Goal: Task Accomplishment & Management: Use online tool/utility

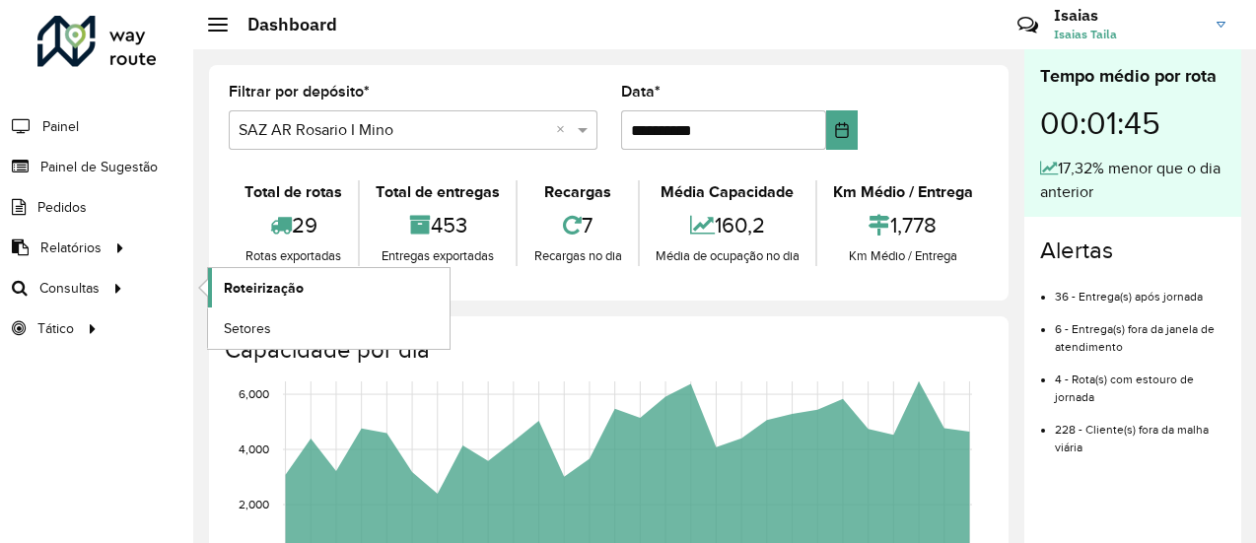
click at [264, 286] on span "Roteirização" at bounding box center [264, 288] width 80 height 21
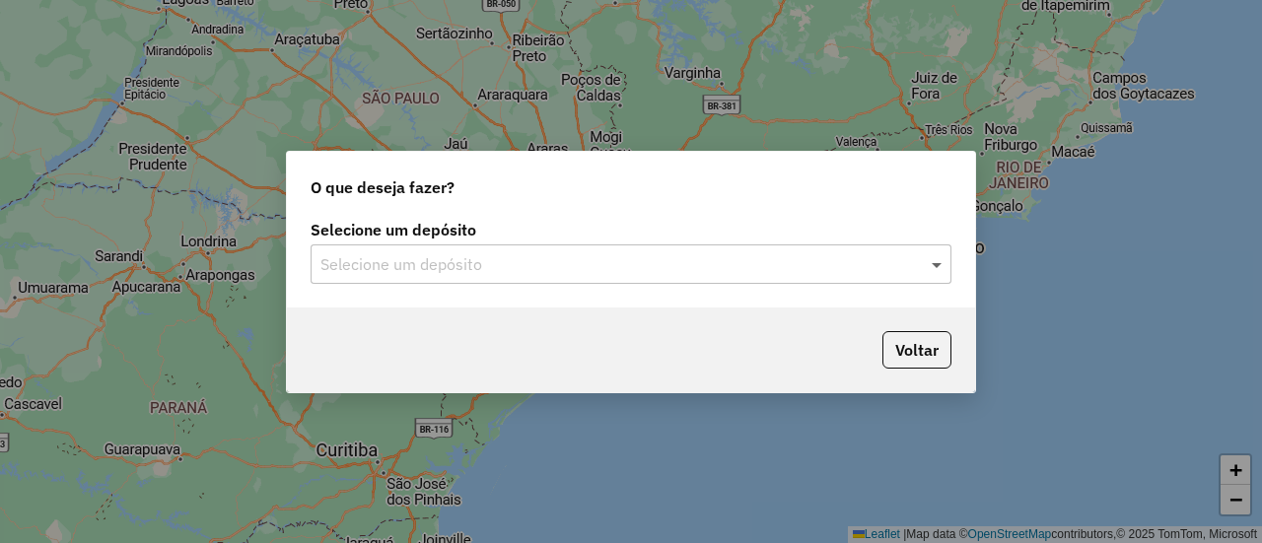
click at [941, 265] on span at bounding box center [939, 264] width 25 height 24
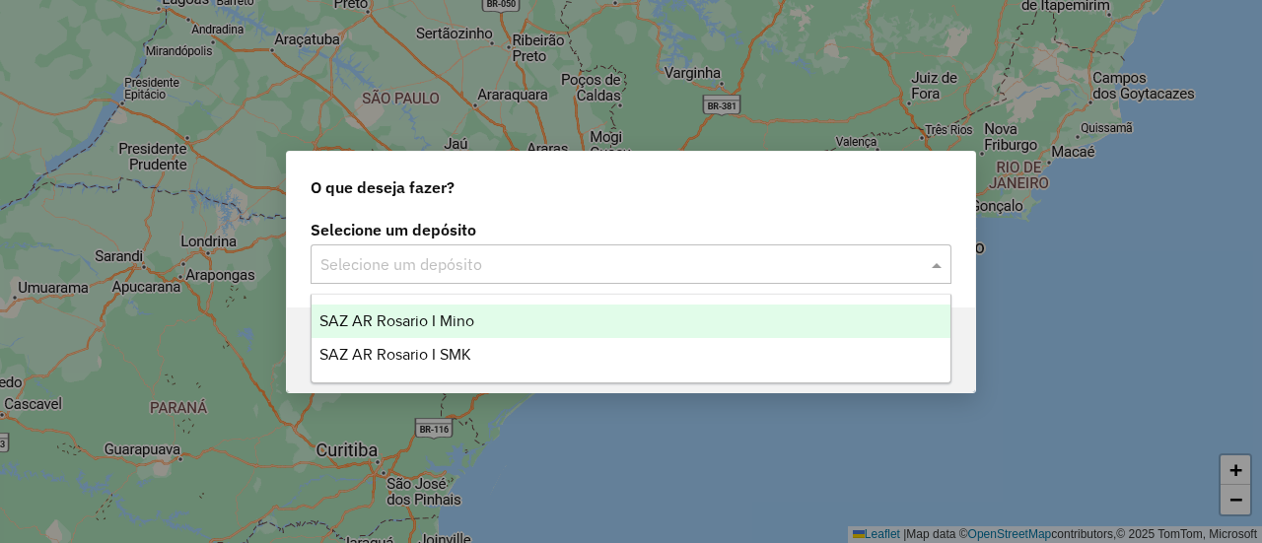
click at [449, 317] on span "SAZ AR Rosario I Mino" at bounding box center [397, 321] width 155 height 17
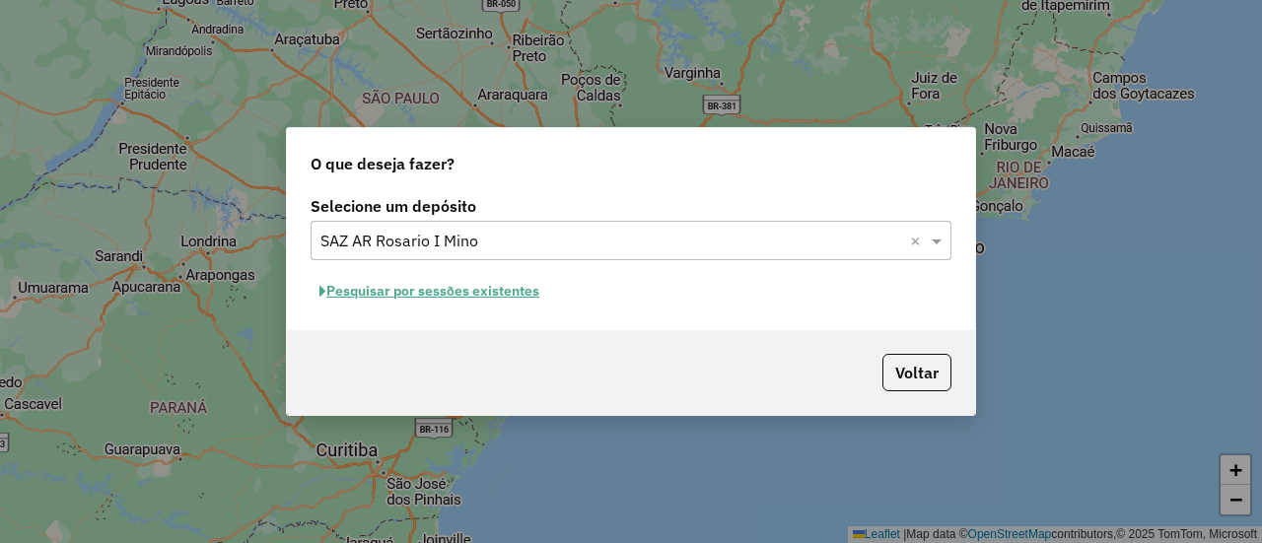
click at [508, 292] on button "Pesquisar por sessões existentes" at bounding box center [430, 291] width 238 height 31
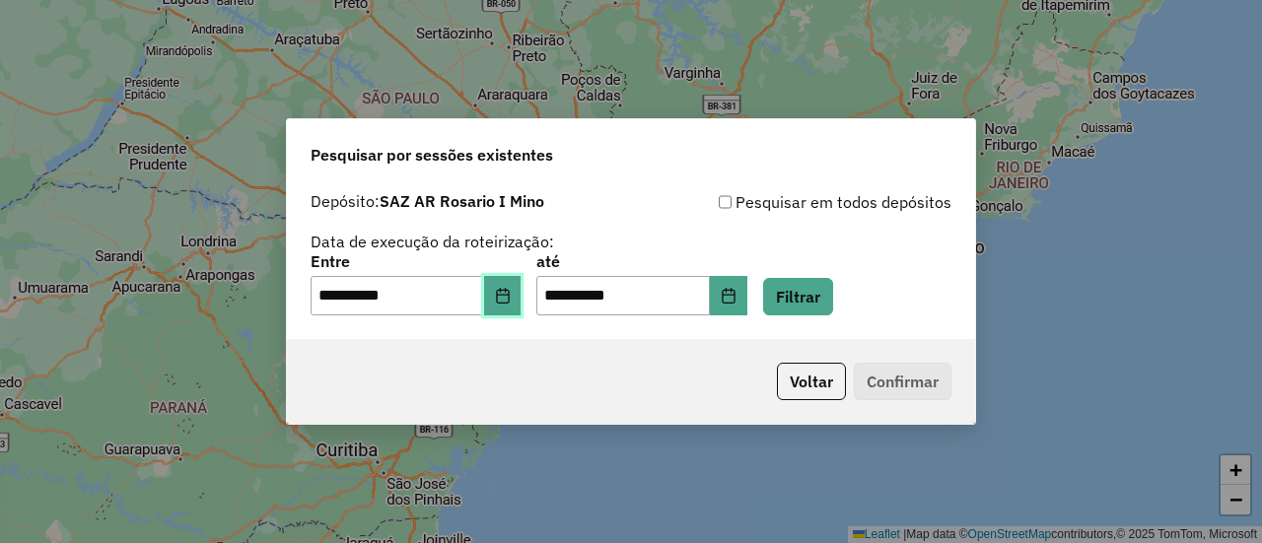
click at [511, 299] on icon "Choose Date" at bounding box center [503, 296] width 16 height 16
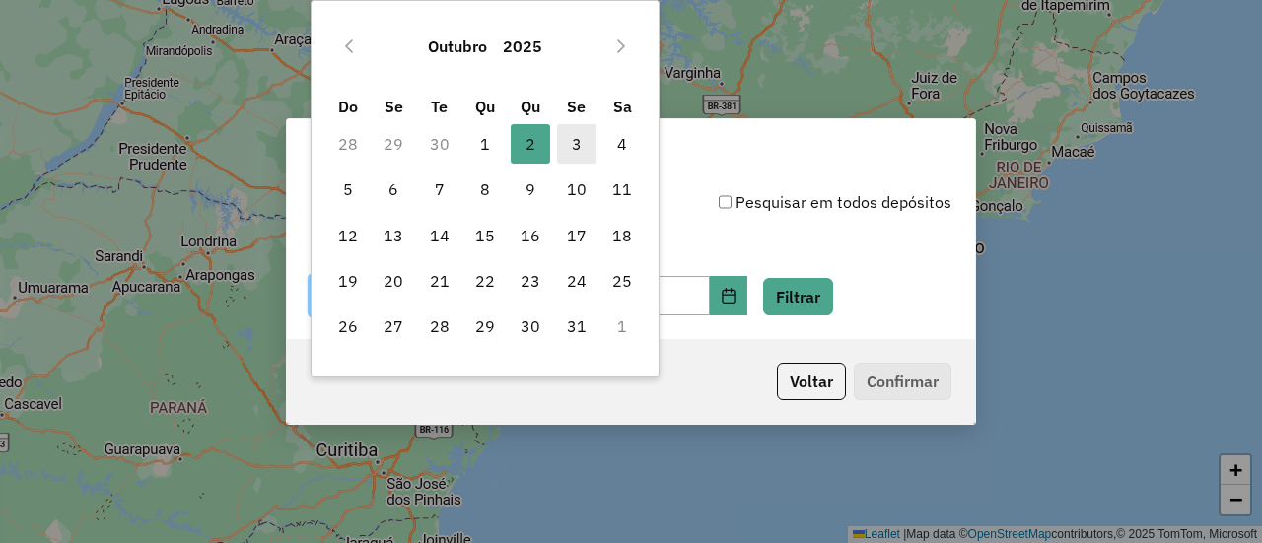
click at [575, 143] on span "3" at bounding box center [576, 143] width 39 height 39
type input "**********"
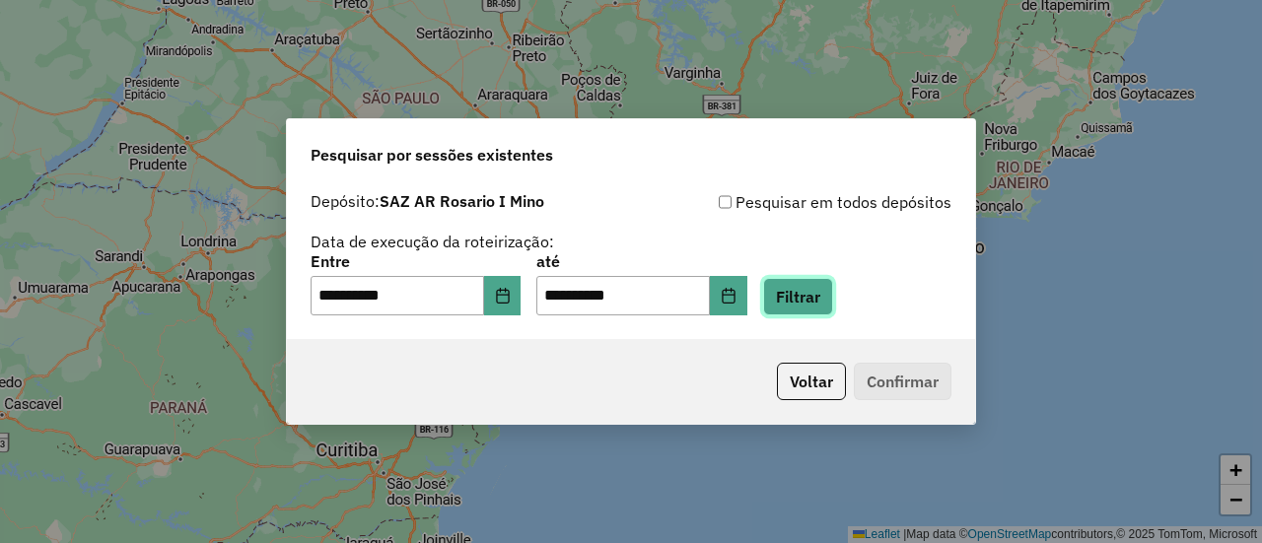
click at [820, 303] on button "Filtrar" at bounding box center [798, 296] width 70 height 37
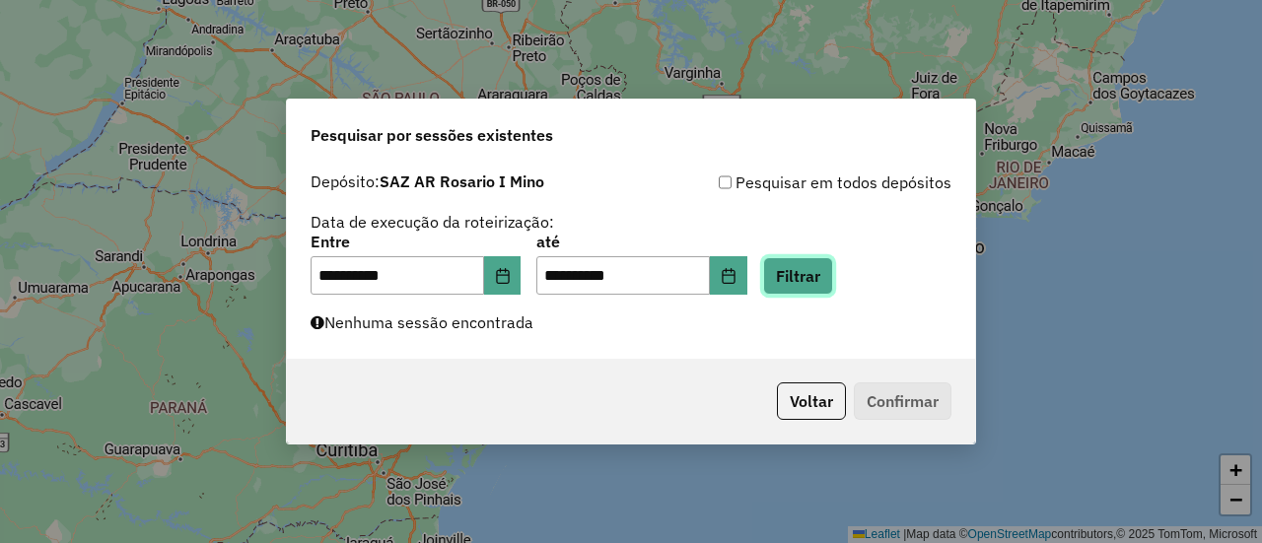
click at [828, 281] on button "Filtrar" at bounding box center [798, 275] width 70 height 37
click at [827, 275] on button "Filtrar" at bounding box center [798, 275] width 70 height 37
click at [830, 279] on button "Filtrar" at bounding box center [798, 275] width 70 height 37
click at [817, 269] on button "Filtrar" at bounding box center [798, 275] width 70 height 37
click at [821, 272] on button "Filtrar" at bounding box center [798, 275] width 70 height 37
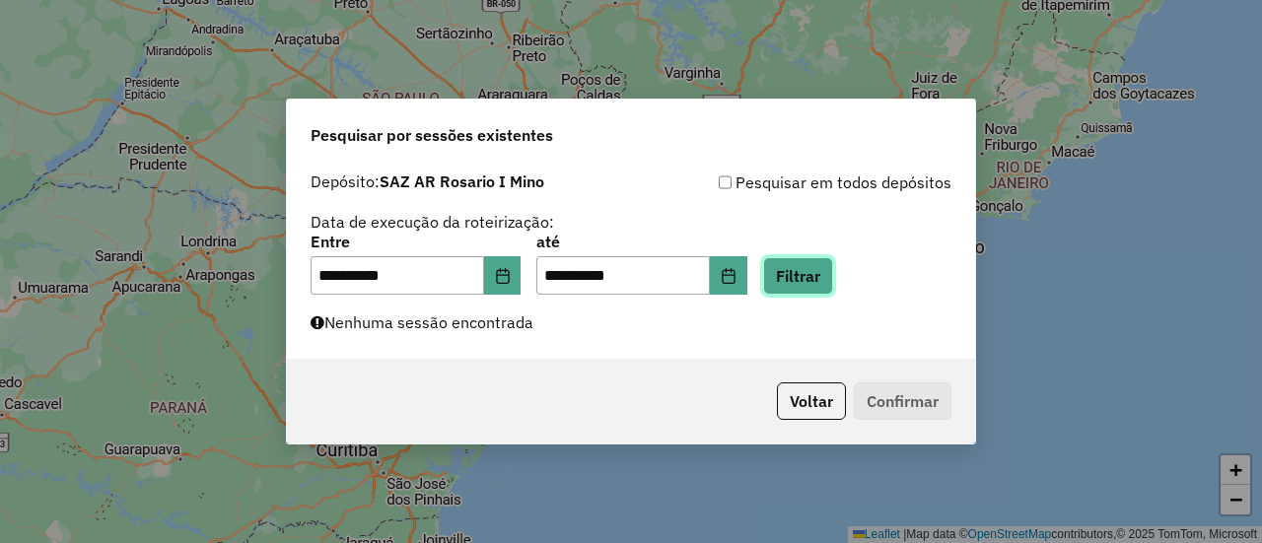
click at [829, 280] on button "Filtrar" at bounding box center [798, 275] width 70 height 37
click at [823, 282] on button "Filtrar" at bounding box center [798, 275] width 70 height 37
click at [833, 275] on button "Filtrar" at bounding box center [798, 275] width 70 height 37
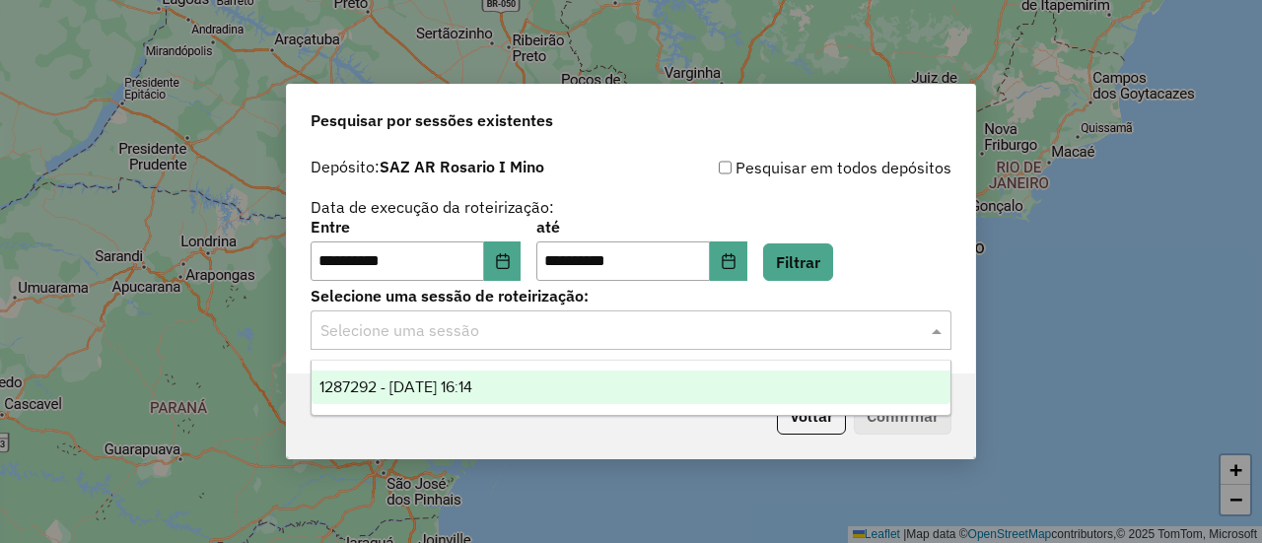
click at [938, 332] on span at bounding box center [939, 331] width 25 height 24
click at [472, 381] on span "1287292 - 03/10/2025 16:14" at bounding box center [396, 387] width 153 height 17
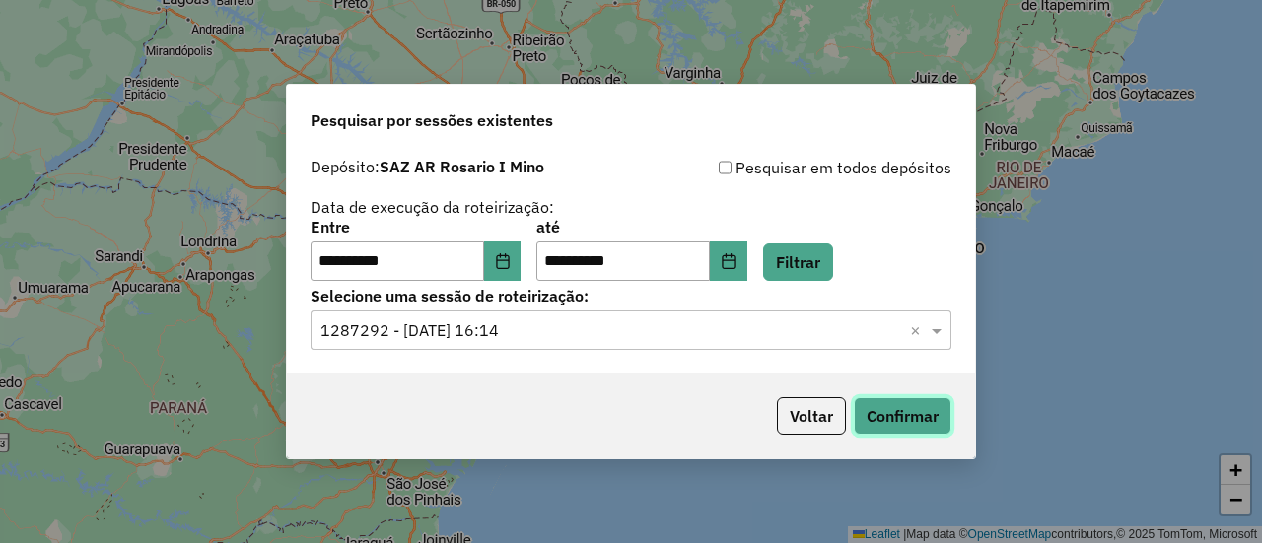
click at [892, 412] on button "Confirmar" at bounding box center [903, 415] width 98 height 37
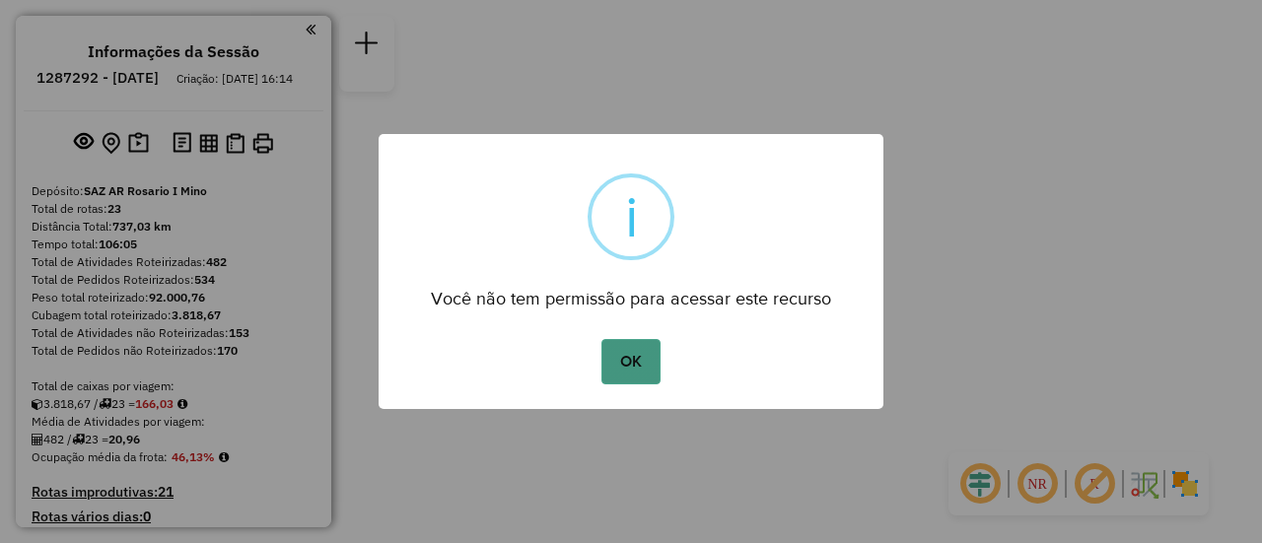
click at [628, 357] on button "OK" at bounding box center [631, 361] width 58 height 45
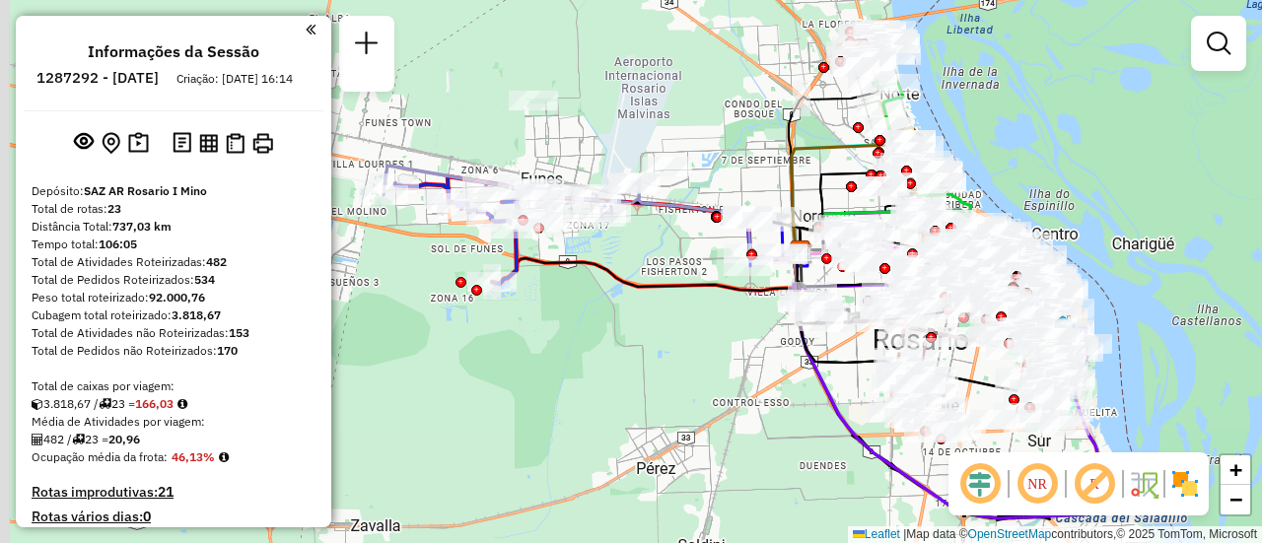
drag, startPoint x: 575, startPoint y: 134, endPoint x: 791, endPoint y: 225, distance: 234.2
click at [794, 224] on div "Janela de atendimento Grade de atendimento Capacidade Transportadoras Veículos …" at bounding box center [631, 271] width 1262 height 543
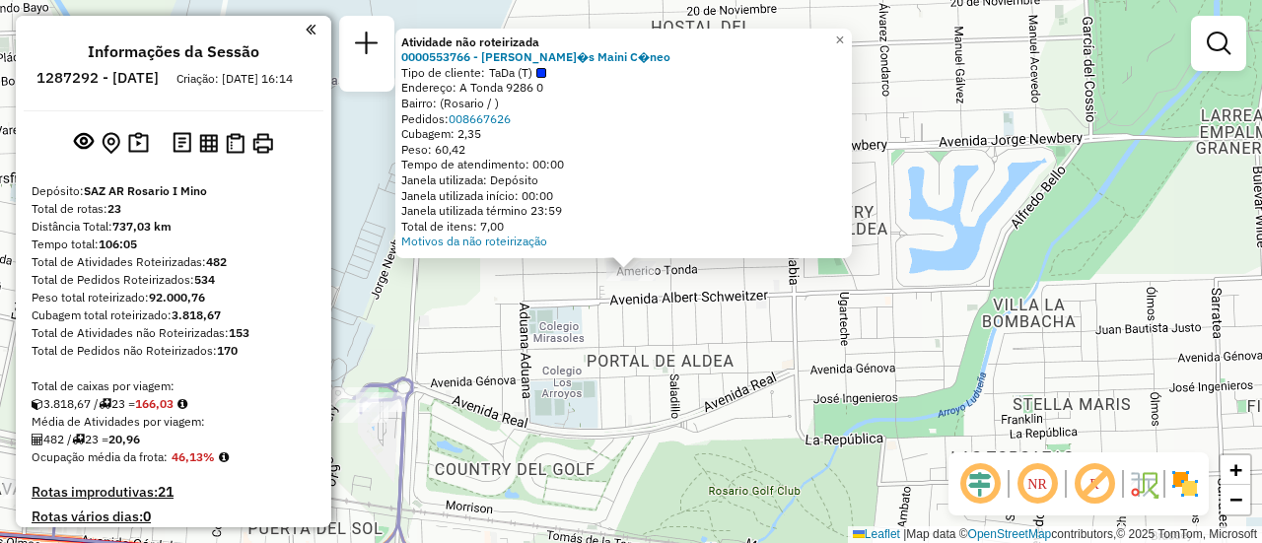
click at [733, 367] on div "Atividade não roteirizada 0000553766 - Tom�s Maini C�neo Tipo de cliente: TaDa …" at bounding box center [631, 271] width 1262 height 543
click at [729, 324] on div "Atividade não roteirizada 0000553766 - Tom�s Maini C�neo Tipo de cliente: TaDa …" at bounding box center [631, 271] width 1262 height 543
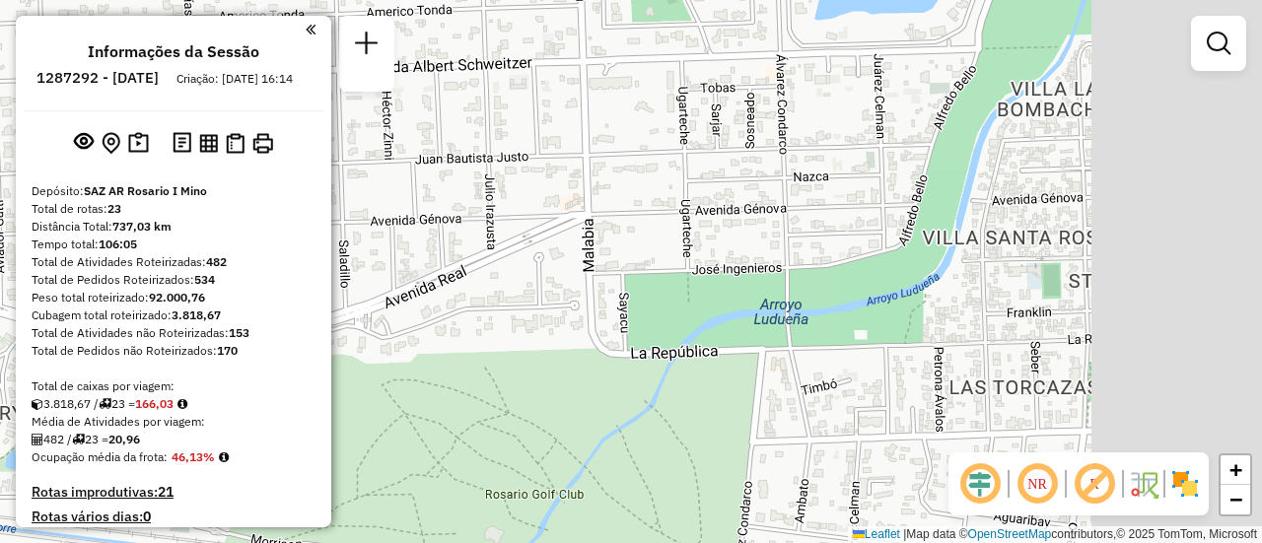
drag, startPoint x: 1048, startPoint y: 333, endPoint x: 710, endPoint y: 261, distance: 345.8
click at [659, 245] on div "Janela de atendimento Grade de atendimento Capacidade Transportadoras Veículos …" at bounding box center [631, 271] width 1262 height 543
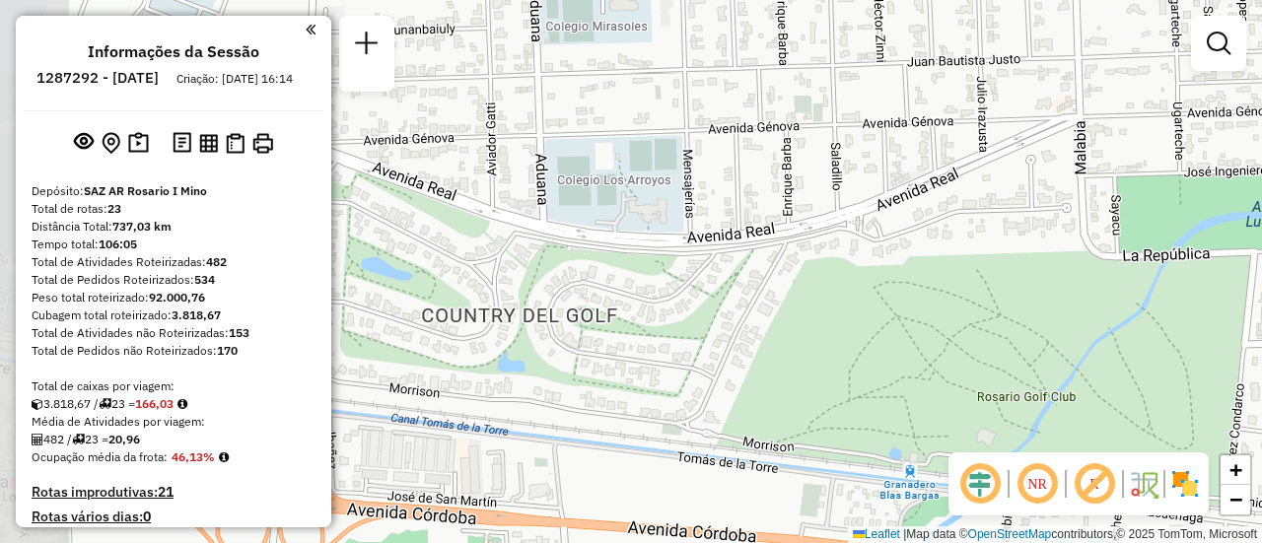
drag, startPoint x: 486, startPoint y: 254, endPoint x: 983, endPoint y: 151, distance: 507.7
click at [987, 153] on div "Janela de atendimento Grade de atendimento Capacidade Transportadoras Veículos …" at bounding box center [631, 271] width 1262 height 543
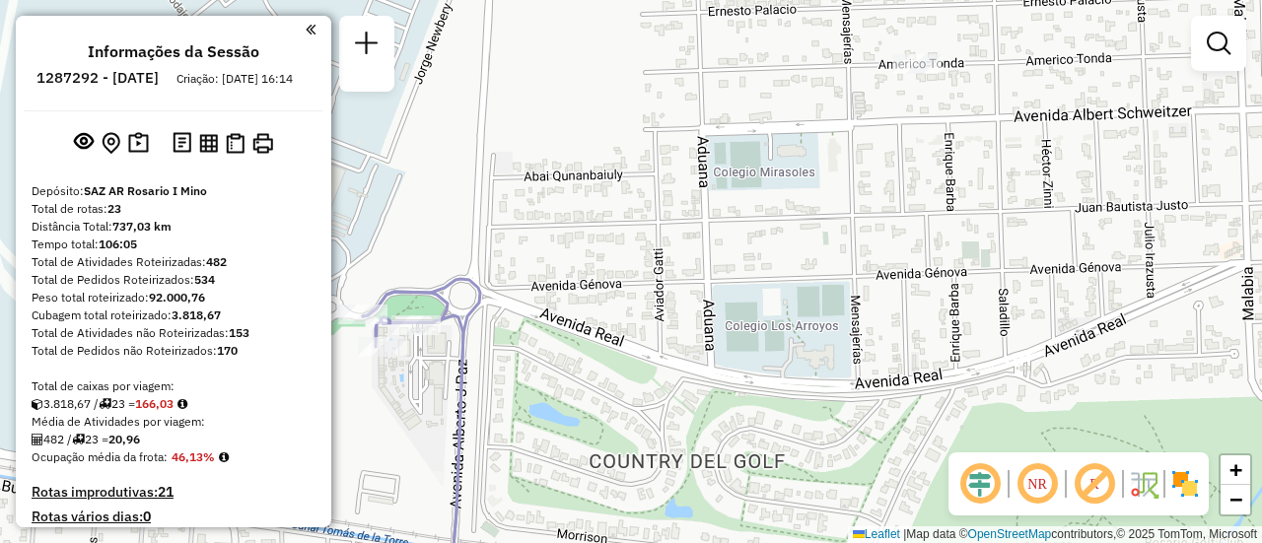
drag, startPoint x: 719, startPoint y: 174, endPoint x: 885, endPoint y: 320, distance: 220.8
click at [885, 320] on div "Janela de atendimento Grade de atendimento Capacidade Transportadoras Veículos …" at bounding box center [631, 271] width 1262 height 543
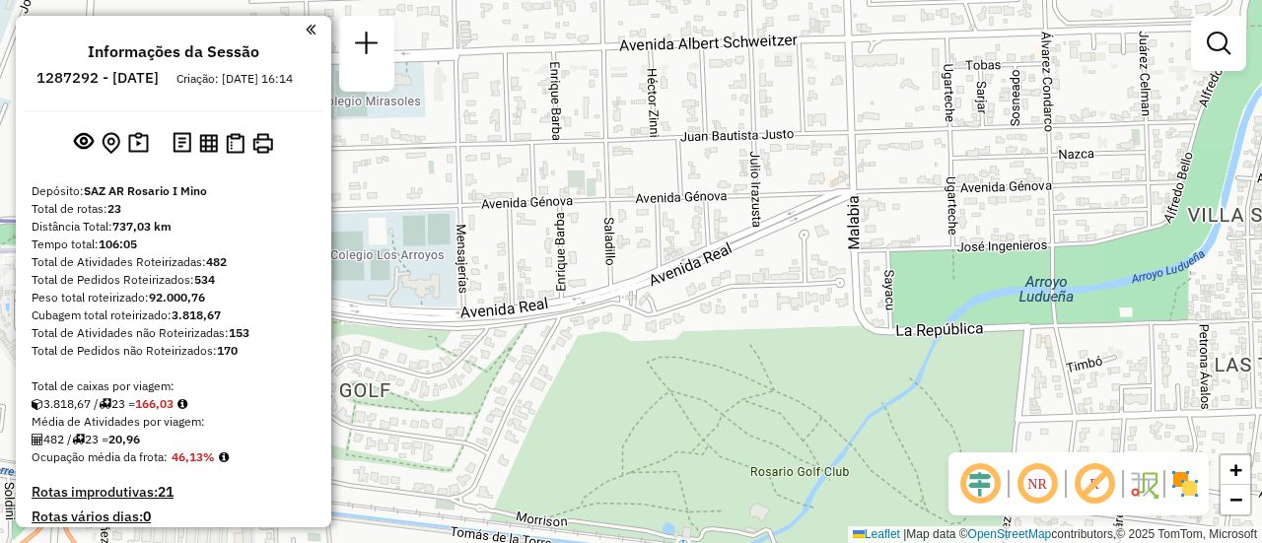
drag, startPoint x: 1189, startPoint y: 366, endPoint x: 757, endPoint y: 294, distance: 437.9
click at [761, 297] on div "Janela de atendimento Grade de atendimento Capacidade Transportadoras Veículos …" at bounding box center [631, 271] width 1262 height 543
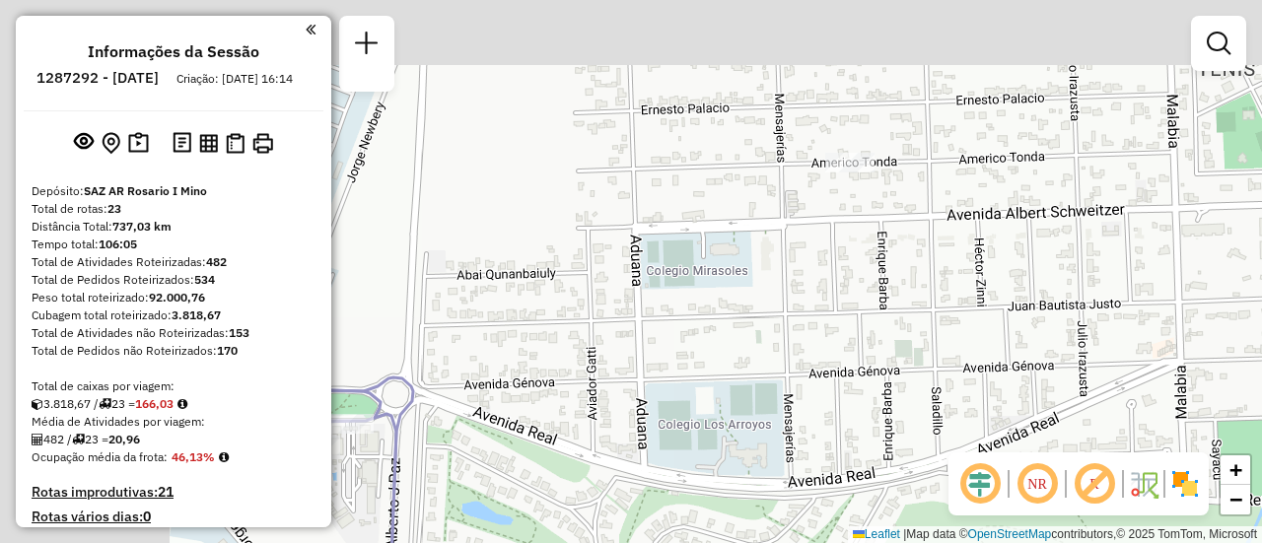
drag, startPoint x: 657, startPoint y: 162, endPoint x: 938, endPoint y: 318, distance: 321.3
click at [937, 327] on div "Janela de atendimento Grade de atendimento Capacidade Transportadoras Veículos …" at bounding box center [631, 271] width 1262 height 543
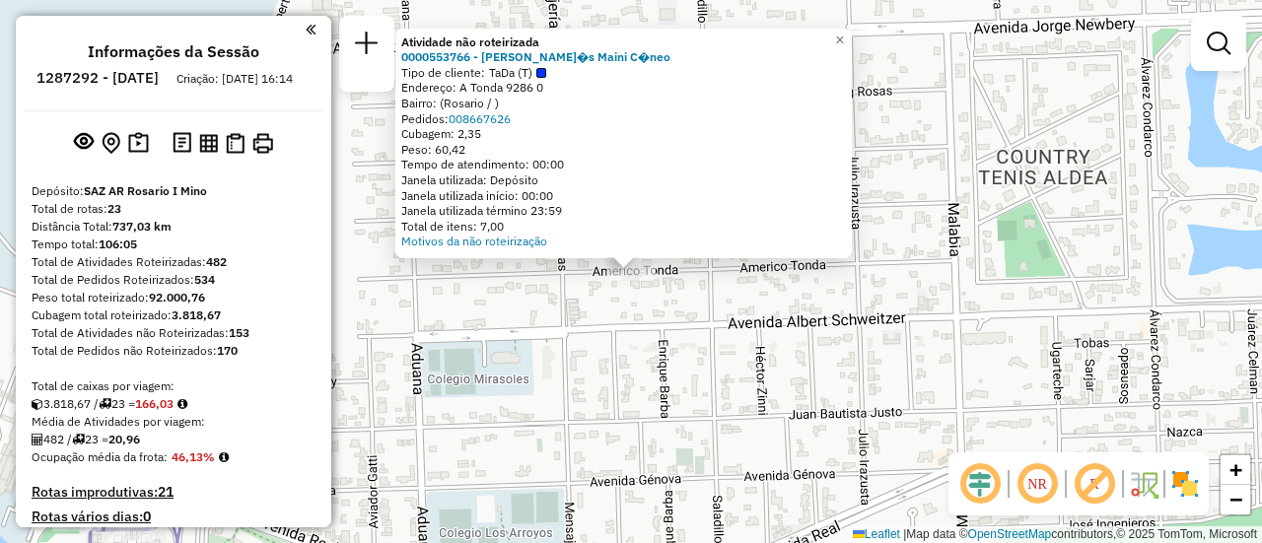
click at [836, 320] on div "Atividade não roteirizada 0000553766 - Tom�s Maini C�neo Tipo de cliente: TaDa …" at bounding box center [631, 271] width 1262 height 543
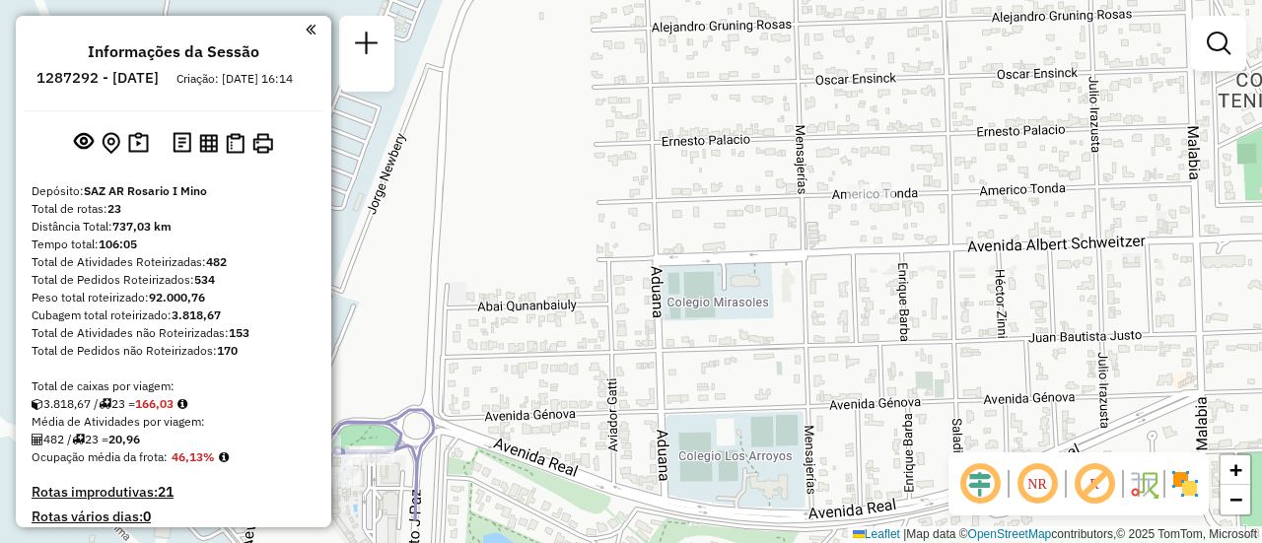
drag, startPoint x: 639, startPoint y: 354, endPoint x: 1089, endPoint y: 195, distance: 476.9
click at [1088, 199] on div "Janela de atendimento Grade de atendimento Capacidade Transportadoras Veículos …" at bounding box center [631, 271] width 1262 height 543
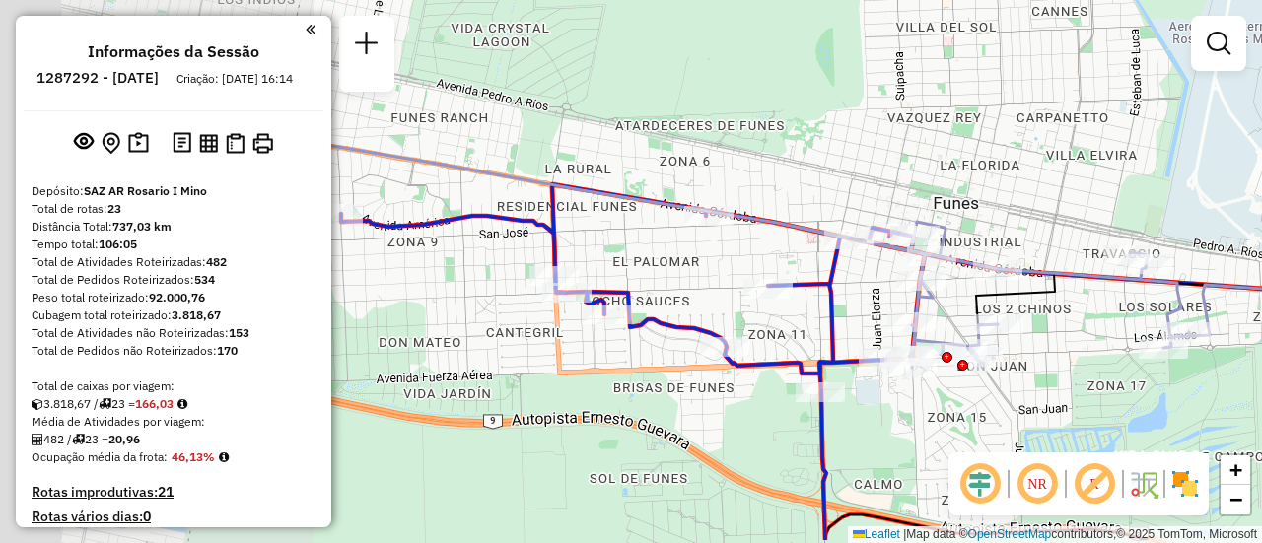
drag, startPoint x: 786, startPoint y: 260, endPoint x: 1209, endPoint y: 203, distance: 426.9
click at [1209, 203] on div "Janela de atendimento Grade de atendimento Capacidade Transportadoras Veículos …" at bounding box center [631, 271] width 1262 height 543
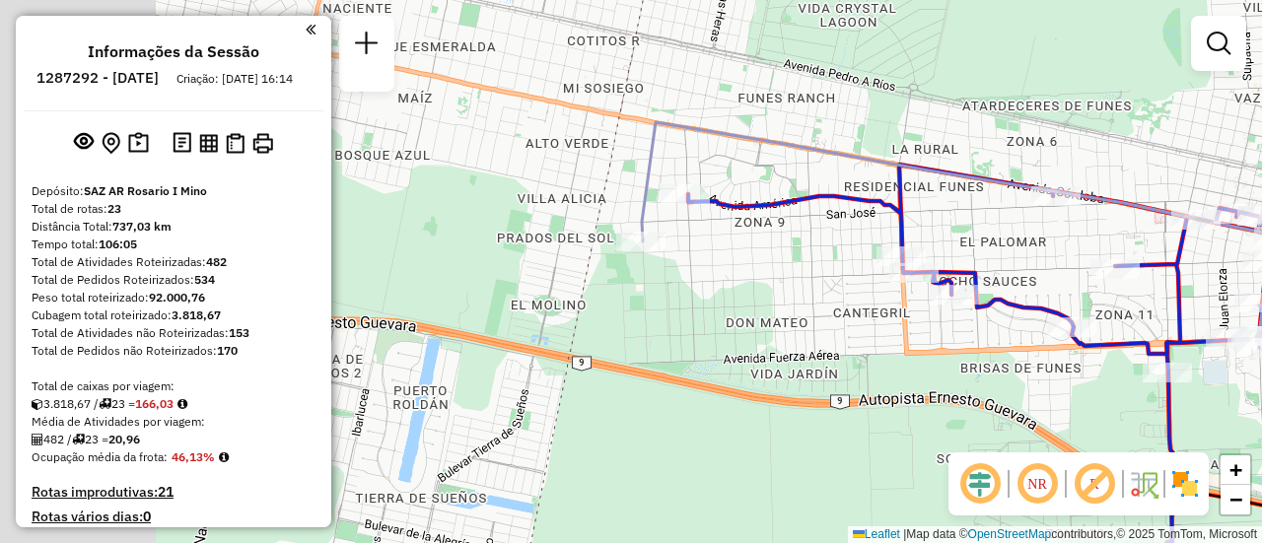
drag, startPoint x: 804, startPoint y: 260, endPoint x: 1057, endPoint y: 249, distance: 253.7
click at [1056, 251] on div "Janela de atendimento Grade de atendimento Capacidade Transportadoras Veículos …" at bounding box center [631, 271] width 1262 height 543
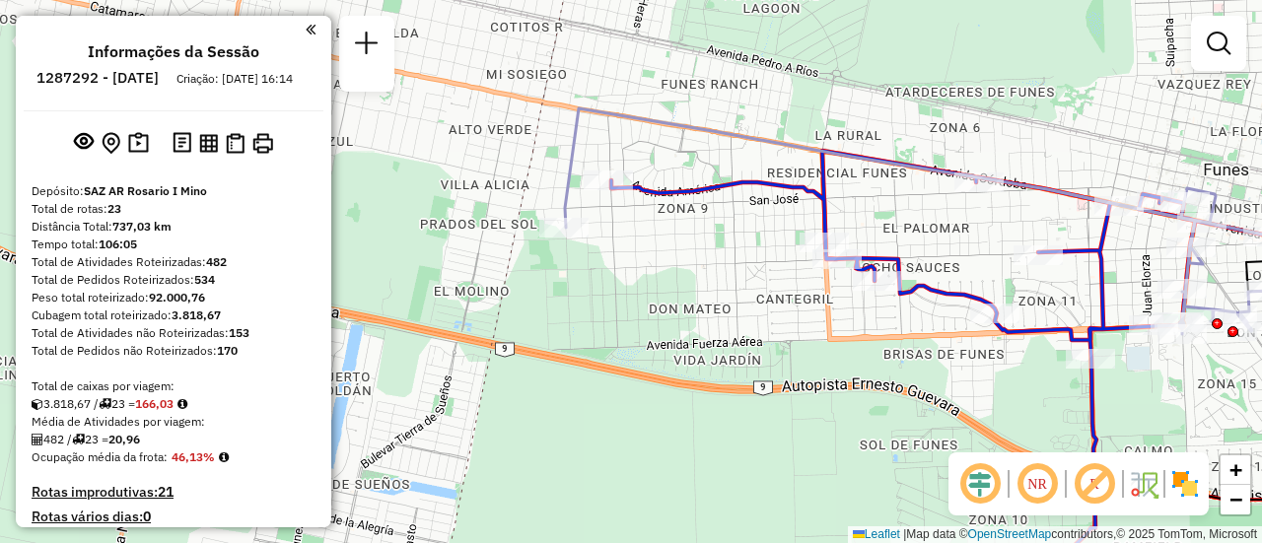
drag, startPoint x: 783, startPoint y: 247, endPoint x: 608, endPoint y: 228, distance: 175.5
click at [608, 228] on div "Janela de atendimento Grade de atendimento Capacidade Transportadoras Veículos …" at bounding box center [631, 271] width 1262 height 543
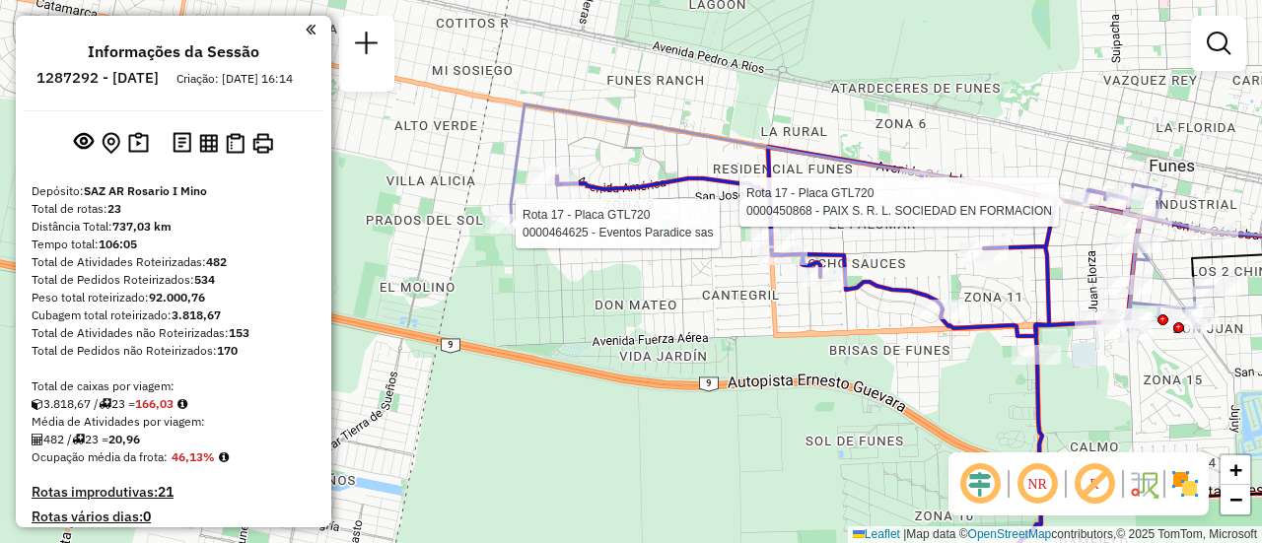
select select "**********"
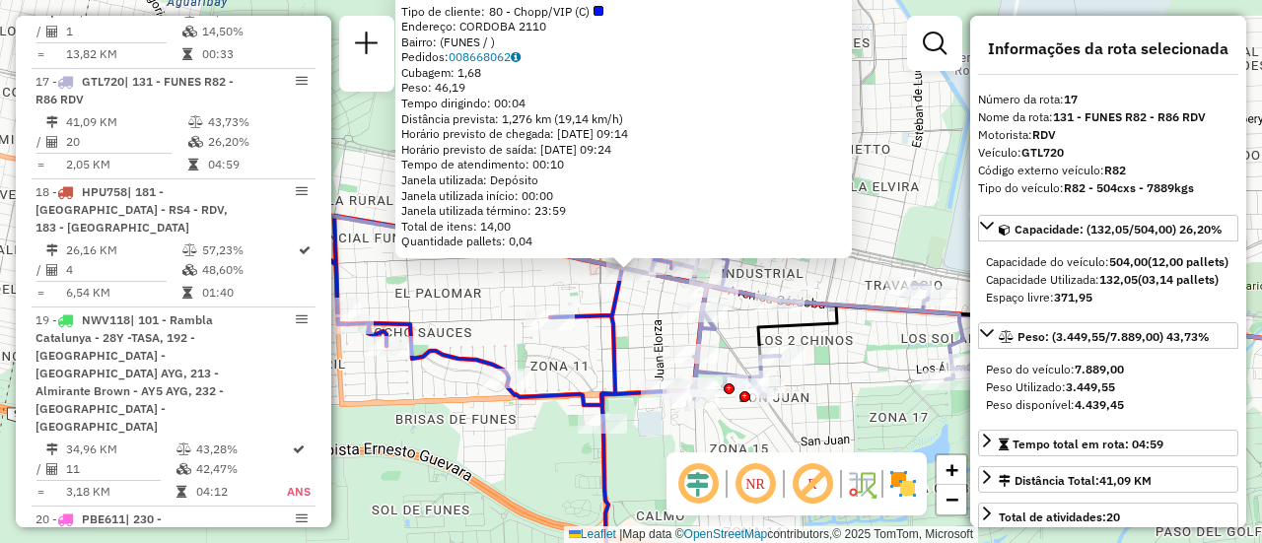
scroll to position [99, 0]
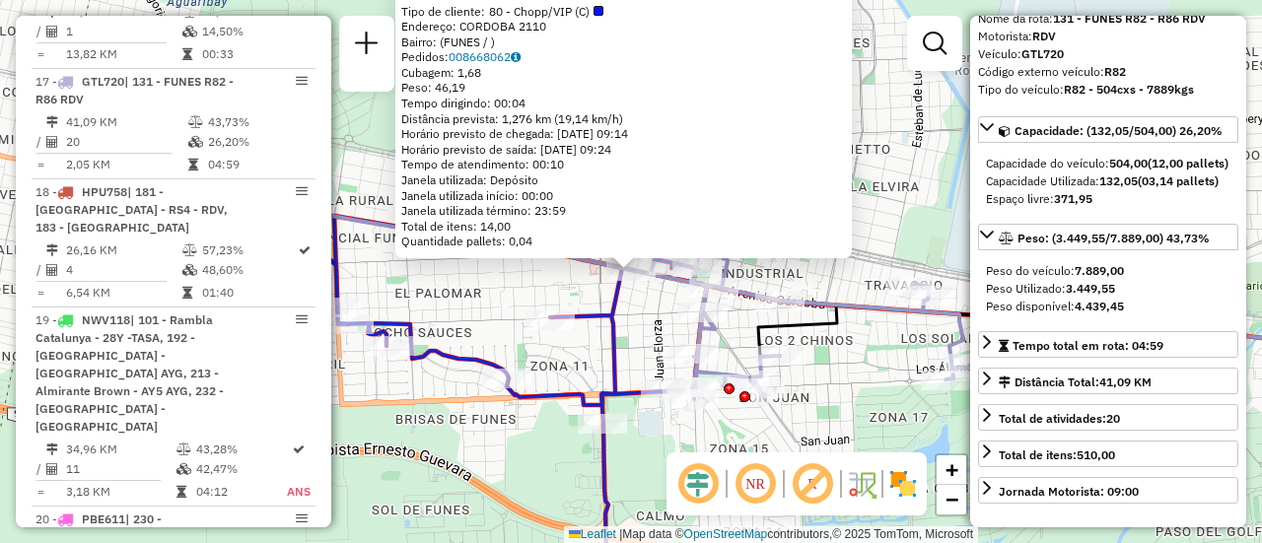
click at [808, 398] on div "0000450868 - PAIX S. R. L. SOCIEDAD EN FORMACION Tipo de cliente: 80 - Chopp/VI…" at bounding box center [631, 271] width 1262 height 543
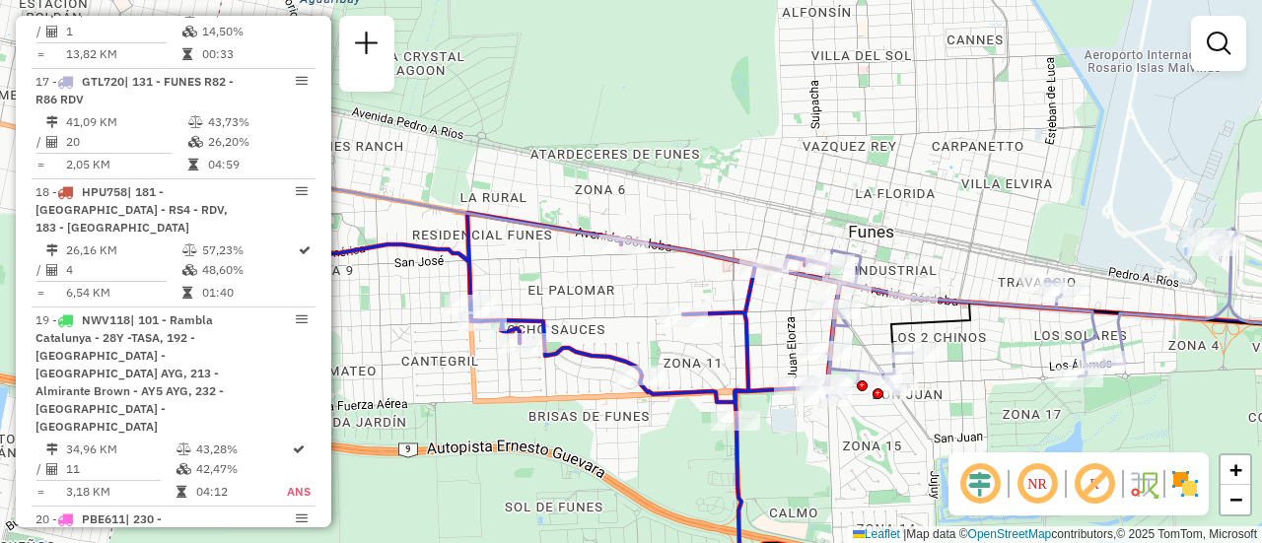
drag, startPoint x: 487, startPoint y: 307, endPoint x: 758, endPoint y: 288, distance: 271.8
click at [755, 288] on div "Janela de atendimento Grade de atendimento Capacidade Transportadoras Veículos …" at bounding box center [631, 271] width 1262 height 543
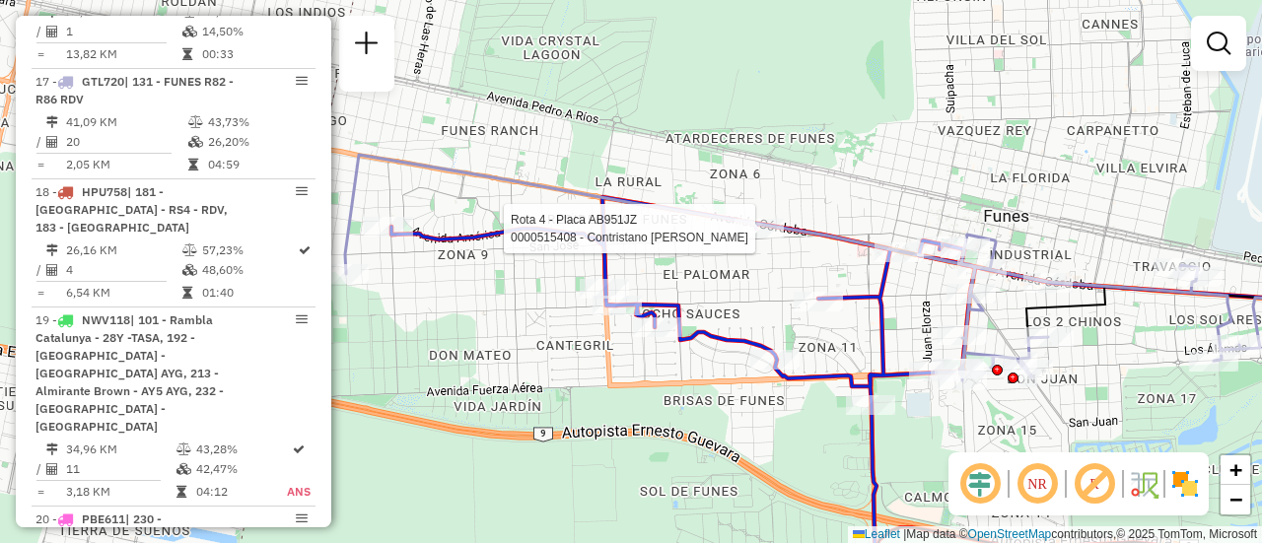
select select "**********"
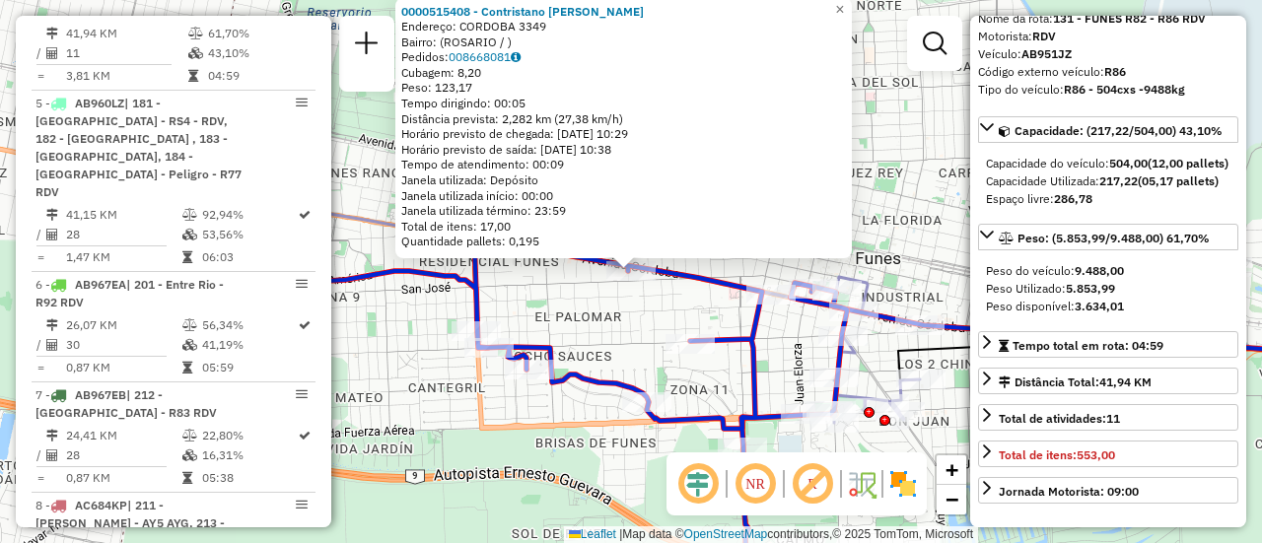
scroll to position [197, 0]
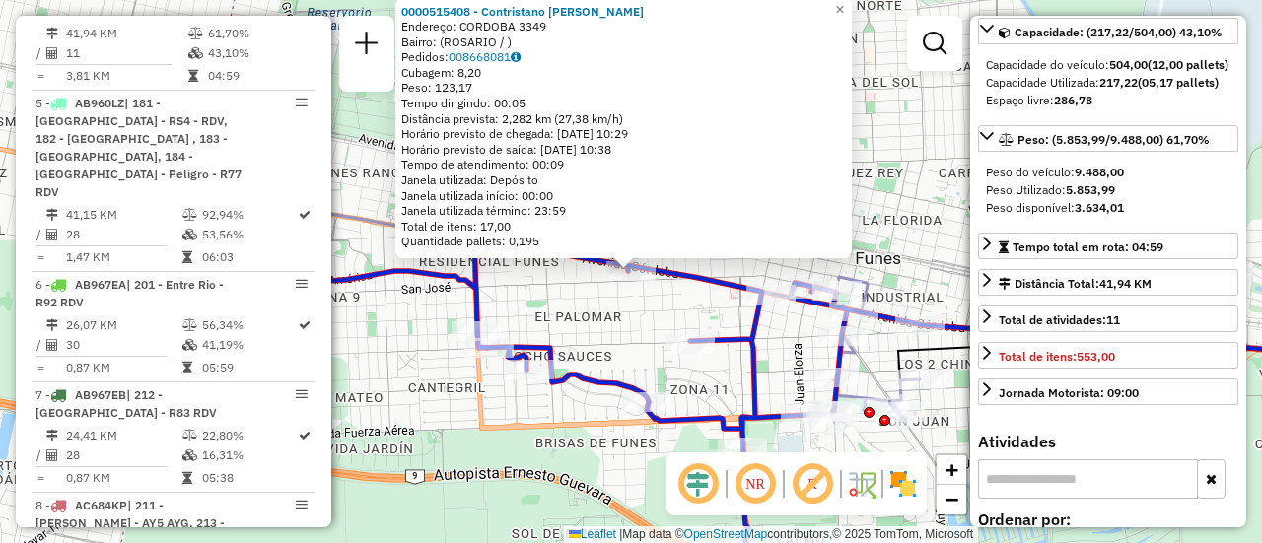
click at [611, 331] on div "0000515408 - Contristano Juan Pablo Martin Endereço: CORDOBA 3349 Bairro: (ROSA…" at bounding box center [631, 271] width 1262 height 543
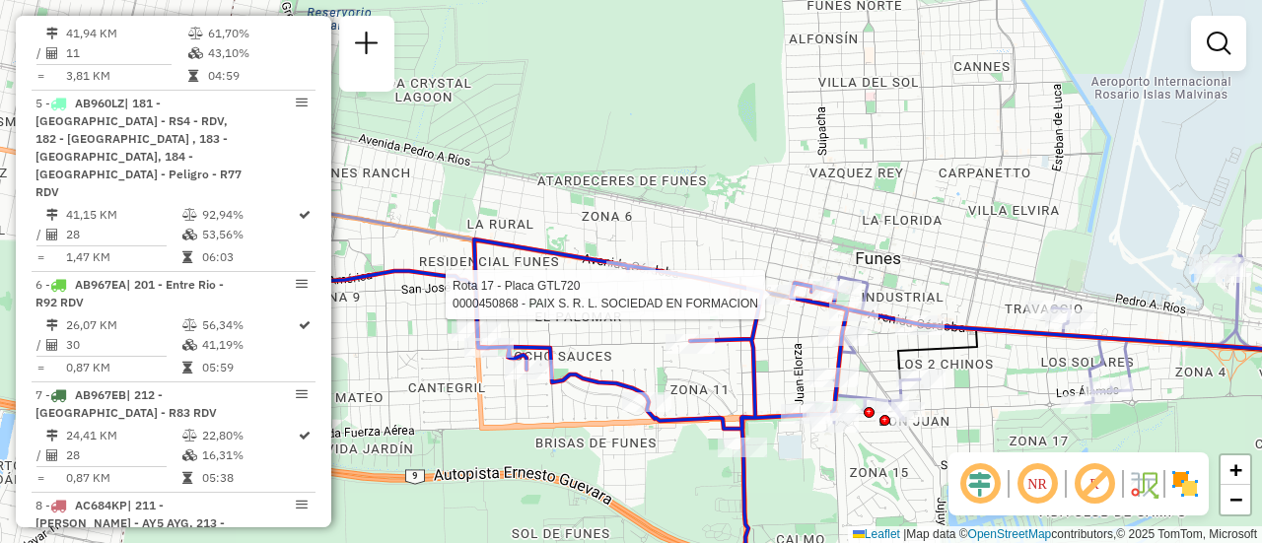
select select "**********"
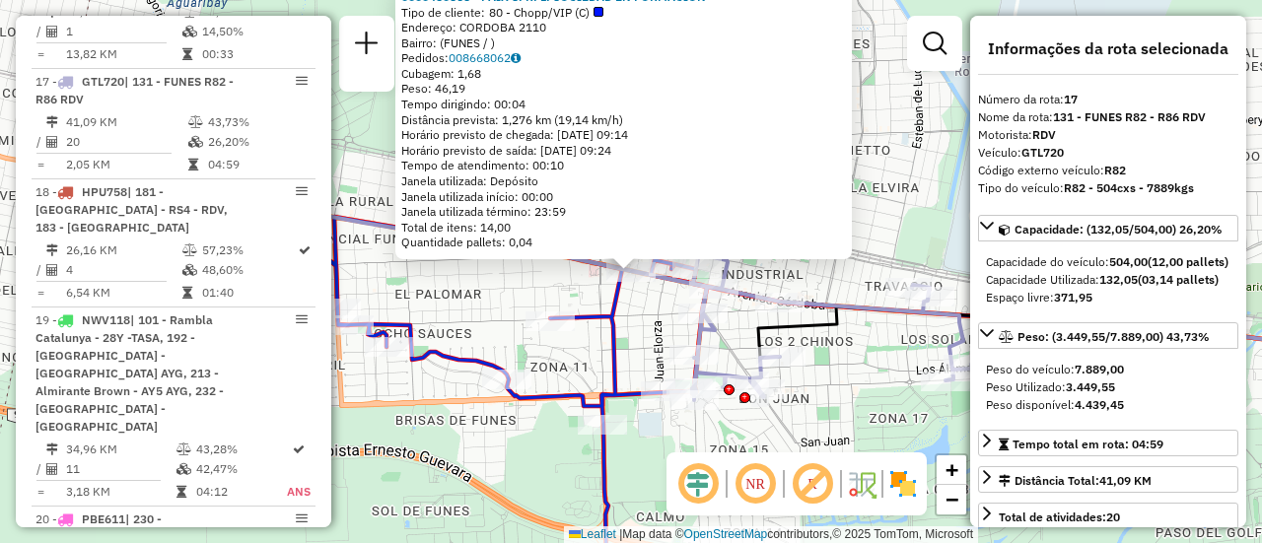
scroll to position [99, 0]
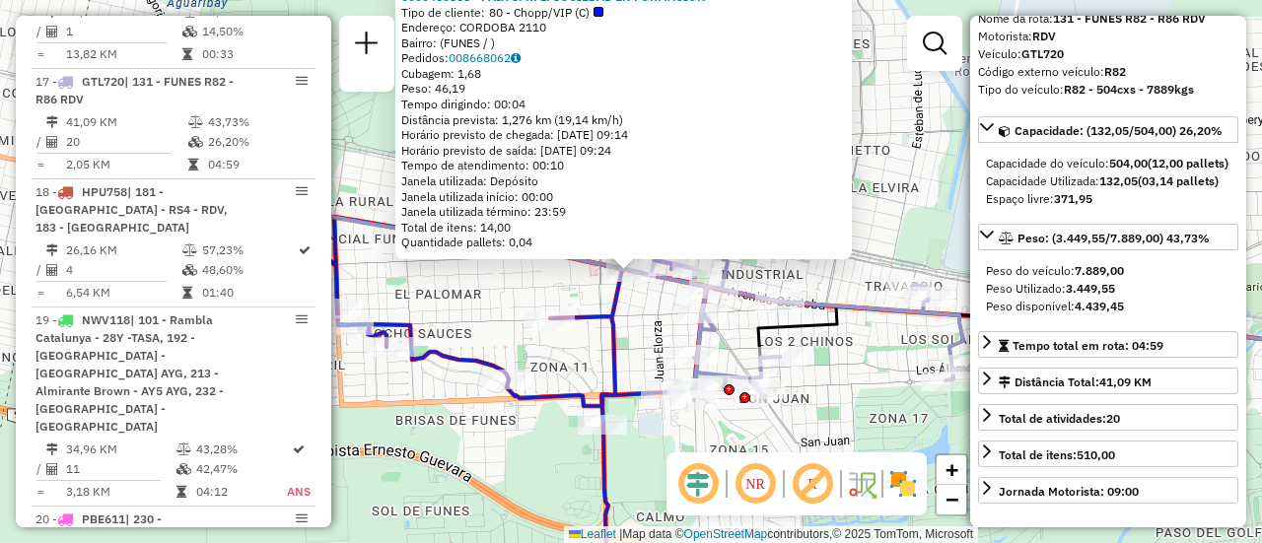
click at [493, 314] on div "0000450868 - PAIX S. R. L. SOCIEDAD EN FORMACION Tipo de cliente: 80 - Chopp/VI…" at bounding box center [631, 271] width 1262 height 543
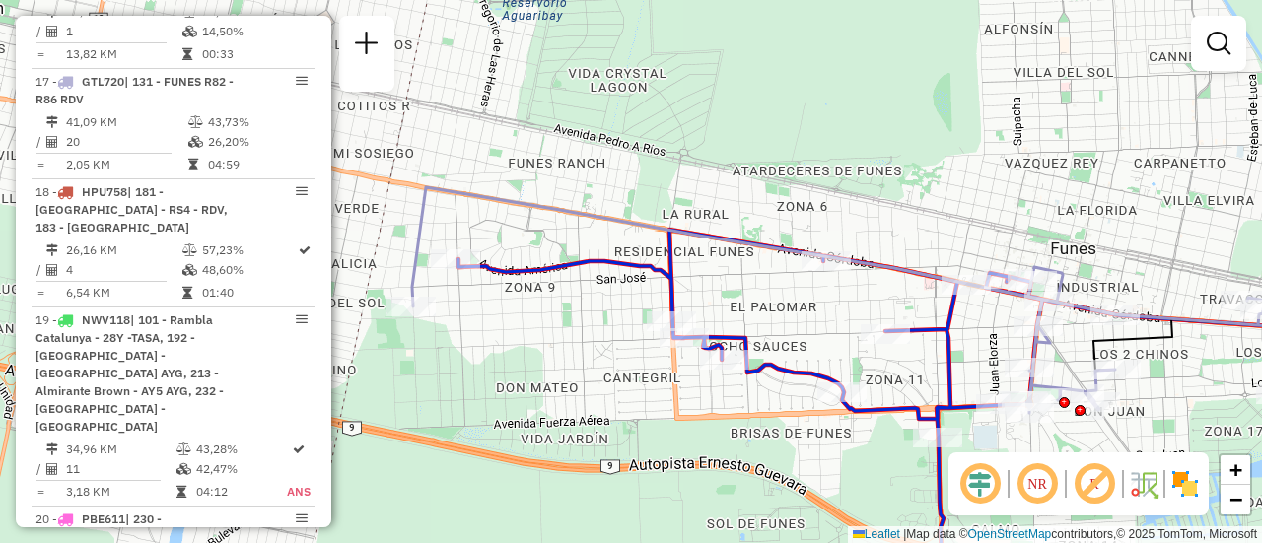
drag, startPoint x: 493, startPoint y: 314, endPoint x: 989, endPoint y: 339, distance: 496.7
click at [969, 339] on div "Janela de atendimento Grade de atendimento Capacidade Transportadoras Veículos …" at bounding box center [631, 271] width 1262 height 543
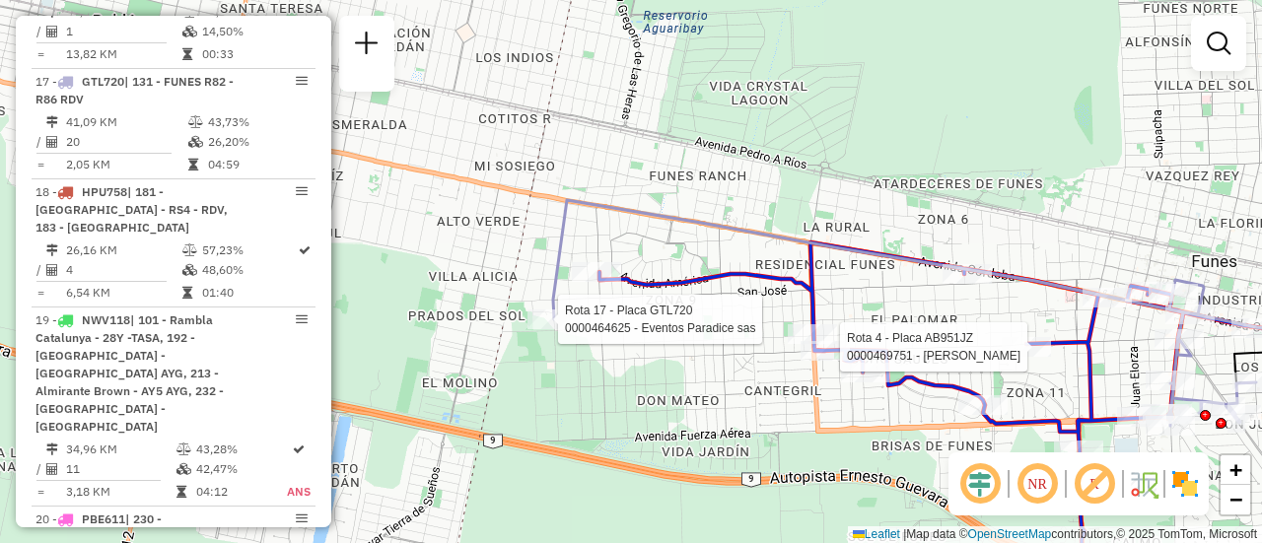
select select "**********"
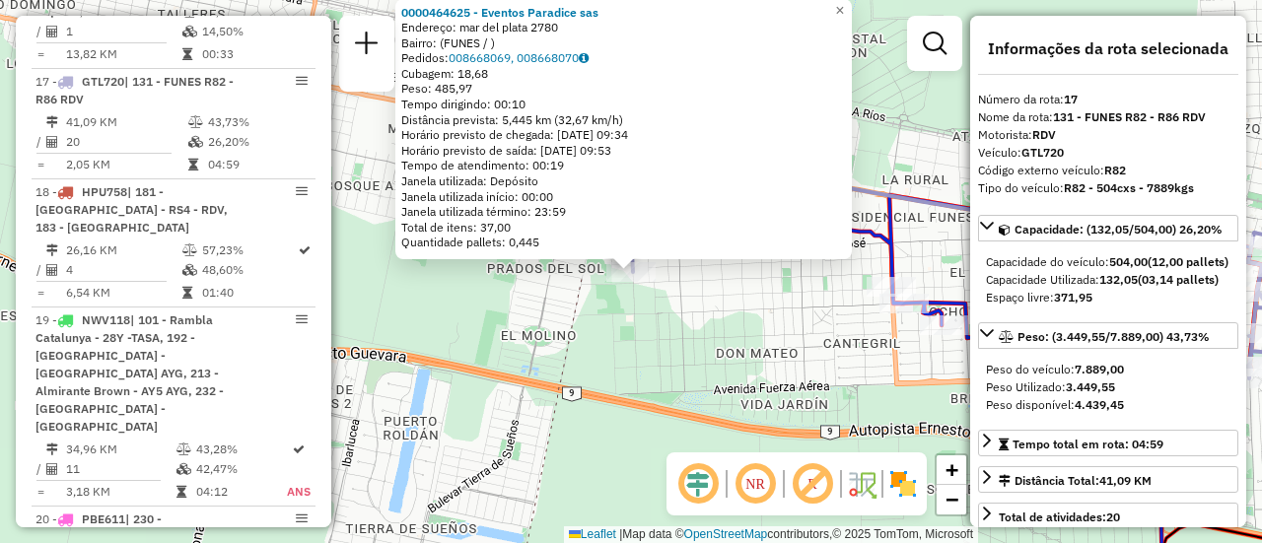
click at [674, 356] on div "0000464625 - Eventos Paradice sas Endereço: mar del plata 2780 Bairro: (FUNES /…" at bounding box center [631, 271] width 1262 height 543
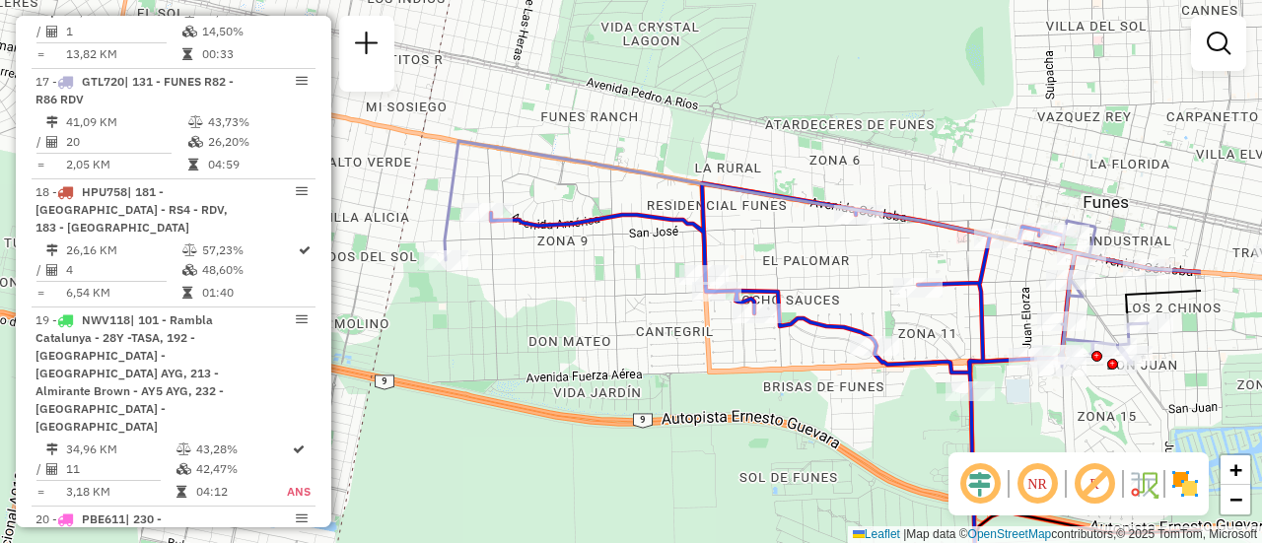
drag, startPoint x: 748, startPoint y: 333, endPoint x: 886, endPoint y: 308, distance: 139.4
click at [482, 324] on div "Janela de atendimento Grade de atendimento Capacidade Transportadoras Veículos …" at bounding box center [631, 271] width 1262 height 543
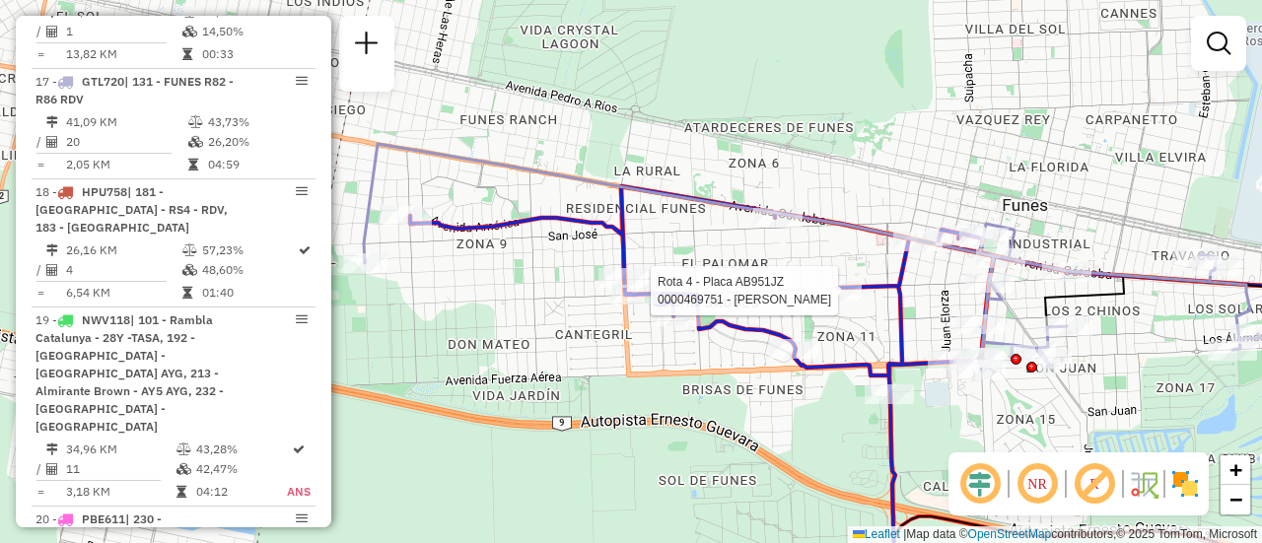
select select "**********"
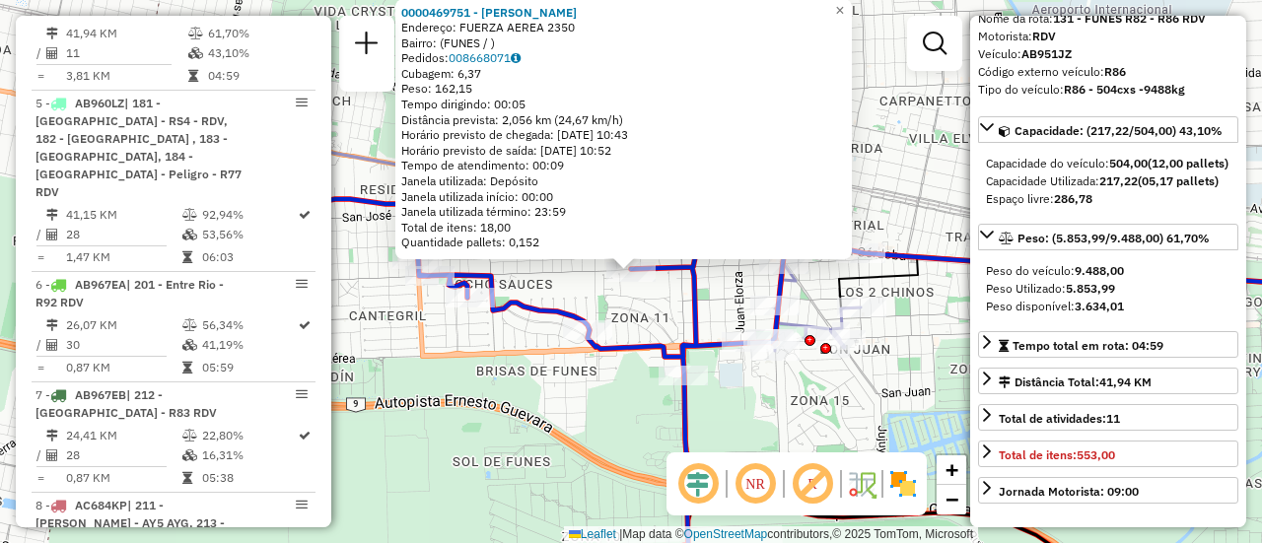
click at [768, 414] on div "0000469751 - LUJAN GASTON Endereço: FUERZA AEREA 2350 Bairro: (FUNES / ) Pedido…" at bounding box center [631, 271] width 1262 height 543
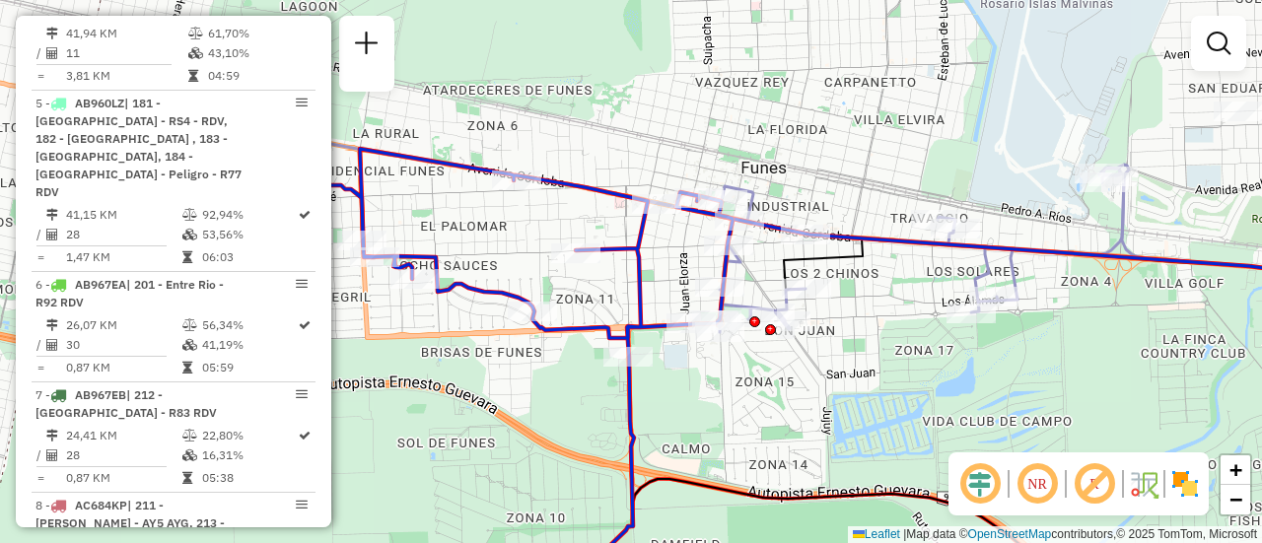
drag, startPoint x: 549, startPoint y: 294, endPoint x: 439, endPoint y: 275, distance: 112.0
click at [439, 275] on div "Janela de atendimento Grade de atendimento Capacidade Transportadoras Veículos …" at bounding box center [631, 271] width 1262 height 543
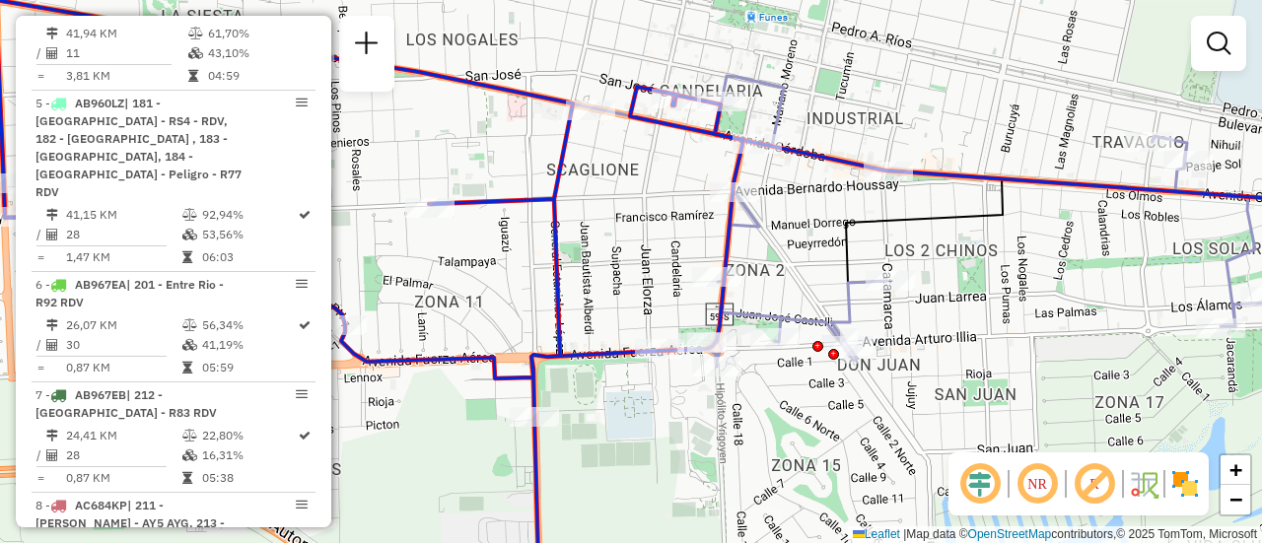
click at [977, 291] on div "Janela de atendimento Grade de atendimento Capacidade Transportadoras Veículos …" at bounding box center [631, 271] width 1262 height 543
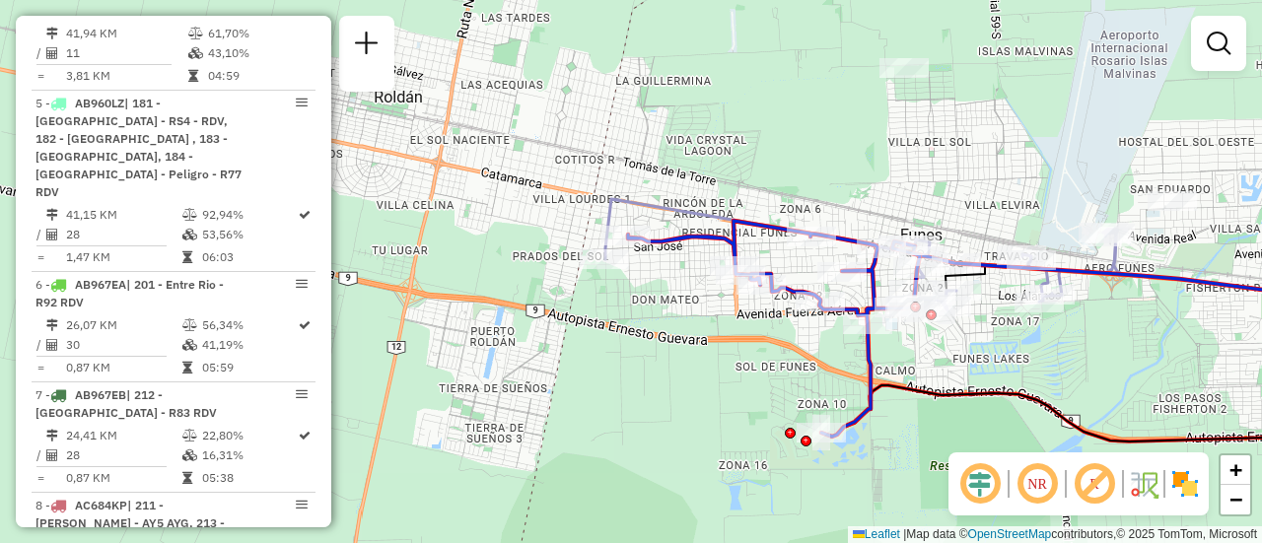
drag, startPoint x: 1015, startPoint y: 181, endPoint x: 844, endPoint y: 162, distance: 171.7
click at [848, 165] on div "Janela de atendimento Grade de atendimento Capacidade Transportadoras Veículos …" at bounding box center [631, 271] width 1262 height 543
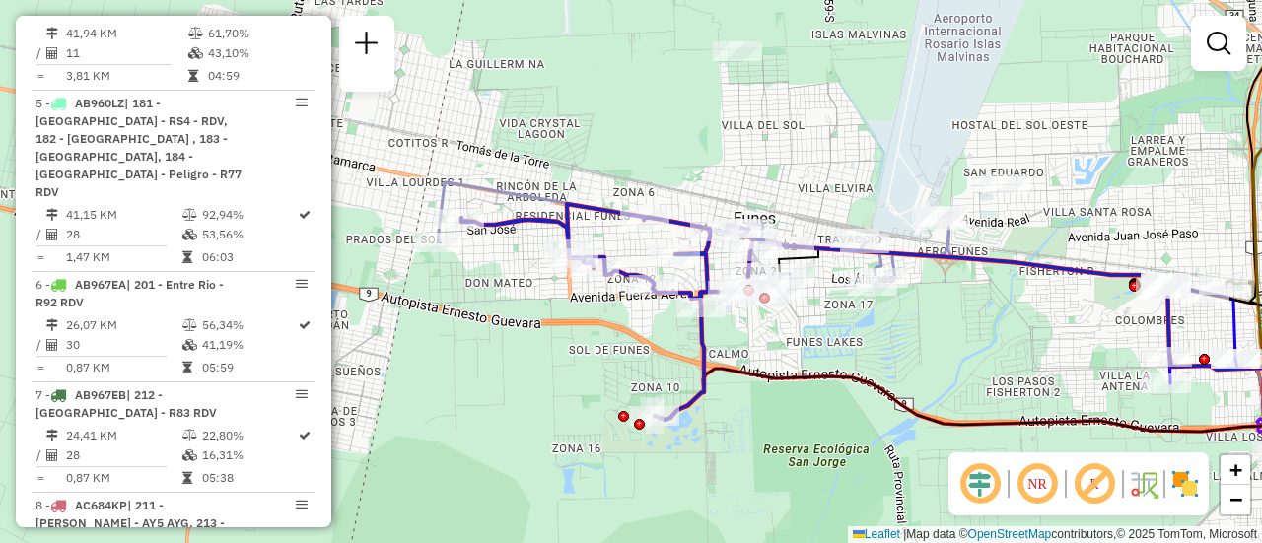
drag, startPoint x: 1028, startPoint y: 236, endPoint x: 941, endPoint y: 260, distance: 90.2
click at [1021, 235] on div "Janela de atendimento Grade de atendimento Capacidade Transportadoras Veículos …" at bounding box center [631, 271] width 1262 height 543
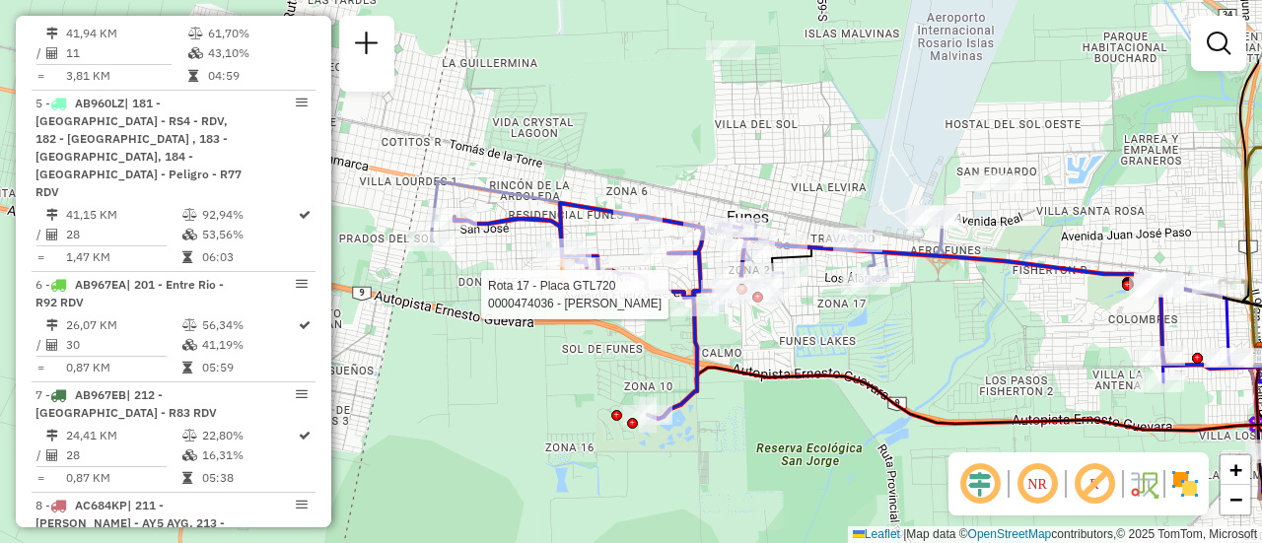
select select "**********"
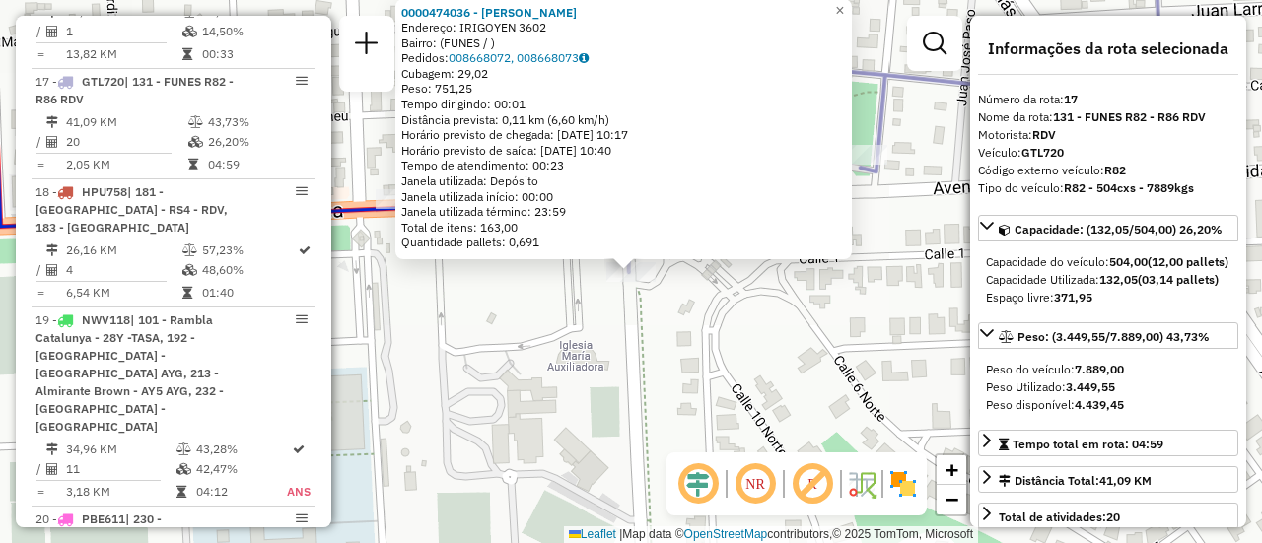
scroll to position [197, 0]
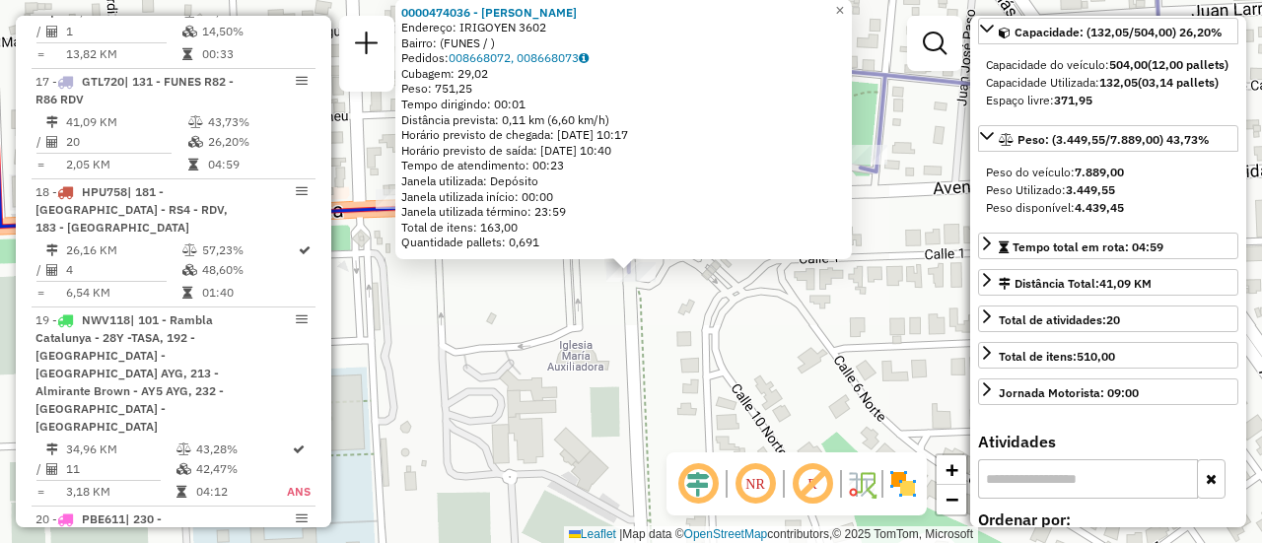
click at [789, 378] on div "0000474036 - GREGORI MARCELO FABIAN Endereço: IRIGOYEN 3602 Bairro: (FUNES / ) …" at bounding box center [631, 271] width 1262 height 543
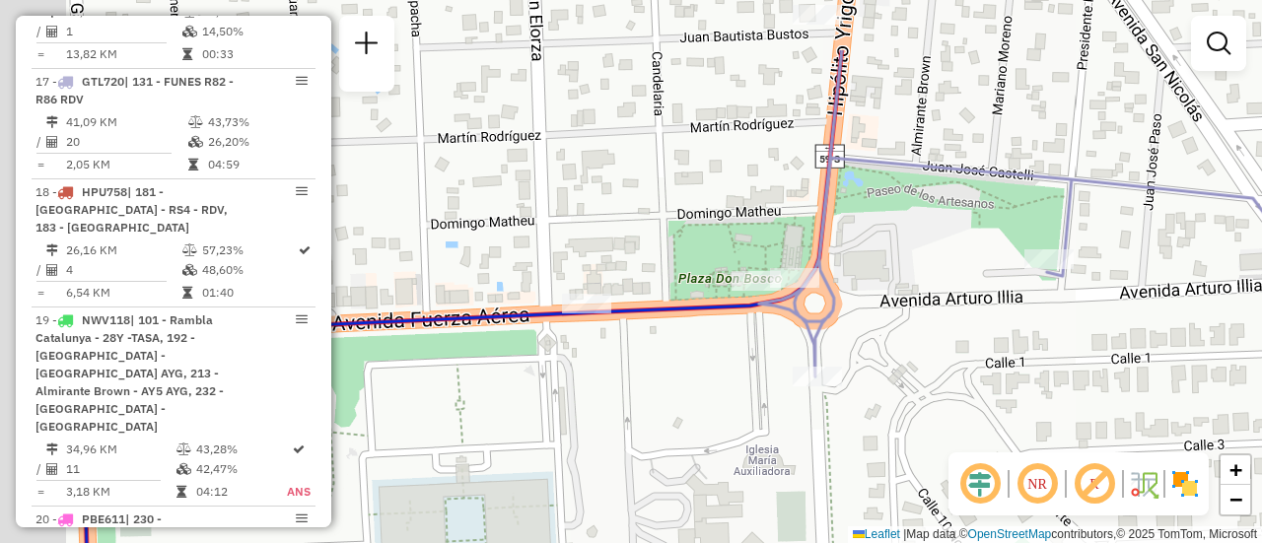
drag, startPoint x: 552, startPoint y: 301, endPoint x: 715, endPoint y: 359, distance: 172.8
click at [759, 387] on div "Janela de atendimento Grade de atendimento Capacidade Transportadoras Veículos …" at bounding box center [631, 271] width 1262 height 543
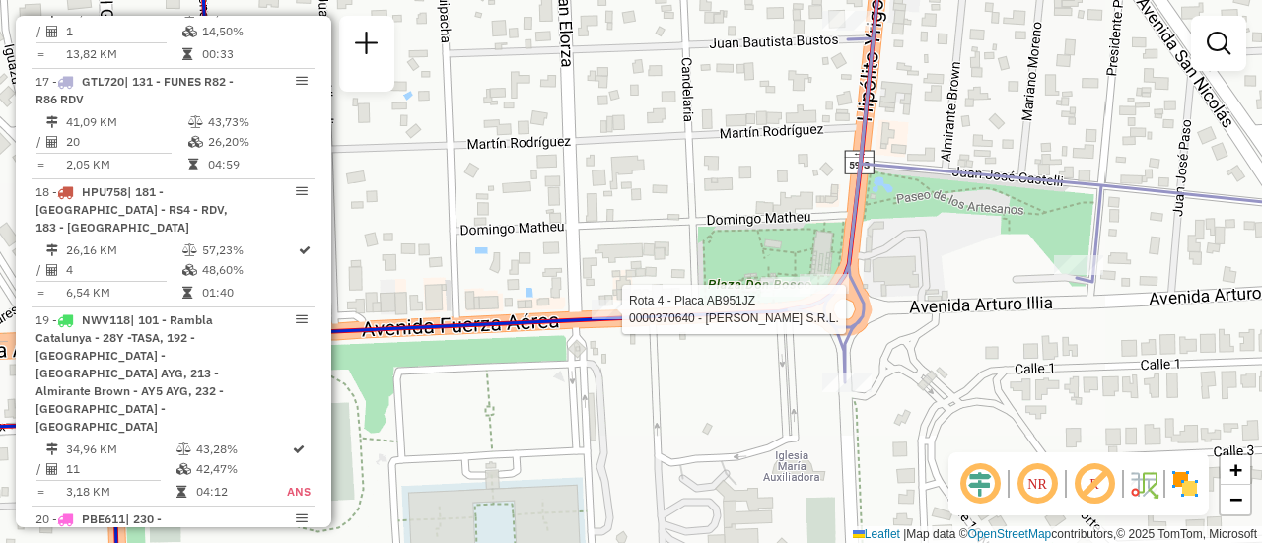
select select "**********"
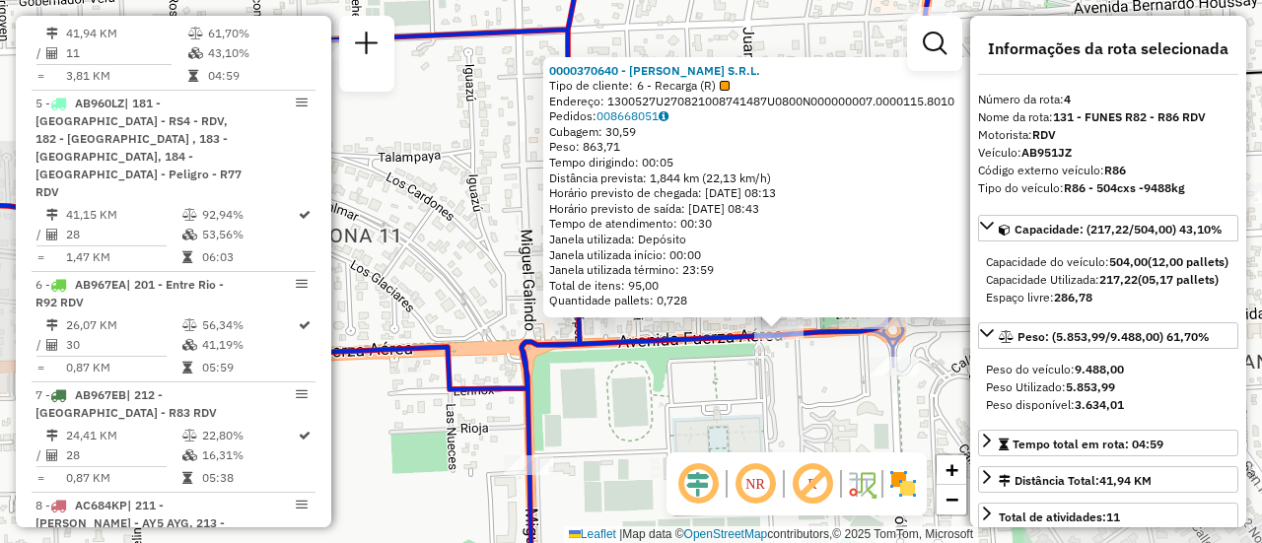
scroll to position [99, 0]
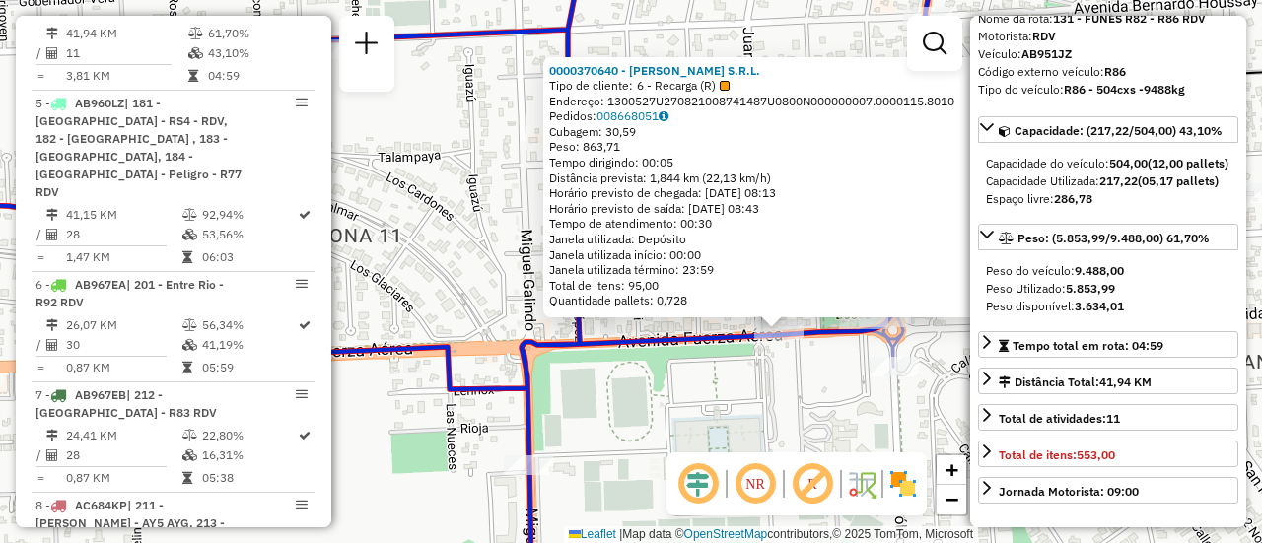
click at [794, 434] on div "0000370640 - PACHECO S.R.L. Tipo de cliente: 6 - Recarga (R) Endereço: 1300527U…" at bounding box center [631, 271] width 1262 height 543
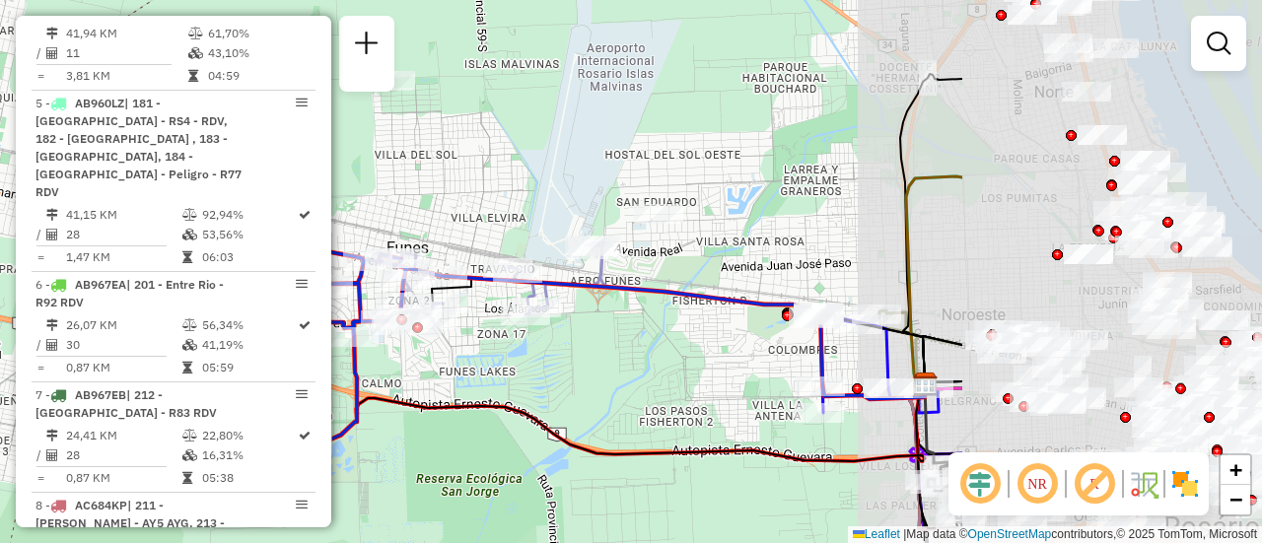
drag, startPoint x: 958, startPoint y: 230, endPoint x: 496, endPoint y: 181, distance: 464.0
click at [483, 172] on div "Janela de atendimento Grade de atendimento Capacidade Transportadoras Veículos …" at bounding box center [631, 271] width 1262 height 543
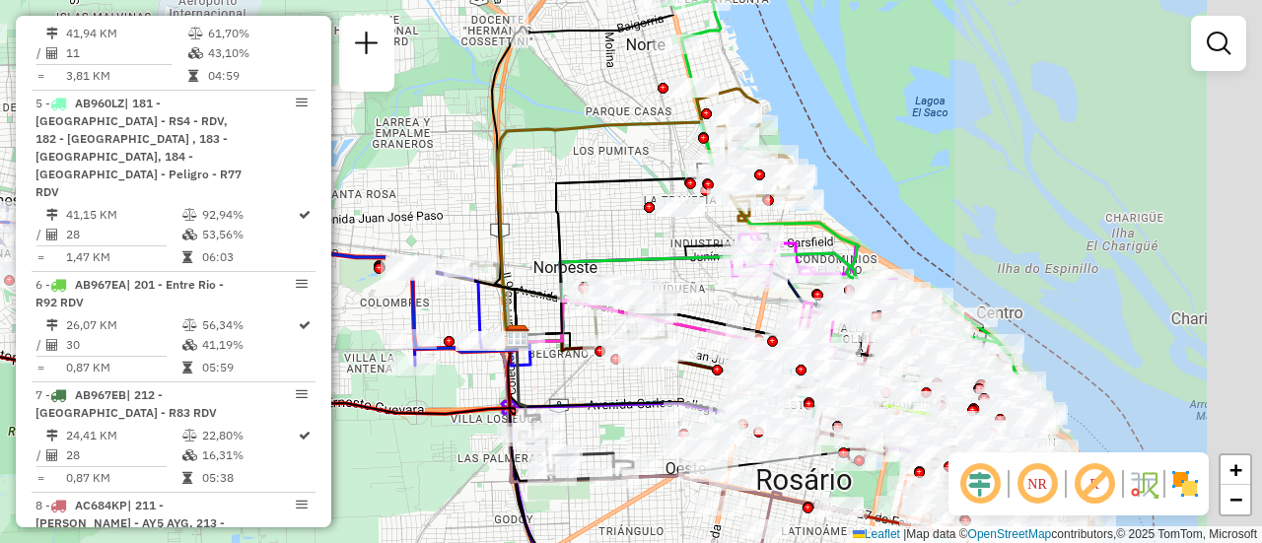
drag, startPoint x: 830, startPoint y: 233, endPoint x: 552, endPoint y: 236, distance: 278.1
click at [498, 207] on icon at bounding box center [629, 219] width 262 height 261
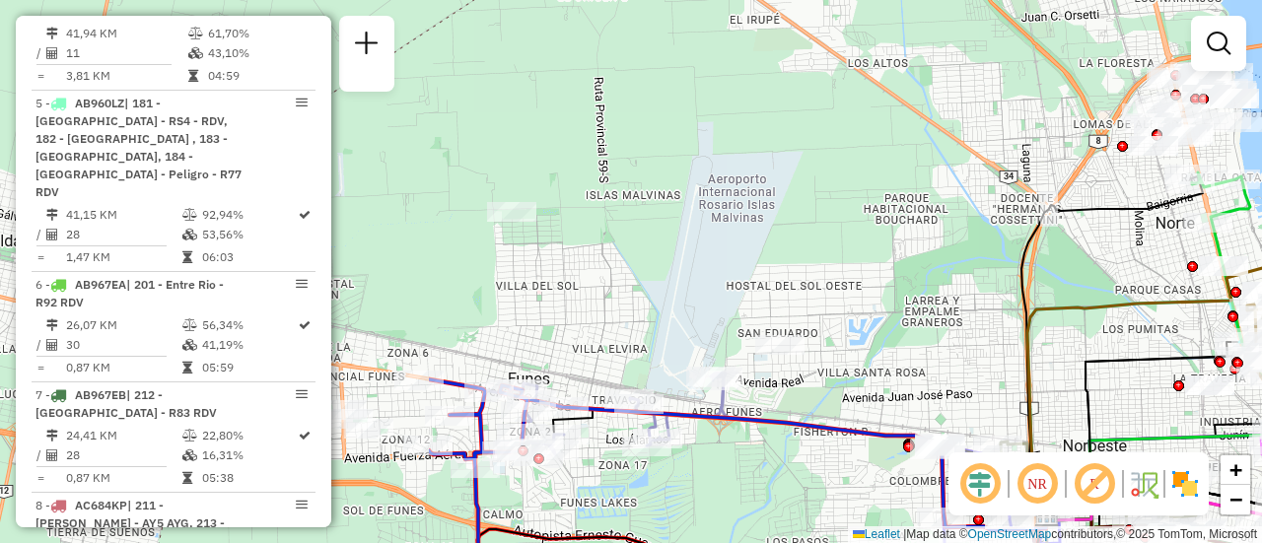
drag, startPoint x: 538, startPoint y: 217, endPoint x: 1094, endPoint y: 394, distance: 582.9
click at [1094, 394] on icon at bounding box center [1142, 436] width 193 height 160
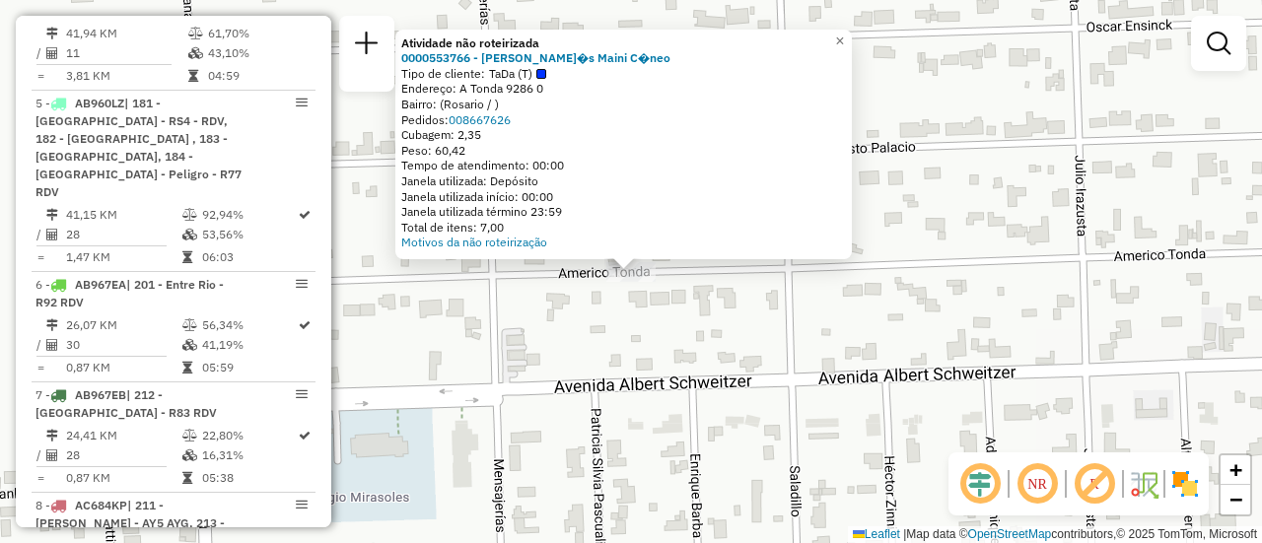
click at [786, 330] on div "Atividade não roteirizada 0000553766 - Tom�s Maini C�neo Tipo de cliente: TaDa …" at bounding box center [631, 271] width 1262 height 543
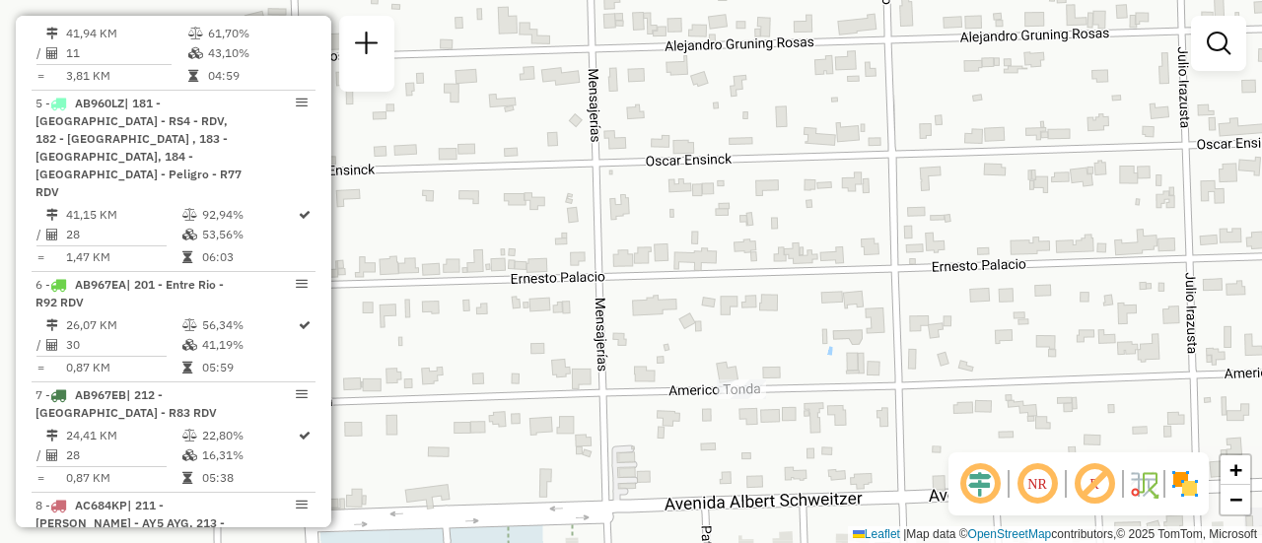
drag, startPoint x: 601, startPoint y: 383, endPoint x: 662, endPoint y: 426, distance: 75.0
click at [665, 438] on div "Janela de atendimento Grade de atendimento Capacidade Transportadoras Veículos …" at bounding box center [631, 271] width 1262 height 543
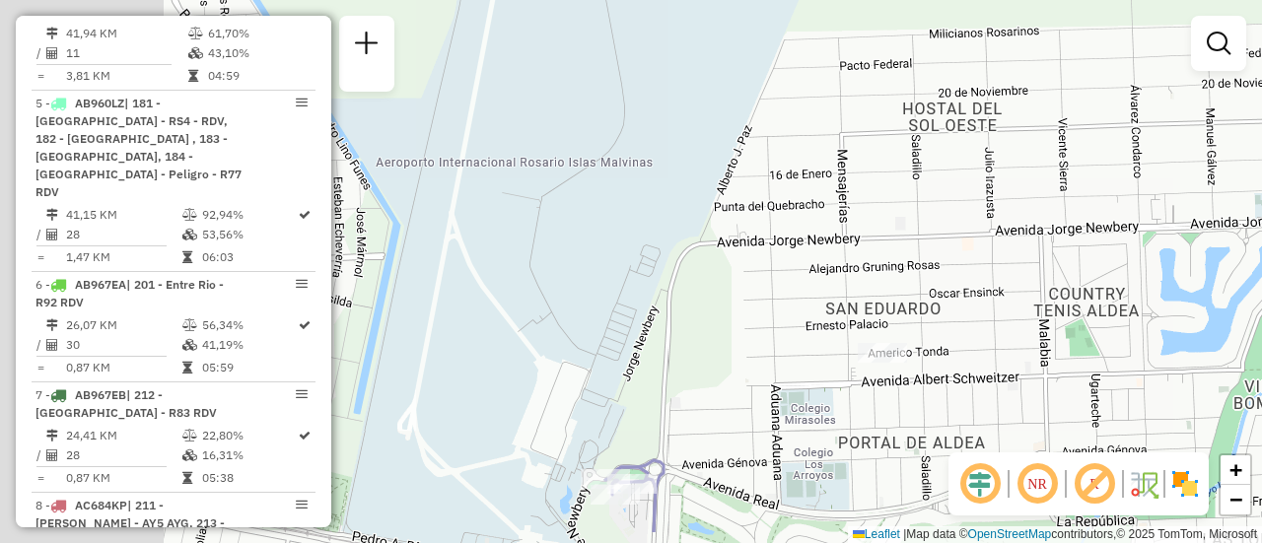
drag, startPoint x: 702, startPoint y: 271, endPoint x: 968, endPoint y: 291, distance: 267.0
click at [958, 292] on div "Janela de atendimento Grade de atendimento Capacidade Transportadoras Veículos …" at bounding box center [631, 271] width 1262 height 543
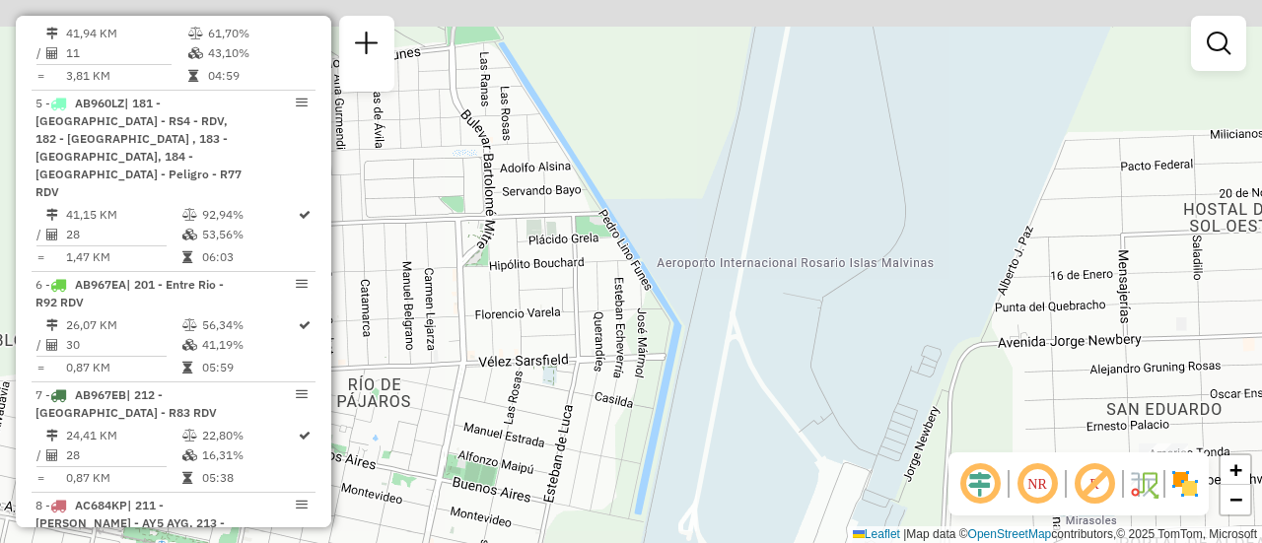
drag, startPoint x: 607, startPoint y: 261, endPoint x: 858, endPoint y: 382, distance: 277.9
click at [858, 382] on div "Janela de atendimento Grade de atendimento Capacidade Transportadoras Veículos …" at bounding box center [631, 271] width 1262 height 543
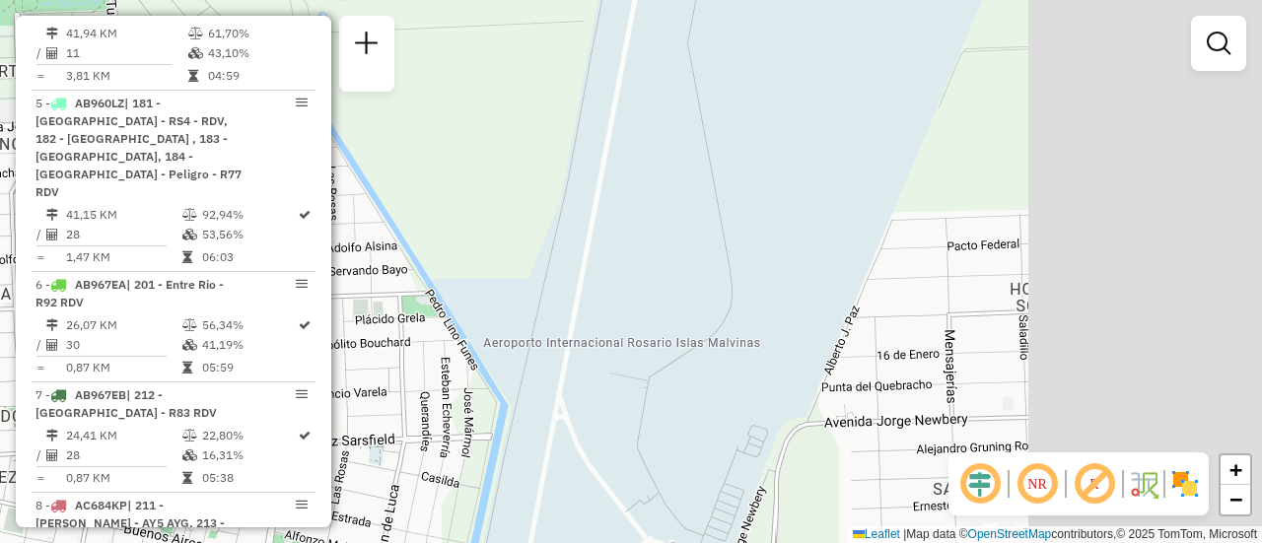
drag, startPoint x: 911, startPoint y: 257, endPoint x: 634, endPoint y: 272, distance: 277.5
click at [542, 225] on div "Janela de atendimento Grade de atendimento Capacidade Transportadoras Veículos …" at bounding box center [631, 271] width 1262 height 543
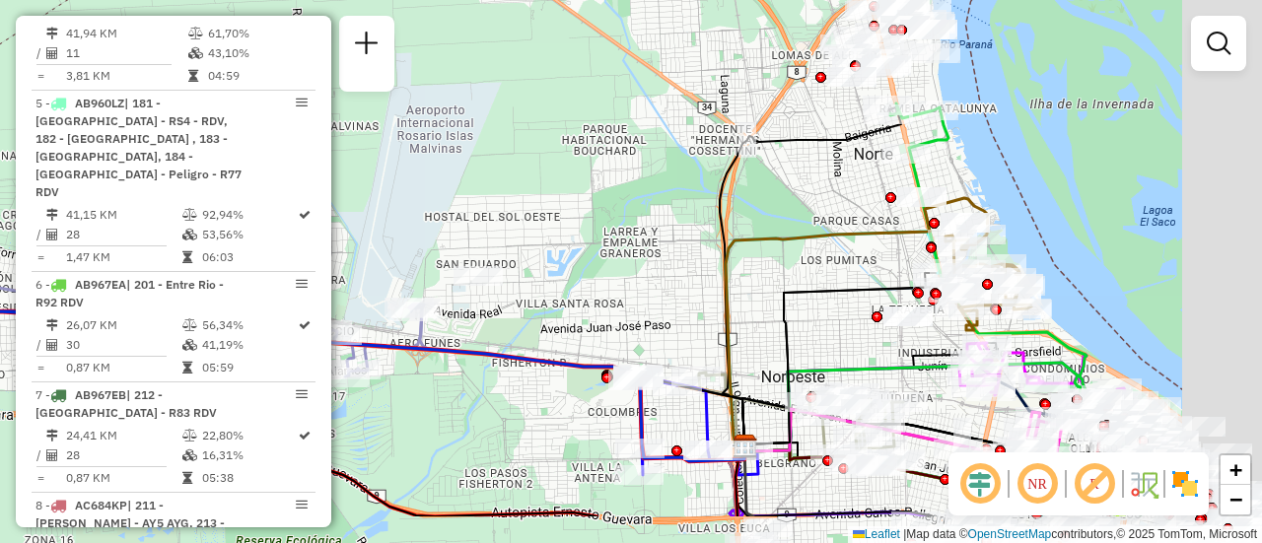
drag, startPoint x: 912, startPoint y: 322, endPoint x: 620, endPoint y: 272, distance: 296.2
click at [557, 246] on div "Janela de atendimento Grade de atendimento Capacidade Transportadoras Veículos …" at bounding box center [631, 271] width 1262 height 543
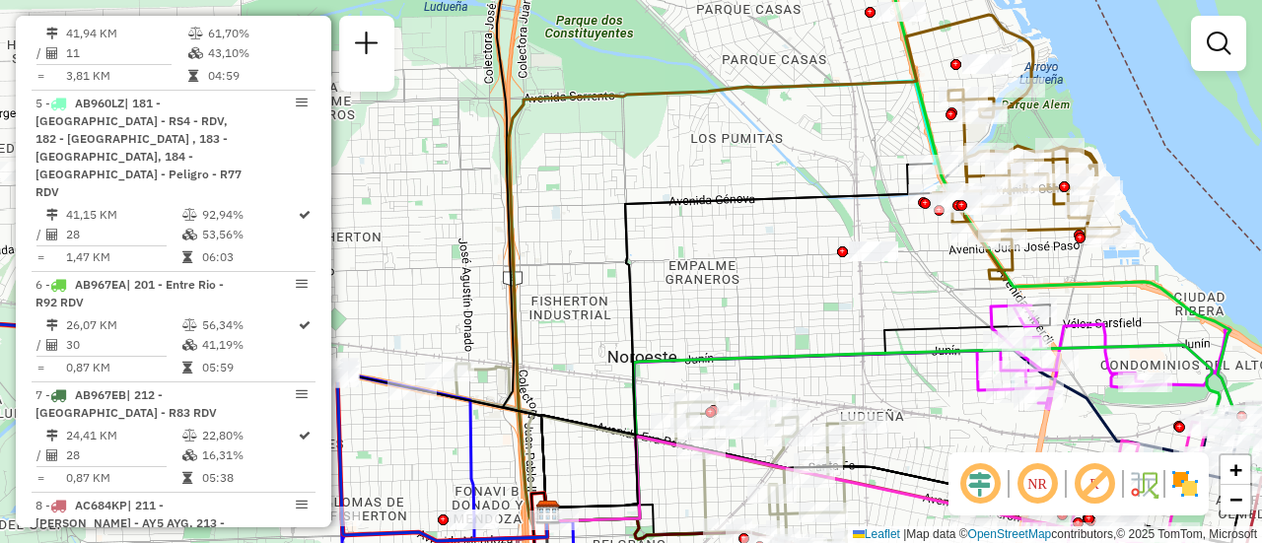
drag, startPoint x: 730, startPoint y: 307, endPoint x: 859, endPoint y: 243, distance: 144.2
click at [851, 245] on div "Janela de atendimento Grade de atendimento Capacidade Transportadoras Veículos …" at bounding box center [631, 271] width 1262 height 543
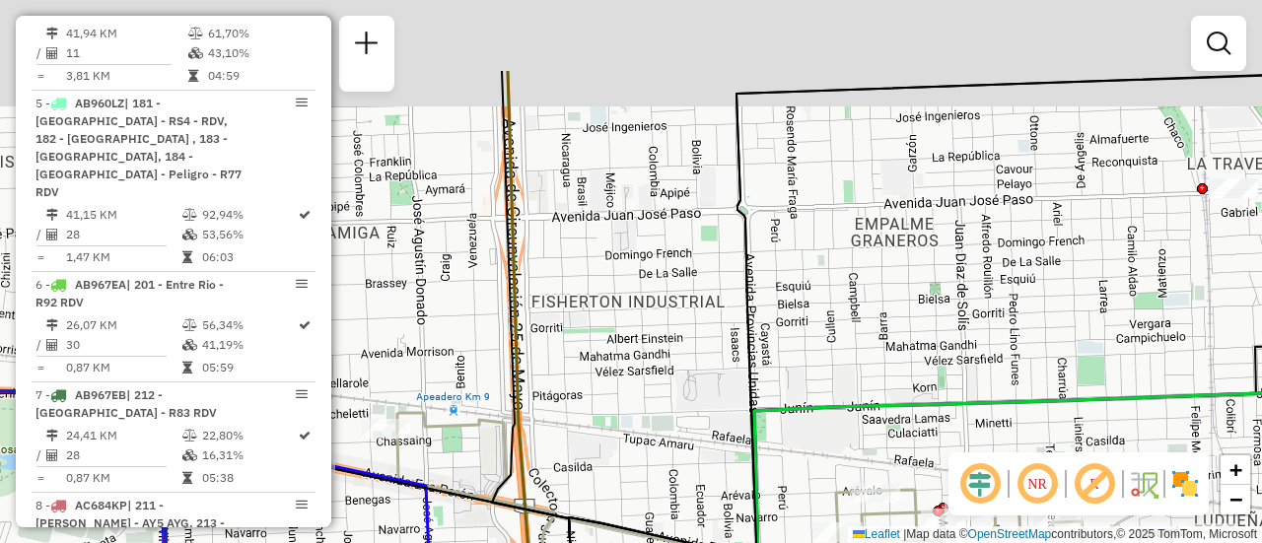
drag, startPoint x: 832, startPoint y: 214, endPoint x: 859, endPoint y: 405, distance: 193.2
click at [859, 405] on div "Janela de atendimento Grade de atendimento Capacidade Transportadoras Veículos …" at bounding box center [631, 271] width 1262 height 543
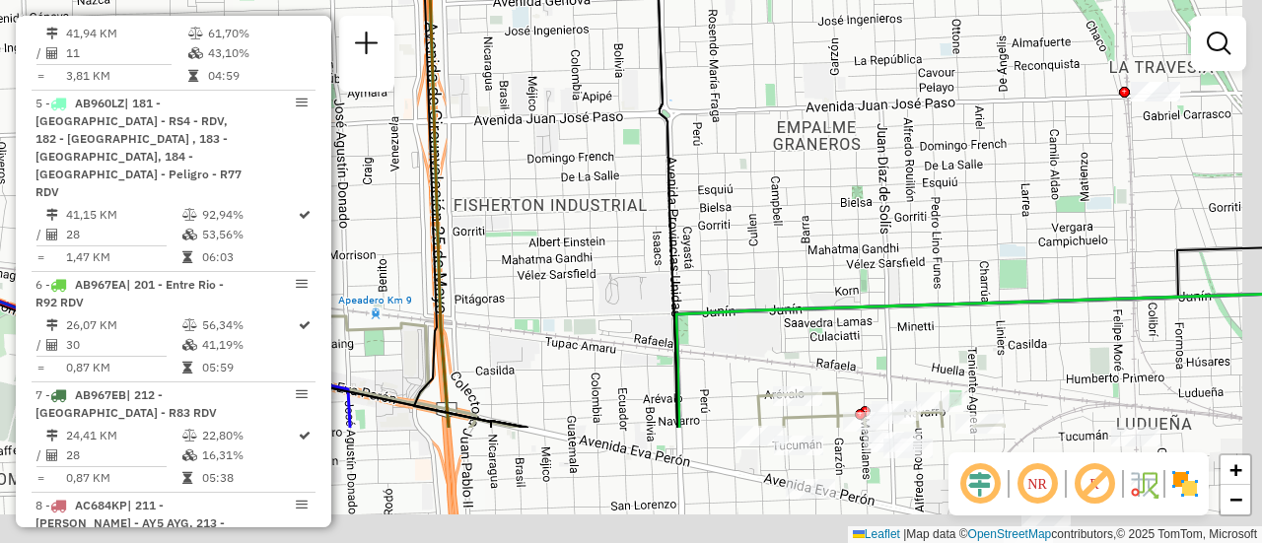
drag, startPoint x: 842, startPoint y: 406, endPoint x: 760, endPoint y: 233, distance: 191.9
click at [760, 234] on div "Janela de atendimento Grade de atendimento Capacidade Transportadoras Veículos …" at bounding box center [631, 271] width 1262 height 543
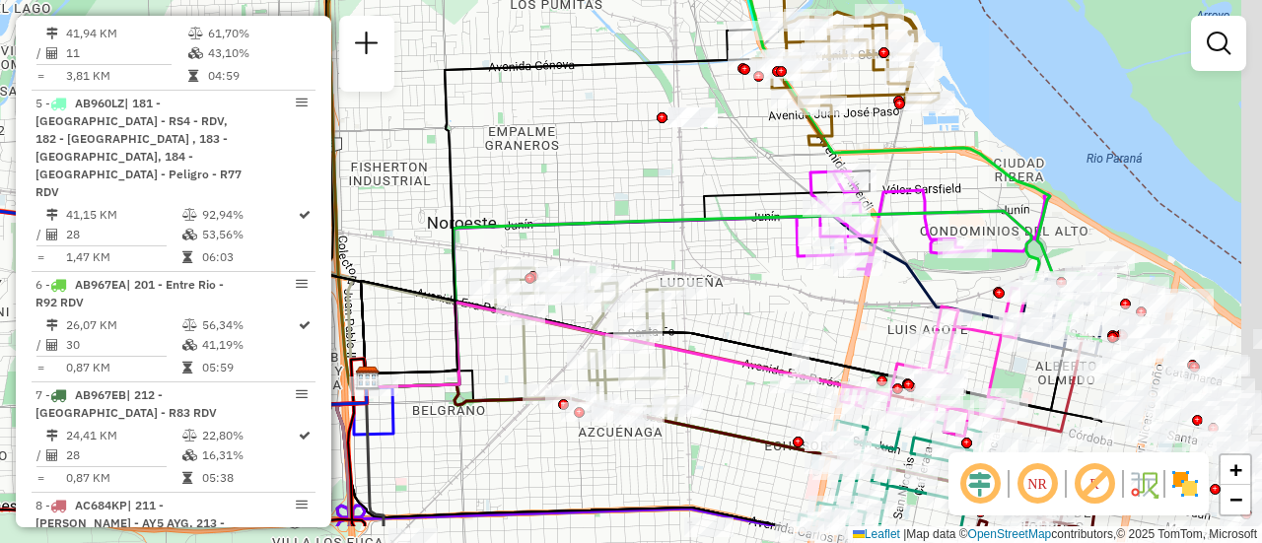
drag, startPoint x: 1073, startPoint y: 367, endPoint x: 787, endPoint y: 296, distance: 294.7
click at [787, 296] on div "Janela de atendimento Grade de atendimento Capacidade Transportadoras Veículos …" at bounding box center [631, 271] width 1262 height 543
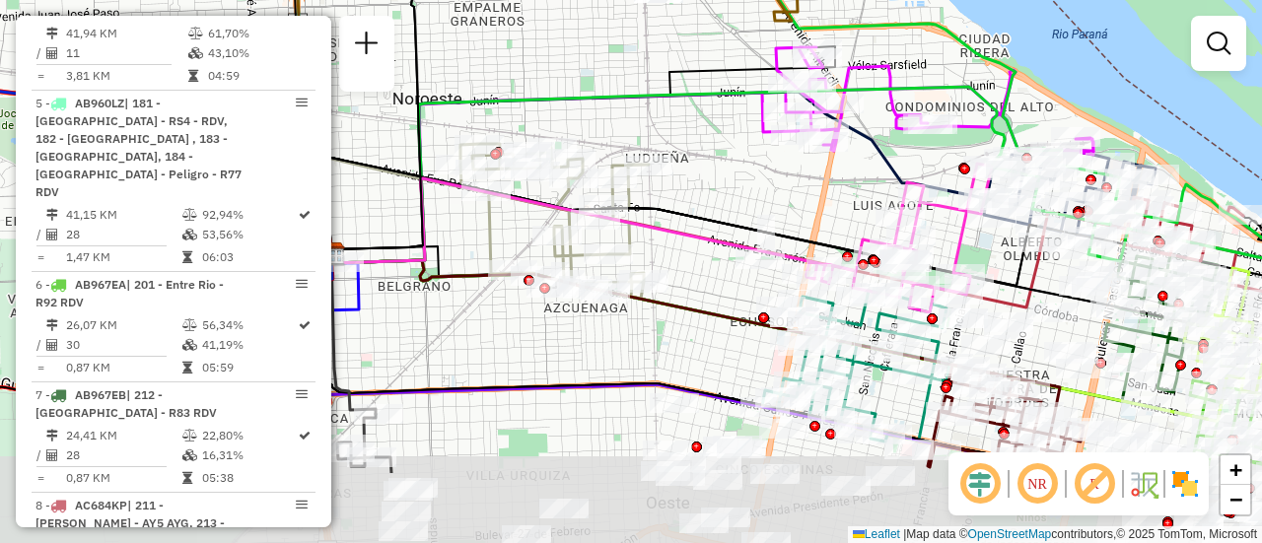
drag, startPoint x: 828, startPoint y: 267, endPoint x: 801, endPoint y: 201, distance: 71.6
click at [806, 193] on div "Janela de atendimento Grade de atendimento Capacidade Transportadoras Veículos …" at bounding box center [631, 271] width 1262 height 543
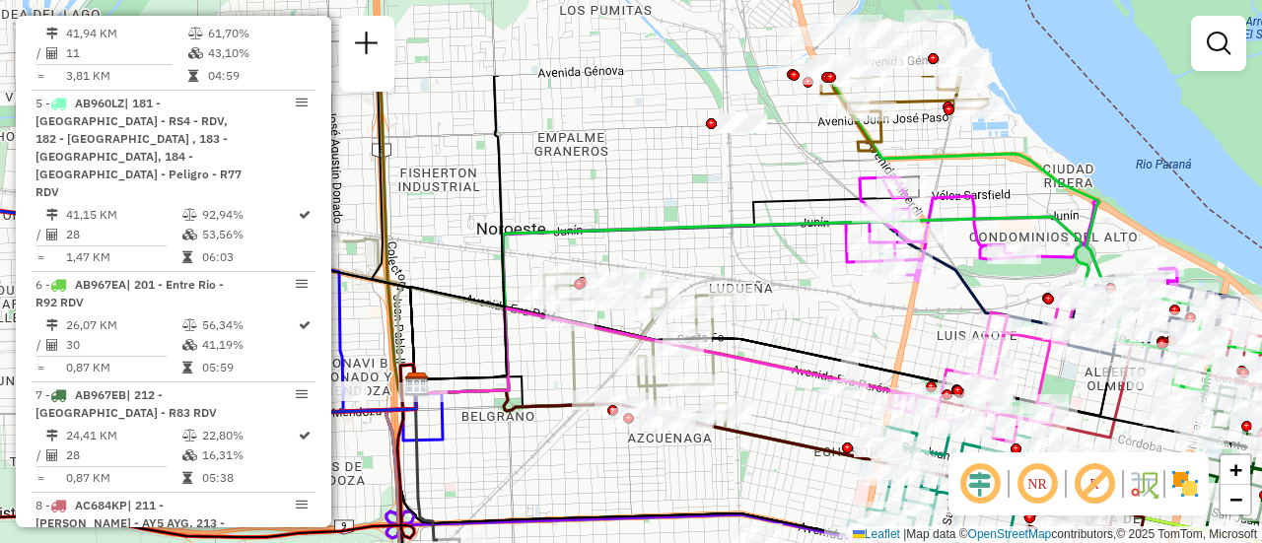
drag, startPoint x: 731, startPoint y: 236, endPoint x: 815, endPoint y: 333, distance: 128.7
click at [835, 354] on div "Janela de atendimento Grade de atendimento Capacidade Transportadoras Veículos …" at bounding box center [631, 271] width 1262 height 543
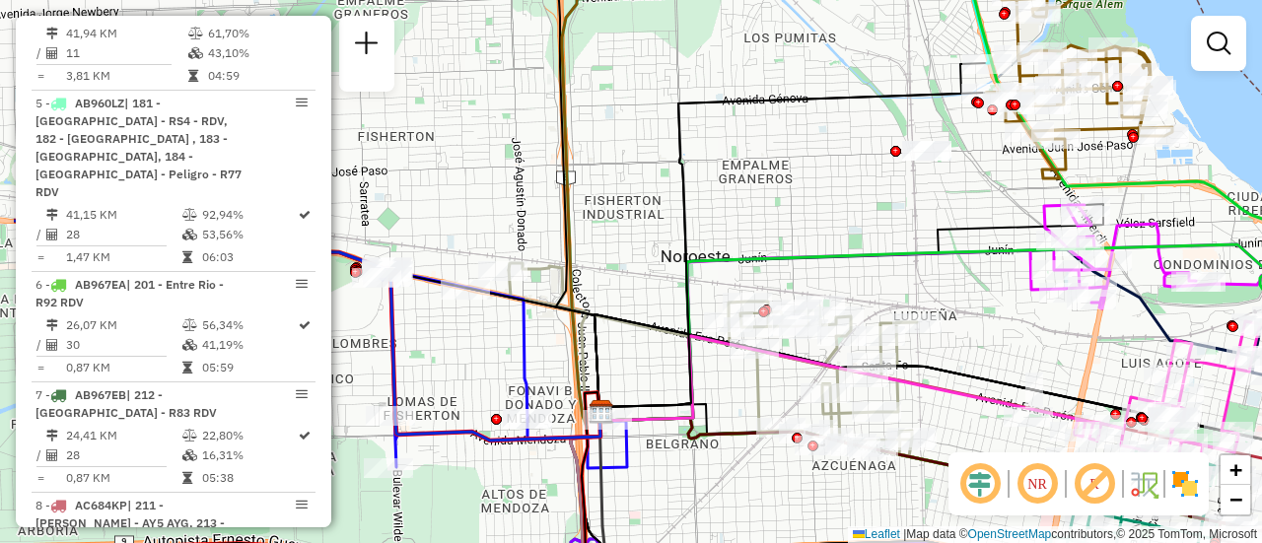
drag, startPoint x: 501, startPoint y: 320, endPoint x: 641, endPoint y: 312, distance: 140.3
click at [641, 312] on div "Janela de atendimento Grade de atendimento Capacidade Transportadoras Veículos …" at bounding box center [631, 271] width 1262 height 543
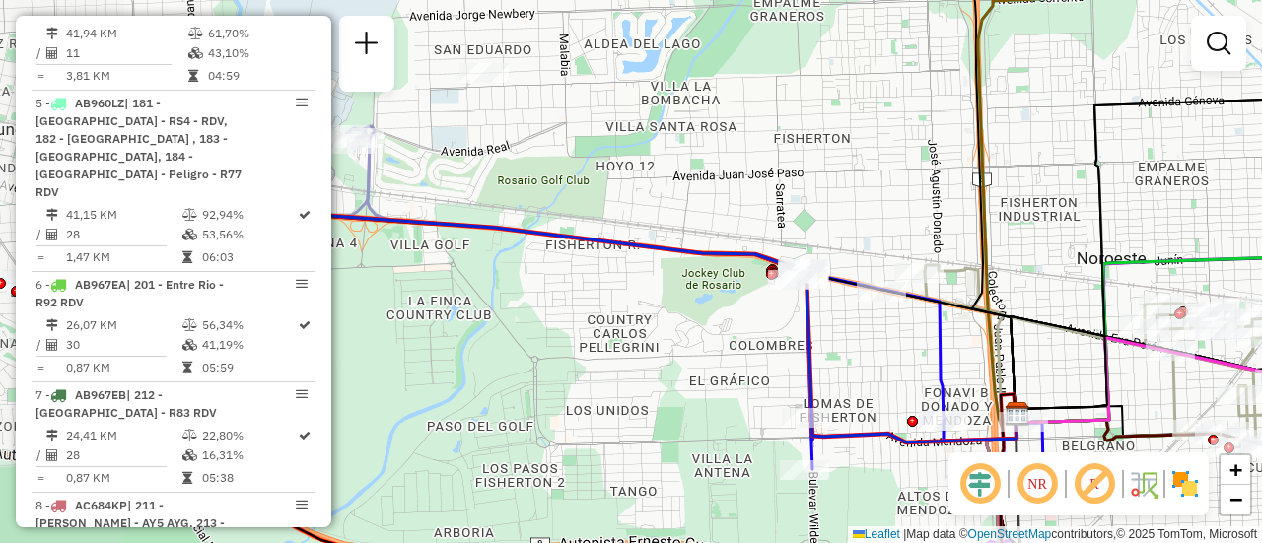
drag, startPoint x: 476, startPoint y: 310, endPoint x: 899, endPoint y: 301, distance: 423.1
click at [908, 306] on div "Janela de atendimento Grade de atendimento Capacidade Transportadoras Veículos …" at bounding box center [631, 271] width 1262 height 543
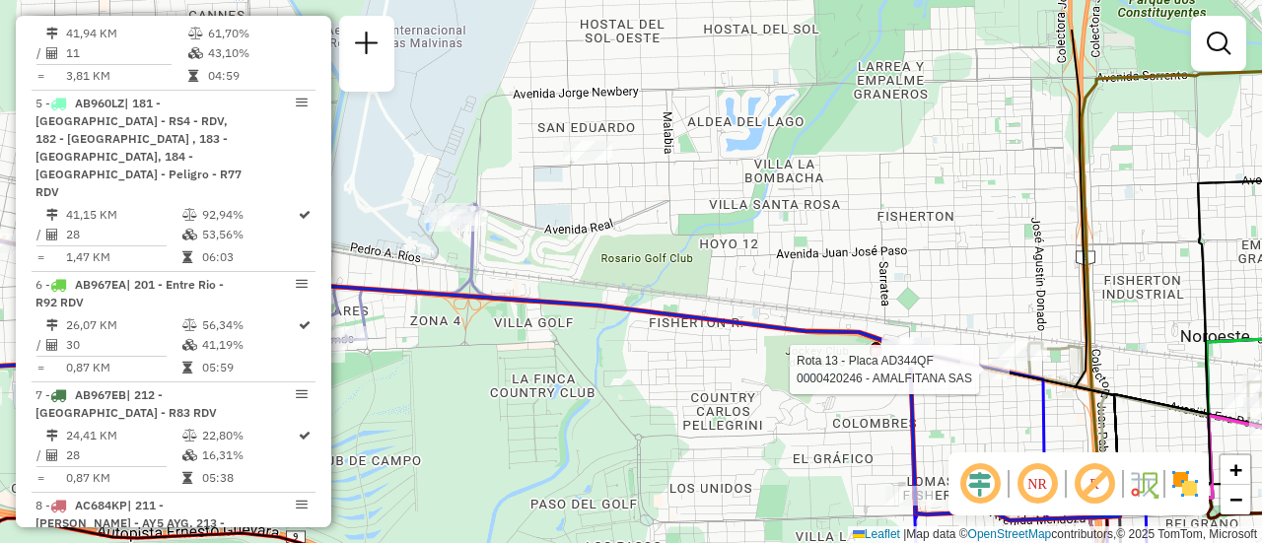
drag, startPoint x: 630, startPoint y: 314, endPoint x: 788, endPoint y: 392, distance: 176.4
click at [795, 394] on div "Rota 13 - Placa AD344QF 0000420246 - AMALFITANA SAS Janela de atendimento Grade…" at bounding box center [631, 271] width 1262 height 543
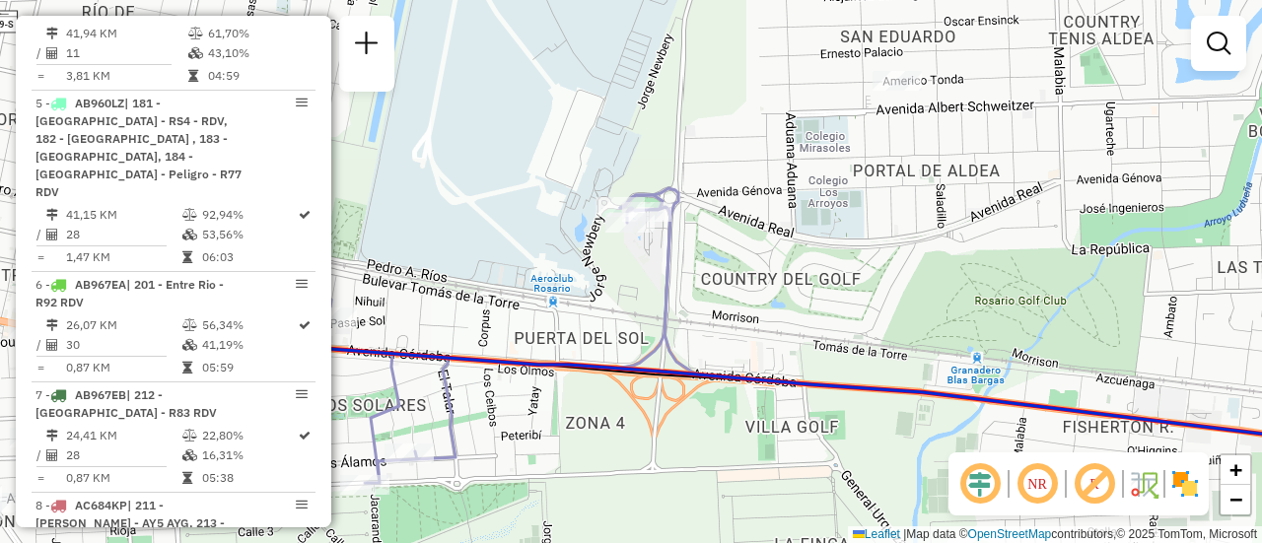
drag, startPoint x: 590, startPoint y: 289, endPoint x: 756, endPoint y: 307, distance: 167.6
click at [756, 307] on div "Rota 13 - Placa AD344QF 0000420246 - AMALFITANA SAS Janela de atendimento Grade…" at bounding box center [631, 271] width 1262 height 543
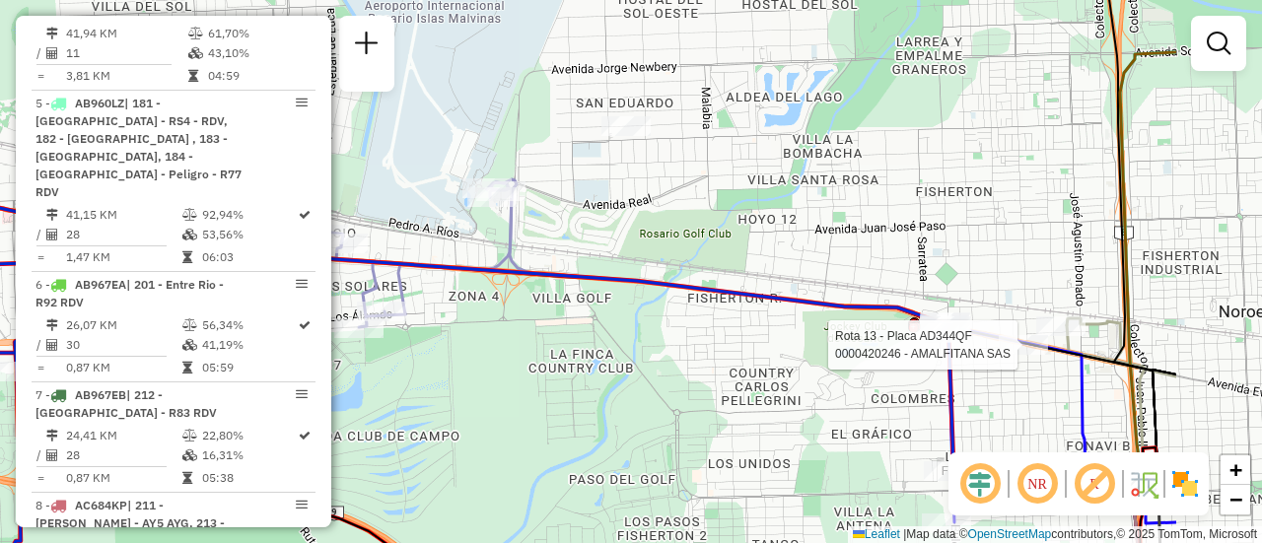
drag, startPoint x: 794, startPoint y: 243, endPoint x: 613, endPoint y: 210, distance: 183.4
click at [613, 210] on div "Rota 13 - Placa AD344QF 0000420246 - AMALFITANA SAS Janela de atendimento Grade…" at bounding box center [631, 271] width 1262 height 543
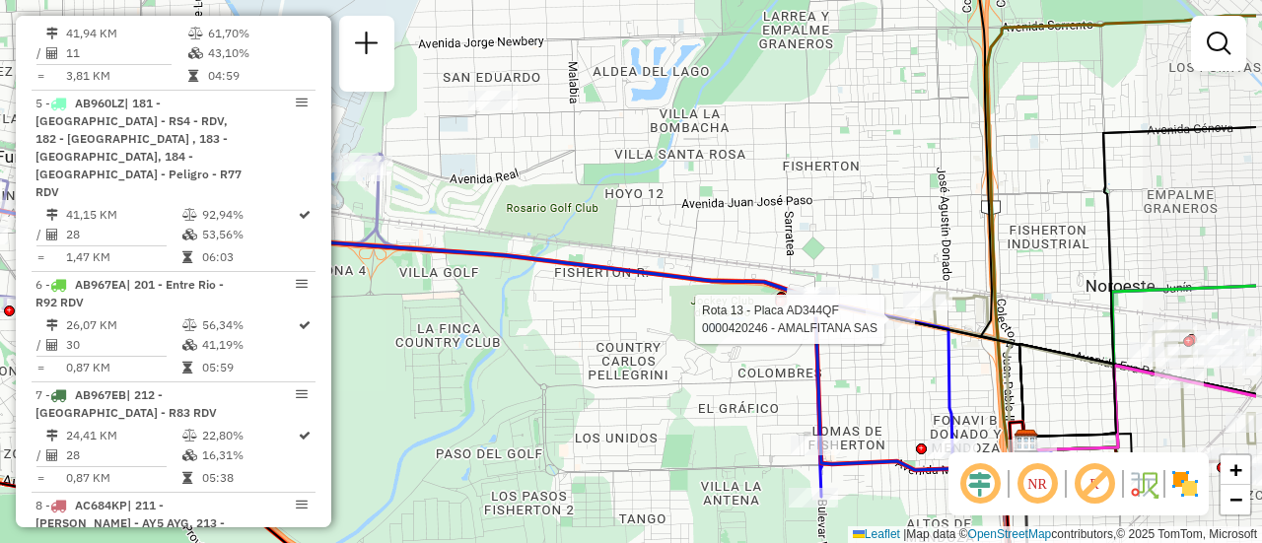
drag, startPoint x: 781, startPoint y: 226, endPoint x: 675, endPoint y: 213, distance: 106.3
click at [675, 213] on div "Rota 13 - Placa AD344QF 0000420246 - AMALFITANA SAS Janela de atendimento Grade…" at bounding box center [631, 271] width 1262 height 543
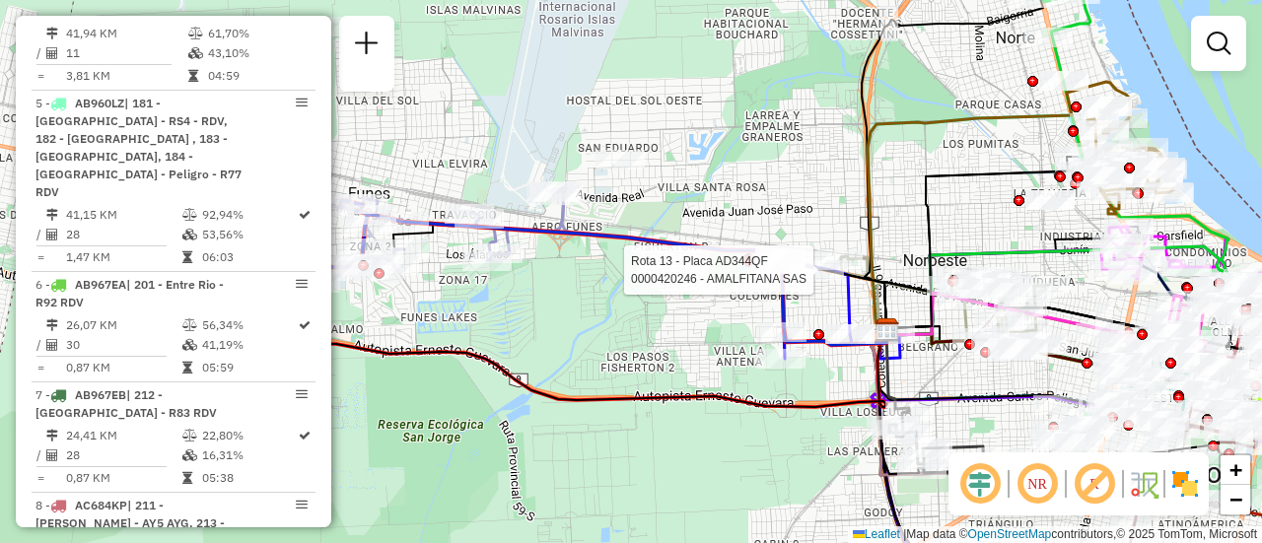
click at [666, 328] on div "Rota 13 - Placa AD344QF 0000420246 - AMALFITANA SAS Janela de atendimento Grade…" at bounding box center [631, 271] width 1262 height 543
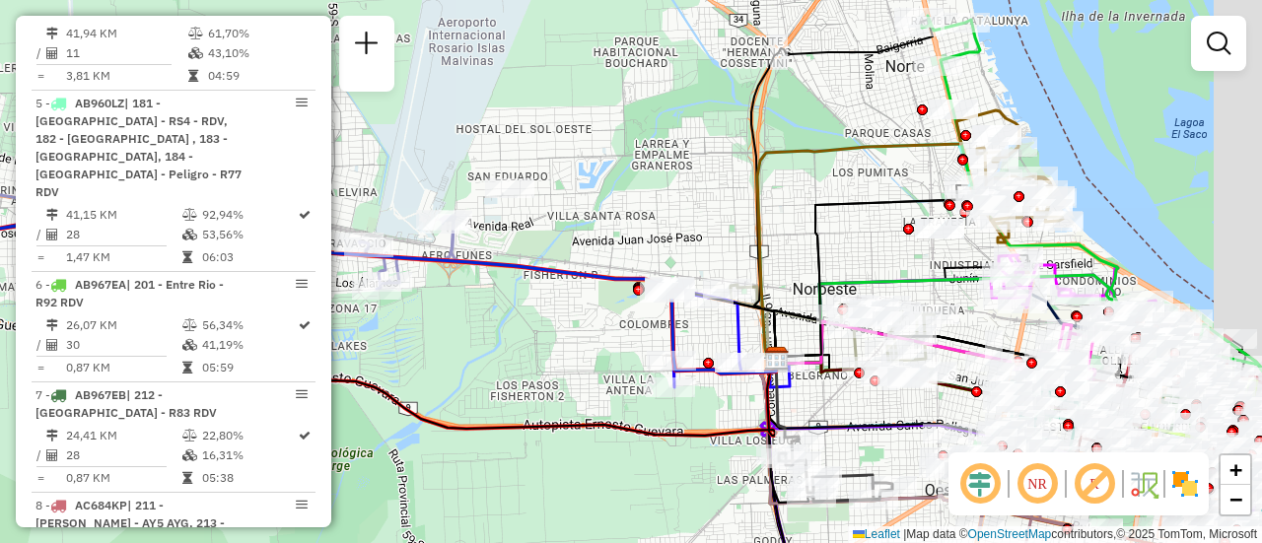
drag, startPoint x: 716, startPoint y: 194, endPoint x: 537, endPoint y: 207, distance: 178.9
click at [530, 211] on div "Janela de atendimento Grade de atendimento Capacidade Transportadoras Veículos …" at bounding box center [631, 271] width 1262 height 543
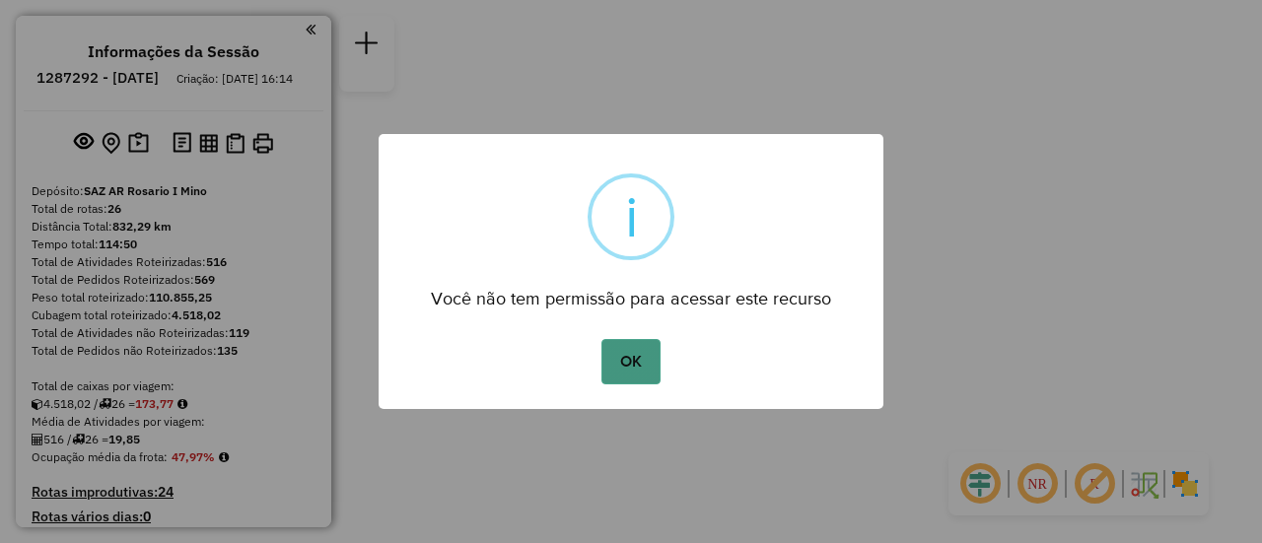
click at [639, 365] on button "OK" at bounding box center [631, 361] width 58 height 45
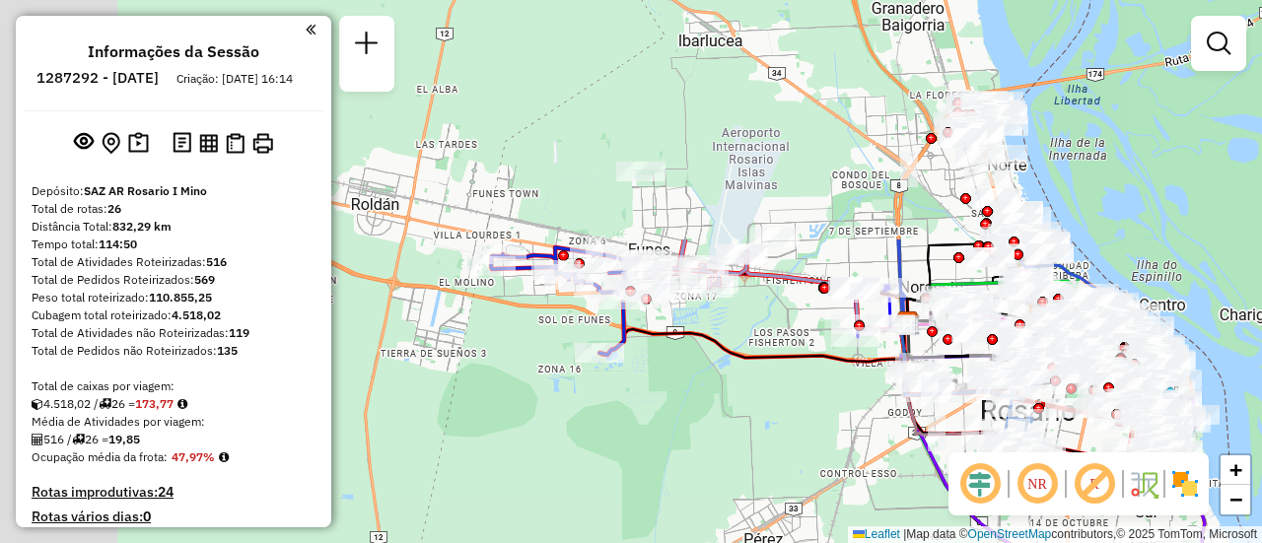
drag, startPoint x: 565, startPoint y: 206, endPoint x: 815, endPoint y: 483, distance: 372.9
click at [815, 483] on div "Janela de atendimento Grade de atendimento Capacidade Transportadoras Veículos …" at bounding box center [631, 271] width 1262 height 543
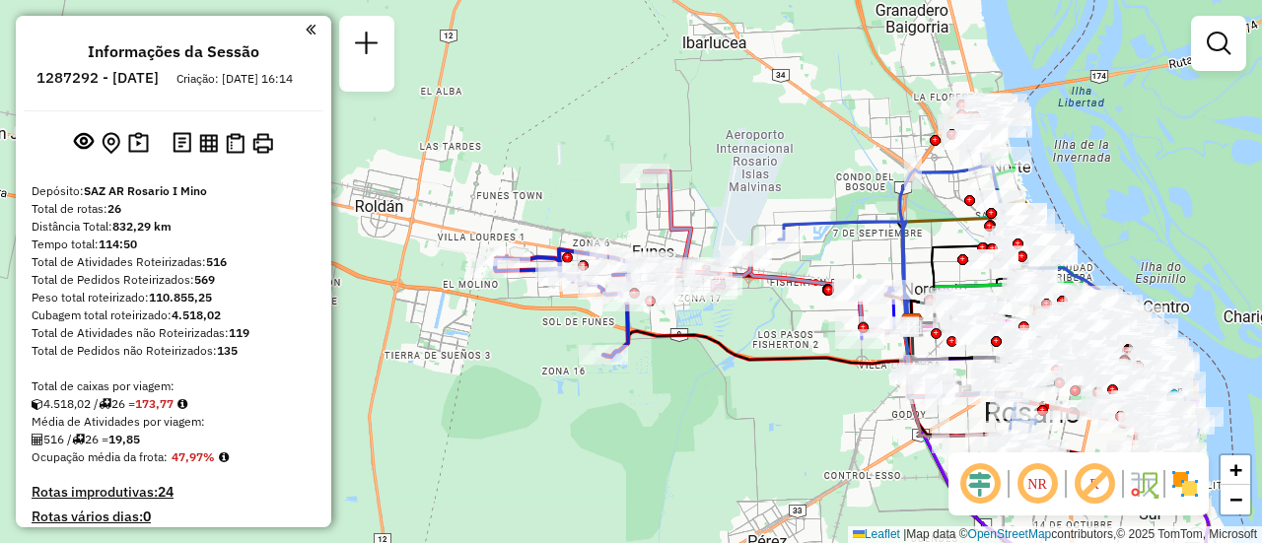
drag, startPoint x: 762, startPoint y: 327, endPoint x: 828, endPoint y: 336, distance: 66.7
click at [844, 340] on div "Janela de atendimento Grade de atendimento Capacidade Transportadoras Veículos …" at bounding box center [631, 271] width 1262 height 543
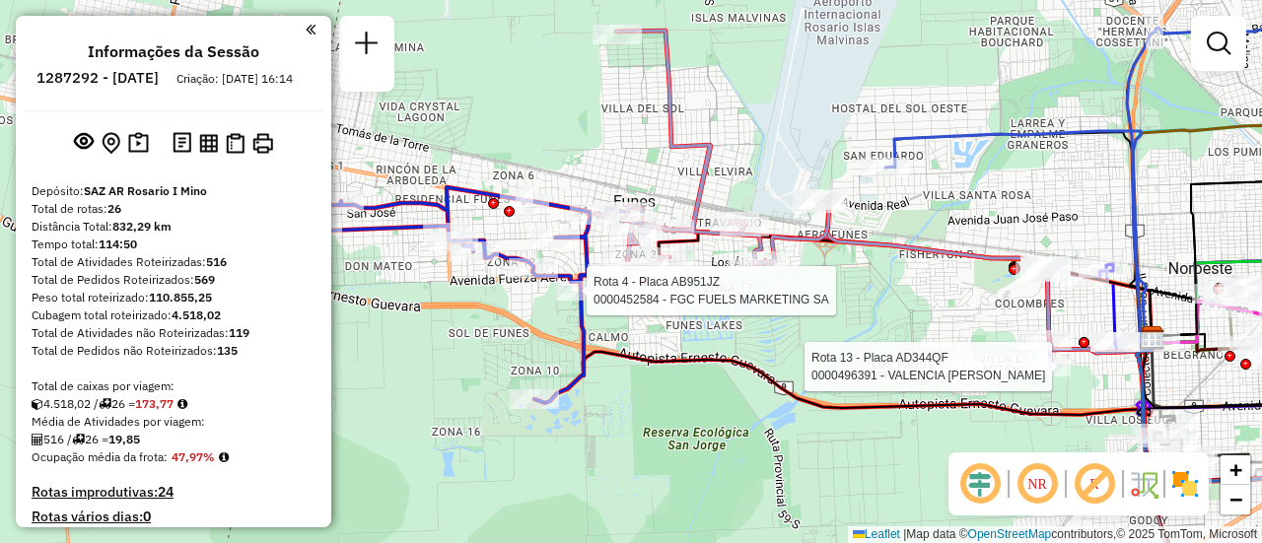
select select "**********"
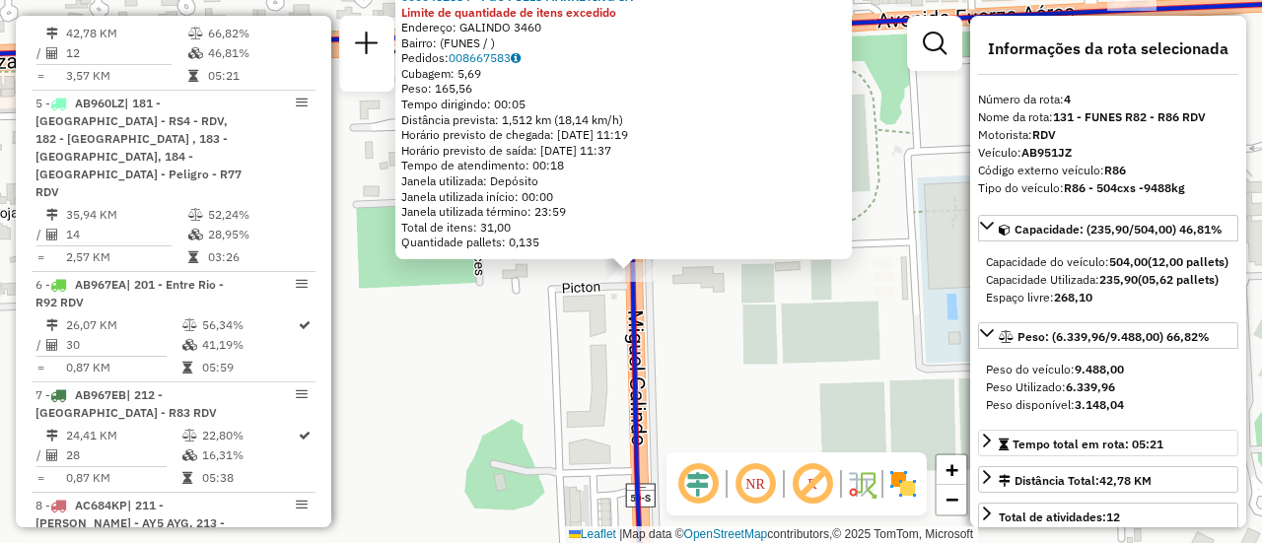
scroll to position [197, 0]
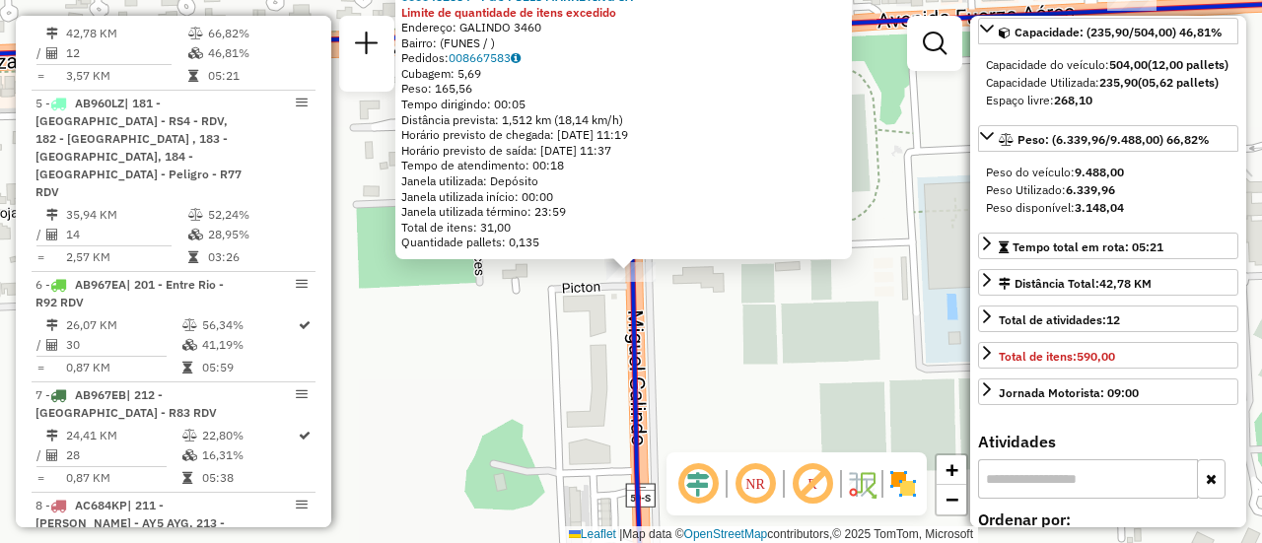
click at [772, 371] on div "0000452584 - FGC FUELS MARKETING SA Limite de quantidade de itens excedido Ende…" at bounding box center [631, 271] width 1262 height 543
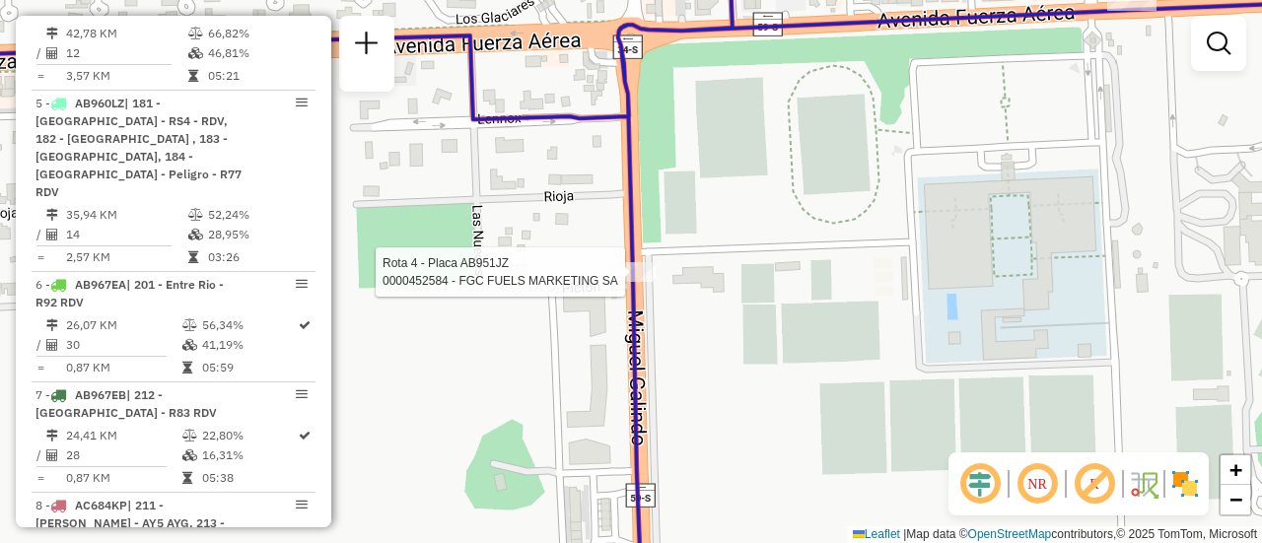
select select "**********"
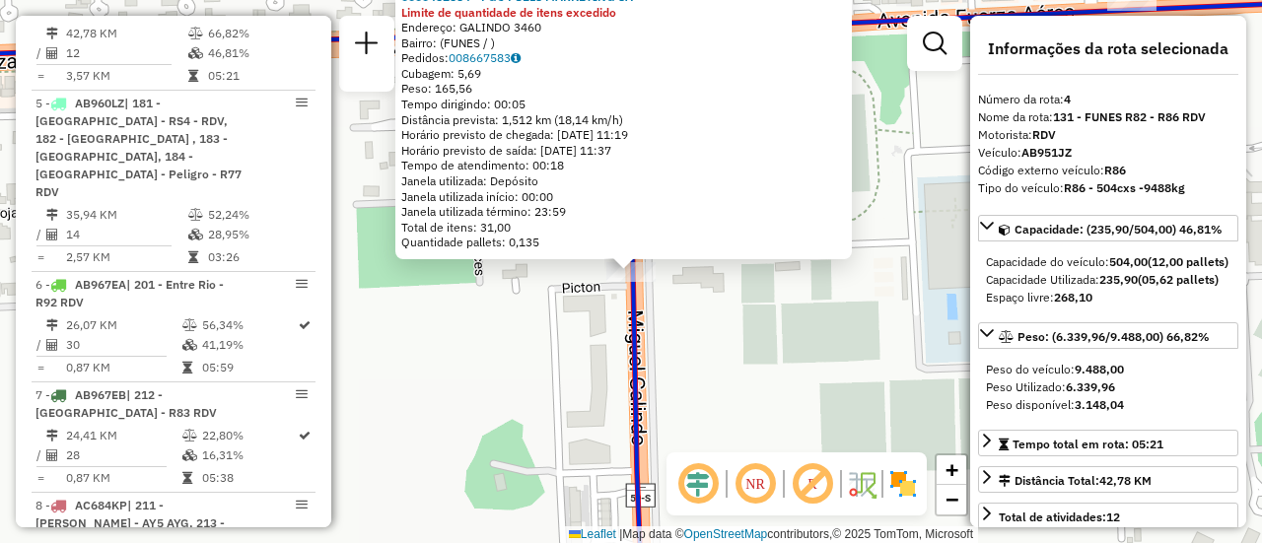
click at [787, 331] on div "0000452584 - FGC FUELS MARKETING SA Limite de quantidade de itens excedido Ende…" at bounding box center [631, 271] width 1262 height 543
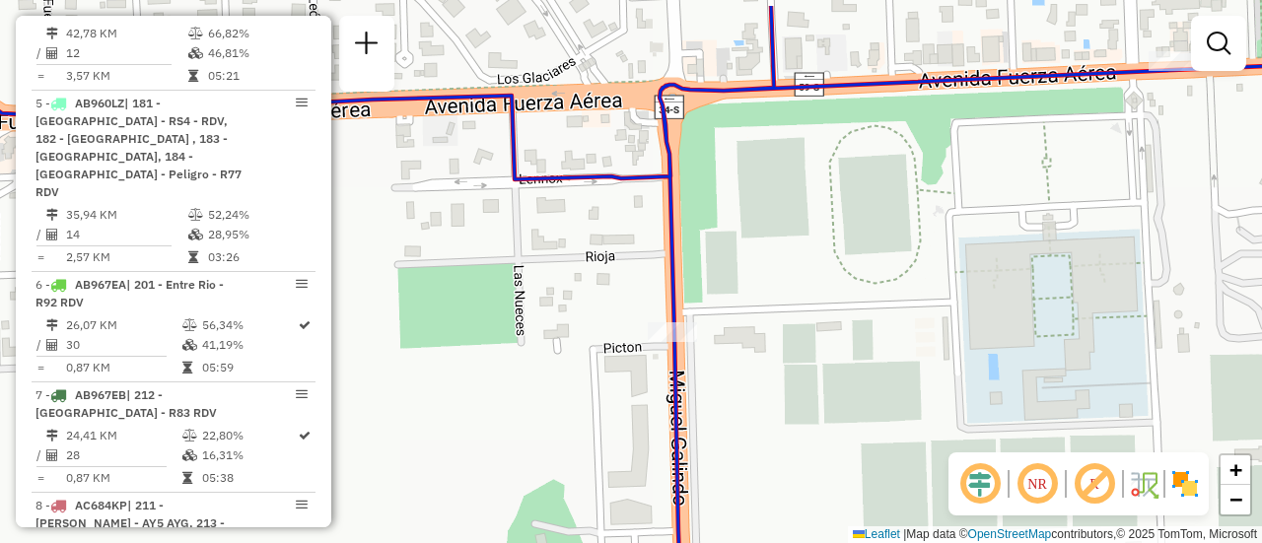
drag, startPoint x: 581, startPoint y: 279, endPoint x: 604, endPoint y: 322, distance: 49.0
click at [612, 333] on div "Janela de atendimento Grade de atendimento Capacidade Transportadoras Veículos …" at bounding box center [631, 271] width 1262 height 543
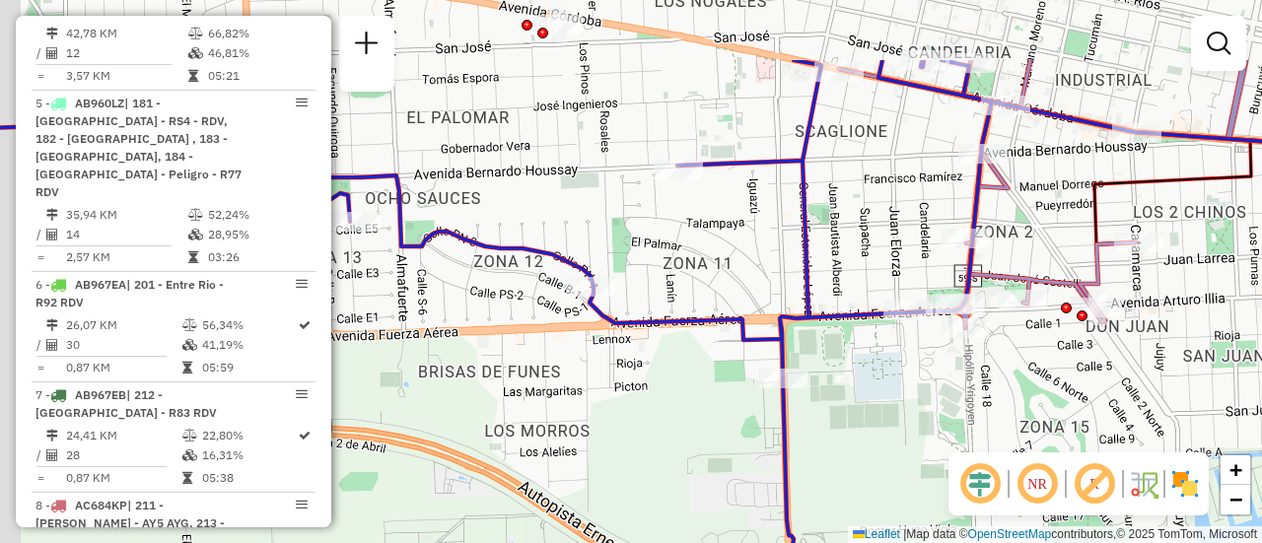
drag, startPoint x: 696, startPoint y: 143, endPoint x: 806, endPoint y: 275, distance: 171.6
click at [807, 272] on div "Janela de atendimento Grade de atendimento Capacidade Transportadoras Veículos …" at bounding box center [631, 271] width 1262 height 543
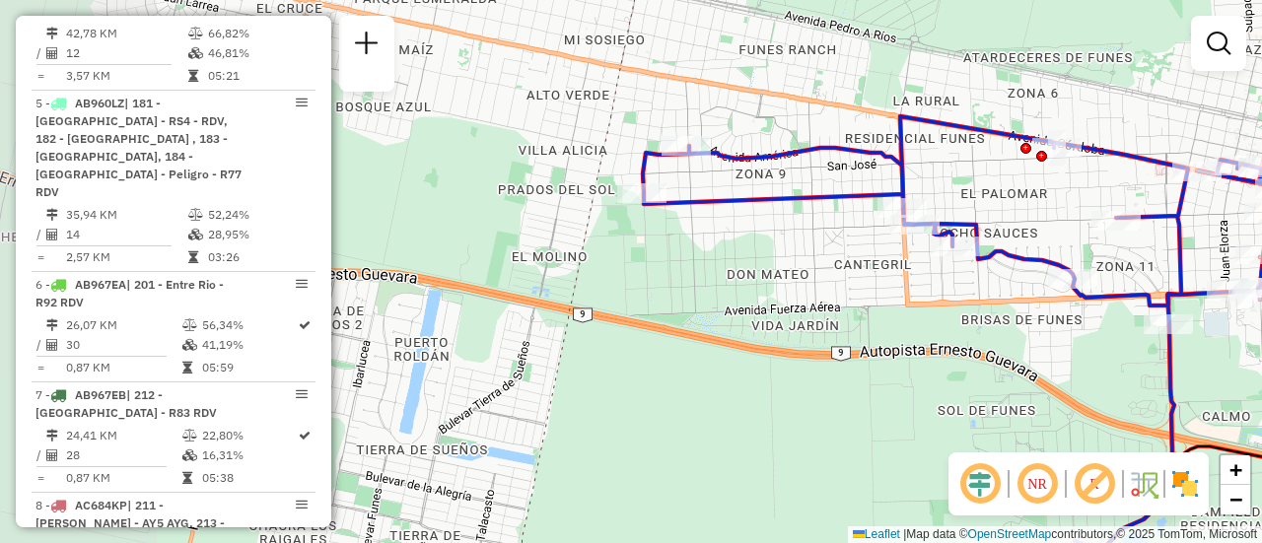
drag, startPoint x: 660, startPoint y: 182, endPoint x: 1016, endPoint y: 186, distance: 356.0
click at [1030, 184] on div "Janela de atendimento Grade de atendimento Capacidade Transportadoras Veículos …" at bounding box center [631, 271] width 1262 height 543
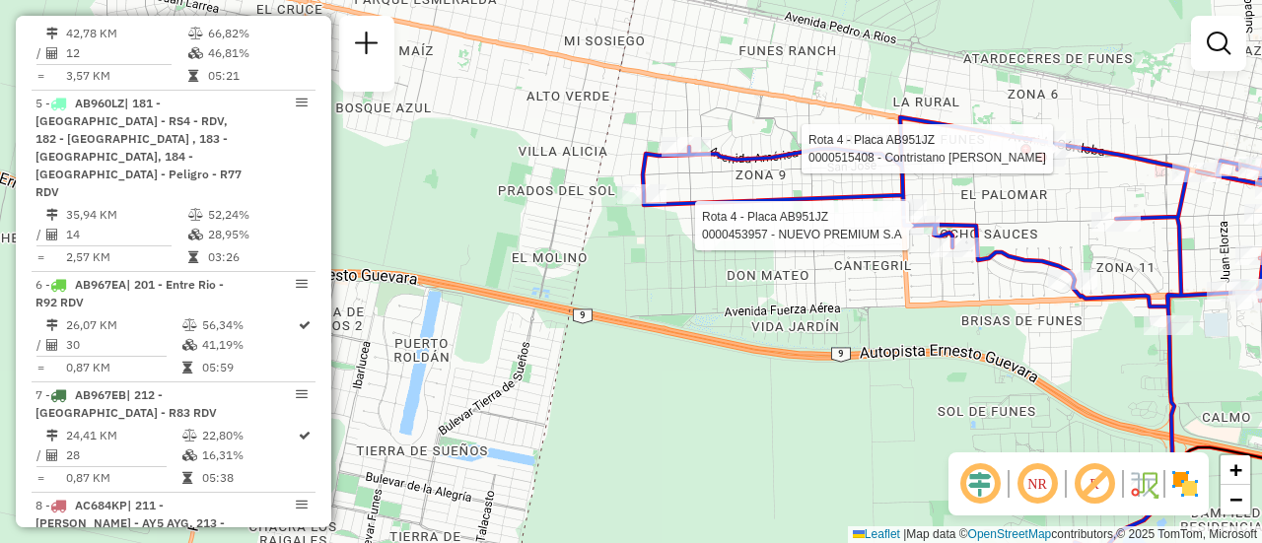
select select "**********"
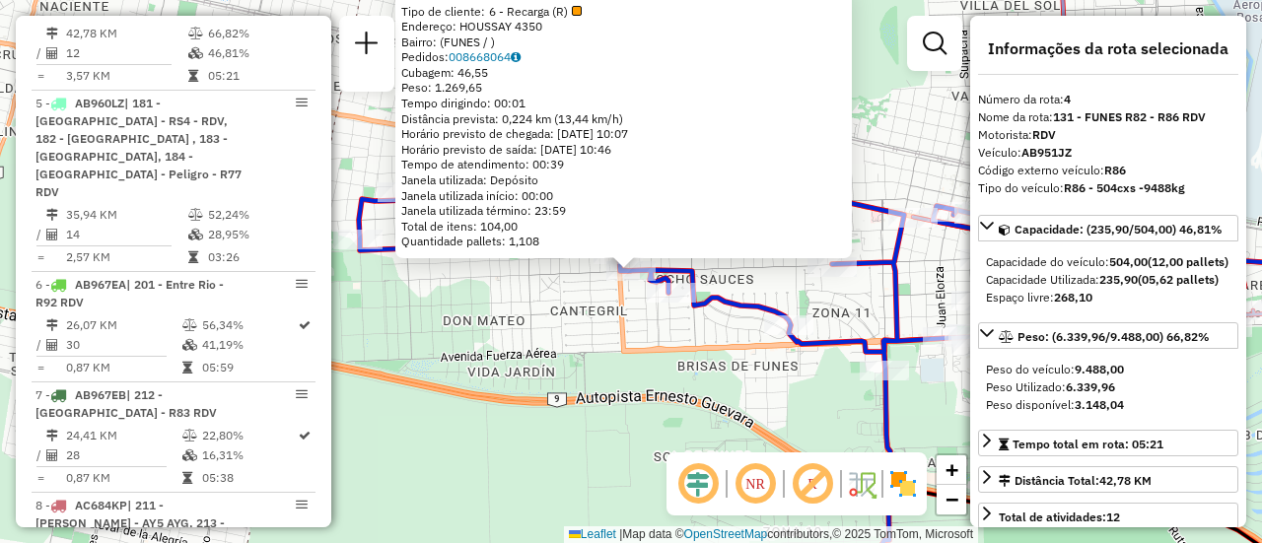
click at [562, 341] on div "0000453957 - NUEVO PREMIUM S.A Tipo de cliente: 6 - Recarga (R) Endereço: HOUSS…" at bounding box center [631, 271] width 1262 height 543
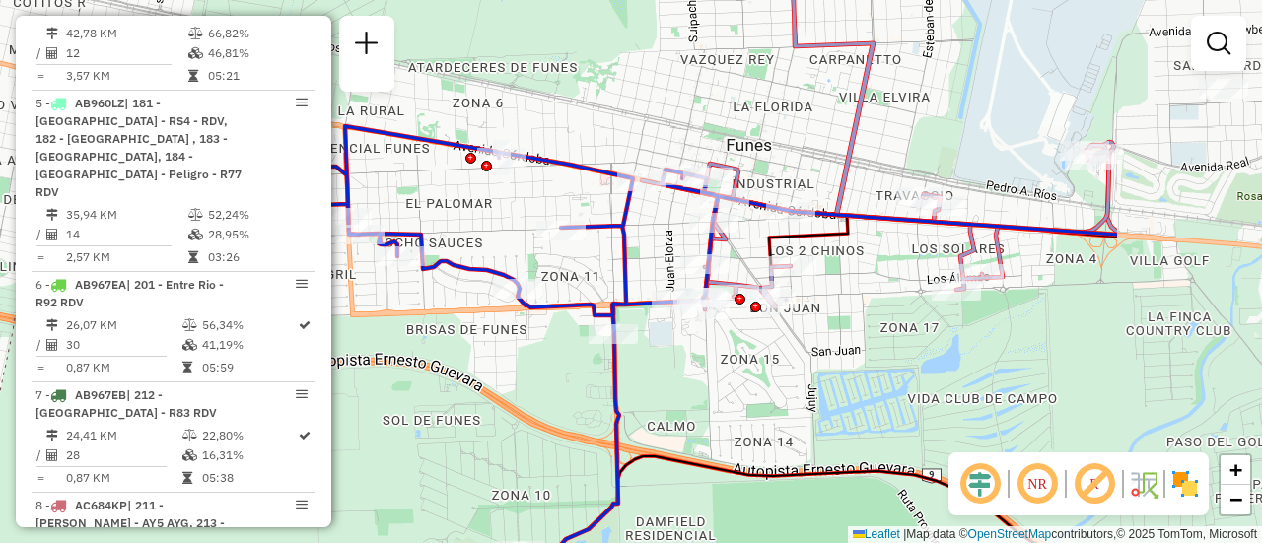
drag, startPoint x: 929, startPoint y: 302, endPoint x: 665, endPoint y: 261, distance: 267.4
click at [650, 263] on div "Janela de atendimento Grade de atendimento Capacidade Transportadoras Veículos …" at bounding box center [631, 271] width 1262 height 543
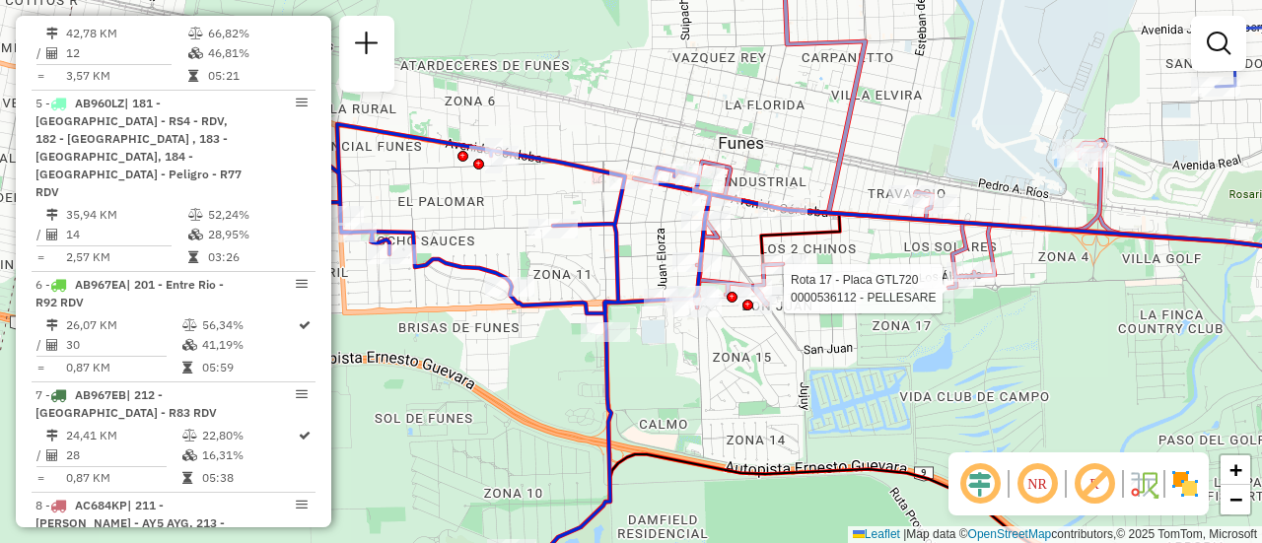
select select "**********"
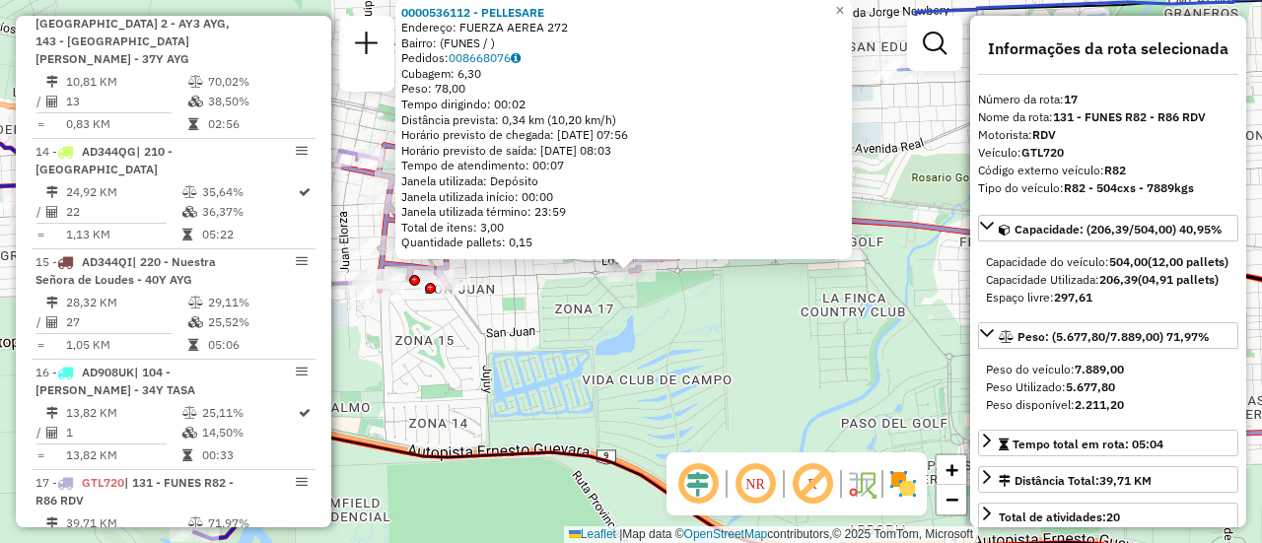
scroll to position [2647, 0]
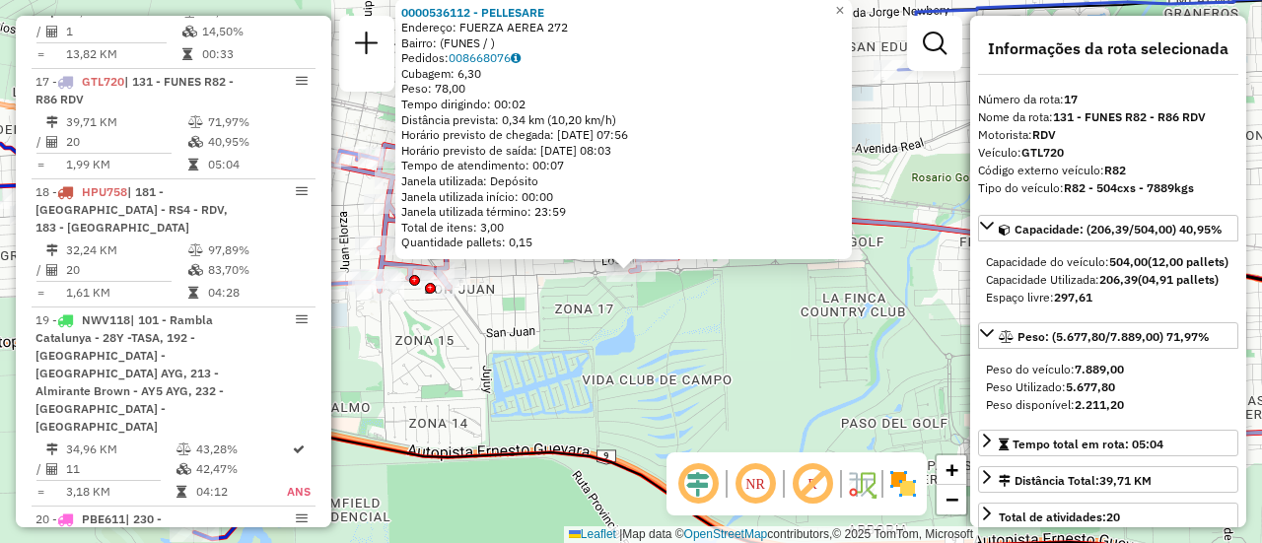
click at [840, 360] on div "0000536112 - PELLESARE Endereço: FUERZA AEREA 272 Bairro: (FUNES / ) Pedidos: 0…" at bounding box center [631, 271] width 1262 height 543
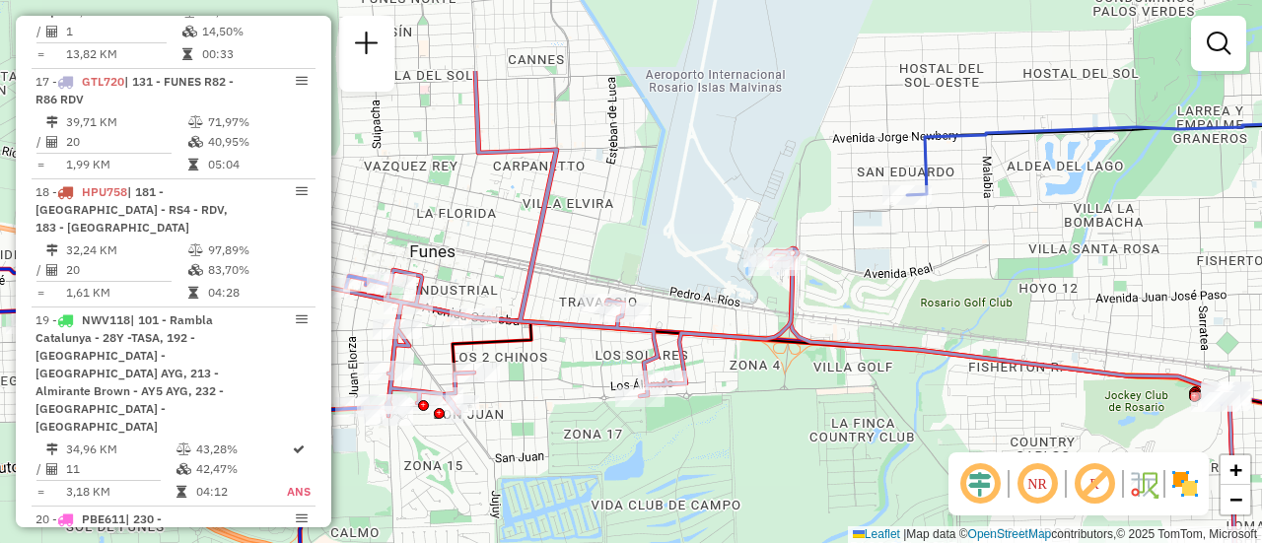
drag, startPoint x: 811, startPoint y: 297, endPoint x: 853, endPoint y: 316, distance: 46.4
click at [821, 427] on div "Janela de atendimento Grade de atendimento Capacidade Transportadoras Veículos …" at bounding box center [631, 271] width 1262 height 543
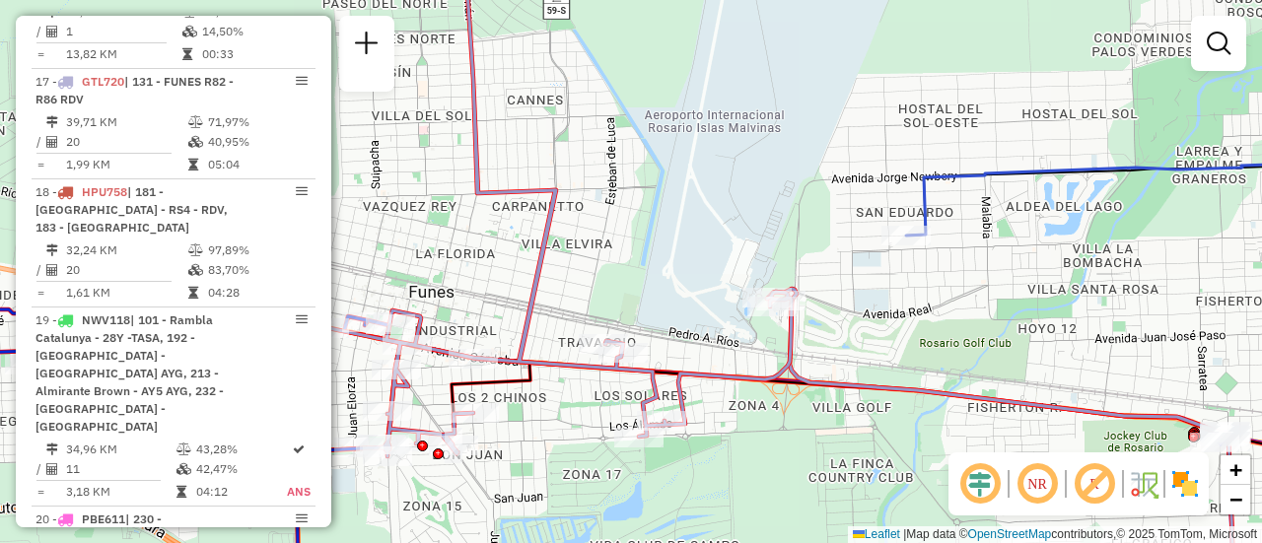
click at [934, 332] on div "Janela de atendimento Grade de atendimento Capacidade Transportadoras Veículos …" at bounding box center [631, 271] width 1262 height 543
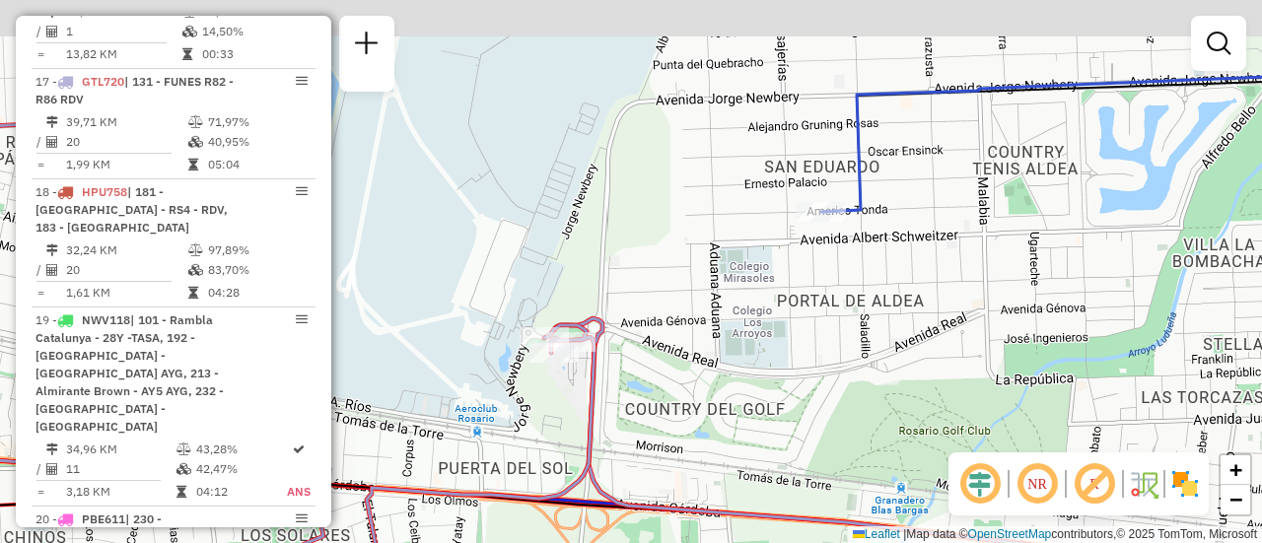
drag, startPoint x: 1160, startPoint y: 196, endPoint x: 856, endPoint y: 371, distance: 350.3
click at [811, 393] on div "Janela de atendimento Grade de atendimento Capacidade Transportadoras Veículos …" at bounding box center [631, 271] width 1262 height 543
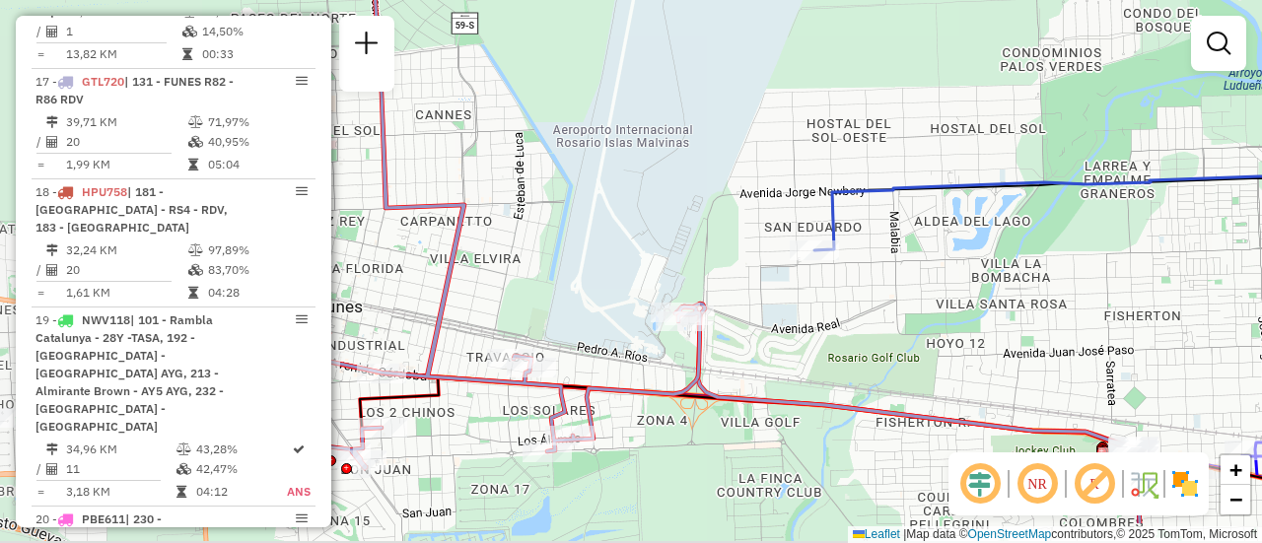
drag, startPoint x: 943, startPoint y: 406, endPoint x: 1148, endPoint y: 332, distance: 218.0
click at [1148, 332] on div "Janela de atendimento Grade de atendimento Capacidade Transportadoras Veículos …" at bounding box center [631, 271] width 1262 height 543
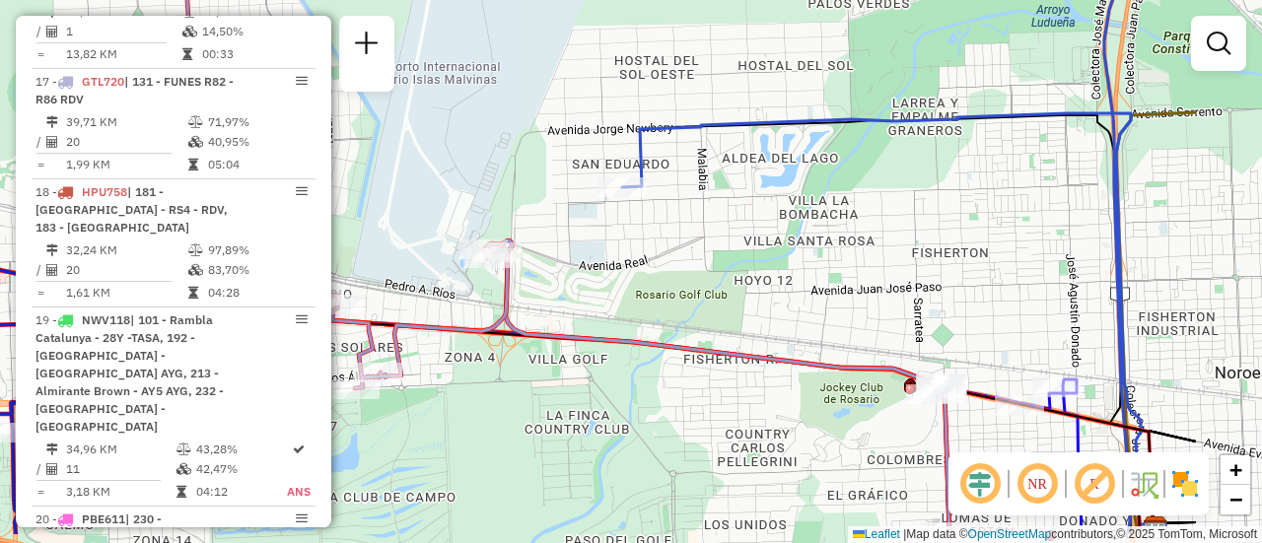
drag, startPoint x: 910, startPoint y: 307, endPoint x: 838, endPoint y: 279, distance: 77.1
click at [838, 279] on div "Janela de atendimento Grade de atendimento Capacidade Transportadoras Veículos …" at bounding box center [631, 271] width 1262 height 543
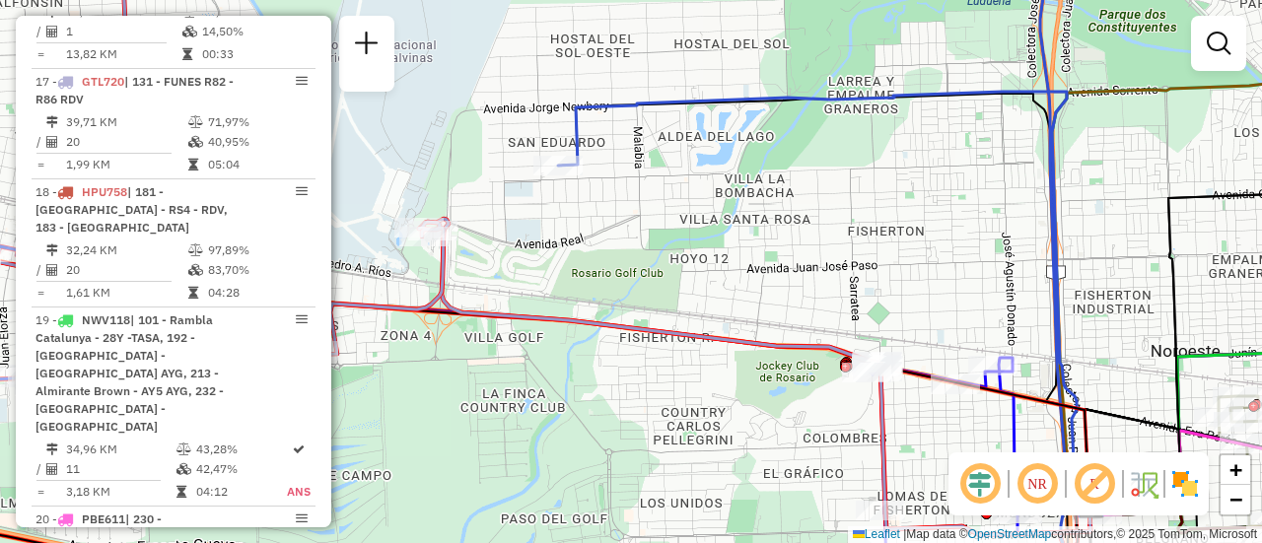
drag, startPoint x: 1075, startPoint y: 263, endPoint x: 1011, endPoint y: 242, distance: 67.7
click at [1011, 242] on div "Janela de atendimento Grade de atendimento Capacidade Transportadoras Veículos …" at bounding box center [631, 271] width 1262 height 543
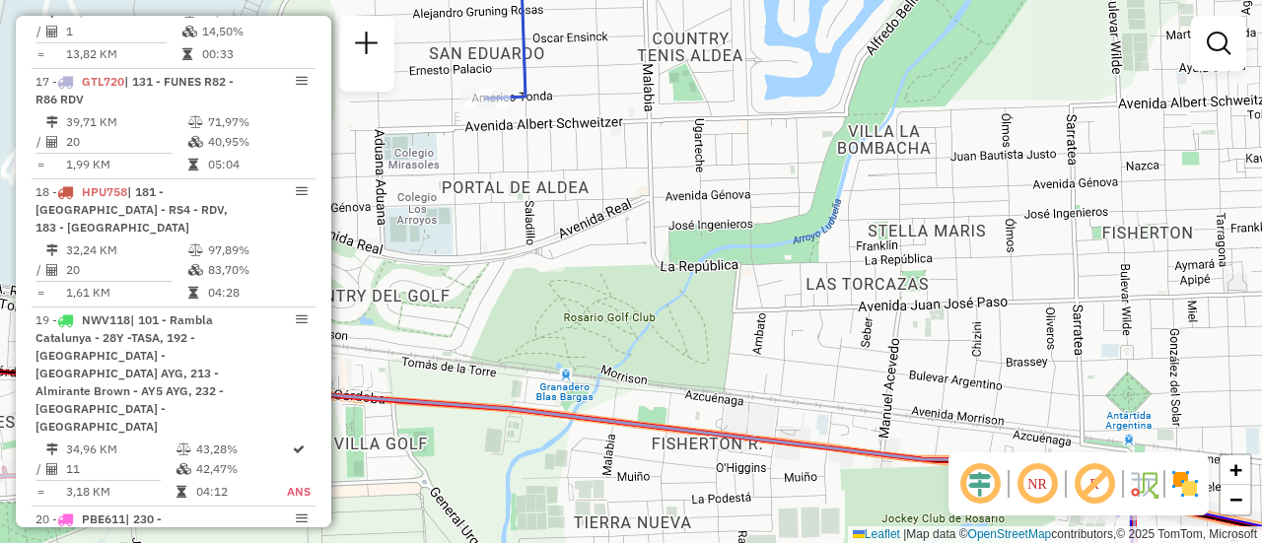
drag, startPoint x: 864, startPoint y: 275, endPoint x: 803, endPoint y: 265, distance: 61.9
click at [803, 269] on div "Janela de atendimento Grade de atendimento Capacidade Transportadoras Veículos …" at bounding box center [631, 271] width 1262 height 543
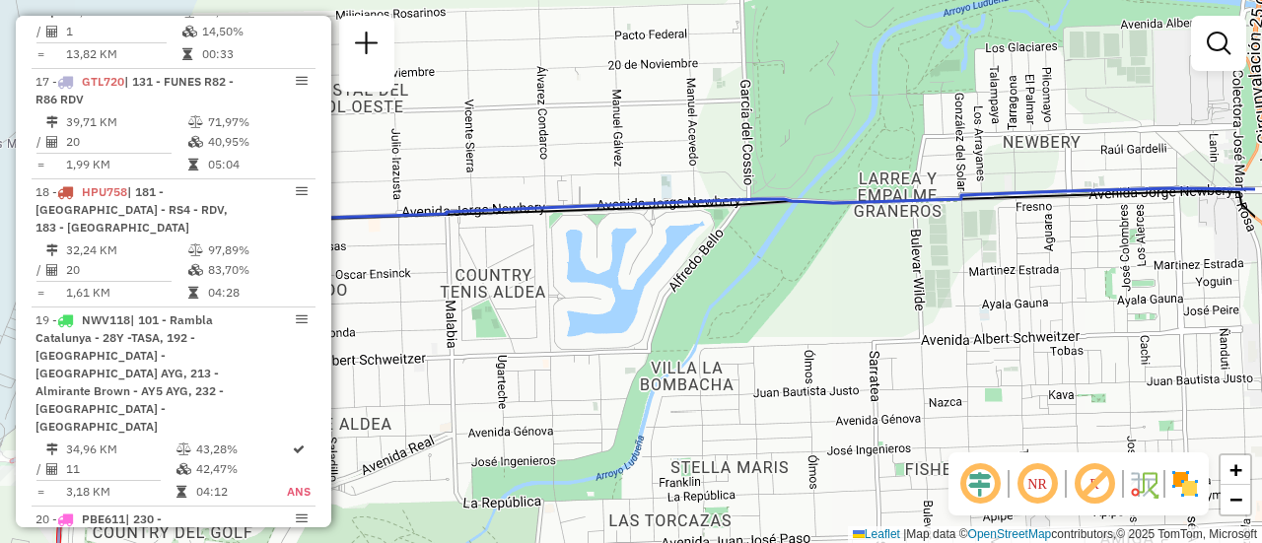
drag, startPoint x: 991, startPoint y: 253, endPoint x: 890, endPoint y: 324, distance: 123.1
click at [859, 463] on div "Janela de atendimento Grade de atendimento Capacidade Transportadoras Veículos …" at bounding box center [631, 271] width 1262 height 543
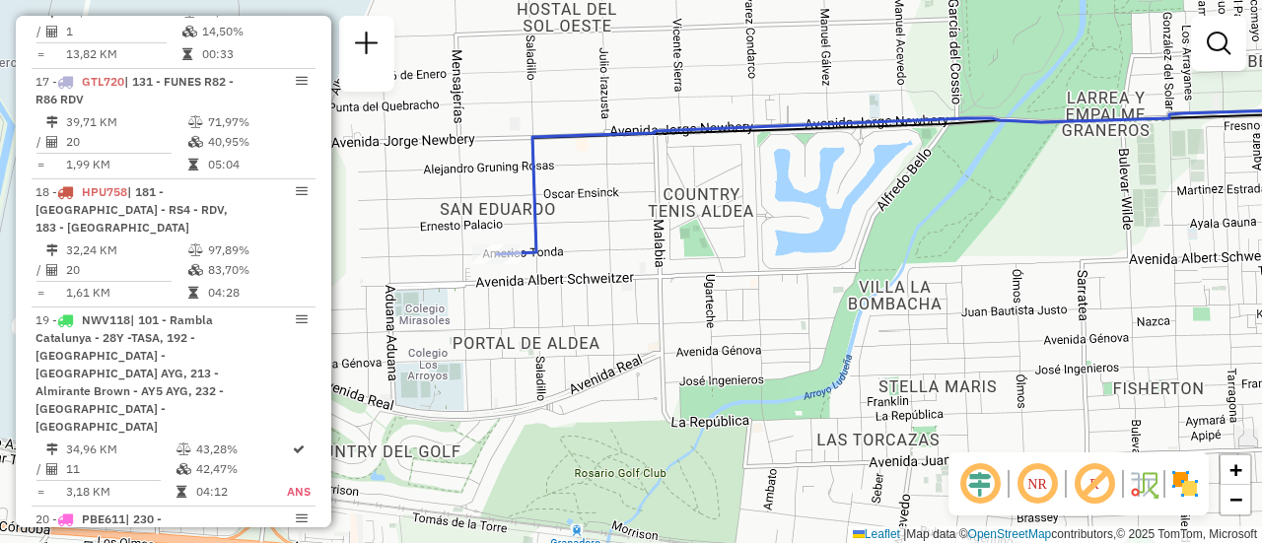
drag, startPoint x: 992, startPoint y: 257, endPoint x: 1200, endPoint y: 180, distance: 221.8
click at [1200, 180] on div "Janela de atendimento Grade de atendimento Capacidade Transportadoras Veículos …" at bounding box center [631, 271] width 1262 height 543
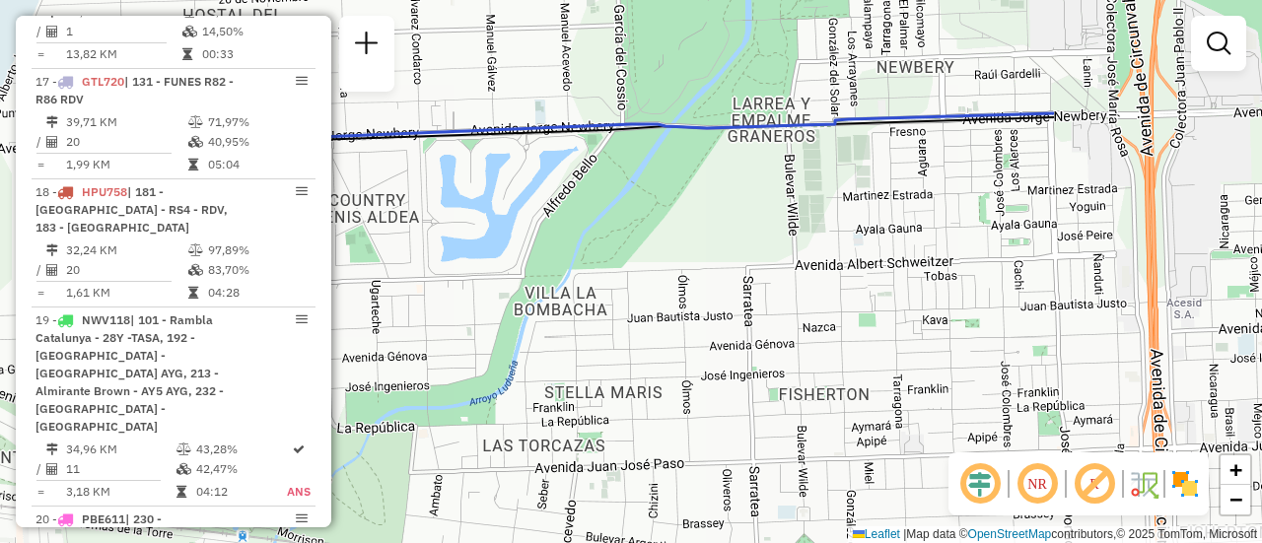
drag, startPoint x: 835, startPoint y: 200, endPoint x: 476, endPoint y: 205, distance: 359.0
click at [476, 205] on div "Janela de atendimento Grade de atendimento Capacidade Transportadoras Veículos …" at bounding box center [631, 271] width 1262 height 543
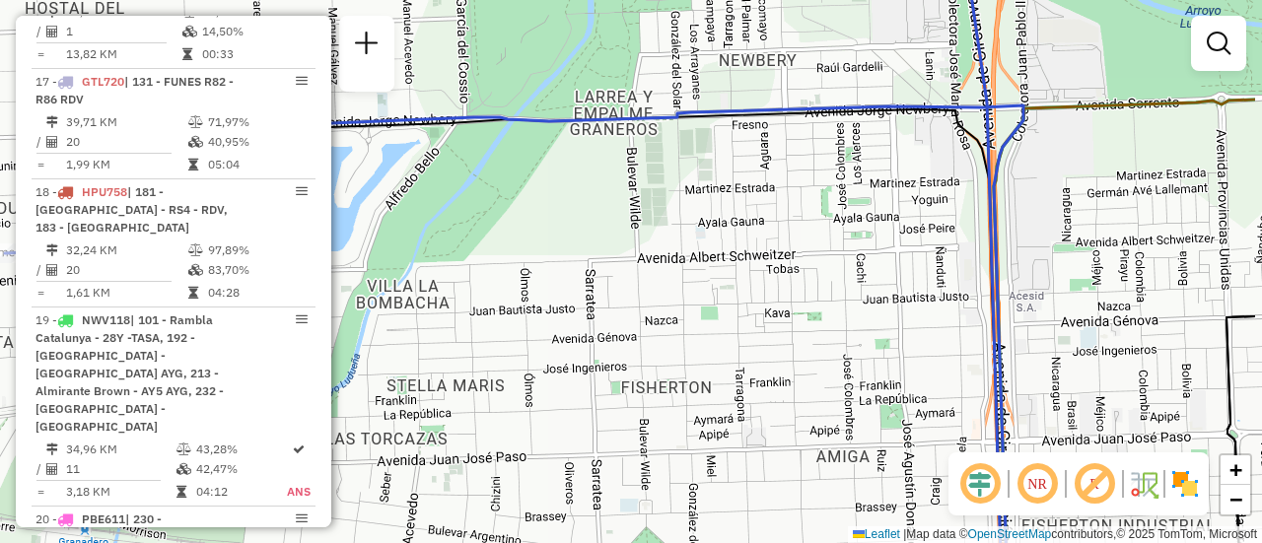
drag, startPoint x: 1030, startPoint y: 193, endPoint x: 832, endPoint y: 184, distance: 197.4
click at [831, 184] on div "Janela de atendimento Grade de atendimento Capacidade Transportadoras Veículos …" at bounding box center [631, 271] width 1262 height 543
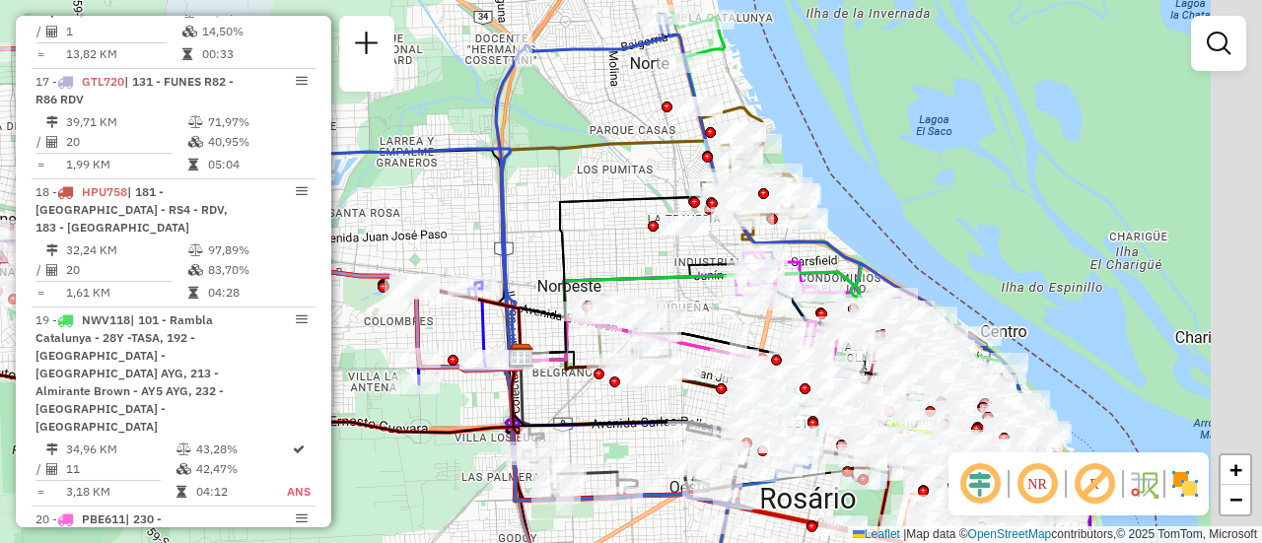
drag, startPoint x: 861, startPoint y: 252, endPoint x: 552, endPoint y: 232, distance: 309.3
click at [544, 234] on icon at bounding box center [617, 276] width 193 height 160
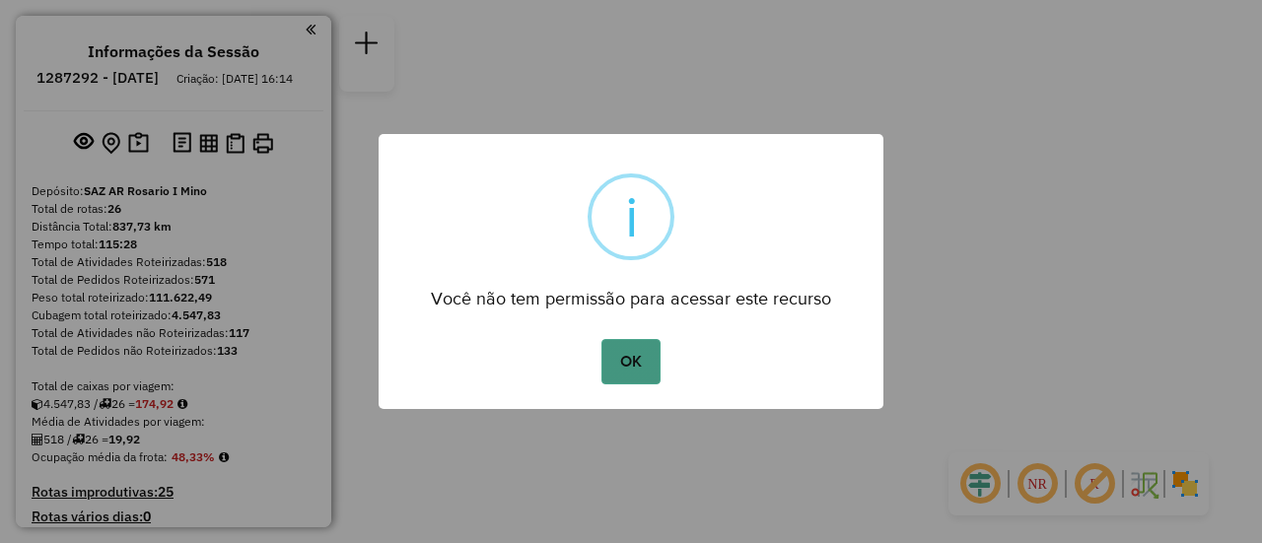
click at [632, 349] on button "OK" at bounding box center [631, 361] width 58 height 45
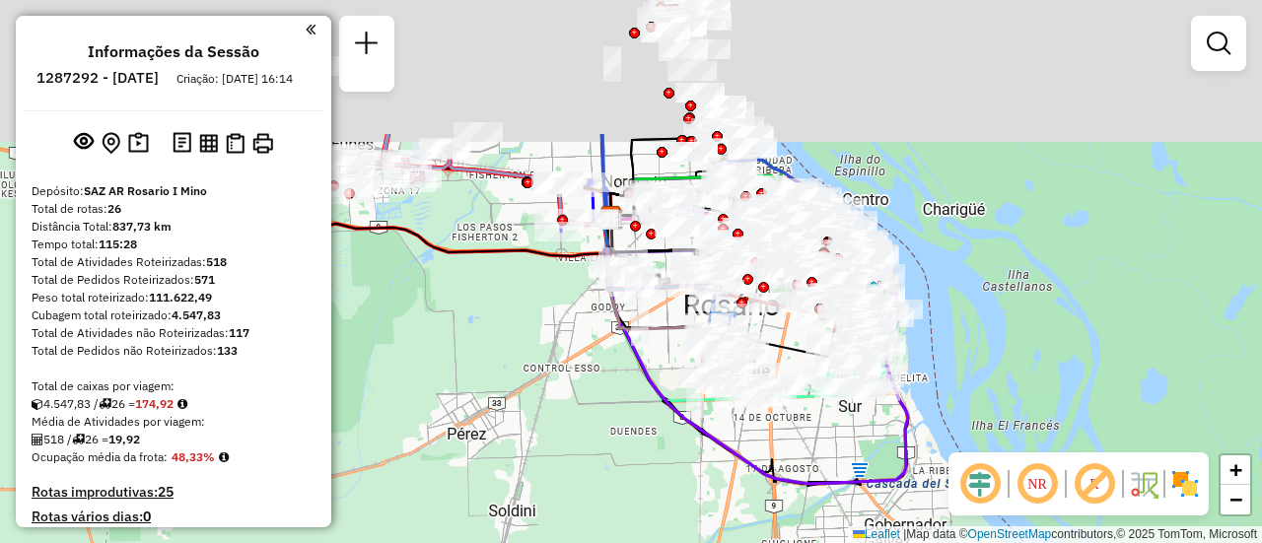
drag, startPoint x: 485, startPoint y: 229, endPoint x: 563, endPoint y: 523, distance: 304.0
click at [549, 533] on div "Janela de atendimento Grade de atendimento Capacidade Transportadoras Veículos …" at bounding box center [631, 271] width 1262 height 543
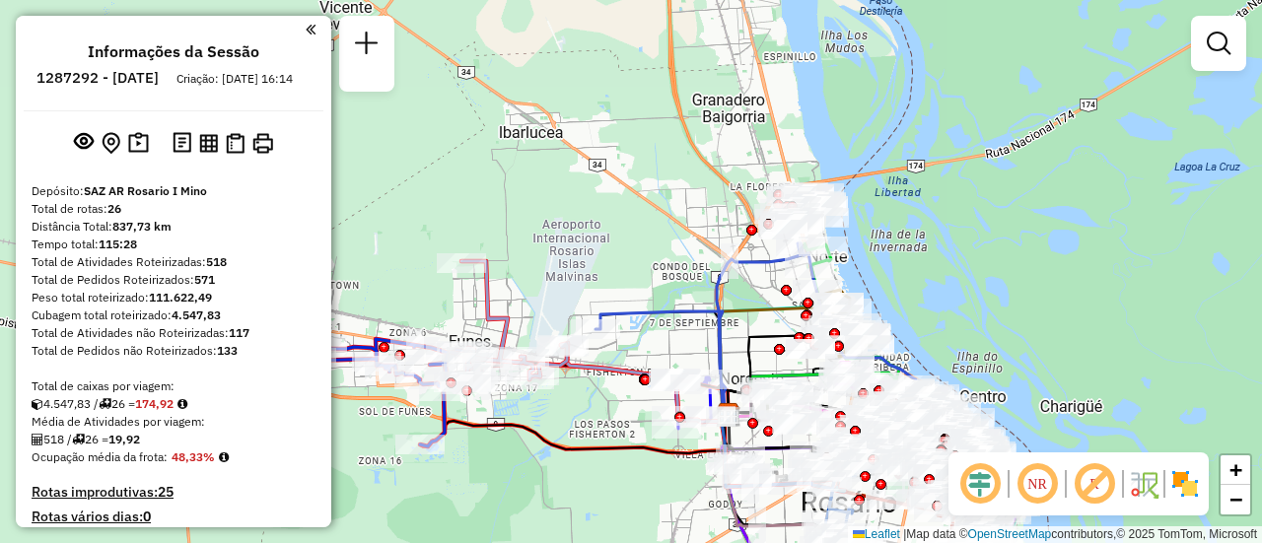
drag, startPoint x: 608, startPoint y: 383, endPoint x: 767, endPoint y: 337, distance: 165.1
click at [766, 337] on div "Janela de atendimento Grade de atendimento Capacidade Transportadoras Veículos …" at bounding box center [631, 271] width 1262 height 543
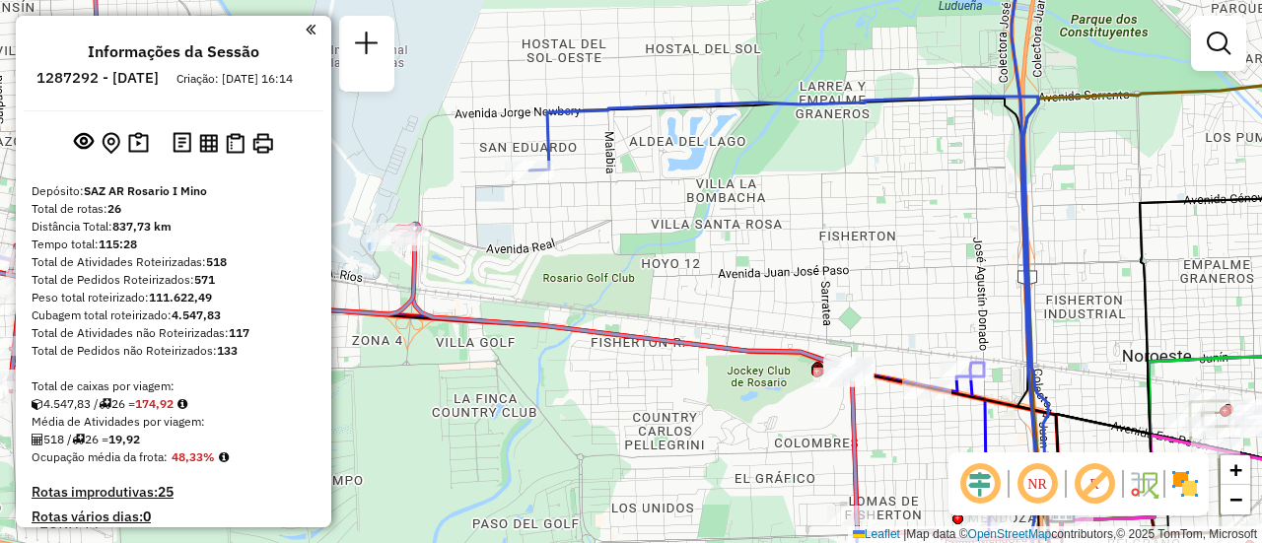
drag, startPoint x: 689, startPoint y: 279, endPoint x: 943, endPoint y: 312, distance: 255.5
click at [937, 311] on div "Janela de atendimento Grade de atendimento Capacidade Transportadoras Veículos …" at bounding box center [631, 271] width 1262 height 543
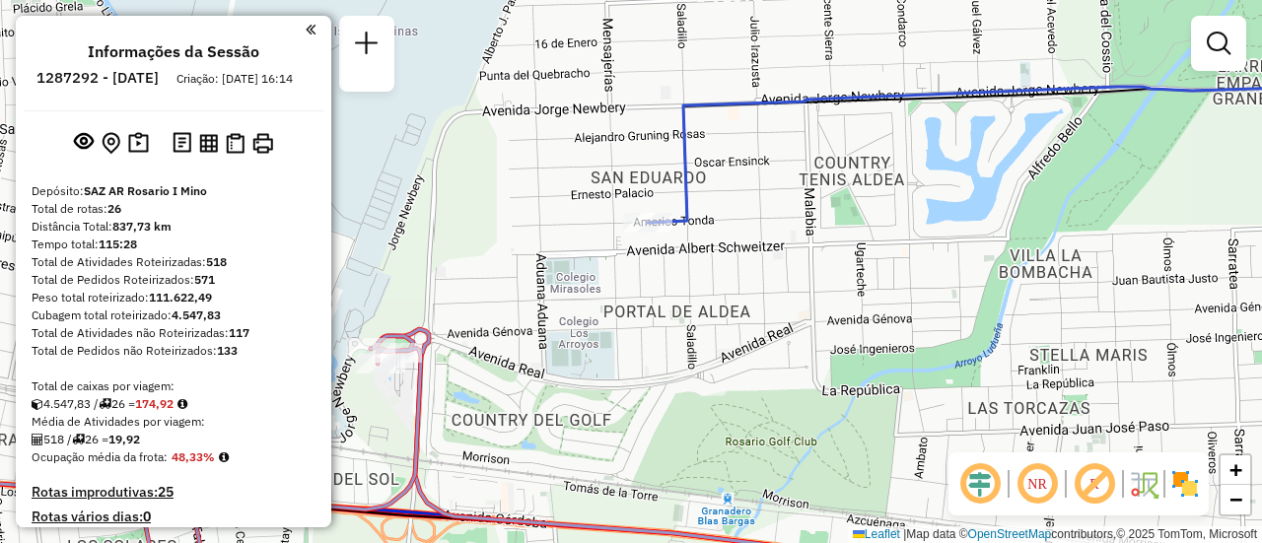
drag, startPoint x: 751, startPoint y: 248, endPoint x: 766, endPoint y: 386, distance: 138.8
click at [766, 386] on div "Janela de atendimento Grade de atendimento Capacidade Transportadoras Veículos …" at bounding box center [631, 271] width 1262 height 543
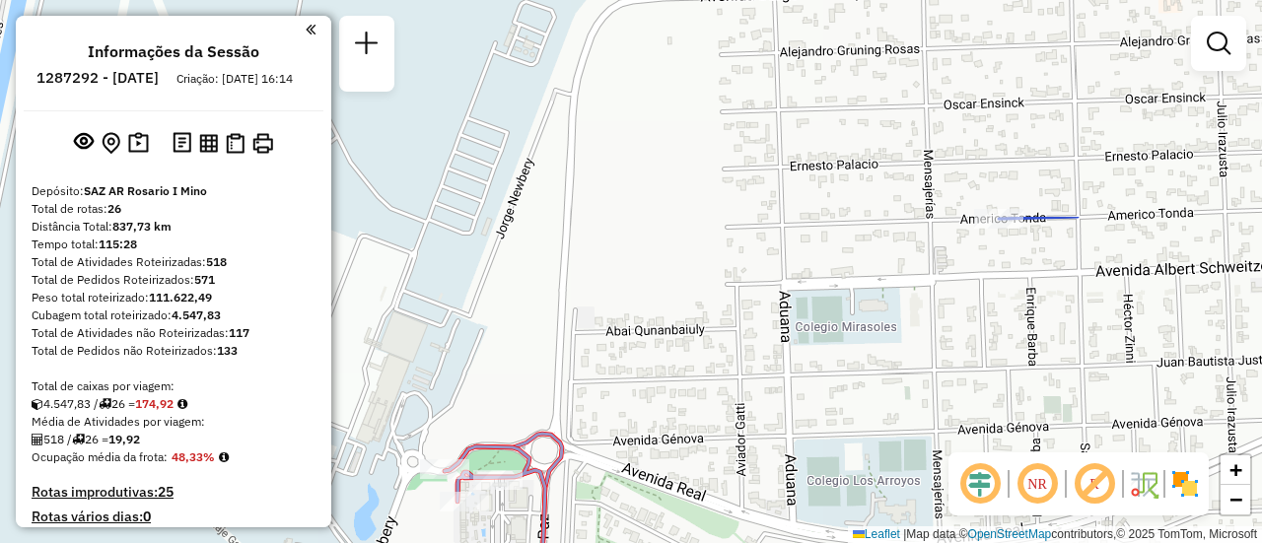
drag, startPoint x: 608, startPoint y: 221, endPoint x: 864, endPoint y: 492, distance: 372.5
click at [864, 492] on div "Janela de atendimento Grade de atendimento Capacidade Transportadoras Veículos …" at bounding box center [631, 271] width 1262 height 543
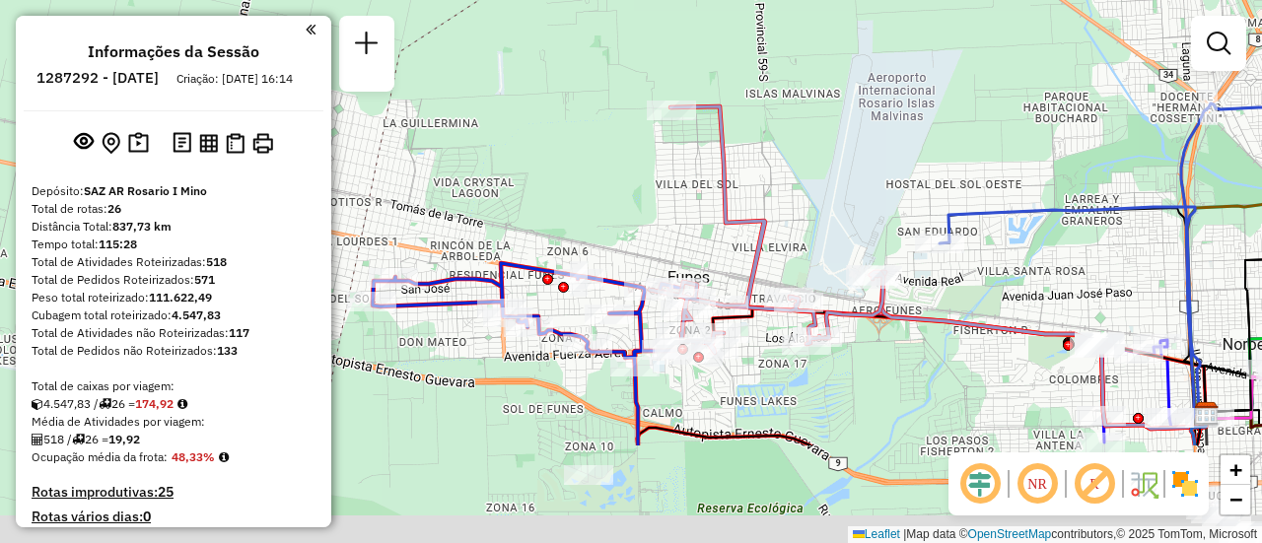
drag, startPoint x: 1057, startPoint y: 419, endPoint x: 932, endPoint y: 224, distance: 232.0
click at [927, 222] on div "Janela de atendimento Grade de atendimento Capacidade Transportadoras Veículos …" at bounding box center [631, 271] width 1262 height 543
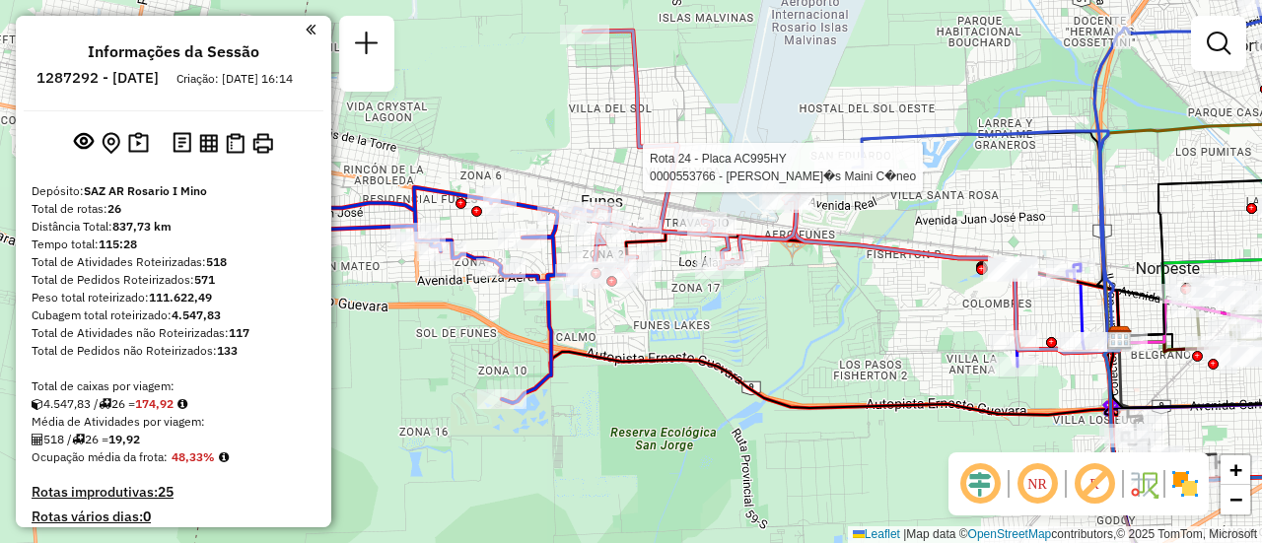
drag, startPoint x: 971, startPoint y: 235, endPoint x: 882, endPoint y: 219, distance: 91.1
click at [882, 219] on div "Rota 24 - Placa AC995HY 0000553766 - Tom�s Maini C�neo Janela de atendimento Gr…" at bounding box center [631, 271] width 1262 height 543
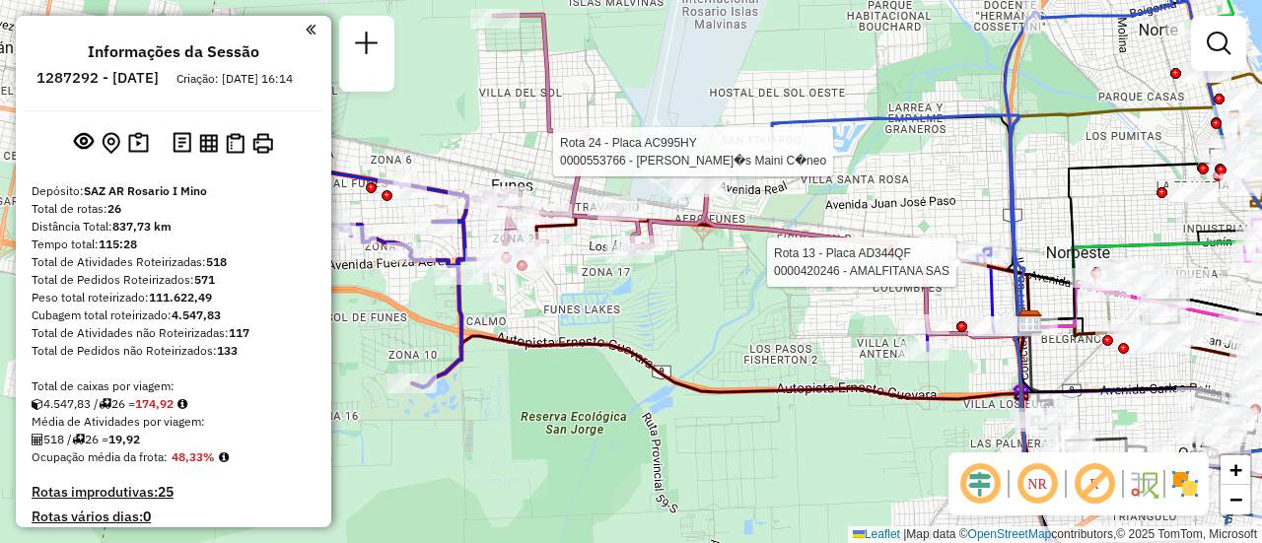
select select "**********"
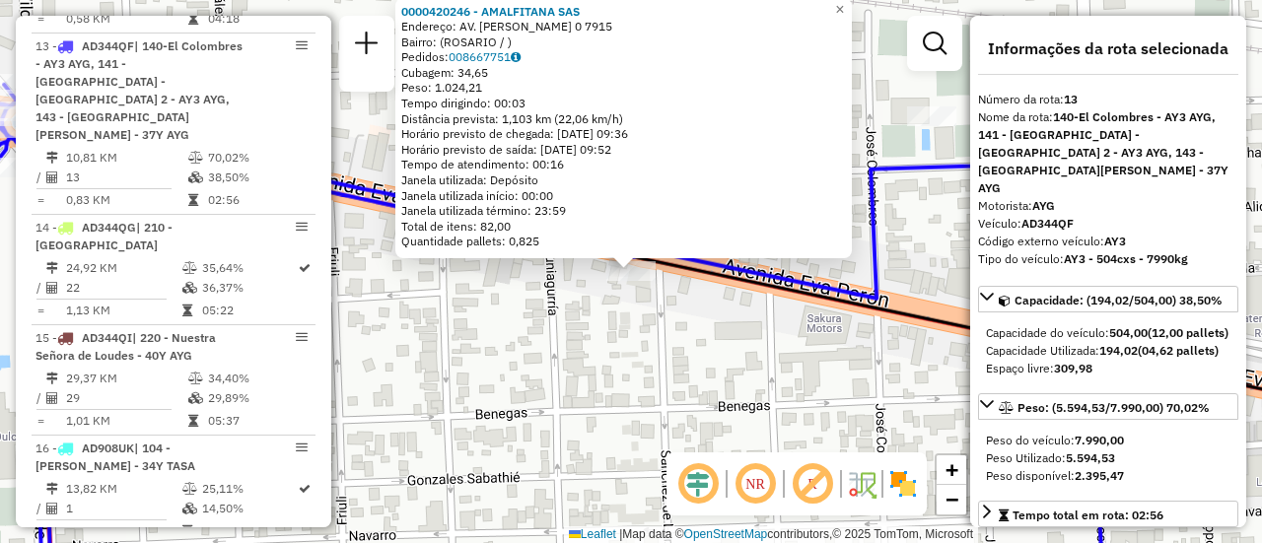
click at [604, 350] on div "0000420246 - AMALFITANA SAS Endereço: AV. EVA PERON 0 7915 Bairro: (ROSARIO / )…" at bounding box center [631, 271] width 1262 height 543
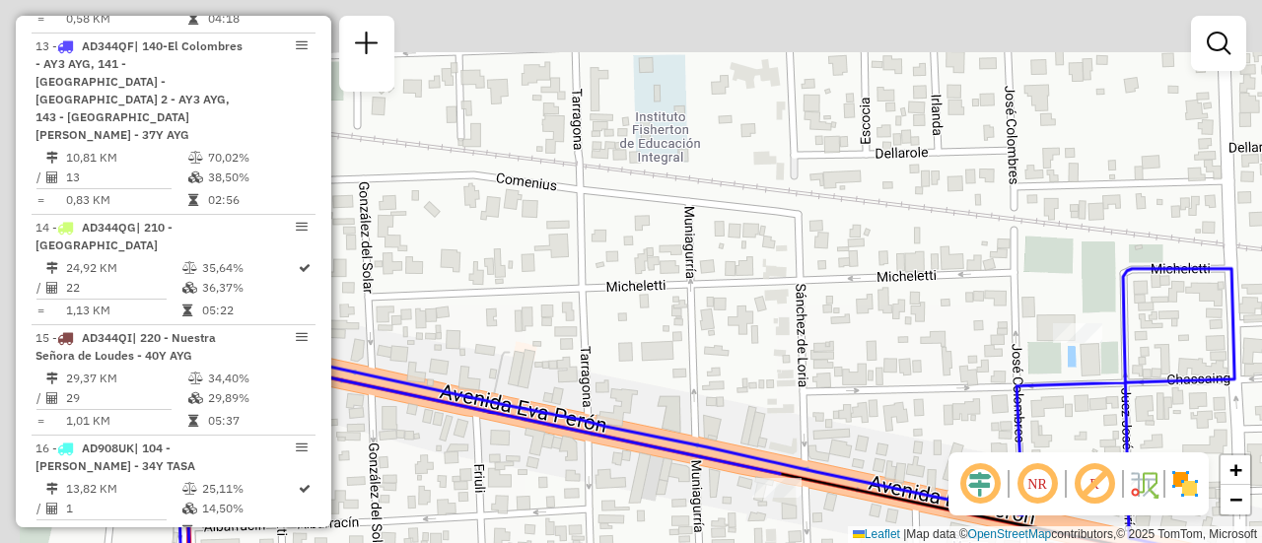
drag, startPoint x: 546, startPoint y: 315, endPoint x: 688, endPoint y: 437, distance: 187.4
click at [697, 531] on div "Janela de atendimento Grade de atendimento Capacidade Transportadoras Veículos …" at bounding box center [631, 271] width 1262 height 543
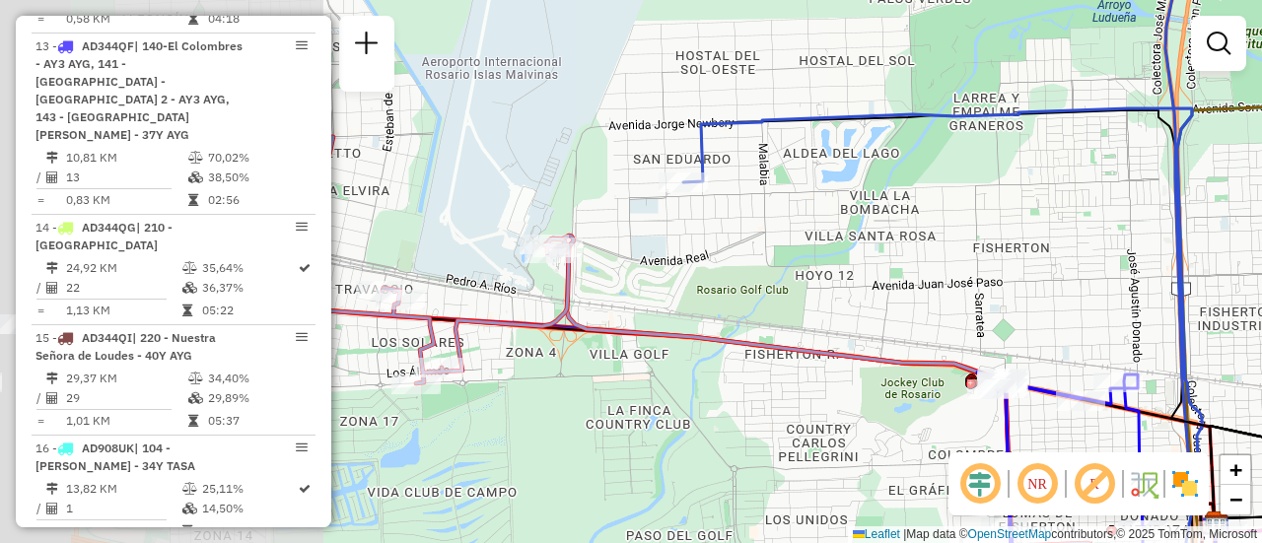
drag, startPoint x: 585, startPoint y: 297, endPoint x: 939, endPoint y: 343, distance: 357.0
click at [977, 374] on div at bounding box center [971, 379] width 11 height 11
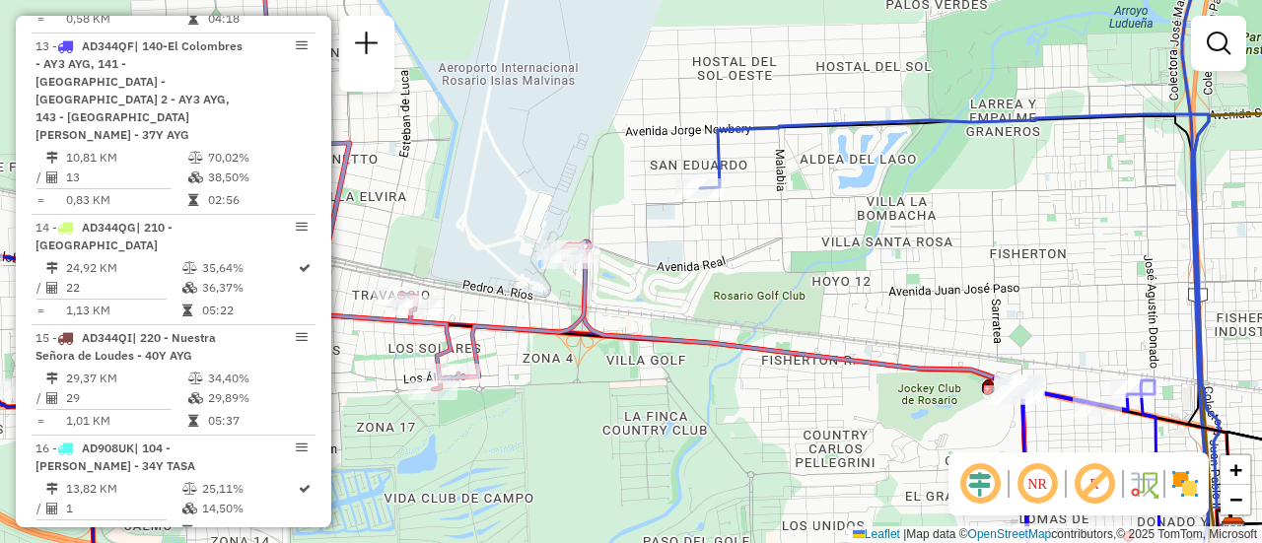
drag, startPoint x: 699, startPoint y: 271, endPoint x: 707, endPoint y: 313, distance: 42.2
click at [707, 314] on div "Janela de atendimento Grade de atendimento Capacidade Transportadoras Veículos …" at bounding box center [631, 271] width 1262 height 543
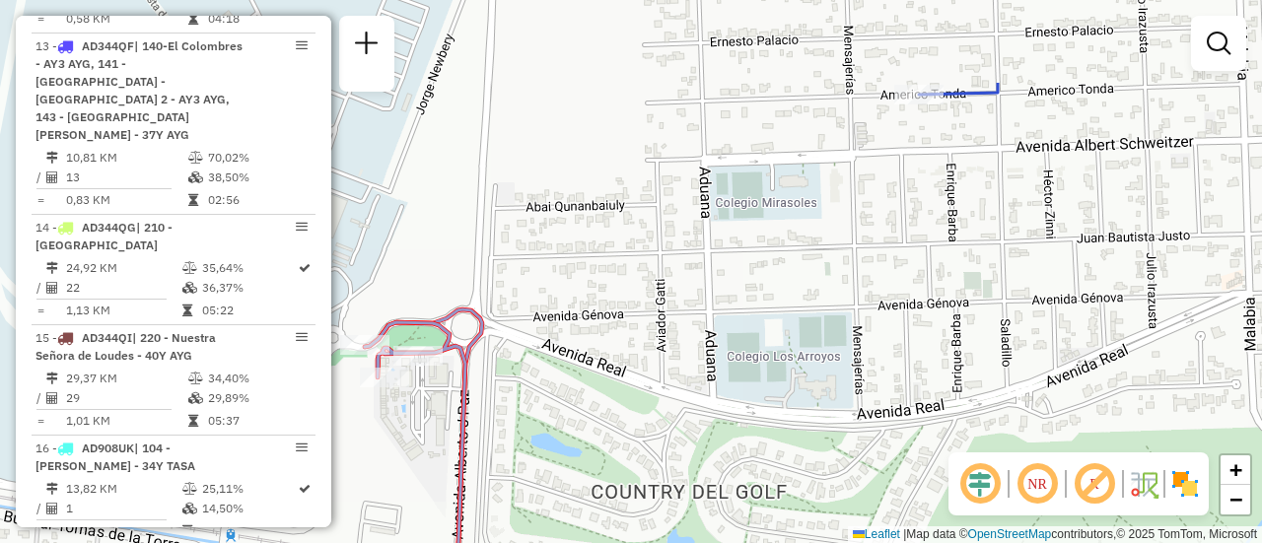
drag, startPoint x: 685, startPoint y: 201, endPoint x: 824, endPoint y: 338, distance: 195.2
click at [824, 338] on div "Janela de atendimento Grade de atendimento Capacidade Transportadoras Veículos …" at bounding box center [631, 271] width 1262 height 543
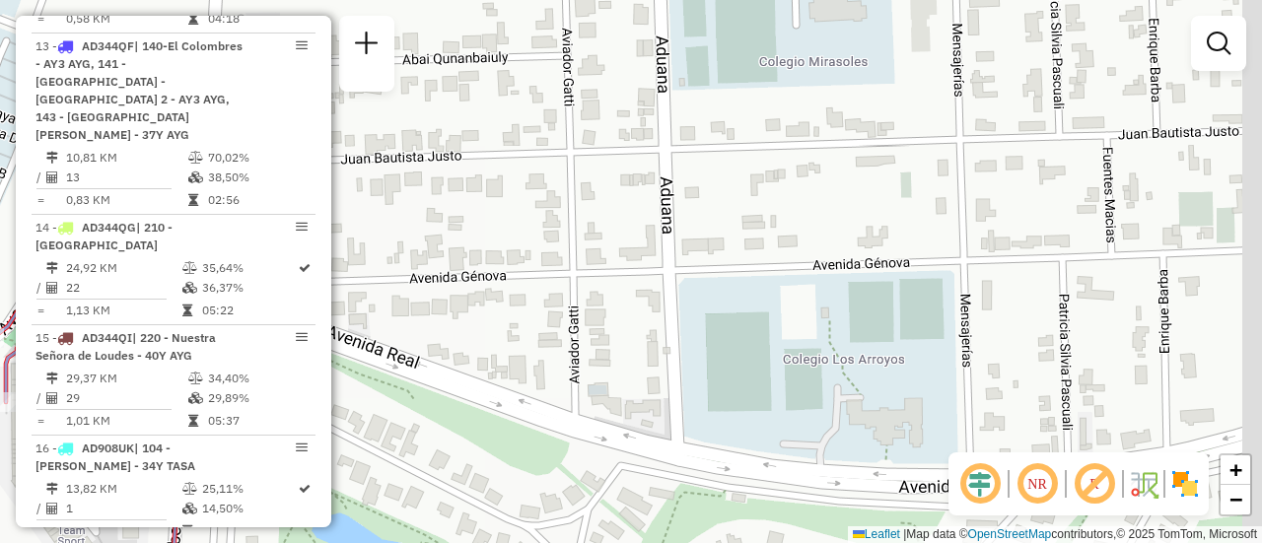
drag, startPoint x: 606, startPoint y: 334, endPoint x: 453, endPoint y: 334, distance: 153.8
click at [438, 344] on div "Janela de atendimento Grade de atendimento Capacidade Transportadoras Veículos …" at bounding box center [631, 271] width 1262 height 543
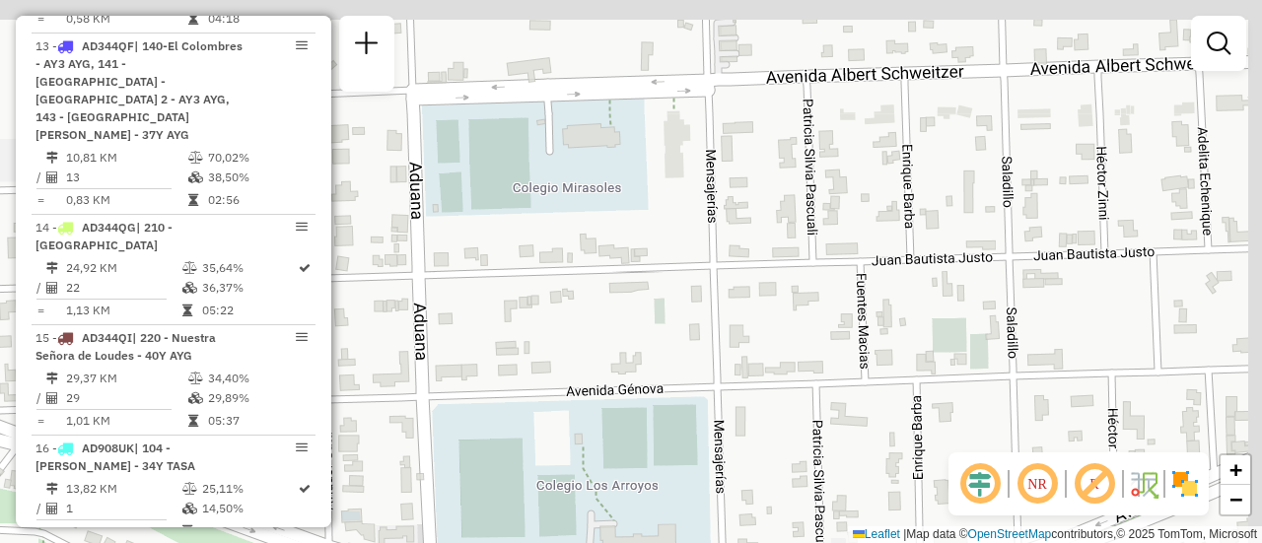
drag, startPoint x: 720, startPoint y: 307, endPoint x: 457, endPoint y: 440, distance: 295.0
click at [457, 440] on div "Janela de atendimento Grade de atendimento Capacidade Transportadoras Veículos …" at bounding box center [631, 271] width 1262 height 543
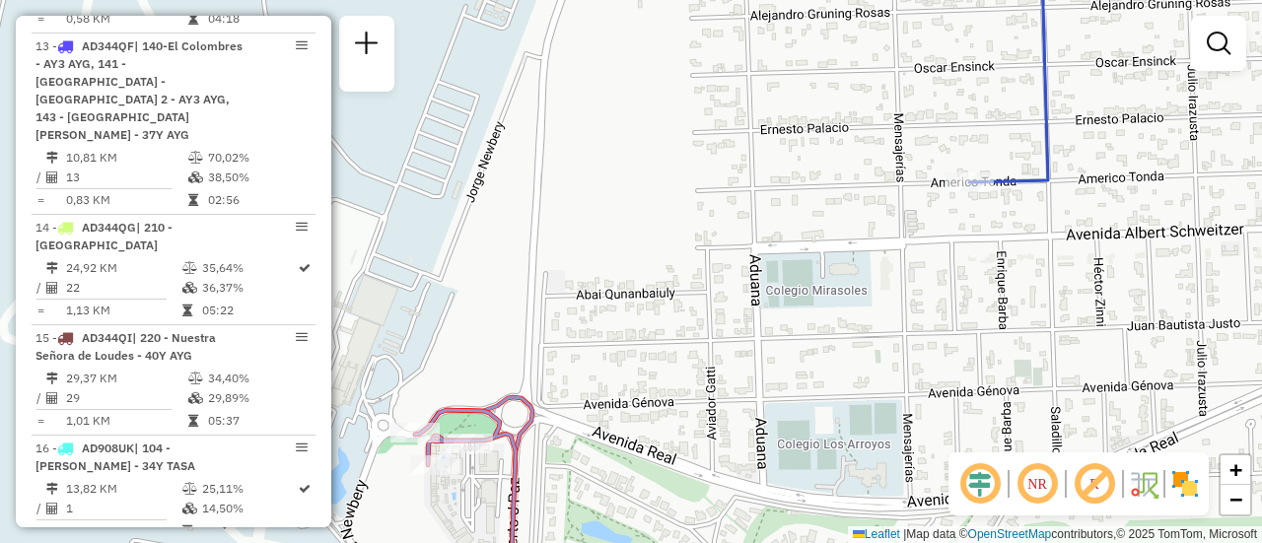
drag, startPoint x: 941, startPoint y: 182, endPoint x: 1156, endPoint y: 211, distance: 216.9
click at [1156, 211] on div "Janela de atendimento Grade de atendimento Capacidade Transportadoras Veículos …" at bounding box center [631, 271] width 1262 height 543
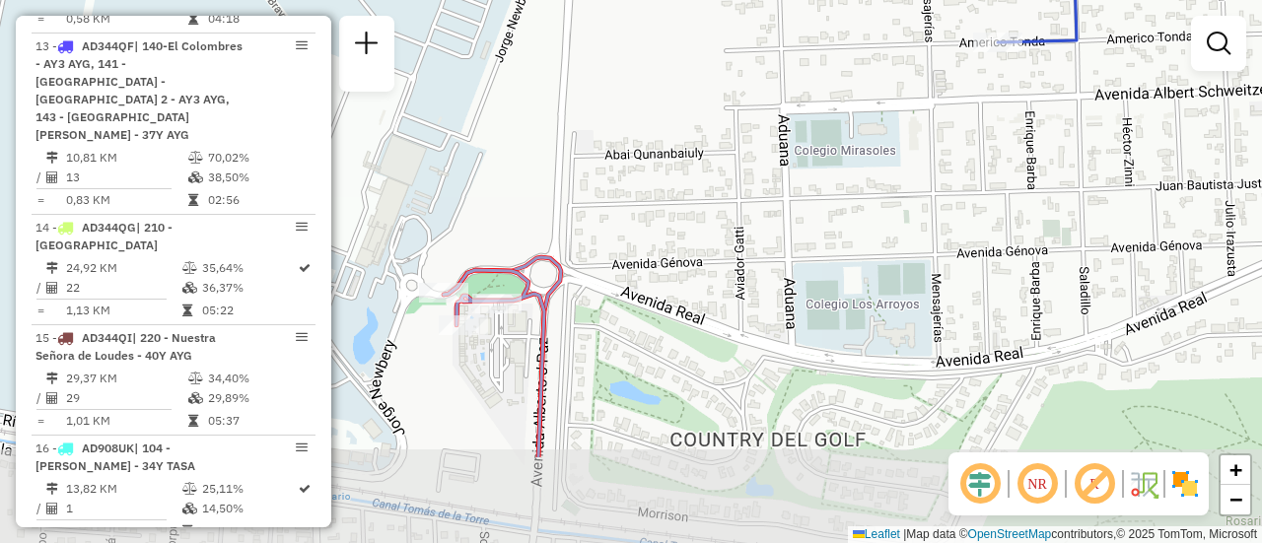
drag, startPoint x: 559, startPoint y: 323, endPoint x: 592, endPoint y: 224, distance: 104.8
click at [582, 218] on div "Janela de atendimento Grade de atendimento Capacidade Transportadoras Veículos …" at bounding box center [631, 271] width 1262 height 543
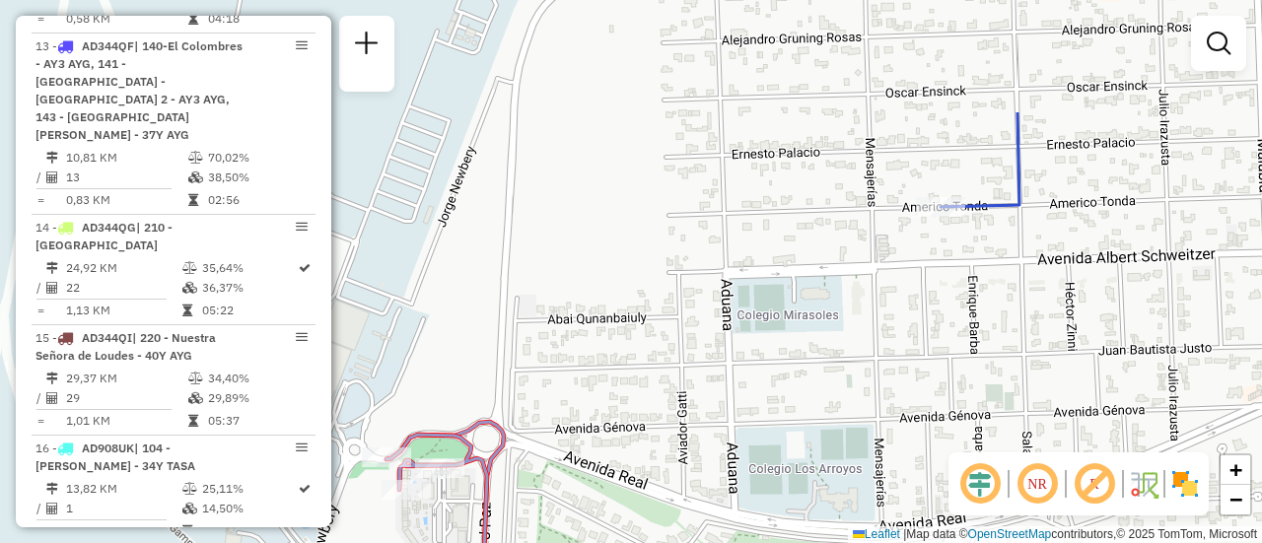
drag, startPoint x: 1001, startPoint y: 135, endPoint x: 982, endPoint y: 237, distance: 103.3
click at [946, 302] on div "Janela de atendimento Grade de atendimento Capacidade Transportadoras Veículos …" at bounding box center [631, 271] width 1262 height 543
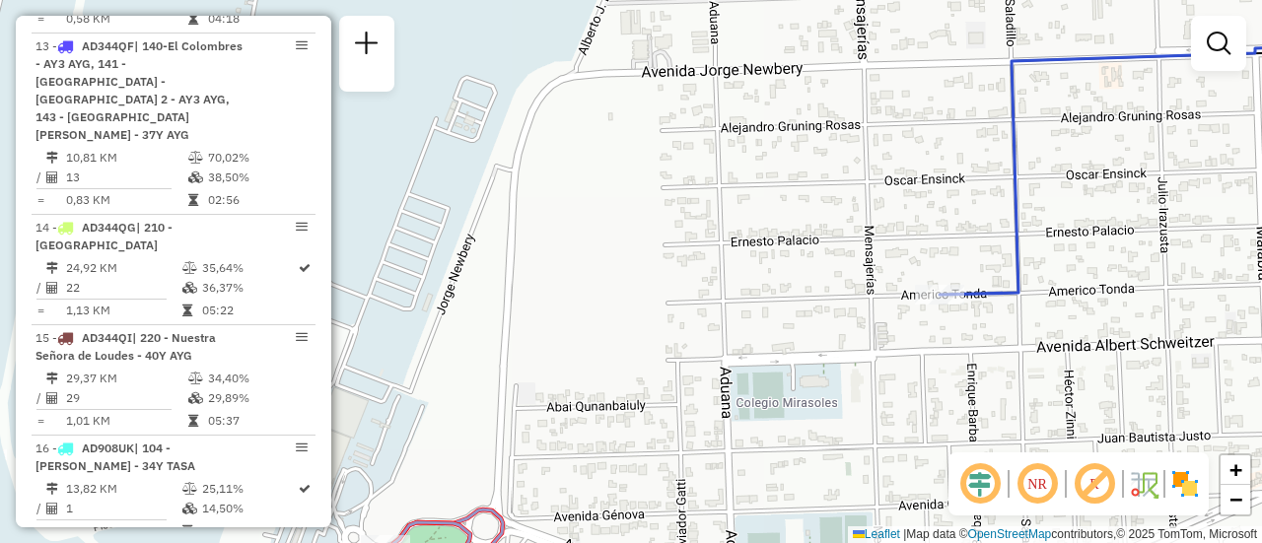
drag, startPoint x: 973, startPoint y: 178, endPoint x: 968, endPoint y: 241, distance: 62.3
click at [972, 247] on div "Janela de atendimento Grade de atendimento Capacidade Transportadoras Veículos …" at bounding box center [631, 271] width 1262 height 543
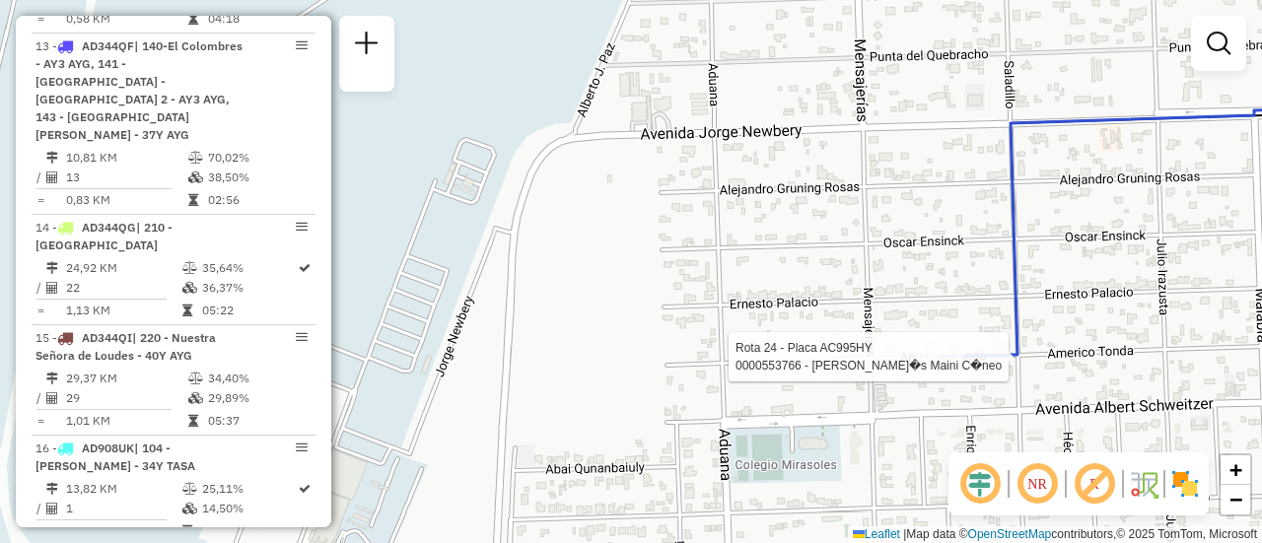
select select "**********"
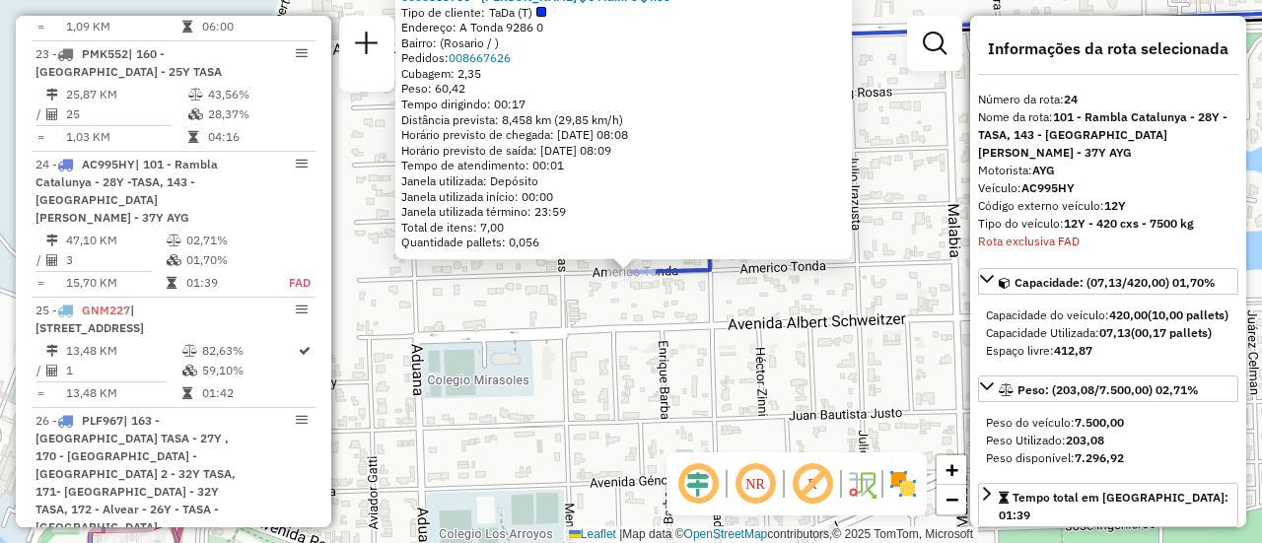
scroll to position [3562, 0]
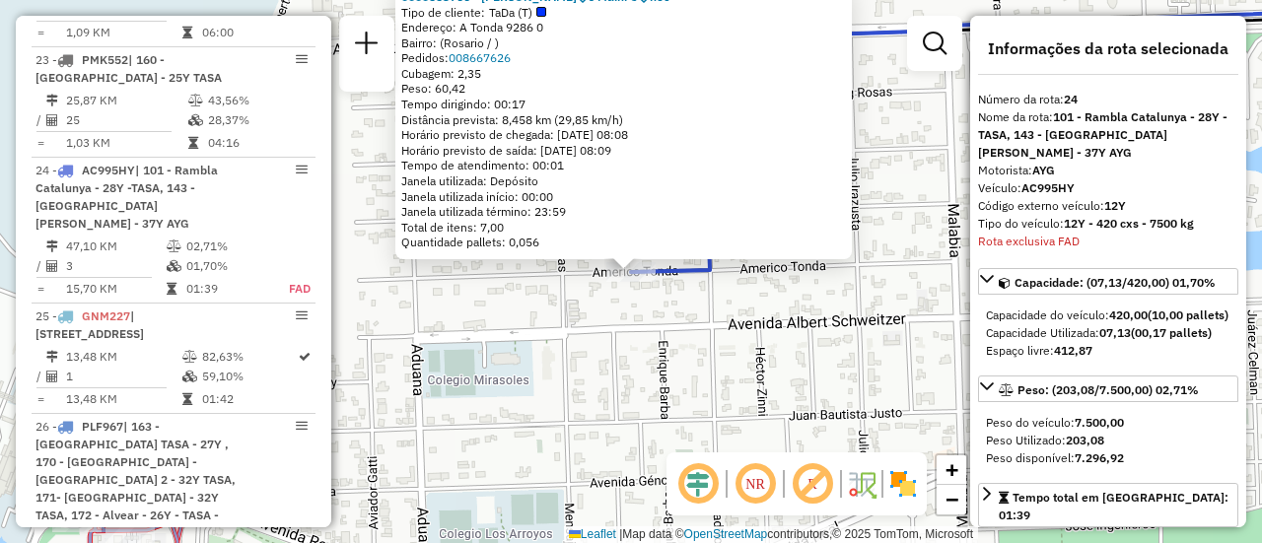
click at [642, 394] on div "0000553766 - Tom�s Maini C�neo Tipo de cliente: TaDa (T) Endereço: A Tonda 9286…" at bounding box center [631, 271] width 1262 height 543
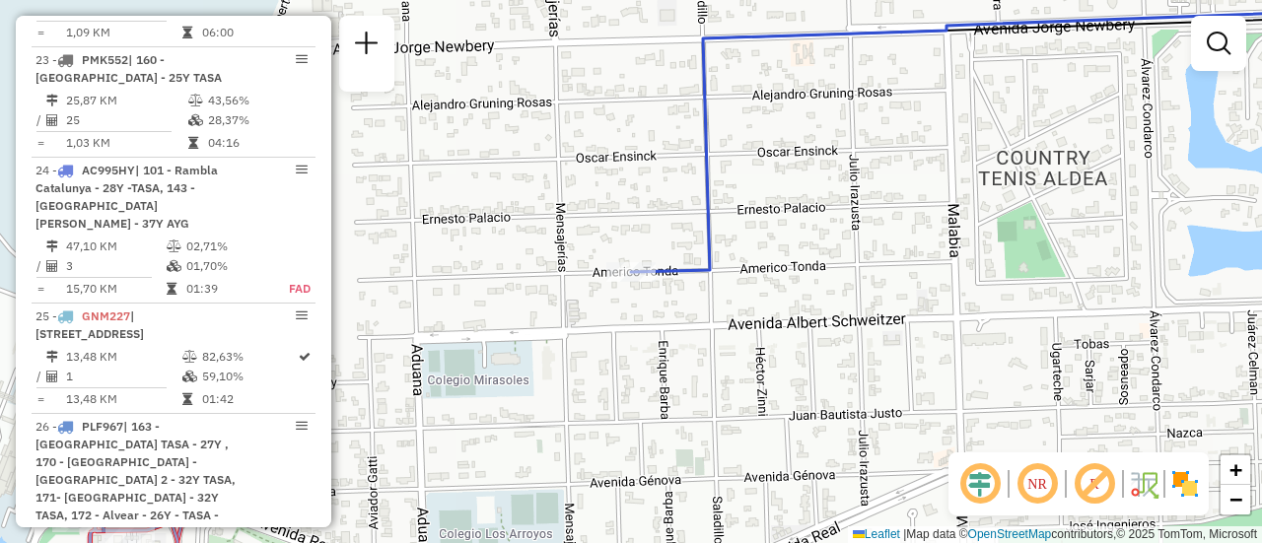
click at [693, 344] on div "Janela de atendimento Grade de atendimento Capacidade Transportadoras Veículos …" at bounding box center [631, 271] width 1262 height 543
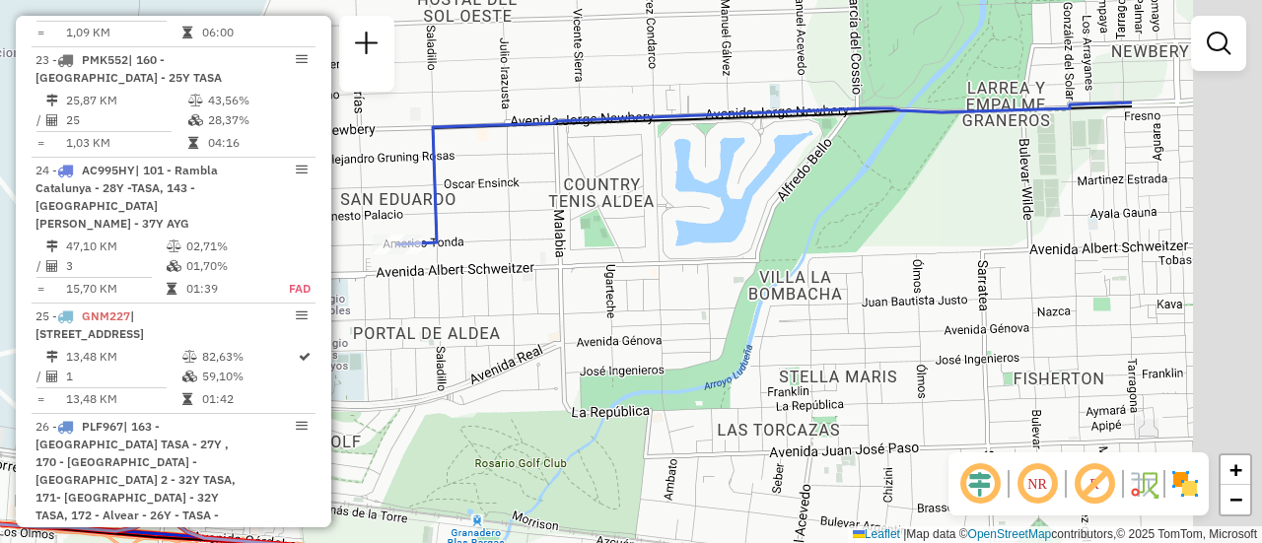
drag, startPoint x: 807, startPoint y: 308, endPoint x: 533, endPoint y: 292, distance: 274.6
click at [260, 275] on hb-router-mapa "Informações da Sessão 1287292 - 03/10/2025 Criação: 02/10/2025 16:14 Depósito: …" at bounding box center [631, 271] width 1262 height 543
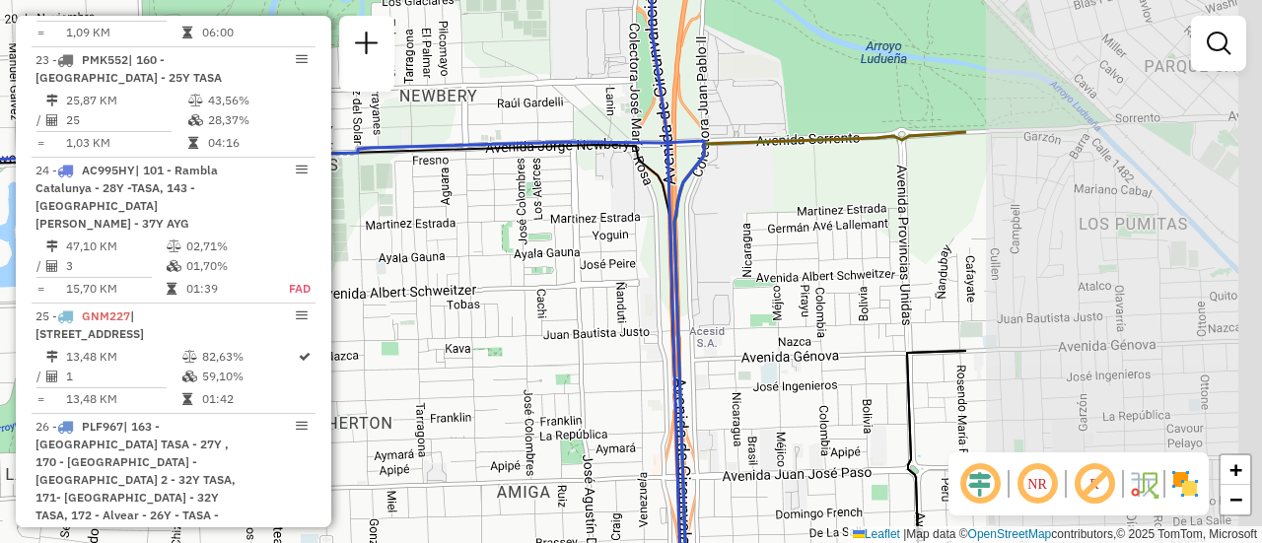
drag, startPoint x: 818, startPoint y: 287, endPoint x: 396, endPoint y: 322, distance: 423.5
click at [396, 322] on div "Janela de atendimento Grade de atendimento Capacidade Transportadoras Veículos …" at bounding box center [631, 271] width 1262 height 543
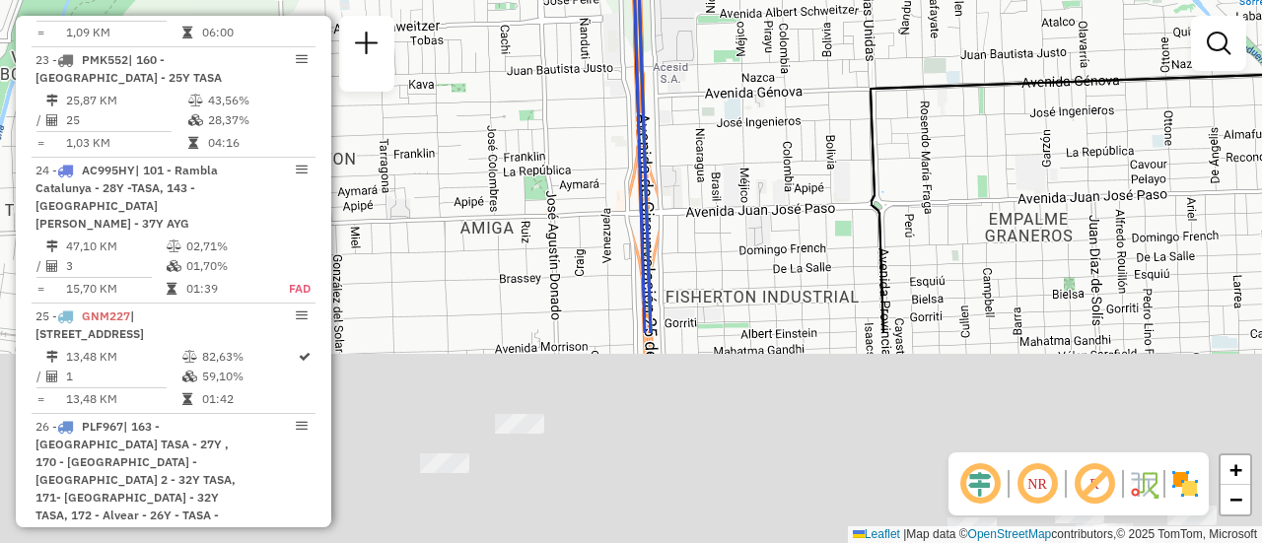
drag, startPoint x: 756, startPoint y: 231, endPoint x: 736, endPoint y: 90, distance: 142.5
click at [733, 15] on div "Janela de atendimento Grade de atendimento Capacidade Transportadoras Veículos …" at bounding box center [631, 271] width 1262 height 543
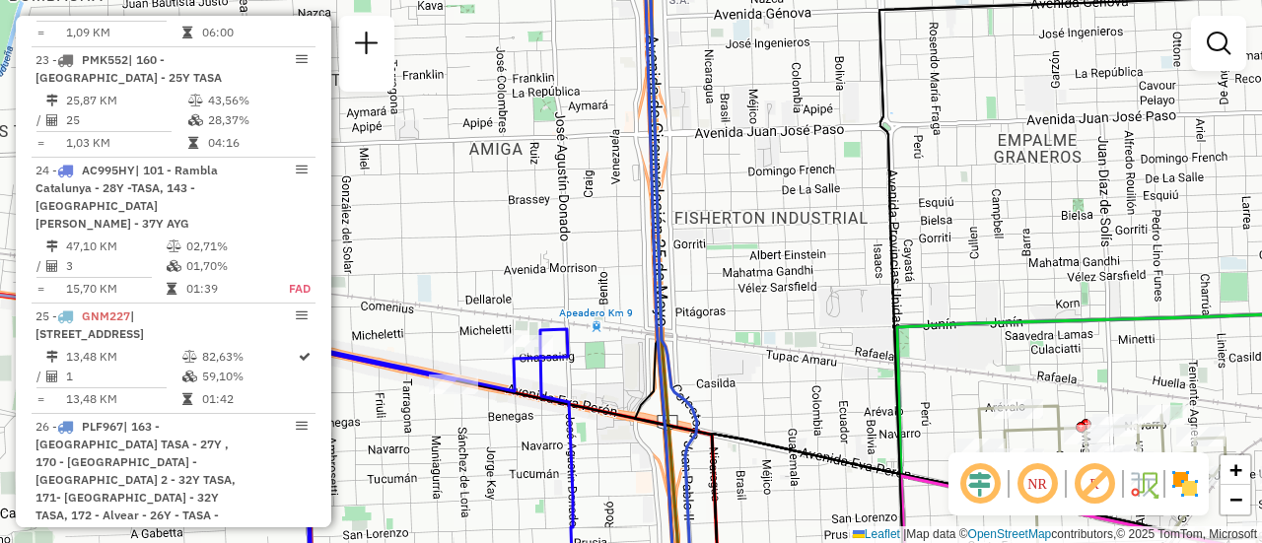
drag, startPoint x: 549, startPoint y: 293, endPoint x: 609, endPoint y: 361, distance: 90.8
click at [609, 384] on div "Janela de atendimento Grade de atendimento Capacidade Transportadoras Veículos …" at bounding box center [631, 271] width 1262 height 543
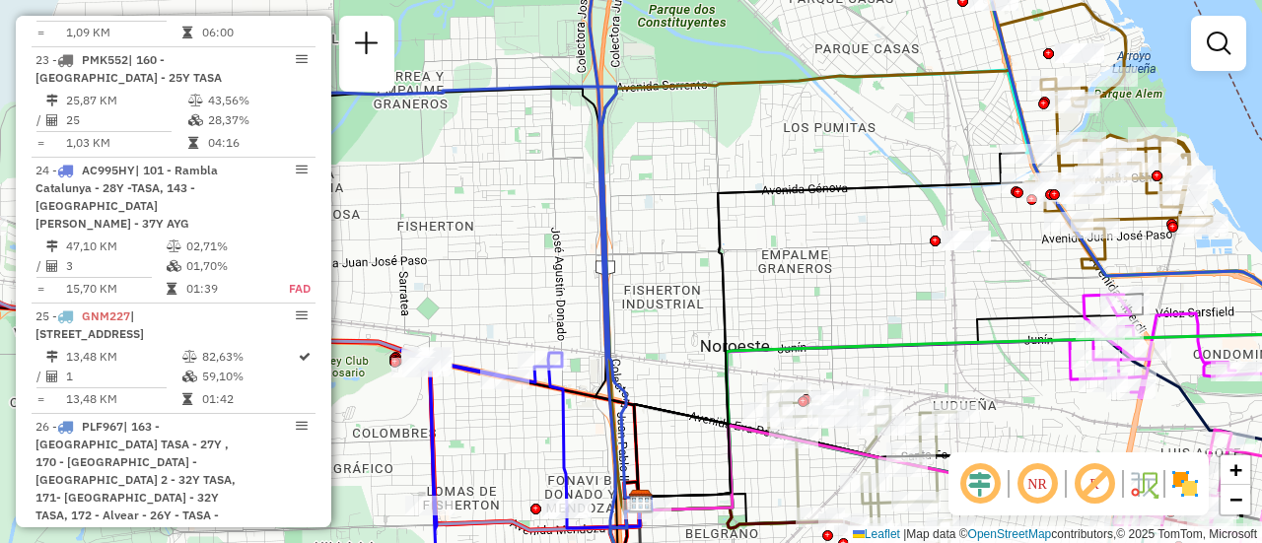
drag, startPoint x: 552, startPoint y: 367, endPoint x: 328, endPoint y: 193, distance: 283.2
click at [351, 214] on div "Janela de atendimento Grade de atendimento Capacidade Transportadoras Veículos …" at bounding box center [631, 271] width 1262 height 543
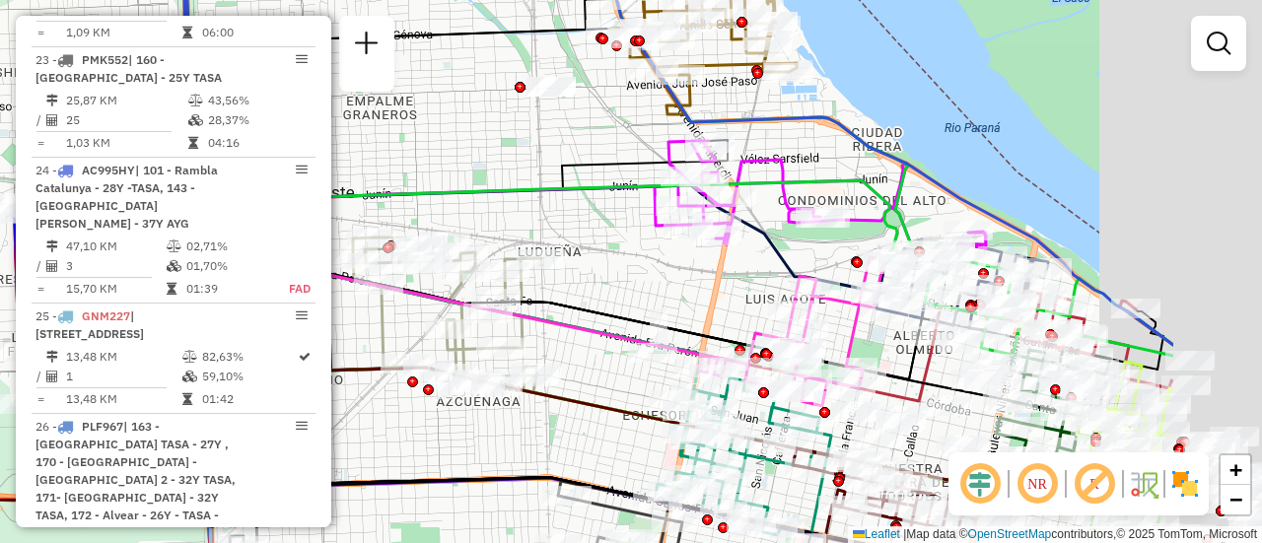
drag, startPoint x: 670, startPoint y: 213, endPoint x: 365, endPoint y: 168, distance: 308.1
click at [365, 168] on div "Janela de atendimento Grade de atendimento Capacidade Transportadoras Veículos …" at bounding box center [631, 271] width 1262 height 543
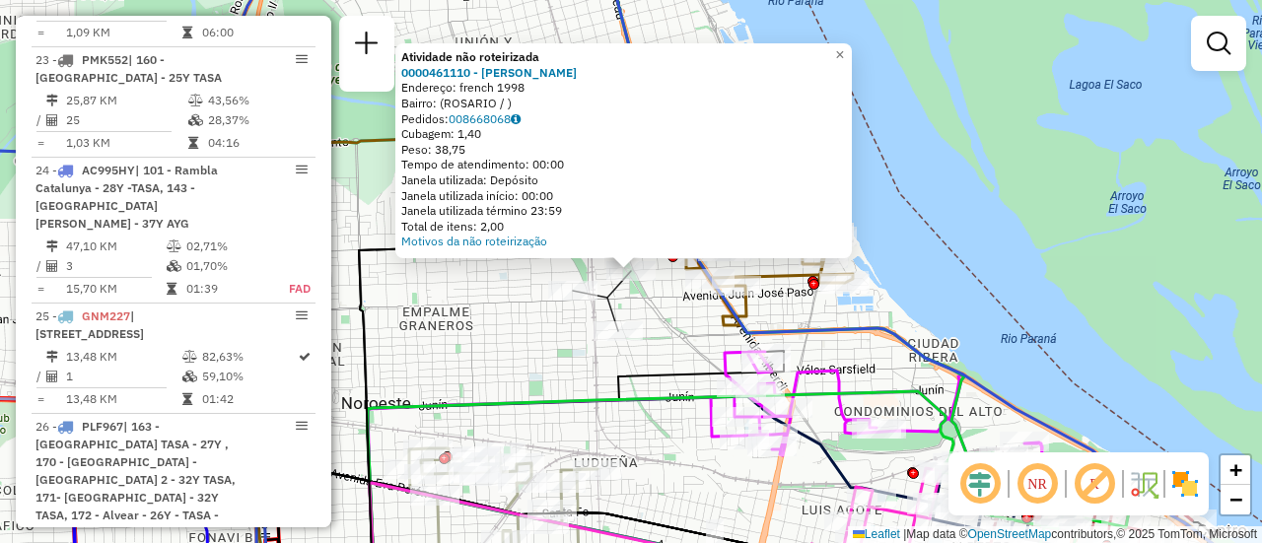
click at [529, 380] on div "Atividade não roteirizada 0000461110 - Gonzales Emanuel - RDV Endereço: french …" at bounding box center [631, 271] width 1262 height 543
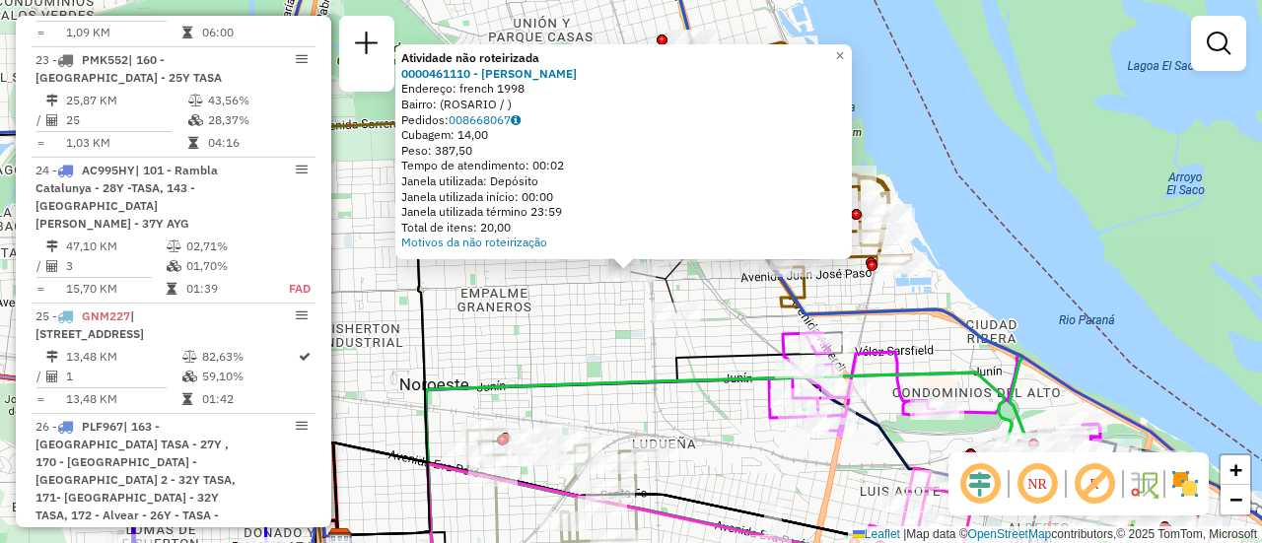
click at [549, 335] on div "Atividade não roteirizada 0000461110 - Gonzales Emanuel - RDV Endereço: french …" at bounding box center [631, 271] width 1262 height 543
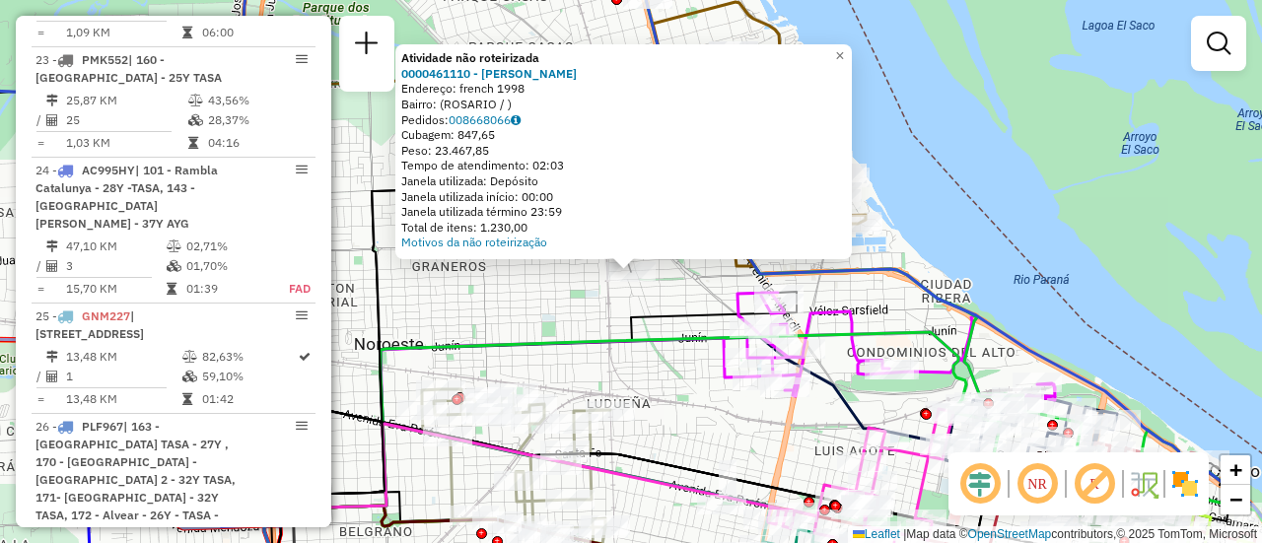
click at [543, 324] on div "Atividade não roteirizada 0000461110 - Gonzales Emanuel - RDV Endereço: french …" at bounding box center [631, 271] width 1262 height 543
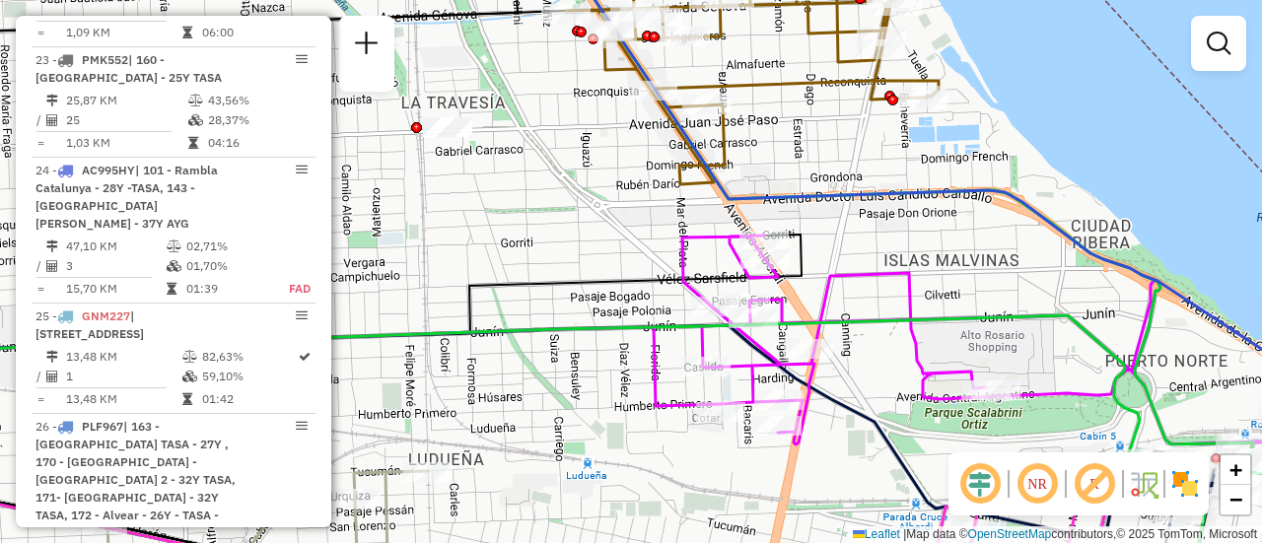
drag, startPoint x: 691, startPoint y: 246, endPoint x: 472, endPoint y: 248, distance: 218.9
click at [446, 243] on div "Janela de atendimento Grade de atendimento Capacidade Transportadoras Veículos …" at bounding box center [631, 271] width 1262 height 543
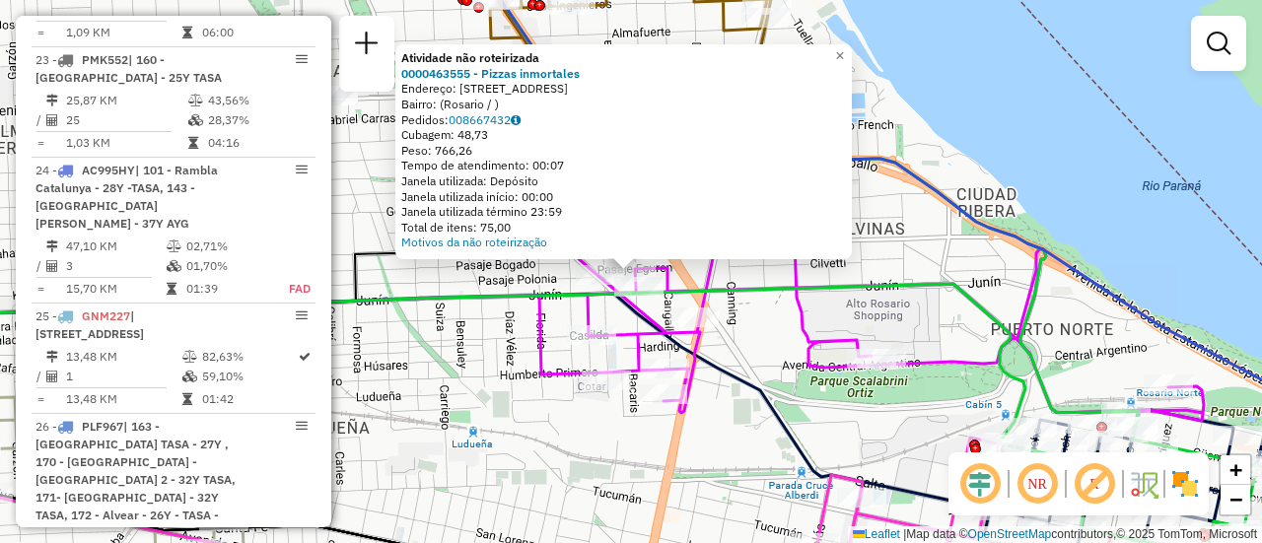
click at [514, 330] on div "Atividade não roteirizada 0000463555 - Pizzas inmortales Endereço: av alberdi 4…" at bounding box center [631, 271] width 1262 height 543
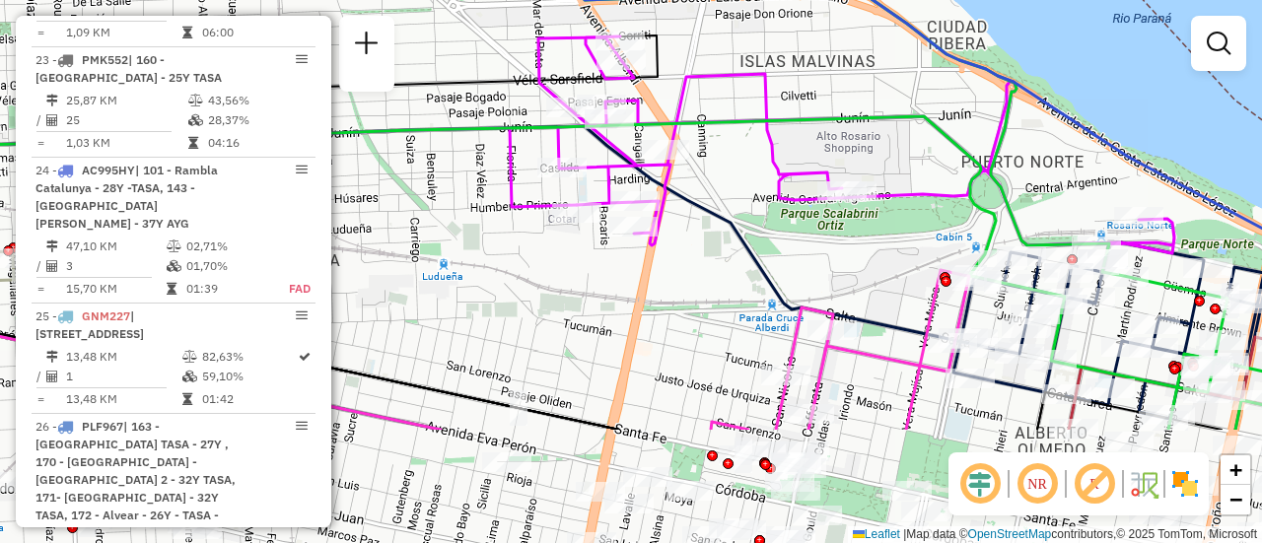
drag, startPoint x: 761, startPoint y: 394, endPoint x: 732, endPoint y: 233, distance: 164.4
click at [732, 233] on icon at bounding box center [408, 235] width 1128 height 218
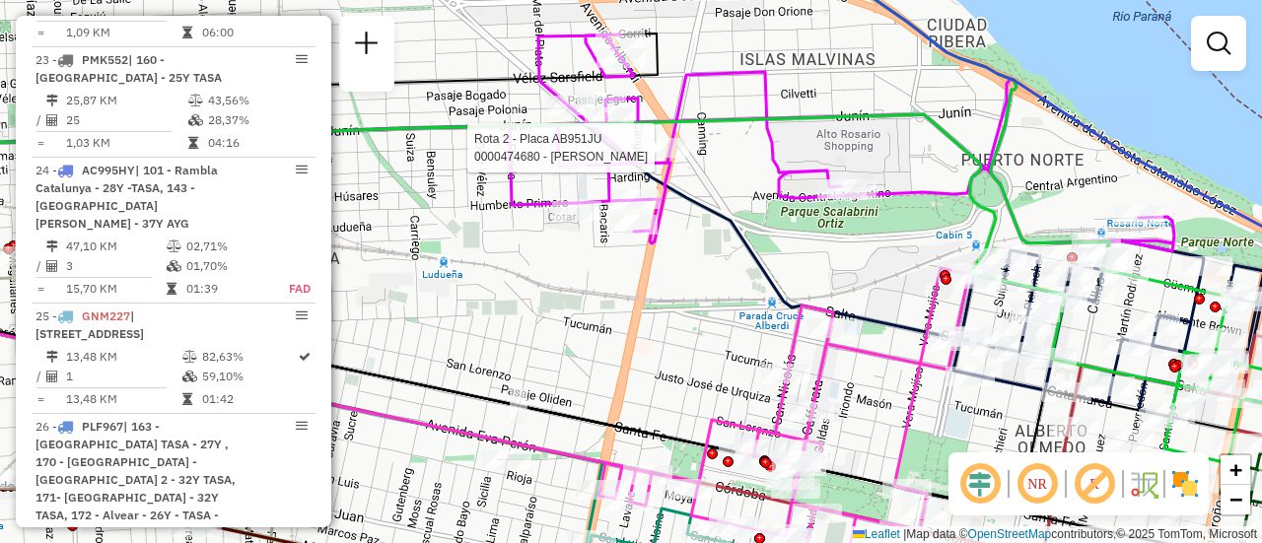
select select "**********"
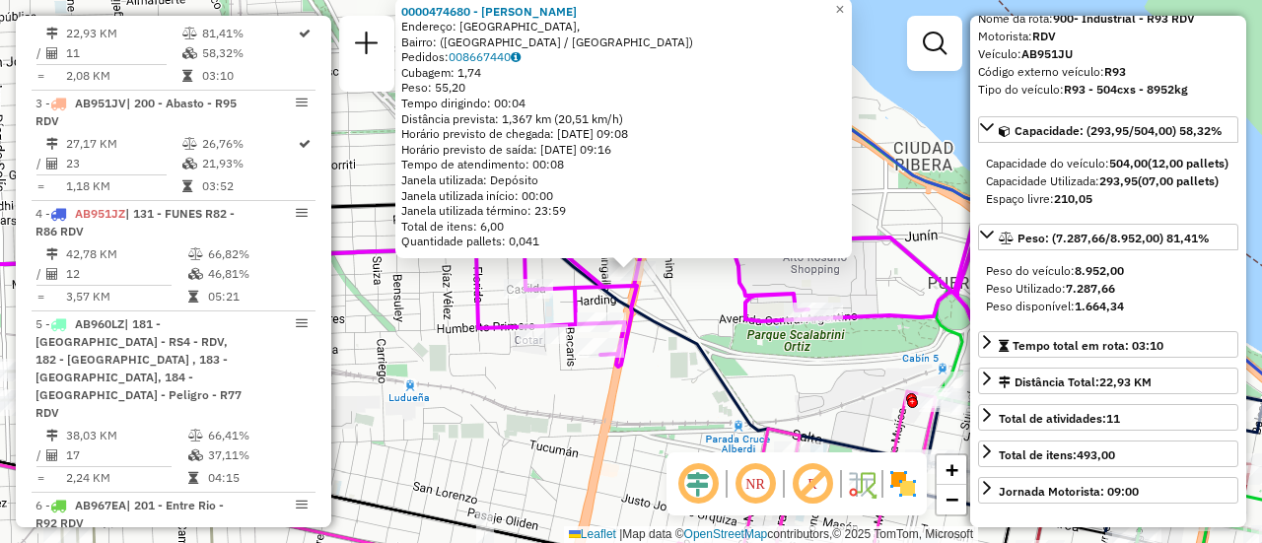
scroll to position [197, 0]
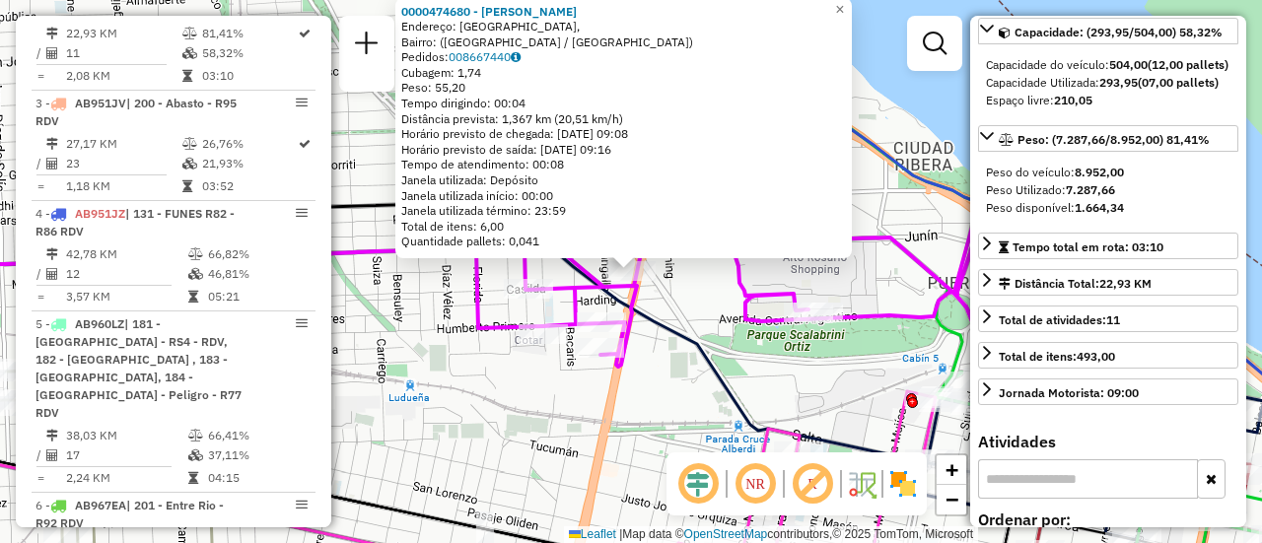
click at [483, 415] on div "0000474680 - GERVASO DANTE Endereço: Boulevard Avellaneda, Bairro: (Rosario / S…" at bounding box center [631, 271] width 1262 height 543
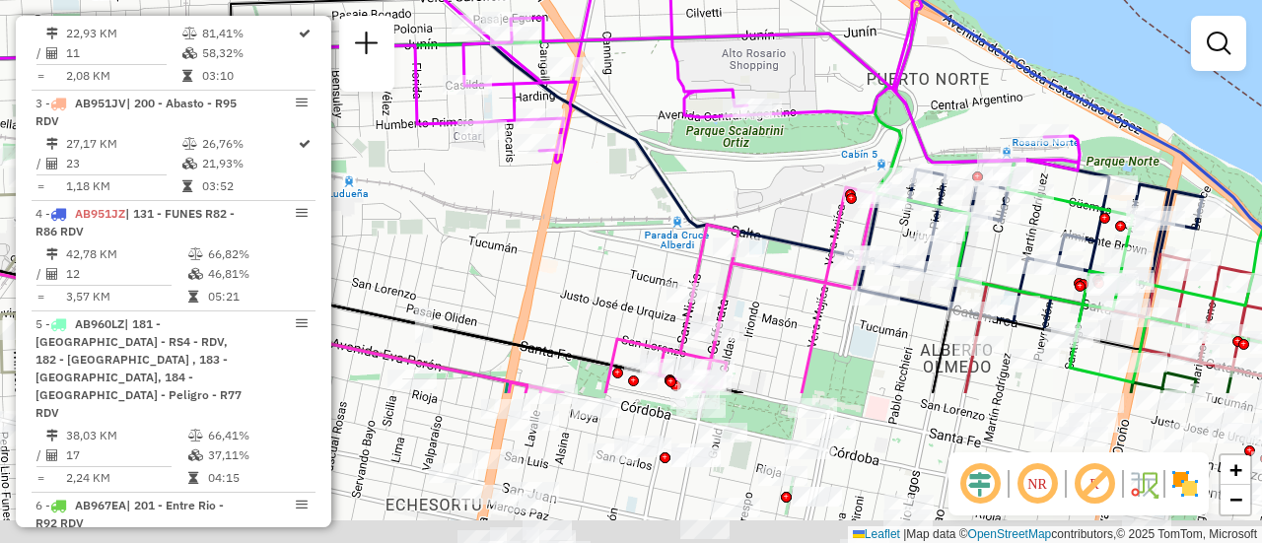
drag, startPoint x: 822, startPoint y: 392, endPoint x: 748, endPoint y: 170, distance: 234.8
click at [748, 170] on div "Janela de atendimento Grade de atendimento Capacidade Transportadoras Veículos …" at bounding box center [631, 271] width 1262 height 543
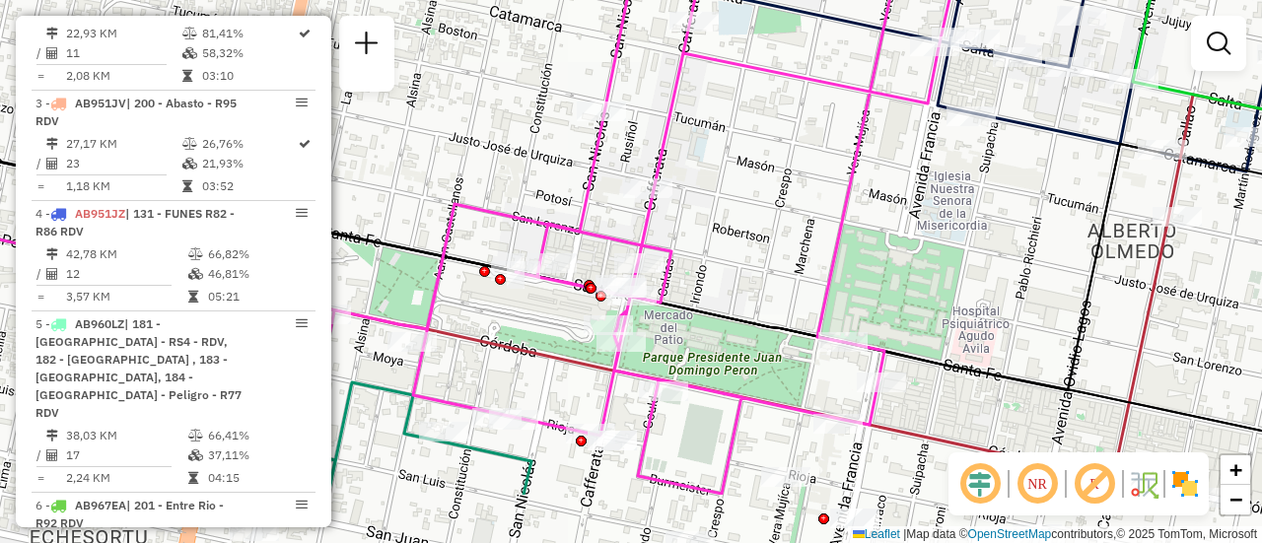
drag, startPoint x: 725, startPoint y: 383, endPoint x: 729, endPoint y: 257, distance: 125.3
click at [729, 257] on div "Janela de atendimento Grade de atendimento Capacidade Transportadoras Veículos …" at bounding box center [631, 271] width 1262 height 543
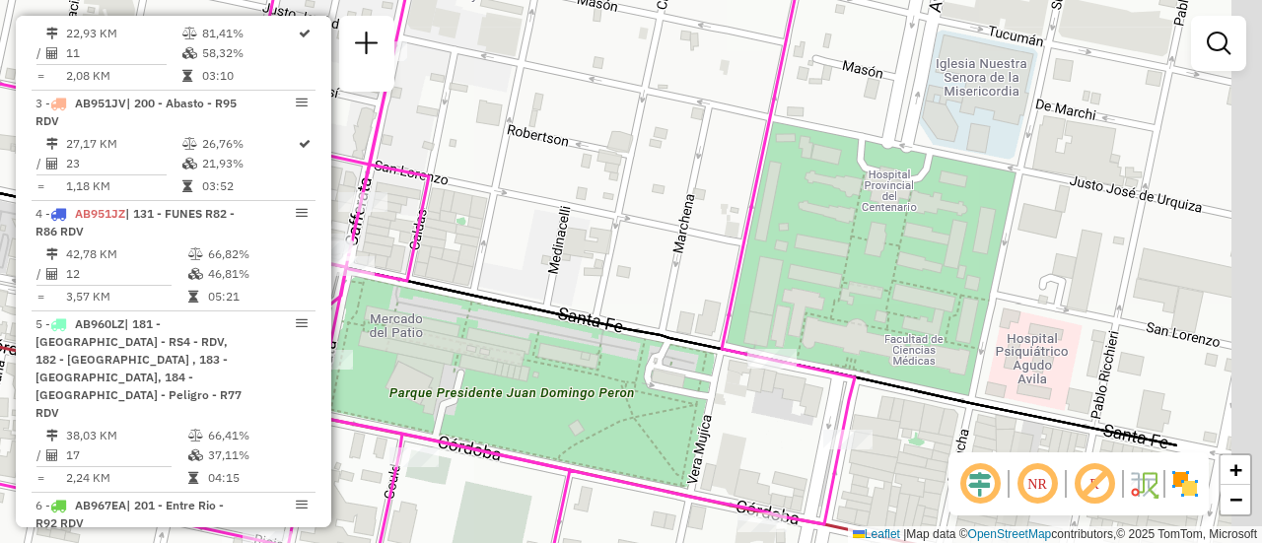
drag, startPoint x: 839, startPoint y: 243, endPoint x: 652, endPoint y: 271, distance: 189.5
click at [622, 265] on div "Janela de atendimento Grade de atendimento Capacidade Transportadoras Veículos …" at bounding box center [631, 271] width 1262 height 543
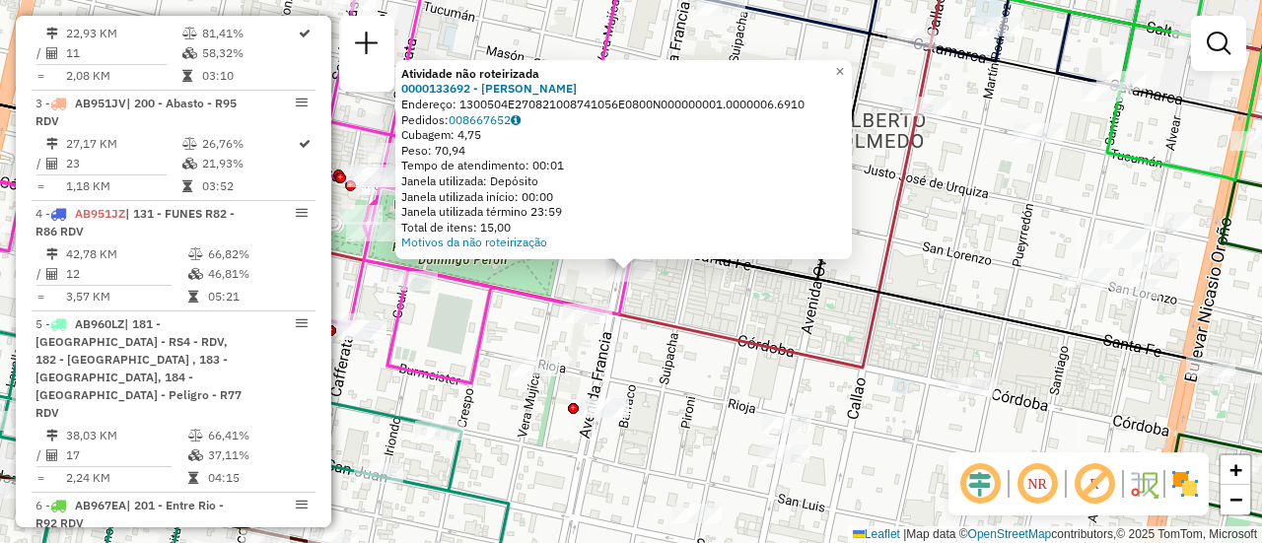
click at [764, 318] on div "Atividade não roteirizada 0000133692 - SCIFO MARCELO M Endereço: 1300504E270821…" at bounding box center [631, 271] width 1262 height 543
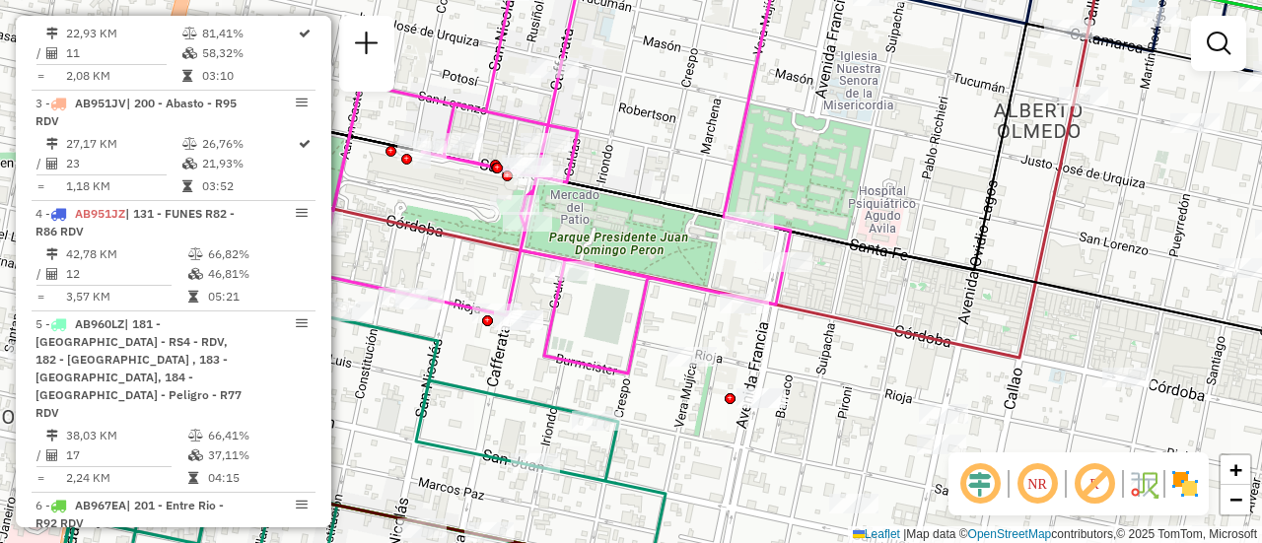
drag, startPoint x: 502, startPoint y: 178, endPoint x: 694, endPoint y: 176, distance: 192.3
click at [694, 173] on div "Janela de atendimento Grade de atendimento Capacidade Transportadoras Veículos …" at bounding box center [631, 271] width 1262 height 543
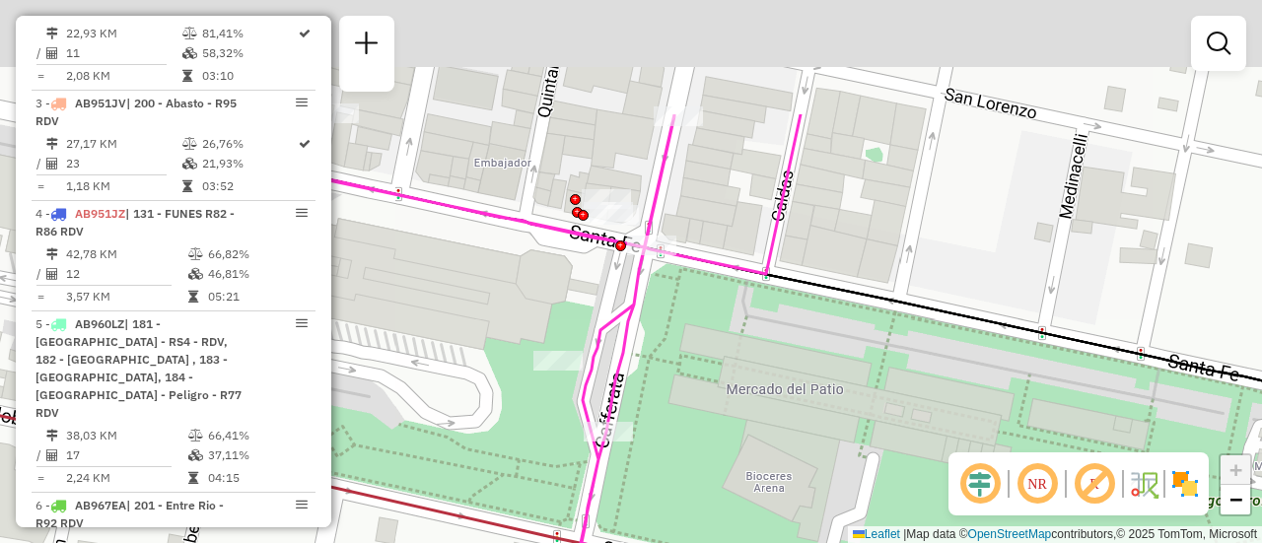
drag, startPoint x: 568, startPoint y: 194, endPoint x: 652, endPoint y: 332, distance: 161.5
click at [652, 355] on div "Janela de atendimento Grade de atendimento Capacidade Transportadoras Veículos …" at bounding box center [631, 271] width 1262 height 543
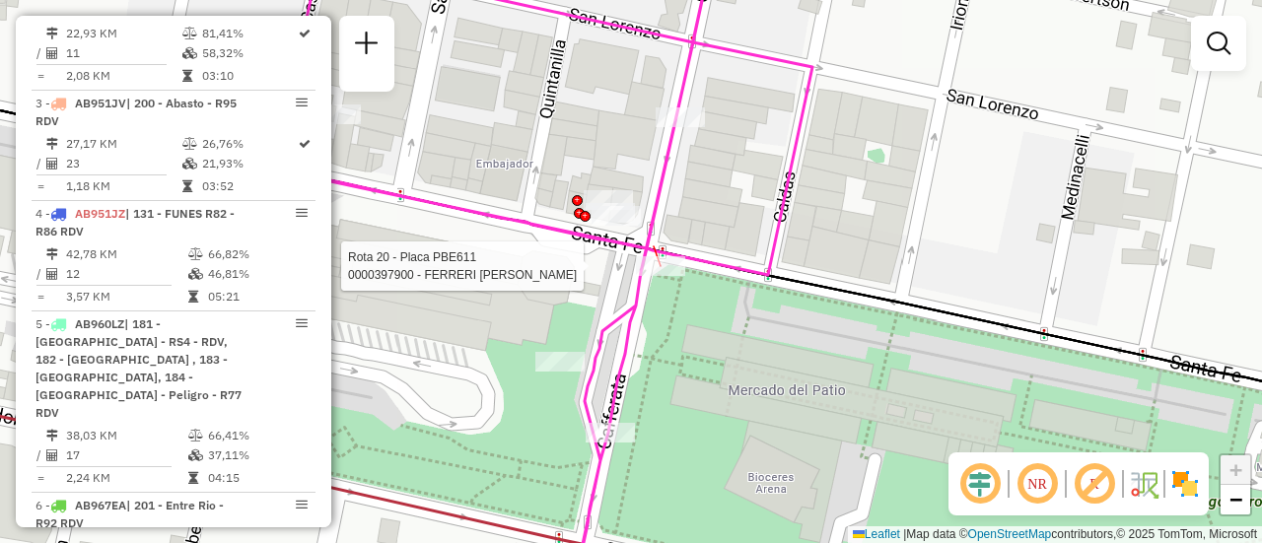
select select "**********"
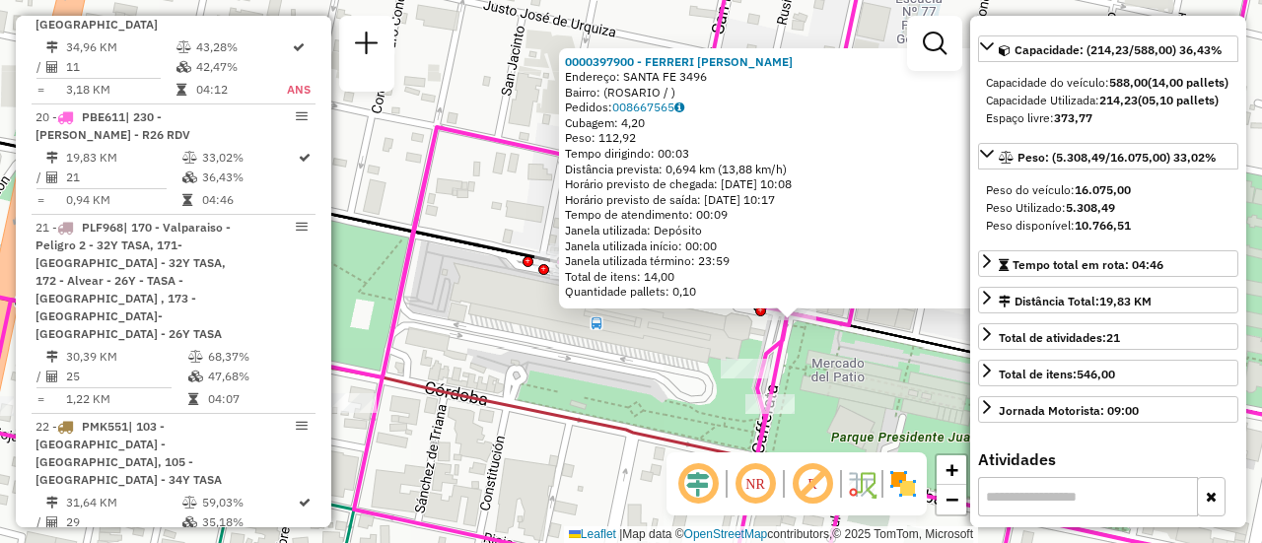
click at [598, 464] on div "0000397900 - FERRERI FERNANDO ALBERTO FELIPE Endereço: SANTA FE 3496 Bairro: (R…" at bounding box center [631, 271] width 1262 height 543
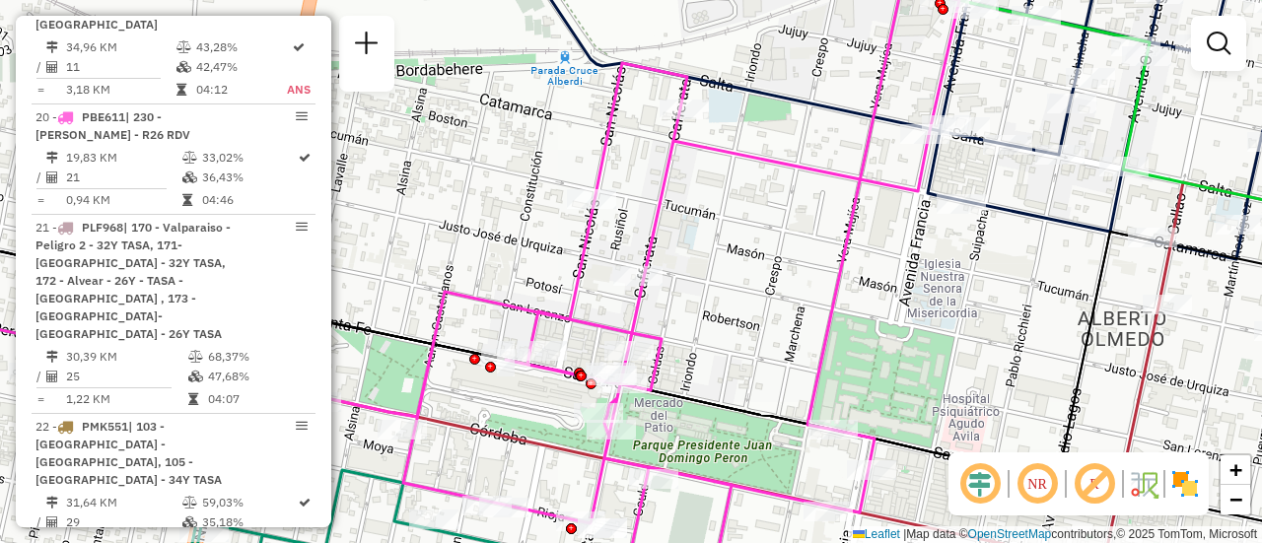
drag, startPoint x: 926, startPoint y: 286, endPoint x: 851, endPoint y: 290, distance: 75.0
click at [811, 335] on div "Janela de atendimento Grade de atendimento Capacidade Transportadoras Veículos …" at bounding box center [631, 271] width 1262 height 543
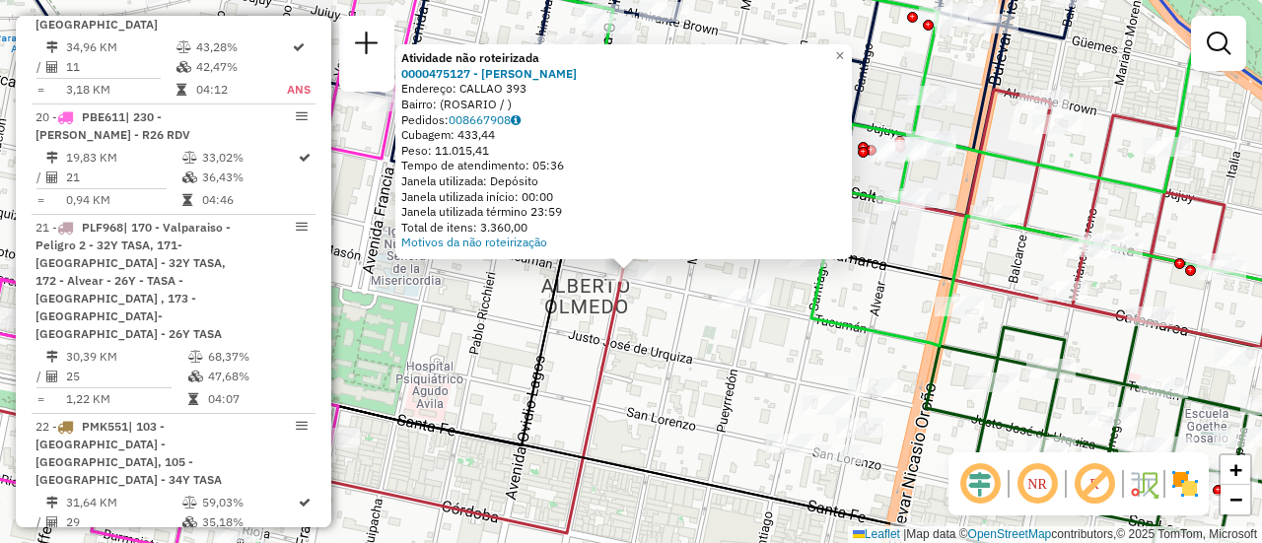
click at [604, 407] on icon at bounding box center [434, 342] width 1120 height 384
select select "**********"
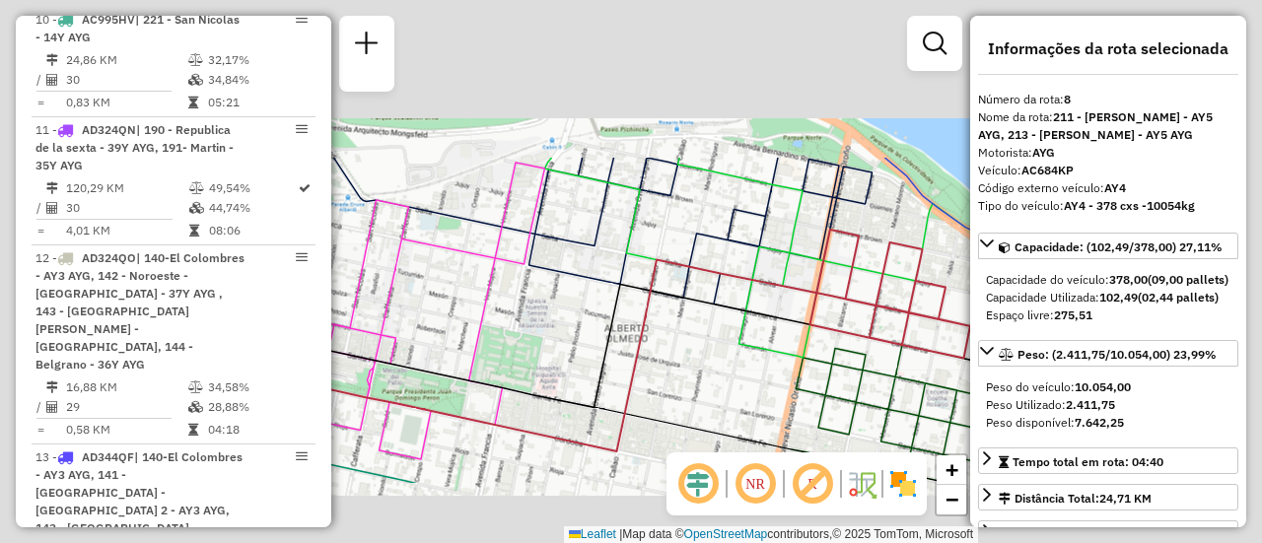
scroll to position [1528, 0]
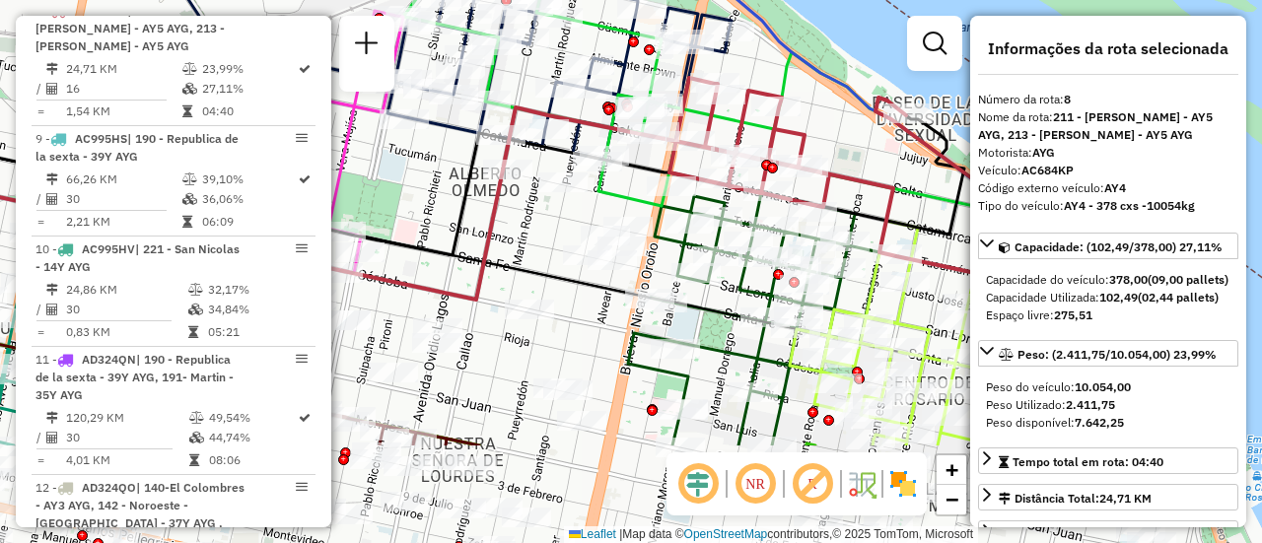
drag, startPoint x: 674, startPoint y: 387, endPoint x: 514, endPoint y: 221, distance: 230.1
click at [515, 221] on div "Janela de atendimento Grade de atendimento Capacidade Transportadoras Veículos …" at bounding box center [631, 271] width 1262 height 543
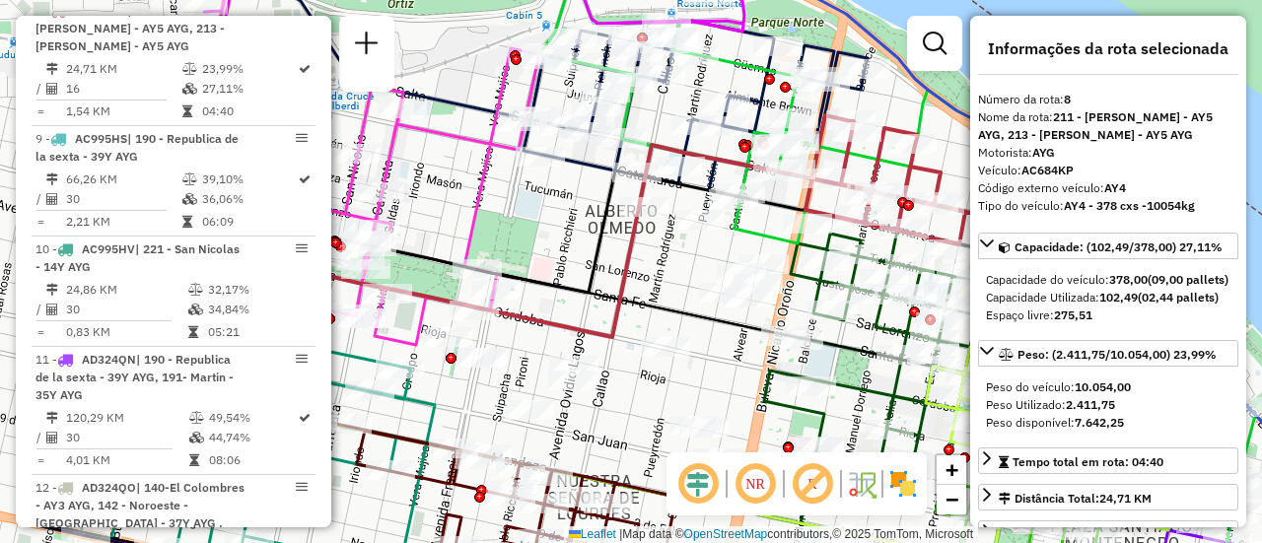
drag, startPoint x: 570, startPoint y: 329, endPoint x: 736, endPoint y: 380, distance: 173.1
click at [732, 381] on div "Janela de atendimento Grade de atendimento Capacidade Transportadoras Veículos …" at bounding box center [631, 271] width 1262 height 543
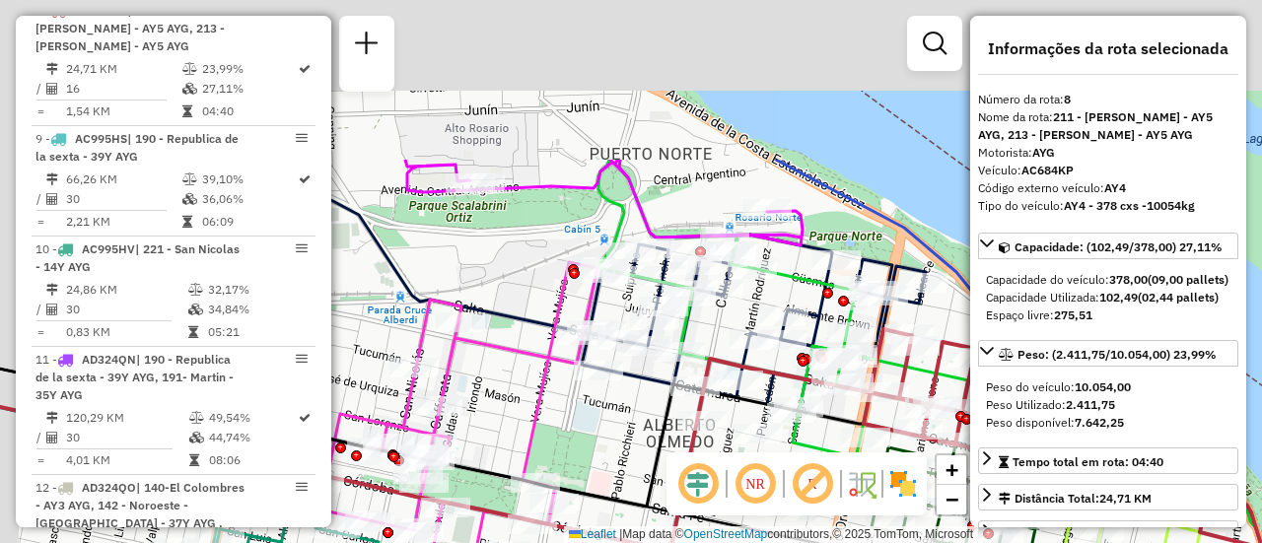
drag, startPoint x: 593, startPoint y: 278, endPoint x: 643, endPoint y: 492, distance: 219.8
click at [643, 492] on icon at bounding box center [541, 430] width 1235 height 154
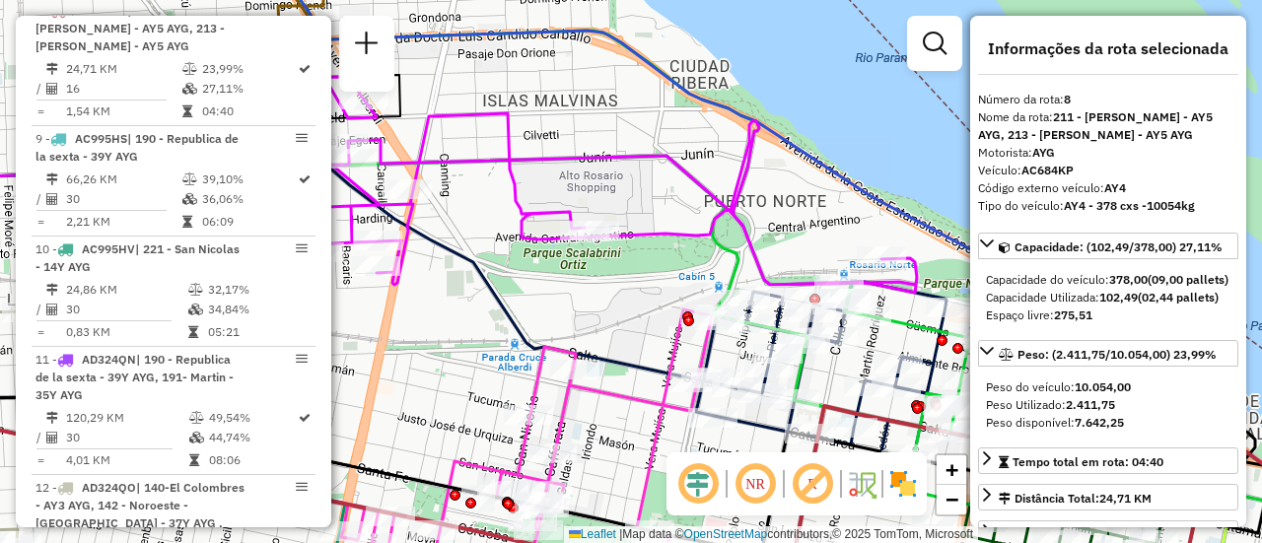
drag, startPoint x: 538, startPoint y: 334, endPoint x: 582, endPoint y: 309, distance: 50.4
click at [582, 309] on div "Janela de atendimento Grade de atendimento Capacidade Transportadoras Veículos …" at bounding box center [631, 271] width 1262 height 543
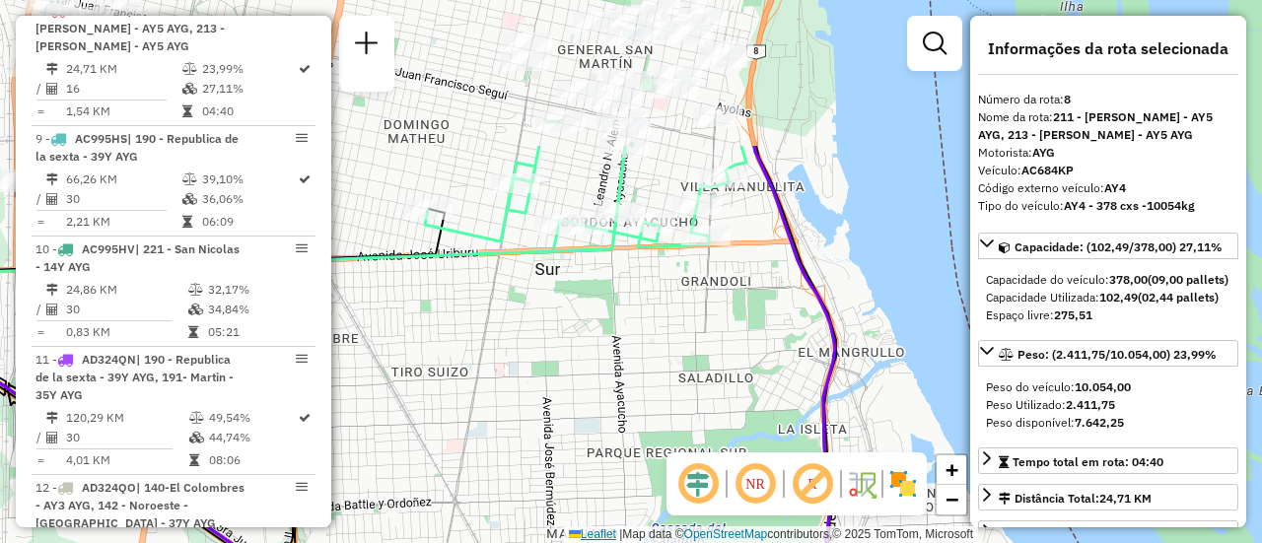
drag, startPoint x: 615, startPoint y: 233, endPoint x: 586, endPoint y: 539, distance: 308.1
click at [586, 539] on div "Rota 6 - Placa AB967EA 0000427484 - CICALA S.R.L. Rota 3 - Placa AB951JV 000054…" at bounding box center [631, 271] width 1262 height 543
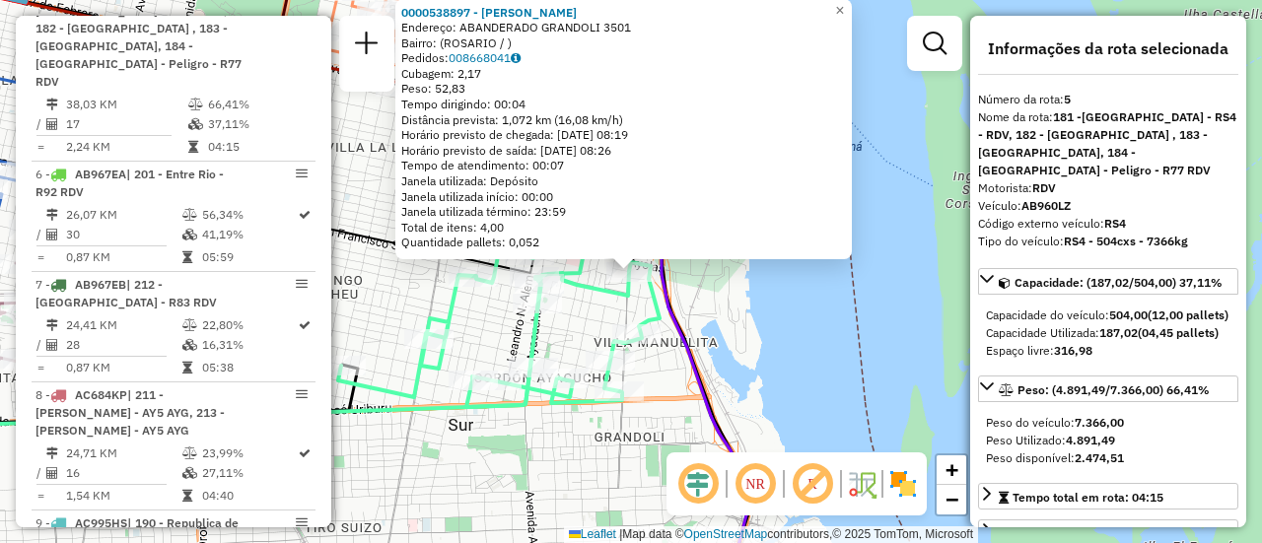
scroll to position [197, 0]
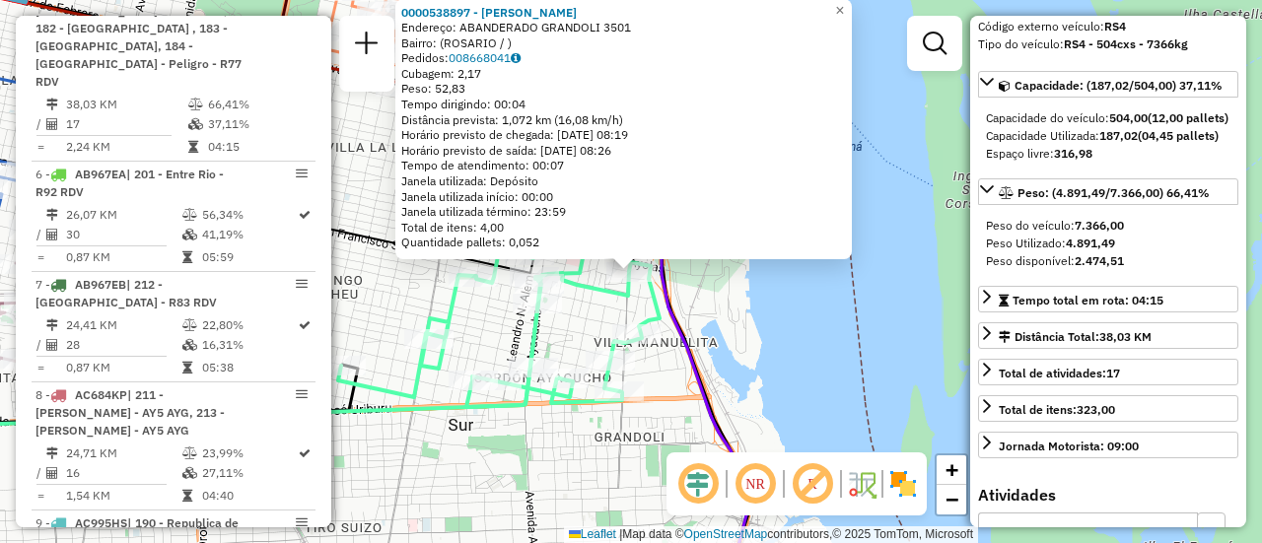
click at [561, 463] on div "0000538897 - [PERSON_NAME] Endereço: ABANDERADO GRANDOLI 3501 Bairro: ([GEOGRAP…" at bounding box center [631, 271] width 1262 height 543
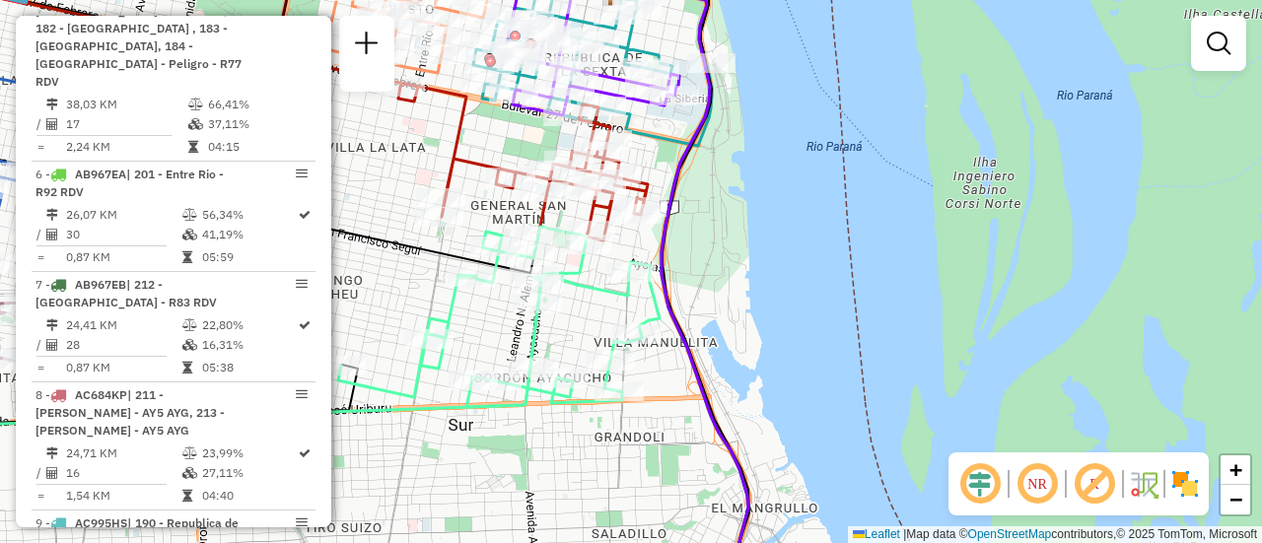
click at [579, 463] on div "Janela de atendimento Grade de atendimento Capacidade Transportadoras Veículos …" at bounding box center [631, 271] width 1262 height 543
click at [378, 298] on div "Janela de atendimento Grade de atendimento Capacidade Transportadoras Veículos …" at bounding box center [631, 271] width 1262 height 543
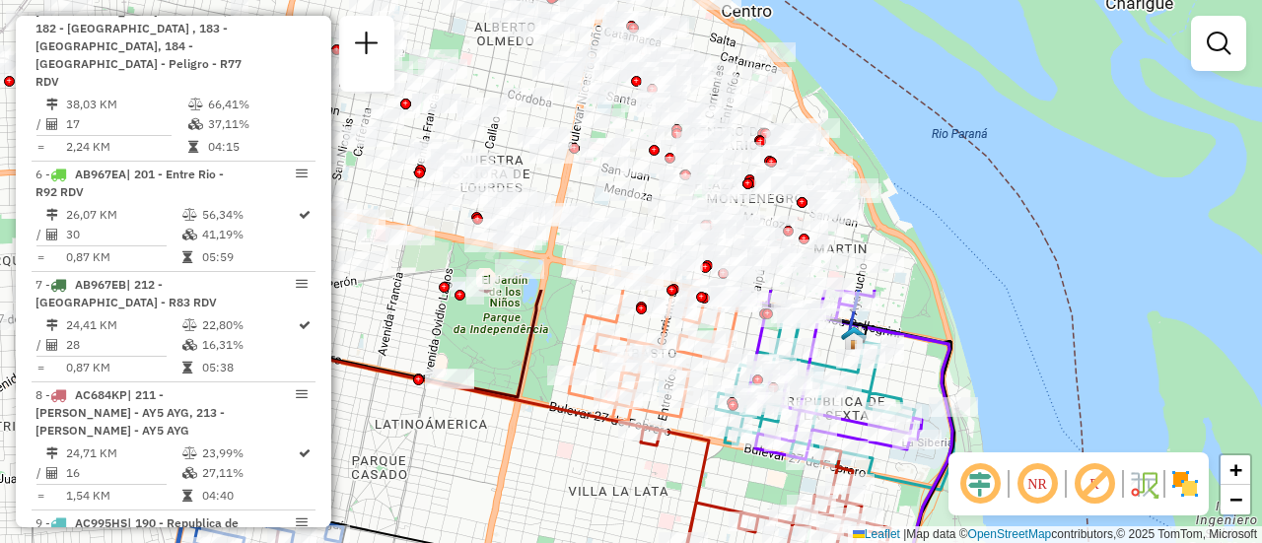
drag, startPoint x: 487, startPoint y: 133, endPoint x: 730, endPoint y: 477, distance: 421.1
click at [730, 477] on div "Janela de atendimento Grade de atendimento Capacidade Transportadoras Veículos …" at bounding box center [631, 271] width 1262 height 543
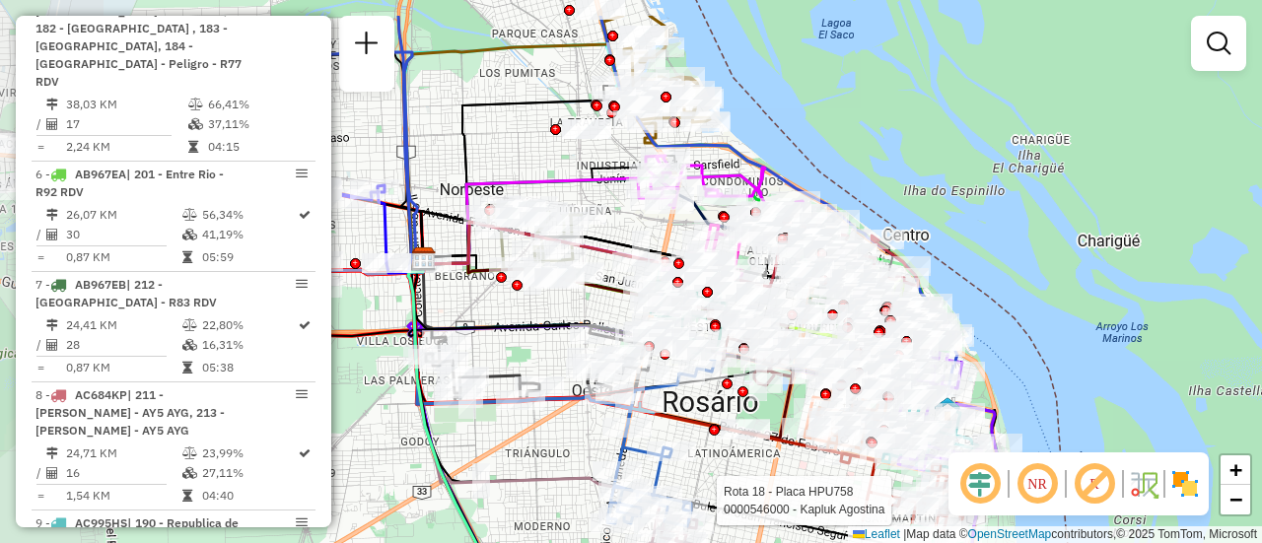
drag, startPoint x: 446, startPoint y: 335, endPoint x: 691, endPoint y: 387, distance: 250.8
click at [693, 405] on div "Rota 18 - Placa HPU758 0000546000 - Kapluk Agostina Rota 15 - Placa AD344QI 000…" at bounding box center [631, 271] width 1262 height 543
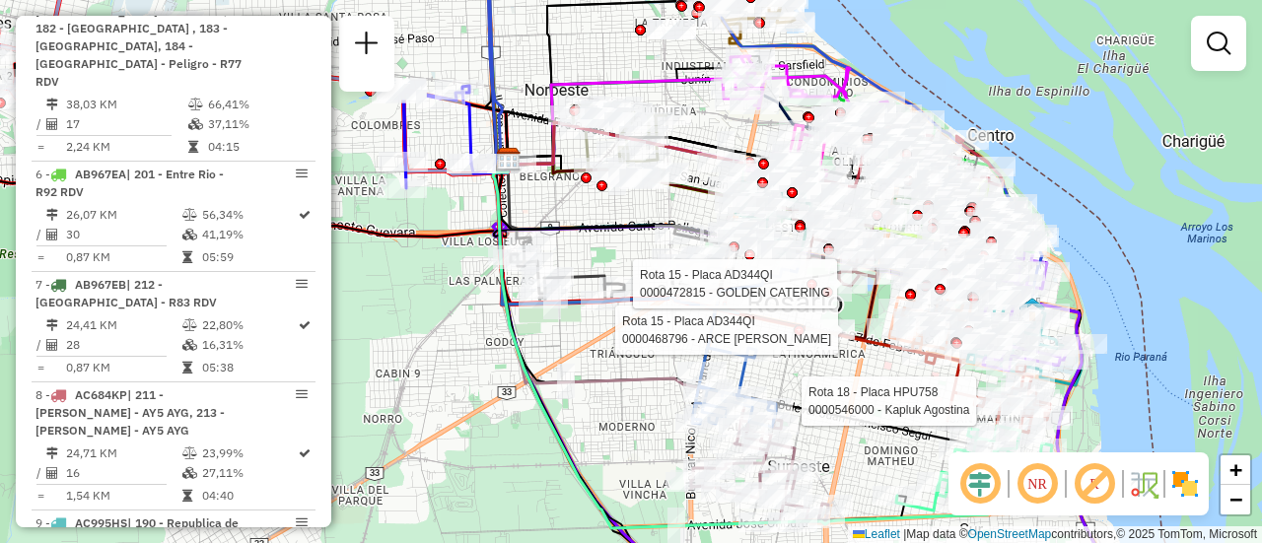
click at [604, 251] on div "Rota 18 - Placa HPU758 0000546000 - Kapluk Agostina Rota 15 - Placa AD344QI 000…" at bounding box center [631, 271] width 1262 height 543
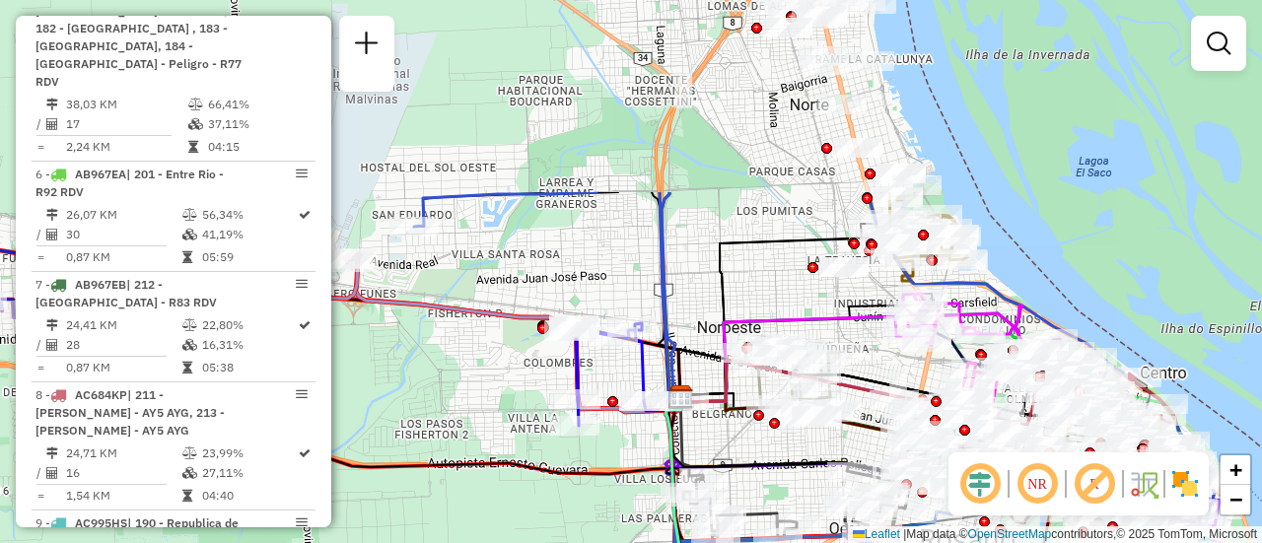
drag, startPoint x: 682, startPoint y: 197, endPoint x: 738, endPoint y: 444, distance: 252.6
click at [738, 444] on div "Janela de atendimento Grade de atendimento Capacidade Transportadoras Veículos …" at bounding box center [631, 271] width 1262 height 543
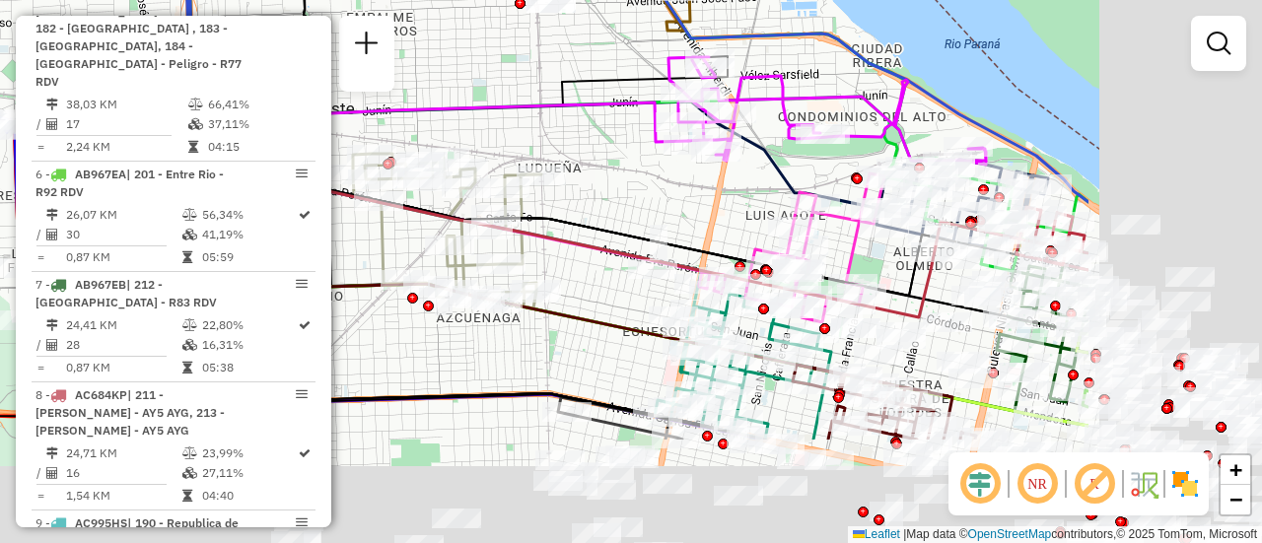
drag, startPoint x: 1033, startPoint y: 362, endPoint x: 741, endPoint y: 206, distance: 331.7
click at [733, 204] on div "Janela de atendimento Grade de atendimento Capacidade Transportadoras Veículos …" at bounding box center [631, 271] width 1262 height 543
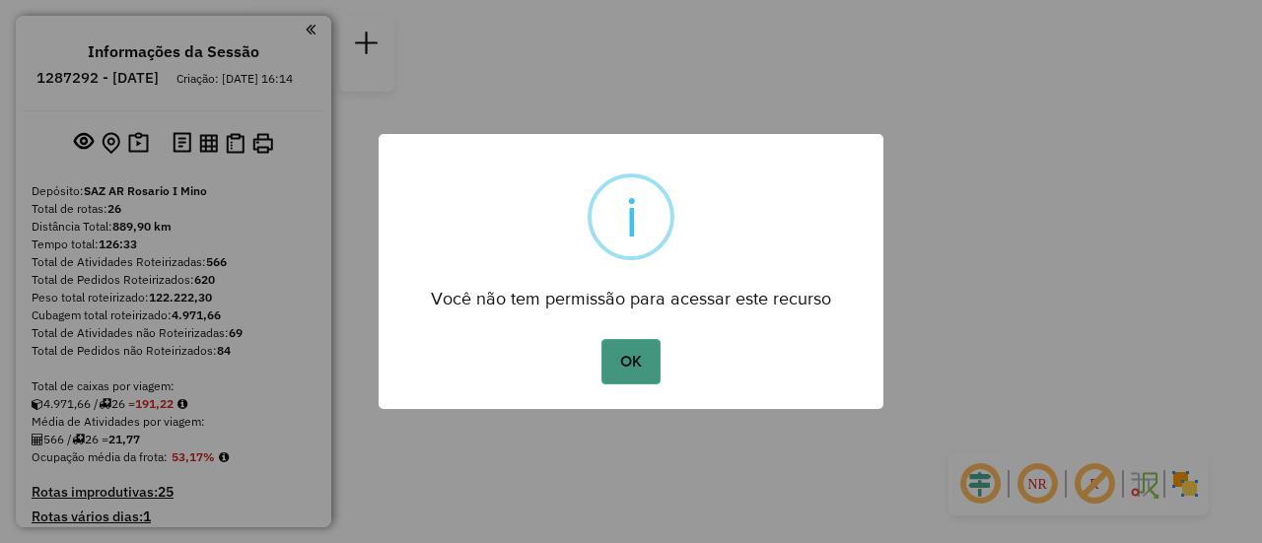
click at [640, 363] on button "OK" at bounding box center [631, 361] width 58 height 45
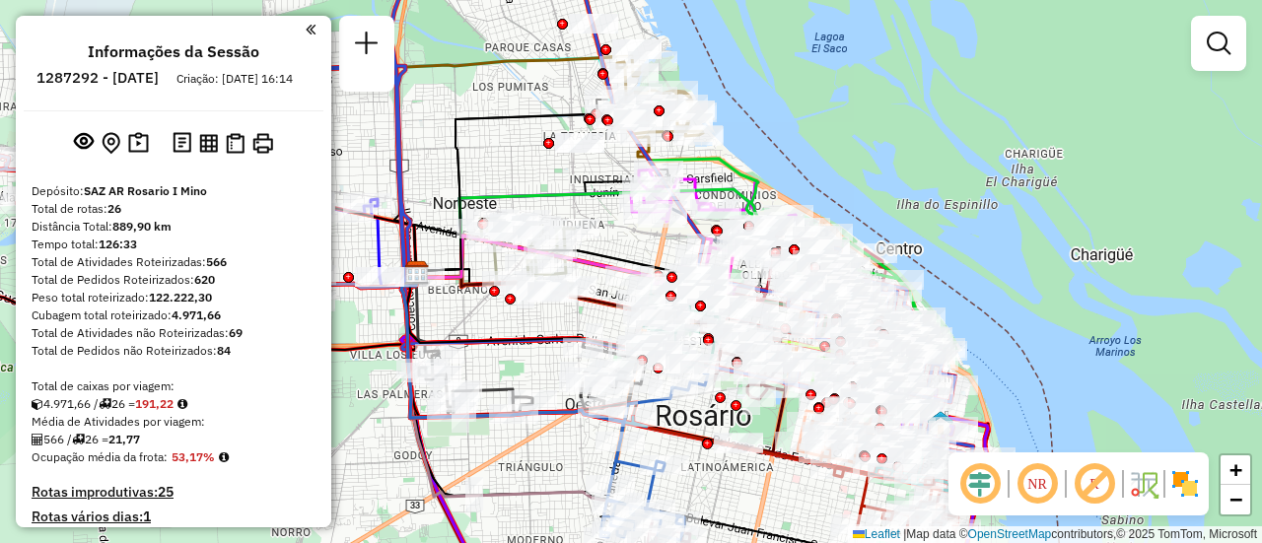
drag, startPoint x: 654, startPoint y: 224, endPoint x: 696, endPoint y: 267, distance: 60.7
click at [702, 267] on div "Janela de atendimento Grade de atendimento Capacidade Transportadoras Veículos …" at bounding box center [631, 271] width 1262 height 543
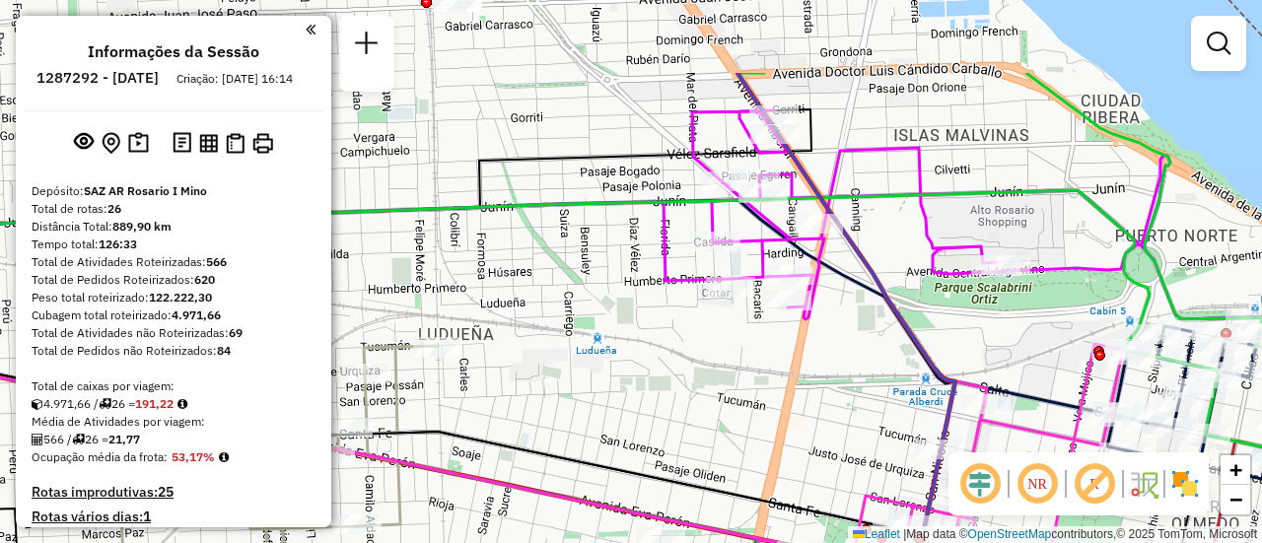
drag, startPoint x: 930, startPoint y: 236, endPoint x: 1007, endPoint y: 363, distance: 148.7
click at [1007, 363] on div "Janela de atendimento Grade de atendimento Capacidade Transportadoras Veículos …" at bounding box center [631, 271] width 1262 height 543
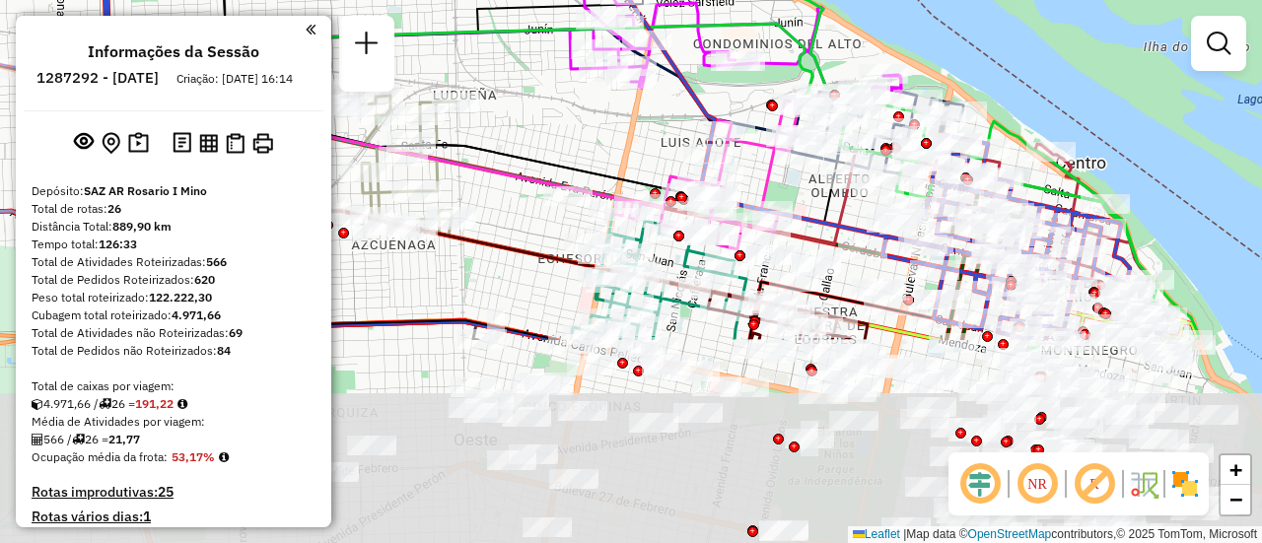
drag, startPoint x: 753, startPoint y: 372, endPoint x: 593, endPoint y: 62, distance: 348.9
click at [591, 52] on div "Rota 2 - Placa AB951JU 0000415090 - HERRERA [PERSON_NAME] de atendimento Grade …" at bounding box center [631, 271] width 1262 height 543
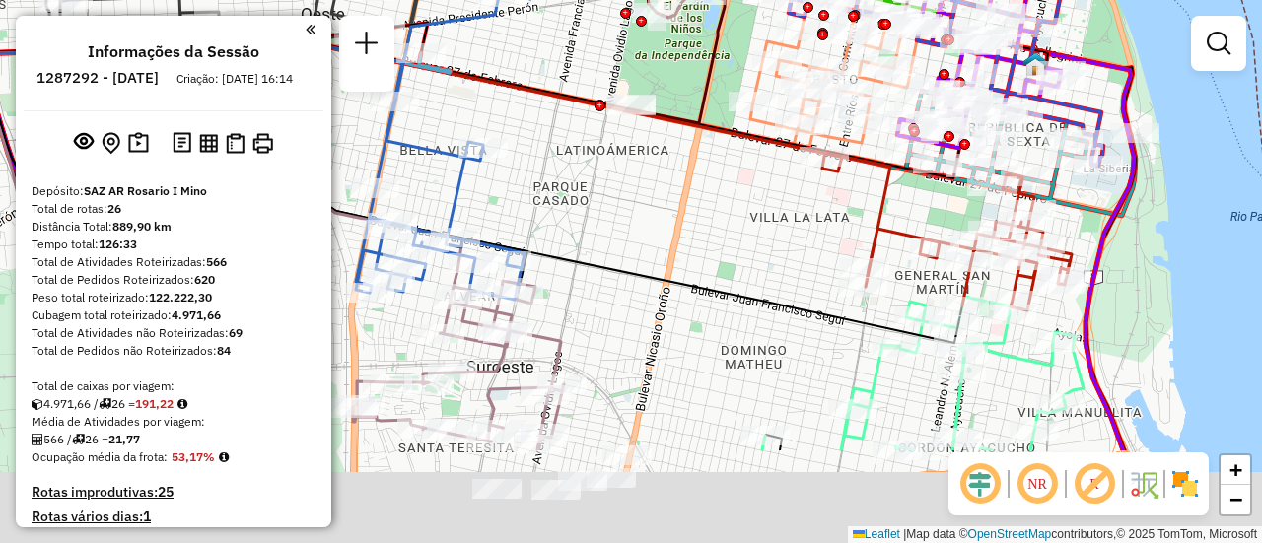
drag, startPoint x: 995, startPoint y: 336, endPoint x: 908, endPoint y: 145, distance: 210.1
click at [908, 145] on div "Rota 2 - Placa AB951JU 0000415090 - HERRERA [PERSON_NAME] 2 - Placa AB951JU 000…" at bounding box center [631, 271] width 1262 height 543
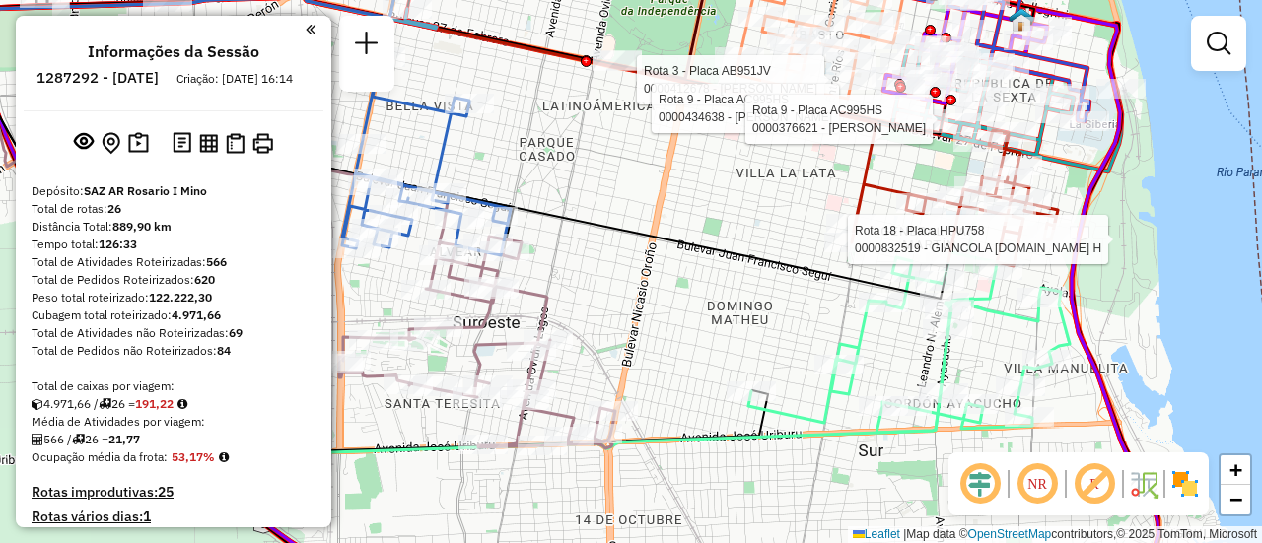
select select "**********"
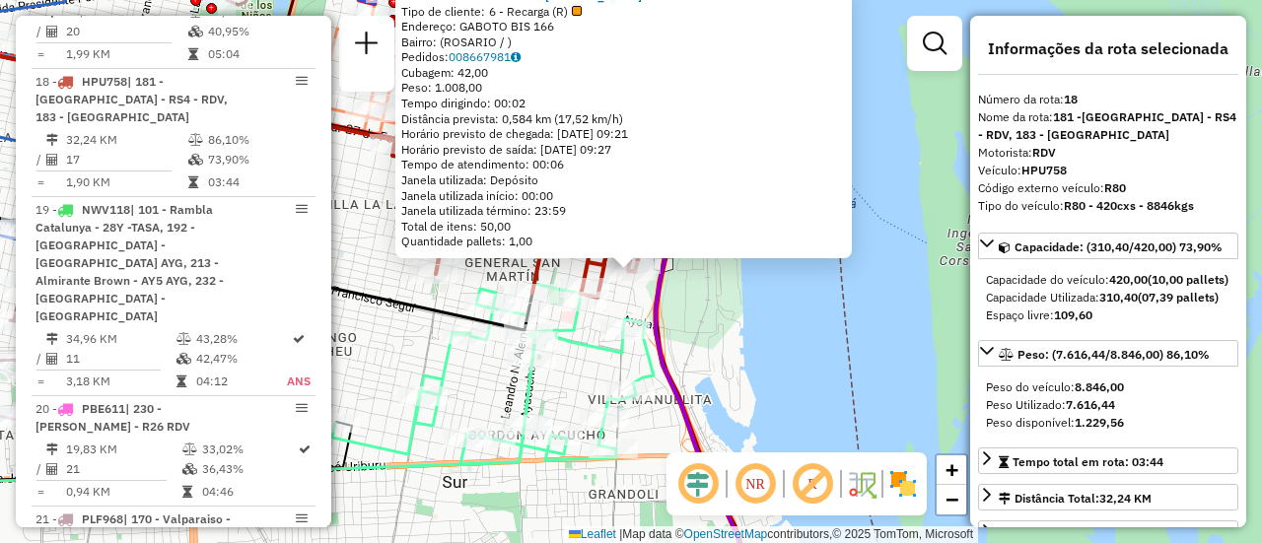
scroll to position [99, 0]
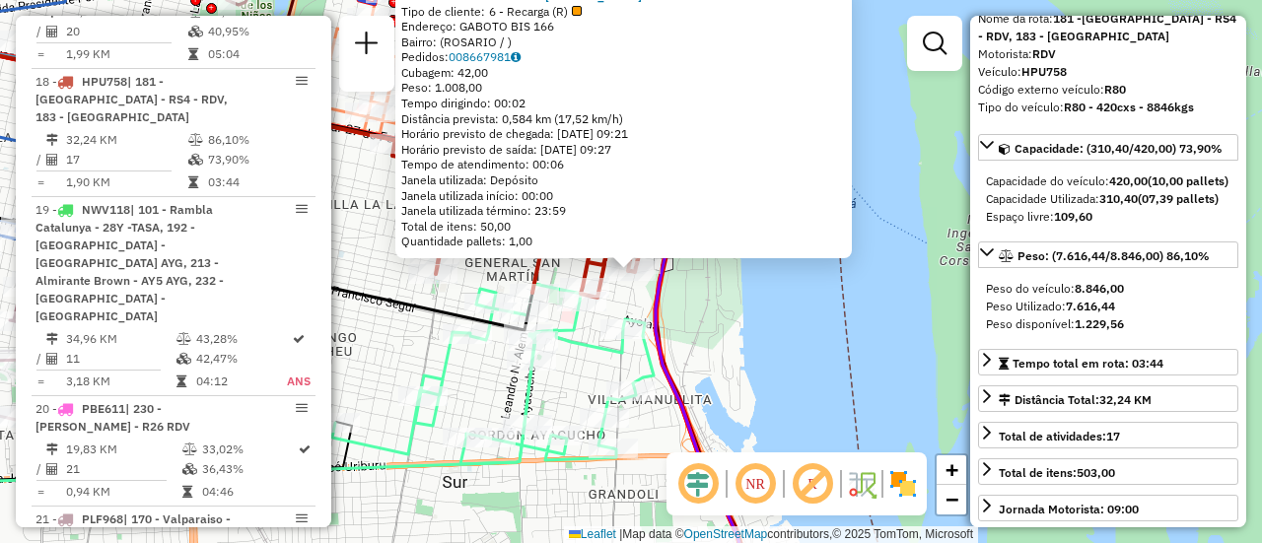
drag, startPoint x: 827, startPoint y: 354, endPoint x: 658, endPoint y: 340, distance: 170.2
click at [826, 354] on div "0000832519 - GIANCOLA [DOMAIN_NAME] H Tipo de cliente: 6 - Recarga (R) Endereço…" at bounding box center [631, 271] width 1262 height 543
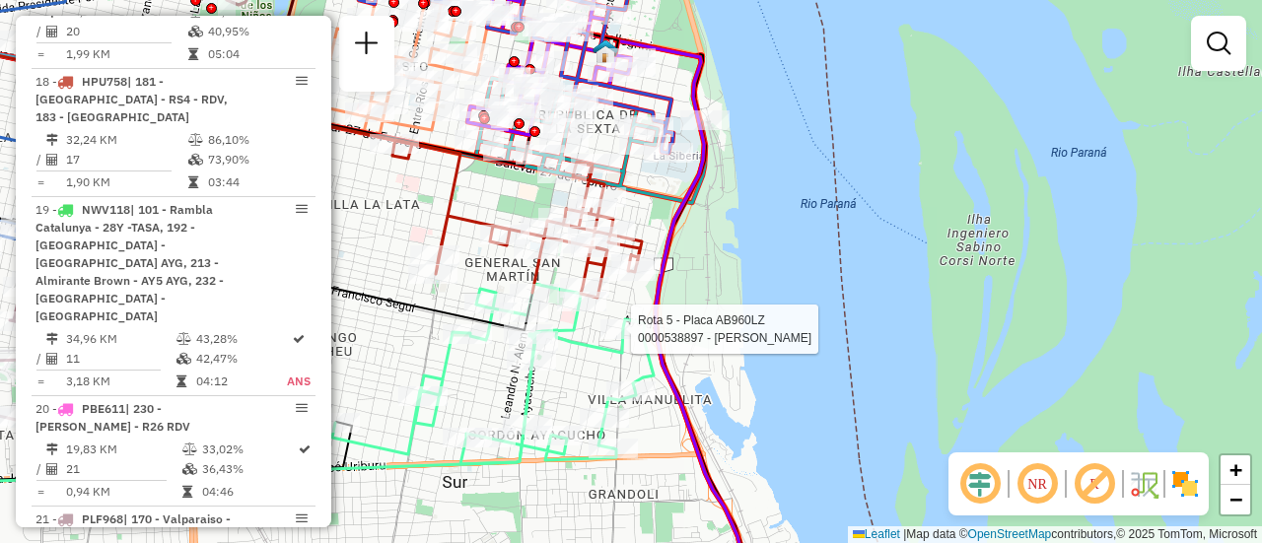
select select "**********"
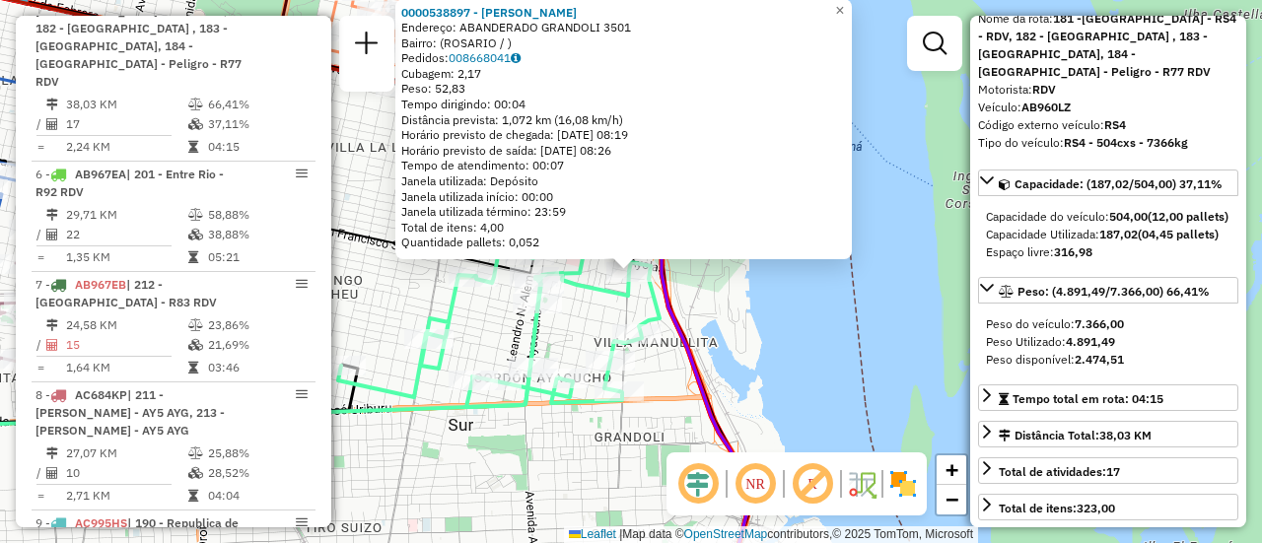
click at [767, 305] on div "0000538897 - [PERSON_NAME] Endereço: ABANDERADO GRANDOLI 3501 Bairro: ([GEOGRAP…" at bounding box center [631, 271] width 1262 height 543
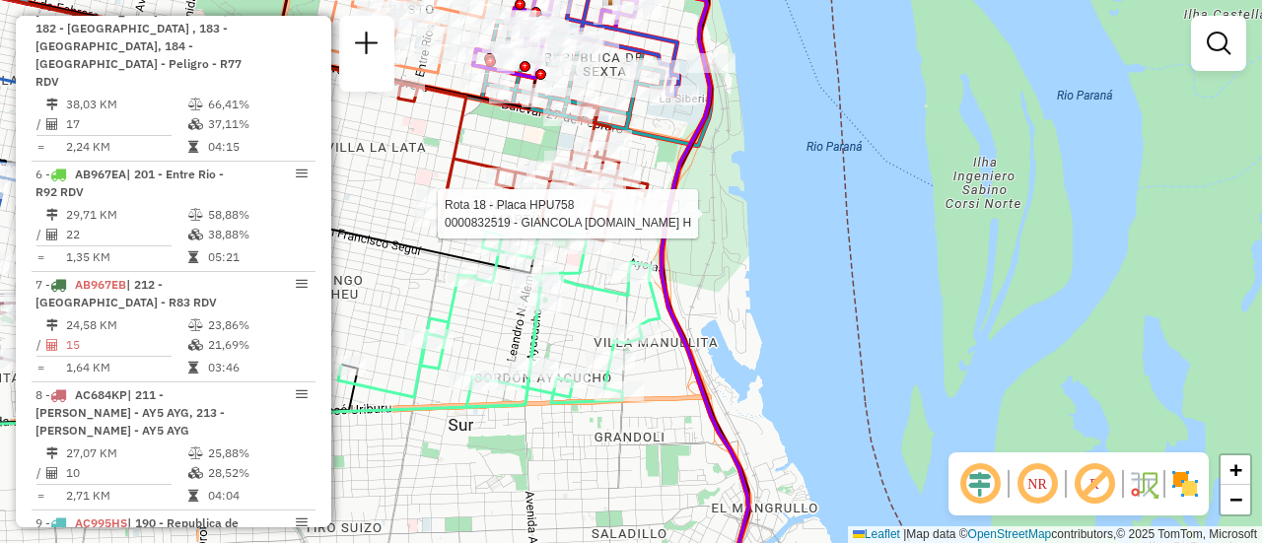
select select "**********"
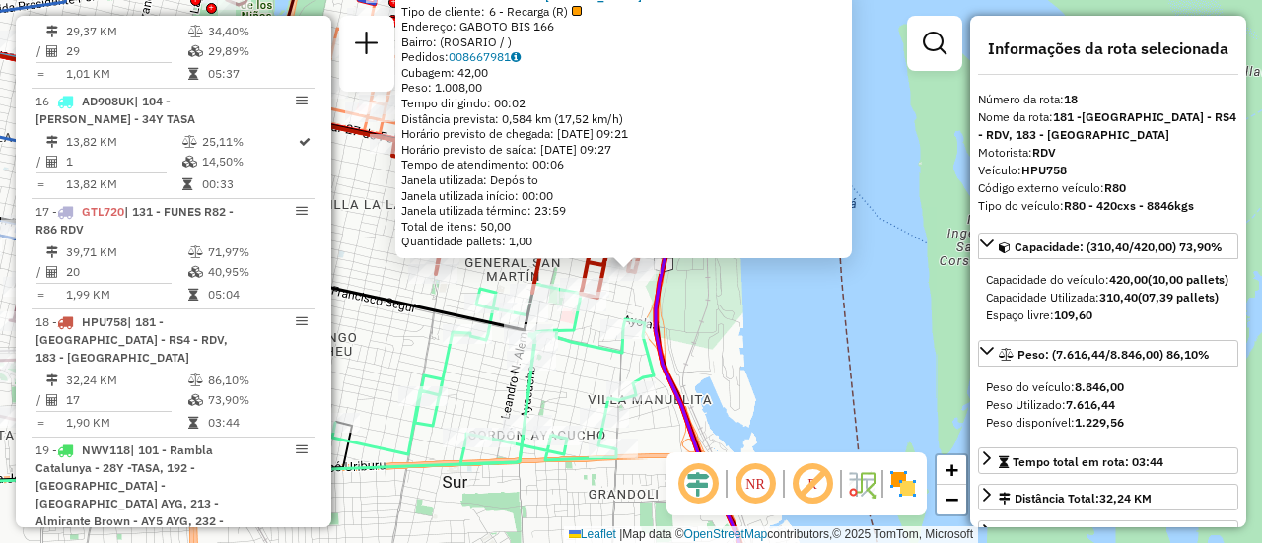
scroll to position [2757, 0]
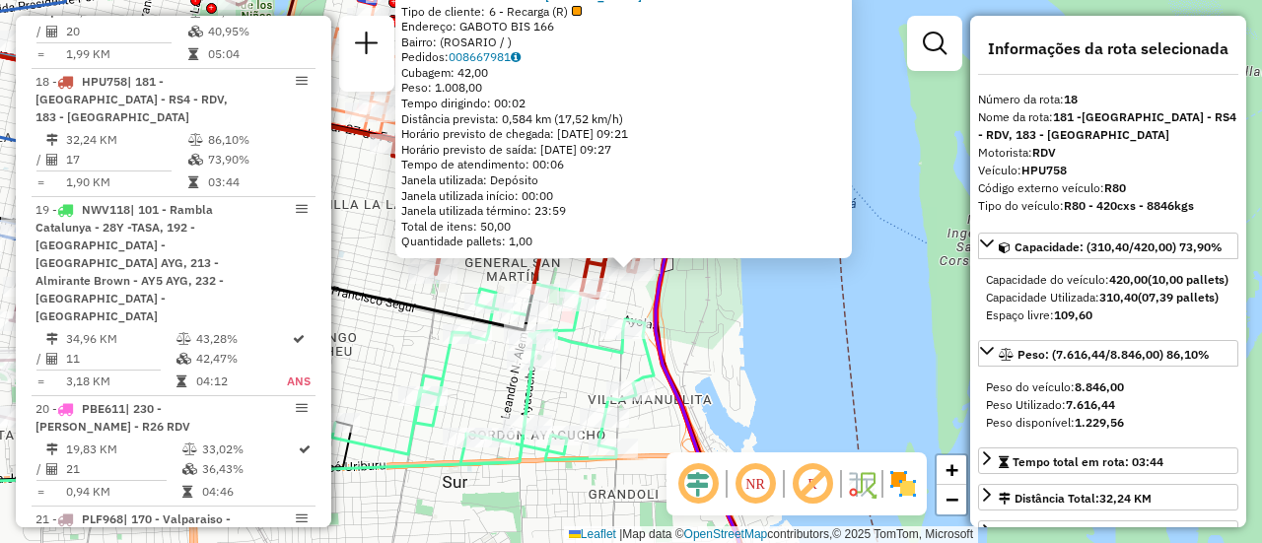
click at [579, 361] on div "0000832519 - GIANCOLA [DOMAIN_NAME] H Tipo de cliente: 6 - Recarga (R) Endereço…" at bounding box center [631, 271] width 1262 height 543
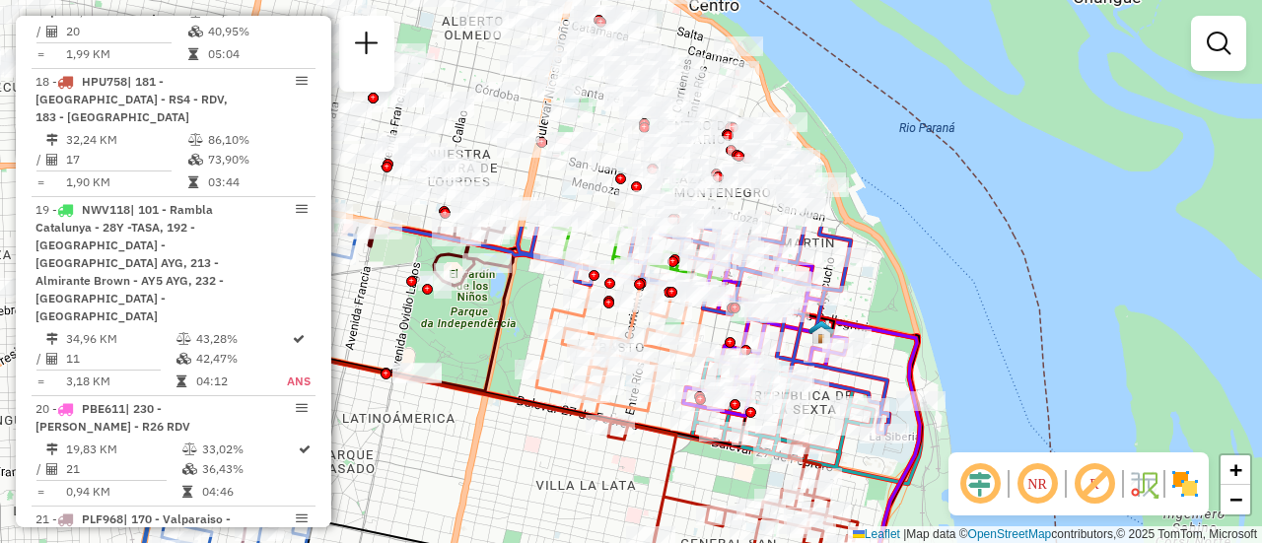
drag, startPoint x: 715, startPoint y: 288, endPoint x: 918, endPoint y: 543, distance: 326.3
click at [918, 542] on html "Aguarde... Pop-up bloqueado! Seu navegador bloqueou automáticamente a abertura …" at bounding box center [631, 271] width 1262 height 543
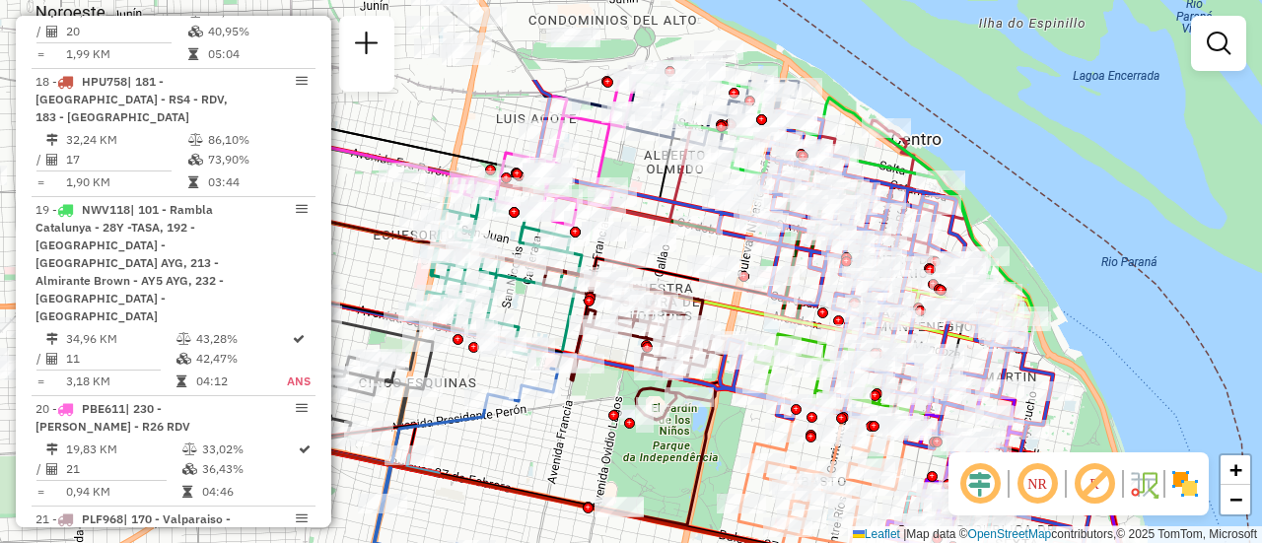
drag, startPoint x: 533, startPoint y: 456, endPoint x: 751, endPoint y: 590, distance: 255.9
click at [751, 542] on html "Aguarde... Pop-up bloqueado! Seu navegador bloqueou automáticamente a abertura …" at bounding box center [631, 271] width 1262 height 543
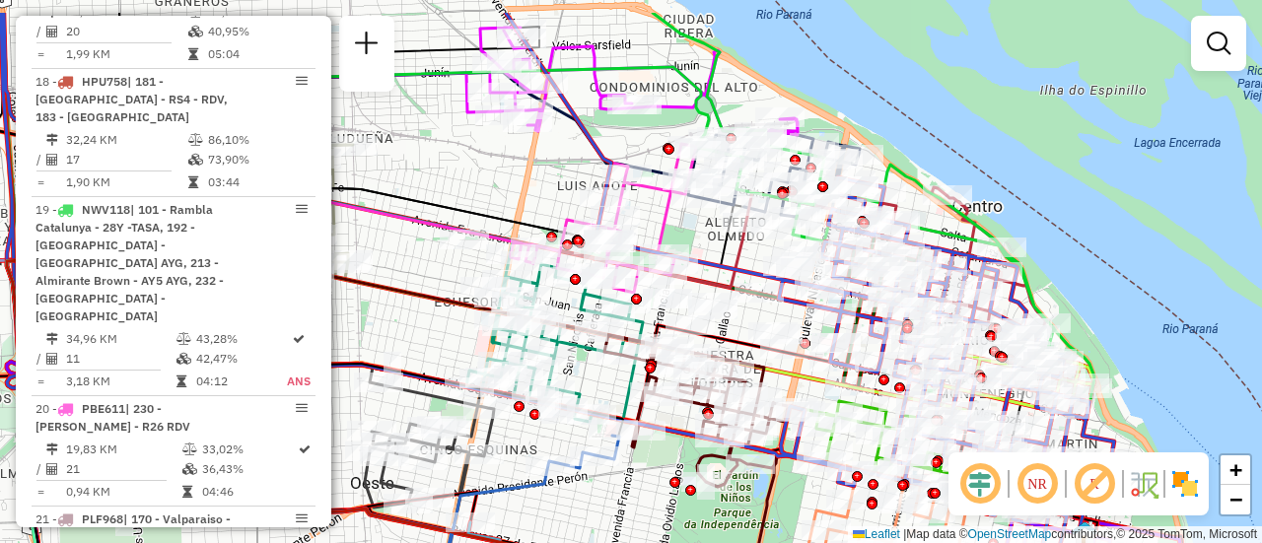
drag, startPoint x: 608, startPoint y: 438, endPoint x: 752, endPoint y: 582, distance: 203.6
click at [752, 542] on html "Aguarde... Pop-up bloqueado! Seu navegador bloqueou automáticamente a abertura …" at bounding box center [631, 271] width 1262 height 543
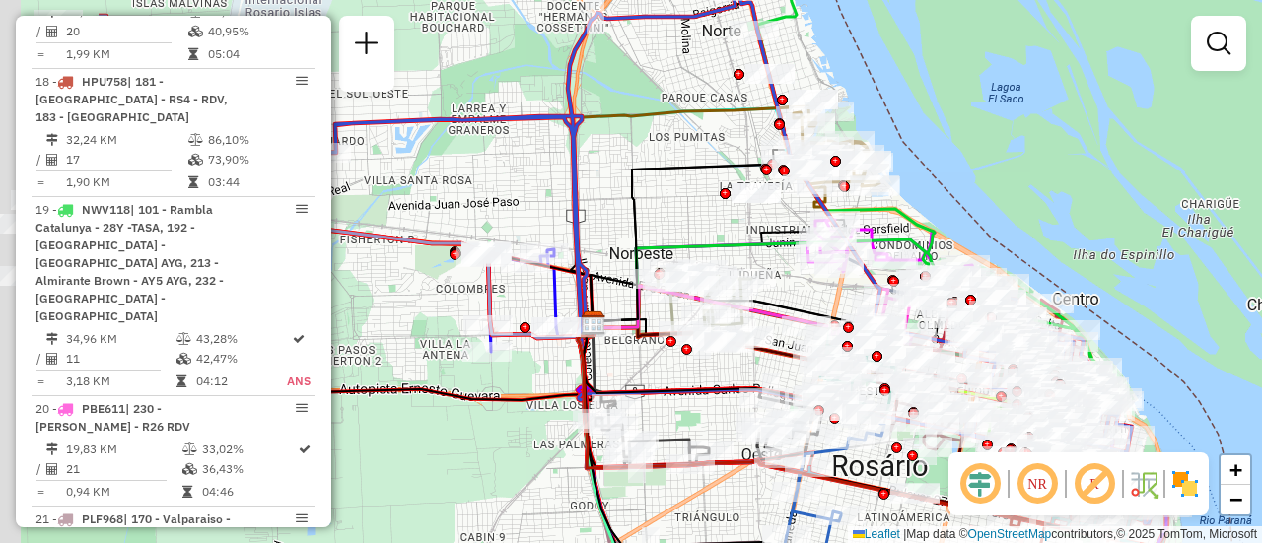
drag, startPoint x: 427, startPoint y: 186, endPoint x: 746, endPoint y: 230, distance: 321.5
click at [748, 239] on div "Janela de atendimento Grade de atendimento Capacidade Transportadoras Veículos …" at bounding box center [631, 271] width 1262 height 543
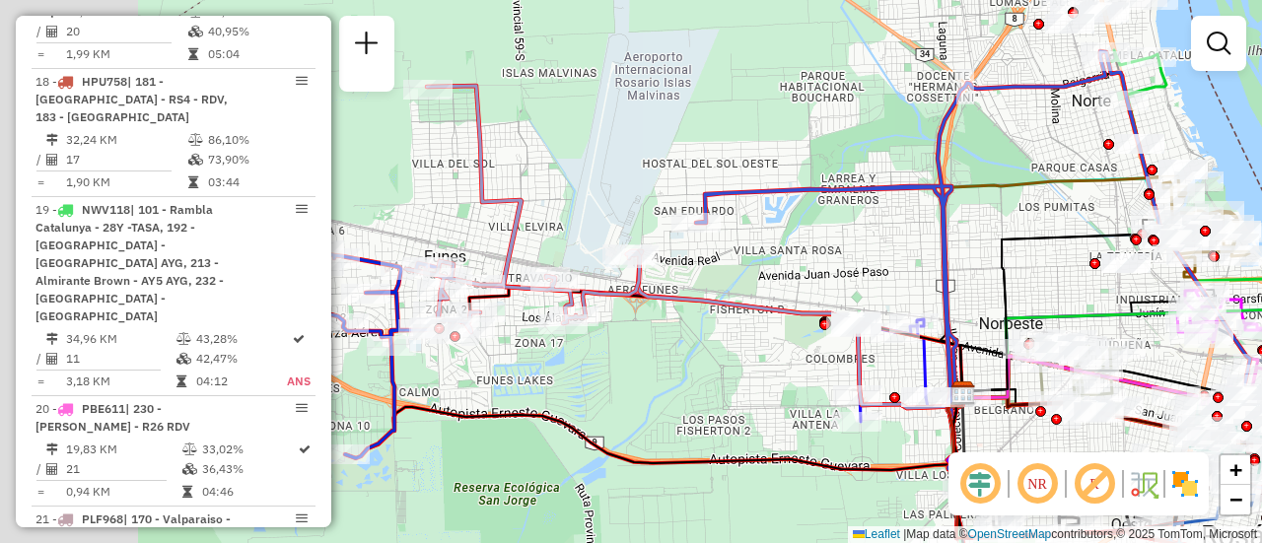
drag, startPoint x: 743, startPoint y: 255, endPoint x: 826, endPoint y: 262, distance: 84.1
click at [826, 262] on div "Janela de atendimento Grade de atendimento Capacidade Transportadoras Veículos …" at bounding box center [631, 271] width 1262 height 543
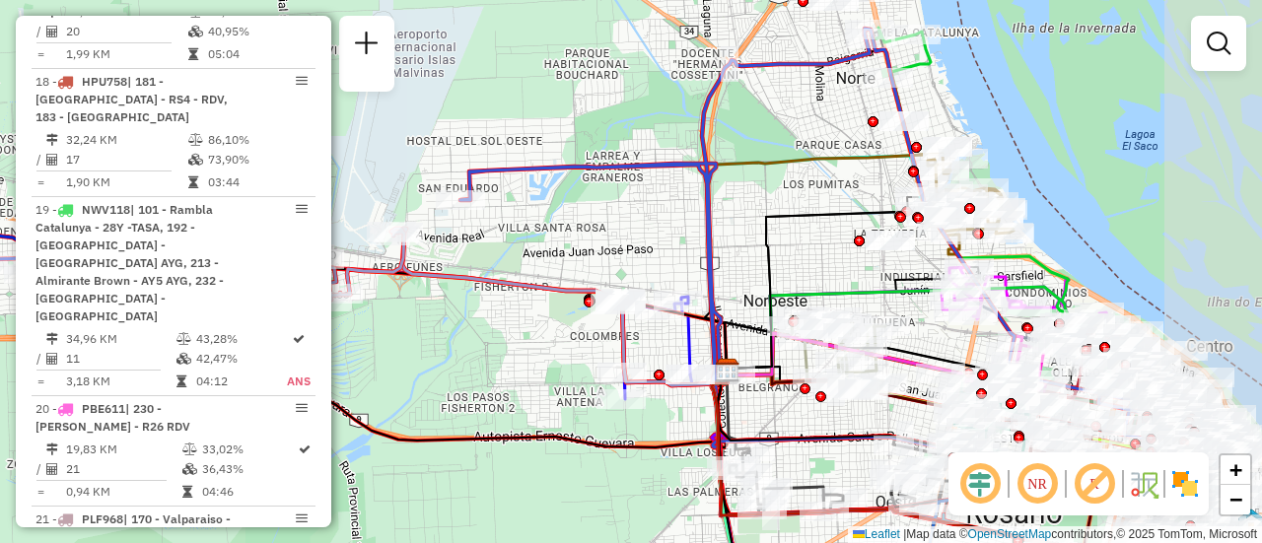
drag, startPoint x: 794, startPoint y: 260, endPoint x: 525, endPoint y: 238, distance: 270.2
click at [508, 238] on div "Janela de atendimento Grade de atendimento Capacidade Transportadoras Veículos …" at bounding box center [631, 271] width 1262 height 543
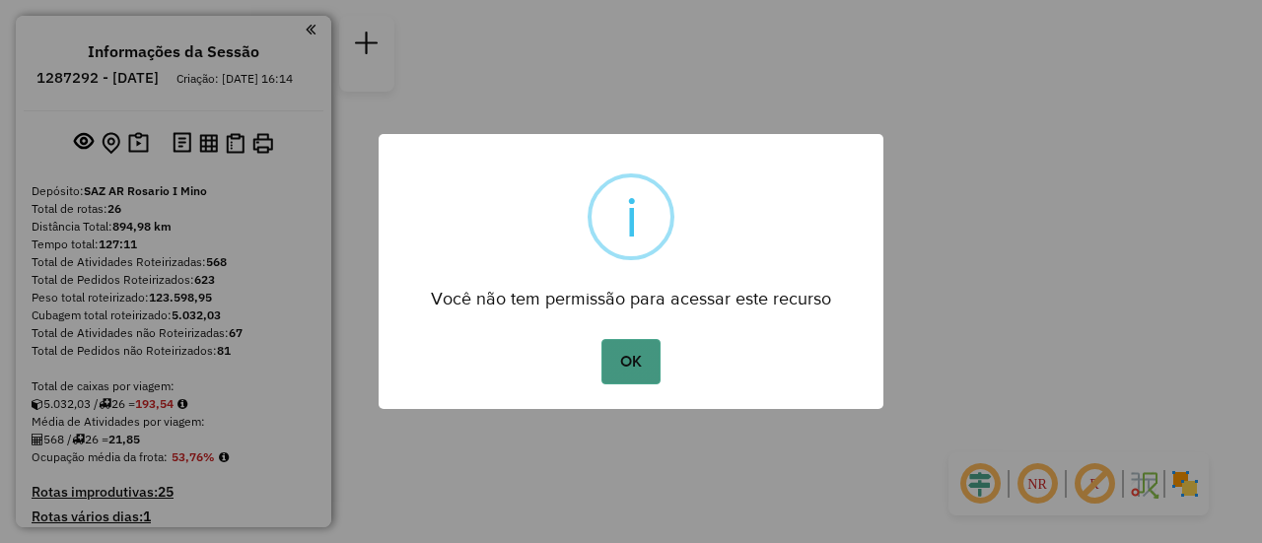
click at [629, 368] on button "OK" at bounding box center [631, 361] width 58 height 45
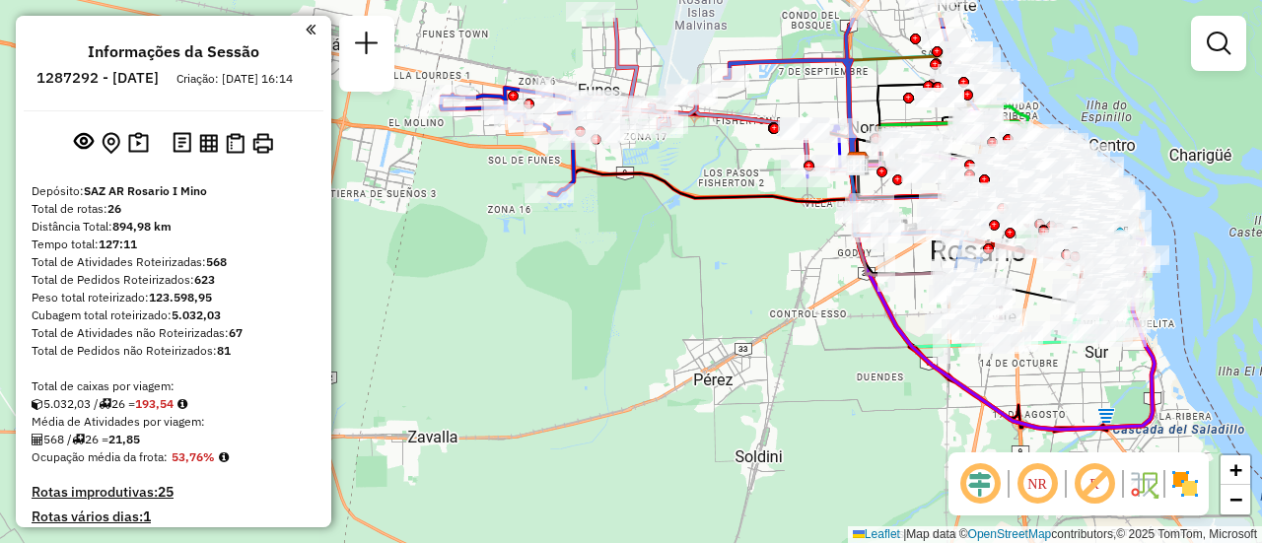
drag, startPoint x: 713, startPoint y: 169, endPoint x: 696, endPoint y: 395, distance: 227.4
click at [696, 395] on div "Janela de atendimento Grade de atendimento Capacidade Transportadoras Veículos …" at bounding box center [631, 271] width 1262 height 543
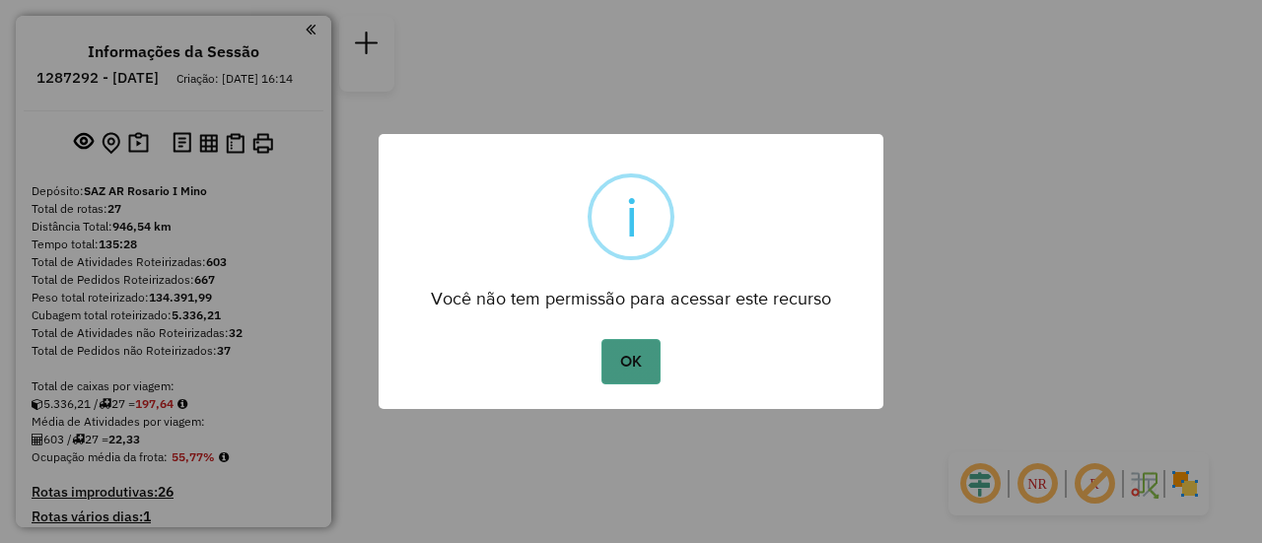
click at [627, 369] on button "OK" at bounding box center [631, 361] width 58 height 45
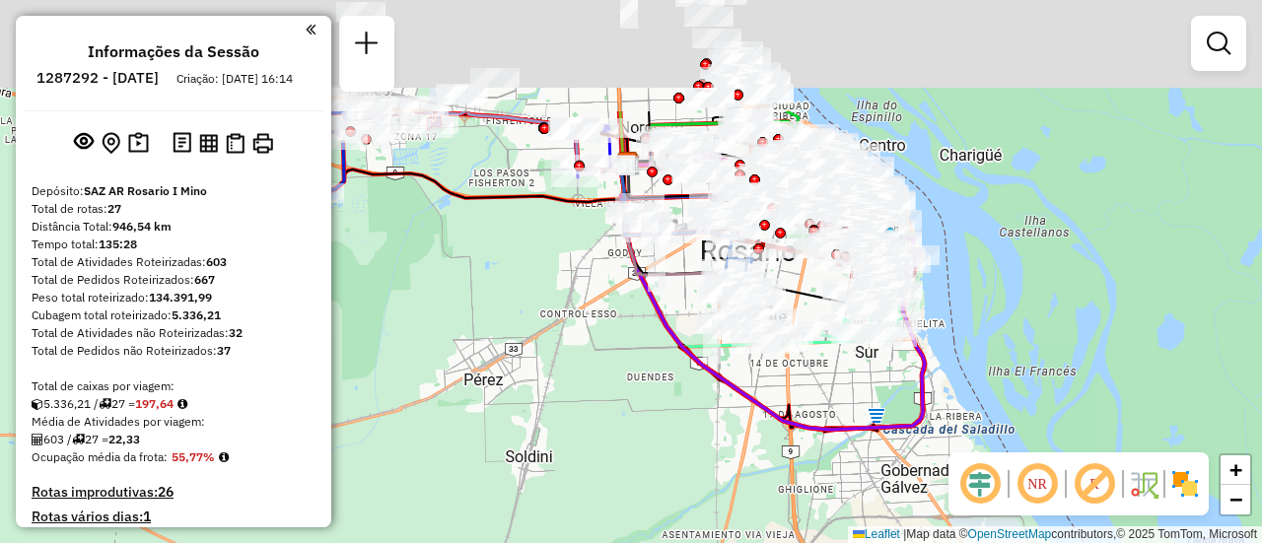
drag, startPoint x: 666, startPoint y: 347, endPoint x: 644, endPoint y: 379, distance: 38.3
click at [659, 406] on div "Janela de atendimento Grade de atendimento Capacidade Transportadoras Veículos …" at bounding box center [631, 271] width 1262 height 543
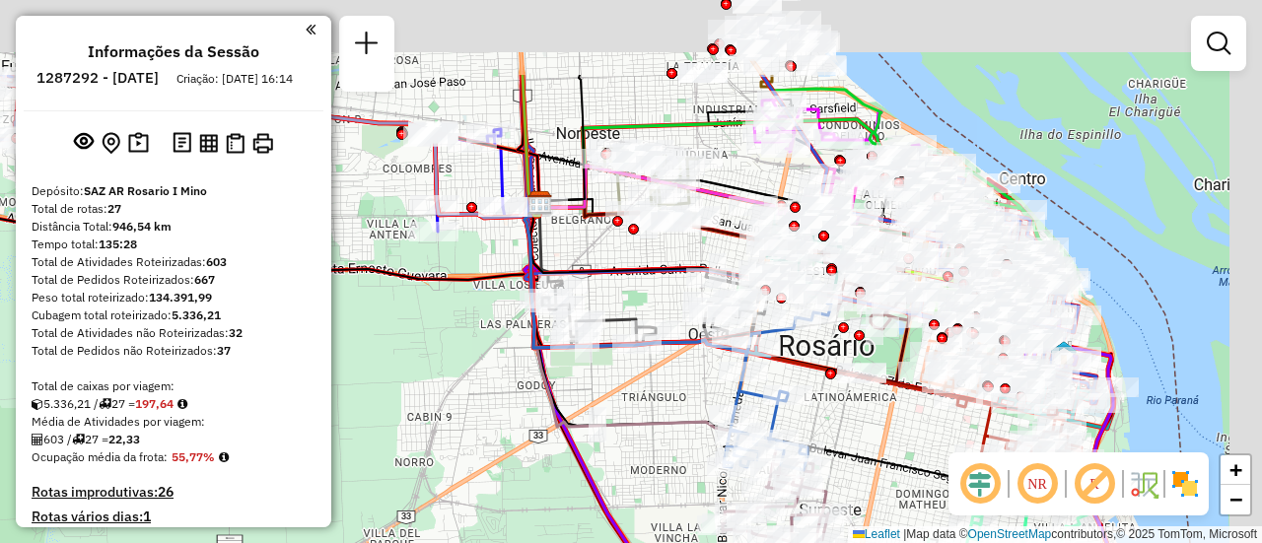
drag, startPoint x: 687, startPoint y: 221, endPoint x: 632, endPoint y: 383, distance: 170.9
click at [632, 383] on div "Janela de atendimento Grade de atendimento Capacidade Transportadoras Veículos …" at bounding box center [631, 271] width 1262 height 543
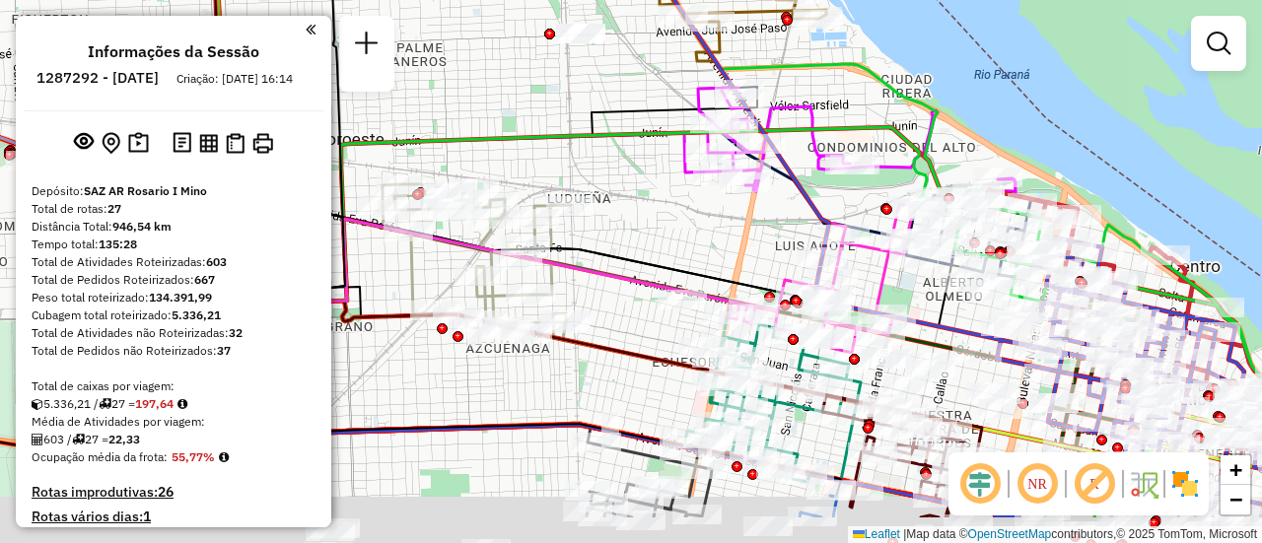
drag, startPoint x: 836, startPoint y: 300, endPoint x: 791, endPoint y: 187, distance: 121.2
click at [791, 184] on icon at bounding box center [584, 218] width 662 height 172
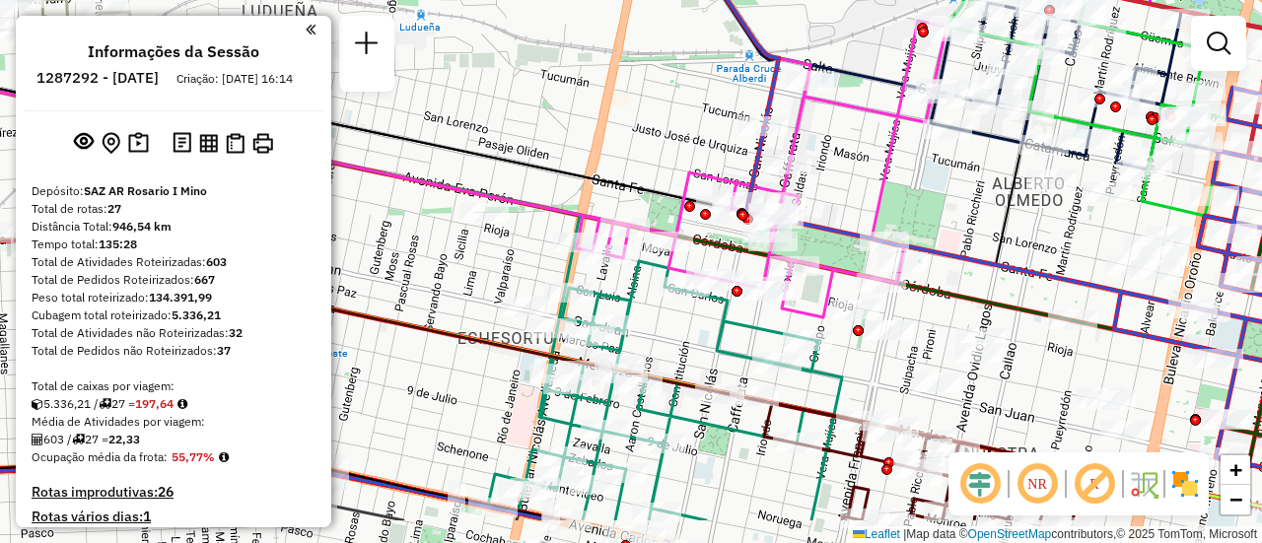
drag, startPoint x: 879, startPoint y: 256, endPoint x: 888, endPoint y: 156, distance: 101.0
click at [889, 146] on icon at bounding box center [762, 169] width 369 height 297
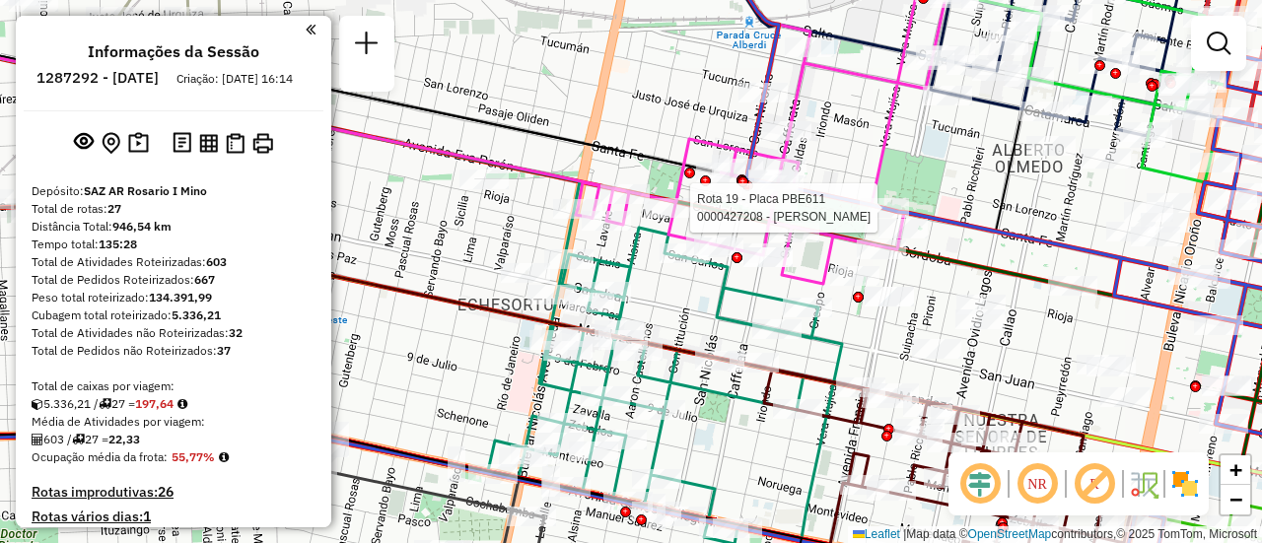
select select "**********"
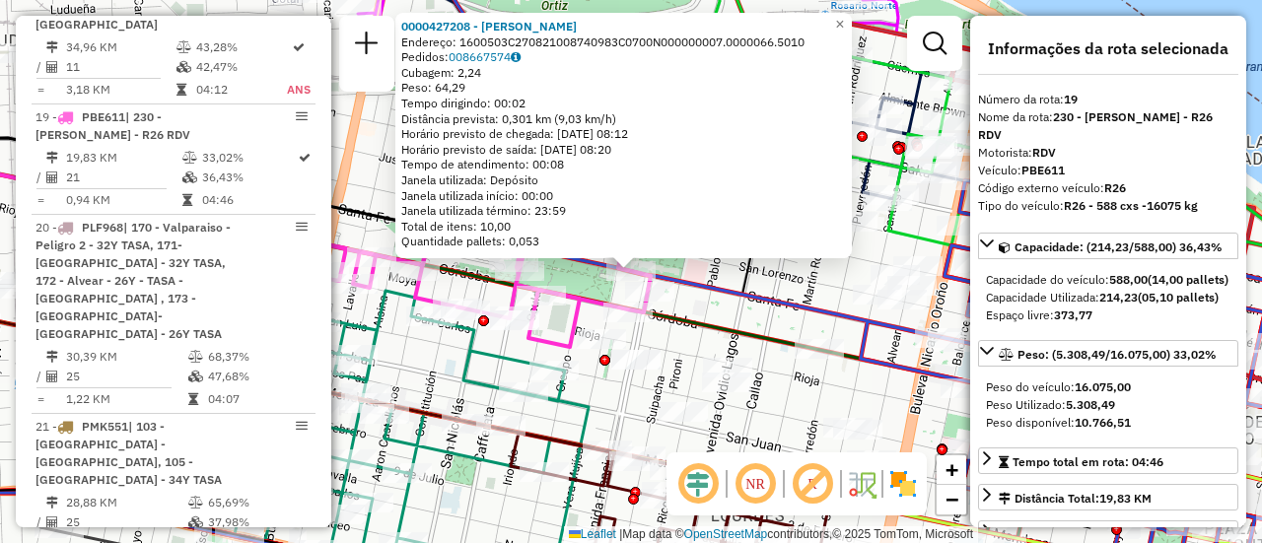
scroll to position [99, 0]
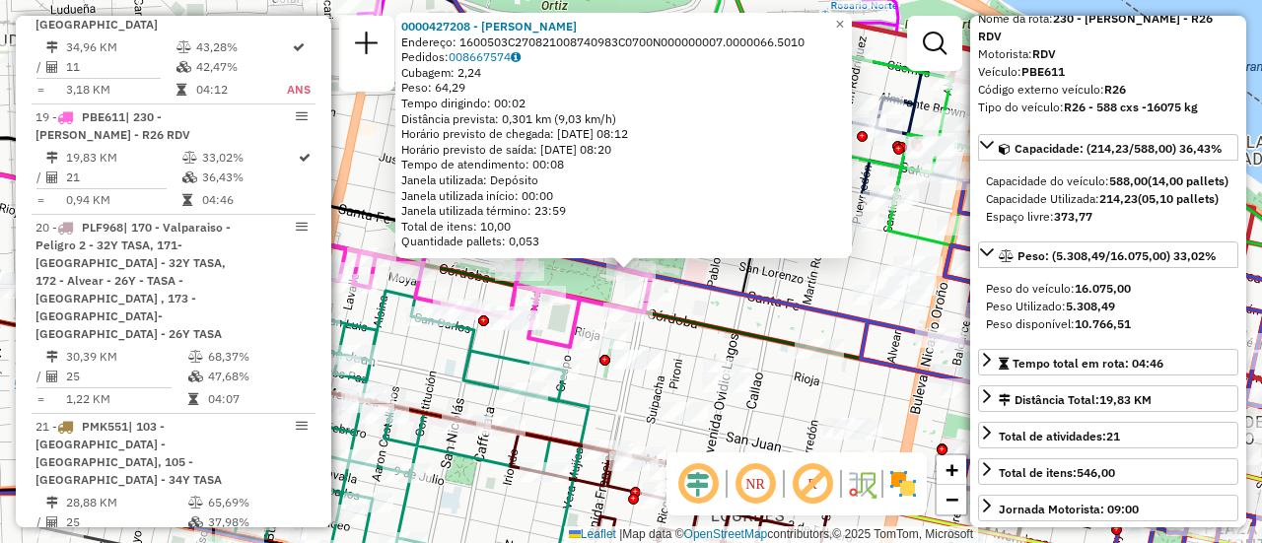
click at [765, 311] on icon at bounding box center [631, 272] width 1515 height 652
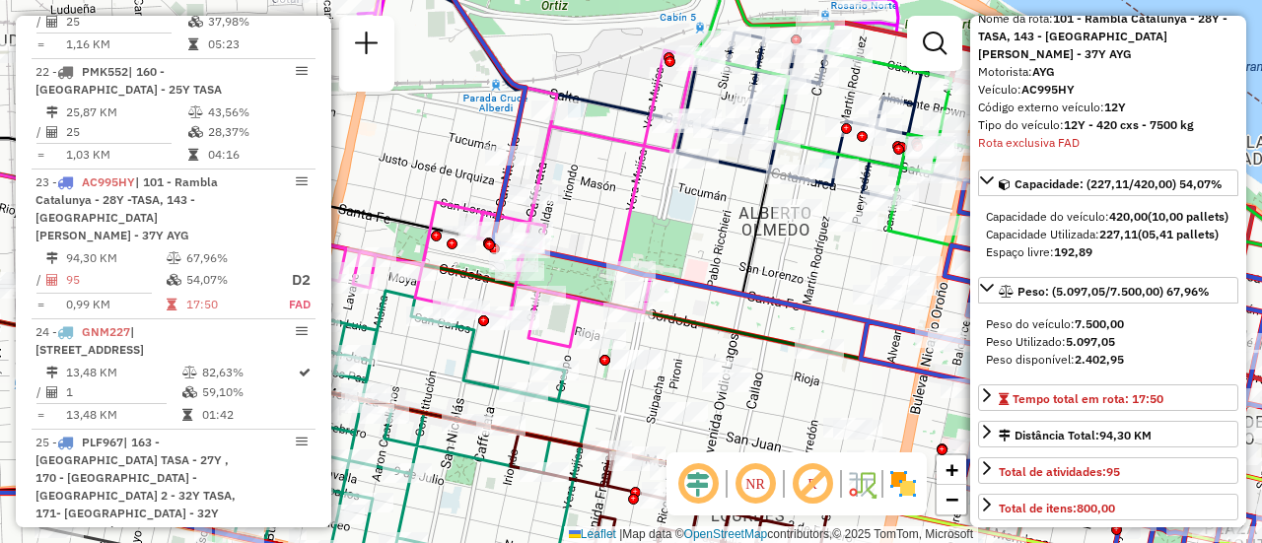
scroll to position [3451, 0]
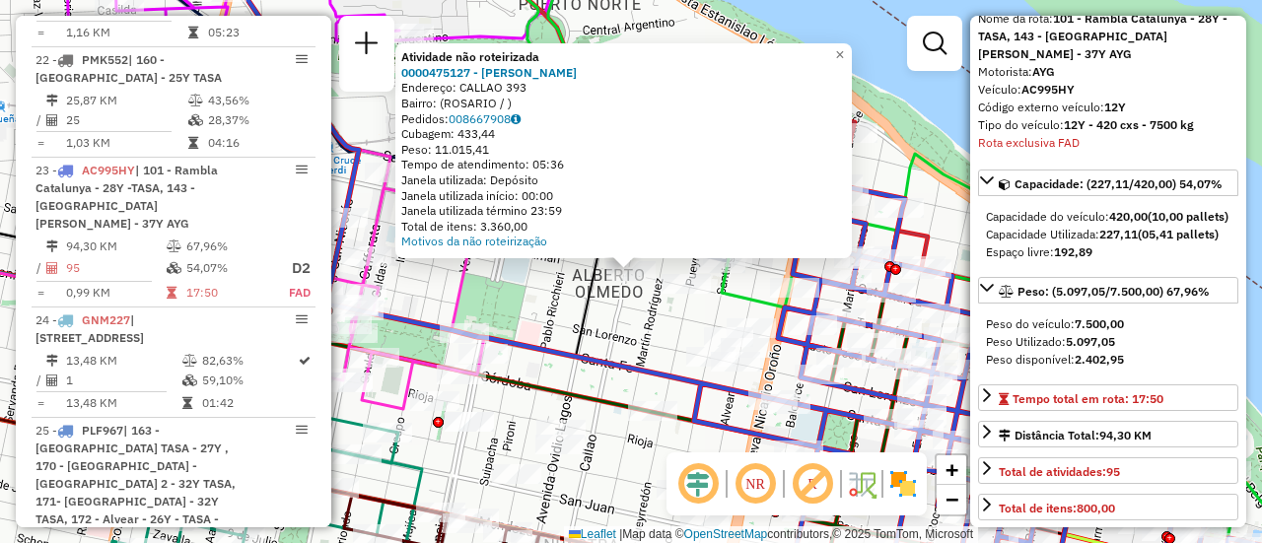
click at [628, 324] on div "Atividade não roteirizada 0000475127 - RUIZ FRANCO NICOLAS Endereço: CALLAO 393…" at bounding box center [631, 271] width 1262 height 543
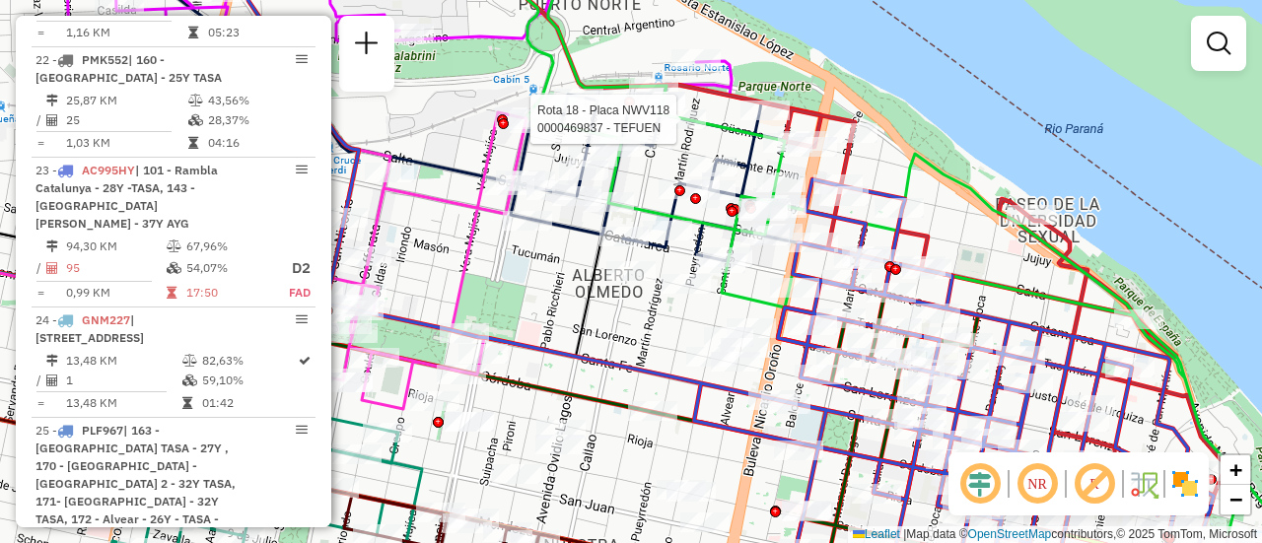
select select "**********"
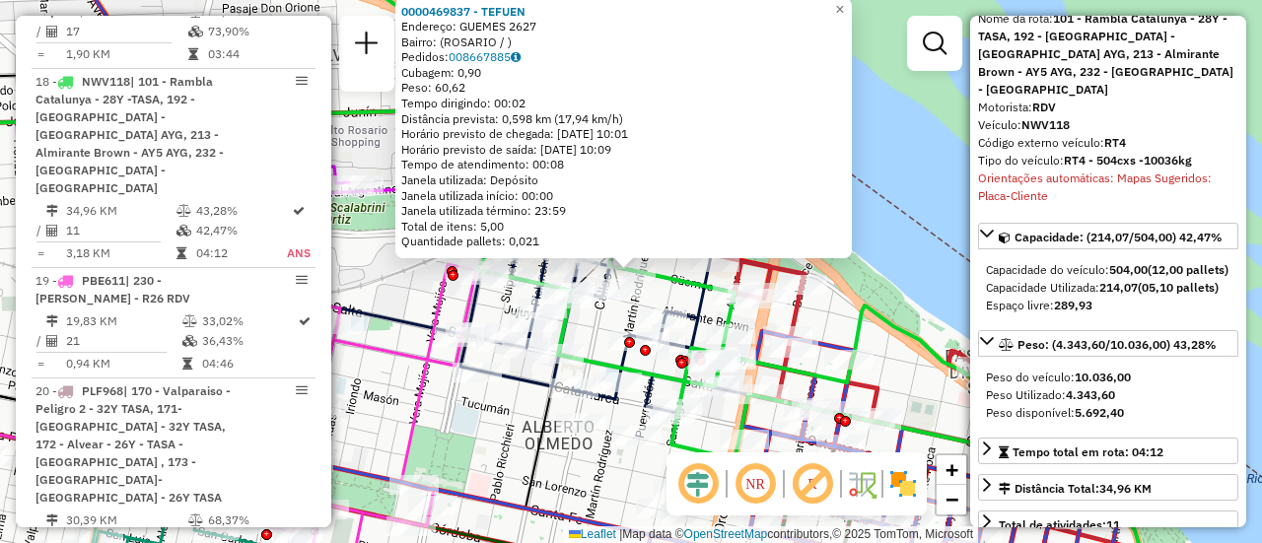
scroll to position [197, 0]
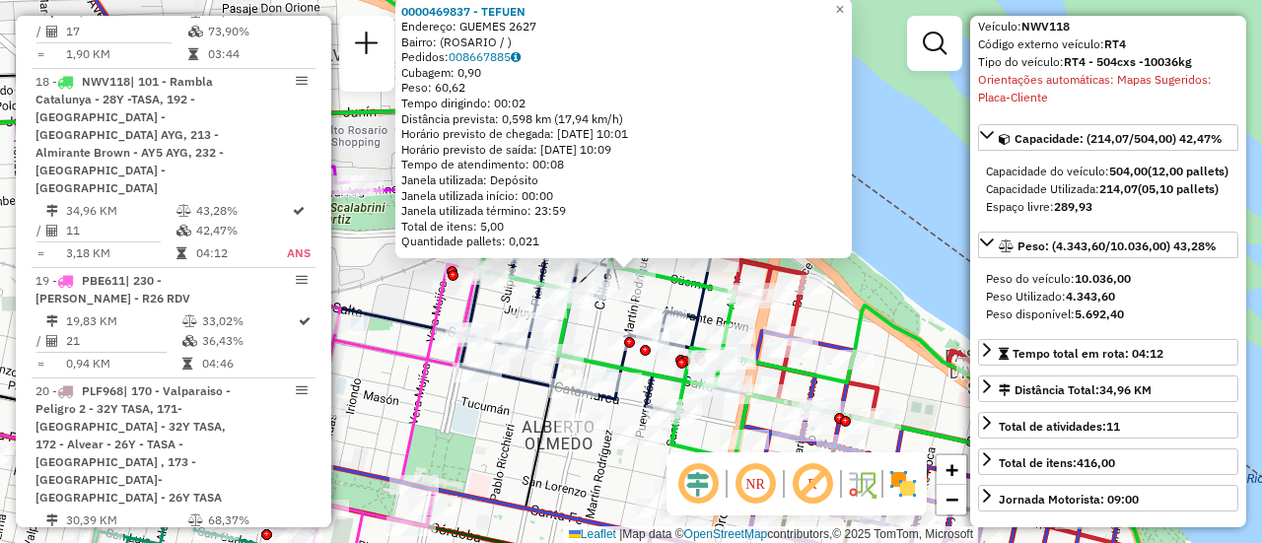
click at [509, 435] on div "0000469837 - TEFUEN Endereço: GUEMES 2627 Bairro: ([GEOGRAPHIC_DATA] / ) Pedido…" at bounding box center [631, 271] width 1262 height 543
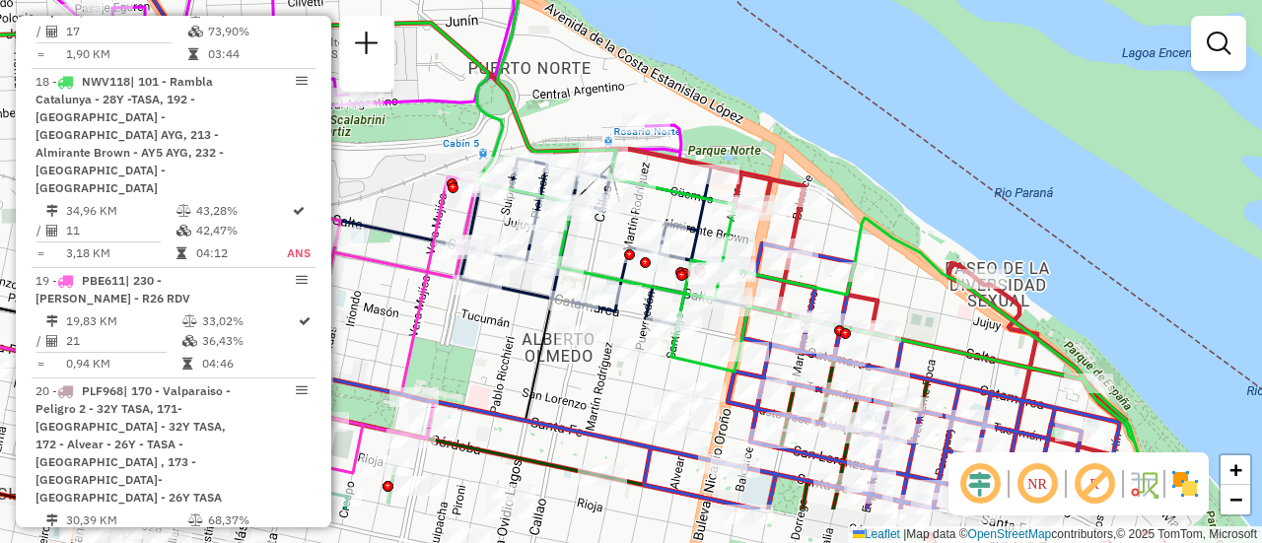
drag, startPoint x: 430, startPoint y: 291, endPoint x: 484, endPoint y: 95, distance: 203.6
click at [471, 177] on icon at bounding box center [291, 325] width 369 height 297
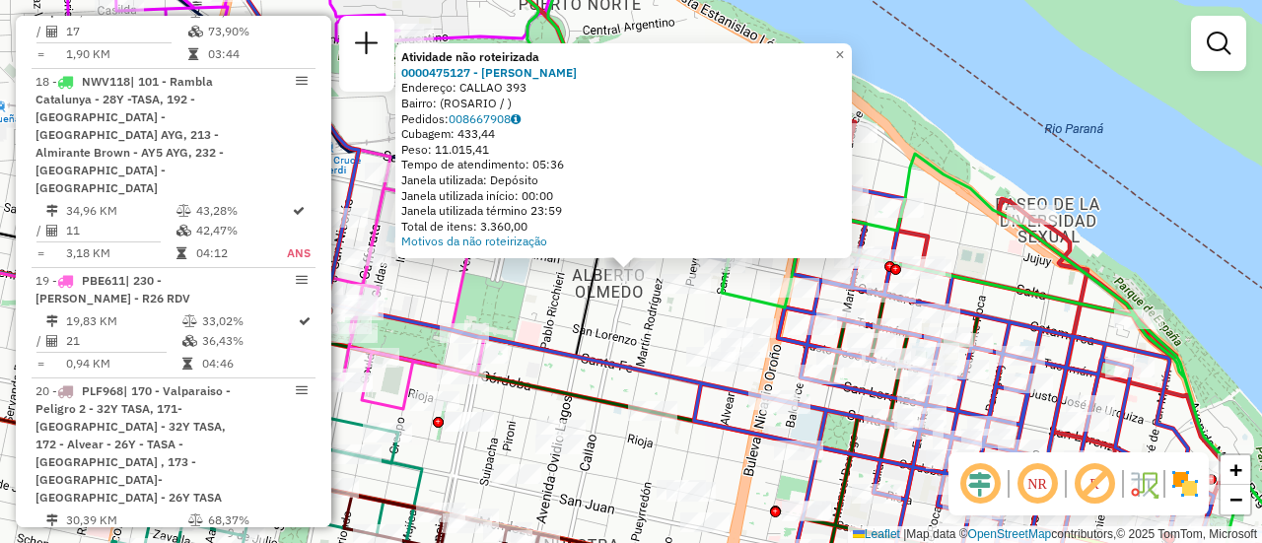
click at [629, 339] on div "Atividade não roteirizada 0000475127 - RUIZ FRANCO NICOLAS Endereço: CALLAO 393…" at bounding box center [631, 271] width 1262 height 543
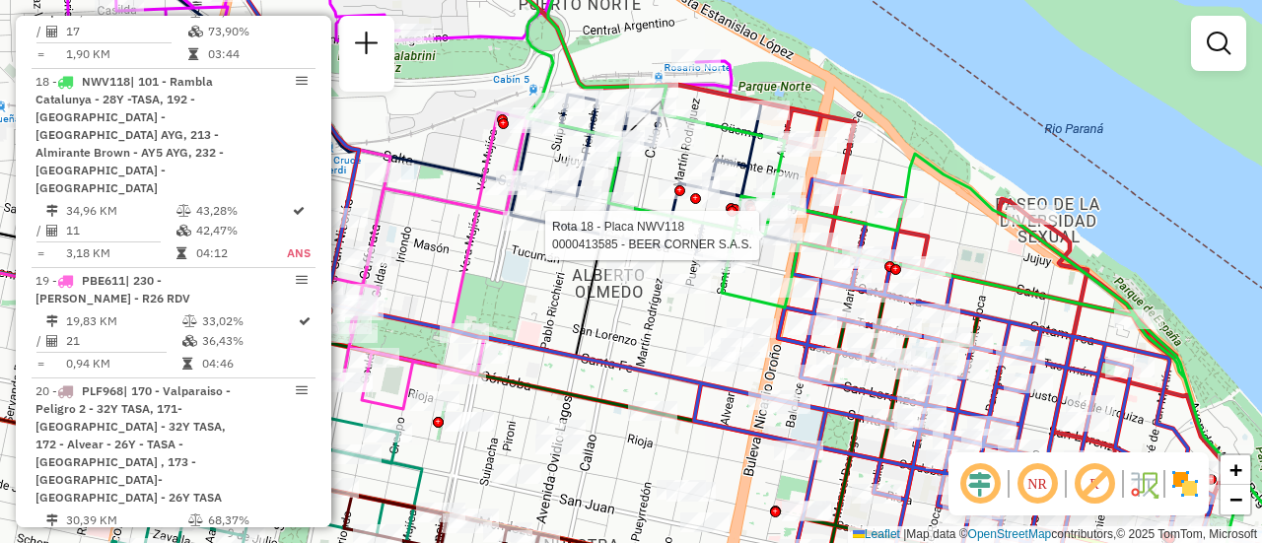
select select "**********"
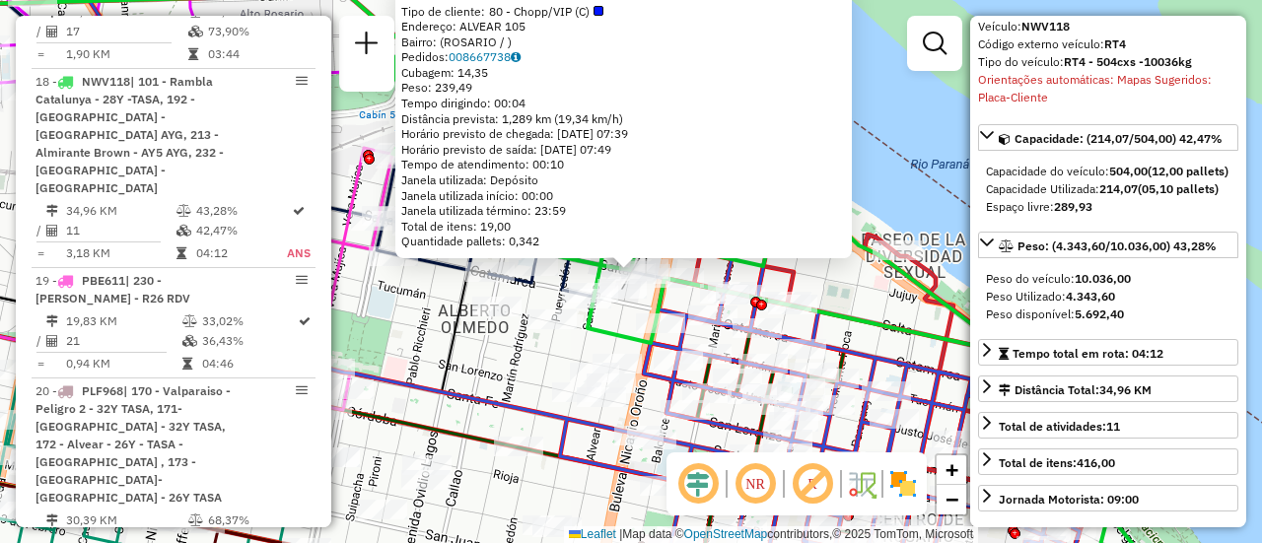
click at [849, 298] on div "0000413585 - BEER CORNER S.A.S. Tipo de cliente: 80 - Chopp/VIP (C) Endereço: A…" at bounding box center [631, 271] width 1262 height 543
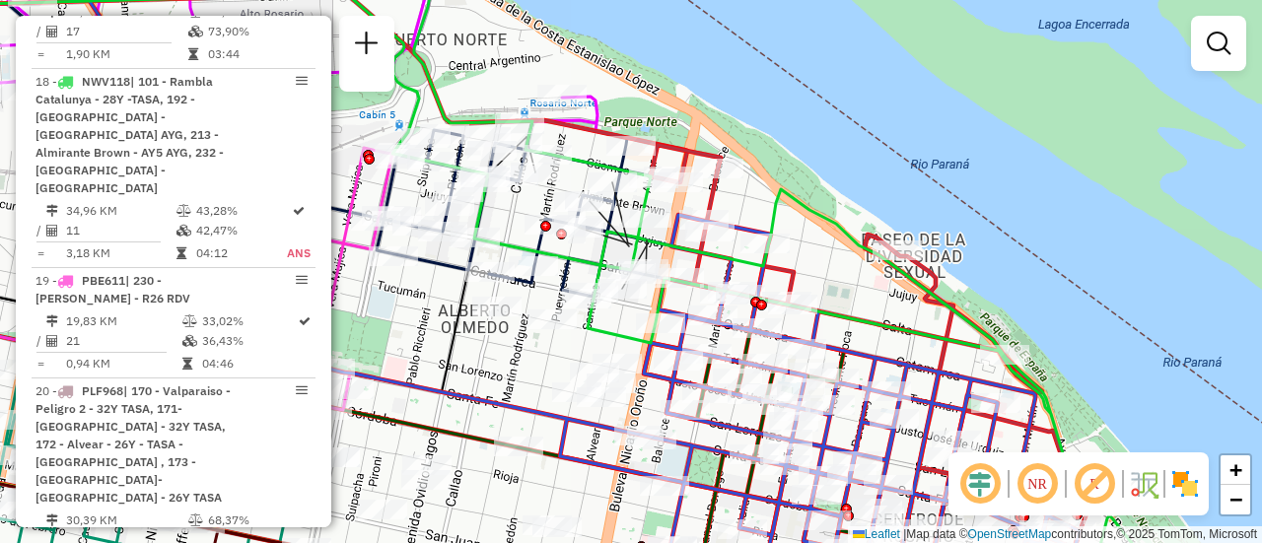
click at [428, 330] on div "Janela de atendimento Grade de atendimento Capacidade Transportadoras Veículos …" at bounding box center [631, 271] width 1262 height 543
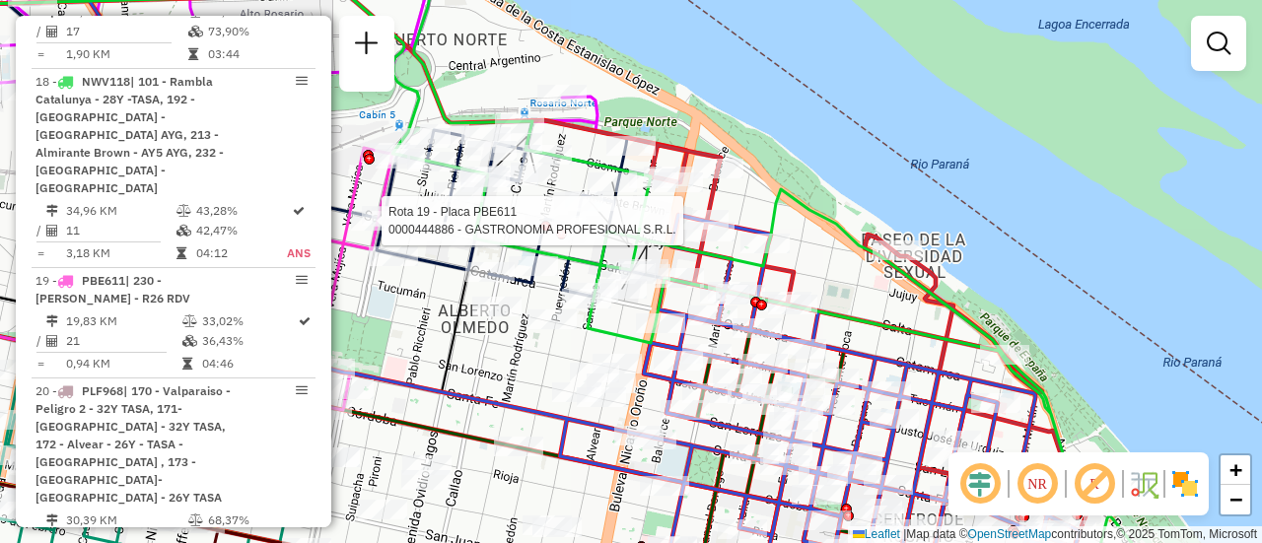
select select "**********"
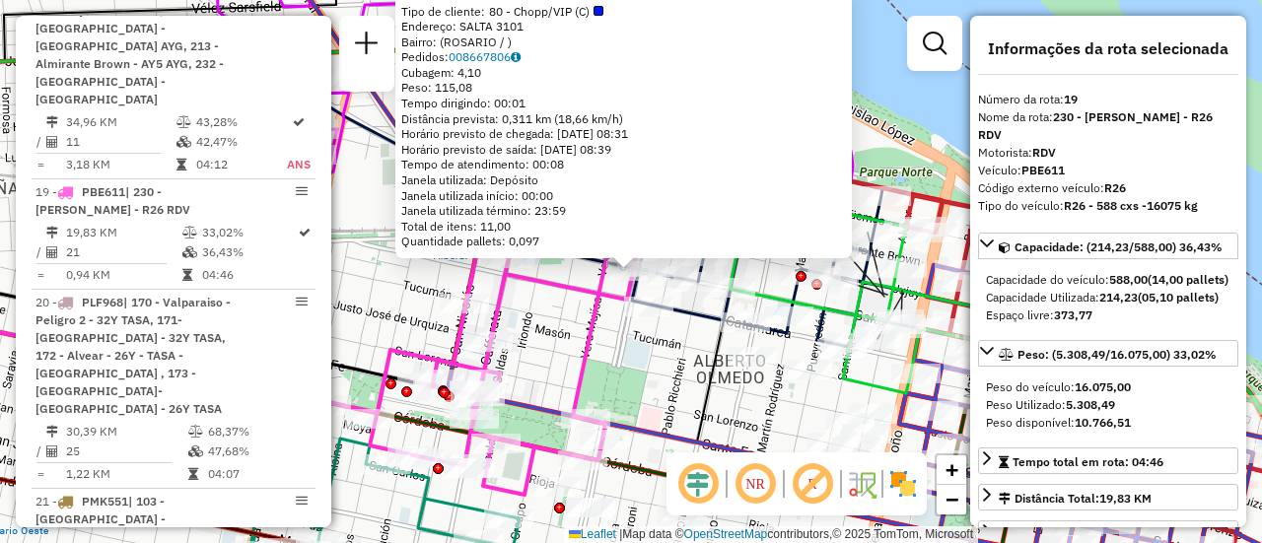
scroll to position [2939, 0]
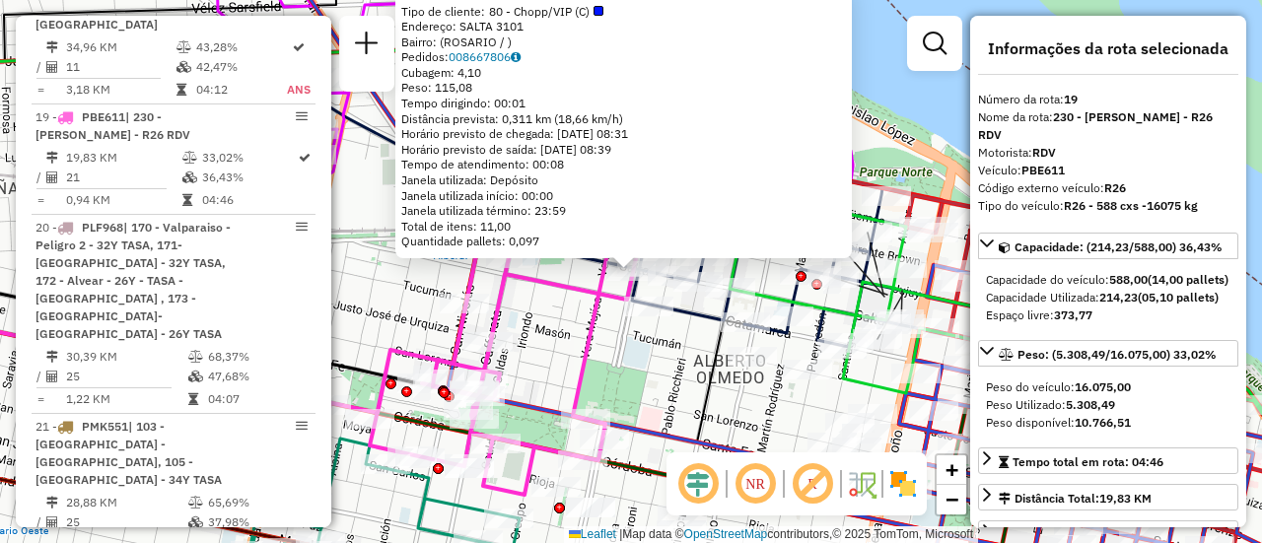
click at [649, 364] on div "0000444886 - GASTRONOMIA PROFESIONAL S.R.L. Tipo de cliente: 80 - Chopp/VIP (C)…" at bounding box center [631, 271] width 1262 height 543
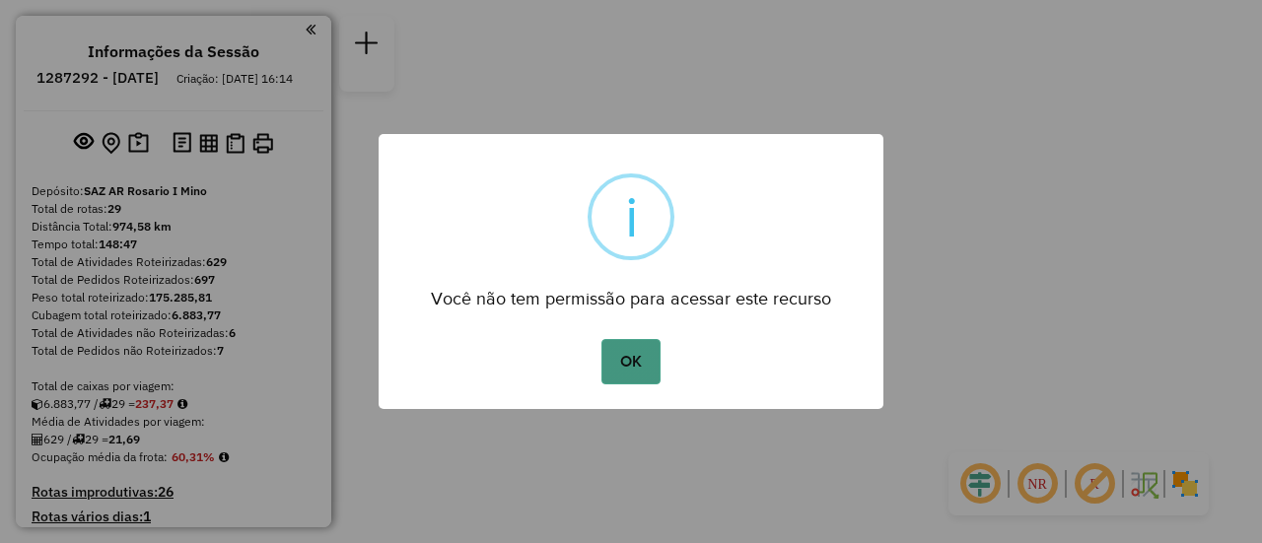
click at [634, 353] on button "OK" at bounding box center [631, 361] width 58 height 45
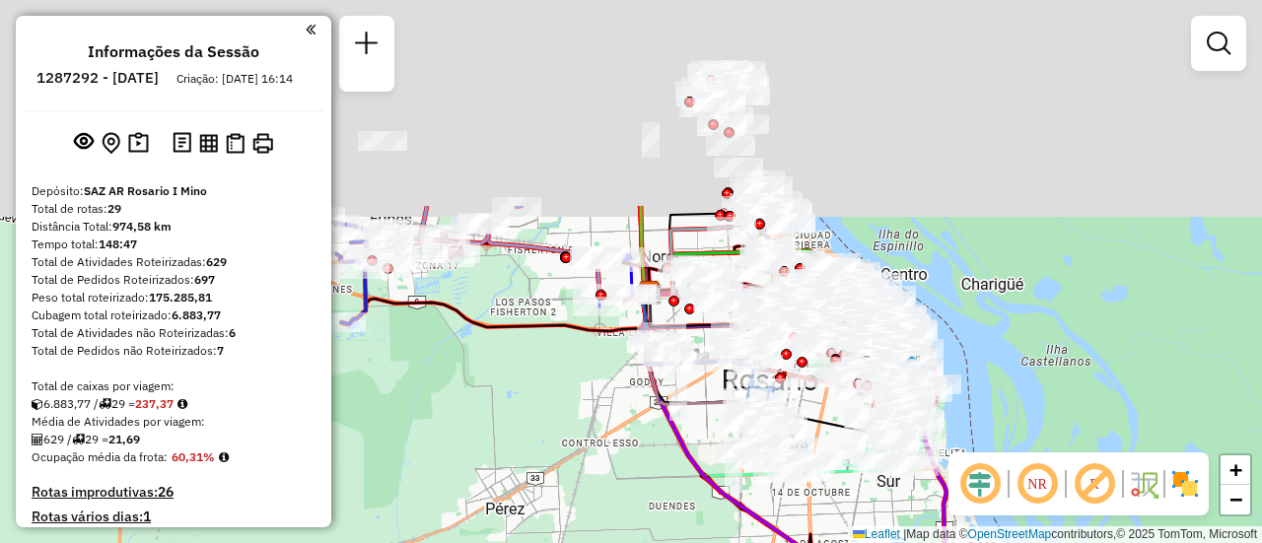
drag, startPoint x: 578, startPoint y: 304, endPoint x: 554, endPoint y: 436, distance: 134.2
click at [561, 453] on div "Janela de atendimento Grade de atendimento Capacidade Transportadoras Veículos …" at bounding box center [631, 271] width 1262 height 543
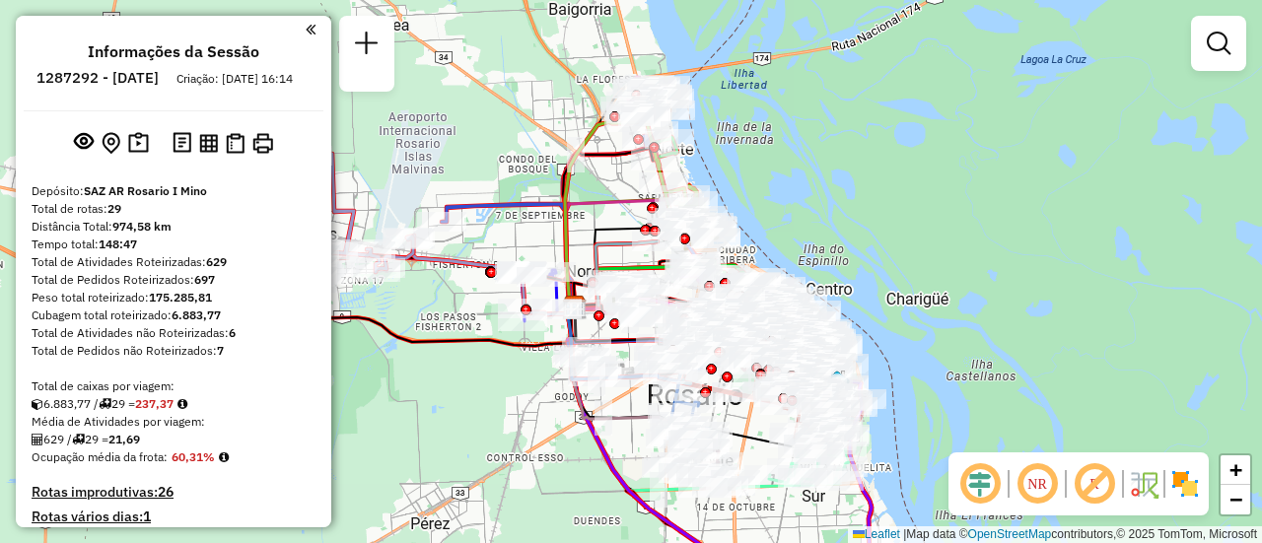
drag, startPoint x: 595, startPoint y: 228, endPoint x: 460, endPoint y: 229, distance: 135.1
click at [429, 229] on div "Janela de atendimento Grade de atendimento Capacidade Transportadoras Veículos …" at bounding box center [631, 271] width 1262 height 543
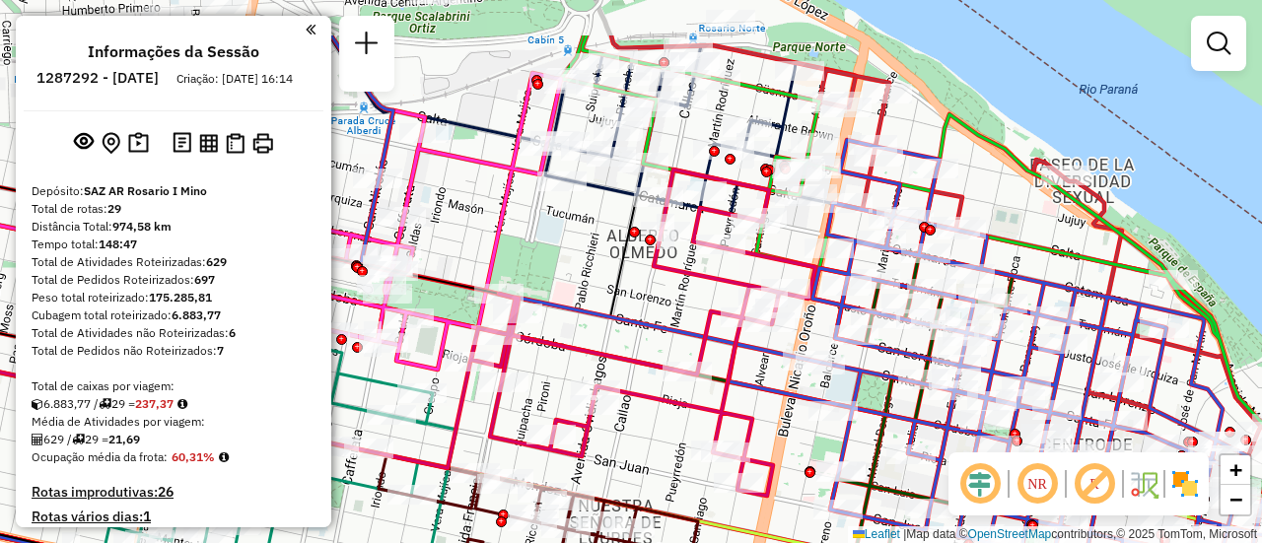
drag, startPoint x: 624, startPoint y: 199, endPoint x: 629, endPoint y: 298, distance: 98.7
click at [631, 297] on div "Janela de atendimento Grade de atendimento Capacidade Transportadoras Veículos …" at bounding box center [631, 271] width 1262 height 543
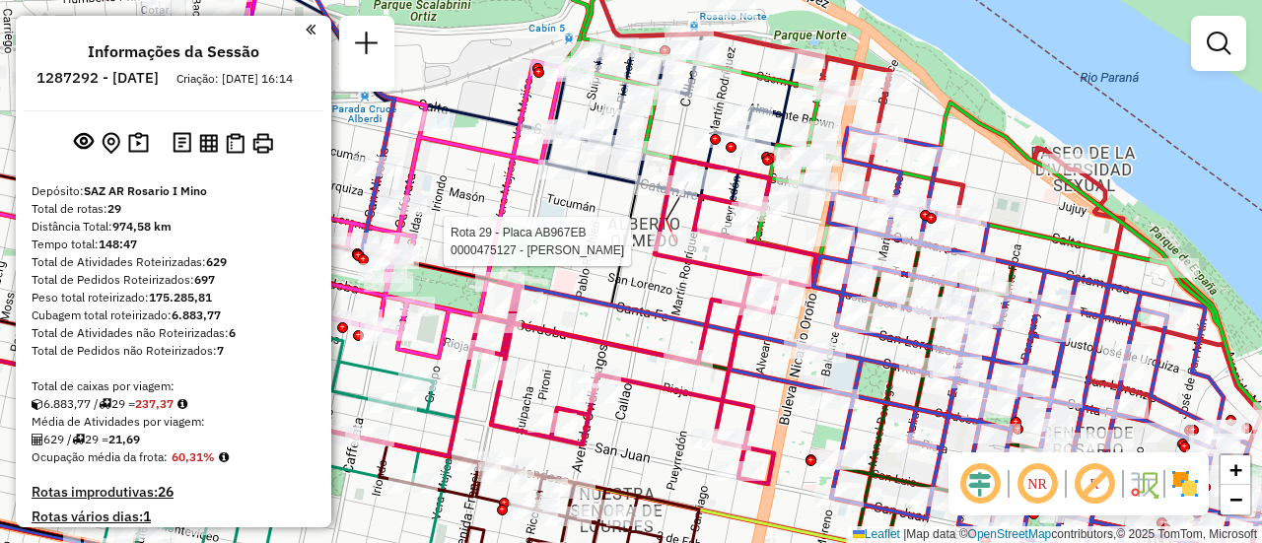
select select "**********"
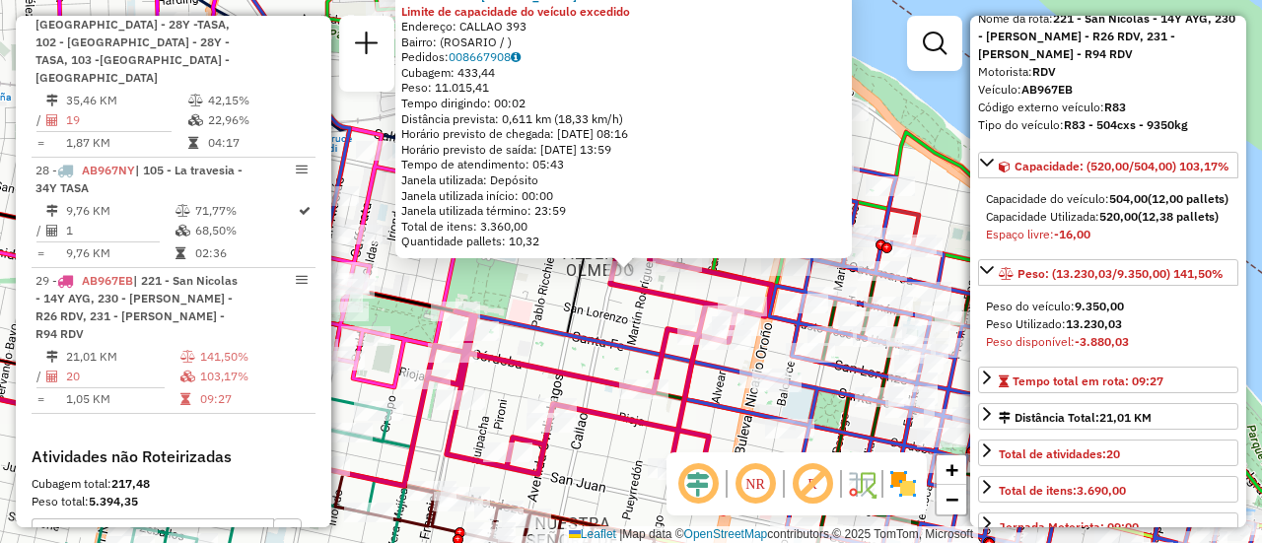
scroll to position [197, 0]
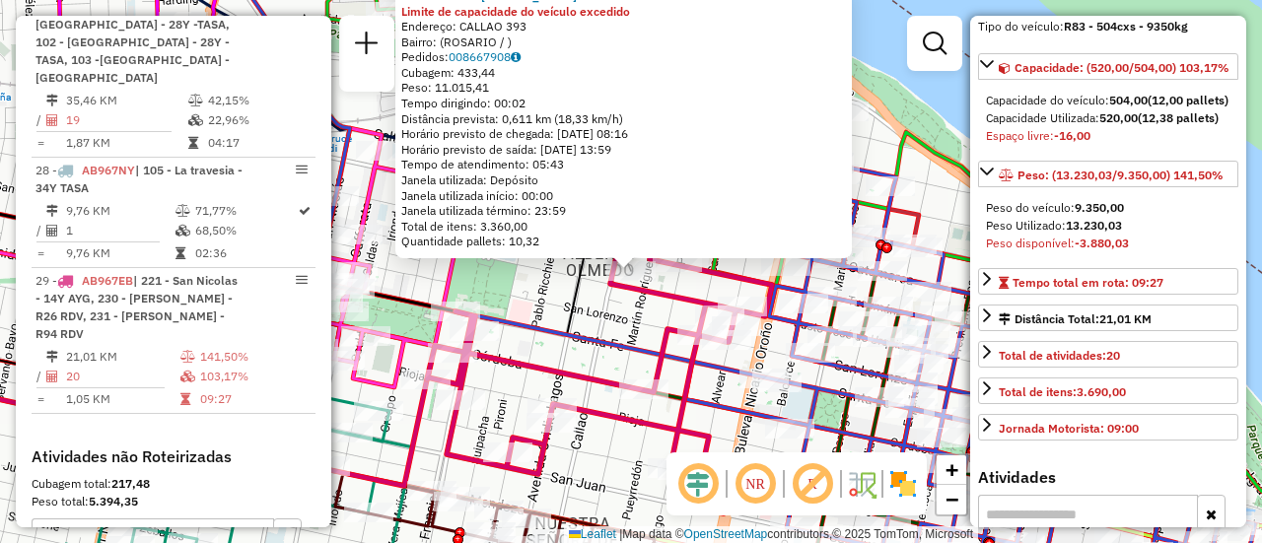
click at [624, 327] on div "0000475127 - RUIZ FRANCO NICOLAS Limite de capacidade do veículo excedido Ender…" at bounding box center [631, 271] width 1262 height 543
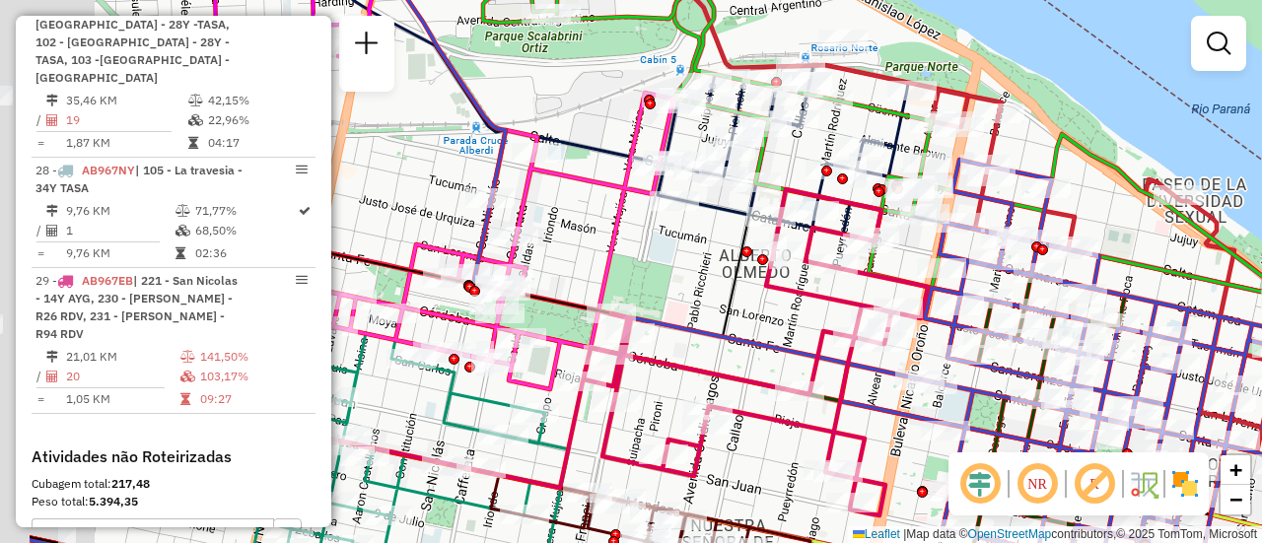
drag, startPoint x: 553, startPoint y: 292, endPoint x: 717, endPoint y: 295, distance: 163.7
click at [717, 295] on div "Janela de atendimento Grade de atendimento Capacidade Transportadoras Veículos …" at bounding box center [631, 271] width 1262 height 543
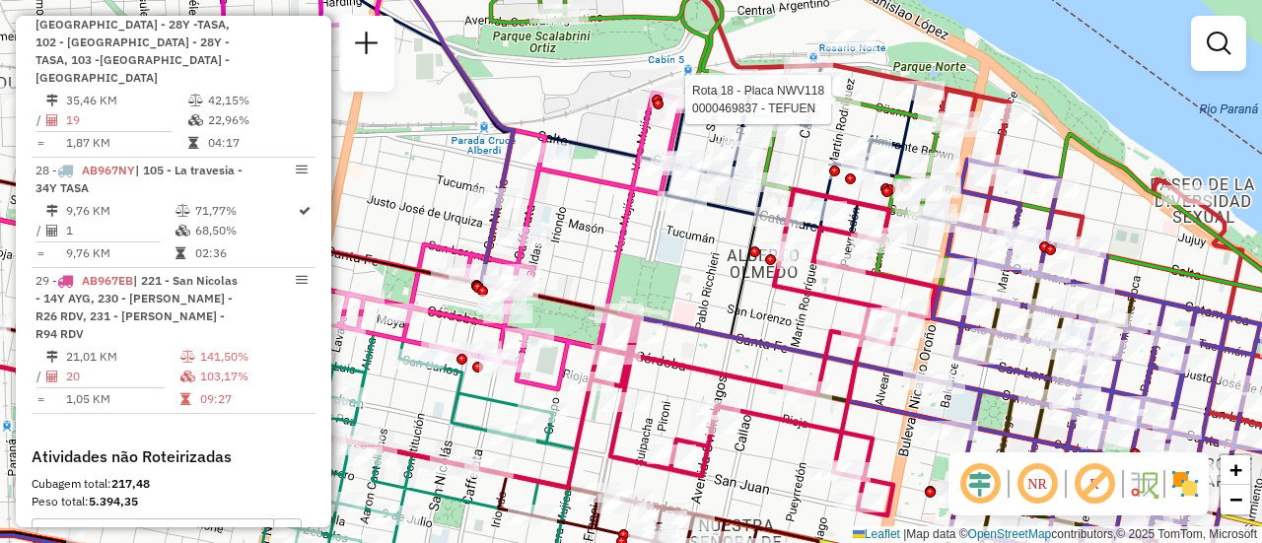
select select "**********"
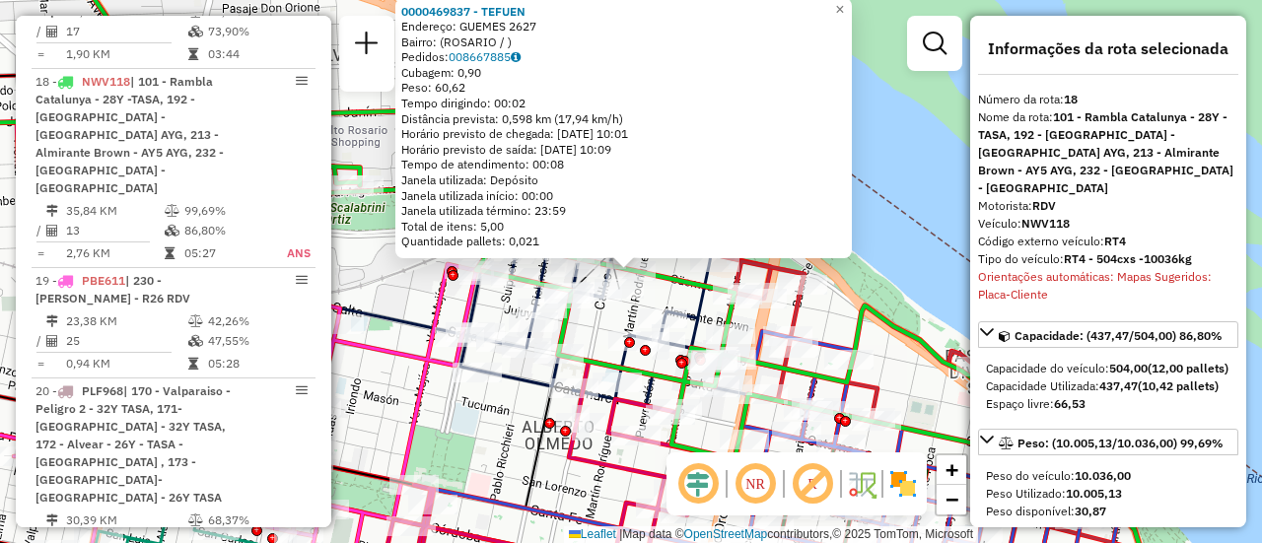
scroll to position [99, 0]
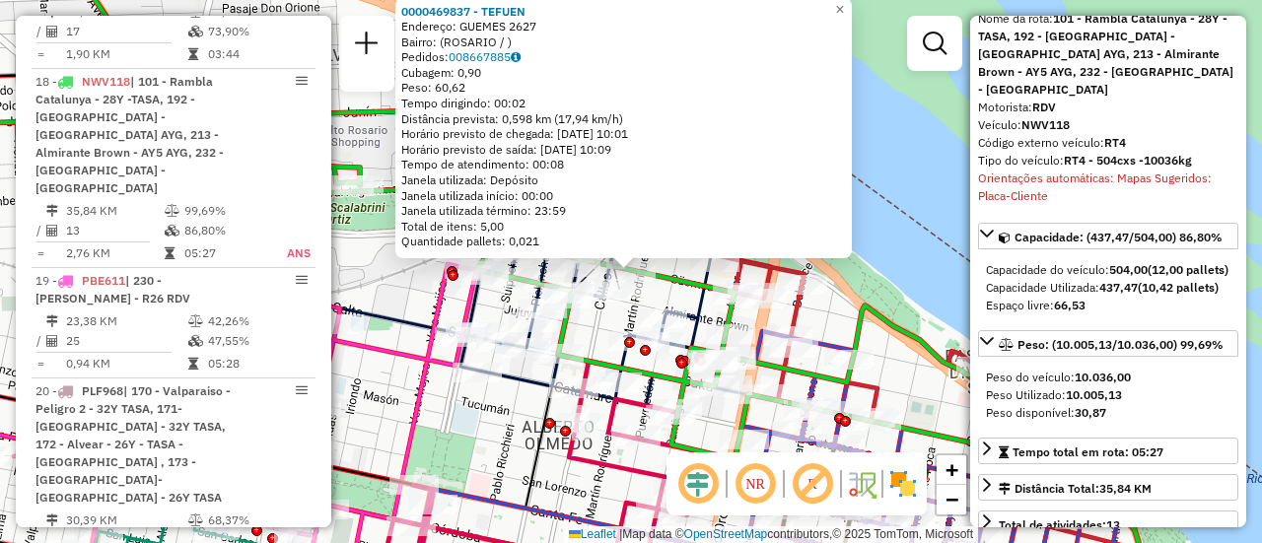
click at [482, 431] on div "0000469837 - TEFUEN Endereço: GUEMES 2627 Bairro: (ROSARIO / ) Pedidos: 0086678…" at bounding box center [631, 271] width 1262 height 543
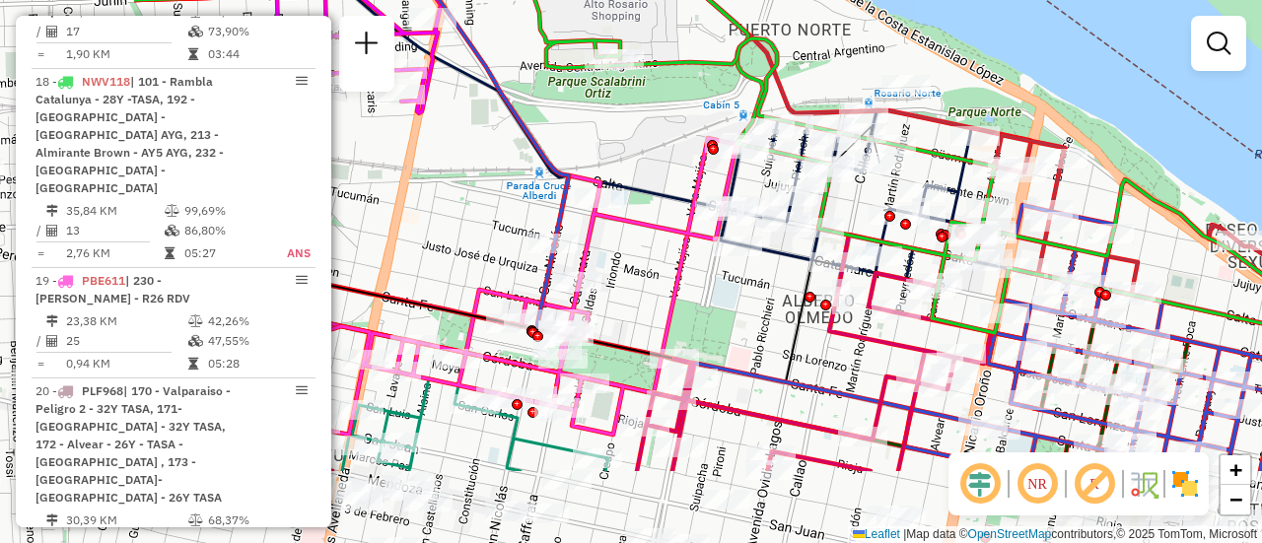
drag, startPoint x: 385, startPoint y: 405, endPoint x: 723, endPoint y: 263, distance: 366.8
click at [723, 263] on div "Janela de atendimento Grade de atendimento Capacidade Transportadoras Veículos …" at bounding box center [631, 271] width 1262 height 543
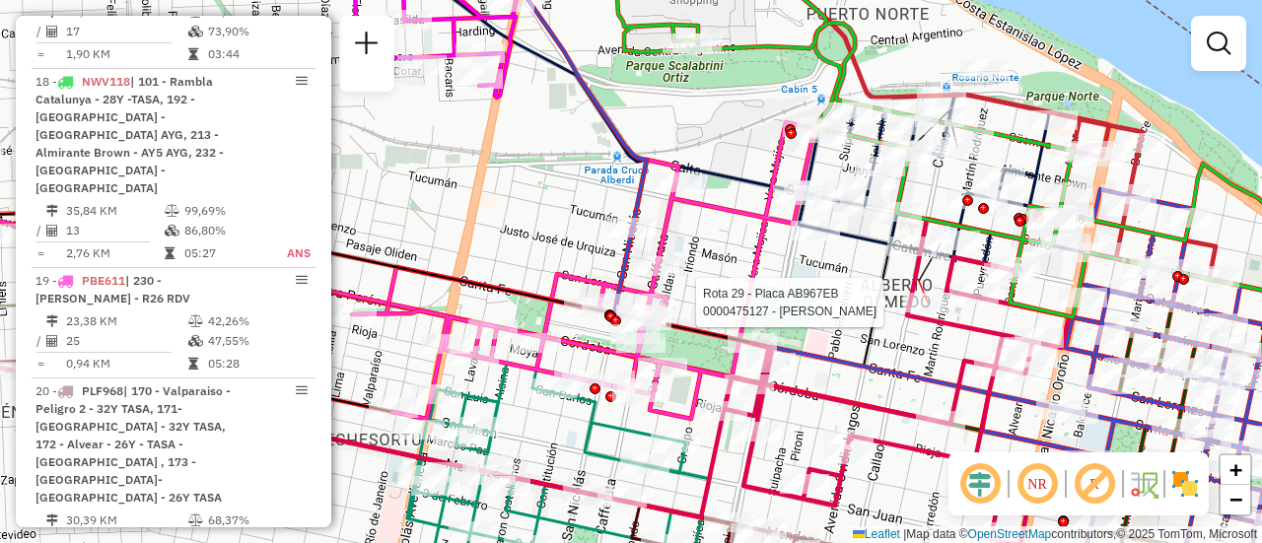
select select "**********"
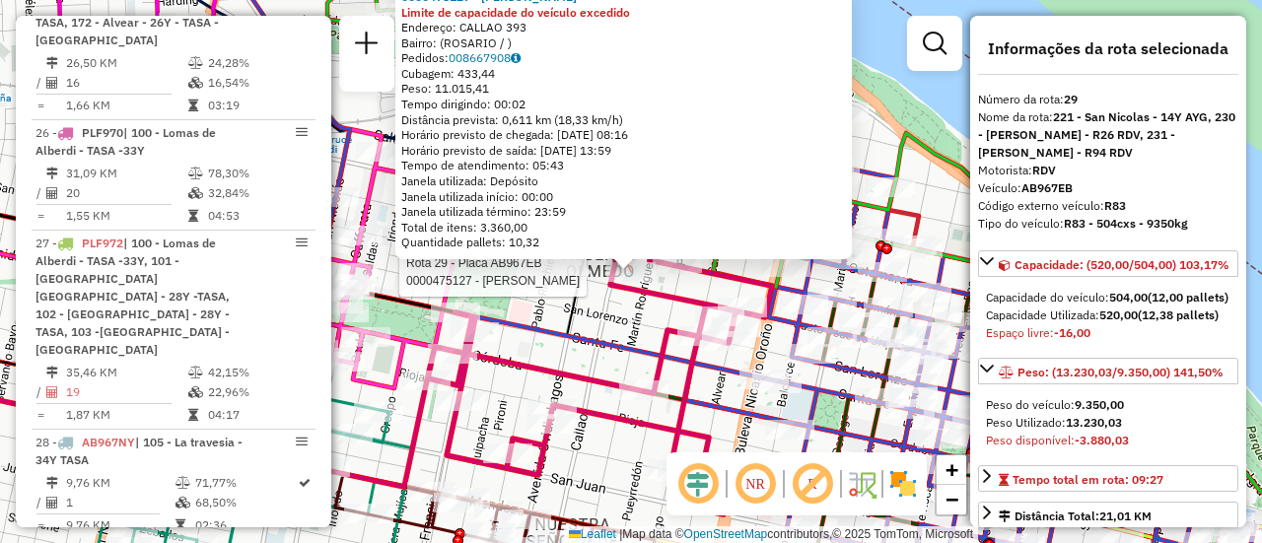
scroll to position [4221, 0]
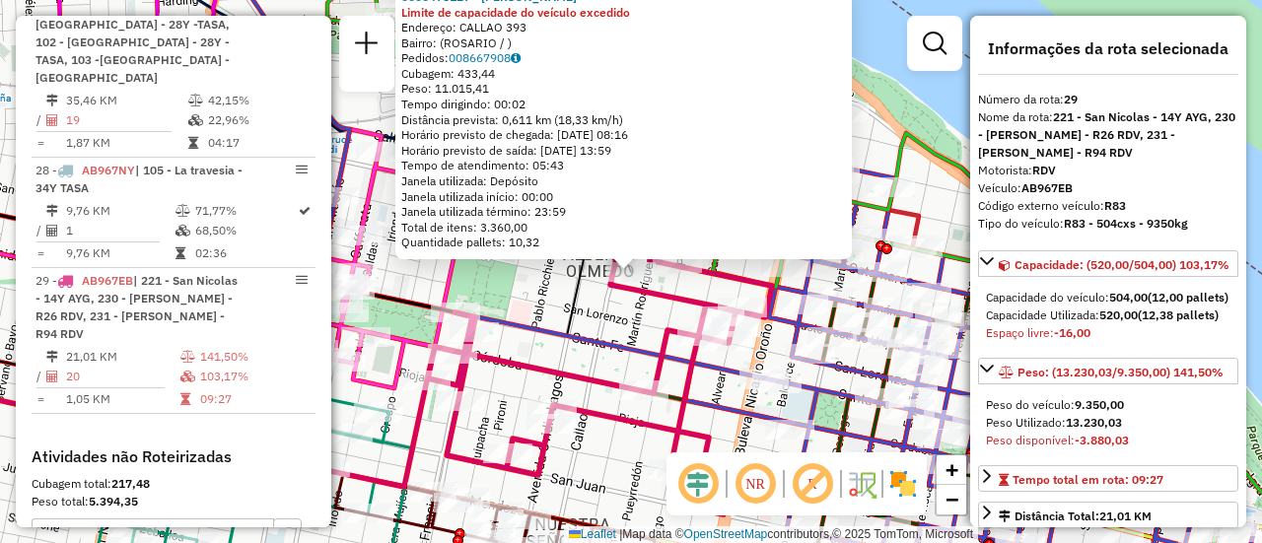
click at [544, 307] on div "0000475127 - RUIZ FRANCO NICOLAS Limite de capacidade do veículo excedido Ender…" at bounding box center [631, 271] width 1262 height 543
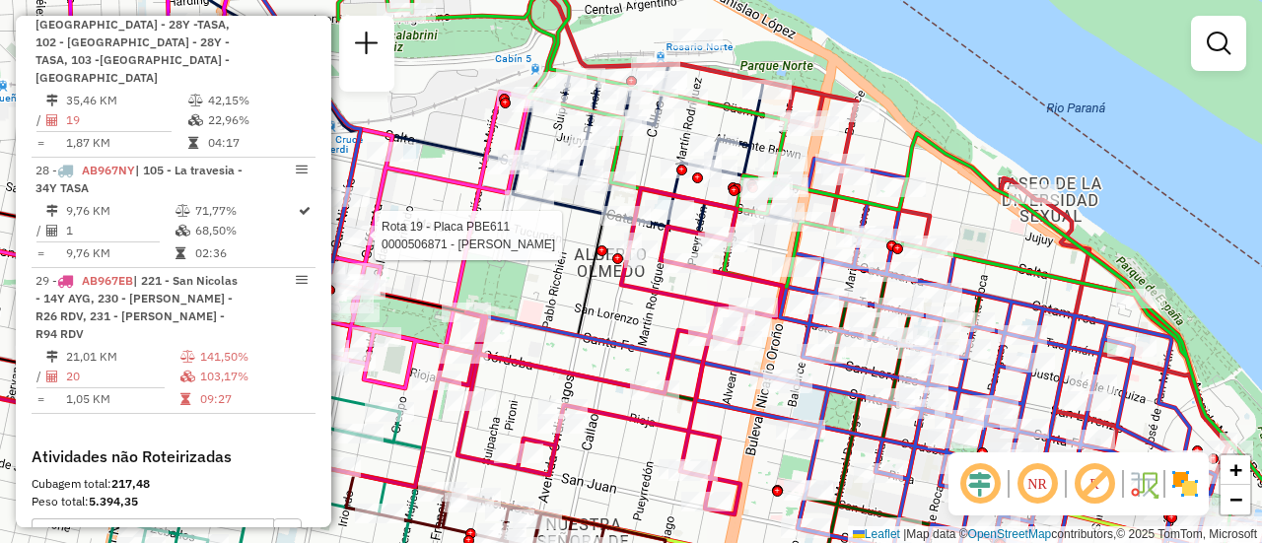
select select "**********"
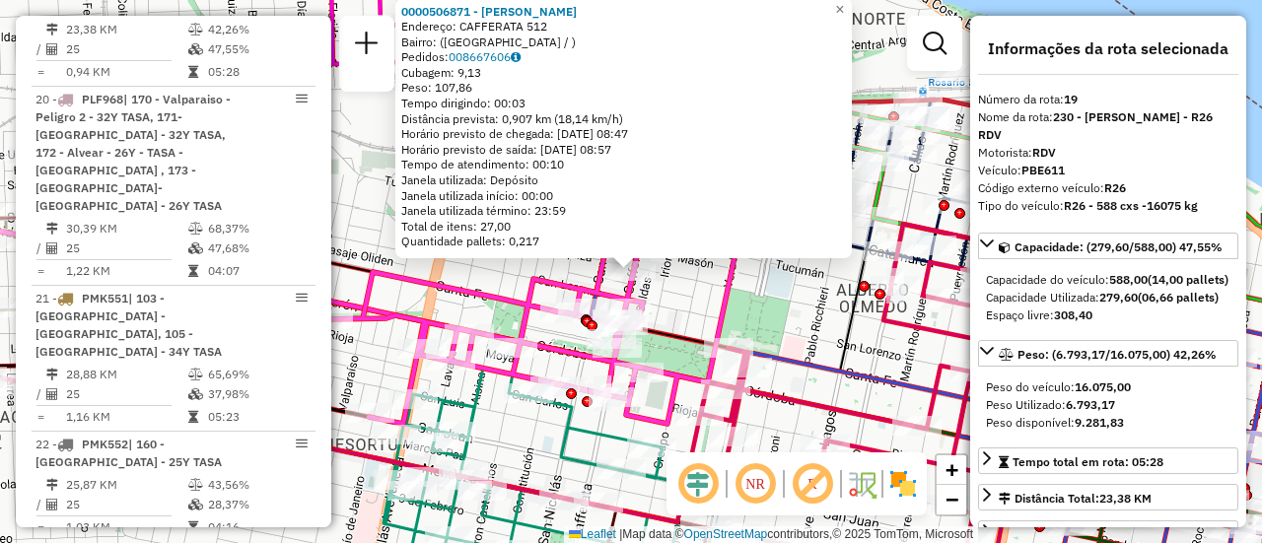
scroll to position [2939, 0]
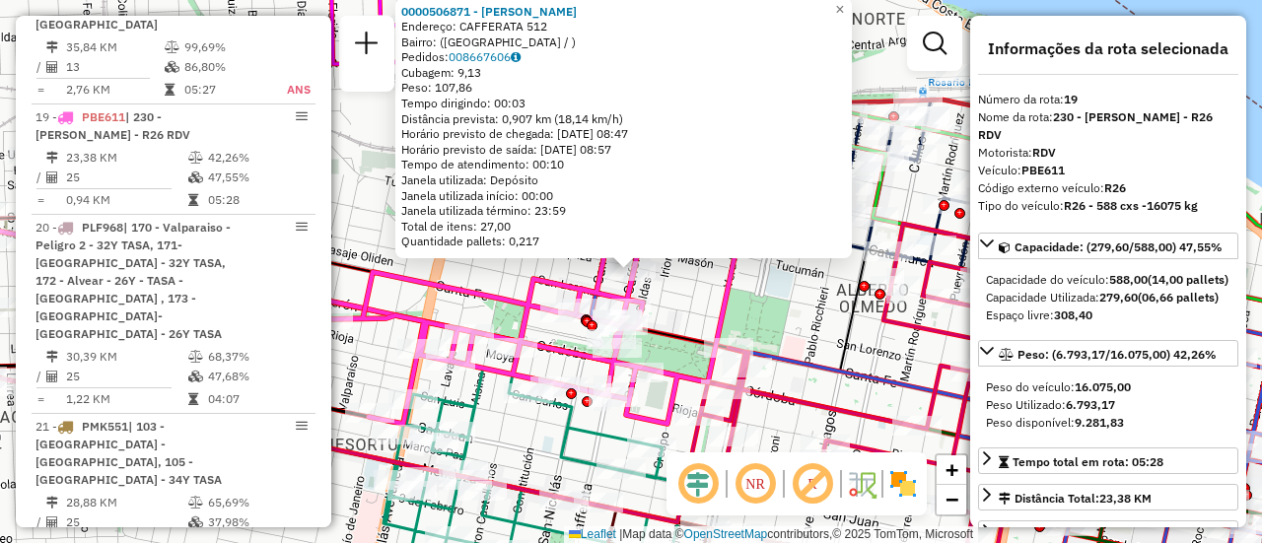
click at [795, 306] on div "0000506871 - Sanchez Alan David Endereço: CAFFERATA 512 Bairro: (rosario / ) Pe…" at bounding box center [631, 271] width 1262 height 543
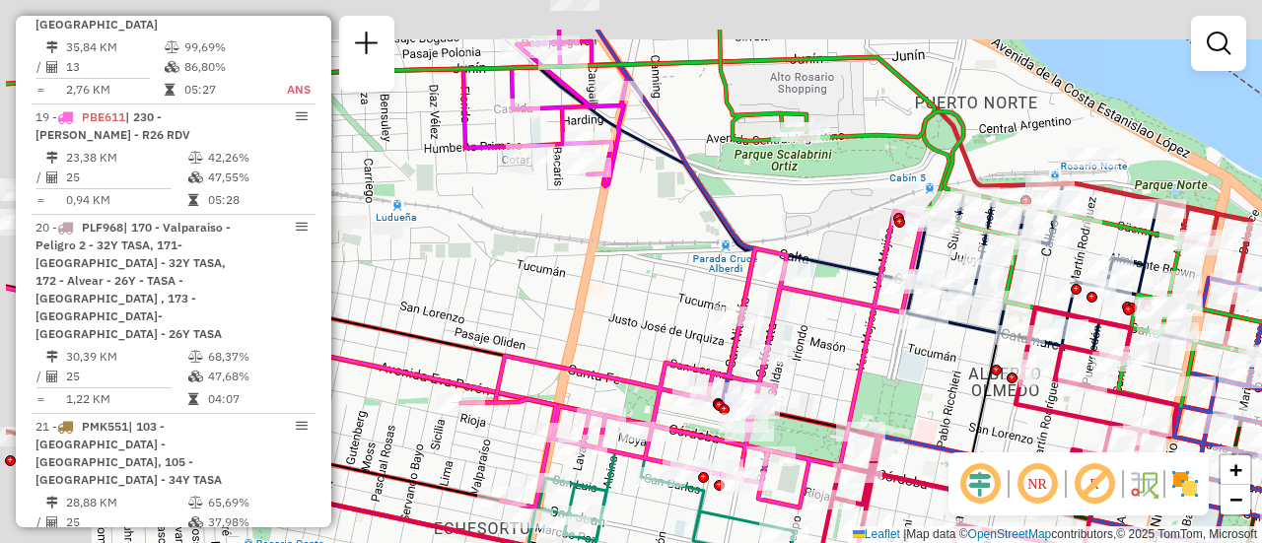
drag, startPoint x: 526, startPoint y: 141, endPoint x: 658, endPoint y: 225, distance: 156.5
click at [658, 225] on div "Janela de atendimento Grade de atendimento Capacidade Transportadoras Veículos …" at bounding box center [631, 271] width 1262 height 543
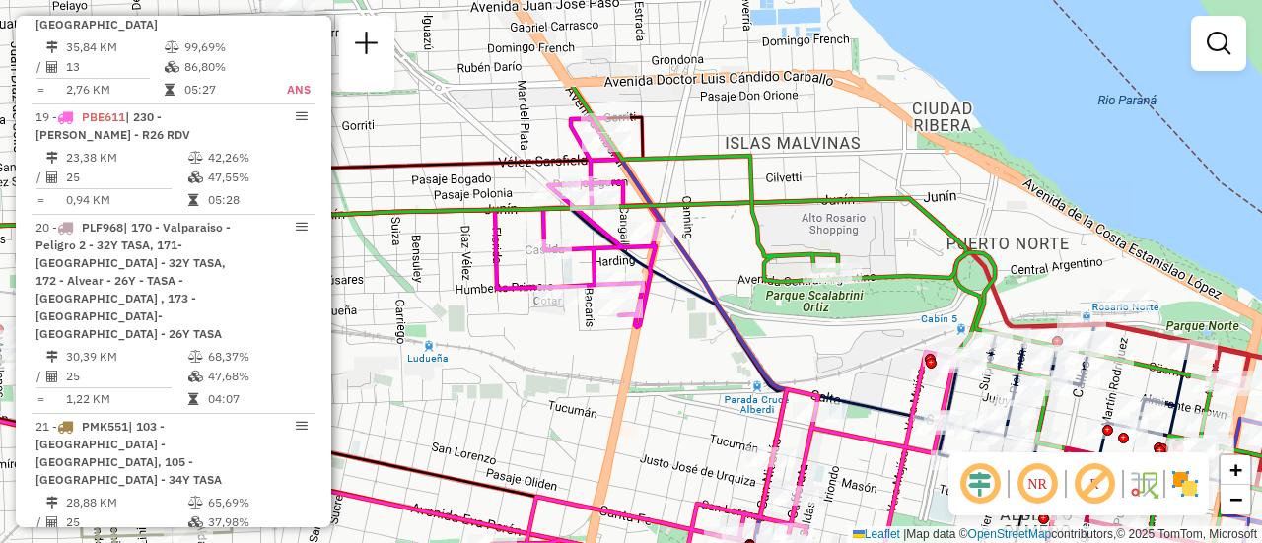
drag, startPoint x: 675, startPoint y: 81, endPoint x: 707, endPoint y: 222, distance: 144.5
click at [707, 222] on div "Janela de atendimento Grade de atendimento Capacidade Transportadoras Veículos …" at bounding box center [631, 271] width 1262 height 543
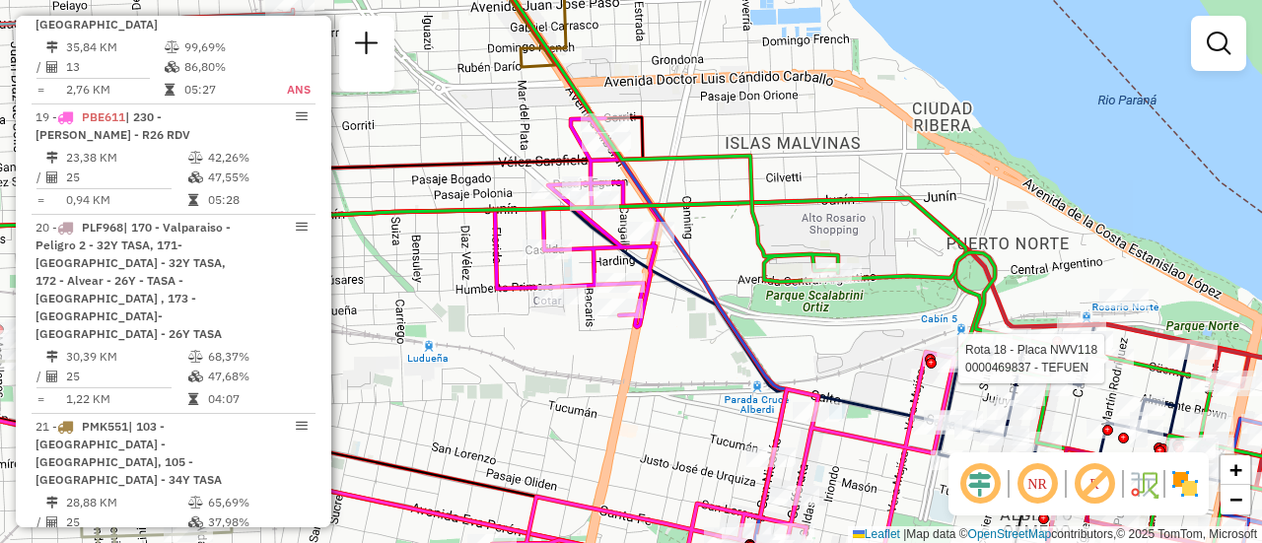
select select "**********"
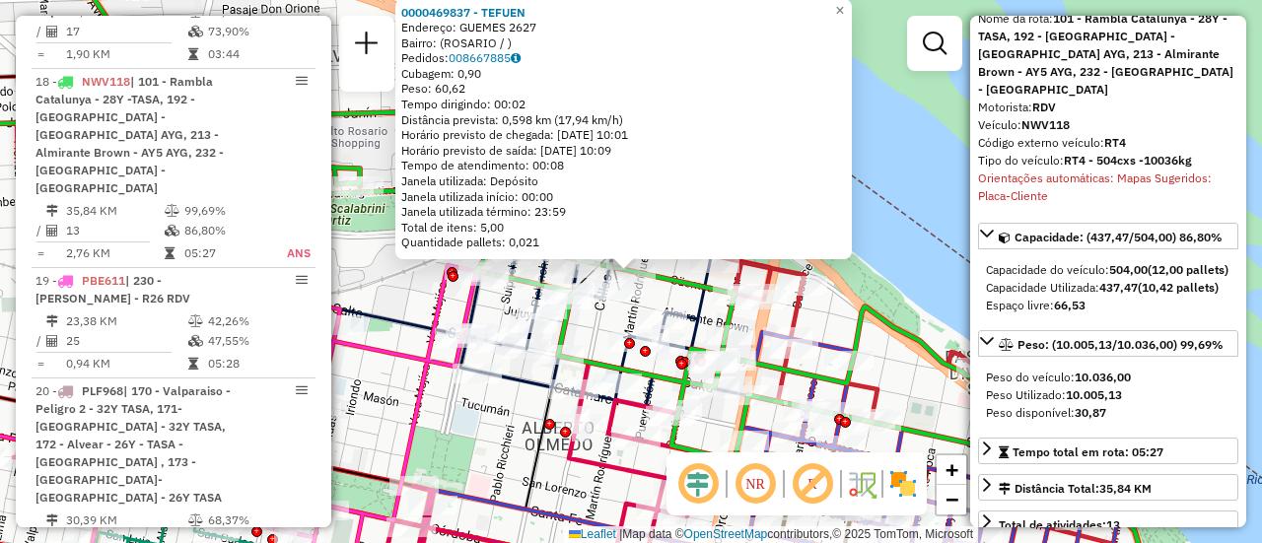
scroll to position [296, 0]
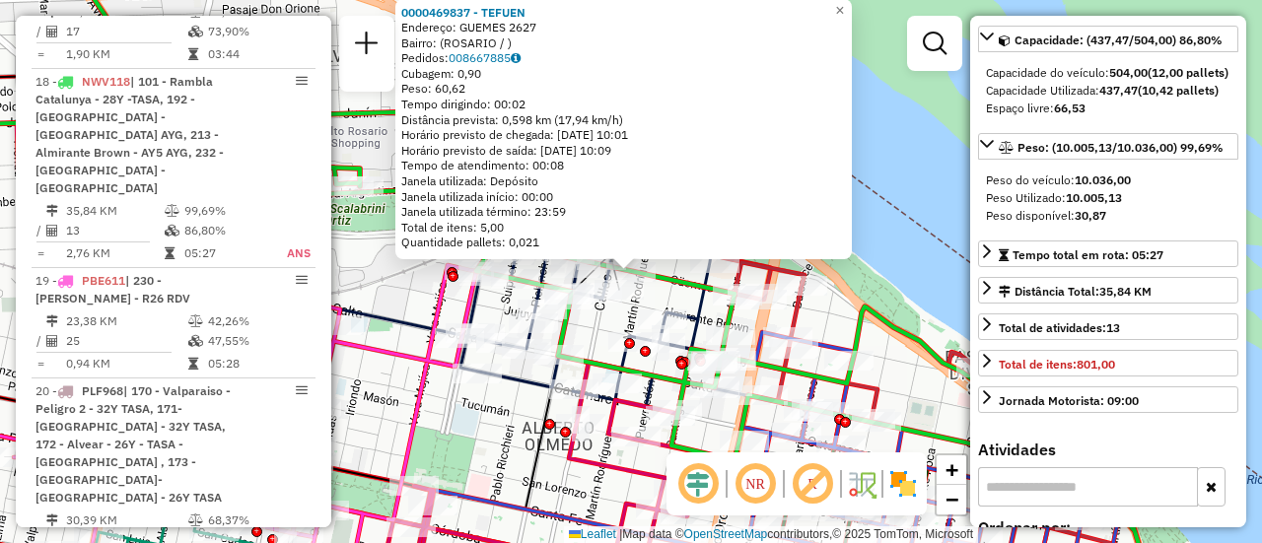
click at [401, 299] on div "0000469837 - TEFUEN Endereço: GUEMES 2627 Bairro: (ROSARIO / ) Pedidos: 0086678…" at bounding box center [631, 271] width 1262 height 543
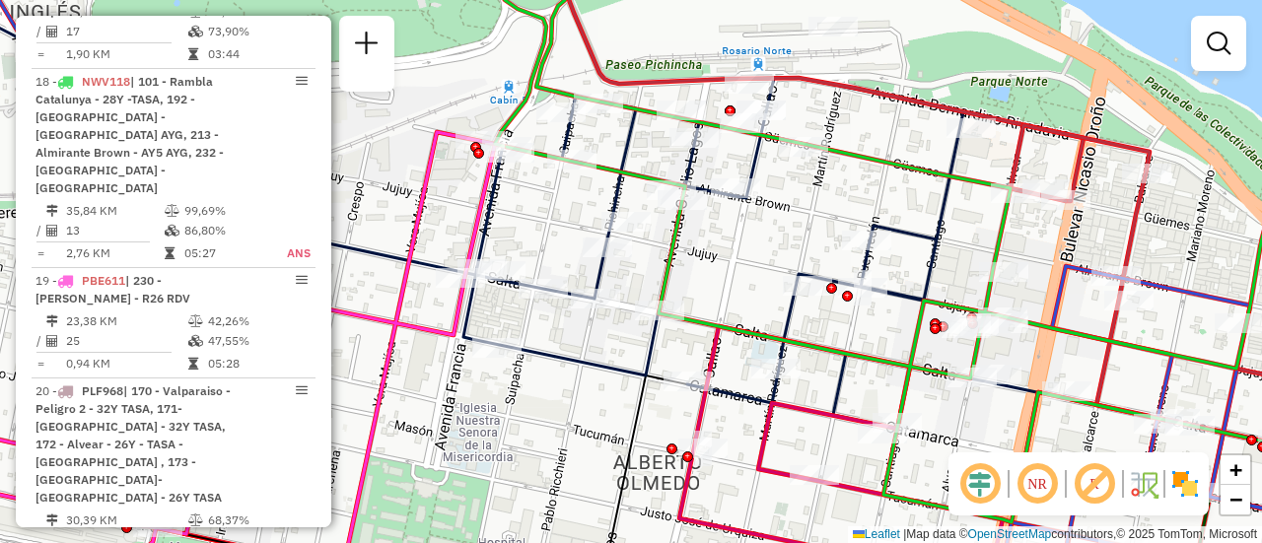
drag, startPoint x: 514, startPoint y: 329, endPoint x: 673, endPoint y: 312, distance: 159.8
click at [672, 315] on div "Janela de atendimento Grade de atendimento Capacidade Transportadoras Veículos …" at bounding box center [631, 271] width 1262 height 543
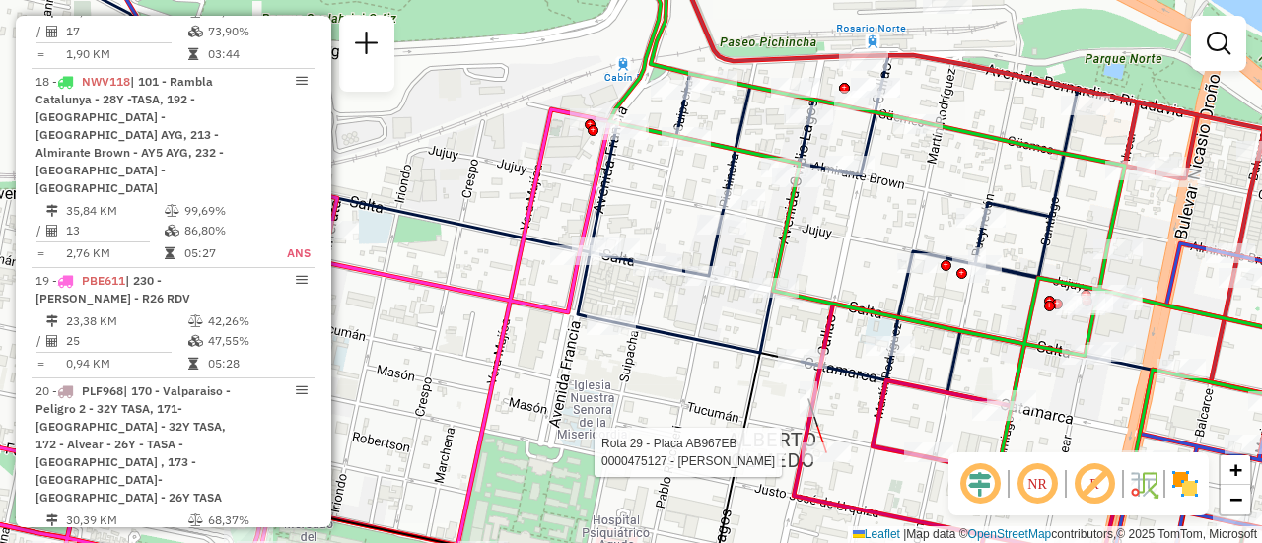
select select "**********"
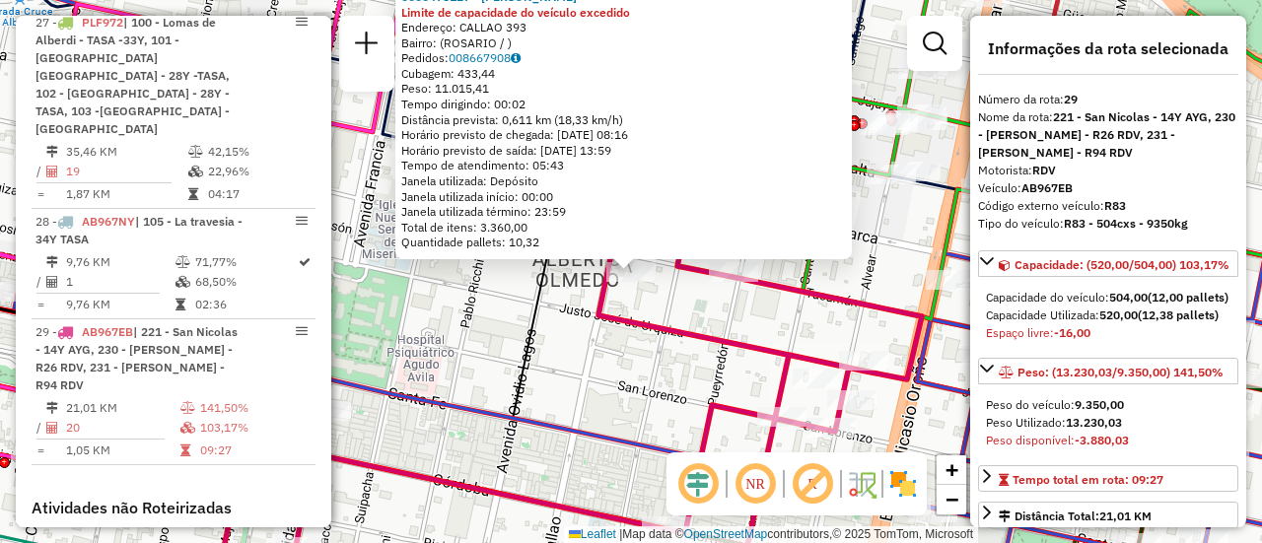
scroll to position [4221, 0]
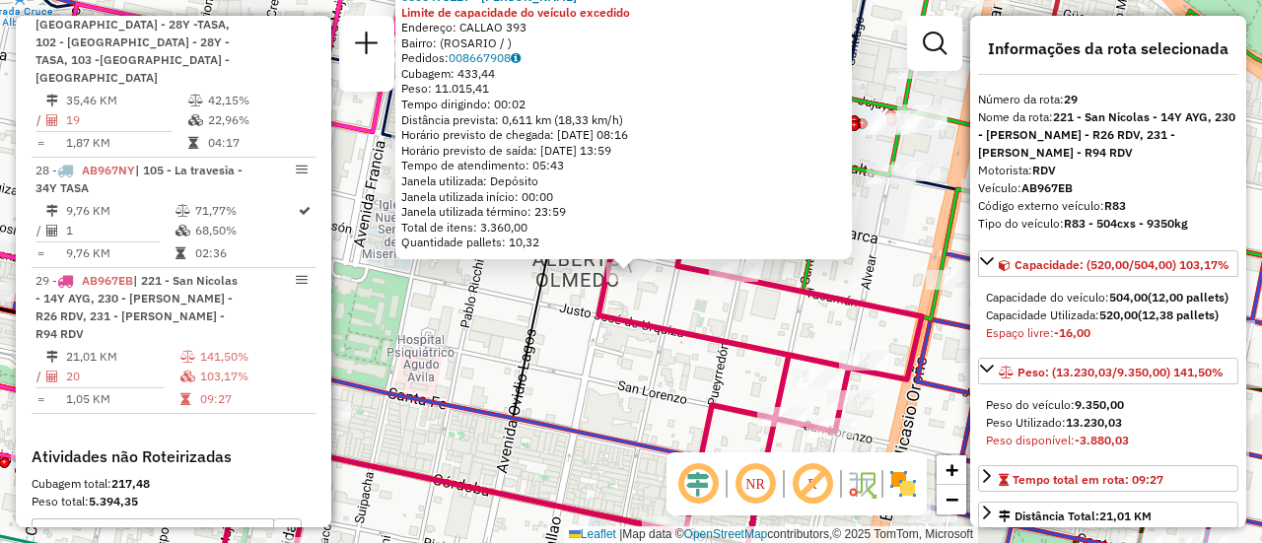
click at [602, 382] on div "0000475127 - RUIZ FRANCO NICOLAS Limite de capacidade do veículo excedido Ender…" at bounding box center [631, 271] width 1262 height 543
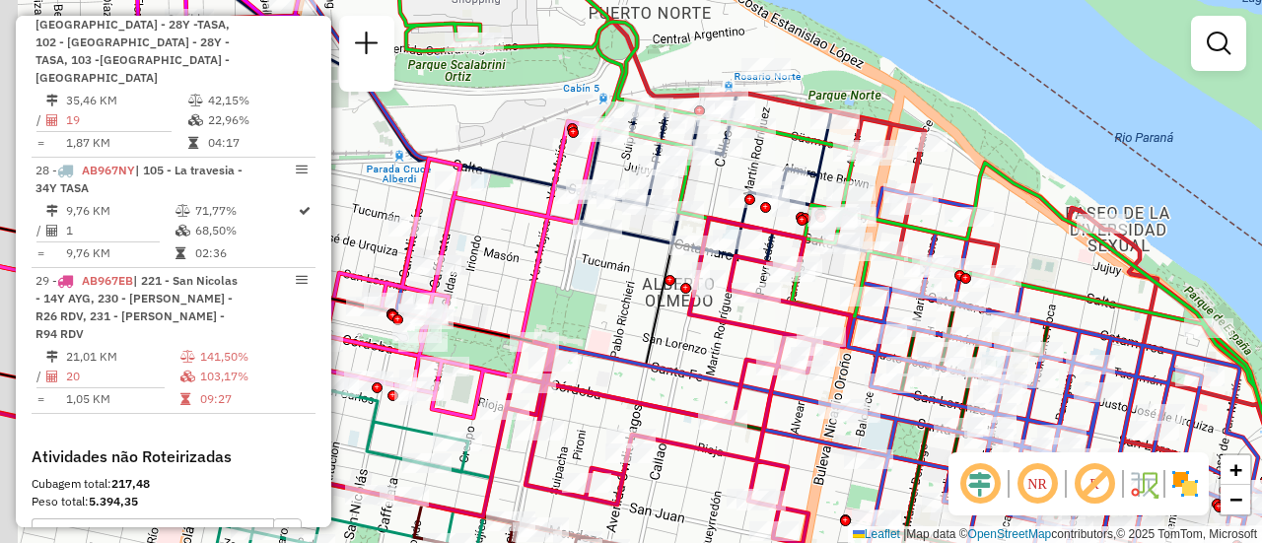
drag, startPoint x: 517, startPoint y: 322, endPoint x: 744, endPoint y: 287, distance: 229.6
click at [744, 290] on div "Janela de atendimento Grade de atendimento Capacidade Transportadoras Veículos …" at bounding box center [631, 271] width 1262 height 543
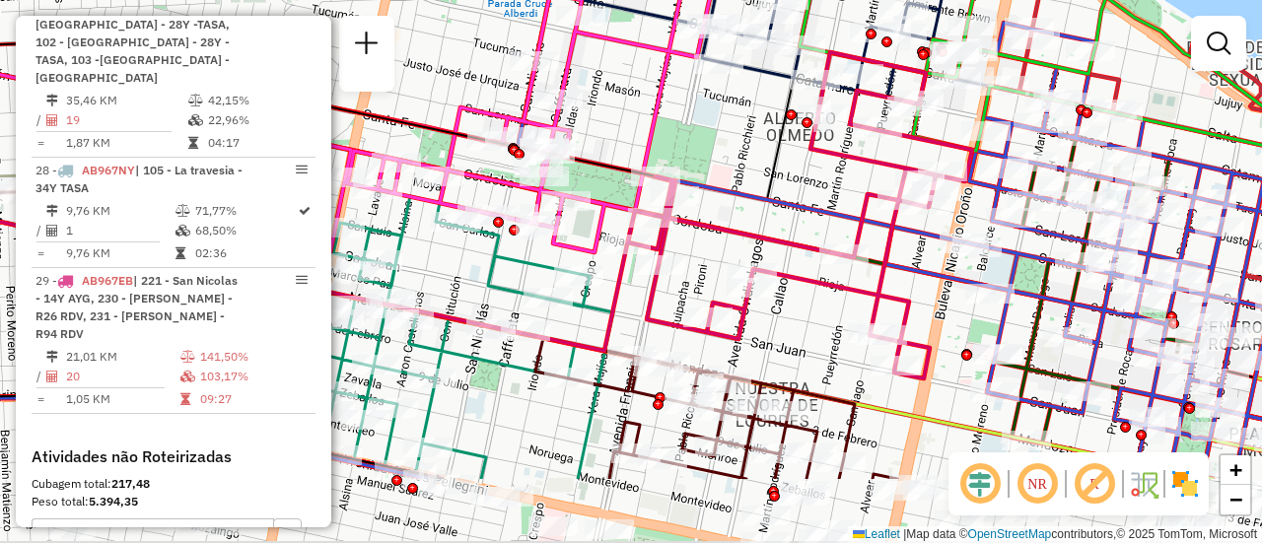
drag, startPoint x: 920, startPoint y: 404, endPoint x: 954, endPoint y: 174, distance: 233.2
click at [954, 177] on div "Janela de atendimento Grade de atendimento Capacidade Transportadoras Veículos …" at bounding box center [631, 271] width 1262 height 543
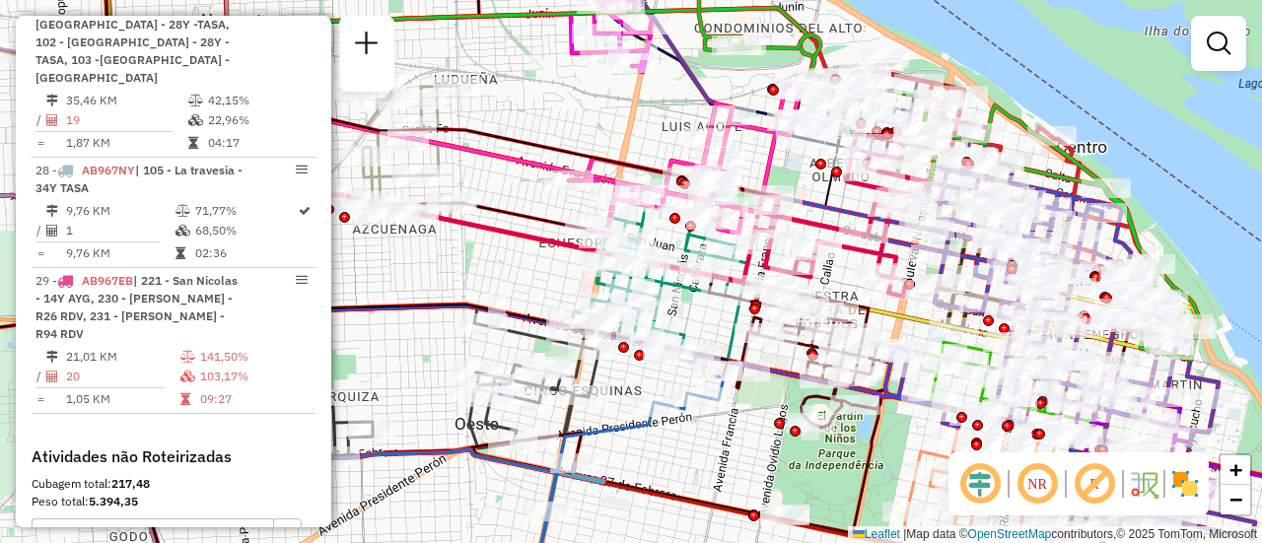
drag, startPoint x: 872, startPoint y: 178, endPoint x: 775, endPoint y: 281, distance: 141.6
click at [775, 281] on icon at bounding box center [841, 215] width 172 height 164
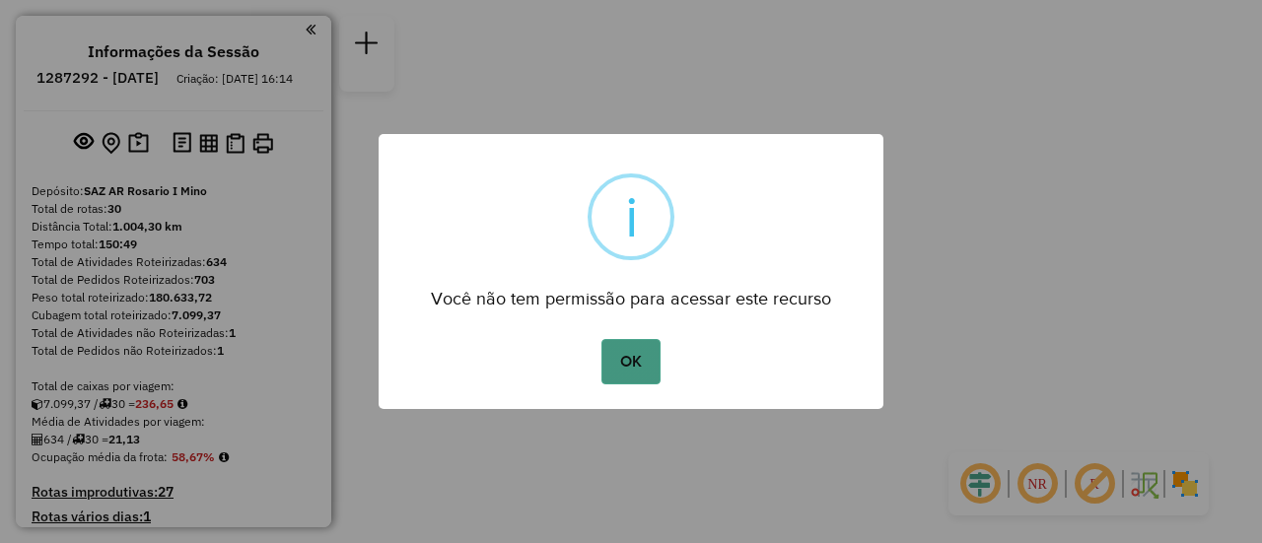
click at [615, 354] on button "OK" at bounding box center [631, 361] width 58 height 45
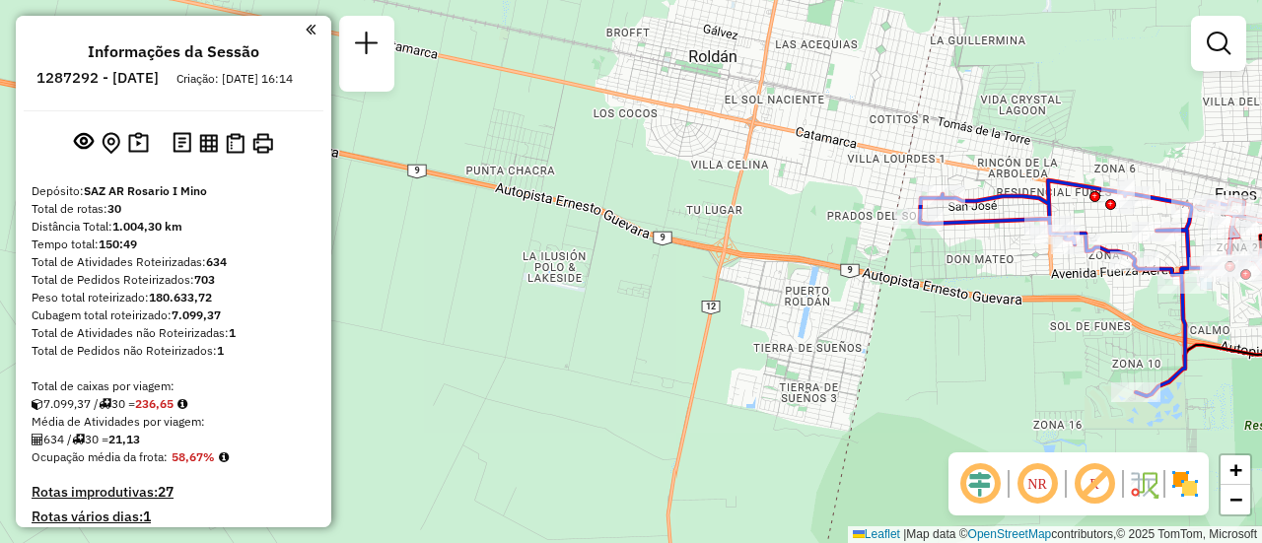
drag, startPoint x: 532, startPoint y: 207, endPoint x: 593, endPoint y: 257, distance: 79.2
click at [487, 348] on div "Janela de atendimento Grade de atendimento Capacidade Transportadoras Veículos …" at bounding box center [631, 271] width 1262 height 543
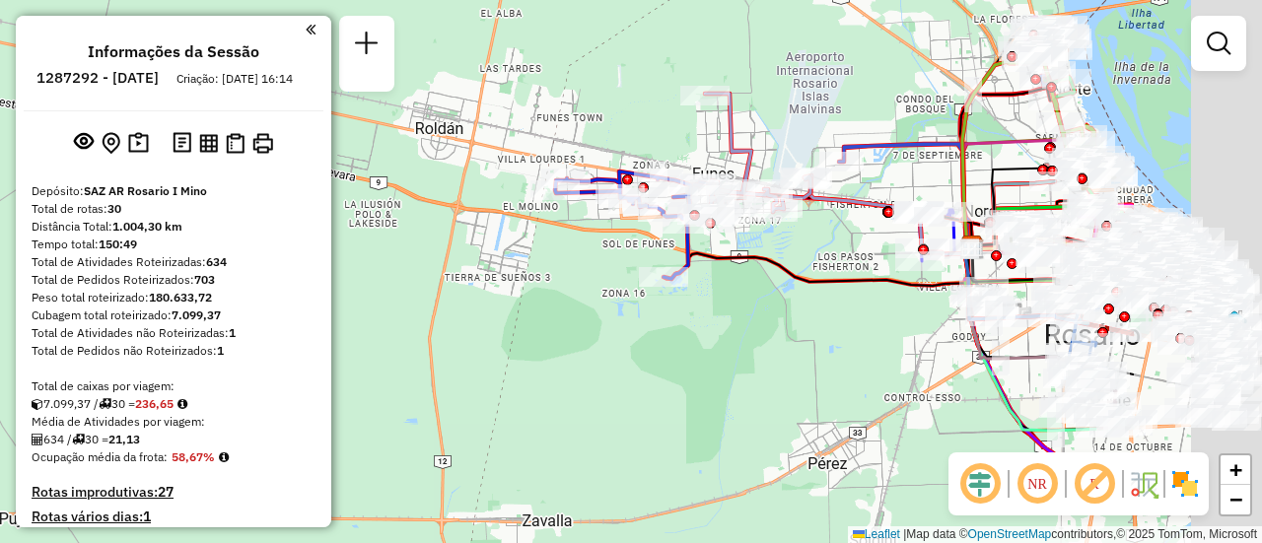
drag, startPoint x: 741, startPoint y: 258, endPoint x: 638, endPoint y: 232, distance: 106.0
click at [563, 245] on div "Janela de atendimento Grade de atendimento Capacidade Transportadoras Veículos …" at bounding box center [631, 271] width 1262 height 543
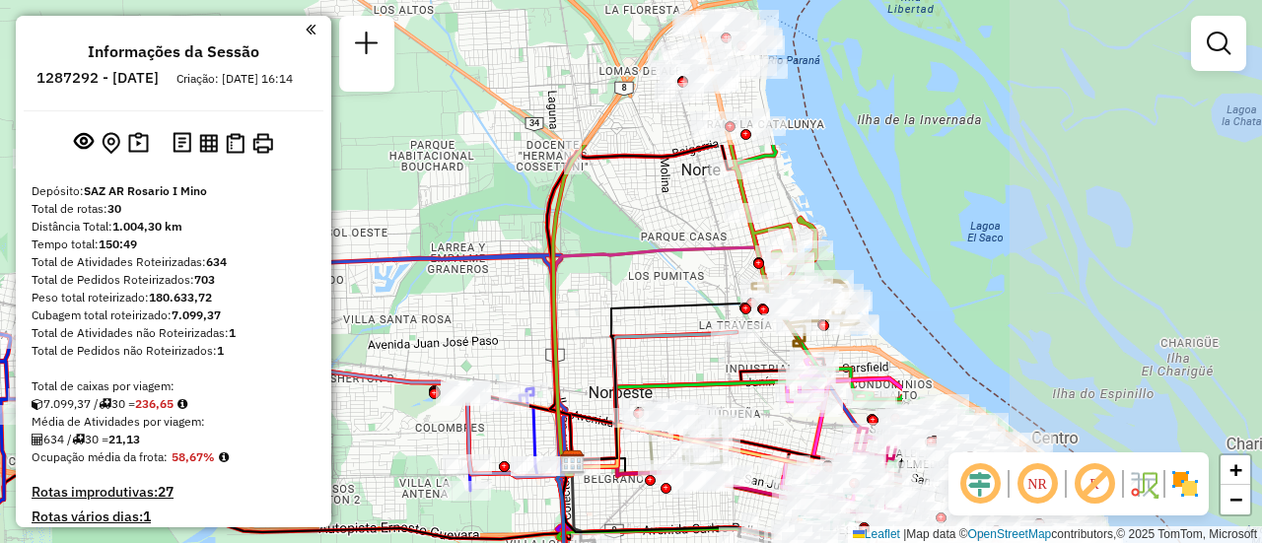
drag, startPoint x: 933, startPoint y: 122, endPoint x: 495, endPoint y: 253, distance: 457.1
click at [392, 282] on div "Janela de atendimento Grade de atendimento Capacidade Transportadoras Veículos …" at bounding box center [631, 271] width 1262 height 543
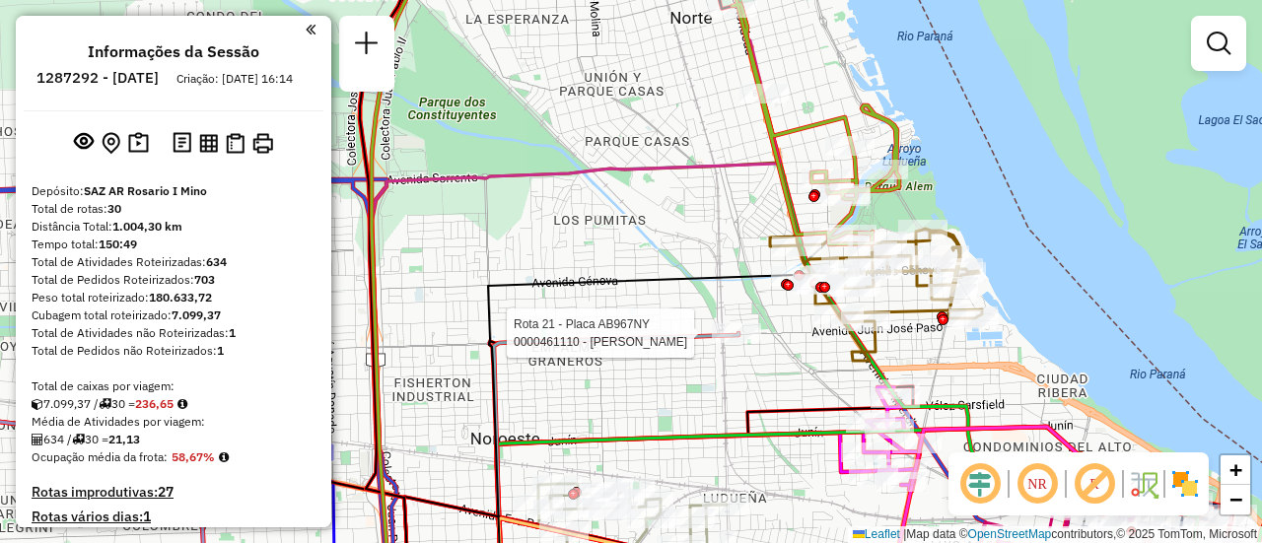
select select "**********"
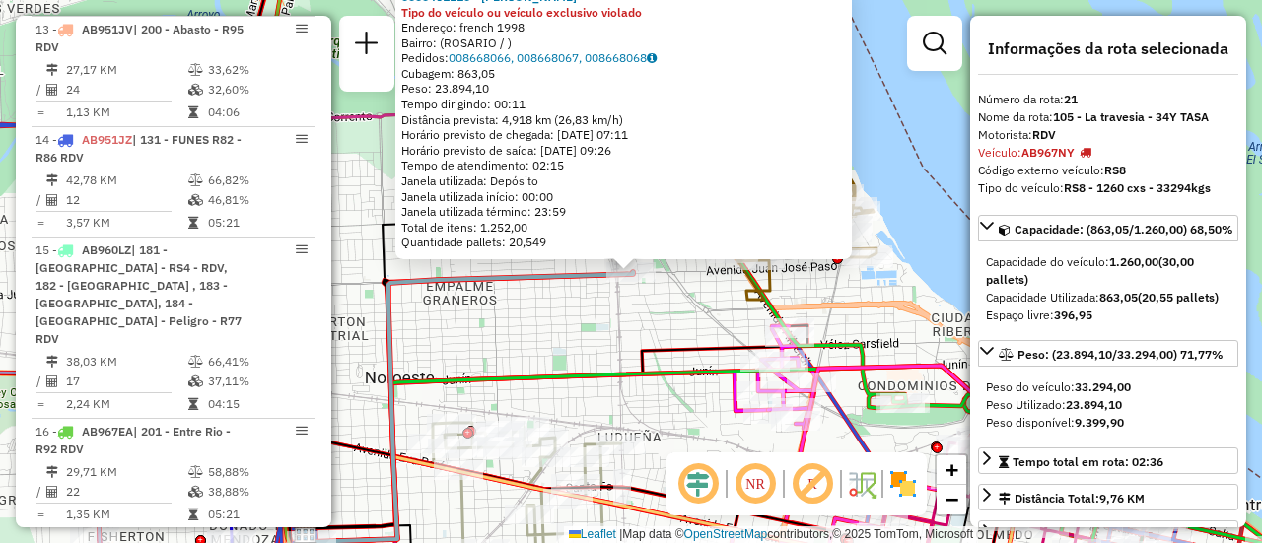
scroll to position [3181, 0]
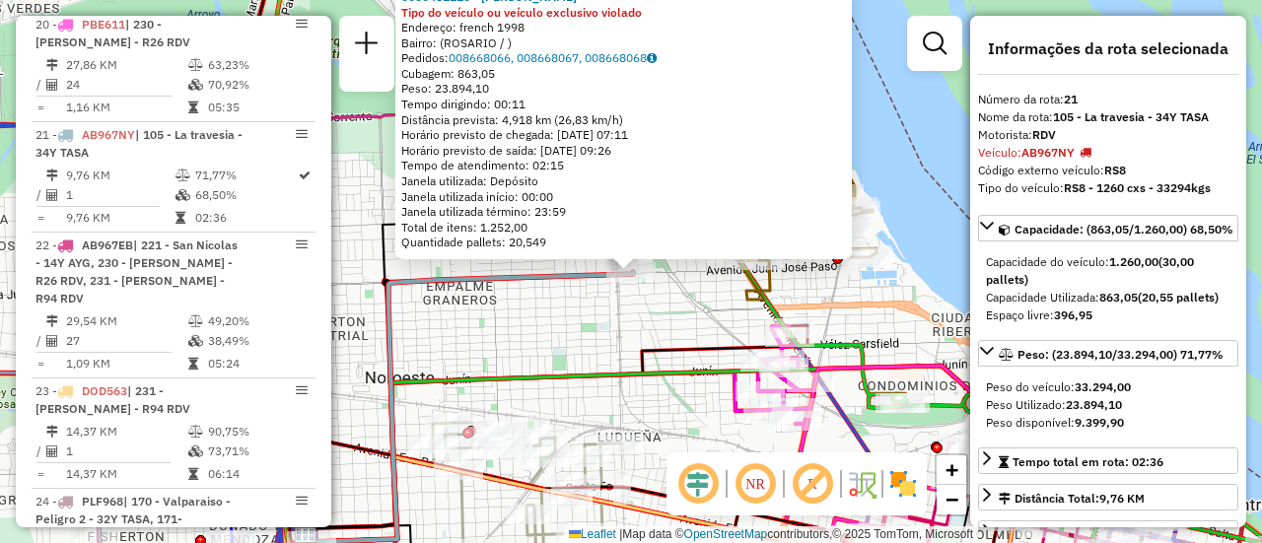
click at [673, 316] on div "0000461110 - [PERSON_NAME] - RDV Tipo do veículo ou veículo exclusivo violado E…" at bounding box center [631, 271] width 1262 height 543
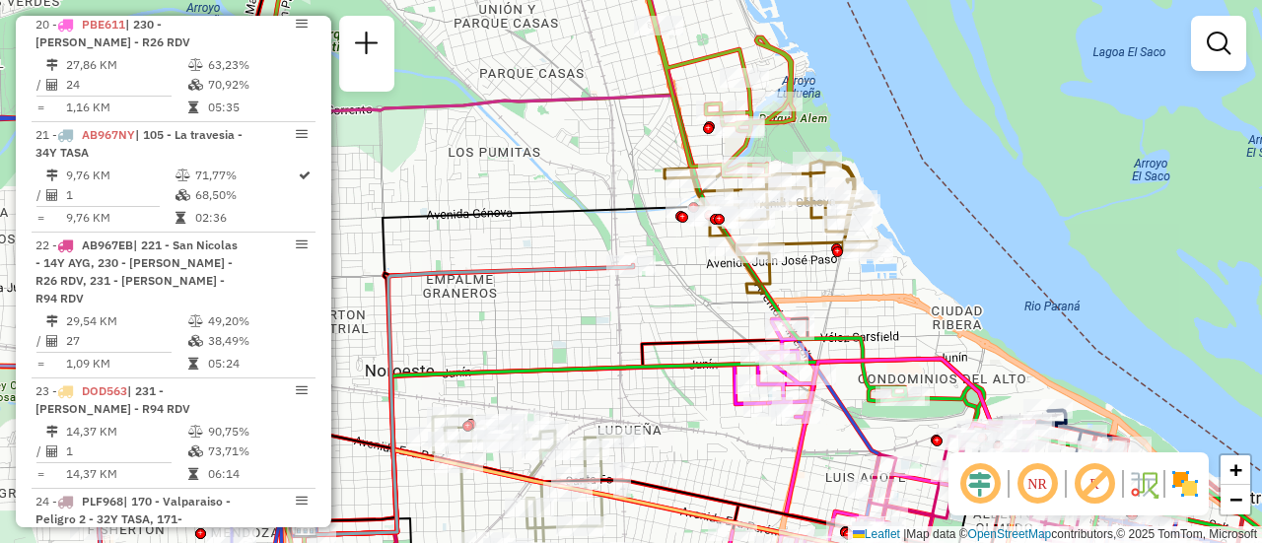
drag, startPoint x: 846, startPoint y: 308, endPoint x: 705, endPoint y: -10, distance: 347.4
click at [705, 0] on html "Aguarde... Pop-up bloqueado! Seu navegador bloqueou automáticamente a abertura …" at bounding box center [631, 271] width 1262 height 543
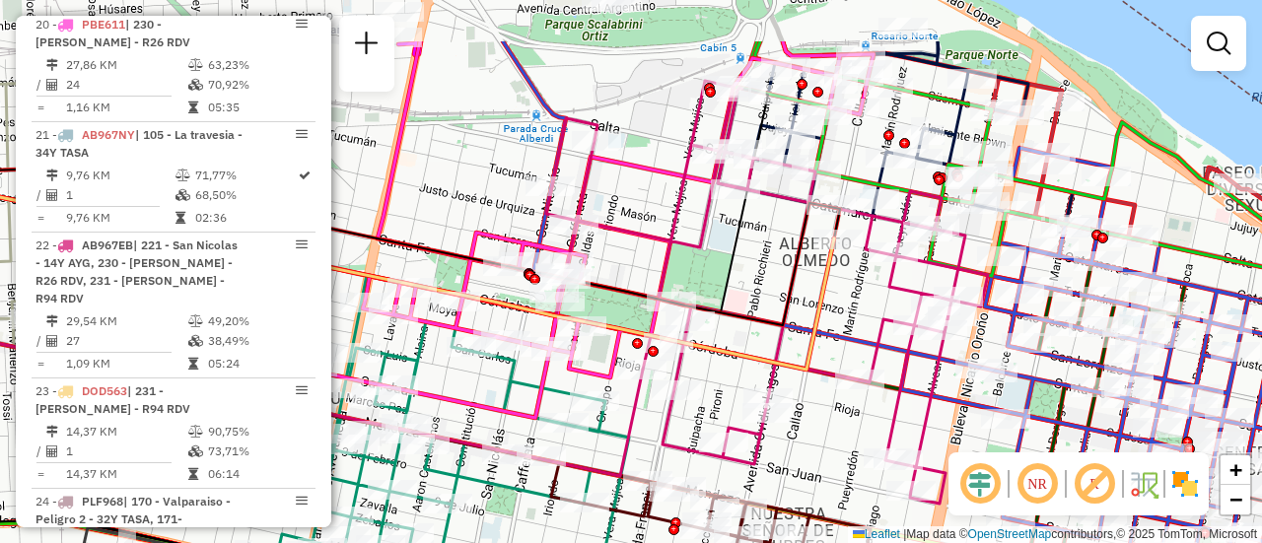
drag, startPoint x: 797, startPoint y: 161, endPoint x: 743, endPoint y: 256, distance: 110.0
click at [743, 256] on icon at bounding box center [294, 201] width 949 height 224
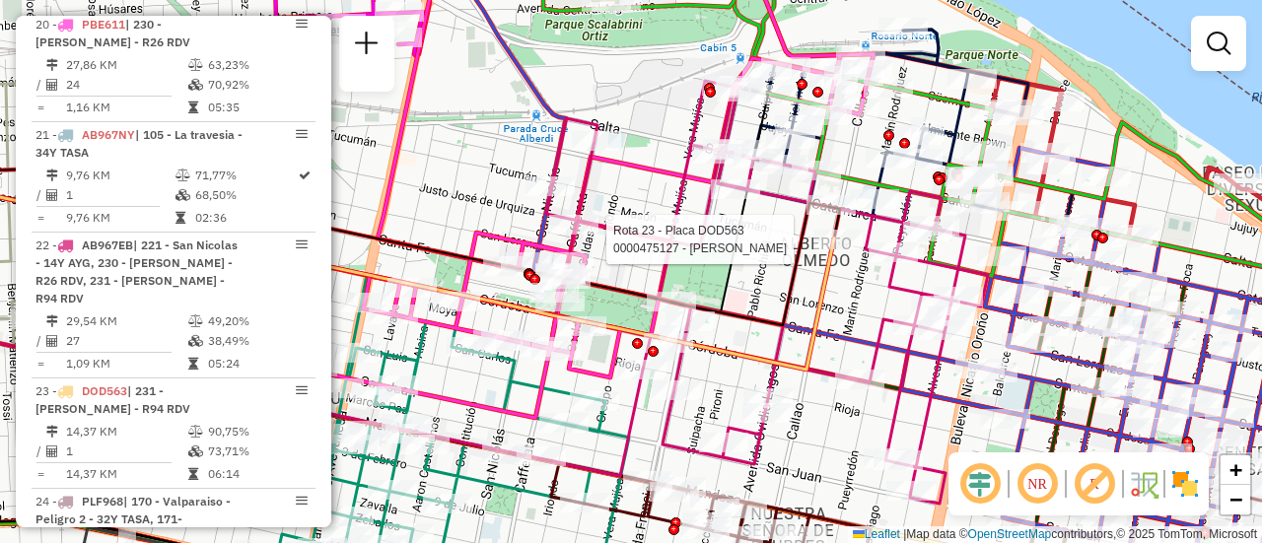
select select "**********"
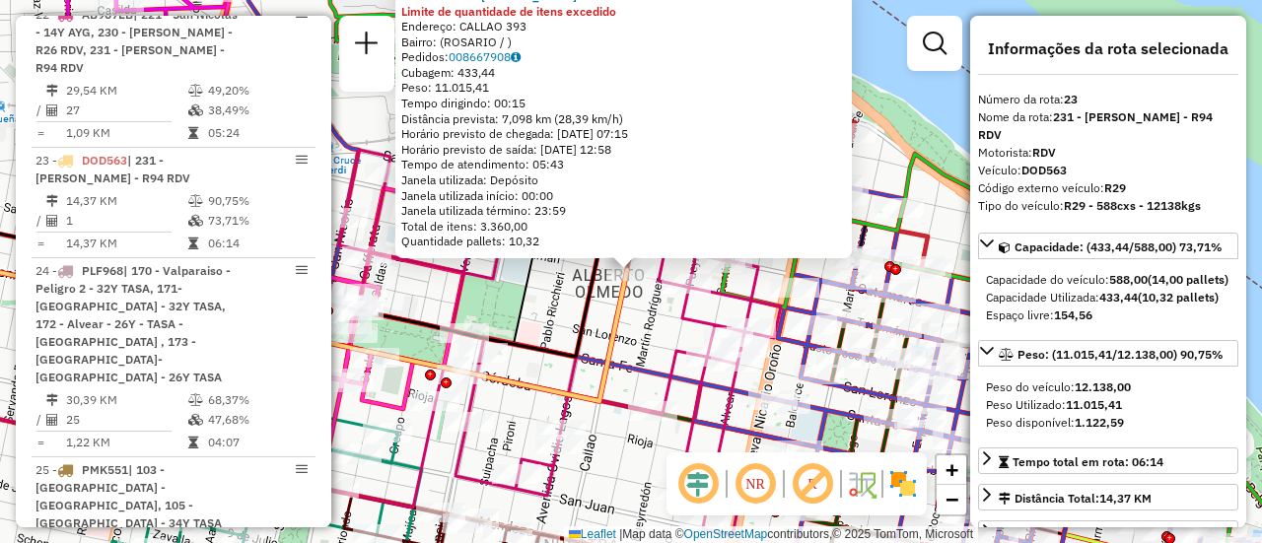
scroll to position [3438, 0]
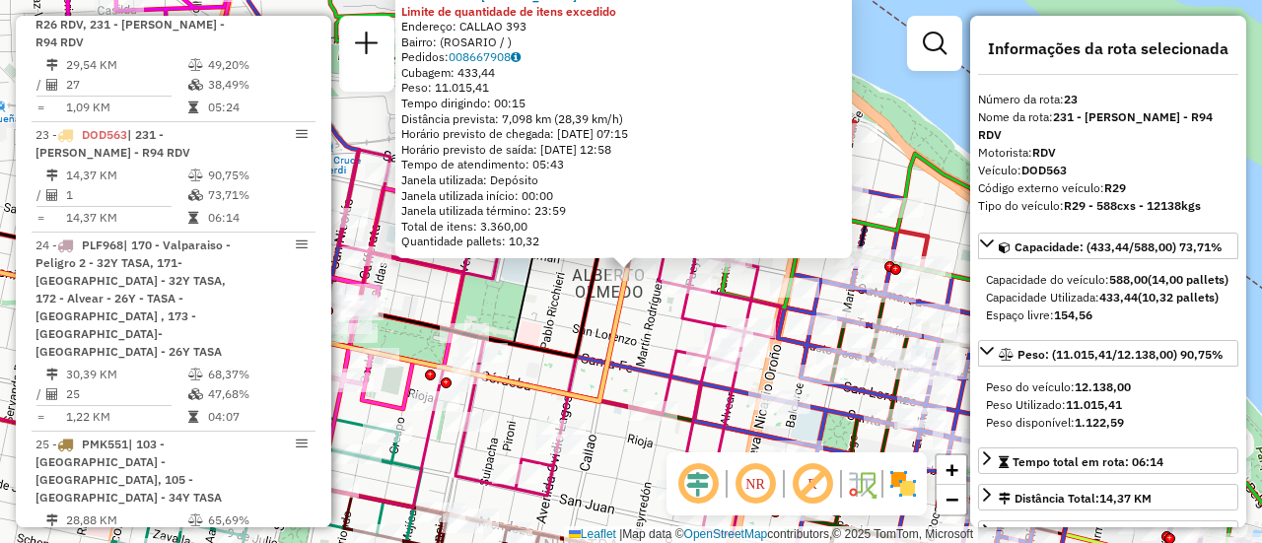
click at [551, 325] on div "0000475127 - [PERSON_NAME] Limite de quantidade de itens excedido Endereço: CAL…" at bounding box center [631, 271] width 1262 height 543
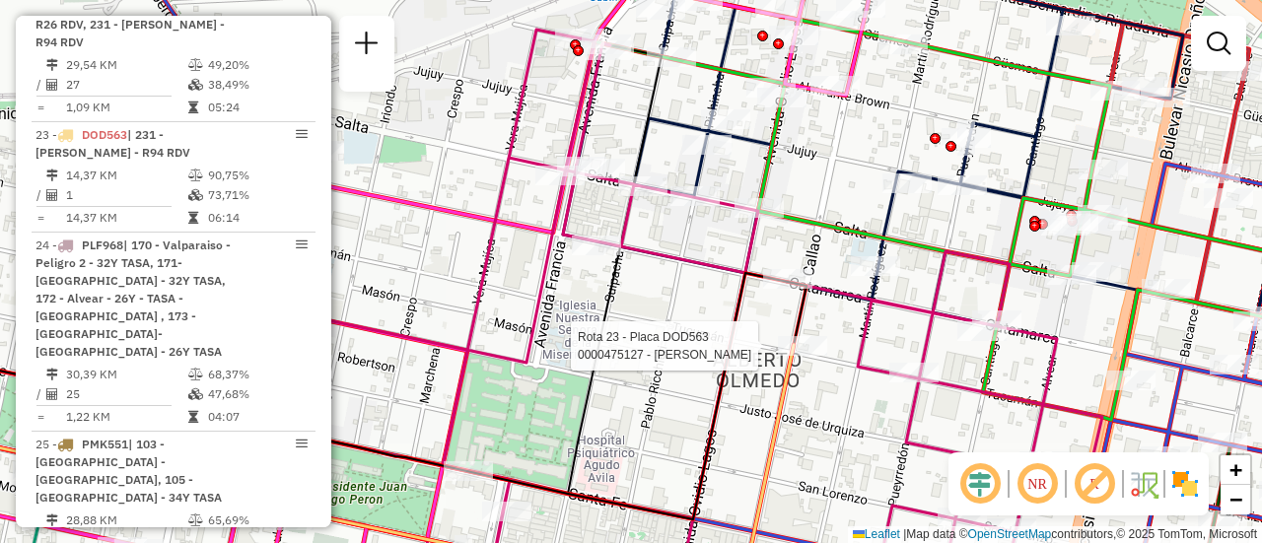
select select "**********"
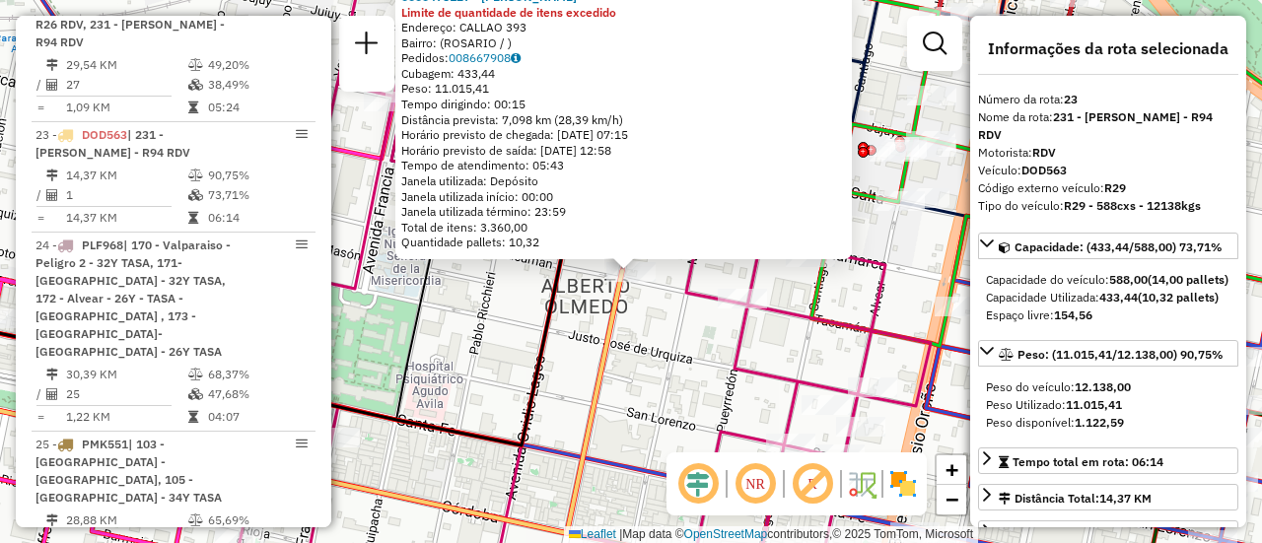
click at [664, 374] on div "0000475127 - [PERSON_NAME] Limite de quantidade de itens excedido Endereço: CAL…" at bounding box center [631, 271] width 1262 height 543
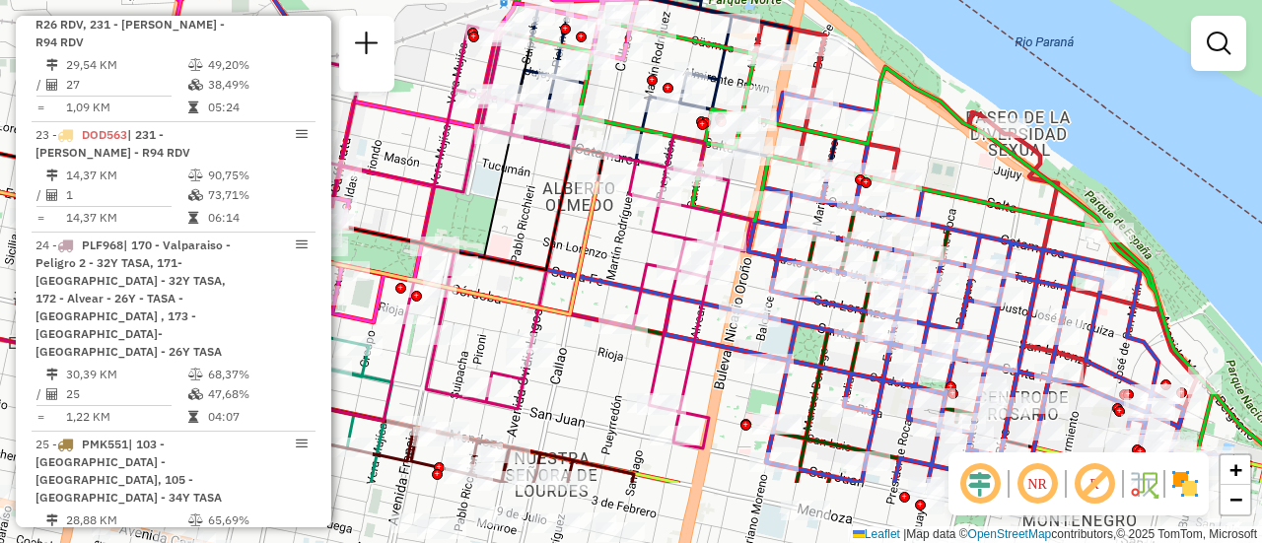
drag, startPoint x: 487, startPoint y: 334, endPoint x: 563, endPoint y: 191, distance: 161.9
click at [557, 194] on div "Janela de atendimento Grade de atendimento Capacidade Transportadoras Veículos …" at bounding box center [631, 271] width 1262 height 543
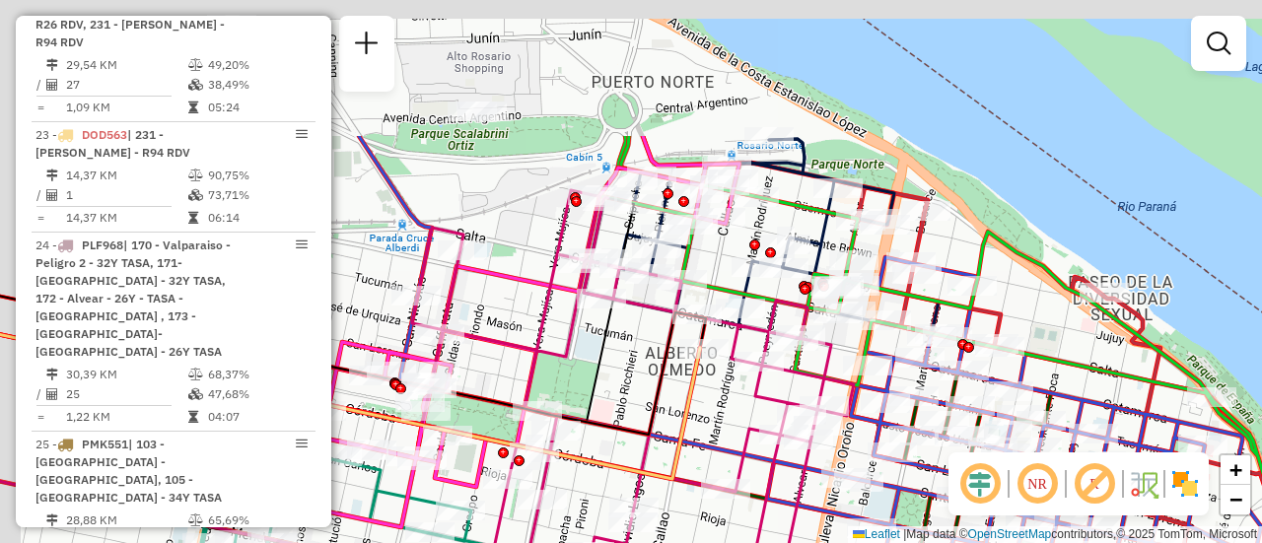
drag, startPoint x: 489, startPoint y: 118, endPoint x: 547, endPoint y: 284, distance: 175.6
click at [551, 300] on icon at bounding box center [633, 401] width 442 height 423
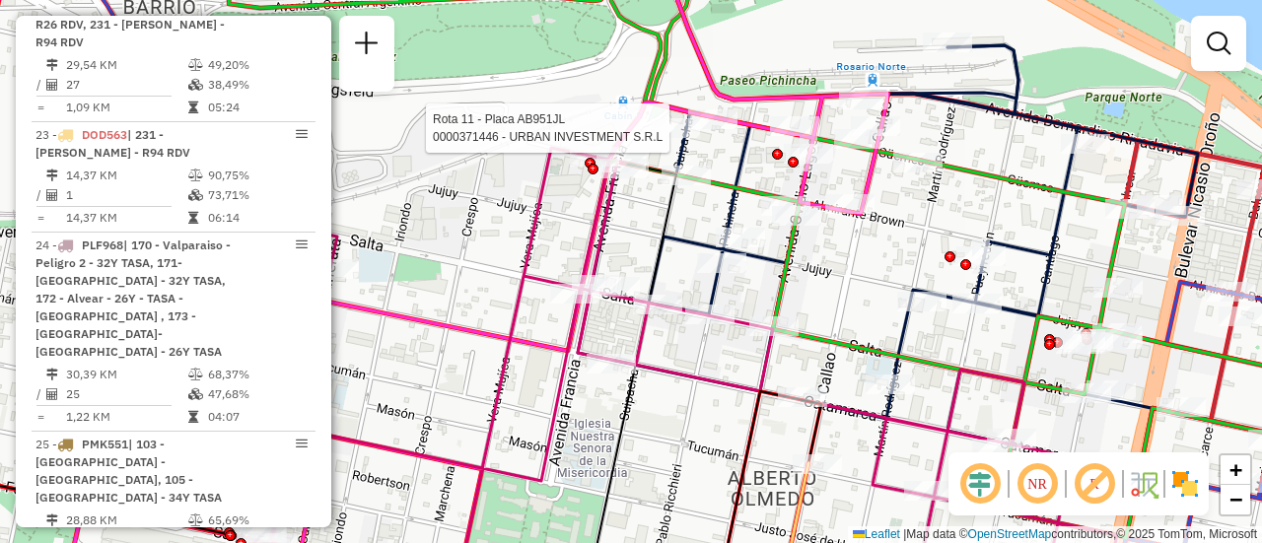
select select "**********"
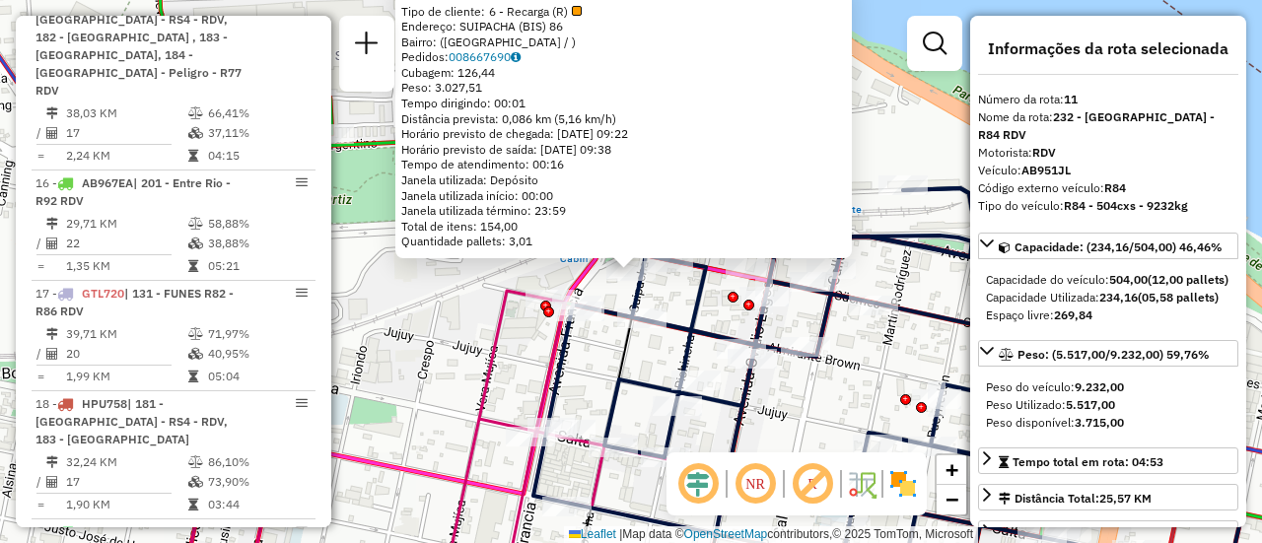
scroll to position [1953, 0]
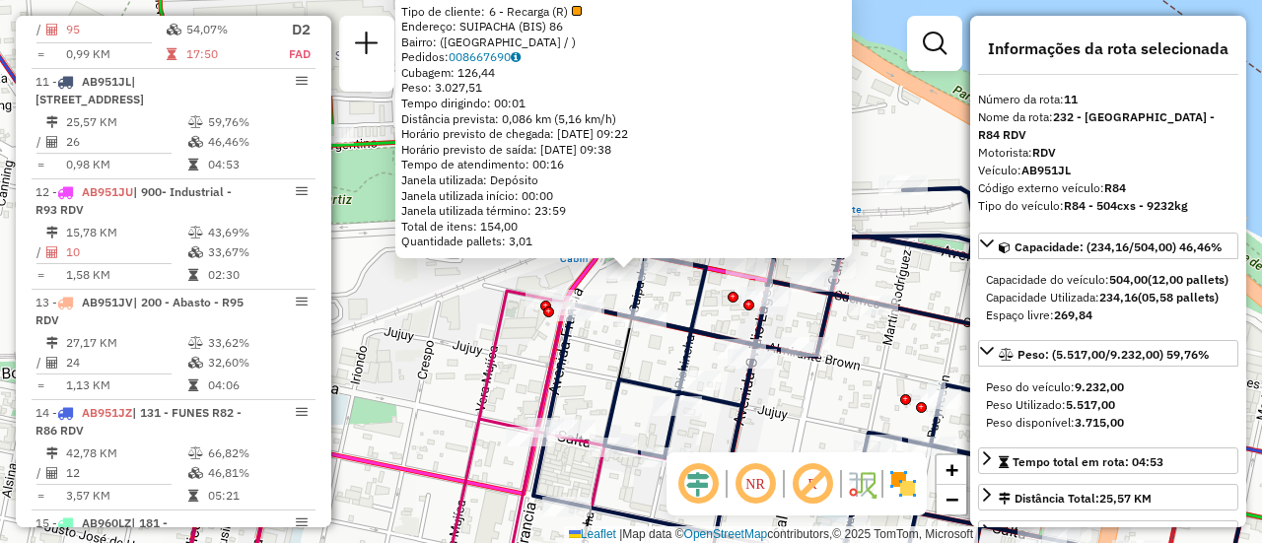
click at [431, 335] on div "0000371446 - URBAN INVESTMENT S.R.L Tipo de cliente: 6 - Recarga (R) Endereço: …" at bounding box center [631, 271] width 1262 height 543
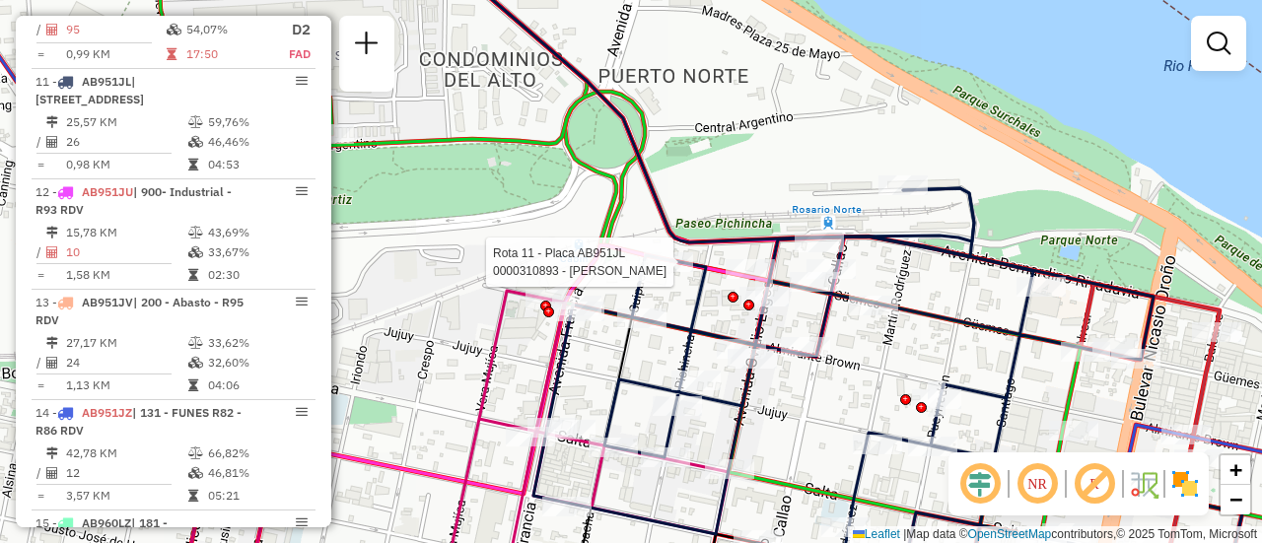
select select "**********"
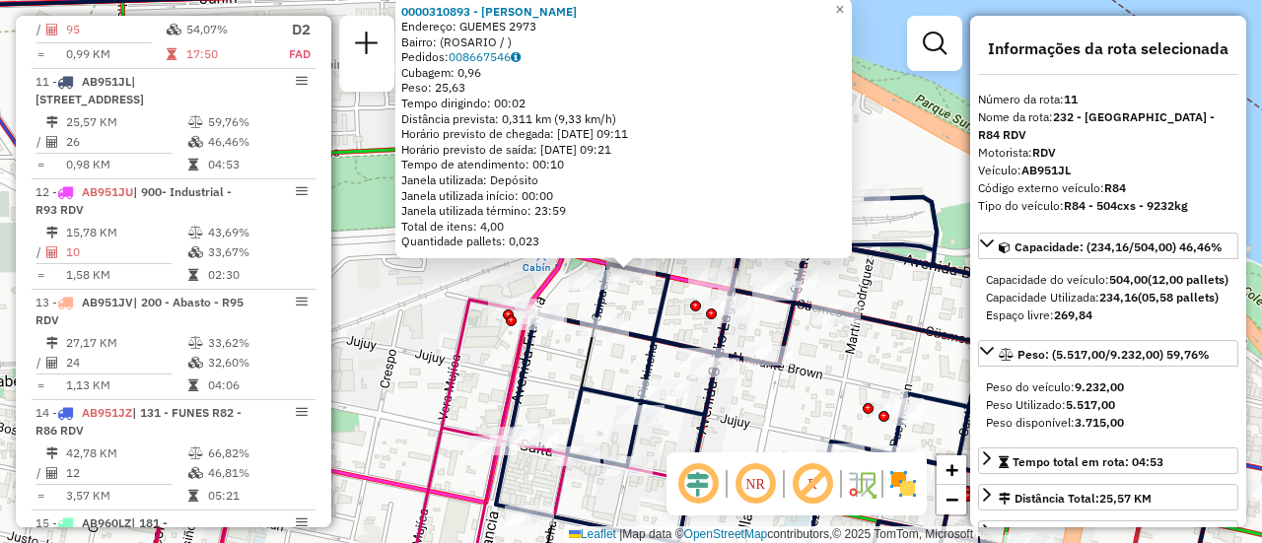
click at [431, 342] on div "0000310893 - [PERSON_NAME]: GUEMES 2973 Bairro: ([GEOGRAPHIC_DATA] / ) Pedidos:…" at bounding box center [631, 271] width 1262 height 543
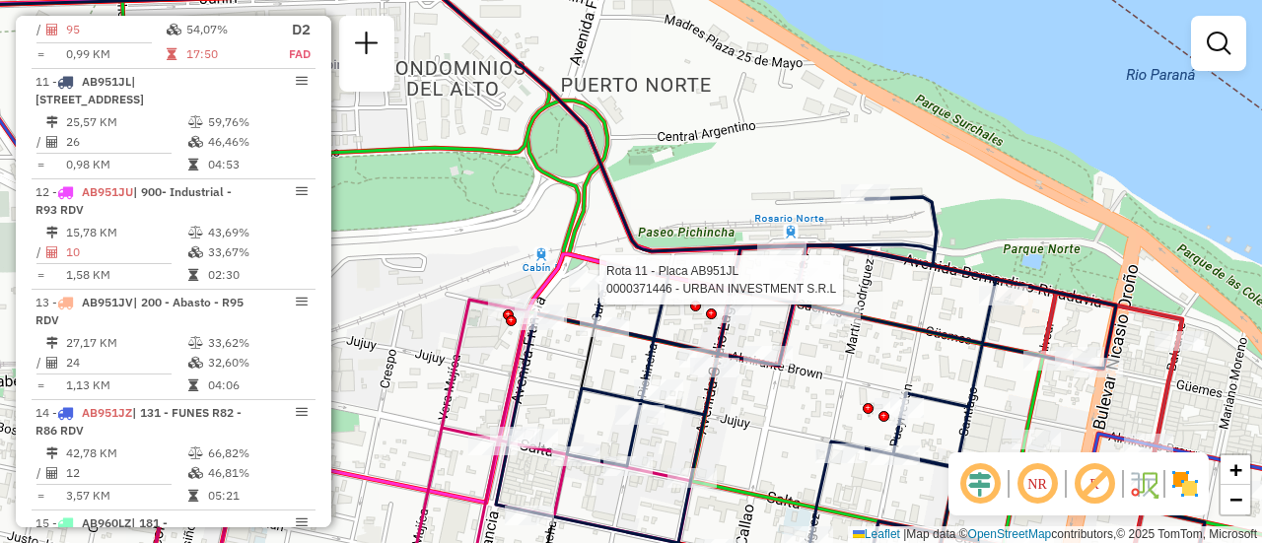
select select "**********"
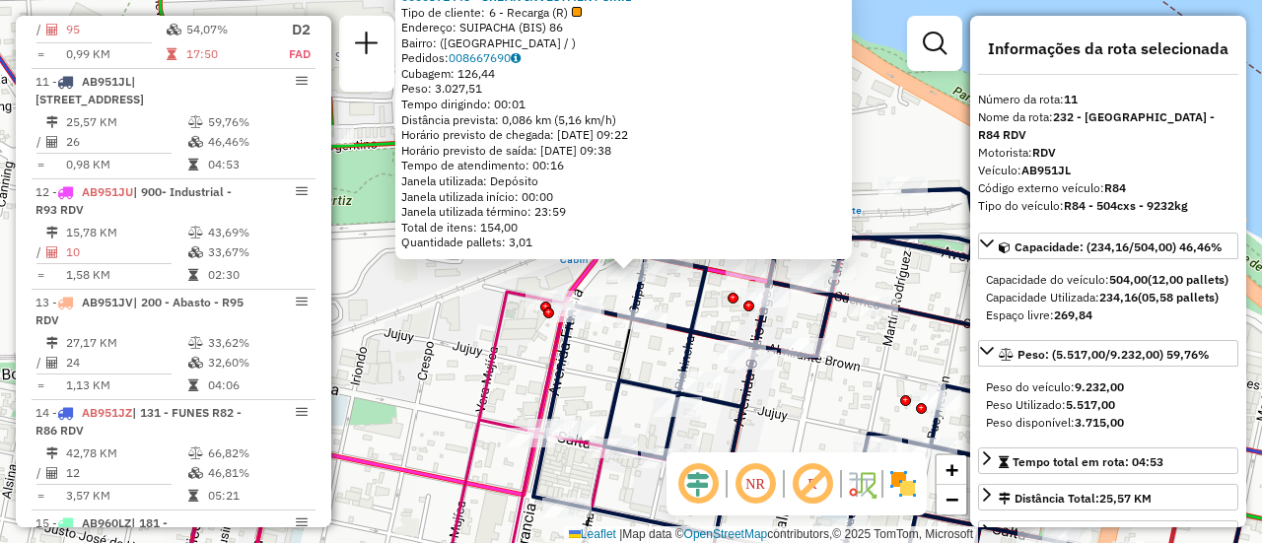
scroll to position [99, 0]
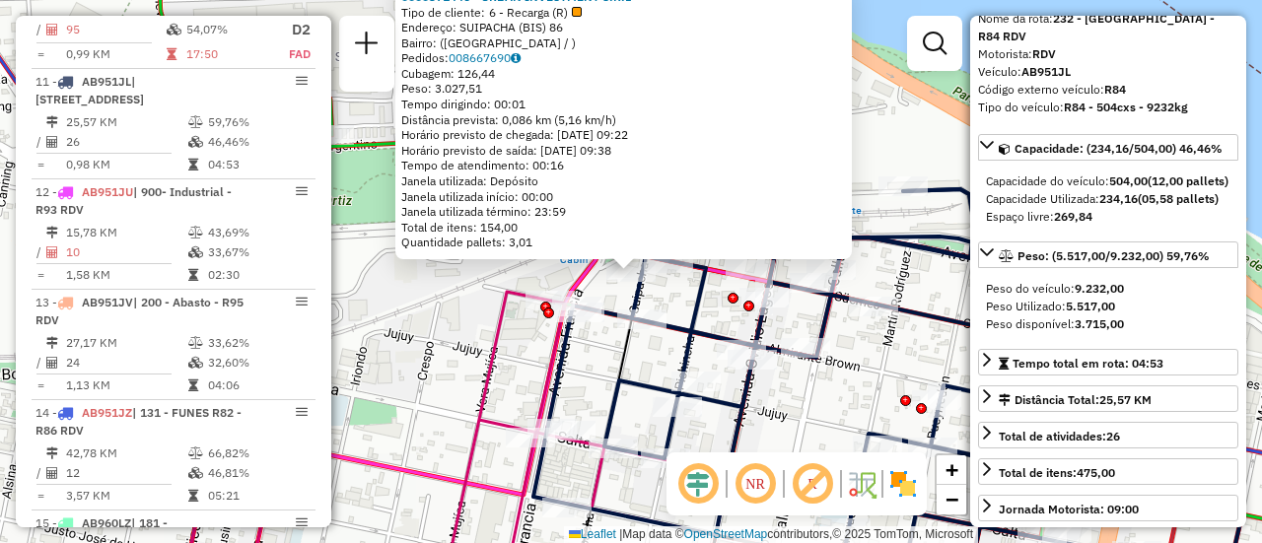
click at [517, 373] on div "0000371446 - URBAN INVESTMENT S.R.L Tipo de cliente: 6 - Recarga (R) Endereço: …" at bounding box center [631, 271] width 1262 height 543
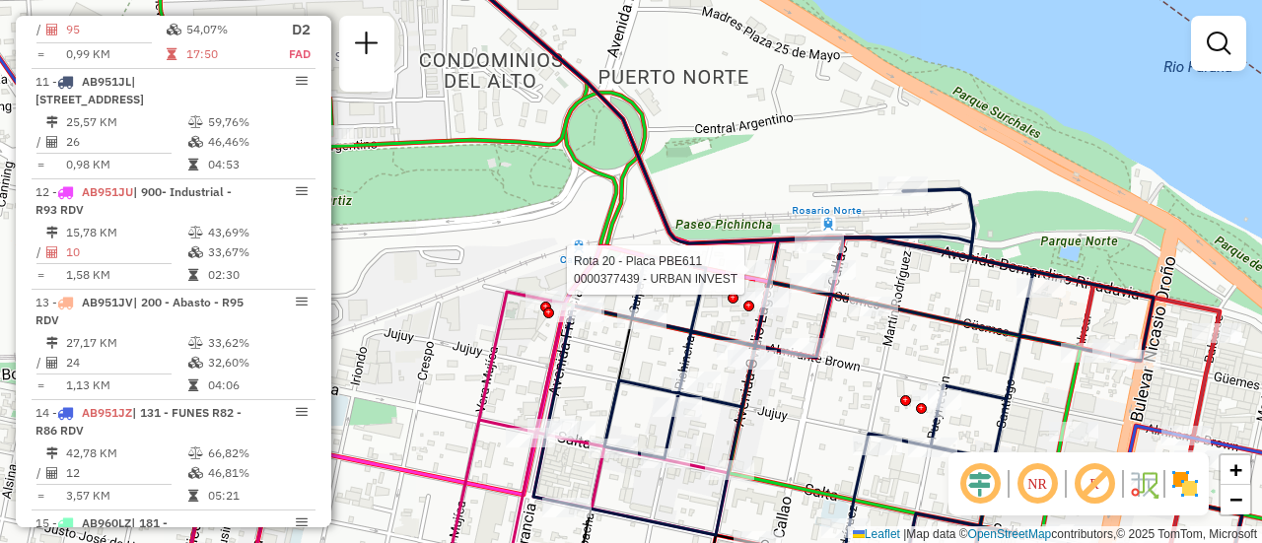
select select "**********"
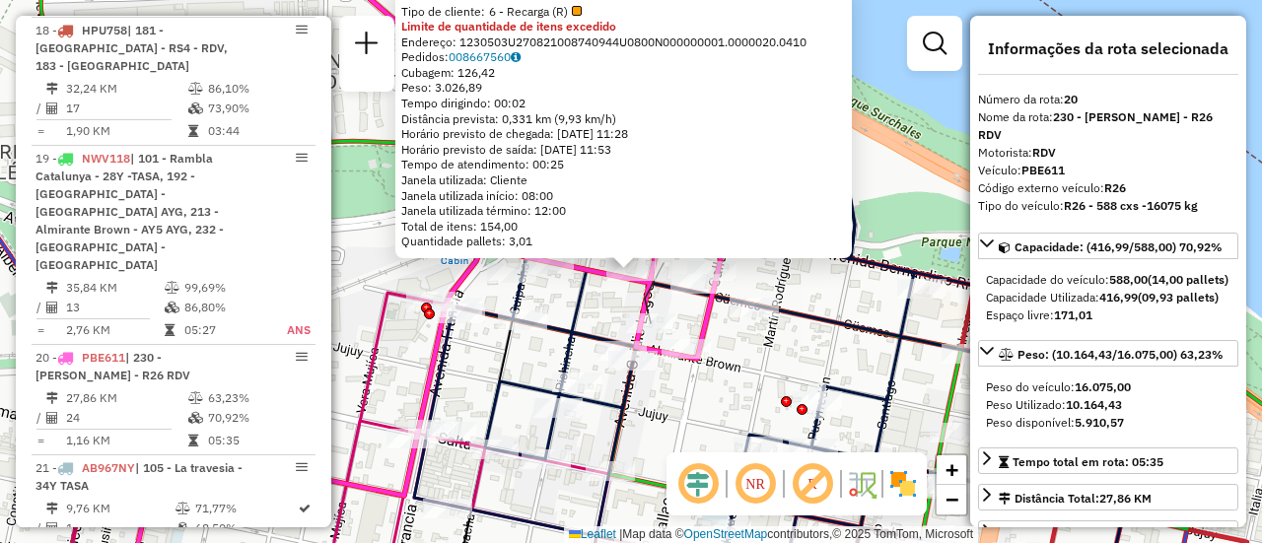
scroll to position [3071, 0]
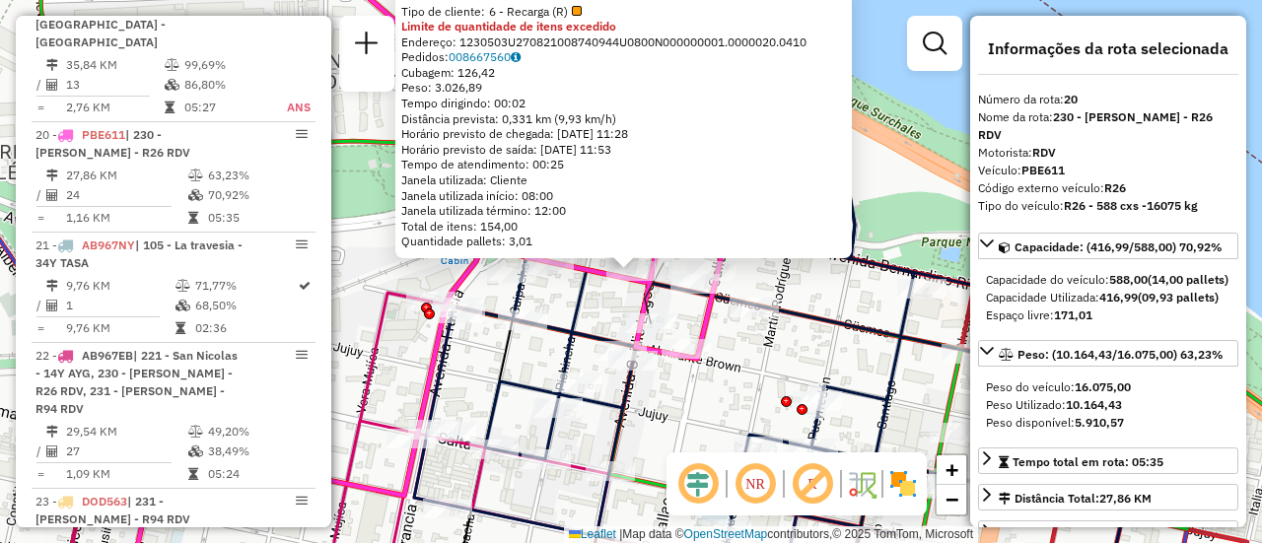
click at [809, 366] on div "0000377439 - URBAN INVEST Tipo de cliente: 6 - Recarga (R) Limite de quantidade…" at bounding box center [631, 271] width 1262 height 543
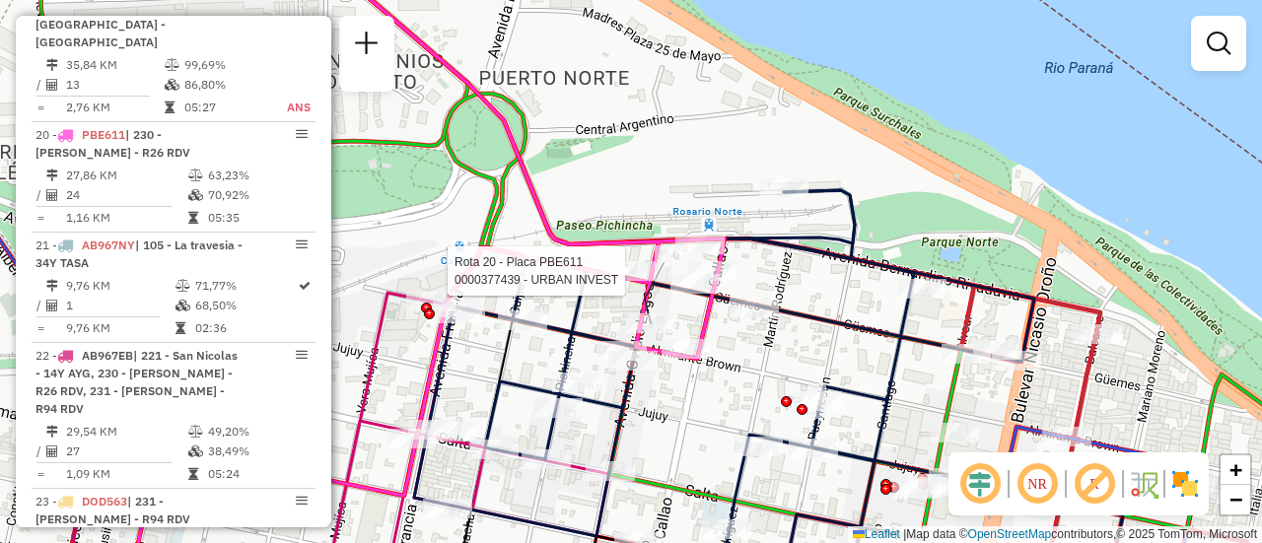
select select "**********"
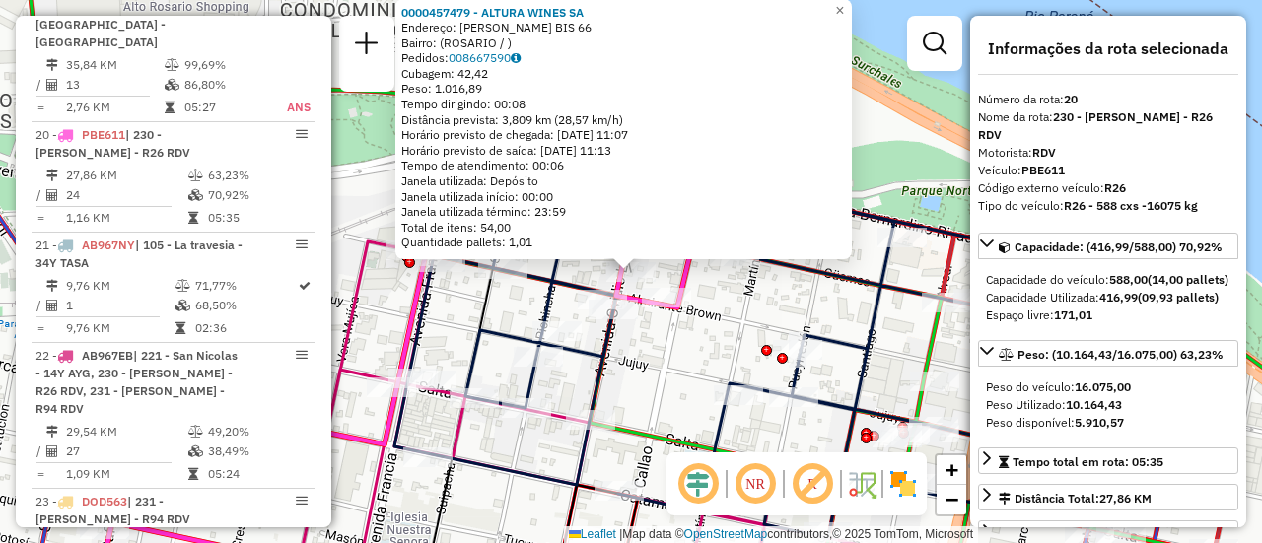
click at [721, 323] on div "0000457479 - ALTURA WINES SA Endereço: OVIDIO LAGOS BIS 66 Bairro: (ROSARIO / )…" at bounding box center [631, 271] width 1262 height 543
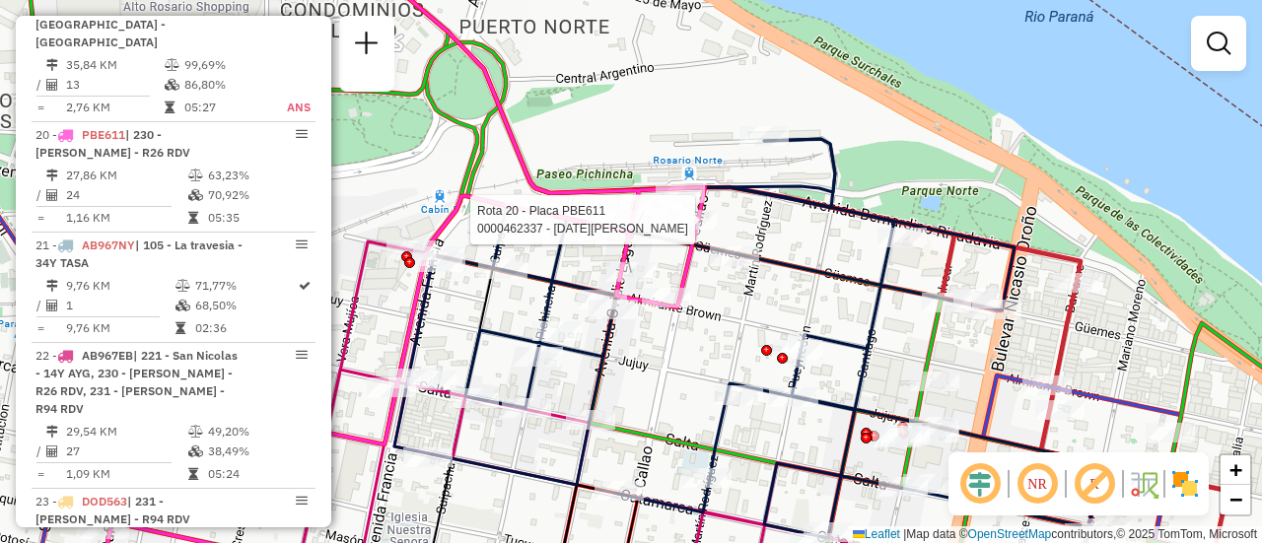
select select "**********"
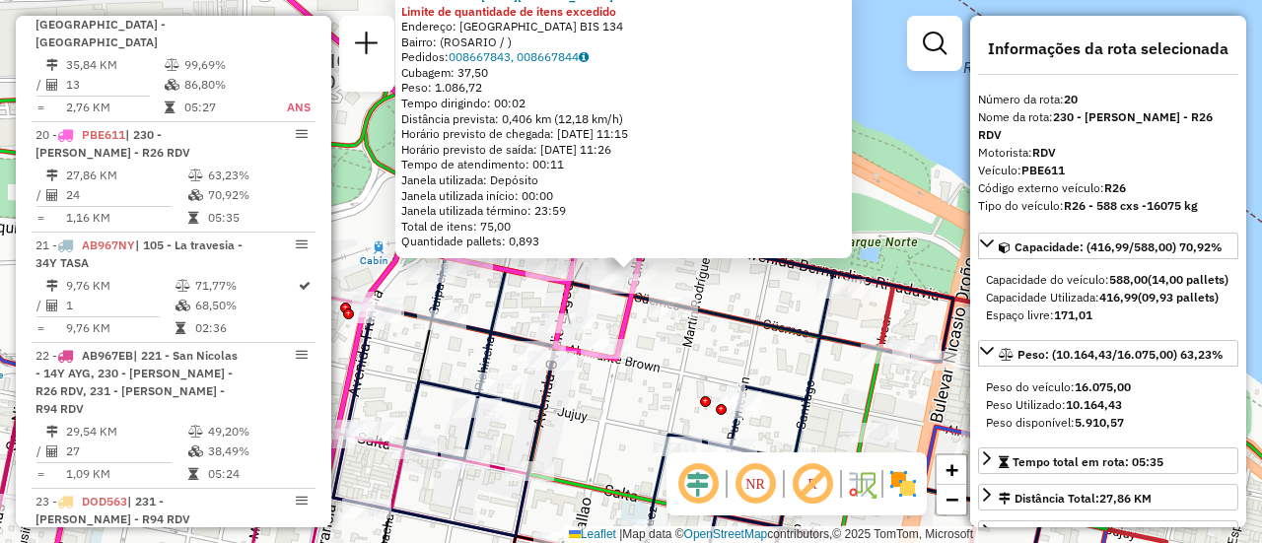
scroll to position [197, 0]
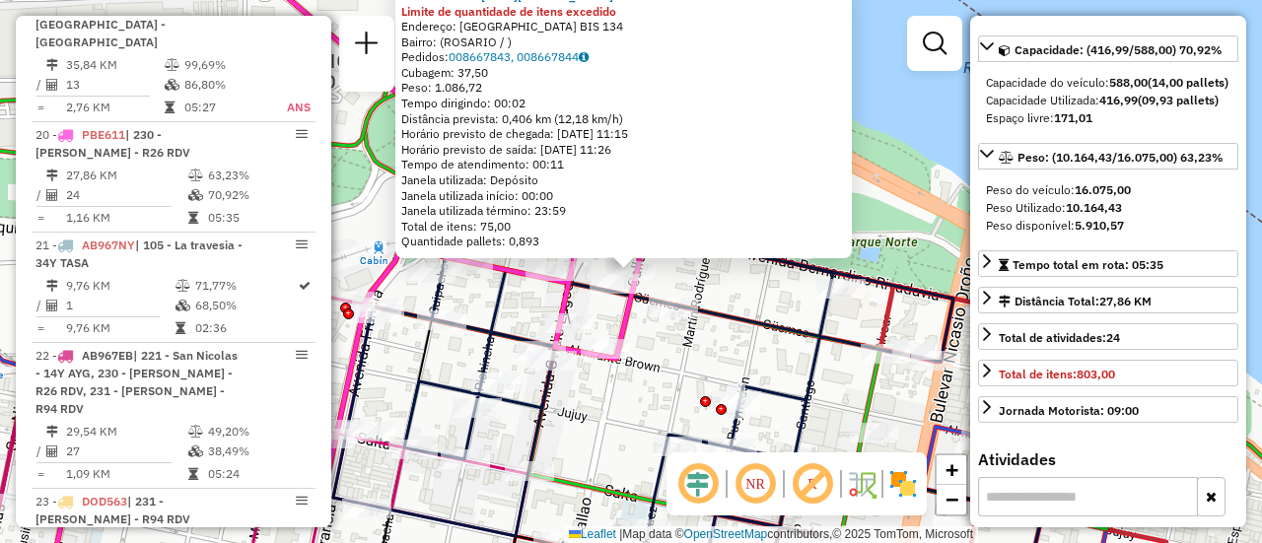
click at [759, 293] on div "0000462337 - Natale Gustavo Ernesto Limite de quantidade de itens excedido Ende…" at bounding box center [631, 271] width 1262 height 543
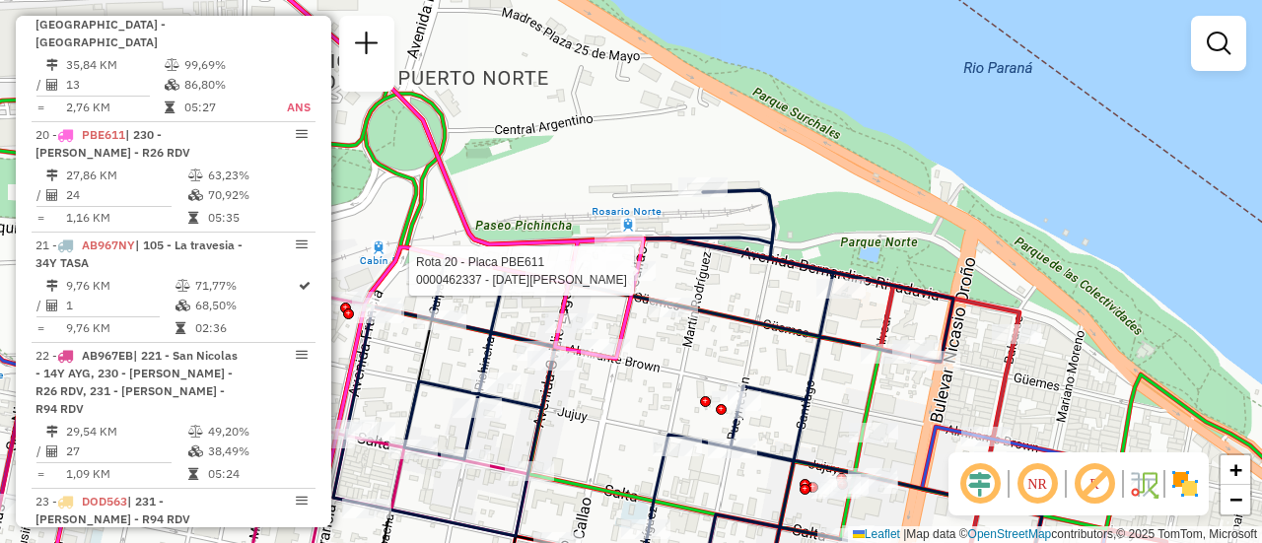
select select "**********"
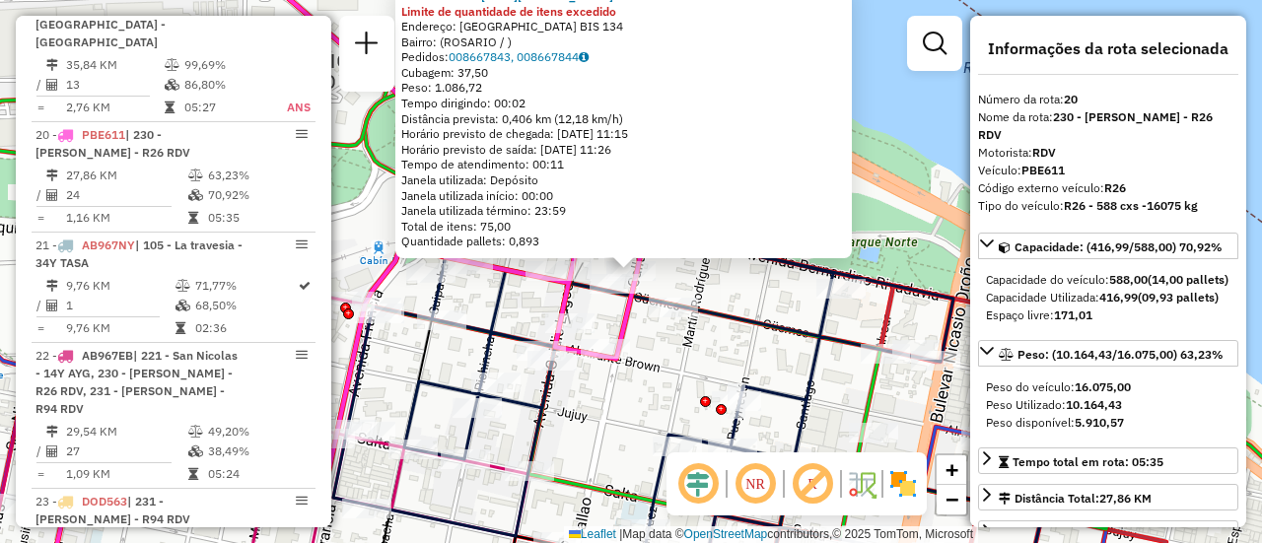
click at [754, 364] on div "0000462337 - Natale Gustavo Ernesto Limite de quantidade de itens excedido Ende…" at bounding box center [631, 271] width 1262 height 543
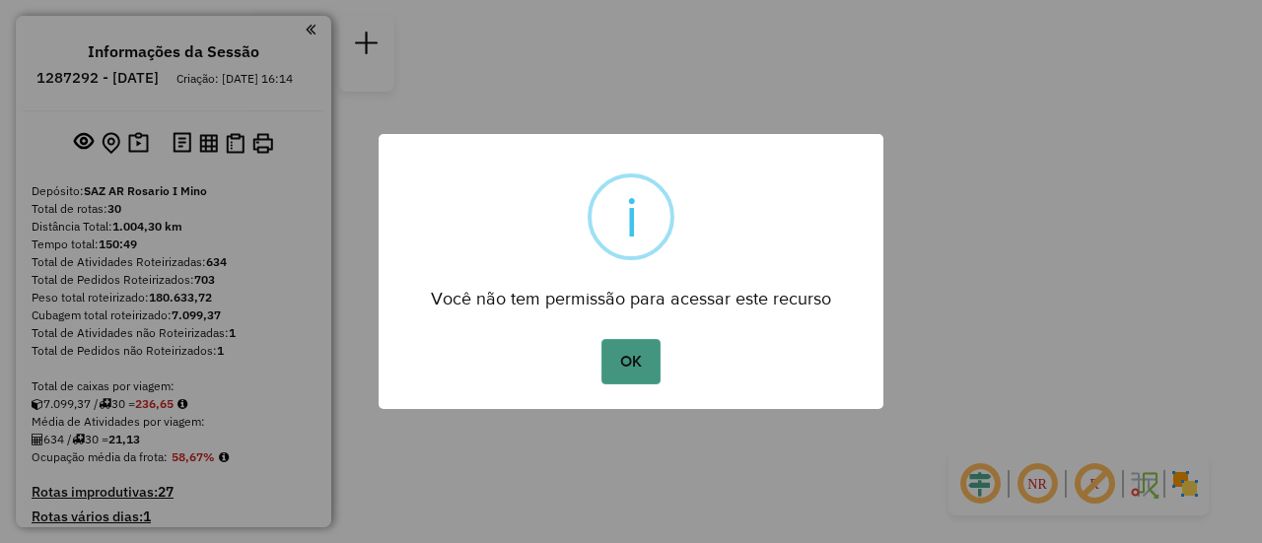
click at [626, 345] on button "OK" at bounding box center [631, 361] width 58 height 45
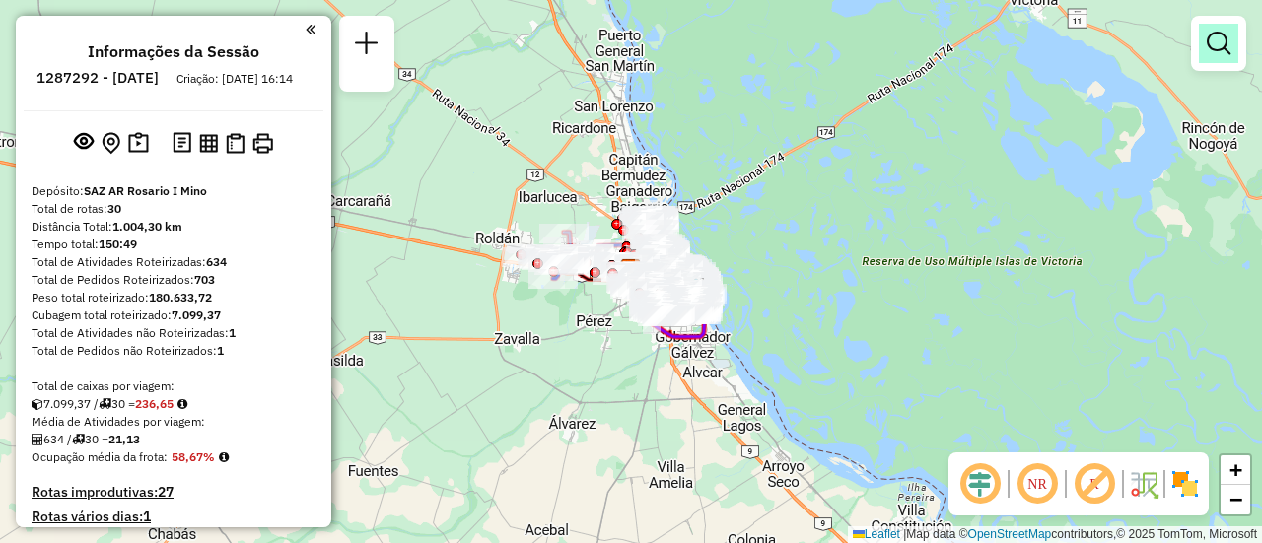
click at [1215, 47] on em at bounding box center [1219, 44] width 24 height 24
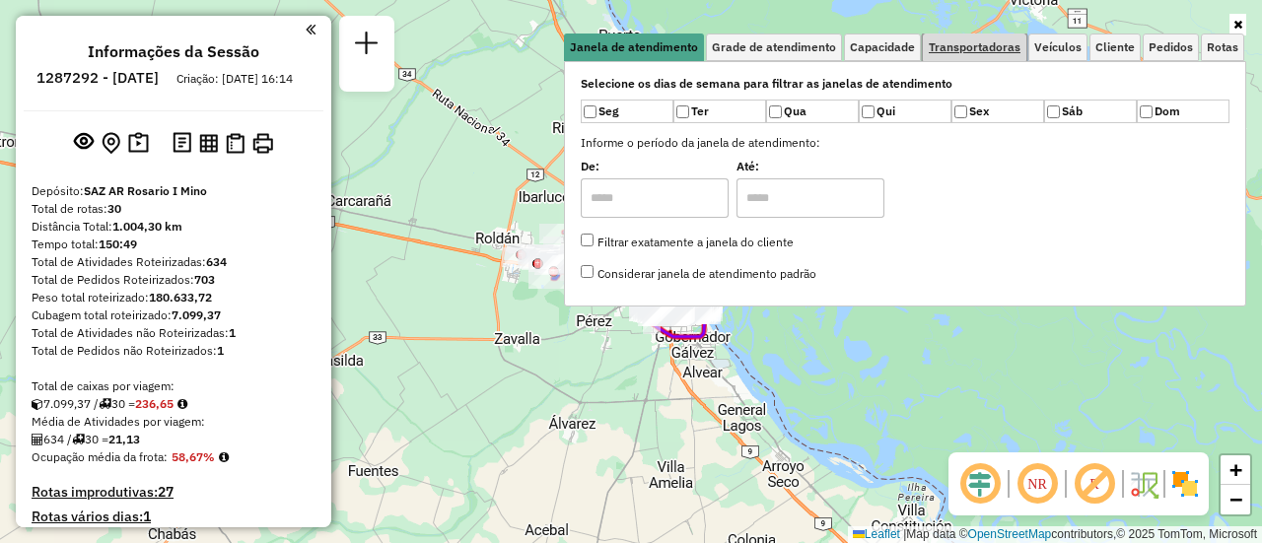
click at [991, 44] on span "Transportadoras" at bounding box center [975, 47] width 92 height 12
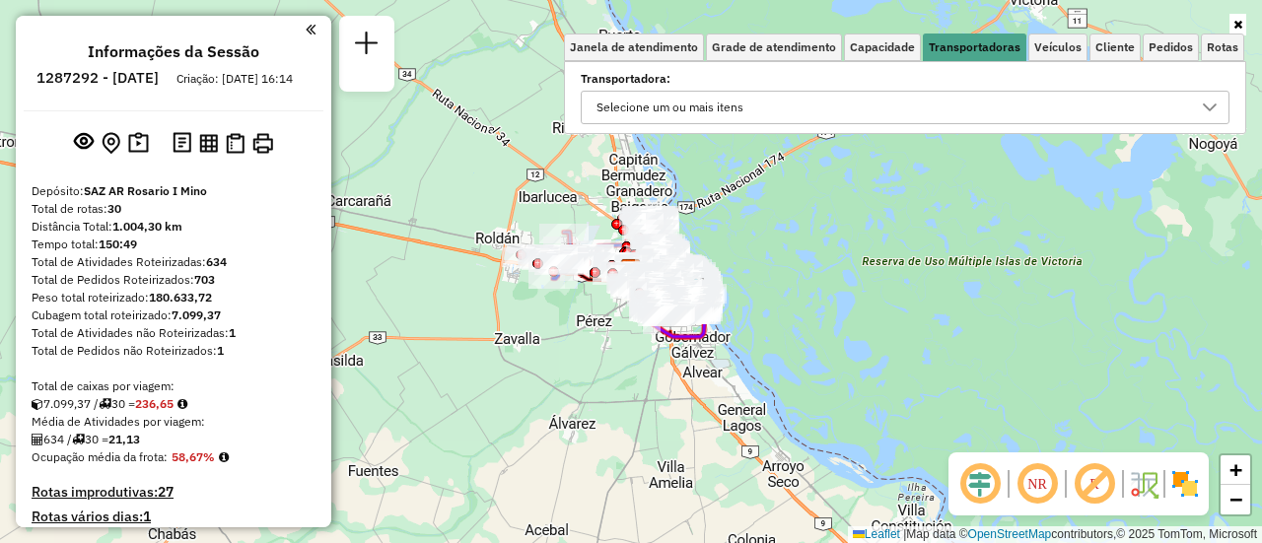
click at [1212, 107] on icon at bounding box center [1210, 108] width 16 height 16
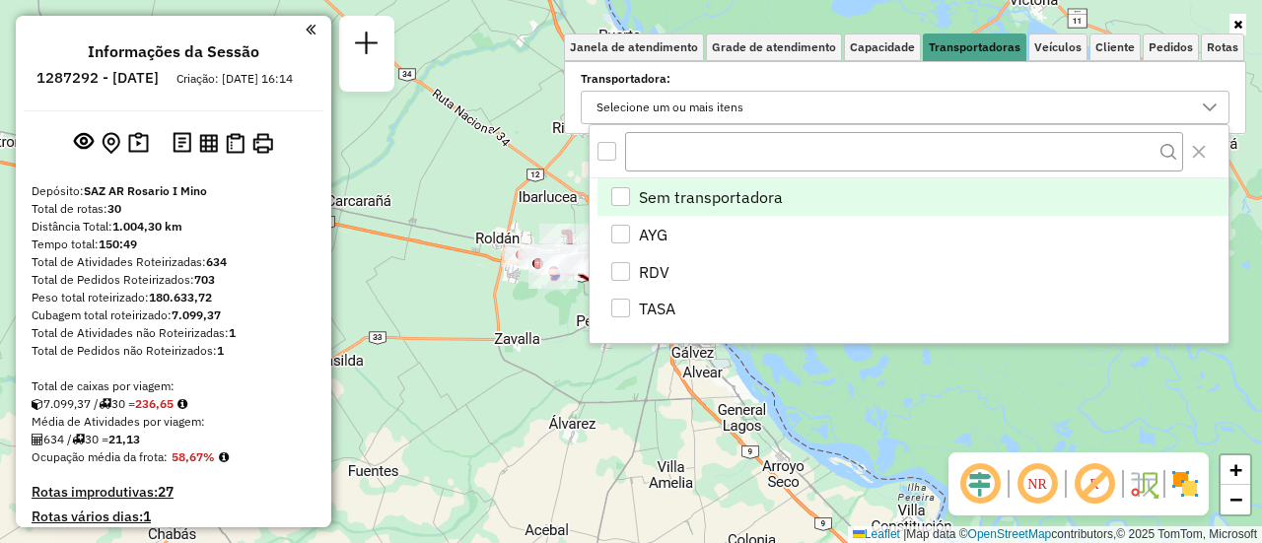
scroll to position [12, 68]
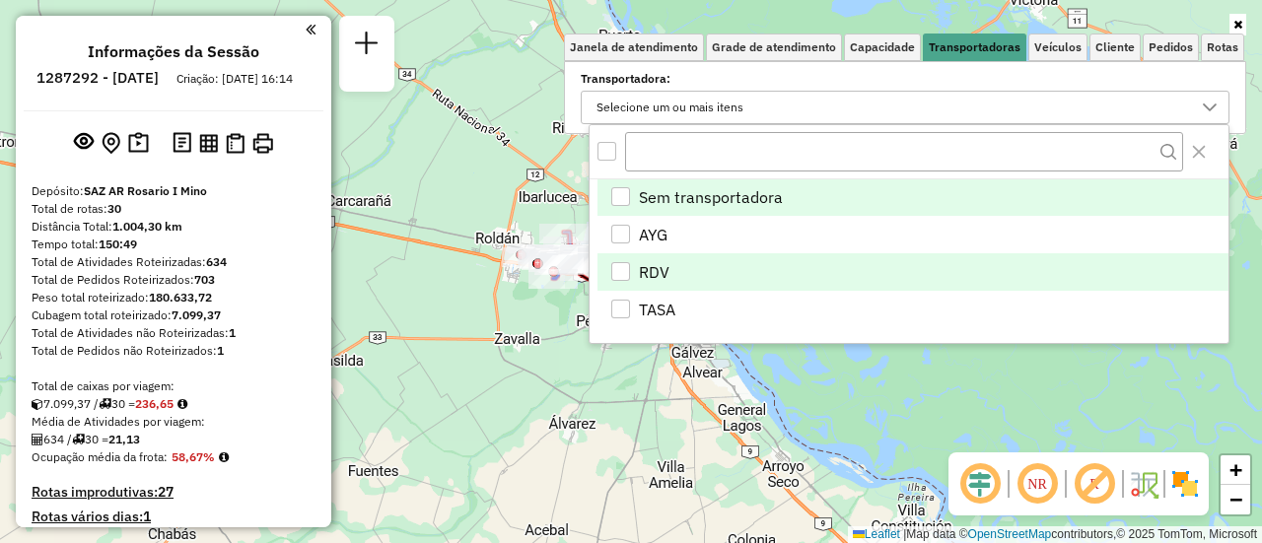
click at [621, 266] on div "RDV" at bounding box center [620, 271] width 19 height 19
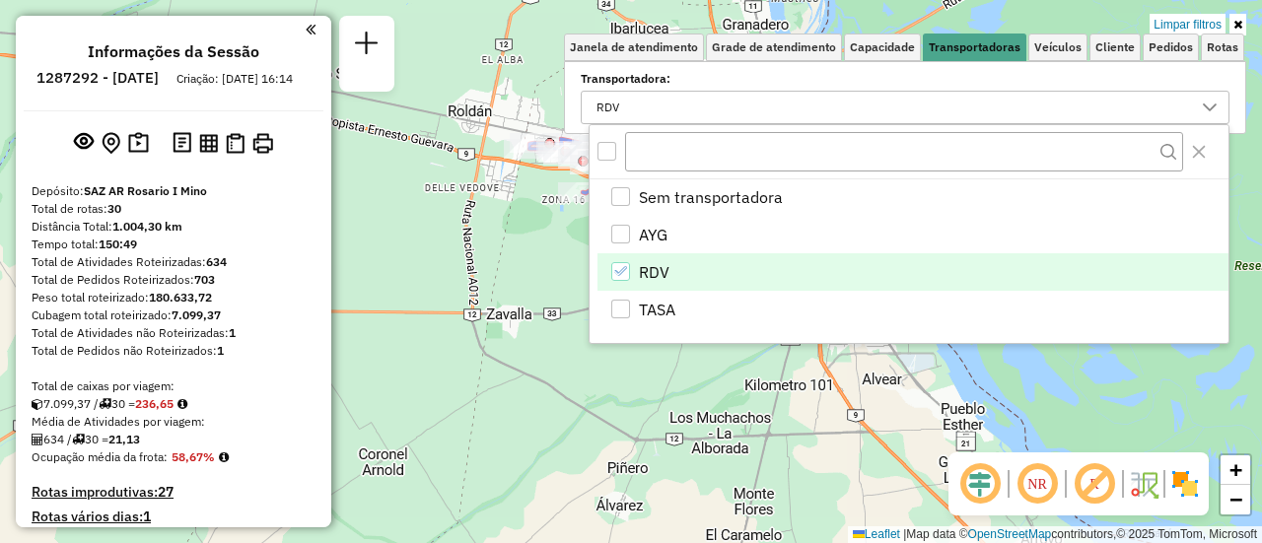
click at [525, 287] on div "Limpar filtros Janela de atendimento Grade de atendimento Capacidade Transporta…" at bounding box center [631, 271] width 1262 height 543
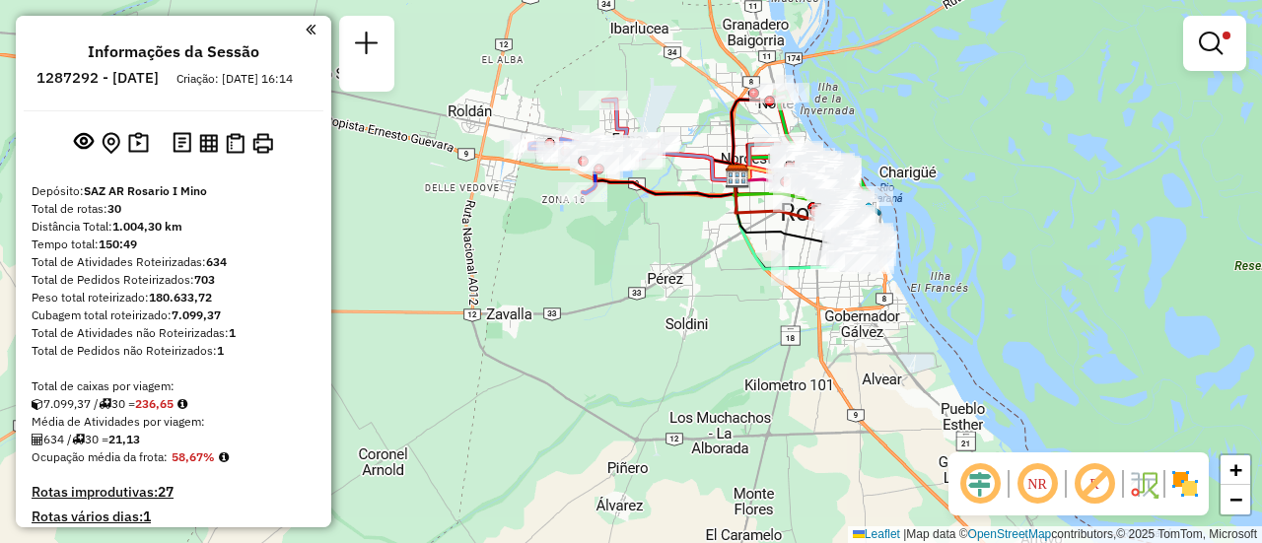
drag, startPoint x: 651, startPoint y: 269, endPoint x: 563, endPoint y: 261, distance: 88.1
click at [566, 262] on div "Limpar filtros Janela de atendimento Grade de atendimento Capacidade Transporta…" at bounding box center [631, 271] width 1262 height 543
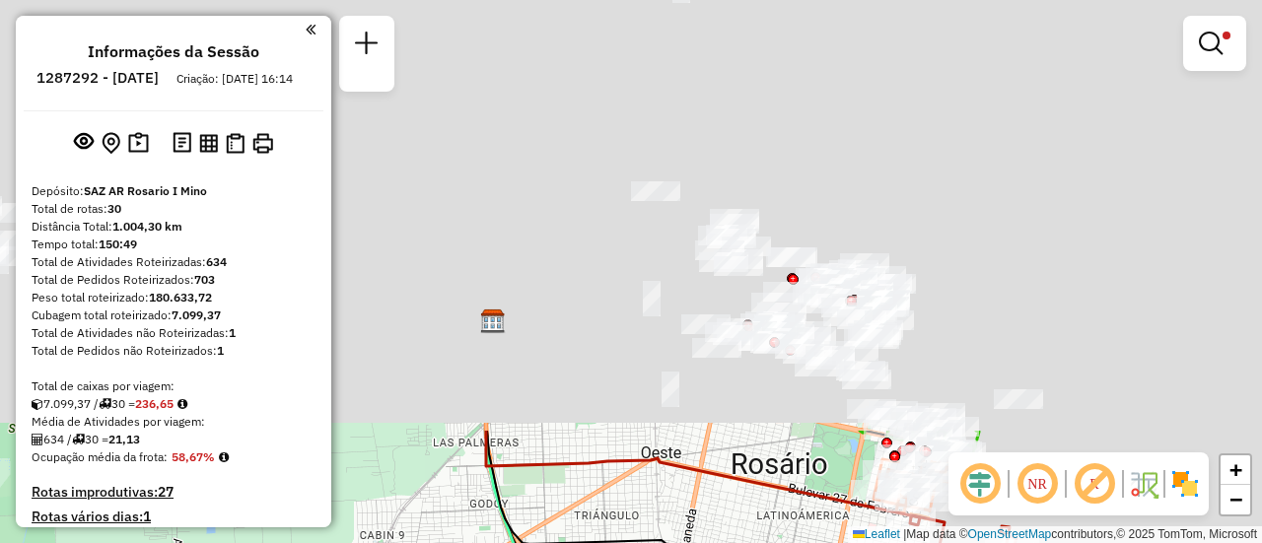
drag, startPoint x: 708, startPoint y: 99, endPoint x: 343, endPoint y: 588, distance: 610.2
click at [343, 542] on html "Aplicando filtros Pop-up bloqueado! Seu navegador bloqueou automáticamente a ab…" at bounding box center [631, 271] width 1262 height 543
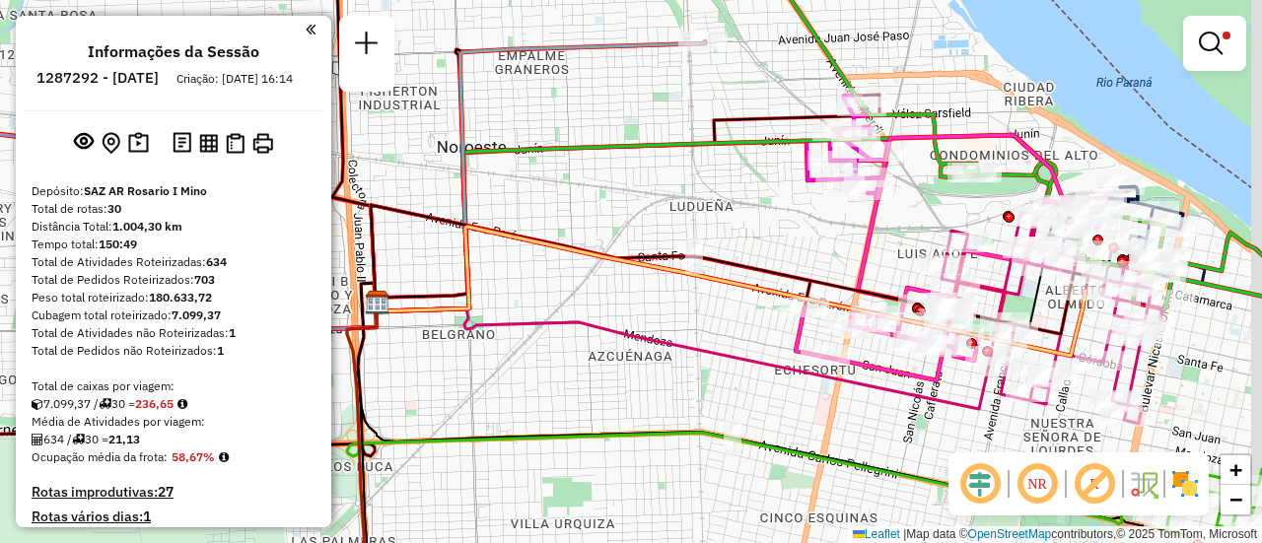
drag, startPoint x: 711, startPoint y: 94, endPoint x: 569, endPoint y: 305, distance: 254.4
click at [569, 307] on div "Limpar filtros Janela de atendimento Grade de atendimento Capacidade Transporta…" at bounding box center [631, 271] width 1262 height 543
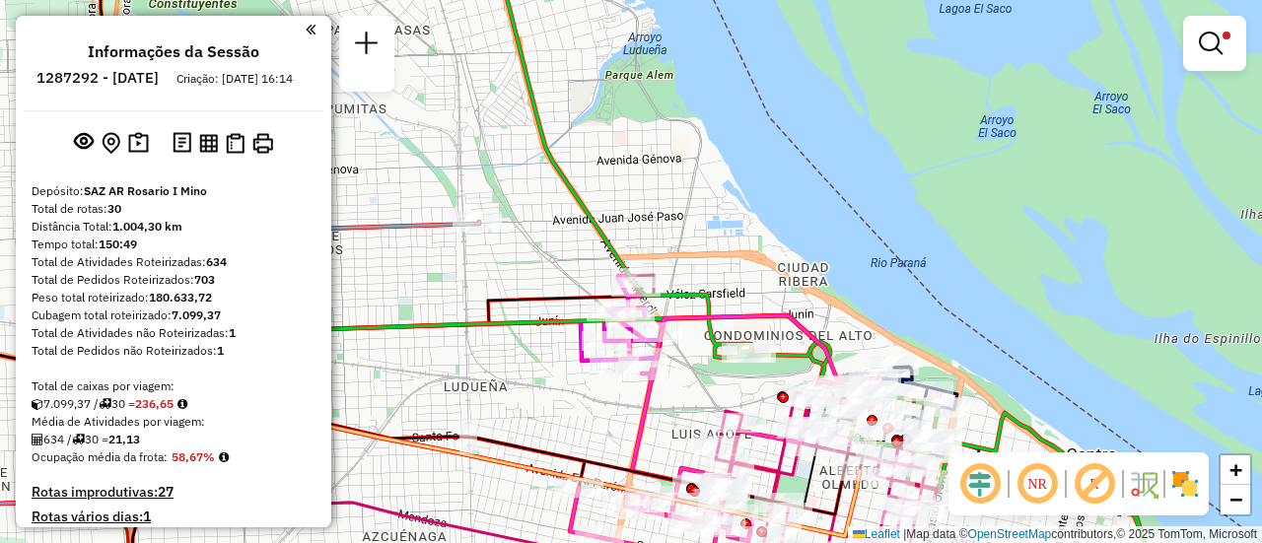
drag, startPoint x: 600, startPoint y: 292, endPoint x: 489, endPoint y: 266, distance: 113.4
click at [448, 265] on div "Limpar filtros Janela de atendimento Grade de atendimento Capacidade Transporta…" at bounding box center [631, 271] width 1262 height 543
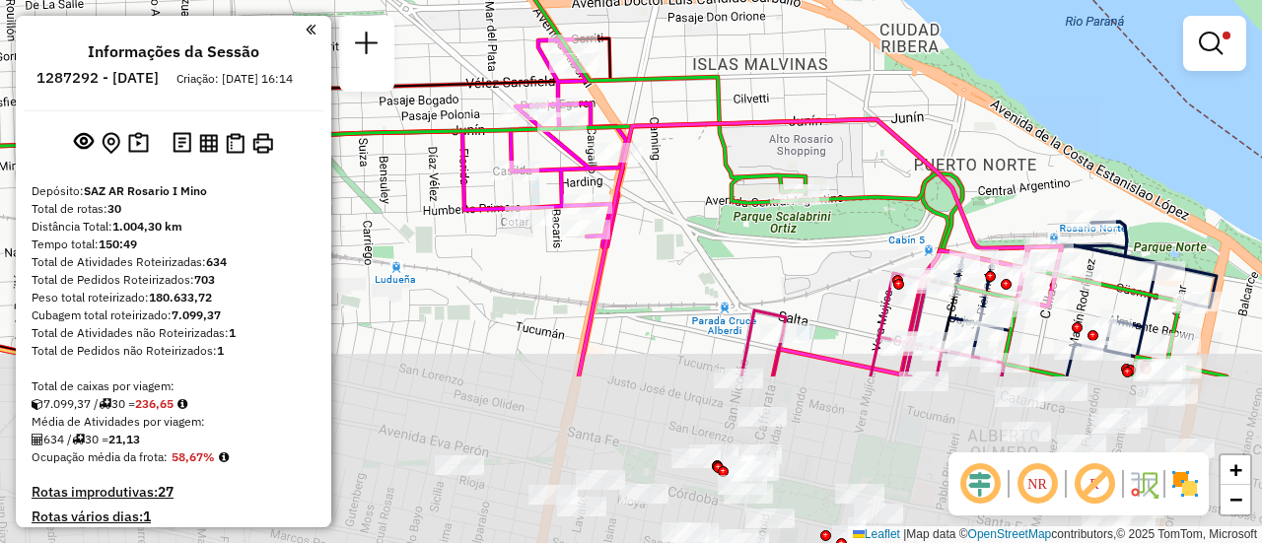
drag, startPoint x: 786, startPoint y: 268, endPoint x: 681, endPoint y: 49, distance: 242.6
click at [677, 45] on div "Limpar filtros Janela de atendimento Grade de atendimento Capacidade Transporta…" at bounding box center [631, 271] width 1262 height 543
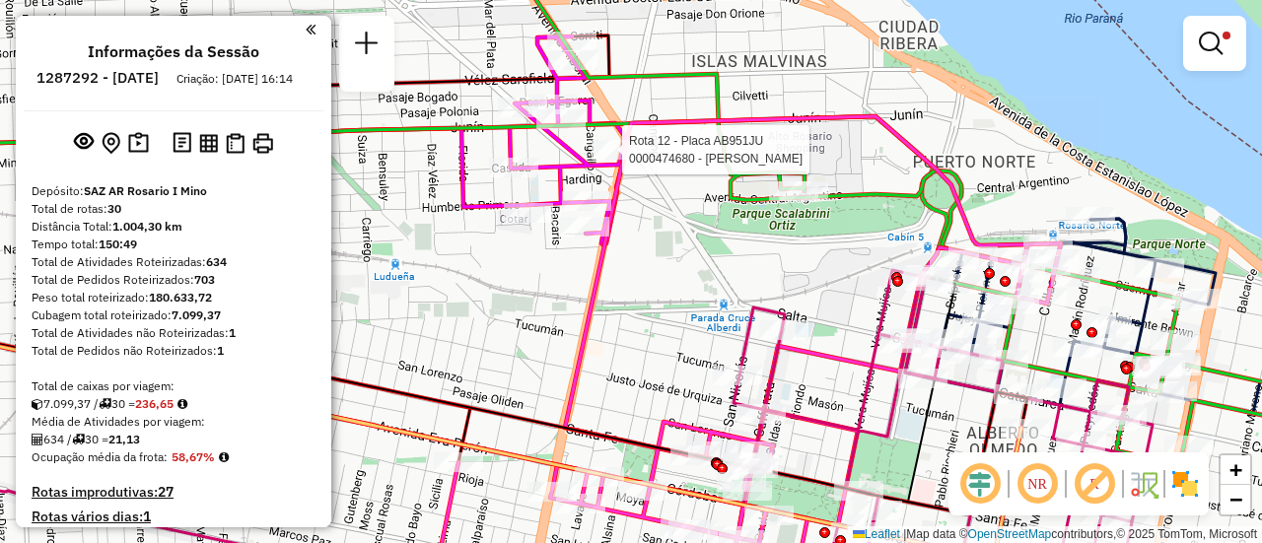
select select "**********"
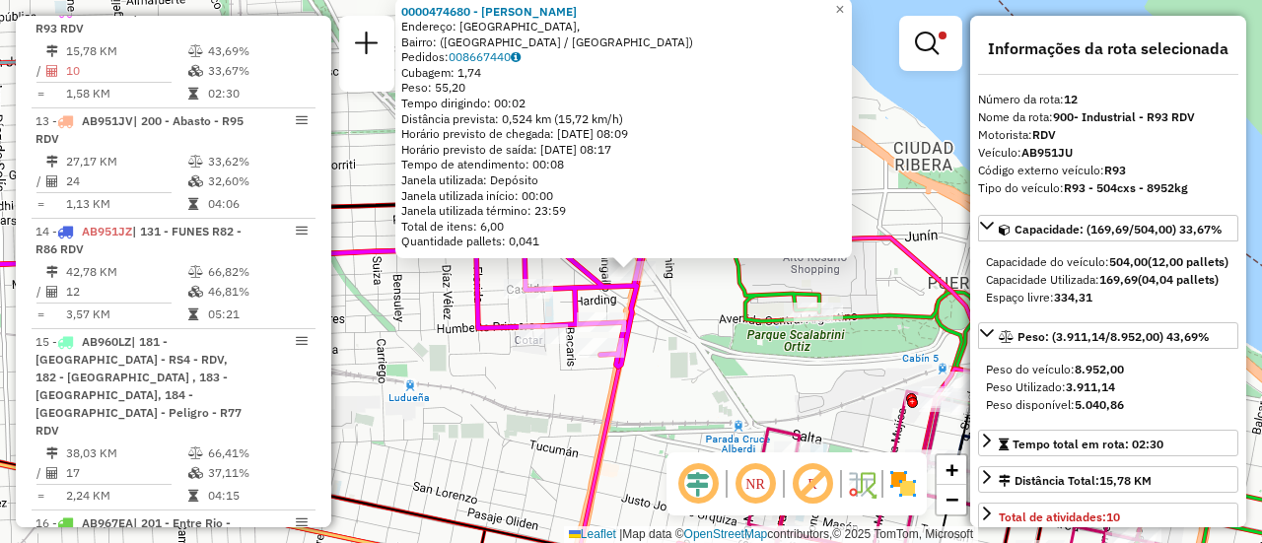
scroll to position [99, 0]
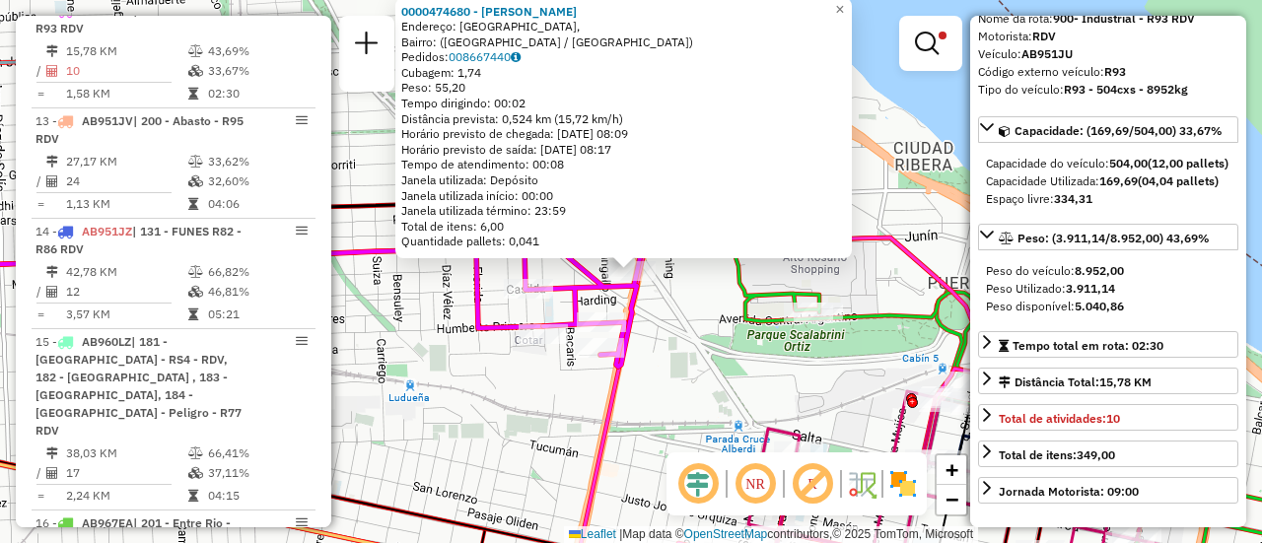
click at [689, 301] on div "0000474680 - GERVASO DANTE Endereço: Boulevard Avellaneda, Bairro: (Rosario / S…" at bounding box center [631, 271] width 1262 height 543
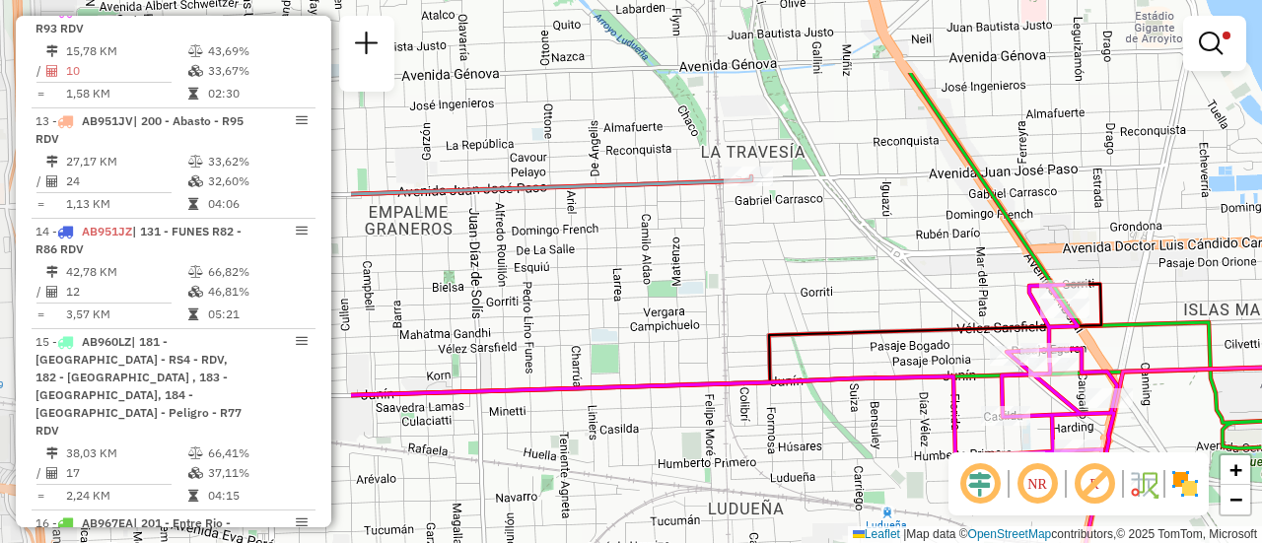
drag, startPoint x: 693, startPoint y: 142, endPoint x: 1171, endPoint y: 269, distance: 493.9
click at [1171, 269] on div "Limpar filtros Janela de atendimento Grade de atendimento Capacidade Transporta…" at bounding box center [631, 271] width 1262 height 543
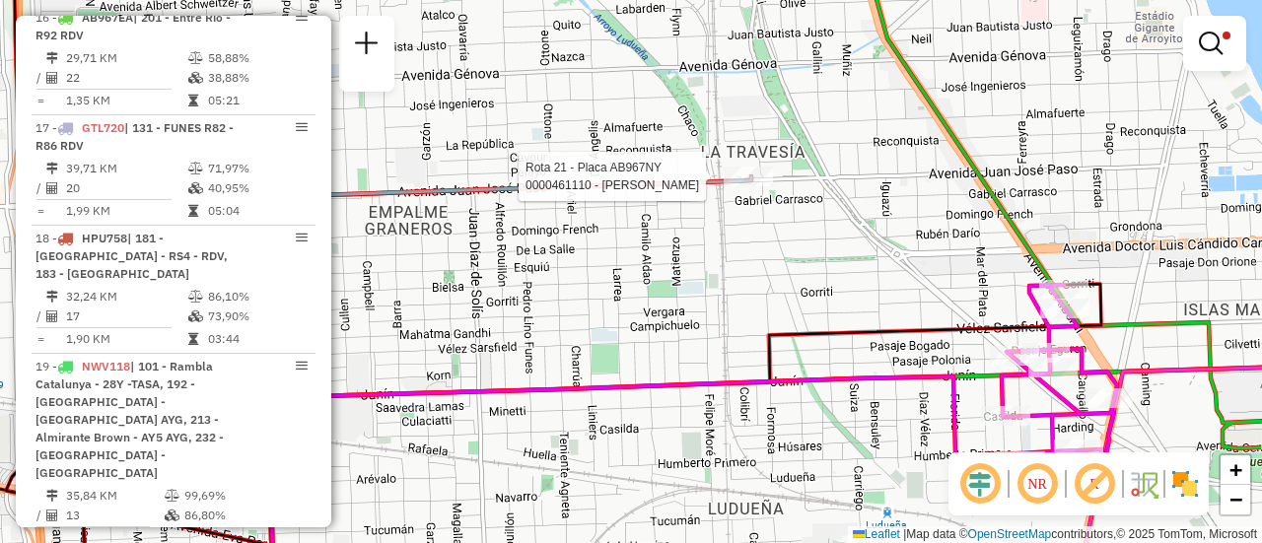
select select "**********"
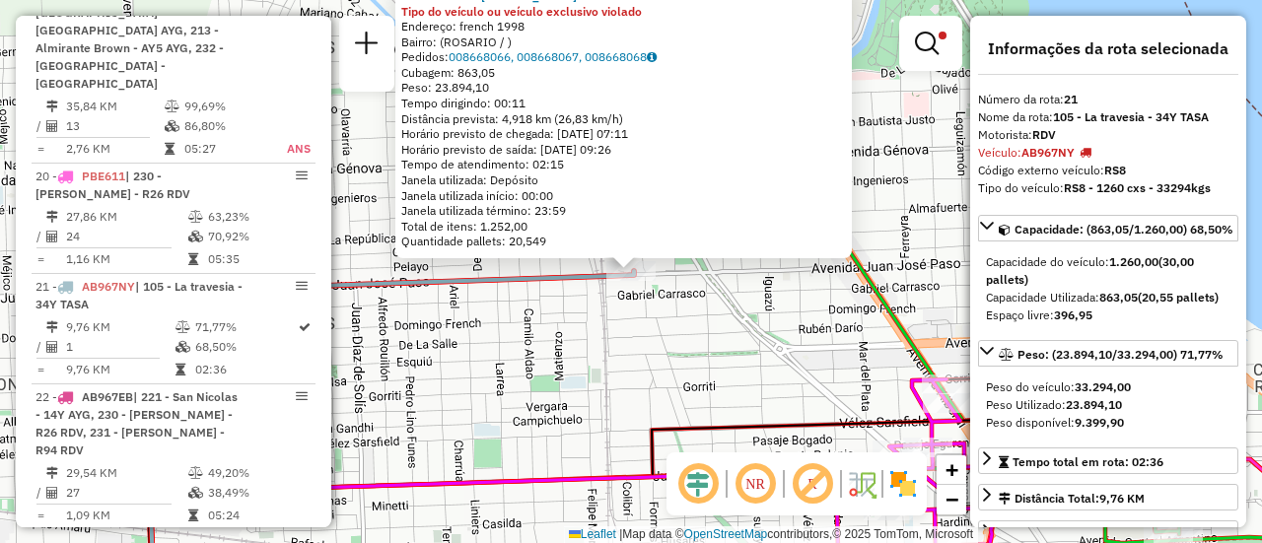
scroll to position [1931, 0]
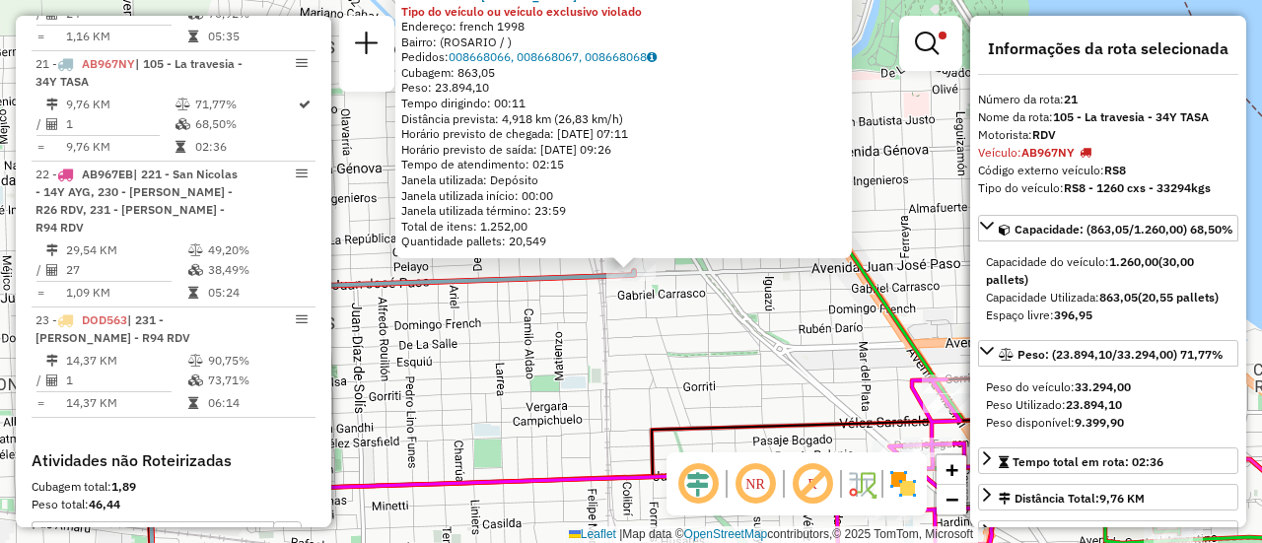
click at [733, 355] on div "0000461110 - Gonzales Emanuel - RDV Tipo do veículo ou veículo exclusivo violad…" at bounding box center [631, 271] width 1262 height 543
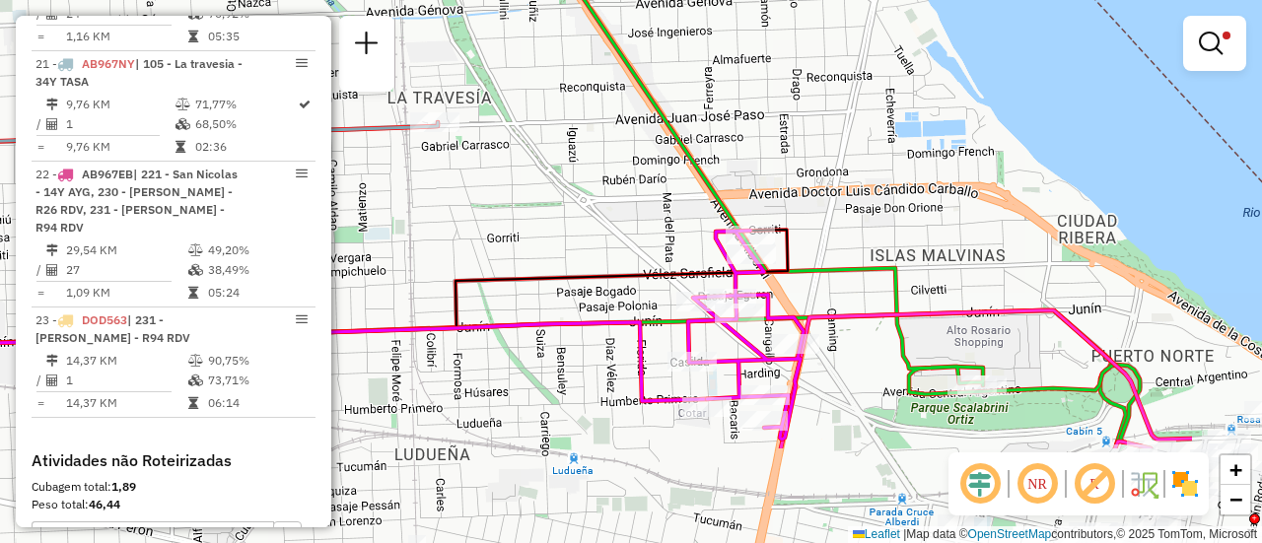
drag, startPoint x: 766, startPoint y: 355, endPoint x: 444, endPoint y: 152, distance: 381.1
click at [396, 107] on div "Limpar filtros Janela de atendimento Grade de atendimento Capacidade Transporta…" at bounding box center [631, 271] width 1262 height 543
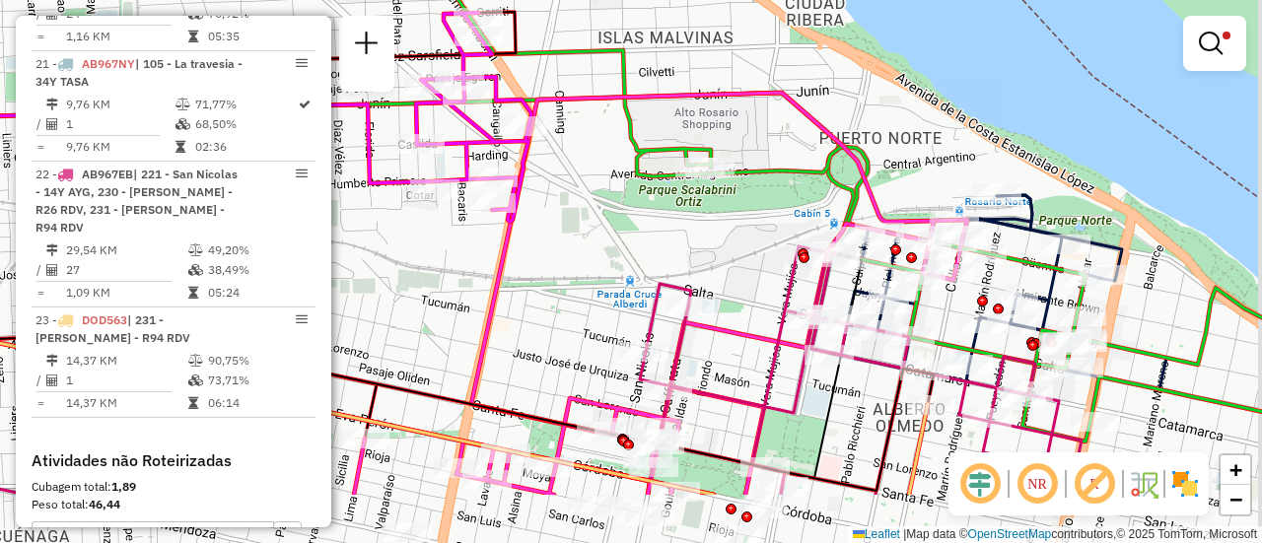
drag, startPoint x: 707, startPoint y: 327, endPoint x: 548, endPoint y: 213, distance: 195.7
click at [548, 213] on div "Limpar filtros Janela de atendimento Grade de atendimento Capacidade Transporta…" at bounding box center [631, 271] width 1262 height 543
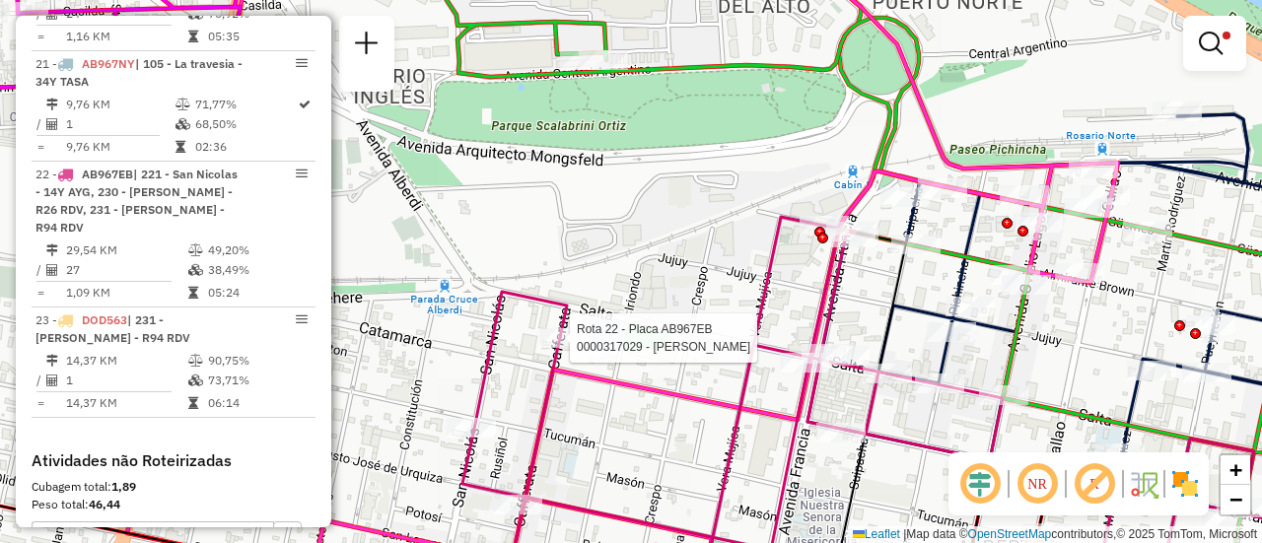
select select "**********"
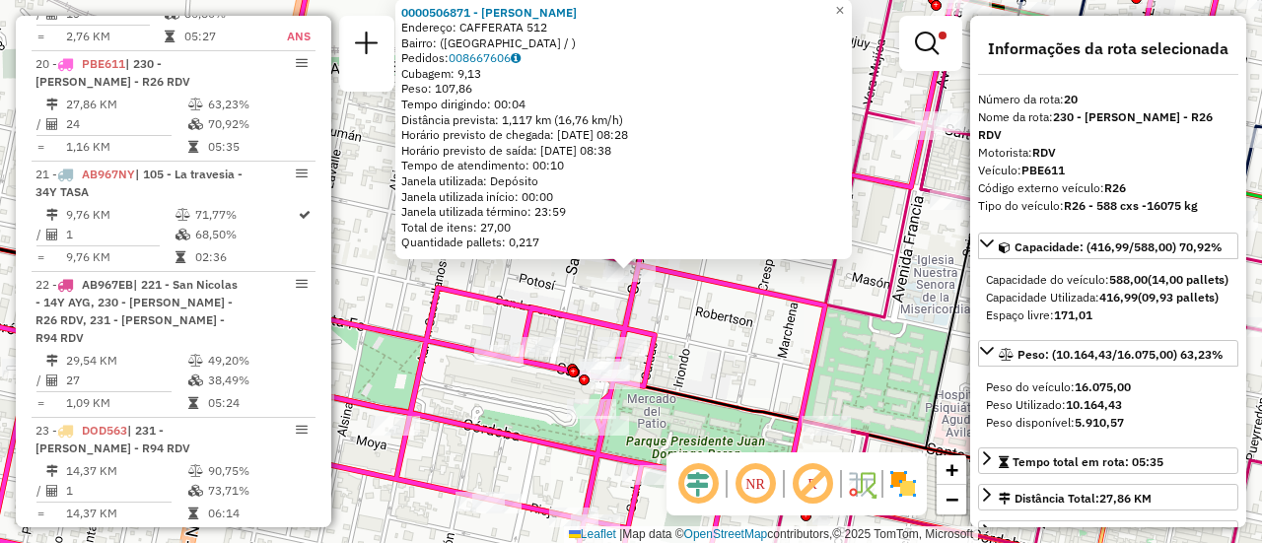
scroll to position [99, 0]
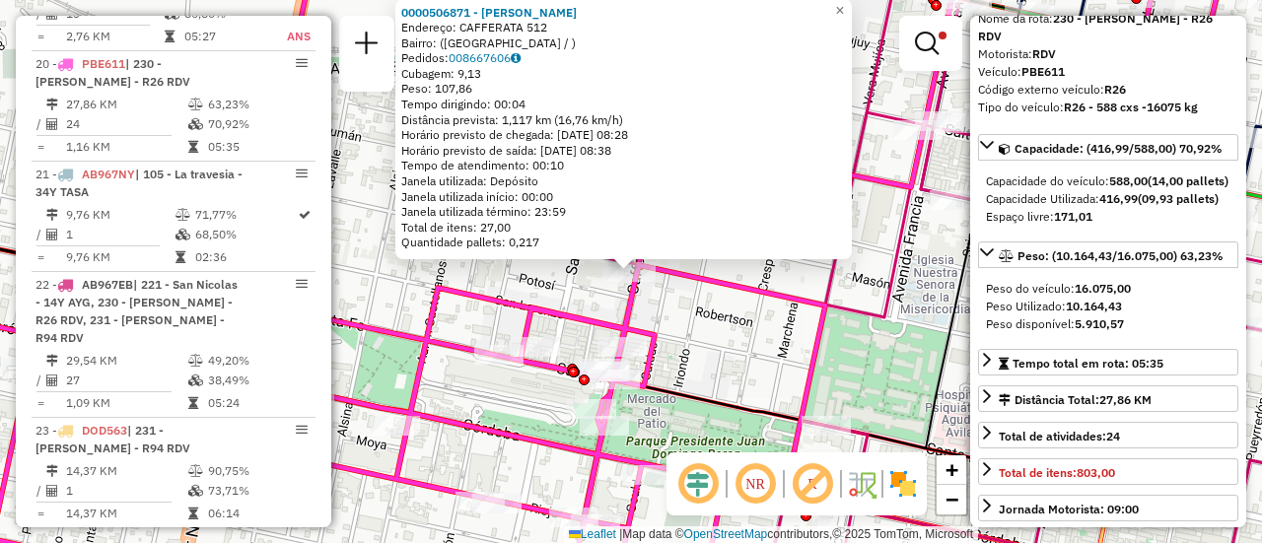
click at [722, 352] on div "0000506871 - Sanchez Alan David Endereço: CAFFERATA 512 Bairro: (rosario / ) Pe…" at bounding box center [631, 271] width 1262 height 543
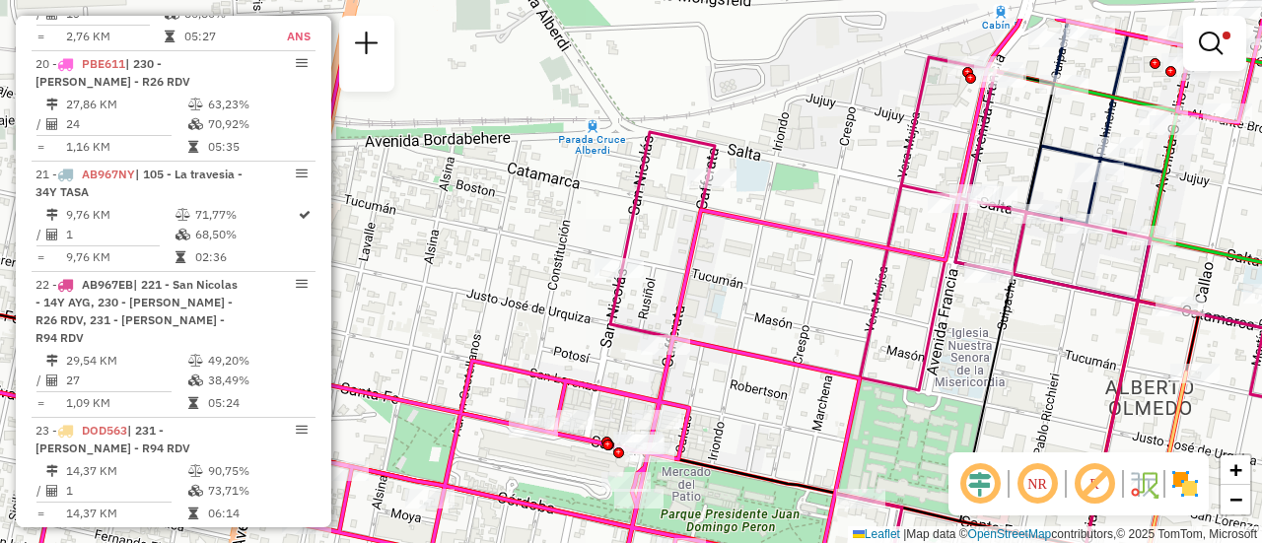
drag, startPoint x: 507, startPoint y: 191, endPoint x: 732, endPoint y: 495, distance: 377.9
click at [712, 498] on div "Limpar filtros Janela de atendimento Grade de atendimento Capacidade Transporta…" at bounding box center [631, 271] width 1262 height 543
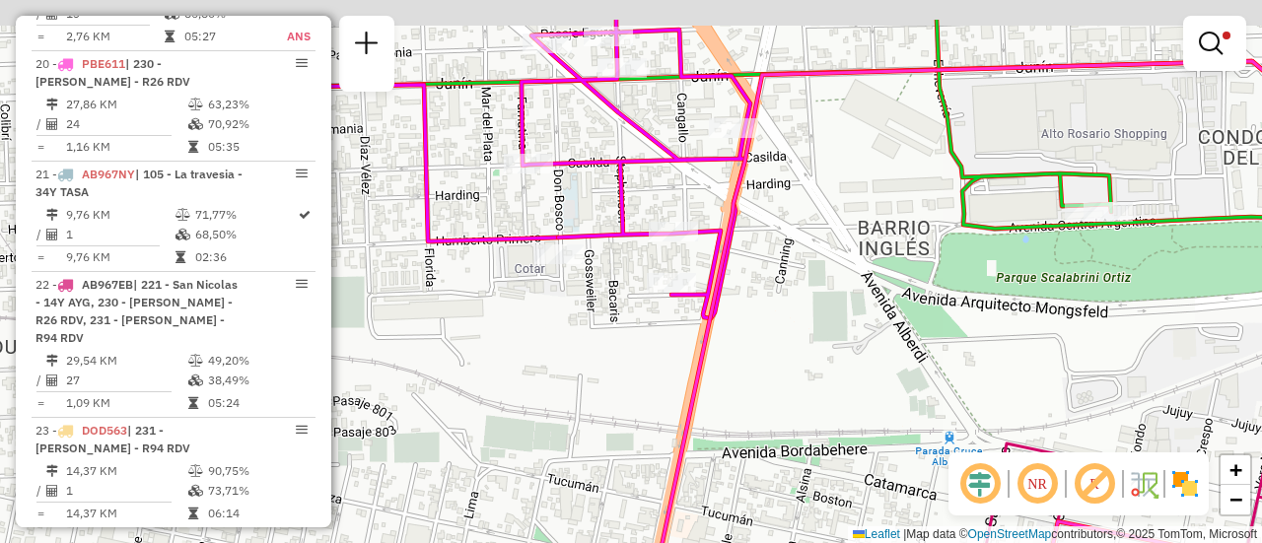
drag, startPoint x: 397, startPoint y: 308, endPoint x: 799, endPoint y: 447, distance: 424.8
click at [796, 451] on div "Limpar filtros Janela de atendimento Grade de atendimento Capacidade Transporta…" at bounding box center [631, 271] width 1262 height 543
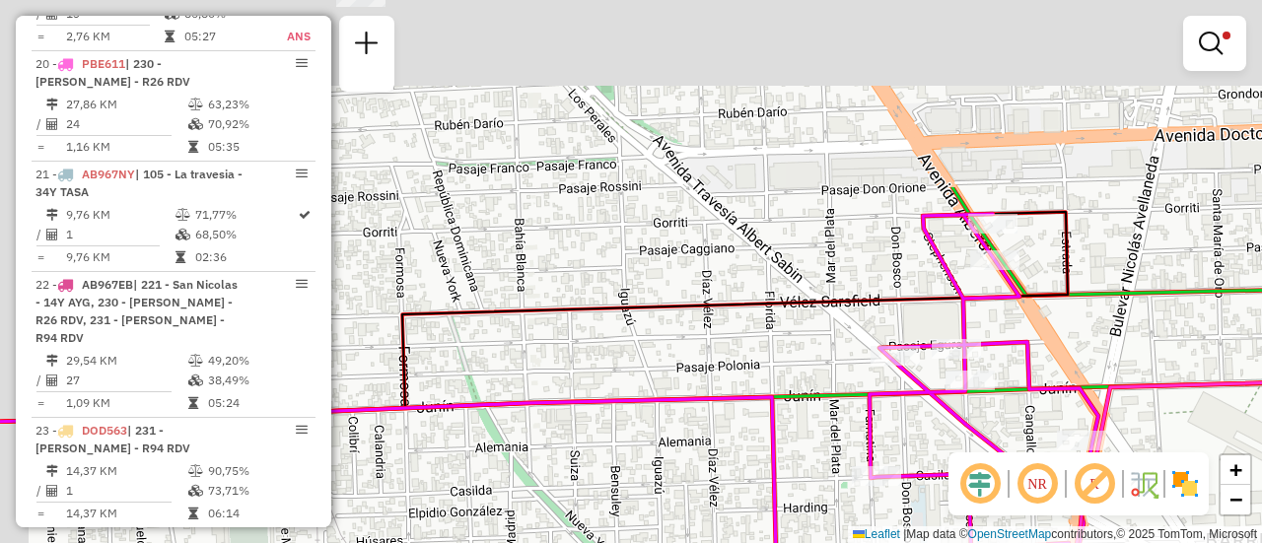
drag, startPoint x: 742, startPoint y: 285, endPoint x: 831, endPoint y: 483, distance: 217.6
click at [892, 542] on html "Aplicando filtros Pop-up bloqueado! Seu navegador bloqueou automáticamente a ab…" at bounding box center [631, 271] width 1262 height 543
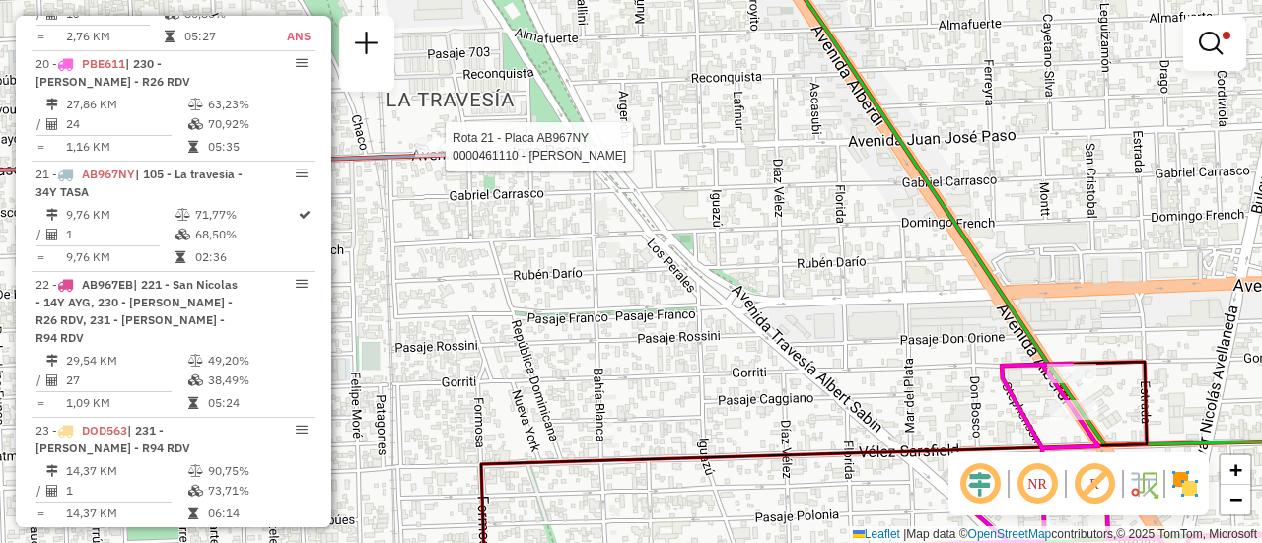
select select "**********"
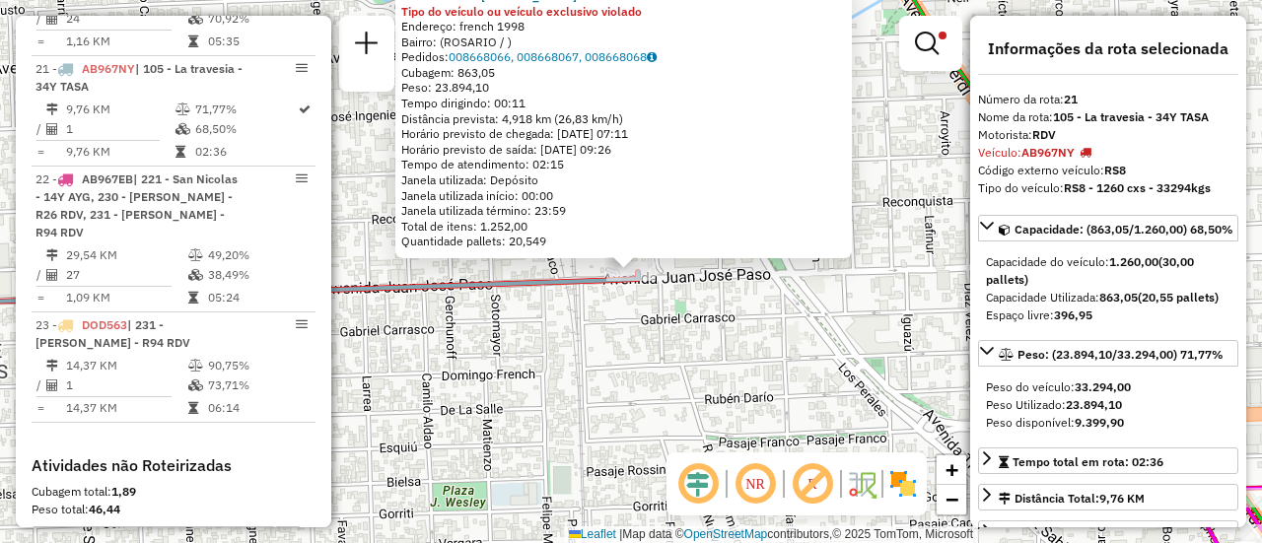
scroll to position [1931, 0]
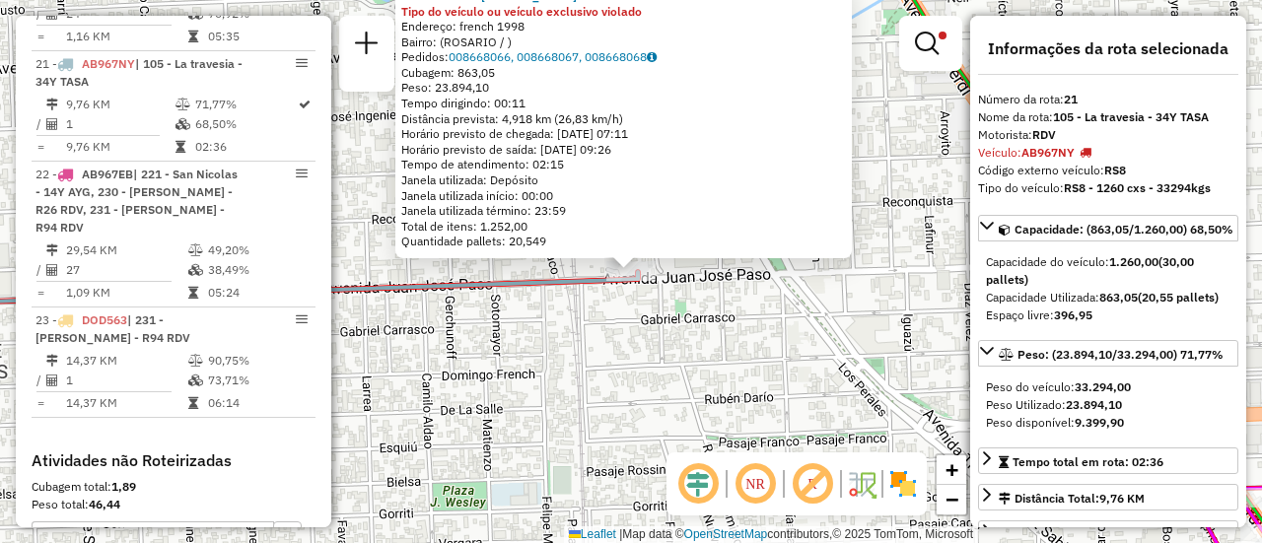
click at [763, 350] on div "0000461110 - Gonzales Emanuel - RDV Tipo do veículo ou veículo exclusivo violad…" at bounding box center [631, 271] width 1262 height 543
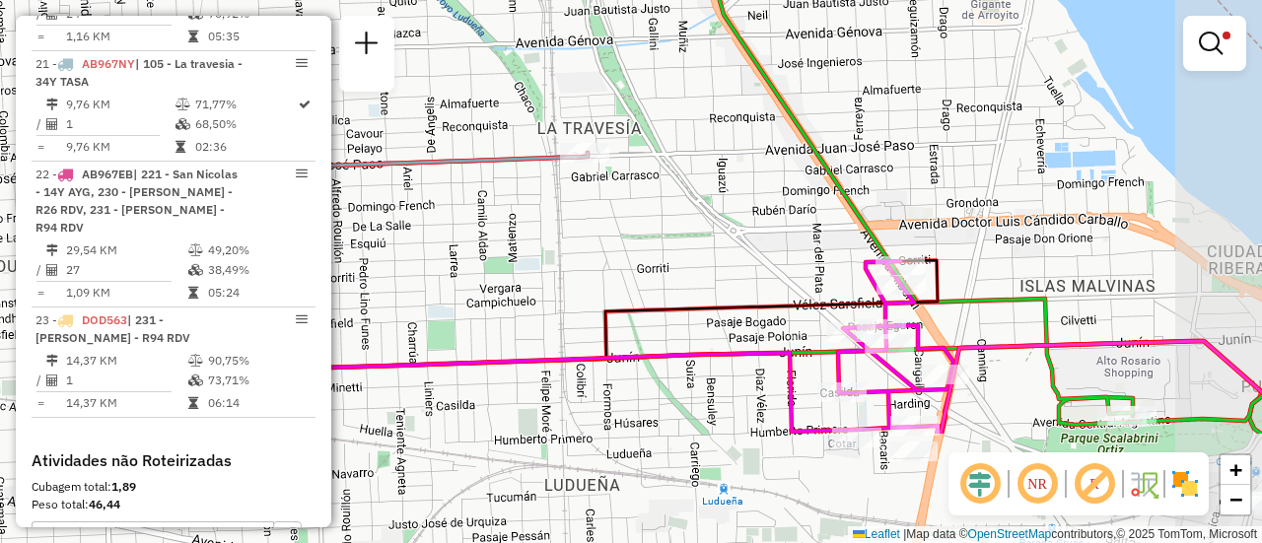
drag, startPoint x: 847, startPoint y: 310, endPoint x: 708, endPoint y: 137, distance: 221.6
click at [708, 137] on div "Limpar filtros Janela de atendimento Grade de atendimento Capacidade Transporta…" at bounding box center [631, 271] width 1262 height 543
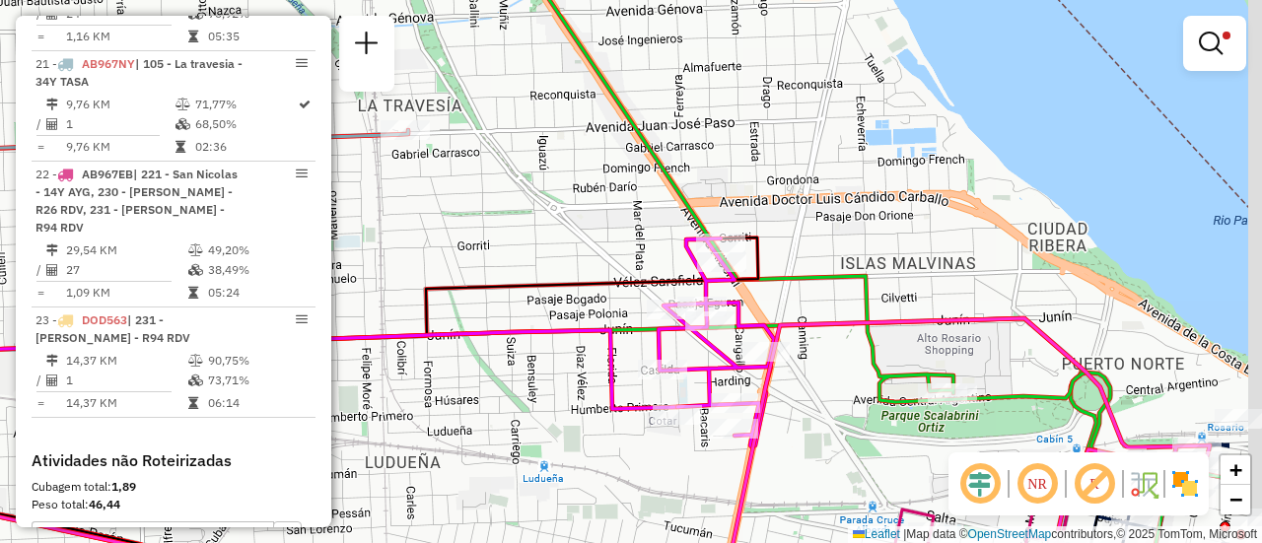
drag, startPoint x: 699, startPoint y: 256, endPoint x: 380, endPoint y: 235, distance: 320.2
click at [380, 235] on div "Limpar filtros Janela de atendimento Grade de atendimento Capacidade Transporta…" at bounding box center [631, 271] width 1262 height 543
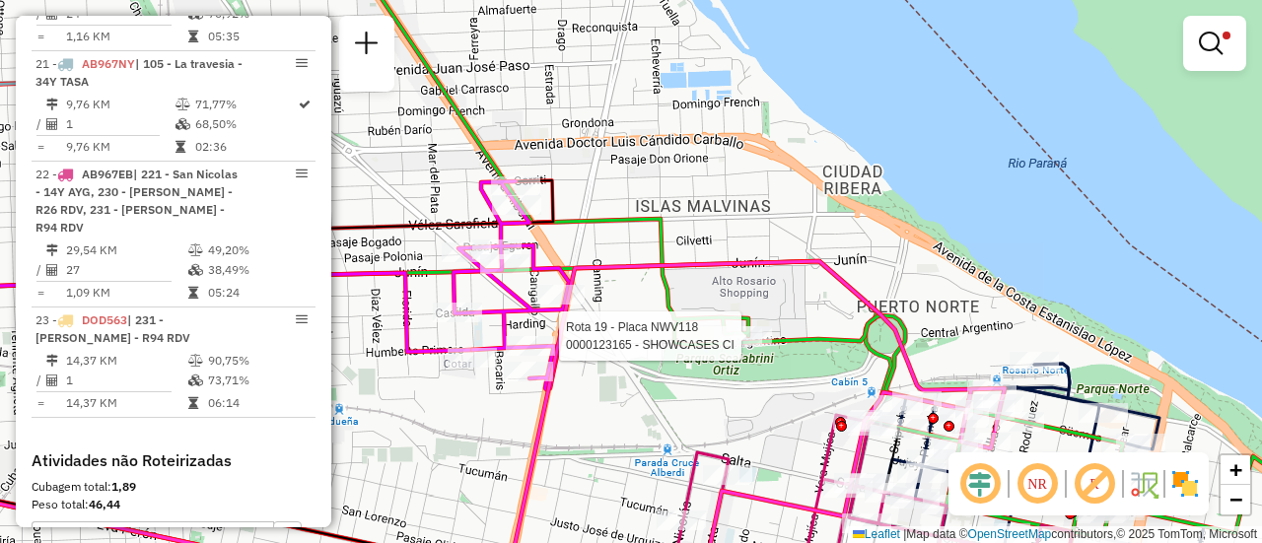
select select "**********"
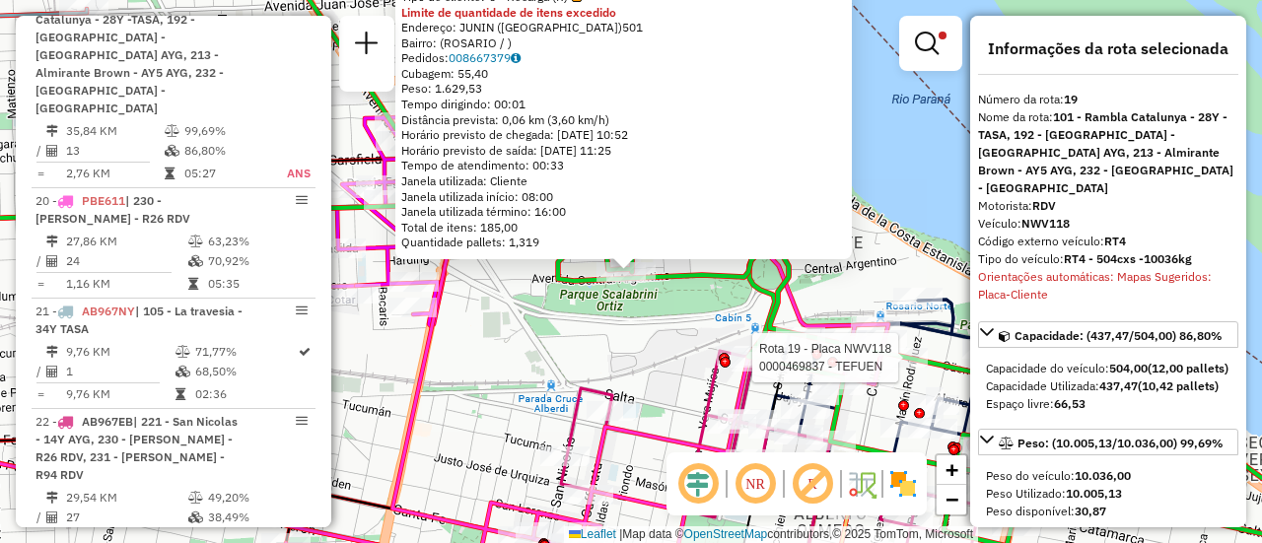
scroll to position [1657, 0]
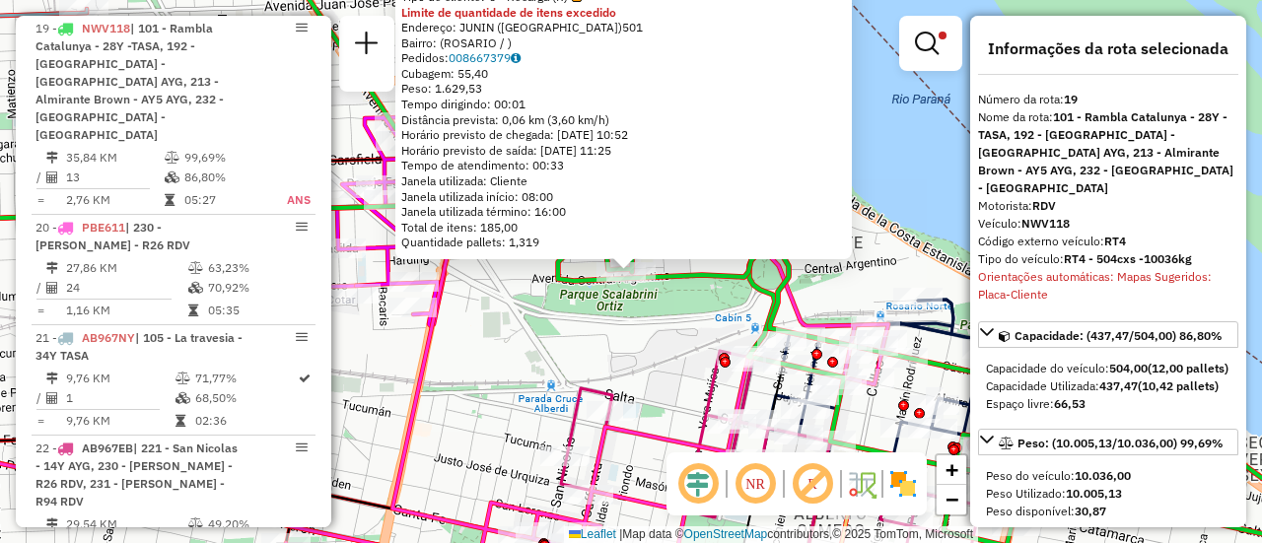
click at [636, 357] on div "0000123165 - SHOWCASES CI Tipo de cliente: 6 - Recarga (R) Limite de quantidade…" at bounding box center [631, 271] width 1262 height 543
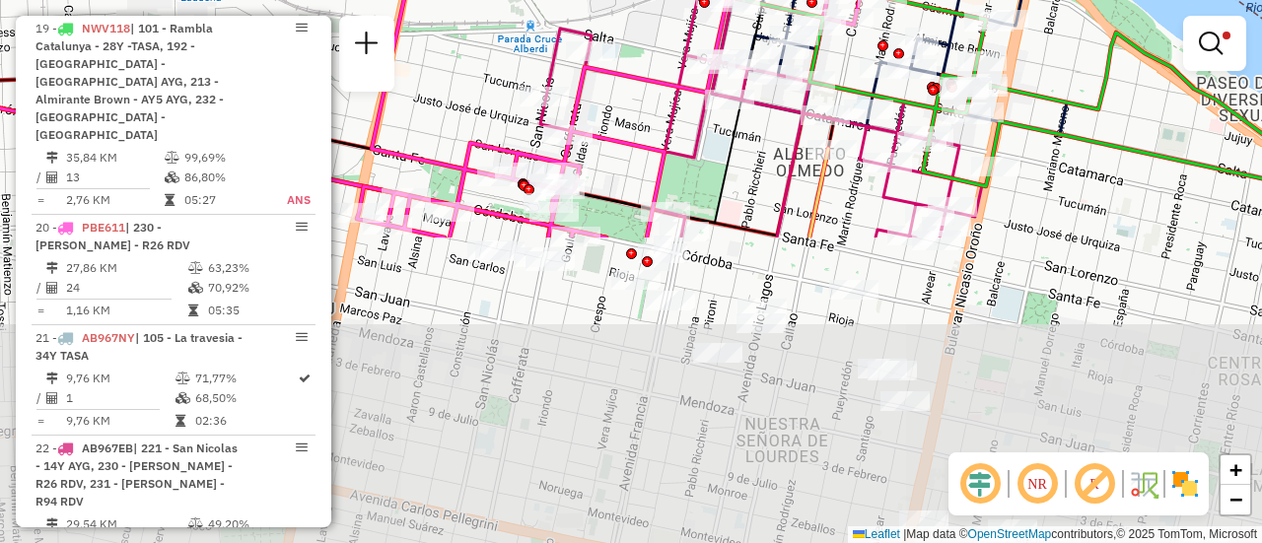
drag, startPoint x: 667, startPoint y: 417, endPoint x: 644, endPoint y: 23, distance: 395.1
click at [644, 23] on div "Limpar filtros Janela de atendimento Grade de atendimento Capacidade Transporta…" at bounding box center [631, 271] width 1262 height 543
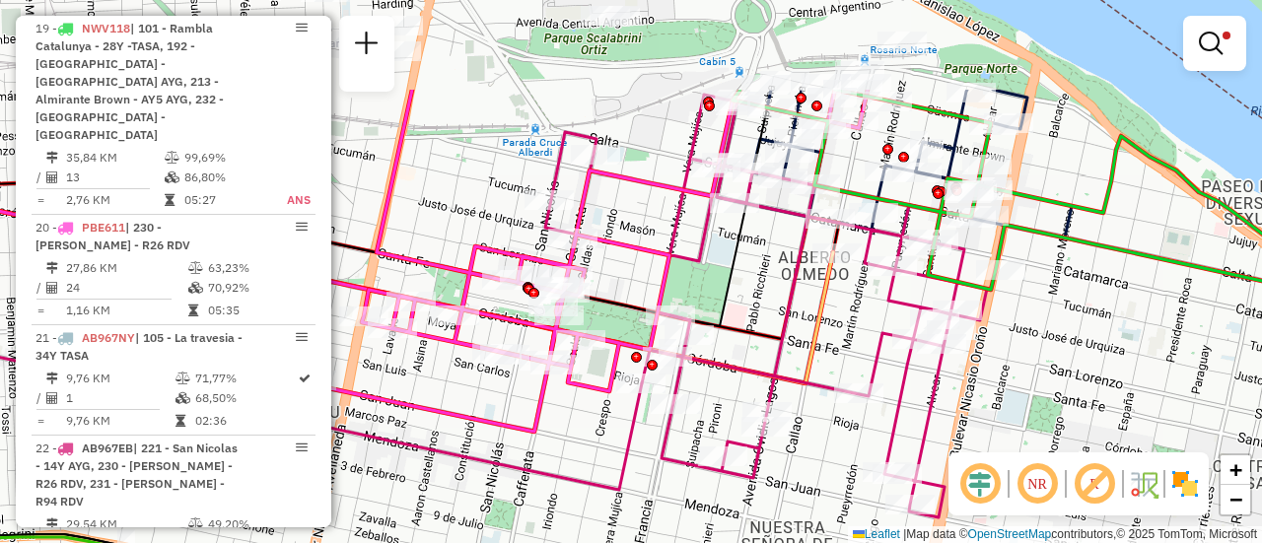
drag, startPoint x: 735, startPoint y: 142, endPoint x: 743, endPoint y: 286, distance: 144.2
click at [743, 286] on div "Limpar filtros Janela de atendimento Grade de atendimento Capacidade Transporta…" at bounding box center [631, 271] width 1262 height 543
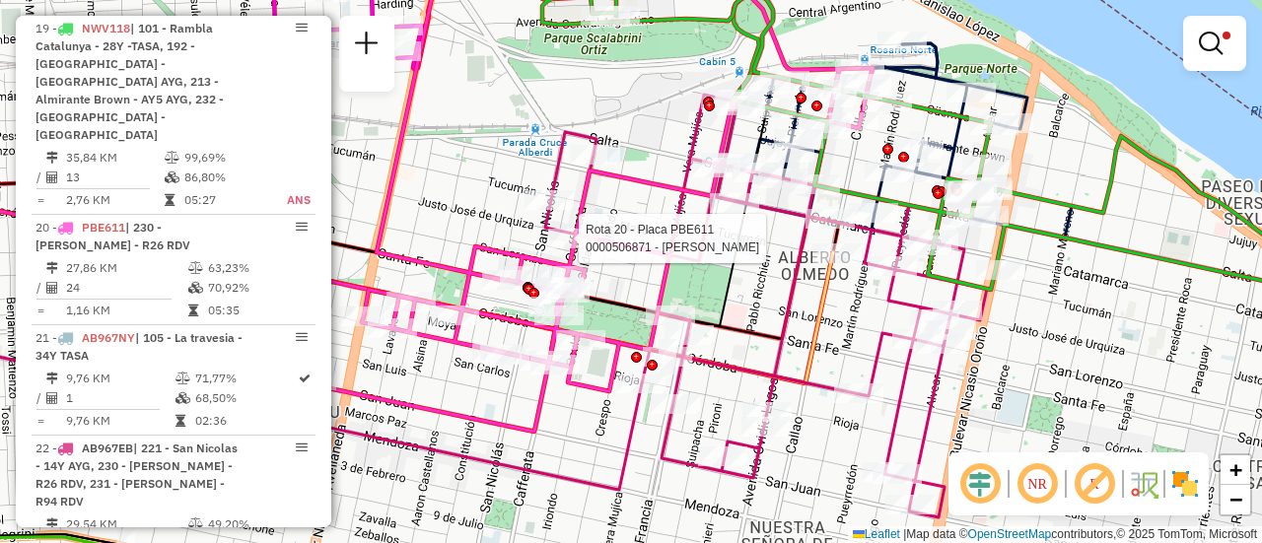
select select "**********"
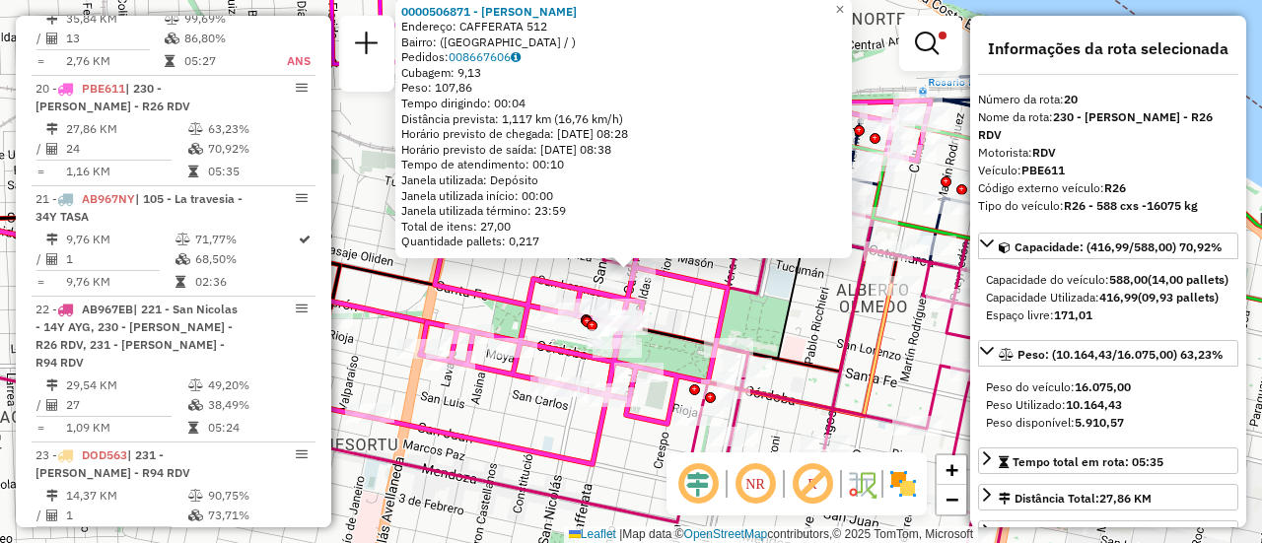
scroll to position [1820, 0]
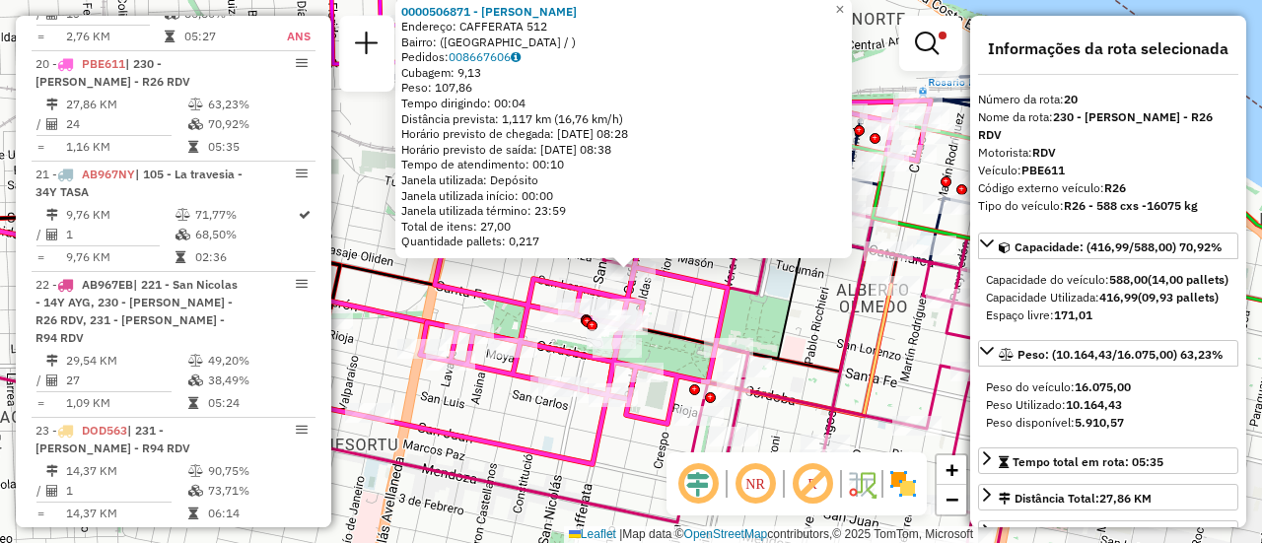
click at [817, 321] on div "0000506871 - Sanchez Alan David Endereço: CAFFERATA 512 Bairro: (rosario / ) Pe…" at bounding box center [631, 271] width 1262 height 543
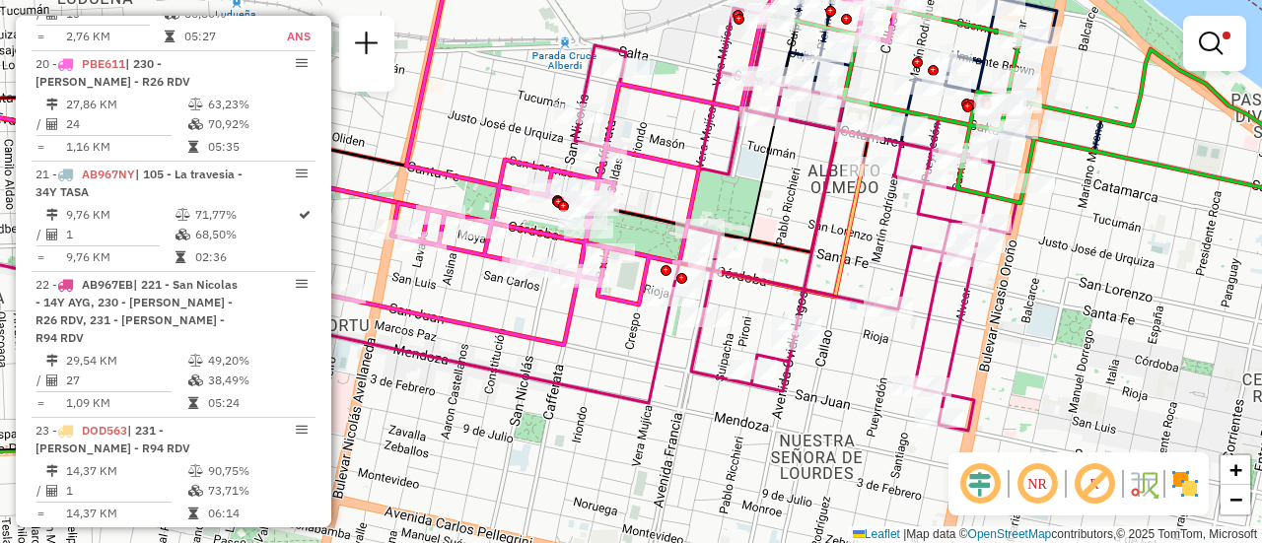
drag, startPoint x: 875, startPoint y: 367, endPoint x: 839, endPoint y: 218, distance: 153.1
click at [839, 218] on icon at bounding box center [354, 191] width 1018 height 212
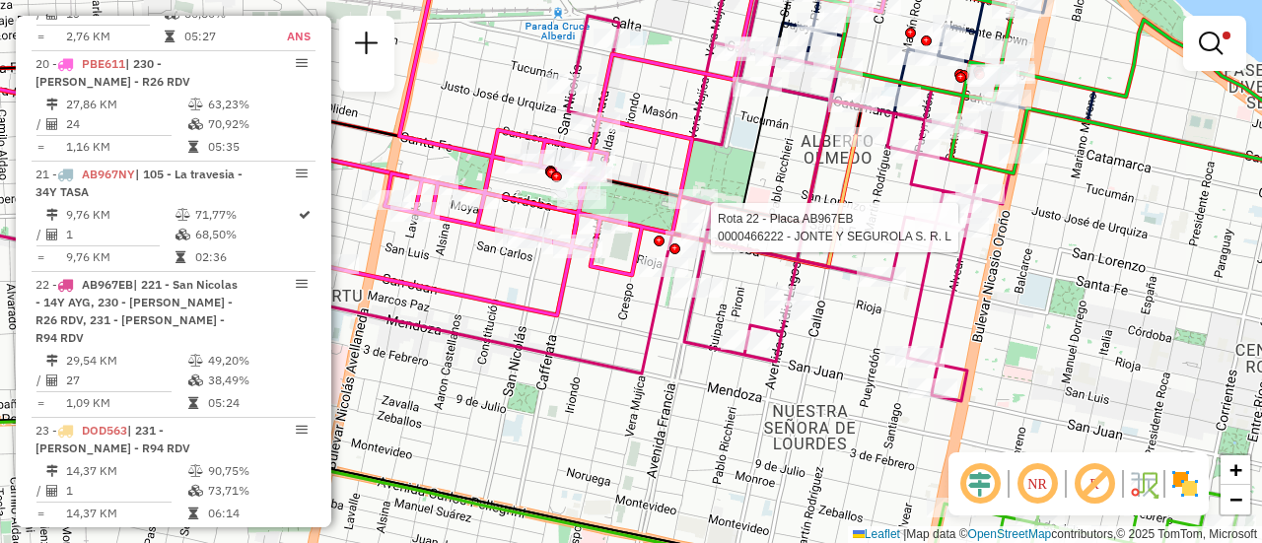
select select "**********"
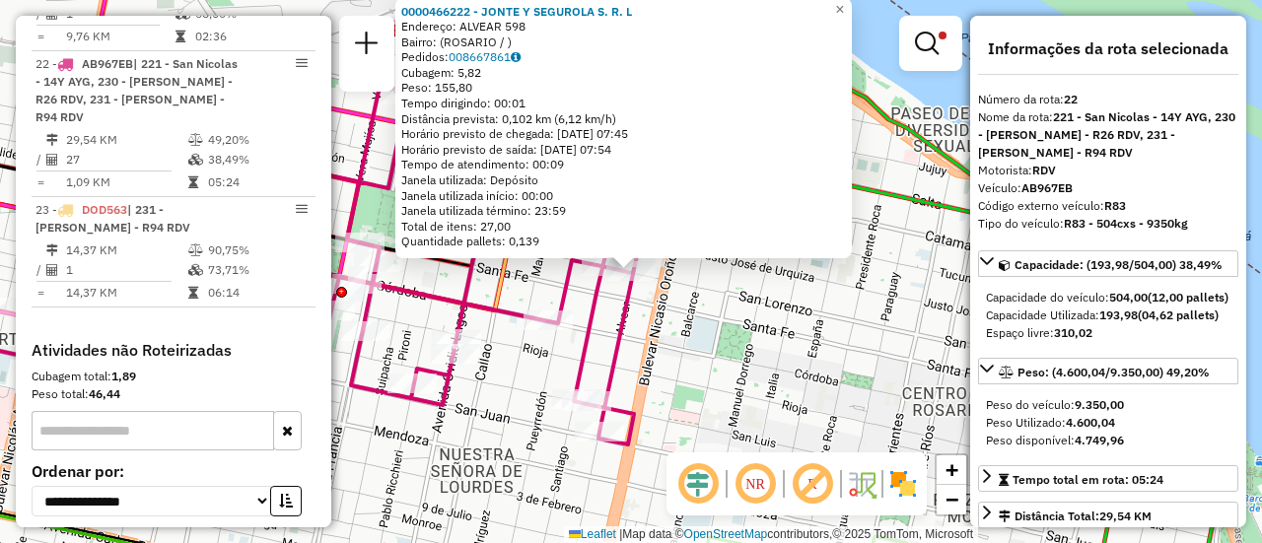
scroll to position [197, 0]
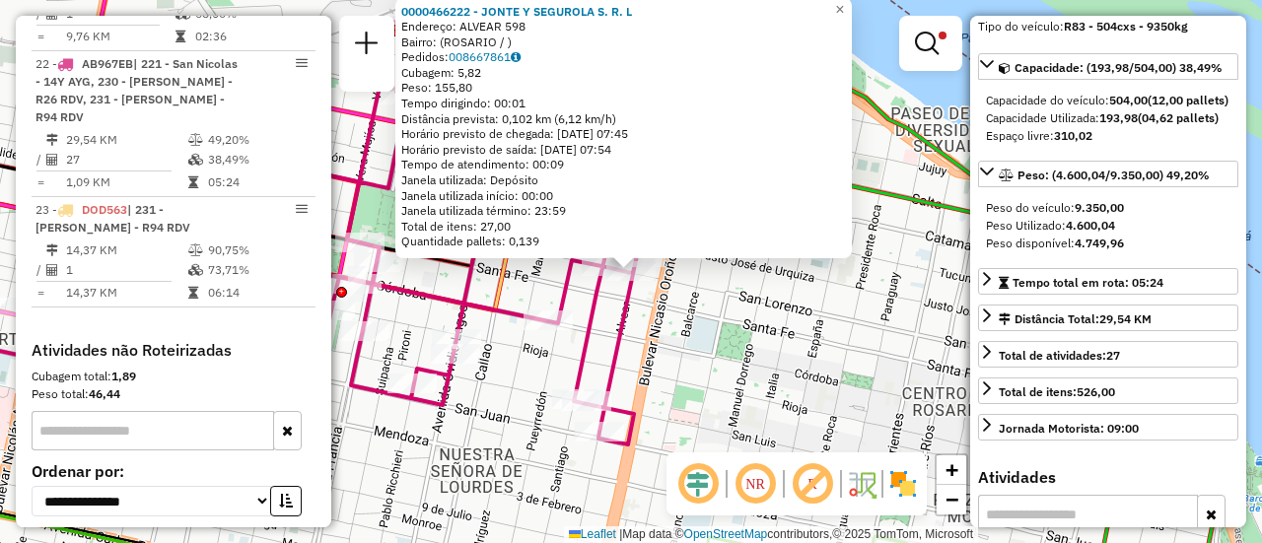
click at [677, 338] on div "0000466222 - JONTE Y SEGUROLA S. R. L Endereço: ALVEAR 598 Bairro: (ROSARIO / )…" at bounding box center [631, 271] width 1262 height 543
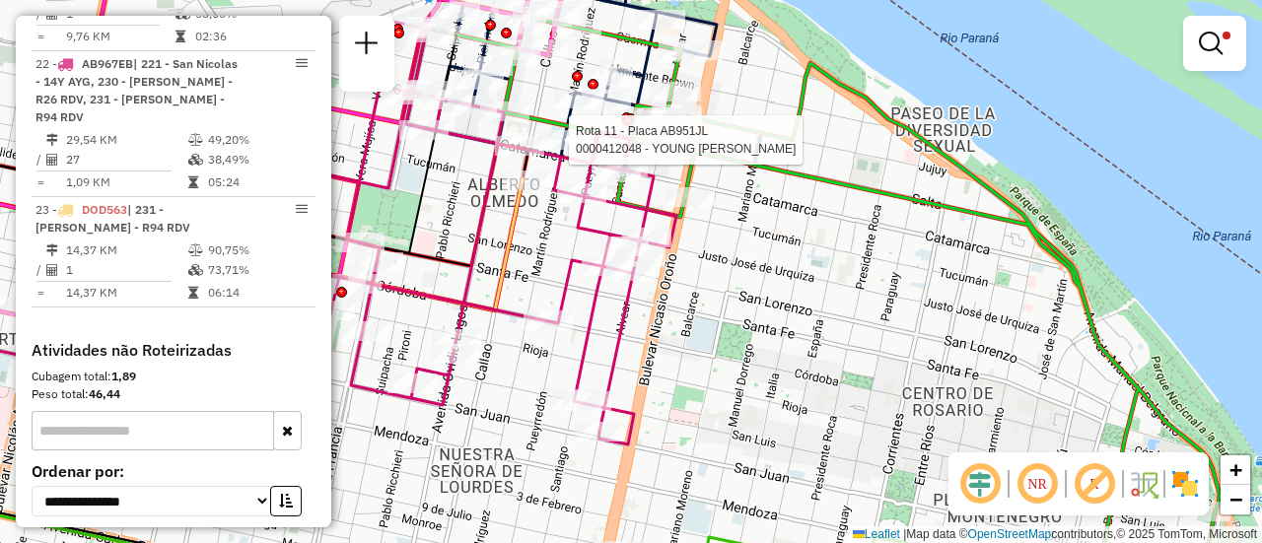
select select "**********"
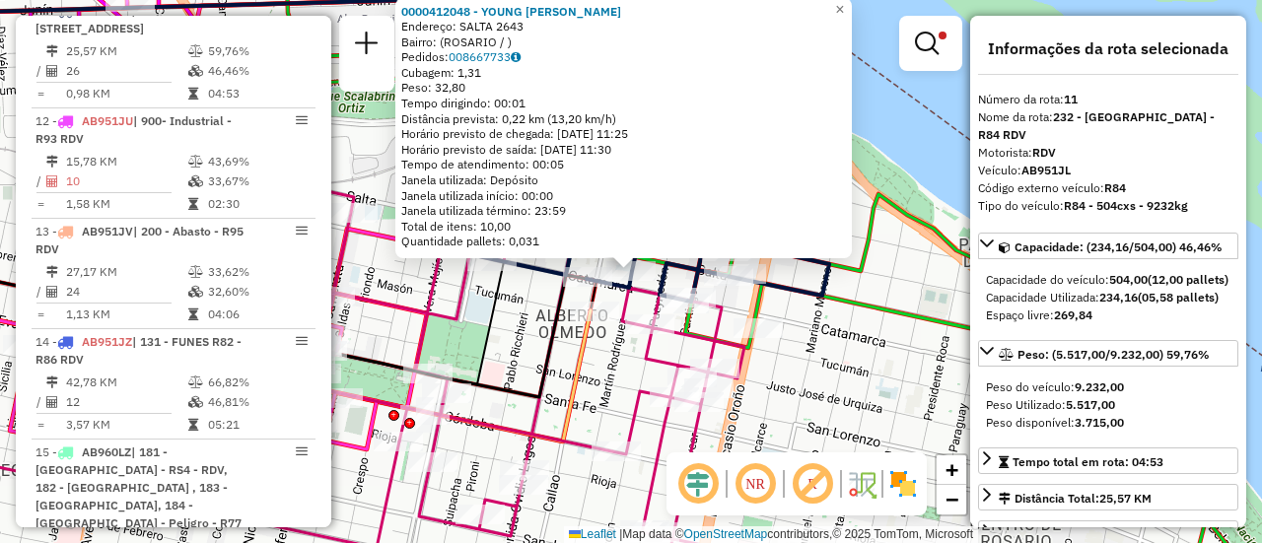
scroll to position [99, 0]
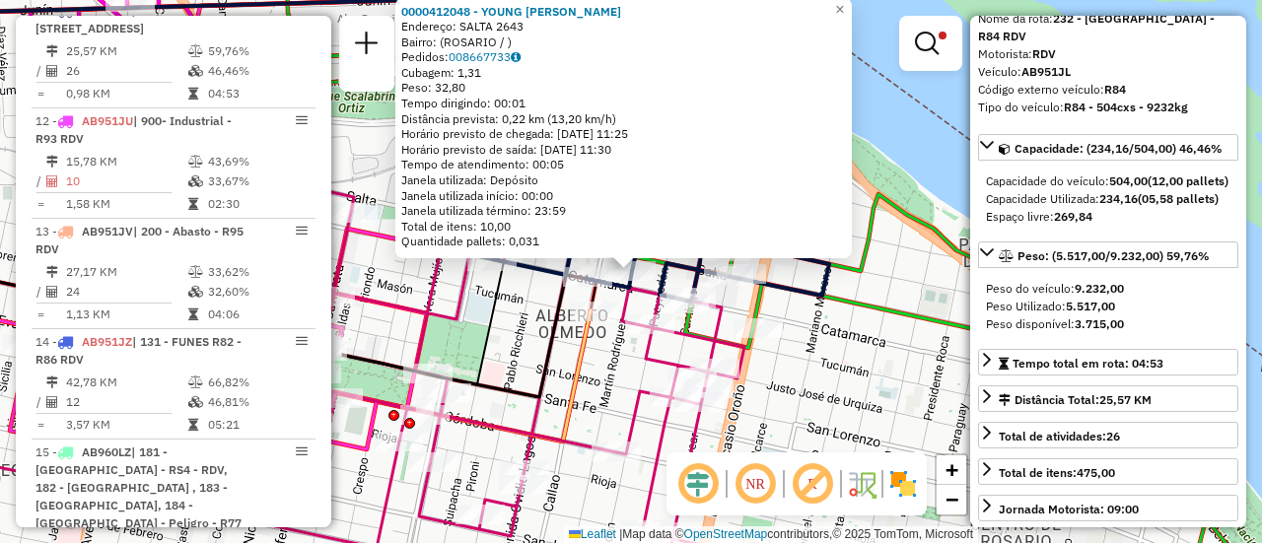
click at [848, 370] on div "0000412048 - YOUNG MATIAS Endereço: SALTA 2643 Bairro: (ROSARIO / ) Pedidos: 00…" at bounding box center [631, 271] width 1262 height 543
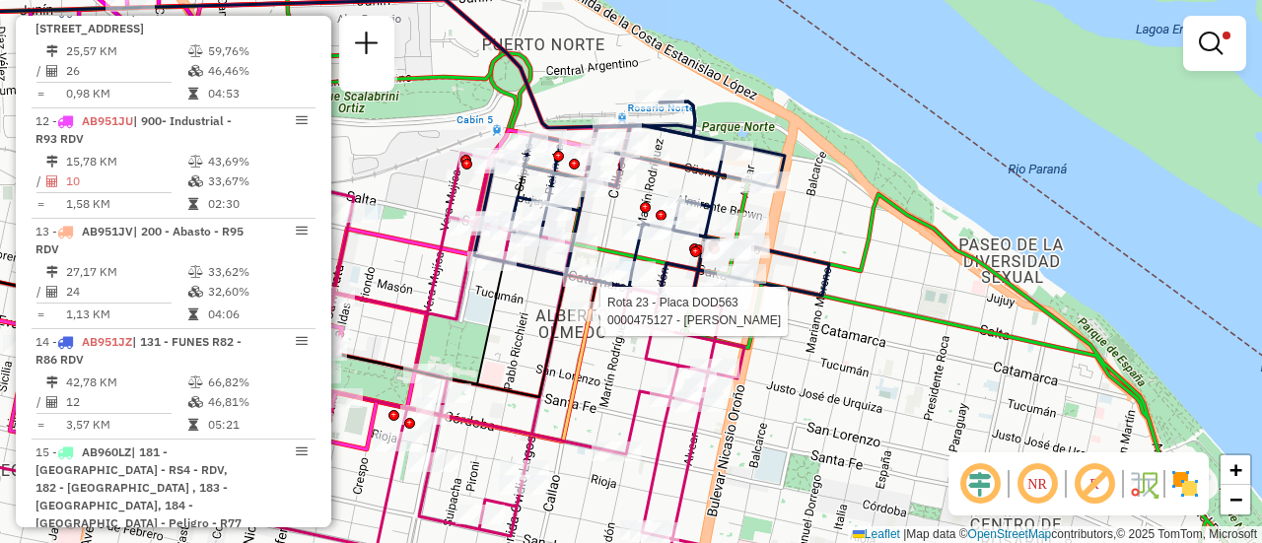
select select "**********"
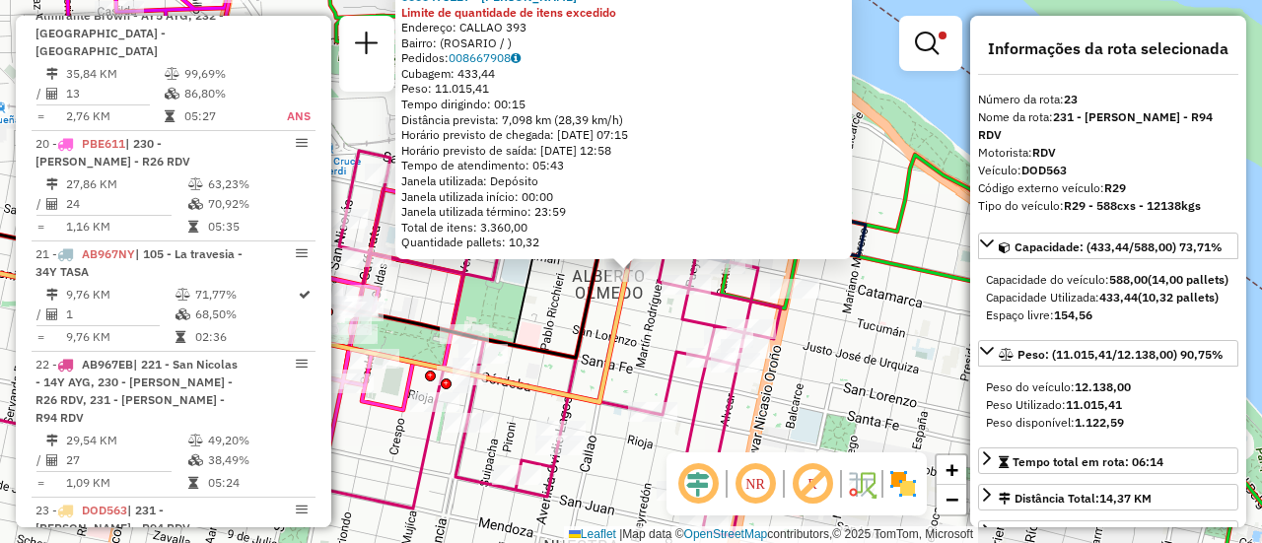
scroll to position [2130, 0]
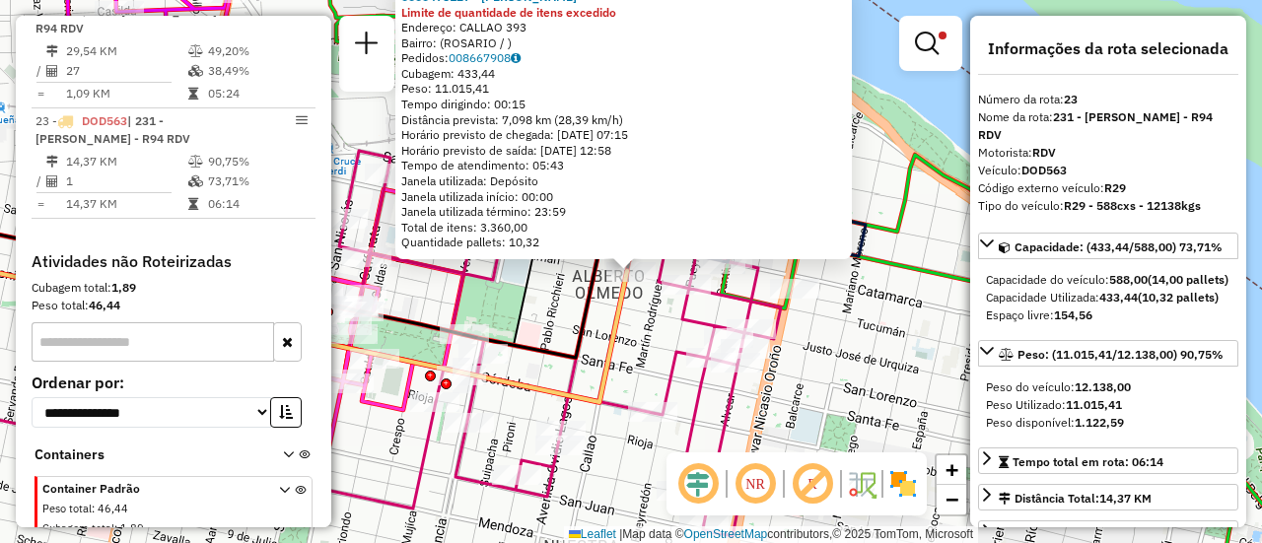
click at [638, 339] on div "0000475127 - RUIZ FRANCO NICOLAS Limite de quantidade de itens excedido Endereç…" at bounding box center [631, 271] width 1262 height 543
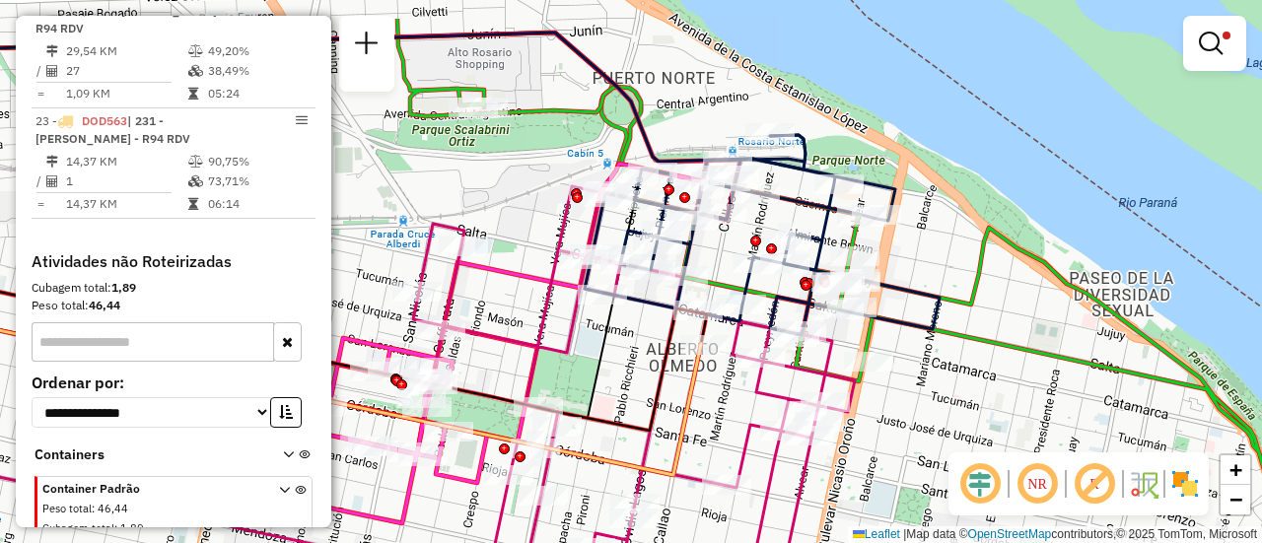
drag, startPoint x: 548, startPoint y: 311, endPoint x: 770, endPoint y: 488, distance: 284.1
click at [770, 488] on div "Limpar filtros Janela de atendimento Grade de atendimento Capacidade Transporta…" at bounding box center [631, 271] width 1262 height 543
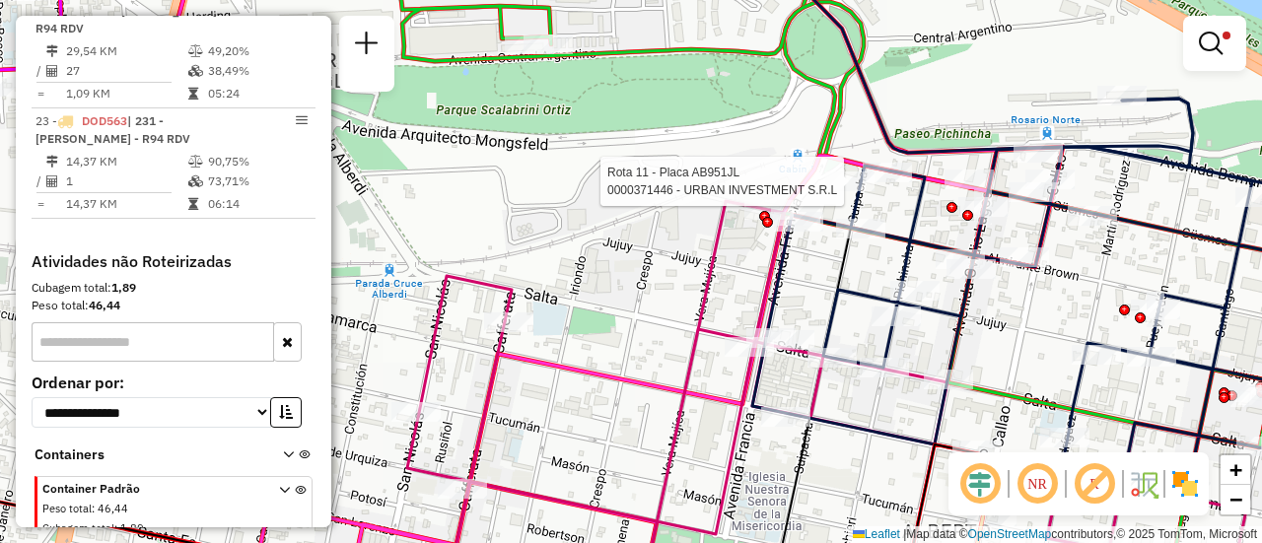
select select "**********"
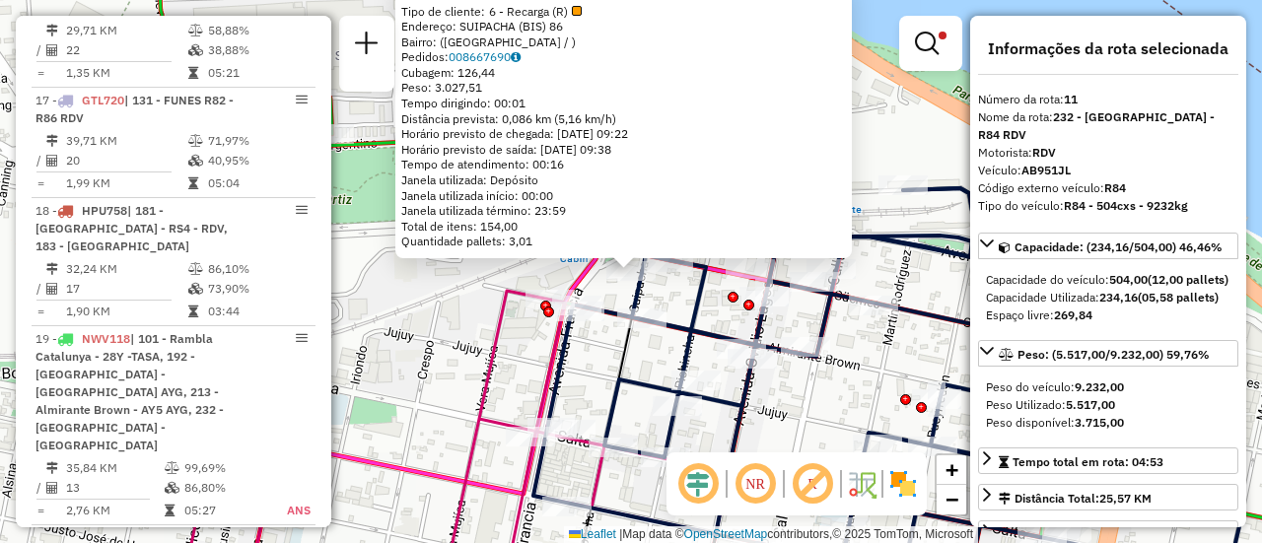
scroll to position [702, 0]
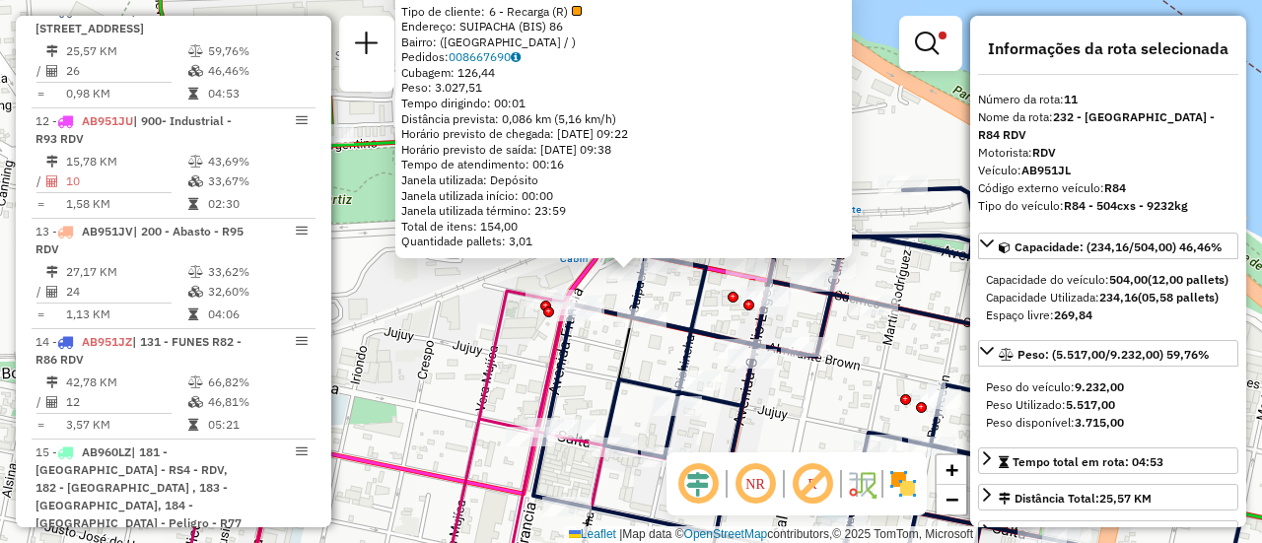
click at [544, 370] on icon at bounding box center [600, 444] width 825 height 307
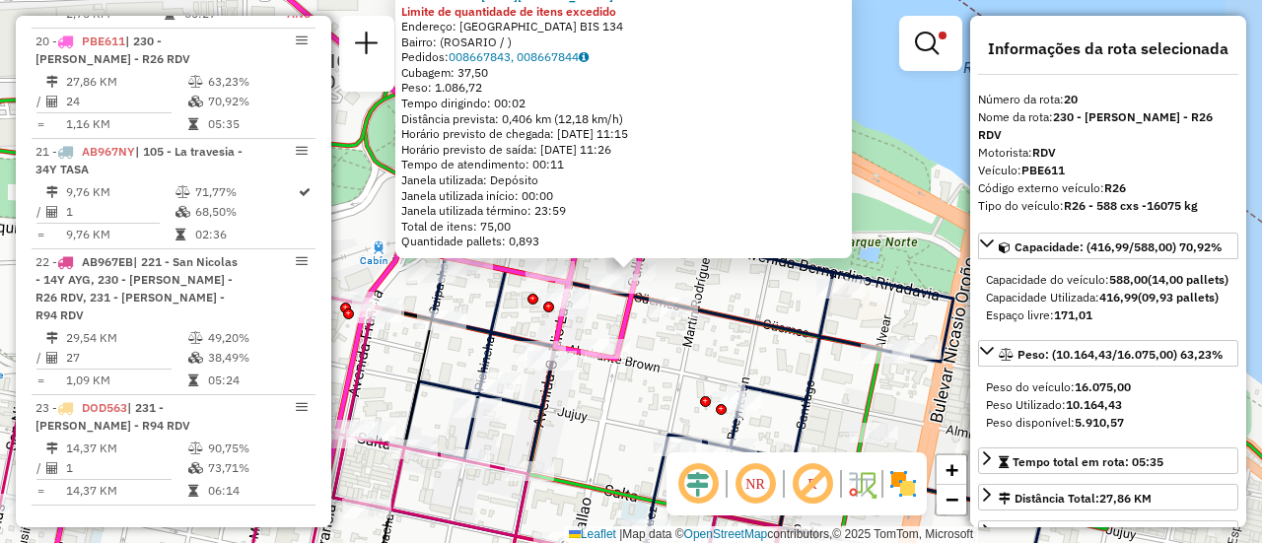
scroll to position [1820, 0]
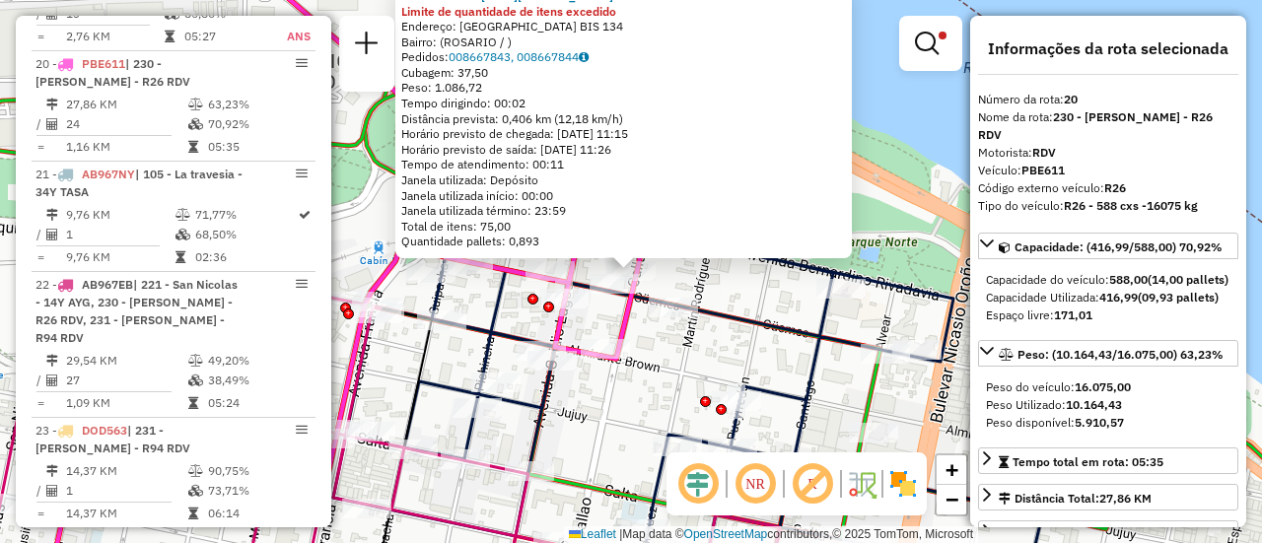
click at [506, 309] on icon at bounding box center [687, 389] width 709 height 399
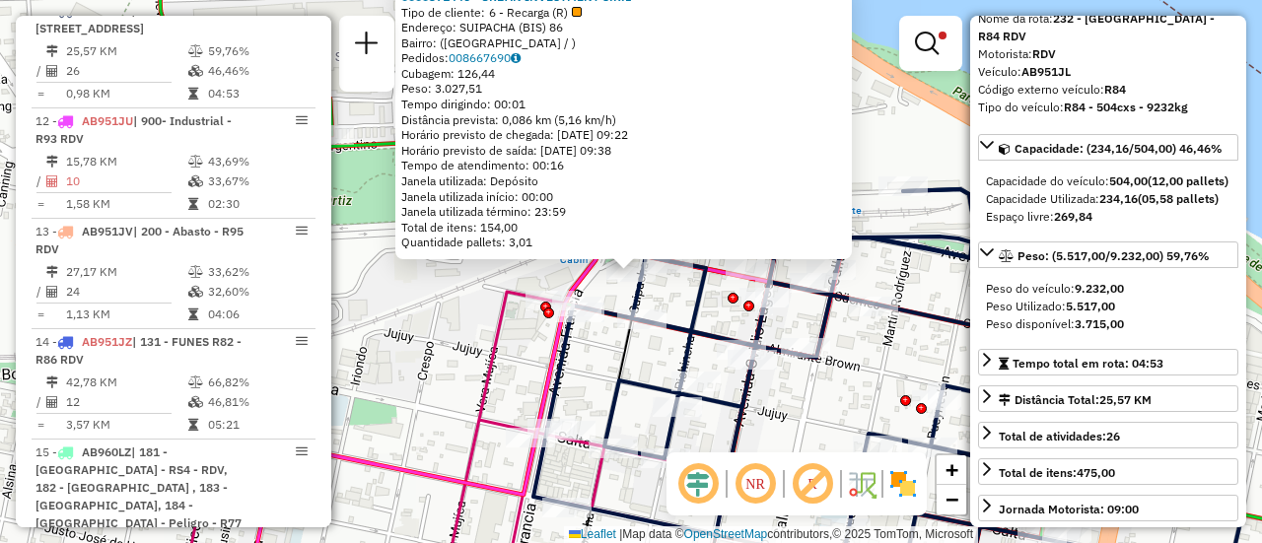
scroll to position [197, 0]
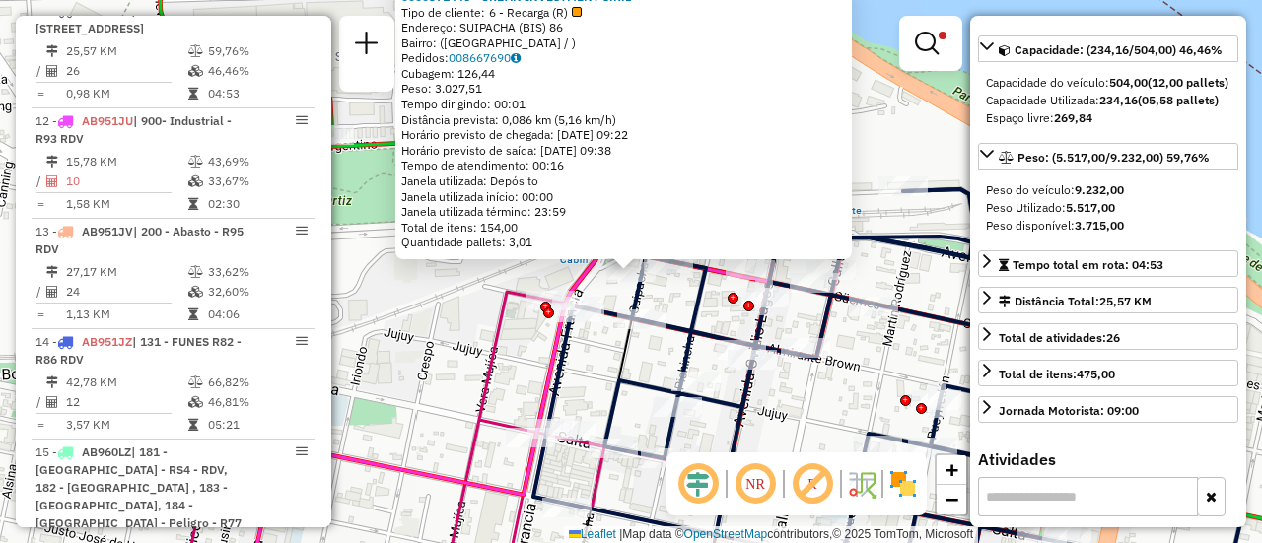
click at [626, 362] on icon at bounding box center [602, 453] width 60 height 290
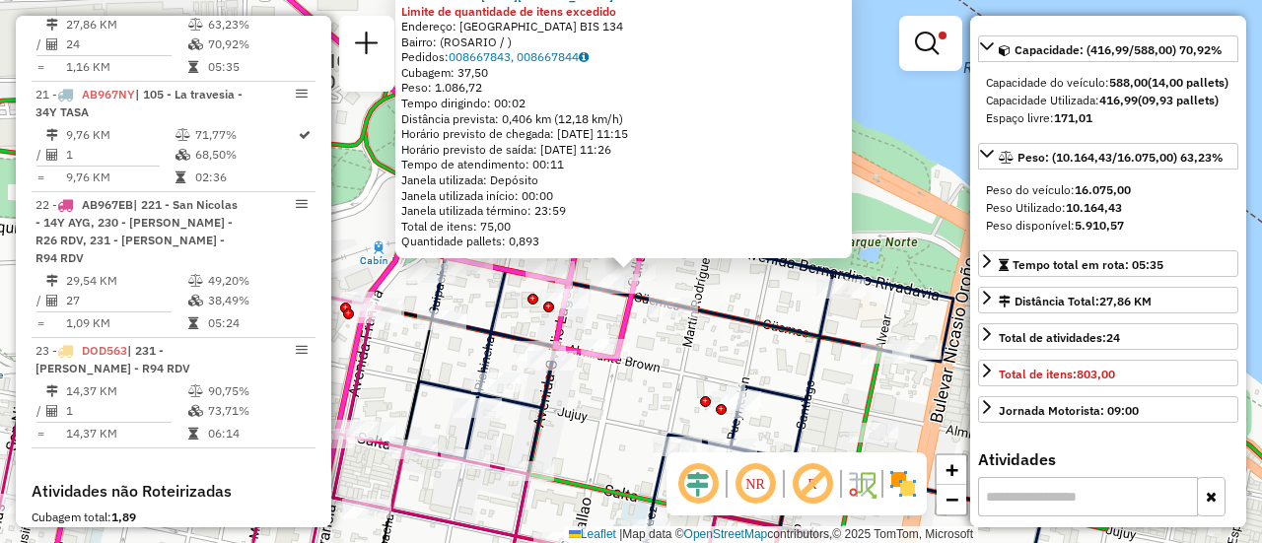
scroll to position [1820, 0]
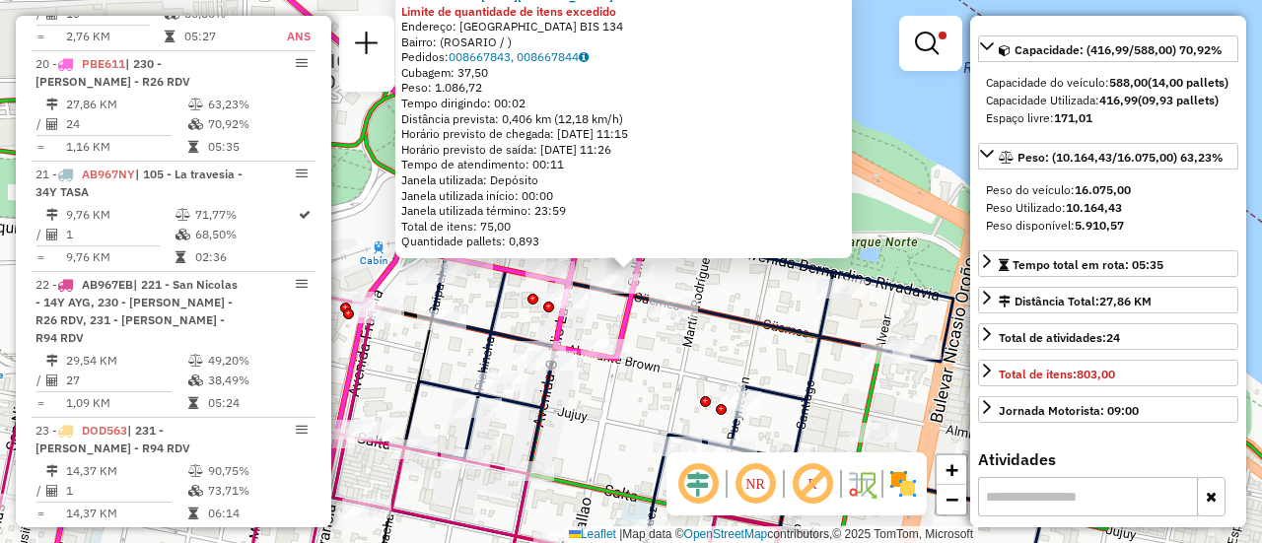
click at [712, 366] on div "0000462337 - Natale Gustavo Ernesto Limite de quantidade de itens excedido Ende…" at bounding box center [631, 271] width 1262 height 543
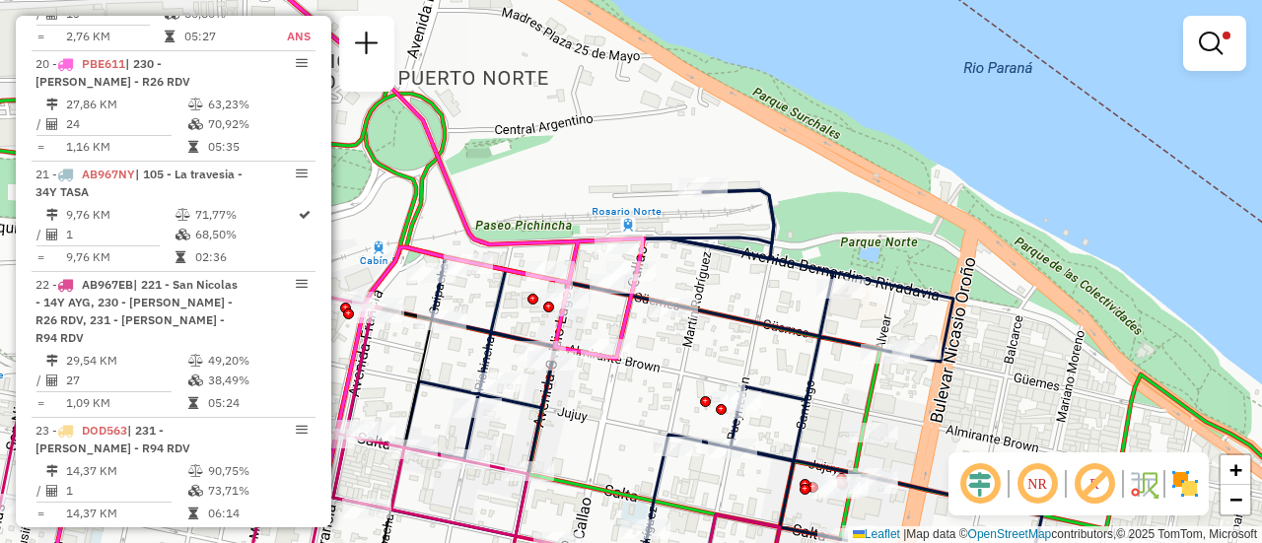
drag, startPoint x: 482, startPoint y: 313, endPoint x: 610, endPoint y: 293, distance: 129.7
click at [598, 300] on div "Limpar filtros Janela de atendimento Grade de atendimento Capacidade Transporta…" at bounding box center [631, 271] width 1262 height 543
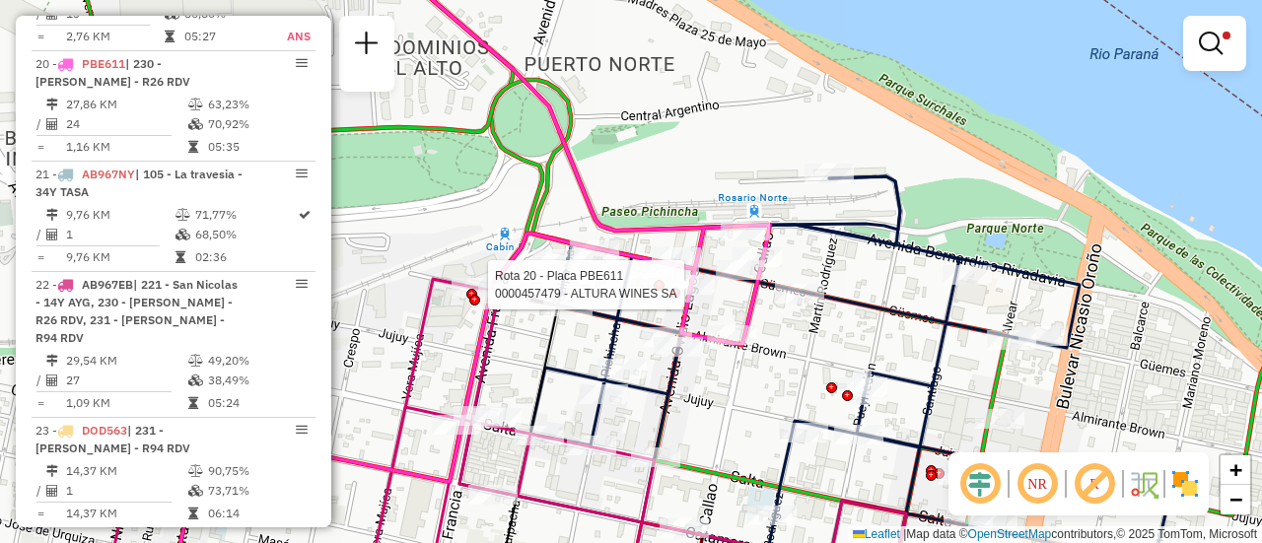
click at [491, 370] on icon at bounding box center [533, 438] width 839 height 319
select select "**********"
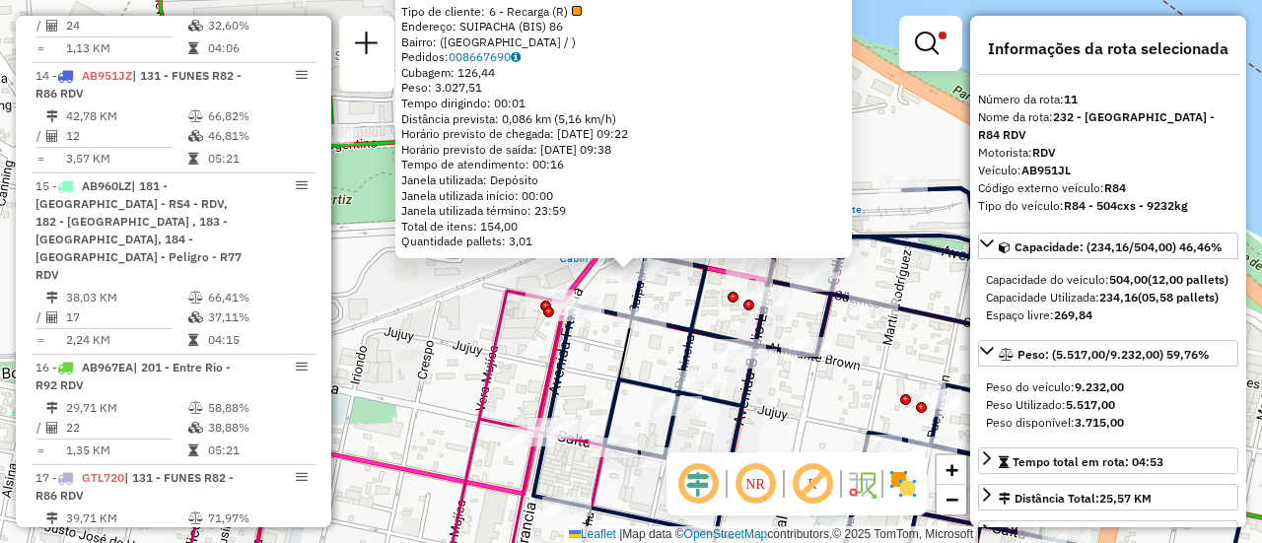
scroll to position [702, 0]
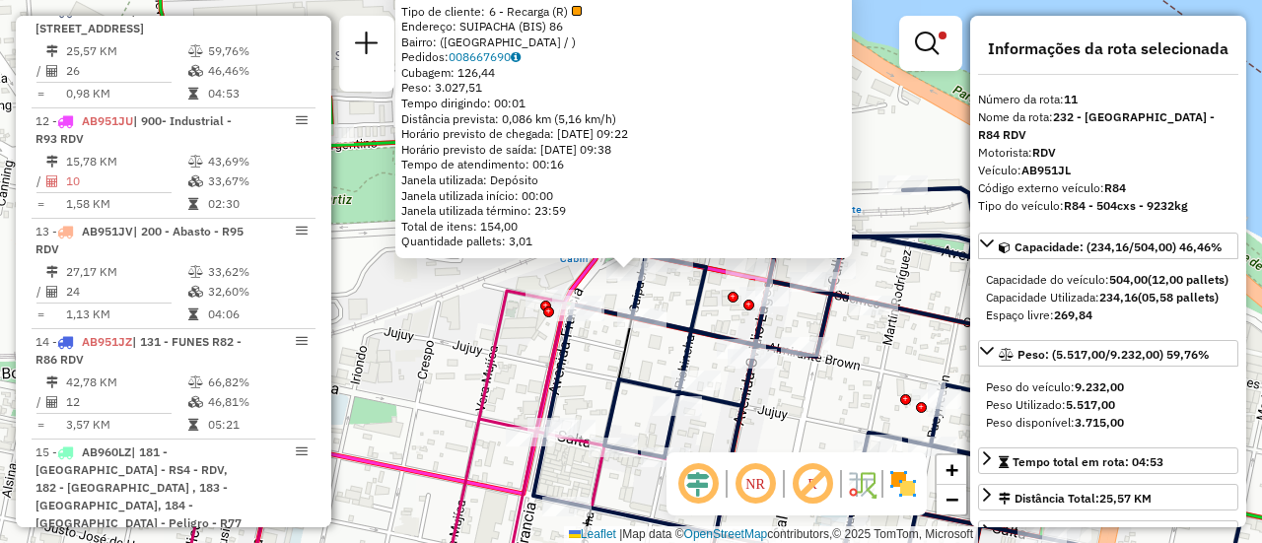
click at [518, 354] on div "0000371446 - URBAN INVESTMENT S.R.L Tipo de cliente: 6 - Recarga (R) Endereço: …" at bounding box center [631, 271] width 1262 height 543
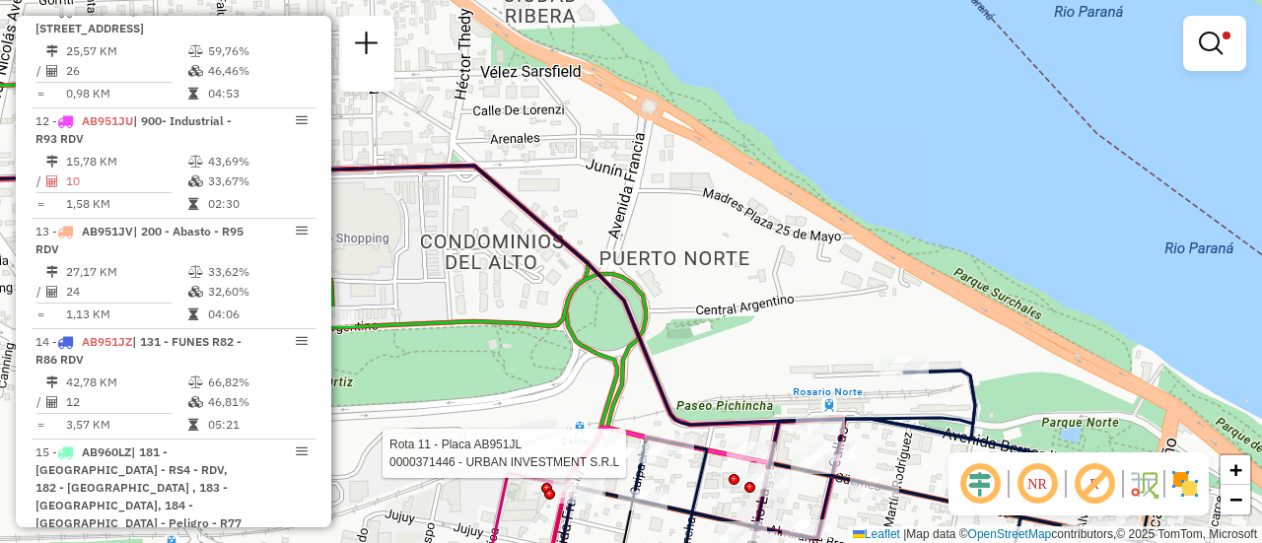
select select "**********"
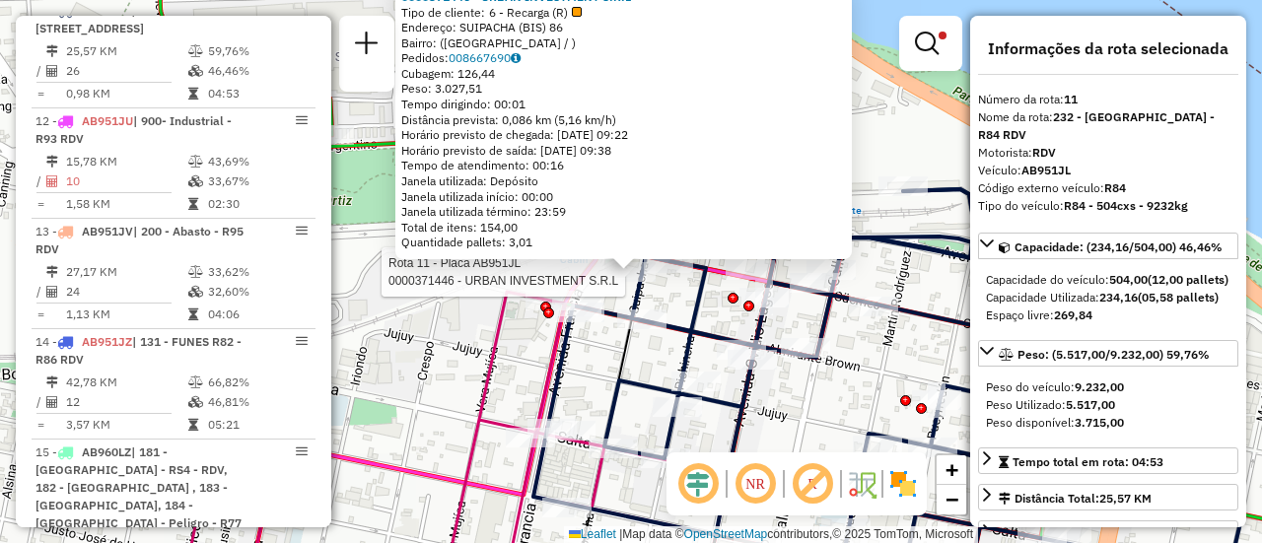
click at [926, 260] on icon at bounding box center [887, 388] width 709 height 399
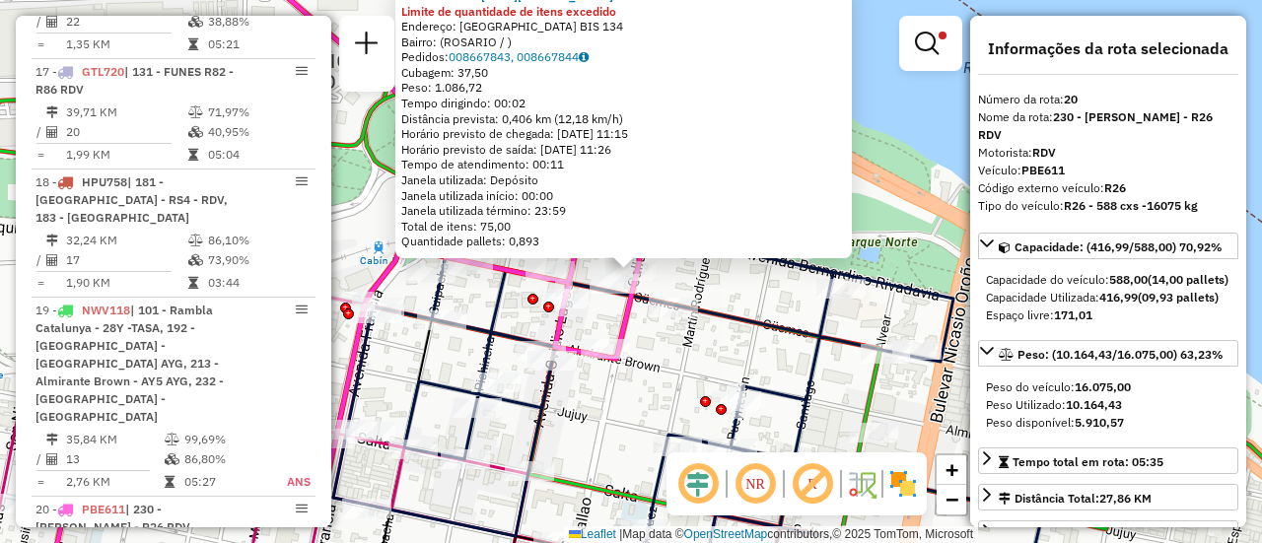
scroll to position [1820, 0]
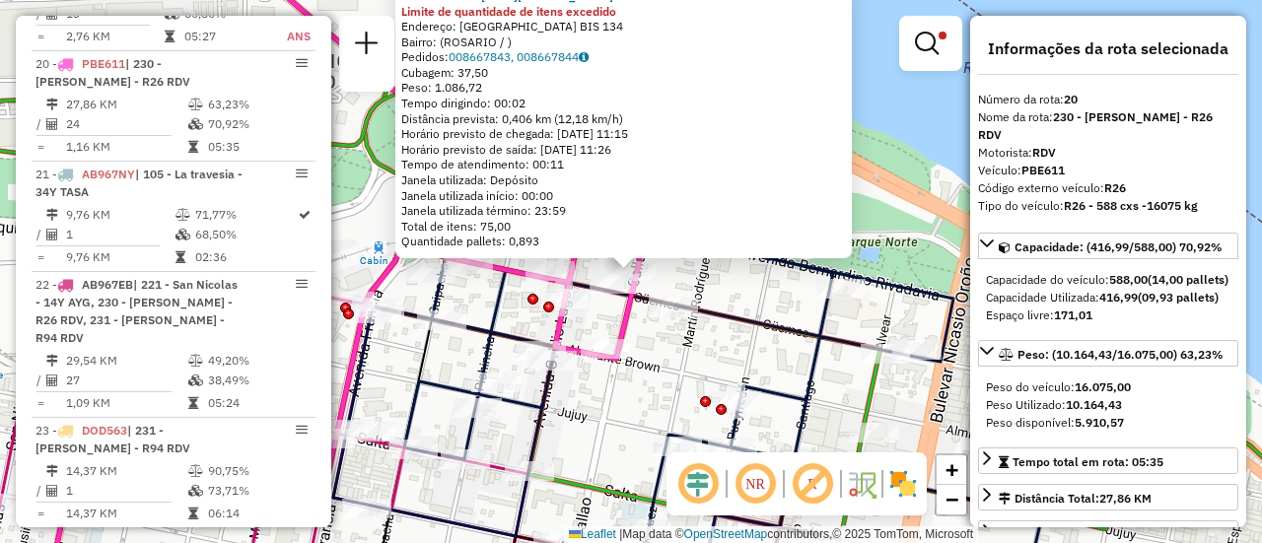
click at [744, 293] on div "Rota 20 - Placa PBE611 0000462337 - Natale Gustavo Ernesto 0000462337 - Natale …" at bounding box center [631, 271] width 1262 height 543
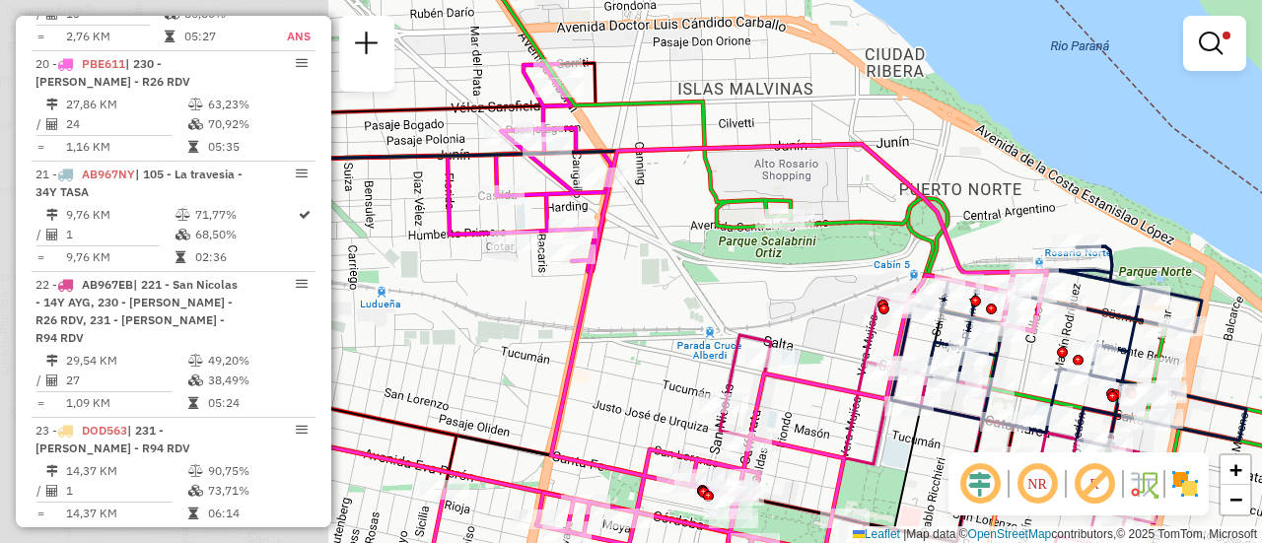
drag, startPoint x: 474, startPoint y: 288, endPoint x: 904, endPoint y: 287, distance: 429.9
click at [904, 287] on div "Limpar filtros Janela de atendimento Grade de atendimento Capacidade Transporta…" at bounding box center [631, 271] width 1262 height 543
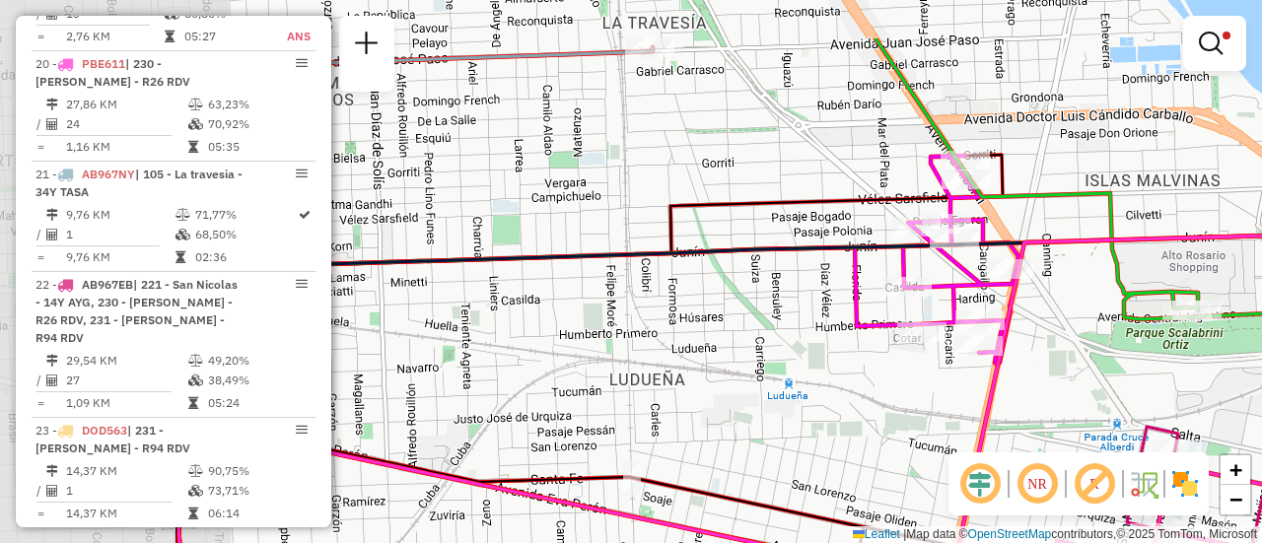
drag, startPoint x: 510, startPoint y: 264, endPoint x: 838, endPoint y: 357, distance: 341.2
click at [838, 357] on div "Limpar filtros Janela de atendimento Grade de atendimento Capacidade Transporta…" at bounding box center [631, 271] width 1262 height 543
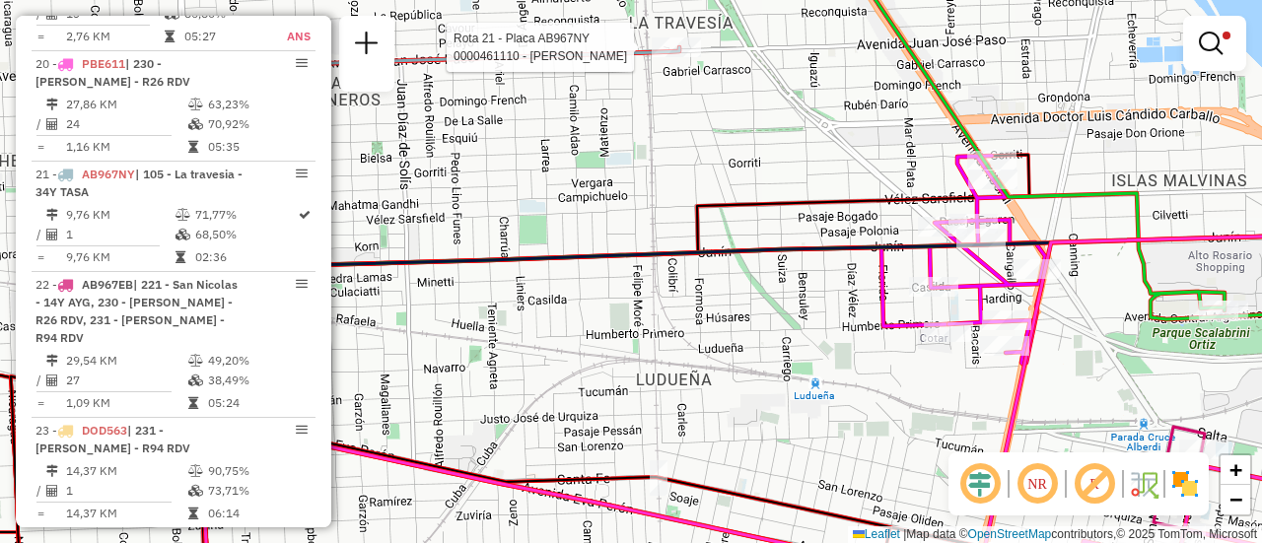
select select "**********"
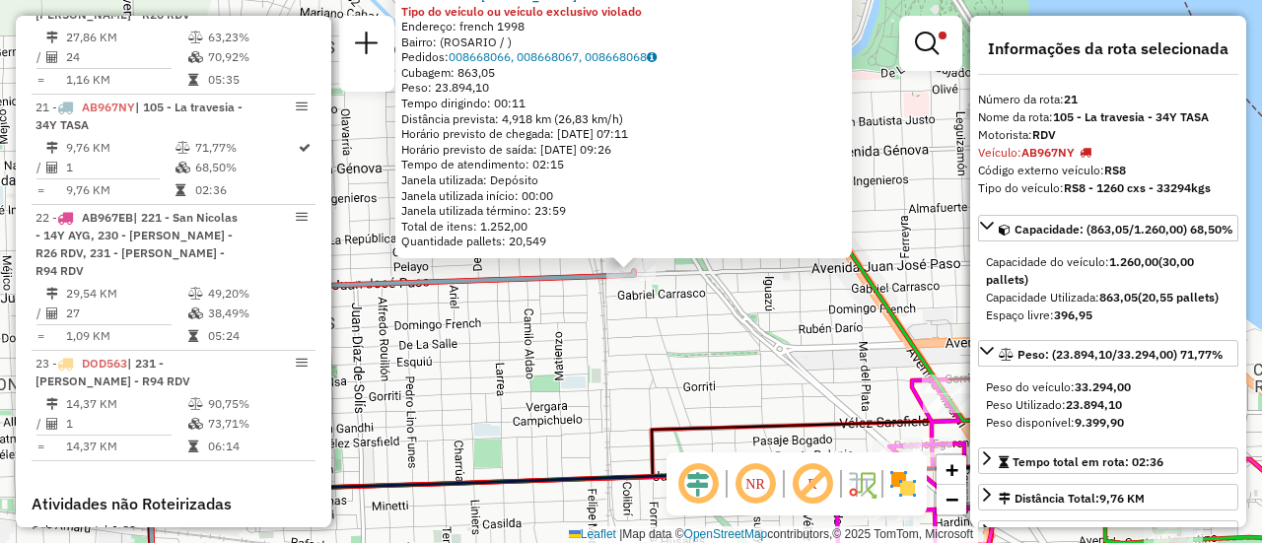
scroll to position [1931, 0]
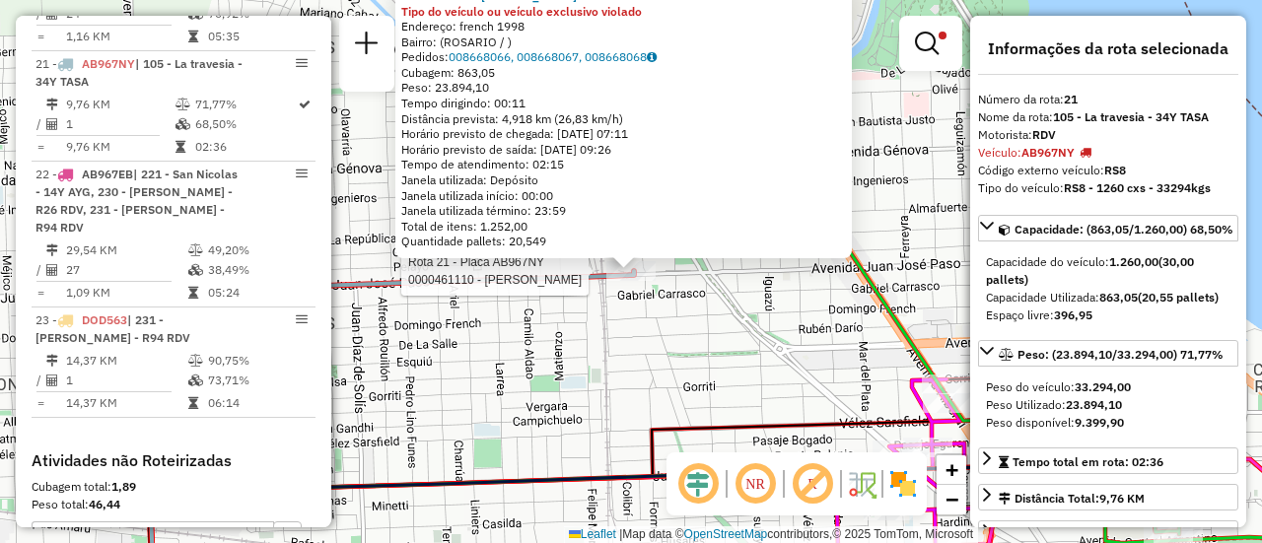
click at [740, 362] on div "Rota 21 - Placa AB967NY 0000461110 - Gonzales Emanuel - RDV 0000461110 - Gonzal…" at bounding box center [631, 271] width 1262 height 543
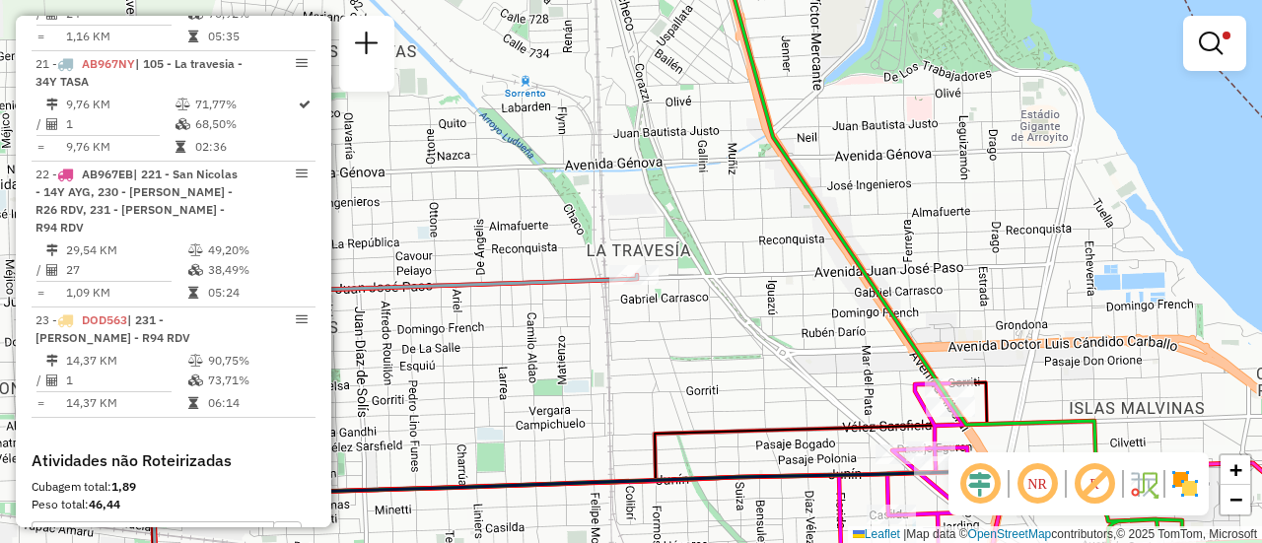
drag, startPoint x: 498, startPoint y: 363, endPoint x: 534, endPoint y: 380, distance: 40.2
click at [534, 380] on div "Limpar filtros Janela de atendimento Grade de atendimento Capacidade Transporta…" at bounding box center [631, 271] width 1262 height 543
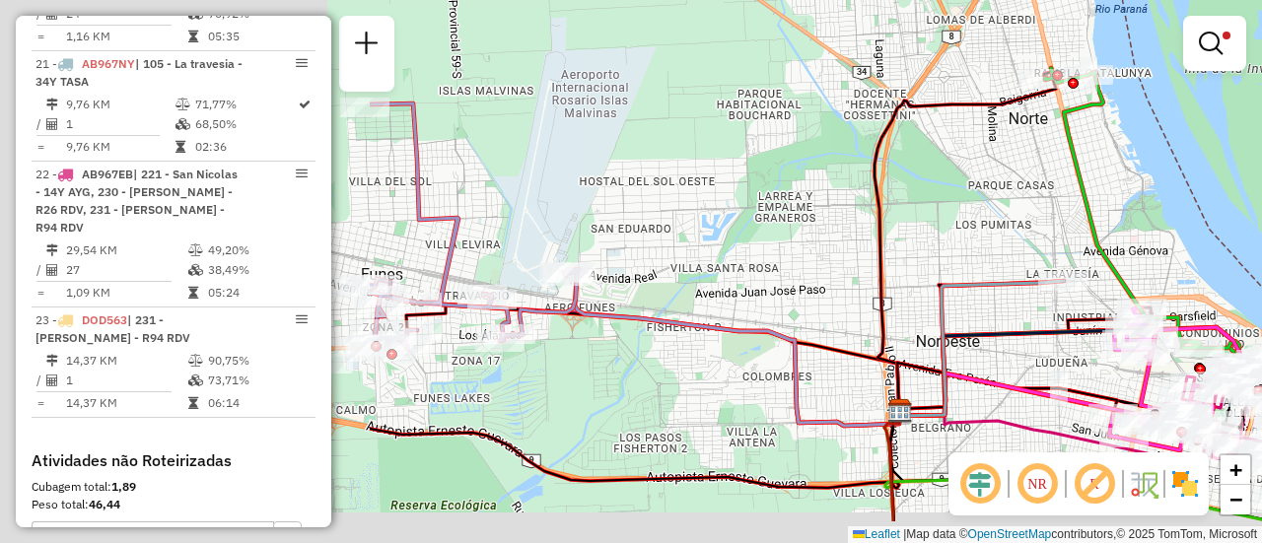
drag, startPoint x: 480, startPoint y: 302, endPoint x: 1261, endPoint y: 216, distance: 785.7
click at [1261, 216] on div "Limpar filtros Janela de atendimento Grade de atendimento Capacidade Transporta…" at bounding box center [631, 271] width 1262 height 543
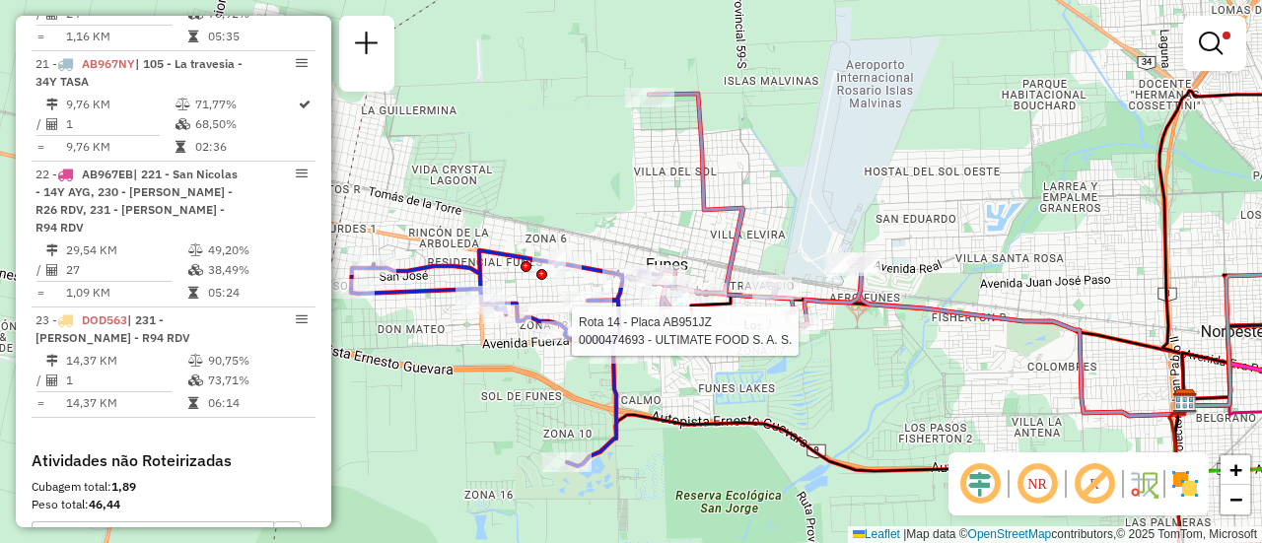
select select "**********"
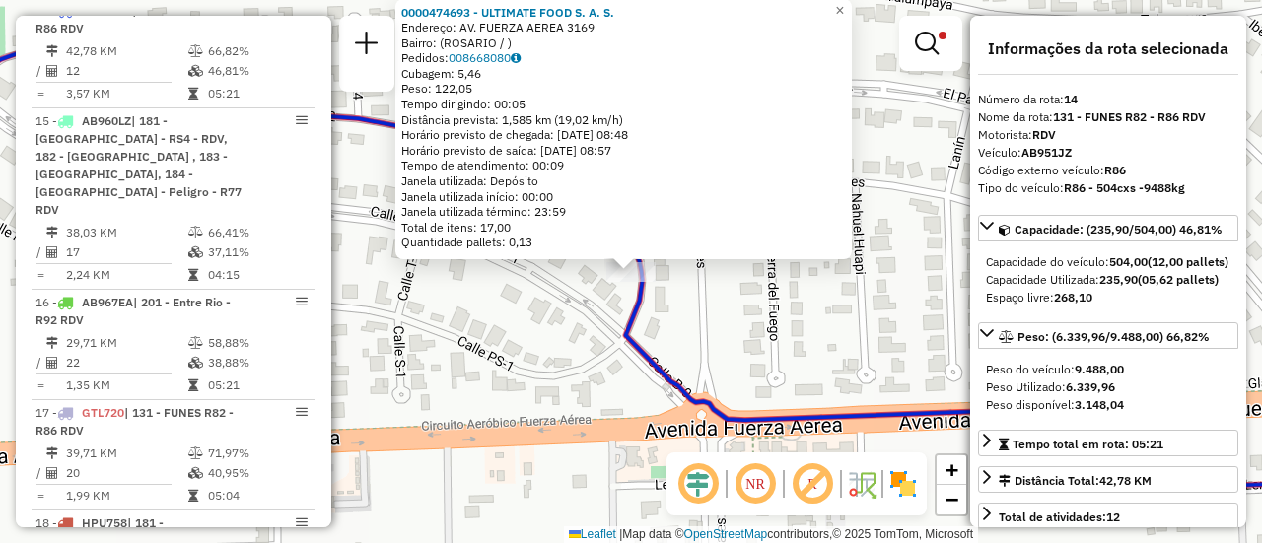
scroll to position [197, 0]
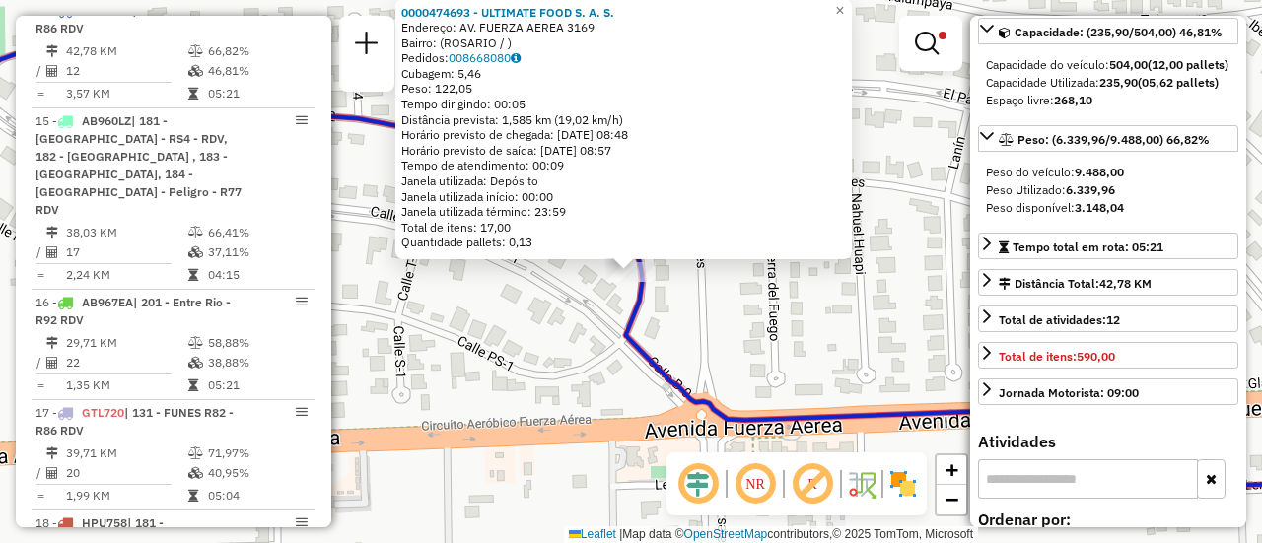
click at [826, 343] on div "0000474693 - ULTIMATE FOOD S. A. S. Endereço: AV. FUERZA AEREA 3169 Bairro: (RO…" at bounding box center [631, 271] width 1262 height 543
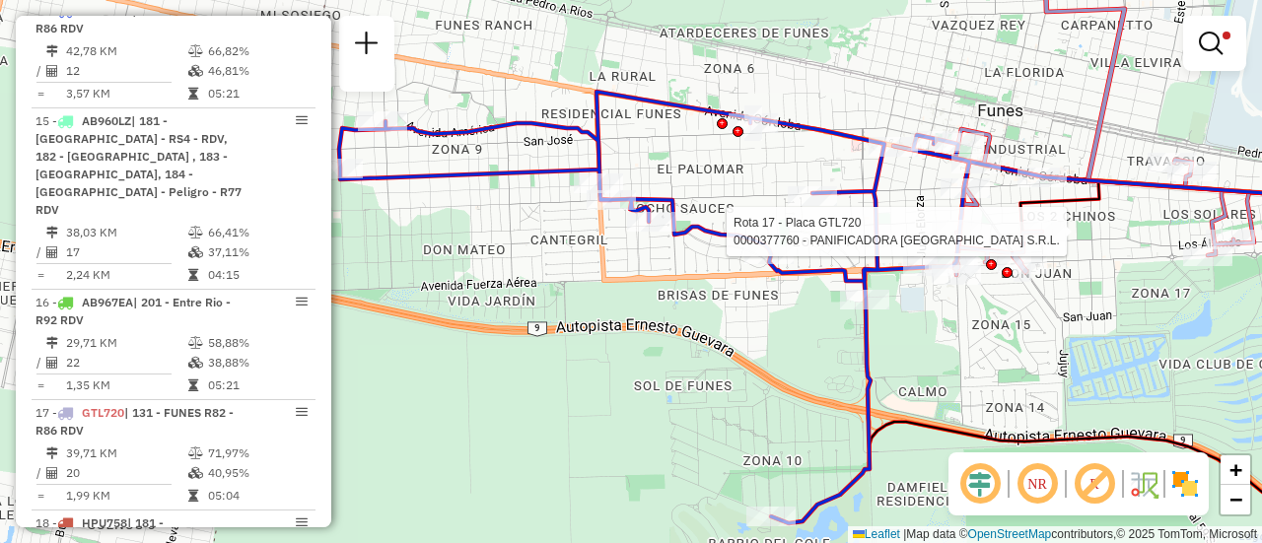
select select "**********"
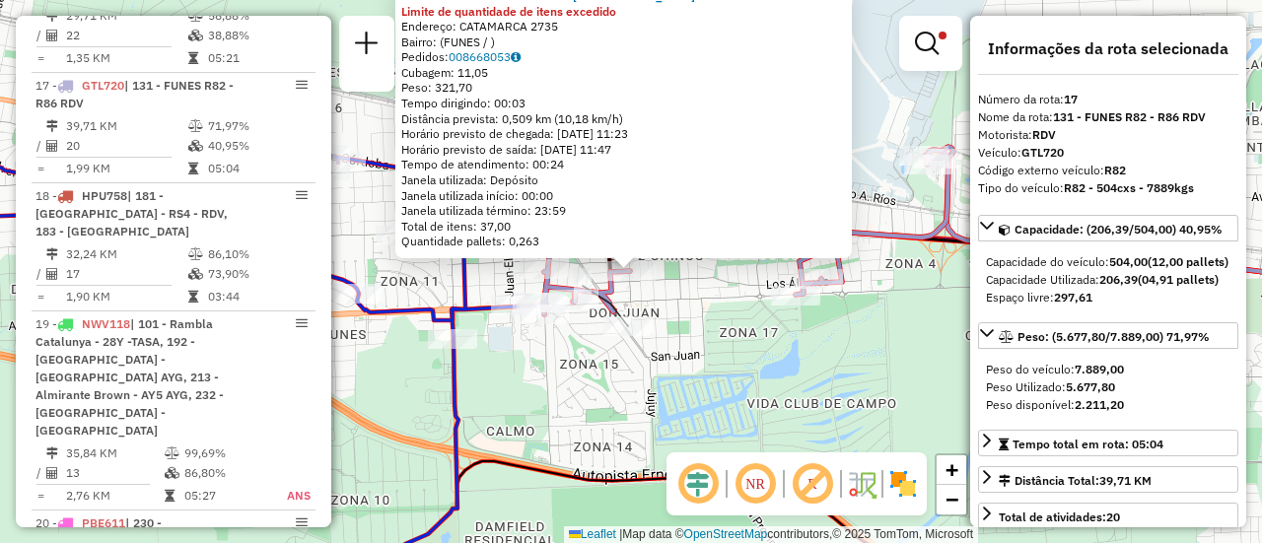
scroll to position [1418, 0]
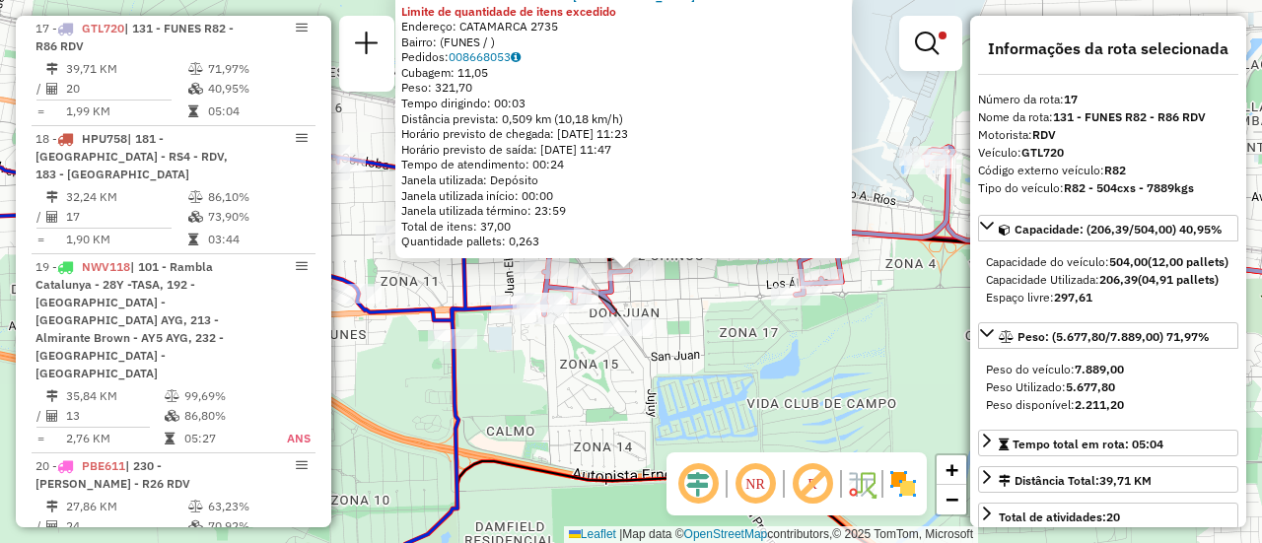
click at [694, 343] on div "0000377760 - PANIFICADORA LA NUEVA SUIZA S.R.L. Limite de quantidade de itens e…" at bounding box center [631, 271] width 1262 height 543
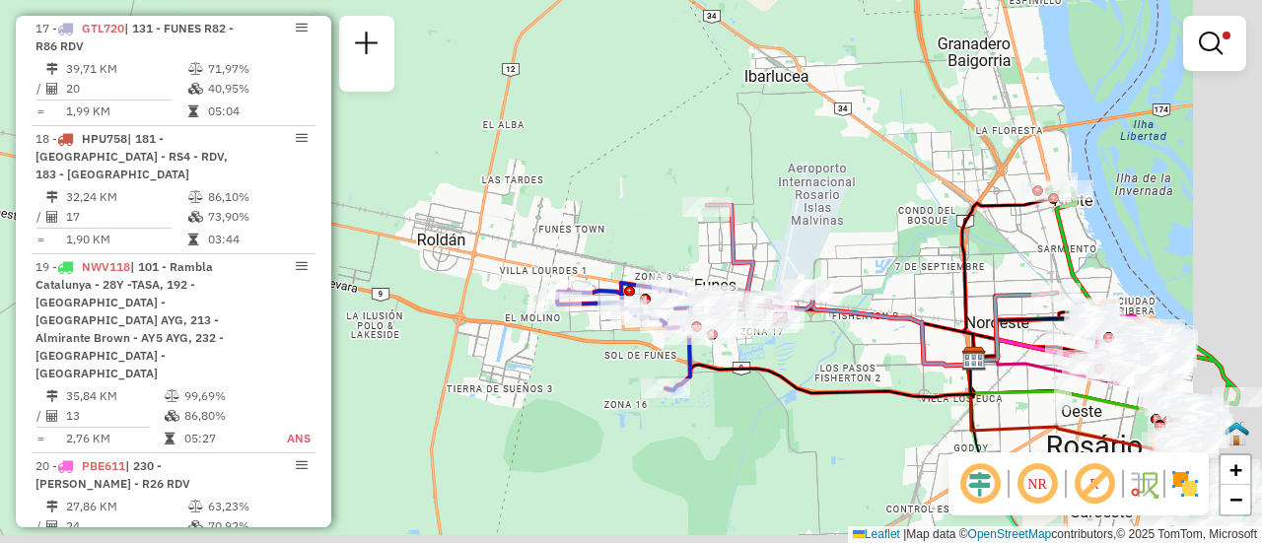
drag, startPoint x: 1026, startPoint y: 350, endPoint x: 643, endPoint y: 258, distance: 393.4
click at [663, 258] on div "Limpar filtros Janela de atendimento Grade de atendimento Capacidade Transporta…" at bounding box center [631, 271] width 1262 height 543
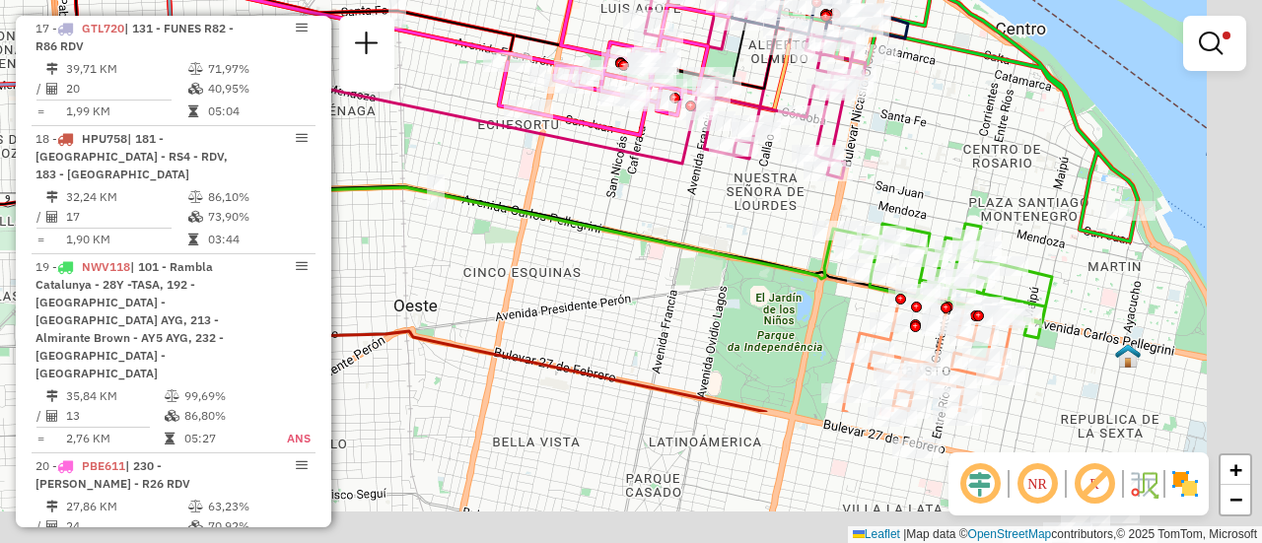
drag, startPoint x: 1123, startPoint y: 342, endPoint x: 738, endPoint y: 96, distance: 457.6
click at [746, 98] on div "Limpar filtros Janela de atendimento Grade de atendimento Capacidade Transporta…" at bounding box center [631, 271] width 1262 height 543
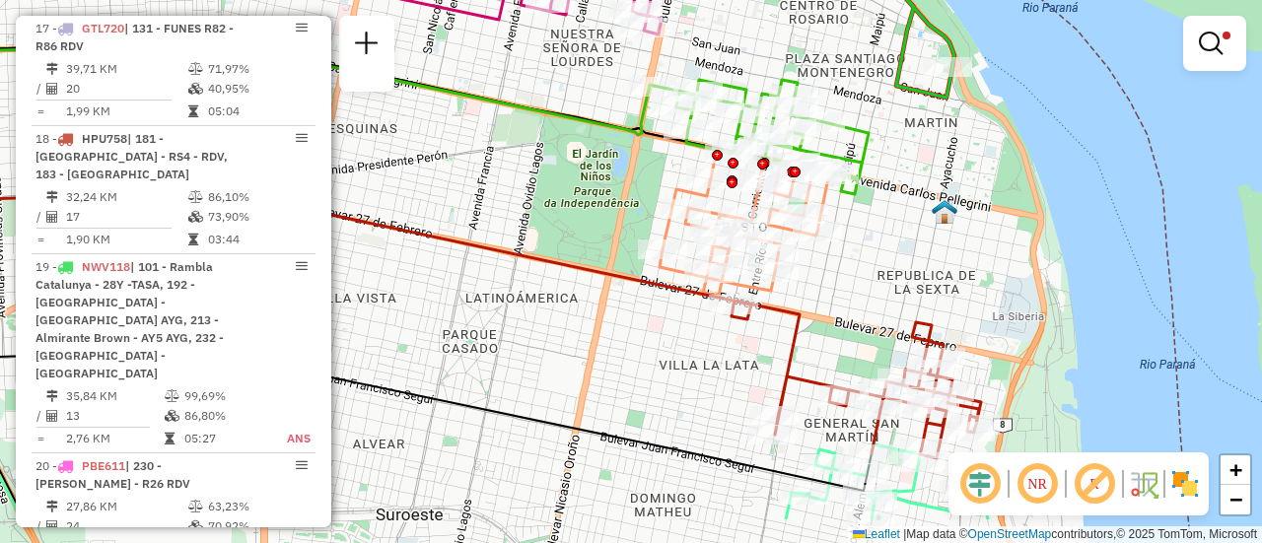
drag, startPoint x: 845, startPoint y: 329, endPoint x: 837, endPoint y: 255, distance: 74.4
click at [838, 272] on div "Limpar filtros Janela de atendimento Grade de atendimento Capacidade Transporta…" at bounding box center [631, 271] width 1262 height 543
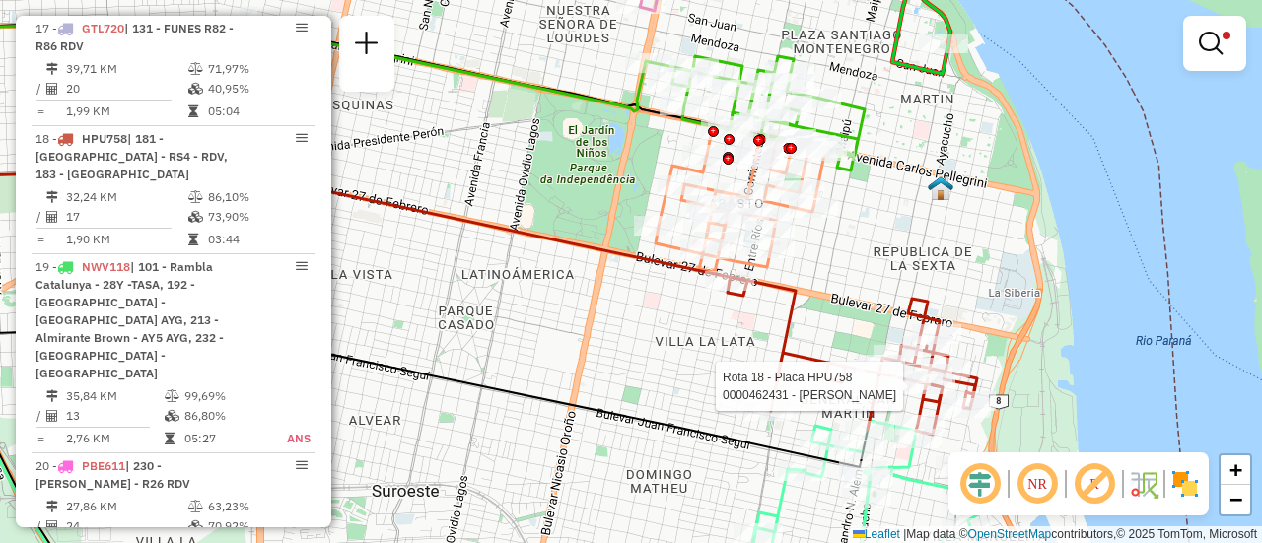
select select "**********"
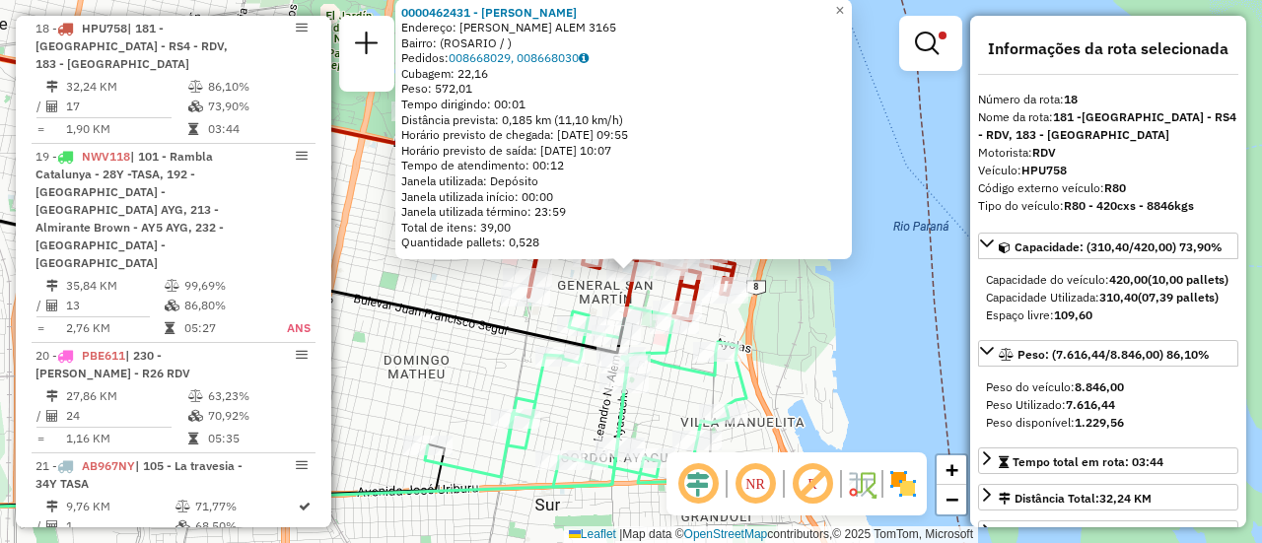
scroll to position [1528, 0]
click at [794, 353] on div "0000462431 - REN PENG Endereço: LEANDRO N. ALEM 3165 Bairro: (ROSARIO / ) Pedid…" at bounding box center [631, 271] width 1262 height 543
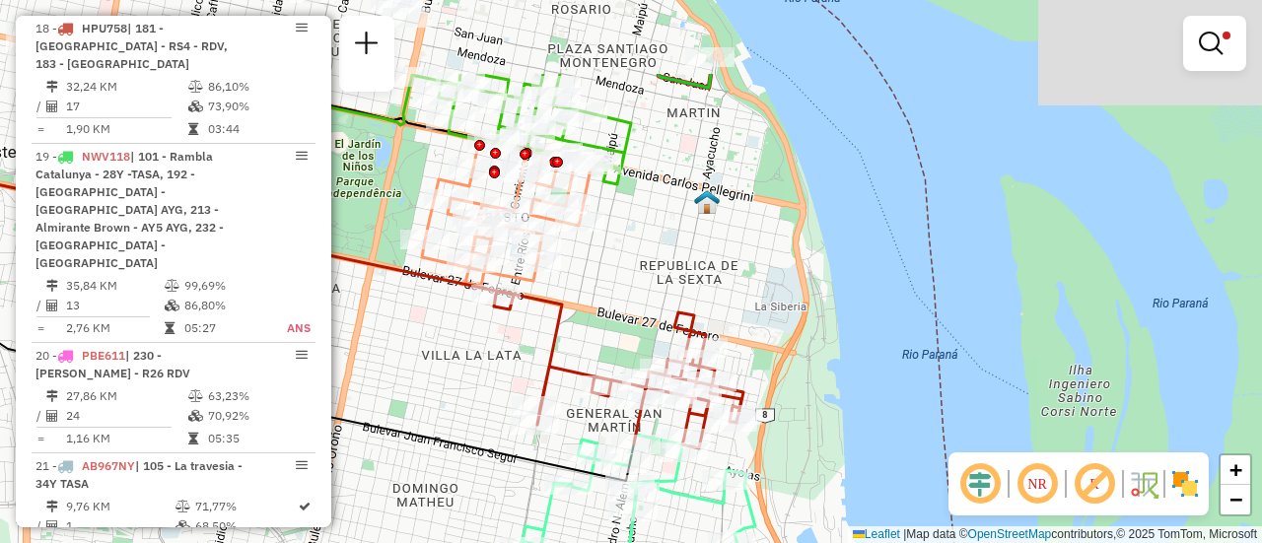
drag, startPoint x: 605, startPoint y: 190, endPoint x: 619, endPoint y: 324, distance: 134.8
click at [617, 325] on div "Limpar filtros Janela de atendimento Grade de atendimento Capacidade Transporta…" at bounding box center [631, 271] width 1262 height 543
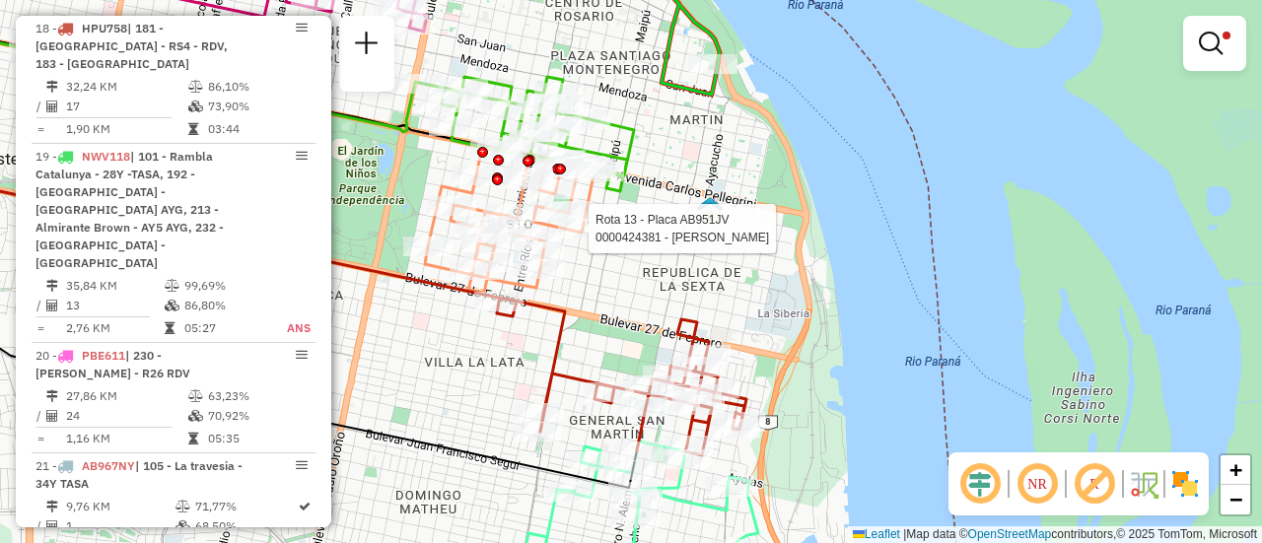
select select "**********"
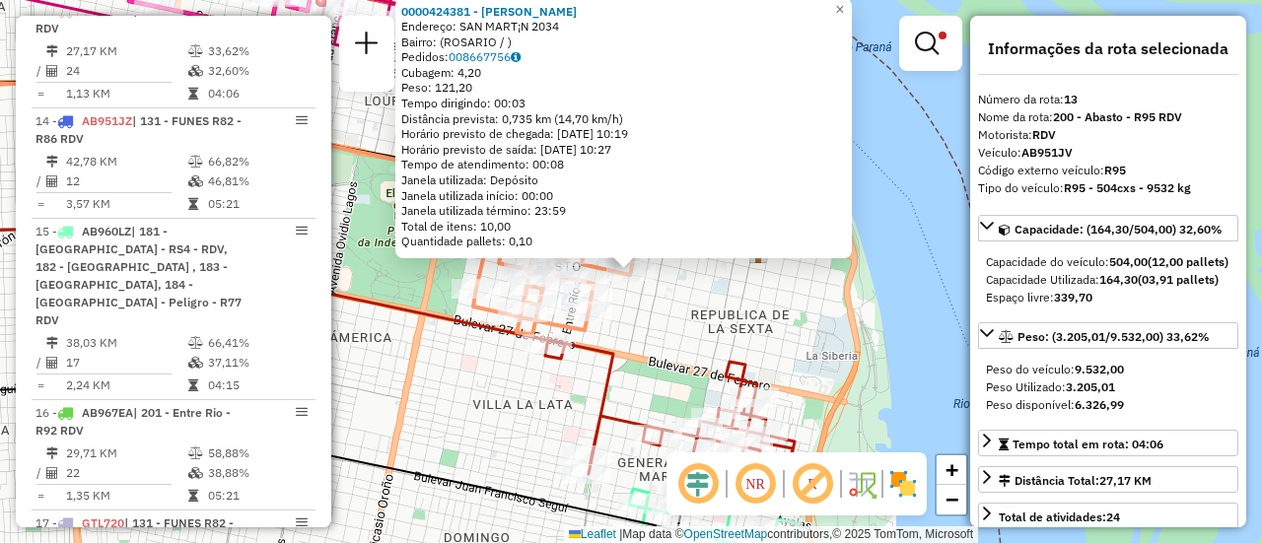
scroll to position [99, 0]
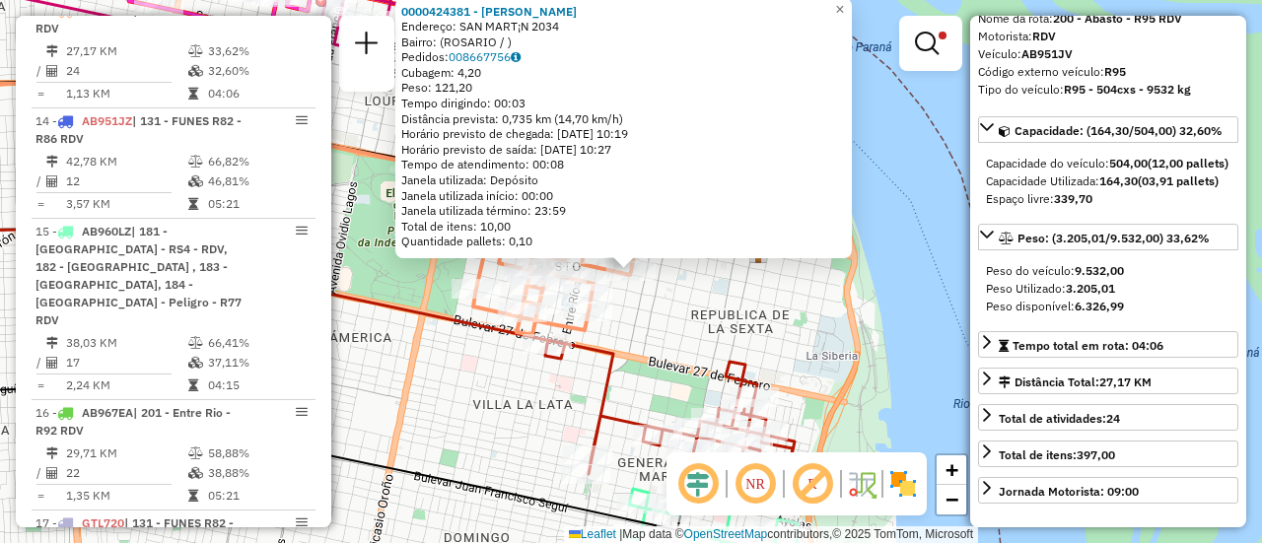
click at [759, 330] on div "0000424381 - WENG AIMEI Endereço: SAN MART¡N 2034 Bairro: (ROSARIO / ) Pedidos:…" at bounding box center [631, 271] width 1262 height 543
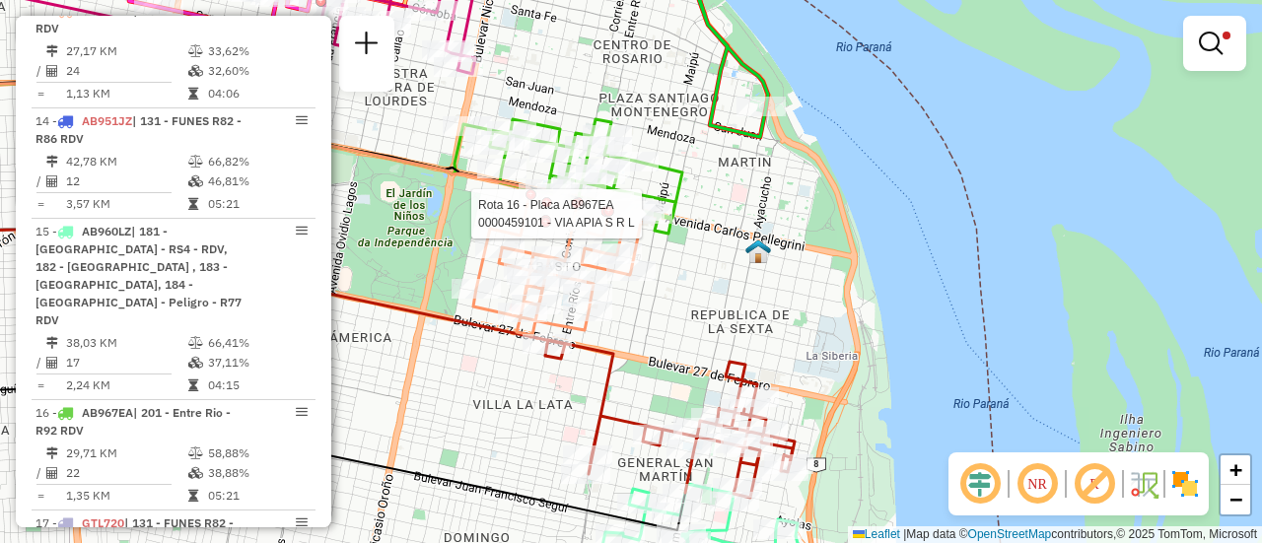
select select "**********"
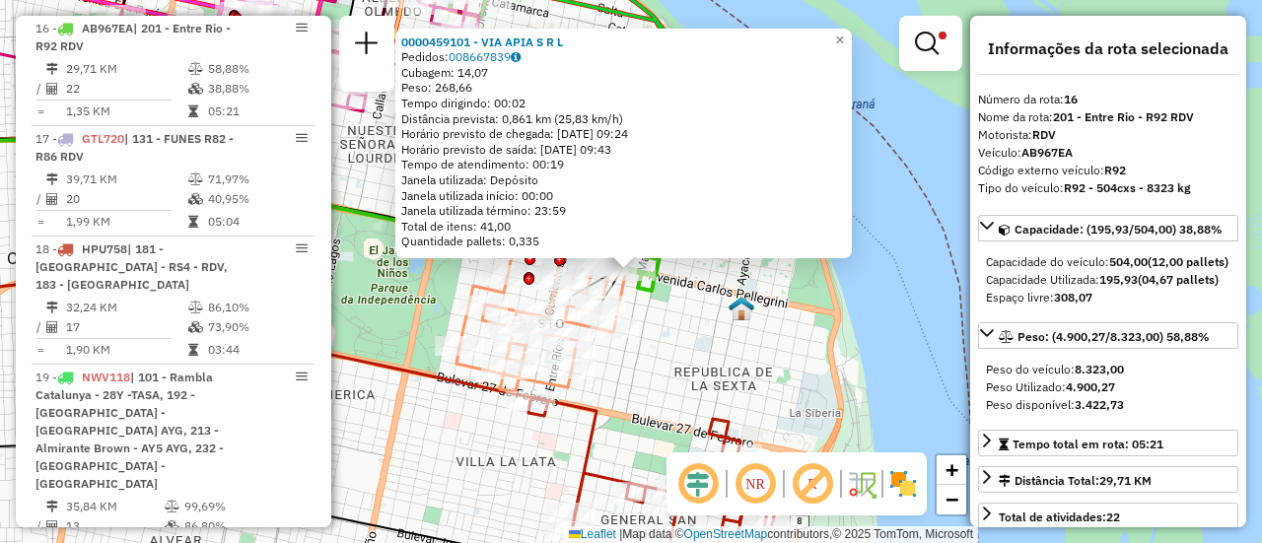
scroll to position [197, 0]
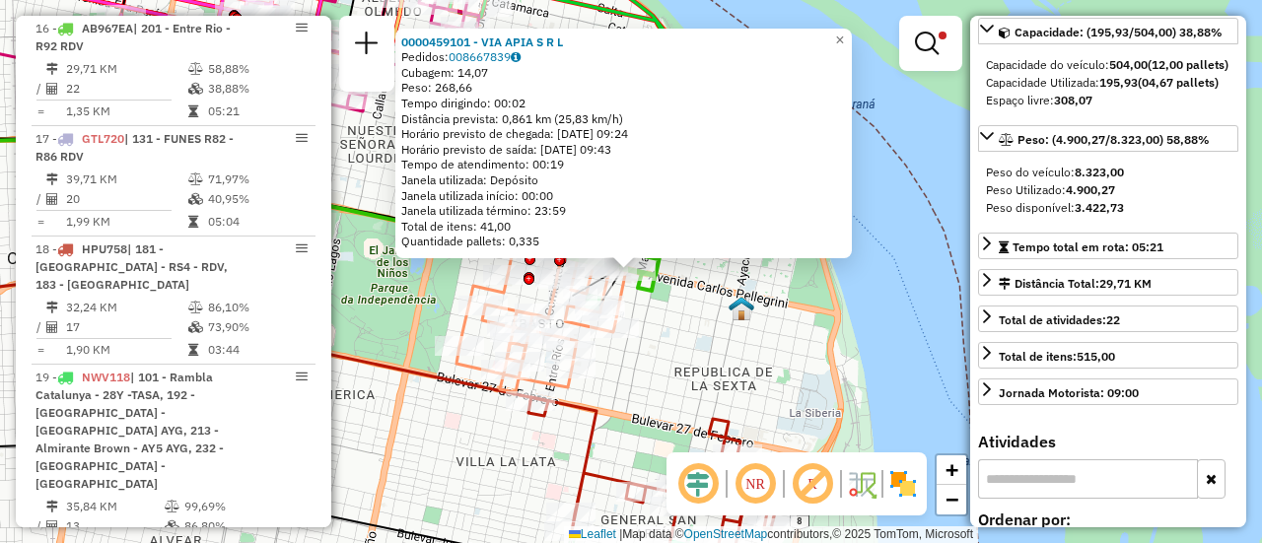
click at [690, 348] on div "0000459101 - VIA APIA S R L Pedidos: 008667839 Cubagem: 14,07 Peso: 268,66 Temp…" at bounding box center [631, 271] width 1262 height 543
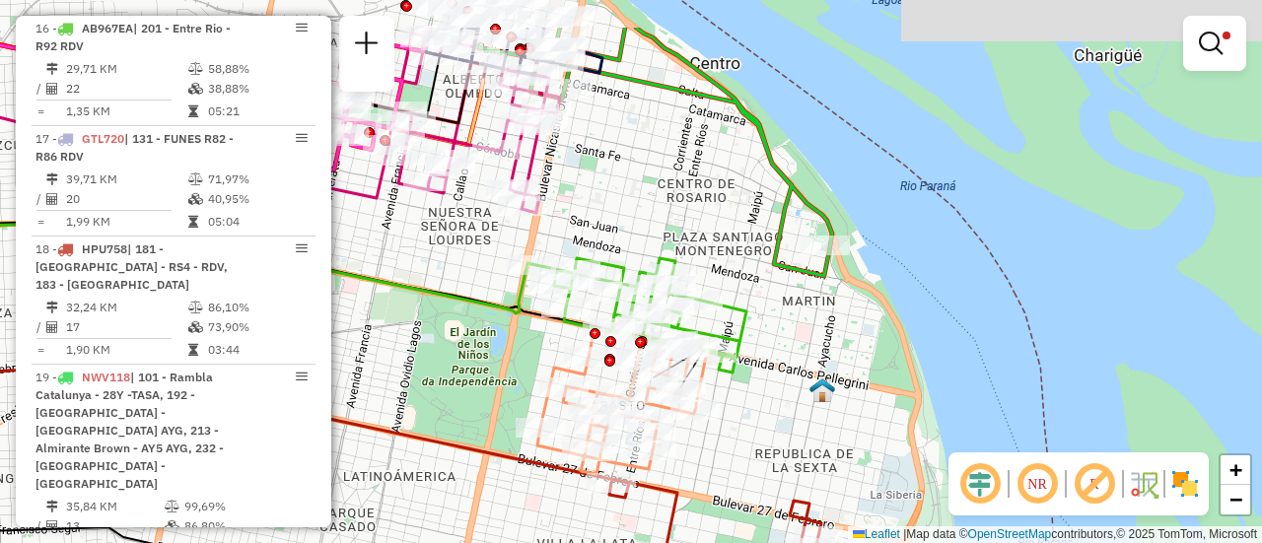
drag, startPoint x: 524, startPoint y: 107, endPoint x: 615, endPoint y: 192, distance: 124.9
click at [615, 192] on div "Limpar filtros Janela de atendimento Grade de atendimento Capacidade Transporta…" at bounding box center [631, 271] width 1262 height 543
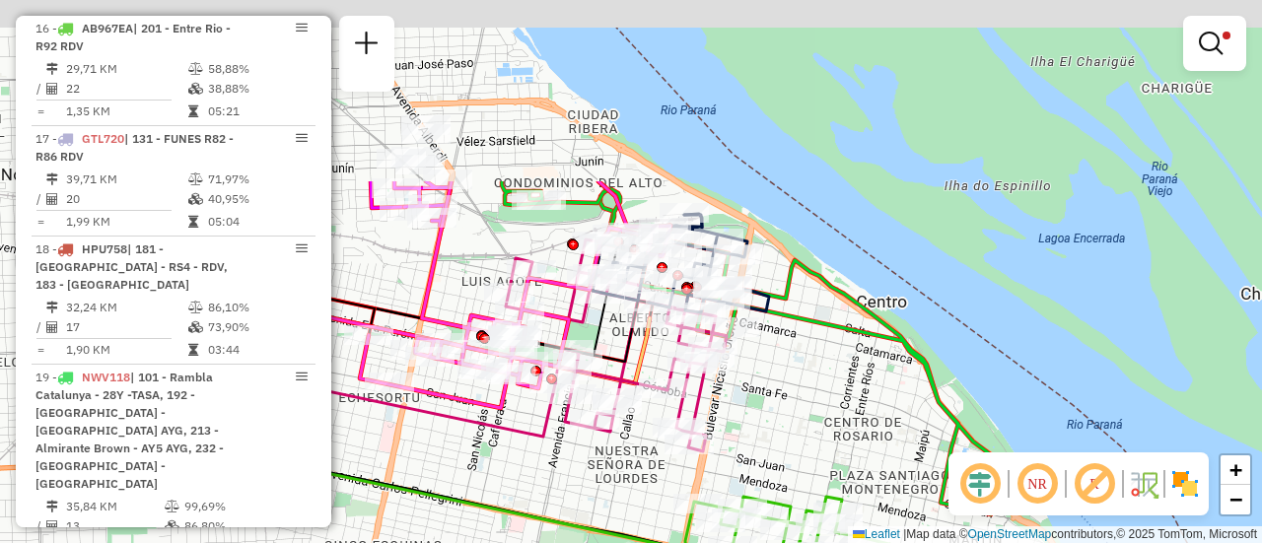
drag, startPoint x: 613, startPoint y: 189, endPoint x: 792, endPoint y: 448, distance: 314.0
click at [781, 440] on div "Limpar filtros Janela de atendimento Grade de atendimento Capacidade Transporta…" at bounding box center [631, 271] width 1262 height 543
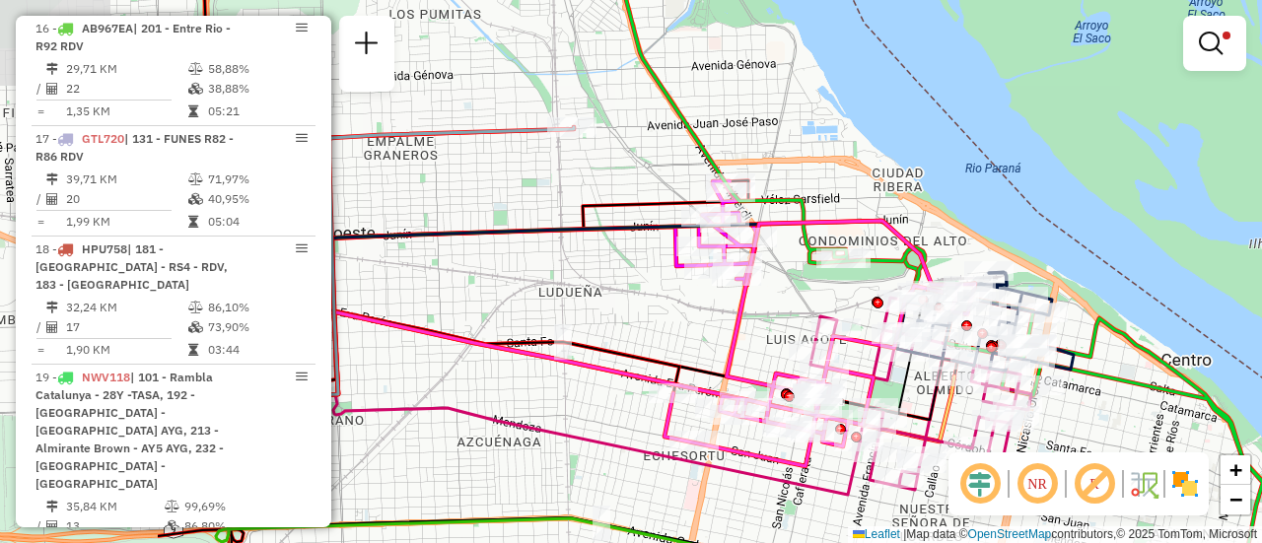
drag, startPoint x: 467, startPoint y: 265, endPoint x: 828, endPoint y: 315, distance: 364.3
click at [820, 312] on icon at bounding box center [820, 344] width 311 height 246
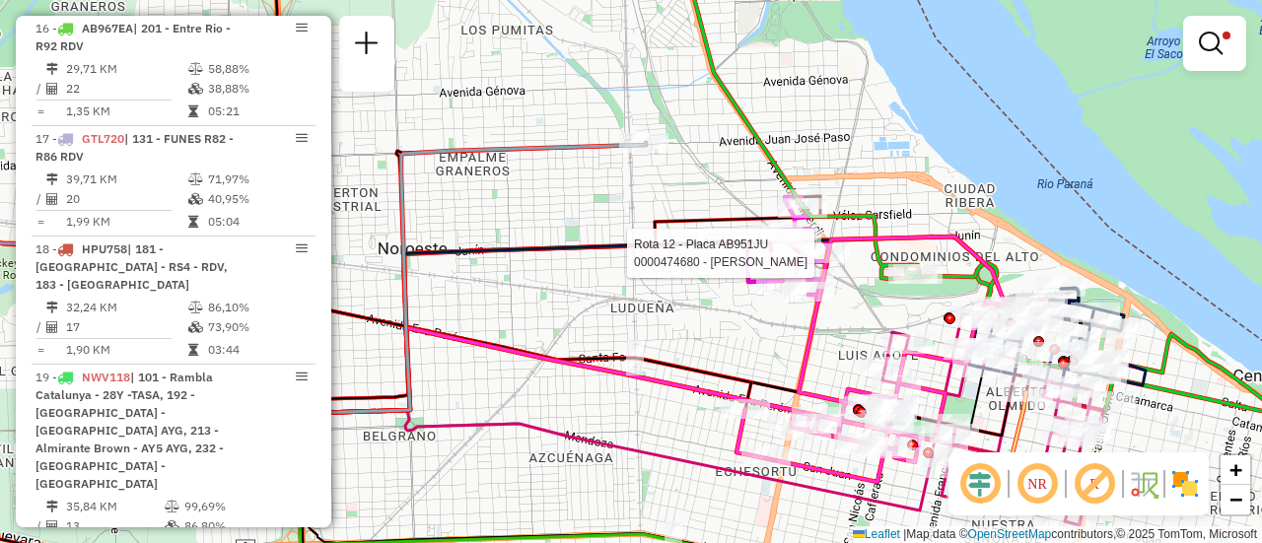
select select "**********"
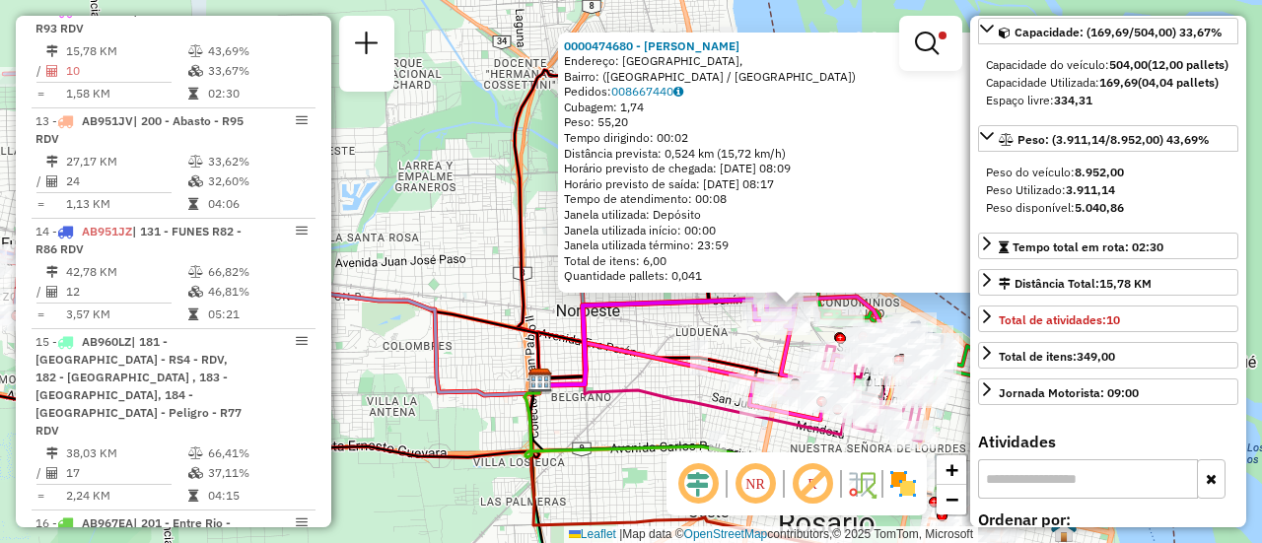
click at [684, 331] on div "0000474680 - GERVASO DANTE Endereço: Boulevard Avellaneda, Bairro: (Rosario / S…" at bounding box center [631, 271] width 1262 height 543
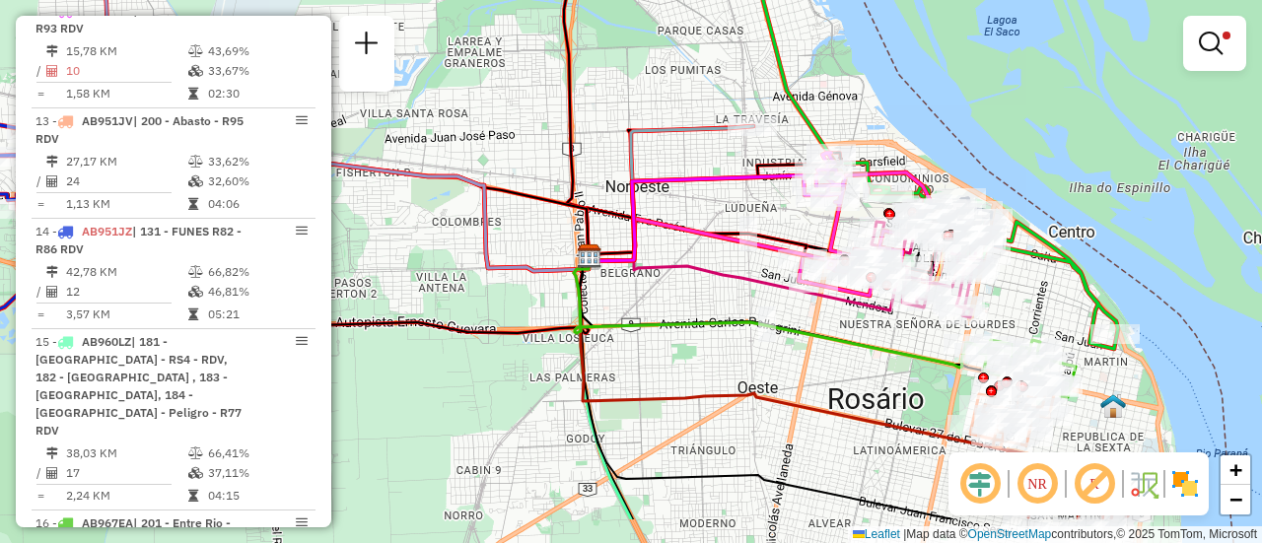
drag, startPoint x: 738, startPoint y: 275, endPoint x: 632, endPoint y: 134, distance: 176.1
click at [633, 219] on icon at bounding box center [732, 248] width 286 height 59
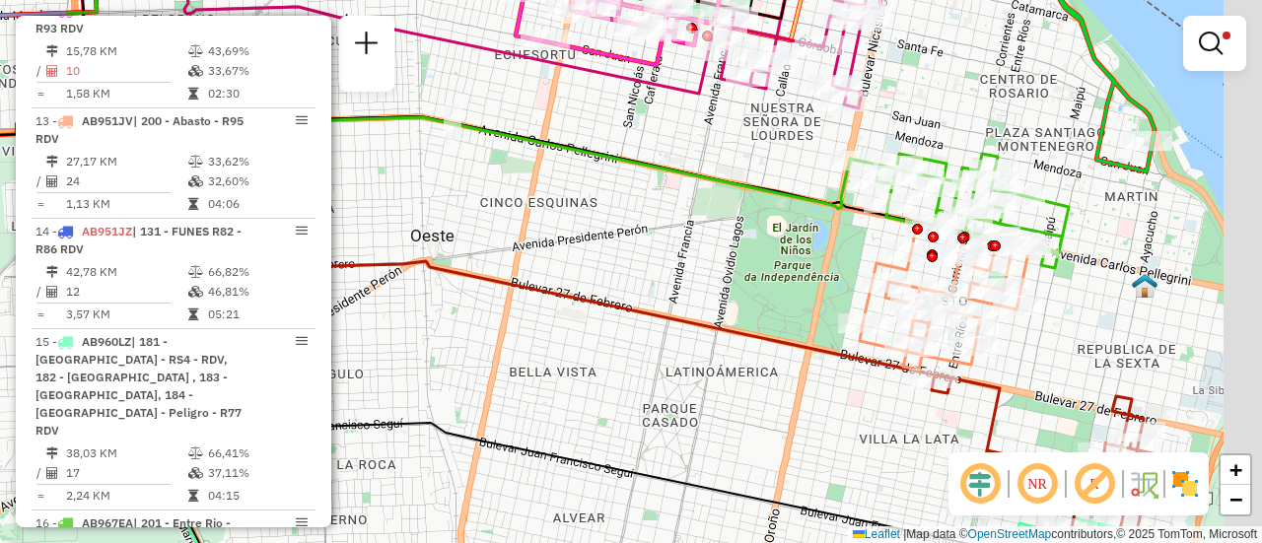
drag, startPoint x: 888, startPoint y: 292, endPoint x: 659, endPoint y: 280, distance: 229.1
click at [659, 280] on div "Limpar filtros Janela de atendimento Grade de atendimento Capacidade Transporta…" at bounding box center [631, 271] width 1262 height 543
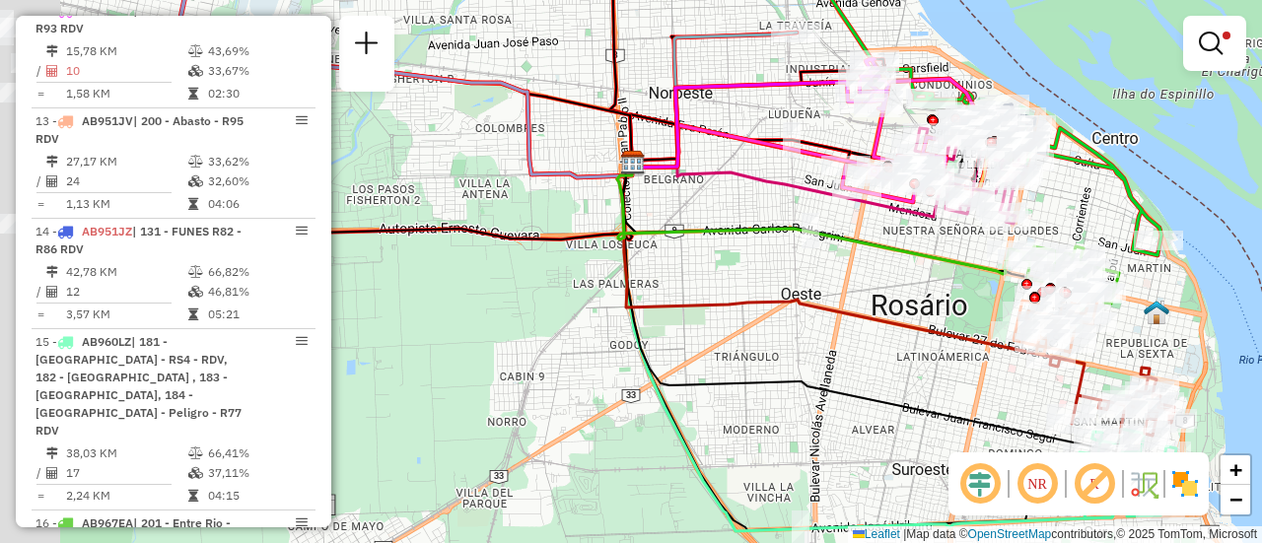
drag, startPoint x: 648, startPoint y: 300, endPoint x: 897, endPoint y: 289, distance: 249.7
click at [897, 289] on div "Limpar filtros Janela de atendimento Grade de atendimento Capacidade Transporta…" at bounding box center [631, 271] width 1262 height 543
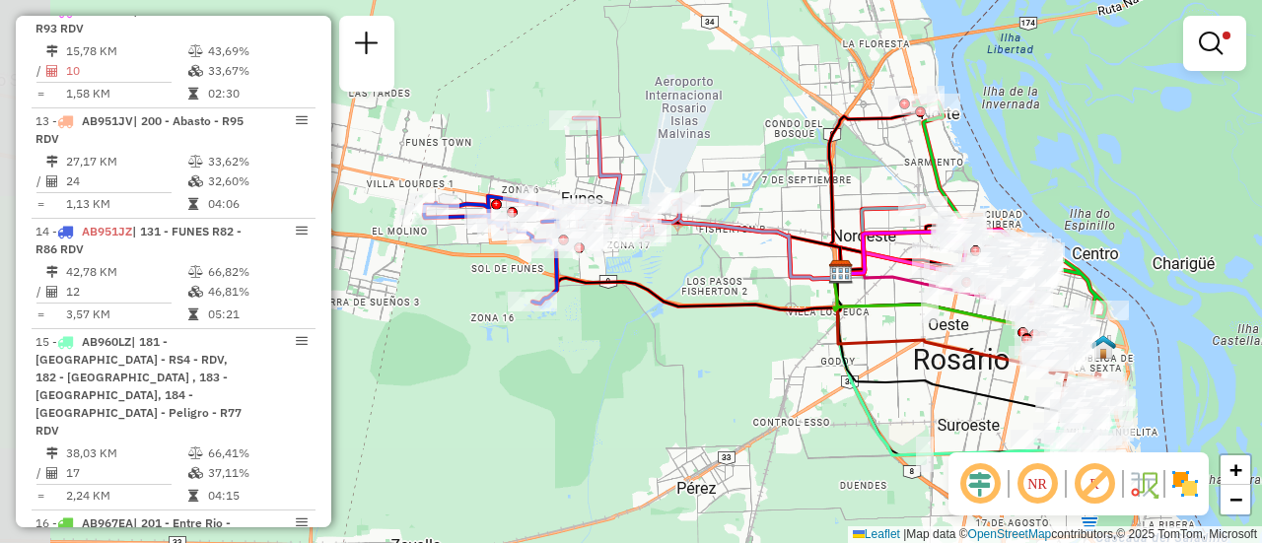
drag, startPoint x: 612, startPoint y: 180, endPoint x: 711, endPoint y: 269, distance: 132.7
click at [699, 266] on div "Limpar filtros Janela de atendimento Grade de atendimento Capacidade Transporta…" at bounding box center [631, 271] width 1262 height 543
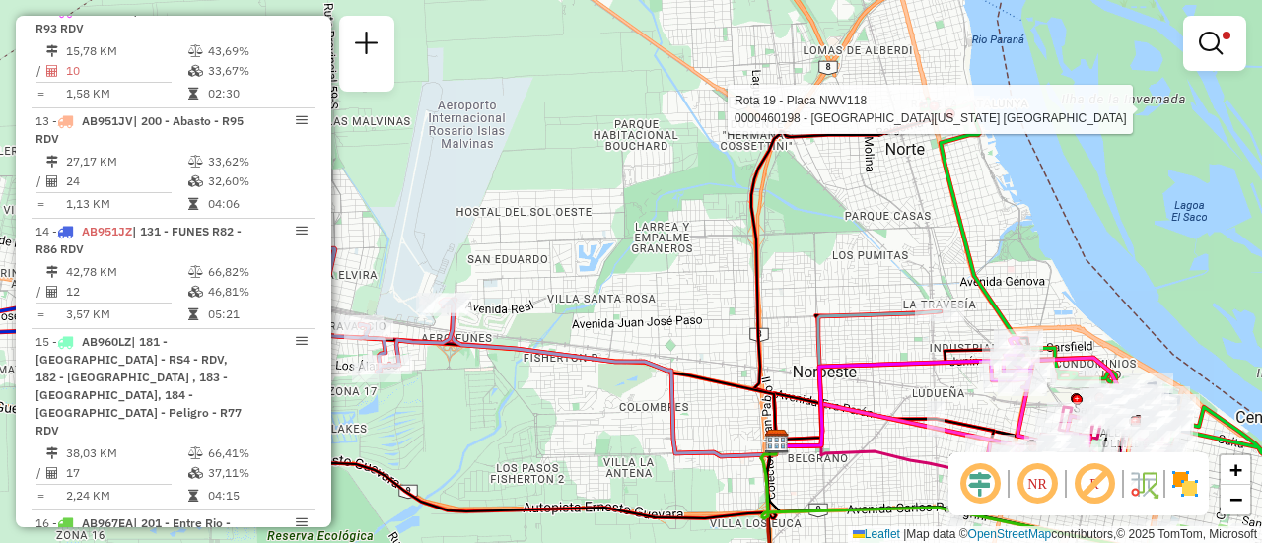
select select "**********"
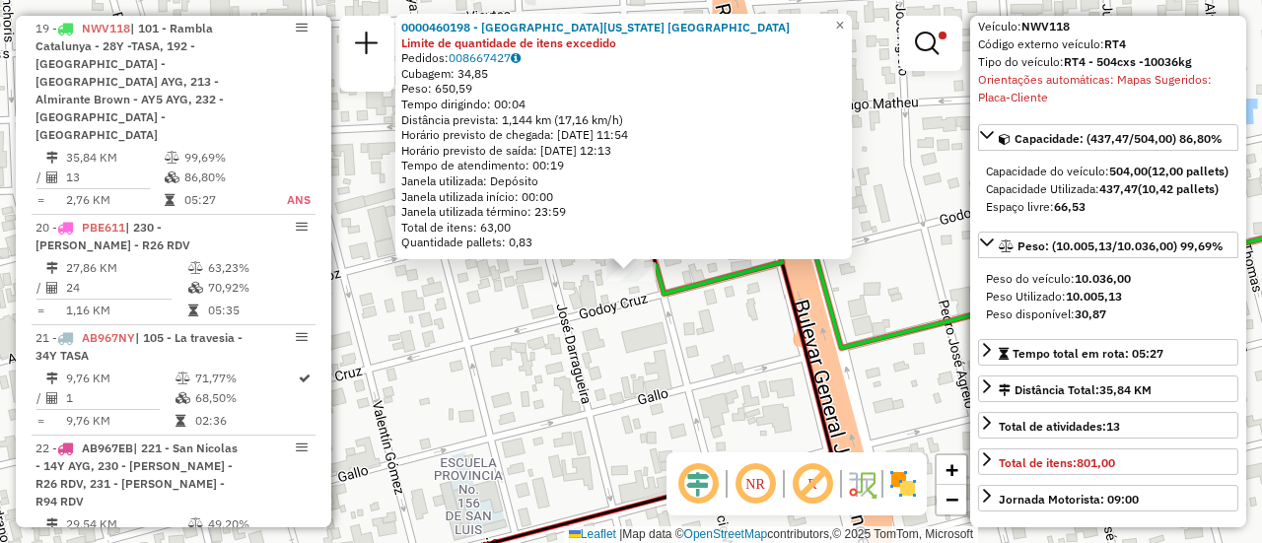
click at [702, 364] on div "0000460198 - La Florida Rosario Limite de quantidade de itens excedido Pedidos:…" at bounding box center [631, 271] width 1262 height 543
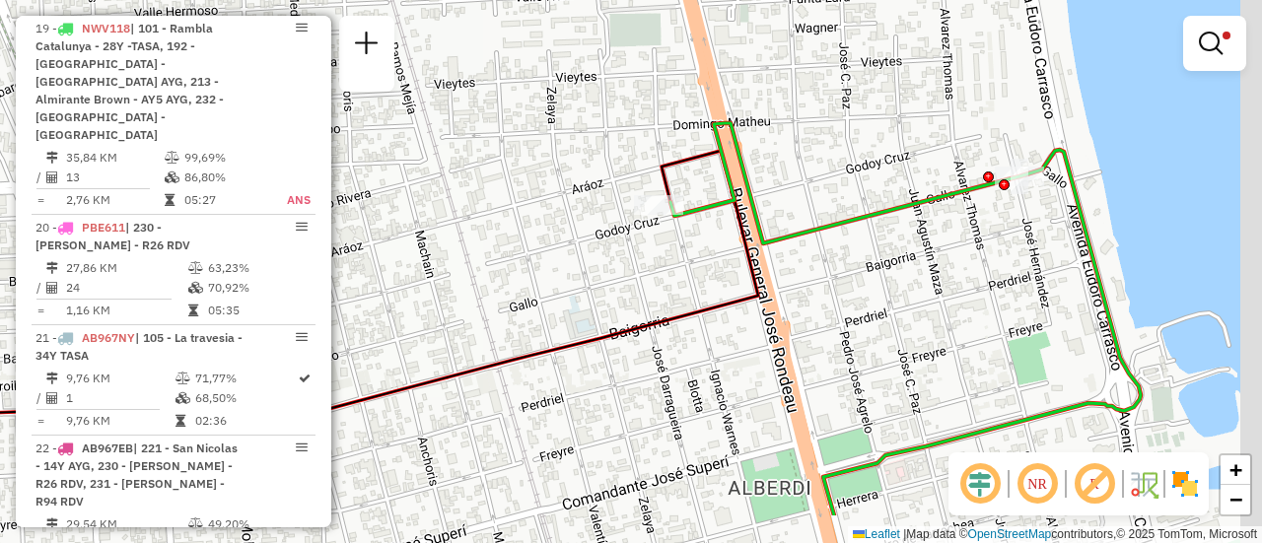
drag, startPoint x: 804, startPoint y: 349, endPoint x: 679, endPoint y: 209, distance: 187.2
click at [679, 210] on div "Limpar filtros Janela de atendimento Grade de atendimento Capacidade Transporta…" at bounding box center [631, 271] width 1262 height 543
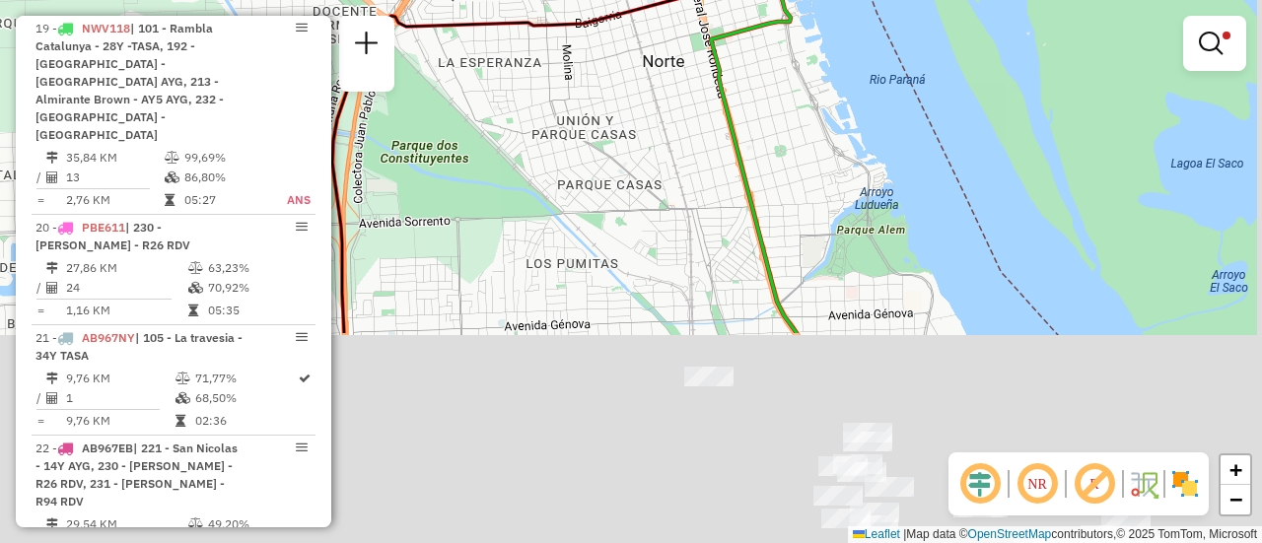
drag, startPoint x: 747, startPoint y: 442, endPoint x: 644, endPoint y: 118, distance: 339.6
click at [644, 121] on div "Limpar filtros Janela de atendimento Grade de atendimento Capacidade Transporta…" at bounding box center [631, 271] width 1262 height 543
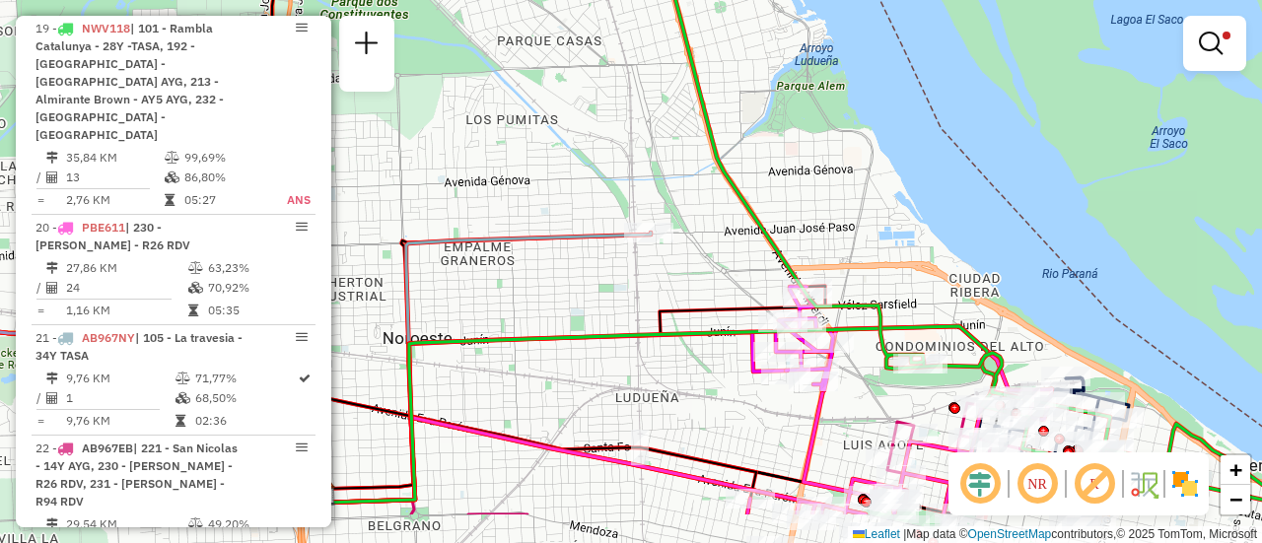
drag, startPoint x: 878, startPoint y: 251, endPoint x: 781, endPoint y: 44, distance: 228.5
click at [793, 61] on div "Limpar filtros Janela de atendimento Grade de atendimento Capacidade Transporta…" at bounding box center [631, 271] width 1262 height 543
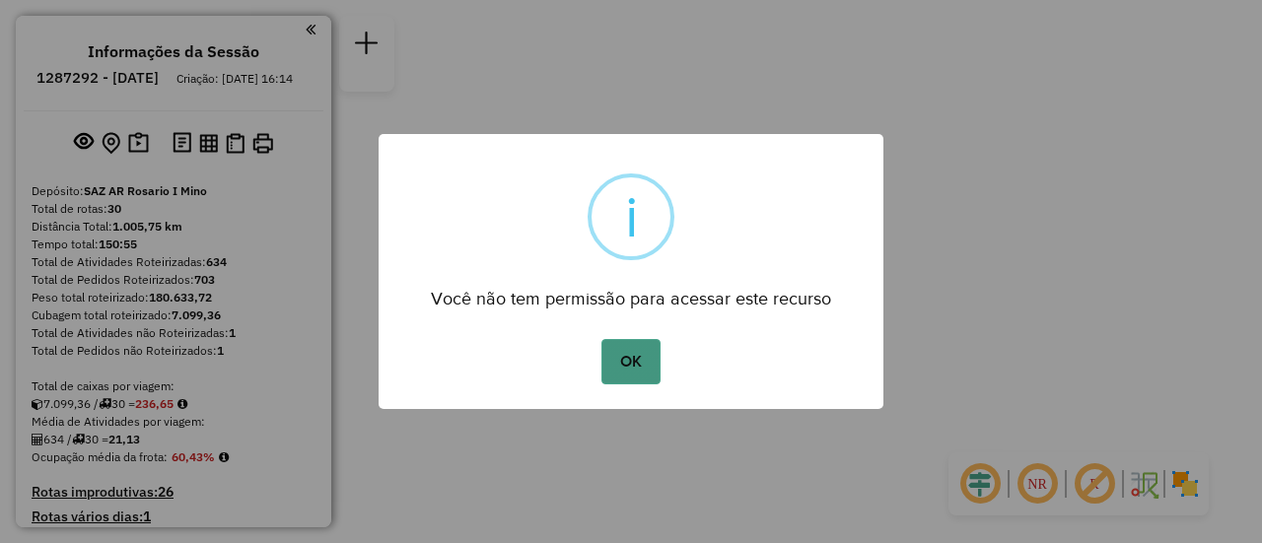
click at [633, 365] on button "OK" at bounding box center [631, 361] width 58 height 45
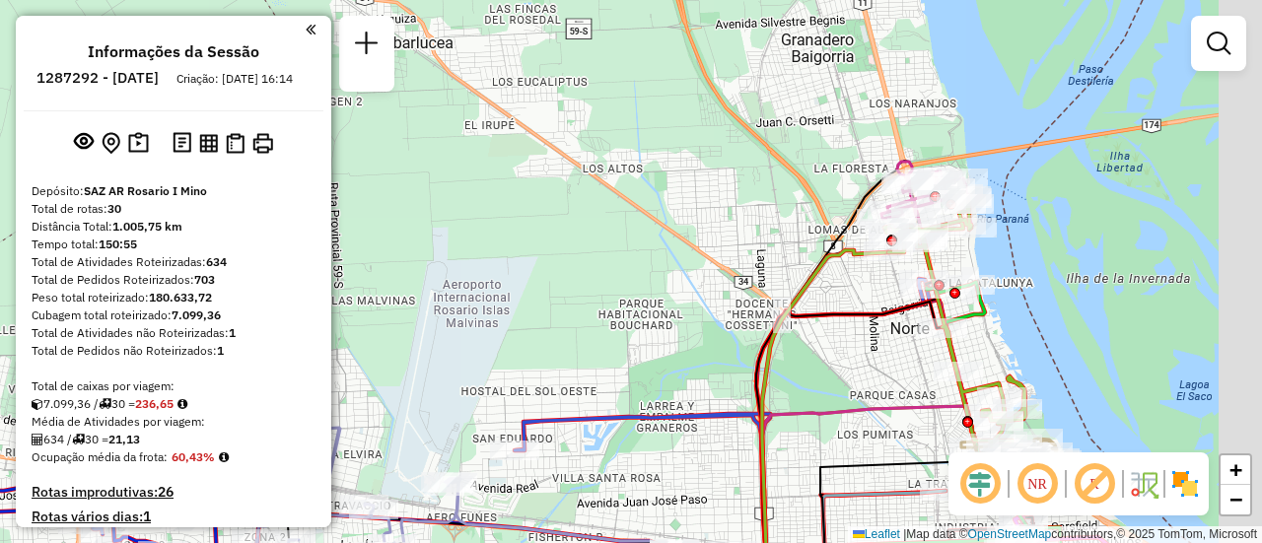
drag, startPoint x: 757, startPoint y: 189, endPoint x: 577, endPoint y: 249, distance: 189.9
click at [577, 249] on div "Janela de atendimento Grade de atendimento Capacidade Transportadoras Veículos …" at bounding box center [631, 271] width 1262 height 543
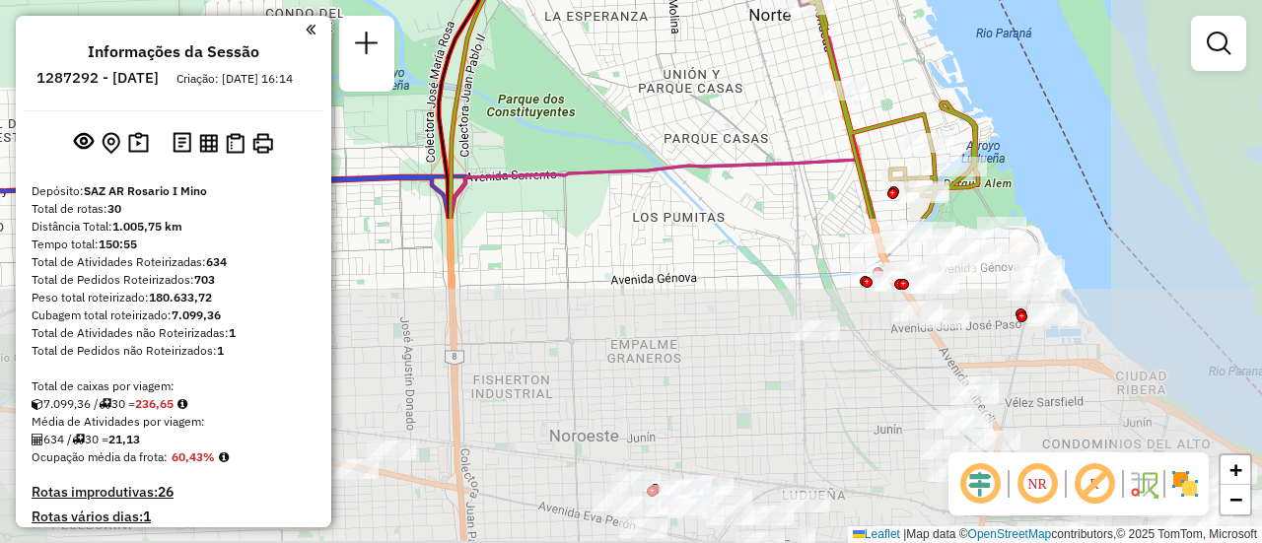
drag, startPoint x: 914, startPoint y: 379, endPoint x: 671, endPoint y: 69, distance: 394.0
click at [668, 65] on div "Janela de atendimento Grade de atendimento Capacidade Transportadoras Veículos …" at bounding box center [631, 271] width 1262 height 543
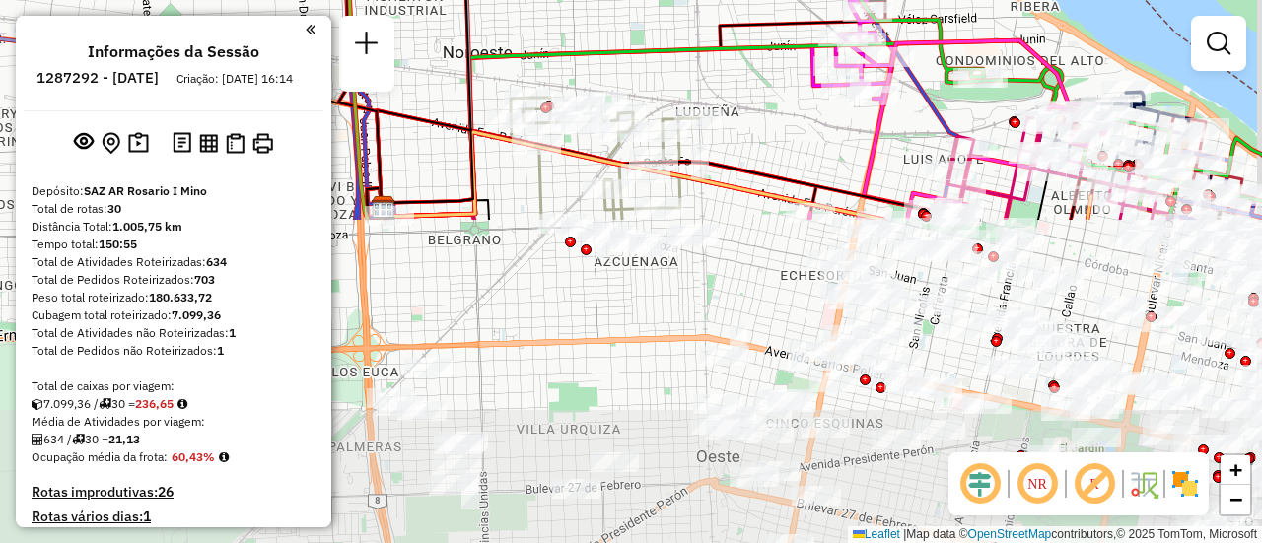
drag, startPoint x: 840, startPoint y: 373, endPoint x: 749, endPoint y: -8, distance: 391.3
click at [749, 0] on html "Aguarde... Pop-up bloqueado! Seu navegador bloqueou automáticamente a abertura …" at bounding box center [631, 271] width 1262 height 543
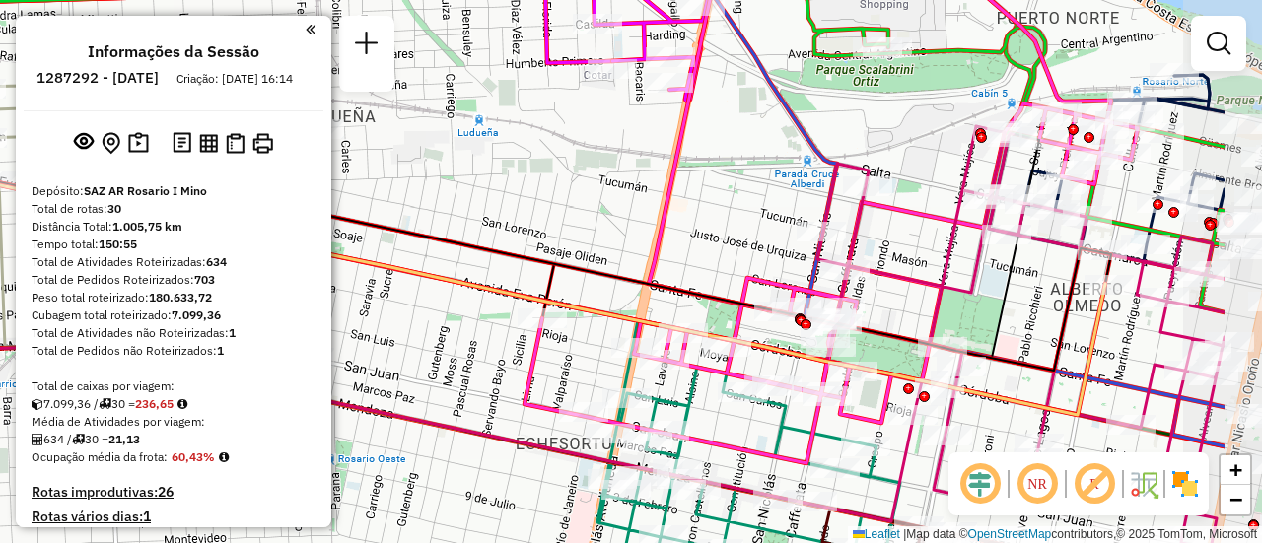
drag, startPoint x: 1097, startPoint y: 196, endPoint x: 933, endPoint y: 225, distance: 166.2
click at [933, 225] on icon at bounding box center [831, 218] width 613 height 489
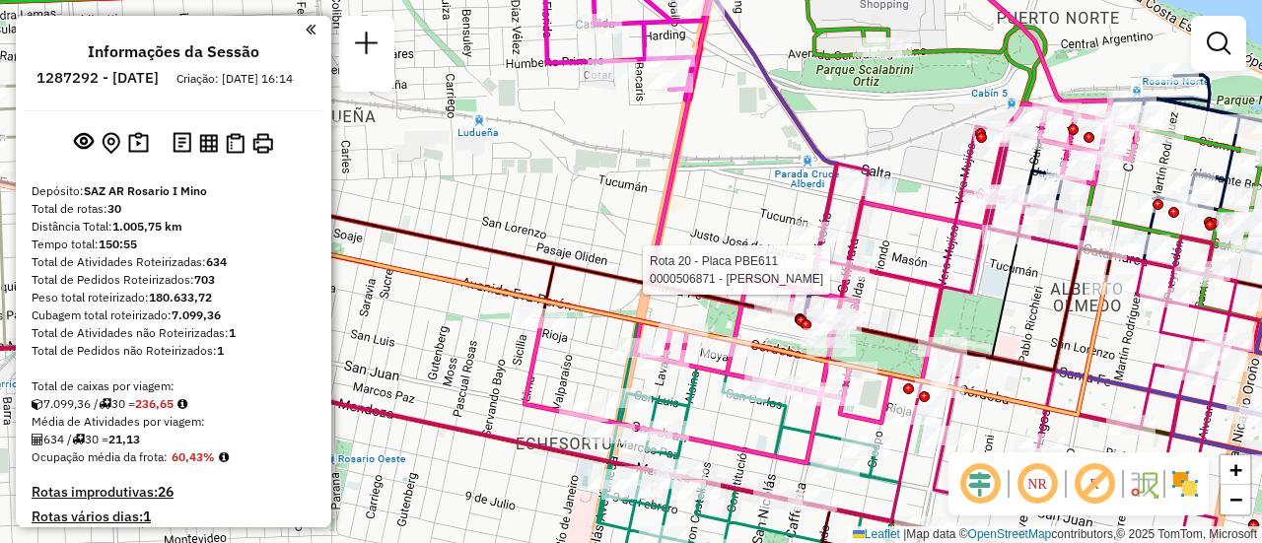
select select "**********"
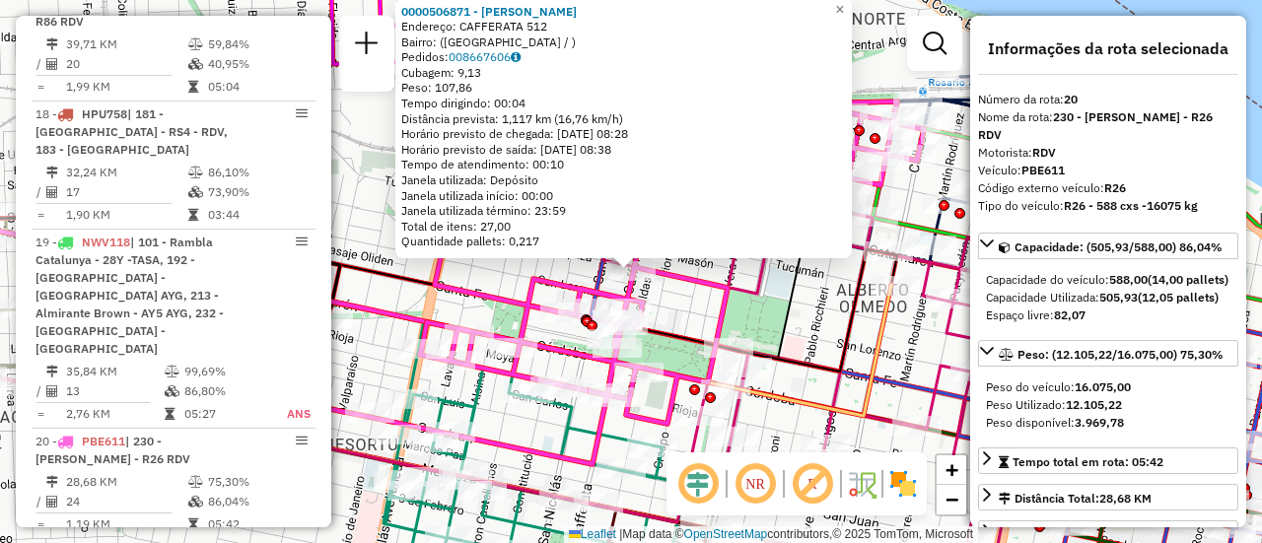
scroll to position [3071, 0]
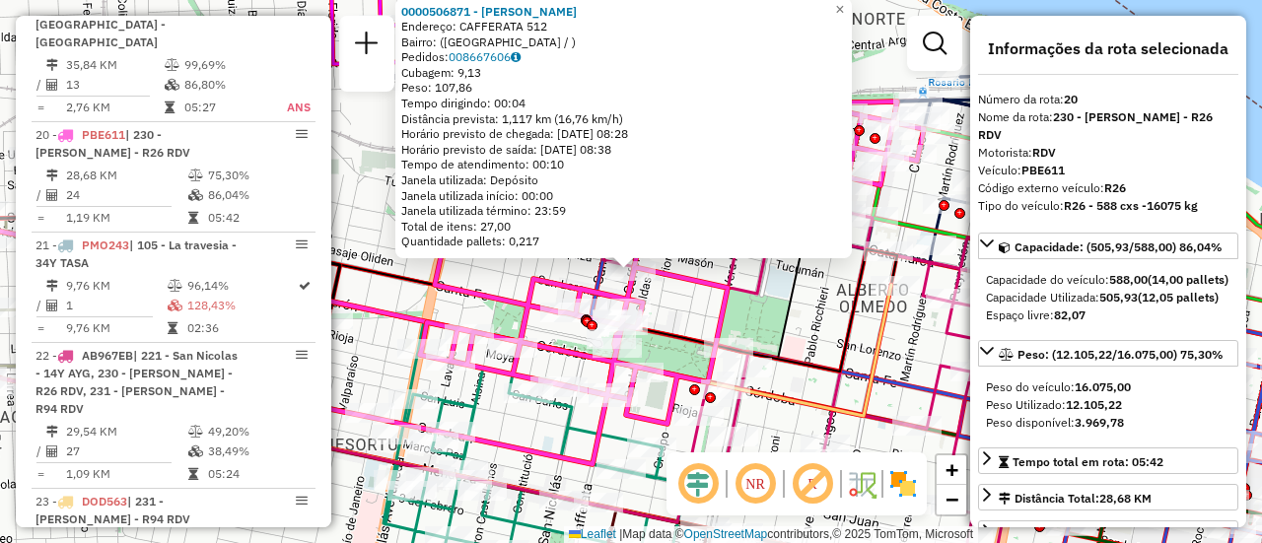
click at [819, 319] on div "0000506871 - [PERSON_NAME]: CAFFERATA 512 Bairro: ([GEOGRAPHIC_DATA] / ) Pedido…" at bounding box center [631, 271] width 1262 height 543
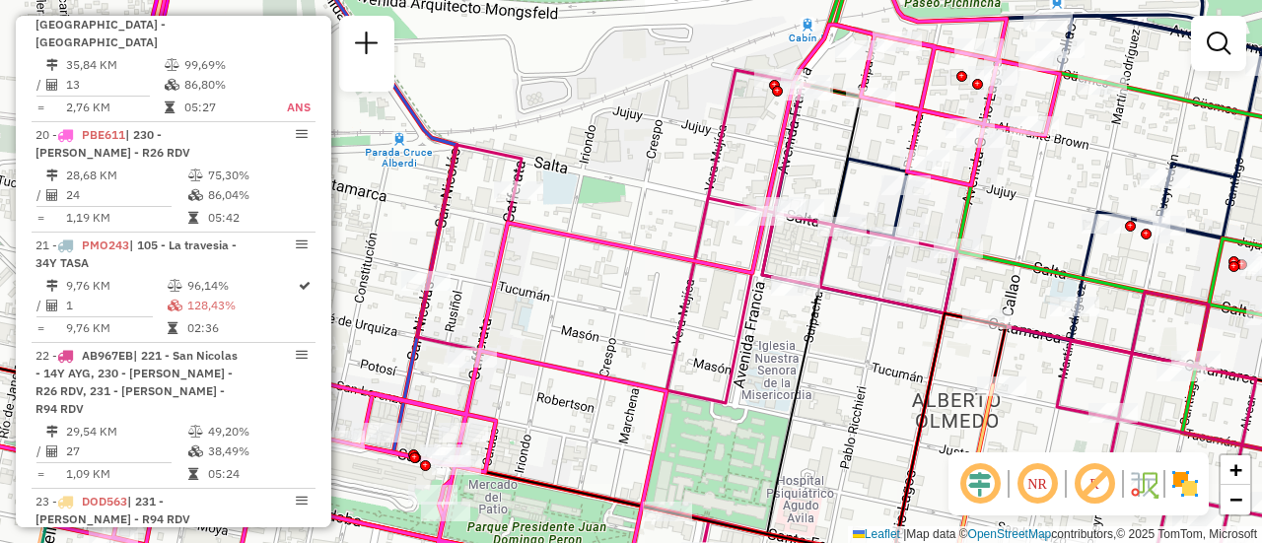
drag, startPoint x: 817, startPoint y: 161, endPoint x: 776, endPoint y: 370, distance: 213.1
click at [775, 383] on div "Janela de atendimento Grade de atendimento Capacidade Transportadoras Veículos …" at bounding box center [631, 271] width 1262 height 543
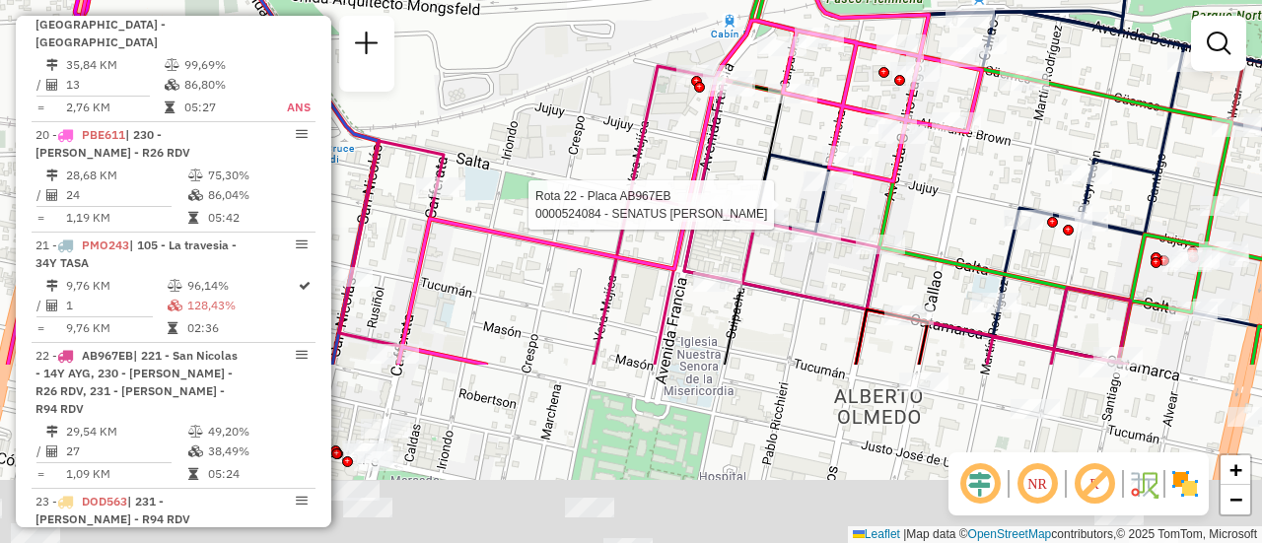
drag, startPoint x: 815, startPoint y: 335, endPoint x: 774, endPoint y: 91, distance: 247.9
click at [773, 91] on icon at bounding box center [308, 223] width 950 height 283
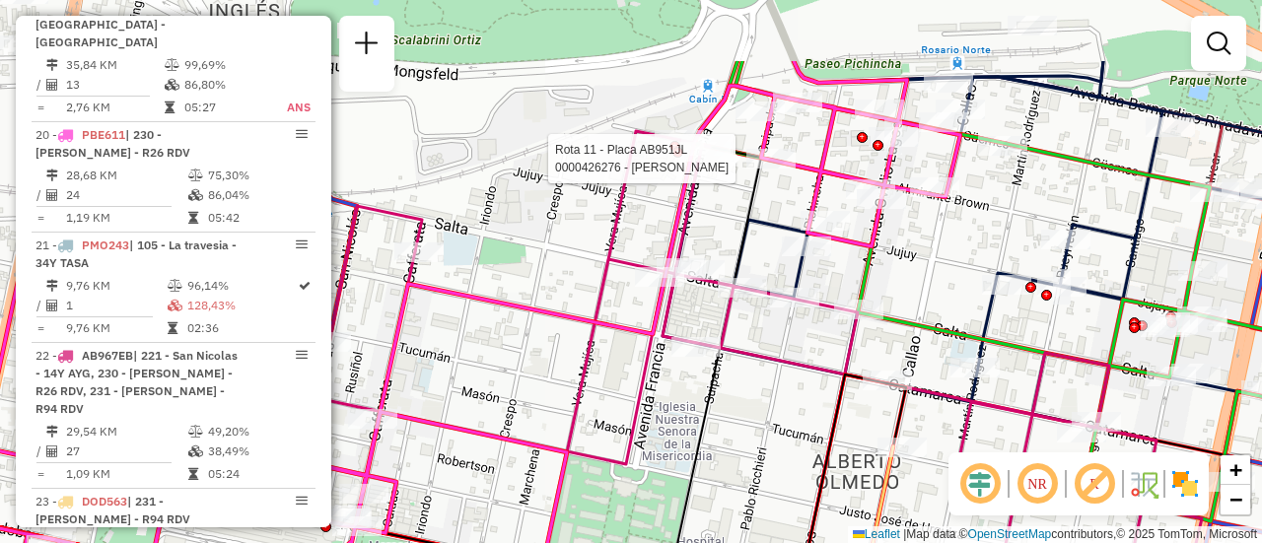
drag, startPoint x: 735, startPoint y: 327, endPoint x: 717, endPoint y: 464, distance: 138.2
click at [717, 464] on div "Rota 11 - Placa AB951JL 0000426276 - MINDYK JOEL MARTIN Janela de atendimento G…" at bounding box center [631, 271] width 1262 height 543
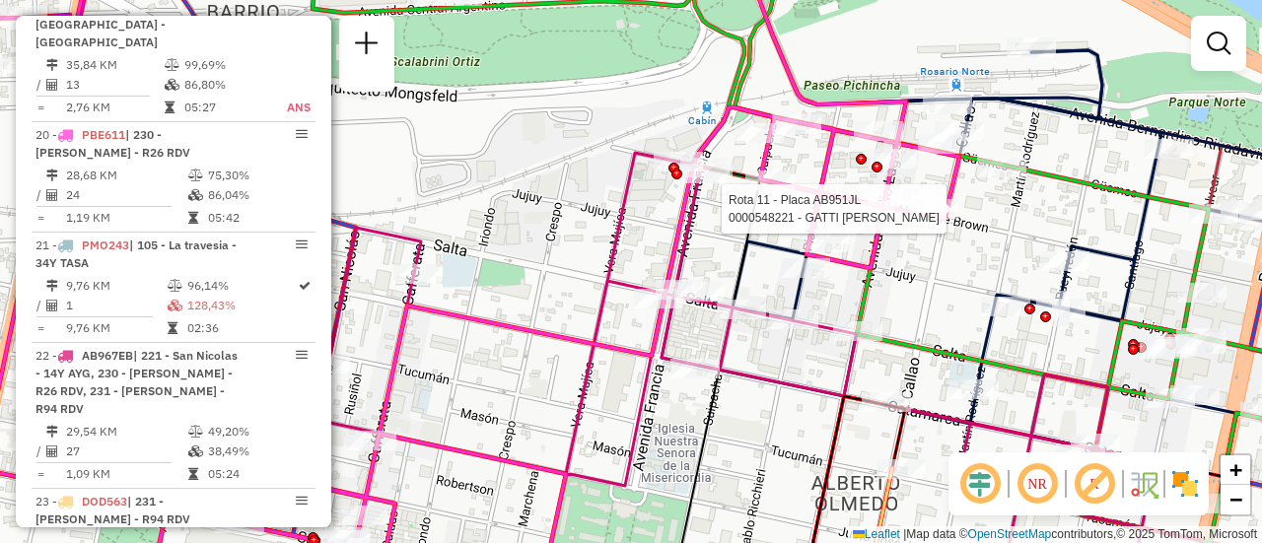
select select "**********"
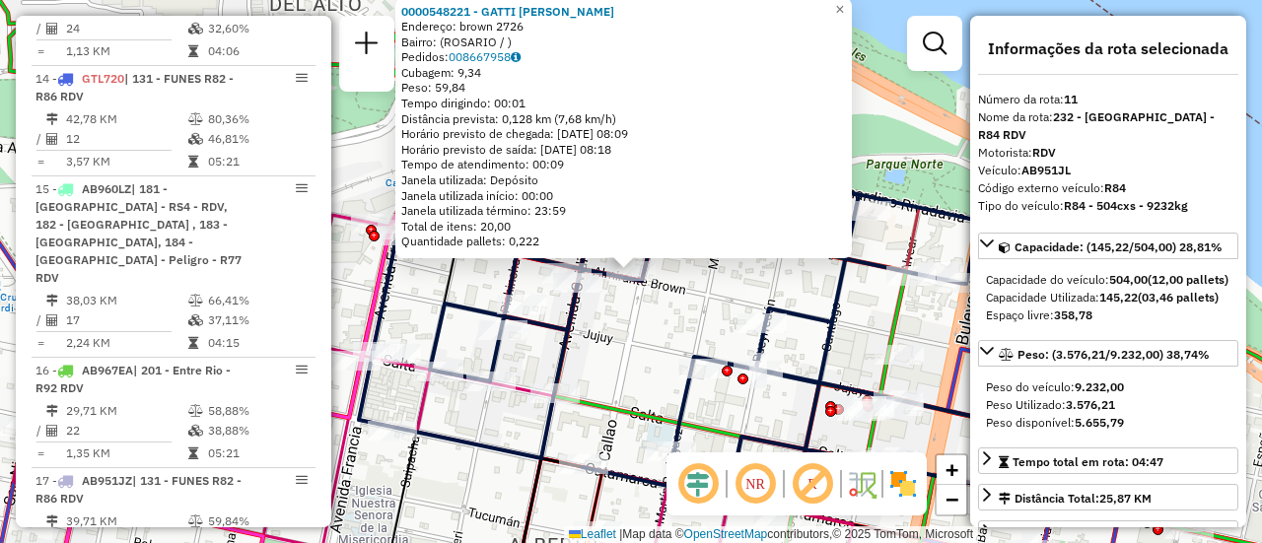
scroll to position [99, 0]
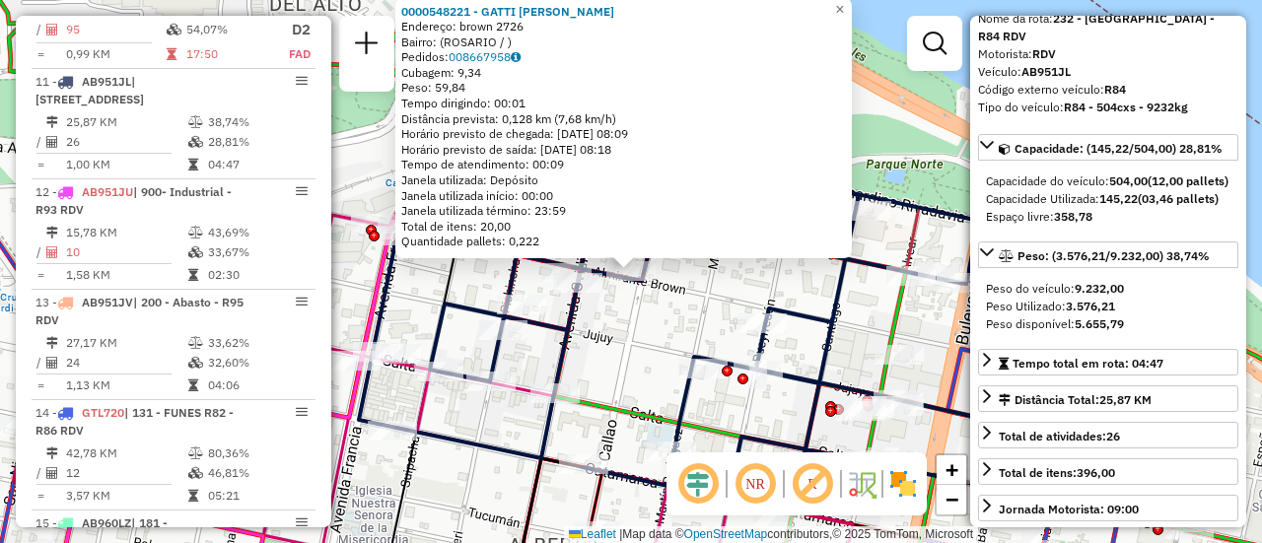
click at [656, 316] on div "0000548221 - GATTI MARIA BELEN Endereço: brown 2726 Bairro: (ROSARIO / ) Pedido…" at bounding box center [631, 271] width 1262 height 543
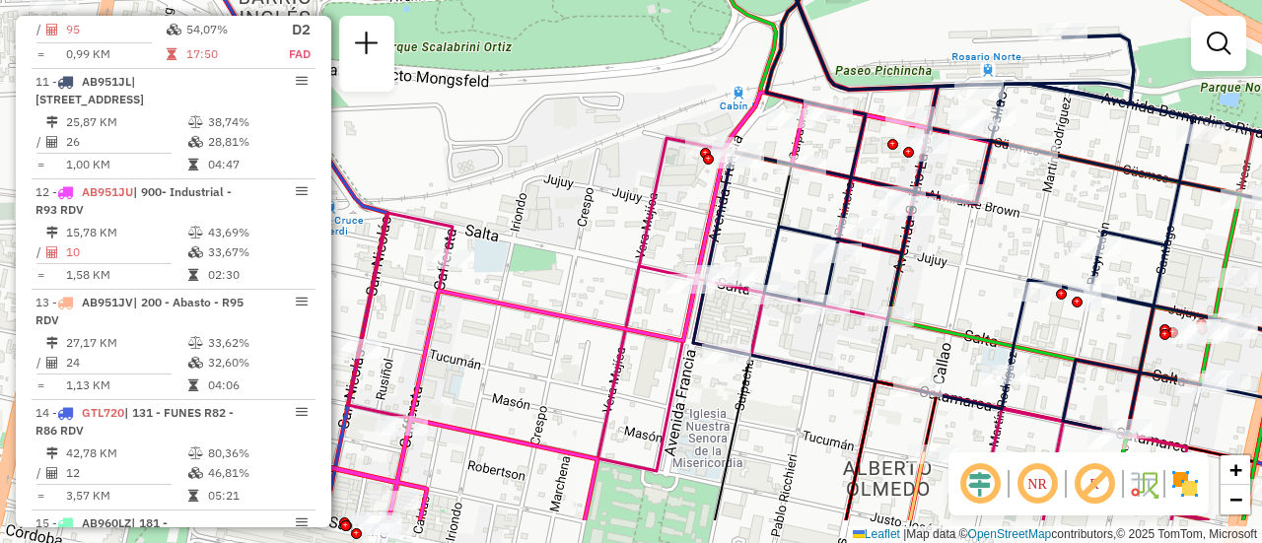
drag, startPoint x: 616, startPoint y: 352, endPoint x: 957, endPoint y: 266, distance: 350.9
click at [956, 271] on div "Janela de atendimento Grade de atendimento Capacidade Transportadoras Veículos …" at bounding box center [631, 271] width 1262 height 543
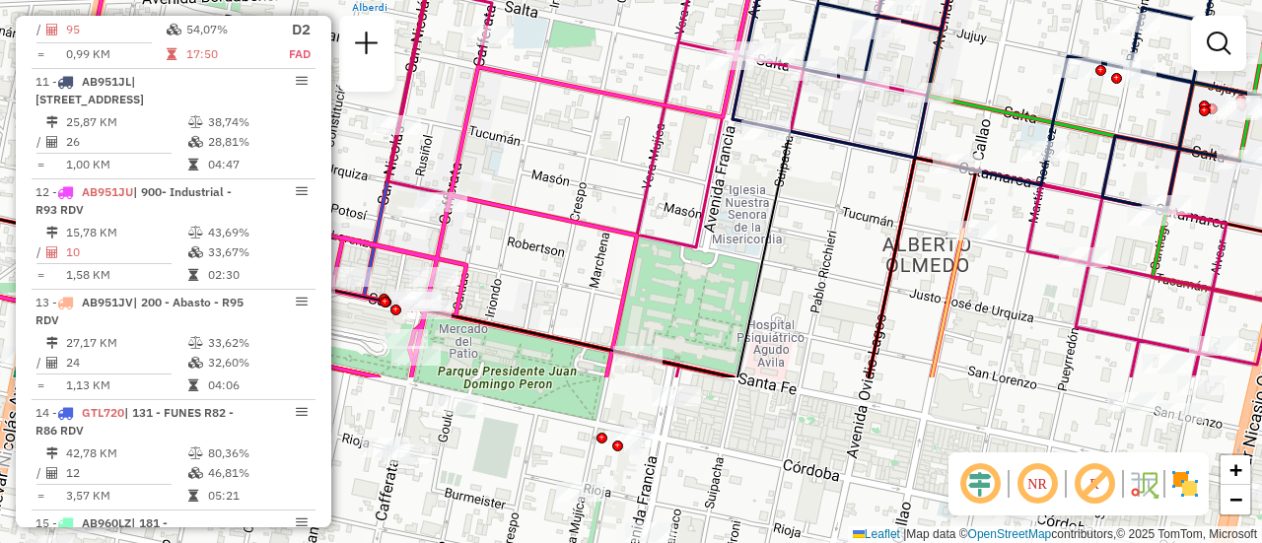
drag, startPoint x: 762, startPoint y: 433, endPoint x: 804, endPoint y: 226, distance: 211.2
click at [798, 213] on div "Janela de atendimento Grade de atendimento Capacidade Transportadoras Veículos …" at bounding box center [631, 271] width 1262 height 543
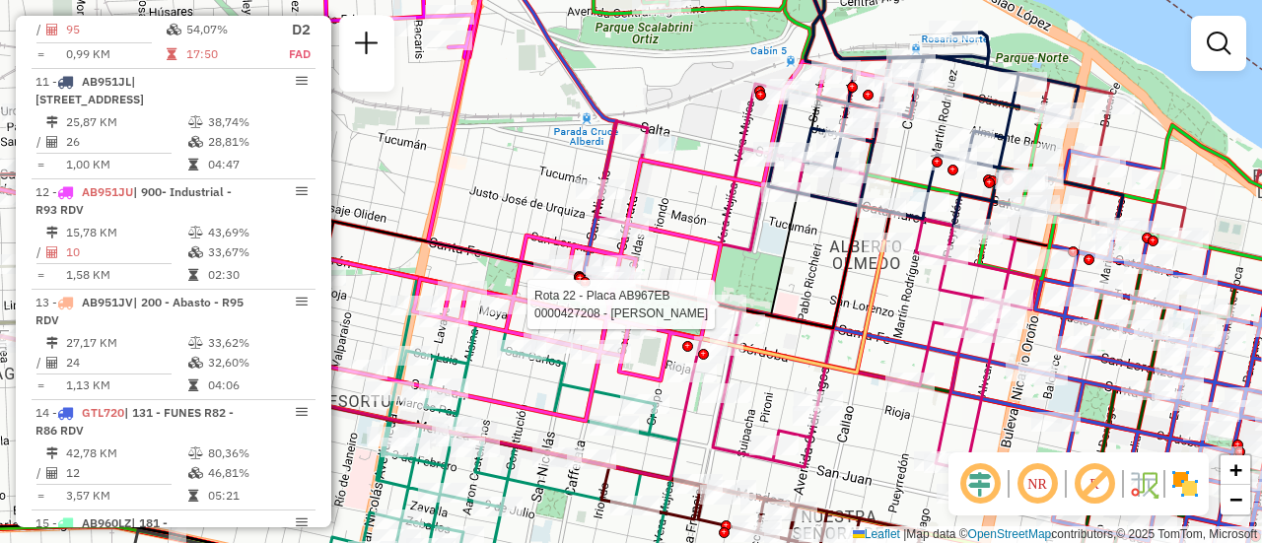
select select "**********"
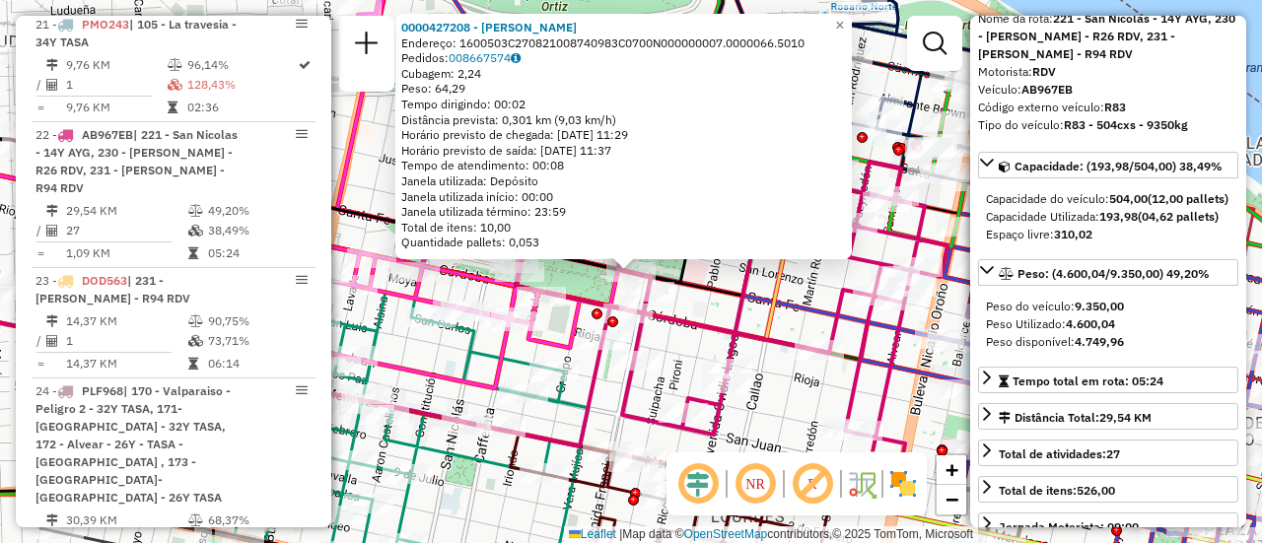
click at [812, 285] on div "0000427208 - SCIFO MARCELO Endereço: 1600503C270821008740983C0700N000000007.000…" at bounding box center [631, 271] width 1262 height 543
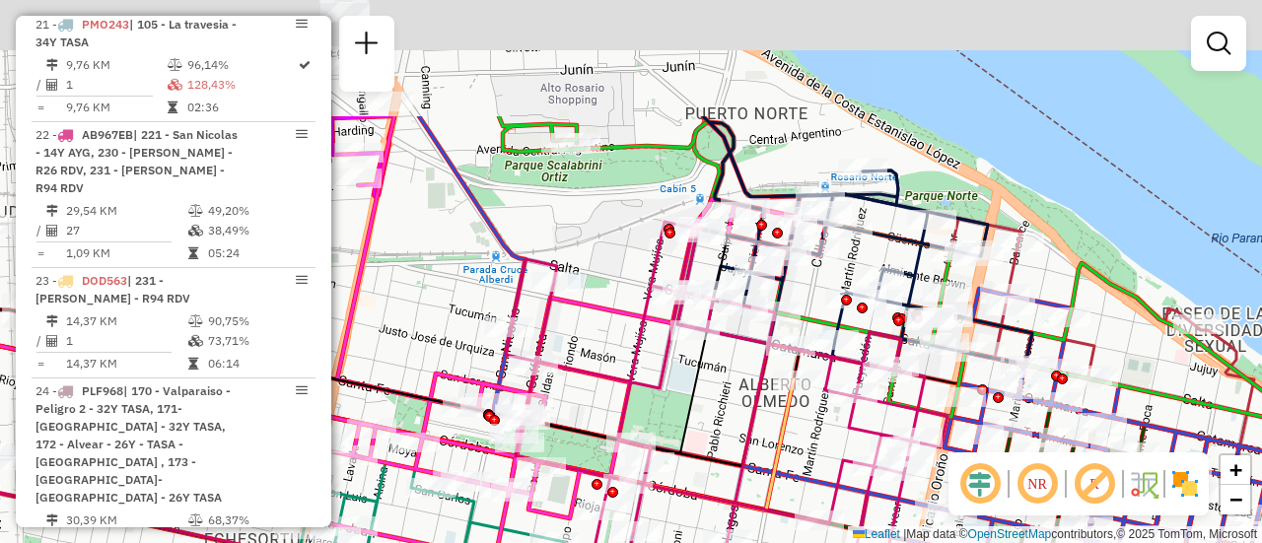
drag, startPoint x: 699, startPoint y: 205, endPoint x: 707, endPoint y: 364, distance: 159.0
click at [702, 382] on icon at bounding box center [301, 342] width 854 height 224
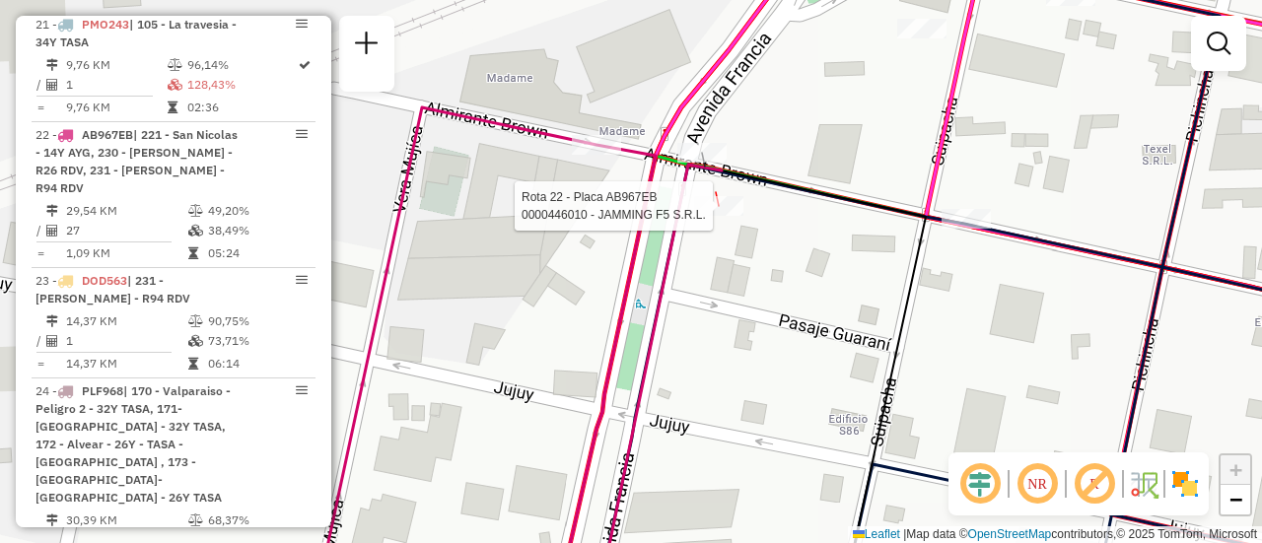
select select "**********"
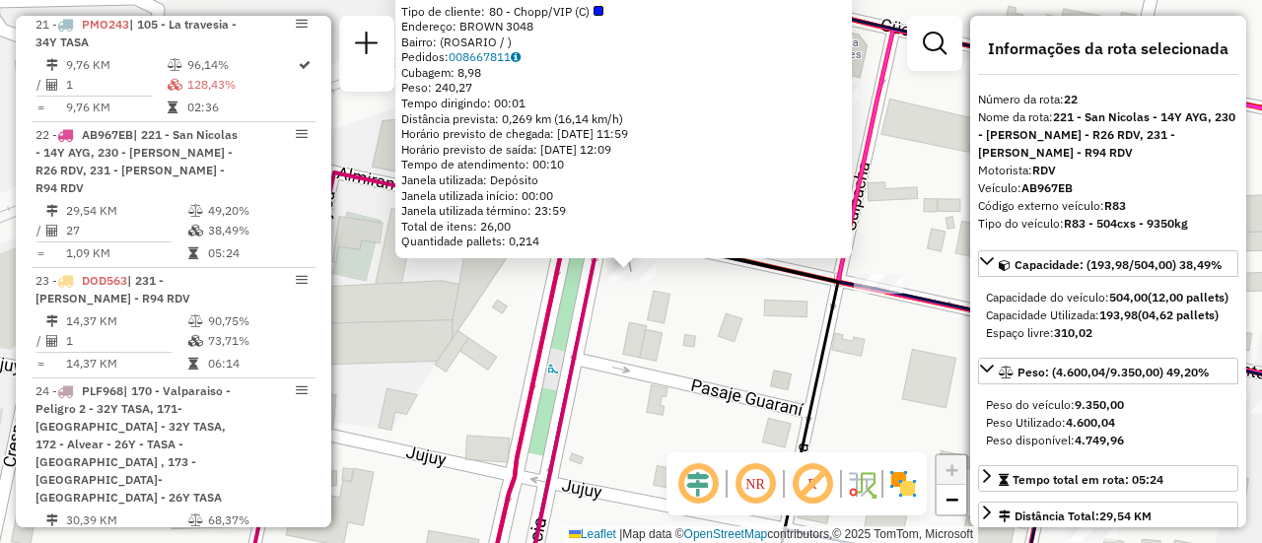
click at [680, 320] on div "0000446010 - JAMMING F5 S.R.L. Tipo de cliente: 80 - Chopp/VIP (C) Endereço: BR…" at bounding box center [631, 271] width 1262 height 543
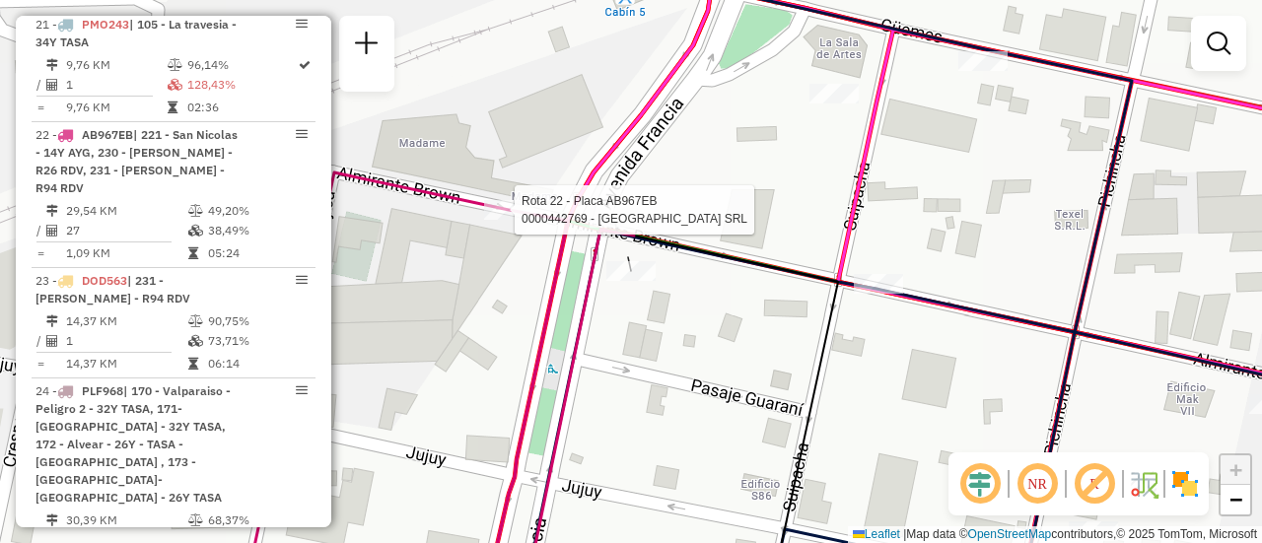
select select "**********"
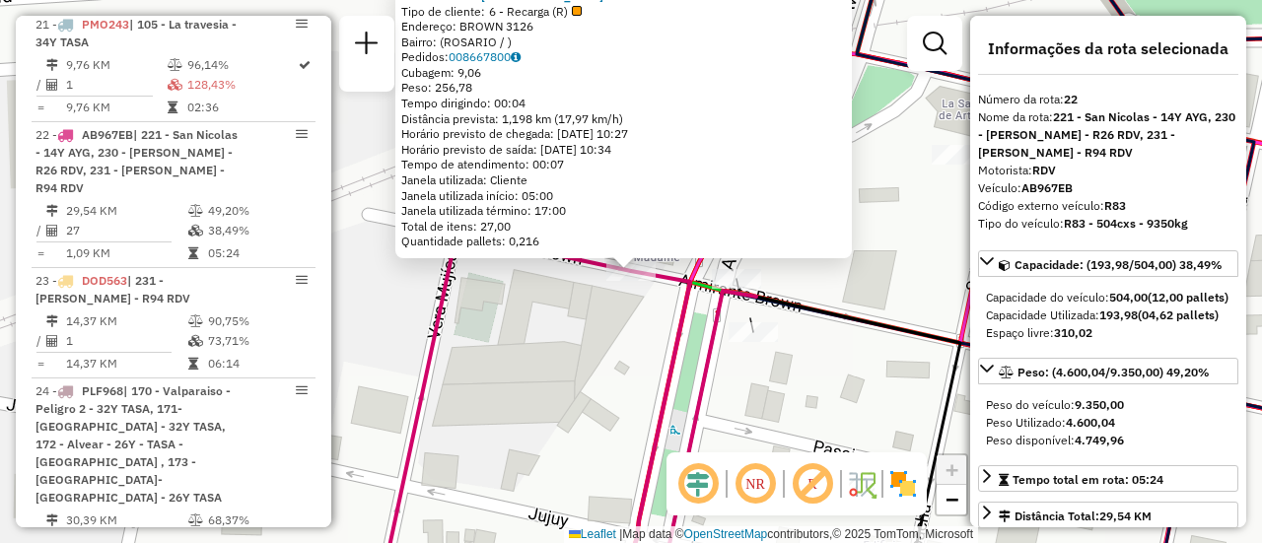
click at [769, 382] on div "0000442769 - GARDEN ISLAND SRL Tipo de cliente: 6 - Recarga (R) Endereço: BROWN…" at bounding box center [631, 271] width 1262 height 543
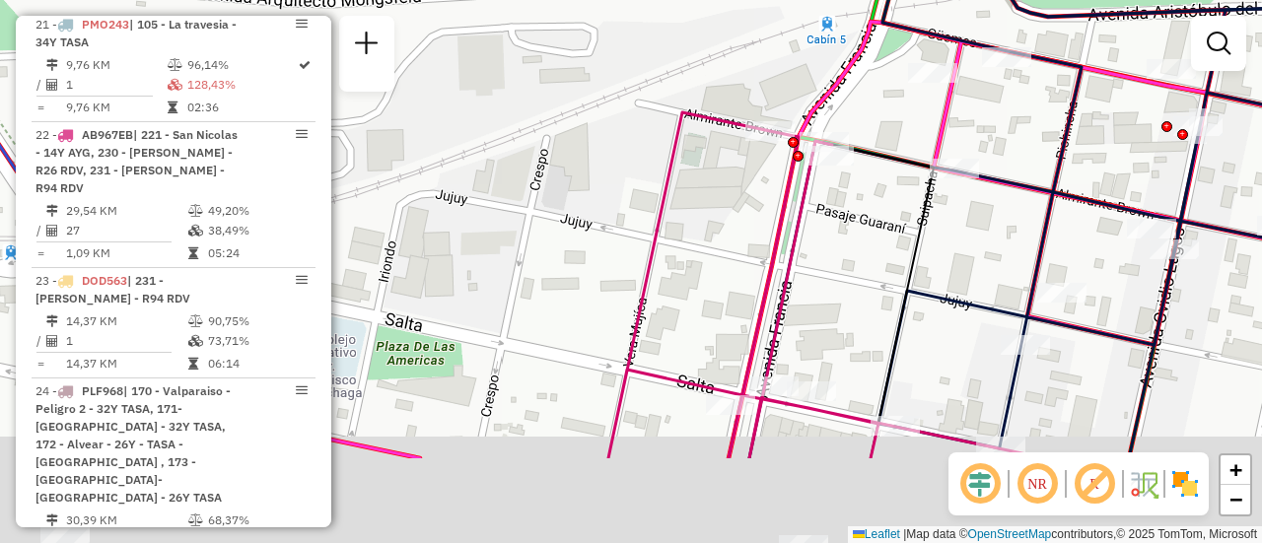
drag, startPoint x: 823, startPoint y: 393, endPoint x: 935, endPoint y: 236, distance: 193.2
click at [907, 242] on div "Janela de atendimento Grade de atendimento Capacidade Transportadoras Veículos …" at bounding box center [631, 271] width 1262 height 543
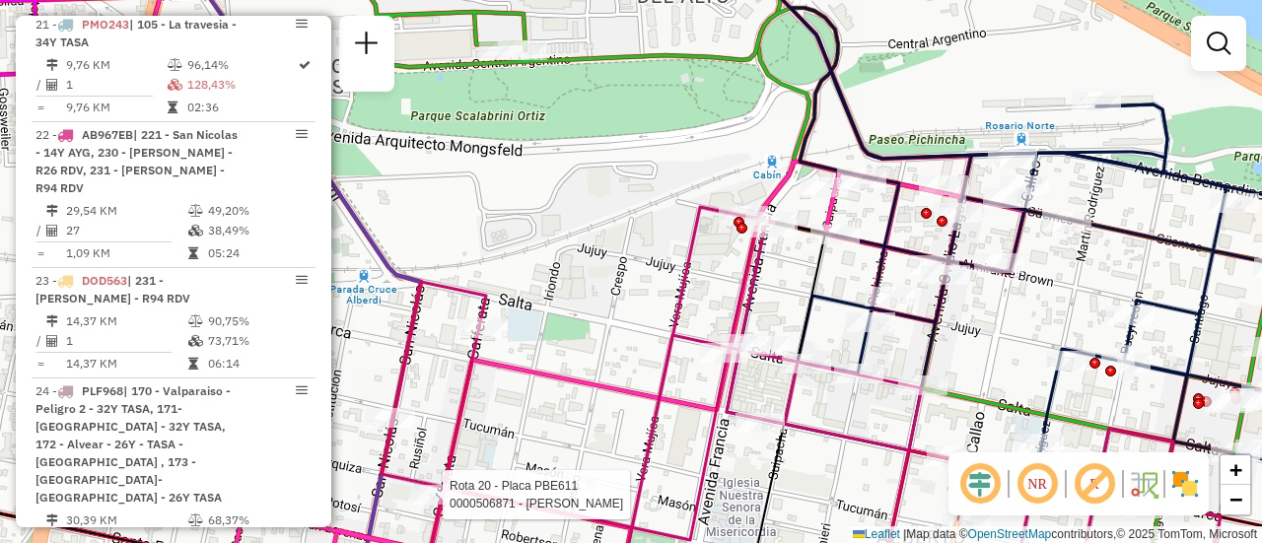
select select "**********"
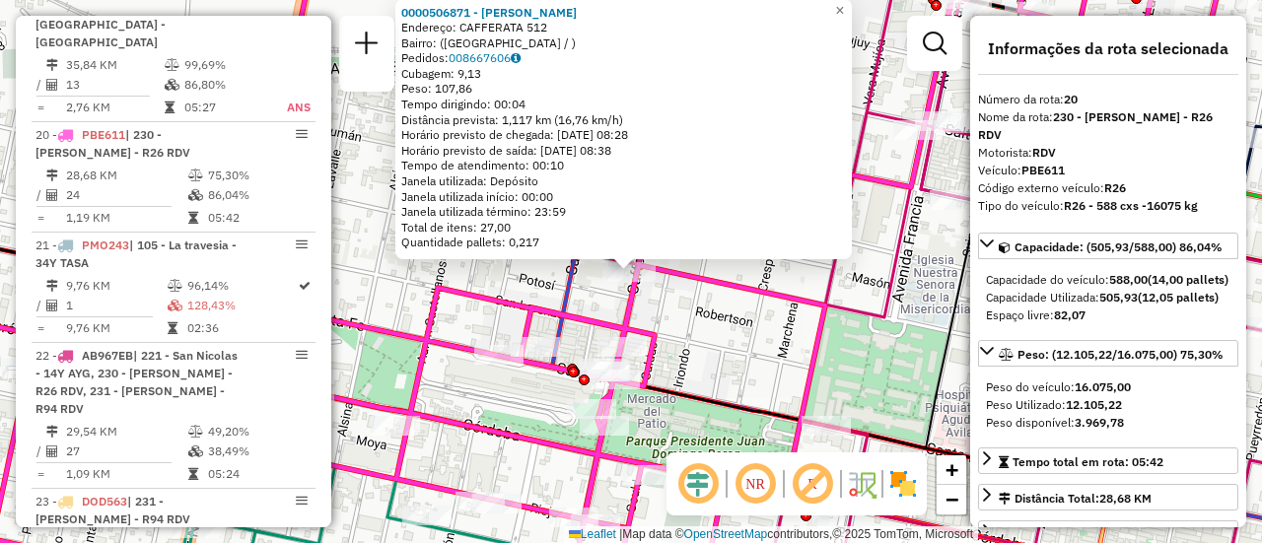
scroll to position [197, 0]
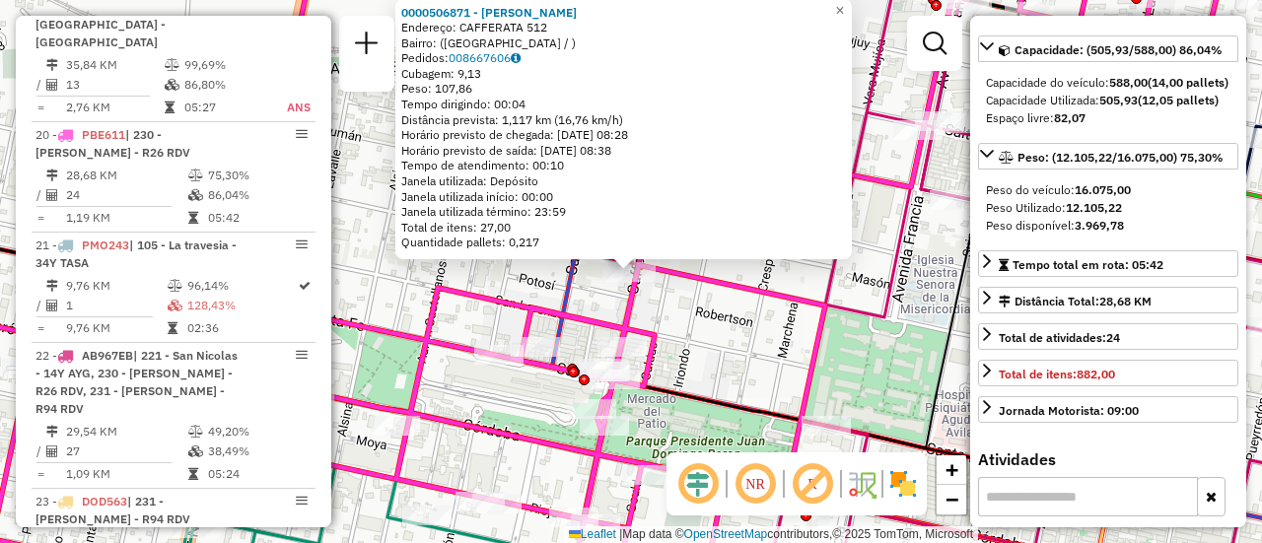
click at [742, 372] on div "0000506871 - Sanchez Alan David Endereço: CAFFERATA 512 Bairro: (rosario / ) Pe…" at bounding box center [631, 271] width 1262 height 543
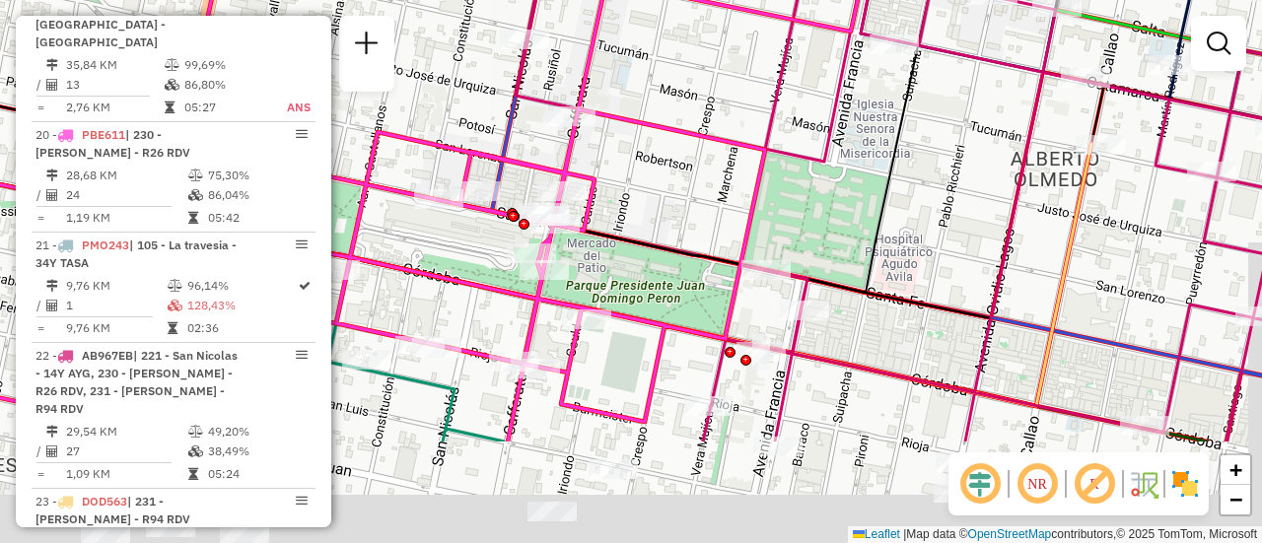
drag, startPoint x: 995, startPoint y: 365, endPoint x: 862, endPoint y: 247, distance: 178.1
click at [916, 174] on div "Janela de atendimento Grade de atendimento Capacidade Transportadoras Veículos …" at bounding box center [631, 271] width 1262 height 543
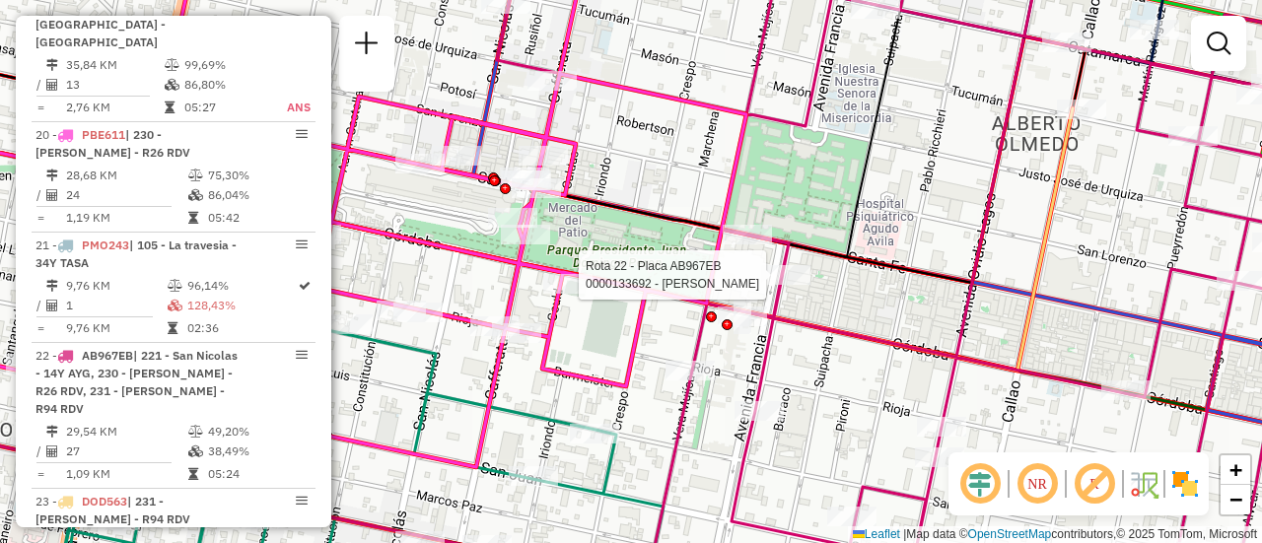
select select "**********"
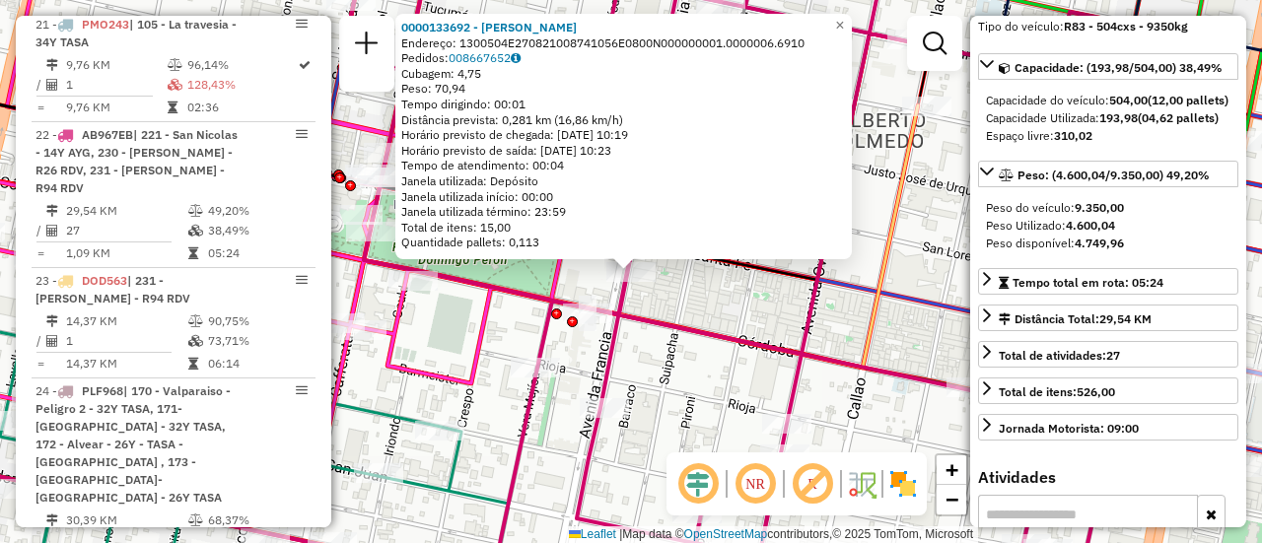
click at [759, 322] on div "0000133692 - SCIFO MARCELO M Endereço: 1300504E270821008741056E0800N000000001.0…" at bounding box center [631, 271] width 1262 height 543
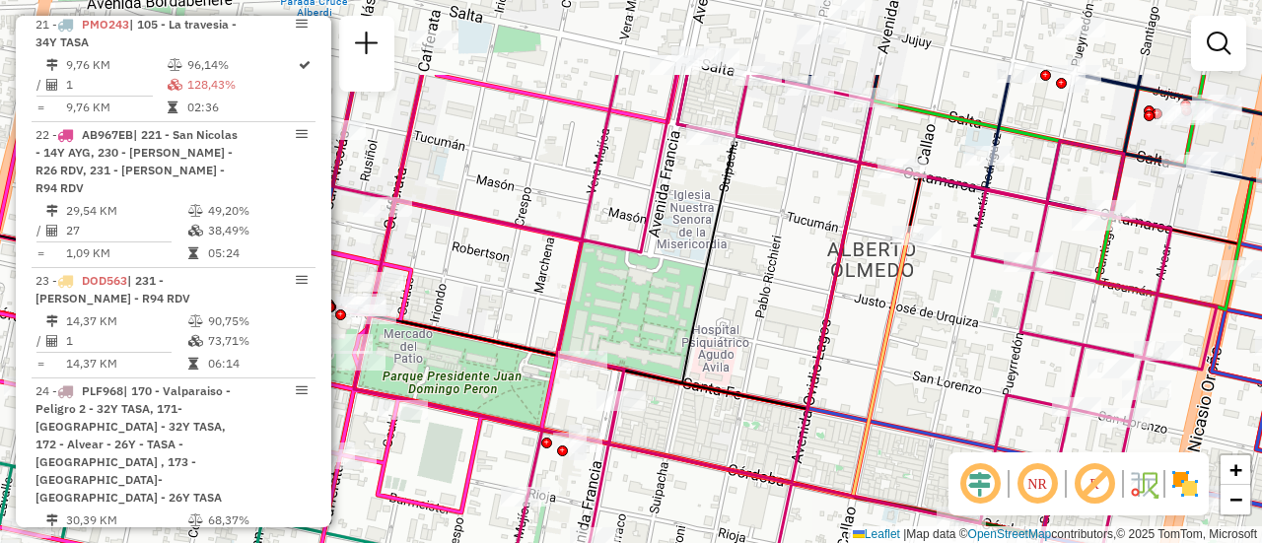
drag, startPoint x: 748, startPoint y: 156, endPoint x: 758, endPoint y: 490, distance: 334.4
click at [755, 500] on div "Janela de atendimento Grade de atendimento Capacidade Transportadoras Veículos …" at bounding box center [631, 271] width 1262 height 543
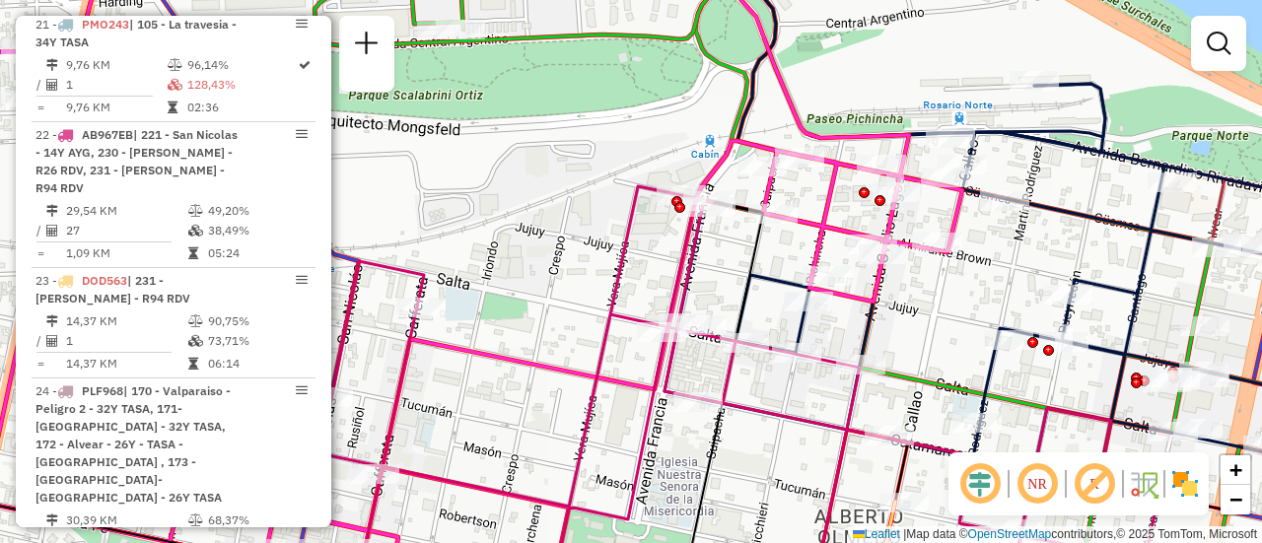
drag, startPoint x: 742, startPoint y: 213, endPoint x: 695, endPoint y: 327, distance: 123.4
click at [691, 339] on div "Janela de atendimento Grade de atendimento Capacidade Transportadoras Veículos …" at bounding box center [631, 271] width 1262 height 543
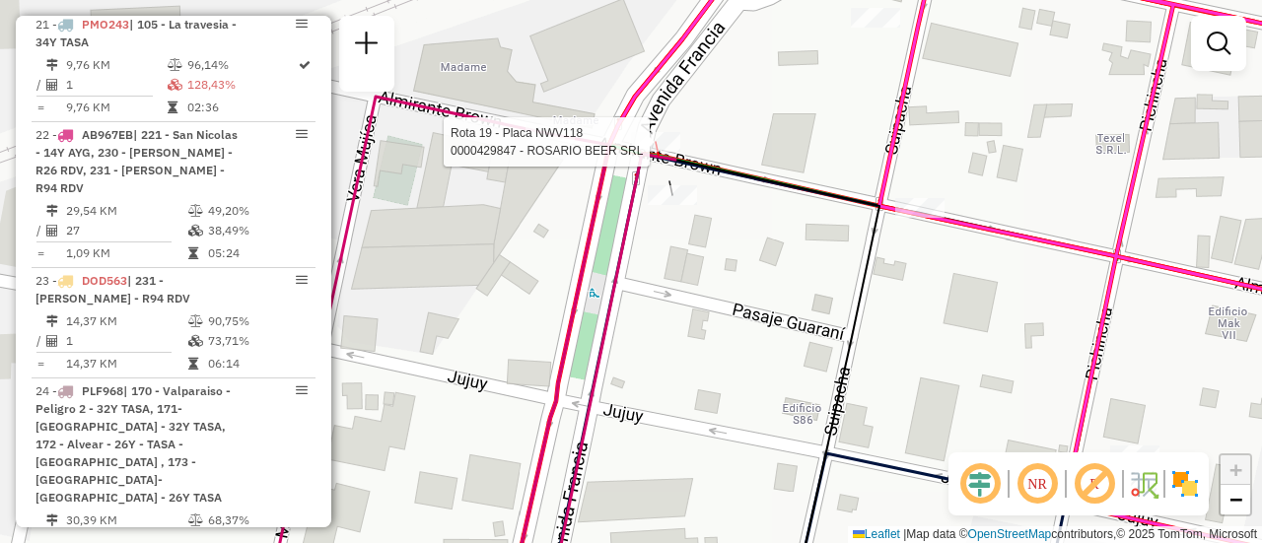
select select "**********"
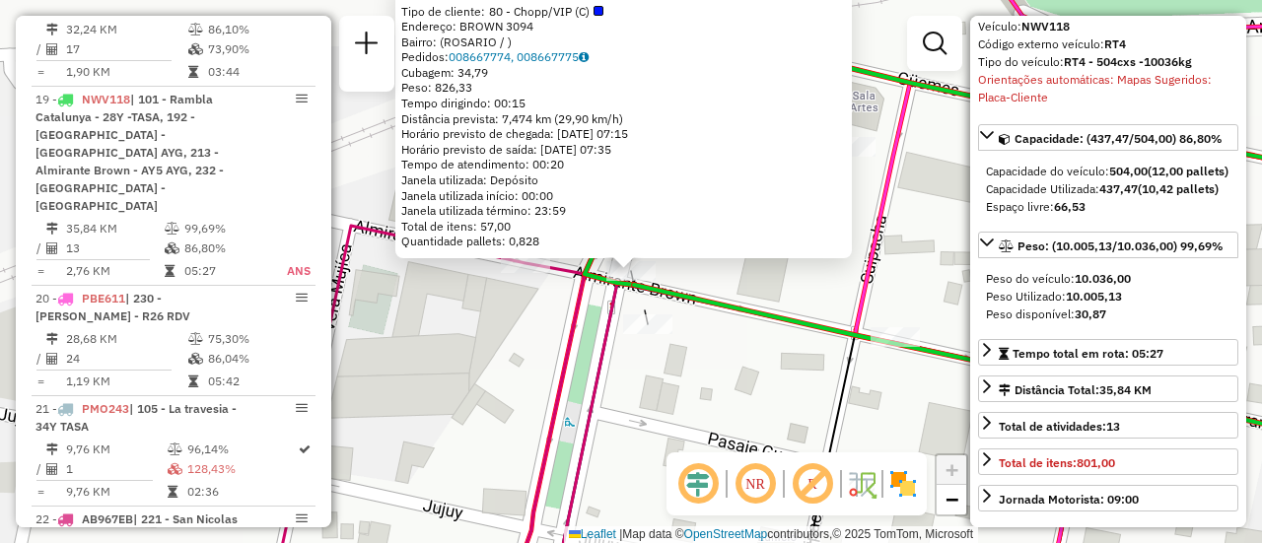
click at [753, 398] on div "0000429847 - ROSARIO BEER SRL Tipo de cliente: 80 - Chopp/VIP (C) Endereço: BRO…" at bounding box center [631, 271] width 1262 height 543
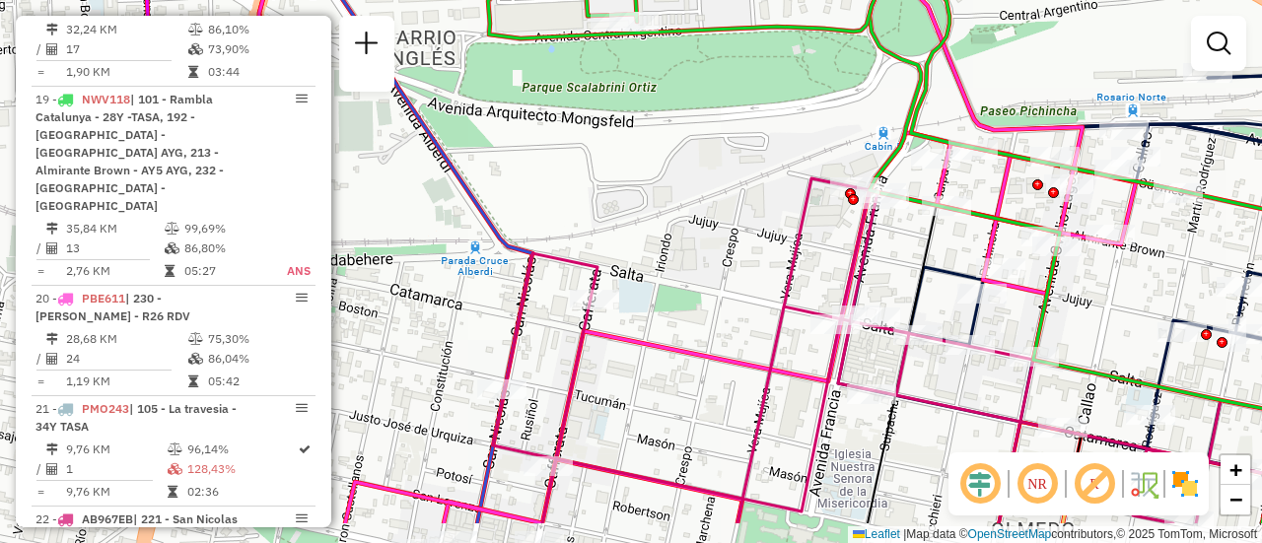
drag, startPoint x: 742, startPoint y: 345, endPoint x: 947, endPoint y: 249, distance: 226.3
click at [944, 251] on div "Janela de atendimento Grade de atendimento Capacidade Transportadoras Veículos …" at bounding box center [631, 271] width 1262 height 543
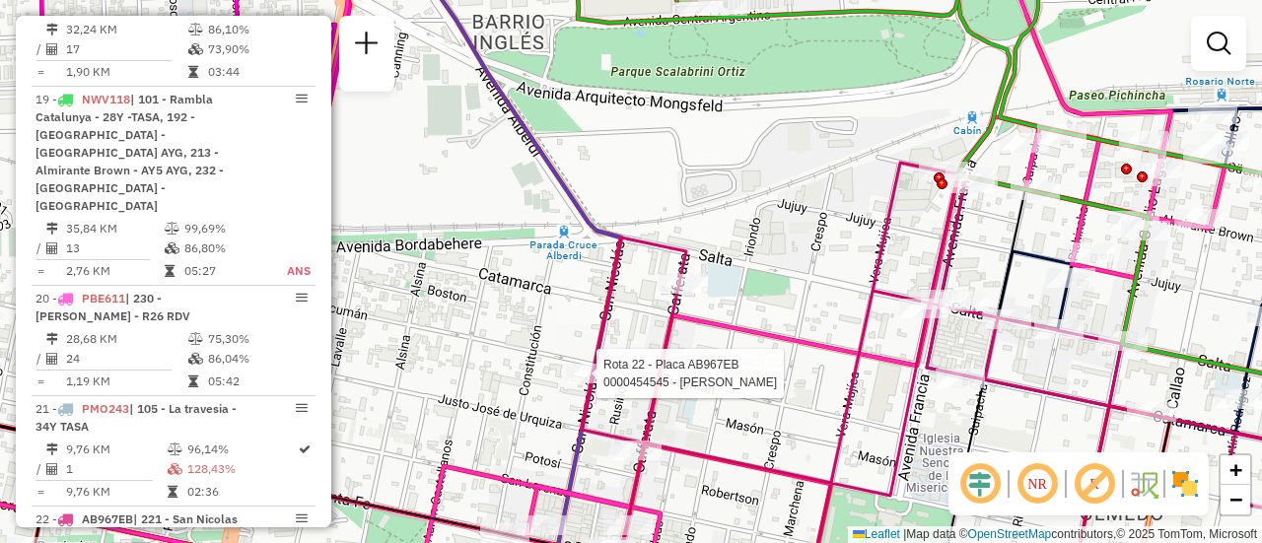
select select "**********"
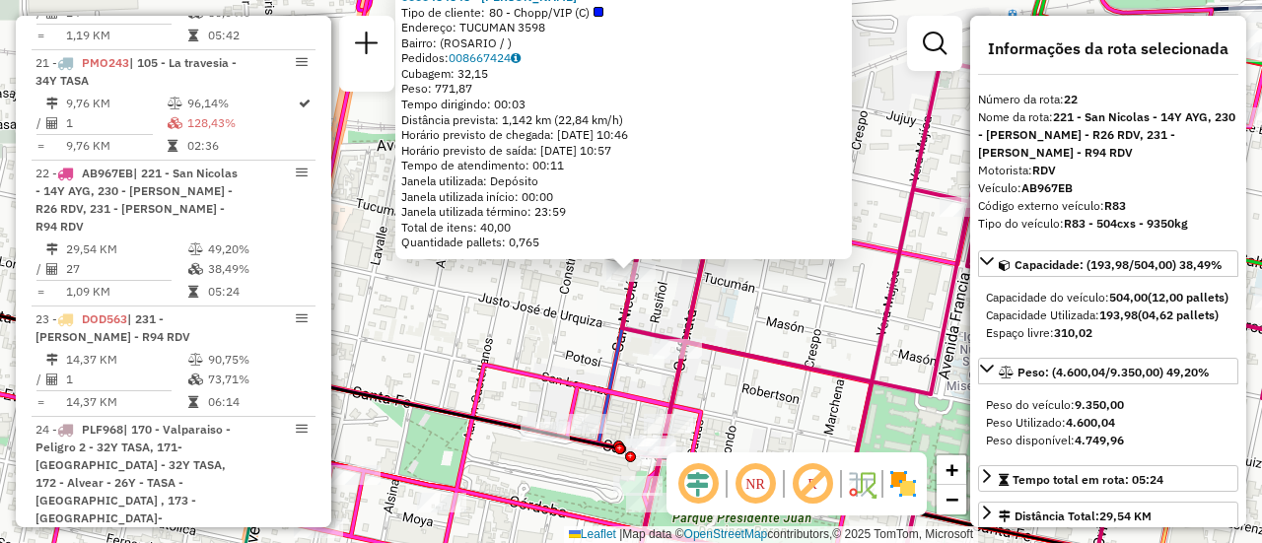
scroll to position [3292, 0]
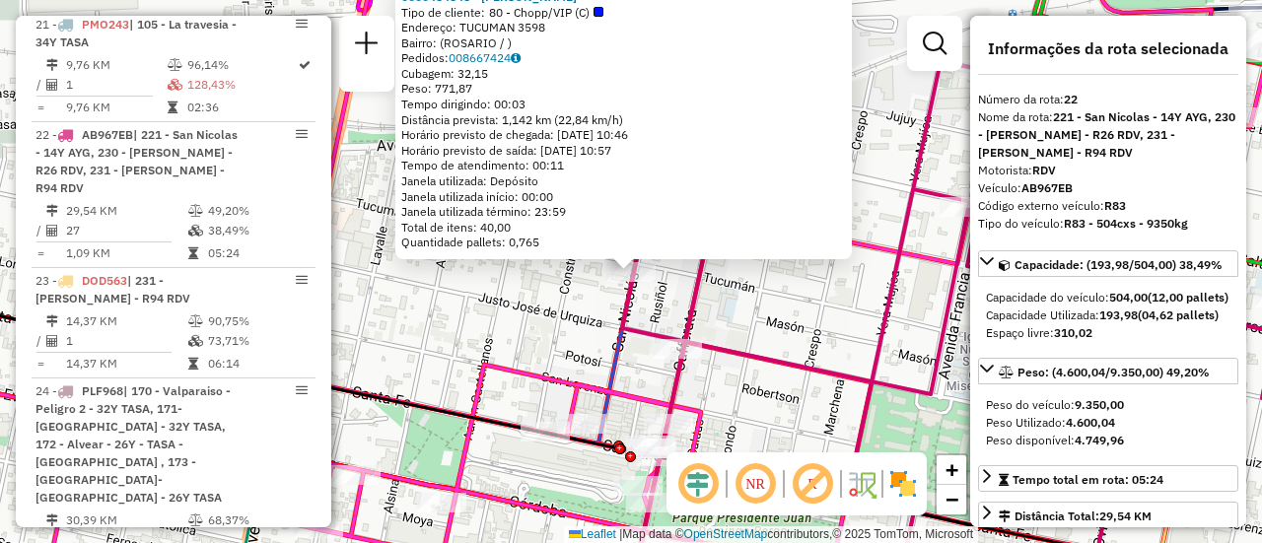
click at [792, 331] on div "0000454545 - GONZALEZ MAXIMILIANO JOSE Tipo de cliente: 80 - Chopp/VIP (C) Ende…" at bounding box center [631, 271] width 1262 height 543
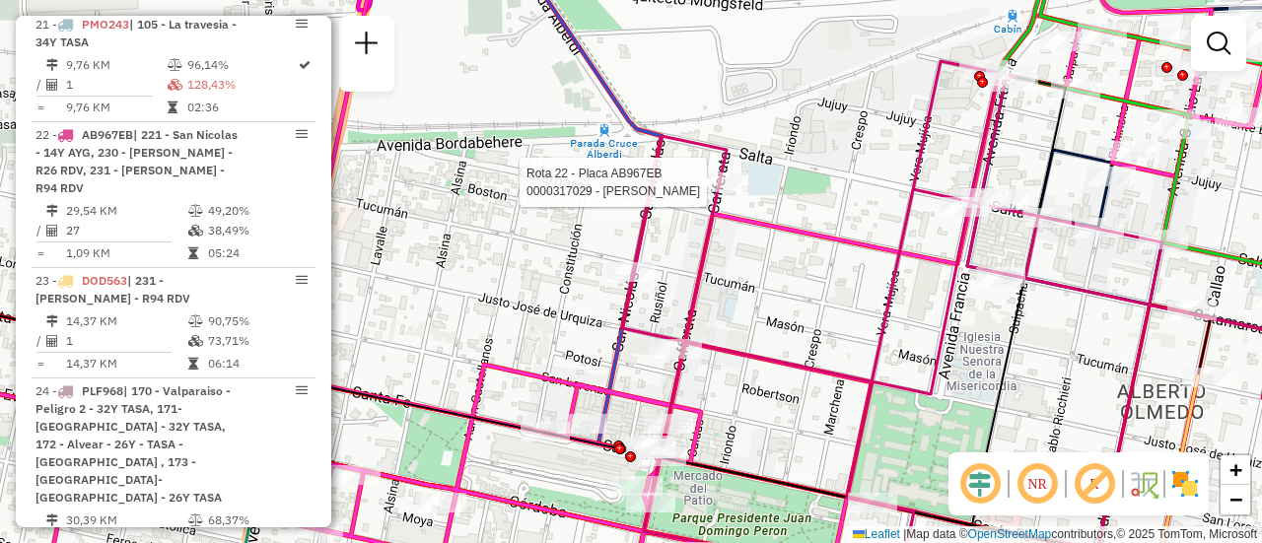
select select "**********"
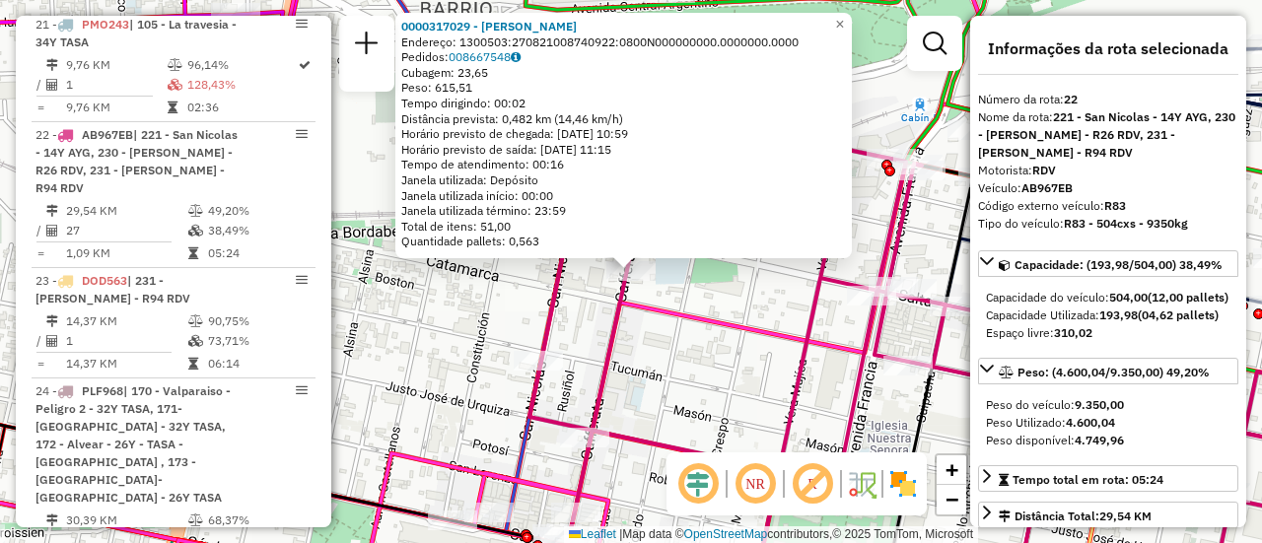
click at [772, 305] on div "0000317029 - BUSSO GABRIEL G Endereço: 1300503:270821008740922:0800N000000000.0…" at bounding box center [631, 271] width 1262 height 543
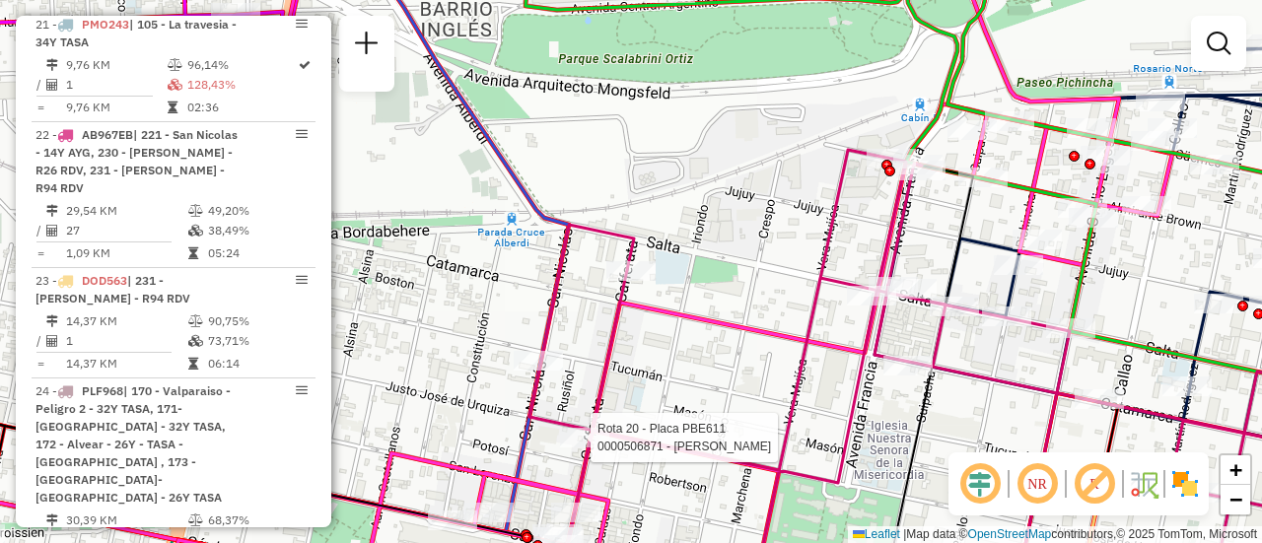
select select "**********"
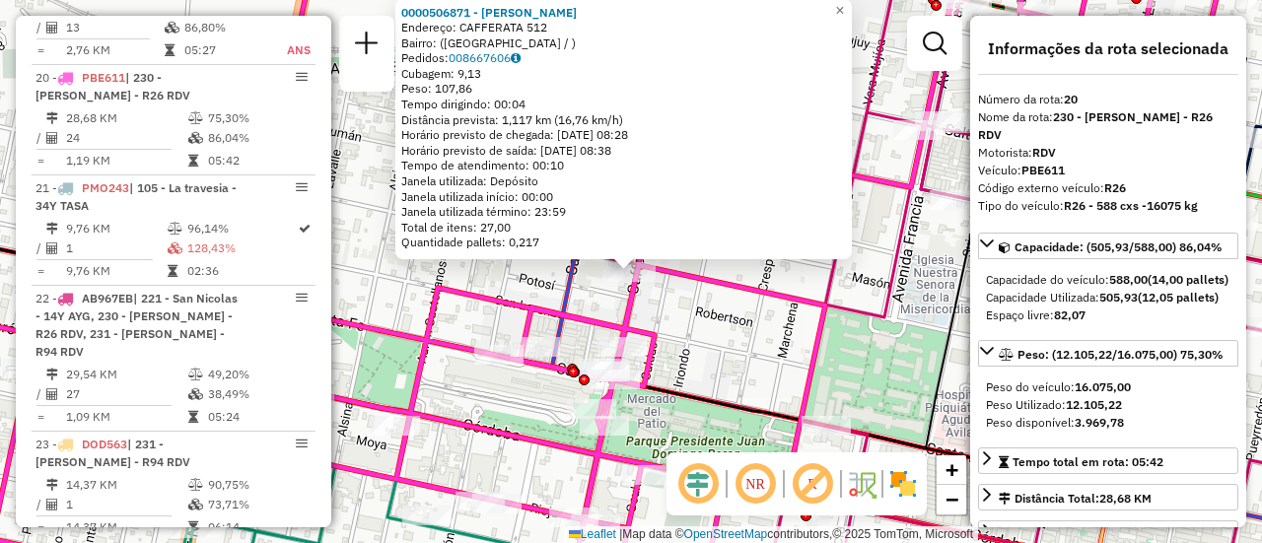
scroll to position [3071, 0]
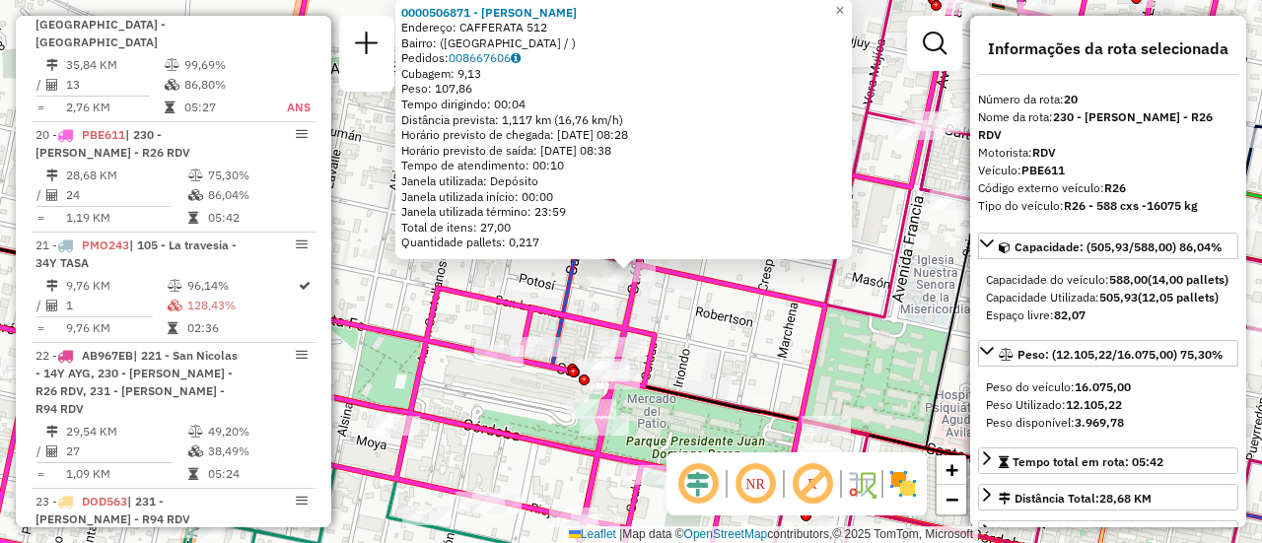
click at [697, 360] on div "0000506871 - Sanchez Alan David Endereço: CAFFERATA 512 Bairro: (rosario / ) Pe…" at bounding box center [631, 271] width 1262 height 543
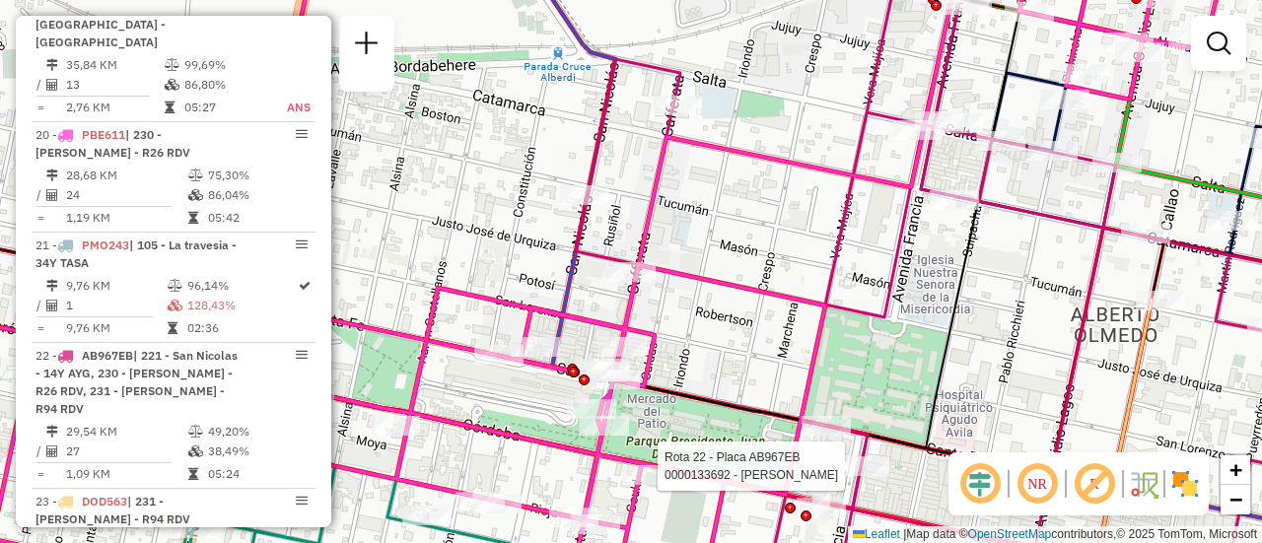
select select "**********"
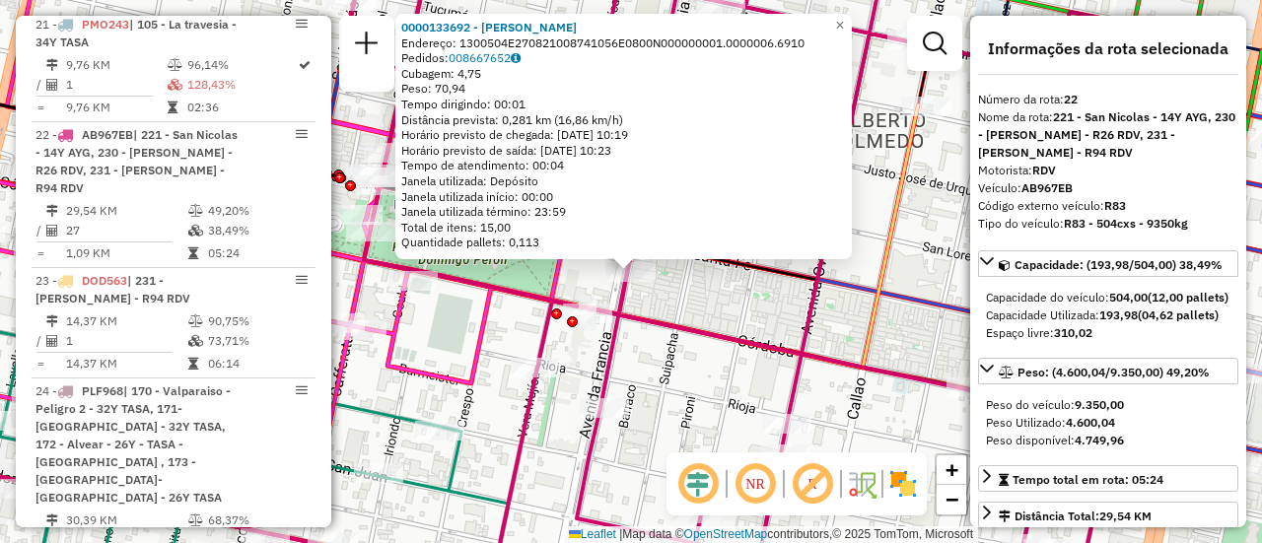
scroll to position [197, 0]
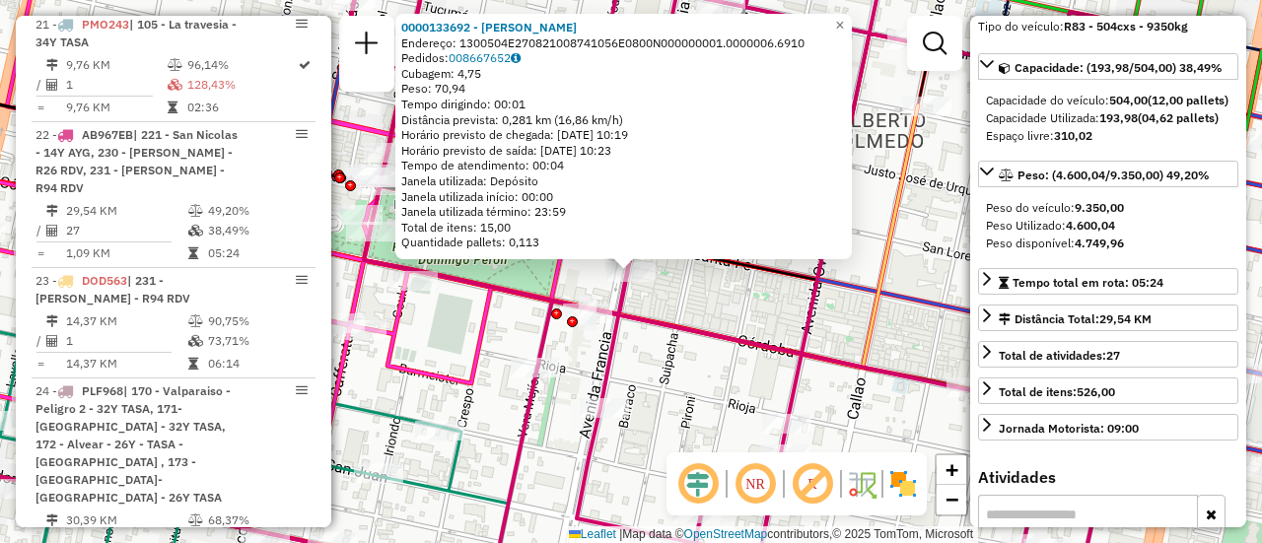
click at [741, 321] on div "0000133692 - SCIFO MARCELO M Endereço: 1300504E270821008741056E0800N000000001.0…" at bounding box center [631, 271] width 1262 height 543
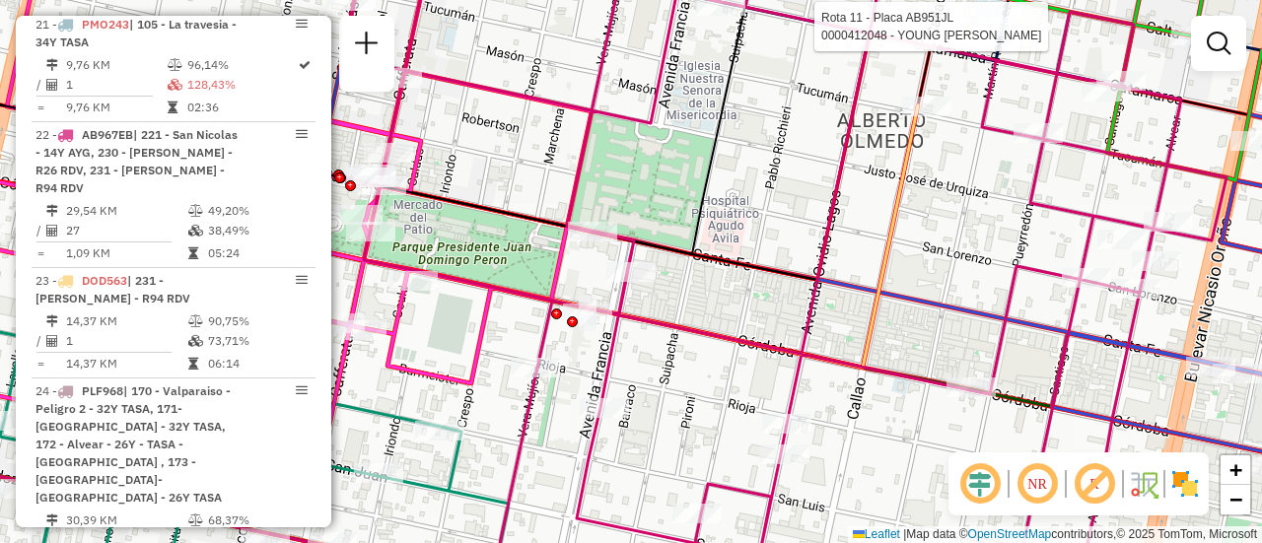
select select "**********"
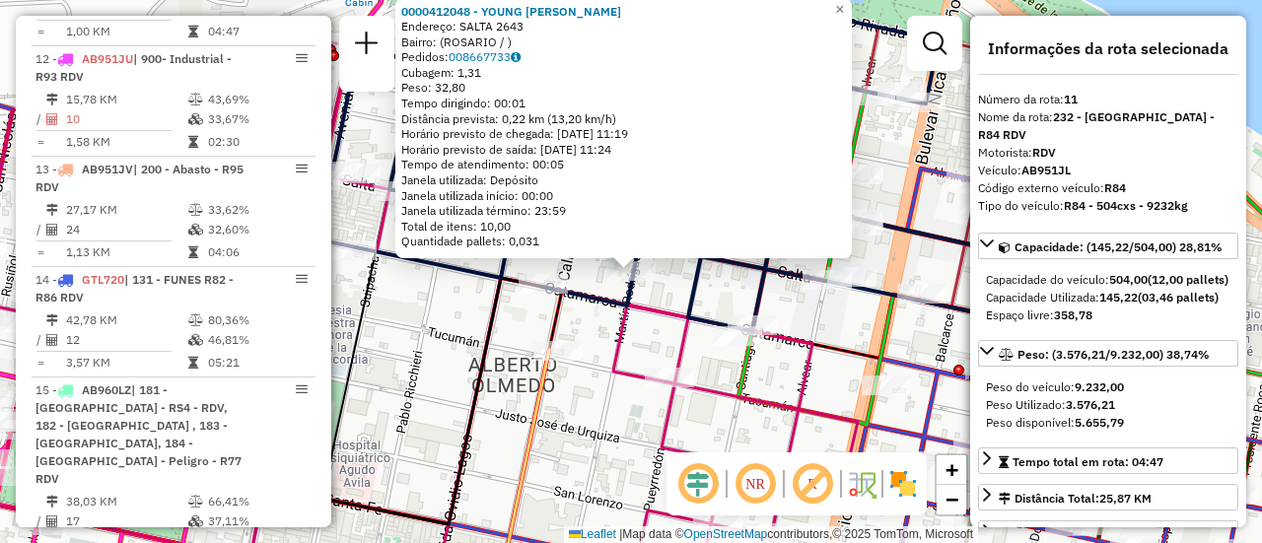
scroll to position [1953, 0]
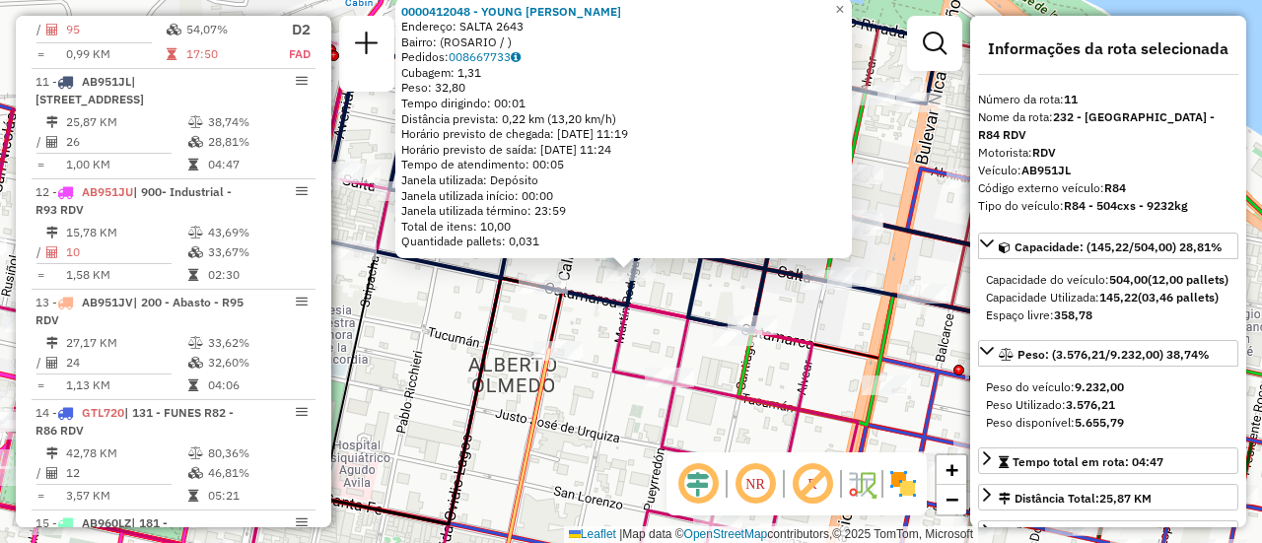
click at [838, 328] on div "0000412048 - YOUNG MATIAS Endereço: SALTA 2643 Bairro: (ROSARIO / ) Pedidos: 00…" at bounding box center [631, 271] width 1262 height 543
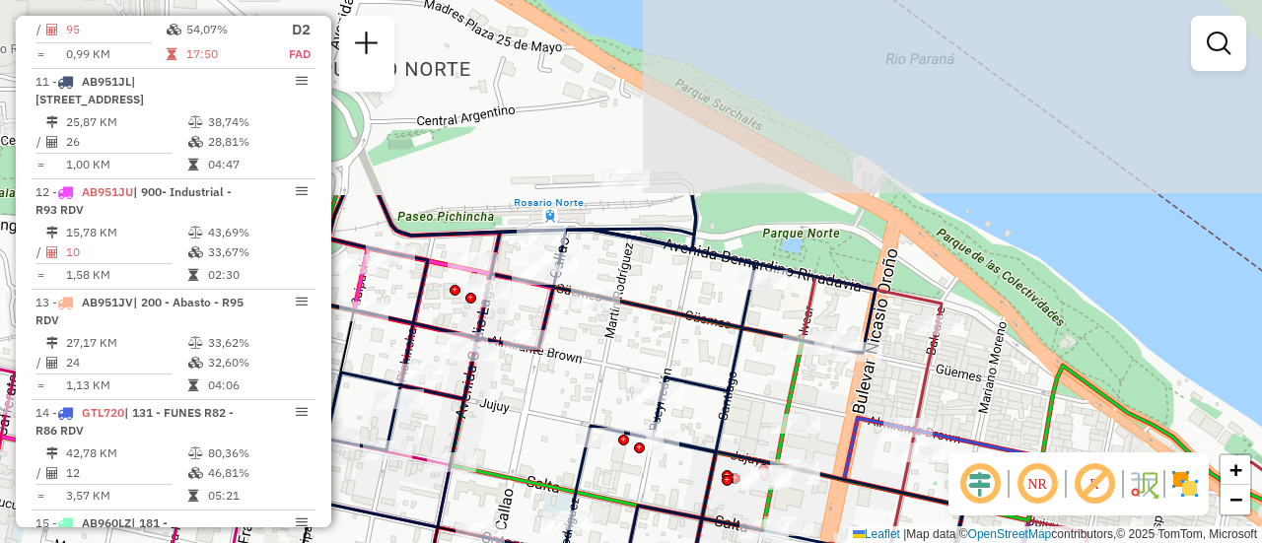
drag, startPoint x: 635, startPoint y: 135, endPoint x: 573, endPoint y: 387, distance: 259.0
click at [572, 389] on div "Janela de atendimento Grade de atendimento Capacidade Transportadoras Veículos …" at bounding box center [631, 271] width 1262 height 543
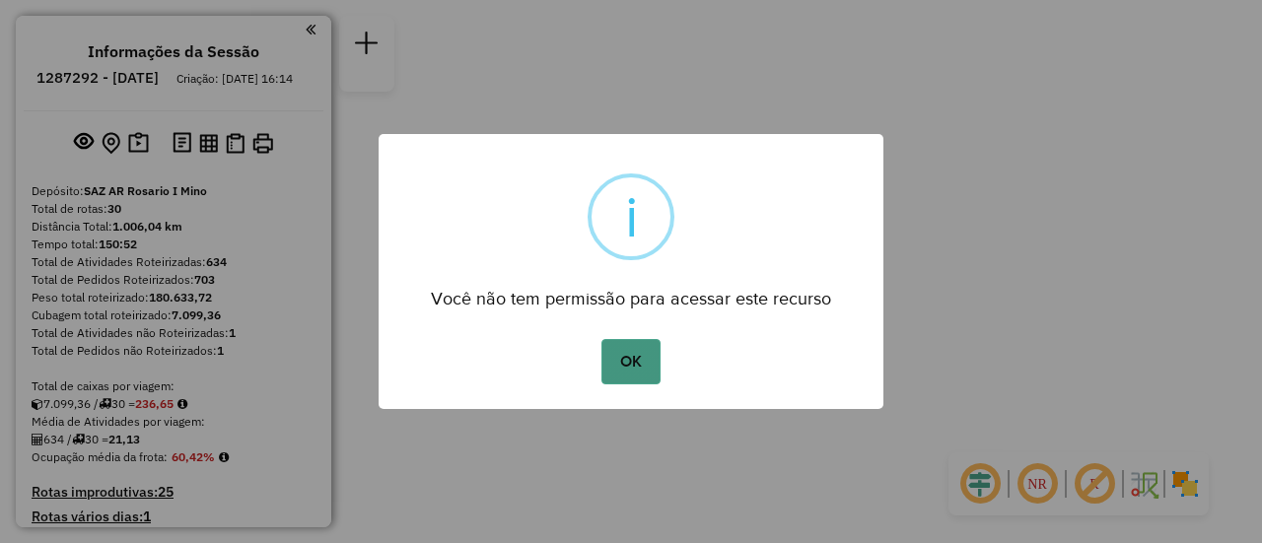
click at [641, 360] on button "OK" at bounding box center [631, 361] width 58 height 45
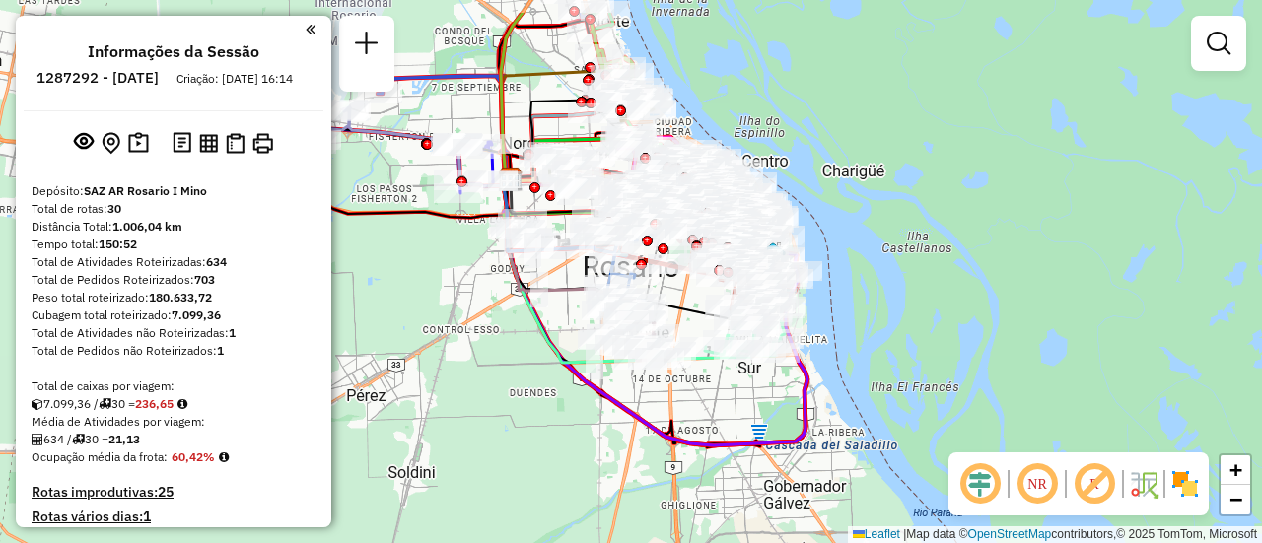
drag, startPoint x: 591, startPoint y: 310, endPoint x: 1081, endPoint y: 436, distance: 506.1
click at [1081, 436] on div "Janela de atendimento Grade de atendimento Capacidade Transportadoras Veículos …" at bounding box center [631, 271] width 1262 height 543
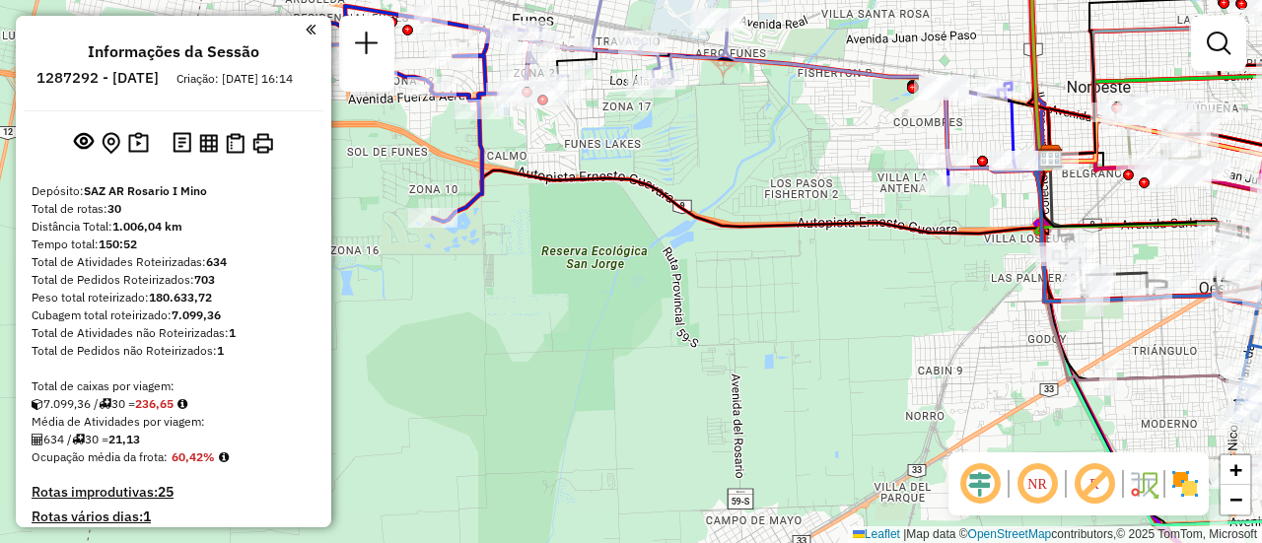
drag, startPoint x: 842, startPoint y: 200, endPoint x: 510, endPoint y: 296, distance: 345.8
click at [506, 296] on div "Janela de atendimento Grade de atendimento Capacidade Transportadoras Veículos …" at bounding box center [631, 271] width 1262 height 543
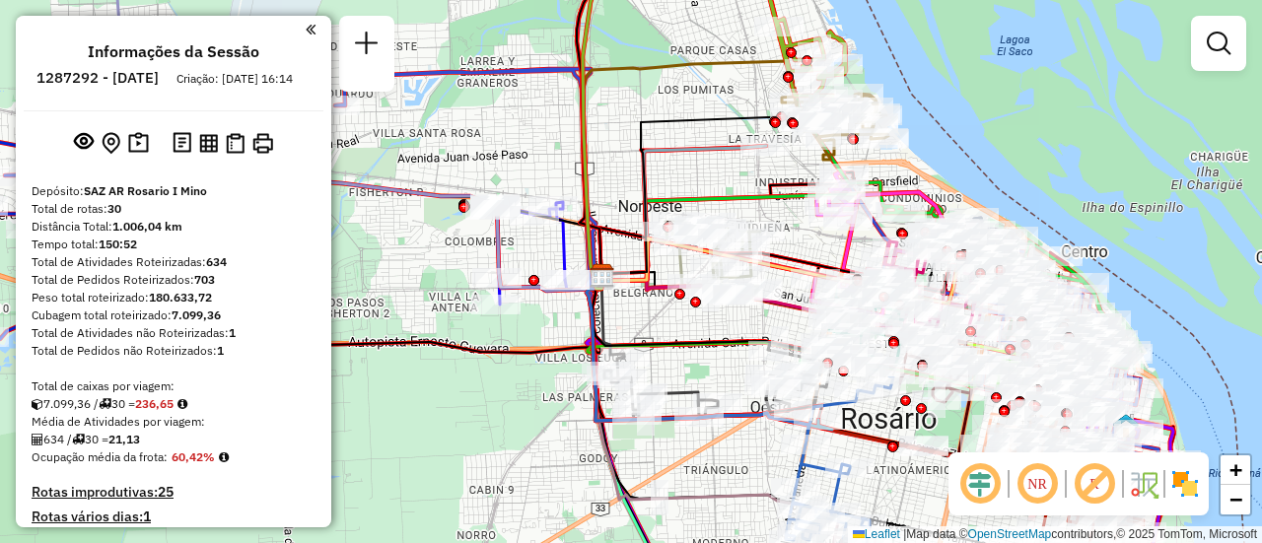
drag, startPoint x: 890, startPoint y: 198, endPoint x: 755, endPoint y: 240, distance: 141.3
click at [755, 240] on div "Rota 12 - Placa AB951JU 0000896003 - UNCOS FRANCI Rota 6 - Placa AD324QO 000089…" at bounding box center [631, 271] width 1262 height 543
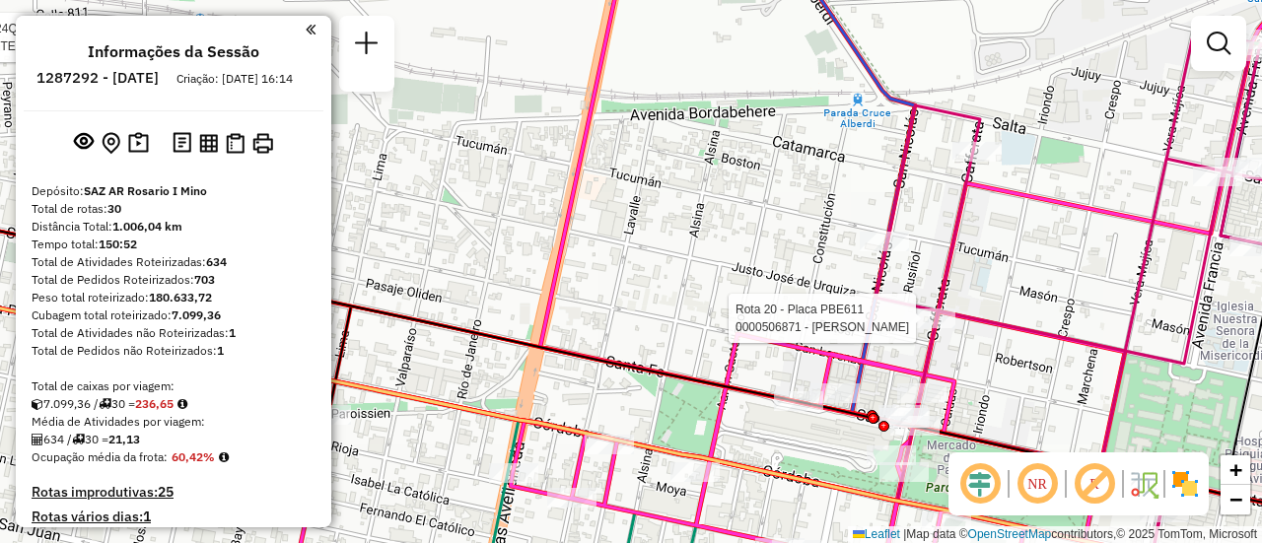
select select "**********"
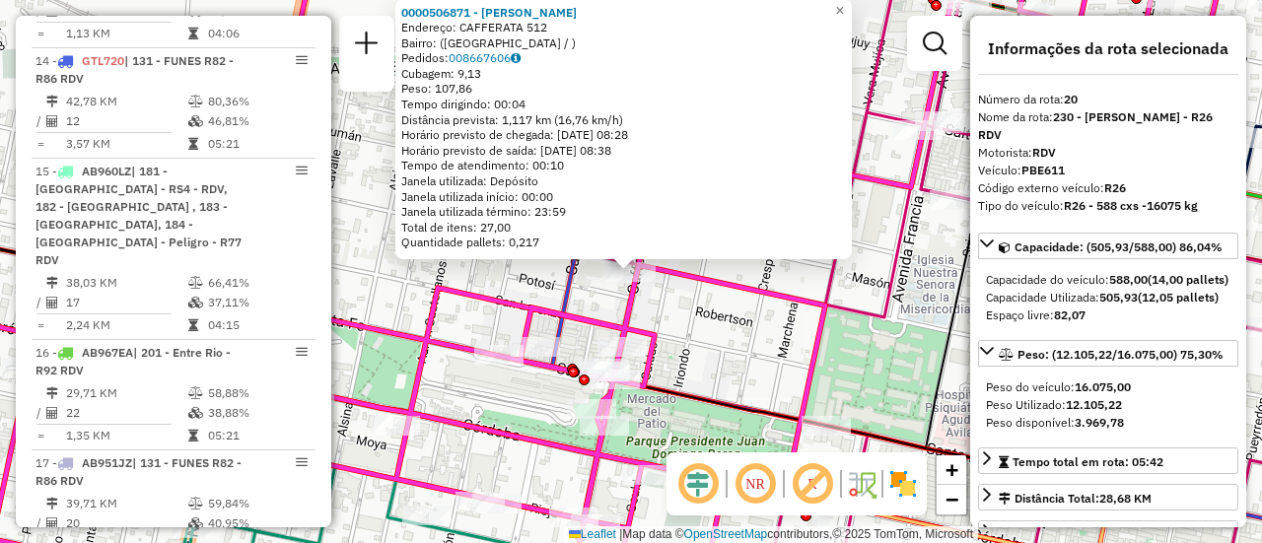
scroll to position [3071, 0]
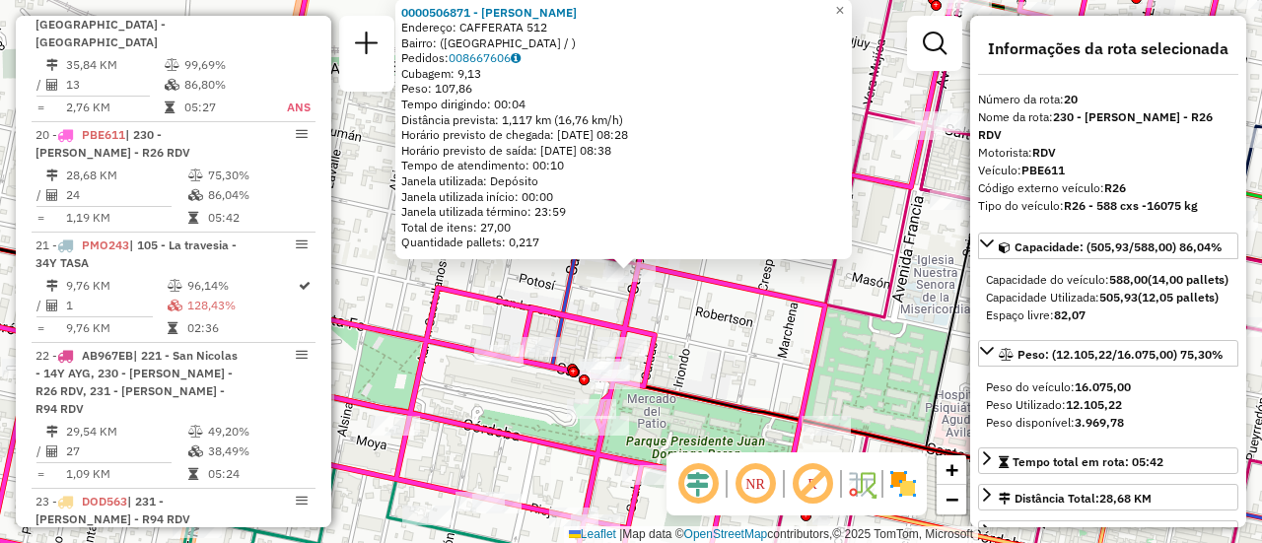
click at [760, 346] on div "0000506871 - Sanchez Alan David Endereço: CAFFERATA 512 Bairro: (rosario / ) Pe…" at bounding box center [631, 271] width 1262 height 543
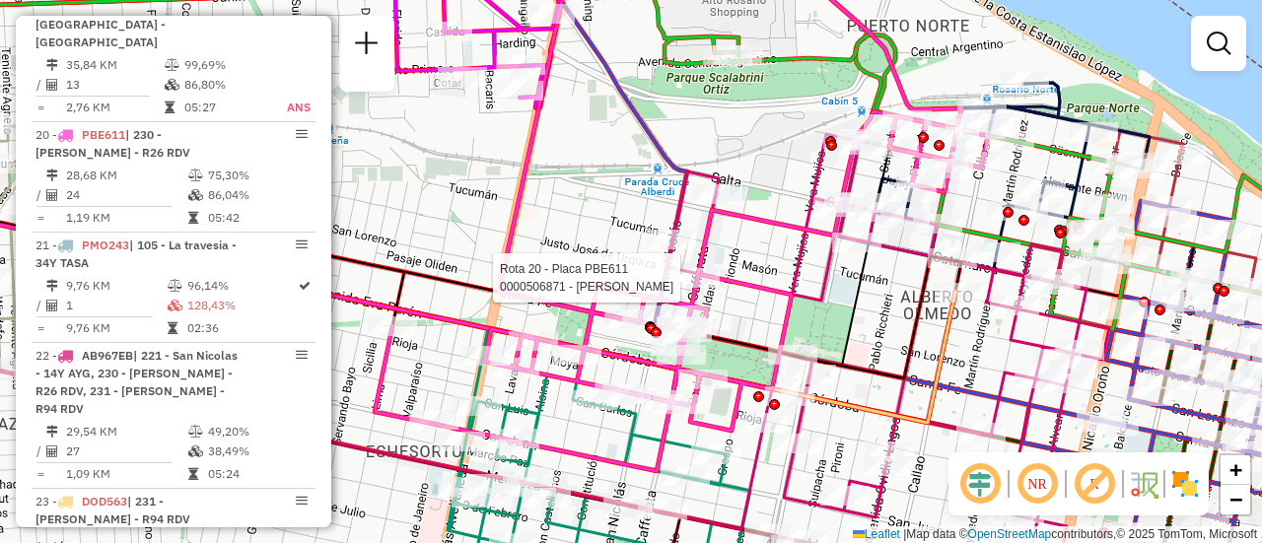
select select "**********"
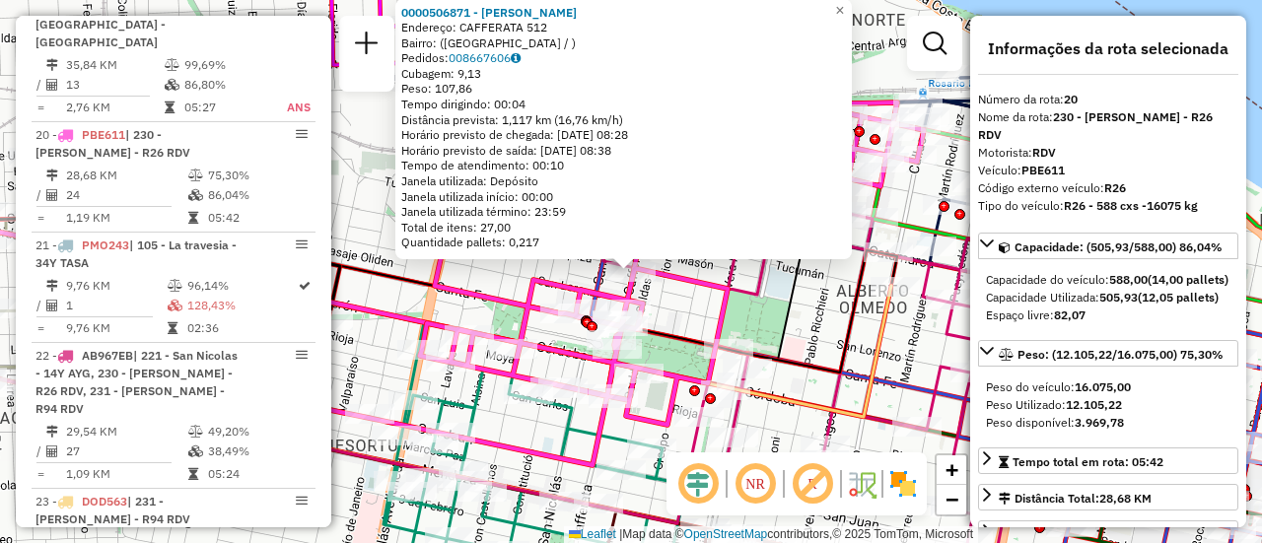
scroll to position [197, 0]
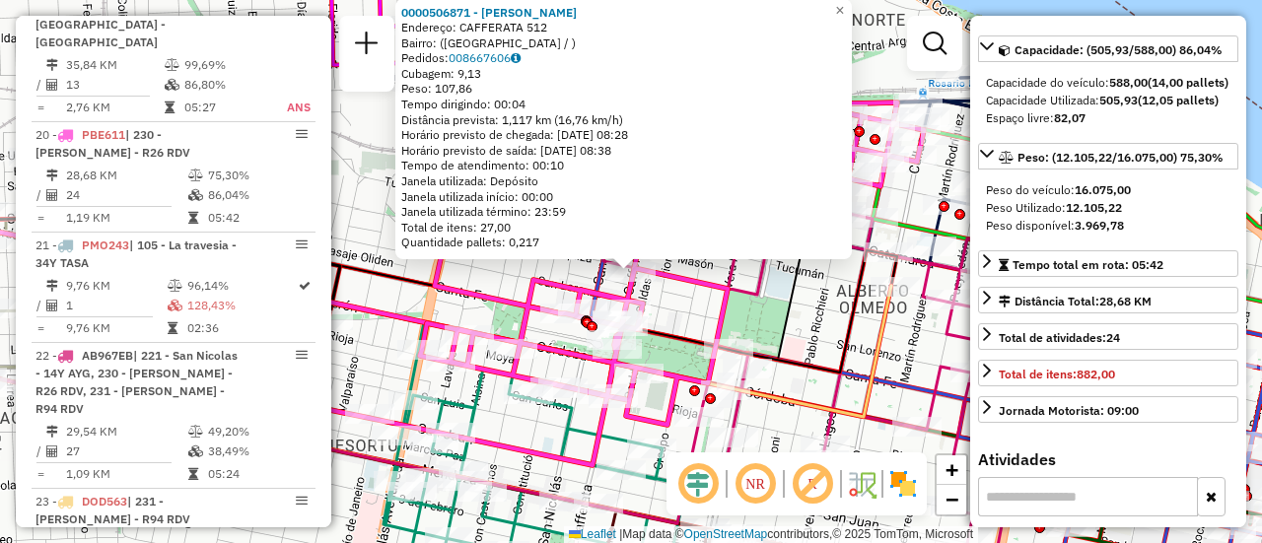
click at [797, 326] on icon at bounding box center [350, 248] width 952 height 224
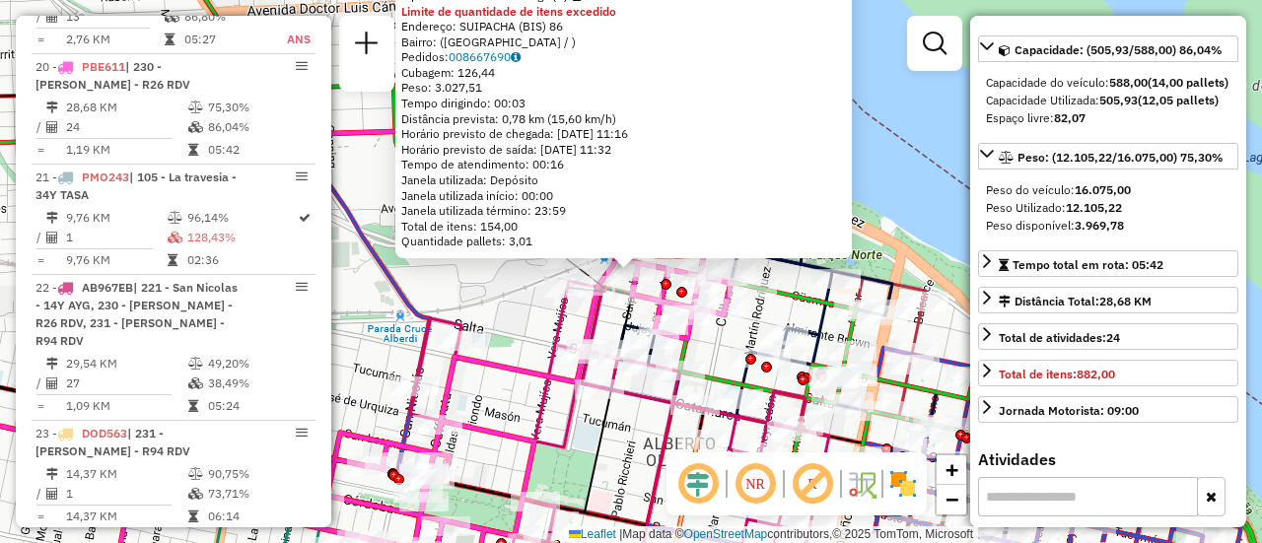
scroll to position [3071, 0]
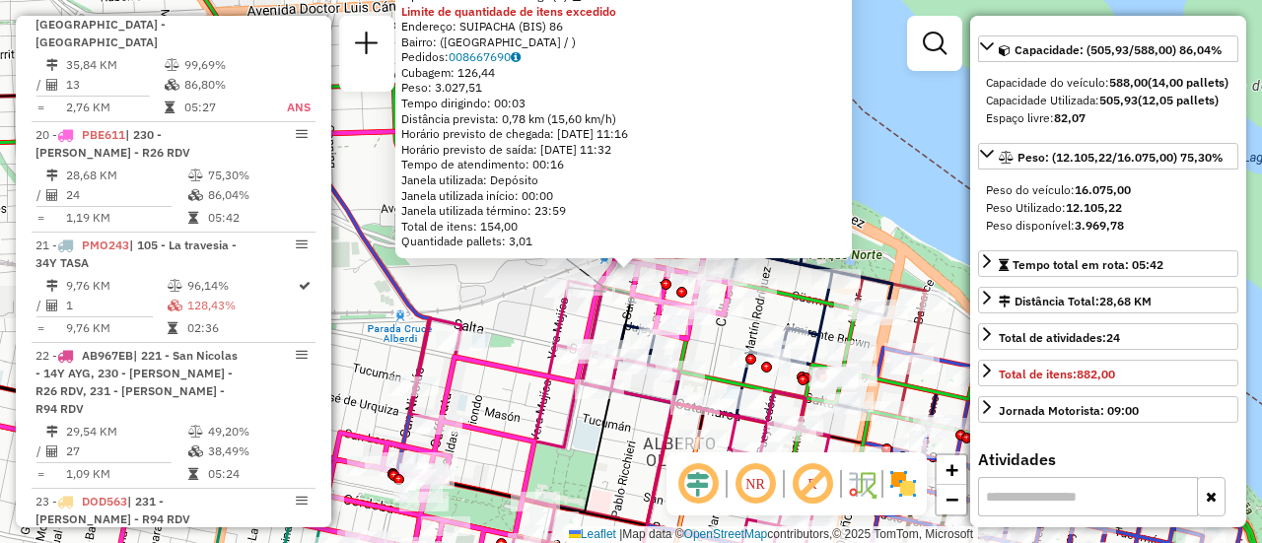
click at [496, 328] on div "0000371446 - URBAN INVESTMENT S.R.L Tipo de cliente: 6 - Recarga (R) Limite de …" at bounding box center [631, 271] width 1262 height 543
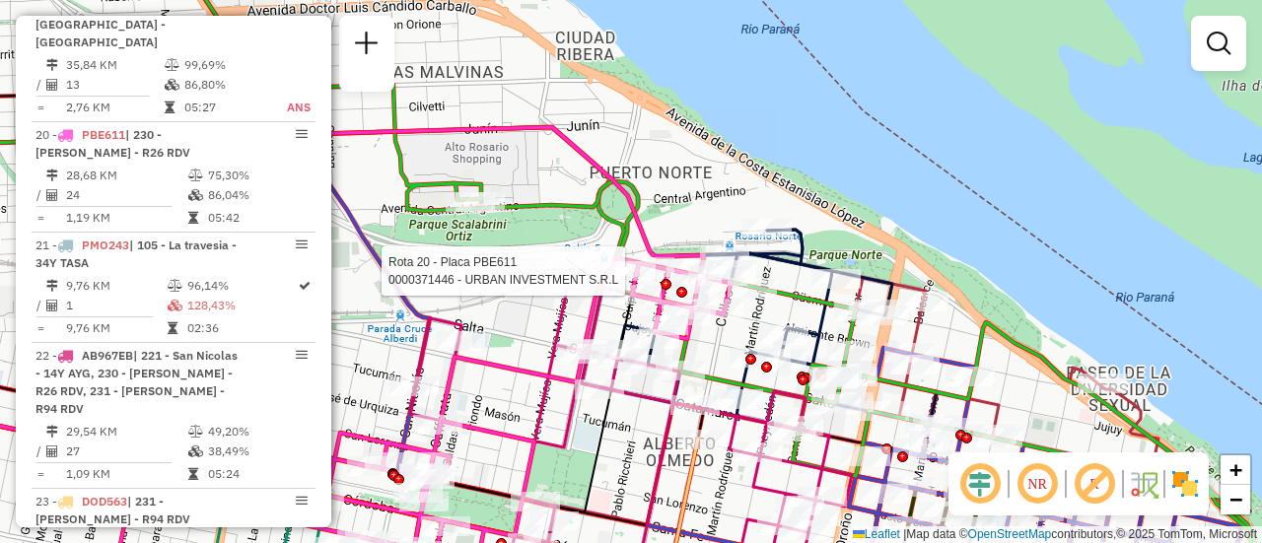
select select "**********"
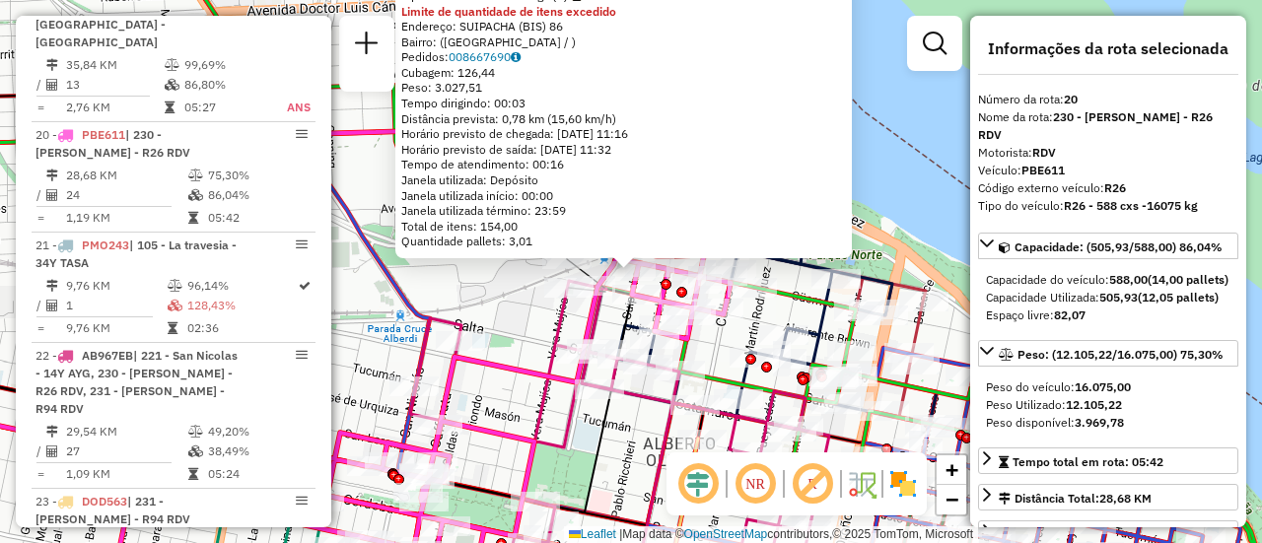
click at [511, 330] on div "0000371446 - URBAN INVESTMENT S.R.L Tipo de cliente: 6 - Recarga (R) Limite de …" at bounding box center [631, 271] width 1262 height 543
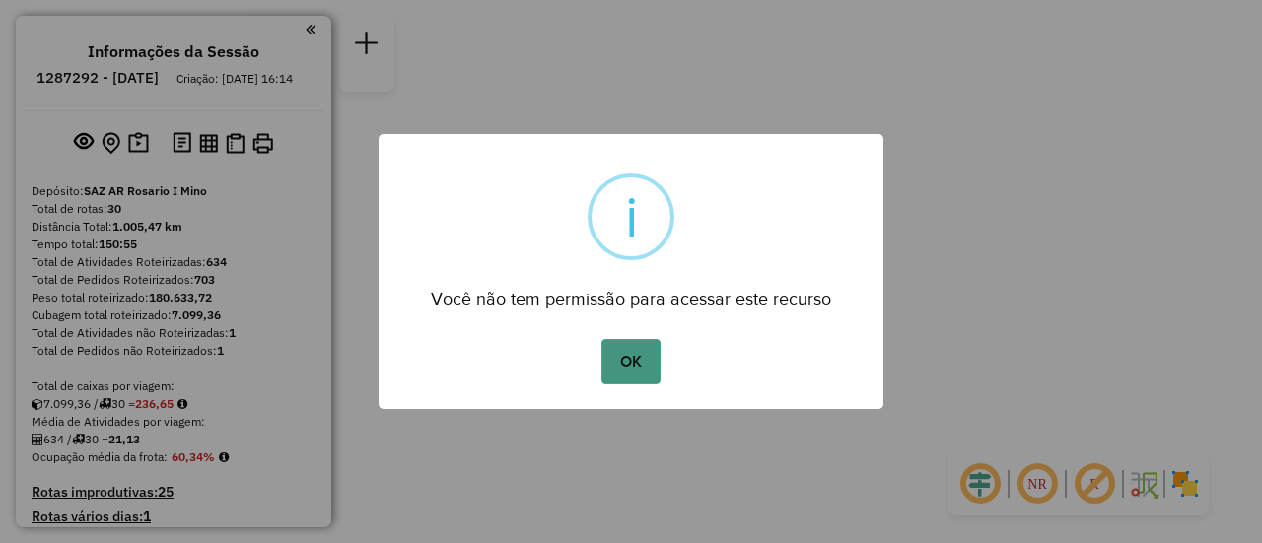
click at [642, 364] on button "OK" at bounding box center [631, 361] width 58 height 45
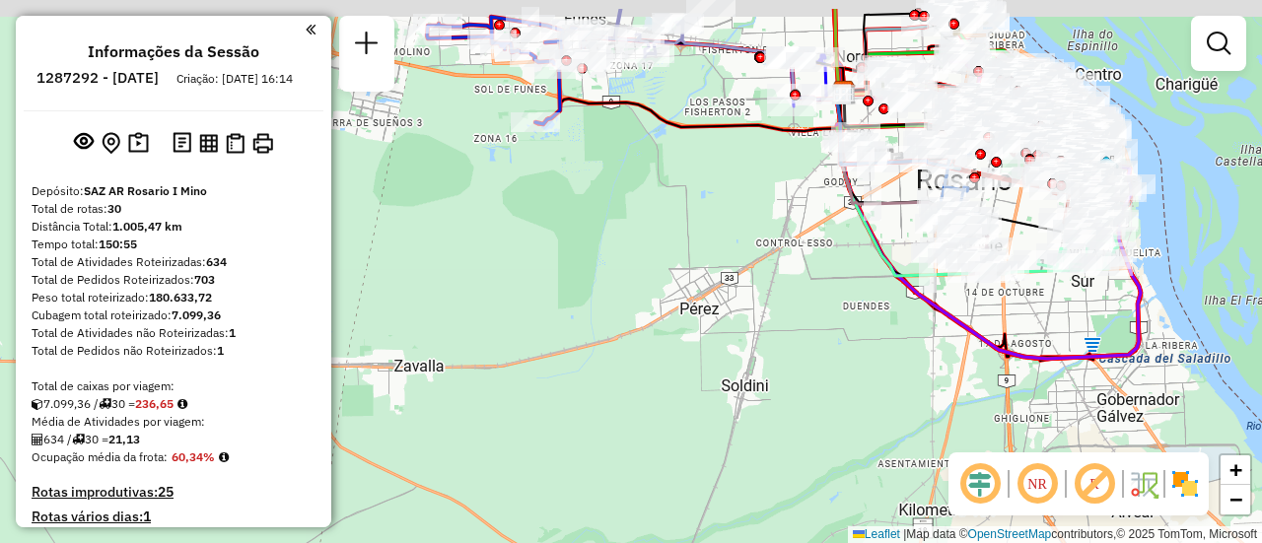
drag, startPoint x: 558, startPoint y: 187, endPoint x: 523, endPoint y: 410, distance: 225.7
click at [532, 450] on div "Janela de atendimento Grade de atendimento Capacidade Transportadoras Veículos …" at bounding box center [631, 271] width 1262 height 543
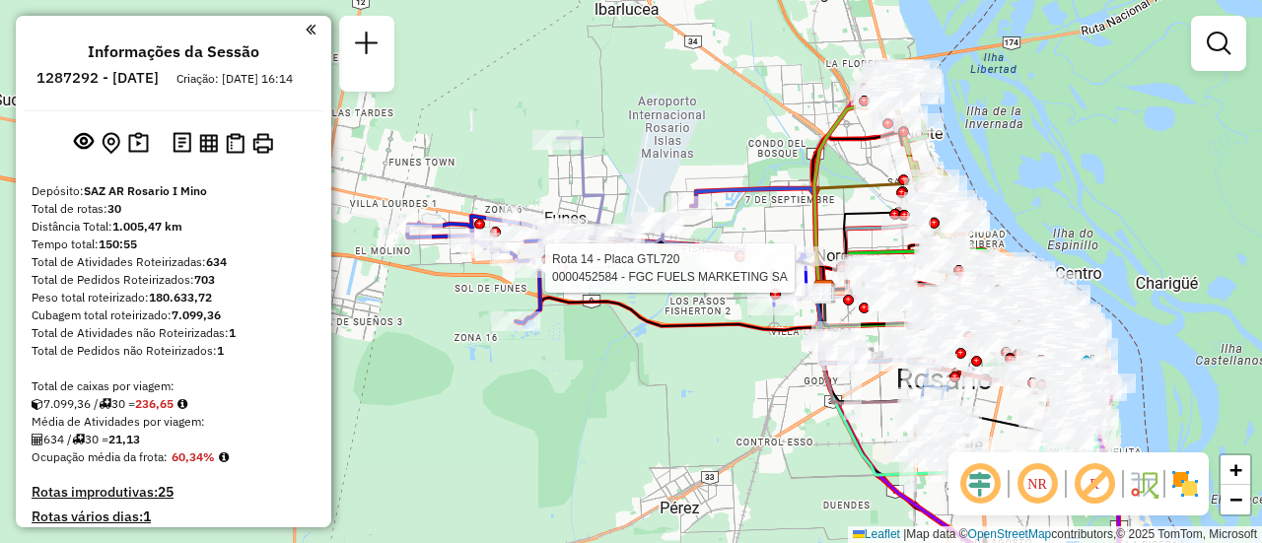
select select "**********"
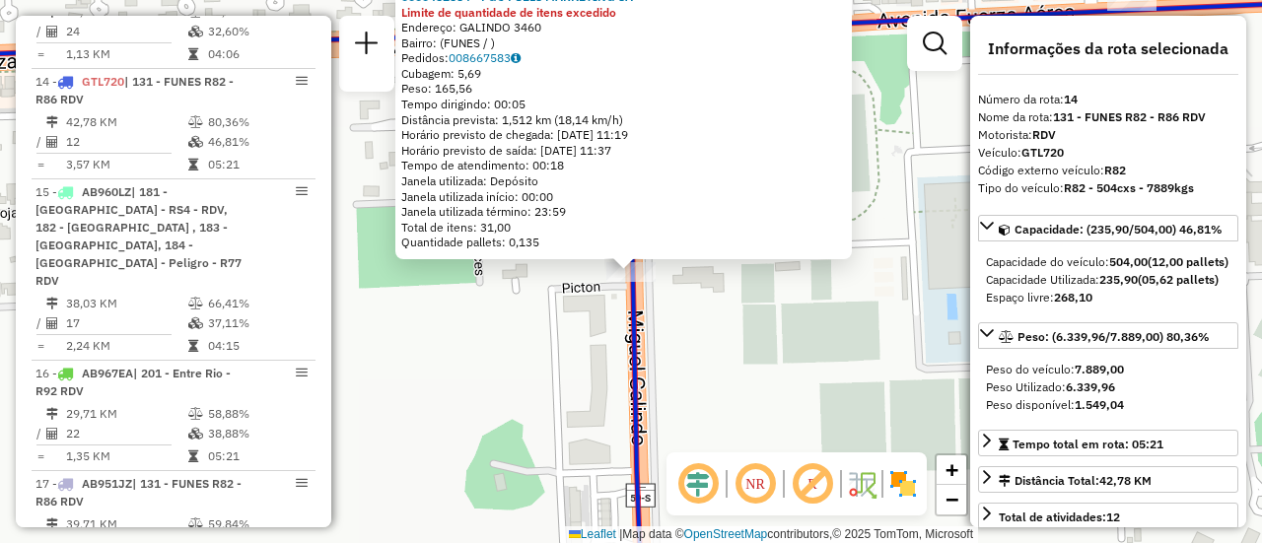
scroll to position [99, 0]
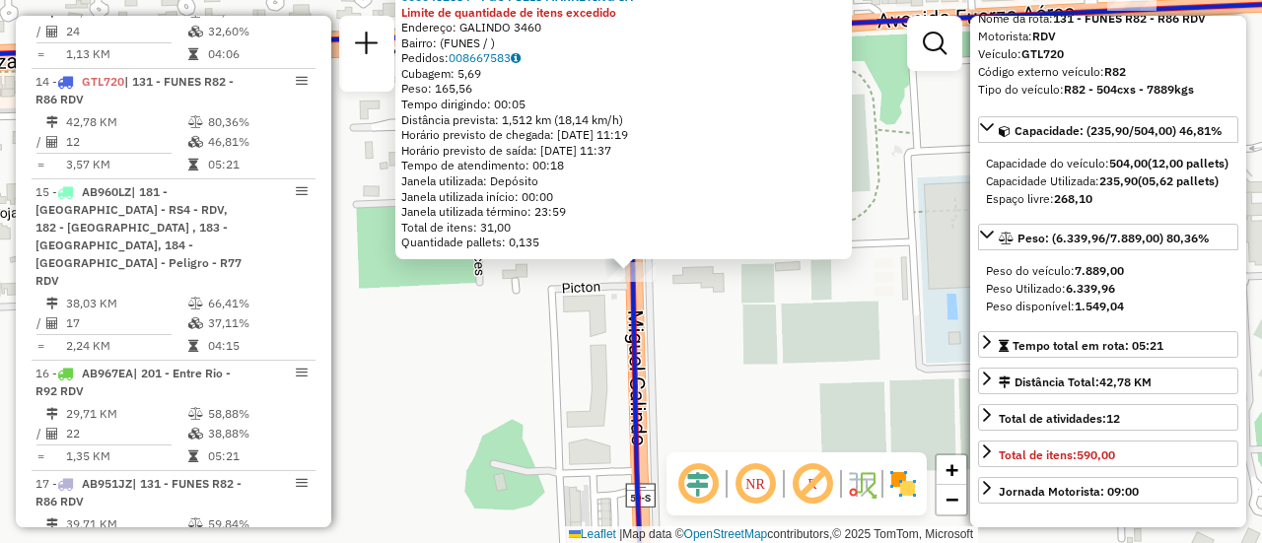
click at [758, 396] on div "0000452584 - FGC FUELS MARKETING SA Limite de quantidade de itens excedido Ende…" at bounding box center [631, 271] width 1262 height 543
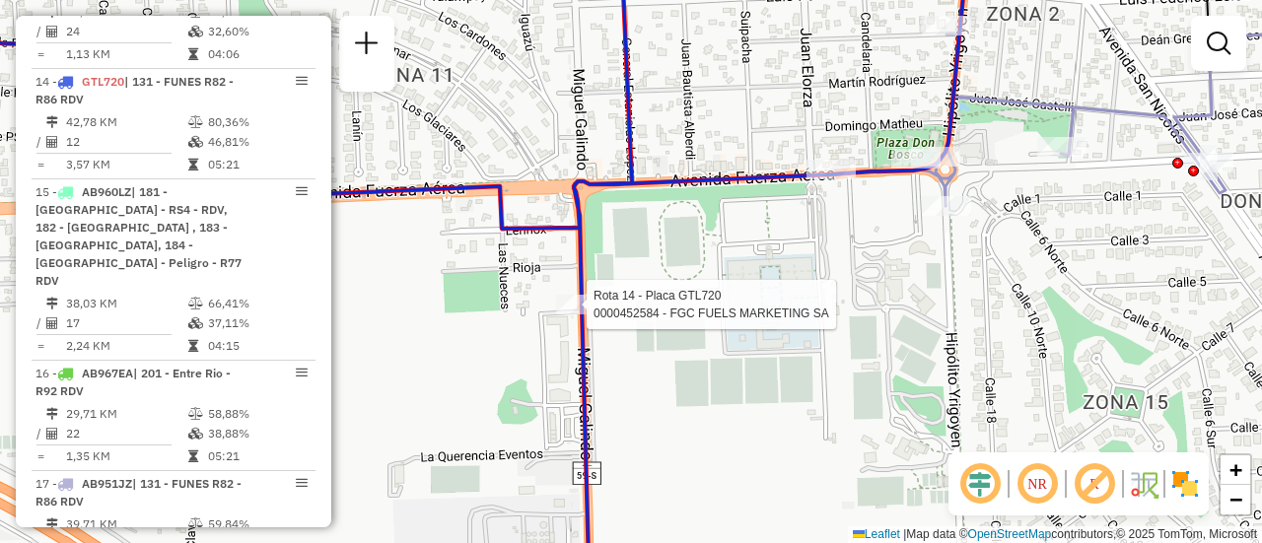
select select "**********"
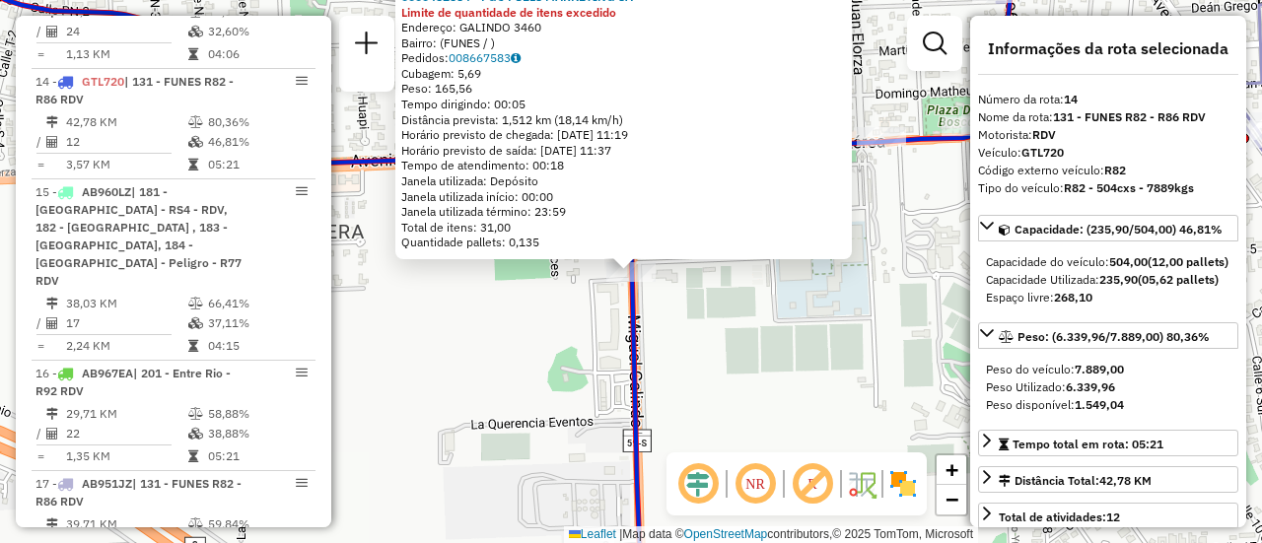
click at [823, 354] on div "0000452584 - FGC FUELS MARKETING SA Limite de quantidade de itens excedido Ende…" at bounding box center [631, 271] width 1262 height 543
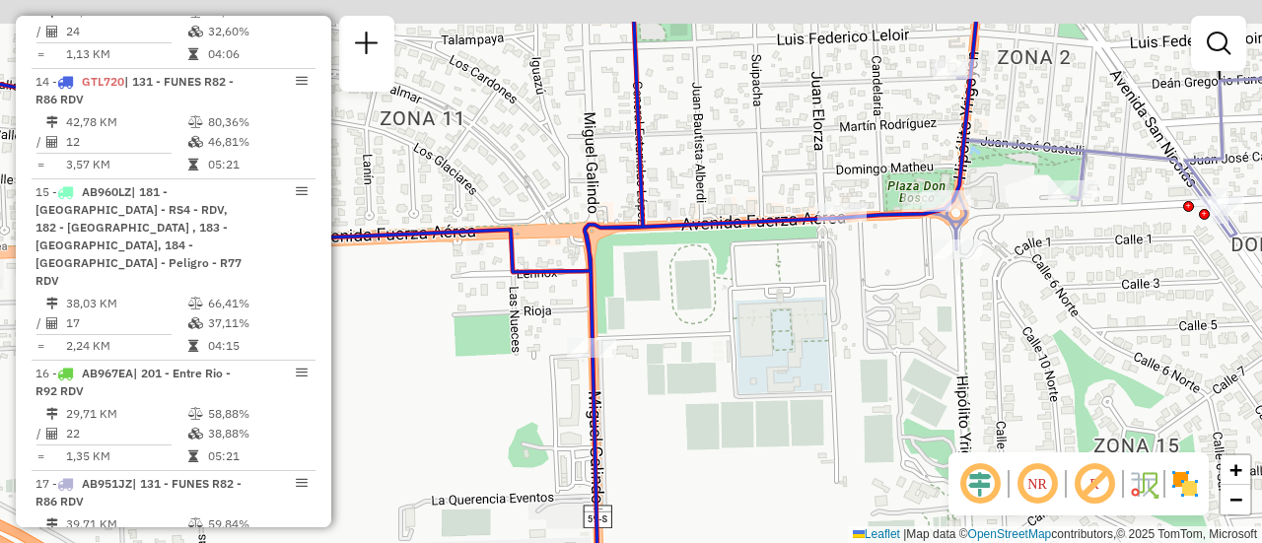
drag, startPoint x: 901, startPoint y: 219, endPoint x: 632, endPoint y: 407, distance: 328.6
click at [574, 440] on div "Janela de atendimento Grade de atendimento Capacidade Transportadoras Veículos …" at bounding box center [631, 271] width 1262 height 543
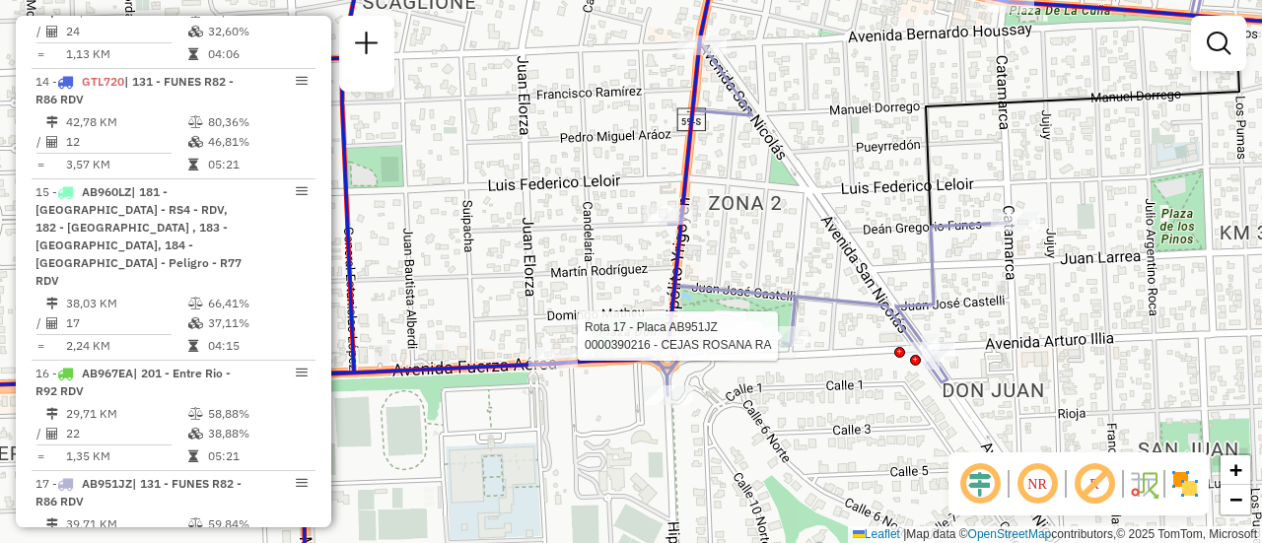
select select "**********"
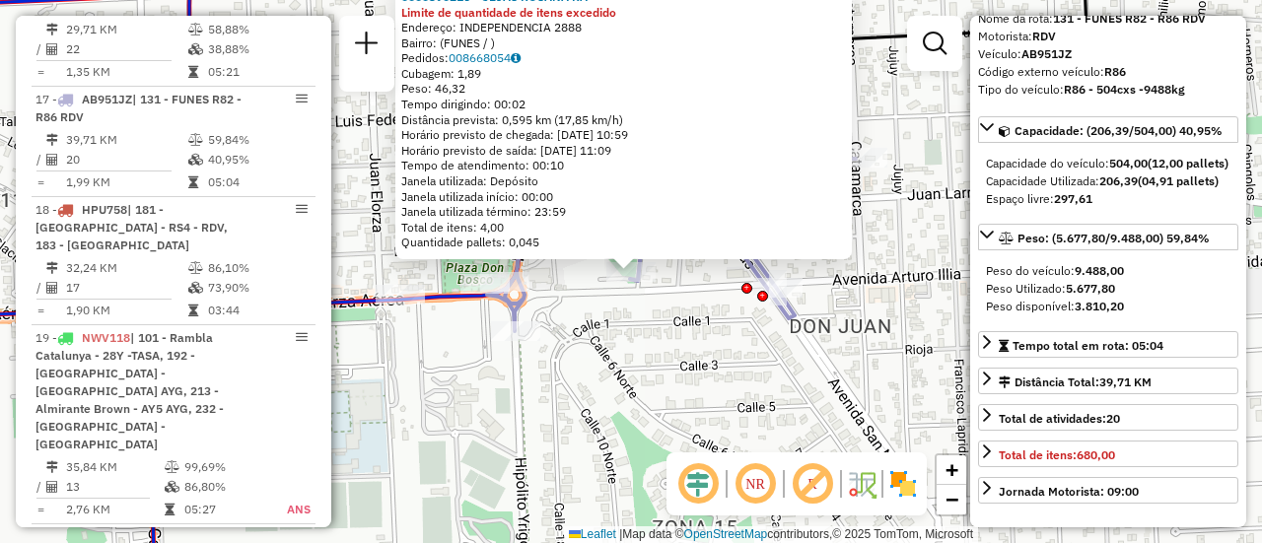
click at [888, 370] on div "0000390216 - CEJAS ROSANA RA Limite de quantidade de itens excedido Endereço: I…" at bounding box center [631, 271] width 1262 height 543
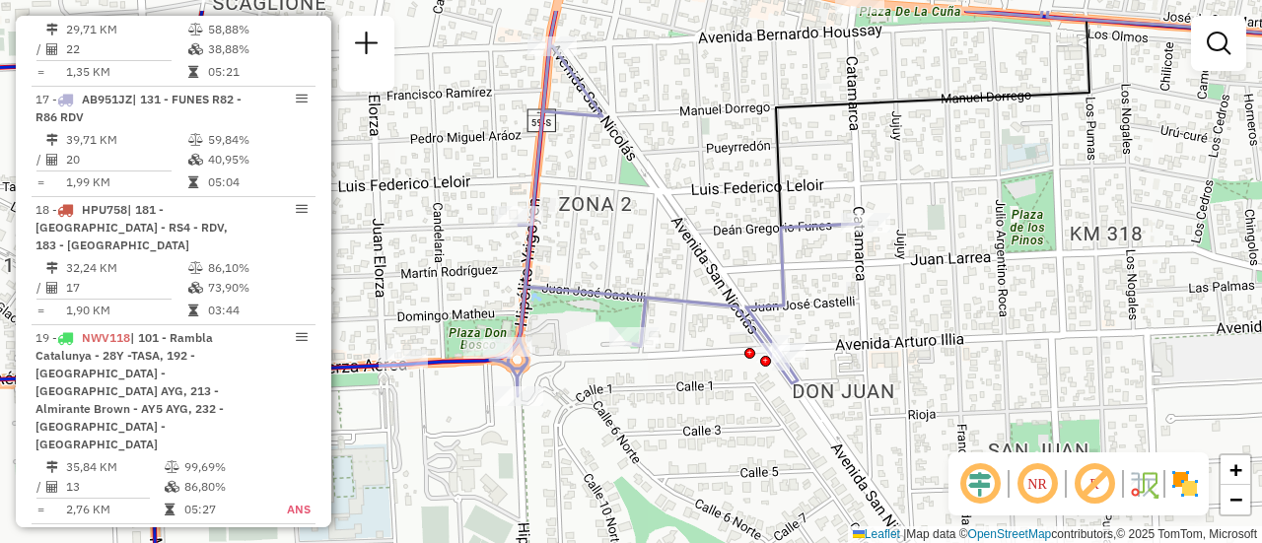
drag, startPoint x: 627, startPoint y: 375, endPoint x: 647, endPoint y: 378, distance: 19.9
click at [640, 427] on div "Janela de atendimento Grade de atendimento Capacidade Transportadoras Veículos …" at bounding box center [631, 271] width 1262 height 543
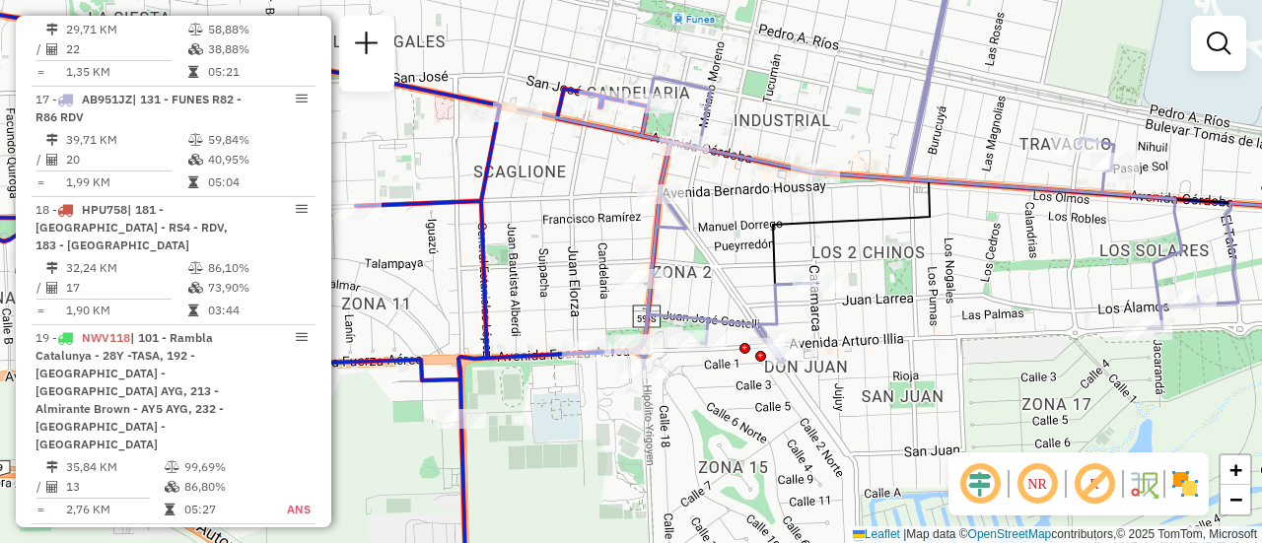
drag, startPoint x: 849, startPoint y: 307, endPoint x: 956, endPoint y: 243, distance: 124.3
click at [1005, 307] on div "Janela de atendimento Grade de atendimento Capacidade Transportadoras Veículos …" at bounding box center [631, 271] width 1262 height 543
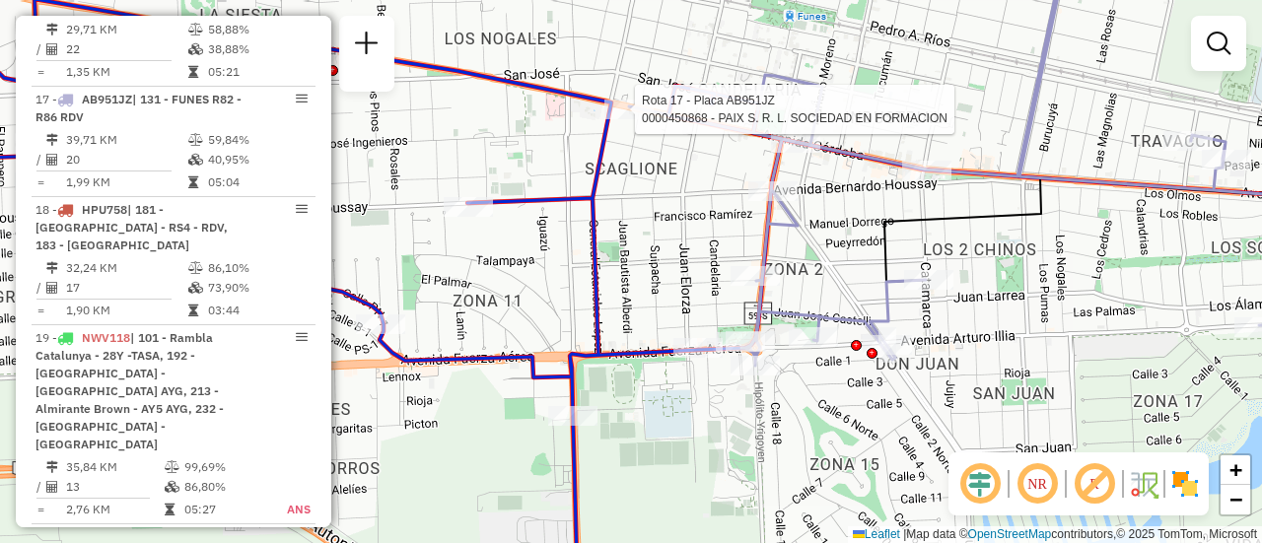
select select "**********"
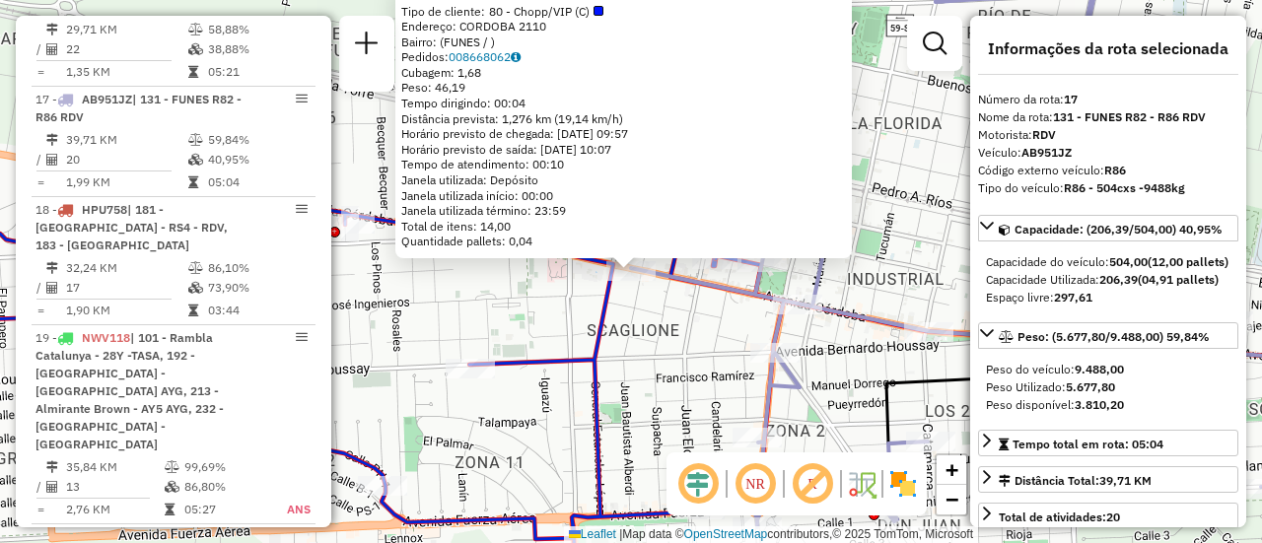
click at [539, 321] on div "0000450868 - PAIX S. R. L. SOCIEDAD EN FORMACION Tipo de cliente: 80 - Chopp/VI…" at bounding box center [631, 271] width 1262 height 543
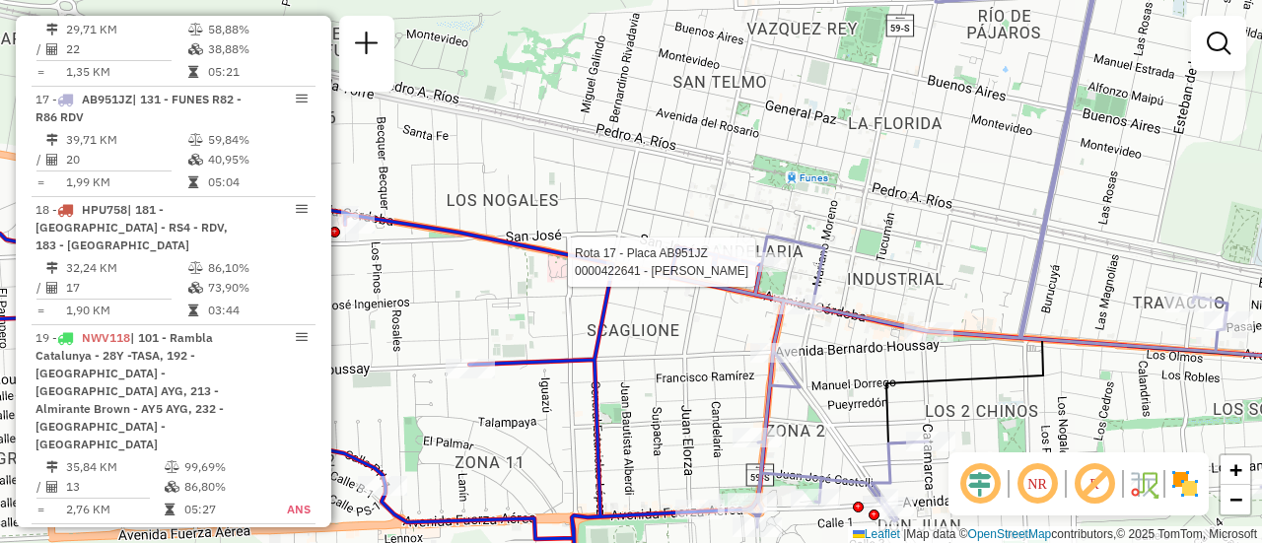
select select "**********"
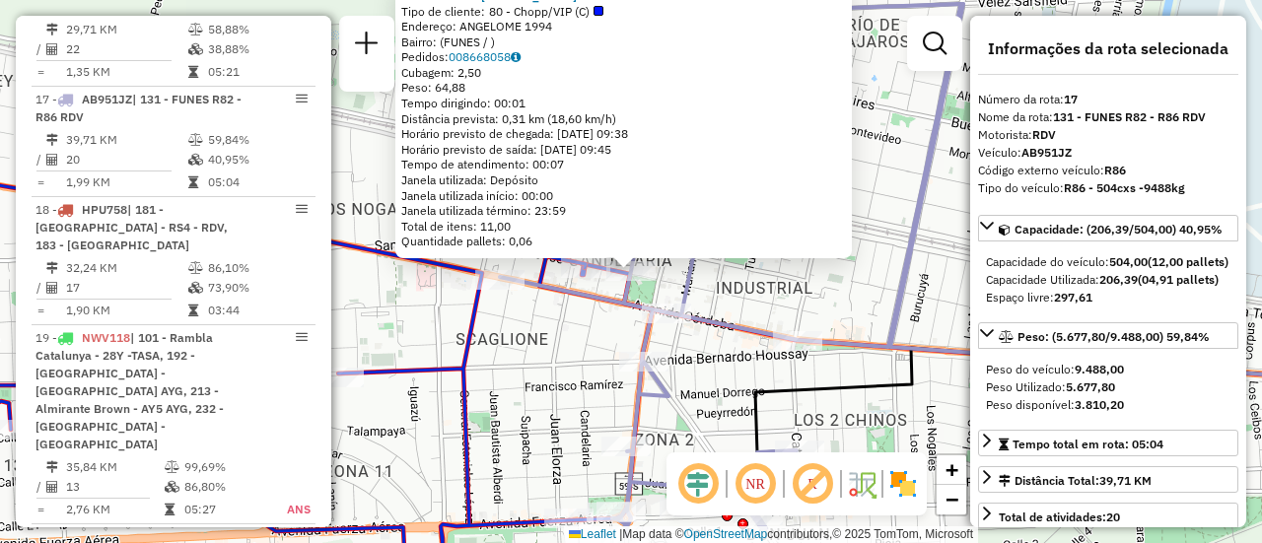
click at [811, 258] on div "0000422641 - GIAQUINTA JOSE Tipo de cliente: 80 - Chopp/VIP (C) Endereço: ANGEL…" at bounding box center [631, 271] width 1262 height 543
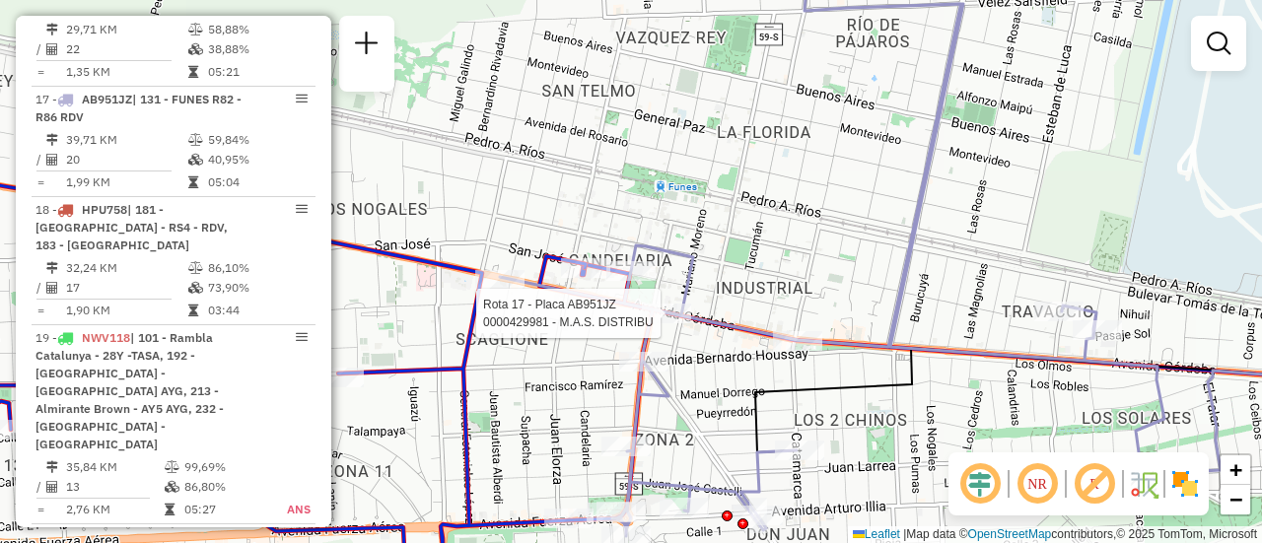
select select "**********"
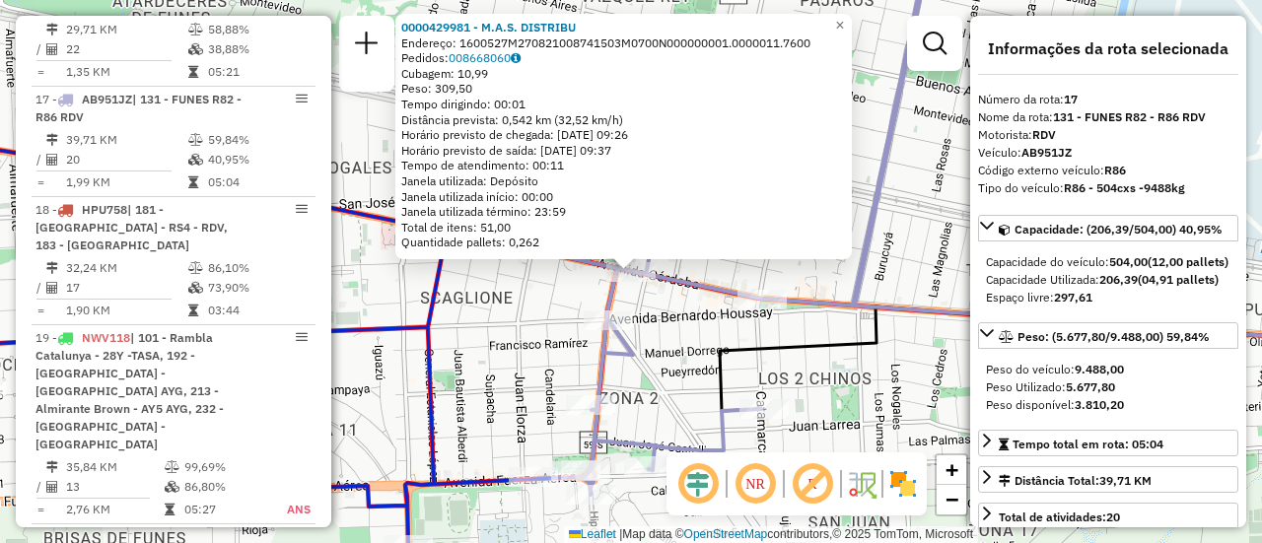
click at [839, 271] on div "0000429981 - M.A.S. DISTRIBU Endereço: 1600527M270821008741503M0700N000000001.0…" at bounding box center [631, 271] width 1262 height 543
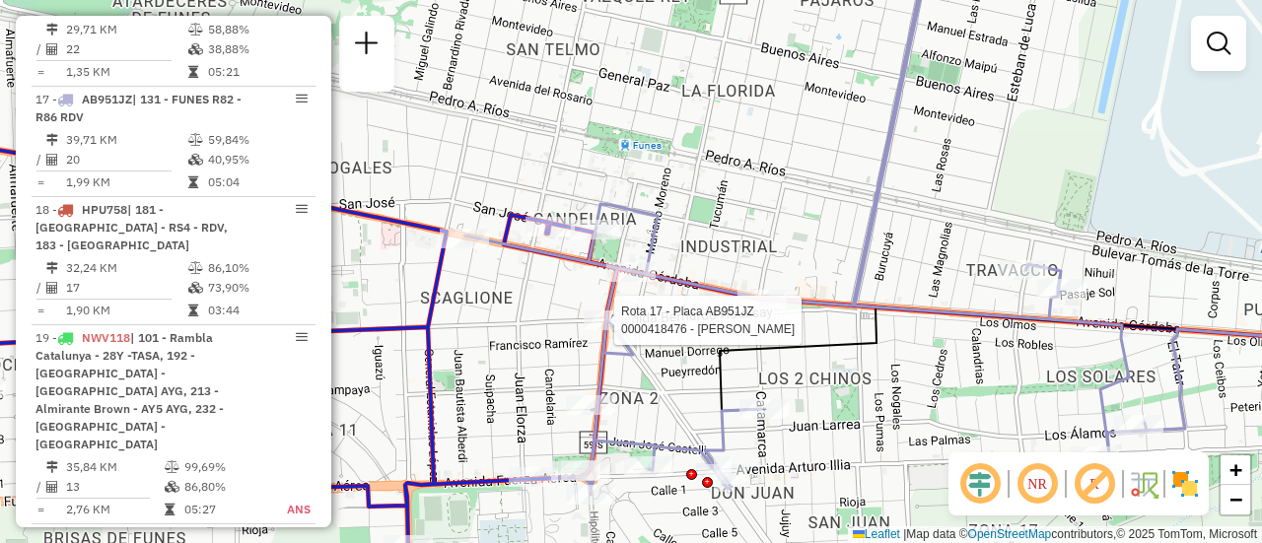
select select "**********"
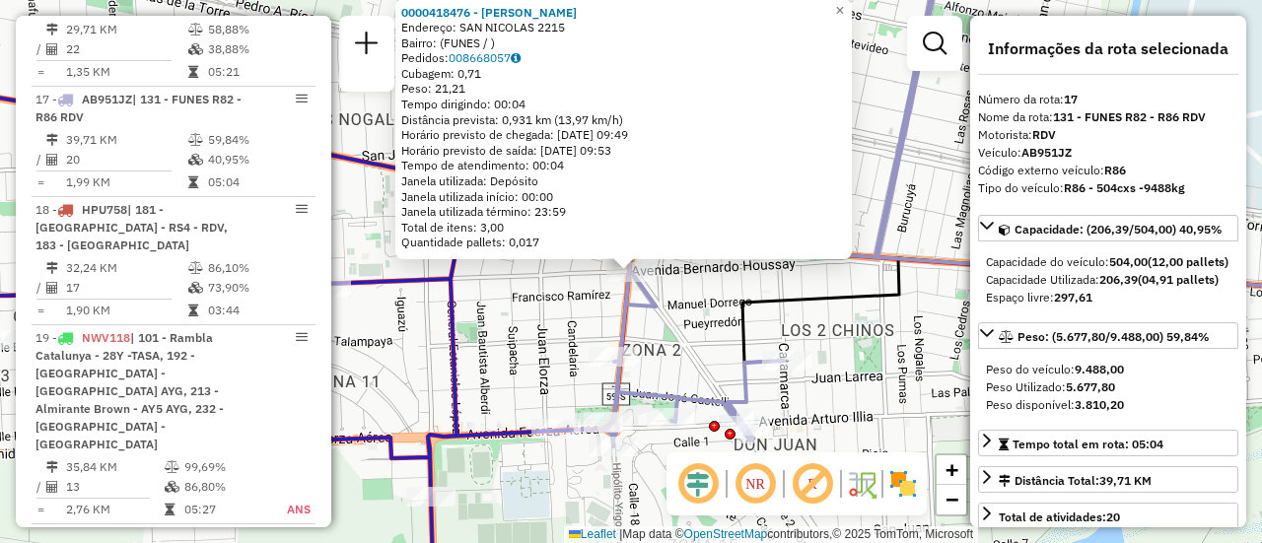
click at [917, 219] on div "0000418476 - [PERSON_NAME]: SAN NICOLAS 2215 Bairro: (FUNES / ) Pedidos: 008668…" at bounding box center [631, 271] width 1262 height 543
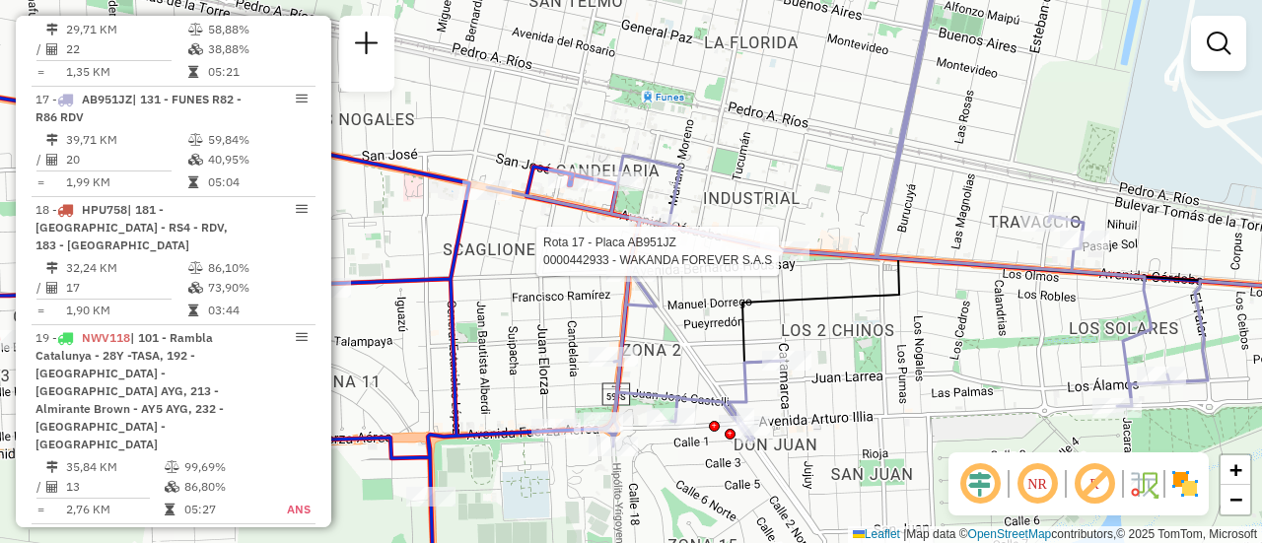
select select "**********"
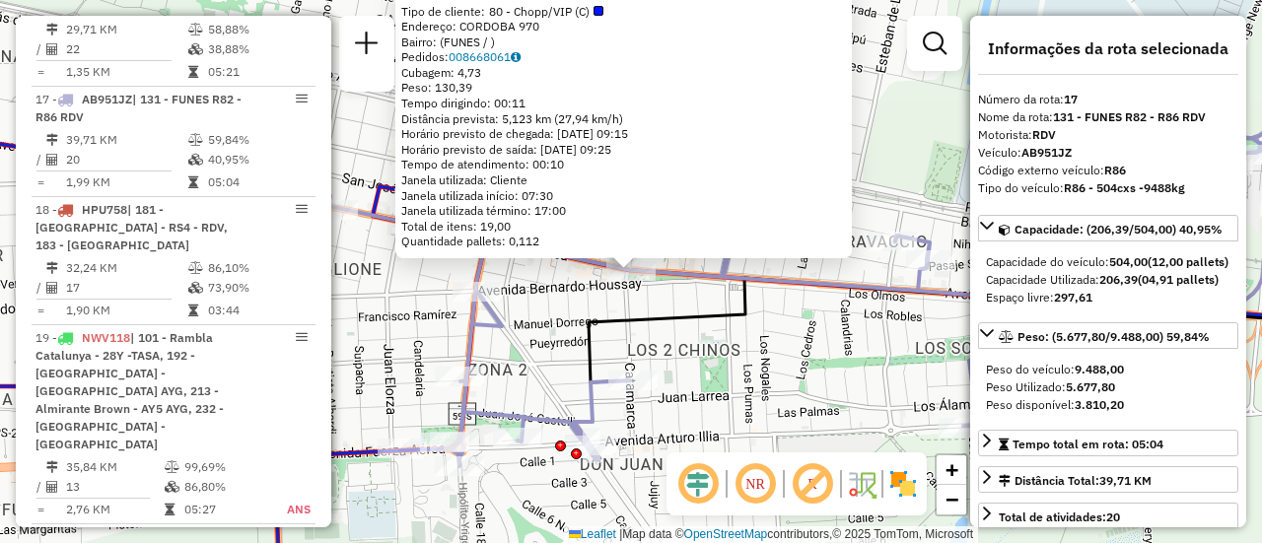
click at [844, 263] on div "0000442933 - WAKANDA FOREVER S.A.S Tipo de cliente: 80 - Chopp/VIP (C) Endereço…" at bounding box center [631, 271] width 1262 height 543
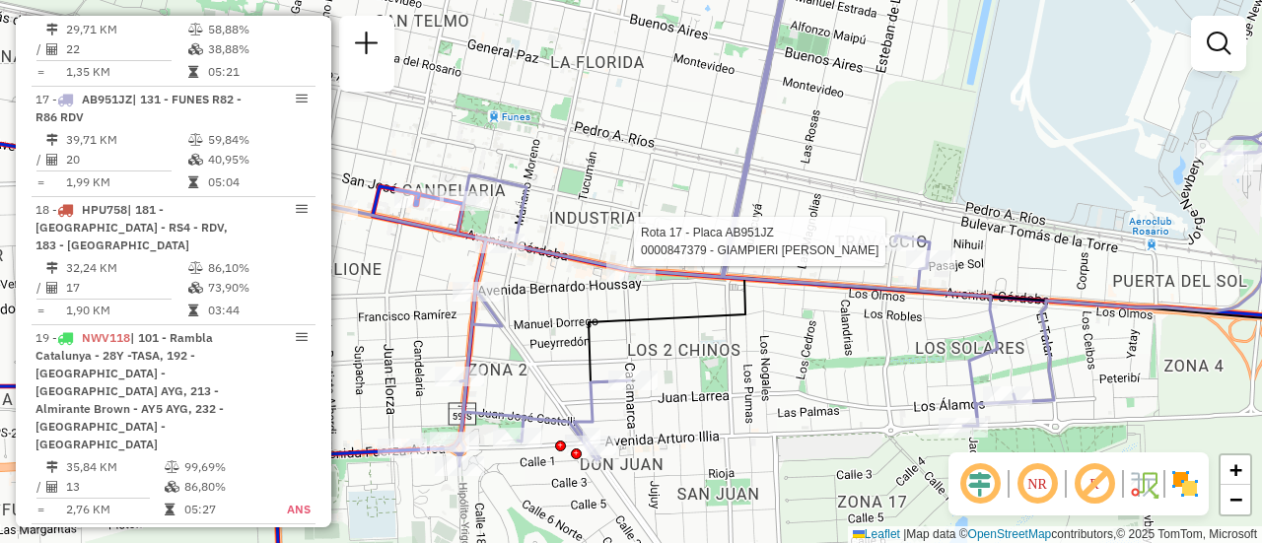
select select "**********"
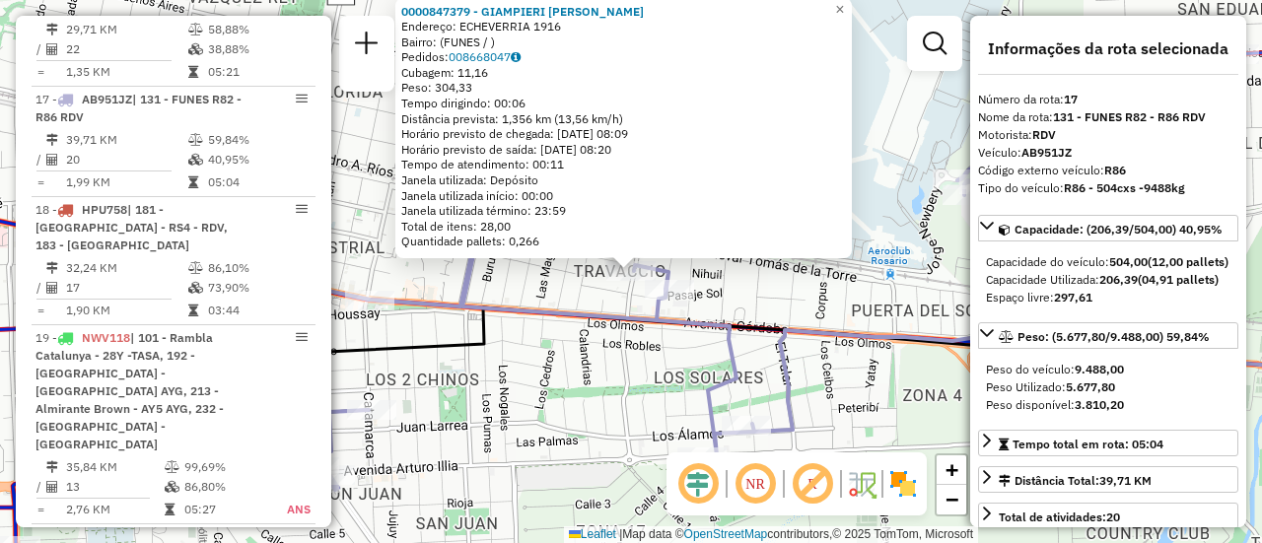
click at [828, 316] on div "0000847379 - GIAMPIERI [PERSON_NAME]: ECHEVERRIA 1916 Bairro: (FUNES / ) Pedido…" at bounding box center [631, 271] width 1262 height 543
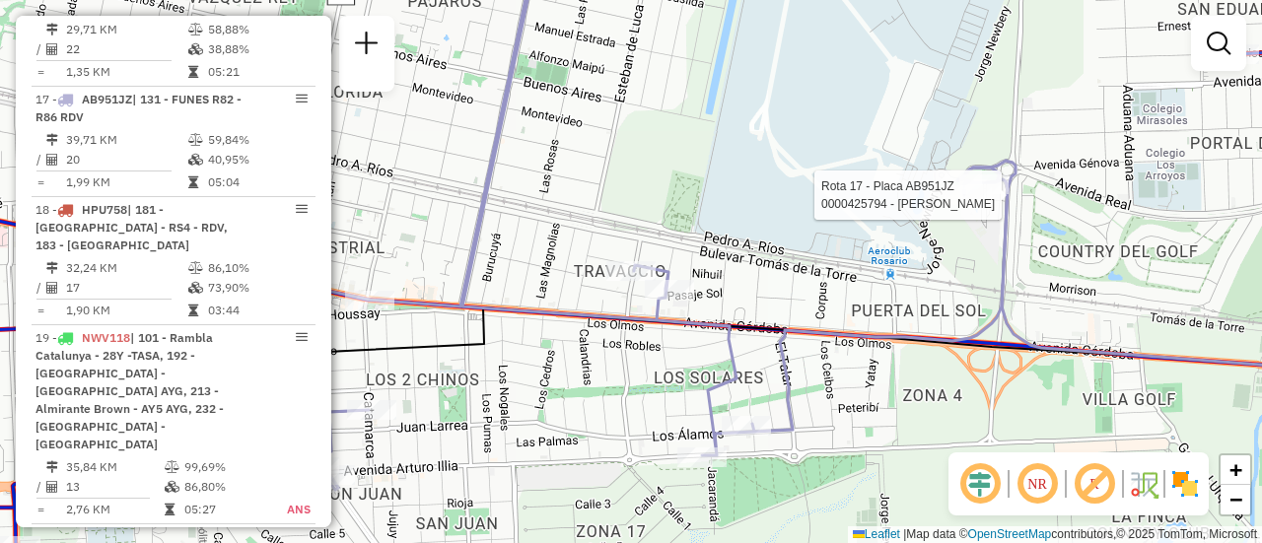
select select "**********"
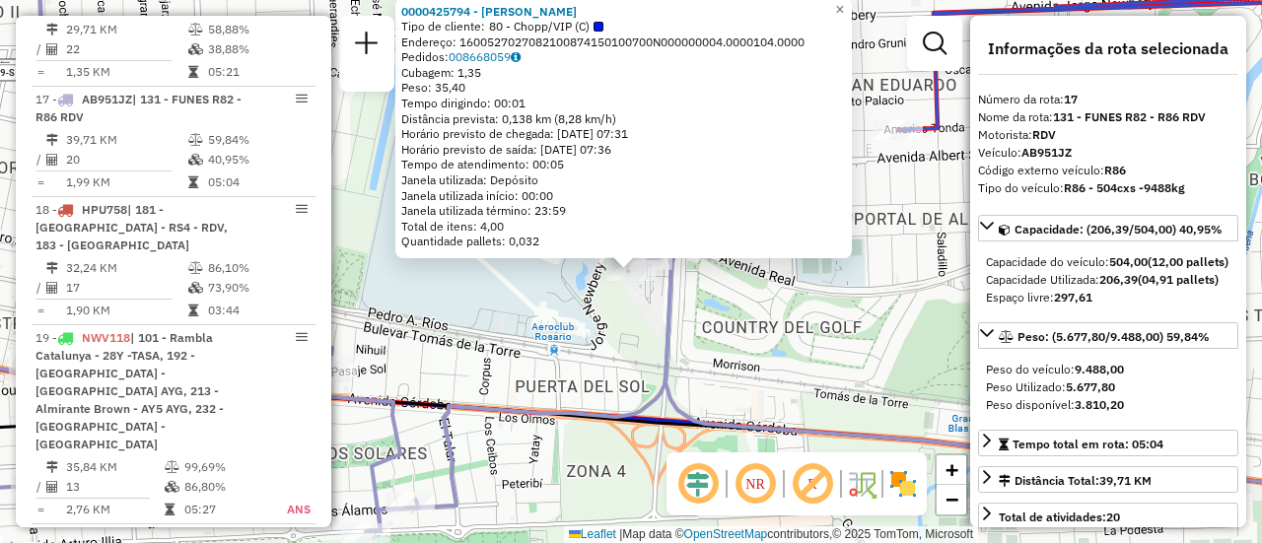
click at [794, 311] on div "0000425794 - CICALA Tipo de cliente: 80 - Chopp/VIP (C) Endereço: 1600527027082…" at bounding box center [631, 271] width 1262 height 543
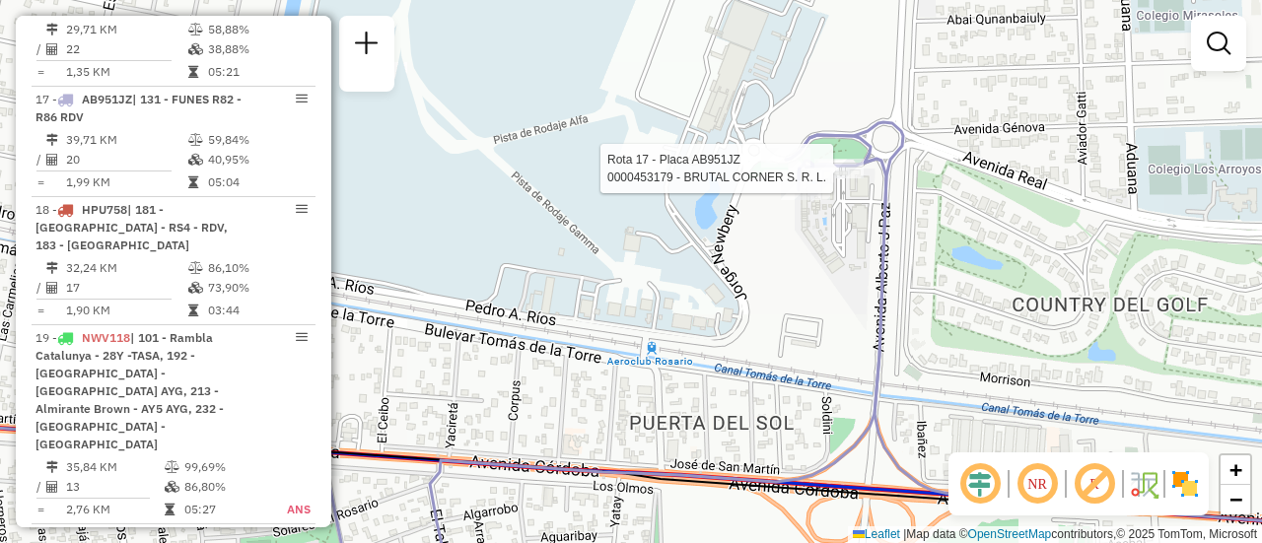
select select "**********"
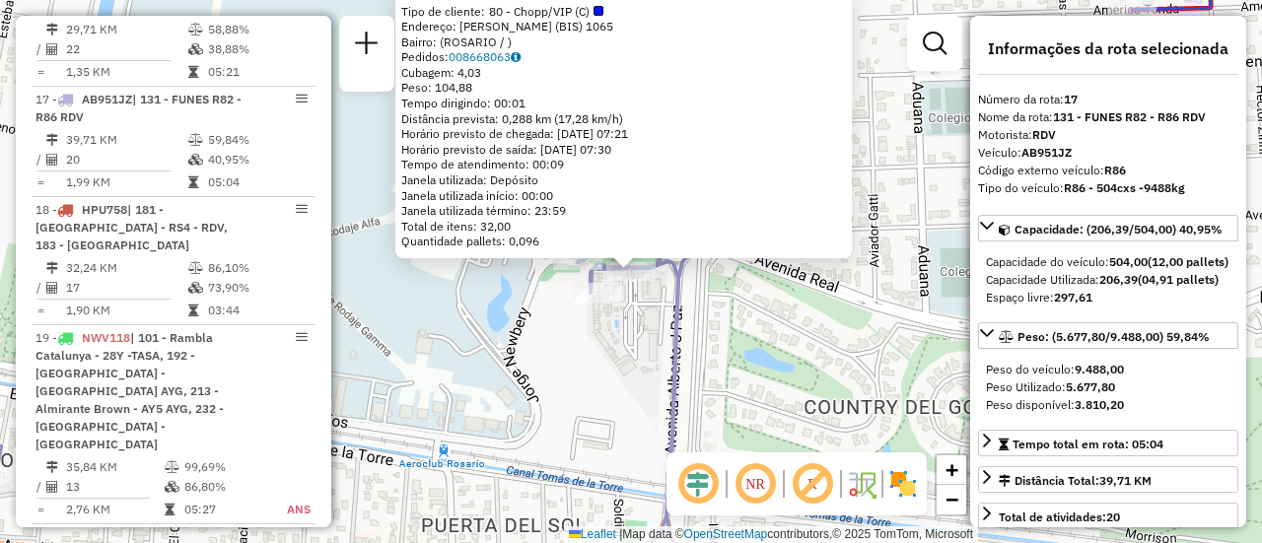
drag, startPoint x: 738, startPoint y: 402, endPoint x: 694, endPoint y: 329, distance: 84.9
click at [737, 402] on div "0000453179 - BRUTAL CORNER S. R. L. Tipo de cliente: 80 - Chopp/VIP (C) Endereç…" at bounding box center [631, 271] width 1262 height 543
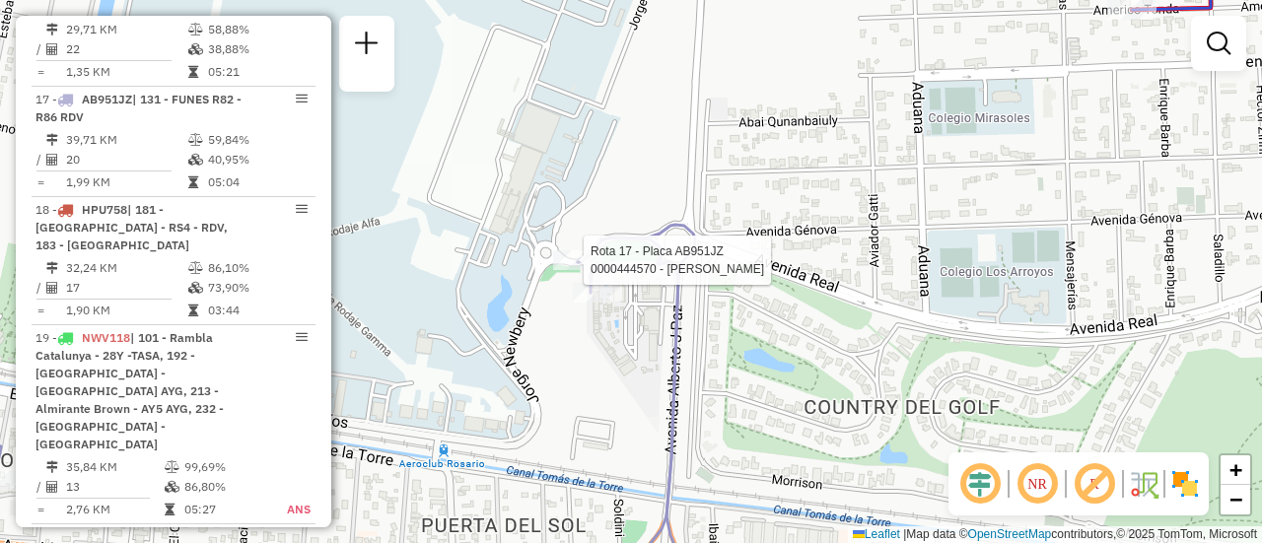
select select "**********"
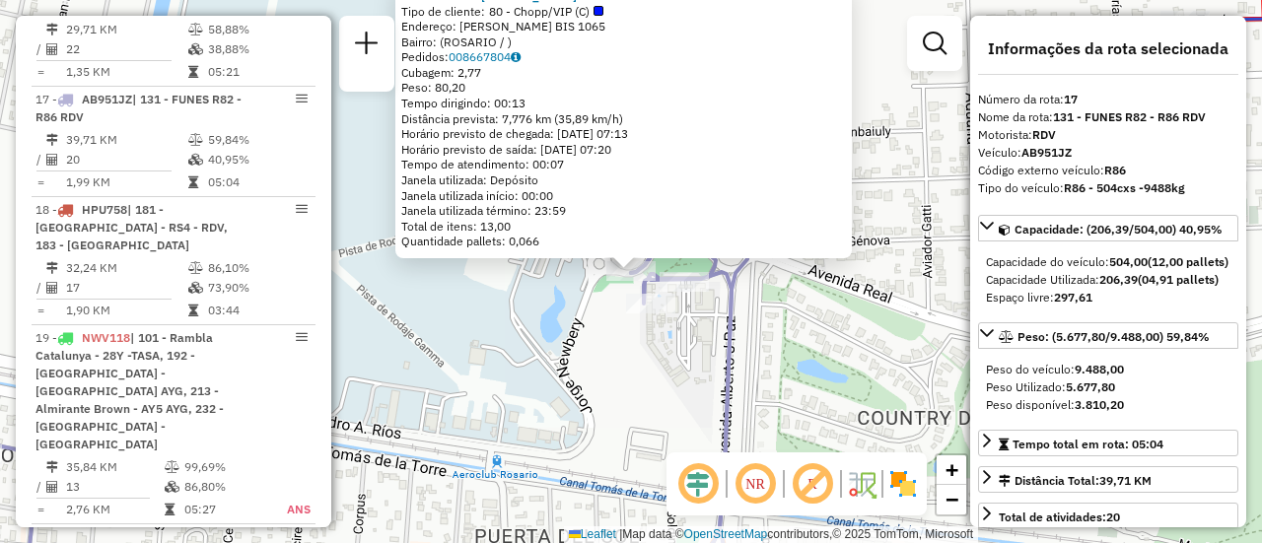
click at [561, 388] on div "0000444570 - VAZQUEZ [PERSON_NAME] Tipo de cliente: 80 - Chopp/VIP (C) Endereço…" at bounding box center [631, 271] width 1262 height 543
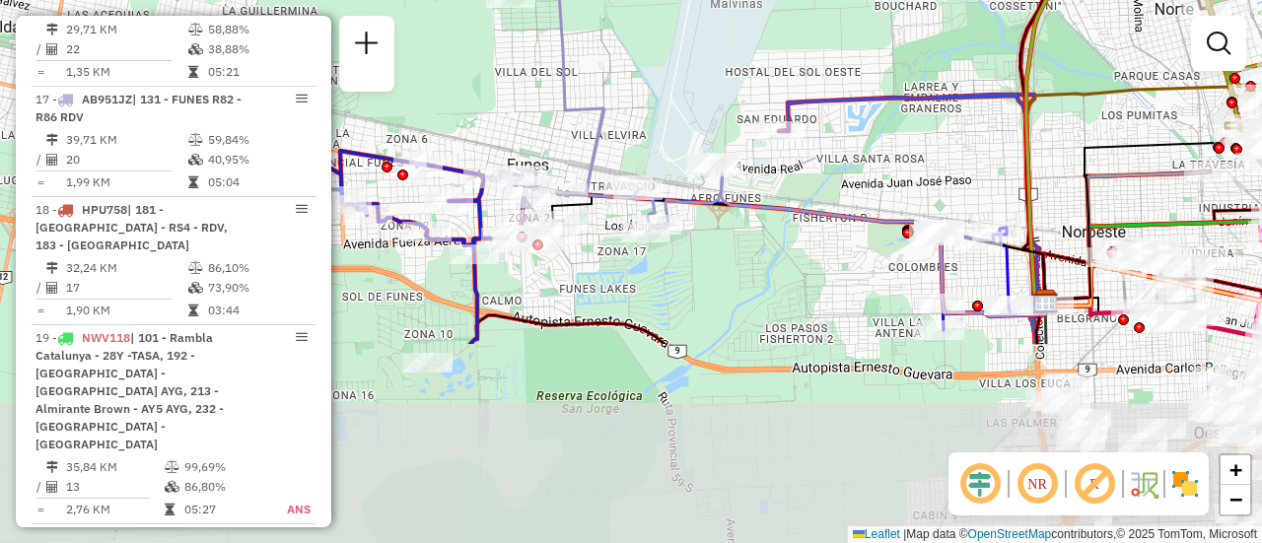
drag, startPoint x: 741, startPoint y: 381, endPoint x: 794, endPoint y: 198, distance: 190.0
click at [794, 198] on icon at bounding box center [877, 238] width 335 height 157
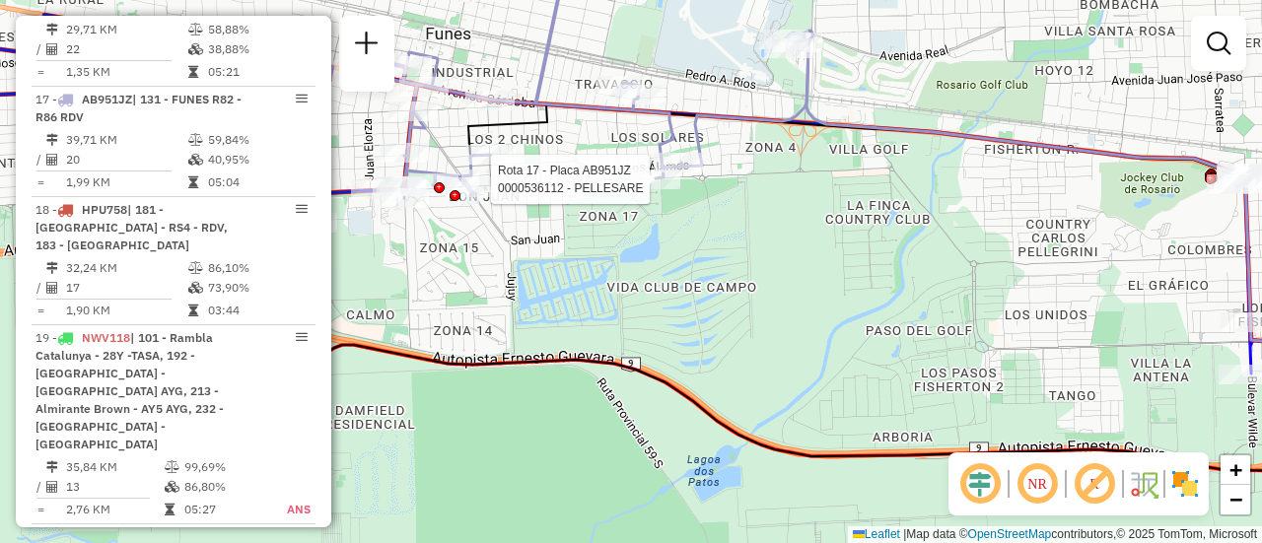
select select "**********"
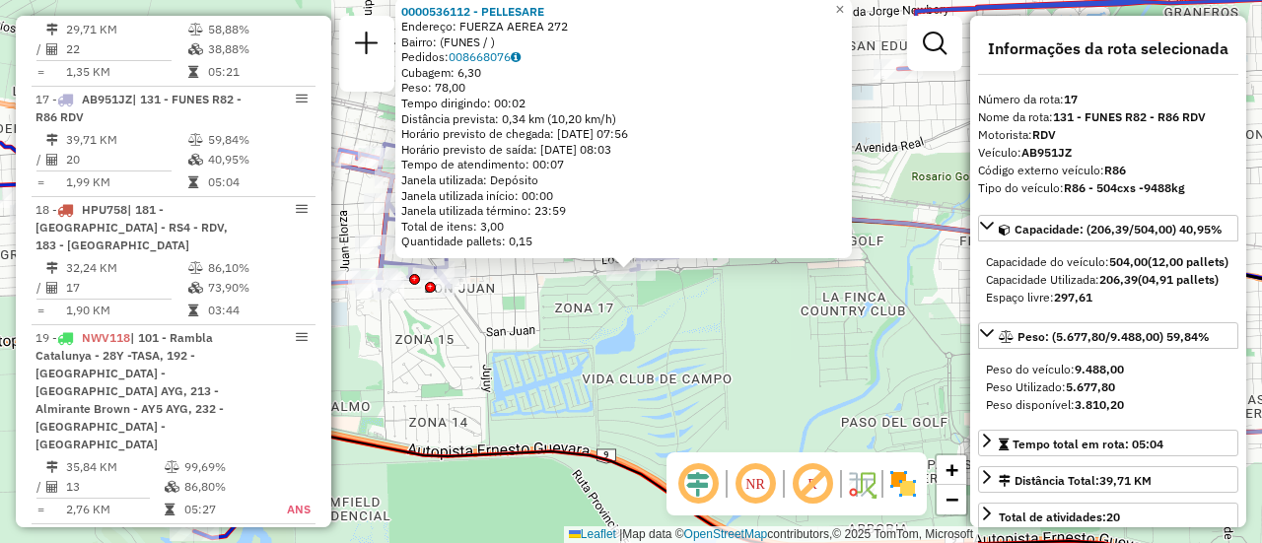
click at [664, 379] on div "0000536112 - PELLESARE Endereço: FUERZA AEREA 272 Bairro: (FUNES / ) Pedidos: 0…" at bounding box center [631, 271] width 1262 height 543
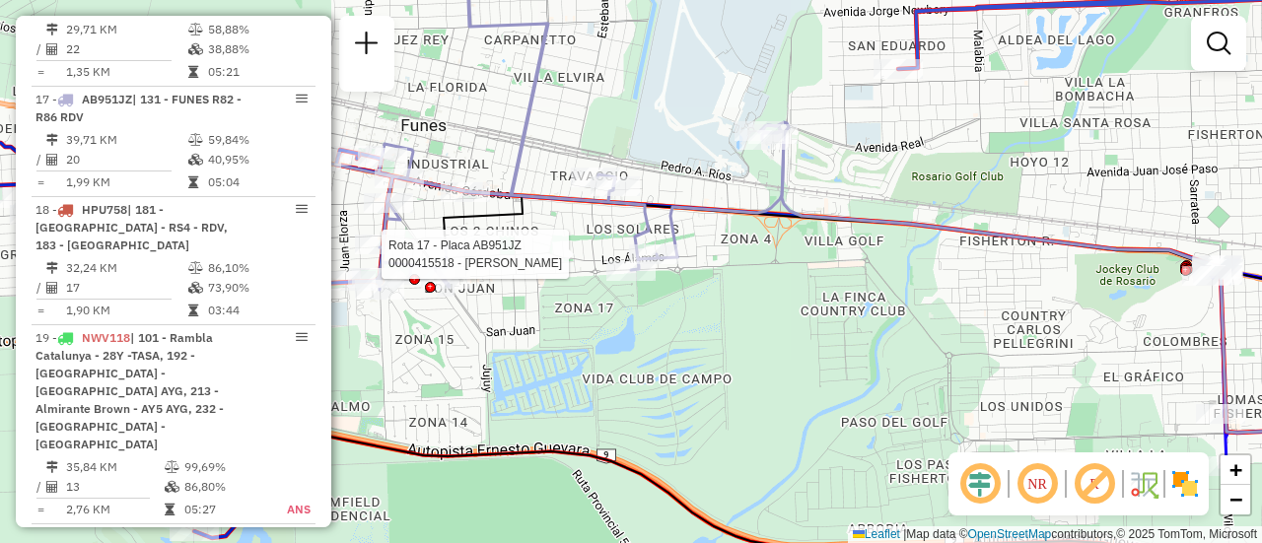
select select "**********"
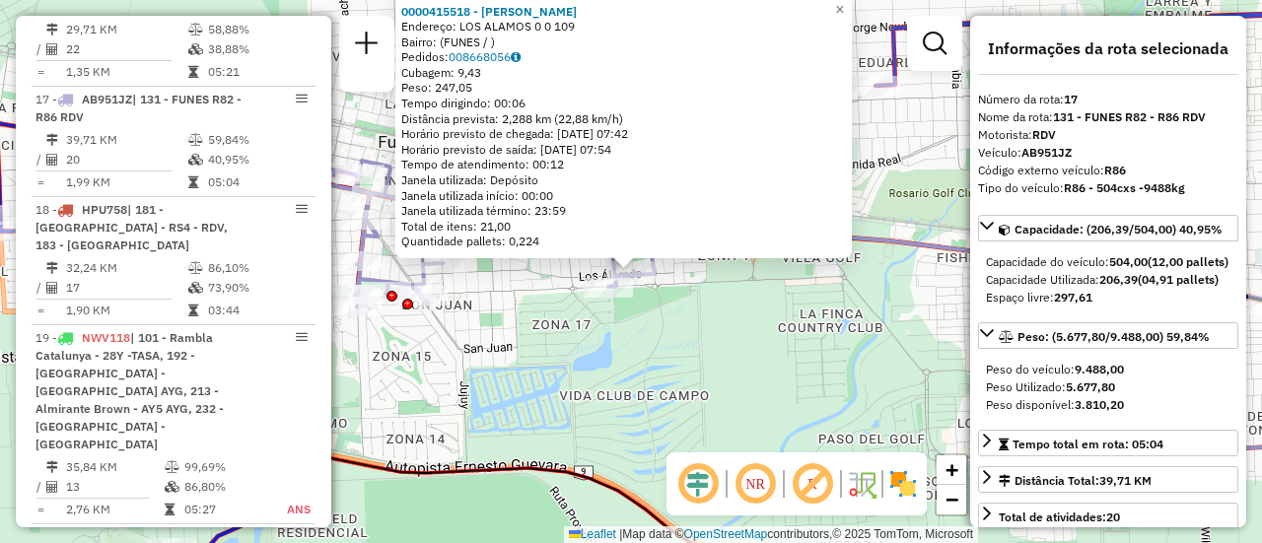
click at [680, 383] on div "0000415518 - [PERSON_NAME]: LOS ALAMOS 0 0 109 Bairro: (FUNES / ) Pedidos: 0086…" at bounding box center [631, 271] width 1262 height 543
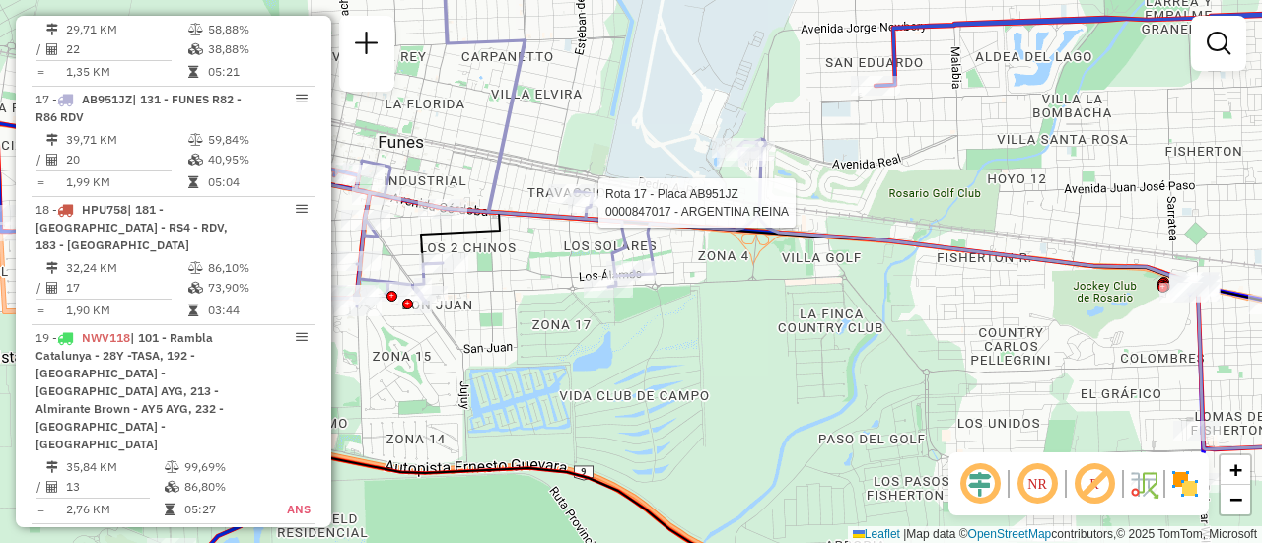
select select "**********"
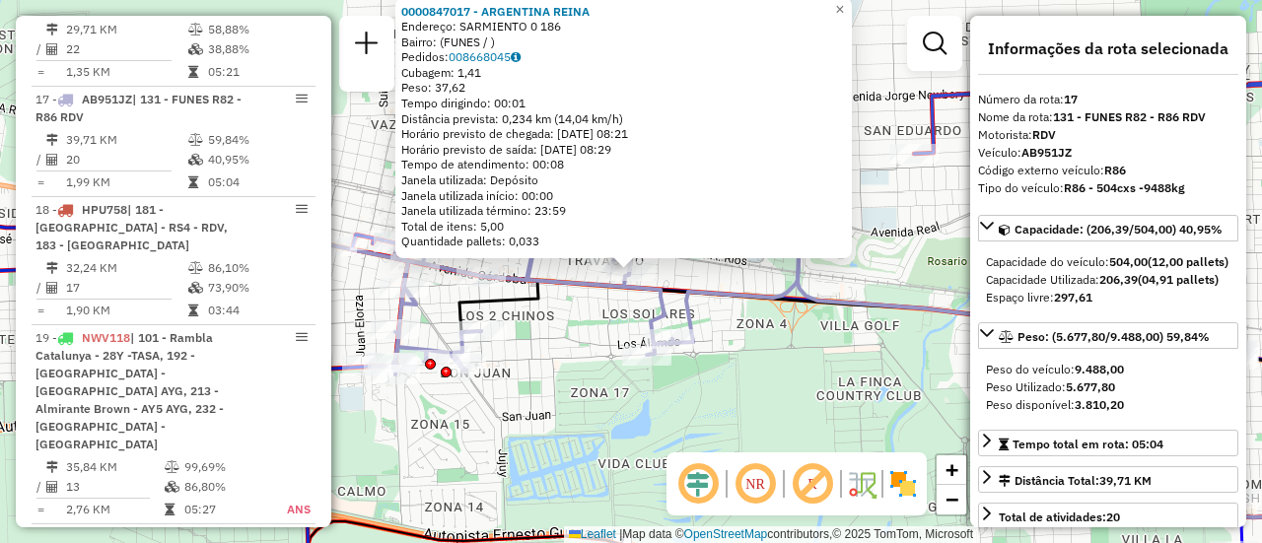
click at [548, 348] on div "0000847017 - [GEOGRAPHIC_DATA] REINA Endereço: SARMIENTO 0 186 Bairro: (FUNES /…" at bounding box center [631, 271] width 1262 height 543
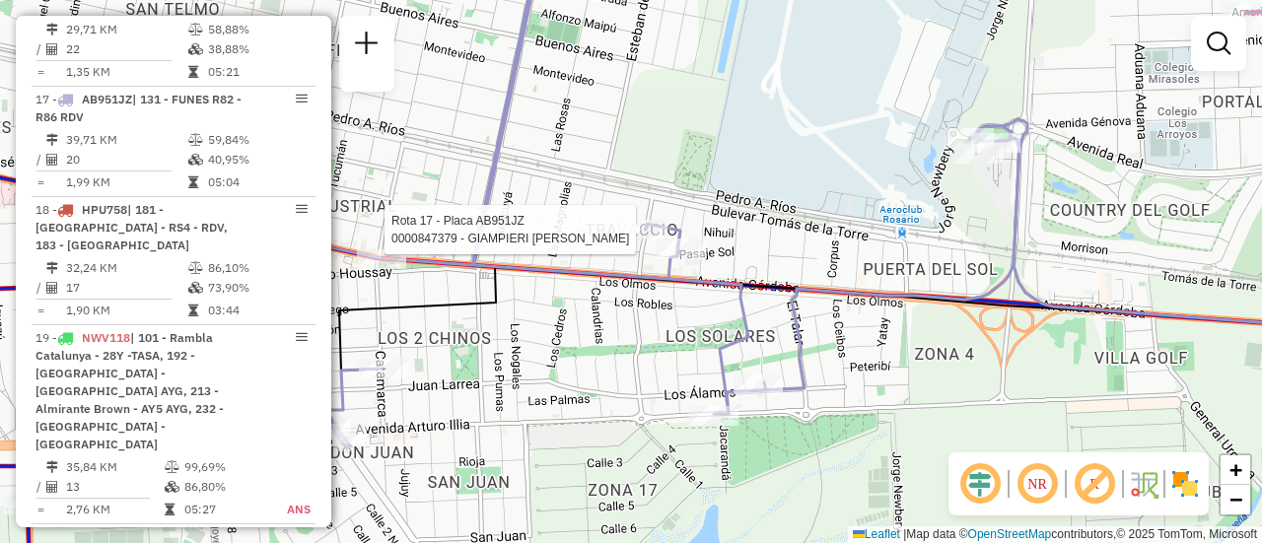
select select "**********"
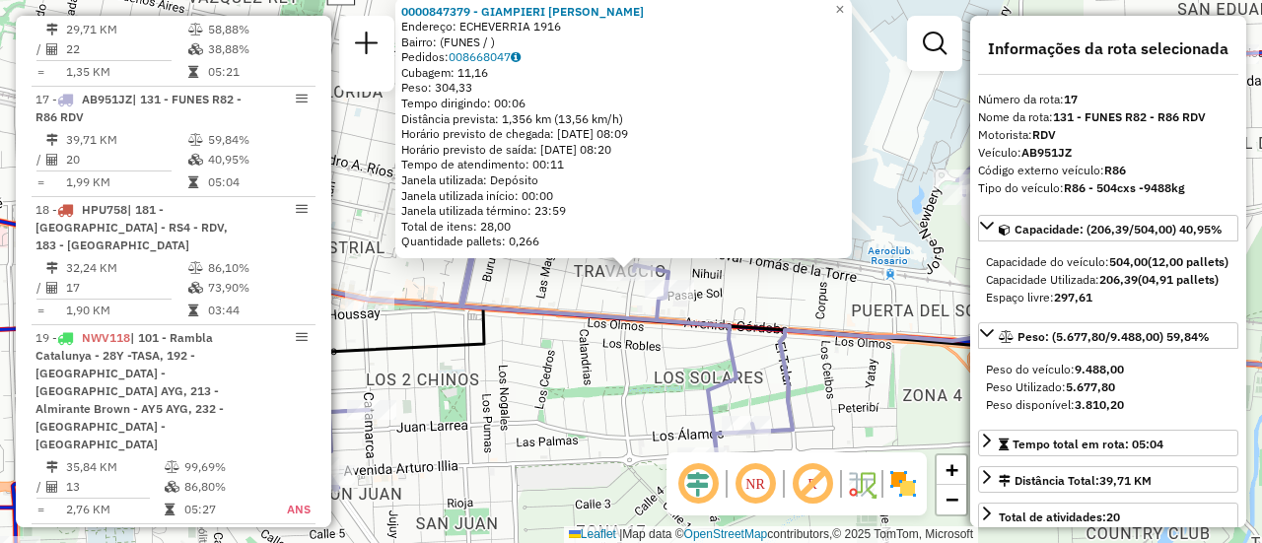
click at [574, 387] on div "0000847379 - GIAMPIERI [PERSON_NAME]: ECHEVERRIA 1916 Bairro: (FUNES / ) Pedido…" at bounding box center [631, 271] width 1262 height 543
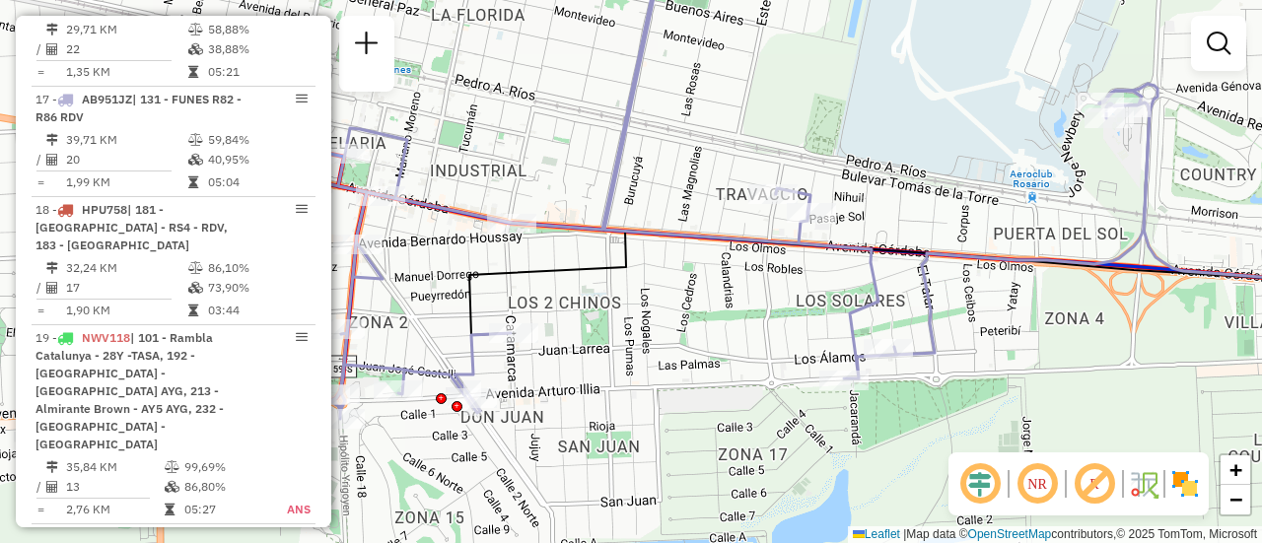
drag, startPoint x: 478, startPoint y: 437, endPoint x: 860, endPoint y: 283, distance: 411.5
click at [840, 289] on div "Janela de atendimento Grade de atendimento Capacidade Transportadoras Veículos …" at bounding box center [631, 271] width 1262 height 543
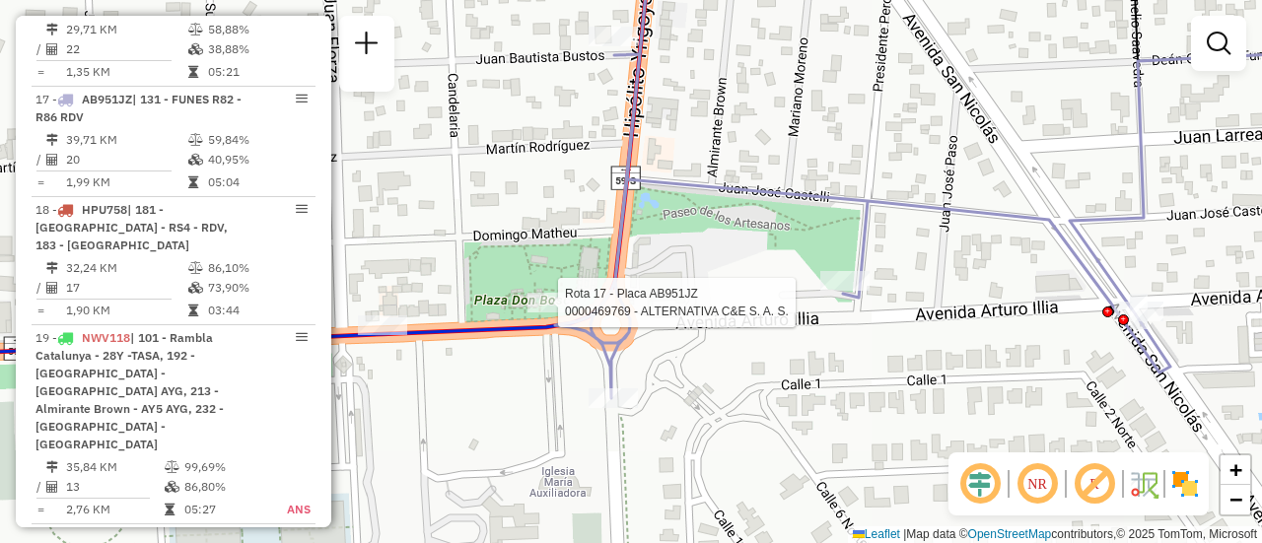
select select "**********"
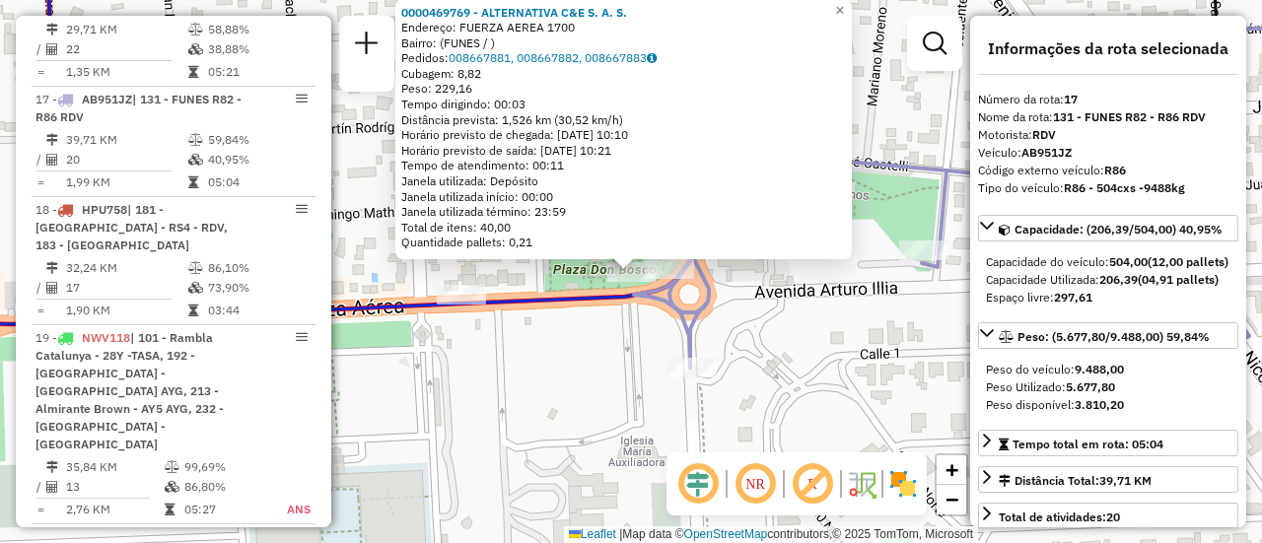
click at [565, 347] on div "0000469769 - ALTERNATIVA C&E S. A. S. Endereço: FUERZA AEREA 1700 Bairro: (FUNE…" at bounding box center [631, 271] width 1262 height 543
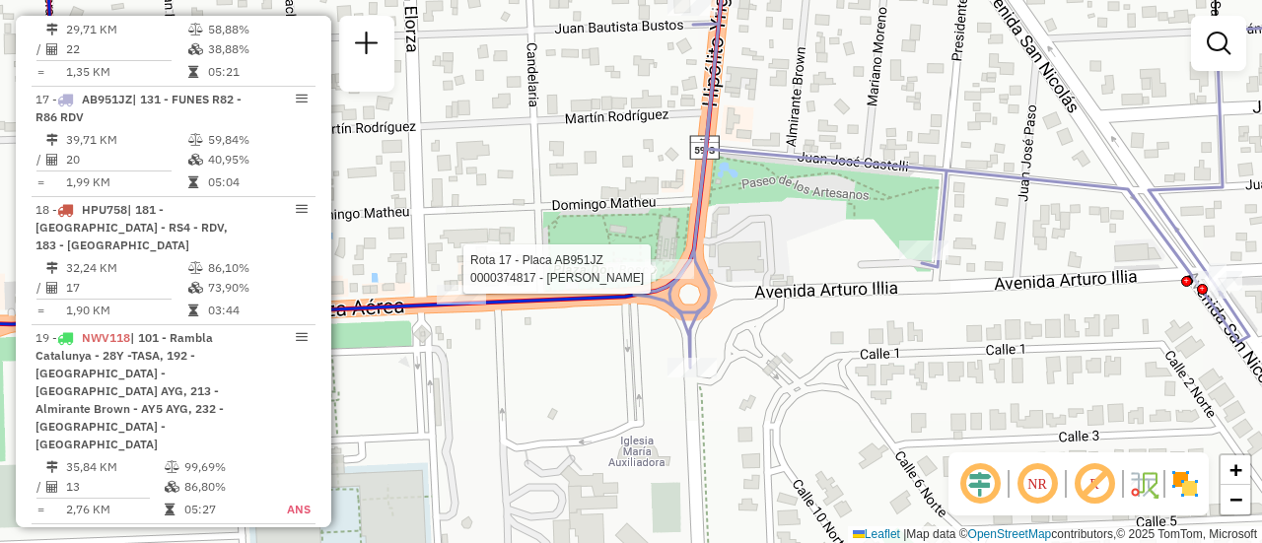
select select "**********"
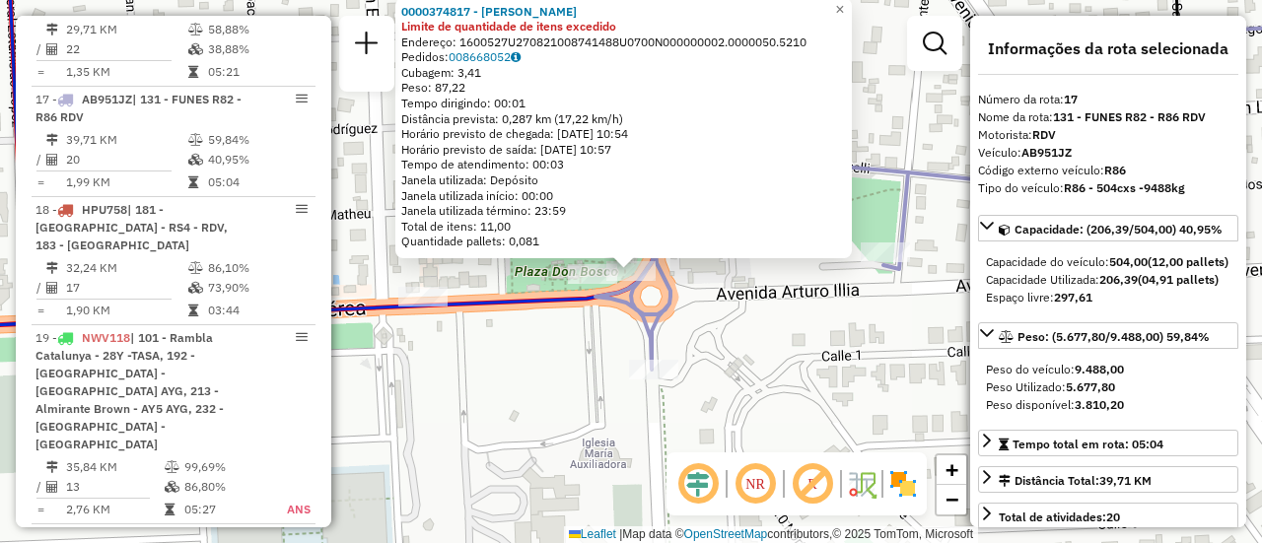
click at [749, 309] on div "0000374817 - GERLO ERICA COR Limite de quantidade de itens excedido Endereço: 1…" at bounding box center [631, 271] width 1262 height 543
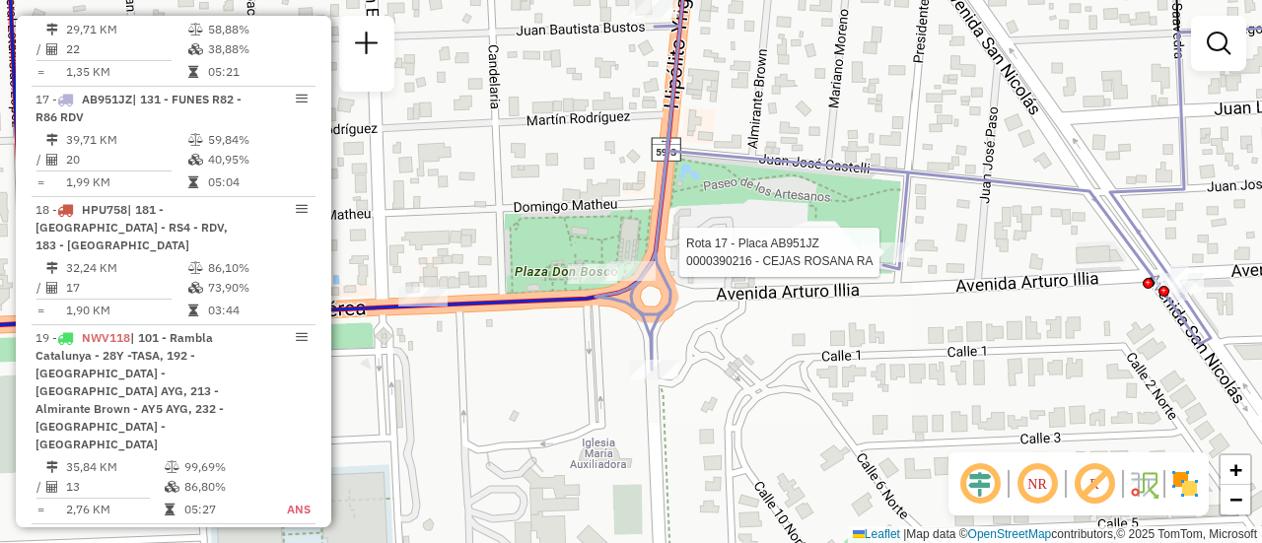
select select "**********"
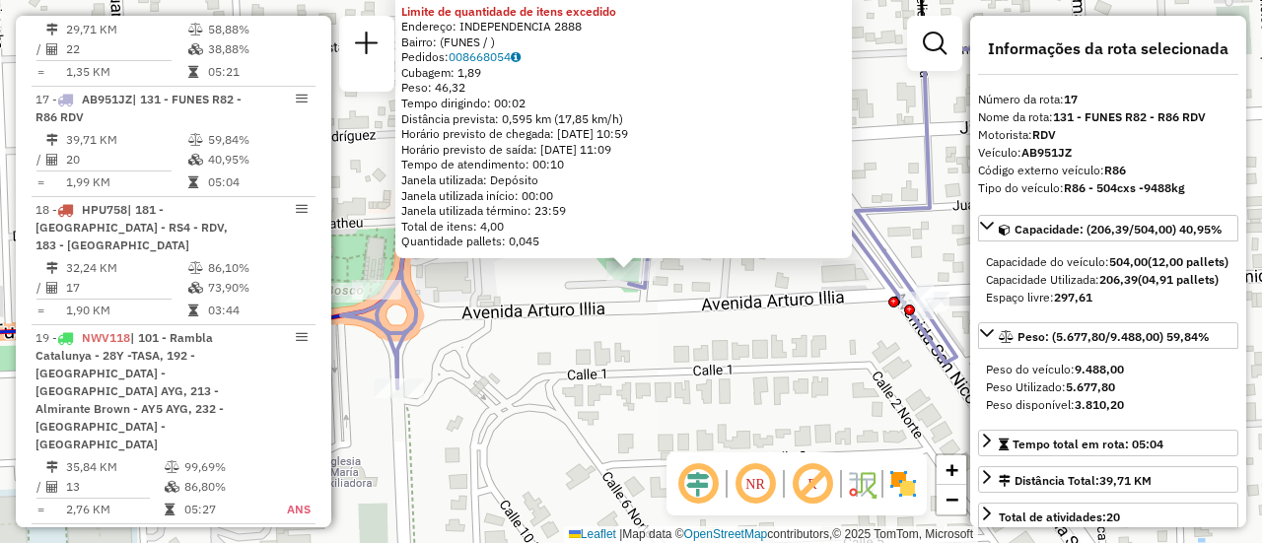
click at [700, 322] on div "0000390216 - CEJAS ROSANA RA Limite de quantidade de itens excedido Endereço: I…" at bounding box center [631, 271] width 1262 height 543
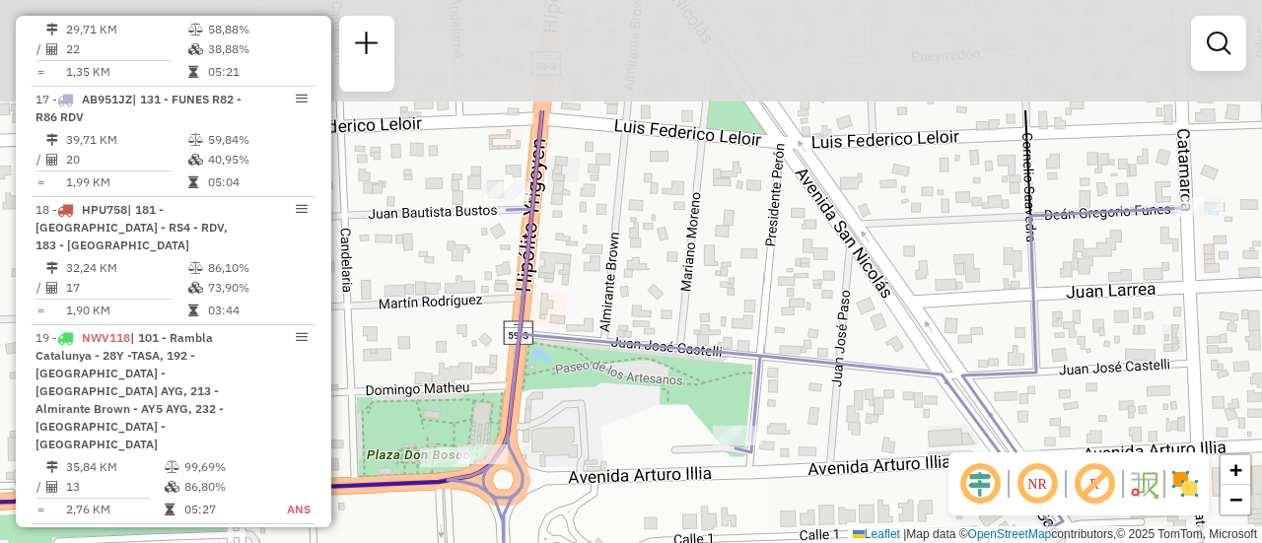
drag, startPoint x: 674, startPoint y: 265, endPoint x: 568, endPoint y: 230, distance: 111.3
click at [776, 398] on icon at bounding box center [817, 331] width 739 height 443
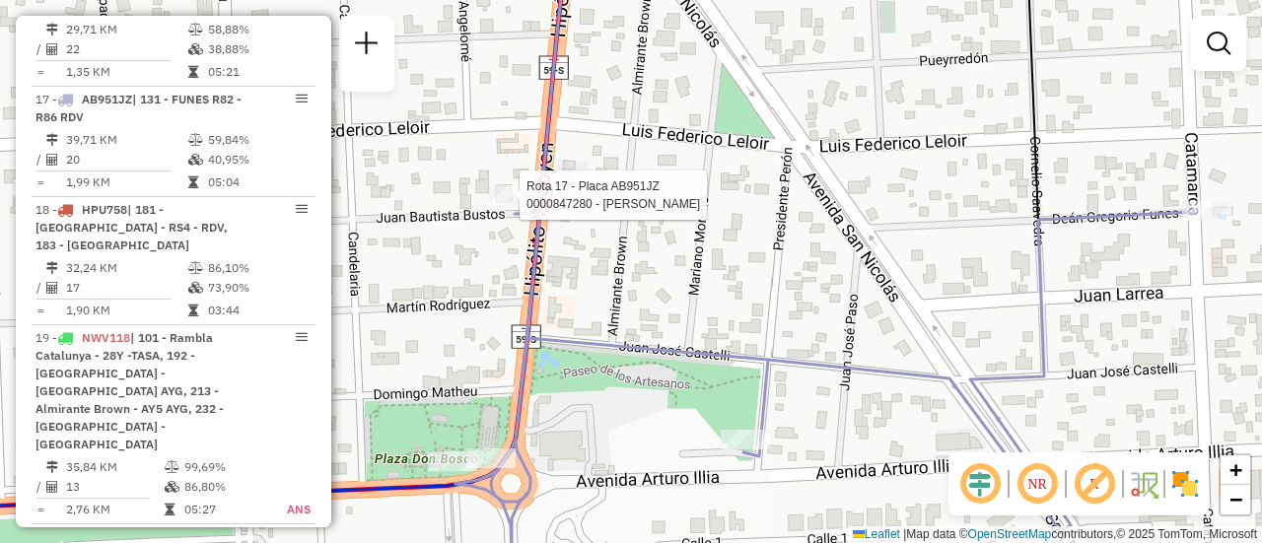
select select "**********"
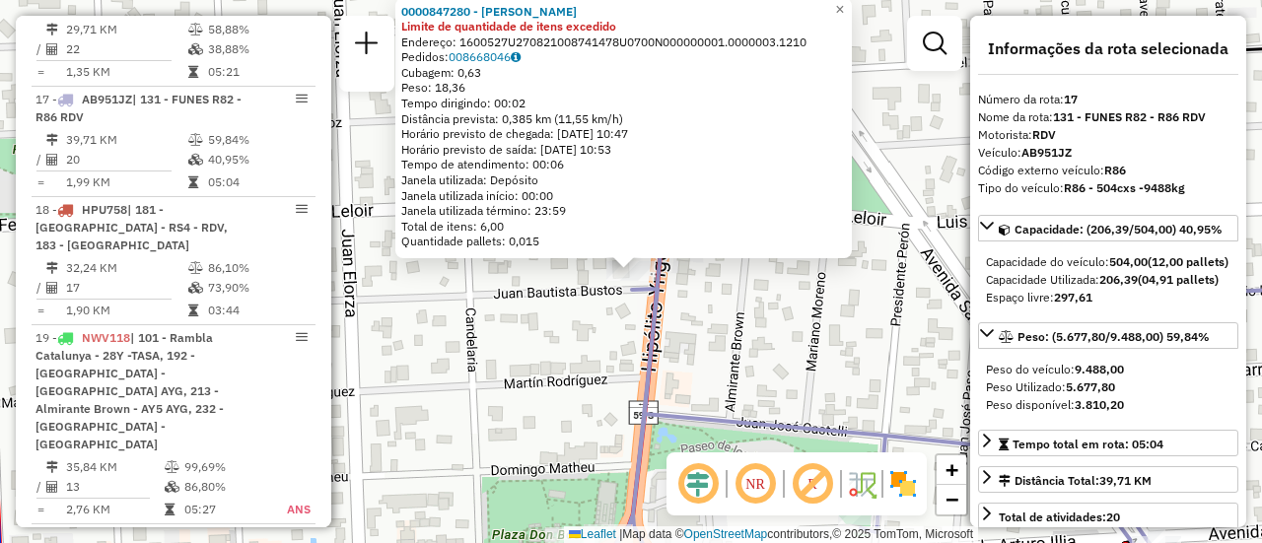
drag, startPoint x: 806, startPoint y: 336, endPoint x: 959, endPoint y: 350, distance: 154.5
click at [807, 338] on div "0000847280 - [PERSON_NAME] SUSAN Limite de quantidade de itens excedido Endereç…" at bounding box center [631, 271] width 1262 height 543
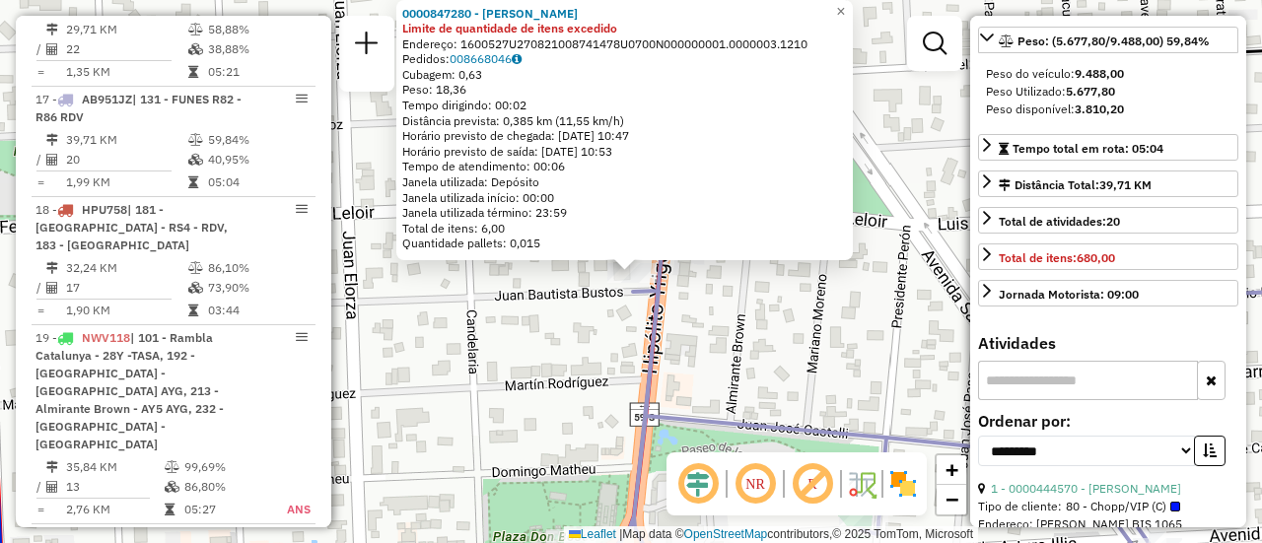
click at [872, 353] on div "0000847280 - [PERSON_NAME] SUSAN Limite de quantidade de itens excedido Endereç…" at bounding box center [631, 271] width 1262 height 543
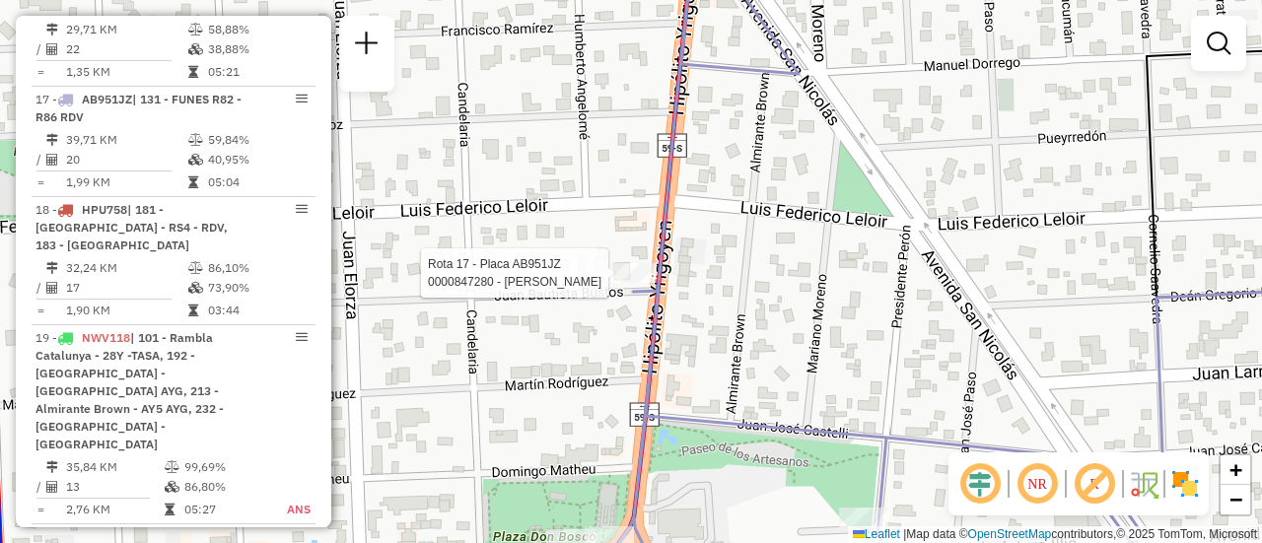
select select "**********"
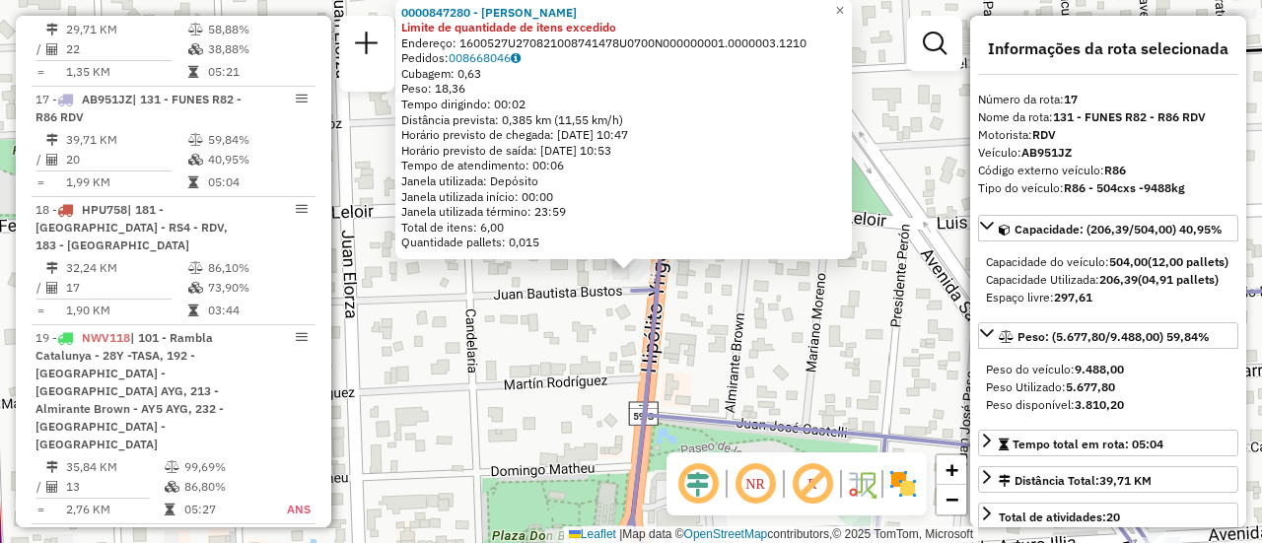
click at [760, 345] on div "Rota 17 - Placa AB951JZ 0000847280 - [PERSON_NAME] [PERSON_NAME] 0000847280 - […" at bounding box center [631, 271] width 1262 height 543
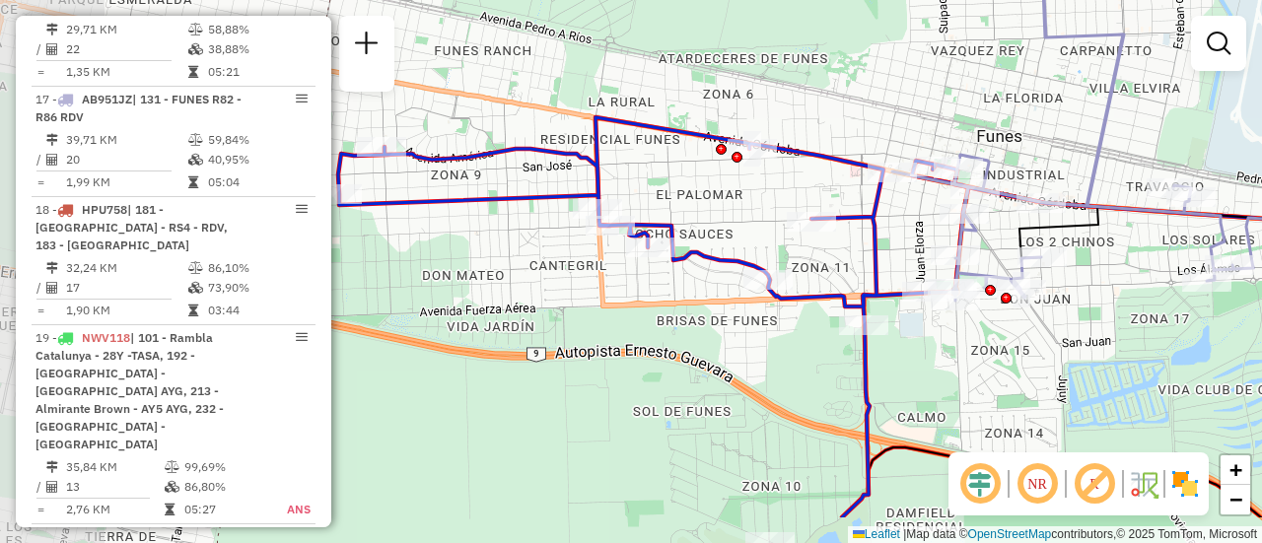
drag, startPoint x: 693, startPoint y: 329, endPoint x: 905, endPoint y: 249, distance: 226.6
click at [905, 249] on div "Janela de atendimento Grade de atendimento Capacidade Transportadoras Veículos …" at bounding box center [631, 271] width 1262 height 543
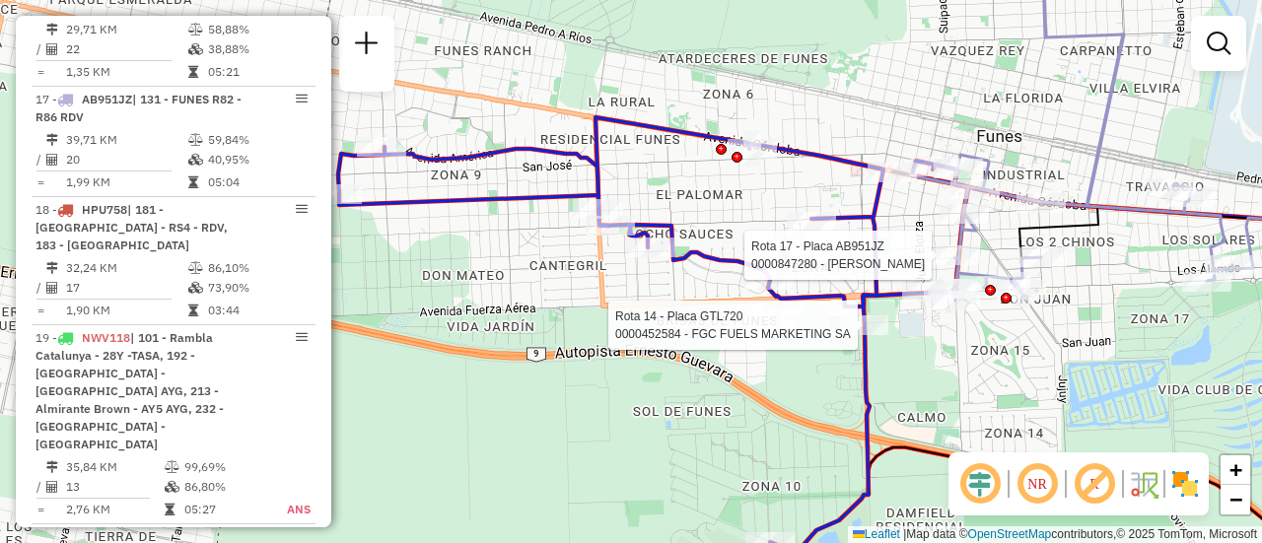
select select "**********"
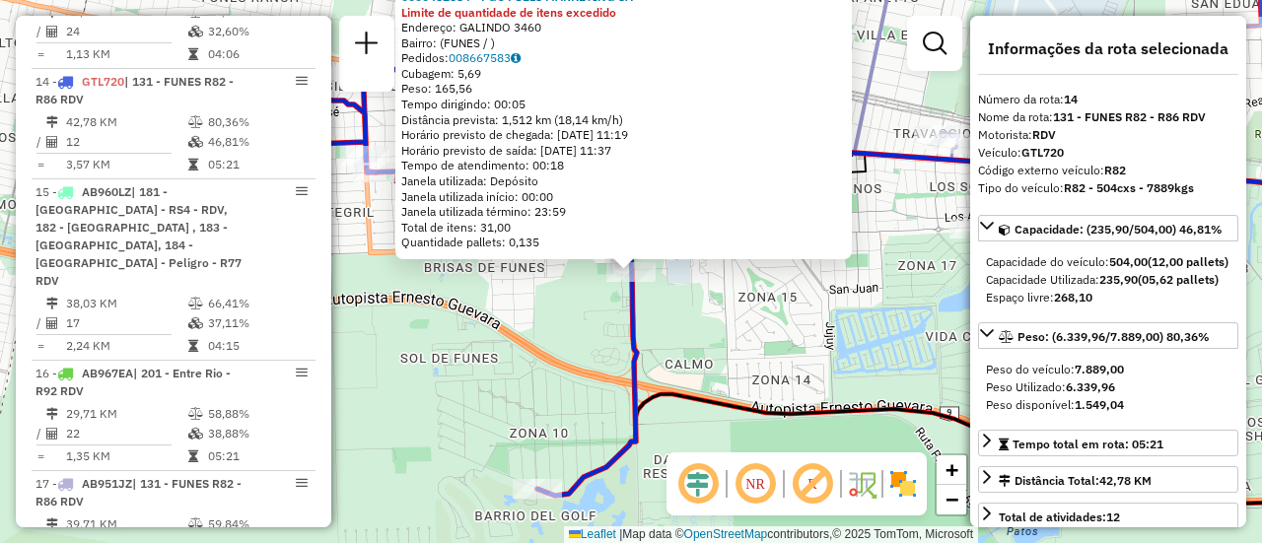
scroll to position [197, 0]
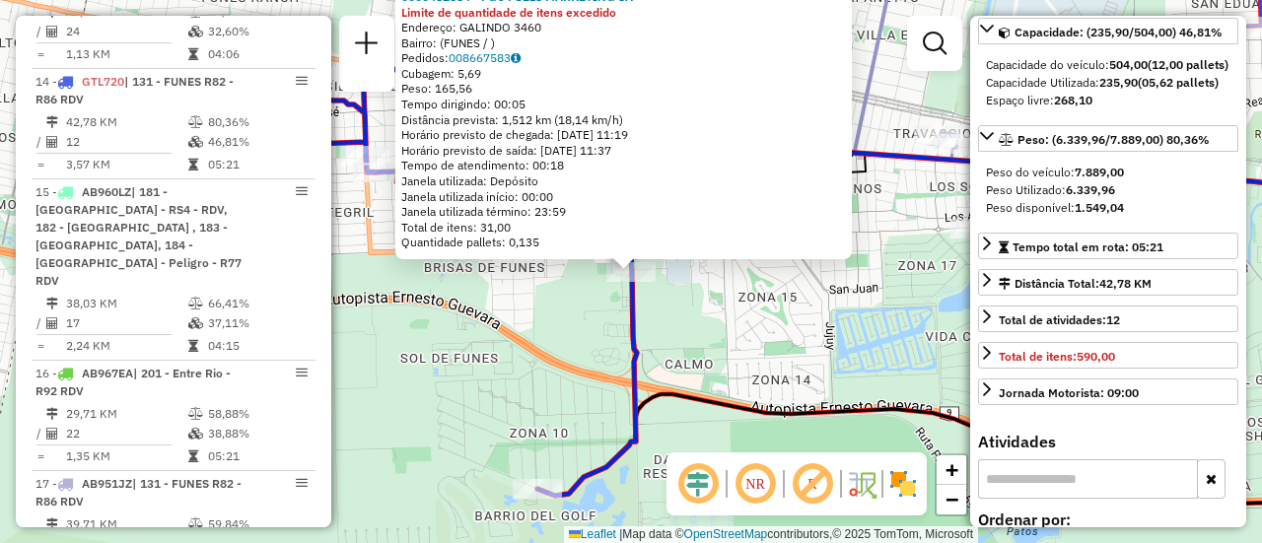
click at [830, 366] on div "0000452584 - FGC FUELS MARKETING SA Limite de quantidade de itens excedido Ende…" at bounding box center [631, 271] width 1262 height 543
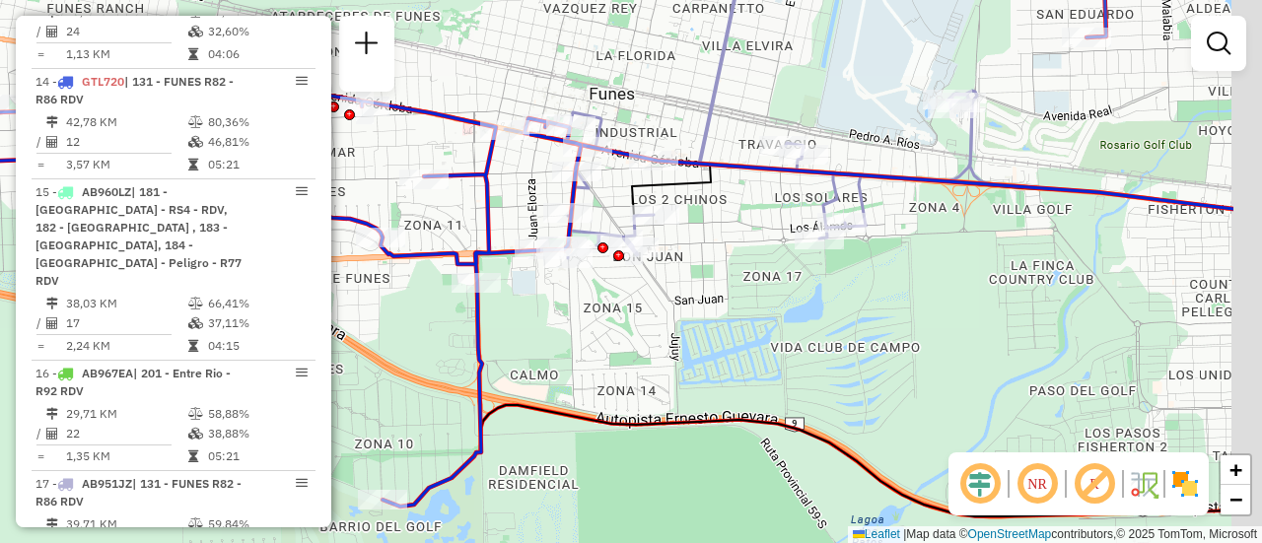
drag, startPoint x: 945, startPoint y: 339, endPoint x: 768, endPoint y: 353, distance: 177.1
click at [768, 355] on div "Janela de atendimento Grade de atendimento Capacidade Transportadoras Veículos …" at bounding box center [631, 271] width 1262 height 543
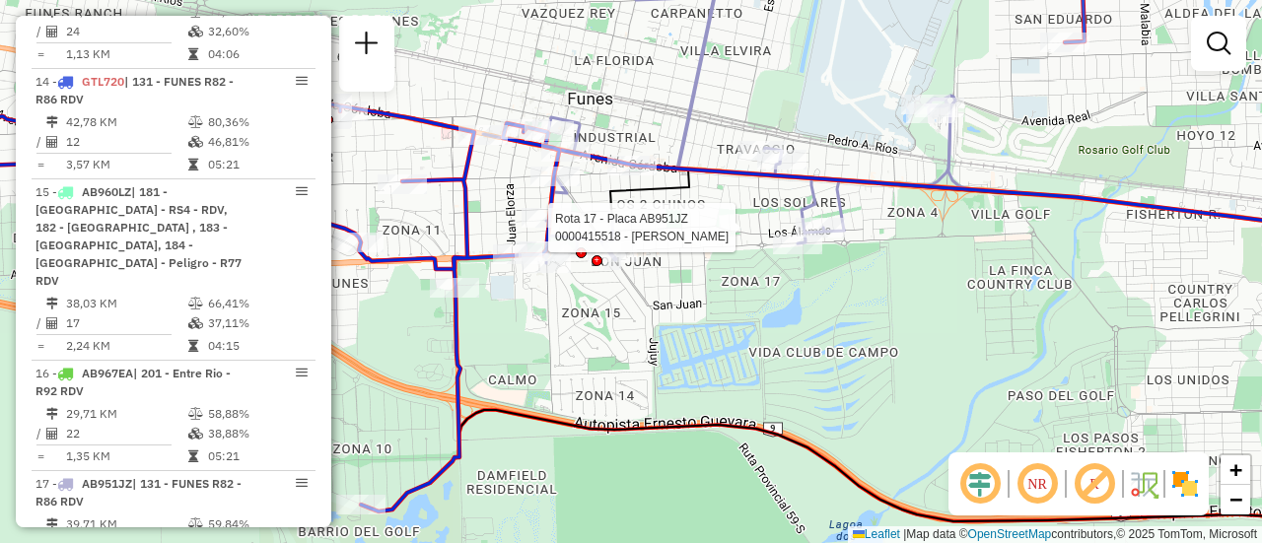
select select "**********"
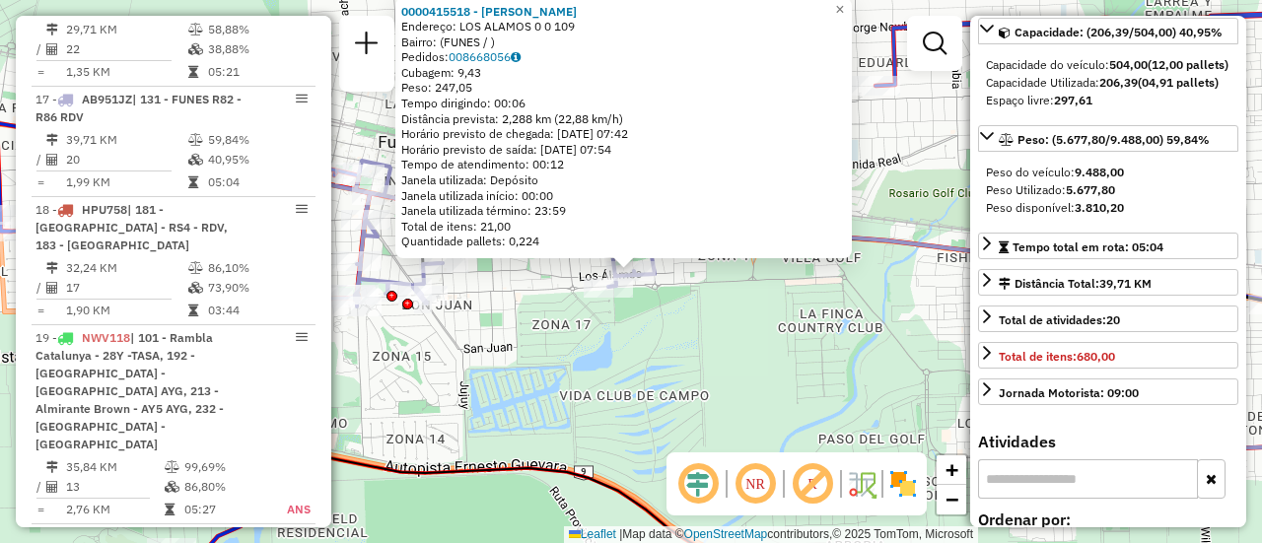
click at [806, 394] on div "0000415518 - [PERSON_NAME]: LOS ALAMOS 0 0 109 Bairro: (FUNES / ) Pedidos: 0086…" at bounding box center [631, 271] width 1262 height 543
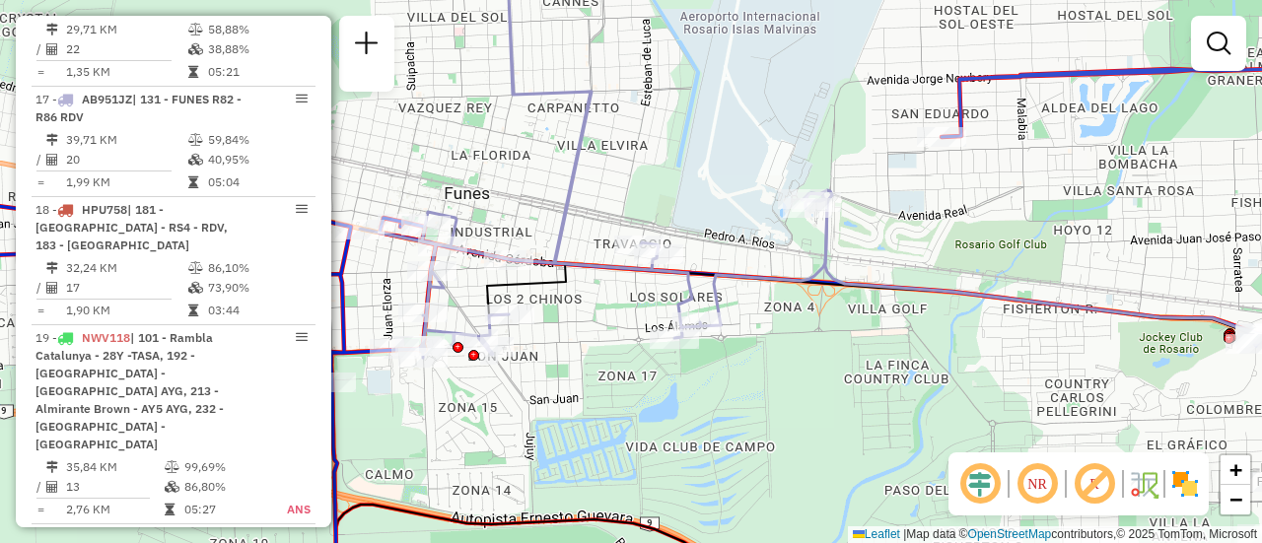
drag, startPoint x: 516, startPoint y: 314, endPoint x: 697, endPoint y: 375, distance: 191.5
click at [682, 380] on div "Janela de atendimento Grade de atendimento Capacidade Transportadoras Veículos …" at bounding box center [631, 271] width 1262 height 543
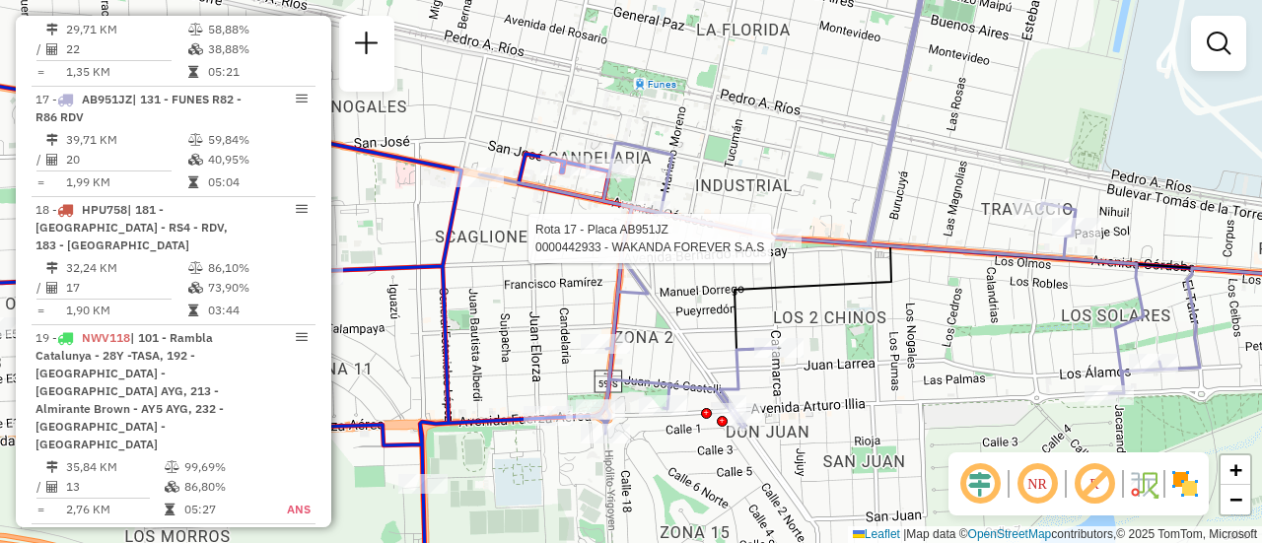
select select "**********"
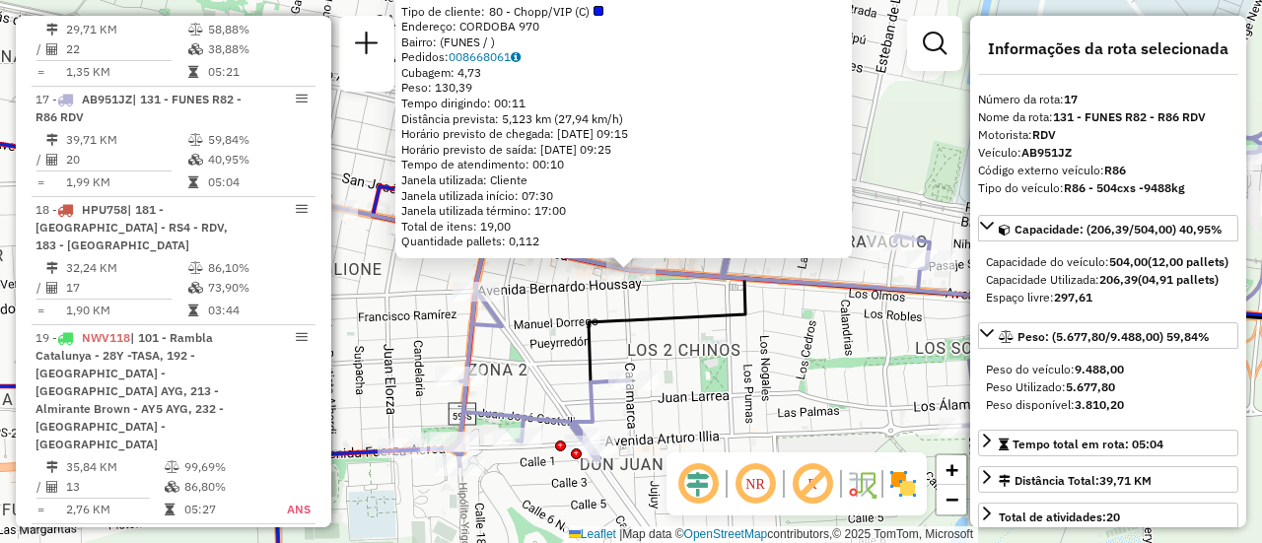
drag, startPoint x: 776, startPoint y: 396, endPoint x: 666, endPoint y: 389, distance: 110.7
click at [775, 396] on div "0000442933 - WAKANDA FOREVER S.A.S Tipo de cliente: 80 - Chopp/VIP (C) Endereço…" at bounding box center [631, 271] width 1262 height 543
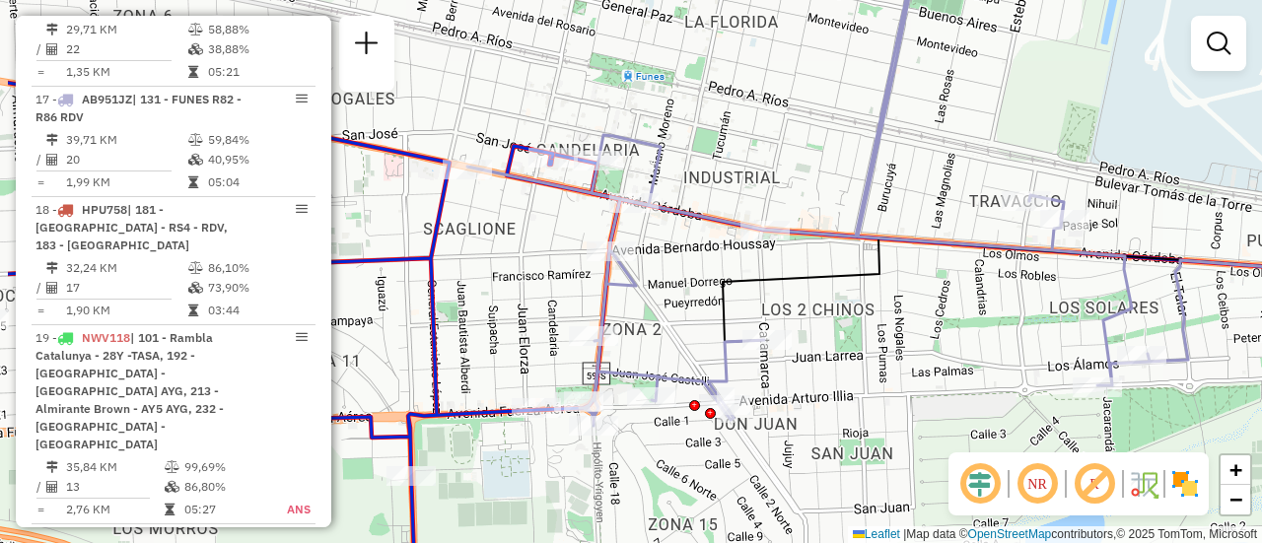
drag, startPoint x: 898, startPoint y: 342, endPoint x: 1145, endPoint y: 178, distance: 295.9
click at [1144, 181] on div "Janela de atendimento Grade de atendimento Capacidade Transportadoras Veículos …" at bounding box center [631, 271] width 1262 height 543
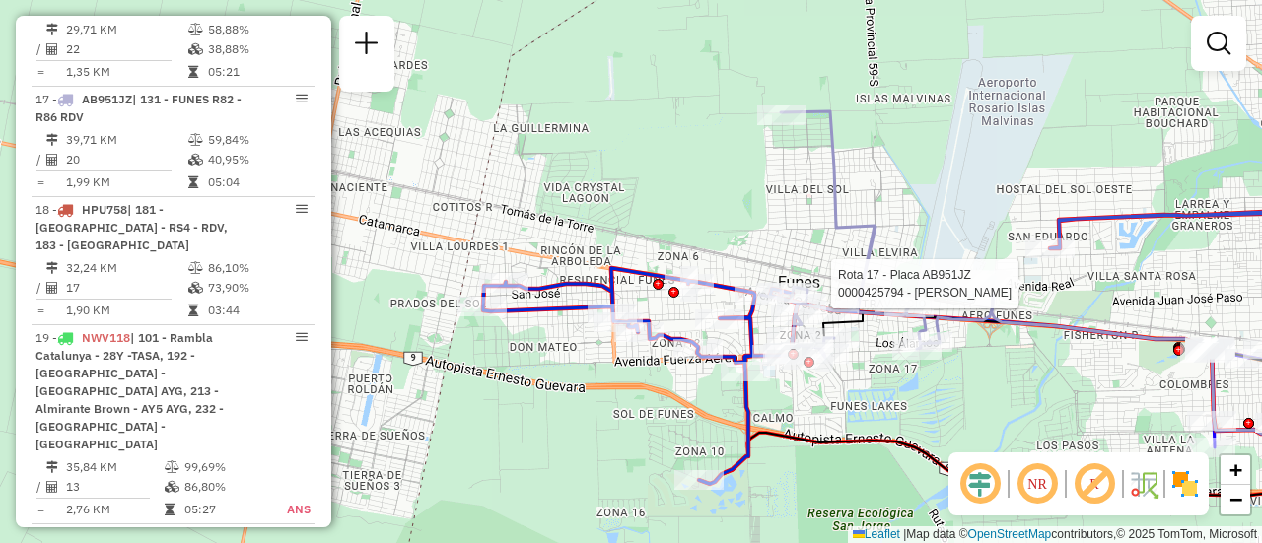
select select "**********"
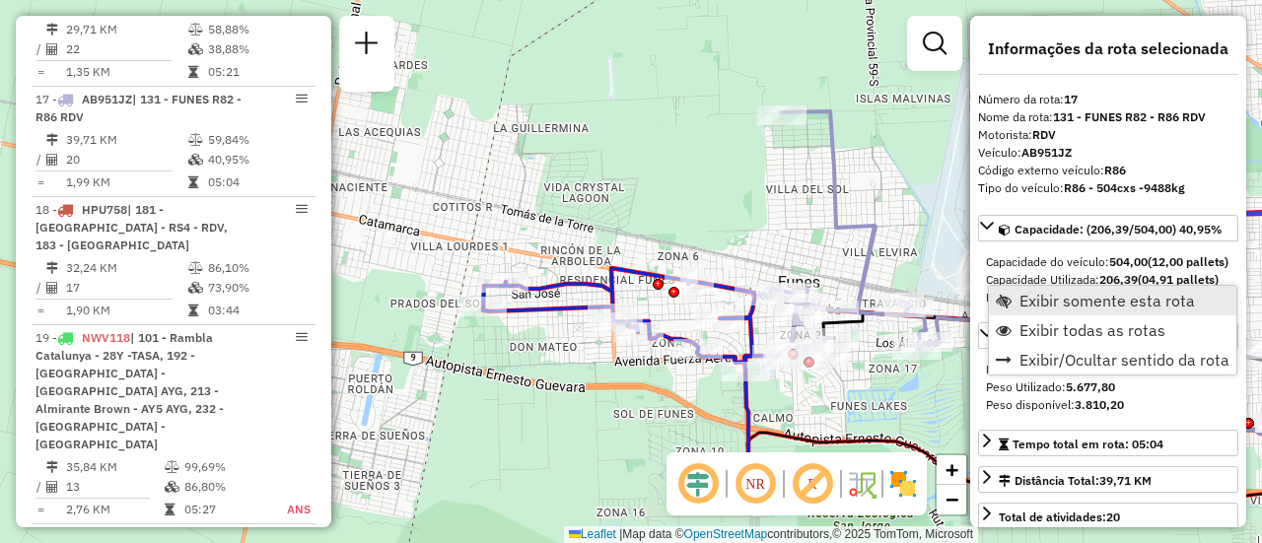
click at [1047, 302] on span "Exibir somente esta rota" at bounding box center [1108, 301] width 176 height 16
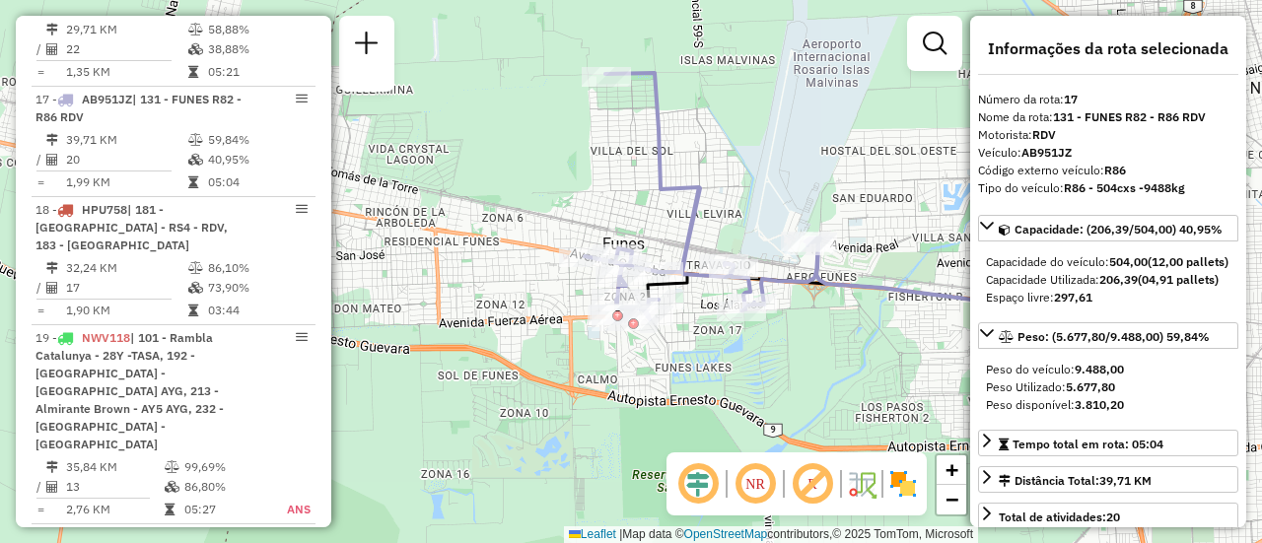
drag, startPoint x: 658, startPoint y: 217, endPoint x: 893, endPoint y: 178, distance: 238.8
click at [893, 178] on div "Janela de atendimento Grade de atendimento Capacidade Transportadoras Veículos …" at bounding box center [631, 271] width 1262 height 543
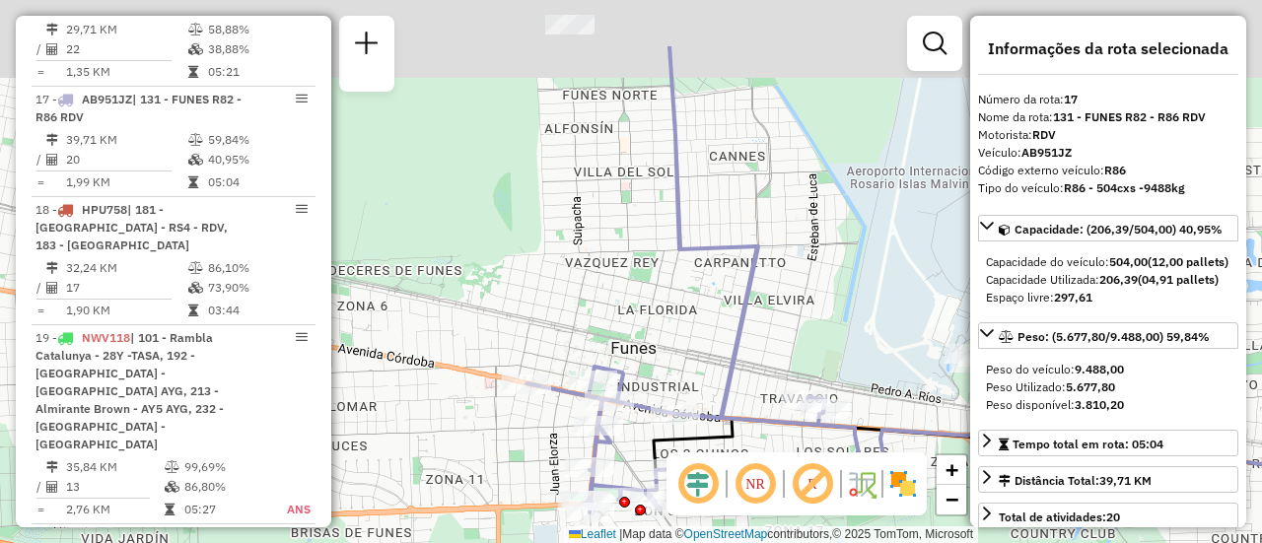
drag, startPoint x: 593, startPoint y: 131, endPoint x: 618, endPoint y: 356, distance: 226.3
click at [618, 363] on div "Janela de atendimento Grade de atendimento Capacidade Transportadoras Veículos …" at bounding box center [631, 271] width 1262 height 543
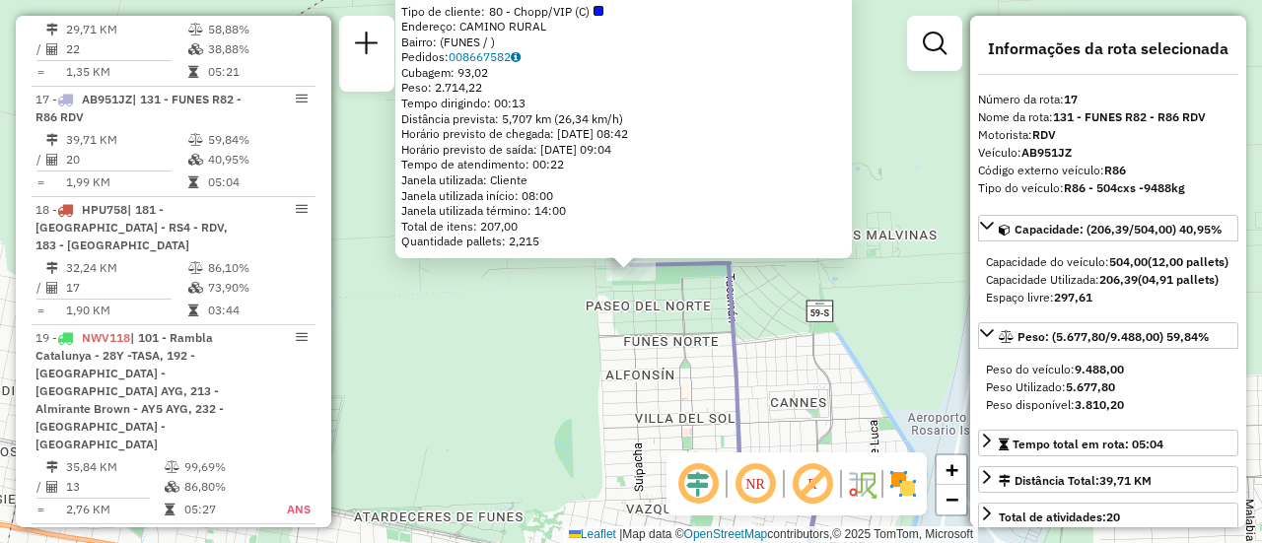
click at [652, 328] on div "0000451295 - FIDEICOMISO DE ADMINISTRACION DAMFIELD SPORTS Tipo de cliente: 80 …" at bounding box center [631, 271] width 1262 height 543
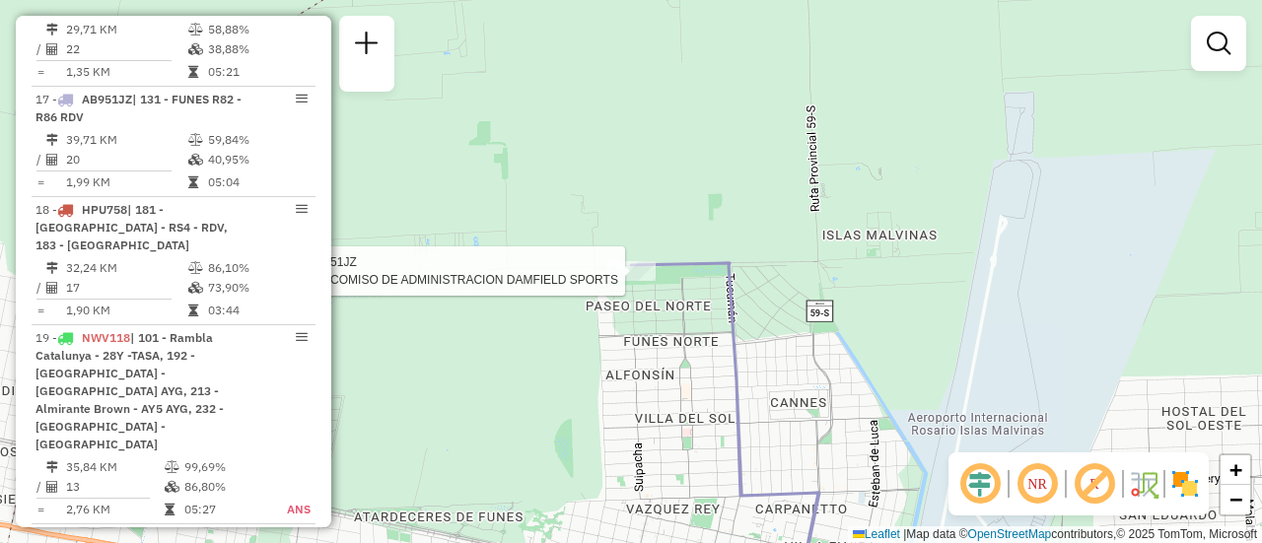
select select "**********"
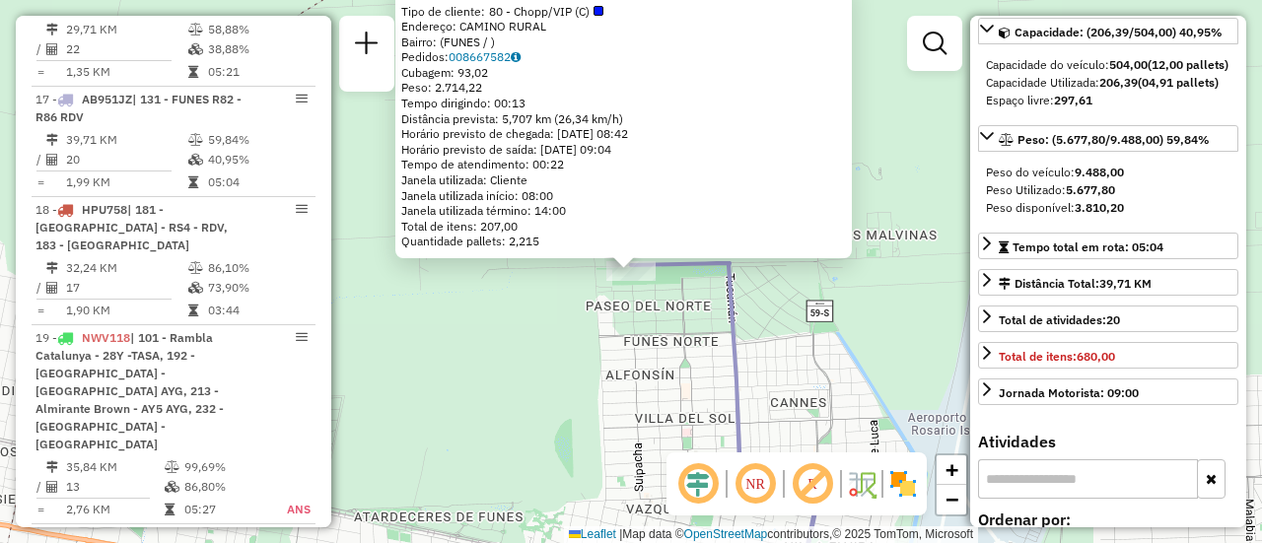
scroll to position [0, 0]
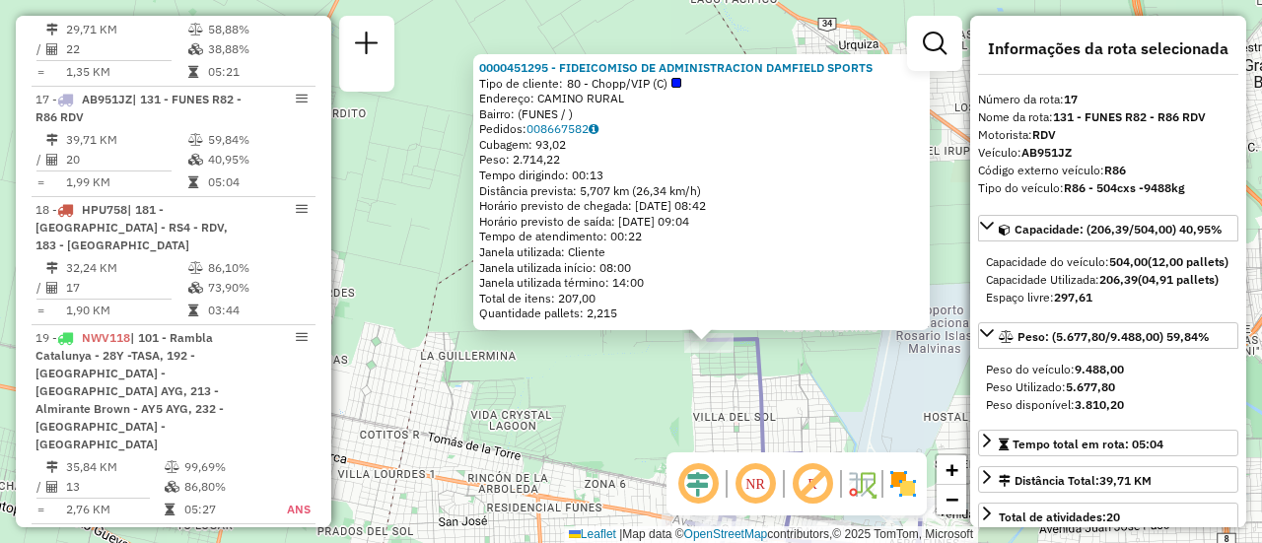
click at [700, 412] on div "0000451295 - FIDEICOMISO DE ADMINISTRACION DAMFIELD SPORTS Tipo de cliente: 80 …" at bounding box center [631, 271] width 1262 height 543
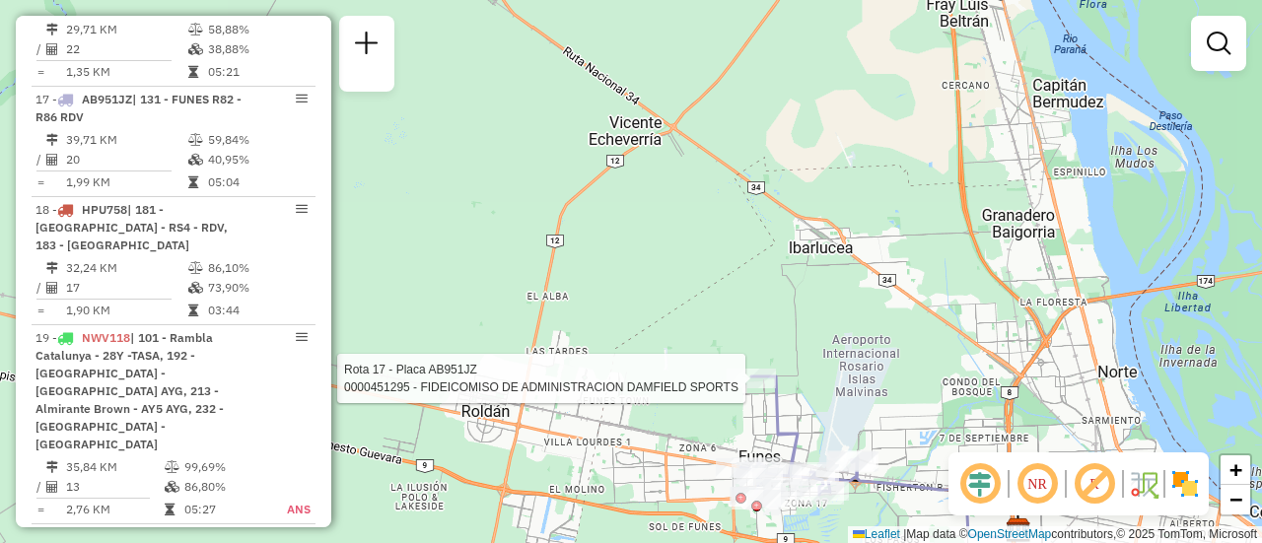
select select "**********"
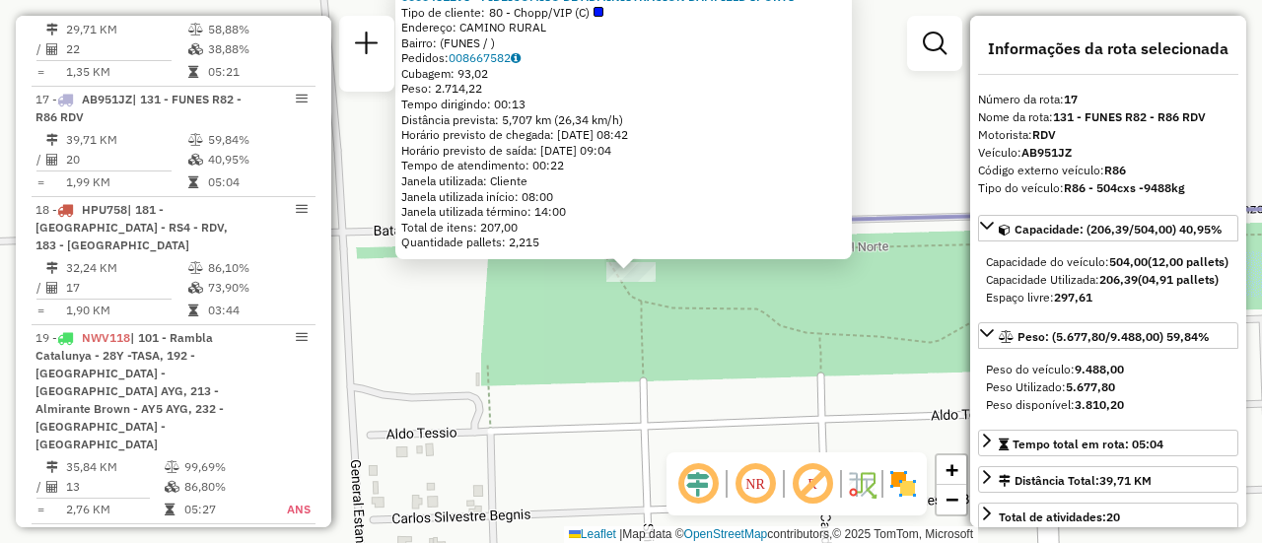
scroll to position [197, 0]
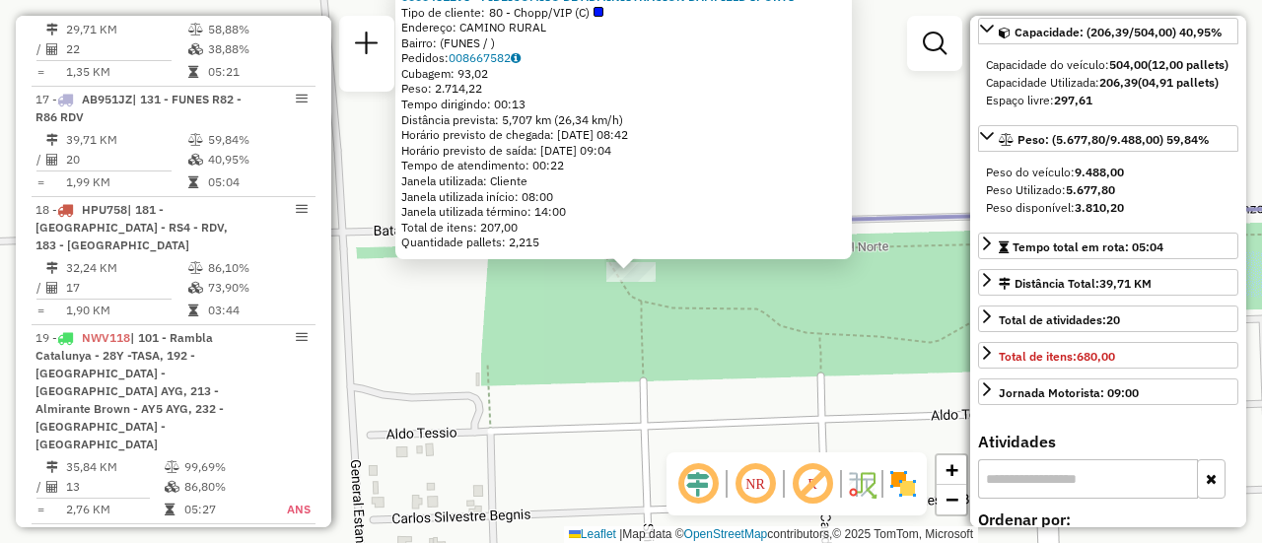
click at [610, 432] on div "0000451295 - FIDEICOMISO DE ADMINISTRACION DAMFIELD SPORTS Tipo de cliente: 80 …" at bounding box center [631, 271] width 1262 height 543
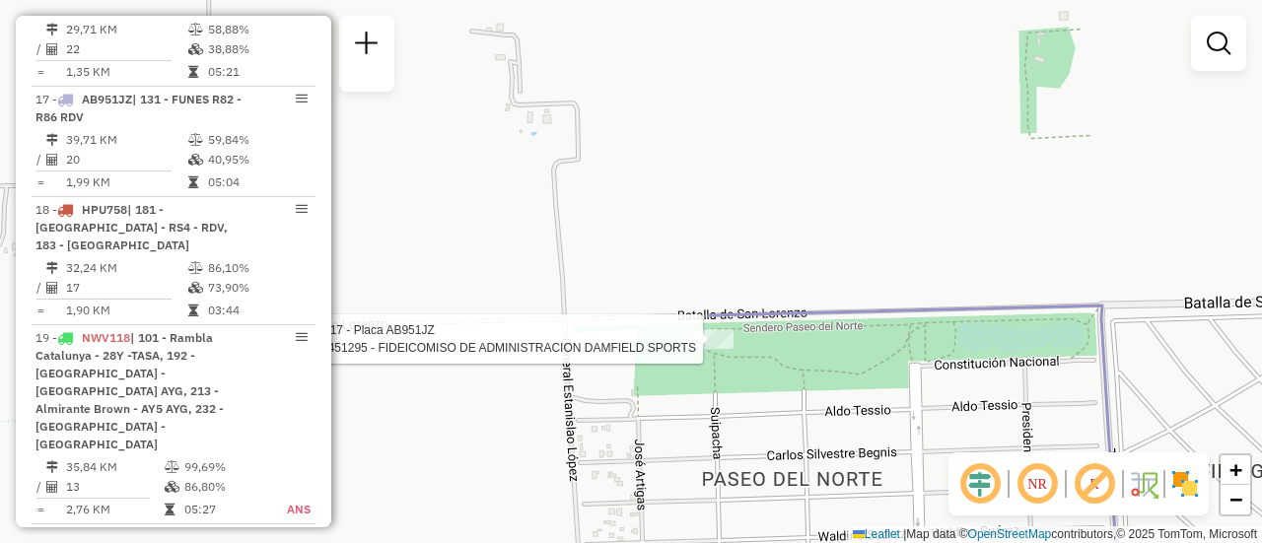
select select "**********"
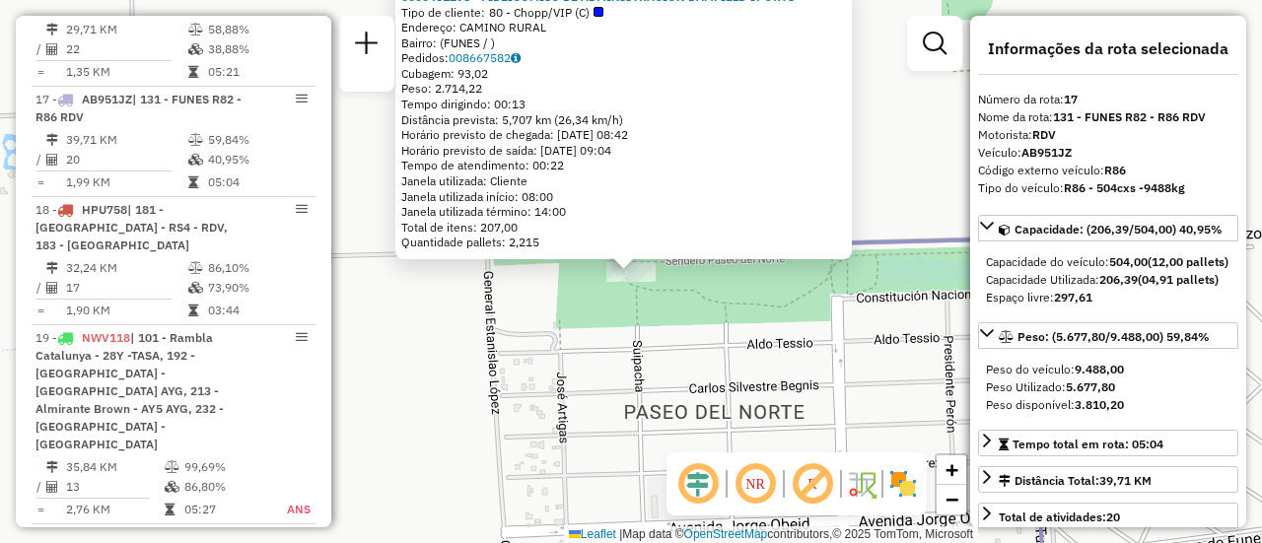
click at [594, 352] on div "0000451295 - FIDEICOMISO DE ADMINISTRACION DAMFIELD SPORTS Tipo de cliente: 80 …" at bounding box center [631, 271] width 1262 height 543
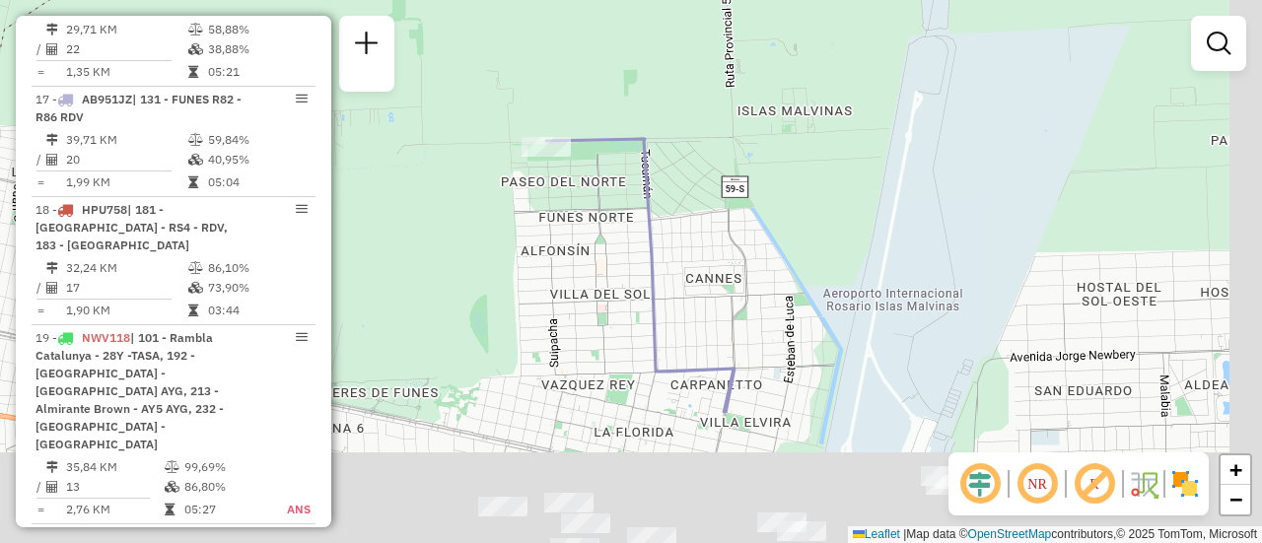
drag, startPoint x: 793, startPoint y: 376, endPoint x: 689, endPoint y: 179, distance: 221.9
click at [691, 183] on div "Janela de atendimento Grade de atendimento Capacidade Transportadoras Veículos …" at bounding box center [631, 271] width 1262 height 543
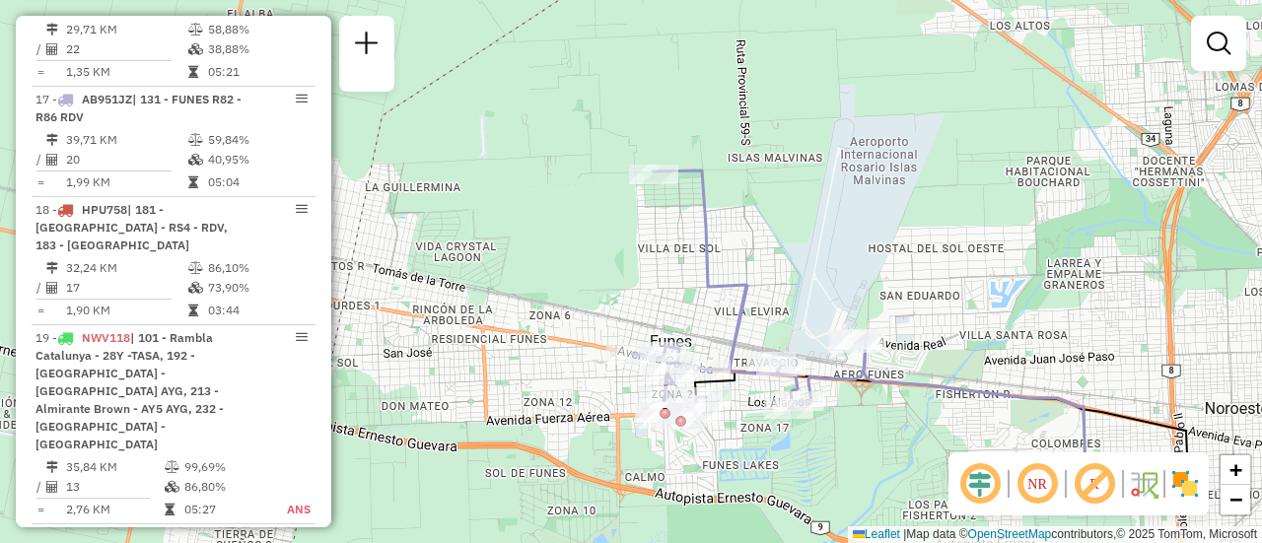
drag, startPoint x: 784, startPoint y: 347, endPoint x: 759, endPoint y: 197, distance: 151.9
click at [759, 198] on div "Janela de atendimento Grade de atendimento Capacidade Transportadoras Veículos …" at bounding box center [631, 271] width 1262 height 543
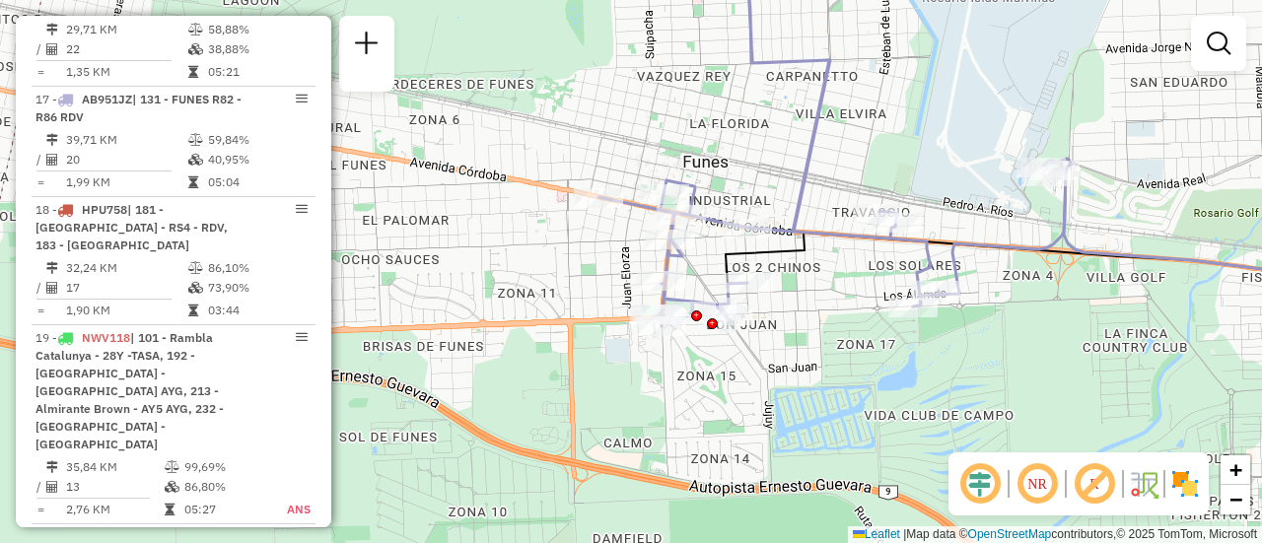
click at [1016, 351] on div "Janela de atendimento Grade de atendimento Capacidade Transportadoras Veículos …" at bounding box center [631, 271] width 1262 height 543
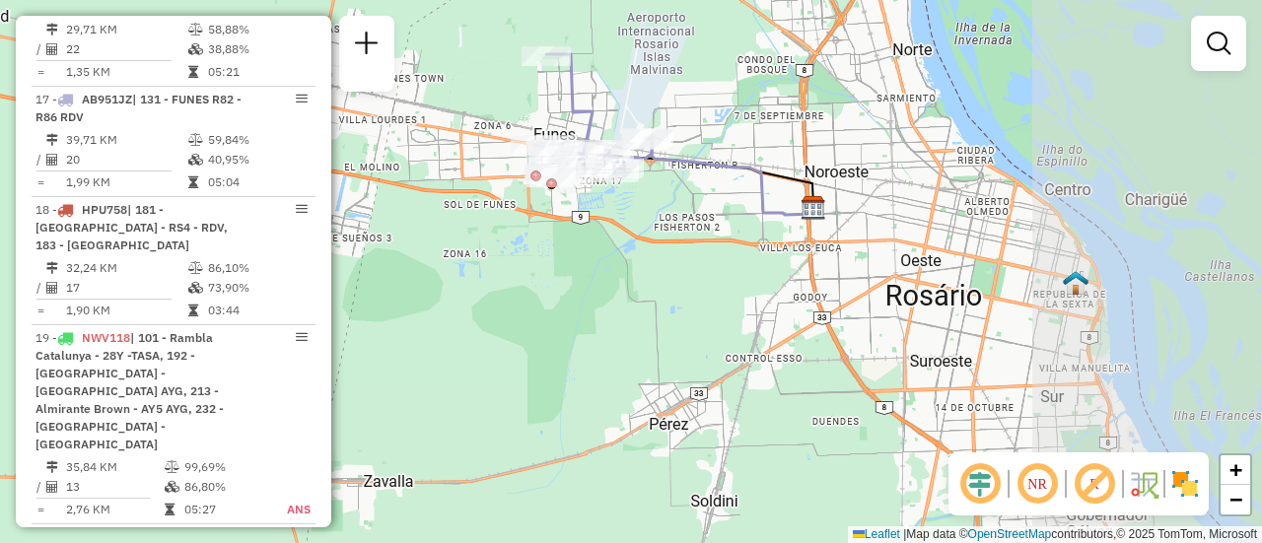
drag, startPoint x: 1036, startPoint y: 183, endPoint x: 683, endPoint y: 179, distance: 353.1
click at [653, 164] on div "Janela de atendimento Grade de atendimento Capacidade Transportadoras Veículos …" at bounding box center [631, 271] width 1262 height 543
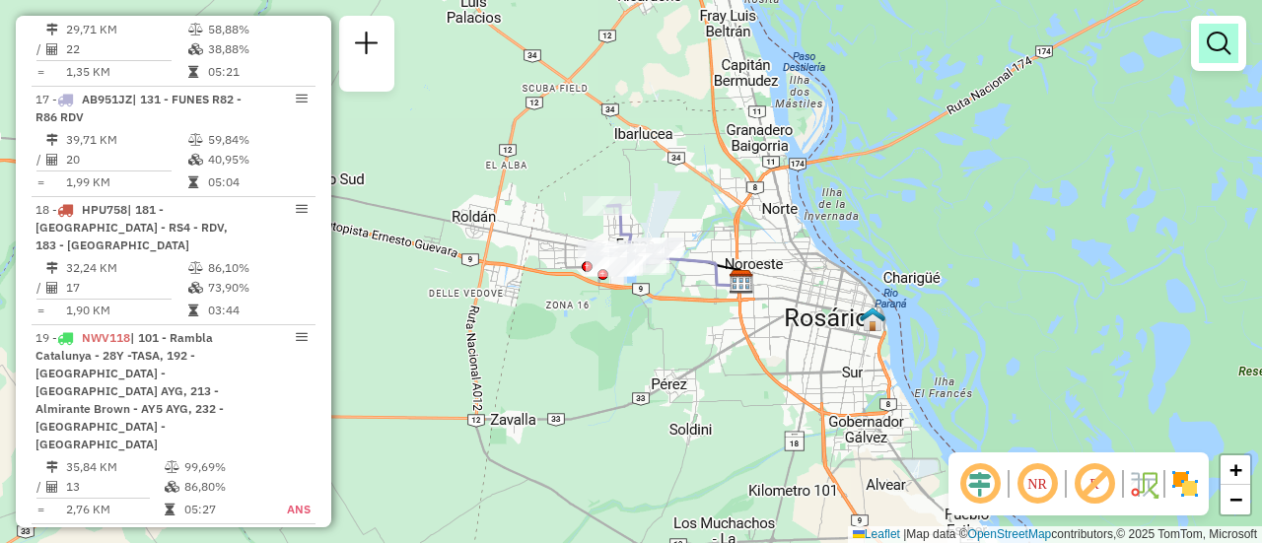
click at [1226, 38] on em at bounding box center [1219, 44] width 24 height 24
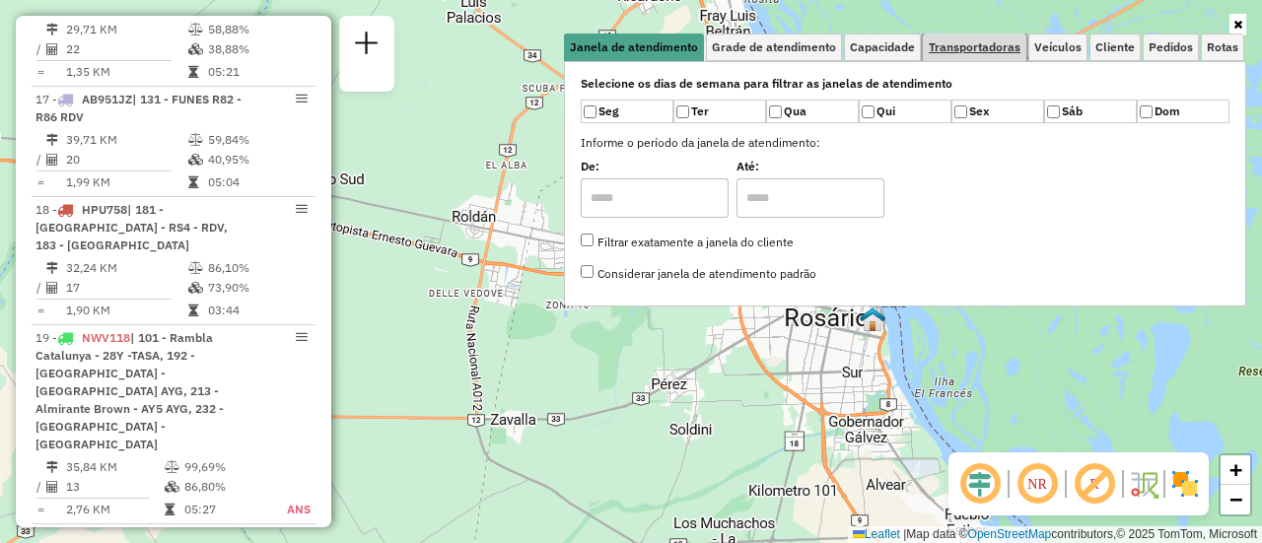
click at [1003, 46] on span "Transportadoras" at bounding box center [975, 47] width 92 height 12
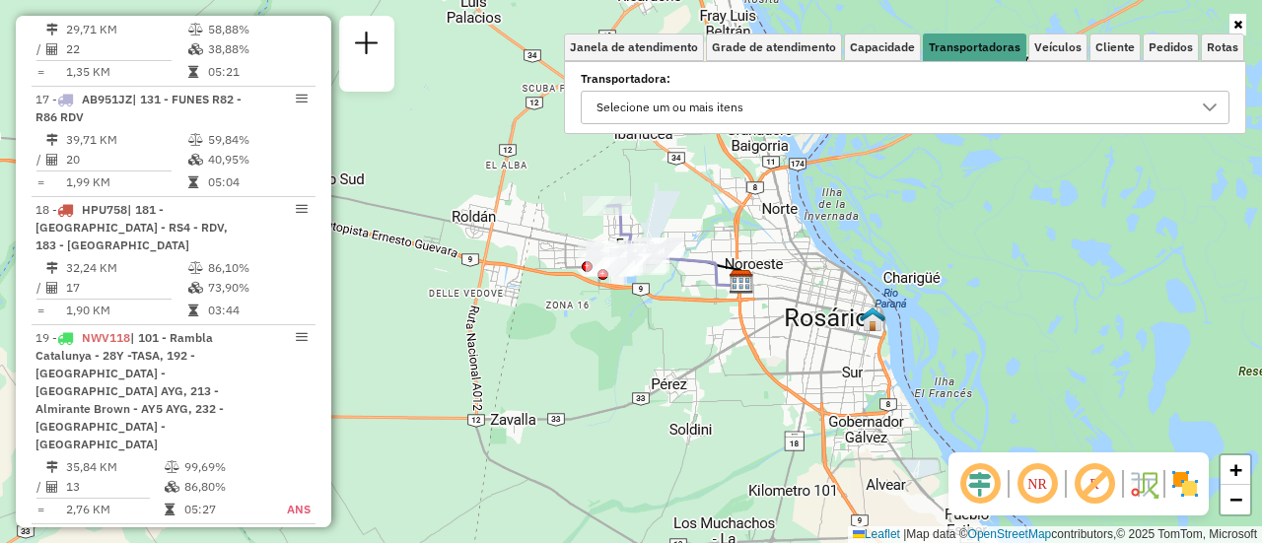
click at [1212, 108] on icon at bounding box center [1210, 108] width 14 height 8
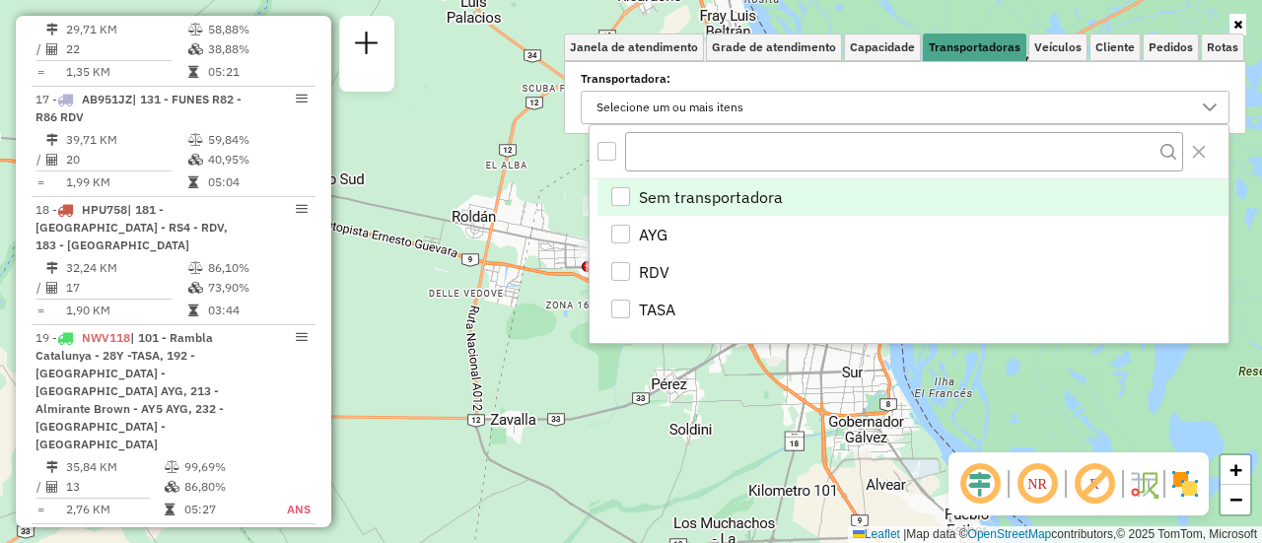
click at [756, 445] on div "Janela de atendimento Grade de atendimento Capacidade Transportadoras Veículos …" at bounding box center [631, 271] width 1262 height 543
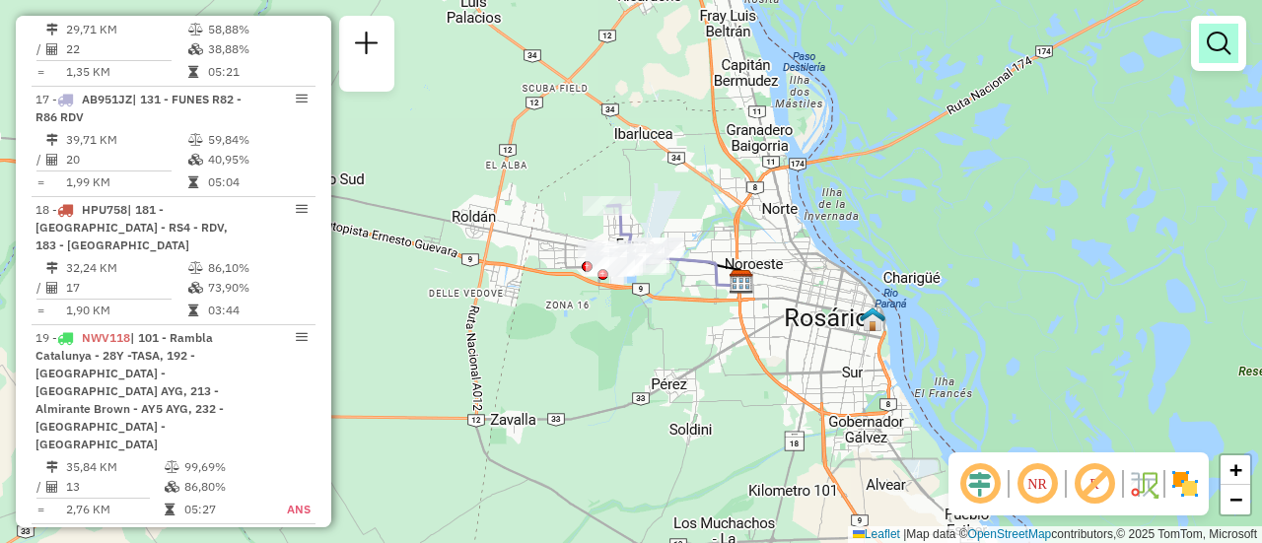
click at [1221, 42] on em at bounding box center [1219, 44] width 24 height 24
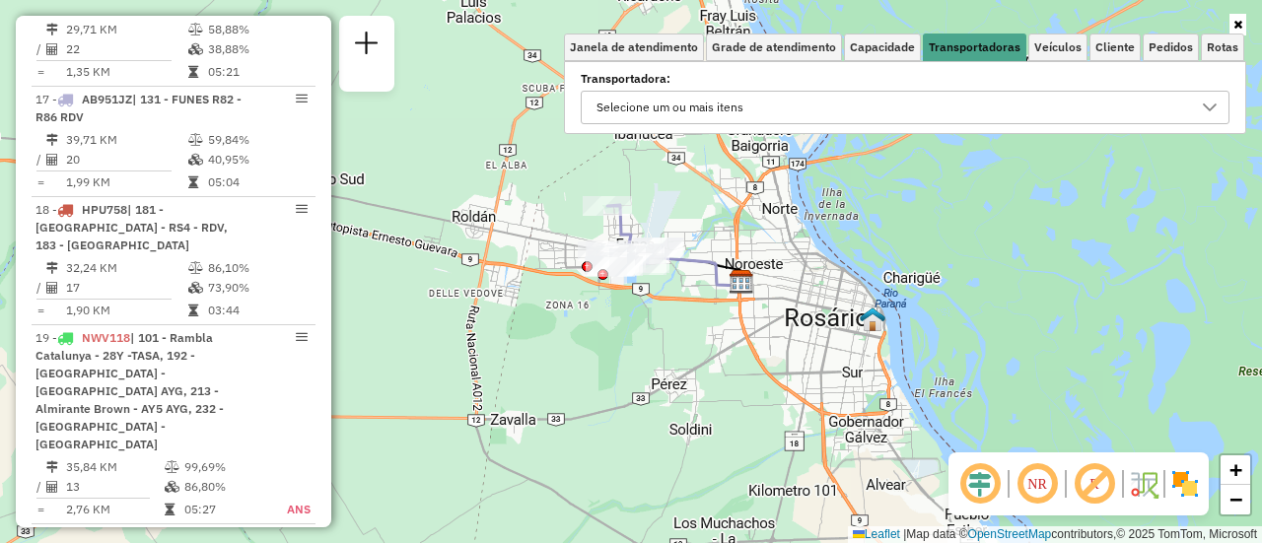
click at [1213, 105] on icon at bounding box center [1210, 108] width 16 height 16
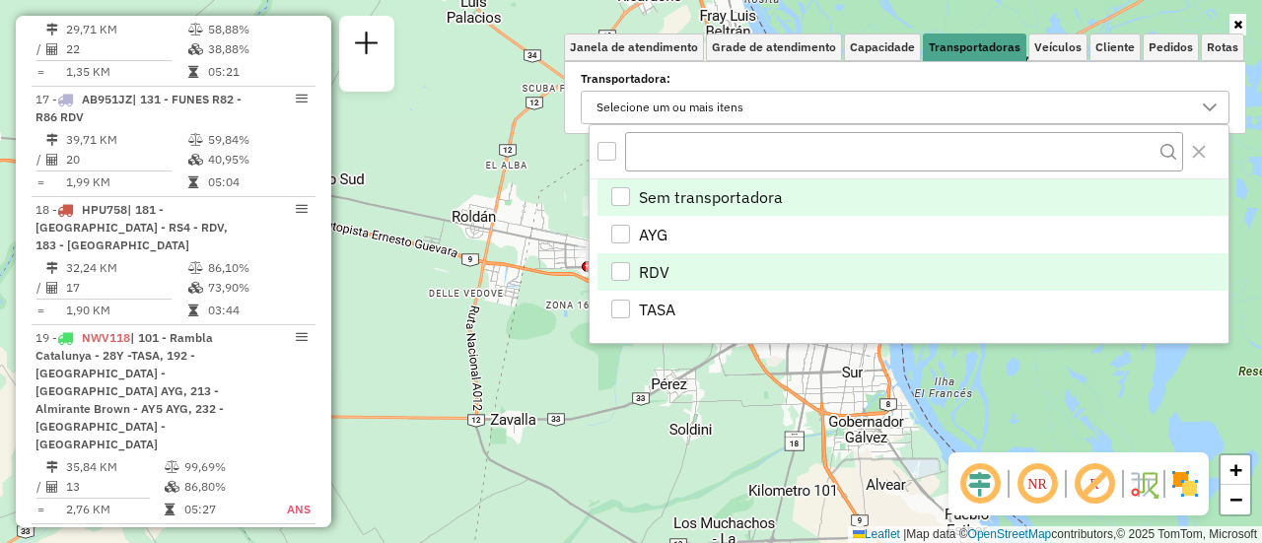
click at [626, 270] on div "RDV" at bounding box center [620, 271] width 19 height 19
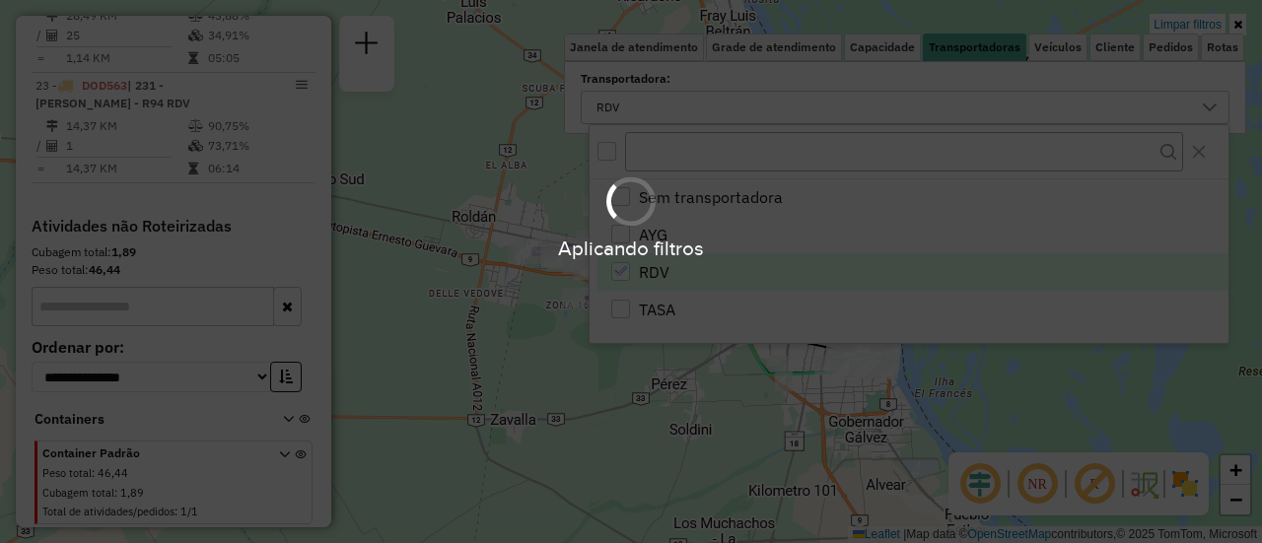
scroll to position [1418, 0]
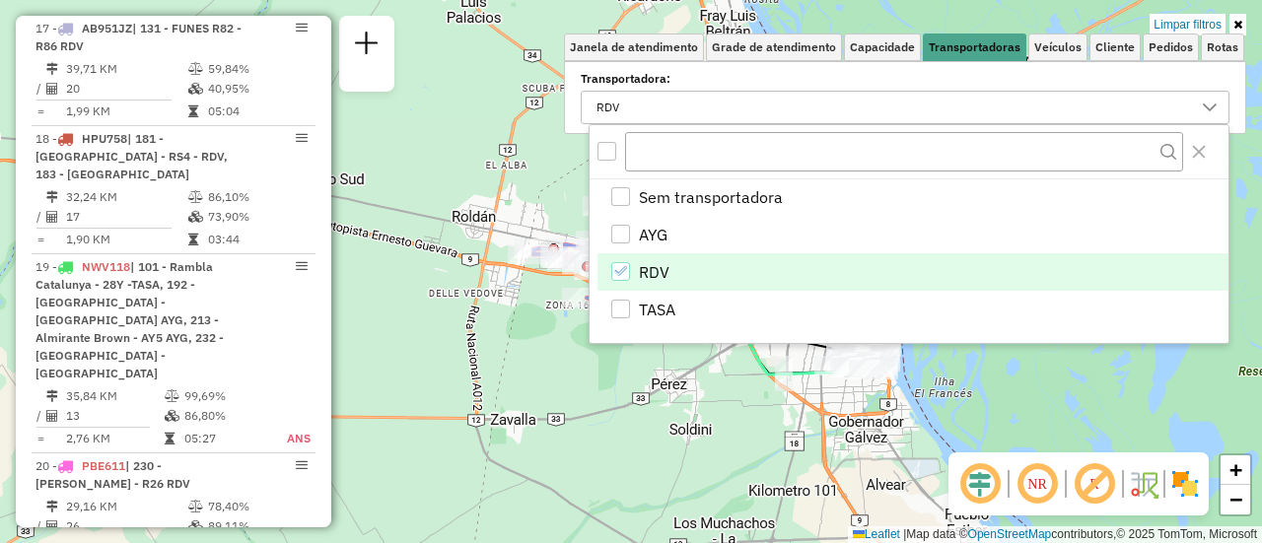
click at [725, 411] on div "Limpar filtros Janela de atendimento Grade de atendimento Capacidade Transporta…" at bounding box center [631, 271] width 1262 height 543
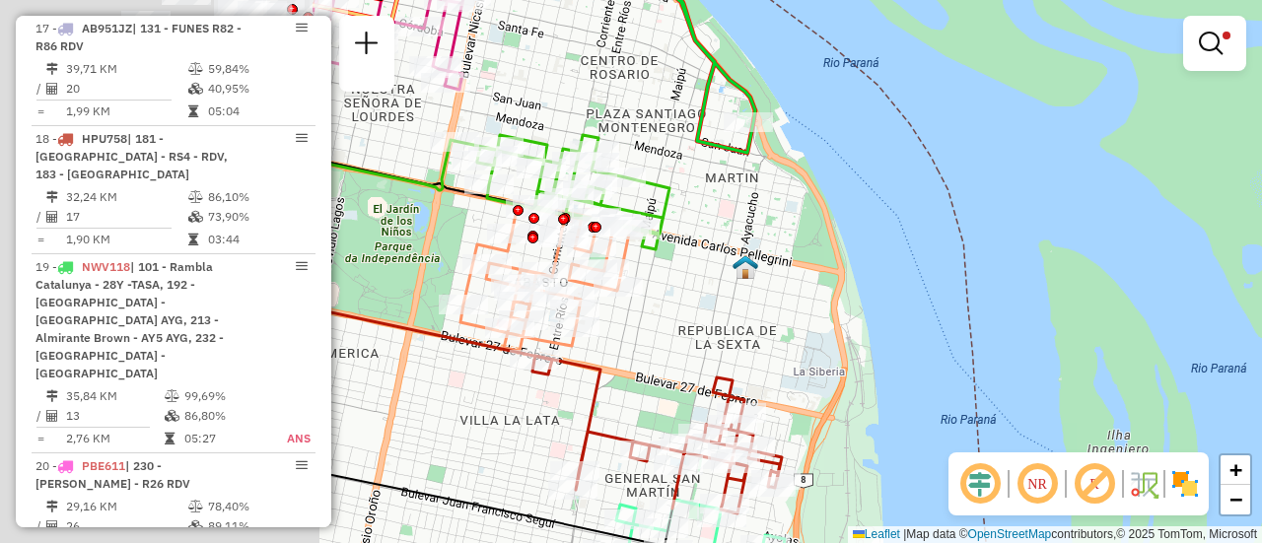
drag, startPoint x: 644, startPoint y: 246, endPoint x: 1250, endPoint y: 294, distance: 608.4
click at [1261, 294] on div "Limpar filtros Janela de atendimento Grade de atendimento Capacidade Transporta…" at bounding box center [631, 271] width 1262 height 543
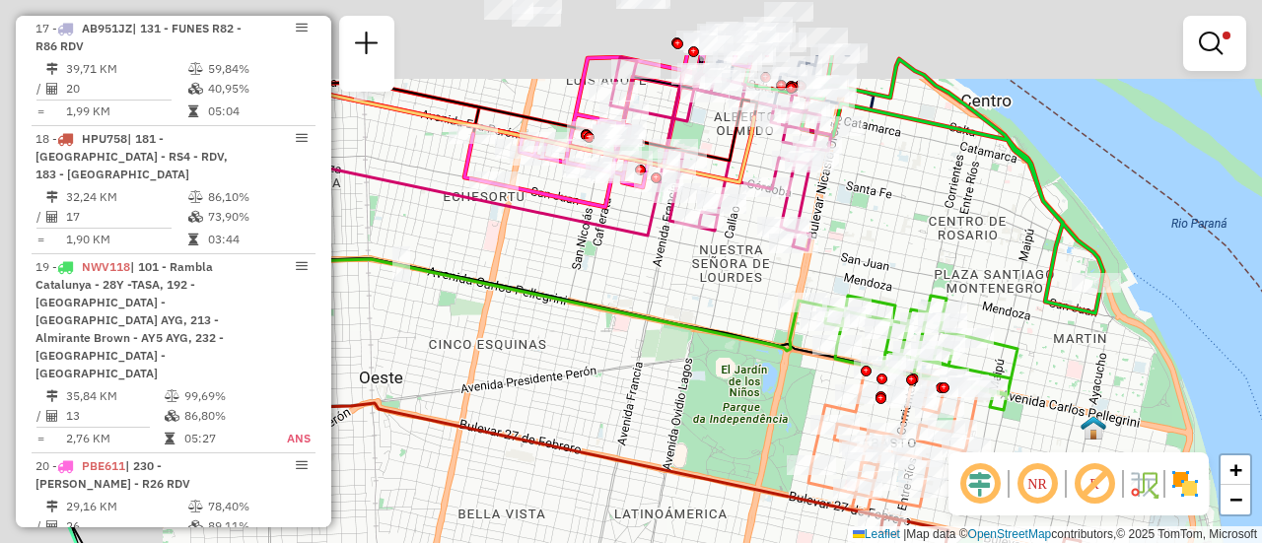
drag, startPoint x: 609, startPoint y: 248, endPoint x: 776, endPoint y: 329, distance: 185.7
click at [767, 363] on div "Limpar filtros Janela de atendimento Grade de atendimento Capacidade Transporta…" at bounding box center [631, 271] width 1262 height 543
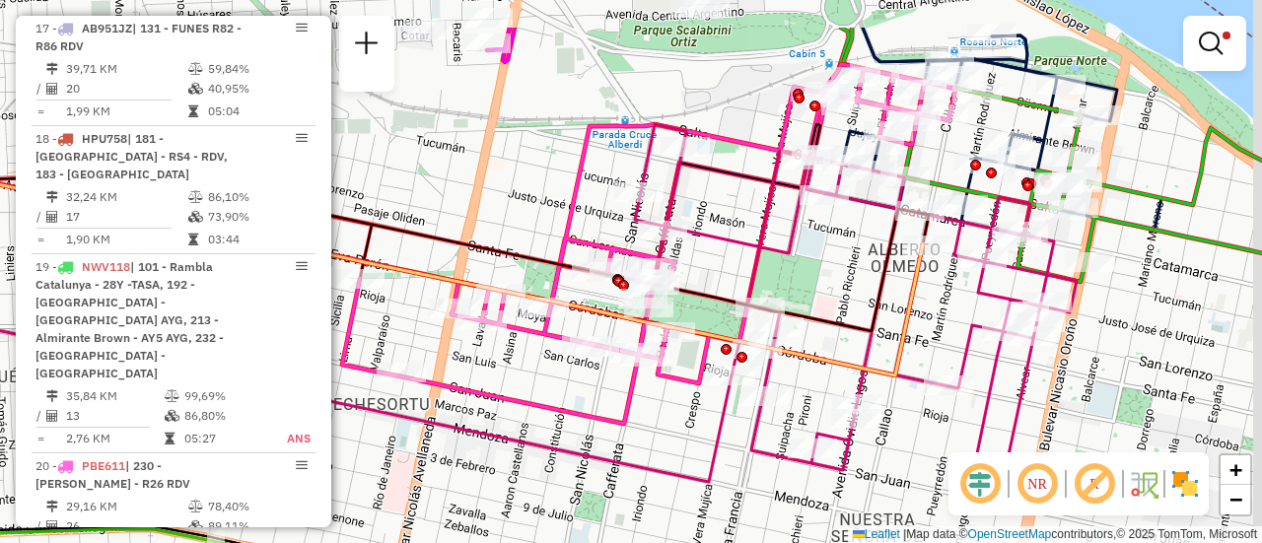
drag, startPoint x: 780, startPoint y: 88, endPoint x: 761, endPoint y: 199, distance: 113.0
click at [761, 199] on icon at bounding box center [856, 317] width 442 height 386
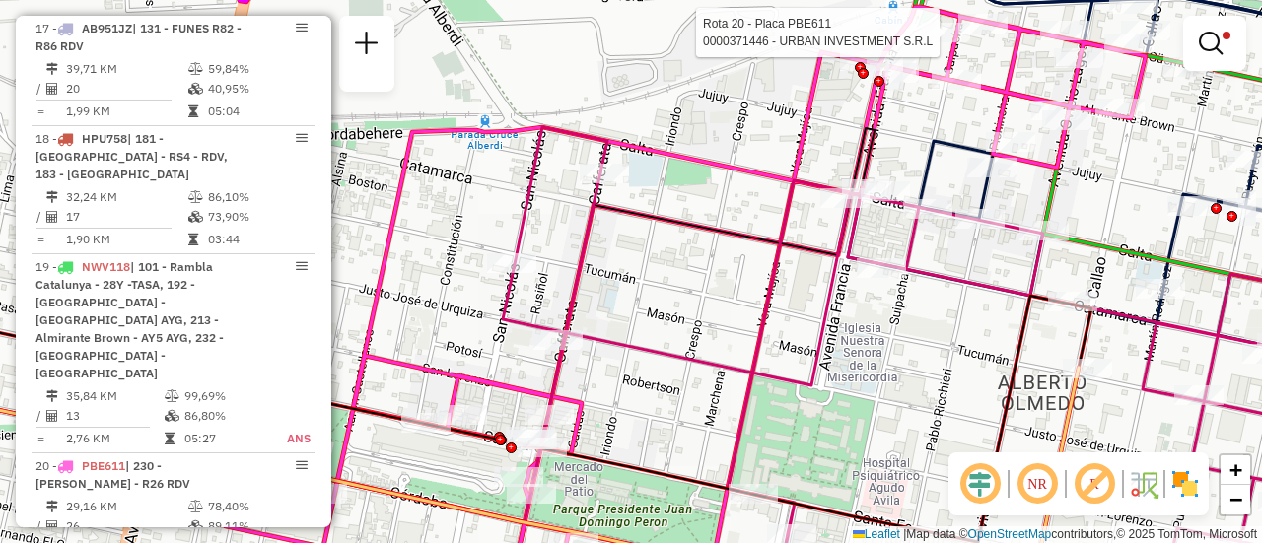
select select "**********"
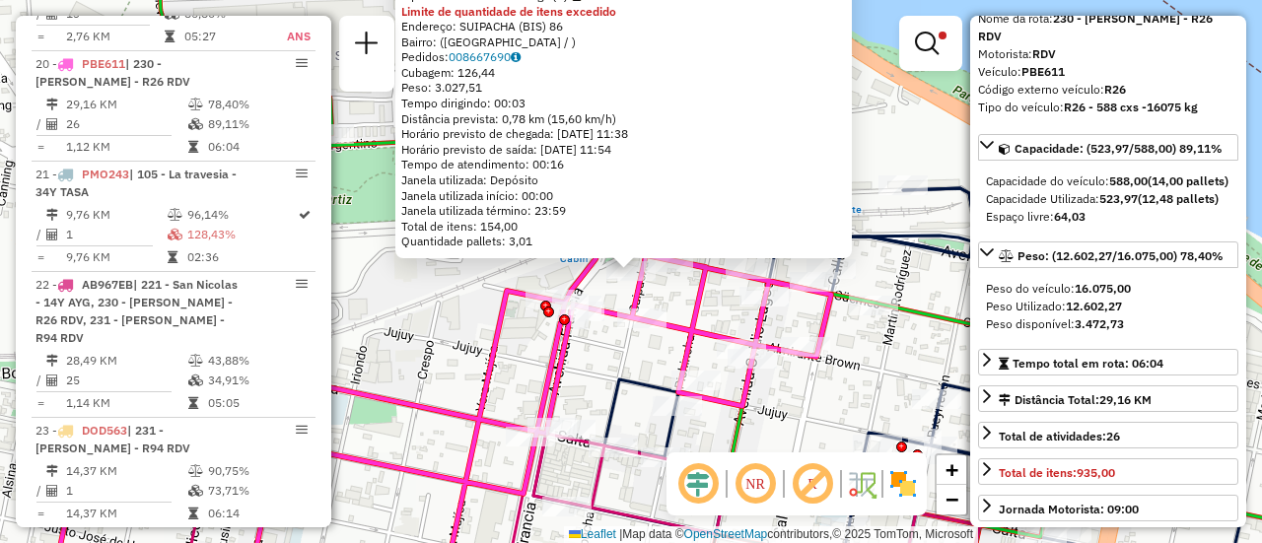
scroll to position [197, 0]
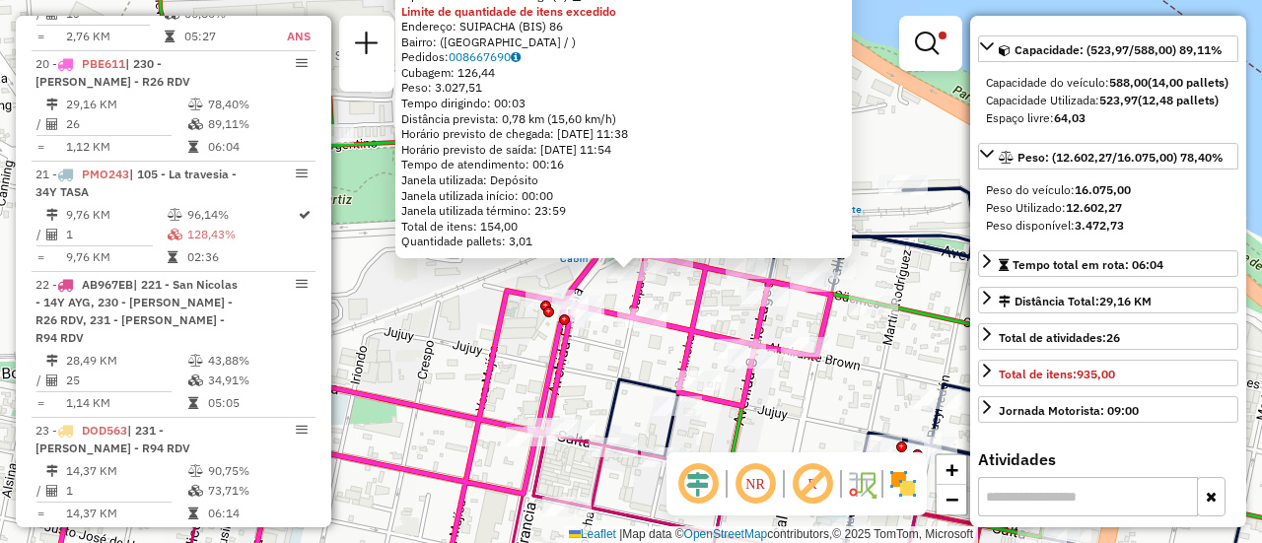
click at [508, 375] on div "0000371446 - URBAN INVESTMENT S.R.L Tipo de cliente: 6 - Recarga (R) Limite de …" at bounding box center [631, 271] width 1262 height 543
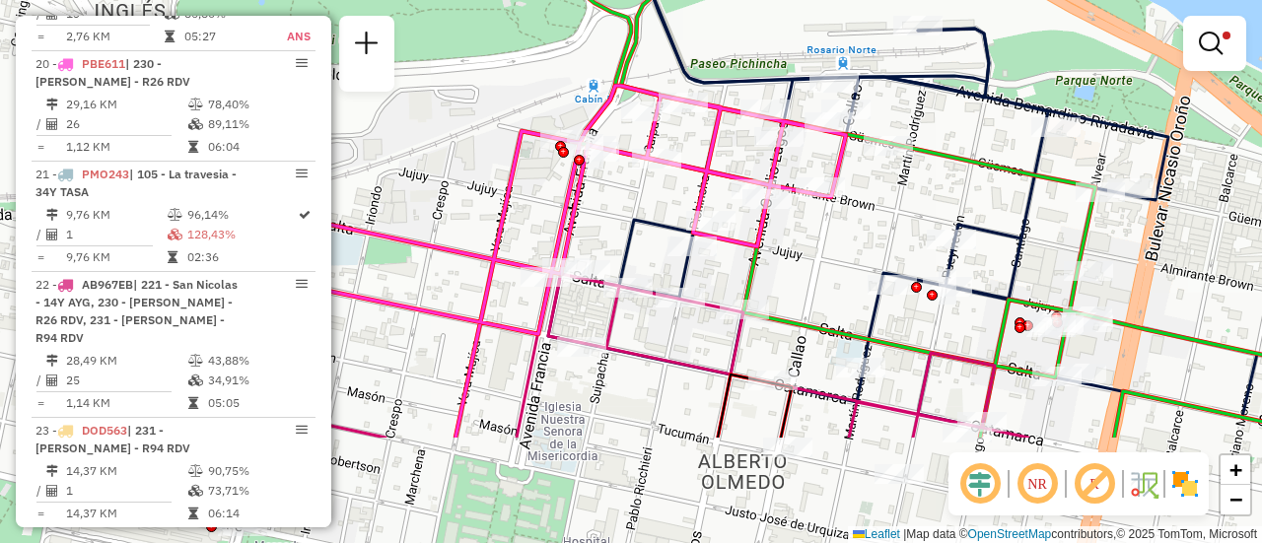
drag, startPoint x: 612, startPoint y: 337, endPoint x: 685, endPoint y: 87, distance: 260.9
click at [679, 98] on icon at bounding box center [902, 180] width 709 height 496
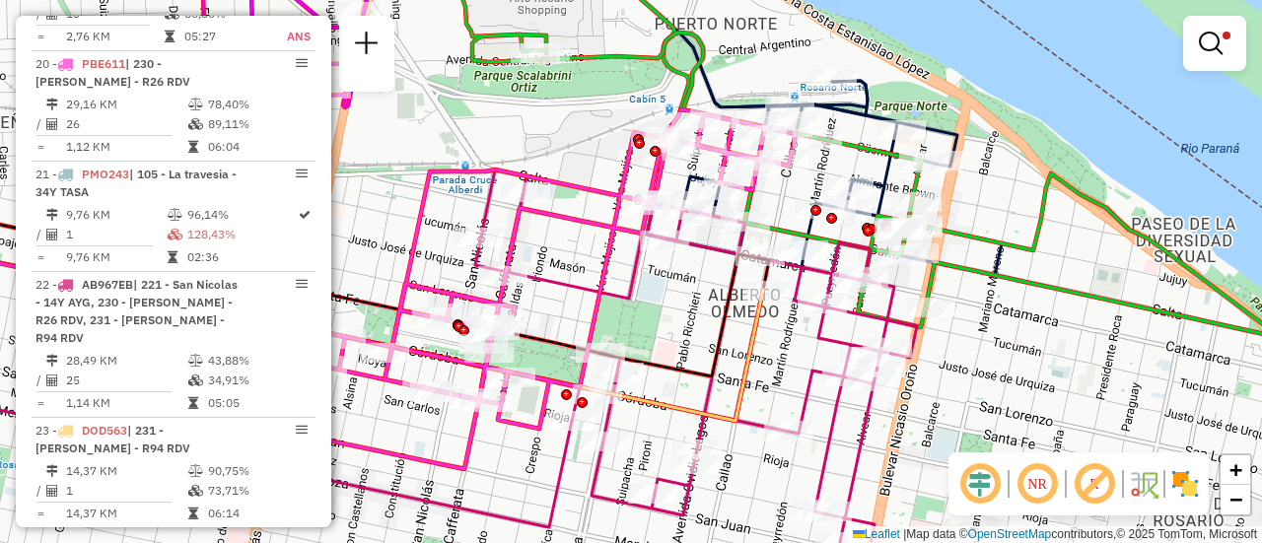
click at [688, 346] on div "Limpar filtros Janela de atendimento Grade de atendimento Capacidade Transporta…" at bounding box center [631, 271] width 1262 height 543
select select "**********"
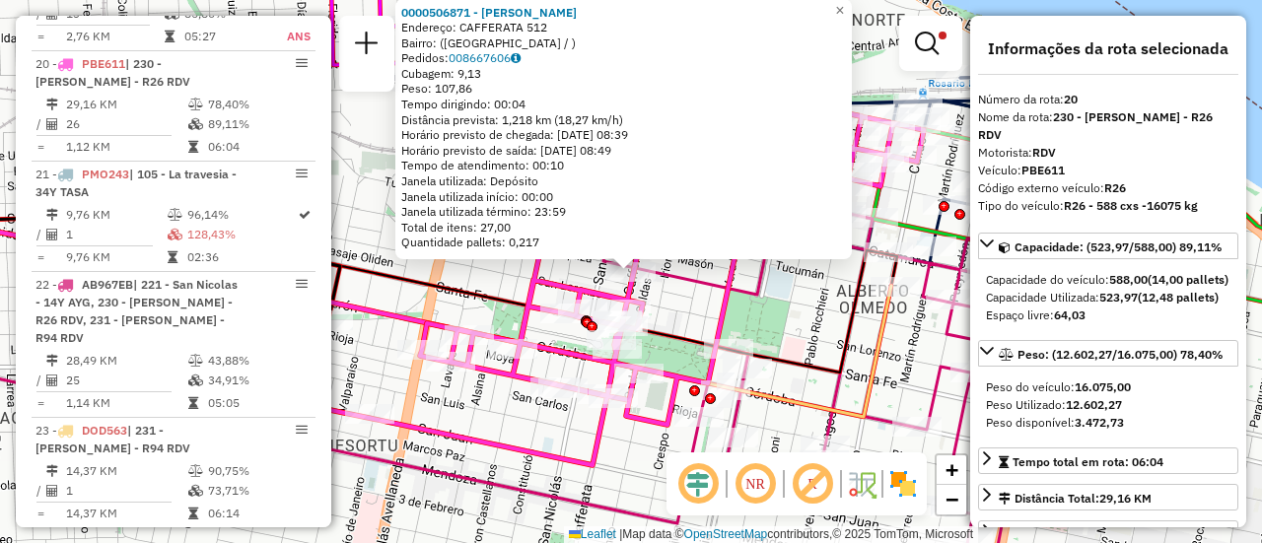
click at [798, 325] on div "0000506871 - Sanchez Alan David Endereço: CAFFERATA 512 Bairro: (rosario / ) Pe…" at bounding box center [631, 271] width 1262 height 543
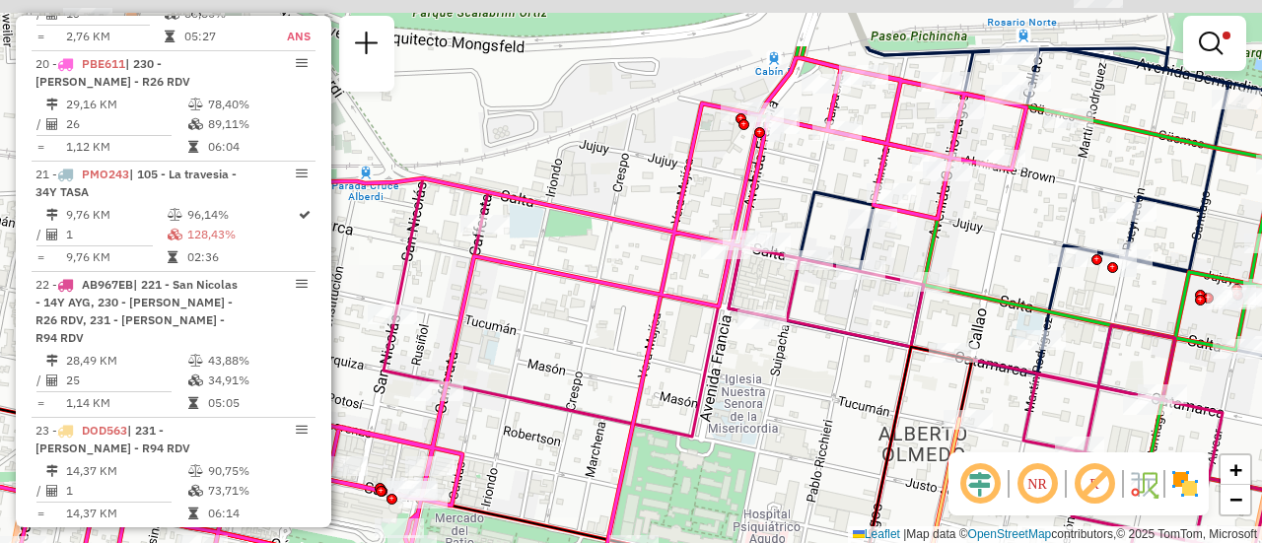
drag, startPoint x: 821, startPoint y: 103, endPoint x: 720, endPoint y: 204, distance: 143.6
click at [720, 204] on div "Limpar filtros Janela de atendimento Grade de atendimento Capacidade Transporta…" at bounding box center [631, 271] width 1262 height 543
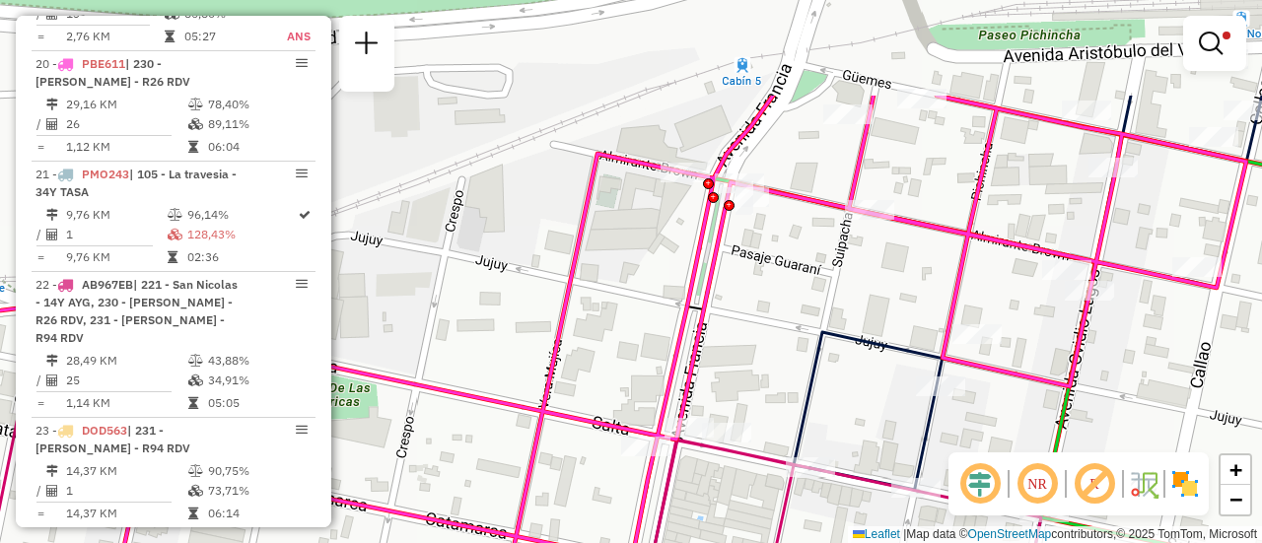
drag, startPoint x: 879, startPoint y: 102, endPoint x: 791, endPoint y: 261, distance: 182.3
click at [791, 261] on div "Limpar filtros Janela de atendimento Grade de atendimento Capacidade Transporta…" at bounding box center [631, 271] width 1262 height 543
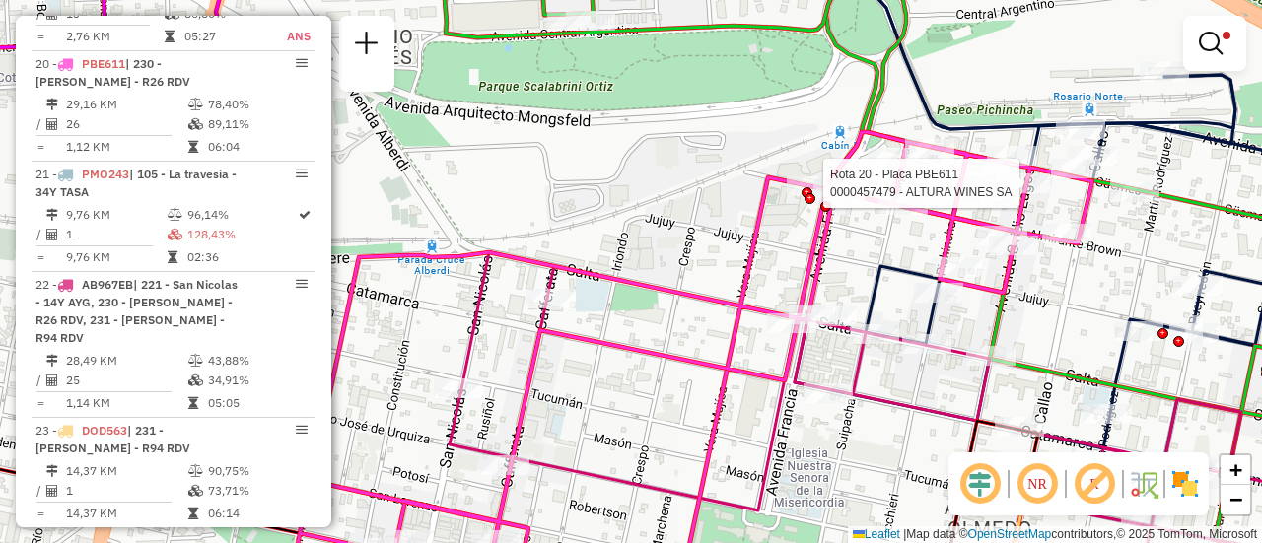
select select "**********"
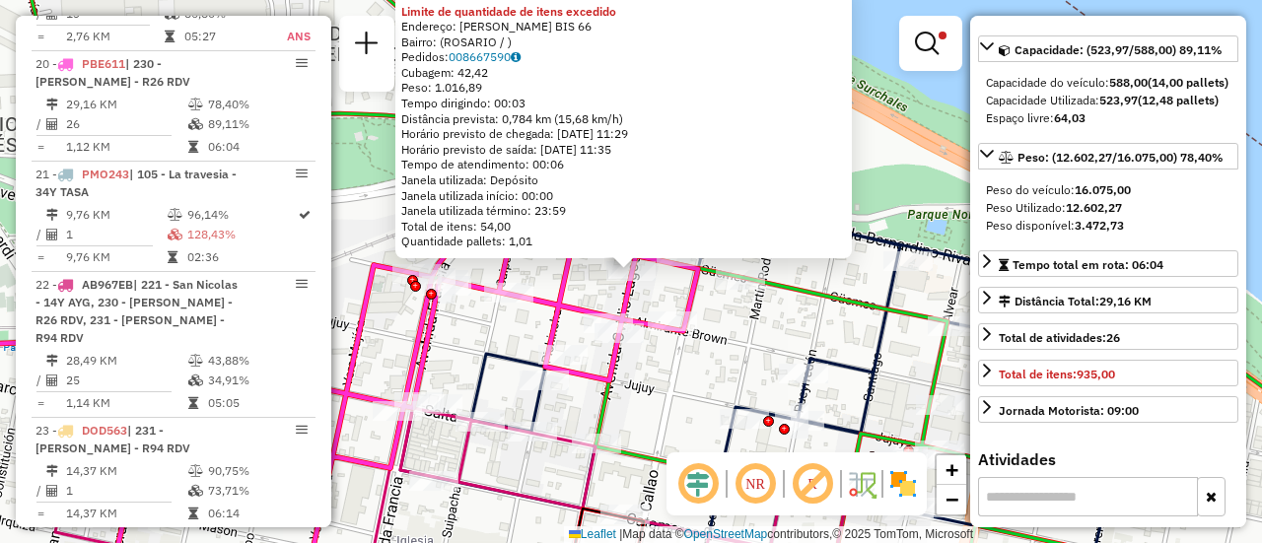
click at [811, 279] on div "0000457479 - ALTURA WINES SA Limite de quantidade de itens excedido Endereço: O…" at bounding box center [631, 271] width 1262 height 543
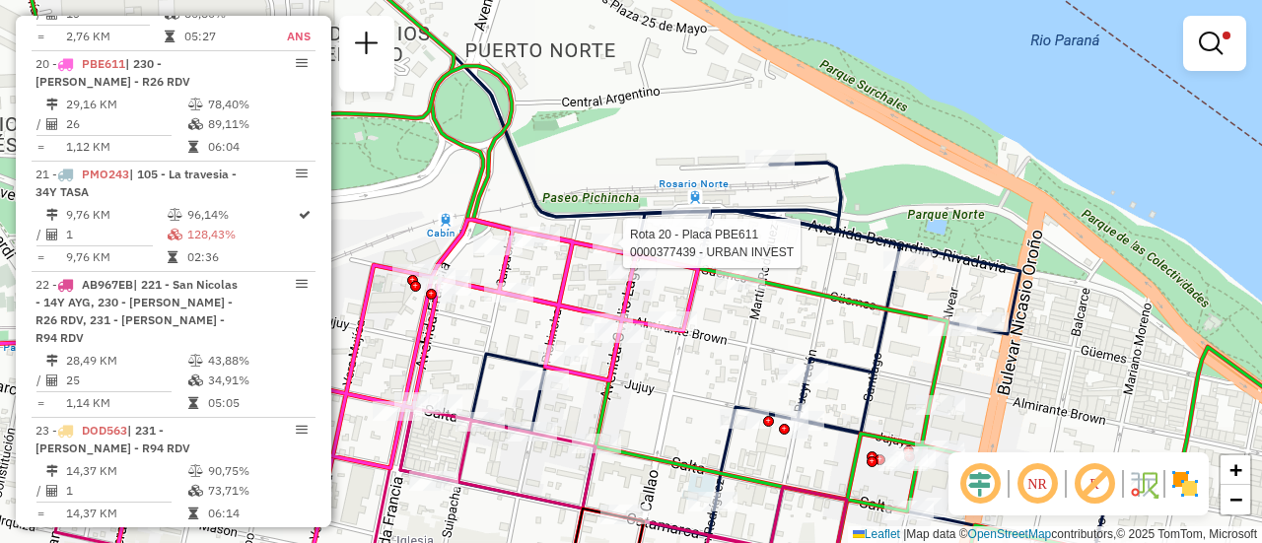
select select "**********"
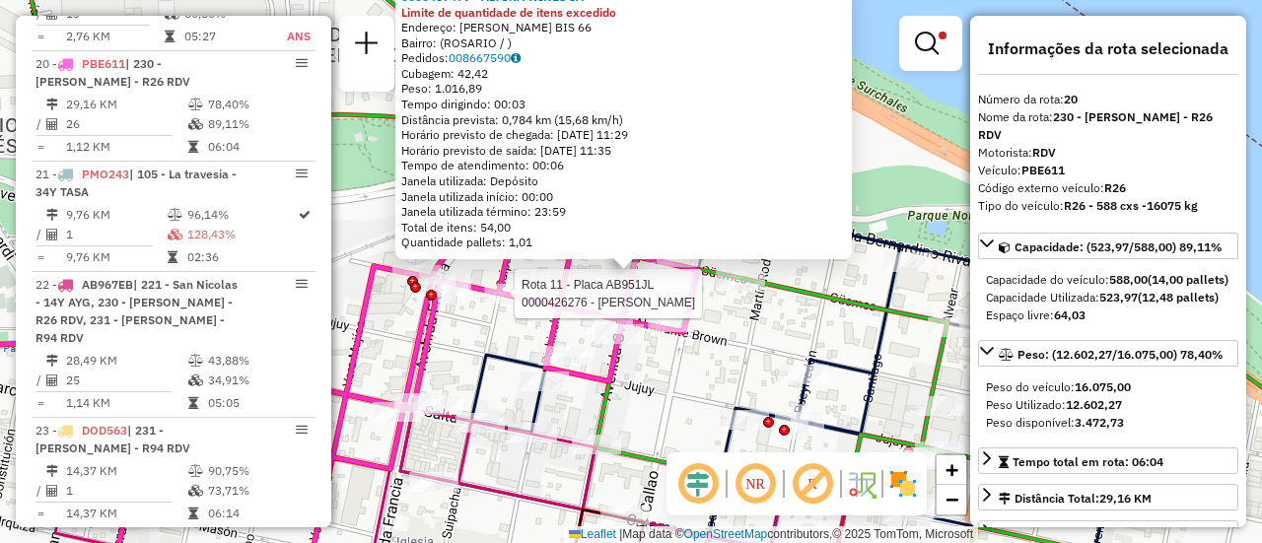
click at [531, 304] on div at bounding box center [508, 294] width 49 height 20
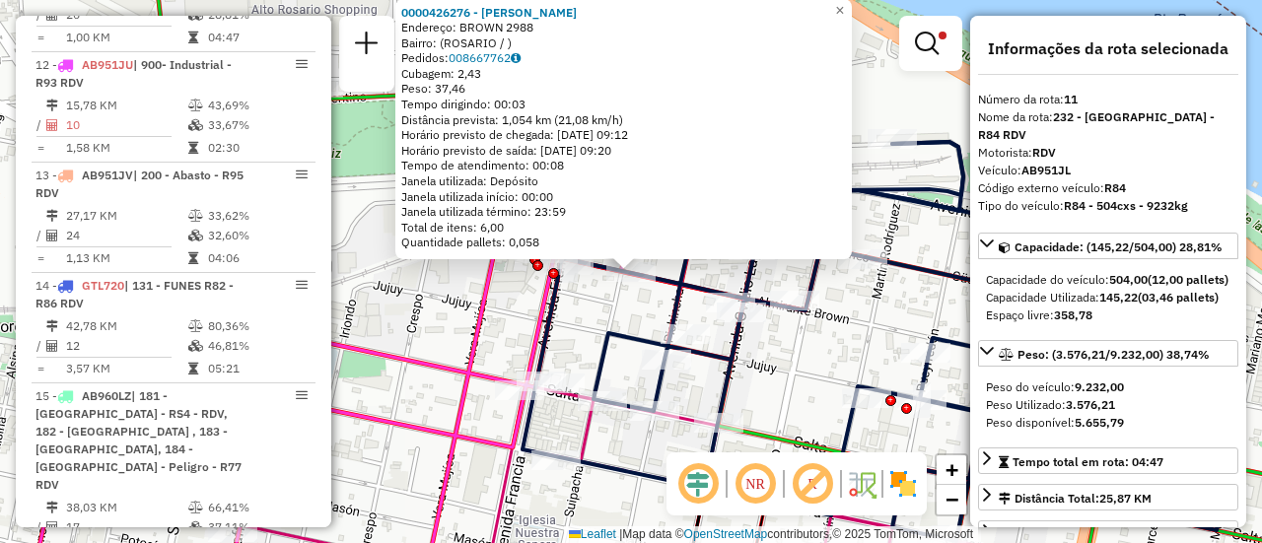
scroll to position [702, 0]
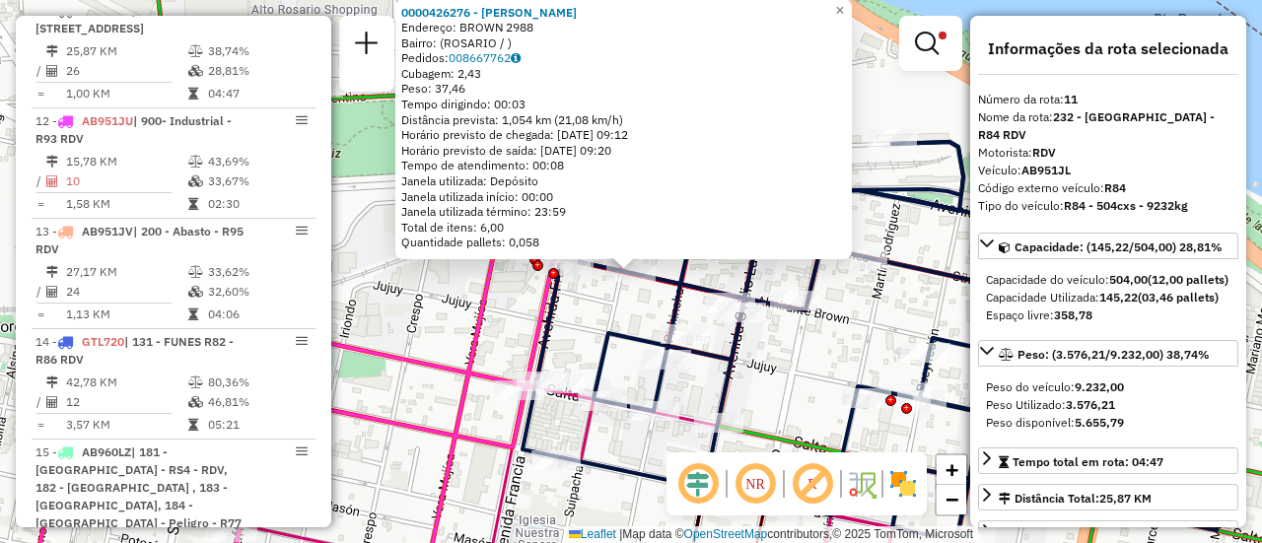
click at [619, 312] on div "0000426276 - MINDYK JOEL MARTIN Endereço: BROWN 2988 Bairro: (ROSARIO / ) Pedid…" at bounding box center [631, 271] width 1262 height 543
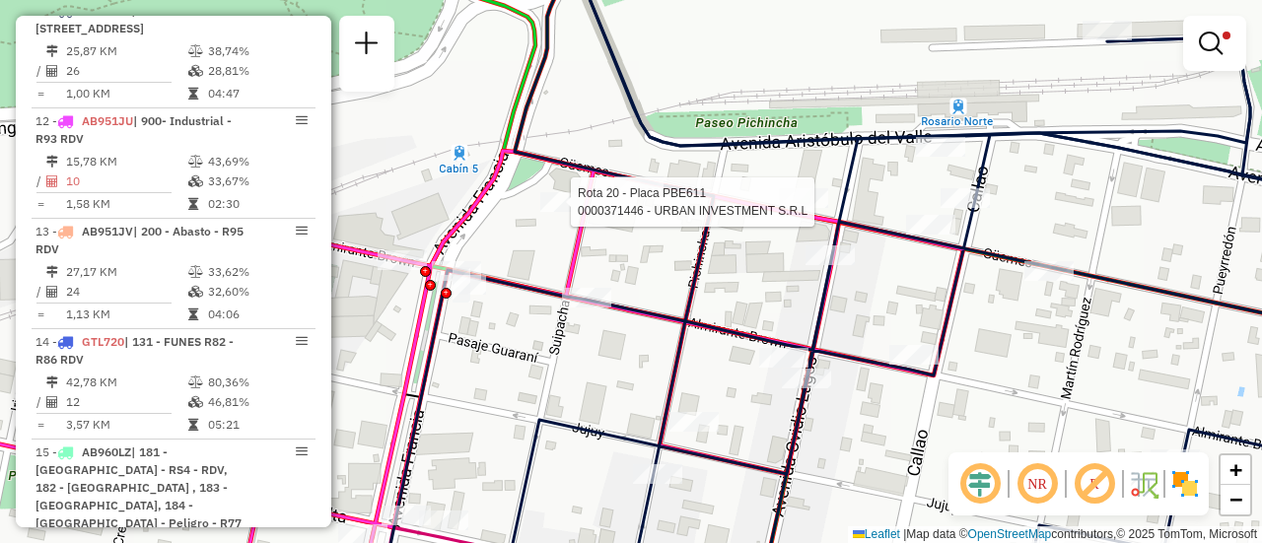
select select "**********"
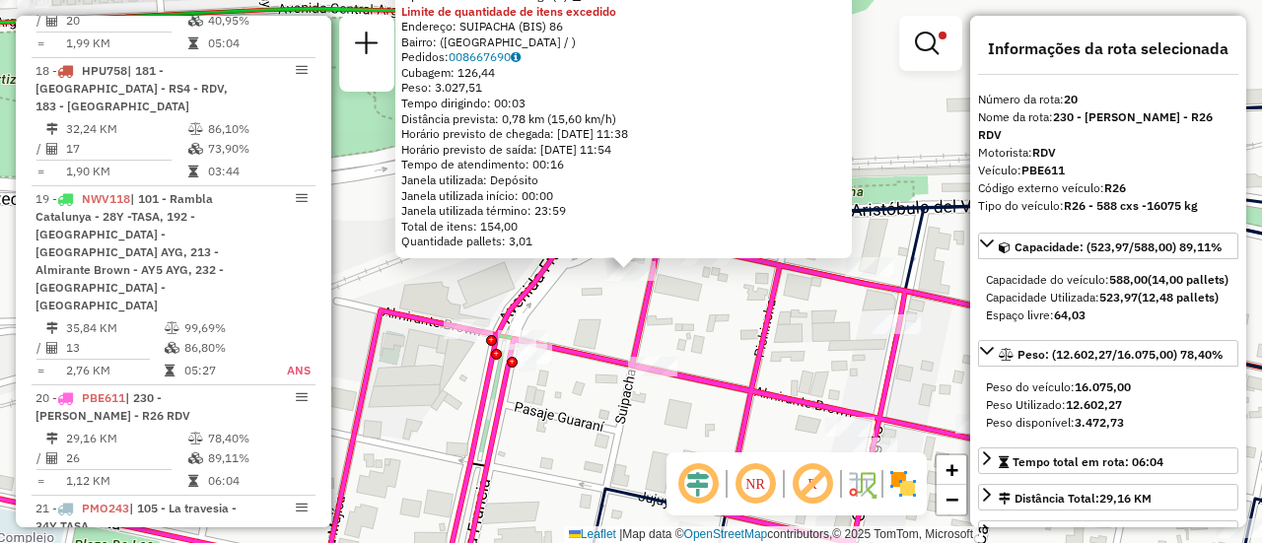
scroll to position [1820, 0]
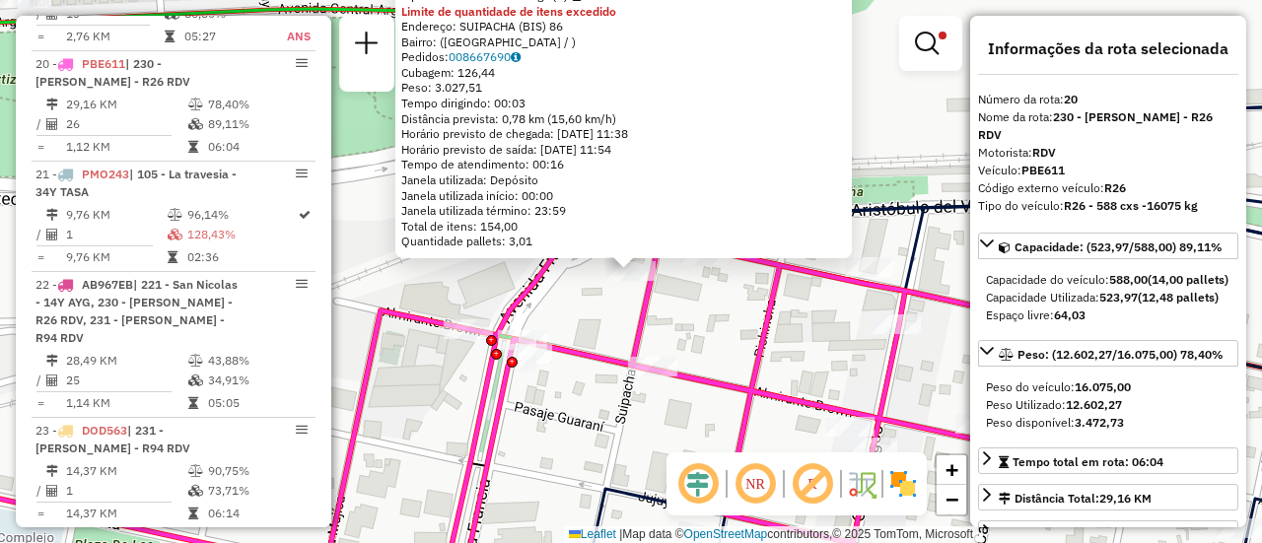
click at [707, 335] on div "0000371446 - URBAN INVESTMENT S.R.L Tipo de cliente: 6 - Recarga (R) Limite de …" at bounding box center [631, 271] width 1262 height 543
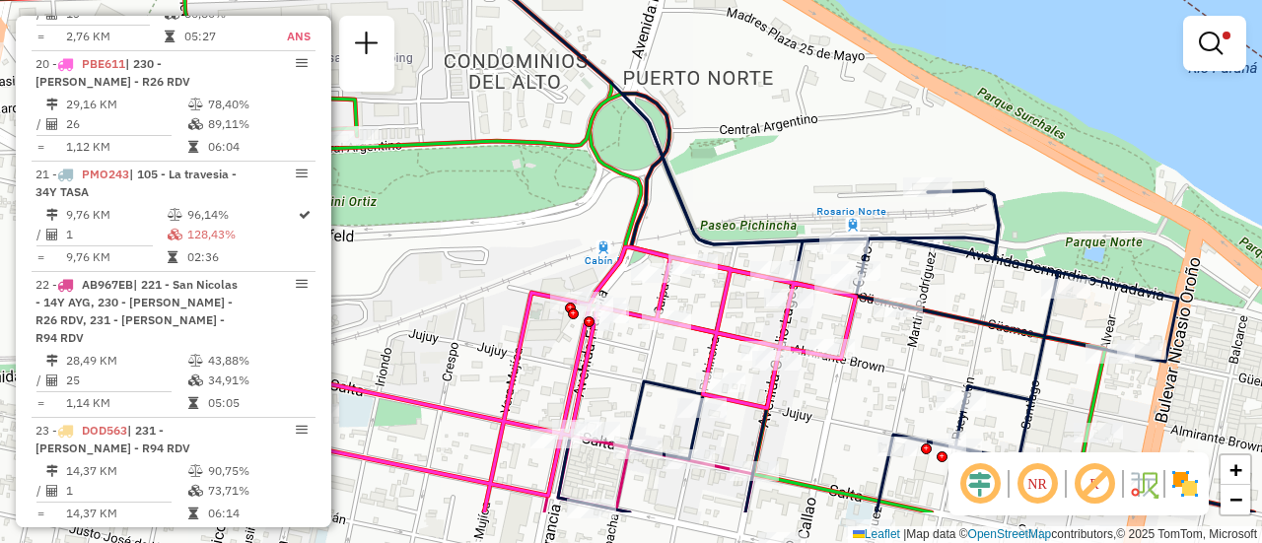
drag, startPoint x: 695, startPoint y: 454, endPoint x: 663, endPoint y: 243, distance: 213.5
click at [663, 249] on div "Limpar filtros Janela de atendimento Grade de atendimento Capacidade Transporta…" at bounding box center [631, 271] width 1262 height 543
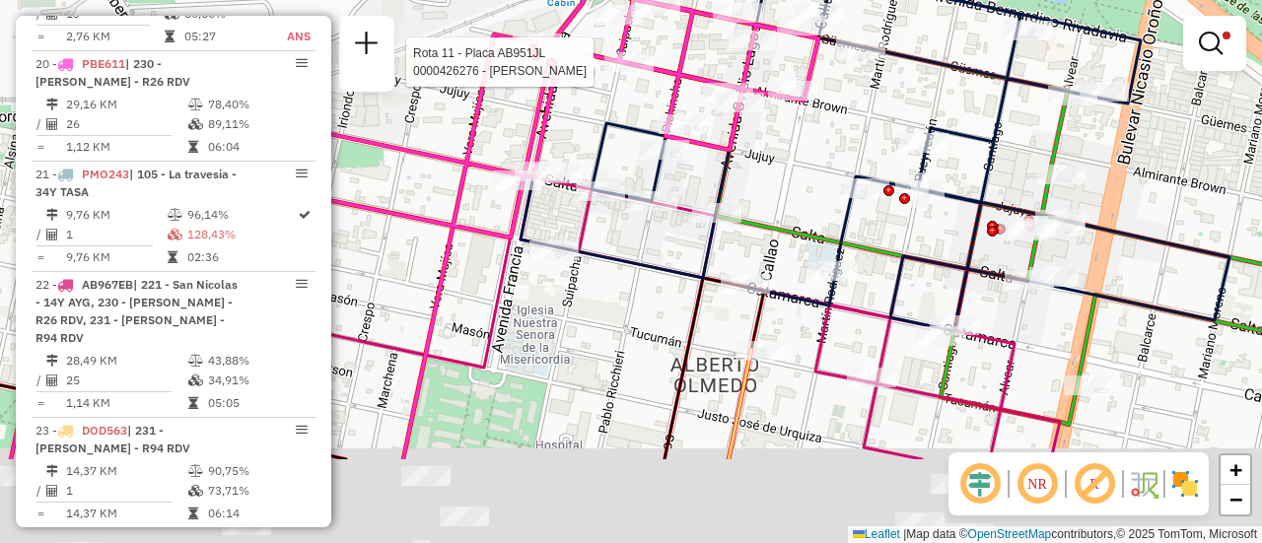
drag, startPoint x: 801, startPoint y: 404, endPoint x: 779, endPoint y: 237, distance: 169.0
click at [781, 244] on div "Rota 11 - Placa AB951JL 0000426276 - MINDYK JOEL MARTIN Limpar filtros Janela d…" at bounding box center [631, 271] width 1262 height 543
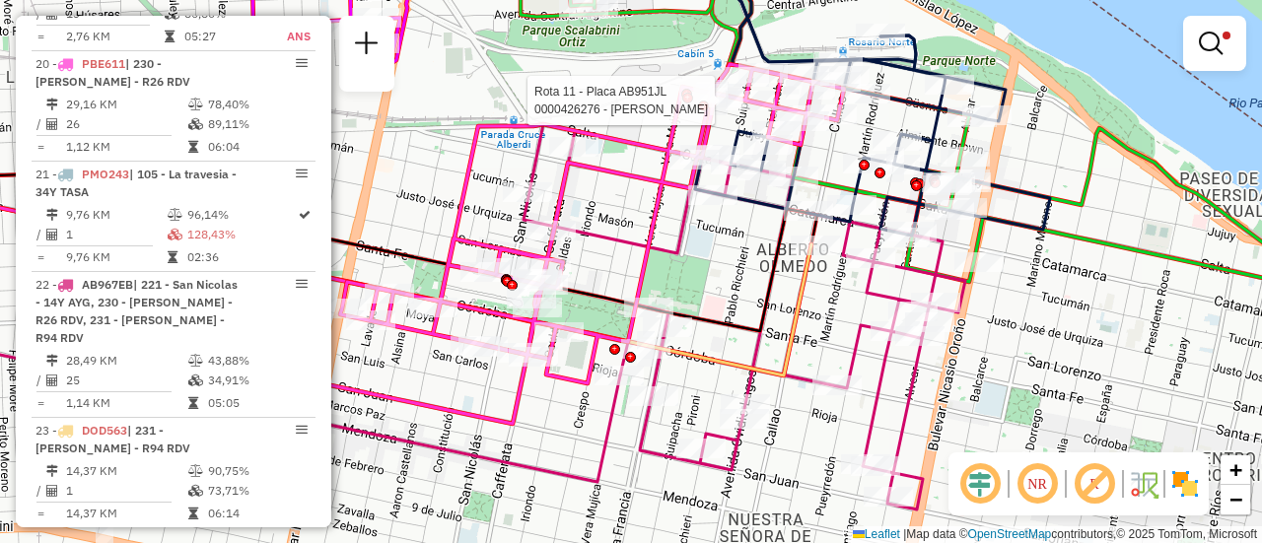
drag, startPoint x: 591, startPoint y: 358, endPoint x: 670, endPoint y: 236, distance: 145.5
click at [668, 239] on div "Rota 11 - Placa AB951JL 0000426276 - MINDYK JOEL MARTIN Limpar filtros Janela d…" at bounding box center [631, 271] width 1262 height 543
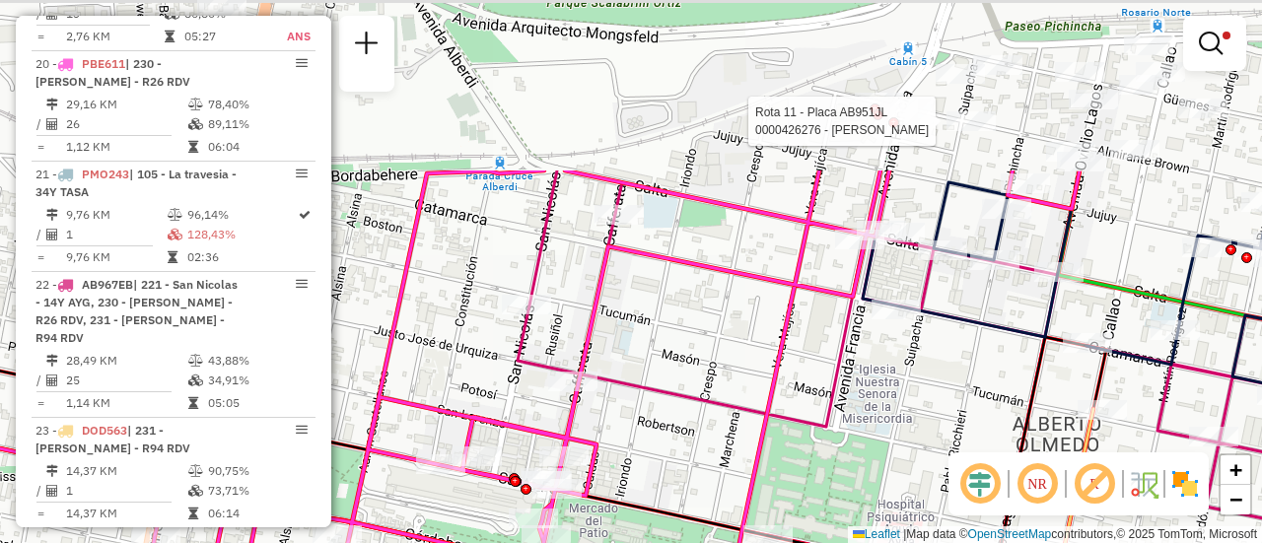
drag, startPoint x: 709, startPoint y: 132, endPoint x: 755, endPoint y: 350, distance: 222.8
click at [755, 350] on div "Rota 11 - Placa AB951JL 0000426276 - MINDYK JOEL MARTIN Limpar filtros Janela d…" at bounding box center [631, 271] width 1262 height 543
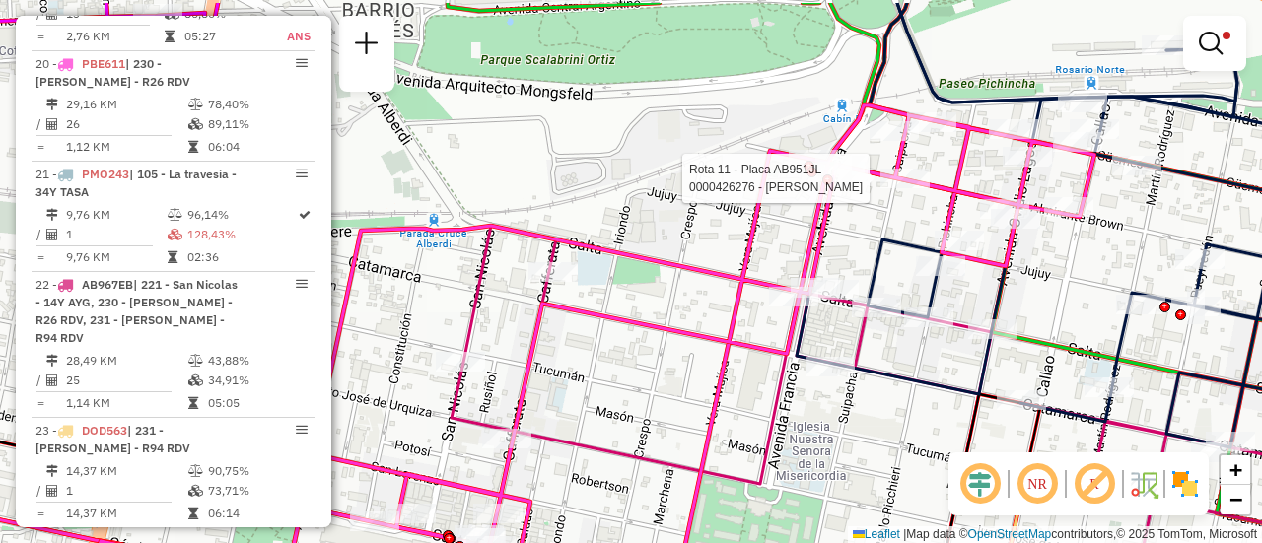
drag, startPoint x: 1045, startPoint y: 111, endPoint x: 971, endPoint y: 183, distance: 103.2
click at [971, 183] on div "Rota 11 - Placa AB951JL 0000426276 - MINDYK JOEL MARTIN Limpar filtros Janela d…" at bounding box center [631, 271] width 1262 height 543
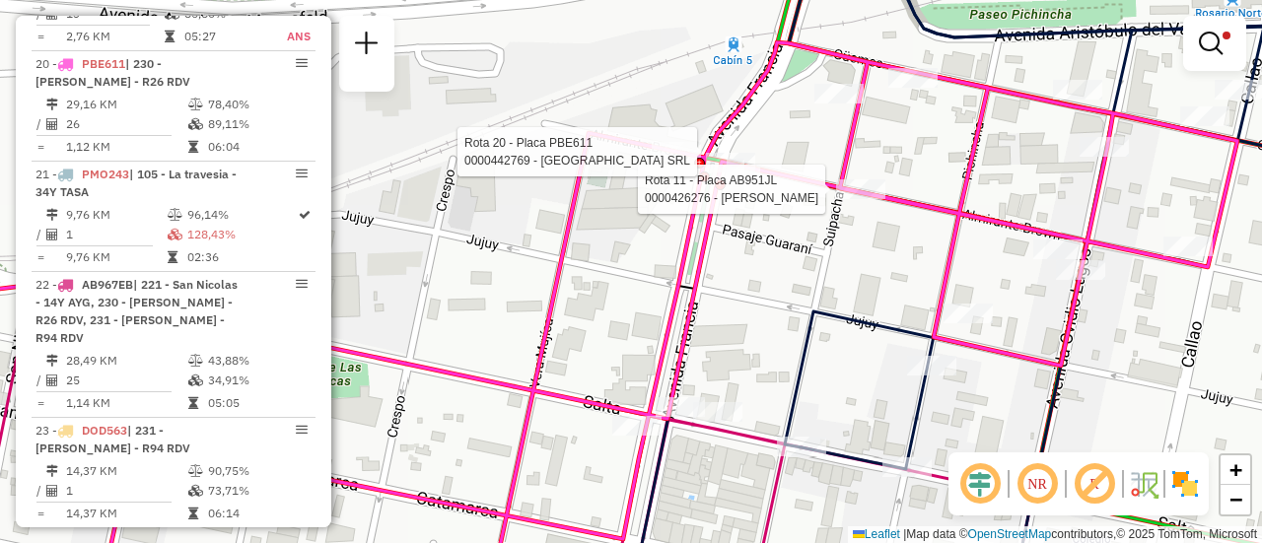
select select "**********"
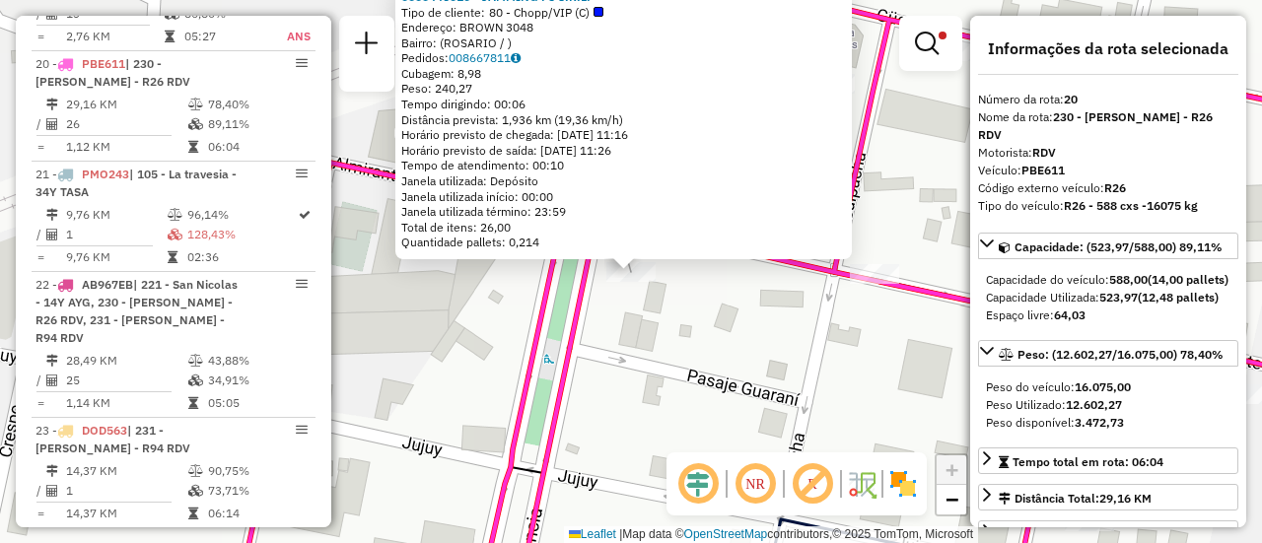
click at [463, 315] on div "0000446010 - JAMMING F5 S.R.L. Tipo de cliente: 80 - Chopp/VIP (C) Endereço: BR…" at bounding box center [631, 271] width 1262 height 543
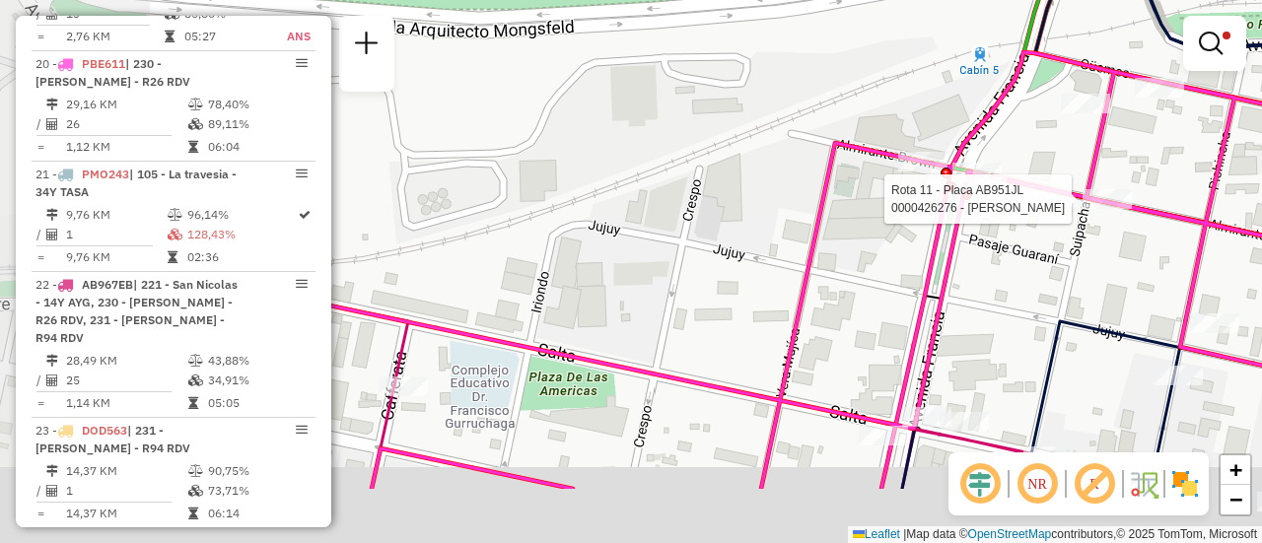
drag, startPoint x: 876, startPoint y: 319, endPoint x: 989, endPoint y: 310, distance: 113.7
click at [1132, 189] on div at bounding box center [1107, 199] width 49 height 20
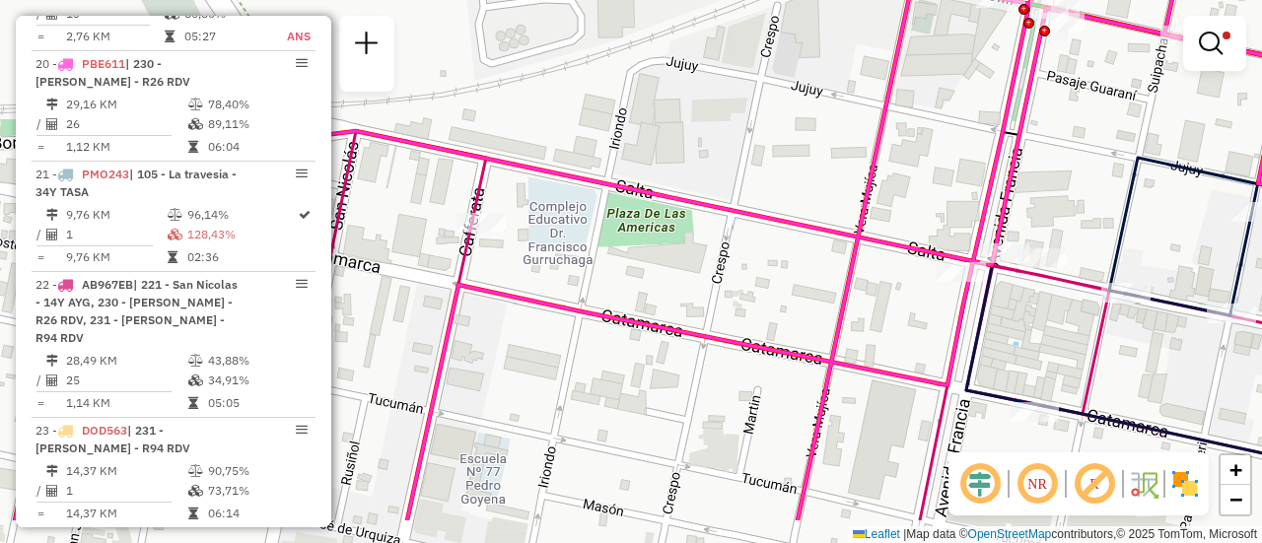
drag, startPoint x: 796, startPoint y: 272, endPoint x: 925, endPoint y: 220, distance: 139.4
click at [975, 133] on div "Rota 11 - Placa AB951JL 0000426276 - MINDYK JOEL MARTIN Limpar filtros Janela d…" at bounding box center [631, 271] width 1262 height 543
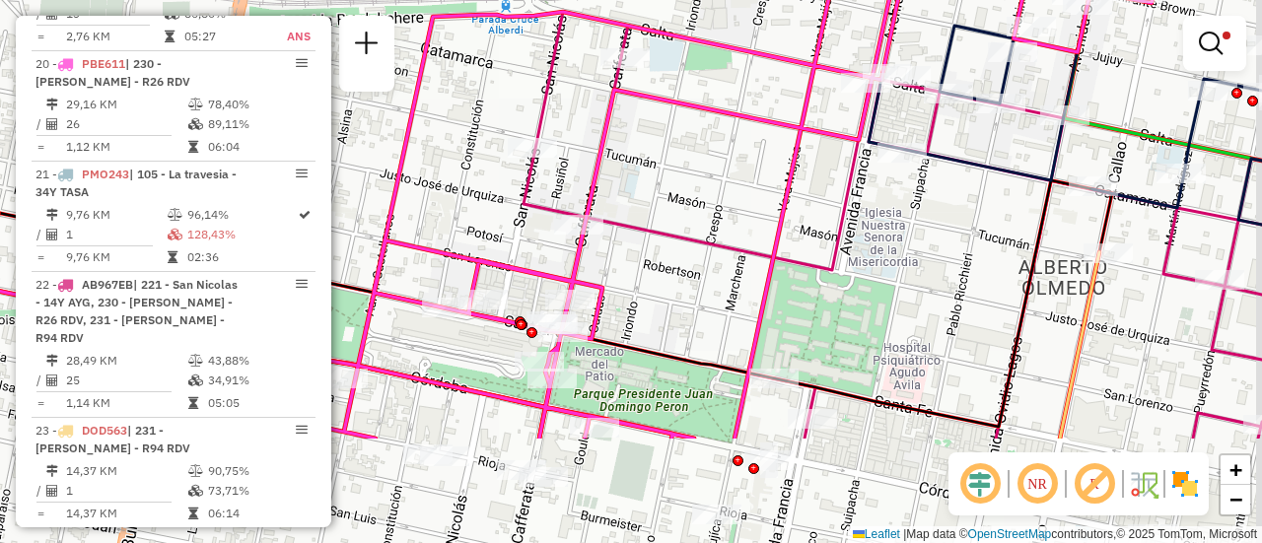
drag, startPoint x: 841, startPoint y: 320, endPoint x: 685, endPoint y: 146, distance: 233.2
click at [685, 146] on div "Limpar filtros Janela de atendimento Grade de atendimento Capacidade Transporta…" at bounding box center [631, 271] width 1262 height 543
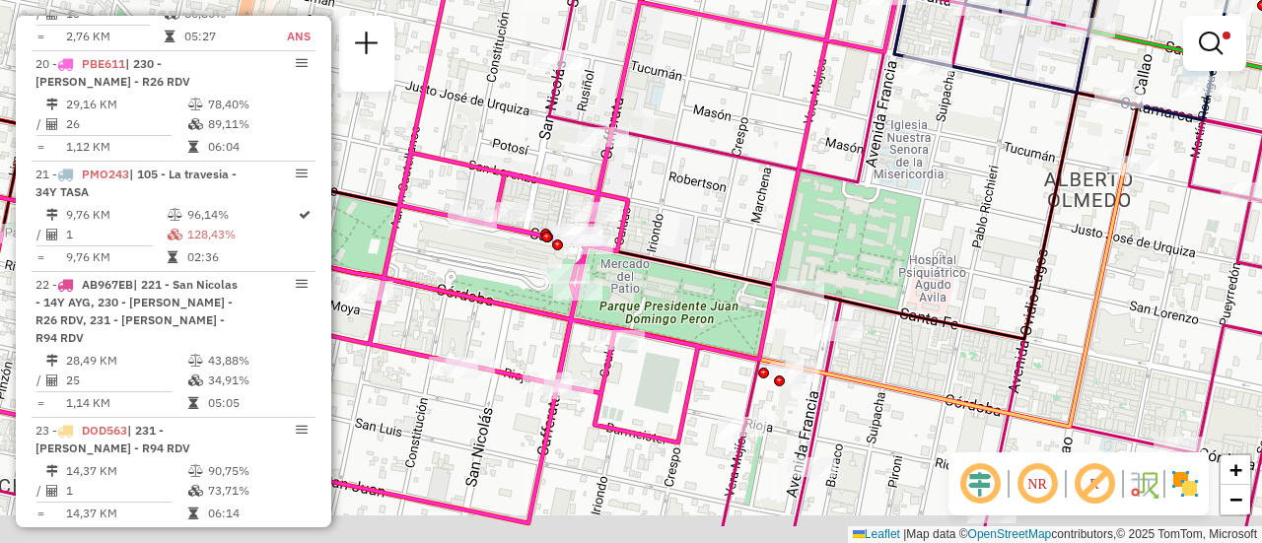
drag, startPoint x: 686, startPoint y: 269, endPoint x: 854, endPoint y: 169, distance: 195.5
click at [846, 173] on div "Limpar filtros Janela de atendimento Grade de atendimento Capacidade Transporta…" at bounding box center [631, 271] width 1262 height 543
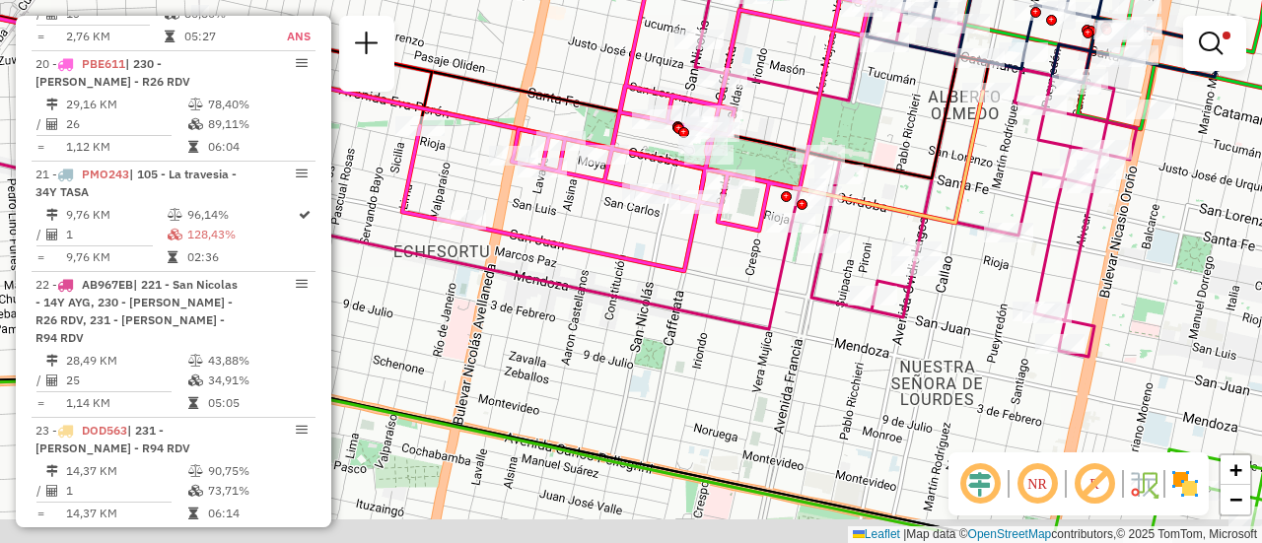
drag, startPoint x: 718, startPoint y: 261, endPoint x: 665, endPoint y: 221, distance: 66.9
click at [666, 222] on icon at bounding box center [708, 91] width 613 height 360
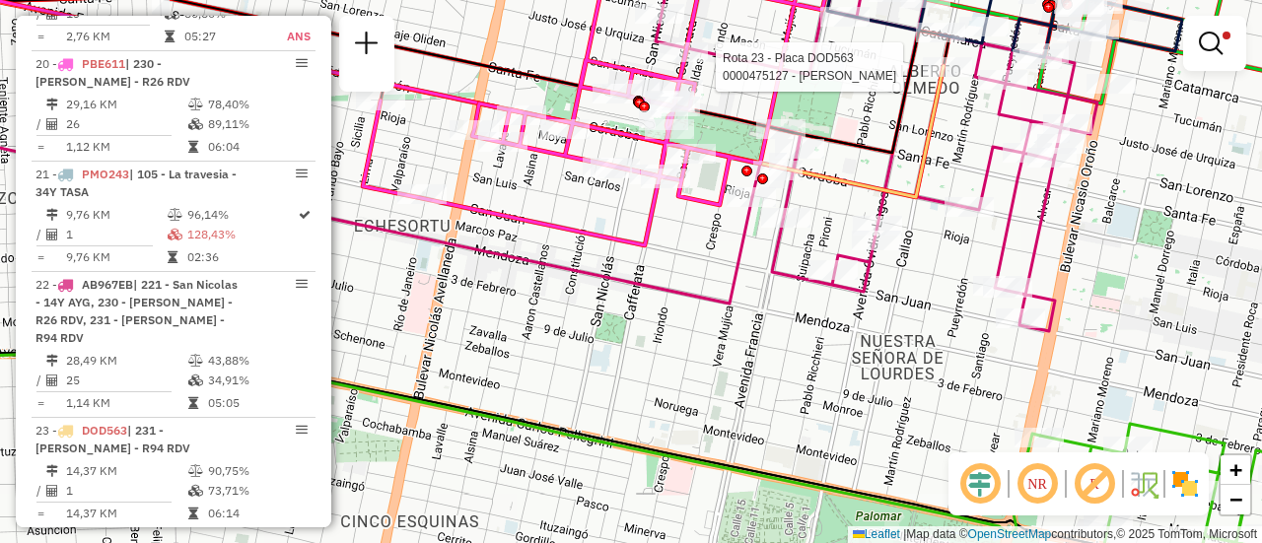
select select "**********"
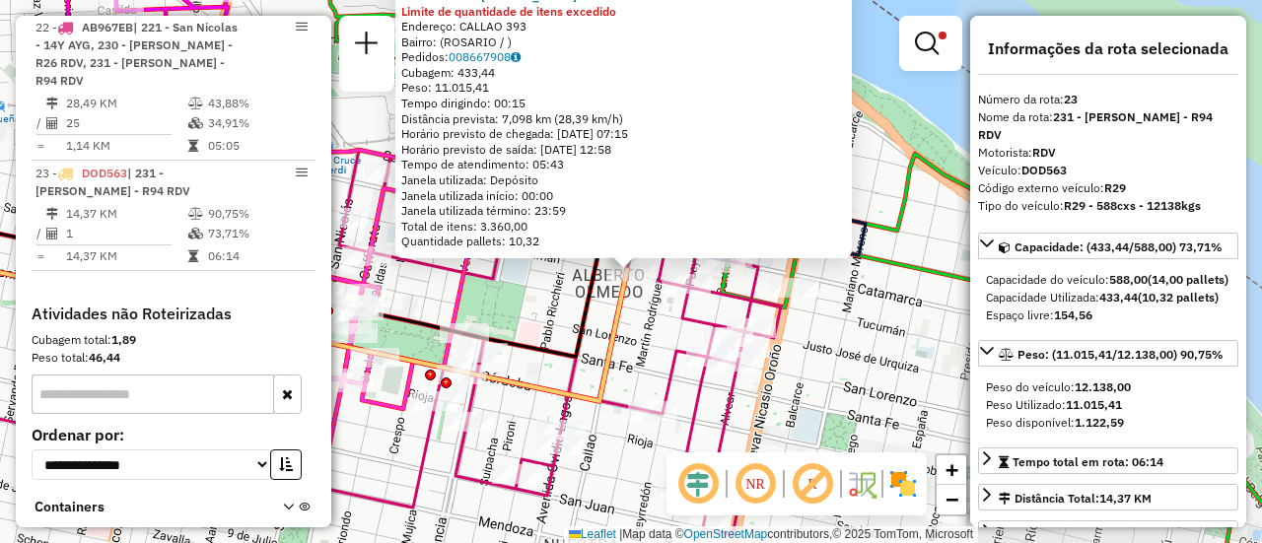
scroll to position [2130, 0]
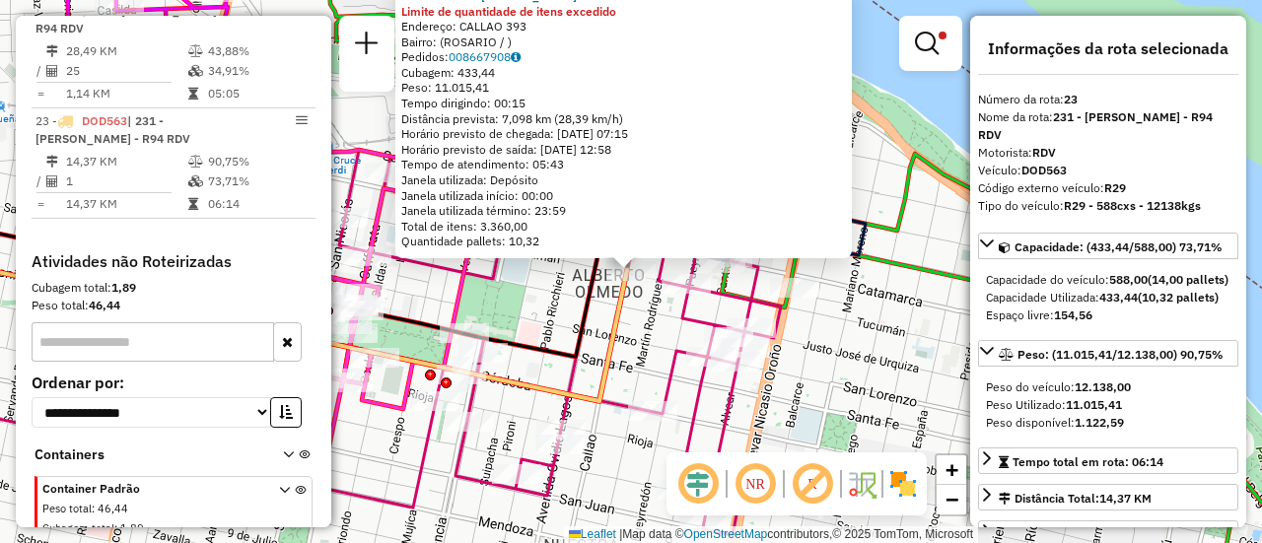
click at [652, 320] on div "0000475127 - RUIZ FRANCO NICOLAS Limite de quantidade de itens excedido Endereç…" at bounding box center [631, 271] width 1262 height 543
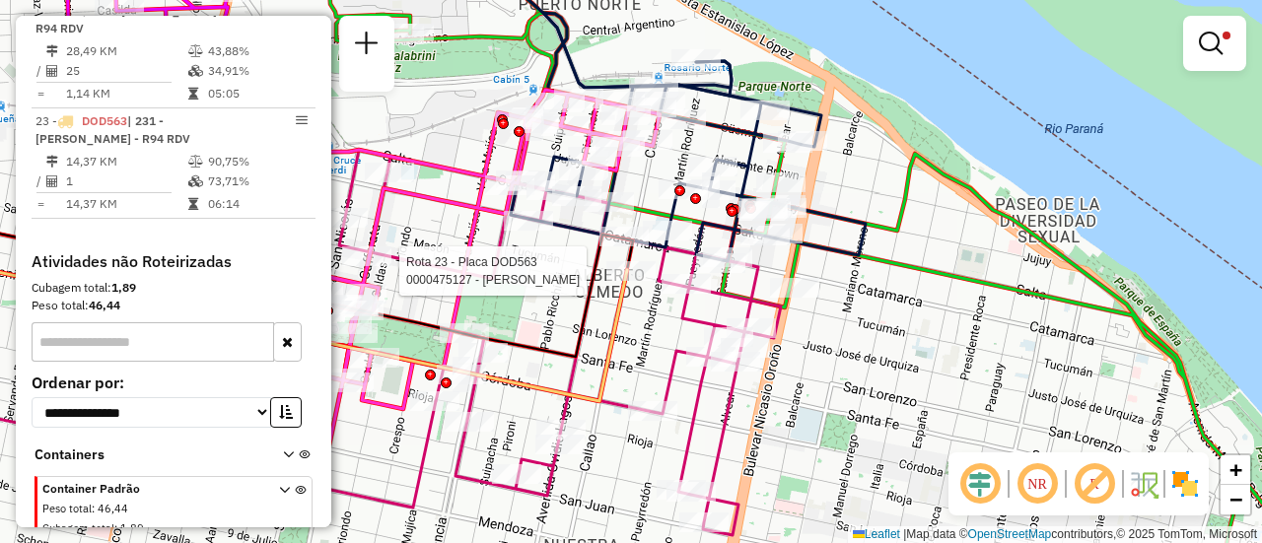
select select "**********"
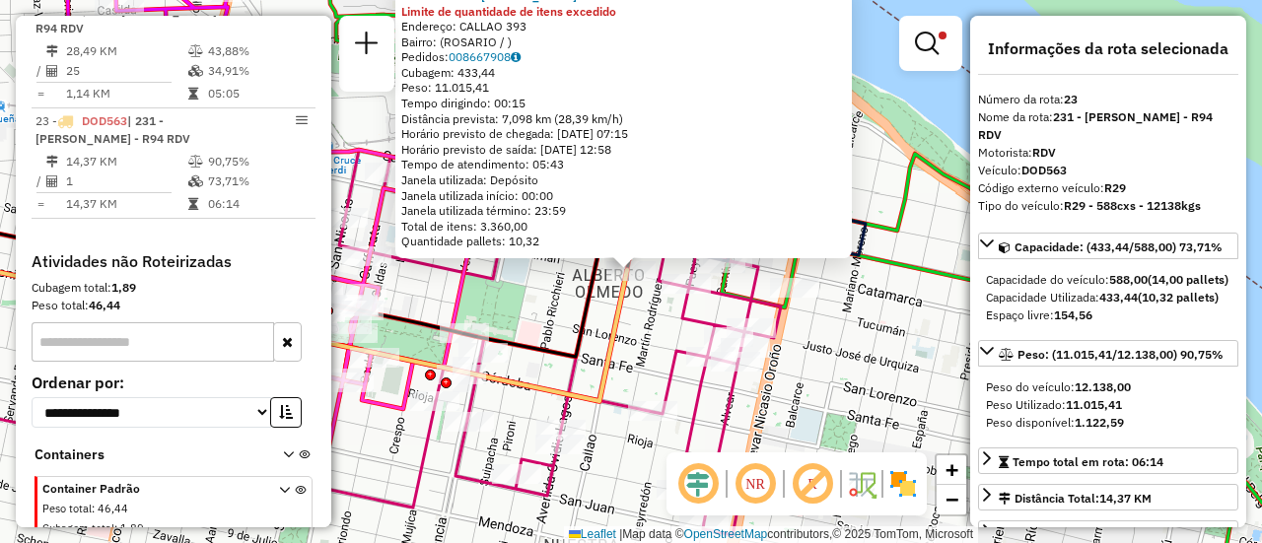
click at [600, 313] on div "0000475127 - RUIZ FRANCO NICOLAS Limite de quantidade de itens excedido Endereç…" at bounding box center [631, 271] width 1262 height 543
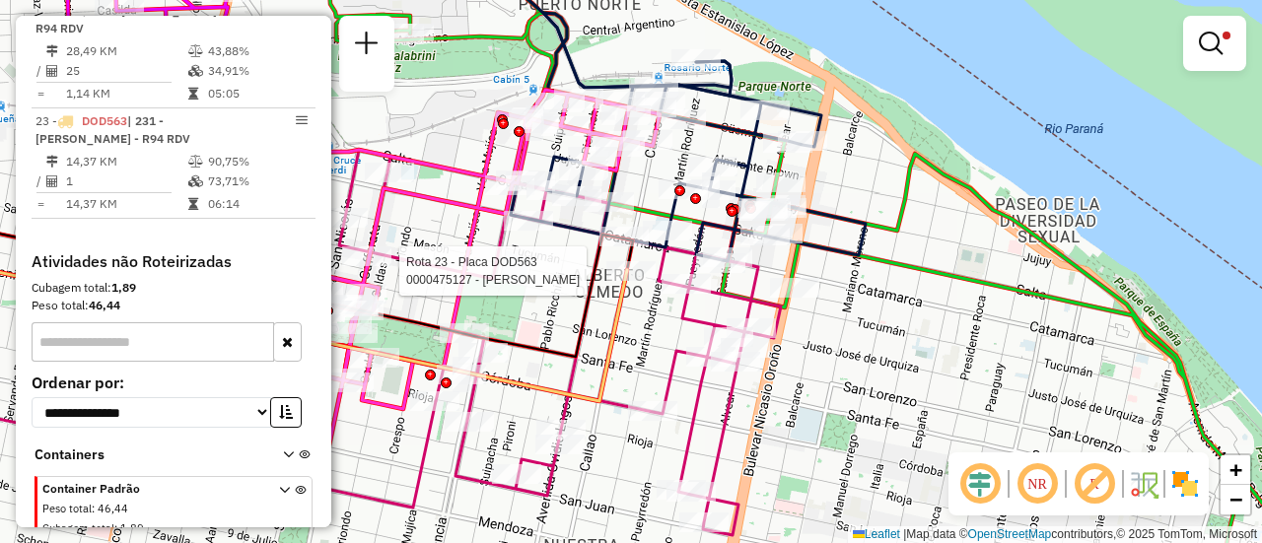
select select "**********"
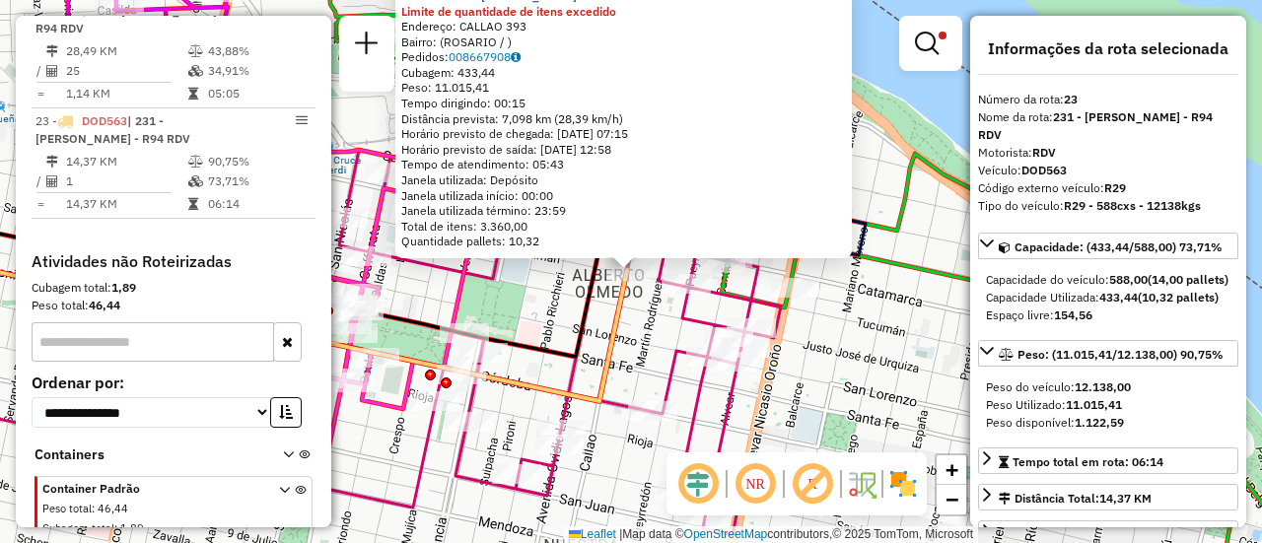
click at [602, 316] on div "0000475127 - RUIZ FRANCO NICOLAS Limite de quantidade de itens excedido Endereç…" at bounding box center [631, 271] width 1262 height 543
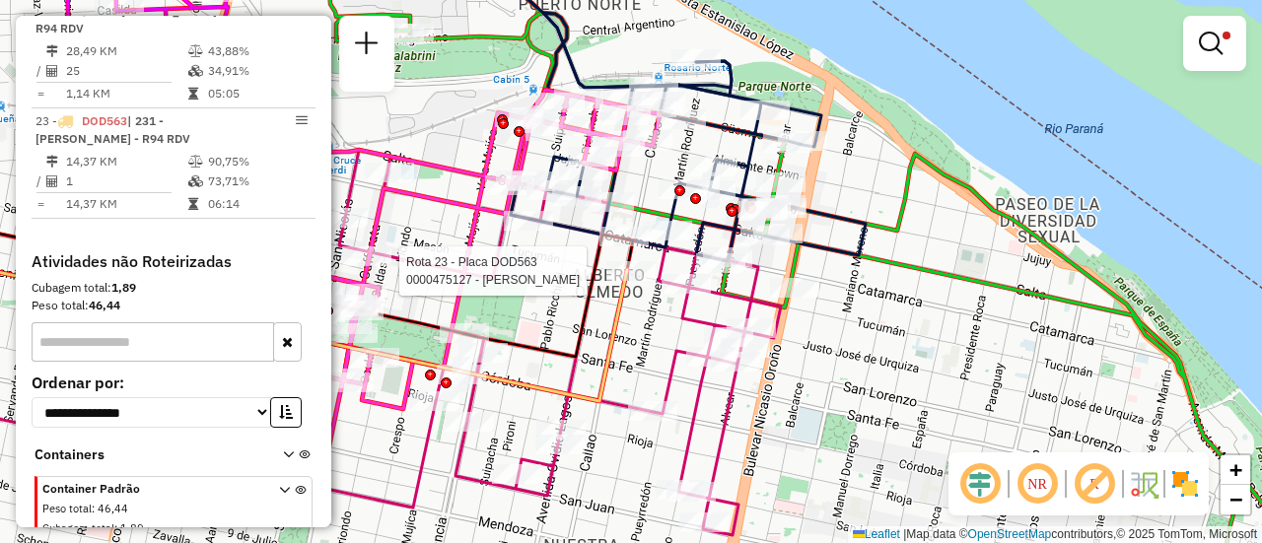
select select "**********"
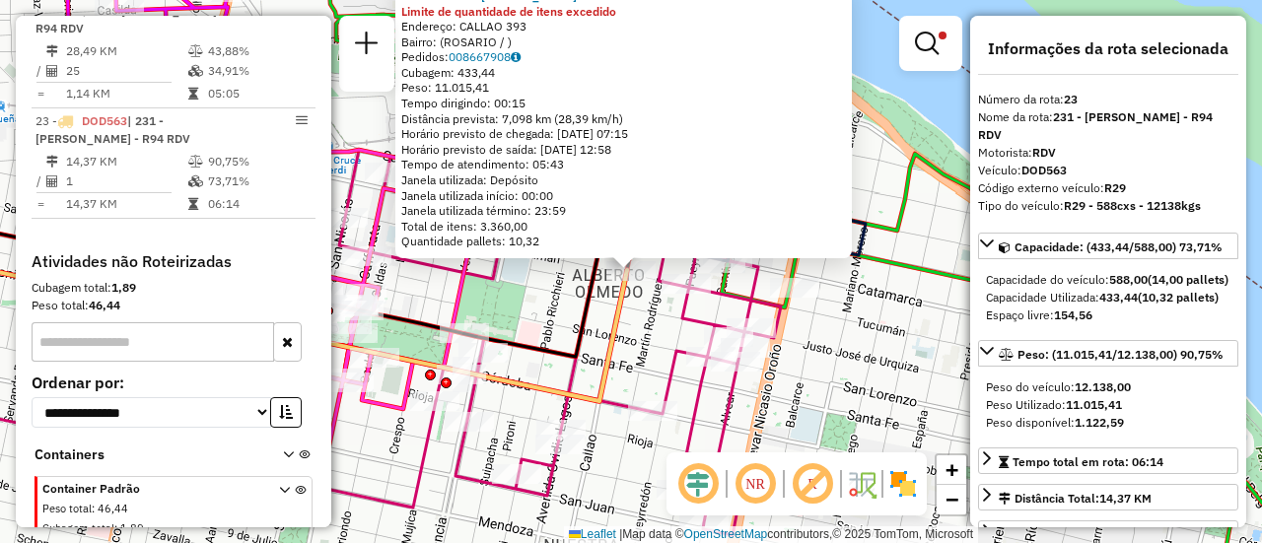
click at [926, 248] on div "0000475127 - RUIZ FRANCO NICOLAS Limite de quantidade de itens excedido Endereç…" at bounding box center [631, 271] width 1262 height 543
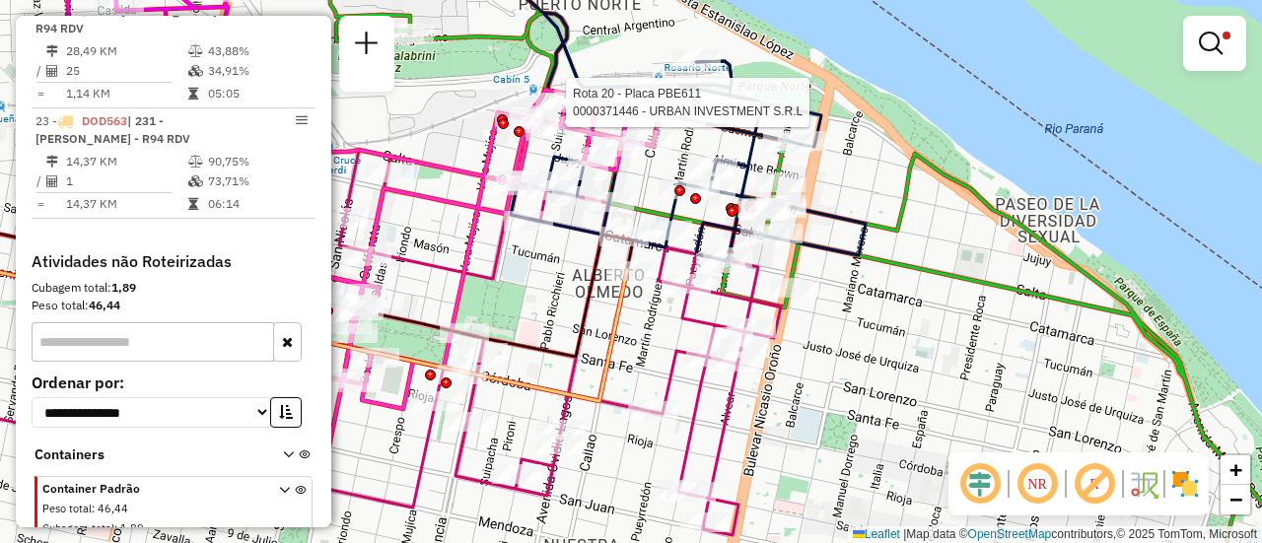
select select "**********"
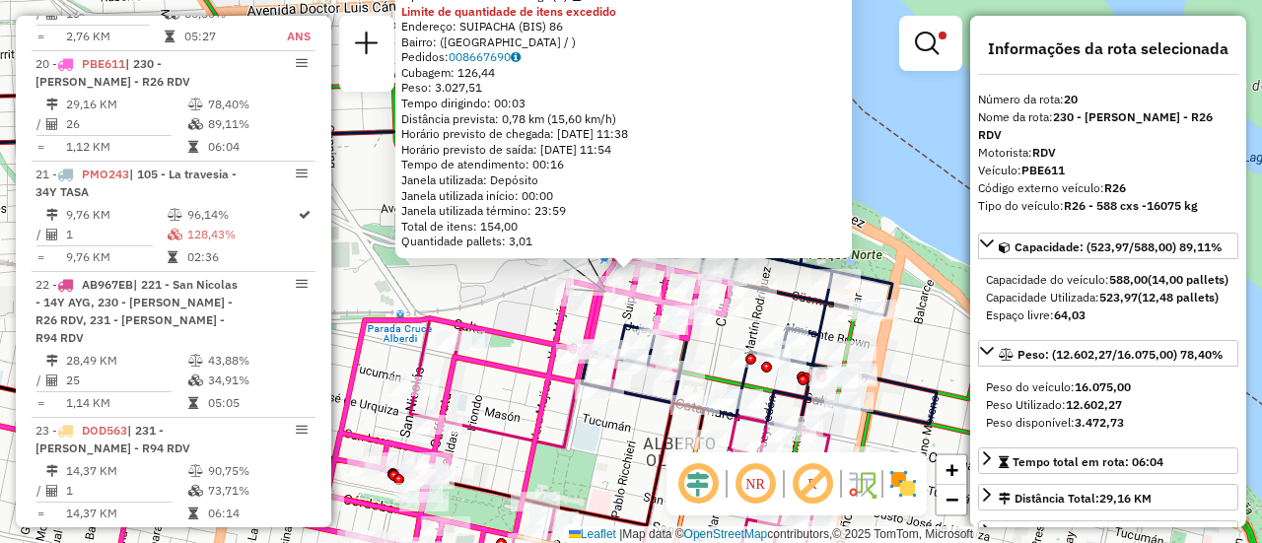
scroll to position [197, 0]
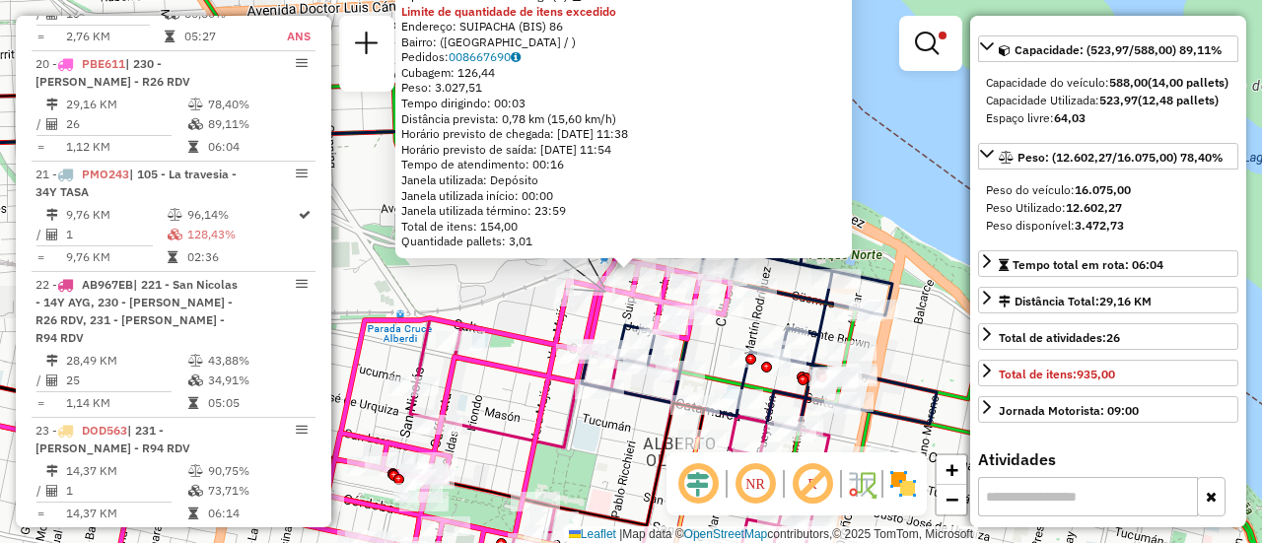
click at [518, 320] on div "0000371446 - URBAN INVESTMENT S.R.L Tipo de cliente: 6 - Recarga (R) Limite de …" at bounding box center [631, 271] width 1262 height 543
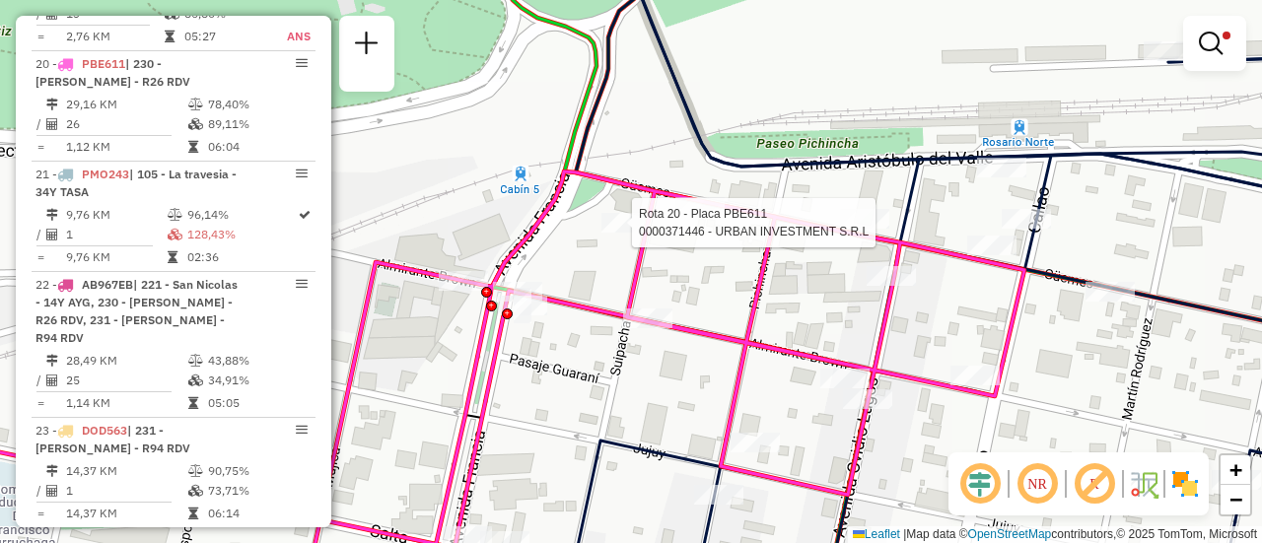
select select "**********"
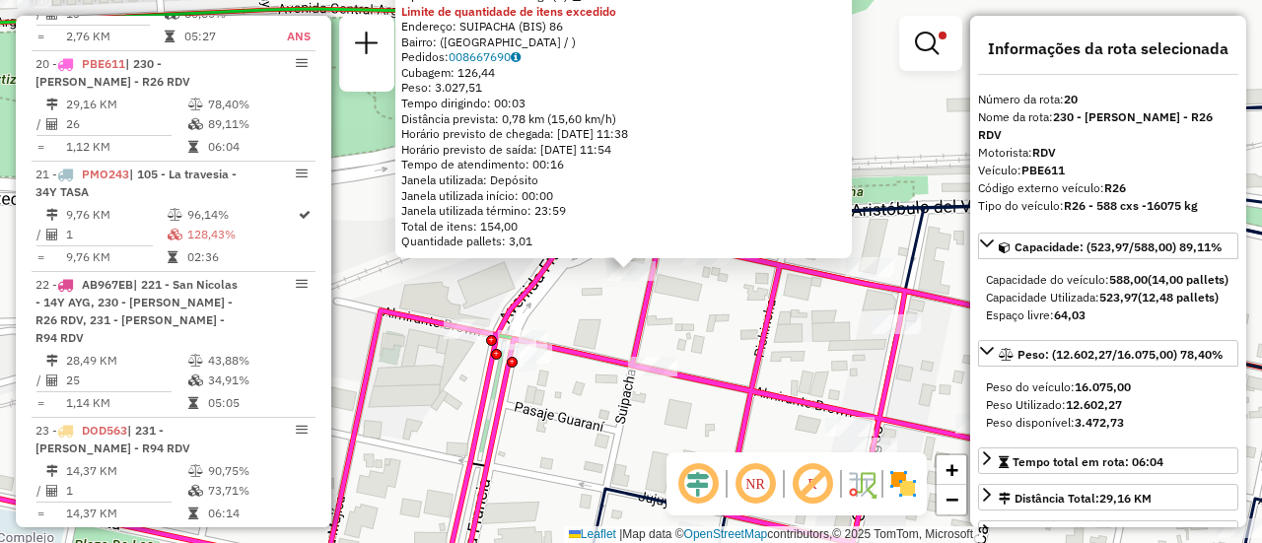
click at [689, 312] on div "0000371446 - URBAN INVESTMENT S.R.L Tipo de cliente: 6 - Recarga (R) Limite de …" at bounding box center [631, 271] width 1262 height 543
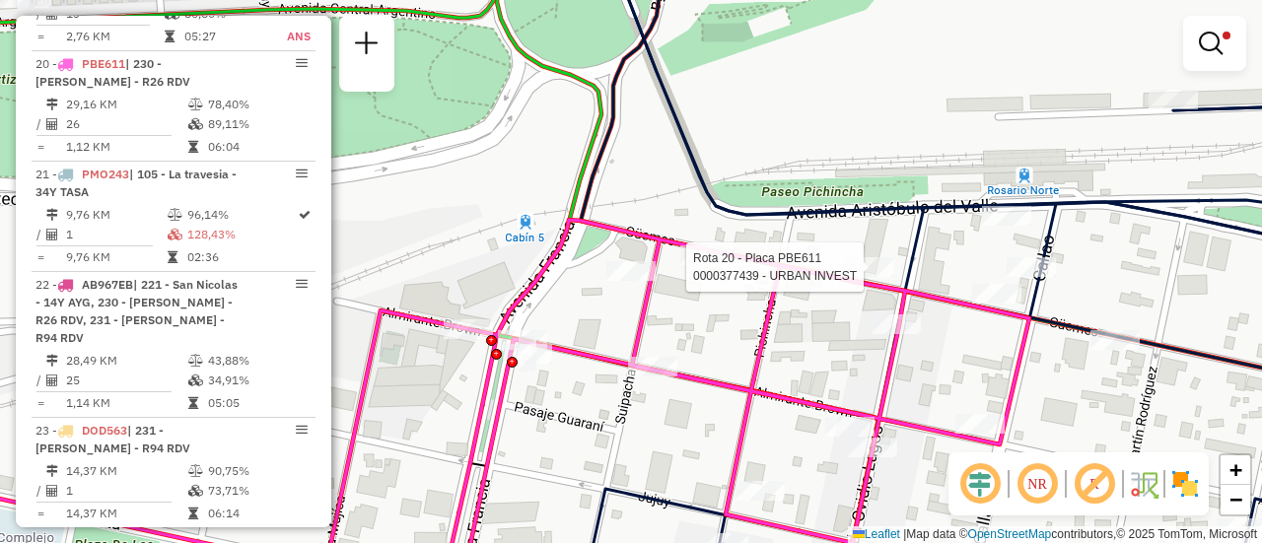
select select "**********"
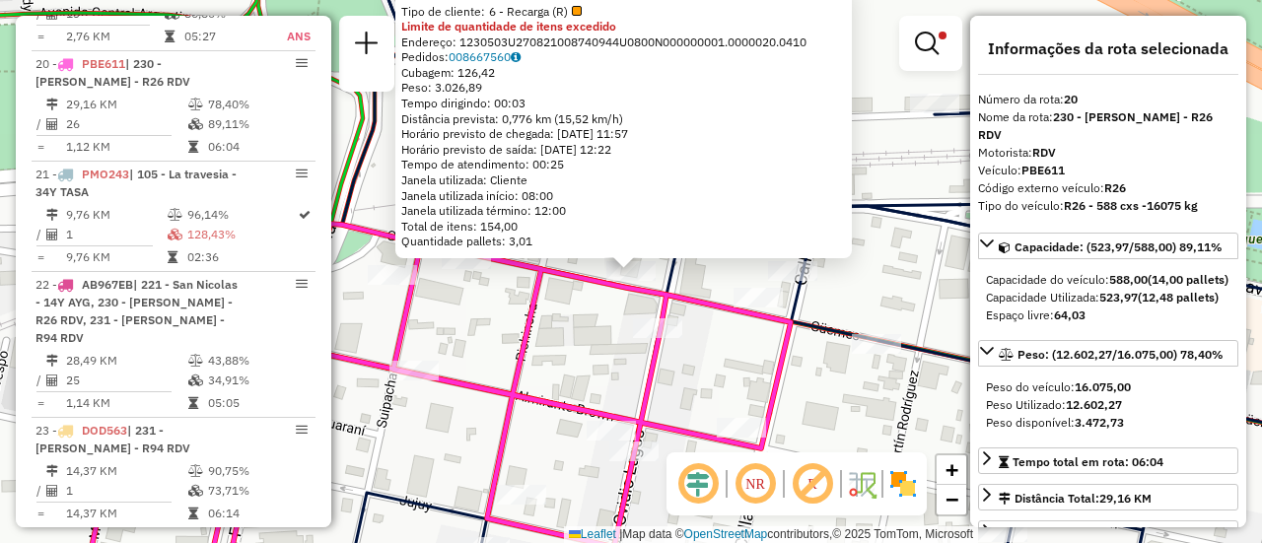
click at [507, 350] on div "0000377439 - URBAN INVEST Tipo de cliente: 6 - Recarga (R) Limite de quantidade…" at bounding box center [631, 271] width 1262 height 543
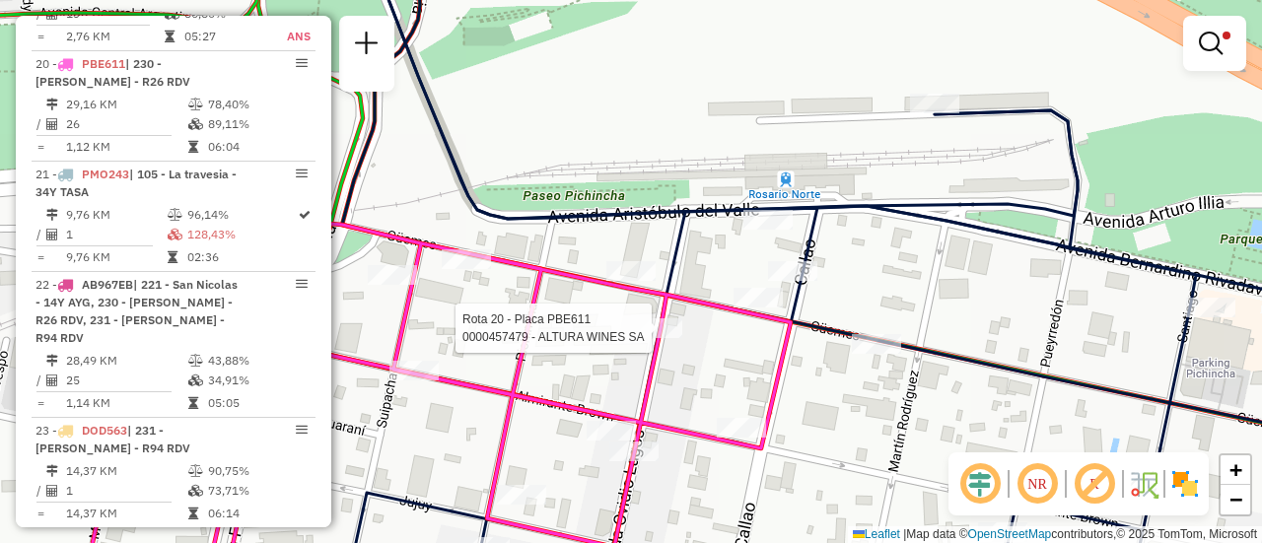
select select "**********"
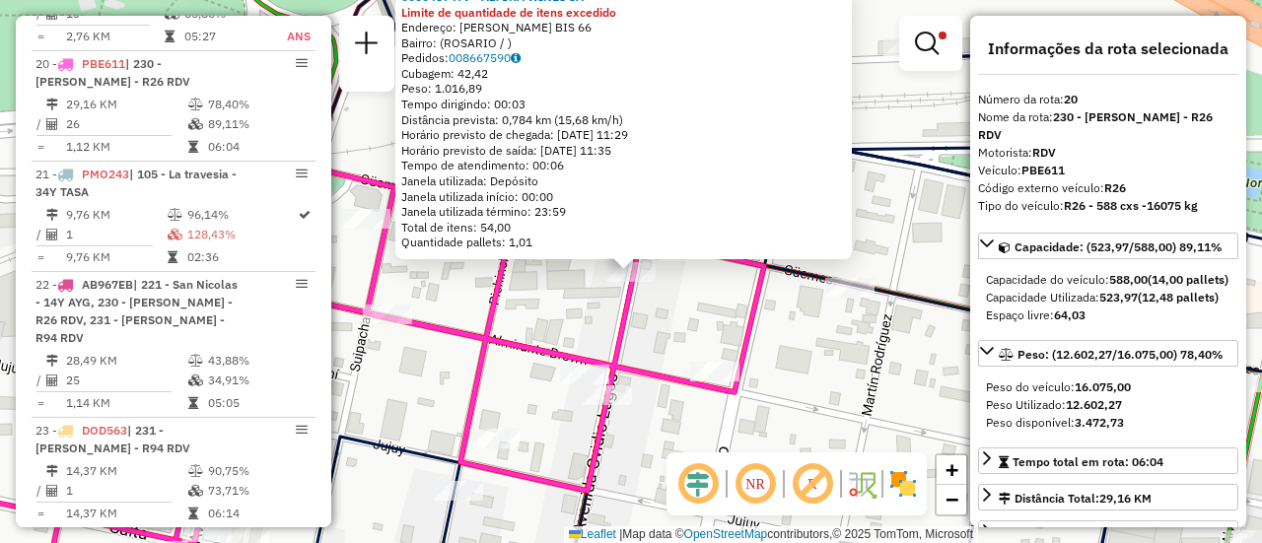
click at [691, 322] on div "0000457479 - ALTURA WINES SA Limite de quantidade de itens excedido Endereço: O…" at bounding box center [631, 271] width 1262 height 543
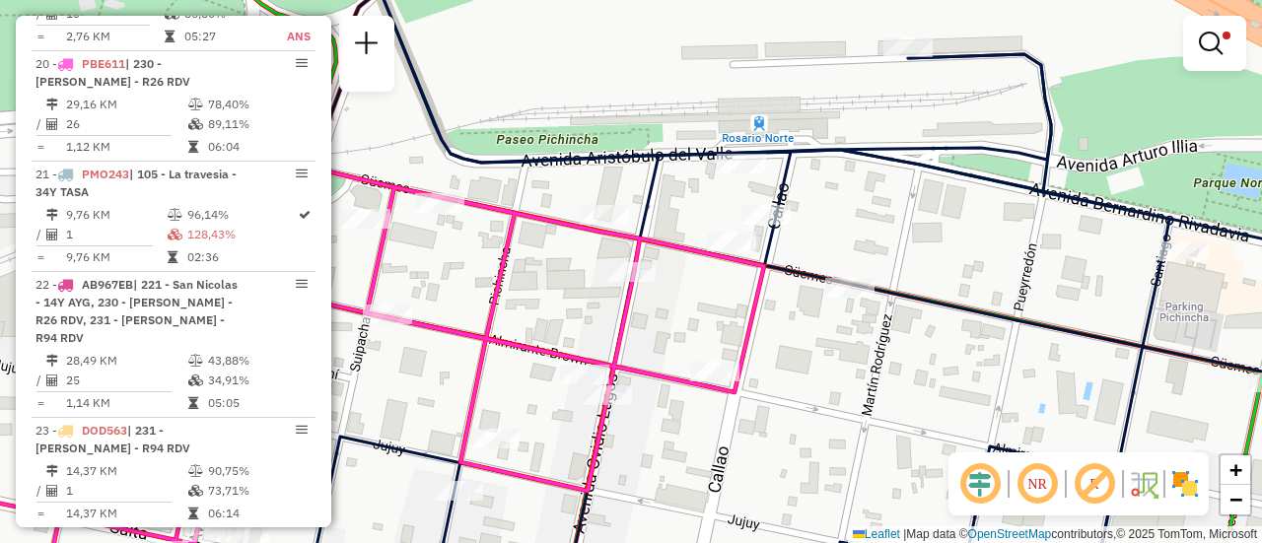
click at [542, 276] on div "Limpar filtros Janela de atendimento Grade de atendimento Capacidade Transporta…" at bounding box center [631, 271] width 1262 height 543
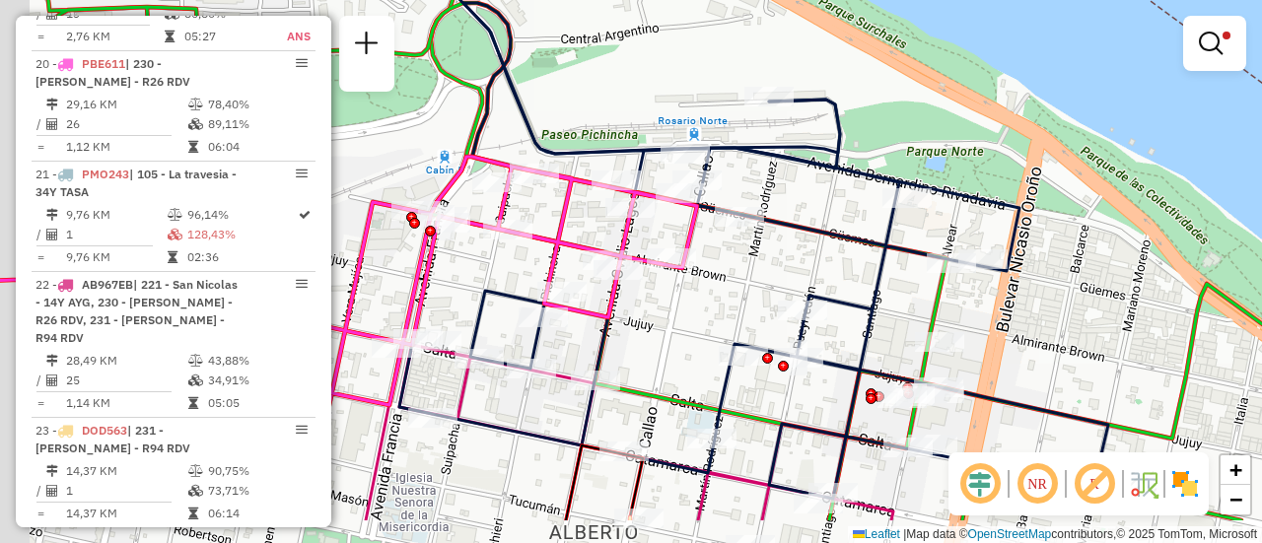
drag, startPoint x: 715, startPoint y: 350, endPoint x: 881, endPoint y: 157, distance: 254.6
click at [866, 159] on div "Limpar filtros Janela de atendimento Grade de atendimento Capacidade Transporta…" at bounding box center [631, 271] width 1262 height 543
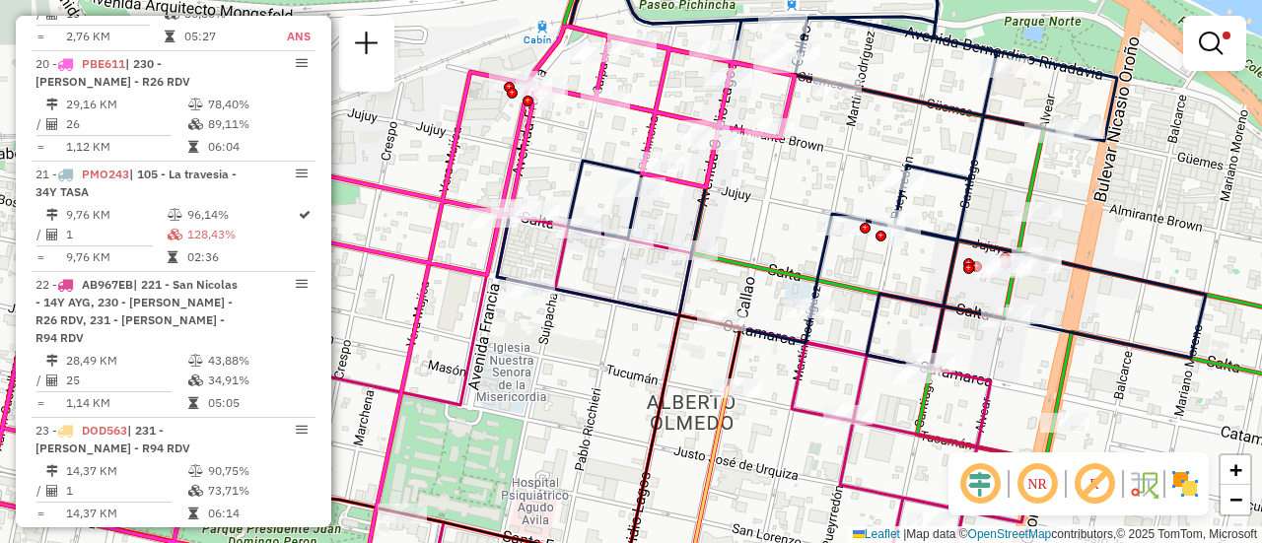
drag, startPoint x: 1133, startPoint y: 349, endPoint x: 912, endPoint y: 42, distance: 377.9
click at [923, 45] on icon at bounding box center [851, 151] width 709 height 435
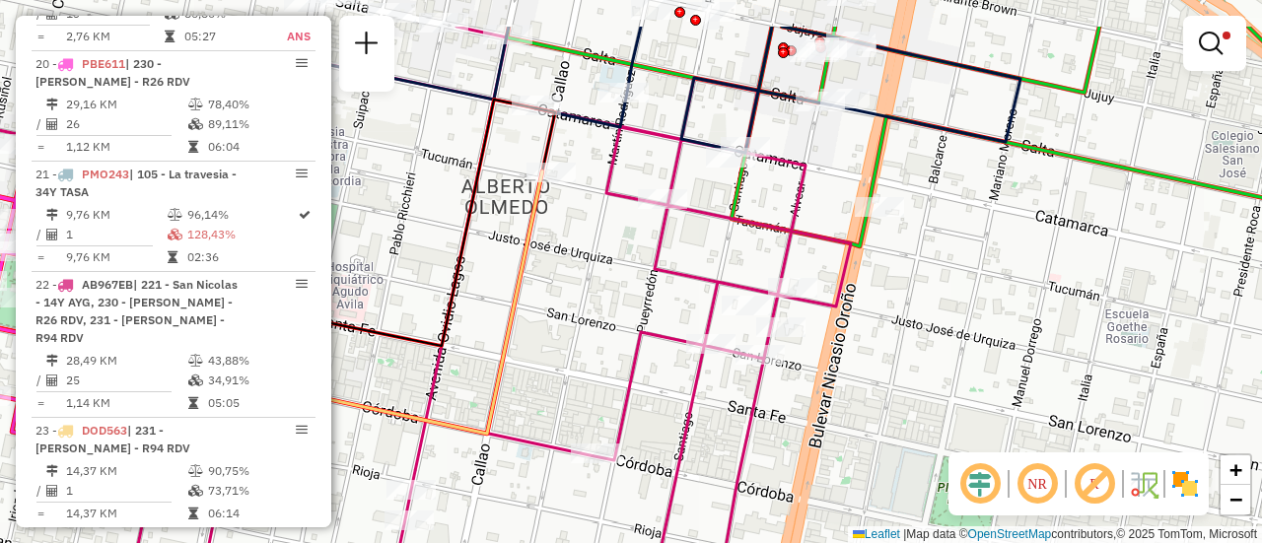
drag, startPoint x: 529, startPoint y: 256, endPoint x: 745, endPoint y: 412, distance: 266.3
click at [689, 431] on div "Limpar filtros Janela de atendimento Grade de atendimento Capacidade Transporta…" at bounding box center [631, 271] width 1262 height 543
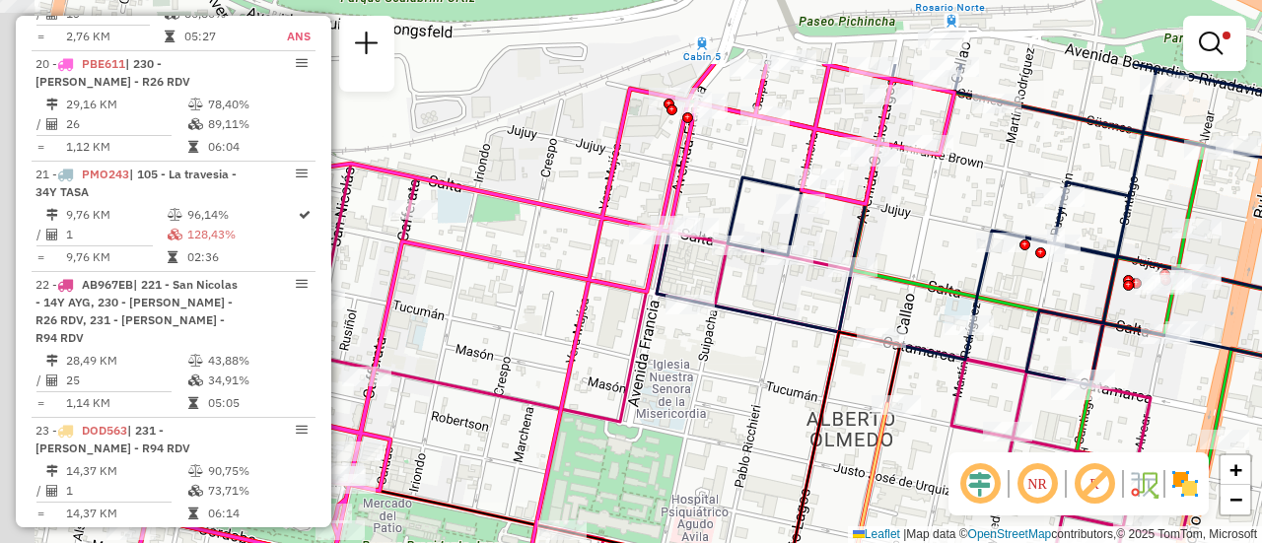
drag, startPoint x: 531, startPoint y: 282, endPoint x: 710, endPoint y: 400, distance: 215.0
click at [710, 400] on div "Limpar filtros Janela de atendimento Grade de atendimento Capacidade Transporta…" at bounding box center [631, 271] width 1262 height 543
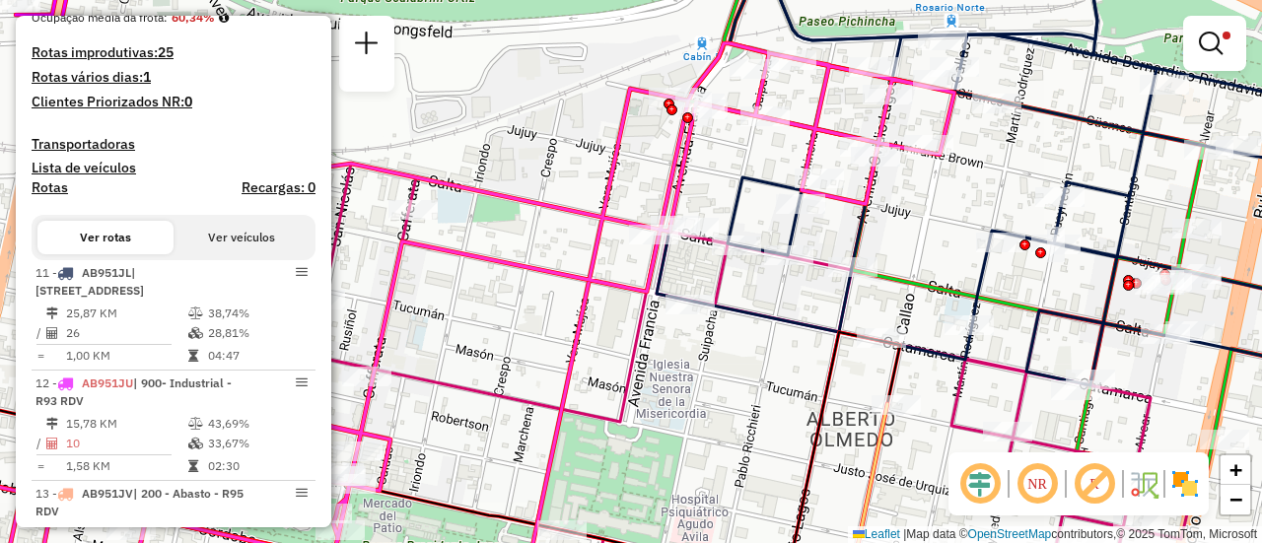
scroll to position [0, 0]
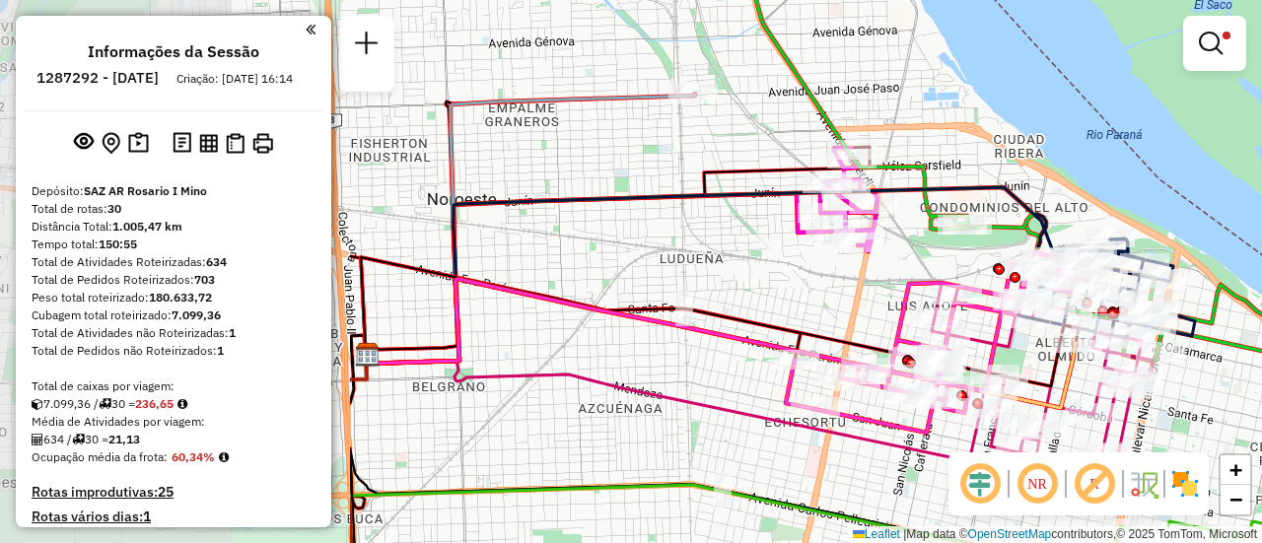
drag, startPoint x: 397, startPoint y: 335, endPoint x: 874, endPoint y: 315, distance: 476.7
click at [874, 315] on div "Rota 22 - Placa AB967EB 0000454545 - GONZALEZ MAXIMILIANO JOSE Limpar filtros J…" at bounding box center [631, 271] width 1262 height 543
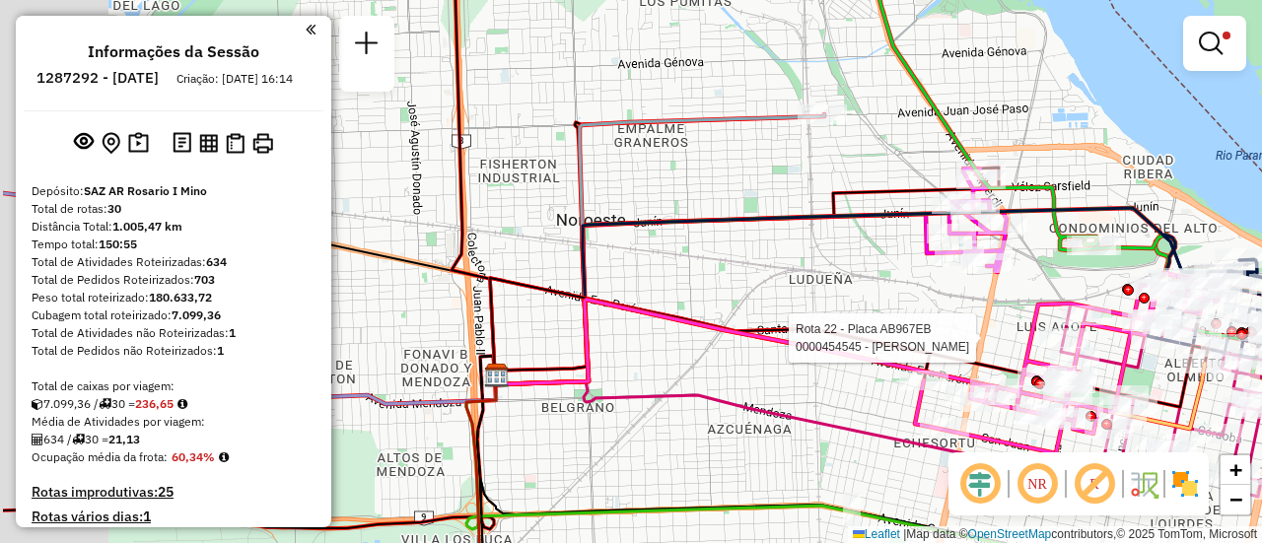
drag, startPoint x: 562, startPoint y: 276, endPoint x: 972, endPoint y: 295, distance: 410.7
click at [955, 299] on div "Rota 22 - Placa AB967EB 0000454545 - GONZALEZ MAXIMILIANO JOSE Limpar filtros J…" at bounding box center [631, 271] width 1262 height 543
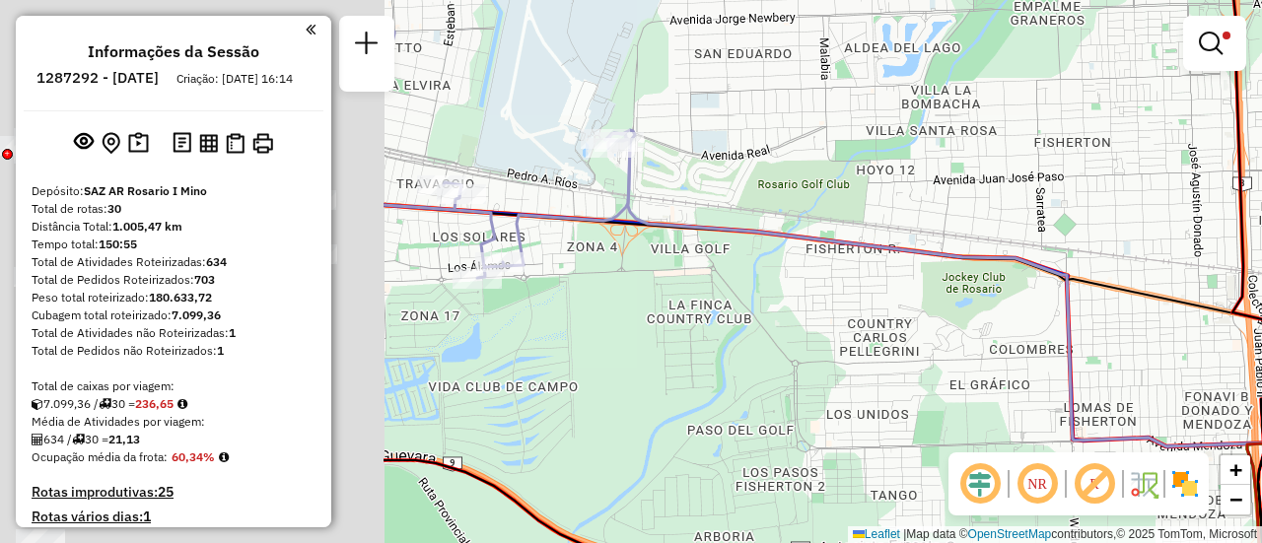
drag, startPoint x: 603, startPoint y: 319, endPoint x: 1140, endPoint y: 358, distance: 538.9
click at [1120, 360] on div "Rota 22 - Placa AB967EB 0000454545 - GONZALEZ MAXIMILIANO JOSE Rota 23 - Placa …" at bounding box center [631, 271] width 1262 height 543
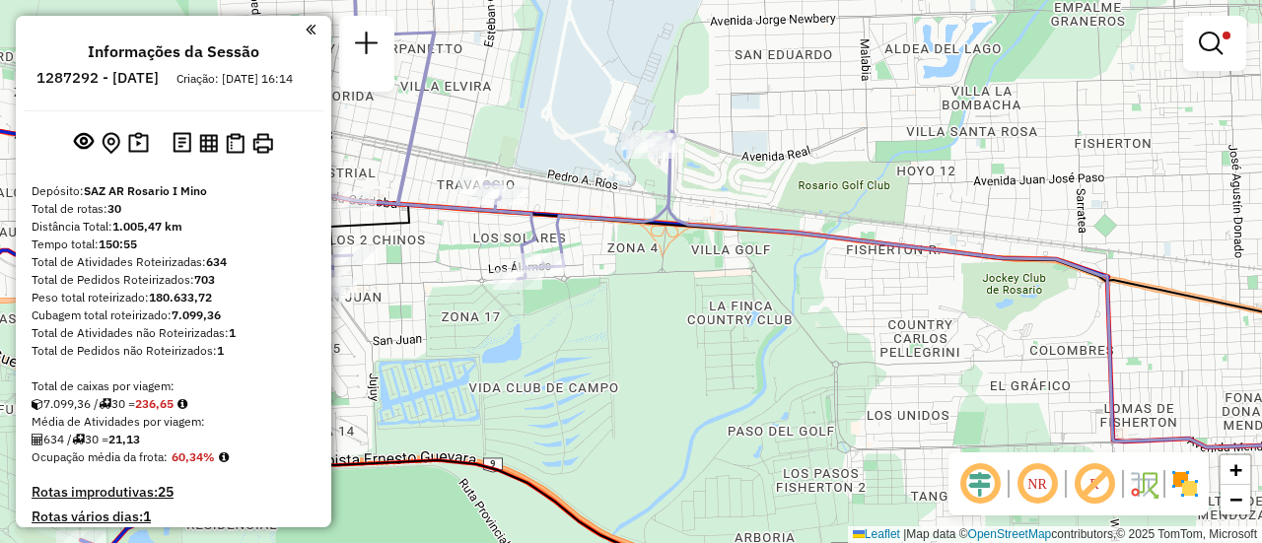
drag, startPoint x: 625, startPoint y: 343, endPoint x: 1003, endPoint y: 363, distance: 378.2
click at [995, 365] on div "Rota 22 - Placa AB967EB 0000454545 - GONZALEZ MAXIMILIANO JOSE Rota 23 - Placa …" at bounding box center [631, 271] width 1262 height 543
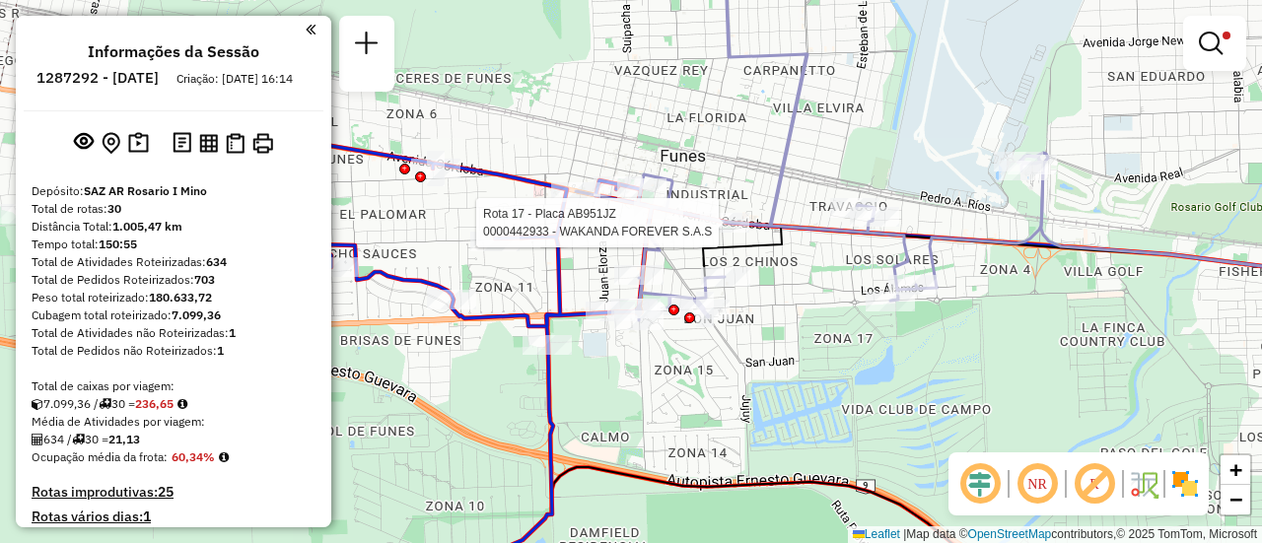
select select "**********"
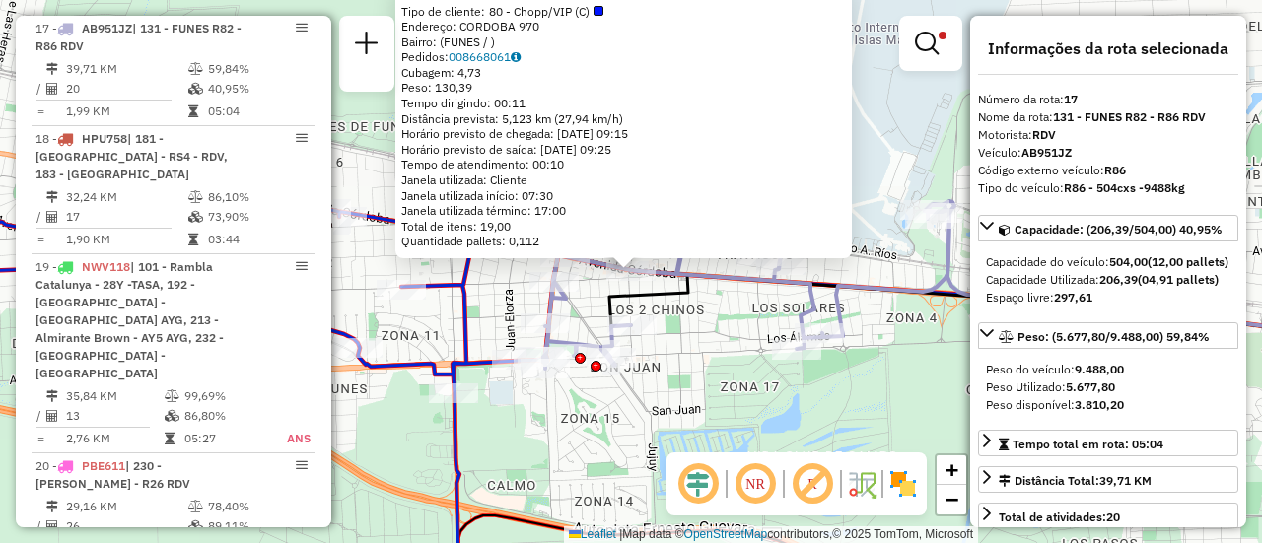
scroll to position [197, 0]
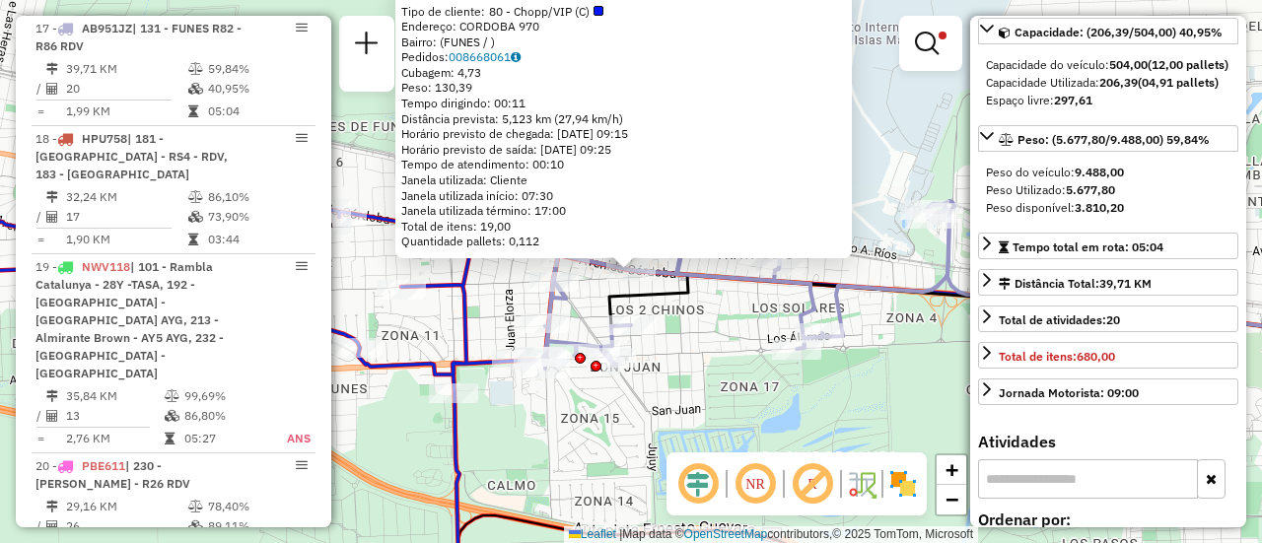
click at [906, 167] on div "0000442933 - WAKANDA FOREVER S.A.S Tipo de cliente: 80 - Chopp/VIP (C) Endereço…" at bounding box center [631, 271] width 1262 height 543
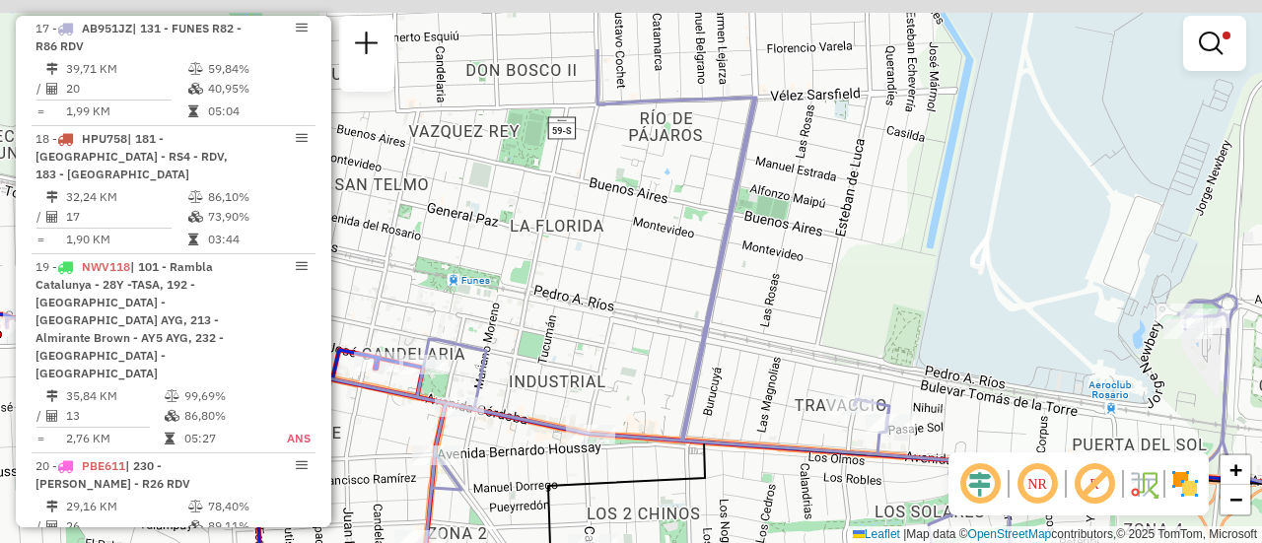
drag, startPoint x: 675, startPoint y: 209, endPoint x: 712, endPoint y: 432, distance: 226.0
click at [707, 430] on div "Limpar filtros Janela de atendimento Grade de atendimento Capacidade Transporta…" at bounding box center [631, 271] width 1262 height 543
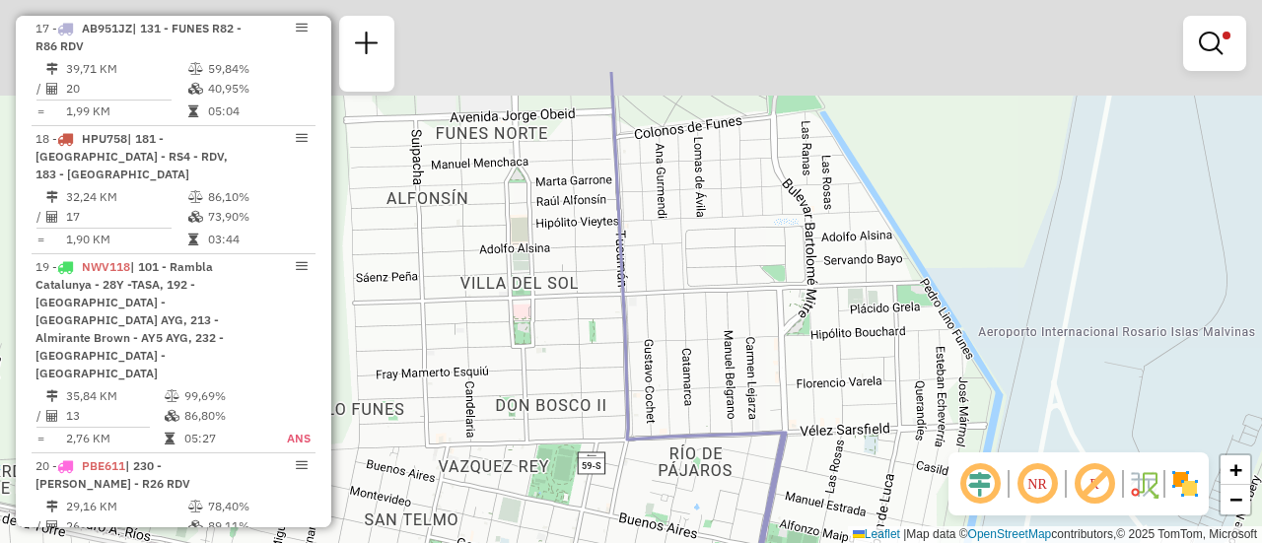
drag, startPoint x: 751, startPoint y: 151, endPoint x: 741, endPoint y: 358, distance: 207.4
click at [742, 461] on div "Limpar filtros Janela de atendimento Grade de atendimento Capacidade Transporta…" at bounding box center [631, 271] width 1262 height 543
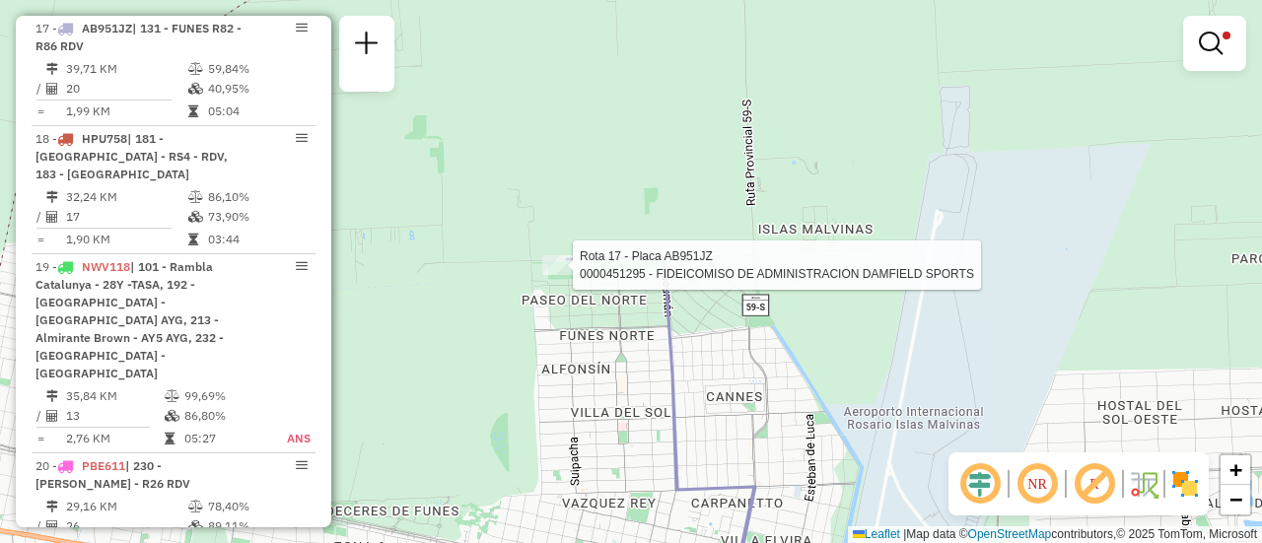
select select "**********"
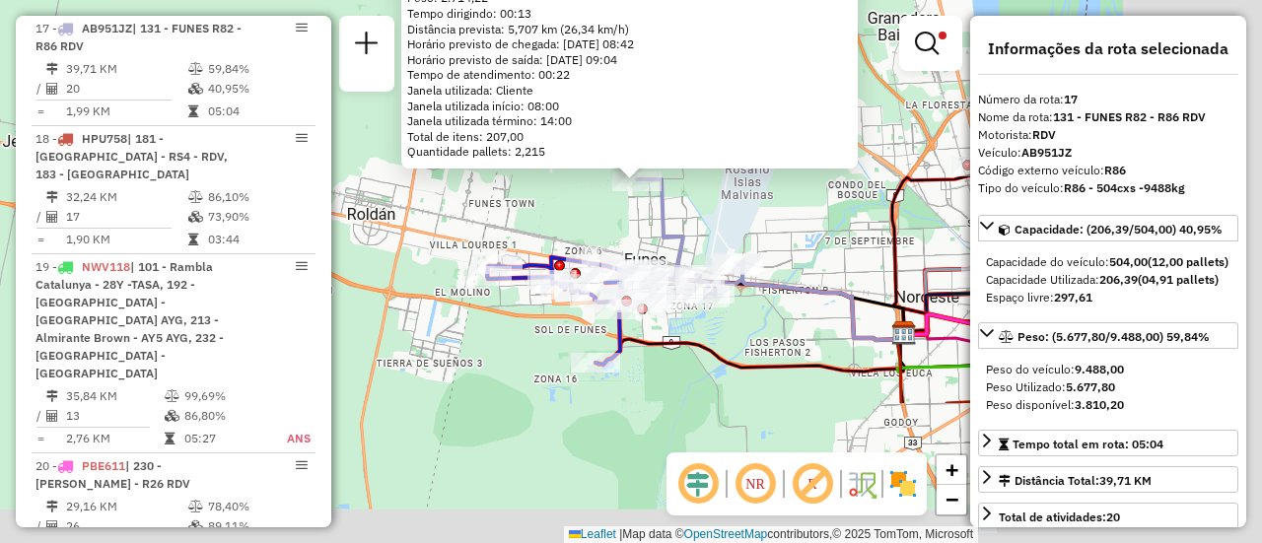
drag, startPoint x: 856, startPoint y: 415, endPoint x: 630, endPoint y: 183, distance: 323.6
click at [626, 179] on div "0000451295 - FIDEICOMISO DE ADMINISTRACION DAMFIELD SPORTS Tipo de cliente: 80 …" at bounding box center [631, 271] width 1262 height 543
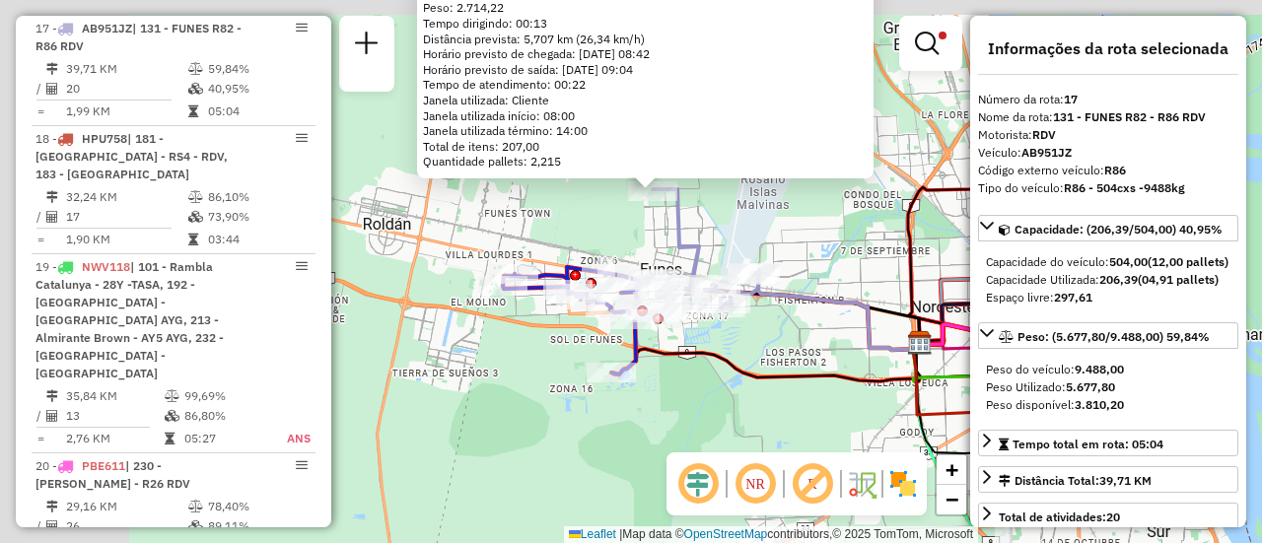
drag, startPoint x: 639, startPoint y: 212, endPoint x: 809, endPoint y: 246, distance: 172.9
click at [804, 251] on div "0000451295 - FIDEICOMISO DE ADMINISTRACION DAMFIELD SPORTS Tipo de cliente: 80 …" at bounding box center [631, 271] width 1262 height 543
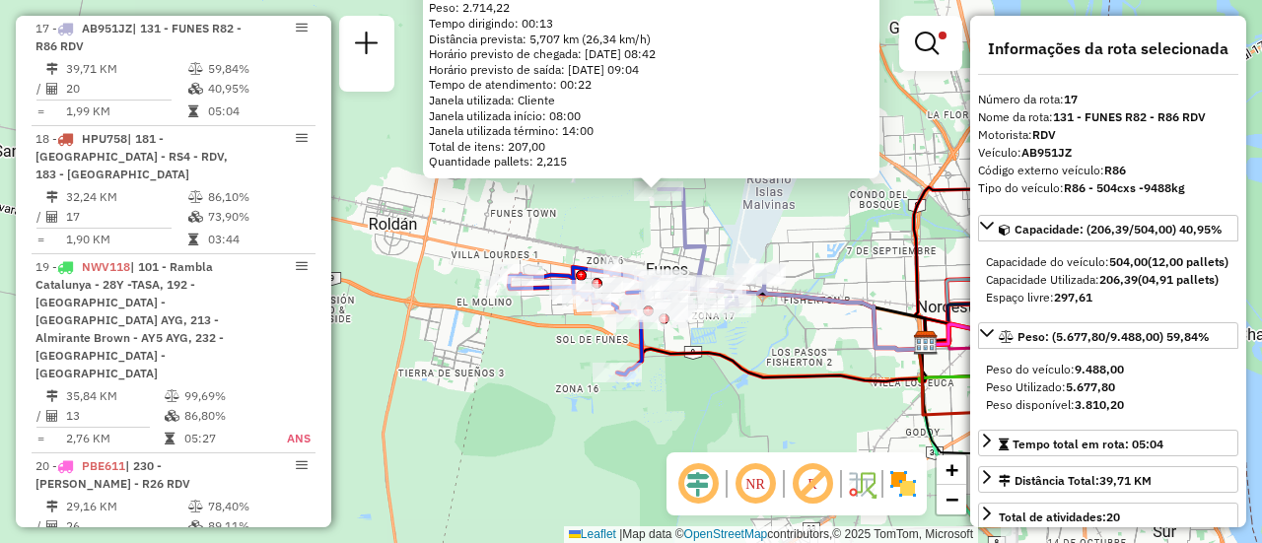
click at [755, 218] on div "0000451295 - FIDEICOMISO DE ADMINISTRACION DAMFIELD SPORTS Tipo de cliente: 80 …" at bounding box center [631, 271] width 1262 height 543
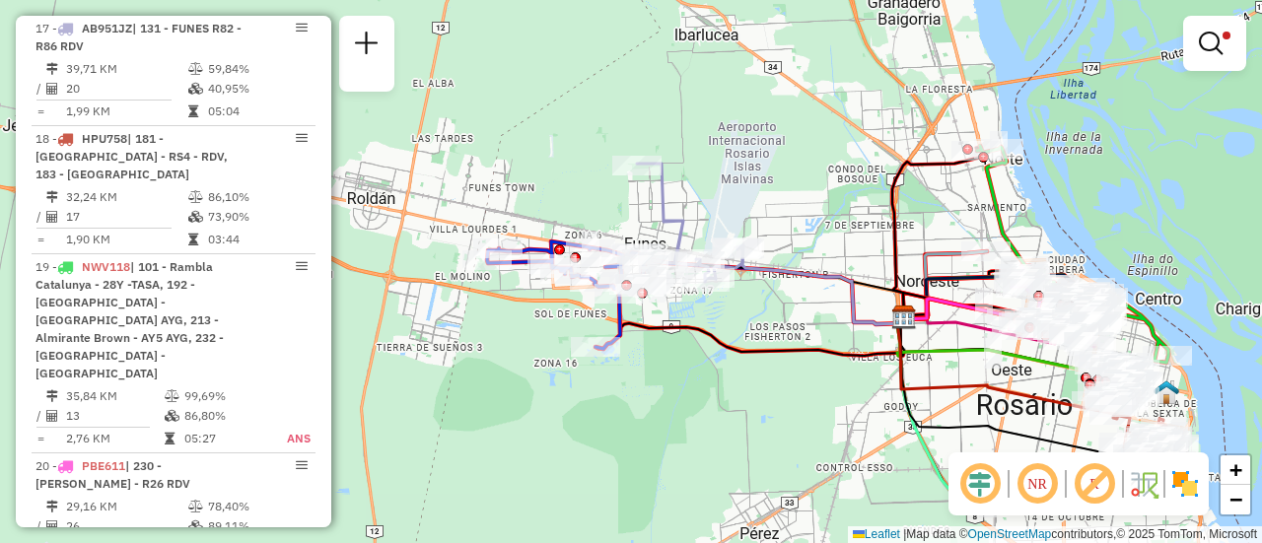
drag, startPoint x: 814, startPoint y: 251, endPoint x: 768, endPoint y: 198, distance: 70.0
click at [768, 198] on div "Limpar filtros Janela de atendimento Grade de atendimento Capacidade Transporta…" at bounding box center [631, 271] width 1262 height 543
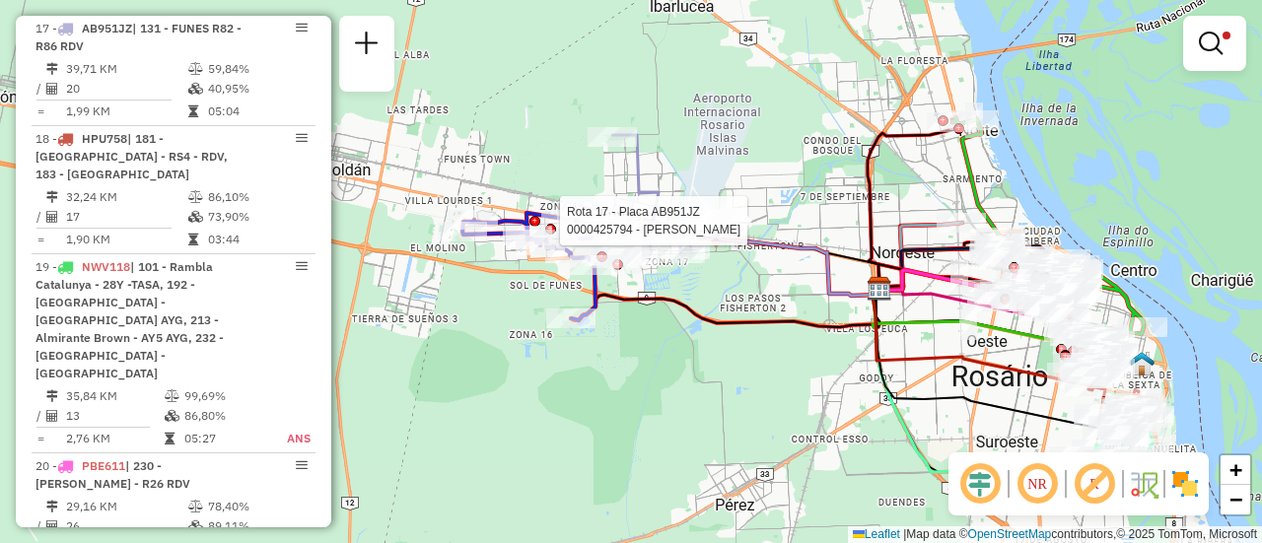
select select "**********"
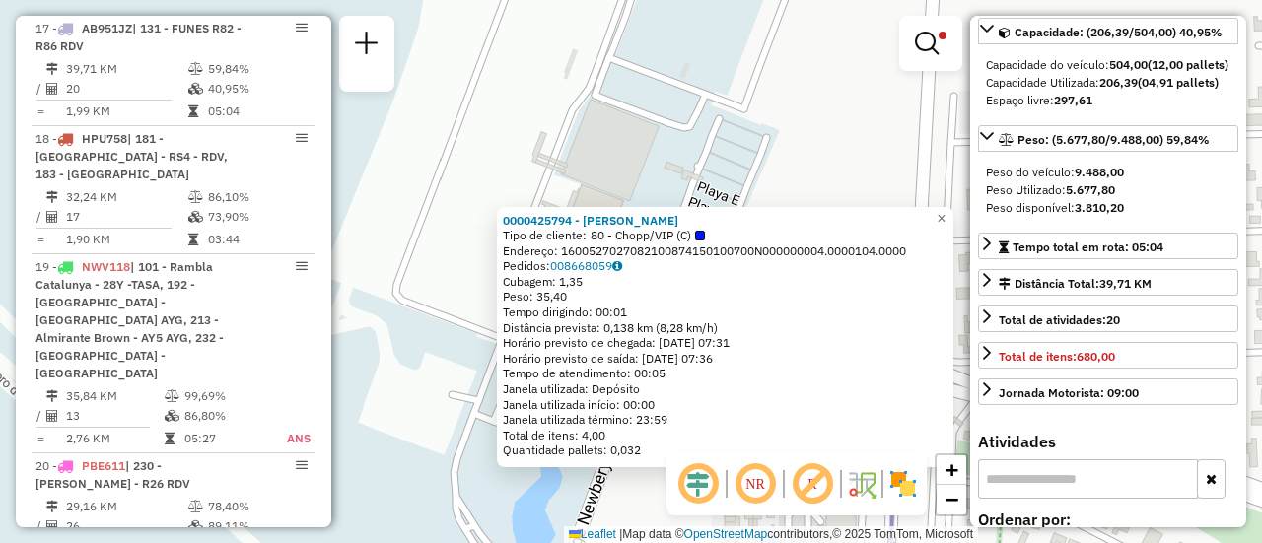
drag, startPoint x: 548, startPoint y: 330, endPoint x: 668, endPoint y: 460, distance: 175.9
click at [695, 542] on html "Aplicando filtros Pop-up bloqueado! Seu navegador bloqueou automáticamente a ab…" at bounding box center [631, 271] width 1262 height 543
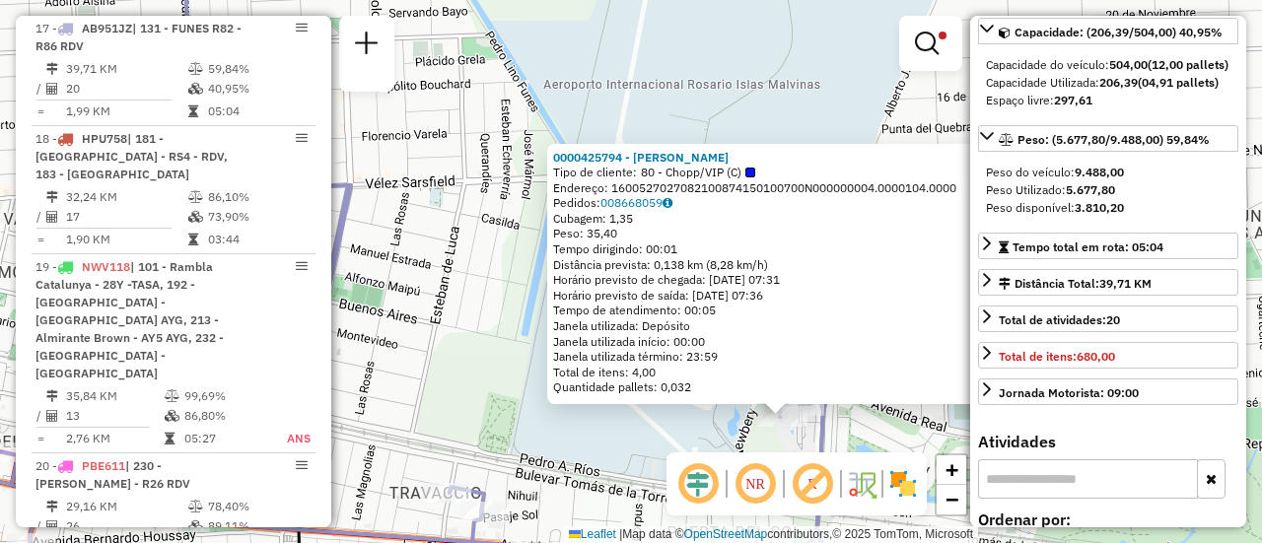
click at [701, 434] on div "0000425794 - CICALA Tipo de cliente: 80 - Chopp/VIP (C) Endereço: 1600527027082…" at bounding box center [631, 271] width 1262 height 543
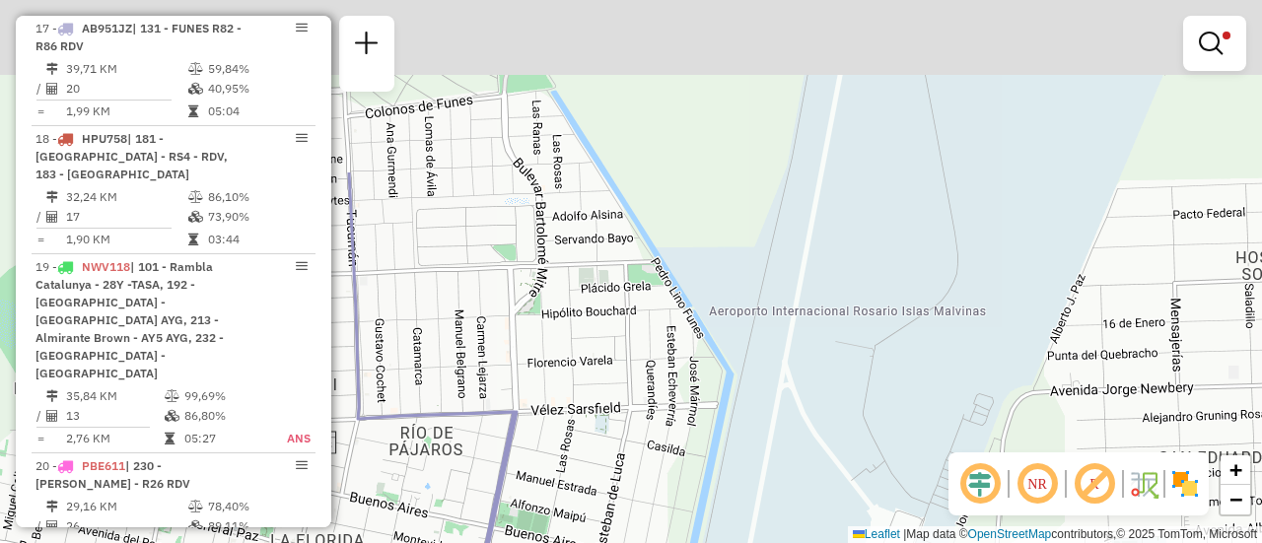
drag, startPoint x: 597, startPoint y: 210, endPoint x: 851, endPoint y: 498, distance: 384.2
click at [847, 542] on html "Aplicando filtros Pop-up bloqueado! Seu navegador bloqueou automáticamente a ab…" at bounding box center [631, 271] width 1262 height 543
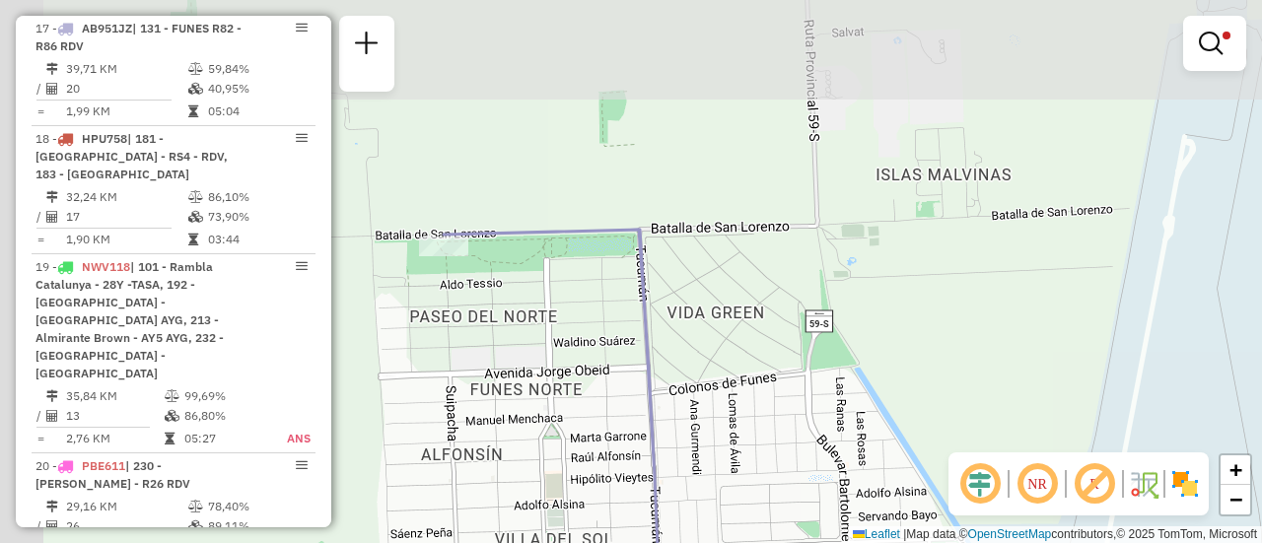
drag, startPoint x: 487, startPoint y: 168, endPoint x: 871, endPoint y: 414, distance: 456.0
click at [870, 428] on div "Limpar filtros Janela de atendimento Grade de atendimento Capacidade Transporta…" at bounding box center [631, 271] width 1262 height 543
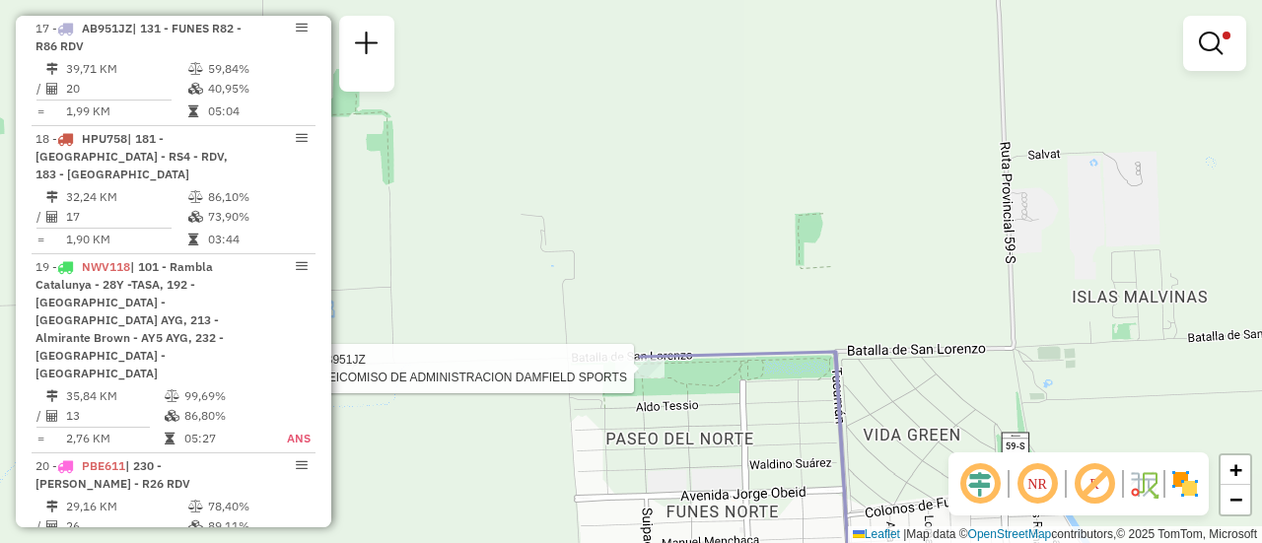
select select "**********"
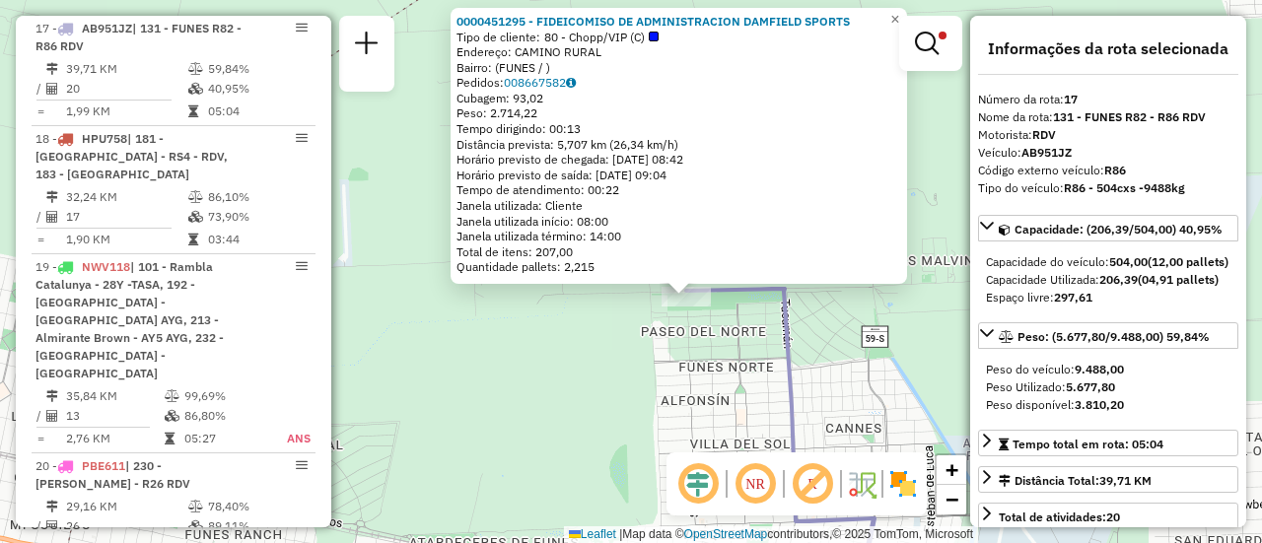
click at [843, 372] on div "0000451295 - FIDEICOMISO DE ADMINISTRACION DAMFIELD SPORTS Tipo de cliente: 80 …" at bounding box center [631, 271] width 1262 height 543
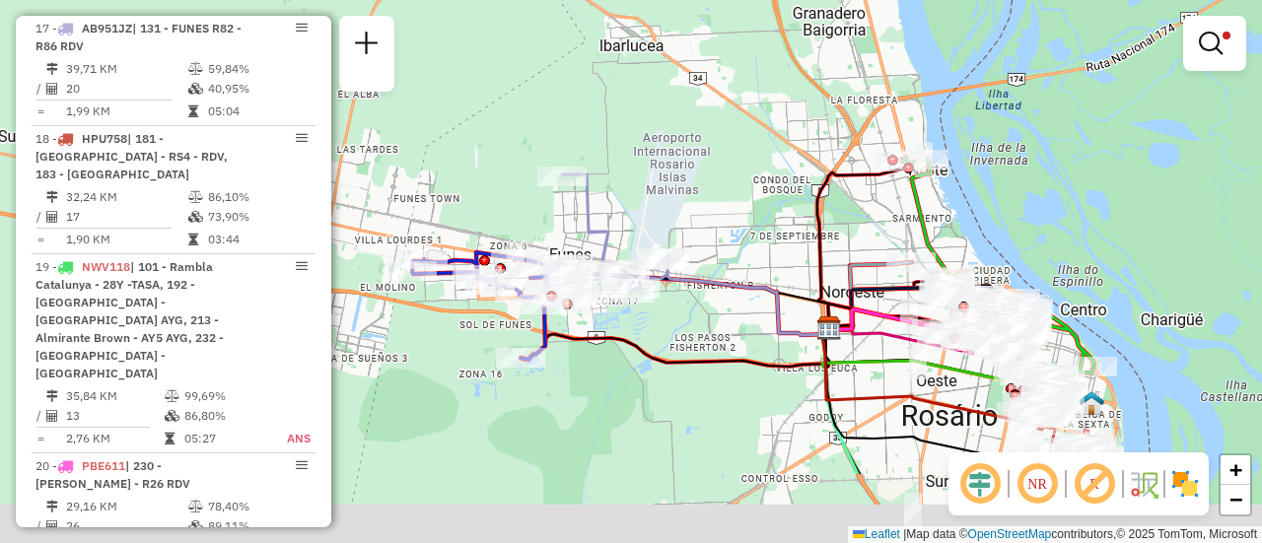
drag, startPoint x: 979, startPoint y: 358, endPoint x: 757, endPoint y: 209, distance: 267.2
click at [817, 209] on icon at bounding box center [862, 243] width 90 height 171
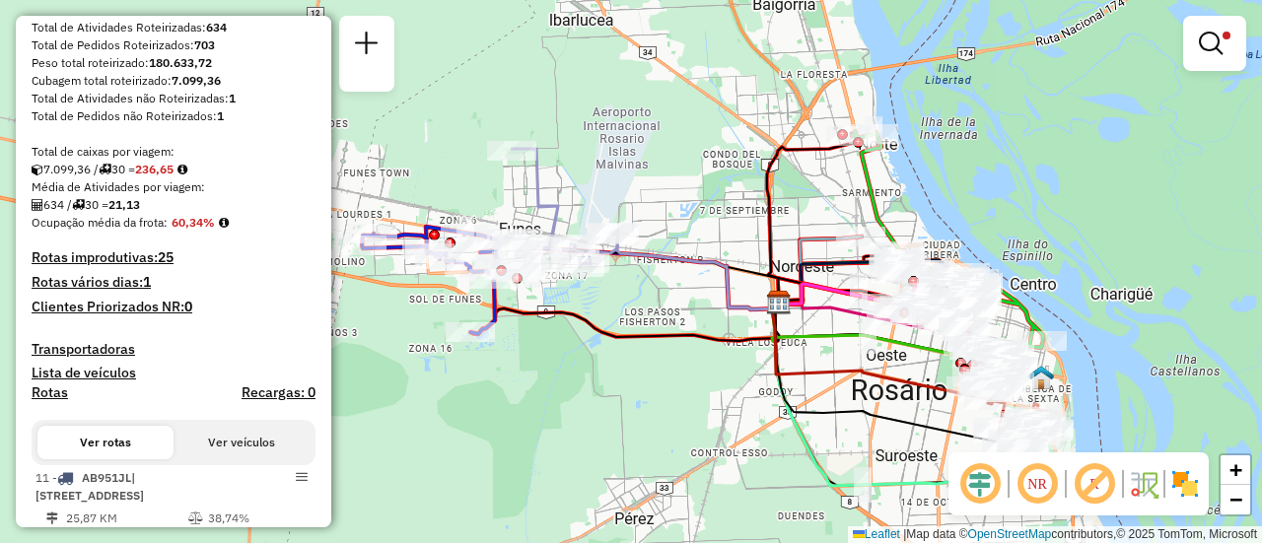
scroll to position [0, 0]
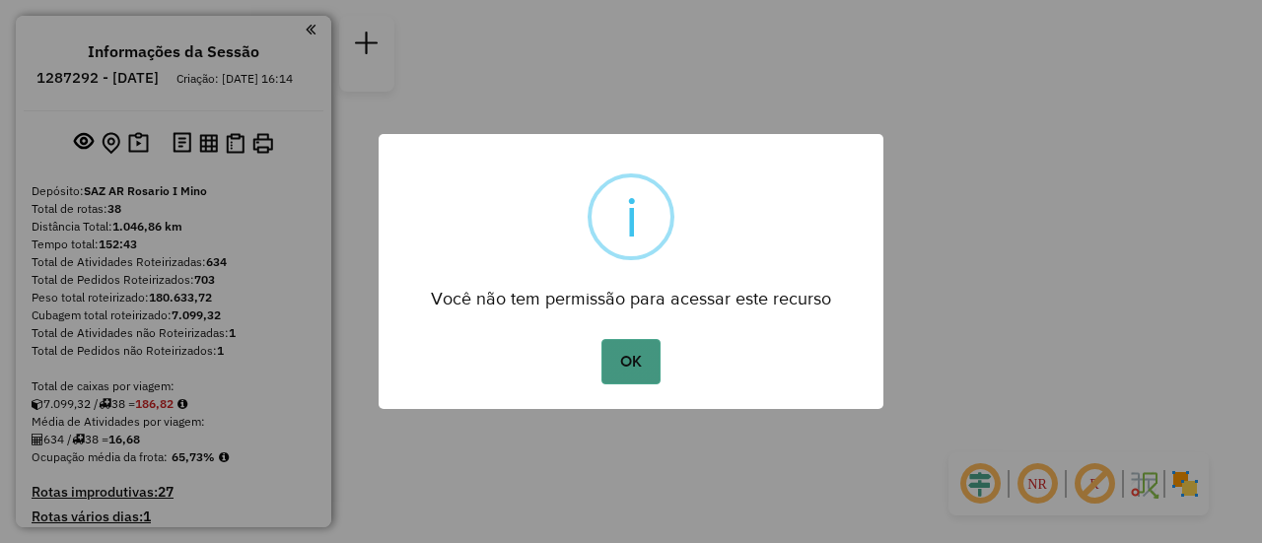
click at [619, 357] on button "OK" at bounding box center [631, 361] width 58 height 45
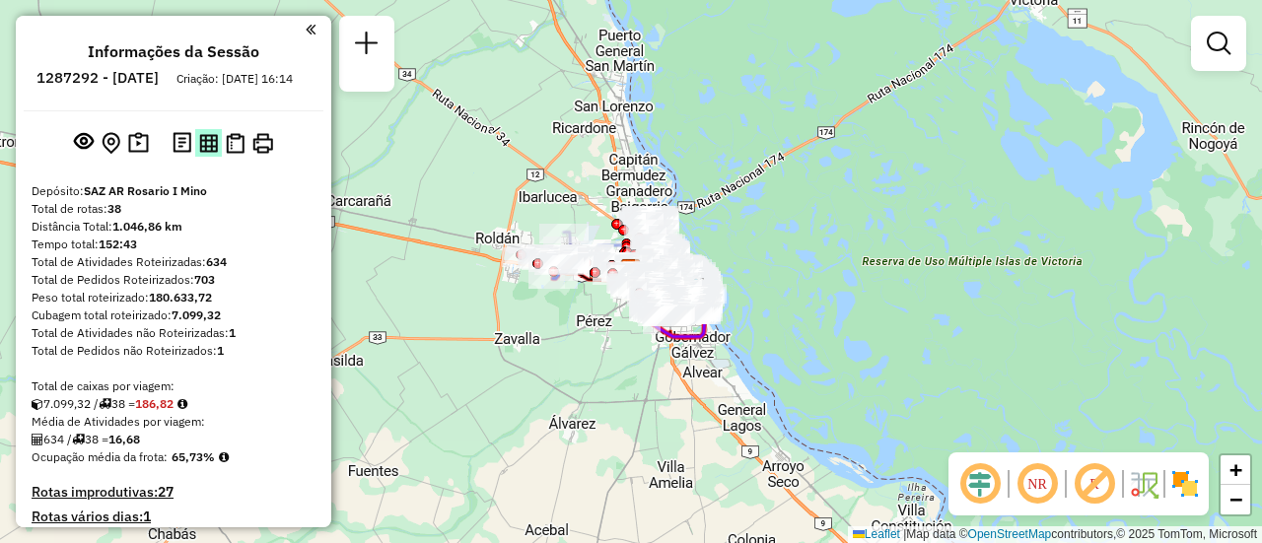
click at [204, 153] on img at bounding box center [208, 143] width 19 height 19
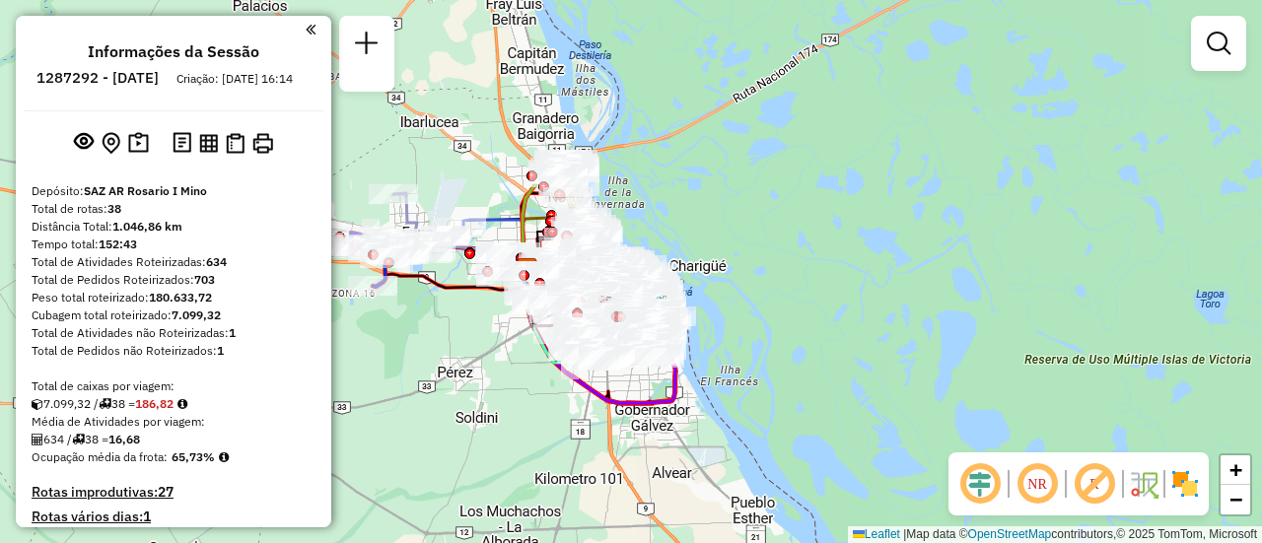
click at [725, 219] on div "Janela de atendimento Grade de atendimento Capacidade Transportadoras Veículos …" at bounding box center [631, 271] width 1262 height 543
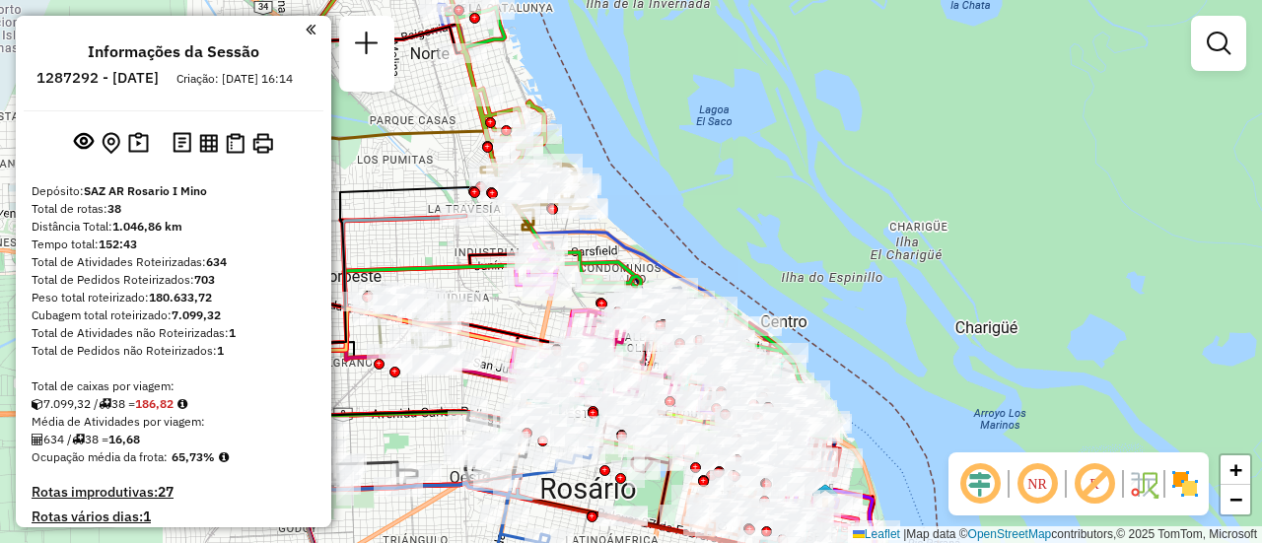
drag, startPoint x: 554, startPoint y: 229, endPoint x: 915, endPoint y: 208, distance: 361.5
click at [911, 209] on div "Janela de atendimento Grade de atendimento Capacidade Transportadoras Veículos …" at bounding box center [631, 271] width 1262 height 543
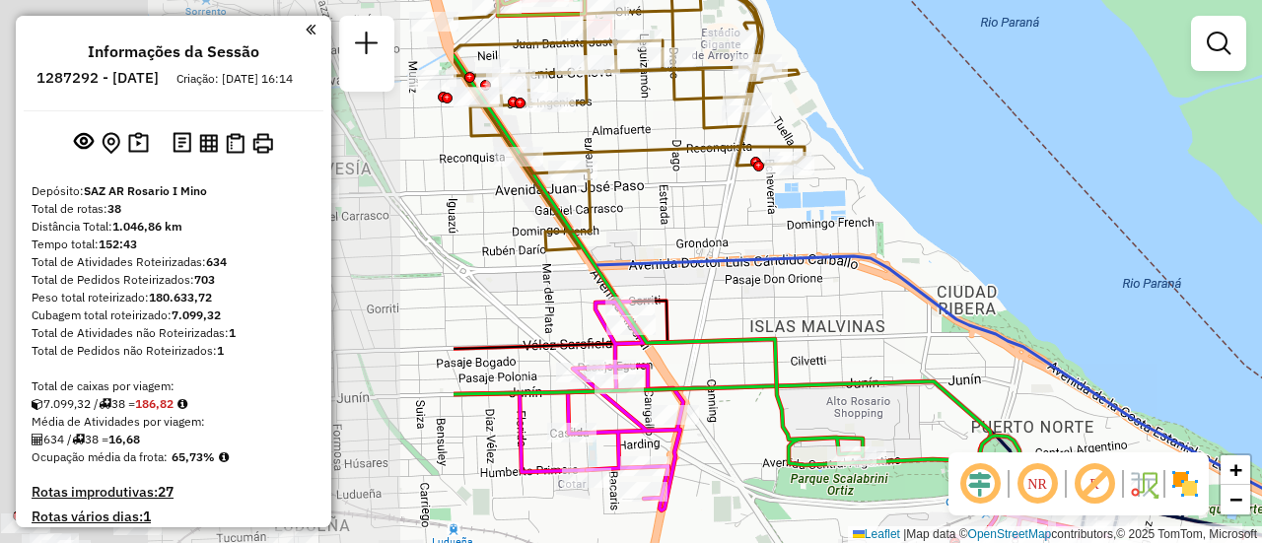
drag, startPoint x: 489, startPoint y: 336, endPoint x: 1199, endPoint y: 239, distance: 716.7
click at [1140, 255] on div "Janela de atendimento Grade de atendimento Capacidade Transportadoras Veículos …" at bounding box center [631, 271] width 1262 height 543
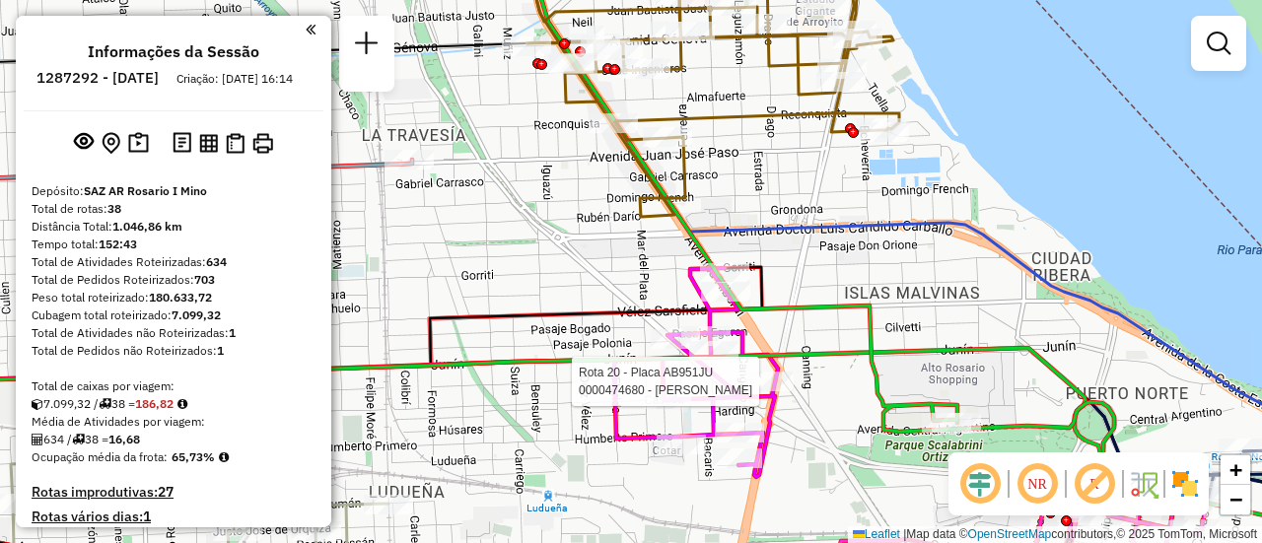
select select "**********"
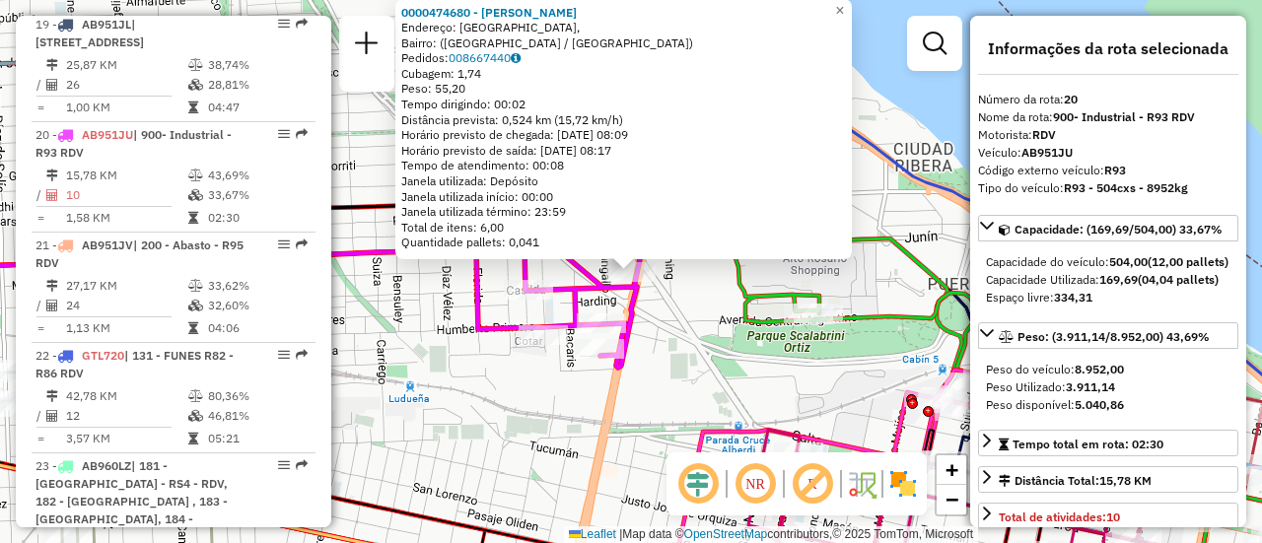
scroll to position [99, 0]
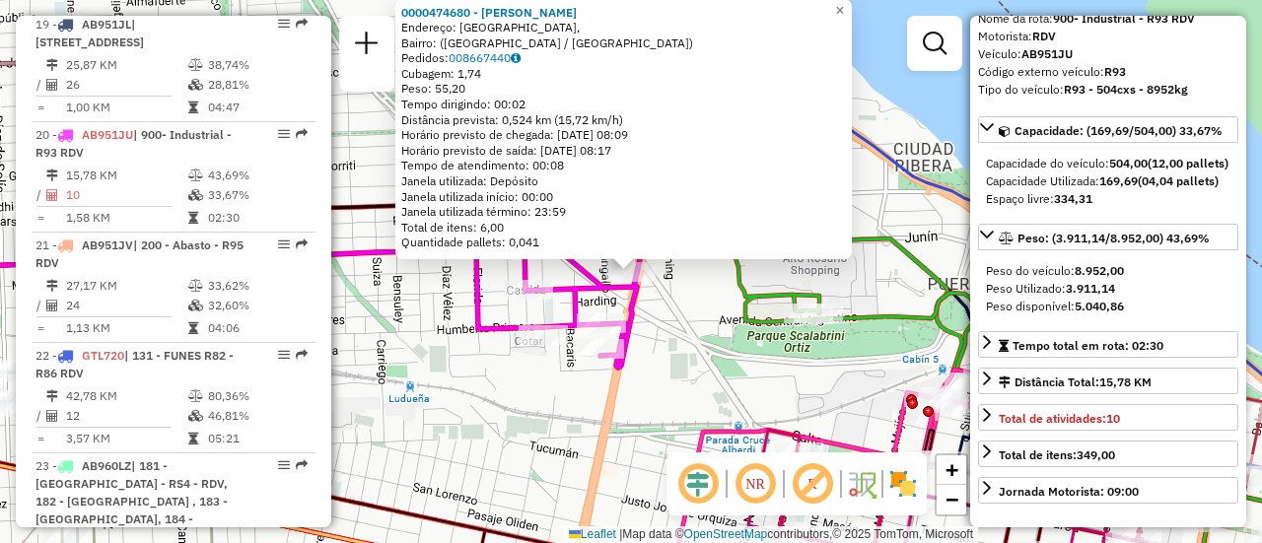
click at [836, 393] on div "0000474680 - [PERSON_NAME]: [GEOGRAPHIC_DATA], Bairro: ([GEOGRAPHIC_DATA] / [GE…" at bounding box center [631, 271] width 1262 height 543
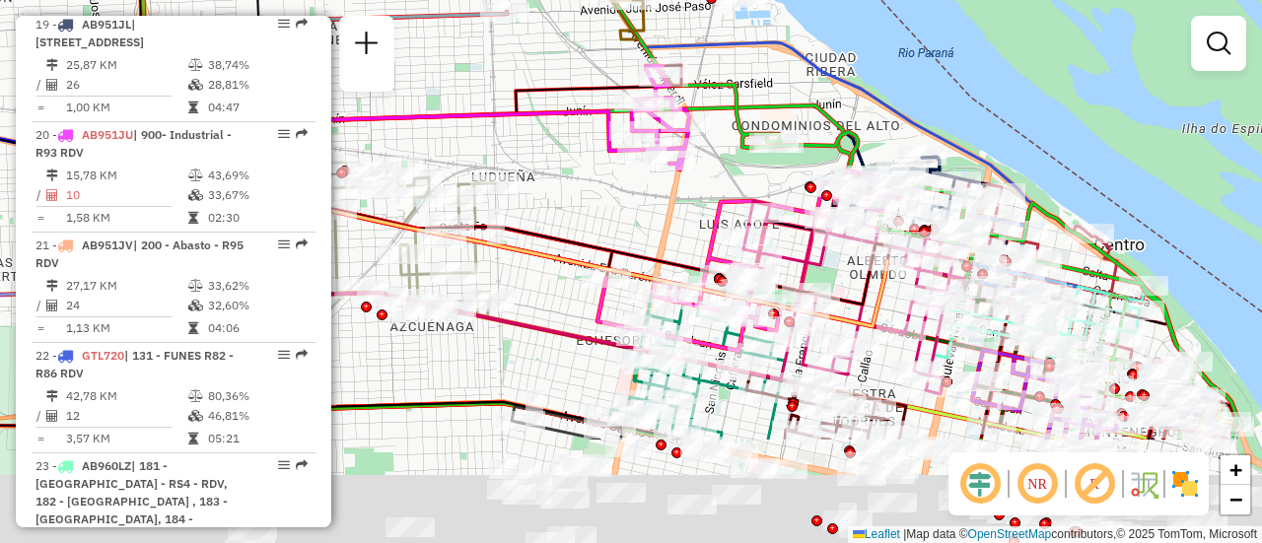
drag, startPoint x: 832, startPoint y: 356, endPoint x: 765, endPoint y: 126, distance: 239.3
click at [747, 171] on icon at bounding box center [751, 261] width 307 height 180
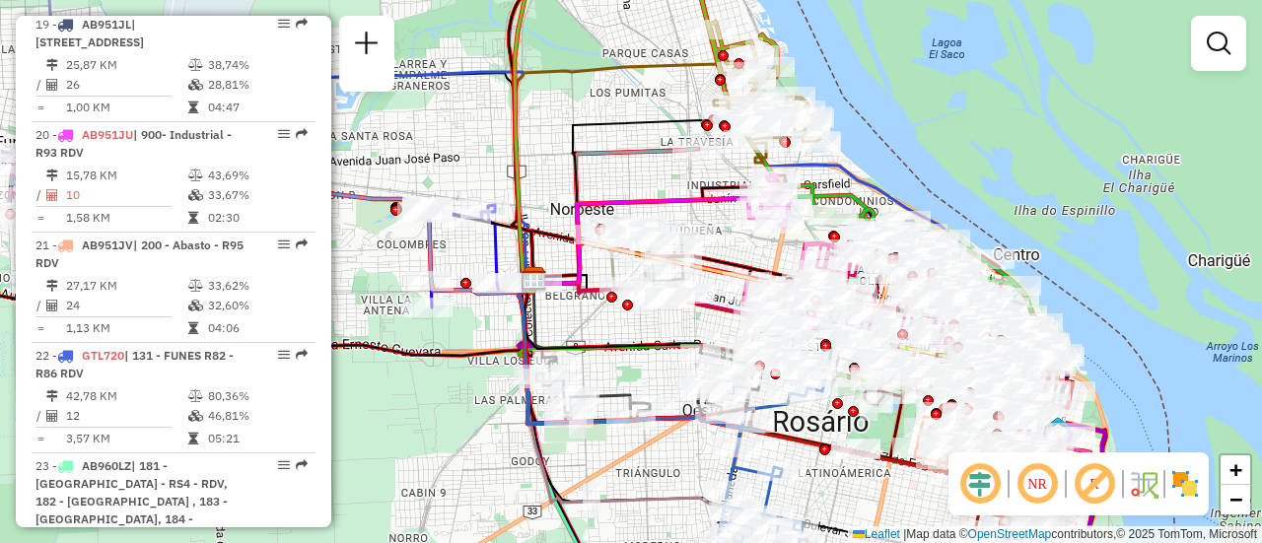
drag, startPoint x: 849, startPoint y: 422, endPoint x: 778, endPoint y: 165, distance: 267.0
click at [848, 406] on div at bounding box center [853, 411] width 11 height 11
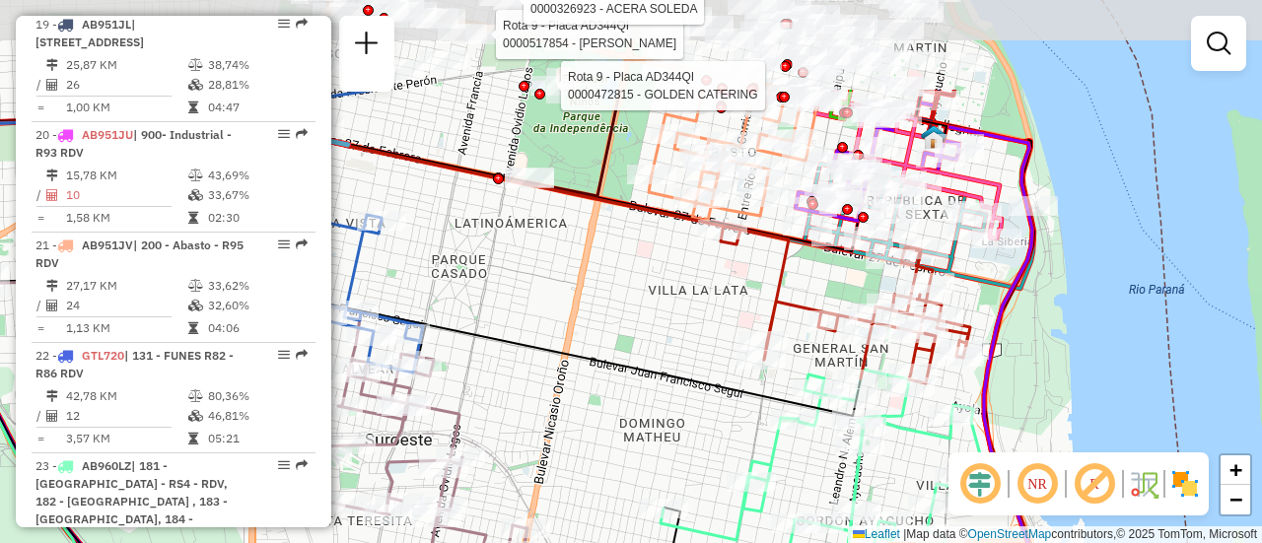
drag, startPoint x: 692, startPoint y: 176, endPoint x: 688, endPoint y: 320, distance: 144.0
click at [688, 320] on div "Rota 9 - Placa AD344QI 0000426283 - ALMACN DE CARNES SRL Rota 9 - Placa AD344Q…" at bounding box center [631, 271] width 1262 height 543
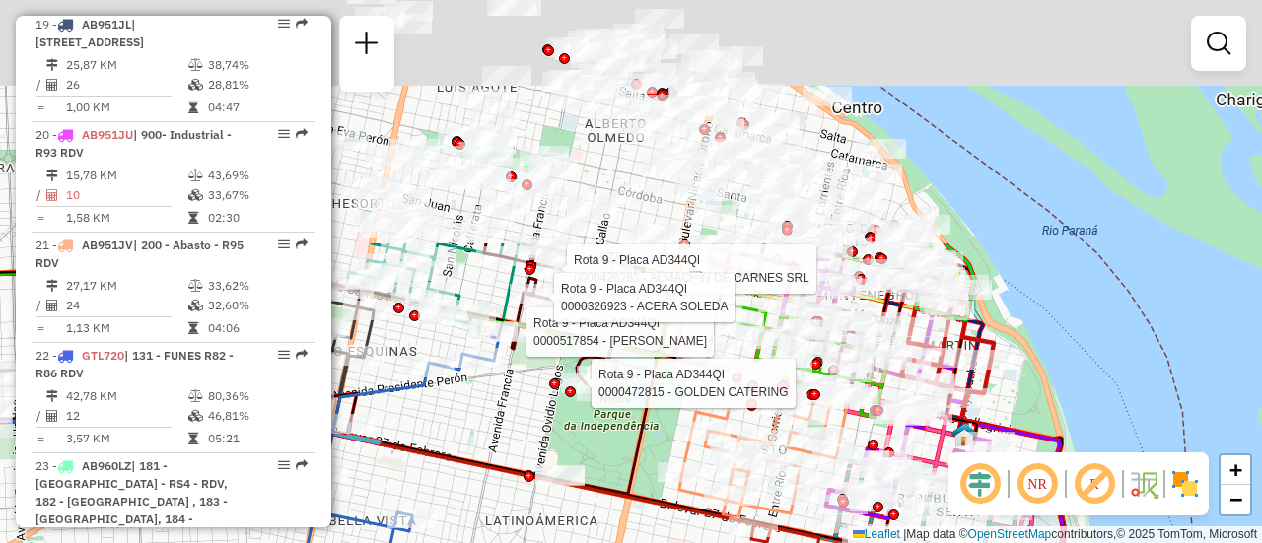
drag, startPoint x: 592, startPoint y: 155, endPoint x: 638, endPoint y: 455, distance: 303.3
click at [632, 515] on div "Rota 9 - Placa AD344QI 0000426283 - ALMACN DE CARNES SRL Rota 9 - Placa AD344Q…" at bounding box center [631, 271] width 1262 height 543
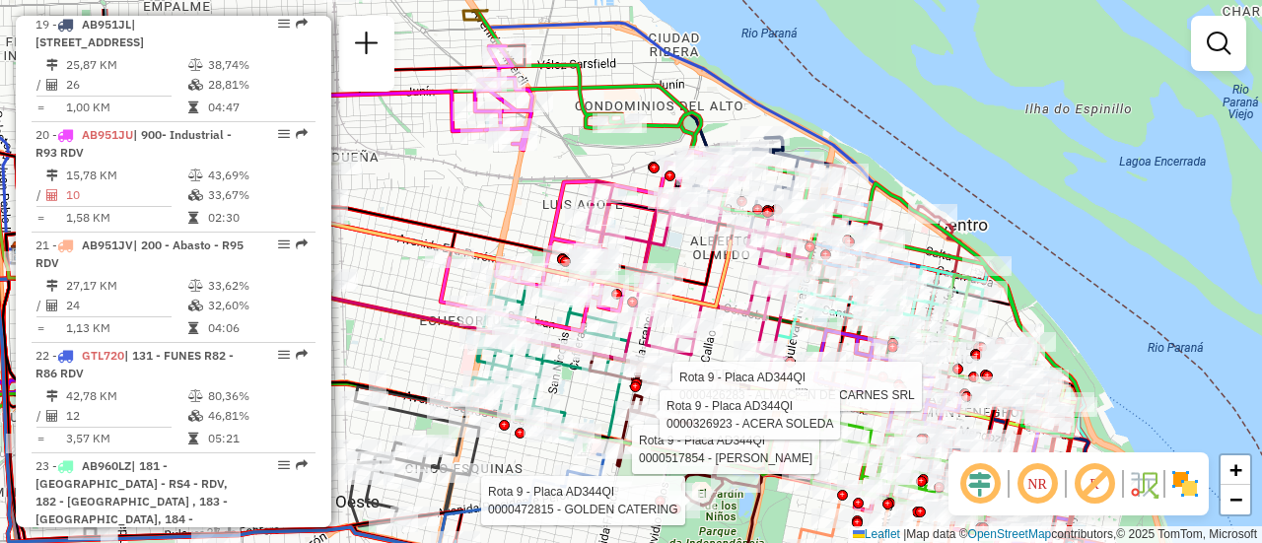
drag, startPoint x: 473, startPoint y: 146, endPoint x: 604, endPoint y: 297, distance: 199.3
click at [600, 298] on div "Rota 9 - Placa AD344QI 0000426283 - ALMACN DE CARNES SRL Rota 9 - Placa AD344Q…" at bounding box center [631, 271] width 1262 height 543
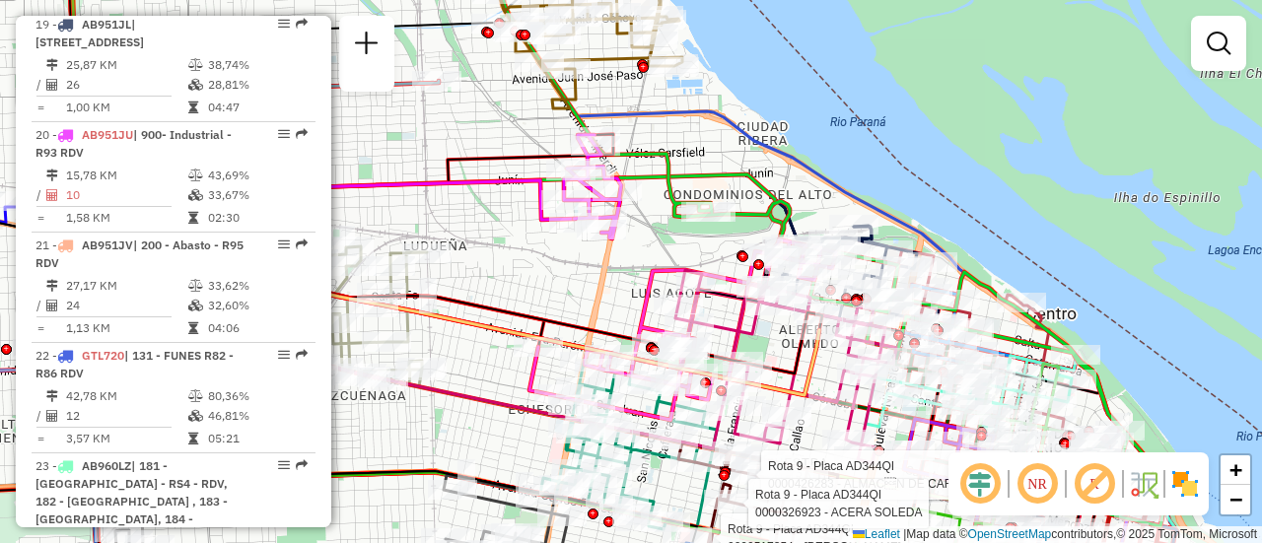
click at [1021, 199] on div "Rota 9 - Placa AD344QI 0000426283 - ALMACN DE CARNES SRL Rota 9 - Placa AD344Q…" at bounding box center [631, 271] width 1262 height 543
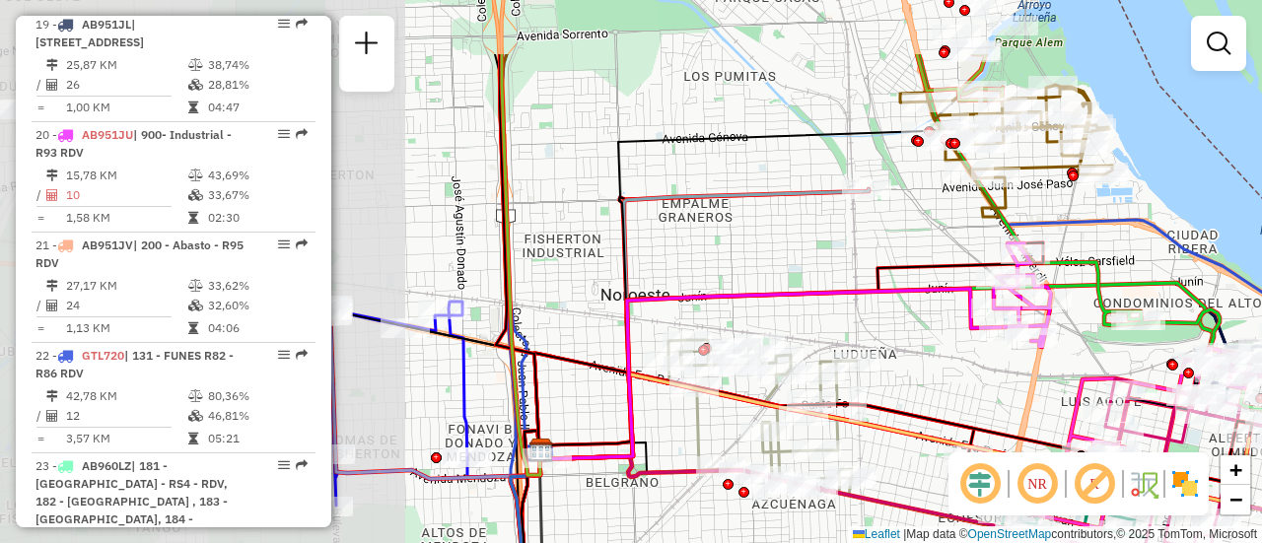
drag, startPoint x: 444, startPoint y: 225, endPoint x: 498, endPoint y: 317, distance: 106.5
click at [876, 330] on div "Janela de atendimento Grade de atendimento Capacidade Transportadoras Veículos …" at bounding box center [631, 271] width 1262 height 543
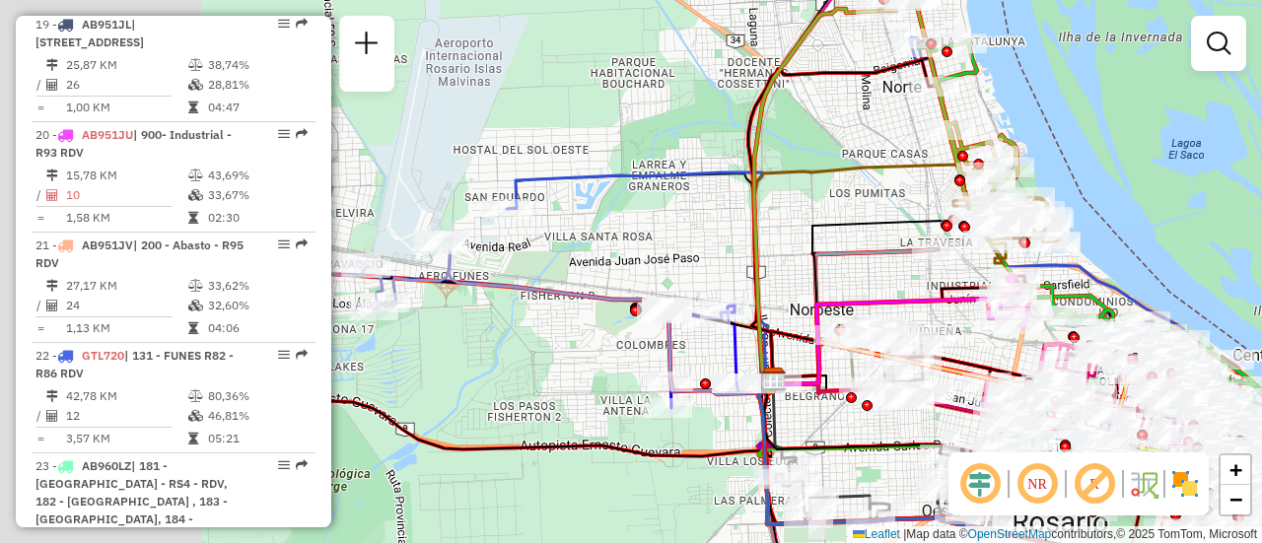
drag, startPoint x: 420, startPoint y: 296, endPoint x: 777, endPoint y: 243, distance: 360.9
click at [776, 243] on div "Janela de atendimento Grade de atendimento Capacidade Transportadoras Veículos …" at bounding box center [631, 271] width 1262 height 543
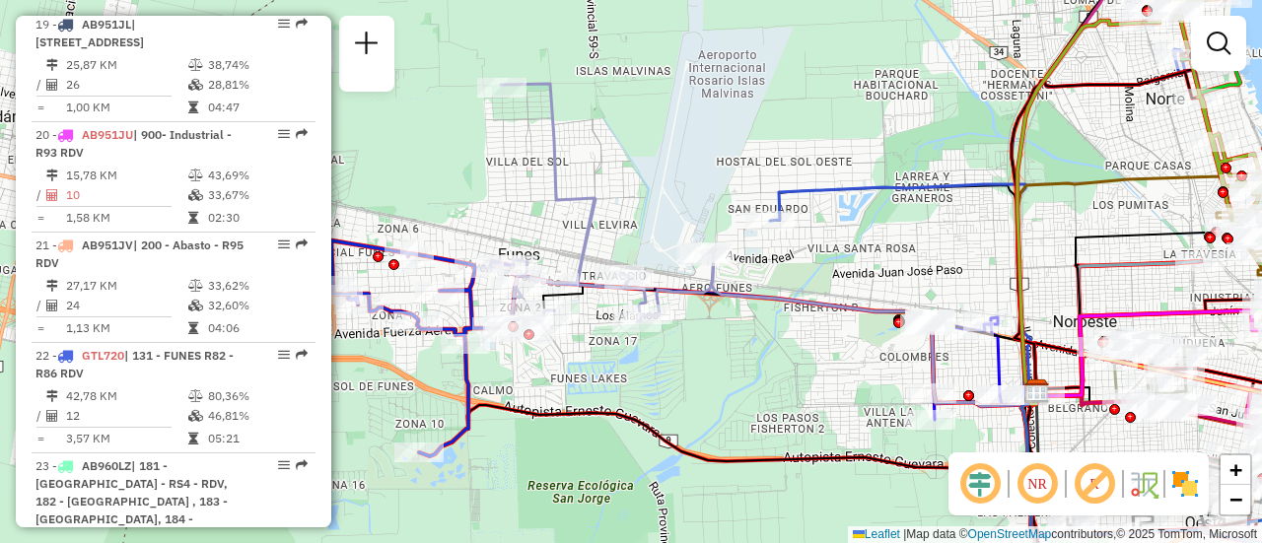
drag, startPoint x: 515, startPoint y: 305, endPoint x: 707, endPoint y: 330, distance: 194.0
click at [707, 330] on div "Janela de atendimento Grade de atendimento Capacidade Transportadoras Veículos …" at bounding box center [631, 271] width 1262 height 543
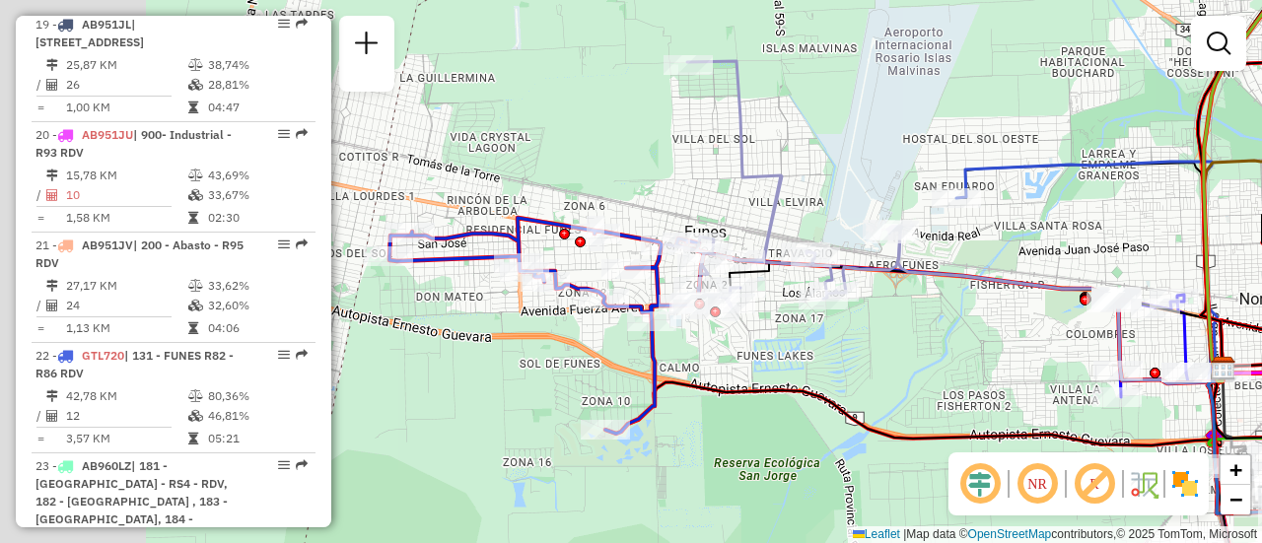
drag, startPoint x: 516, startPoint y: 225, endPoint x: 756, endPoint y: 198, distance: 242.1
click at [756, 198] on div "Janela de atendimento Grade de atendimento Capacidade Transportadoras Veículos …" at bounding box center [631, 271] width 1262 height 543
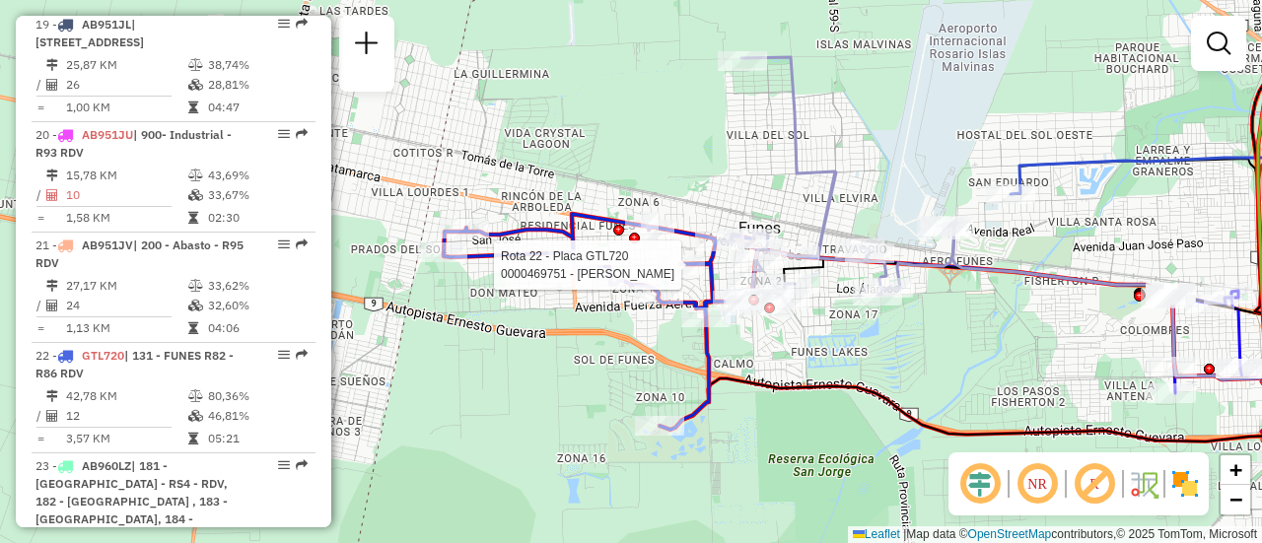
select select "**********"
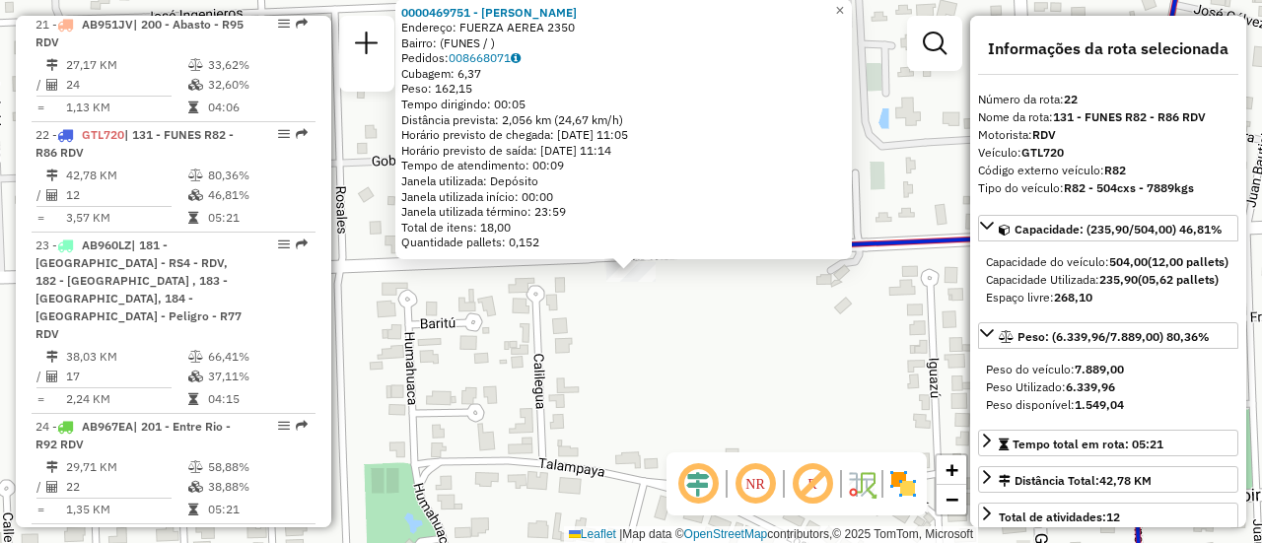
scroll to position [296, 0]
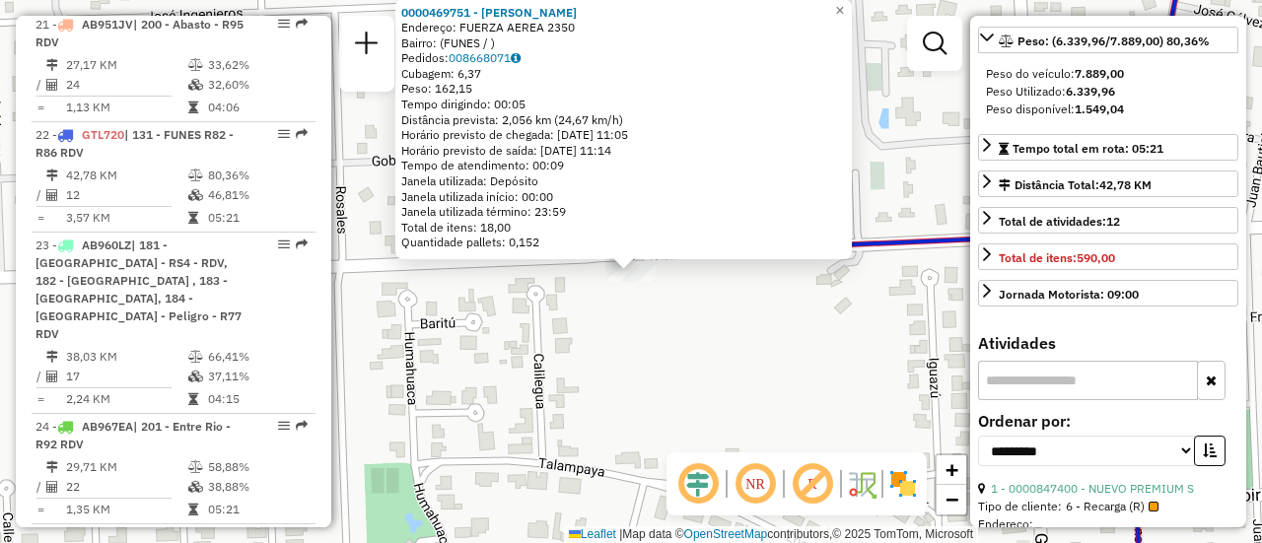
click at [626, 361] on div "0000469751 - LUJAN GASTON Endereço: FUERZA AEREA 2350 Bairro: (FUNES / ) Pedido…" at bounding box center [631, 271] width 1262 height 543
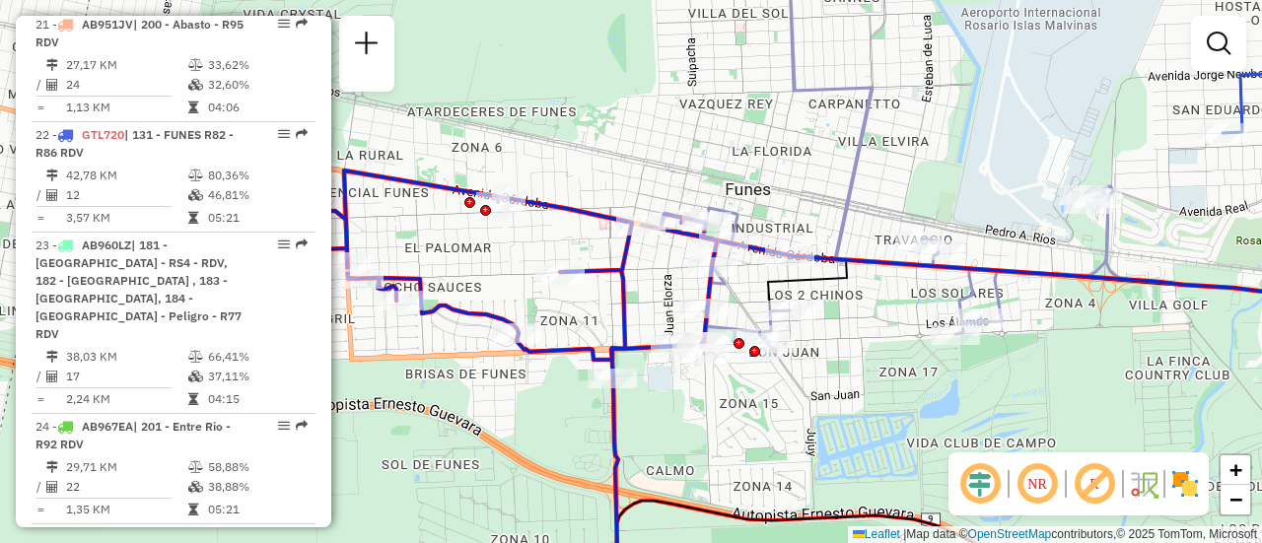
drag, startPoint x: 681, startPoint y: 295, endPoint x: 589, endPoint y: 253, distance: 101.5
click at [589, 253] on div "Janela de atendimento Grade de atendimento Capacidade Transportadoras Veículos …" at bounding box center [631, 271] width 1262 height 543
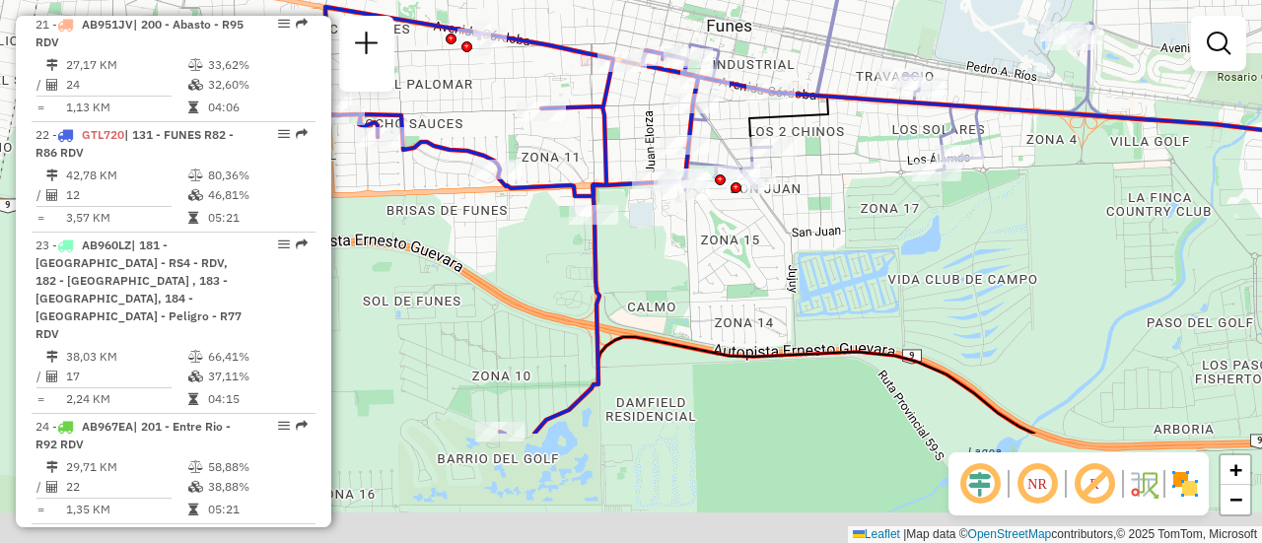
drag, startPoint x: 658, startPoint y: 434, endPoint x: 644, endPoint y: 228, distance: 206.6
click at [644, 228] on div "Janela de atendimento Grade de atendimento Capacidade Transportadoras Veículos …" at bounding box center [631, 271] width 1262 height 543
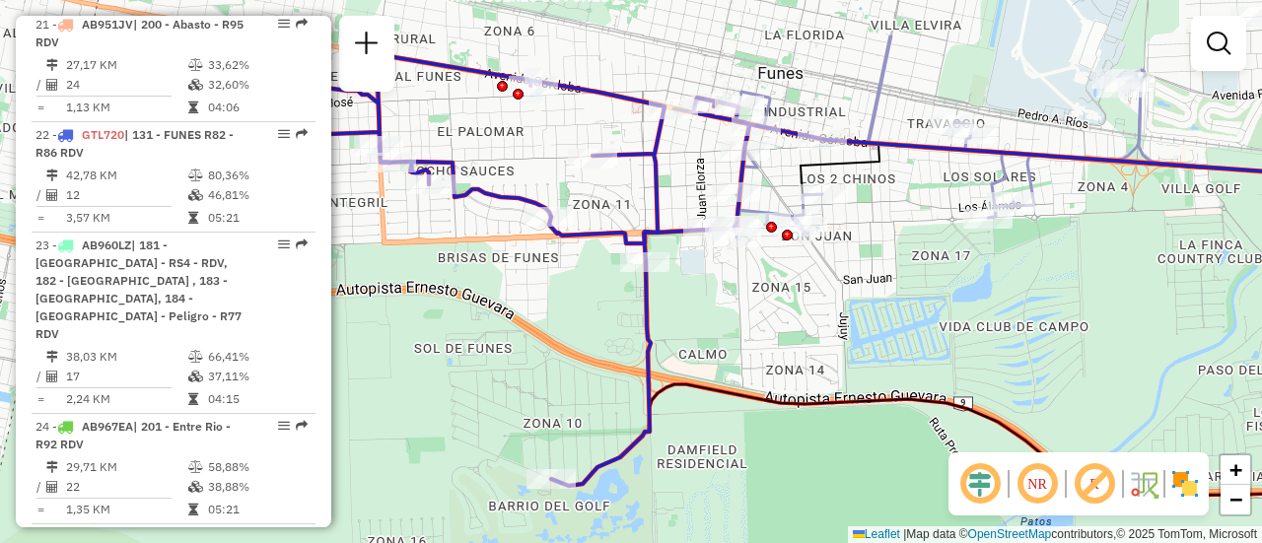
drag, startPoint x: 509, startPoint y: 210, endPoint x: 651, endPoint y: 392, distance: 231.2
click at [643, 409] on div "Janela de atendimento Grade de atendimento Capacidade Transportadoras Veículos …" at bounding box center [631, 271] width 1262 height 543
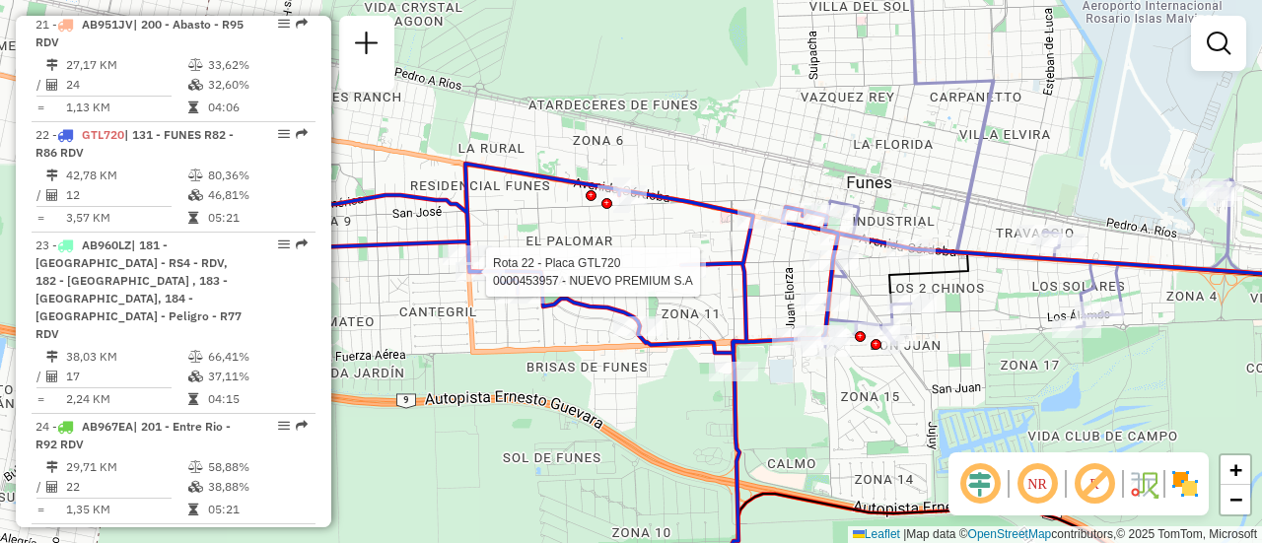
select select "**********"
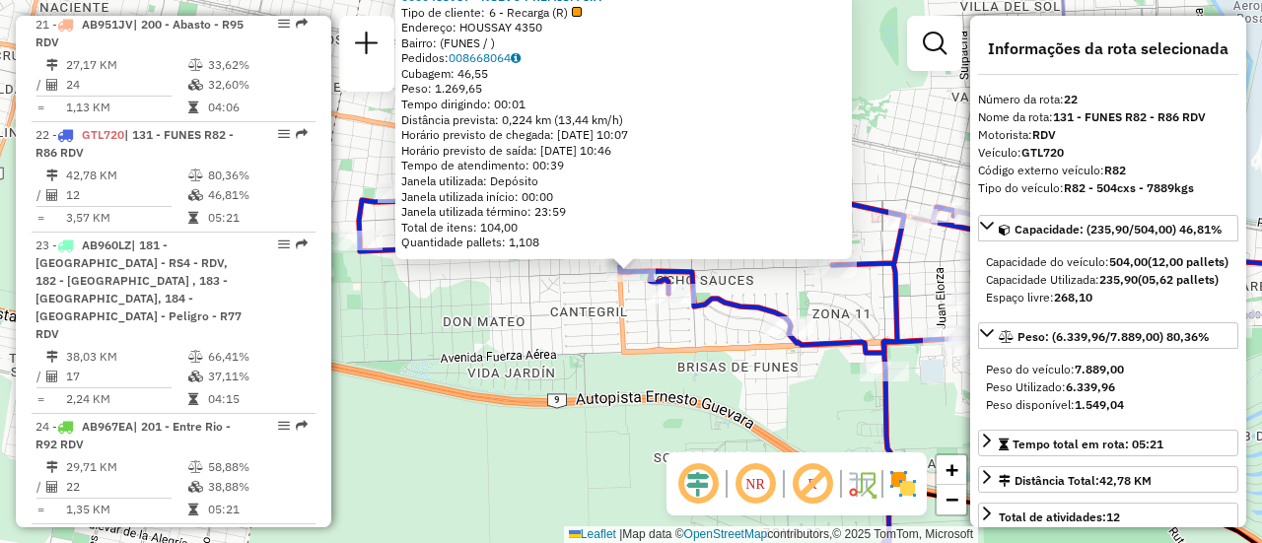
click at [648, 366] on div "0000453957 - NUEVO PREMIUM S.A Tipo de cliente: 6 - Recarga (R) Endereço: HOUSS…" at bounding box center [631, 271] width 1262 height 543
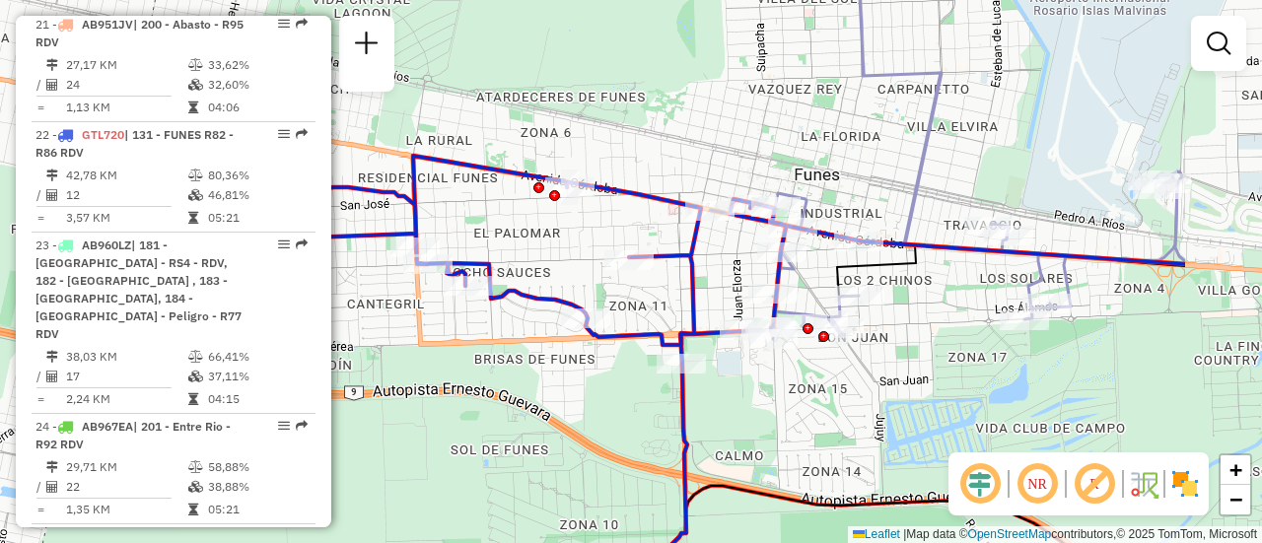
drag, startPoint x: 835, startPoint y: 296, endPoint x: 611, endPoint y: 289, distance: 224.0
click at [611, 289] on div "Janela de atendimento Grade de atendimento Capacidade Transportadoras Veículos …" at bounding box center [631, 271] width 1262 height 543
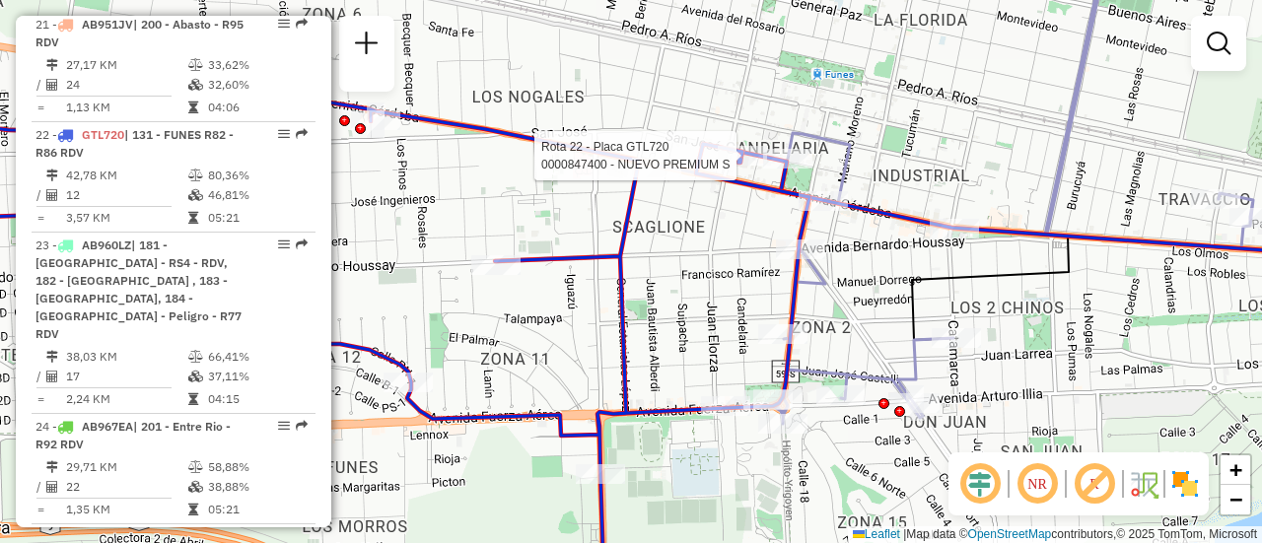
select select "**********"
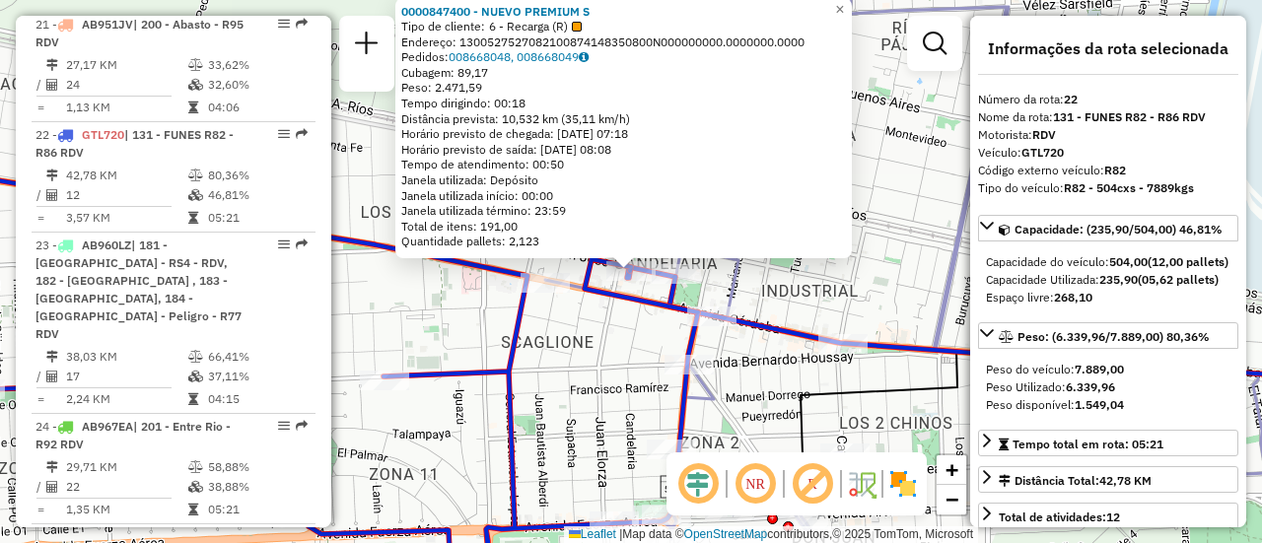
click at [601, 355] on div "0000847400 - NUEVO PREMIUM S Tipo de cliente: 6 - Recarga (R) Endereço: 1300527…" at bounding box center [631, 271] width 1262 height 543
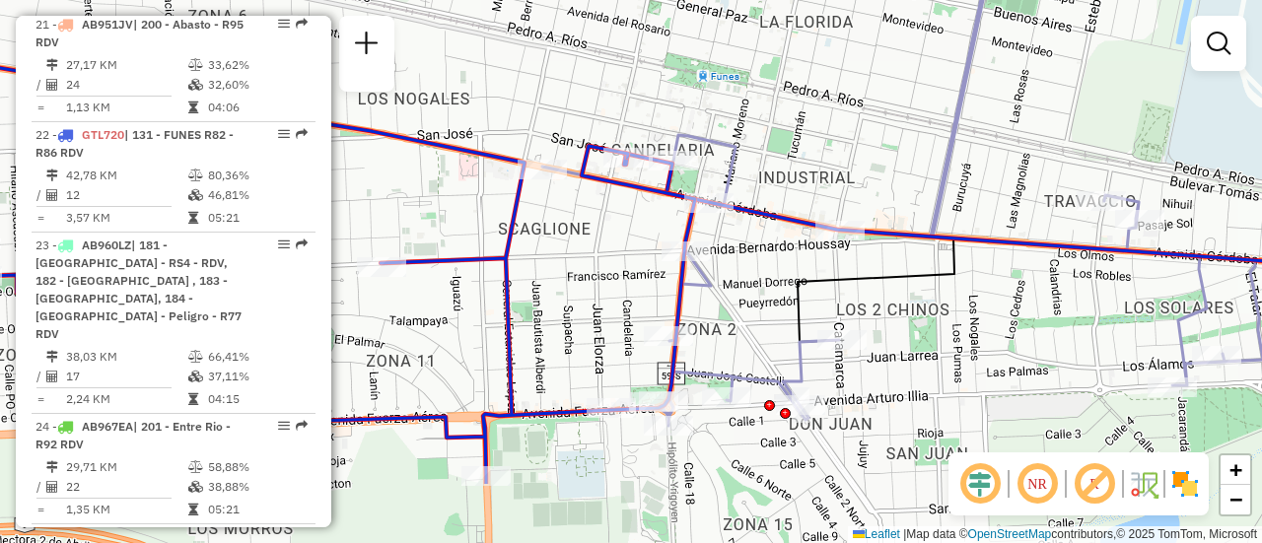
drag, startPoint x: 895, startPoint y: 330, endPoint x: 888, endPoint y: 147, distance: 183.5
click at [888, 149] on div "Janela de atendimento Grade de atendimento Capacidade Transportadoras Veículos …" at bounding box center [631, 271] width 1262 height 543
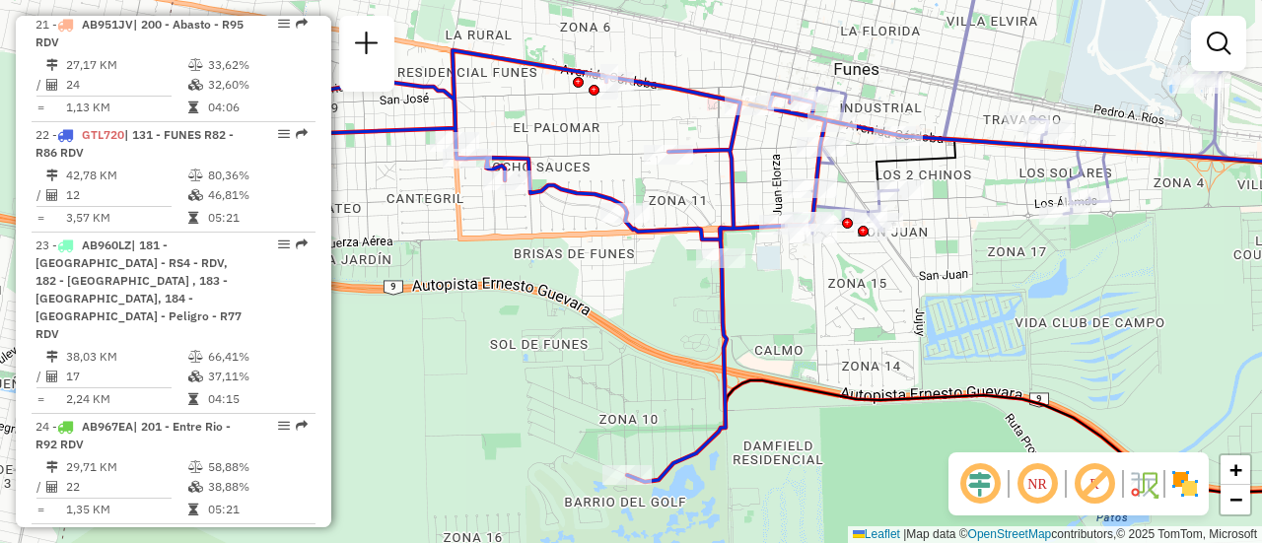
click at [1211, 33] on em at bounding box center [1219, 44] width 24 height 24
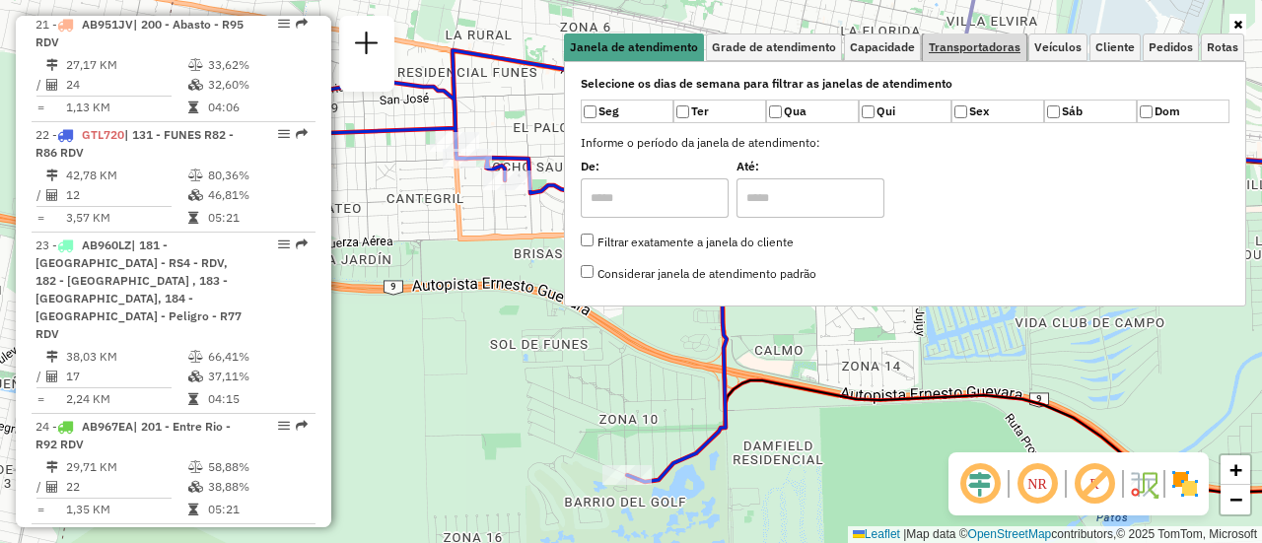
click at [1013, 51] on span "Transportadoras" at bounding box center [975, 47] width 92 height 12
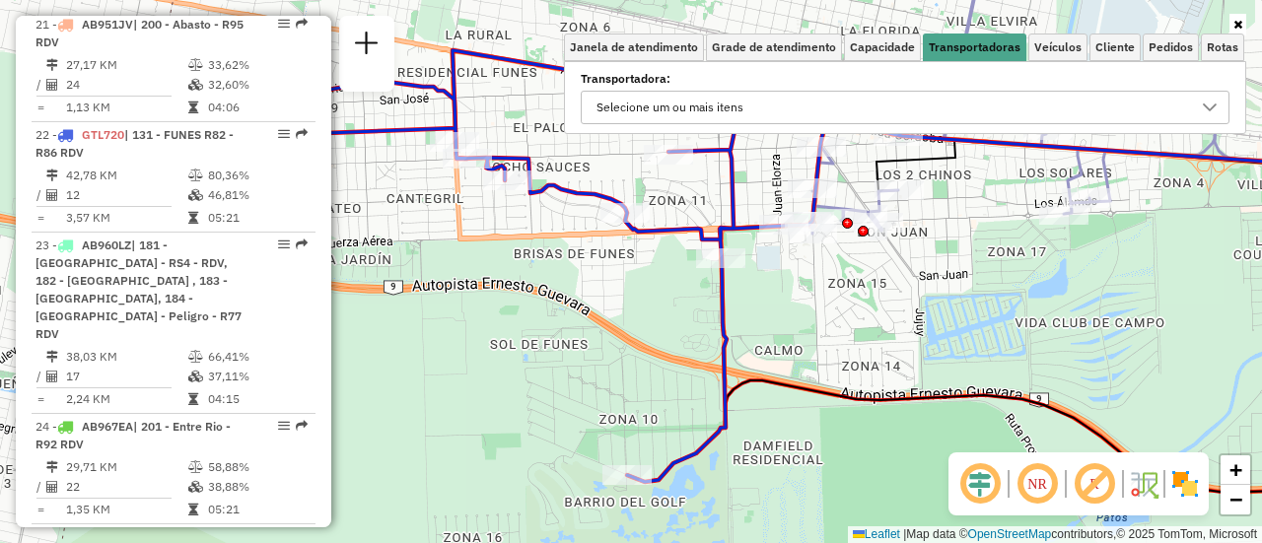
click at [1218, 111] on icon at bounding box center [1210, 108] width 16 height 16
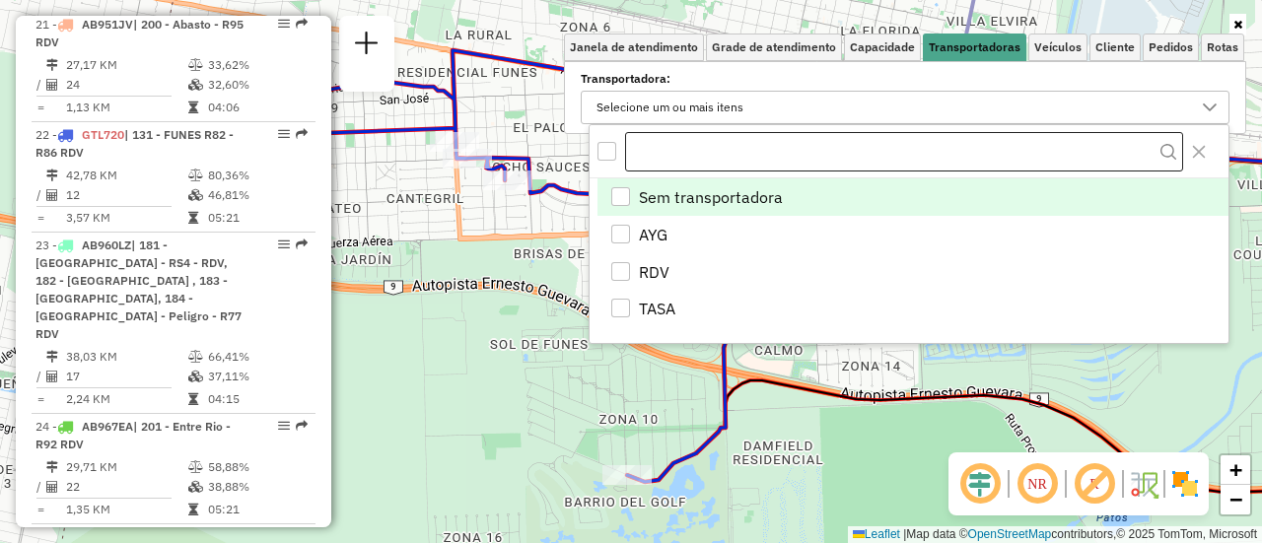
scroll to position [12, 68]
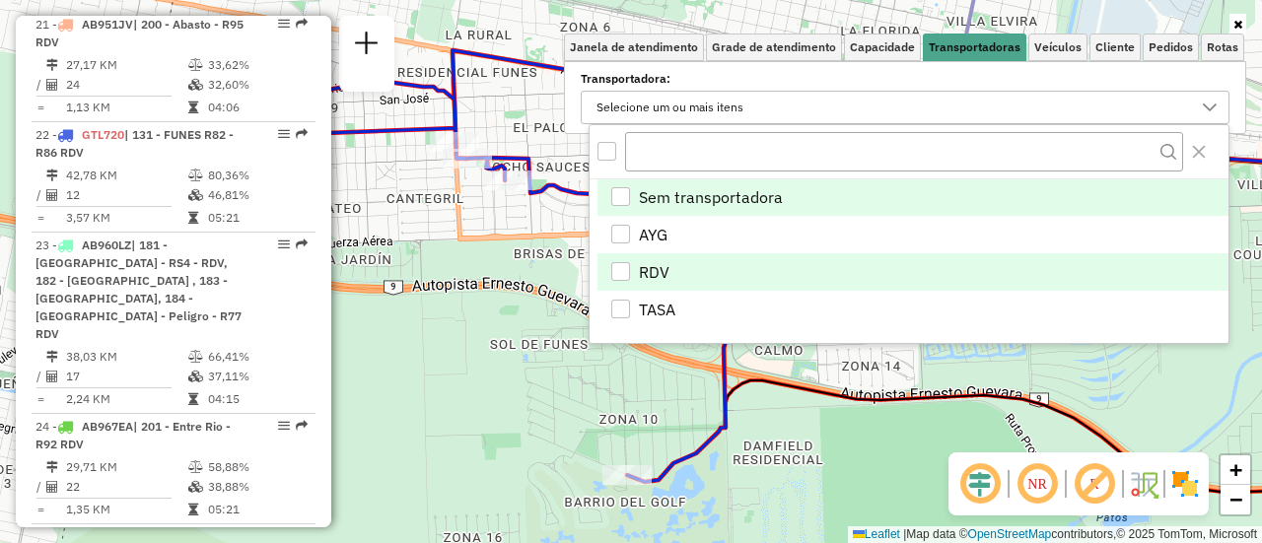
click at [623, 265] on div "RDV" at bounding box center [620, 271] width 19 height 19
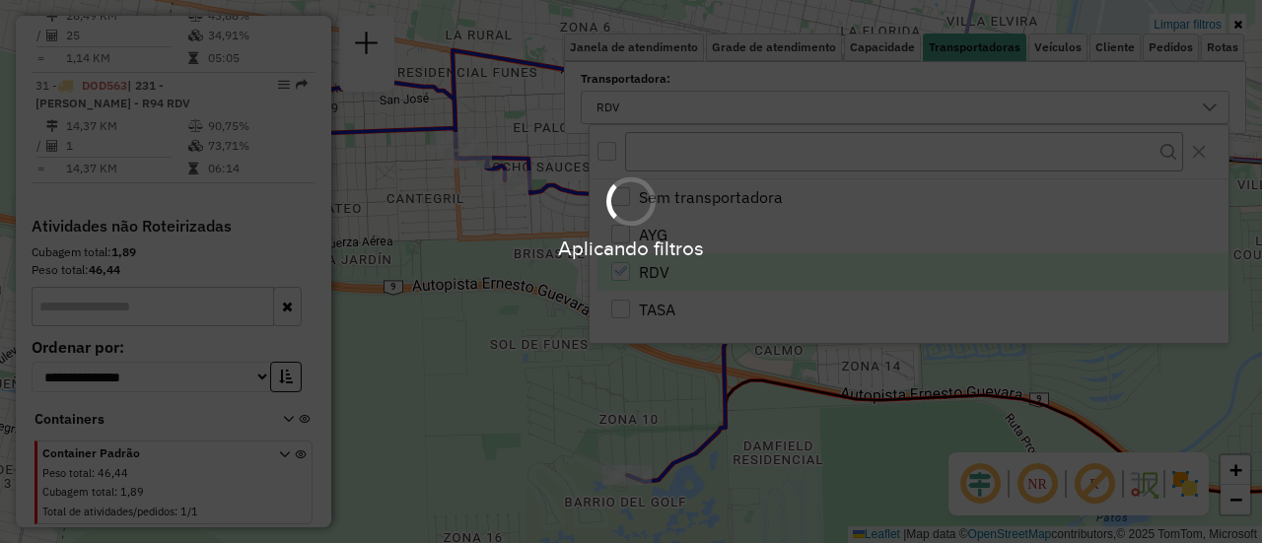
click at [1033, 382] on div "Aplicando filtros" at bounding box center [631, 271] width 1262 height 543
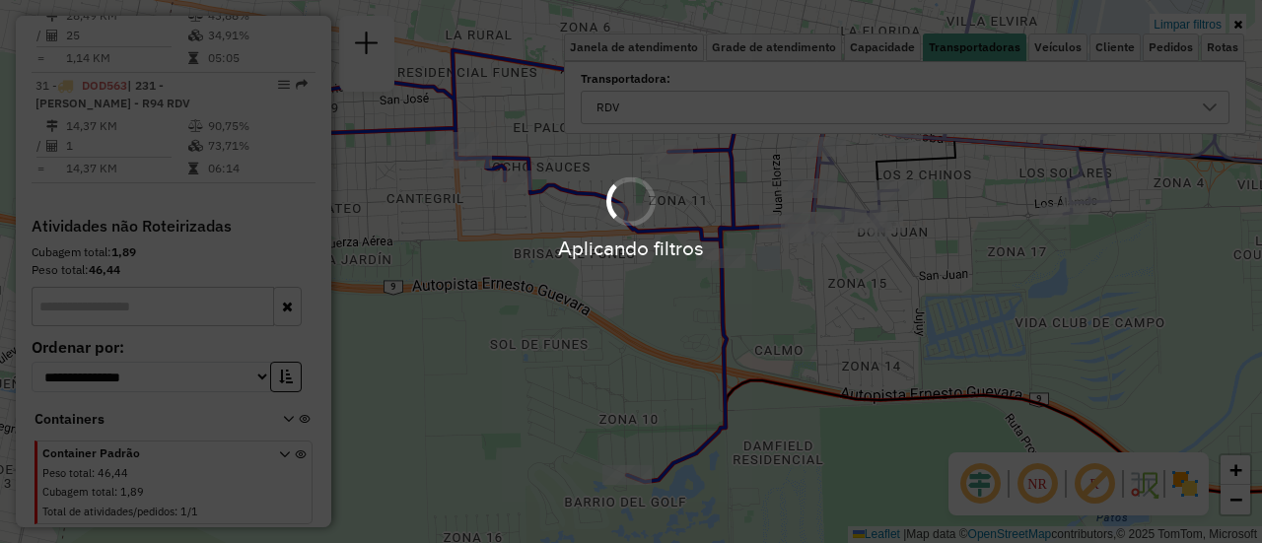
scroll to position [1033, 0]
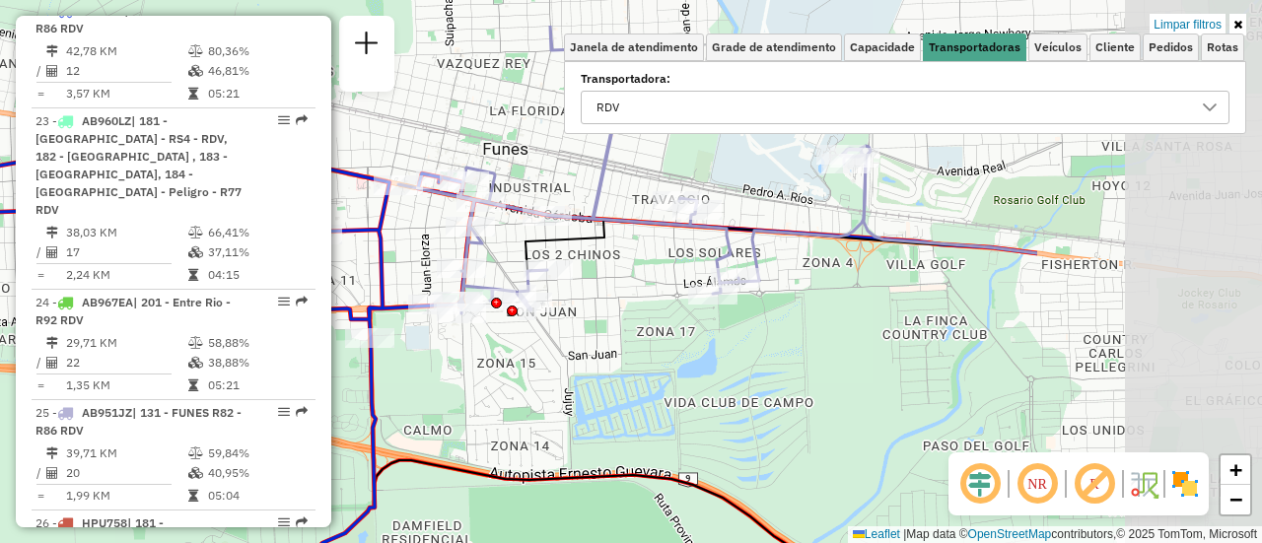
drag, startPoint x: 1047, startPoint y: 347, endPoint x: 735, endPoint y: 416, distance: 320.1
click at [689, 427] on div "Limpar filtros Janela de atendimento Grade de atendimento Capacidade Transporta…" at bounding box center [631, 271] width 1262 height 543
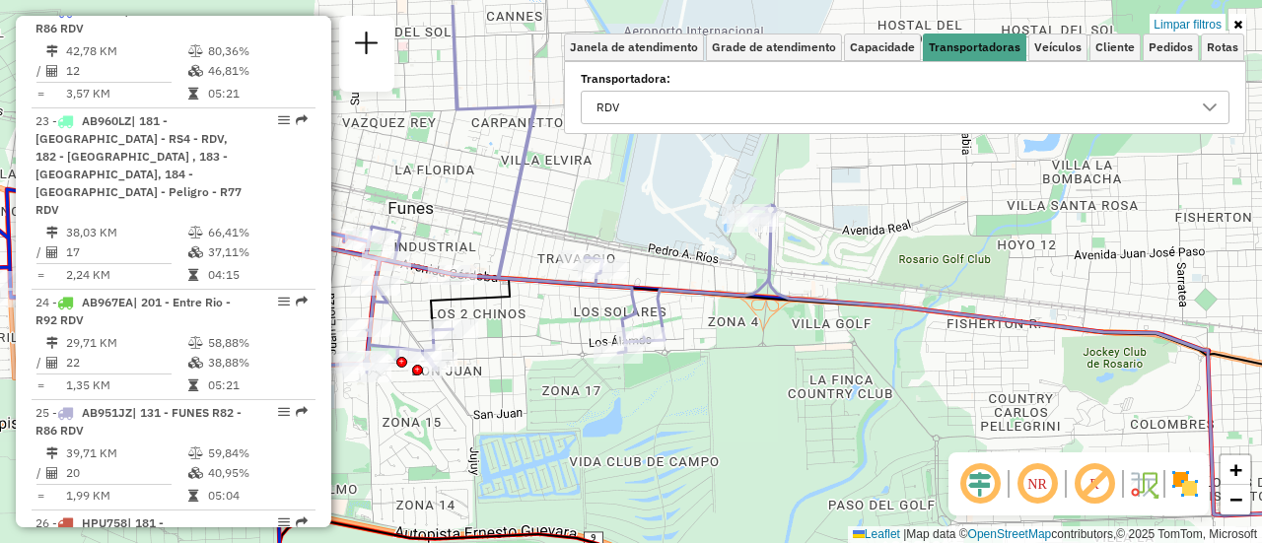
drag, startPoint x: 875, startPoint y: 284, endPoint x: 604, endPoint y: 453, distance: 319.3
click at [531, 502] on div "Limpar filtros Janela de atendimento Grade de atendimento Capacidade Transporta…" at bounding box center [631, 271] width 1262 height 543
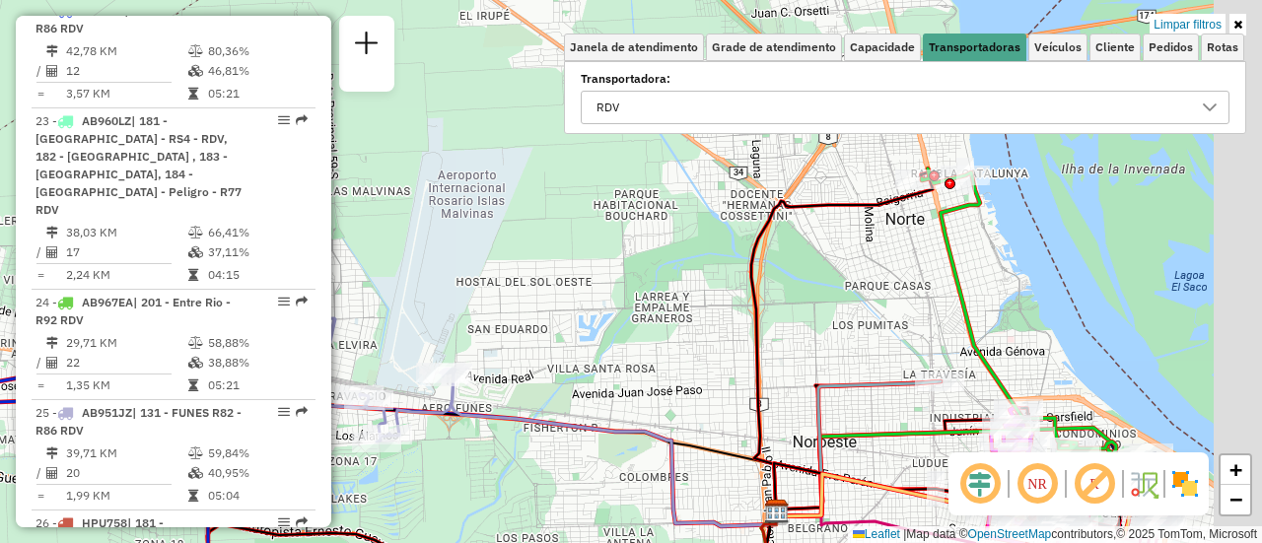
drag, startPoint x: 906, startPoint y: 311, endPoint x: 550, endPoint y: 350, distance: 358.2
click at [531, 350] on div "Limpar filtros Janela de atendimento Grade de atendimento Capacidade Transporta…" at bounding box center [631, 271] width 1262 height 543
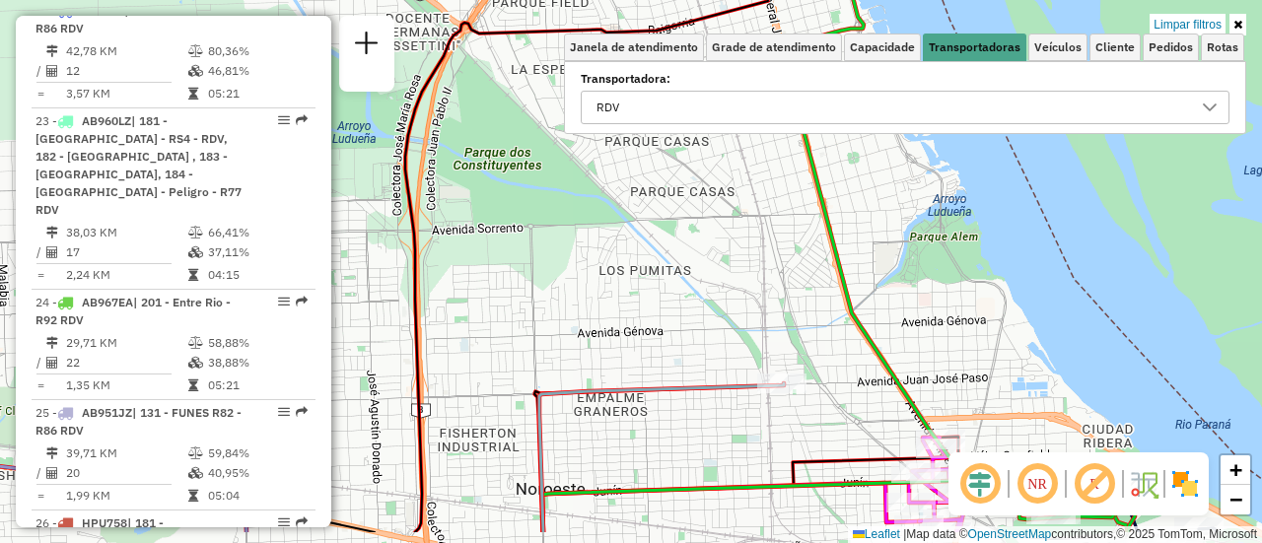
drag, startPoint x: 955, startPoint y: 221, endPoint x: 573, endPoint y: -77, distance: 484.1
click at [573, 0] on html "Aplicando filtros Pop-up bloqueado! Seu navegador bloqueou automáticamente a ab…" at bounding box center [631, 271] width 1262 height 543
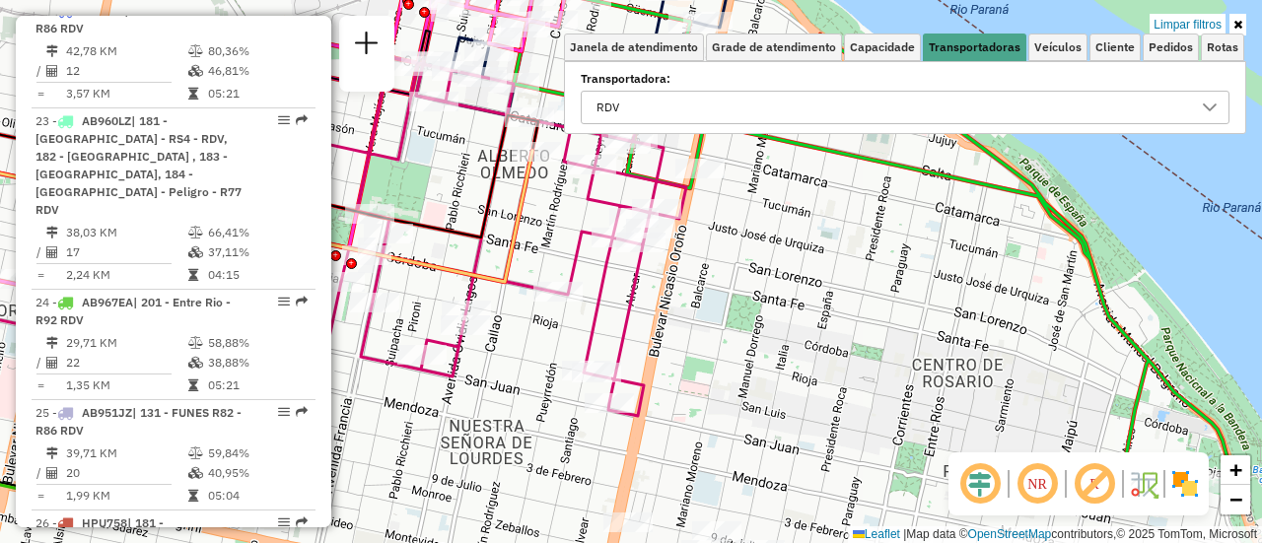
drag, startPoint x: 821, startPoint y: 357, endPoint x: 772, endPoint y: 94, distance: 267.9
click at [772, 94] on div "Limpar filtros Janela de atendimento Grade de atendimento Capacidade Transporta…" at bounding box center [631, 271] width 1262 height 543
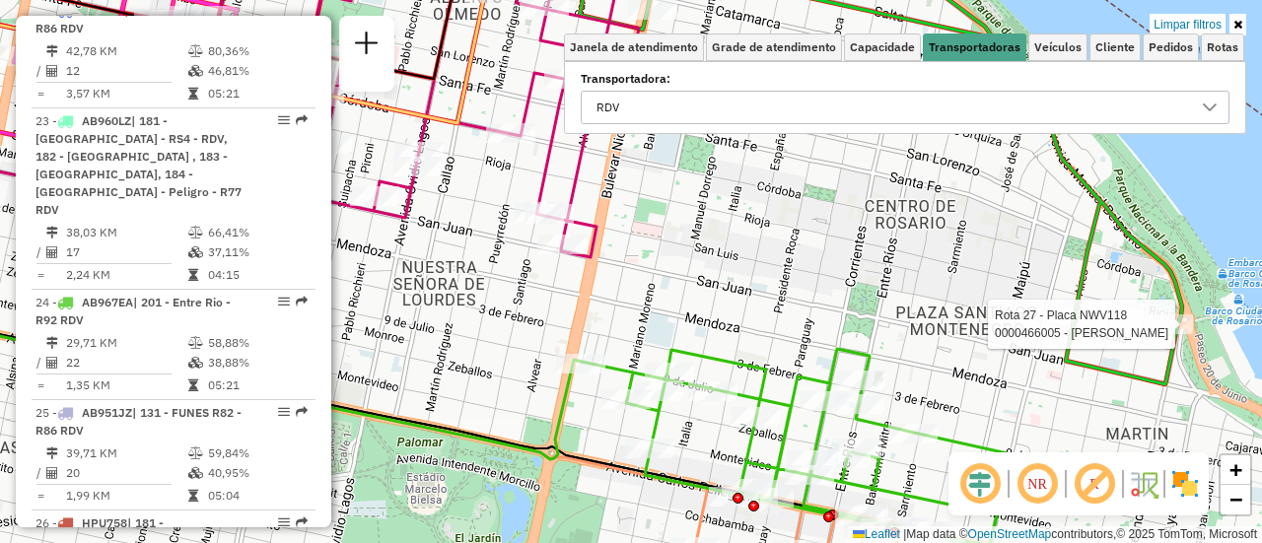
select select "**********"
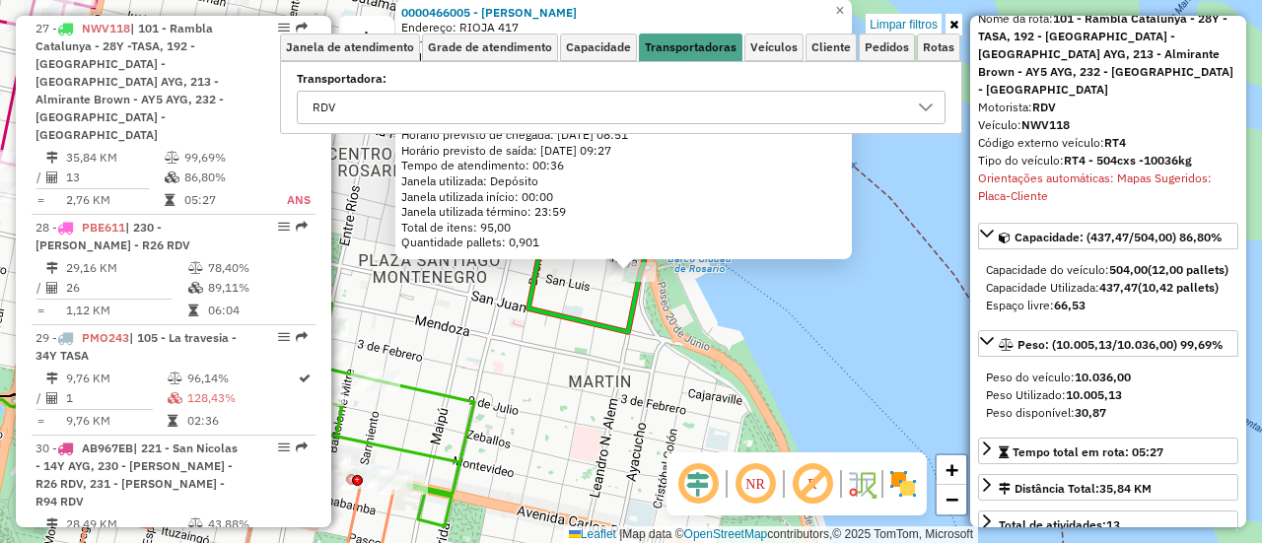
scroll to position [197, 0]
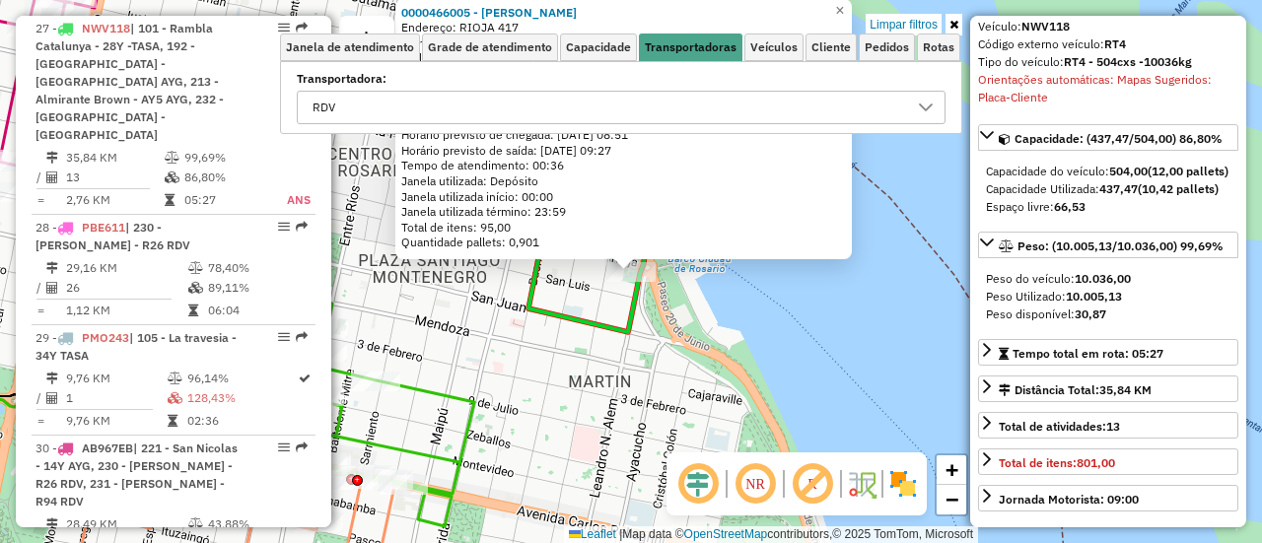
click at [776, 348] on div "0000466005 - Messi Maria Sol Endereço: RIOJA 417 Bairro: (ROSARIO / ) Pedidos: …" at bounding box center [631, 271] width 1262 height 543
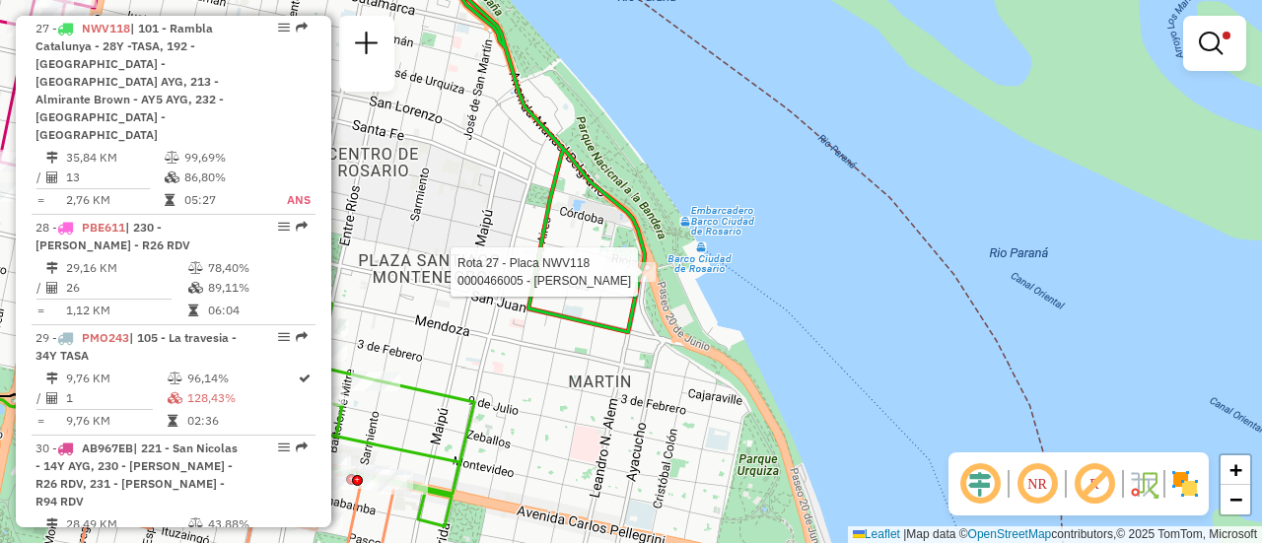
select select "**********"
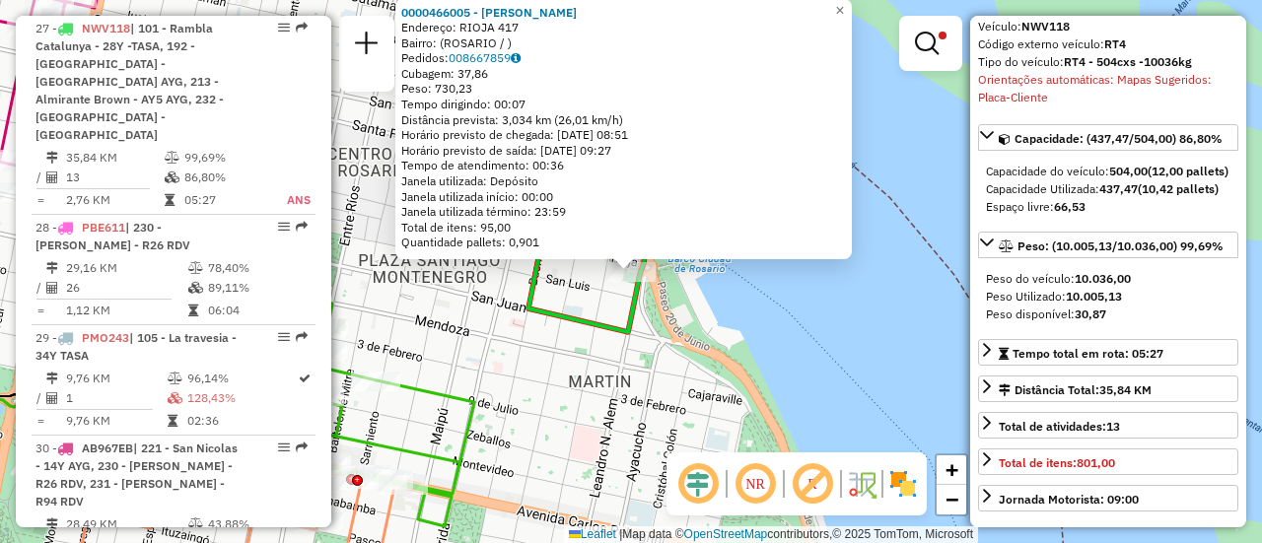
click at [547, 346] on div "0000466005 - Messi Maria Sol Endereço: RIOJA 417 Bairro: (ROSARIO / ) Pedidos: …" at bounding box center [631, 271] width 1262 height 543
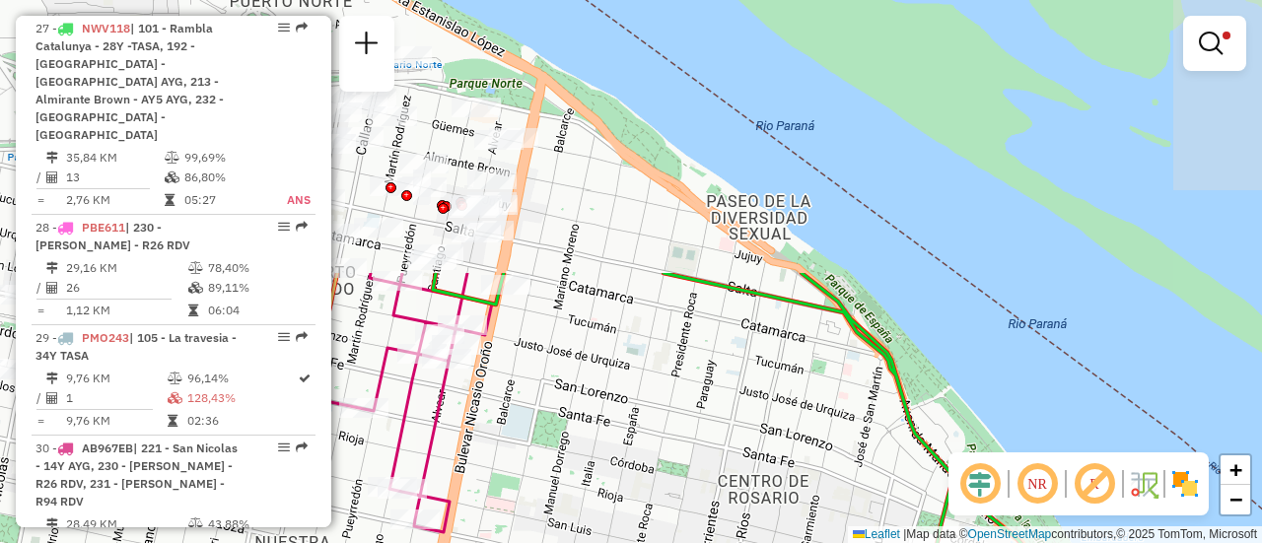
drag, startPoint x: 494, startPoint y: 176, endPoint x: 901, endPoint y: 490, distance: 514.6
click at [886, 503] on div "Limpar filtros Janela de atendimento Grade de atendimento Capacidade Transporta…" at bounding box center [631, 271] width 1262 height 543
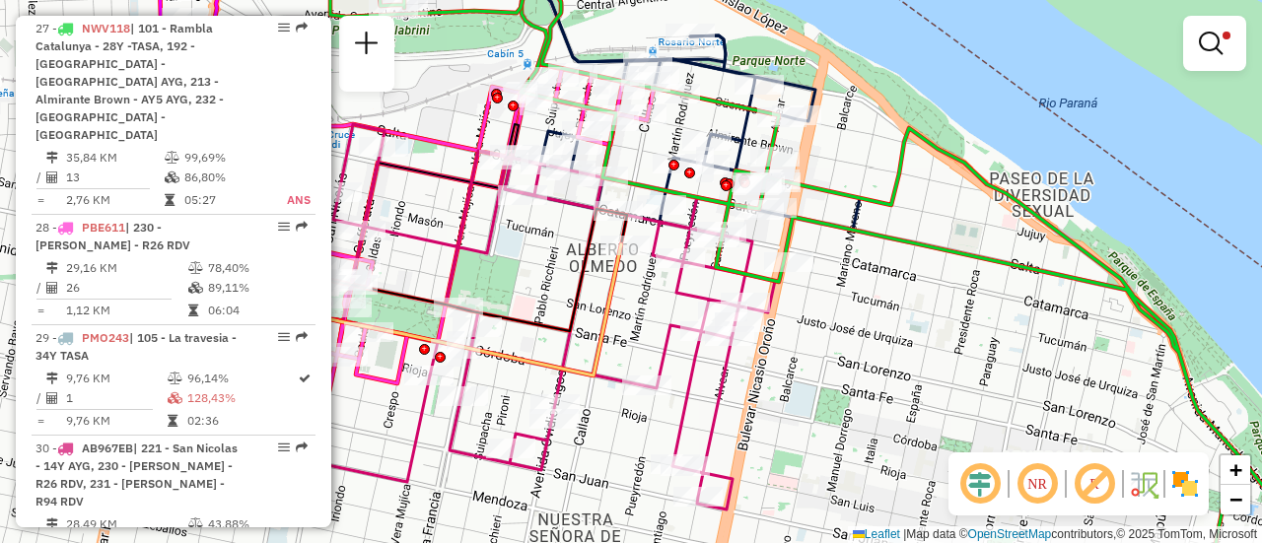
drag, startPoint x: 637, startPoint y: 333, endPoint x: 962, endPoint y: 298, distance: 327.3
click at [957, 303] on div "Limpar filtros Janela de atendimento Grade de atendimento Capacidade Transporta…" at bounding box center [631, 271] width 1262 height 543
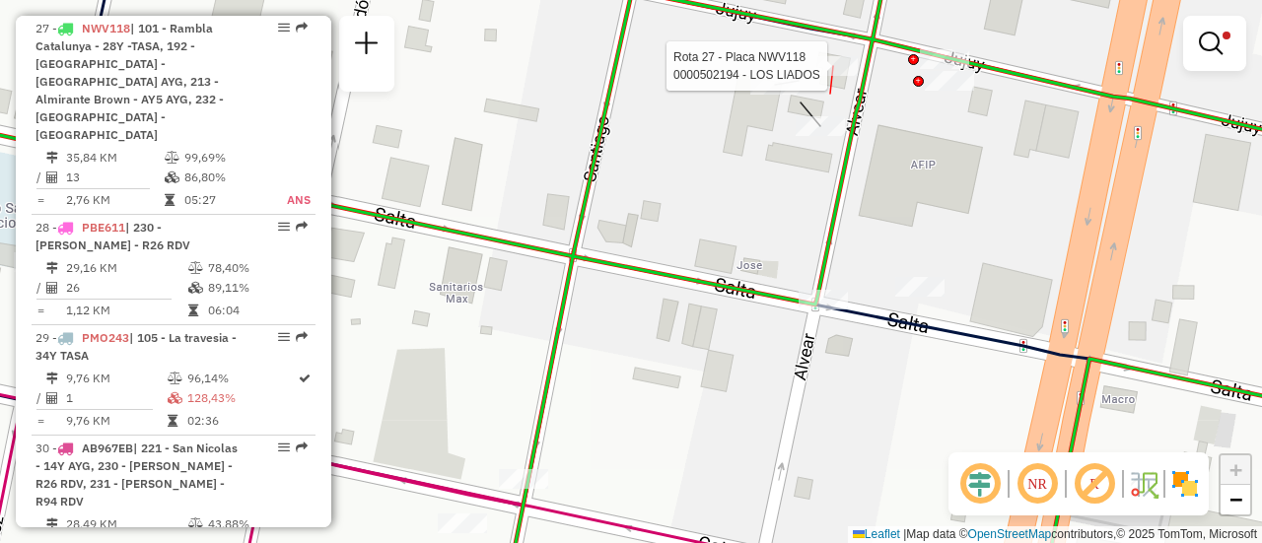
select select "**********"
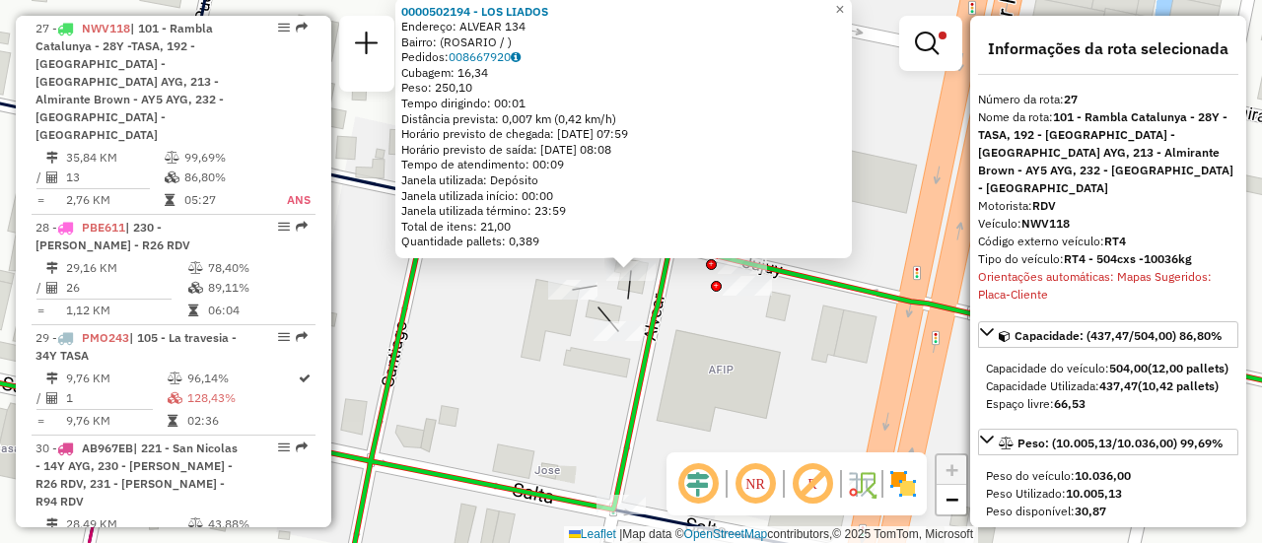
click at [702, 384] on div "0000502194 - LOS LIADOS Endereço: ALVEAR 134 Bairro: (ROSARIO / ) Pedidos: 0086…" at bounding box center [631, 271] width 1262 height 543
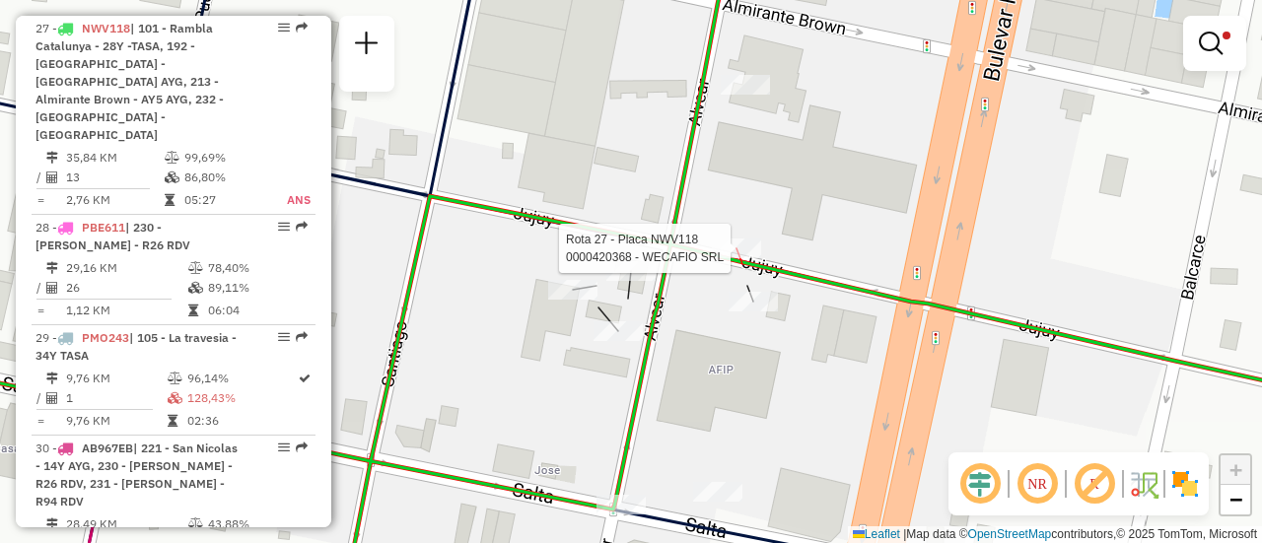
select select "**********"
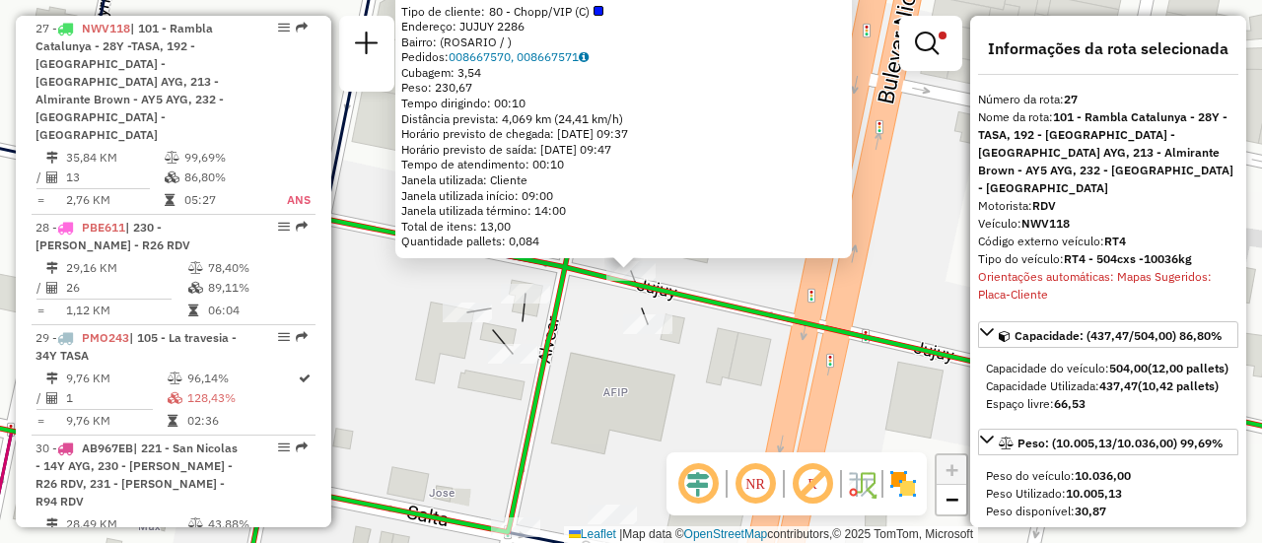
click at [591, 347] on div "0000420368 - WECAFIO SRL Tipo de cliente: 80 - Chopp/VIP (C) Endereço: JUJUY 22…" at bounding box center [631, 271] width 1262 height 543
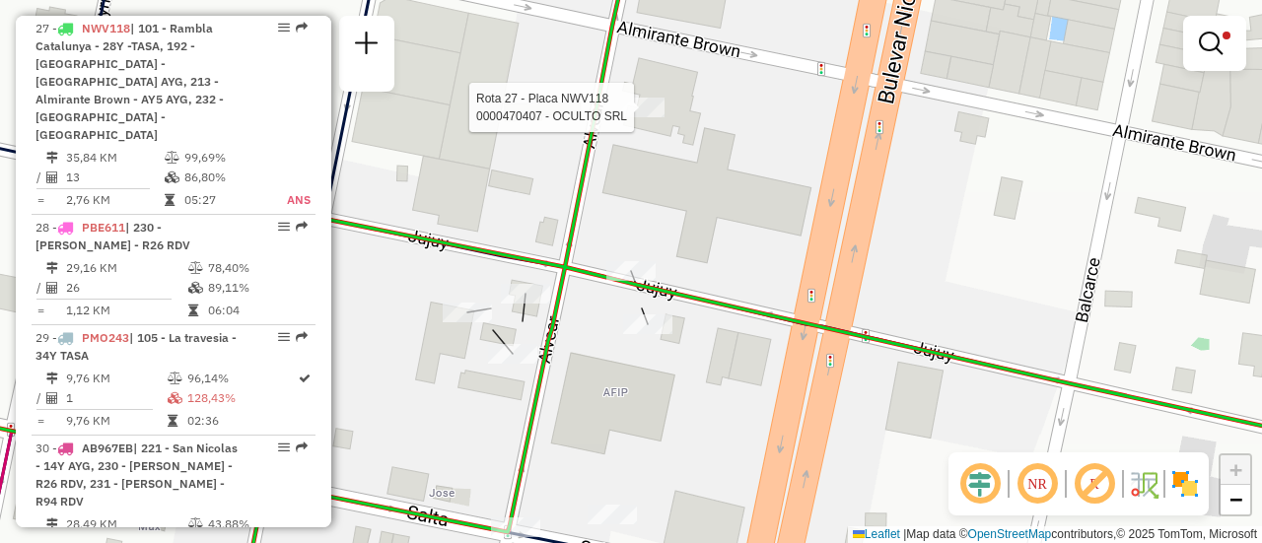
select select "**********"
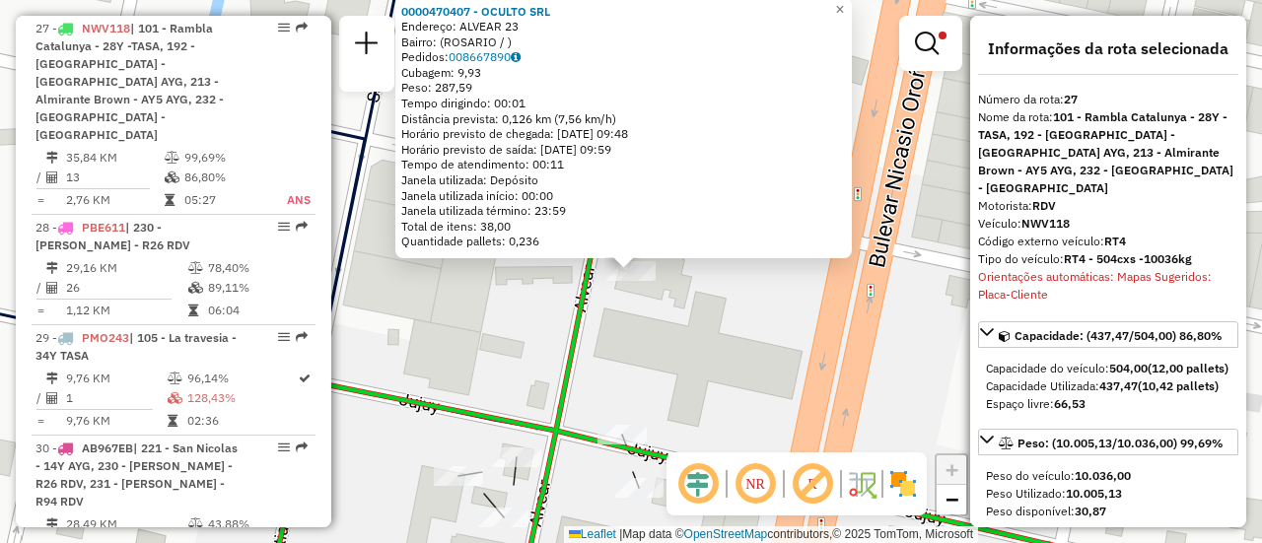
click at [679, 343] on div "0000470407 - OCULTO SRL Endereço: ALVEAR 23 Bairro: (ROSARIO / ) Pedidos: 00866…" at bounding box center [631, 271] width 1262 height 543
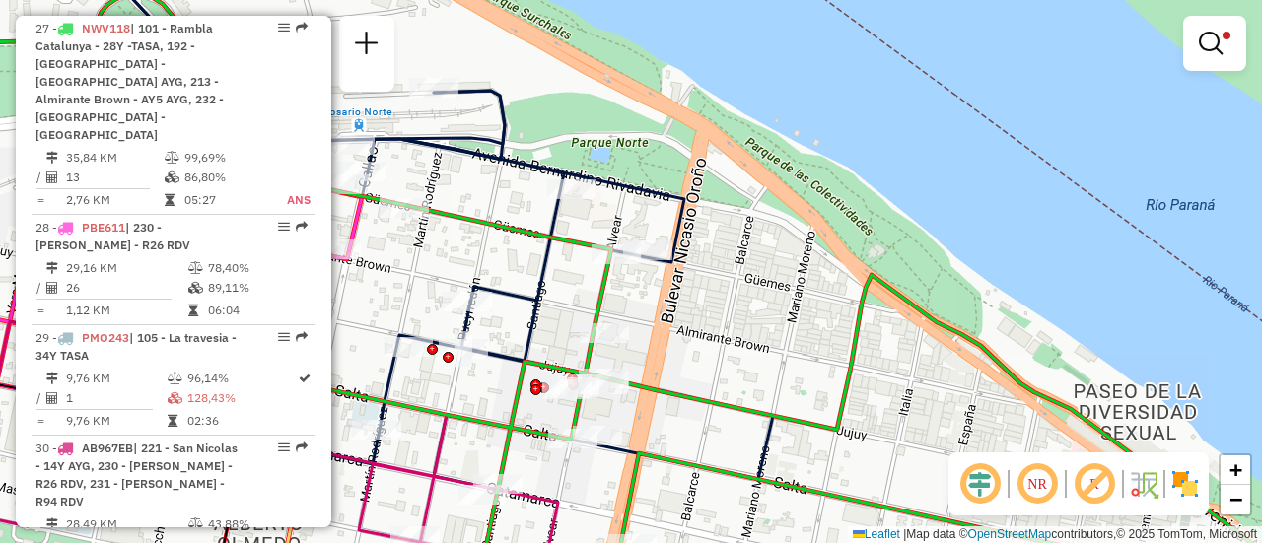
drag, startPoint x: 556, startPoint y: 218, endPoint x: 953, endPoint y: 312, distance: 407.3
click at [641, 264] on div at bounding box center [616, 255] width 49 height 20
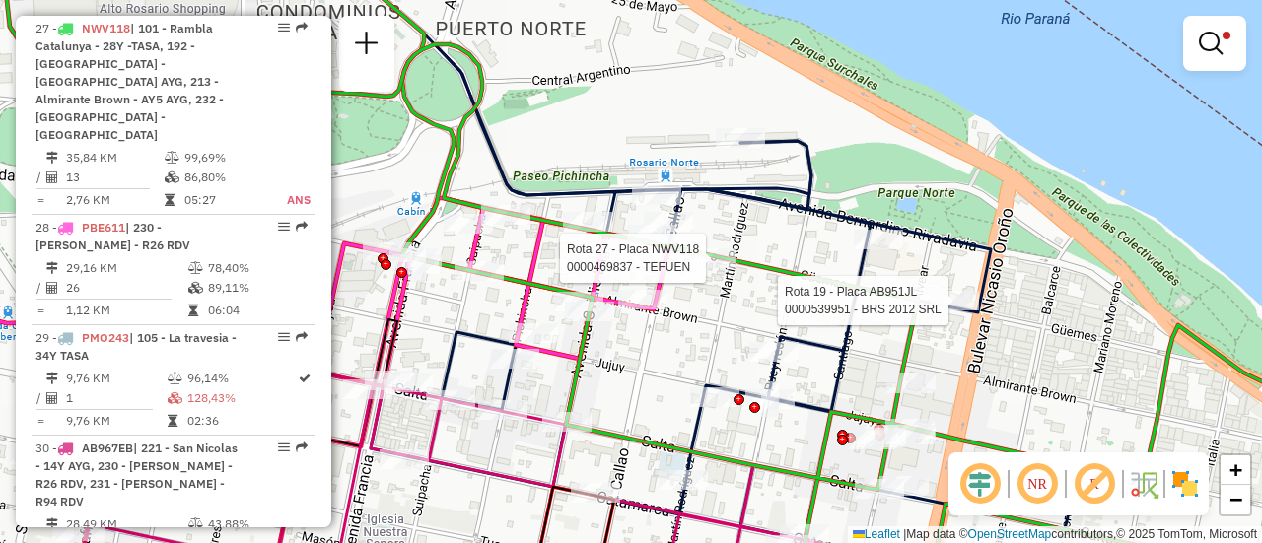
select select "**********"
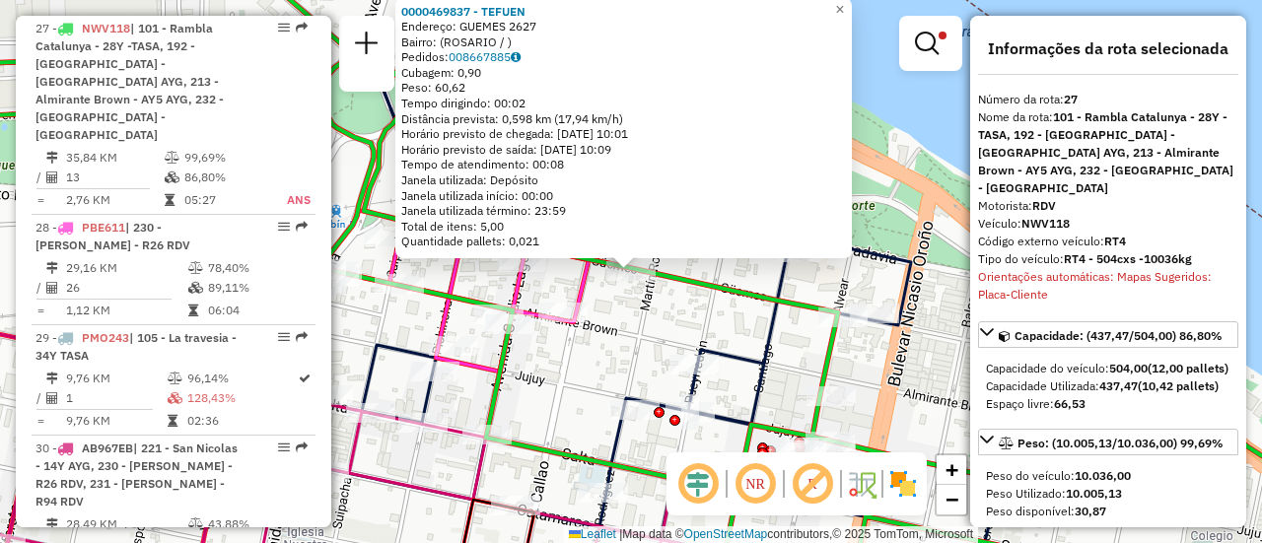
click at [613, 357] on div "0000469837 - TEFUEN Endereço: GUEMES 2627 Bairro: (ROSARIO / ) Pedidos: 0086678…" at bounding box center [631, 271] width 1262 height 543
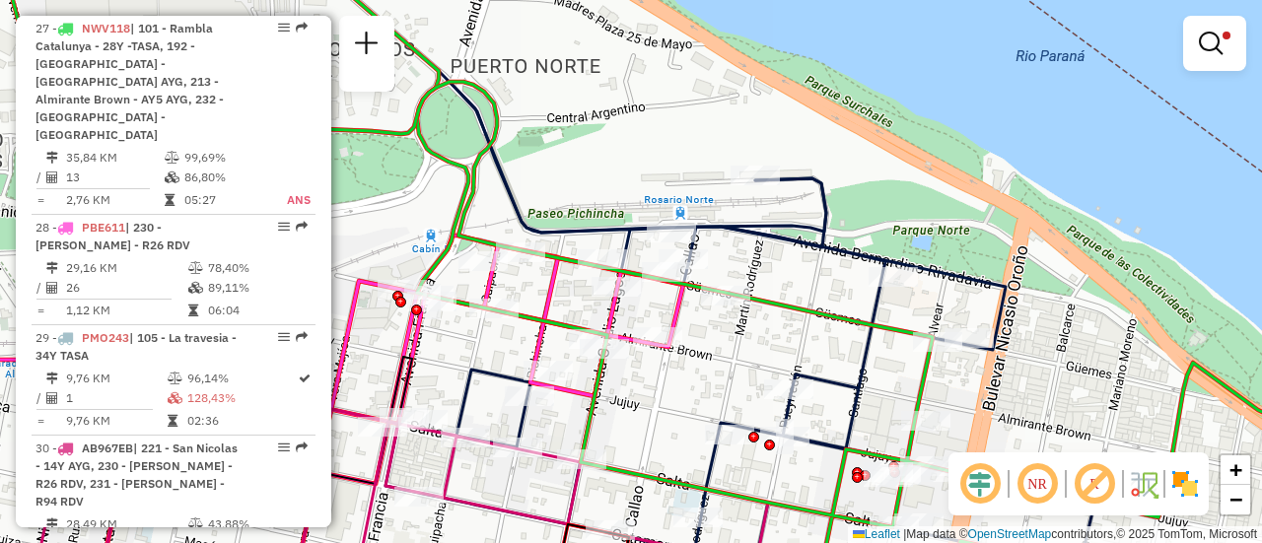
drag, startPoint x: 696, startPoint y: 255, endPoint x: 791, endPoint y: 280, distance: 97.8
click at [791, 280] on div "Limpar filtros Janela de atendimento Grade de atendimento Capacidade Transporta…" at bounding box center [631, 271] width 1262 height 543
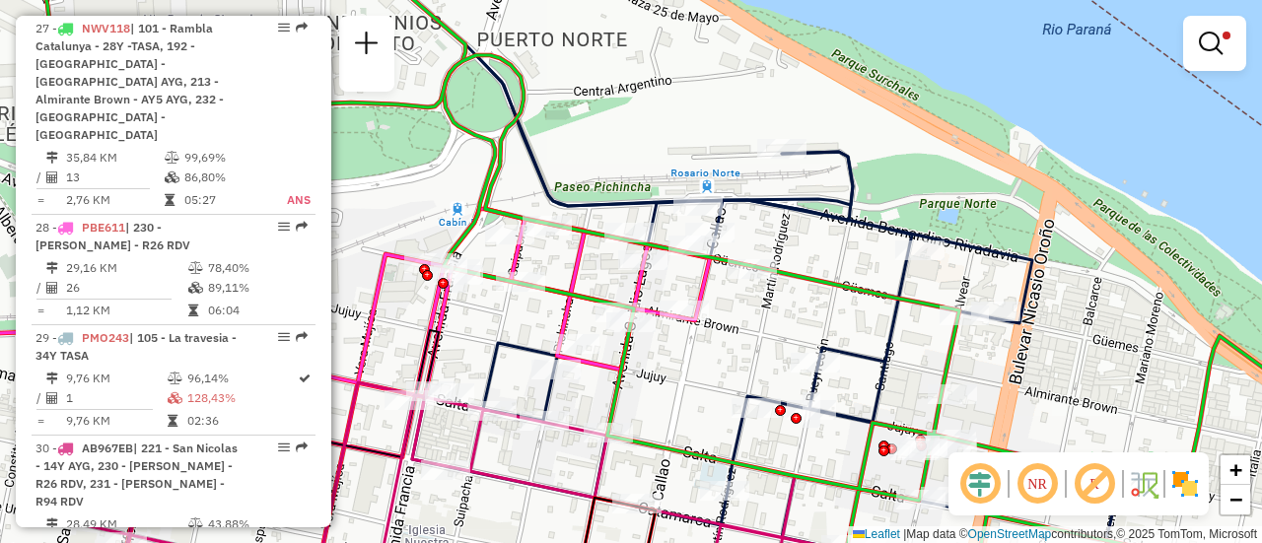
drag, startPoint x: 763, startPoint y: 261, endPoint x: 807, endPoint y: 235, distance: 50.9
click at [807, 235] on div "Limpar filtros Janela de atendimento Grade de atendimento Capacidade Transporta…" at bounding box center [631, 271] width 1262 height 543
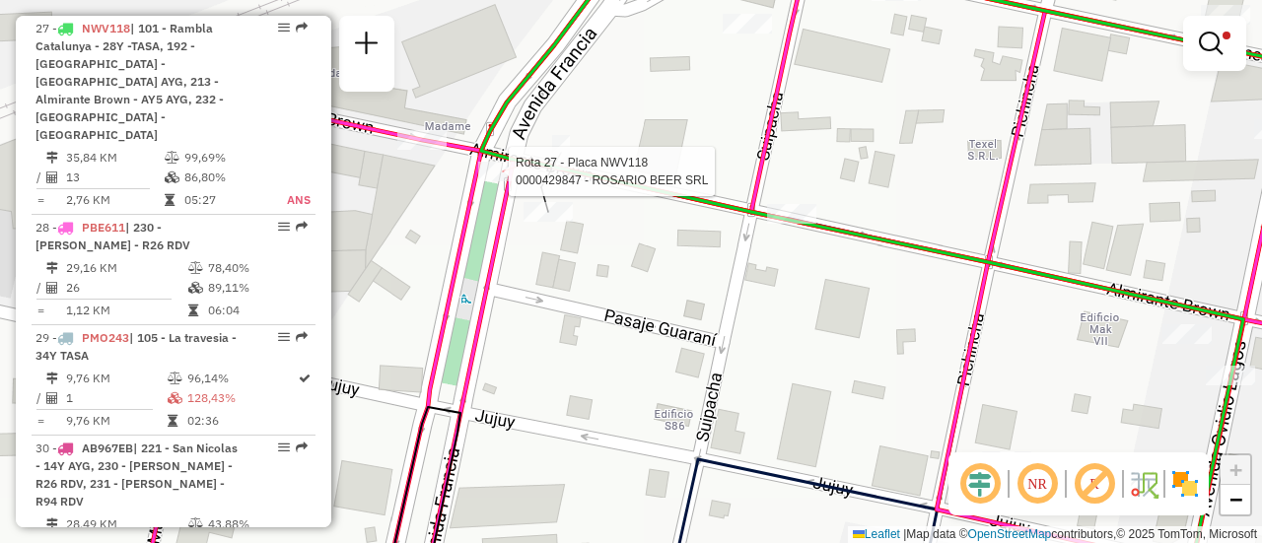
select select "**********"
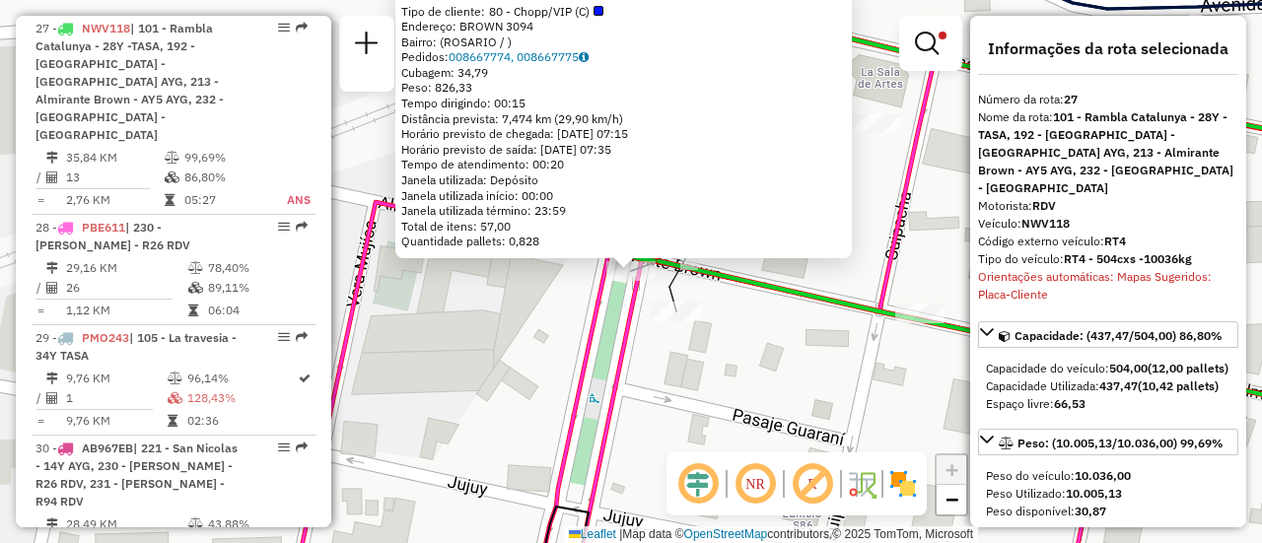
click at [773, 337] on div "0000429847 - ROSARIO BEER SRL Tipo de cliente: 80 - Chopp/VIP (C) Endereço: BRO…" at bounding box center [631, 271] width 1262 height 543
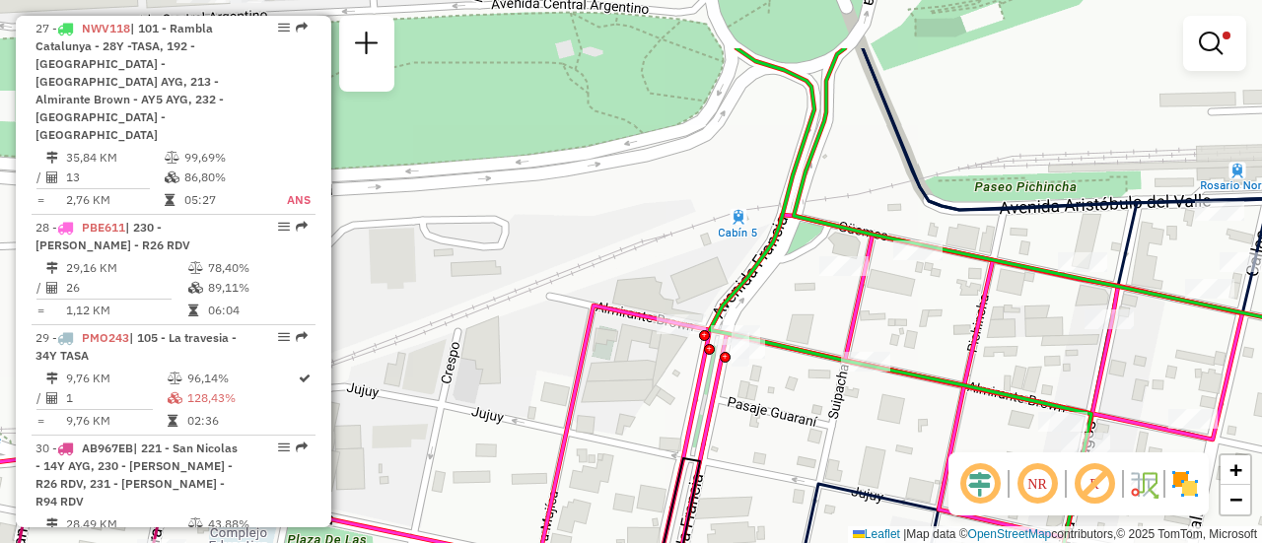
drag, startPoint x: 710, startPoint y: 159, endPoint x: 827, endPoint y: 469, distance: 332.1
click at [816, 474] on div "Limpar filtros Janela de atendimento Grade de atendimento Capacidade Transporta…" at bounding box center [631, 271] width 1262 height 543
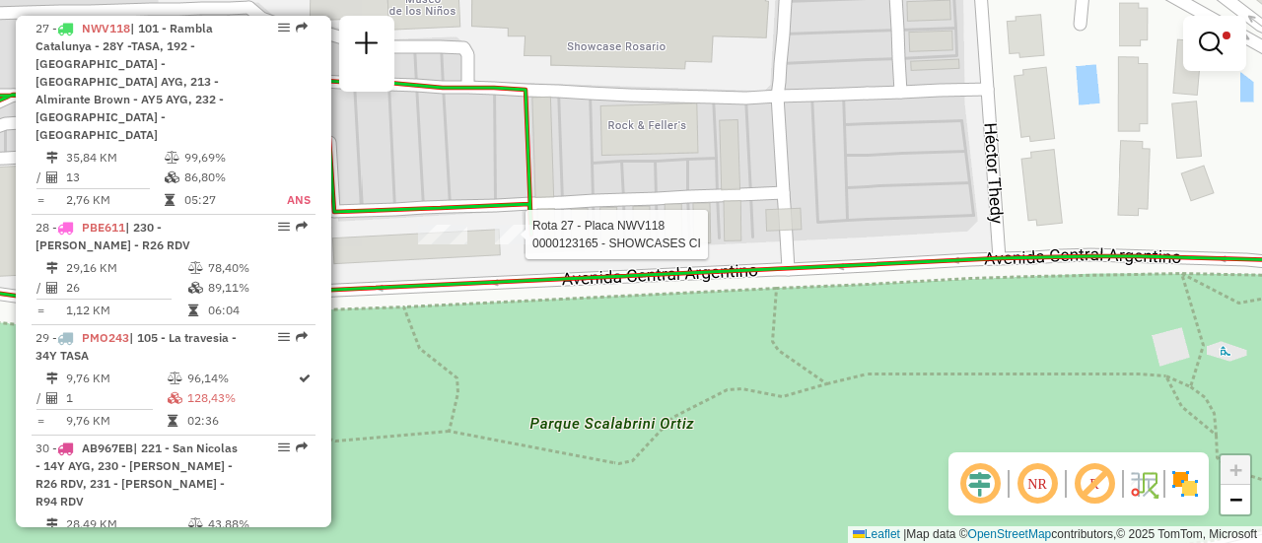
select select "**********"
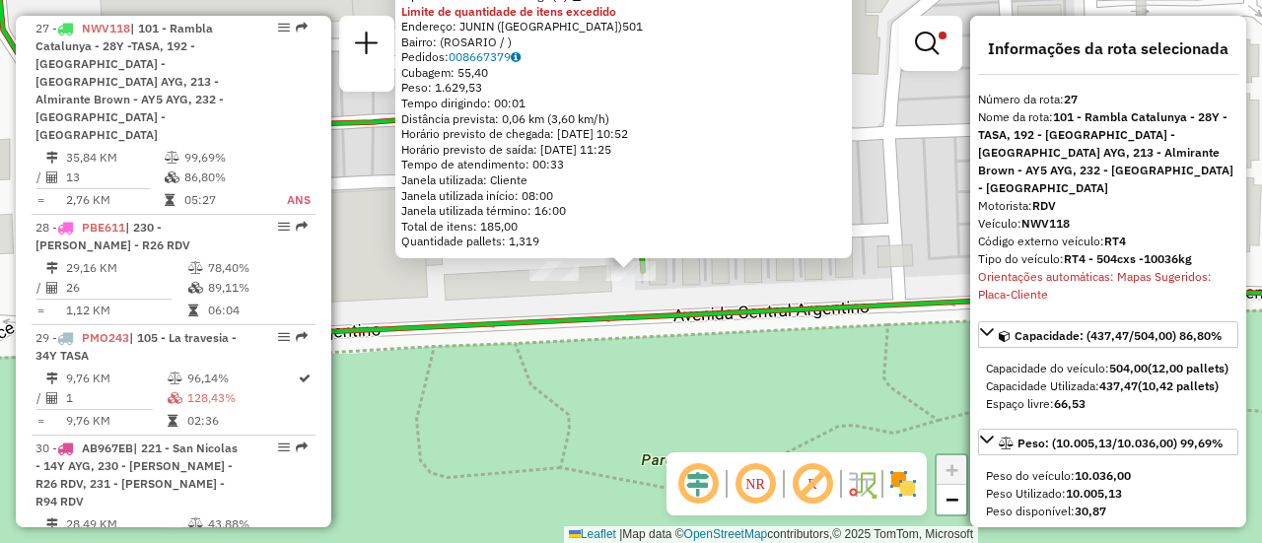
click at [484, 305] on div "0000123165 - SHOWCASES CI Tipo de cliente: 6 - Recarga (R) Limite de quantidade…" at bounding box center [631, 271] width 1262 height 543
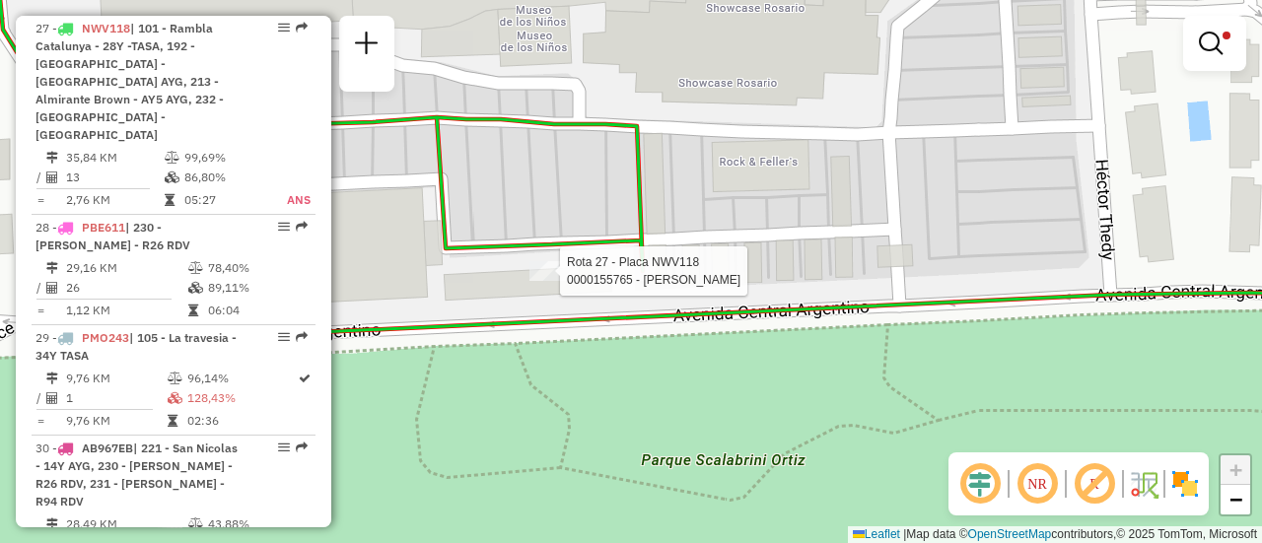
select select "**********"
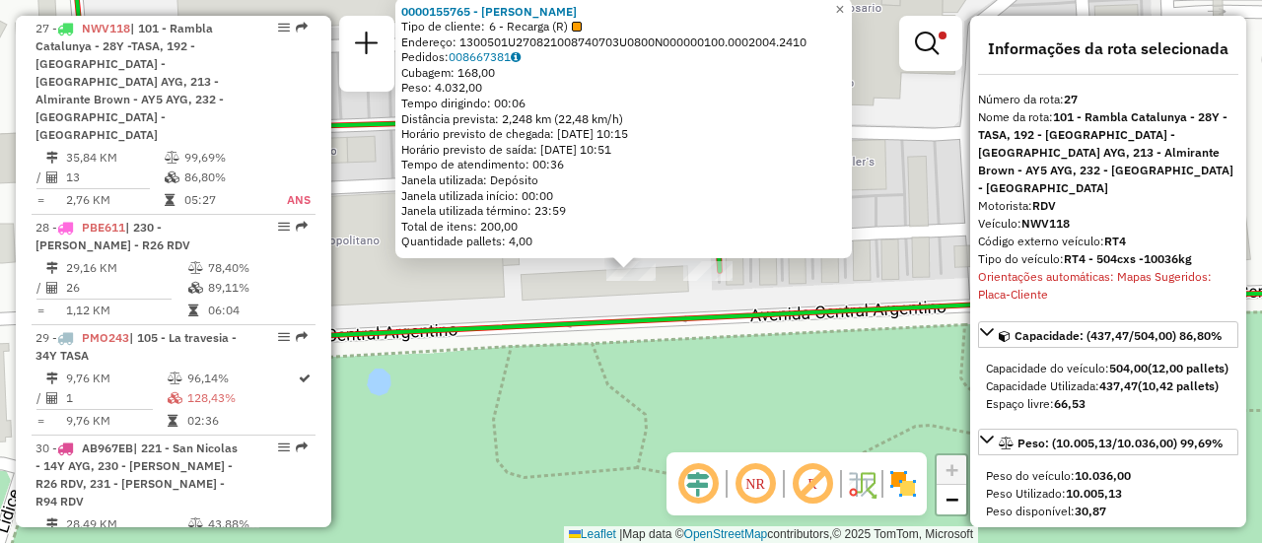
click at [506, 307] on div "0000155765 - MARTA CURA Tipo de cliente: 6 - Recarga (R) Endereço: 1300501U2708…" at bounding box center [631, 271] width 1262 height 543
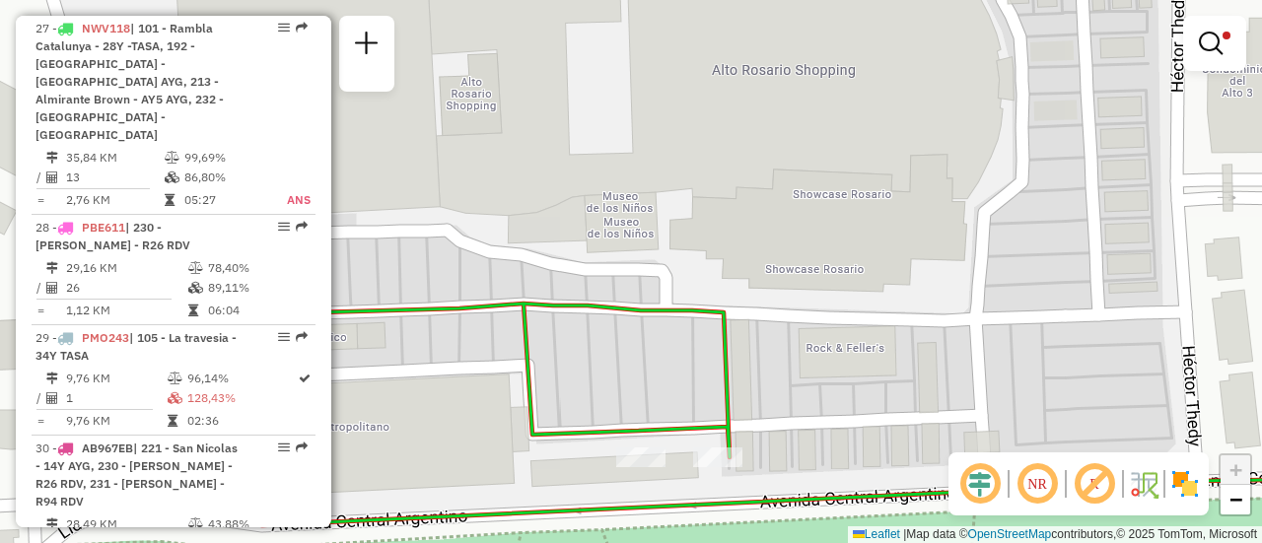
drag, startPoint x: 608, startPoint y: 221, endPoint x: 650, endPoint y: 253, distance: 52.7
click at [655, 470] on div "Limpar filtros Janela de atendimento Grade de atendimento Capacidade Transporta…" at bounding box center [631, 271] width 1262 height 543
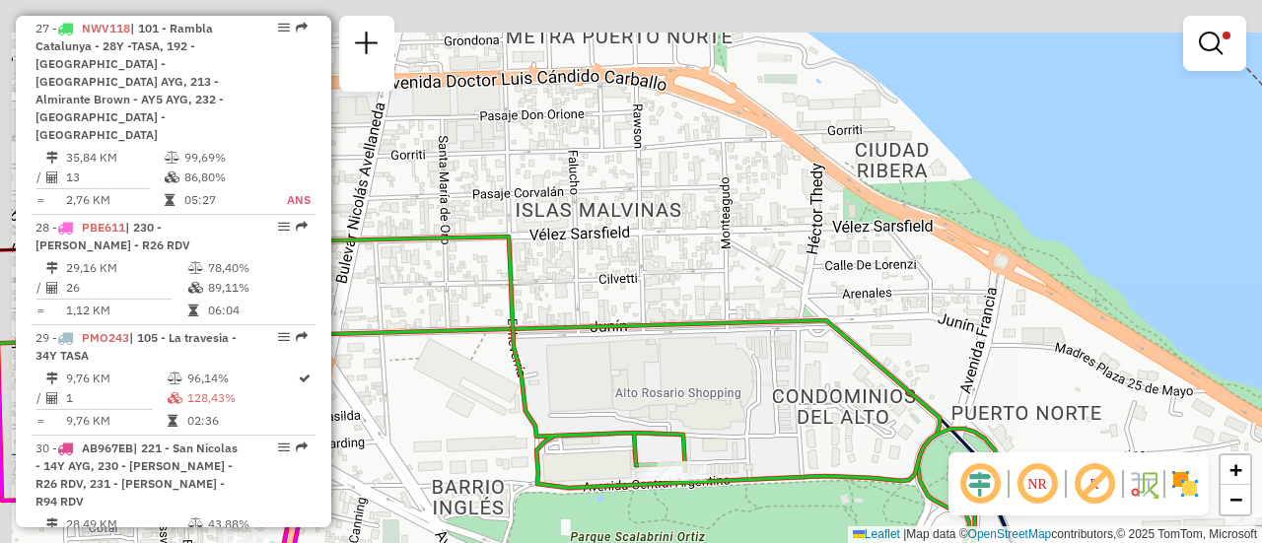
drag, startPoint x: 614, startPoint y: 123, endPoint x: 721, endPoint y: 514, distance: 404.8
click at [722, 532] on div "Limpar filtros Janela de atendimento Grade de atendimento Capacidade Transporta…" at bounding box center [631, 271] width 1262 height 543
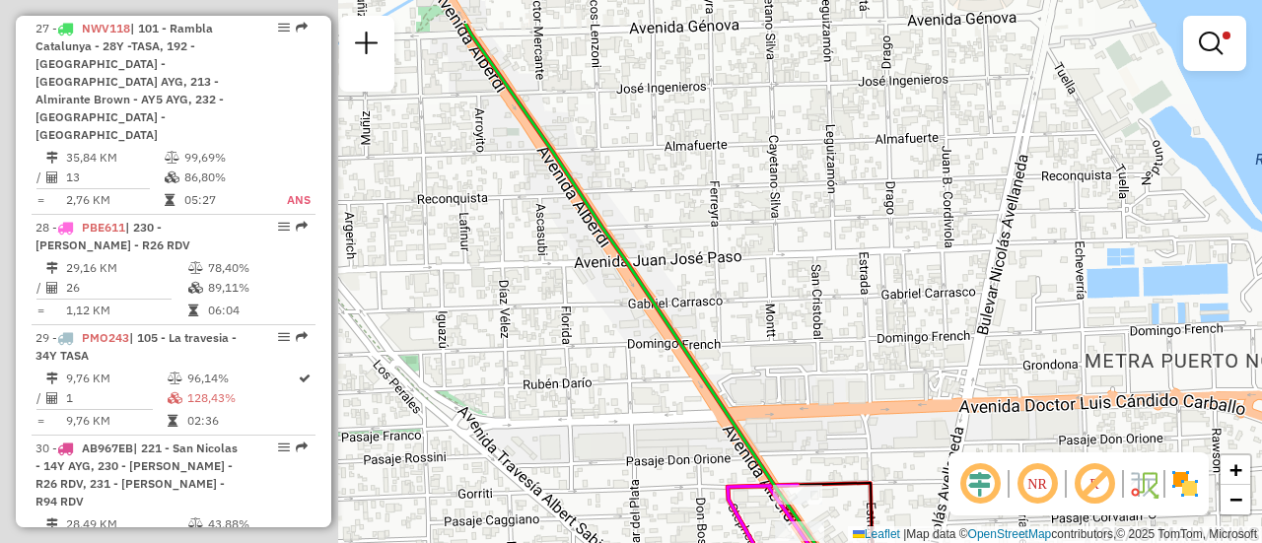
drag, startPoint x: 541, startPoint y: 283, endPoint x: 1026, endPoint y: 355, distance: 489.5
click at [1026, 361] on div "Limpar filtros Janela de atendimento Grade de atendimento Capacidade Transporta…" at bounding box center [631, 271] width 1262 height 543
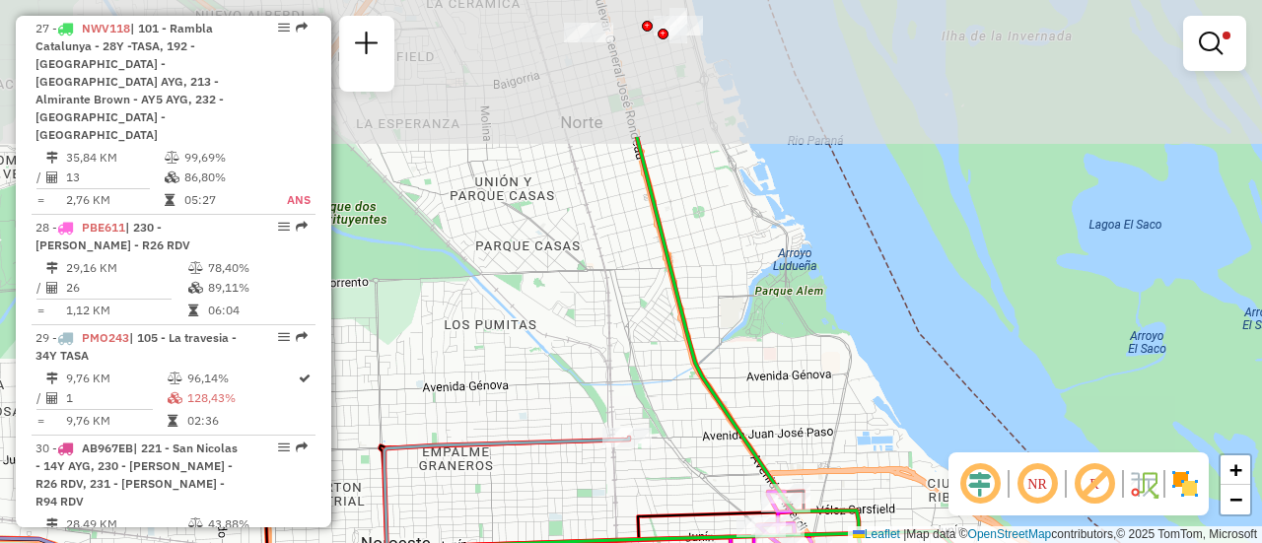
drag, startPoint x: 642, startPoint y: 202, endPoint x: 660, endPoint y: 320, distance: 118.7
click at [660, 320] on div "Limpar filtros Janela de atendimento Grade de atendimento Capacidade Transporta…" at bounding box center [631, 271] width 1262 height 543
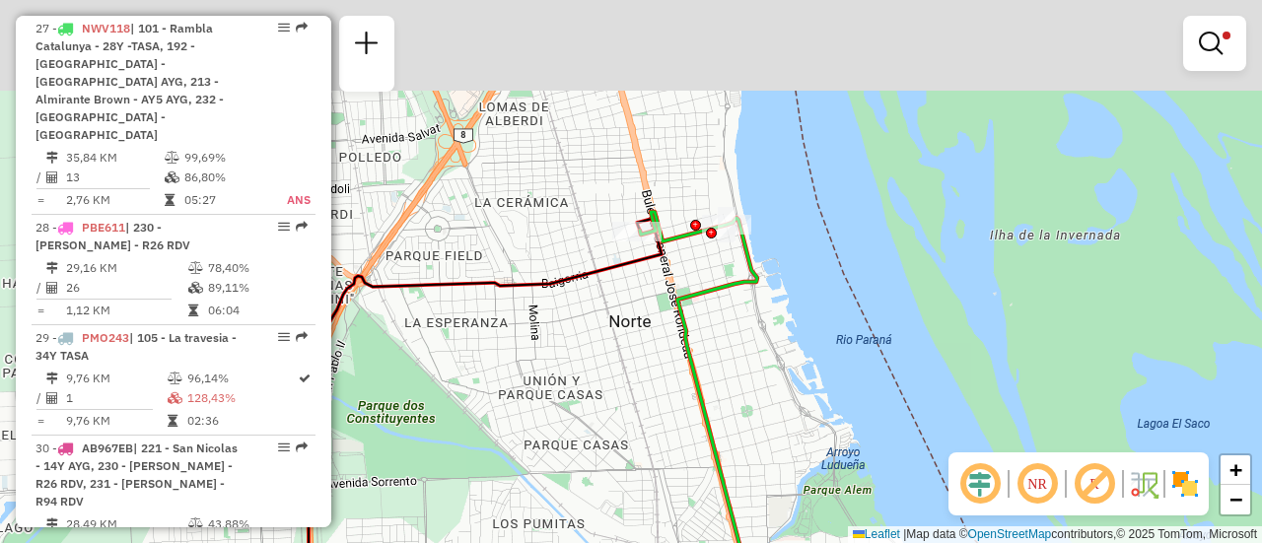
drag, startPoint x: 685, startPoint y: 159, endPoint x: 739, endPoint y: 396, distance: 243.5
click at [739, 407] on div "Limpar filtros Janela de atendimento Grade de atendimento Capacidade Transporta…" at bounding box center [631, 271] width 1262 height 543
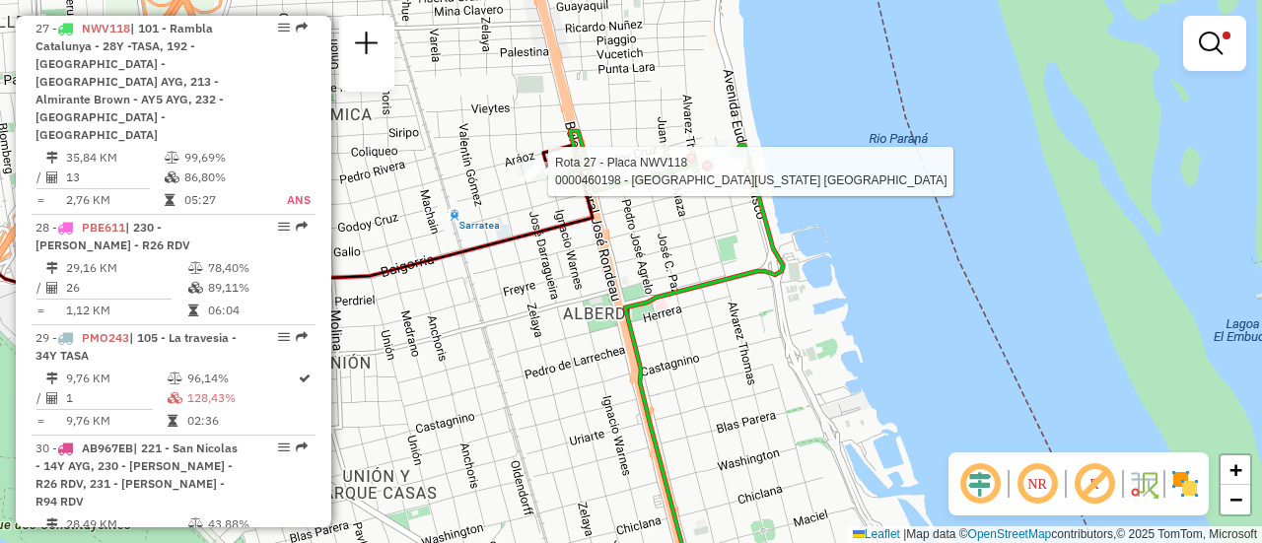
select select "**********"
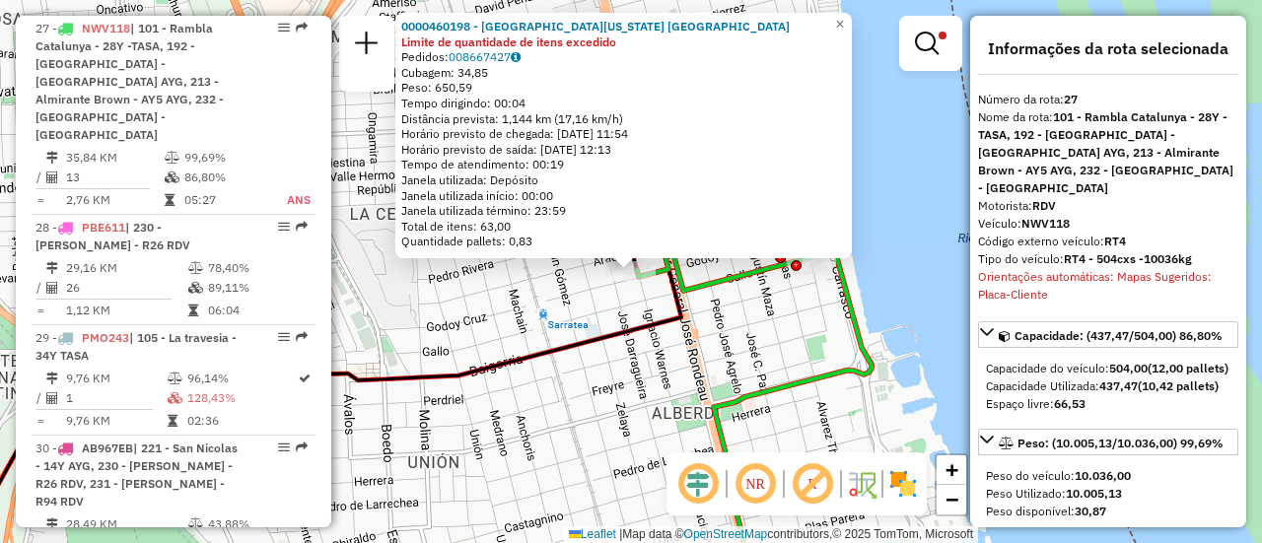
click at [539, 311] on div "0000460198 - La Florida Rosario Limite de quantidade de itens excedido Pedidos:…" at bounding box center [631, 271] width 1262 height 543
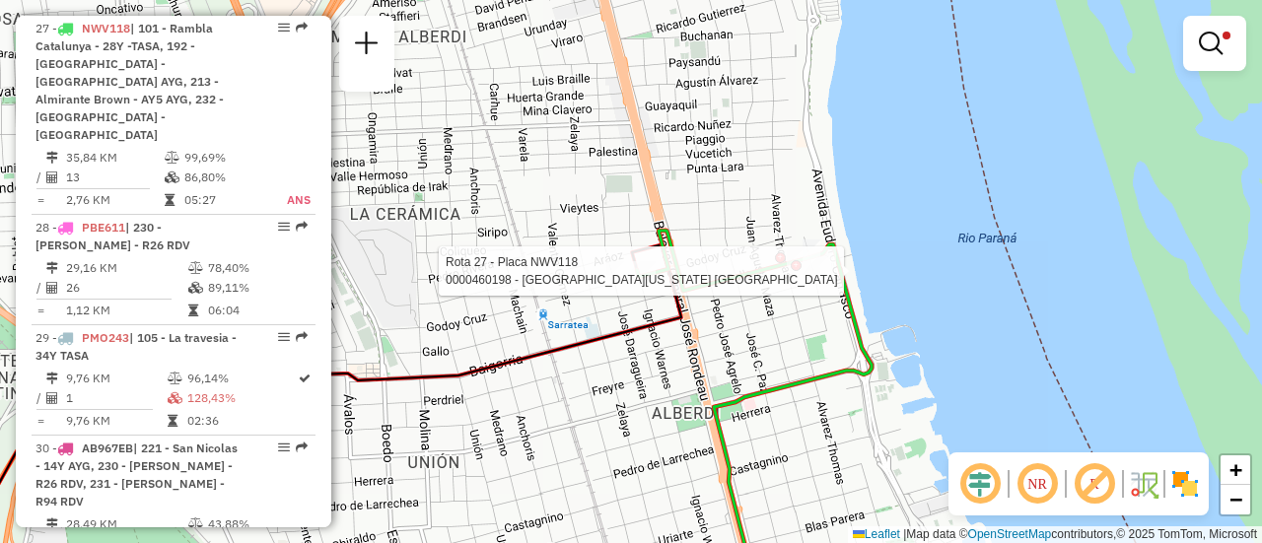
select select "**********"
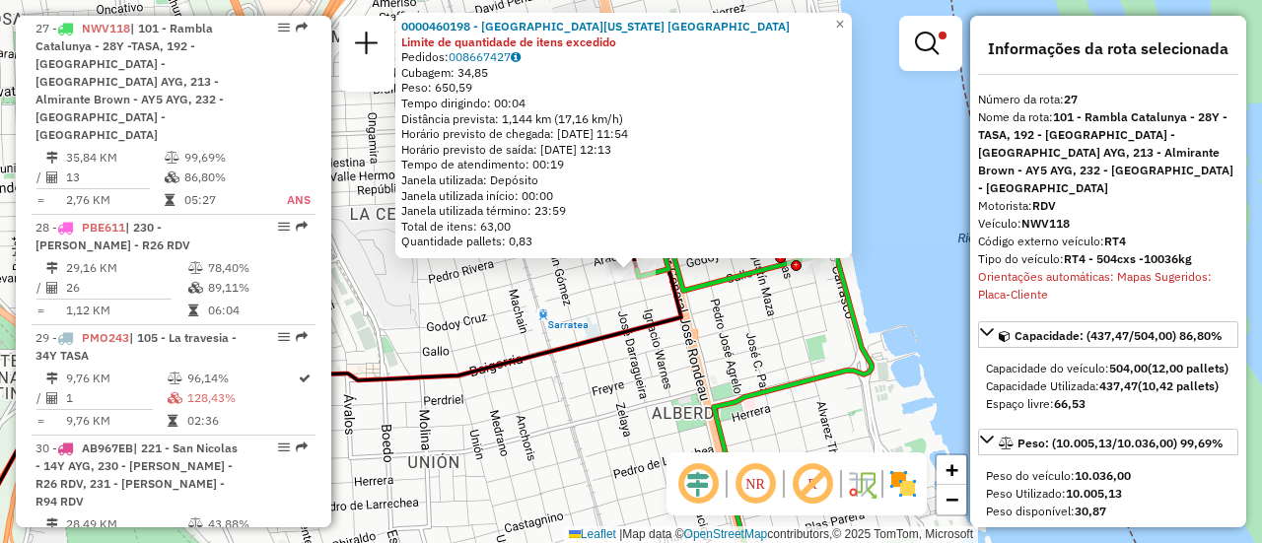
click at [569, 302] on div "0000460198 - La Florida Rosario Limite de quantidade de itens excedido Pedidos:…" at bounding box center [631, 271] width 1262 height 543
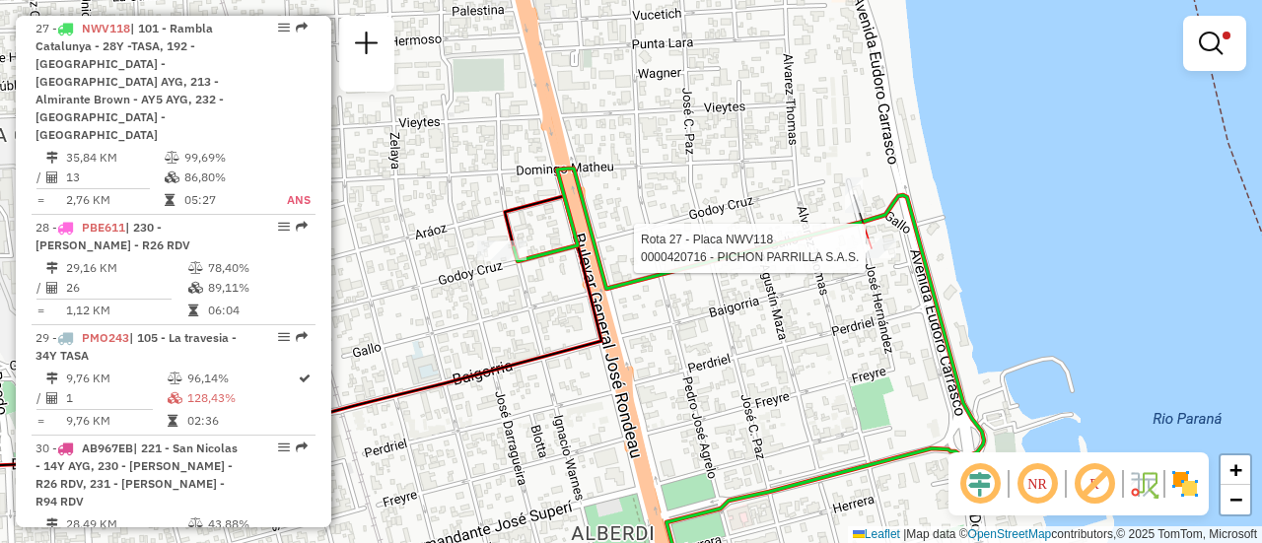
select select "**********"
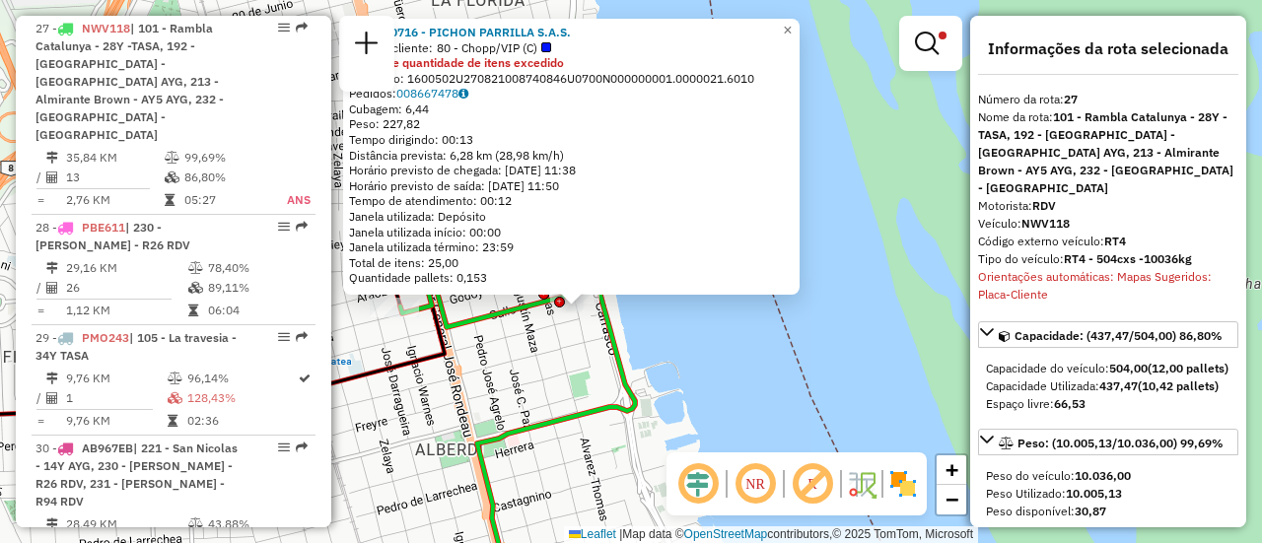
click at [546, 359] on div "0000420716 - PICHON PARRILLA S.A.S. Tipo de cliente: 80 - Chopp/VIP (C) Limite …" at bounding box center [631, 271] width 1262 height 543
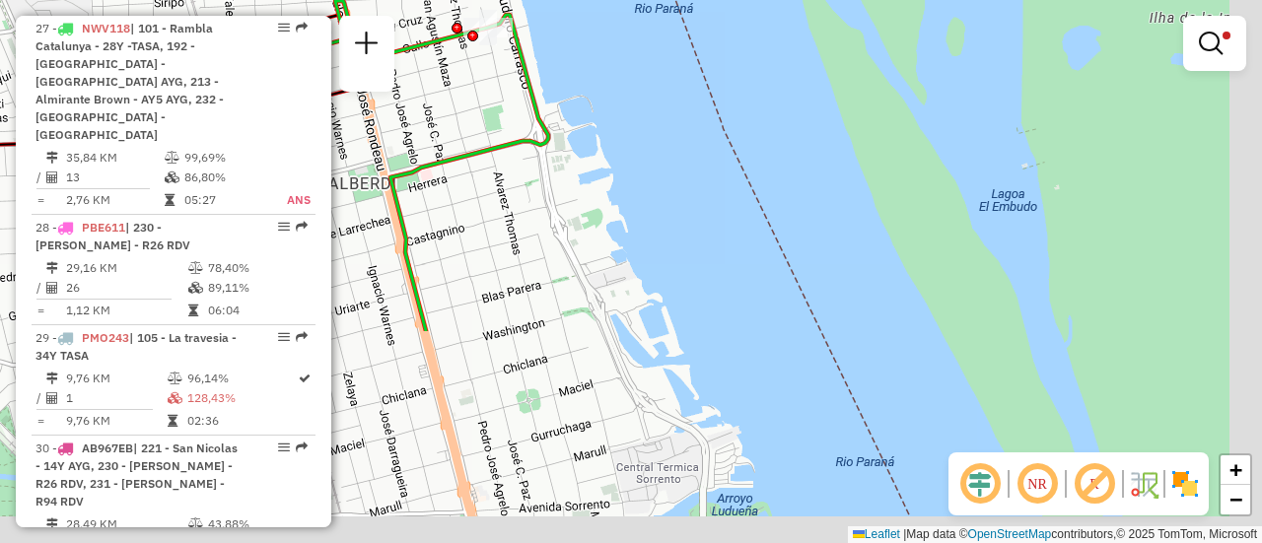
drag, startPoint x: 550, startPoint y: 366, endPoint x: 448, endPoint y: 40, distance: 341.2
click at [448, 40] on div "Limpar filtros Janela de atendimento Grade de atendimento Capacidade Transporta…" at bounding box center [631, 271] width 1262 height 543
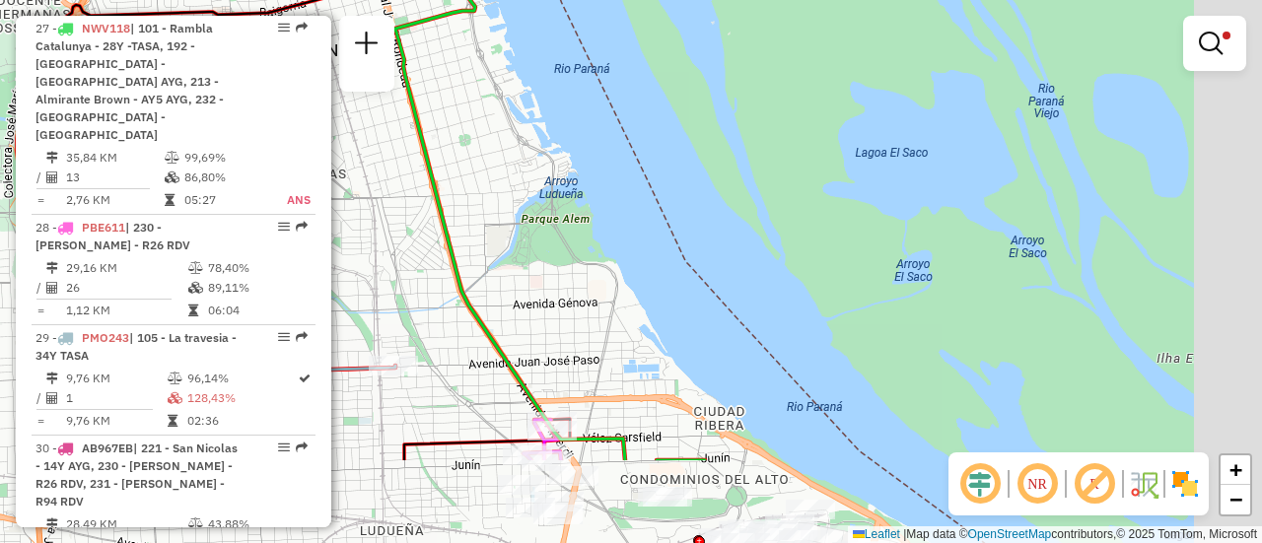
drag, startPoint x: 596, startPoint y: 348, endPoint x: 458, endPoint y: 42, distance: 335.4
click at [457, 48] on div "Limpar filtros Janela de atendimento Grade de atendimento Capacidade Transporta…" at bounding box center [631, 271] width 1262 height 543
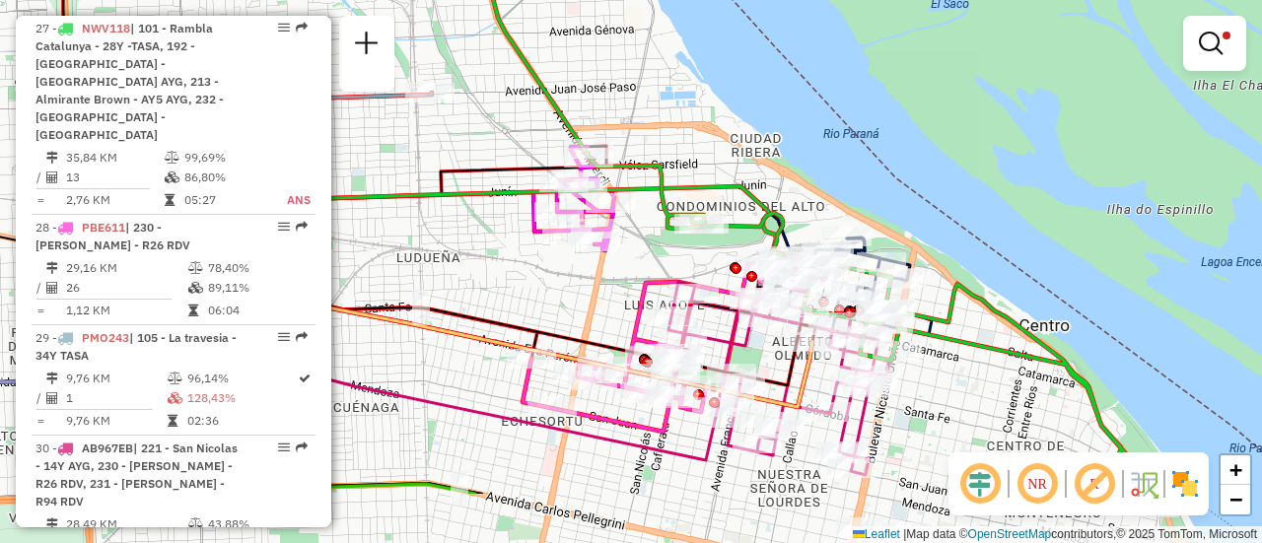
drag, startPoint x: 515, startPoint y: 202, endPoint x: 771, endPoint y: 61, distance: 292.6
click at [753, 65] on div "Limpar filtros Janela de atendimento Grade de atendimento Capacidade Transporta…" at bounding box center [631, 271] width 1262 height 543
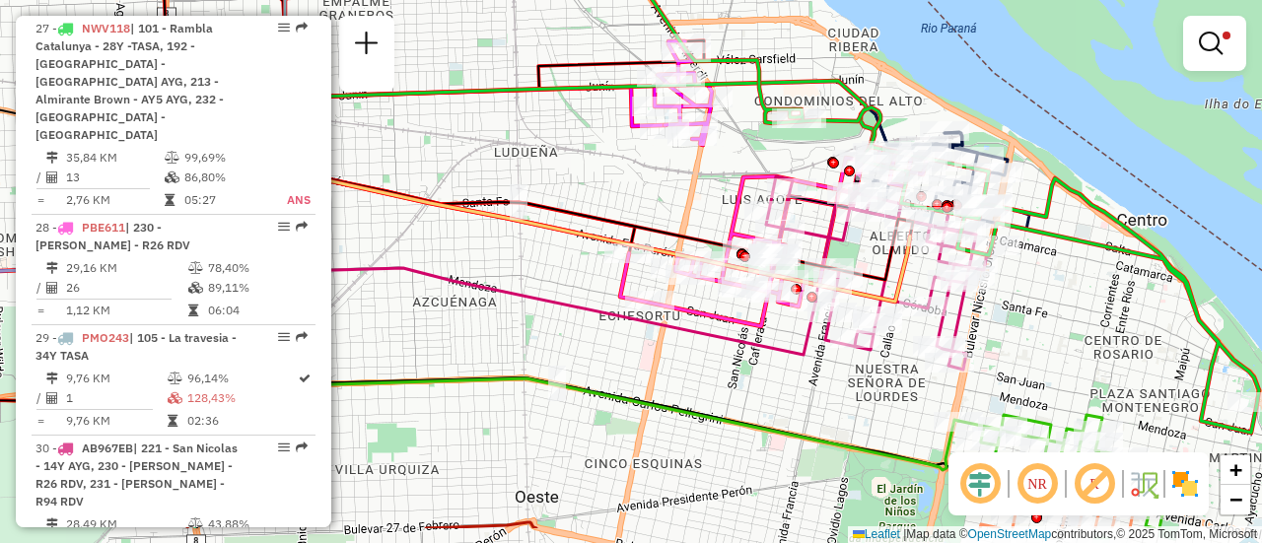
drag, startPoint x: 749, startPoint y: 258, endPoint x: 519, endPoint y: 103, distance: 278.4
click at [521, 103] on div "Limpar filtros Janela de atendimento Grade de atendimento Capacidade Transporta…" at bounding box center [631, 271] width 1262 height 543
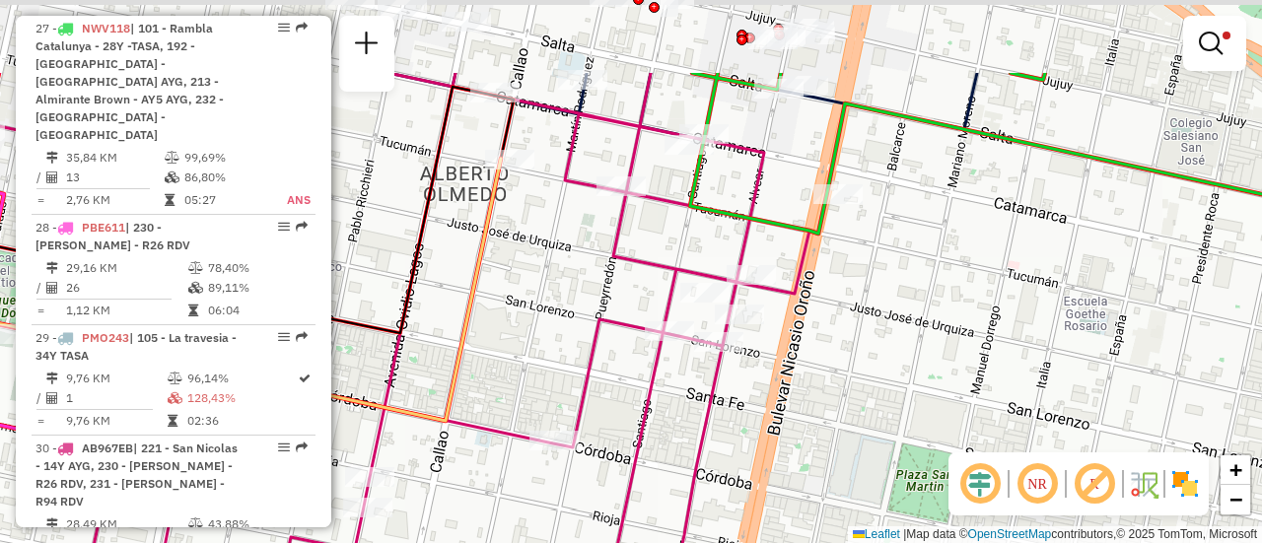
drag, startPoint x: 774, startPoint y: 43, endPoint x: 705, endPoint y: 376, distance: 339.4
click at [704, 370] on div "Limpar filtros Janela de atendimento Grade de atendimento Capacidade Transporta…" at bounding box center [631, 271] width 1262 height 543
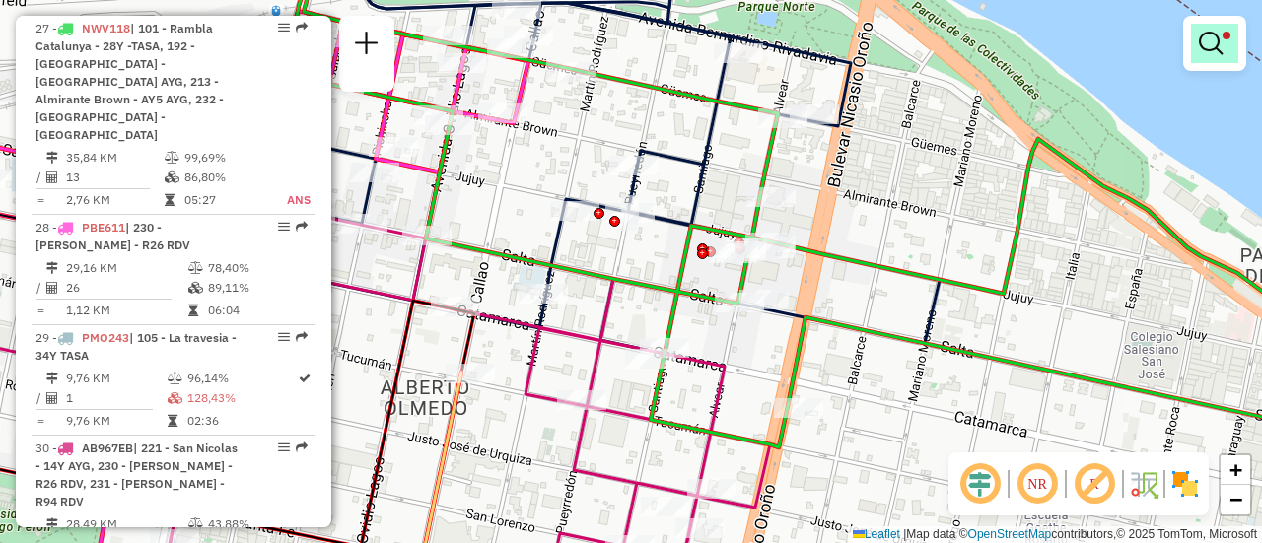
click at [1210, 38] on em at bounding box center [1211, 44] width 24 height 24
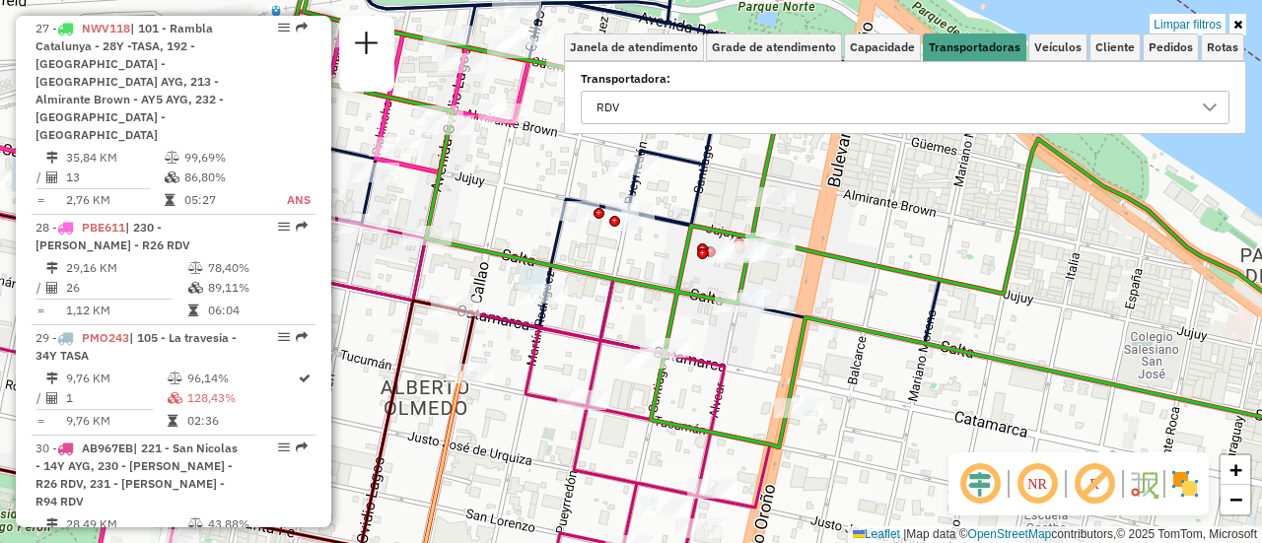
click at [1210, 107] on icon at bounding box center [1210, 108] width 16 height 16
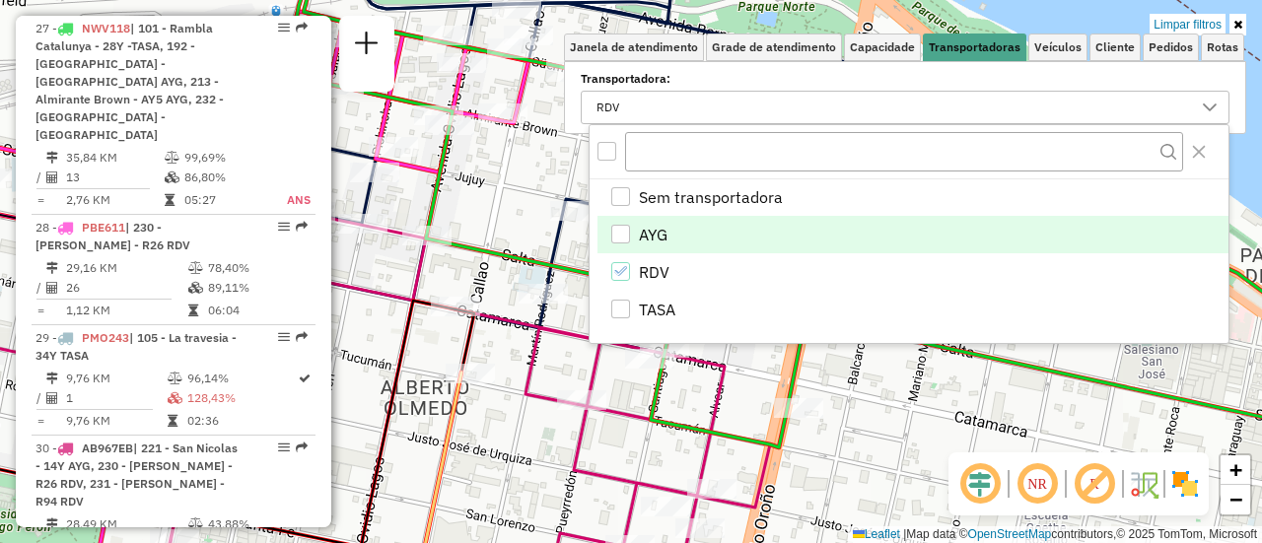
click at [625, 229] on div "AYG" at bounding box center [620, 234] width 19 height 19
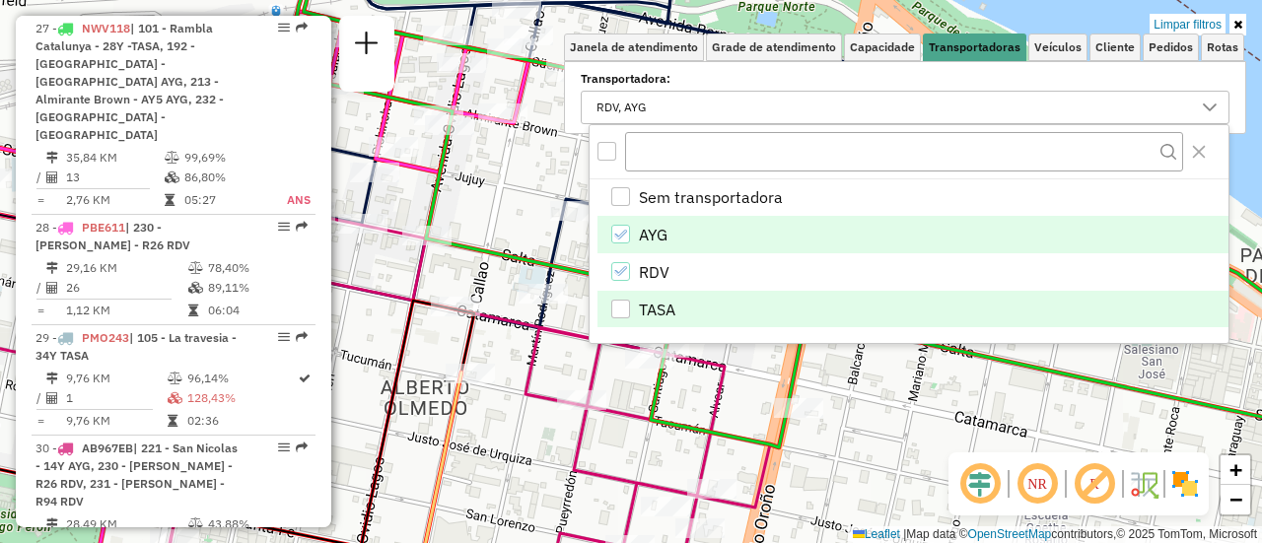
click at [621, 309] on div "TASA" at bounding box center [620, 309] width 19 height 19
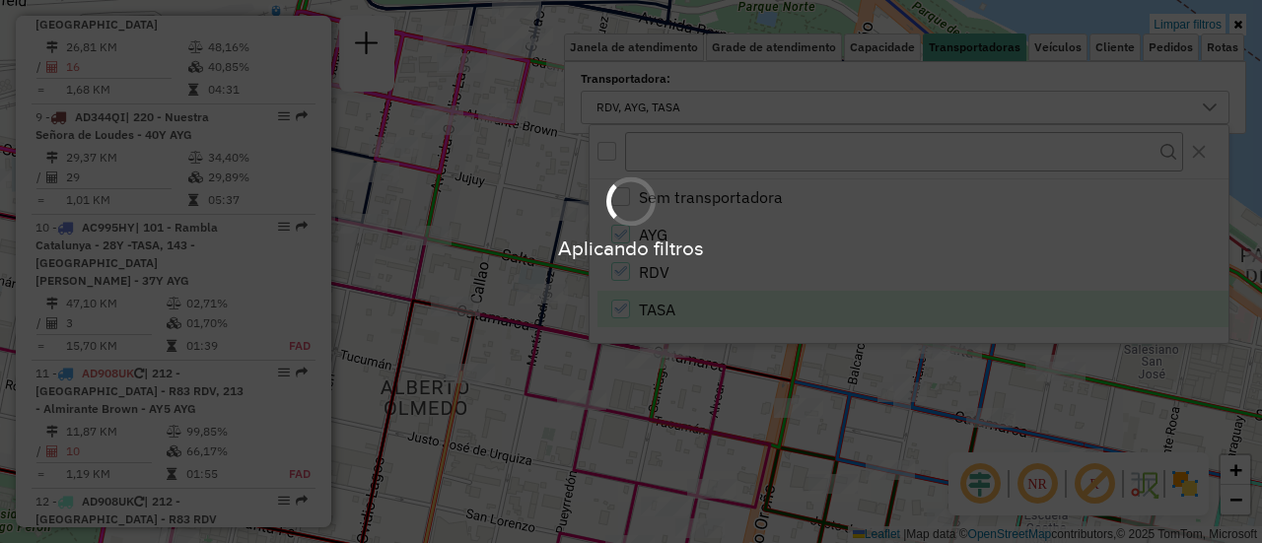
scroll to position [3933, 0]
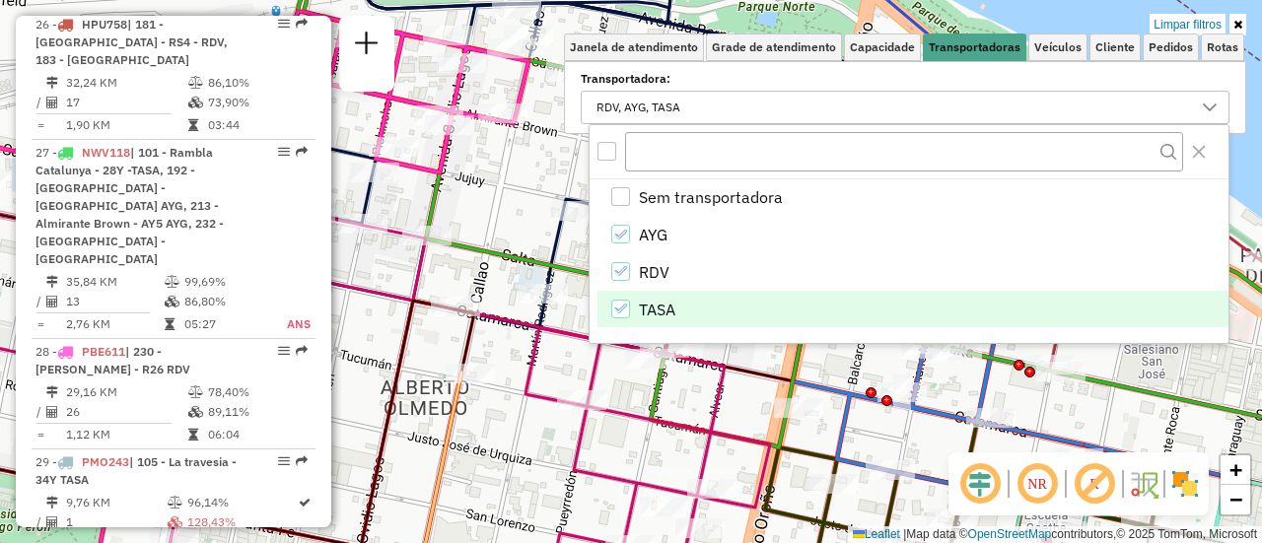
click at [728, 407] on icon at bounding box center [328, 364] width 885 height 465
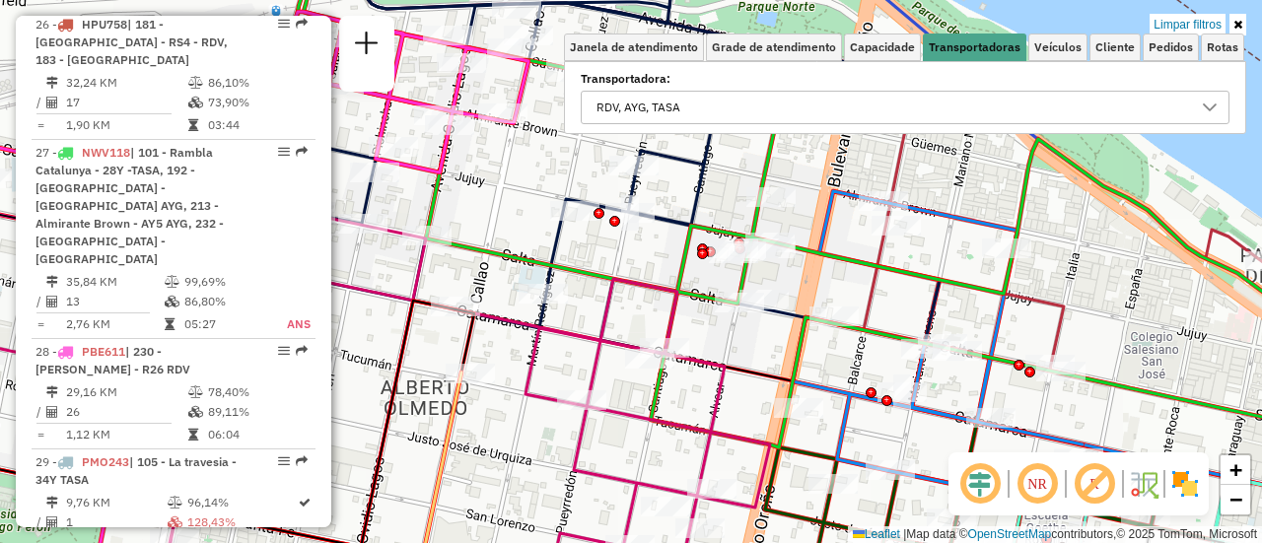
select select "**********"
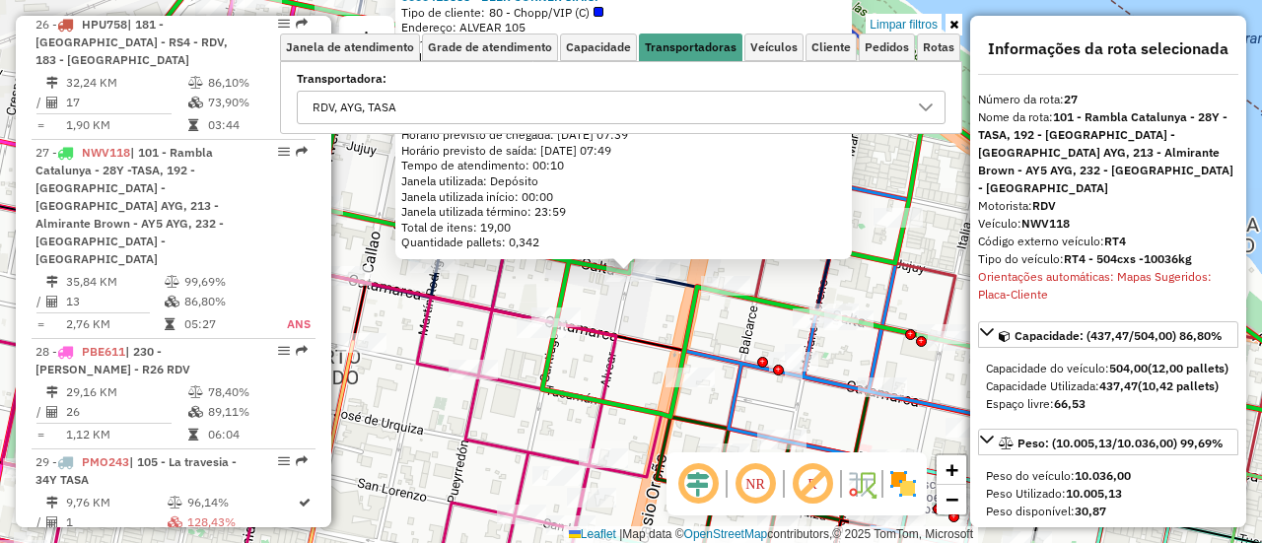
scroll to position [99, 0]
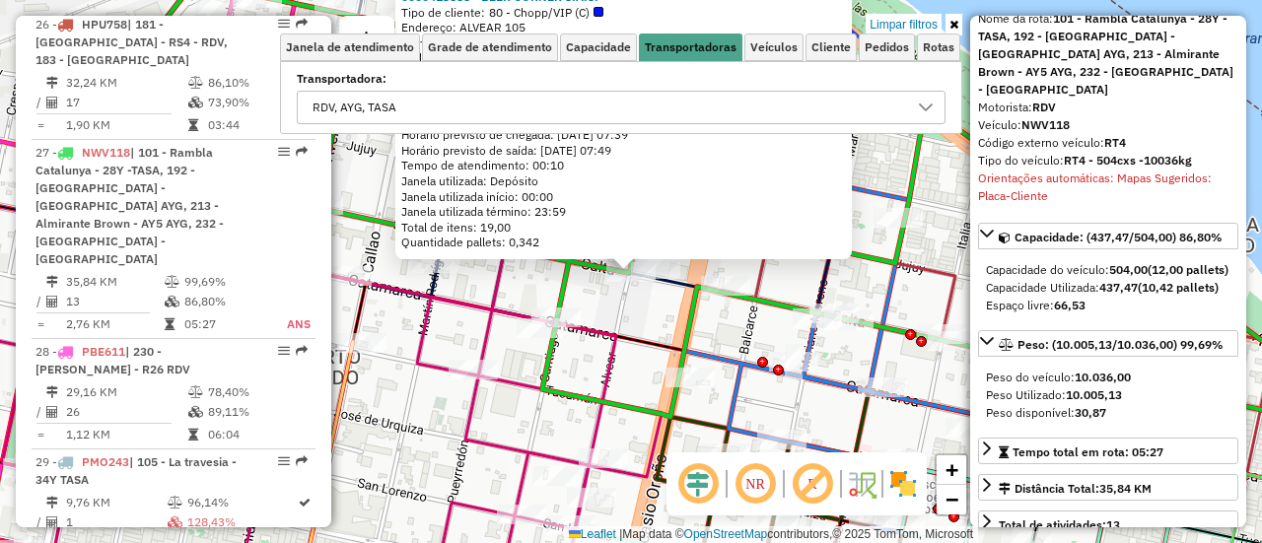
click at [640, 320] on div "0000413585 - BEER CORNER S.A.S. Tipo de cliente: 80 - Chopp/VIP (C) Endereço: A…" at bounding box center [631, 271] width 1262 height 543
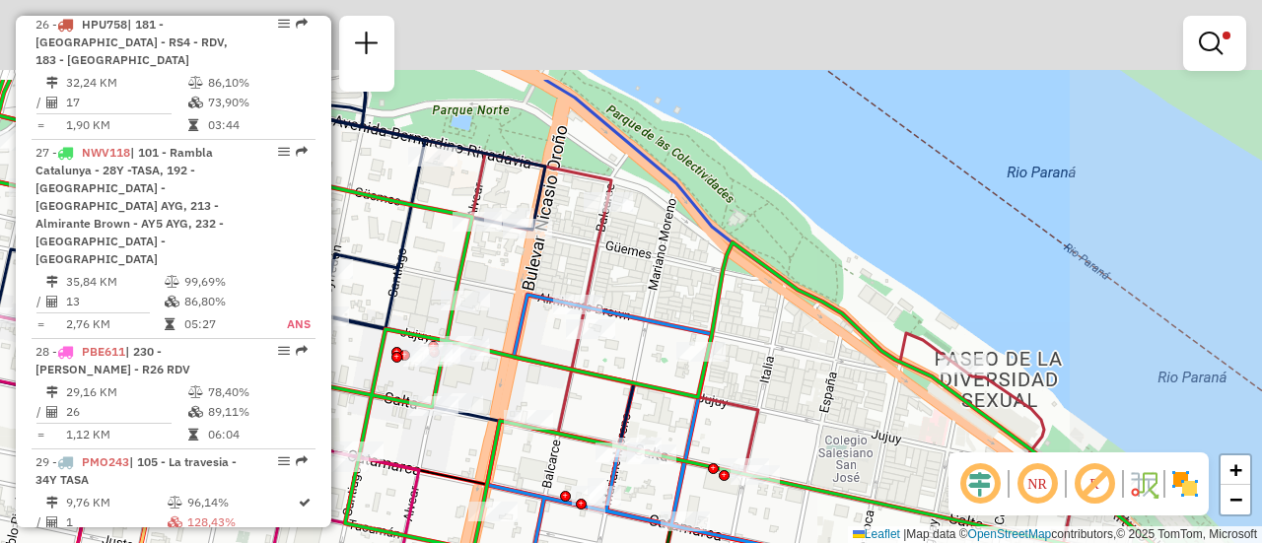
drag, startPoint x: 845, startPoint y: 249, endPoint x: 646, endPoint y: 399, distance: 249.3
click at [627, 408] on icon at bounding box center [579, 341] width 1223 height 523
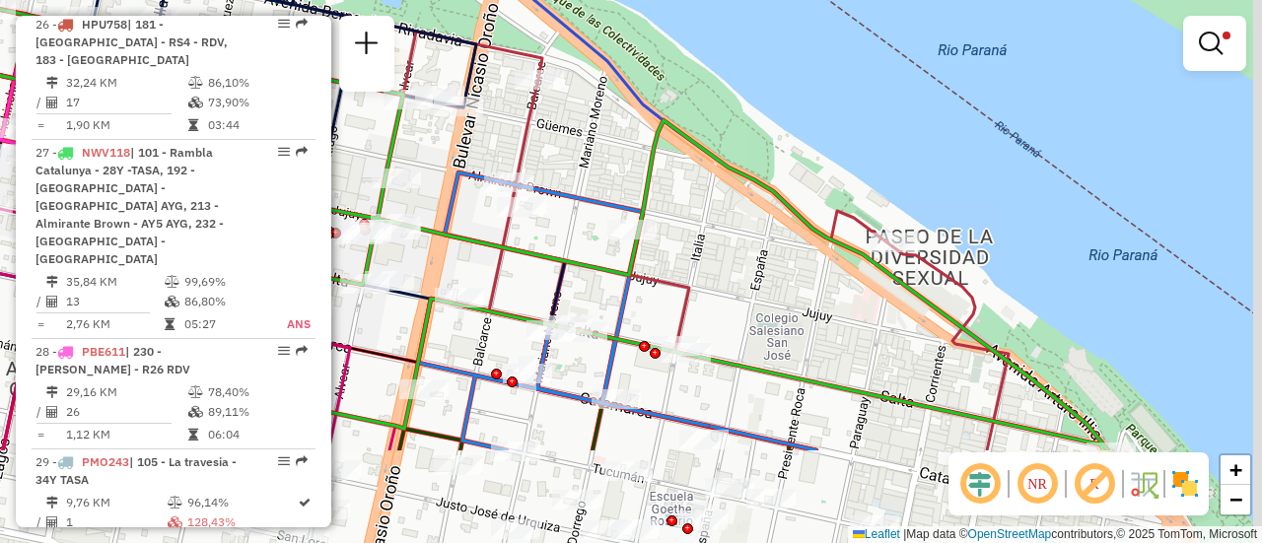
drag, startPoint x: 782, startPoint y: 402, endPoint x: 712, endPoint y: 155, distance: 257.2
click at [712, 155] on div "Limpar filtros Janela de atendimento Grade de atendimento Capacidade Transporta…" at bounding box center [631, 271] width 1262 height 543
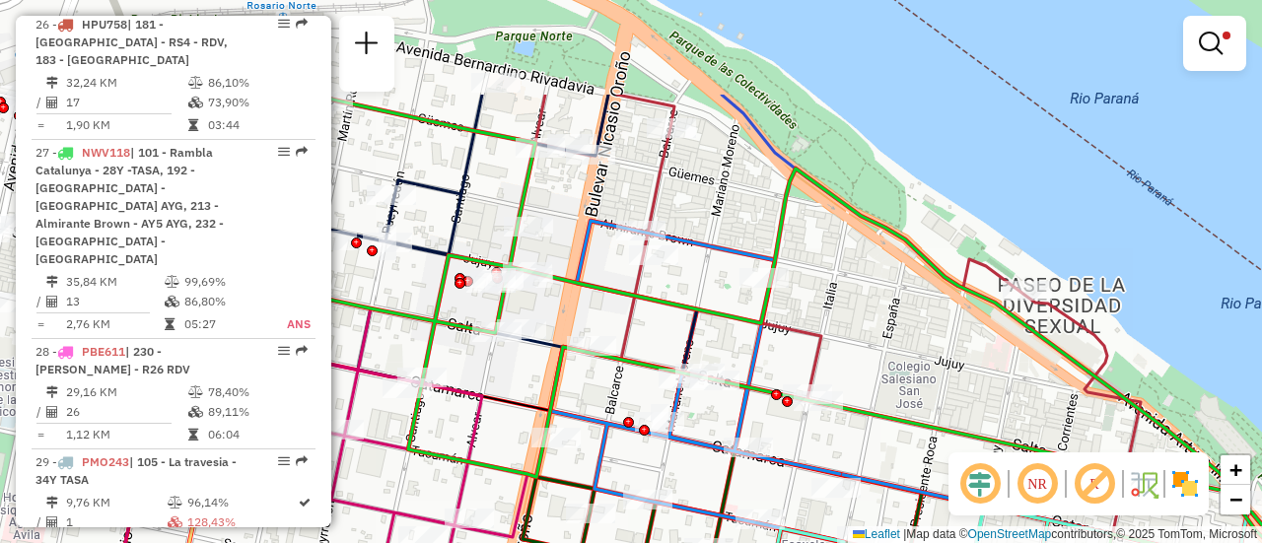
drag, startPoint x: 745, startPoint y: 184, endPoint x: 898, endPoint y: 333, distance: 214.1
click at [898, 333] on div "Limpar filtros Janela de atendimento Grade de atendimento Capacidade Transporta…" at bounding box center [631, 271] width 1262 height 543
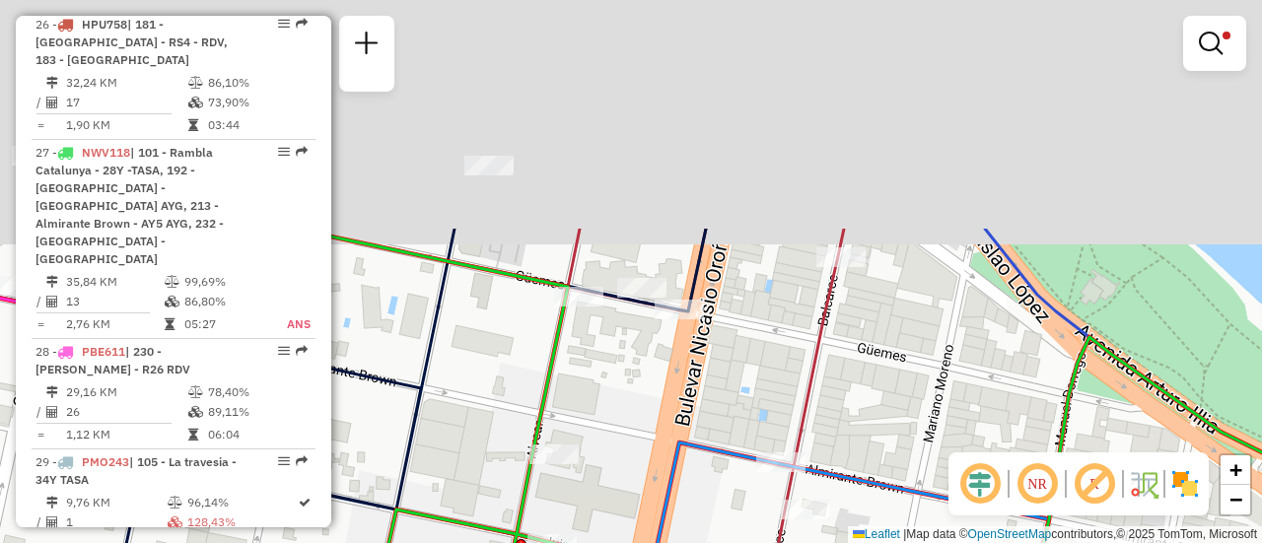
drag, startPoint x: 573, startPoint y: 161, endPoint x: 620, endPoint y: 413, distance: 256.8
click at [617, 413] on div "Limpar filtros Janela de atendimento Grade de atendimento Capacidade Transporta…" at bounding box center [631, 271] width 1262 height 543
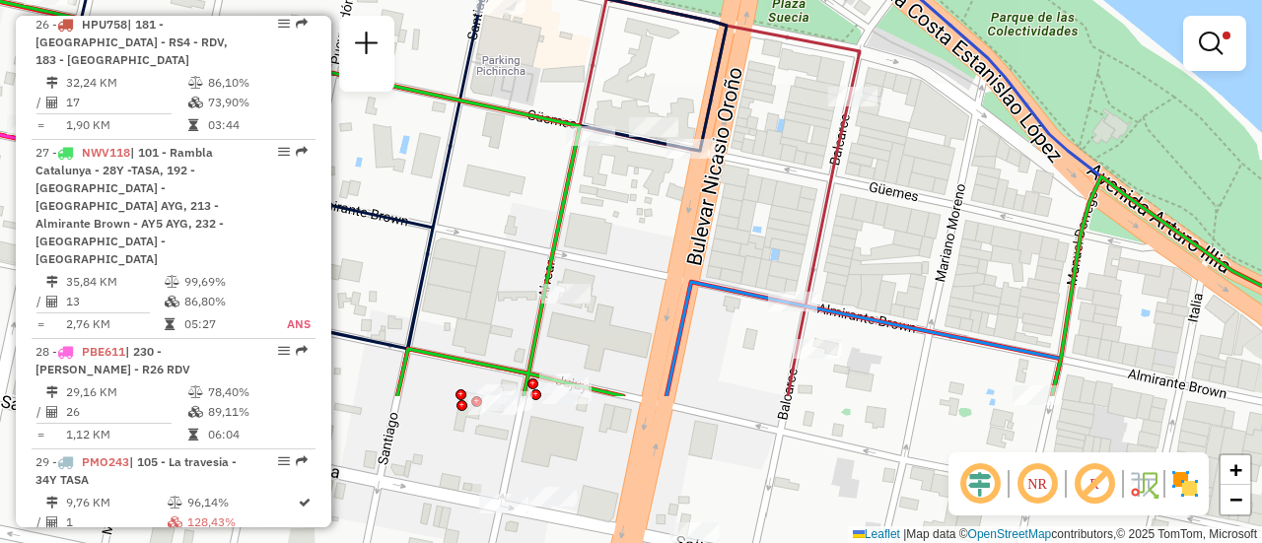
drag, startPoint x: 588, startPoint y: 427, endPoint x: 603, endPoint y: 242, distance: 186.0
click at [592, 208] on div "Limpar filtros Janela de atendimento Grade de atendimento Capacidade Transporta…" at bounding box center [631, 271] width 1262 height 543
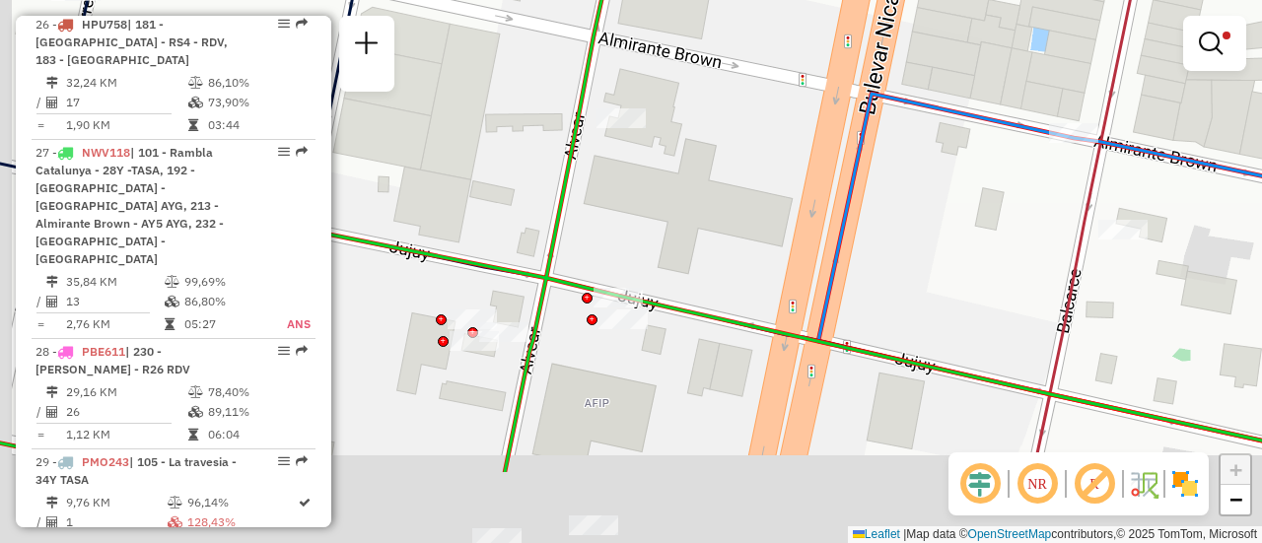
drag, startPoint x: 556, startPoint y: 235, endPoint x: 582, endPoint y: 234, distance: 25.7
click at [574, 218] on icon at bounding box center [671, 147] width 1470 height 652
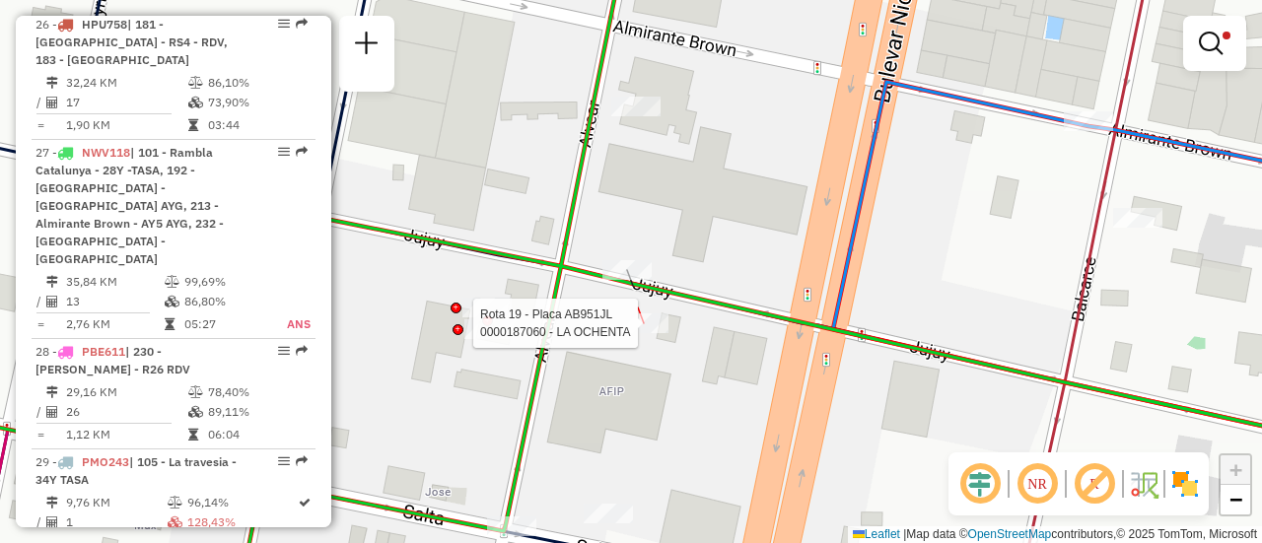
select select "**********"
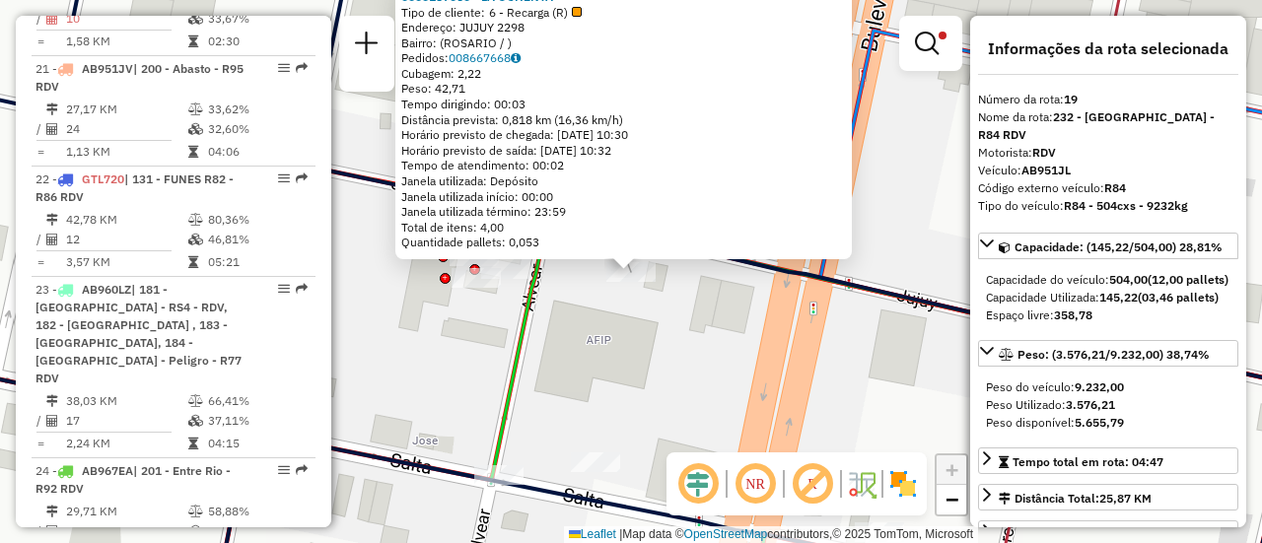
scroll to position [2978, 0]
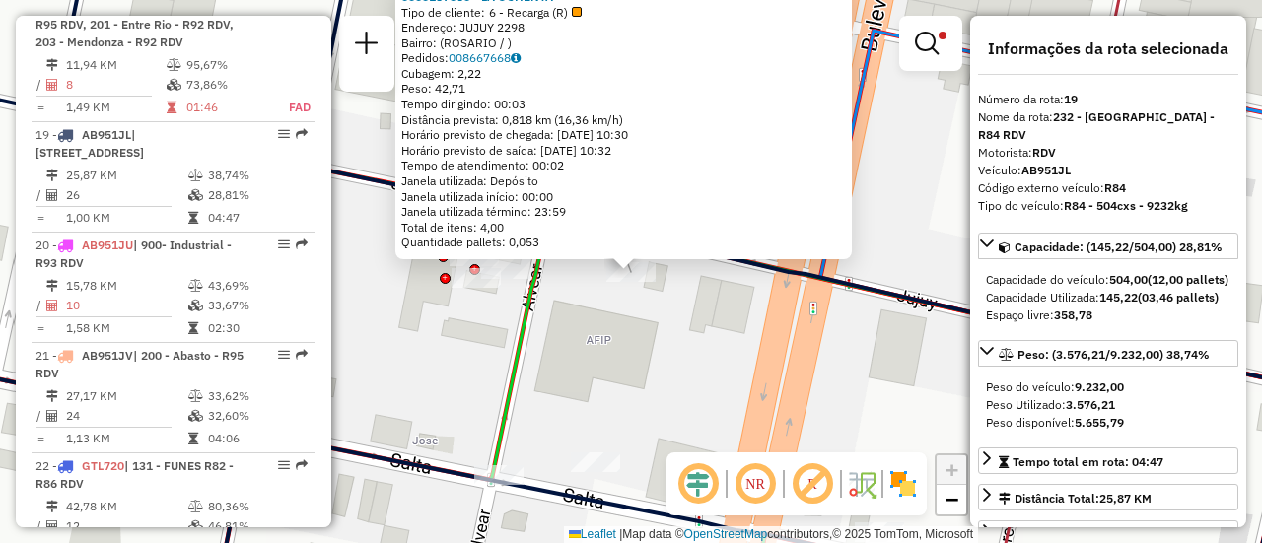
click at [565, 343] on div "0000187060 - LA OCHENTA Tipo de cliente: 6 - Recarga (R) Endereço: JUJUY 2298 B…" at bounding box center [631, 271] width 1262 height 543
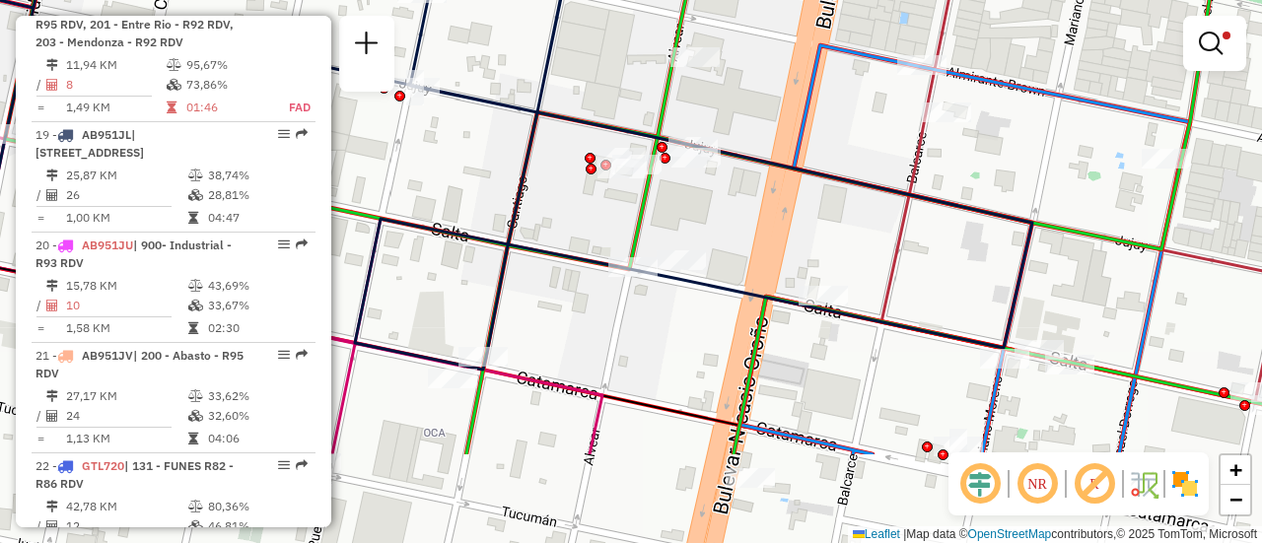
drag, startPoint x: 531, startPoint y: 183, endPoint x: 638, endPoint y: 22, distance: 194.2
click at [635, 40] on div "Limpar filtros Janela de atendimento Grade de atendimento Capacidade Transporta…" at bounding box center [631, 271] width 1262 height 543
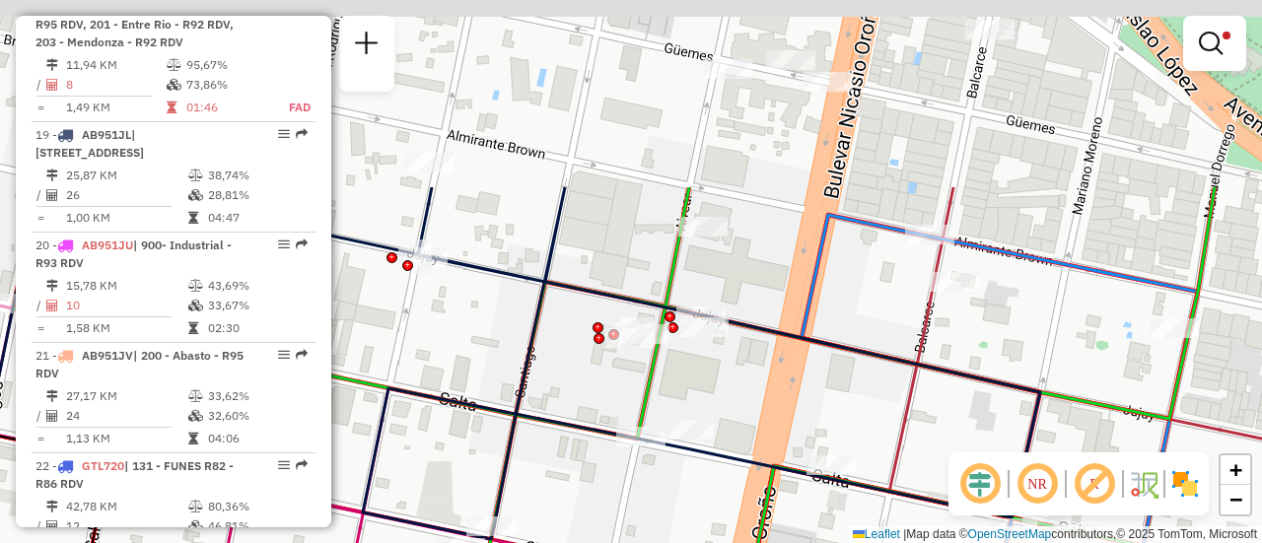
drag, startPoint x: 795, startPoint y: 224, endPoint x: 810, endPoint y: 339, distance: 116.3
click at [783, 345] on icon at bounding box center [441, 363] width 1198 height 352
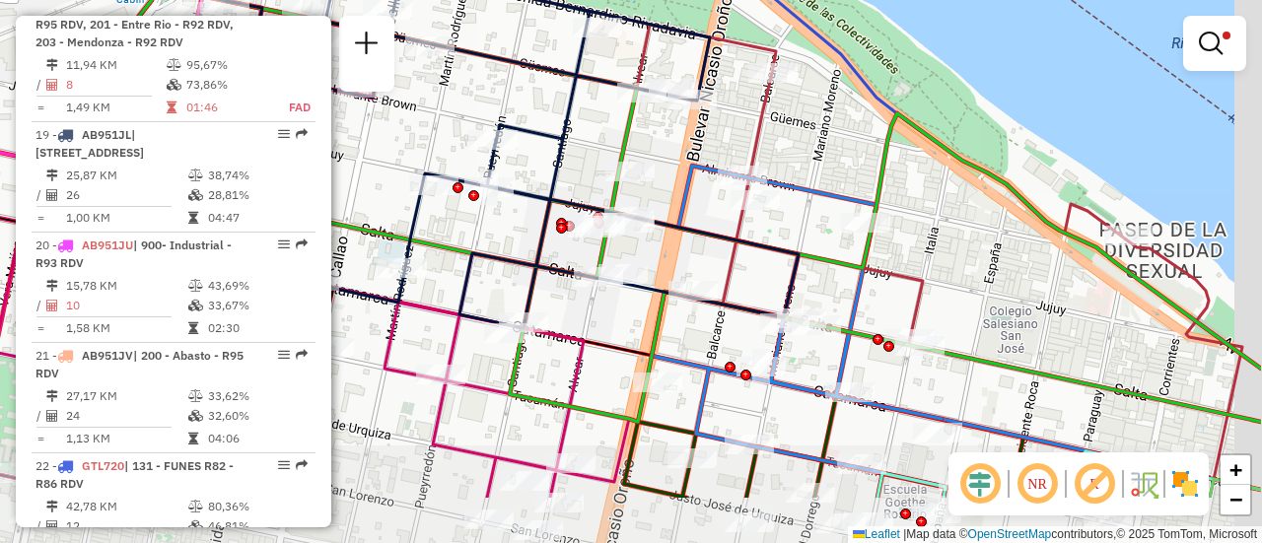
drag, startPoint x: 709, startPoint y: 243, endPoint x: 582, endPoint y: 143, distance: 161.6
click at [582, 143] on div "Limpar filtros Janela de atendimento Grade de atendimento Capacidade Transporta…" at bounding box center [631, 271] width 1262 height 543
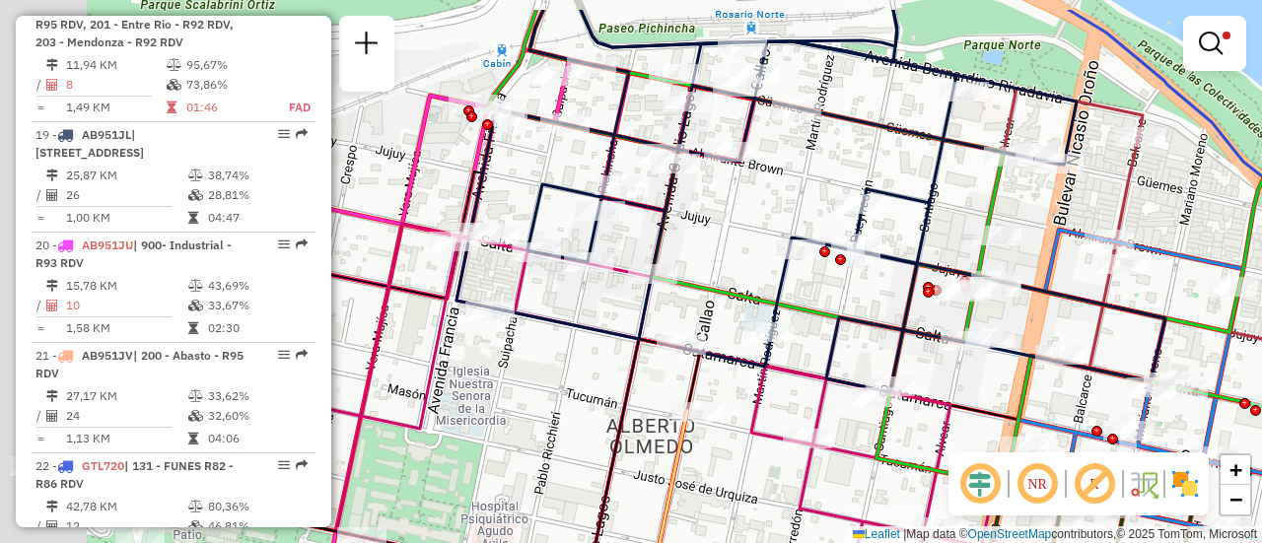
drag, startPoint x: 679, startPoint y: 249, endPoint x: 1175, endPoint y: 359, distance: 508.2
click at [1172, 358] on div "Limpar filtros Janela de atendimento Grade de atendimento Capacidade Transporta…" at bounding box center [631, 271] width 1262 height 543
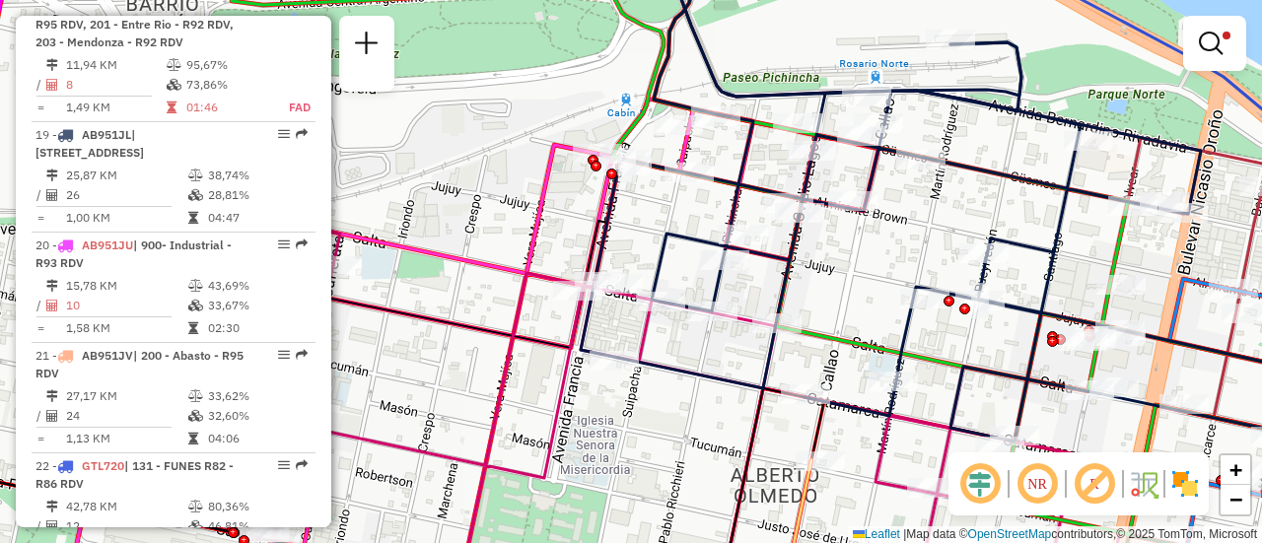
drag, startPoint x: 883, startPoint y: 245, endPoint x: 777, endPoint y: 270, distance: 108.6
click at [719, 305] on div "Limpar filtros Janela de atendimento Grade de atendimento Capacidade Transporta…" at bounding box center [631, 271] width 1262 height 543
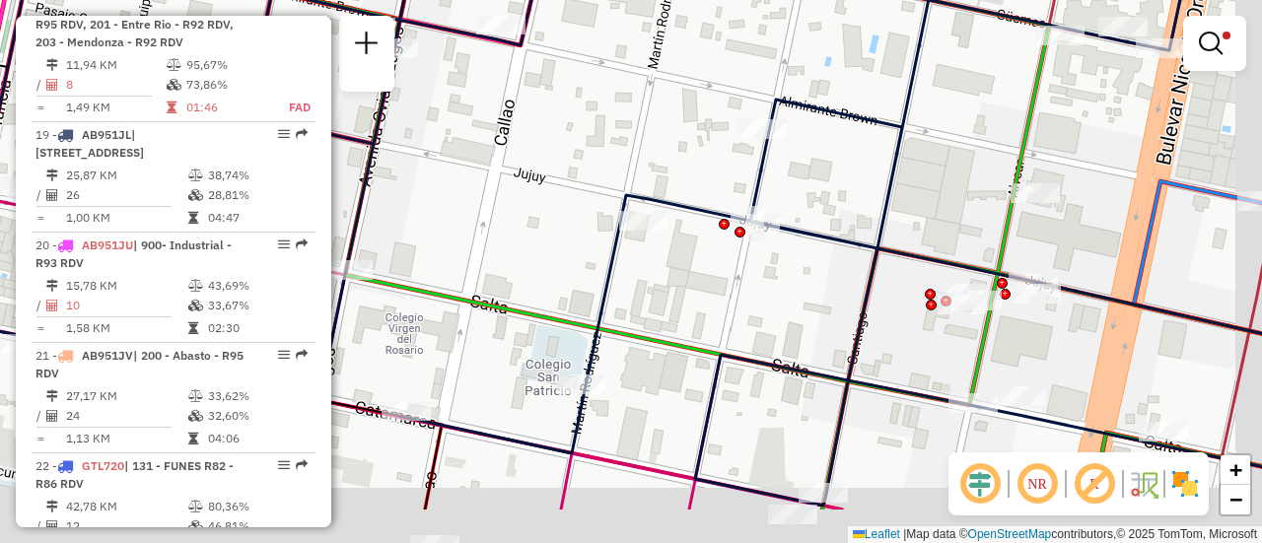
drag, startPoint x: 949, startPoint y: 300, endPoint x: 662, endPoint y: 70, distance: 367.6
click at [685, 75] on icon at bounding box center [642, 182] width 1375 height 648
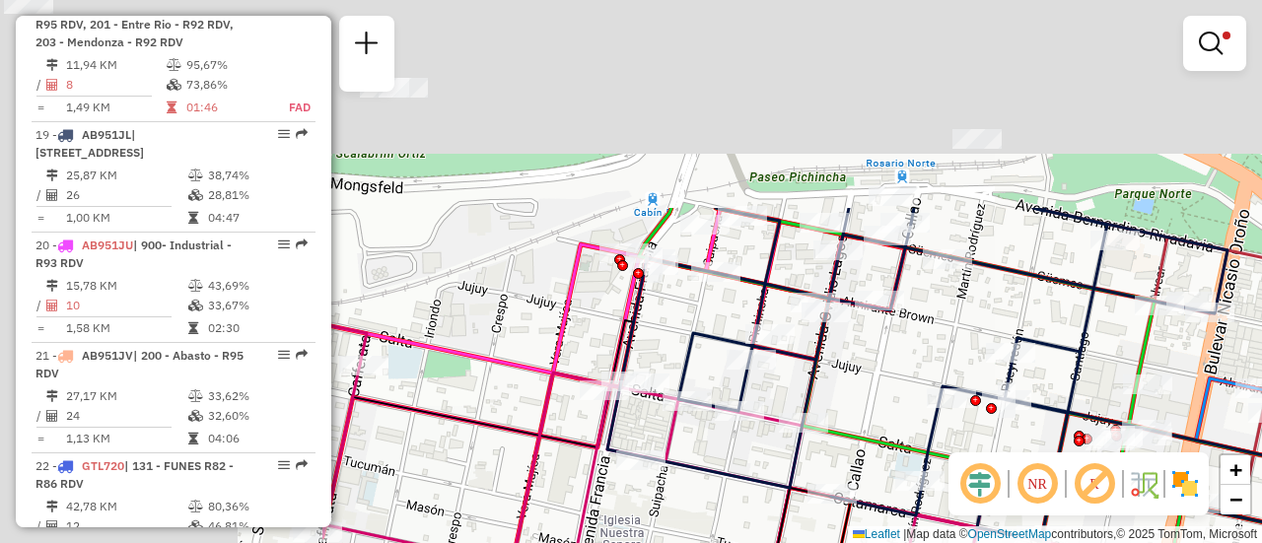
drag, startPoint x: 429, startPoint y: 147, endPoint x: 1050, endPoint y: 434, distance: 684.3
click at [1026, 447] on div "Limpar filtros Janela de atendimento Grade de atendimento Capacidade Transporta…" at bounding box center [631, 271] width 1262 height 543
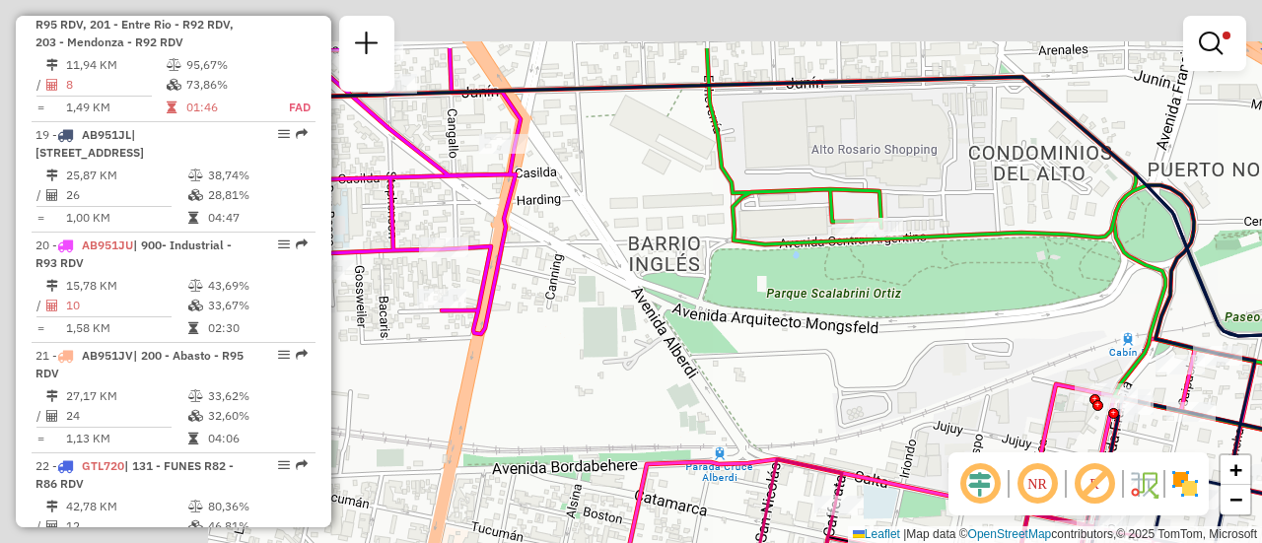
drag, startPoint x: 613, startPoint y: 258, endPoint x: 1261, endPoint y: 405, distance: 664.3
click at [1261, 412] on div "Limpar filtros Janela de atendimento Grade de atendimento Capacidade Transporta…" at bounding box center [631, 271] width 1262 height 543
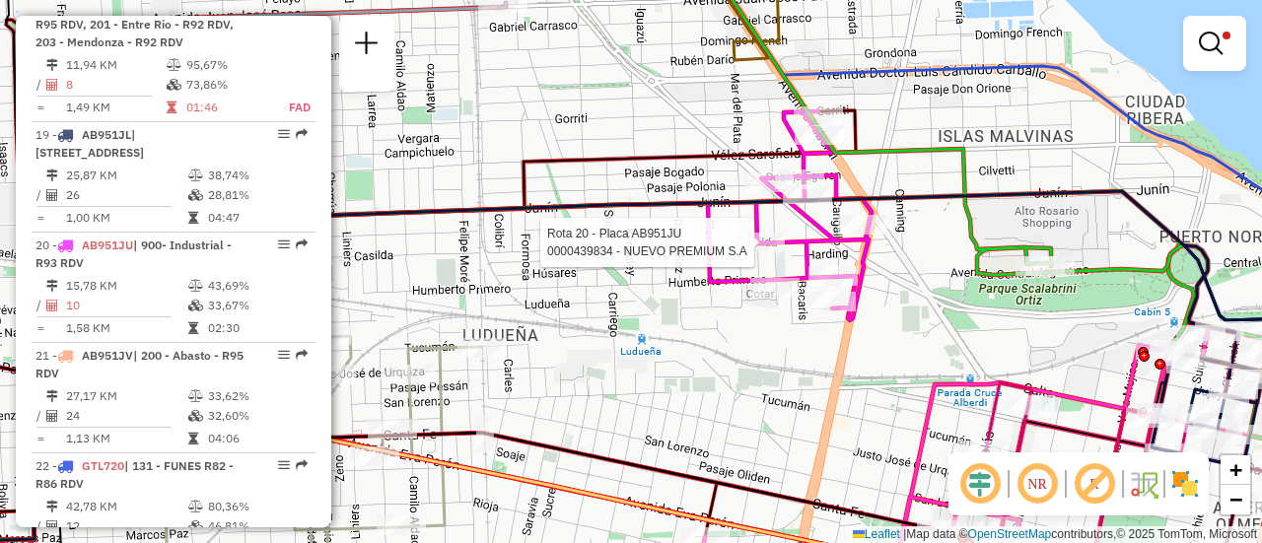
select select "**********"
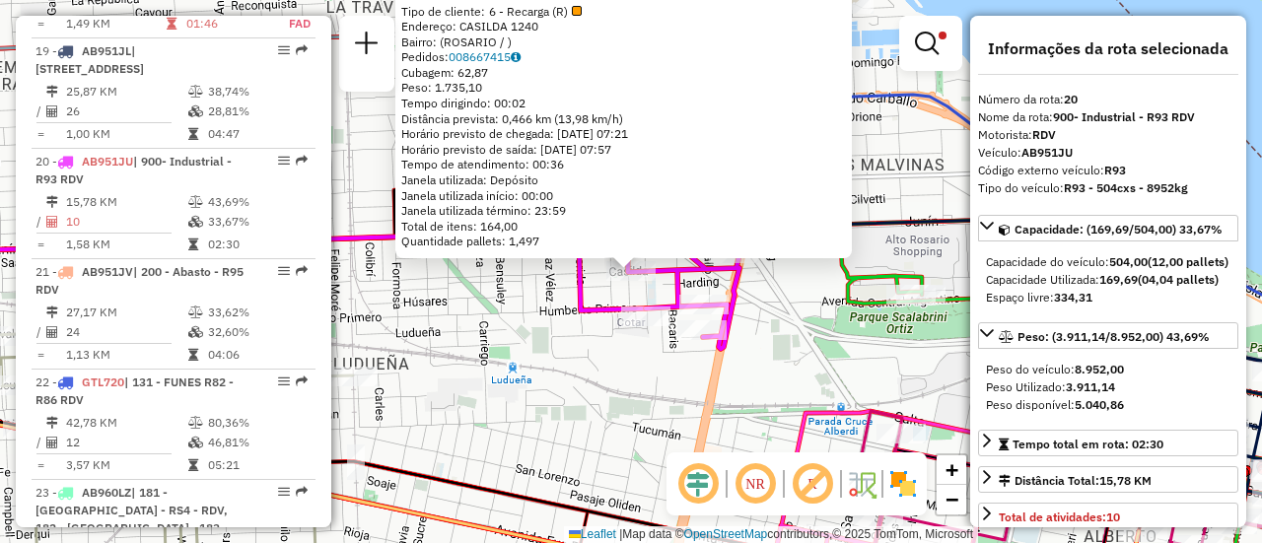
scroll to position [3089, 0]
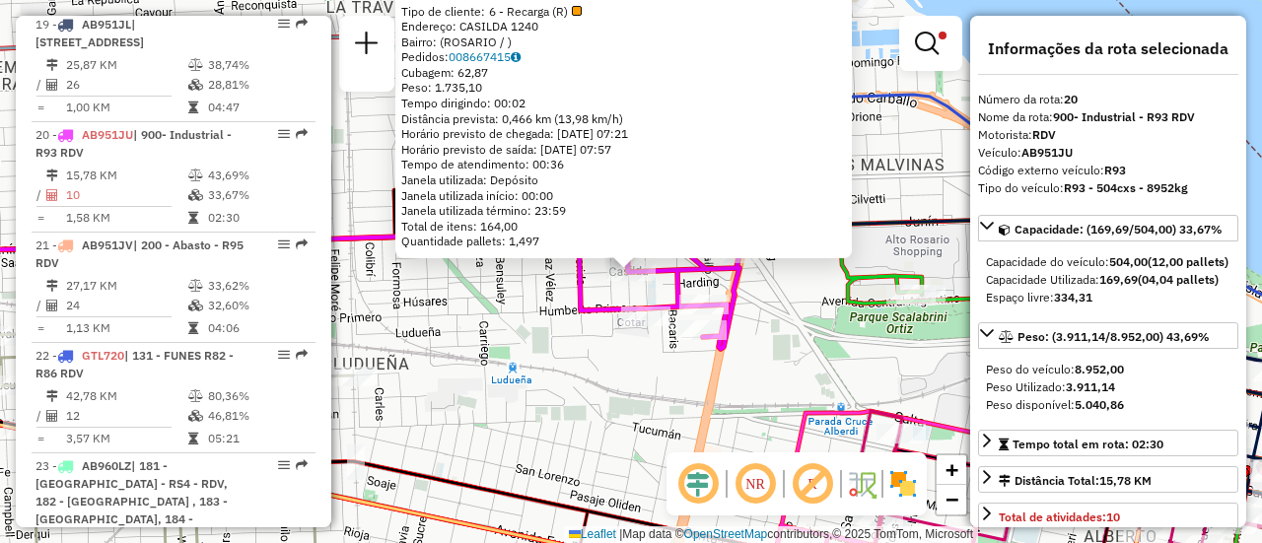
click at [626, 385] on div "0000439834 - NUEVO PREMIUM S.A Tipo de cliente: 6 - Recarga (R) Endereço: CASIL…" at bounding box center [631, 271] width 1262 height 543
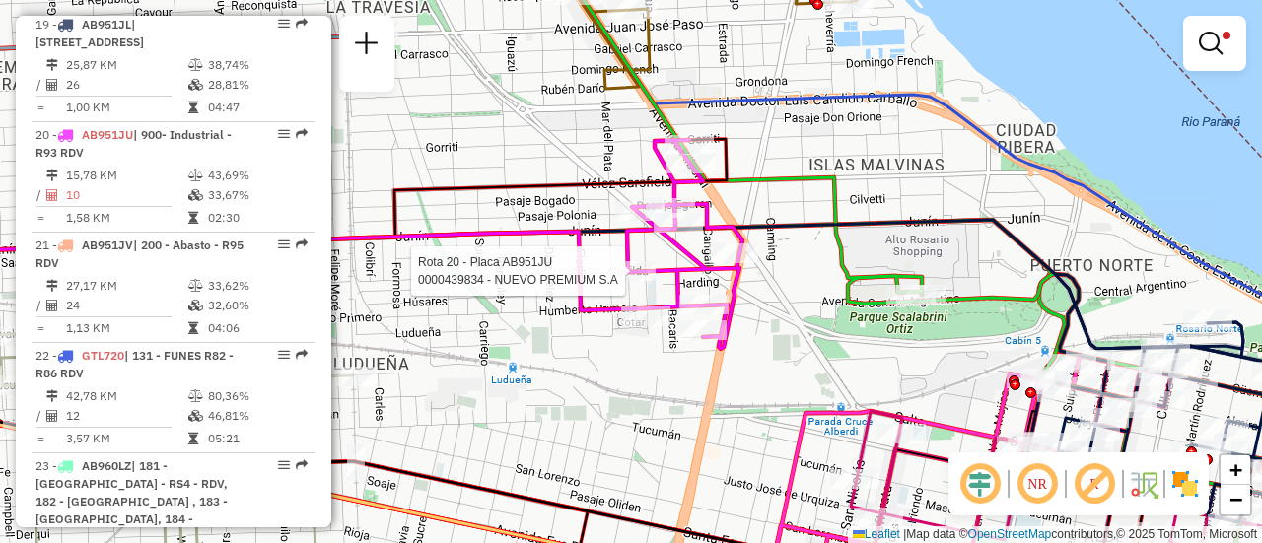
select select "**********"
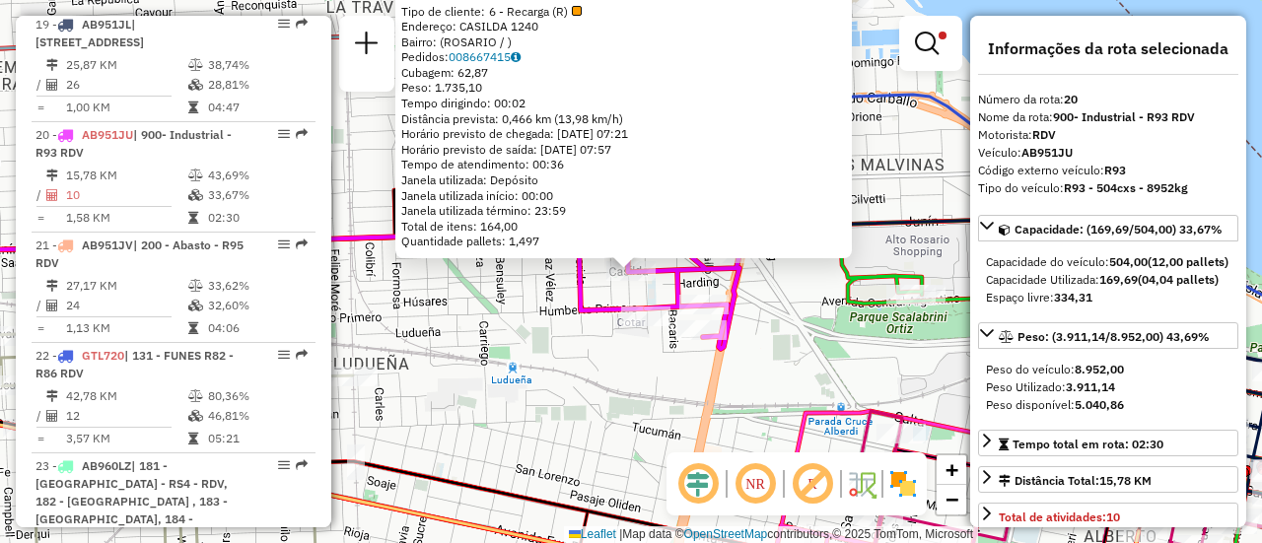
scroll to position [197, 0]
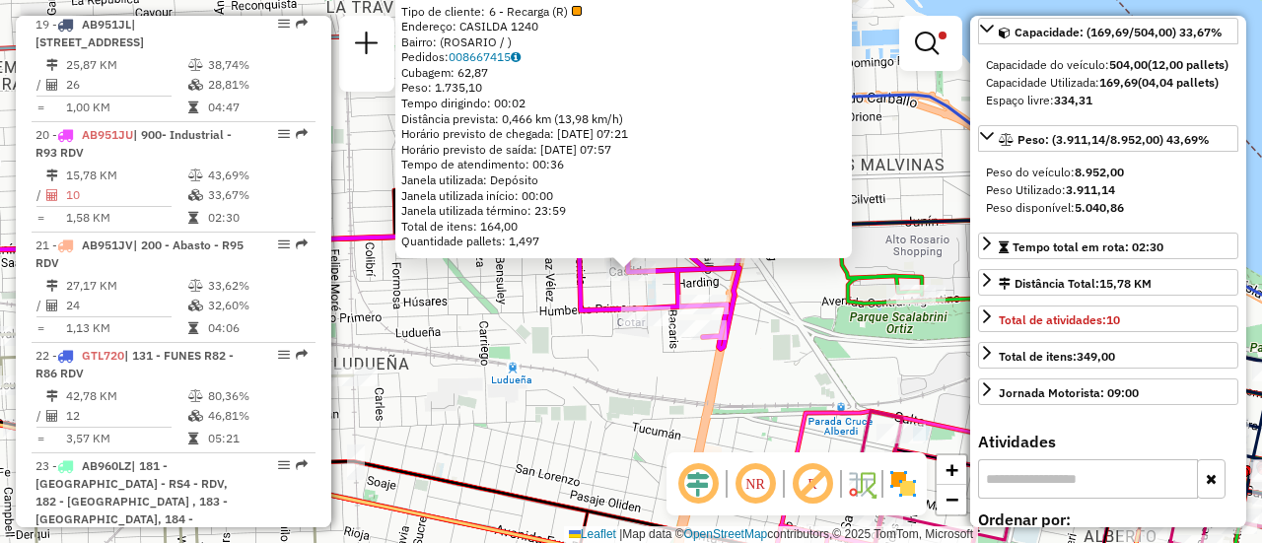
click at [878, 389] on div "0000439834 - NUEVO PREMIUM S.A Tipo de cliente: 6 - Recarga (R) Endereço: CASIL…" at bounding box center [631, 271] width 1262 height 543
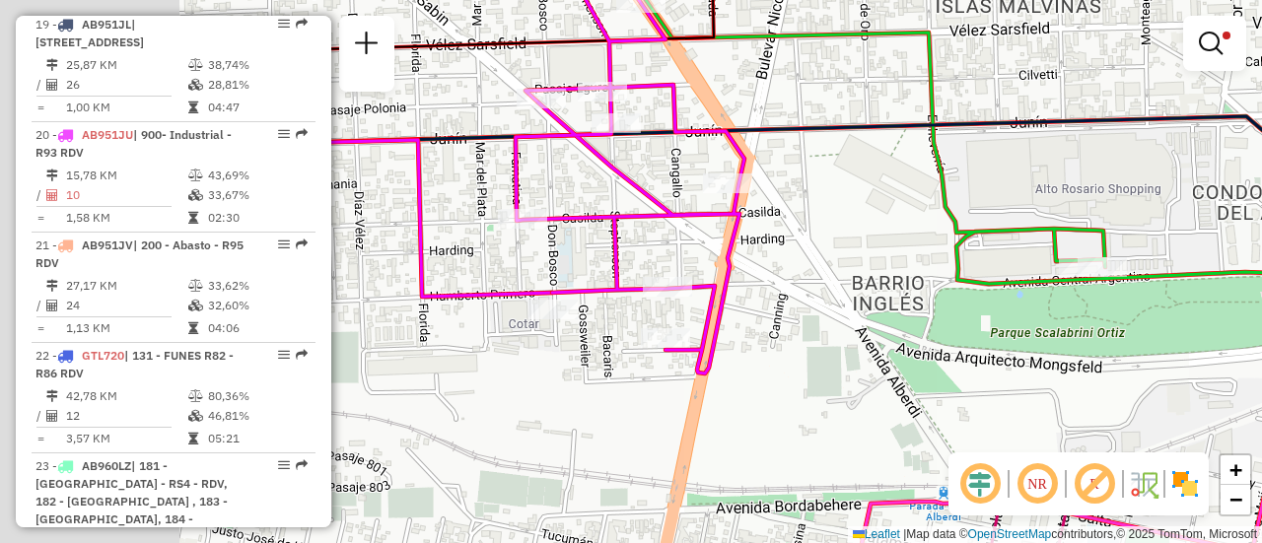
drag, startPoint x: 508, startPoint y: 245, endPoint x: 871, endPoint y: 242, distance: 362.9
click at [866, 244] on div "Limpar filtros Janela de atendimento Grade de atendimento Capacidade Transporta…" at bounding box center [631, 271] width 1262 height 543
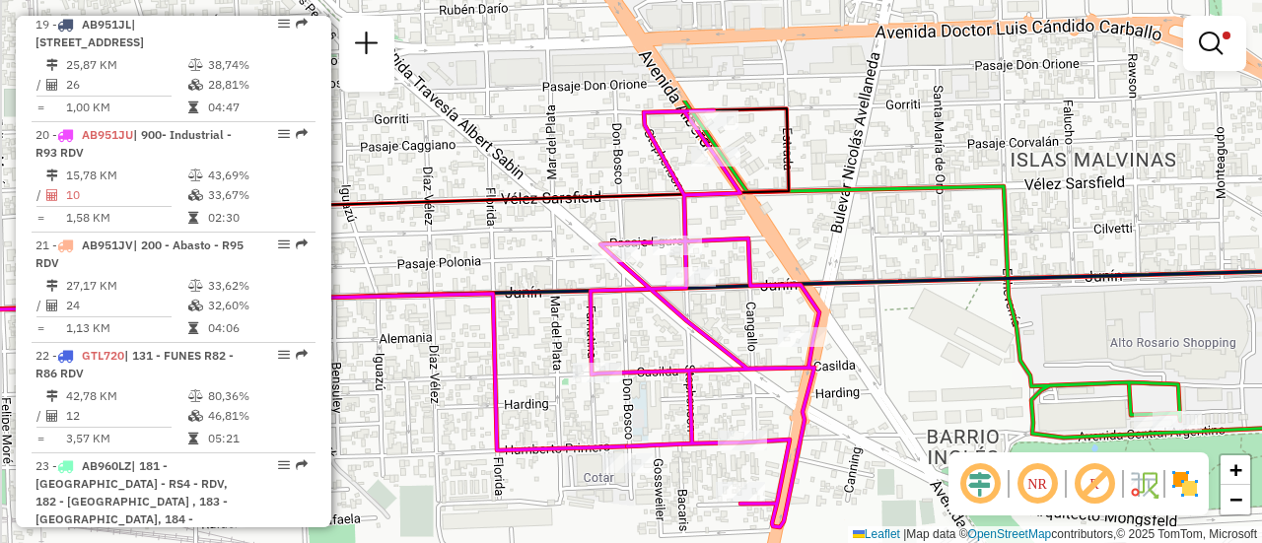
drag, startPoint x: 681, startPoint y: 184, endPoint x: 703, endPoint y: 339, distance: 156.3
click at [703, 339] on icon at bounding box center [705, 318] width 229 height 417
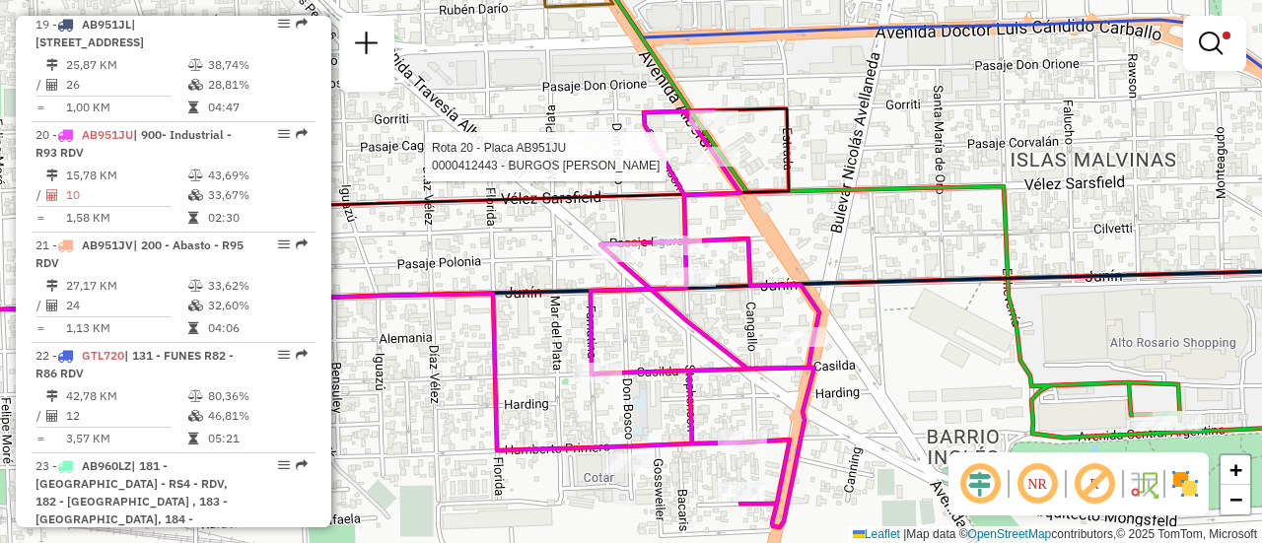
select select "**********"
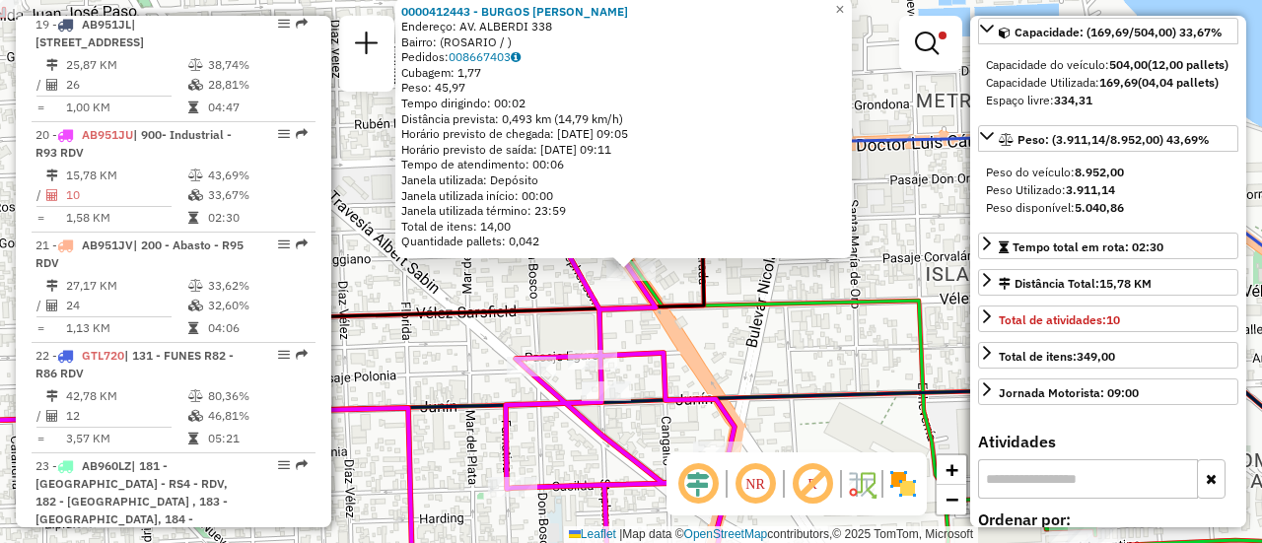
click at [787, 366] on div "0000412443 - BURGOS SEBASTIAN ALEJANDRO Endereço: AV. ALBERDI 338 Bairro: (ROSA…" at bounding box center [631, 271] width 1262 height 543
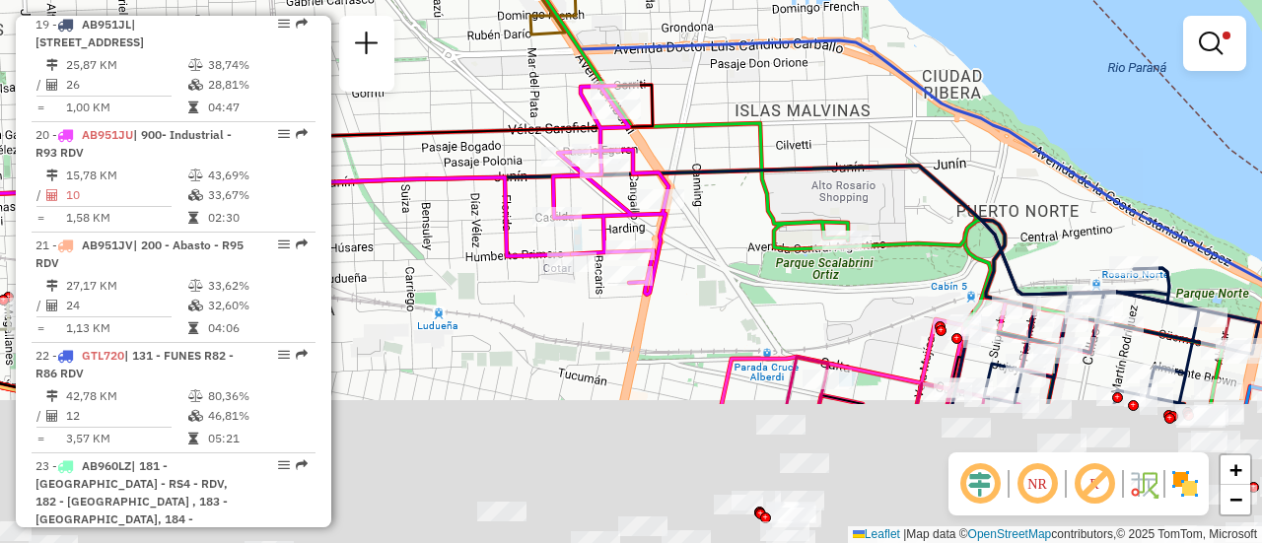
drag, startPoint x: 835, startPoint y: 313, endPoint x: 661, endPoint y: -119, distance: 465.9
click at [661, 0] on html "Aplicando filtros Pop-up bloqueado! Seu navegador bloqueou automáticamente a ab…" at bounding box center [631, 271] width 1262 height 543
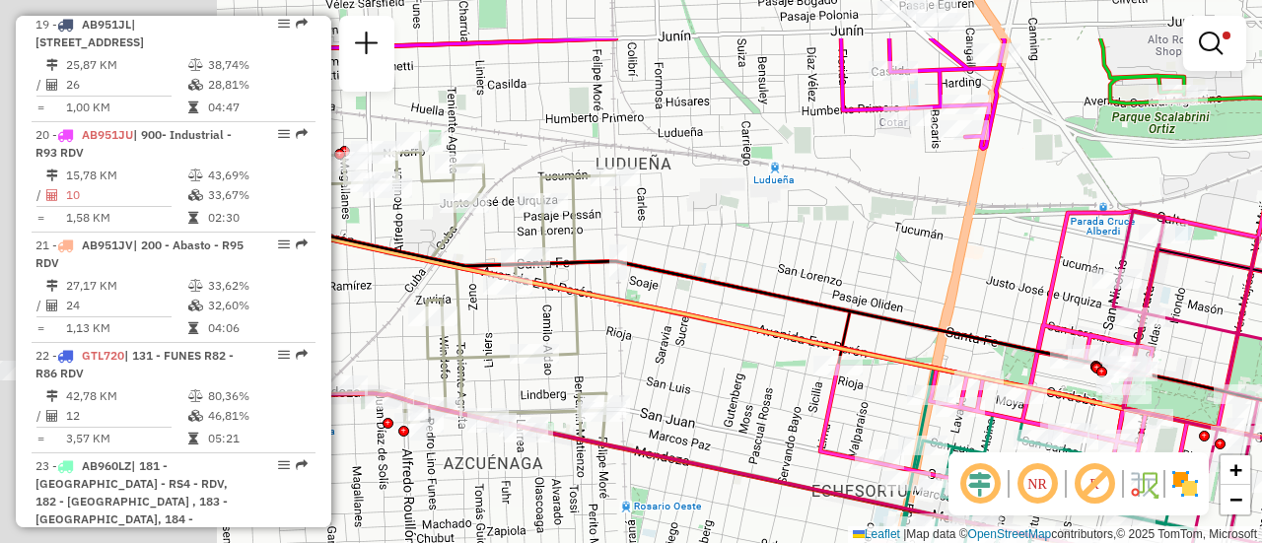
drag, startPoint x: 514, startPoint y: 171, endPoint x: 1146, endPoint y: 264, distance: 639.0
click at [1137, 272] on div "Limpar filtros Janela de atendimento Grade de atendimento Capacidade Transporta…" at bounding box center [631, 271] width 1262 height 543
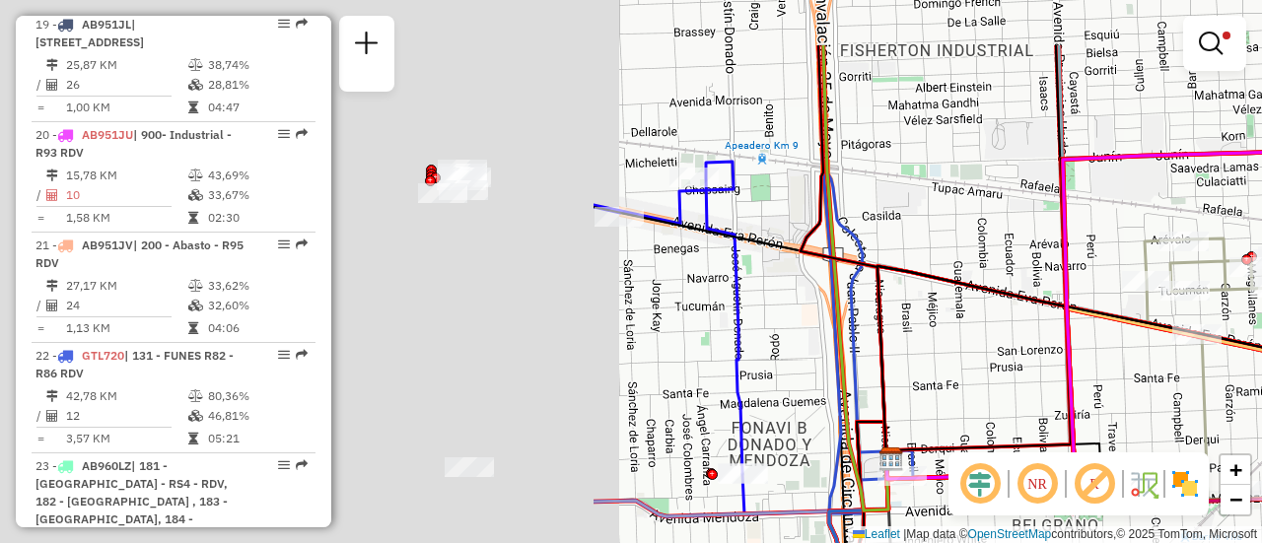
drag, startPoint x: 541, startPoint y: 298, endPoint x: 1233, endPoint y: 394, distance: 698.0
click at [1261, 400] on div "Limpar filtros Janela de atendimento Grade de atendimento Capacidade Transporta…" at bounding box center [631, 271] width 1262 height 543
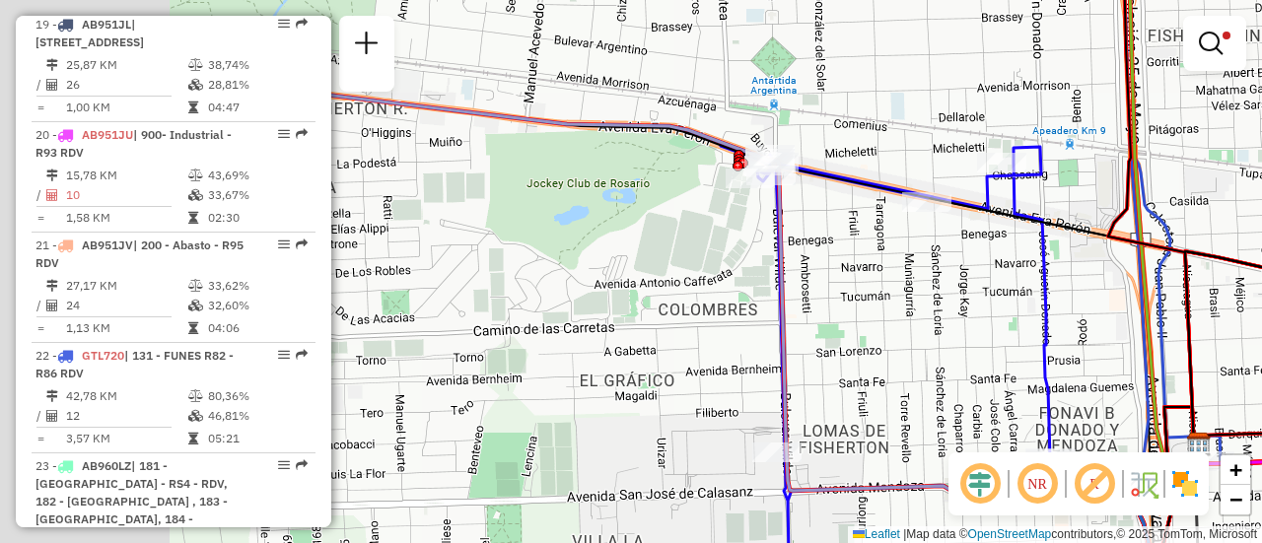
drag, startPoint x: 557, startPoint y: 356, endPoint x: 1164, endPoint y: 313, distance: 608.0
click at [1160, 328] on div "Limpar filtros Janela de atendimento Grade de atendimento Capacidade Transporta…" at bounding box center [631, 271] width 1262 height 543
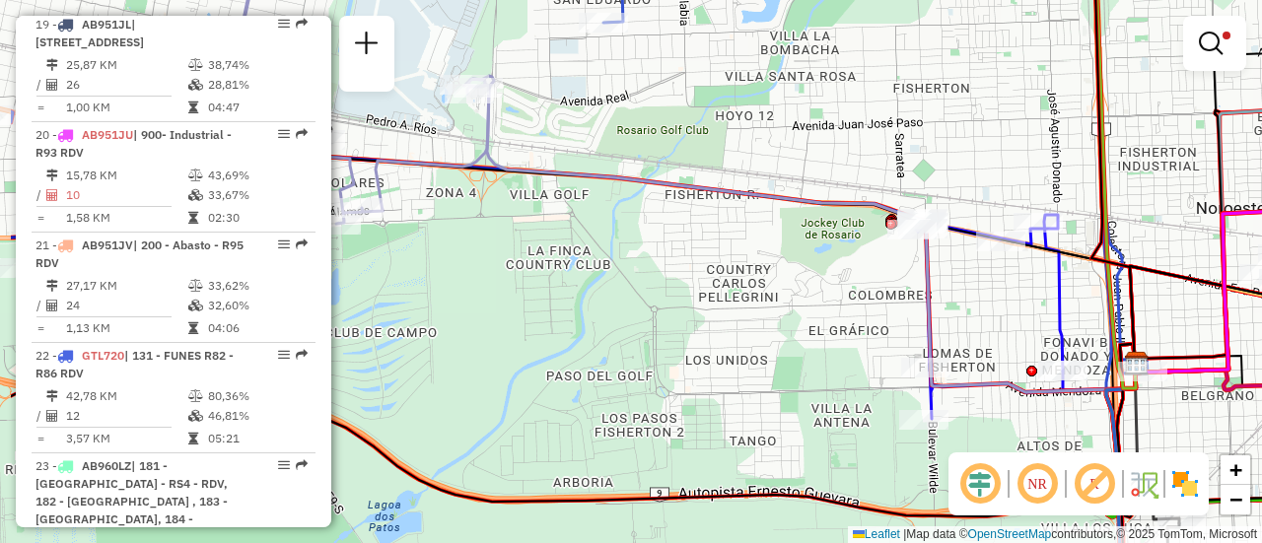
drag, startPoint x: 439, startPoint y: 277, endPoint x: 1037, endPoint y: 309, distance: 599.4
click at [1021, 309] on div "Limpar filtros Janela de atendimento Grade de atendimento Capacidade Transporta…" at bounding box center [631, 271] width 1262 height 543
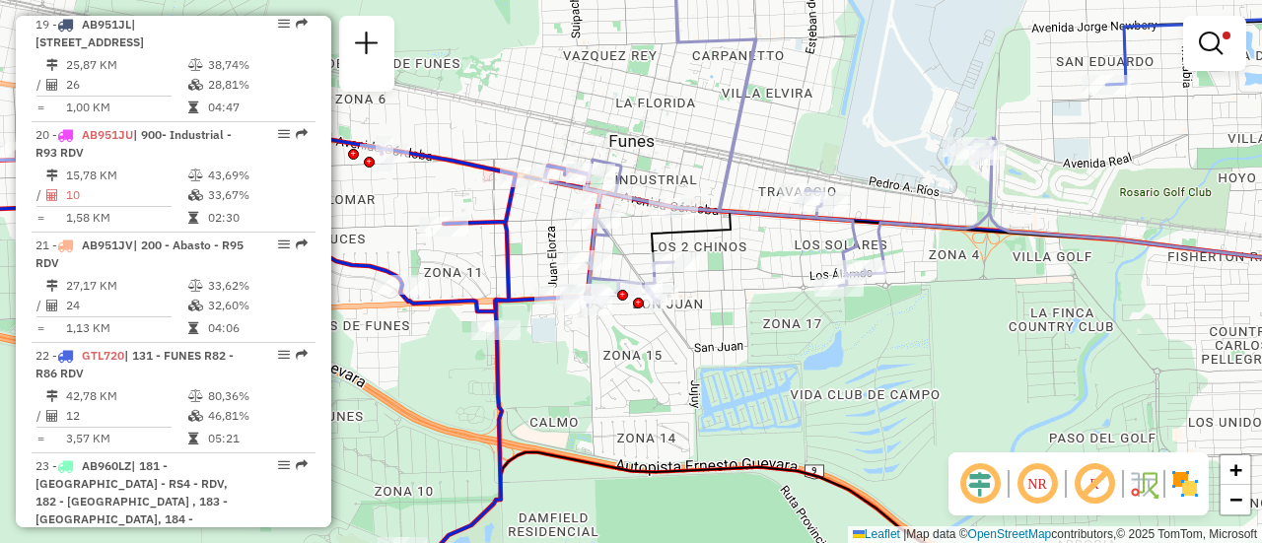
drag, startPoint x: 661, startPoint y: 268, endPoint x: 715, endPoint y: 310, distance: 68.2
click at [714, 310] on div "Limpar filtros Janela de atendimento Grade de atendimento Capacidade Transporta…" at bounding box center [631, 271] width 1262 height 543
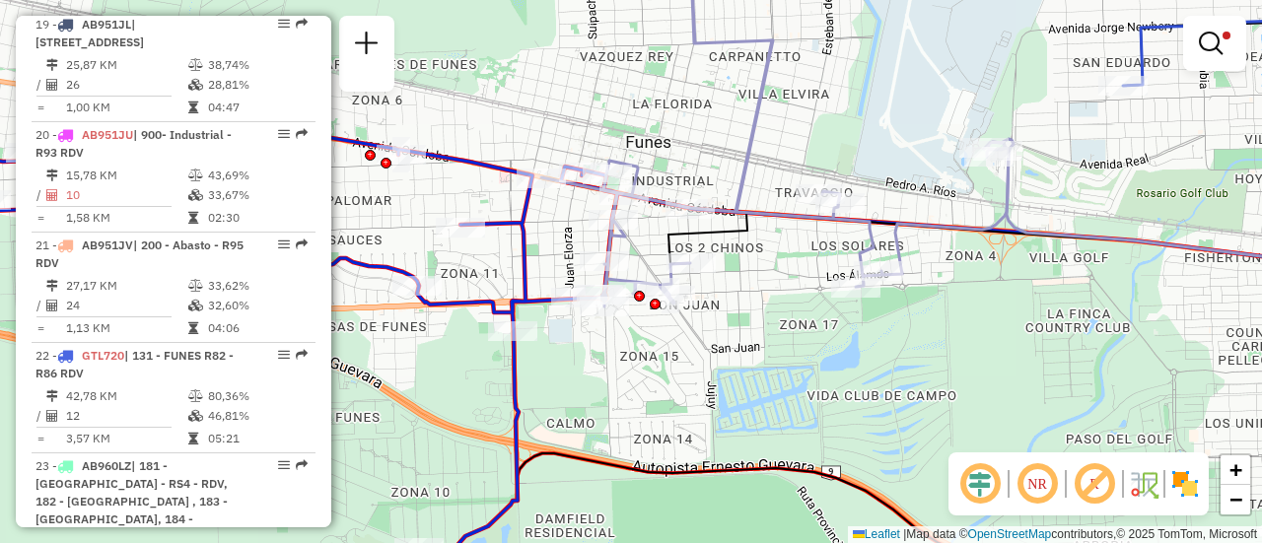
click at [887, 372] on div "Limpar filtros Janela de atendimento Grade de atendimento Capacidade Transporta…" at bounding box center [631, 271] width 1262 height 543
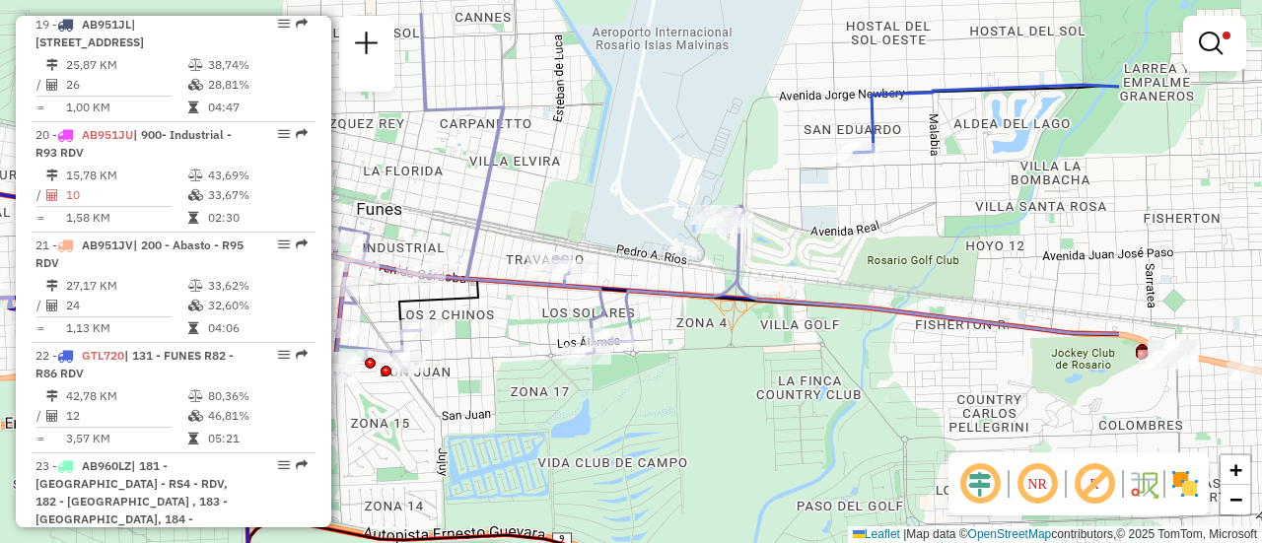
drag, startPoint x: 1030, startPoint y: 352, endPoint x: 761, endPoint y: 419, distance: 277.4
click at [761, 419] on div "Limpar filtros Janela de atendimento Grade de atendimento Capacidade Transporta…" at bounding box center [631, 271] width 1262 height 543
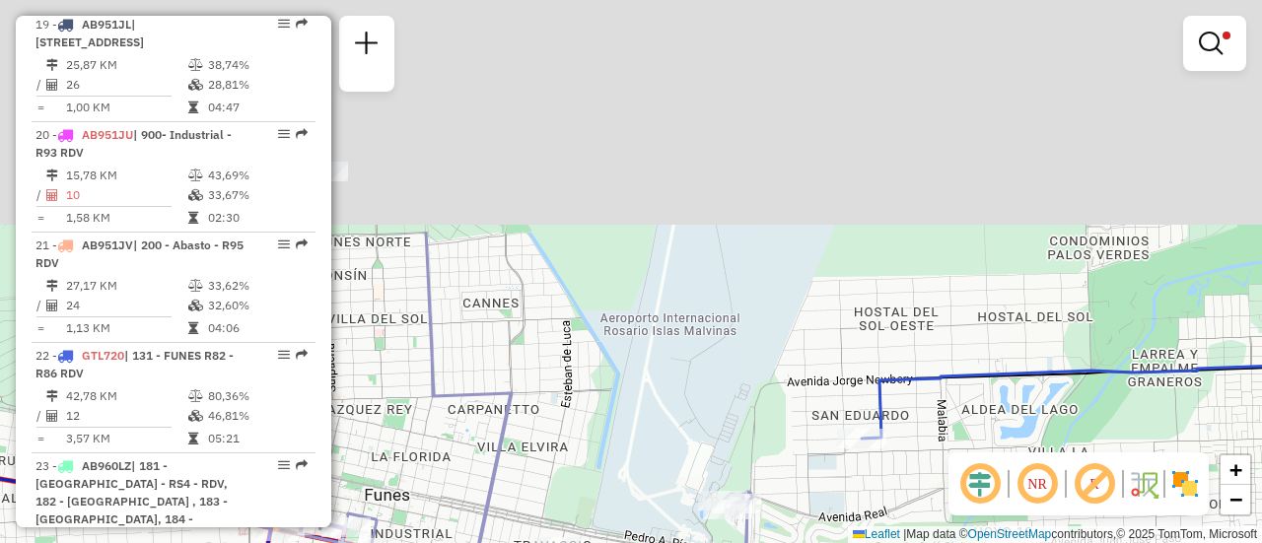
drag, startPoint x: 858, startPoint y: 186, endPoint x: 871, endPoint y: 390, distance: 203.5
click at [864, 506] on div "Limpar filtros Janela de atendimento Grade de atendimento Capacidade Transporta…" at bounding box center [631, 271] width 1262 height 543
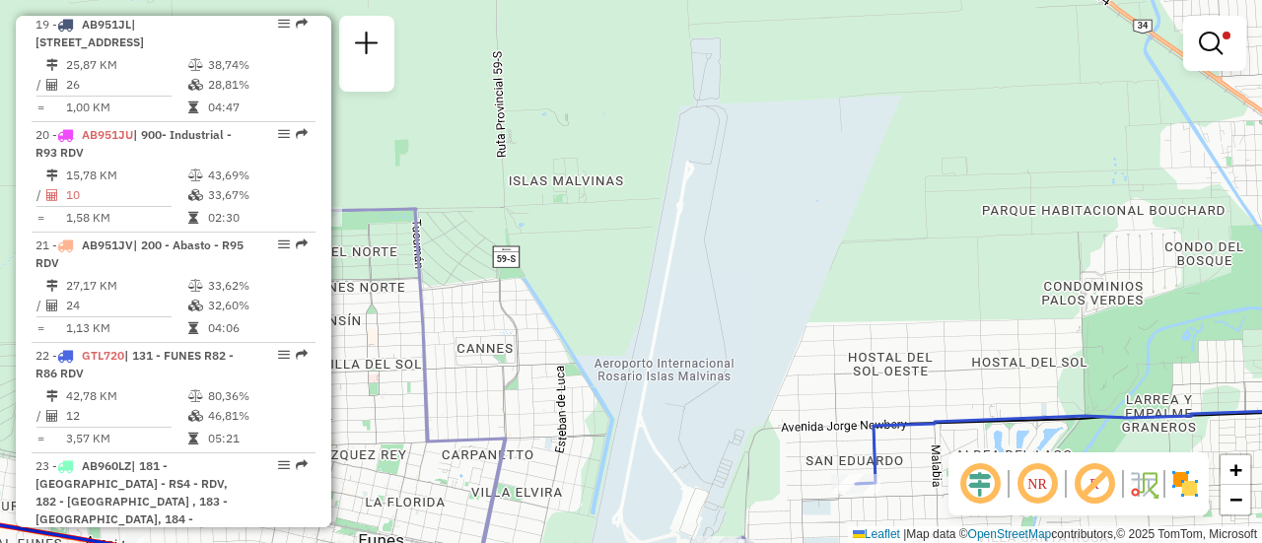
drag, startPoint x: 946, startPoint y: 182, endPoint x: 849, endPoint y: 386, distance: 225.0
click at [817, 450] on div "Limpar filtros Janela de atendimento Grade de atendimento Capacidade Transporta…" at bounding box center [631, 271] width 1262 height 543
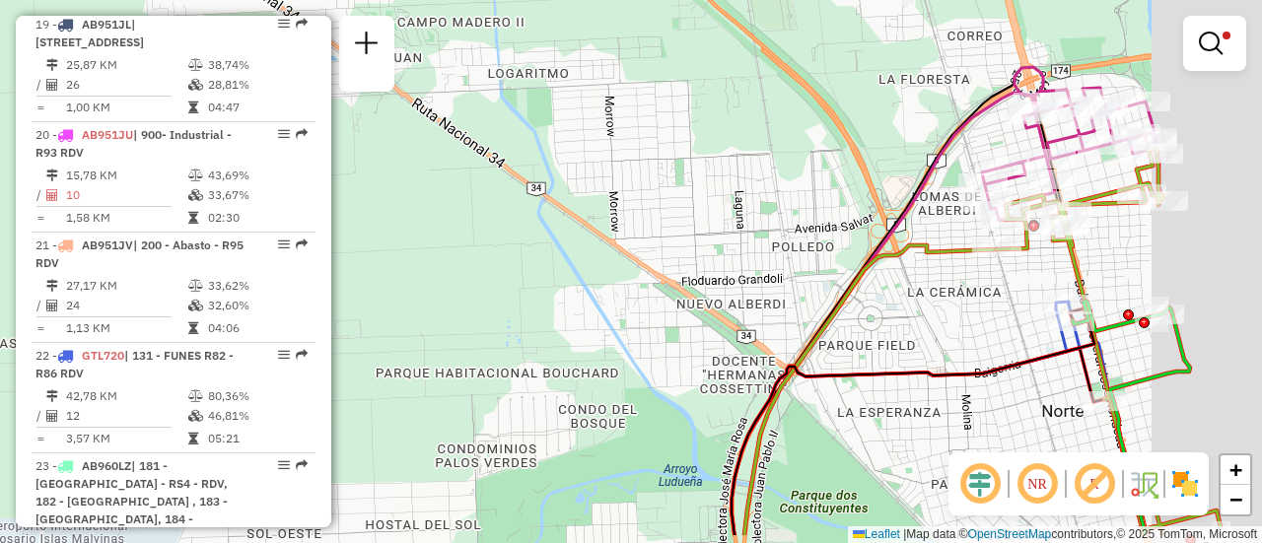
drag, startPoint x: 1105, startPoint y: 367, endPoint x: 756, endPoint y: 281, distance: 359.5
click at [751, 281] on div "Limpar filtros Janela de atendimento Grade de atendimento Capacidade Transporta…" at bounding box center [631, 271] width 1262 height 543
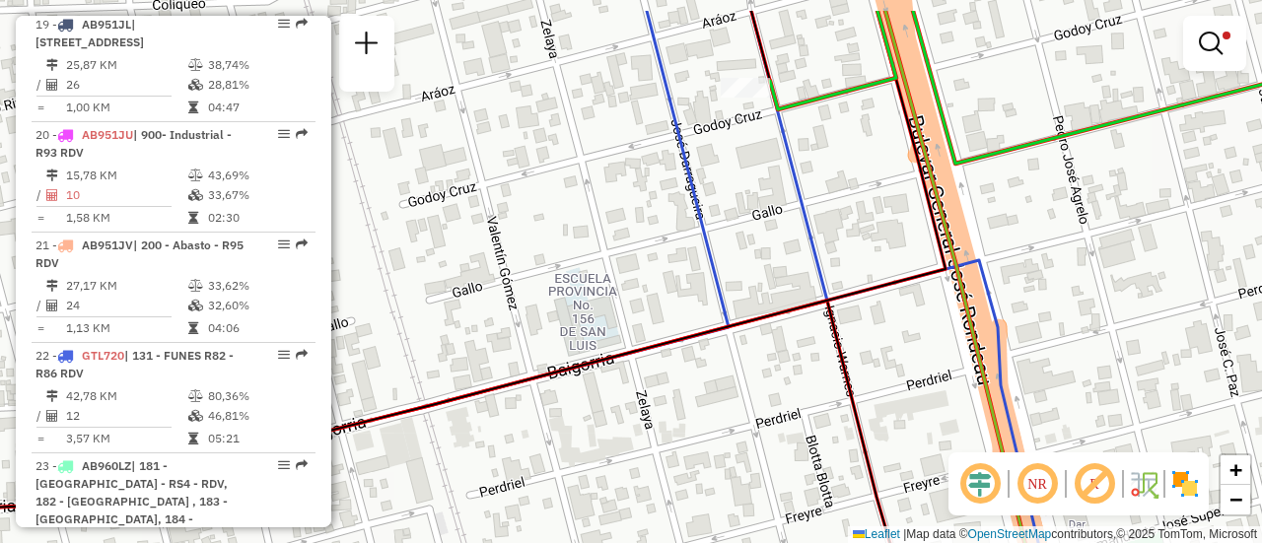
drag, startPoint x: 769, startPoint y: 200, endPoint x: 779, endPoint y: 265, distance: 65.8
click at [779, 265] on div "Limpar filtros Janela de atendimento Grade de atendimento Capacidade Transporta…" at bounding box center [631, 271] width 1262 height 543
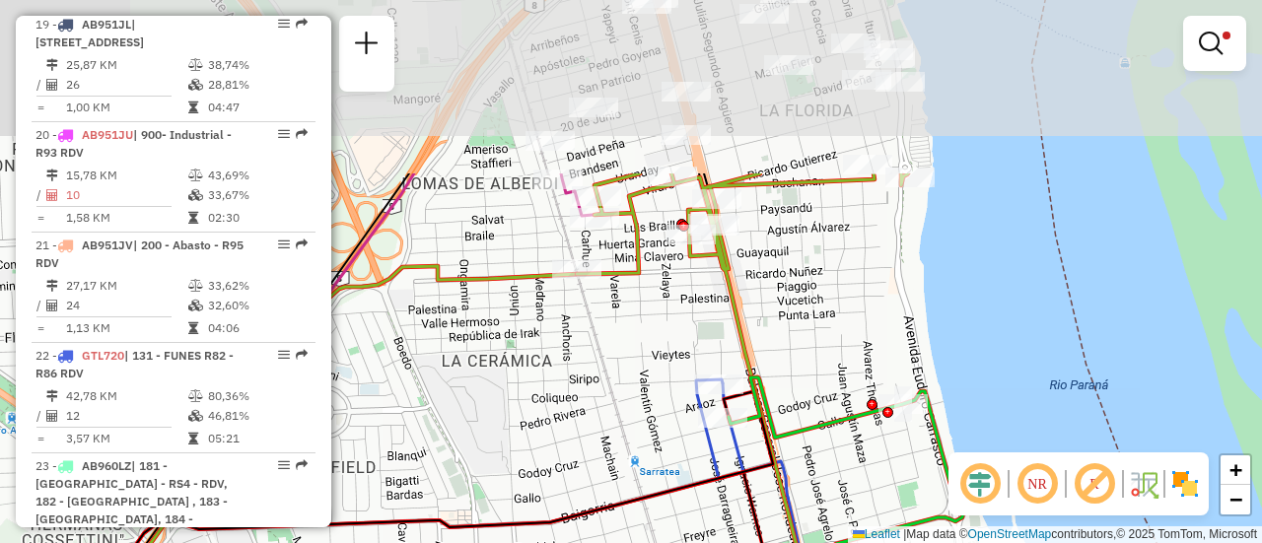
drag, startPoint x: 766, startPoint y: 254, endPoint x: 779, endPoint y: 506, distance: 251.8
click at [779, 506] on icon at bounding box center [849, 500] width 544 height 652
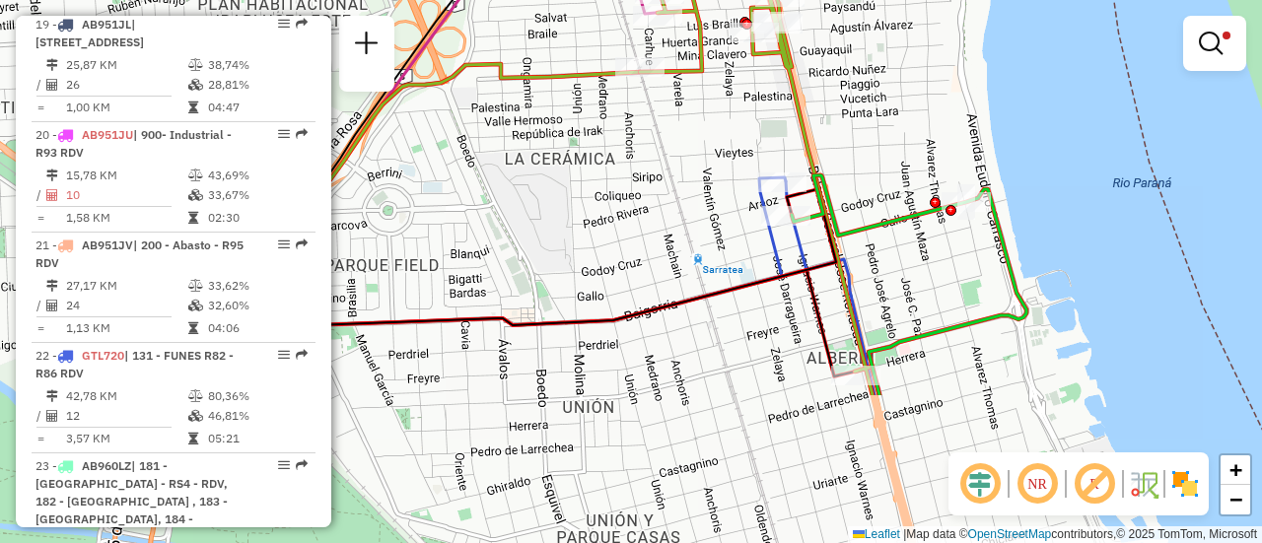
drag, startPoint x: 800, startPoint y: 348, endPoint x: 863, endPoint y: 146, distance: 211.8
click at [863, 146] on div "Limpar filtros Janela de atendimento Grade de atendimento Capacidade Transporta…" at bounding box center [631, 271] width 1262 height 543
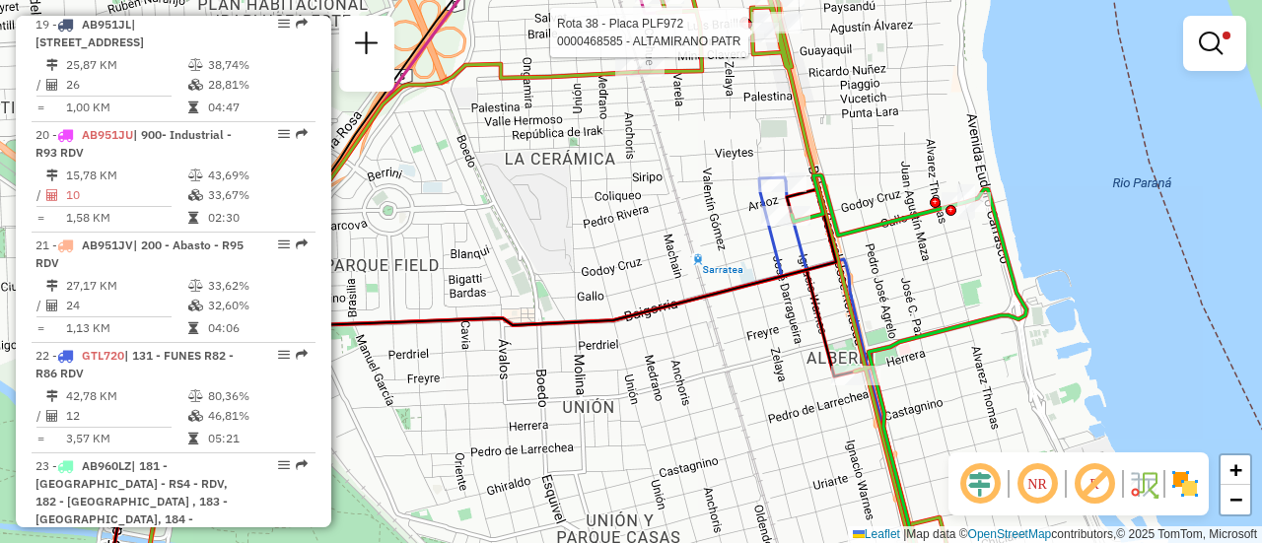
select select "**********"
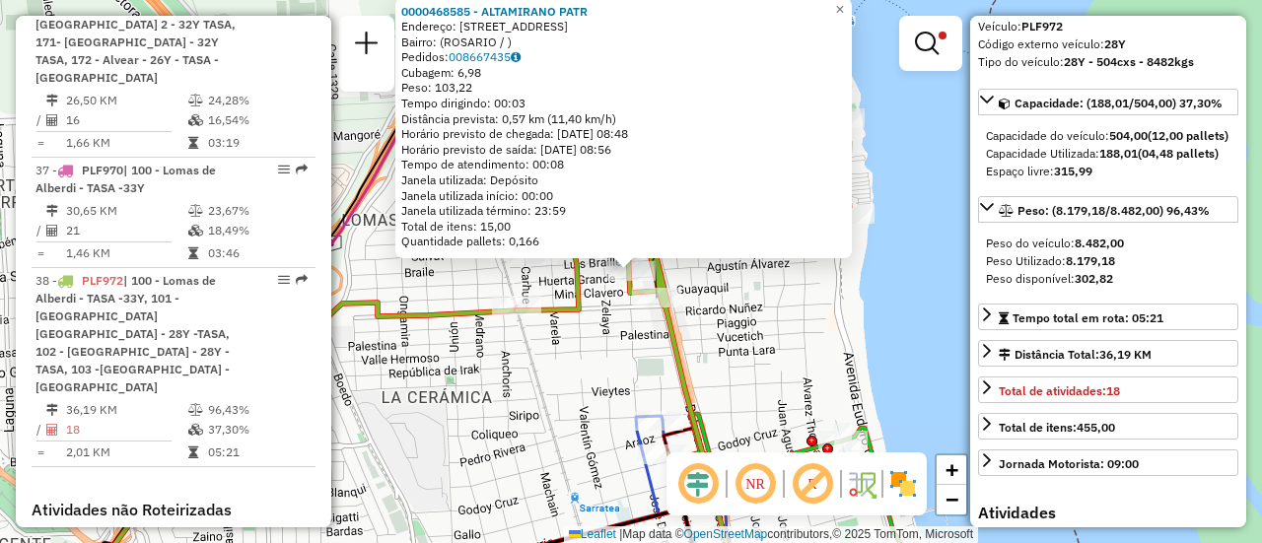
click at [735, 344] on div "0000468585 - ALTAMIRANO PATR Endereço: AV IRIGOYEN 898 Bairro: (ROSARIO / ) Ped…" at bounding box center [631, 271] width 1262 height 543
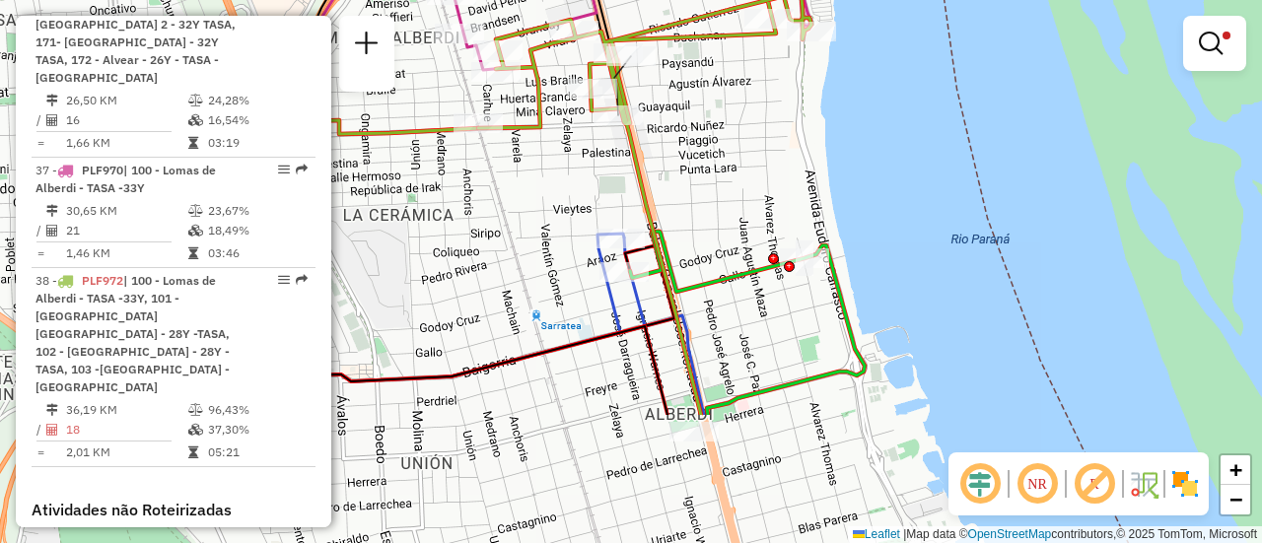
drag, startPoint x: 687, startPoint y: 317, endPoint x: 611, endPoint y: 108, distance: 221.5
click at [611, 109] on icon at bounding box center [644, 170] width 333 height 489
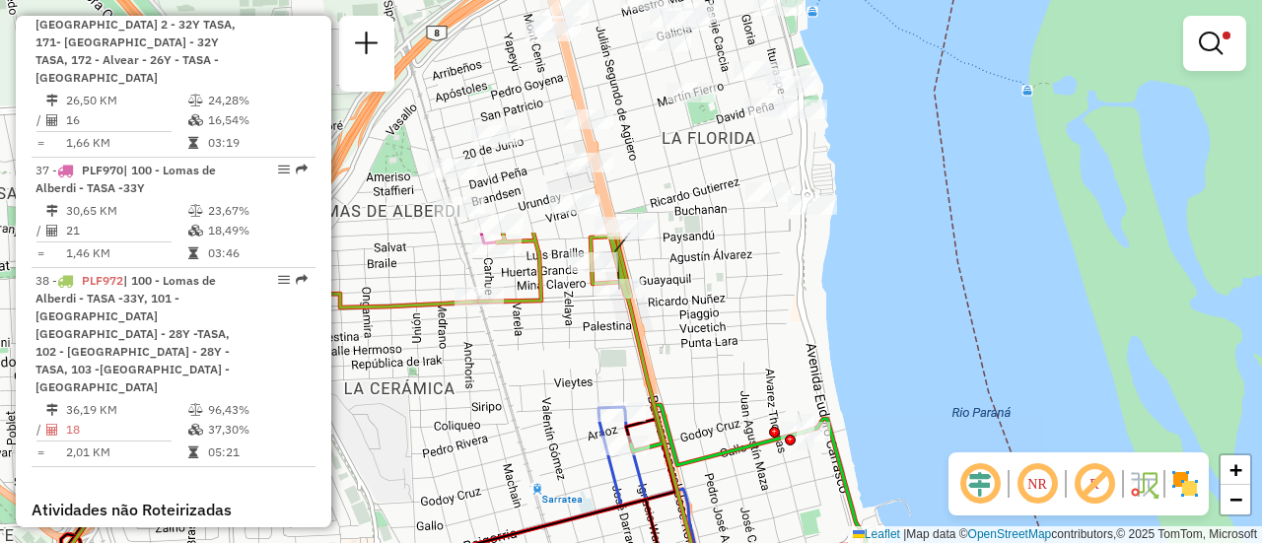
drag, startPoint x: 472, startPoint y: 125, endPoint x: 526, endPoint y: 336, distance: 217.6
click at [531, 367] on div "Limpar filtros Janela de atendimento Grade de atendimento Capacidade Transporta…" at bounding box center [631, 271] width 1262 height 543
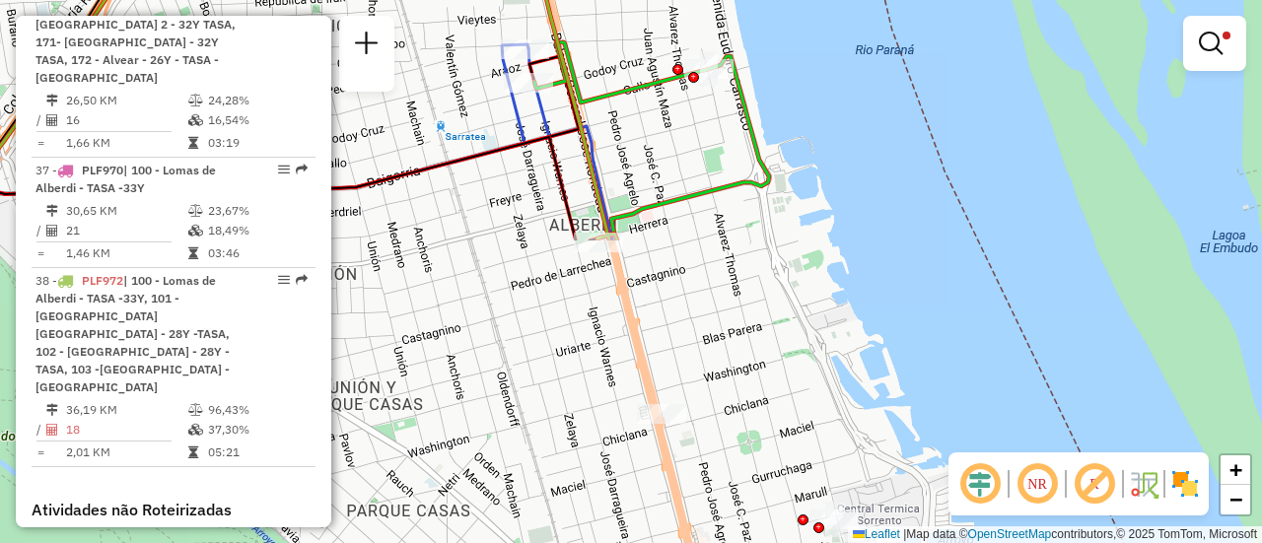
drag, startPoint x: 702, startPoint y: 332, endPoint x: 606, endPoint y: -23, distance: 367.7
click at [606, 0] on html "Aplicando filtros Pop-up bloqueado! Seu navegador bloqueou automáticamente a ab…" at bounding box center [631, 271] width 1262 height 543
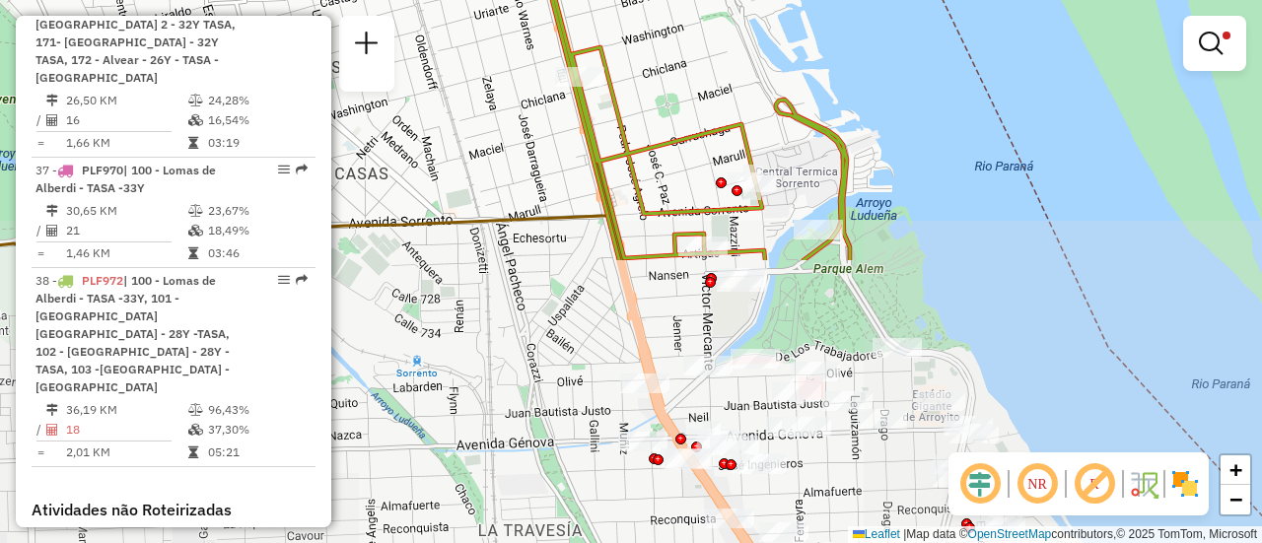
drag, startPoint x: 705, startPoint y: 425, endPoint x: 623, endPoint y: 88, distance: 347.0
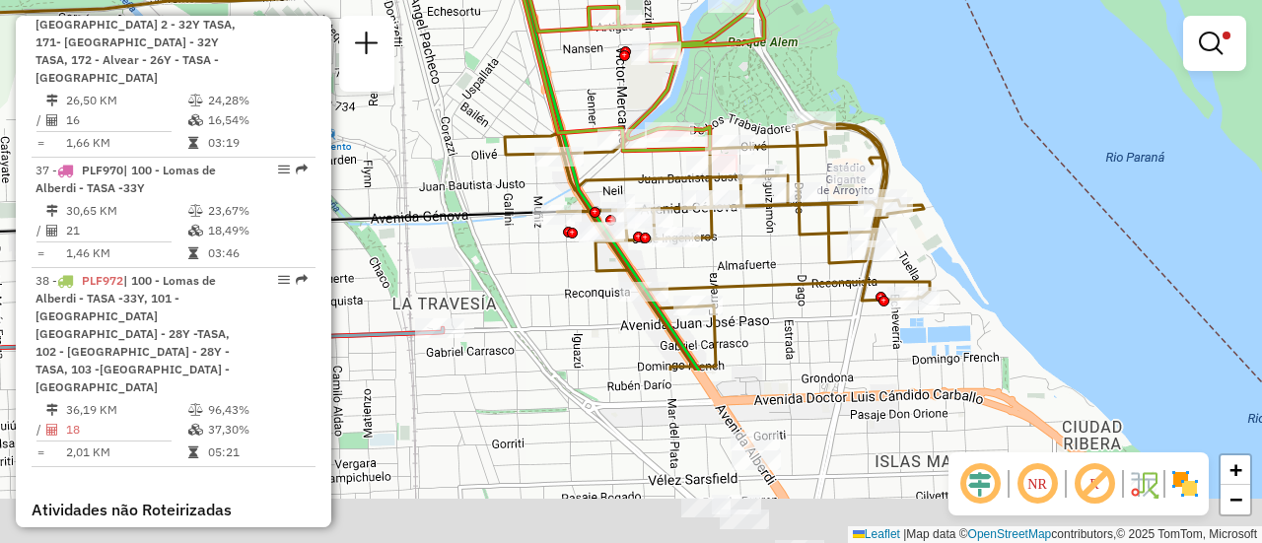
drag, startPoint x: 792, startPoint y: 307, endPoint x: 699, endPoint y: 60, distance: 263.4
click at [693, 58] on div "Limpar filtros Janela de atendimento Grade de atendimento Capacidade Transporta…" at bounding box center [631, 271] width 1262 height 543
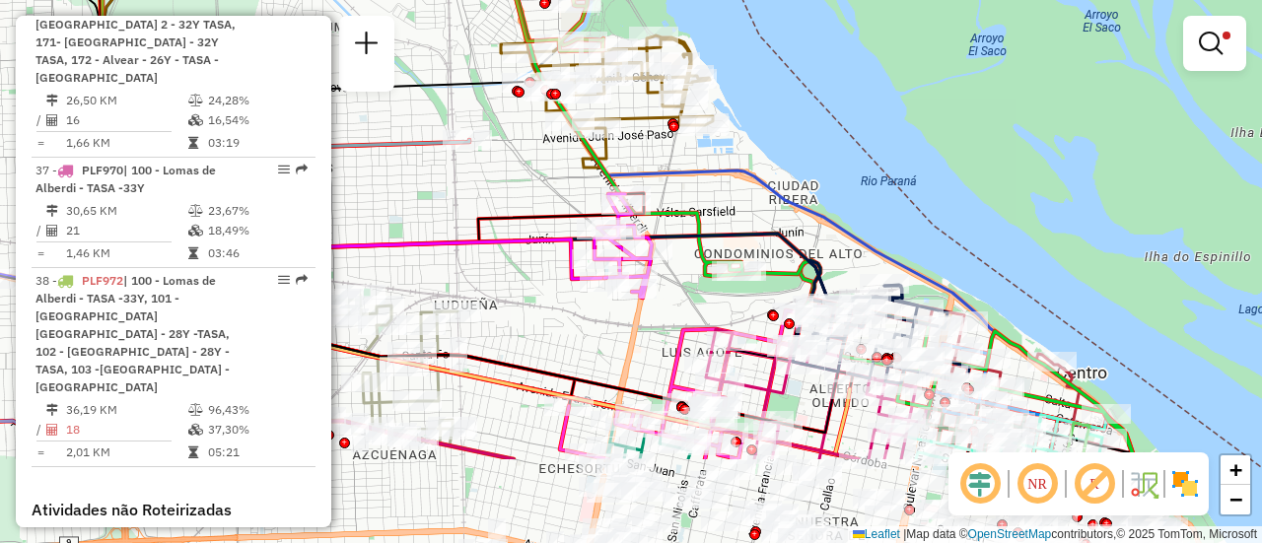
drag, startPoint x: 800, startPoint y: 301, endPoint x: 653, endPoint y: 81, distance: 264.5
click at [636, 74] on icon at bounding box center [801, 134] width 667 height 652
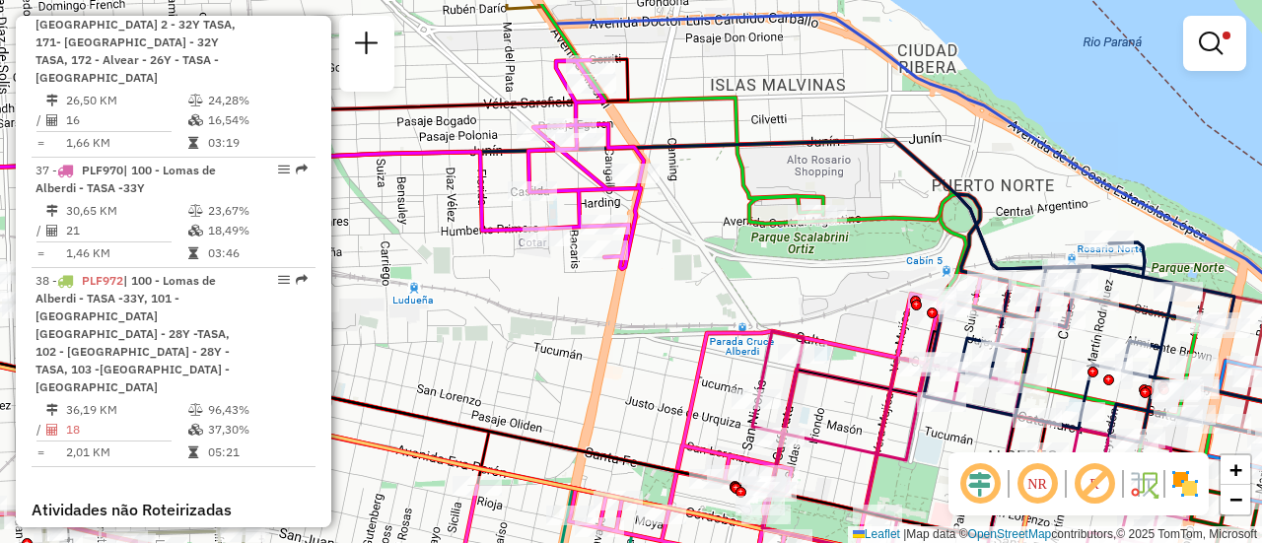
drag, startPoint x: 615, startPoint y: 140, endPoint x: 693, endPoint y: 225, distance: 115.2
click at [687, 229] on div "Rota 38 - Placa PLF972 0000440093 - URENA VASQUEZ [PERSON_NAME] 33 - Placa PMK5…" at bounding box center [631, 271] width 1262 height 543
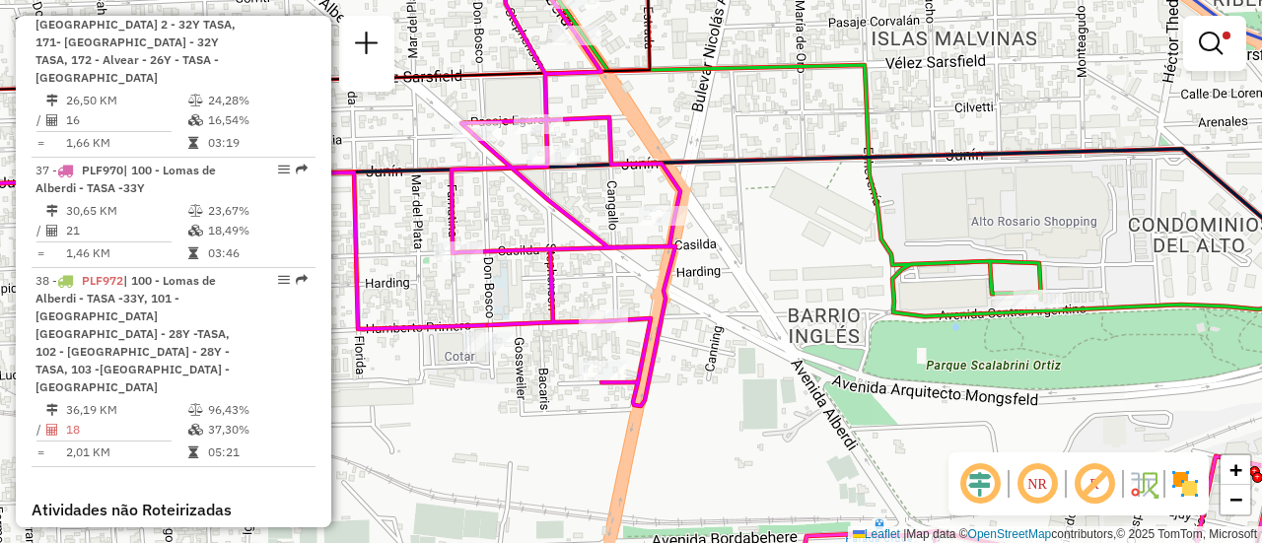
drag, startPoint x: 636, startPoint y: 73, endPoint x: 625, endPoint y: 23, distance: 51.4
click at [625, 23] on div "Rota 38 - Placa PLF972 0000440093 - URENA VASQUEZ [PERSON_NAME] 33 - Placa PMK5…" at bounding box center [631, 271] width 1262 height 543
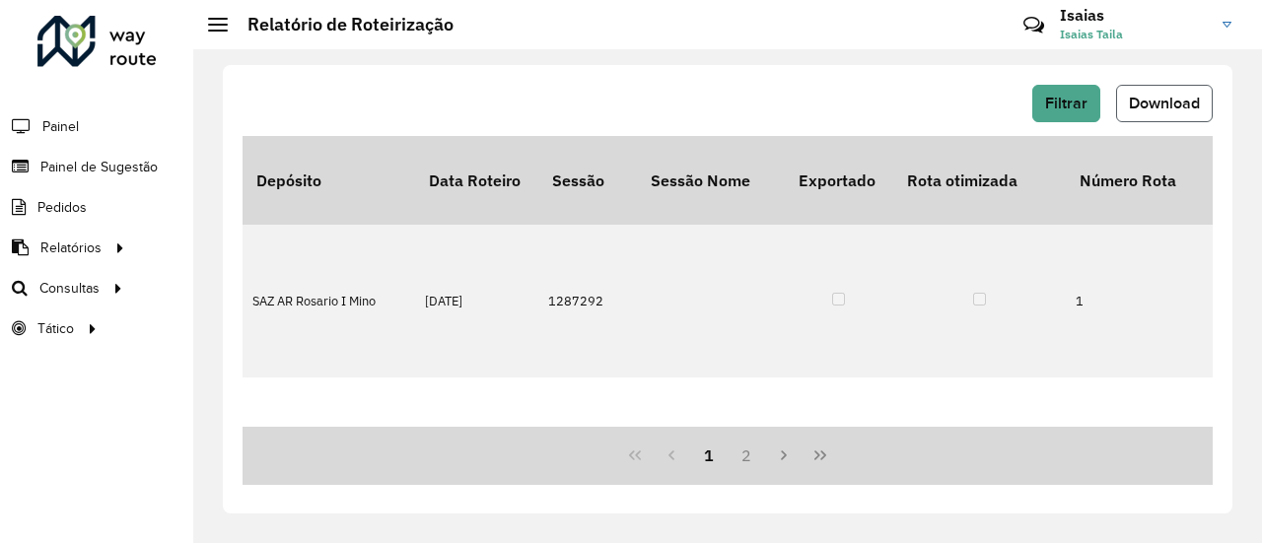
click at [1153, 105] on span "Download" at bounding box center [1164, 103] width 71 height 17
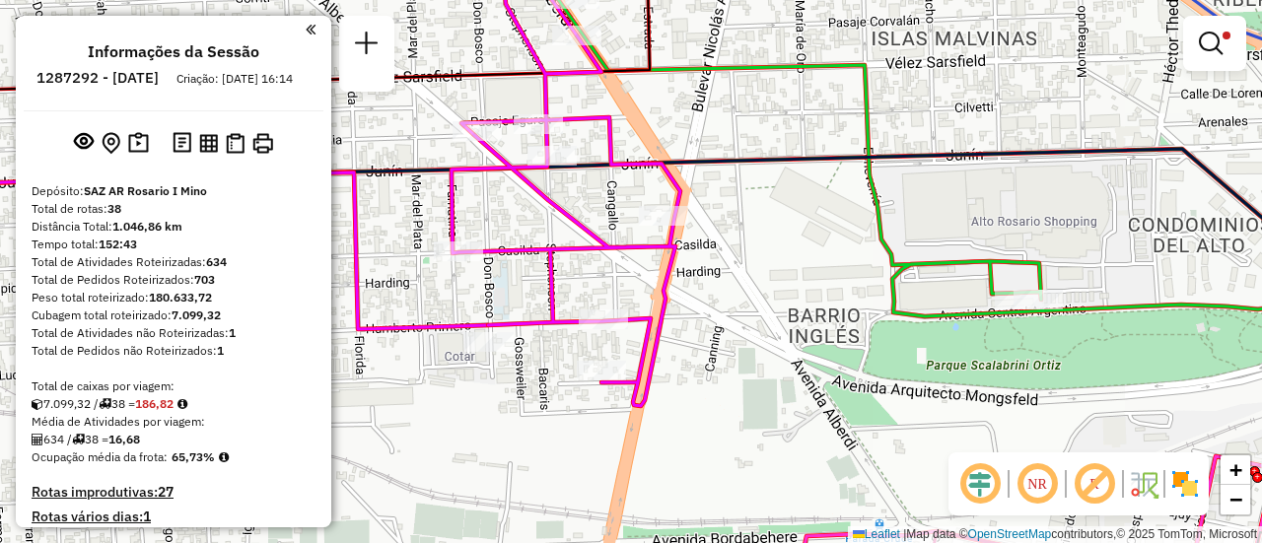
scroll to position [5357, 0]
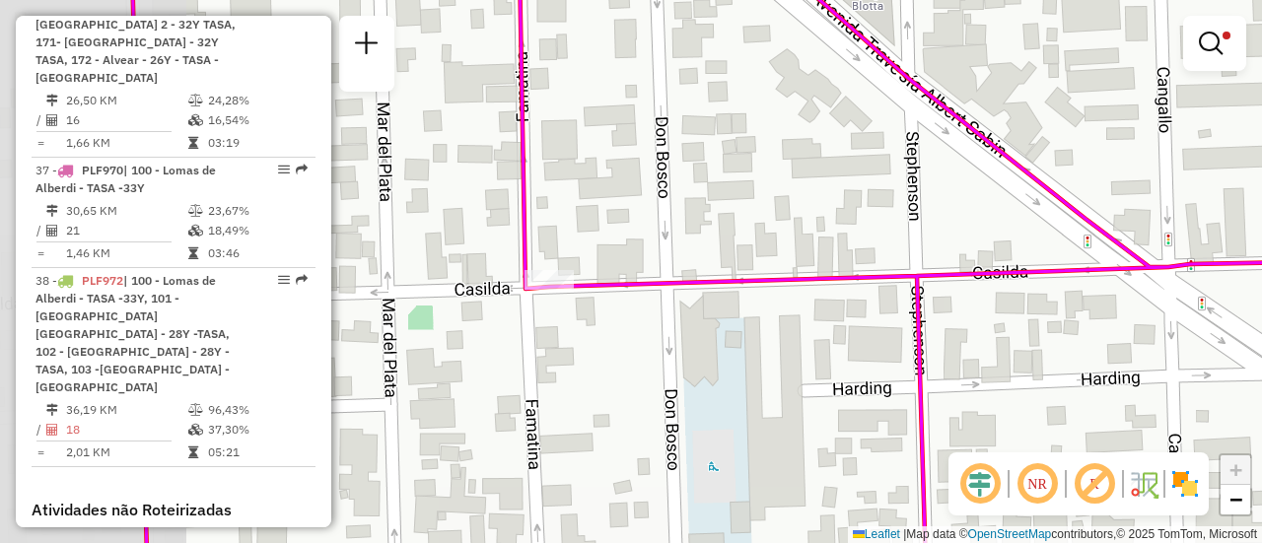
drag, startPoint x: 439, startPoint y: 179, endPoint x: 627, endPoint y: 201, distance: 189.6
click at [627, 201] on div "Rota 38 - Placa PLF972 0000440093 - URENA VASQUEZ [PERSON_NAME] 33 - Placa PMK5…" at bounding box center [631, 271] width 1262 height 543
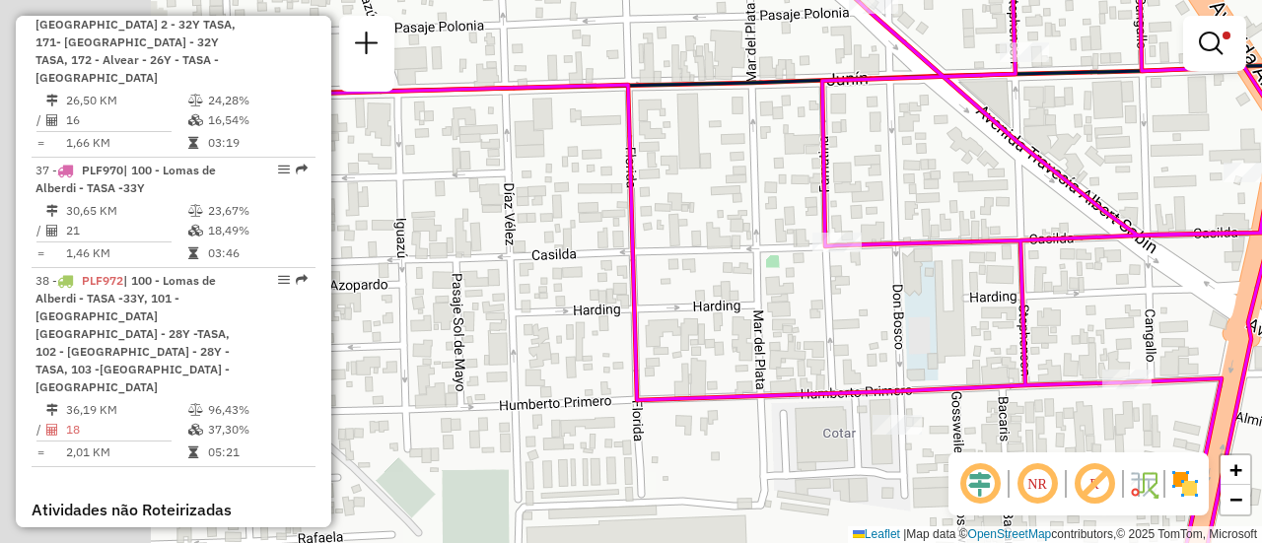
drag, startPoint x: 709, startPoint y: 251, endPoint x: 930, endPoint y: 236, distance: 221.5
click at [930, 236] on icon at bounding box center [1051, 241] width 459 height 623
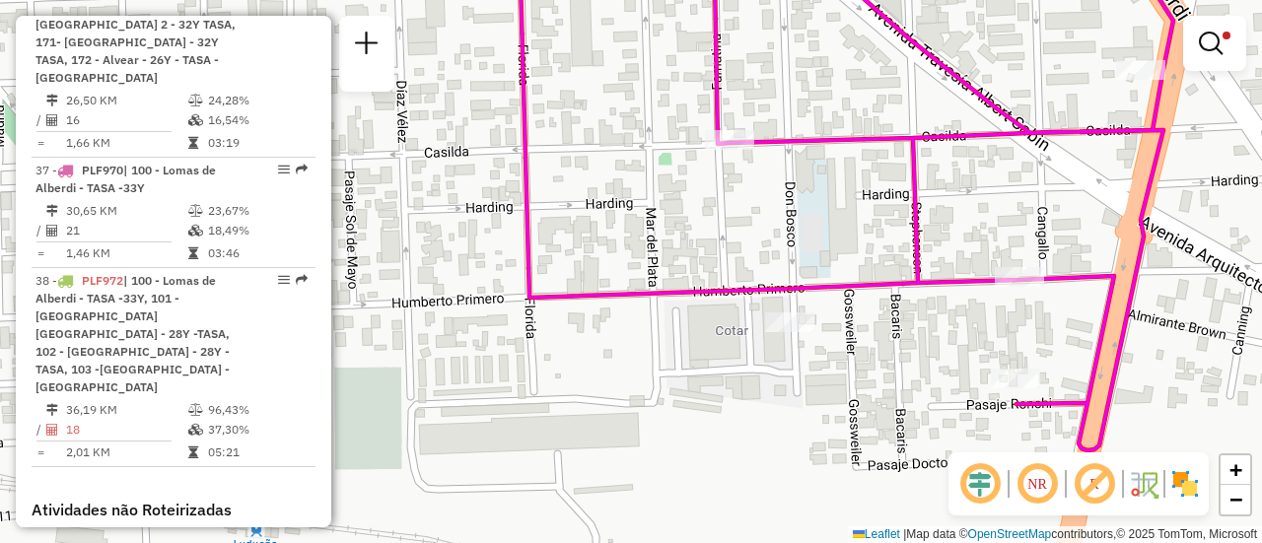
drag, startPoint x: 795, startPoint y: 199, endPoint x: 747, endPoint y: 228, distance: 55.3
click at [747, 228] on div "Rota 38 - Placa PLF972 0000440093 - URENA VASQUEZ [PERSON_NAME] 33 - Placa PMK5…" at bounding box center [631, 271] width 1262 height 543
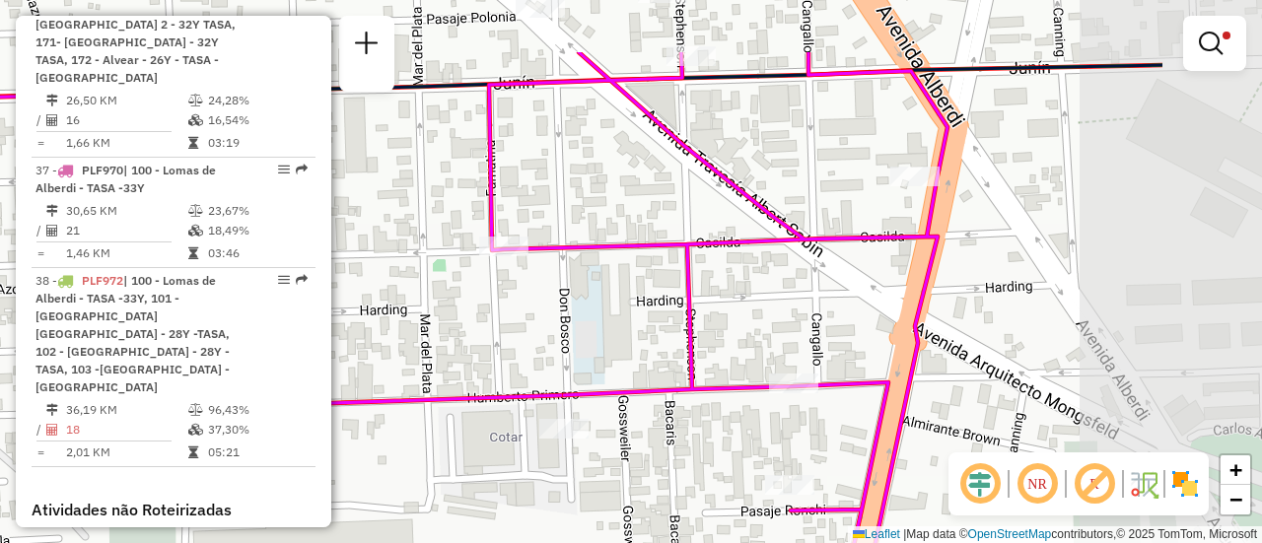
drag, startPoint x: 896, startPoint y: 208, endPoint x: 746, endPoint y: 282, distance: 167.1
click at [746, 282] on div "Rota 38 - Placa PLF972 0000440093 - URENA VASQUEZ [PERSON_NAME] 33 - Placa PMK5…" at bounding box center [631, 271] width 1262 height 543
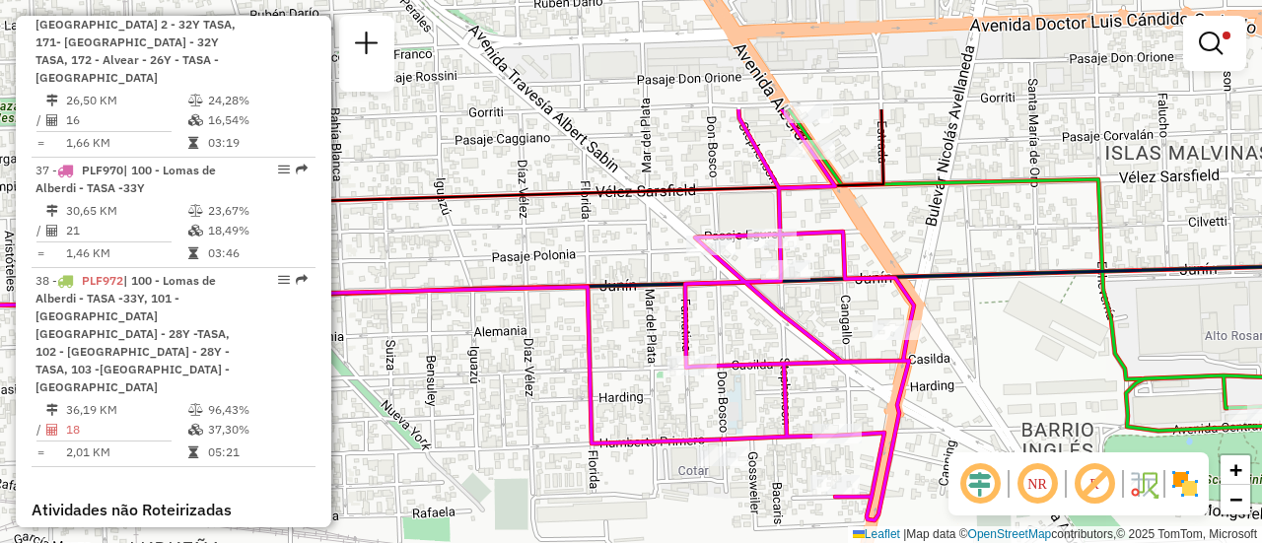
drag, startPoint x: 579, startPoint y: 72, endPoint x: 594, endPoint y: 236, distance: 164.4
click at [594, 236] on div "Rota 38 - Placa PLF972 0000440093 - URENA VASQUEZ [PERSON_NAME] 33 - Placa PMK5…" at bounding box center [631, 271] width 1262 height 543
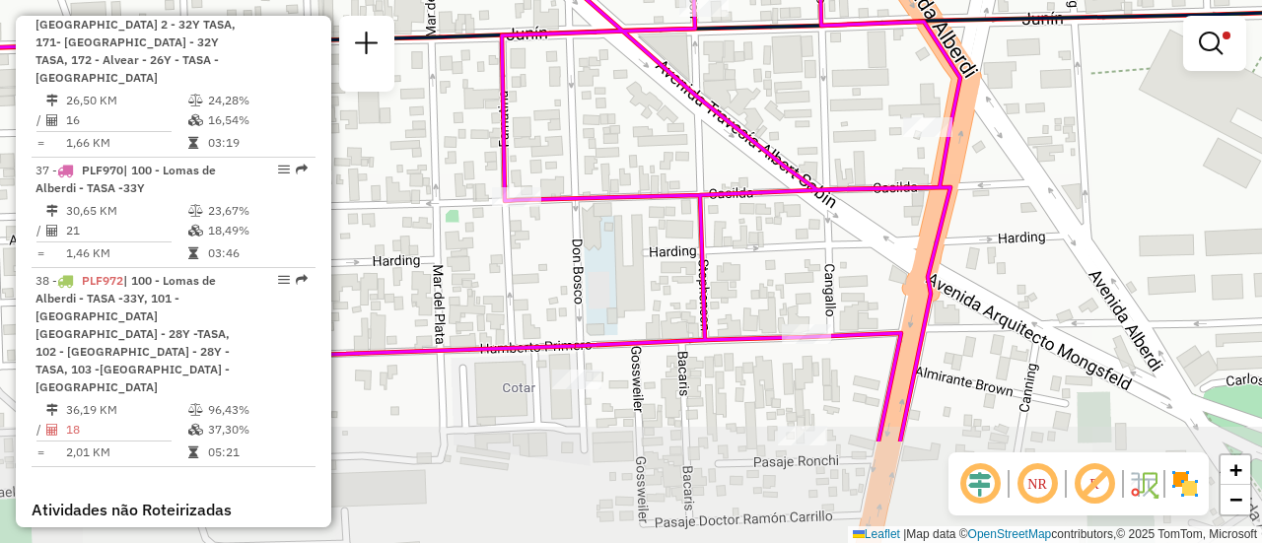
drag, startPoint x: 878, startPoint y: 304, endPoint x: 865, endPoint y: 229, distance: 76.0
click at [865, 229] on div "Rota 38 - Placa PLF972 0000440093 - URENA VASQUEZ [PERSON_NAME] 33 - Placa PMK5…" at bounding box center [631, 271] width 1262 height 543
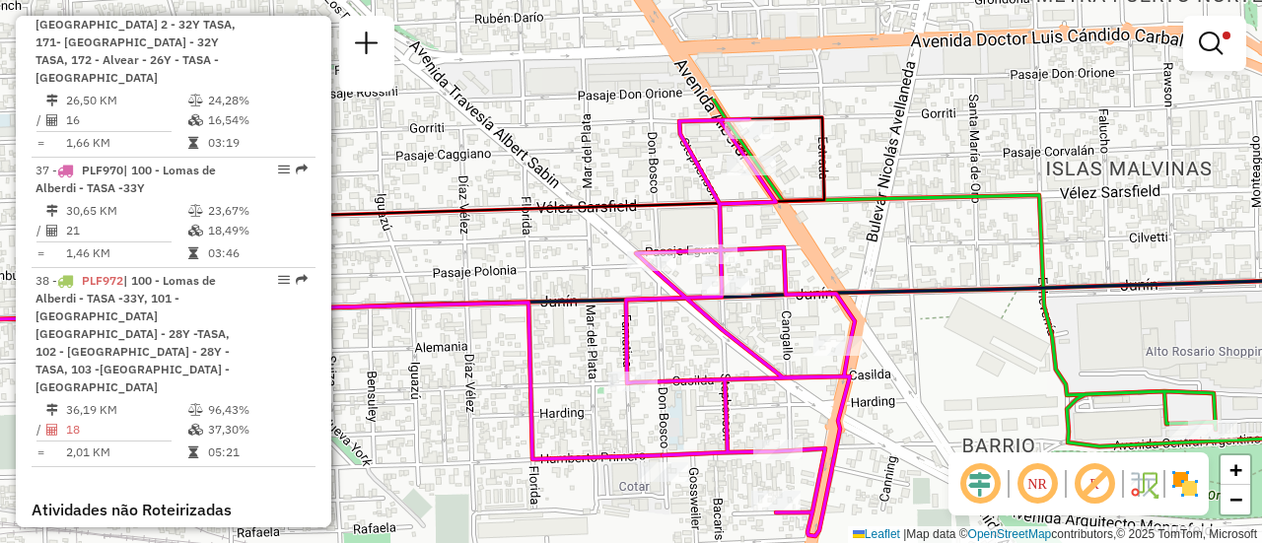
drag, startPoint x: 745, startPoint y: 76, endPoint x: 755, endPoint y: 229, distance: 153.2
click at [755, 229] on div "Rota 38 - Placa PLF972 0000440093 - URENA VASQUEZ [PERSON_NAME] 33 - Placa PMK5…" at bounding box center [631, 271] width 1262 height 543
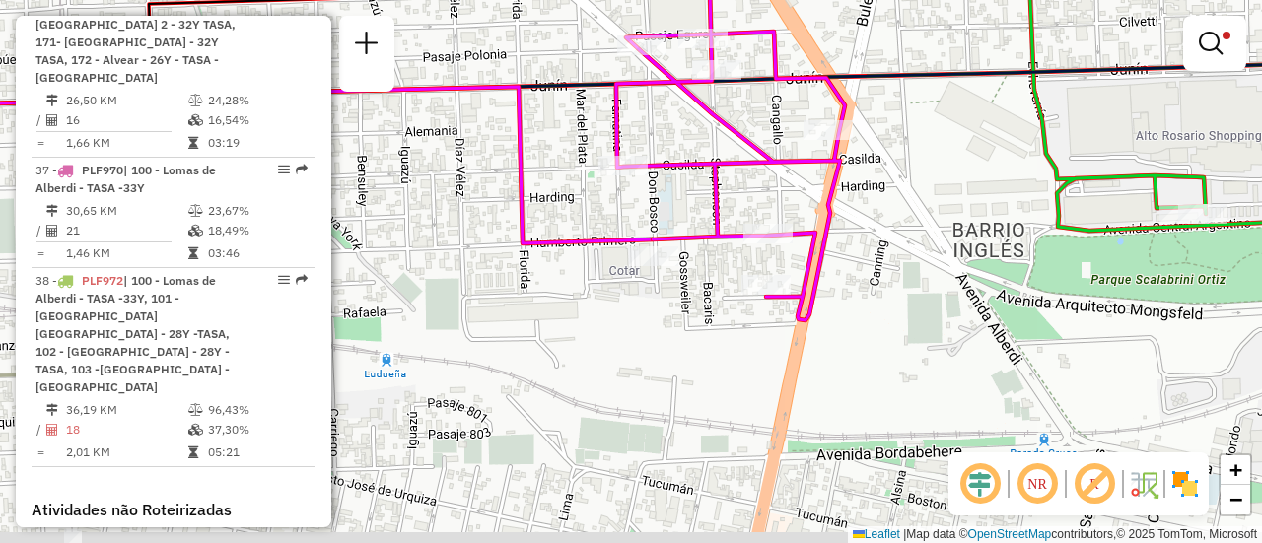
drag, startPoint x: 851, startPoint y: 262, endPoint x: 841, endPoint y: 46, distance: 216.2
click at [841, 46] on div "Rota 38 - Placa PLF972 0000440093 - URENA VASQUEZ [PERSON_NAME] 33 - Placa PMK5…" at bounding box center [631, 271] width 1262 height 543
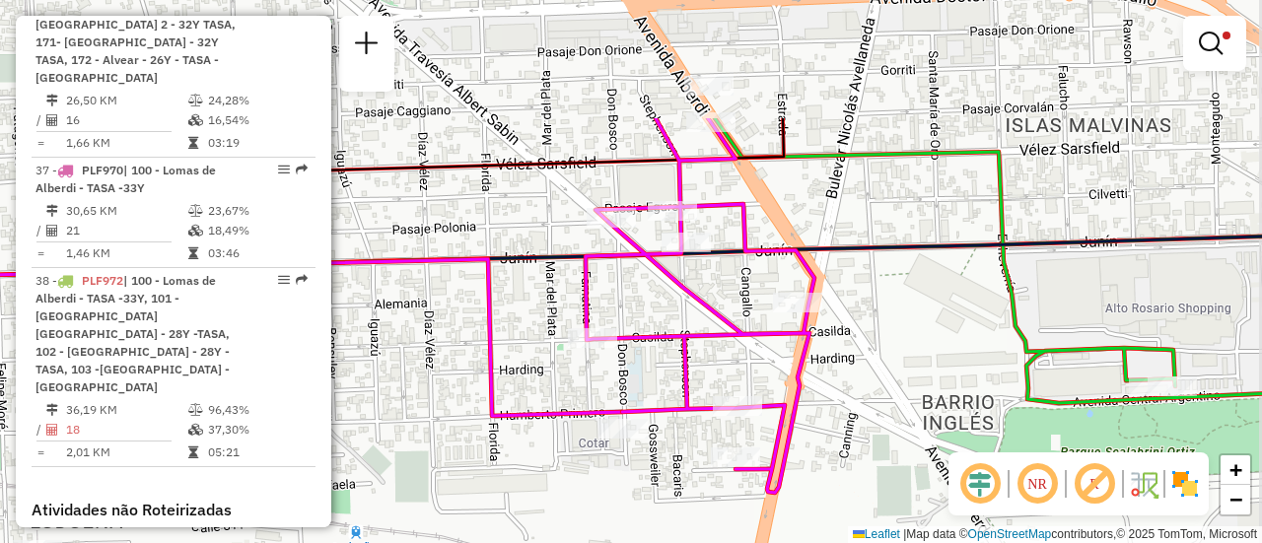
drag, startPoint x: 756, startPoint y: 131, endPoint x: 726, endPoint y: 304, distance: 175.3
click at [726, 304] on div "Rota 38 - Placa PLF972 0000440093 - URENA VASQUEZ [PERSON_NAME] 33 - Placa PMK5…" at bounding box center [631, 271] width 1262 height 543
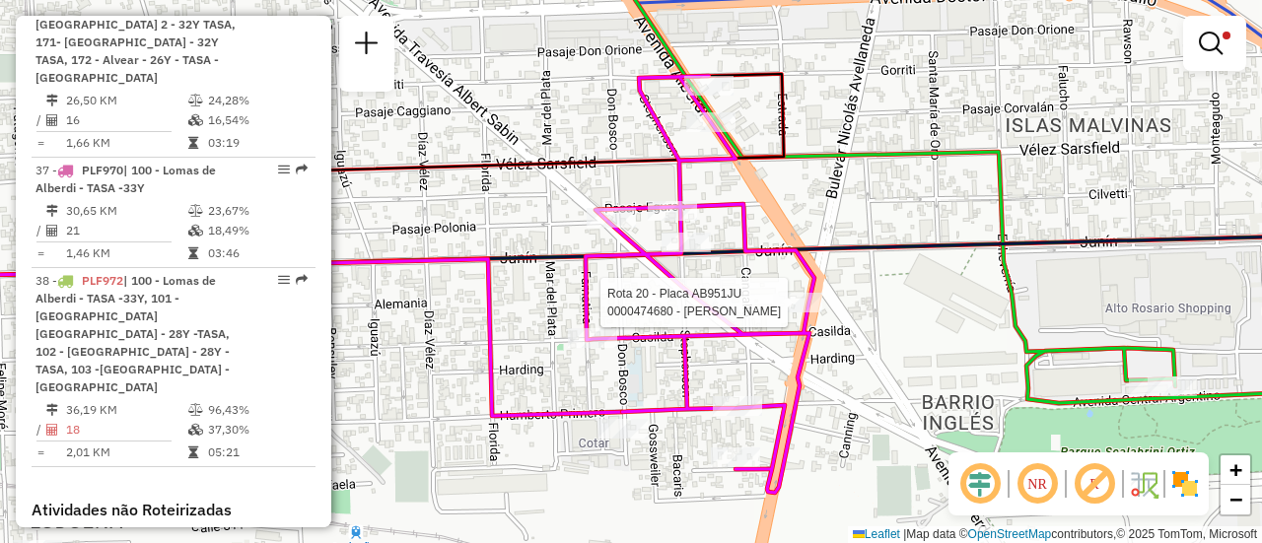
select select "**********"
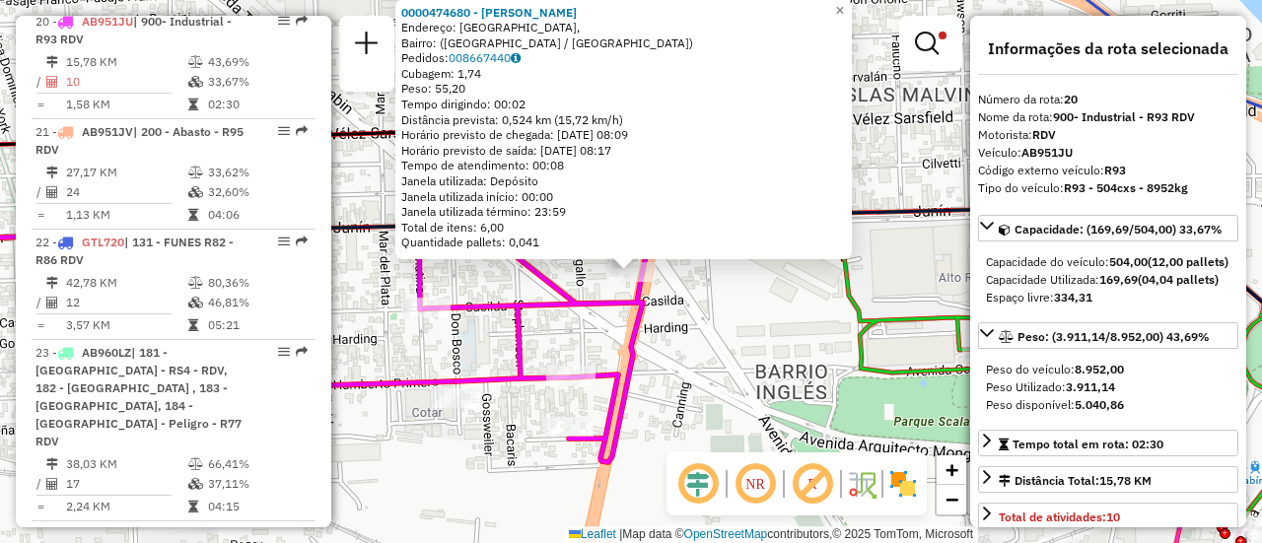
scroll to position [3089, 0]
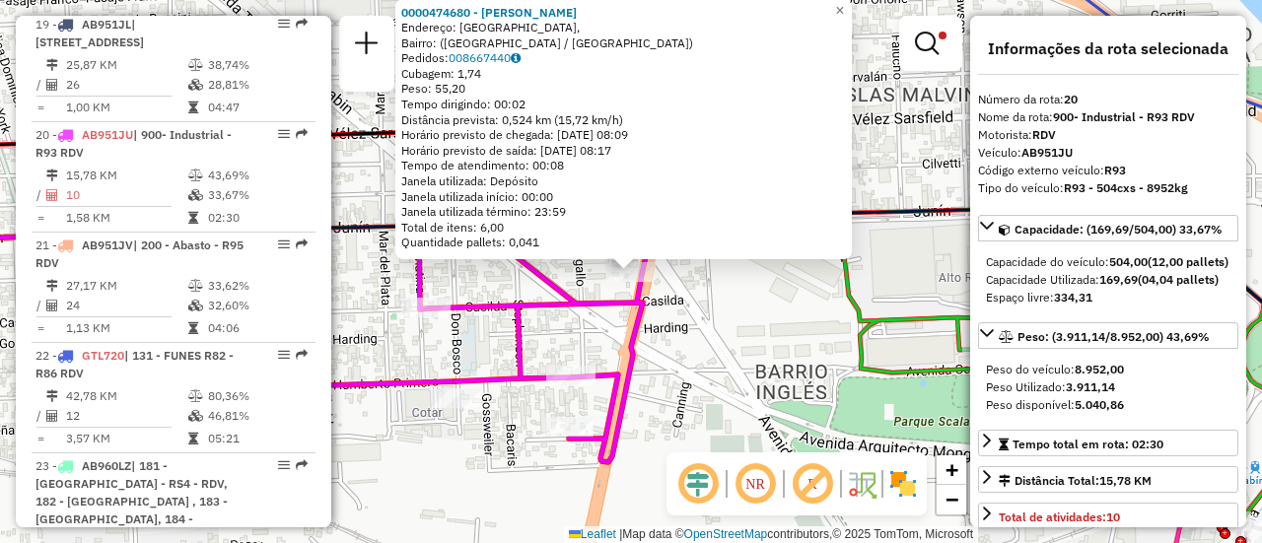
click at [498, 290] on div "0000474680 - [PERSON_NAME]: [GEOGRAPHIC_DATA], Bairro: ([GEOGRAPHIC_DATA] / [GE…" at bounding box center [631, 271] width 1262 height 543
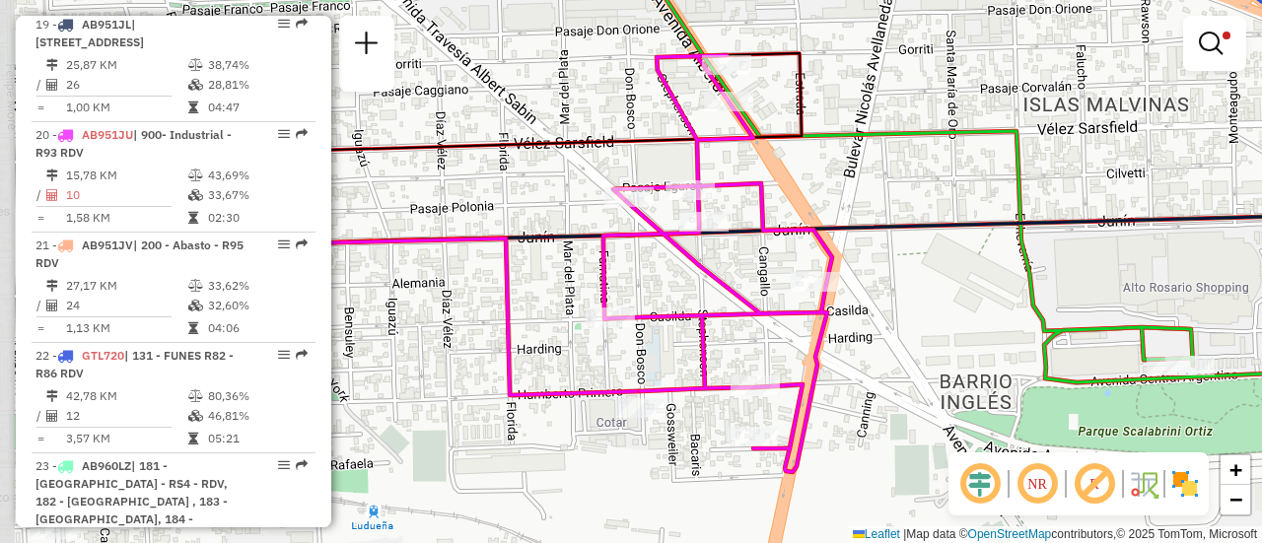
drag, startPoint x: 565, startPoint y: 223, endPoint x: 813, endPoint y: 196, distance: 248.9
click at [813, 196] on div "Limpar filtros Janela de atendimento Grade de atendimento Capacidade Transporta…" at bounding box center [631, 271] width 1262 height 543
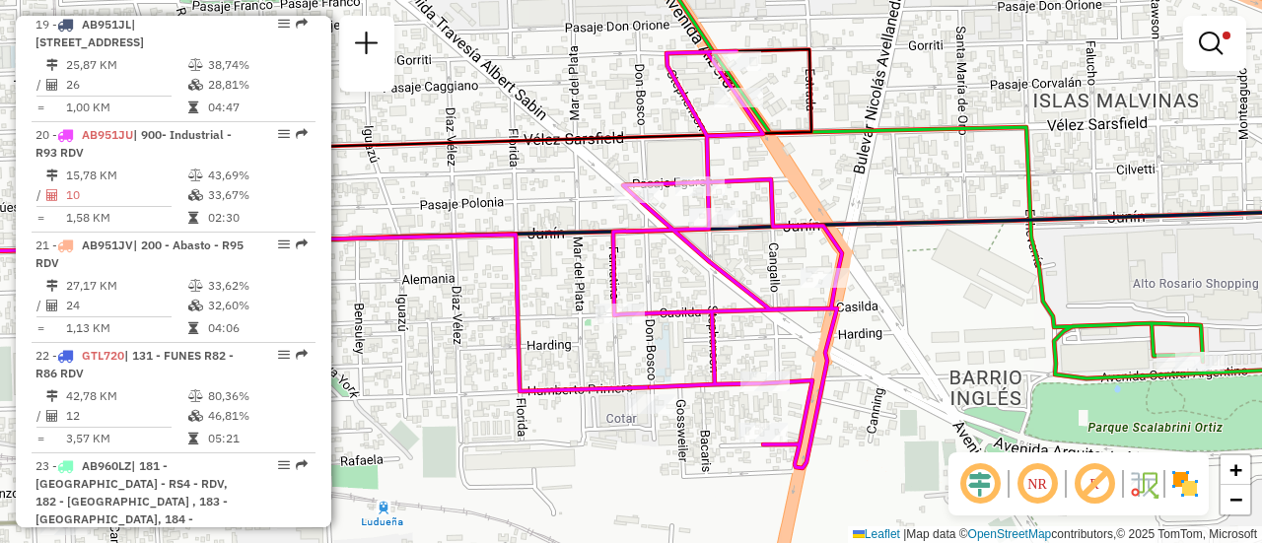
click at [935, 201] on div "Limpar filtros Janela de atendimento Grade de atendimento Capacidade Transporta…" at bounding box center [631, 271] width 1262 height 543
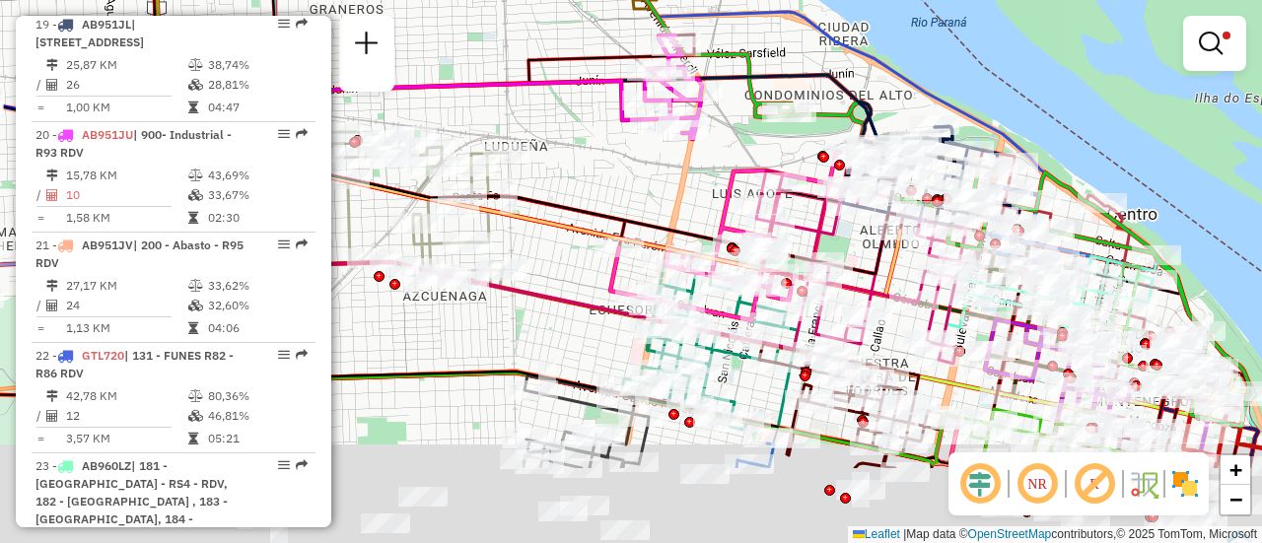
drag, startPoint x: 815, startPoint y: 290, endPoint x: 695, endPoint y: 177, distance: 164.6
click at [689, 143] on div "Rota 20 - Placa AB951JU 0000896003 - UNCOS FRANCI Limpar filtros Janela de aten…" at bounding box center [631, 271] width 1262 height 543
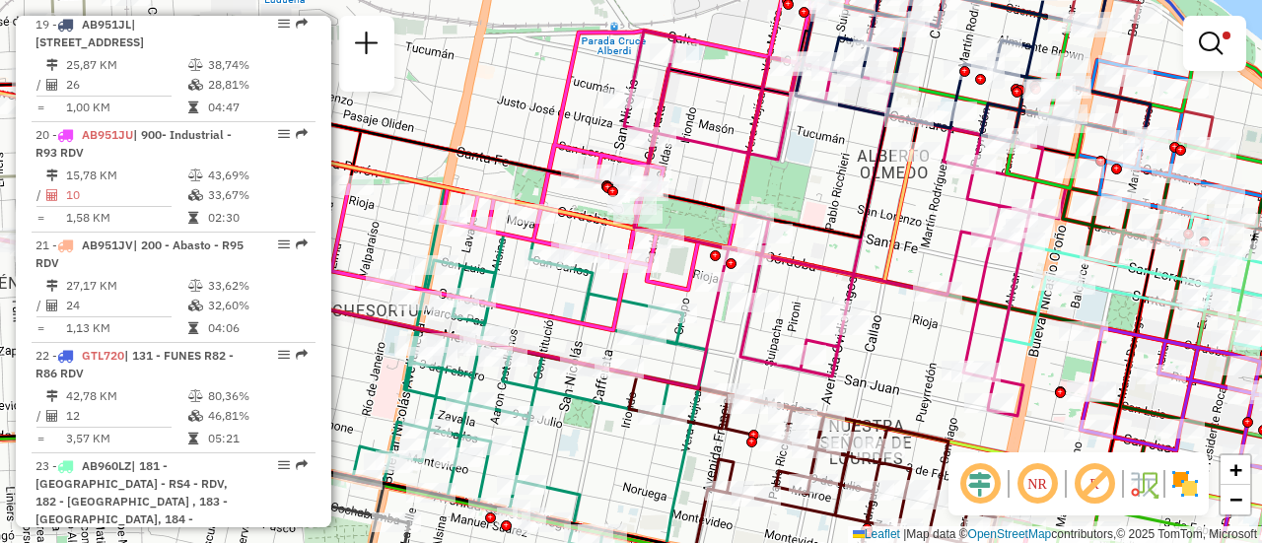
drag, startPoint x: 810, startPoint y: 225, endPoint x: 722, endPoint y: 163, distance: 107.5
click at [716, 162] on div "Limpar filtros Janela de atendimento Grade de atendimento Capacidade Transporta…" at bounding box center [631, 271] width 1262 height 543
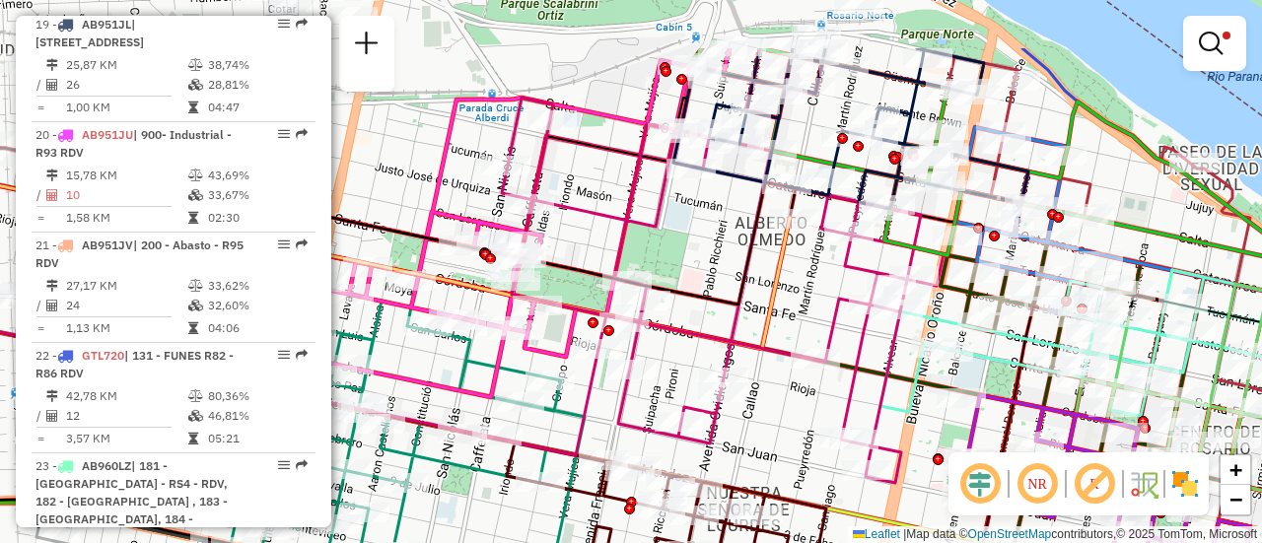
drag, startPoint x: 761, startPoint y: 185, endPoint x: 754, endPoint y: 196, distance: 12.9
click at [754, 196] on icon at bounding box center [312, 226] width 948 height 157
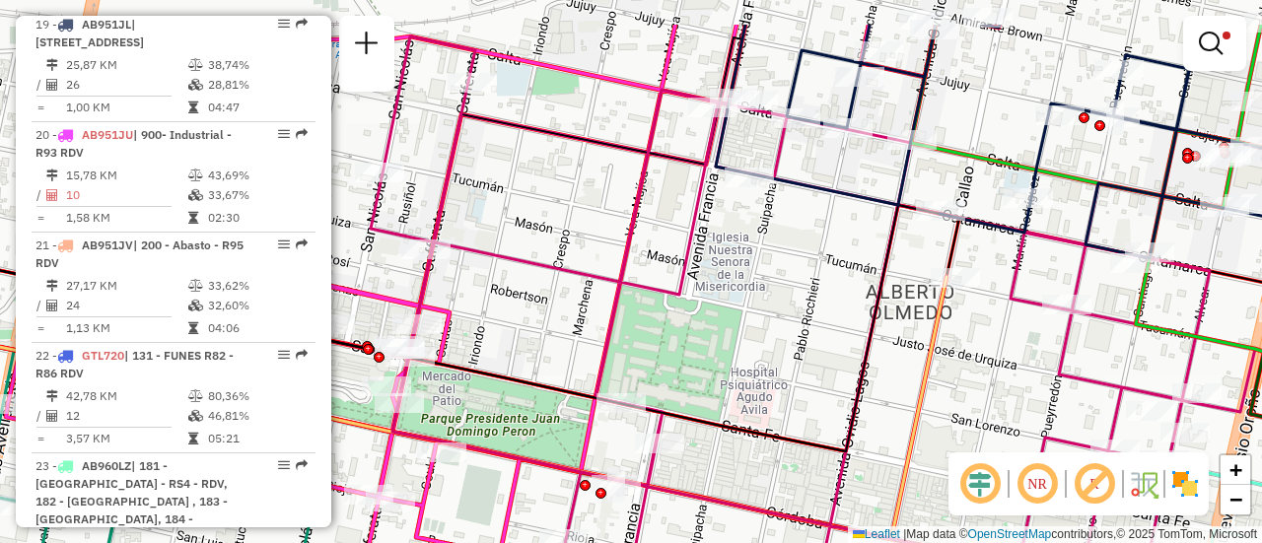
drag, startPoint x: 507, startPoint y: 125, endPoint x: 538, endPoint y: 204, distance: 85.0
click at [538, 204] on div "Limpar filtros Janela de atendimento Grade de atendimento Capacidade Transporta…" at bounding box center [631, 271] width 1262 height 543
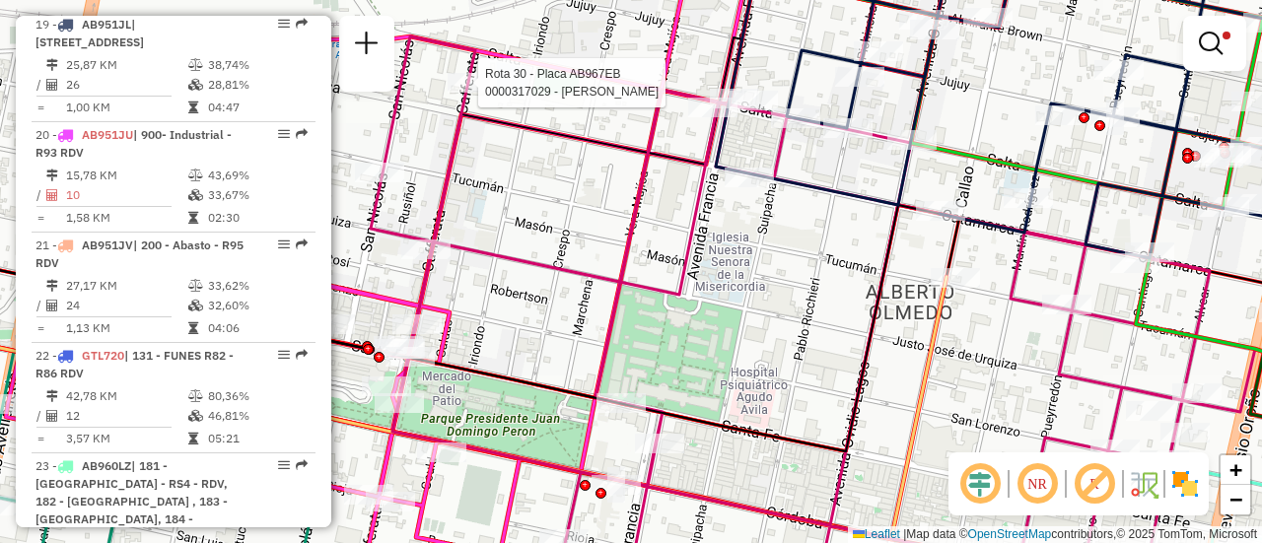
select select "**********"
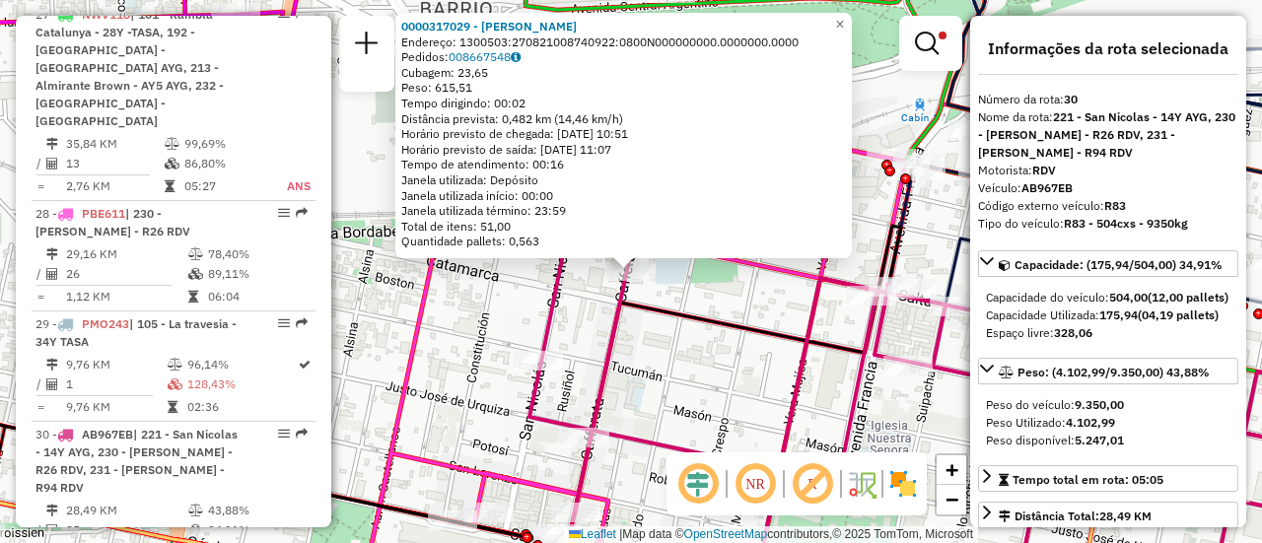
scroll to position [4317, 0]
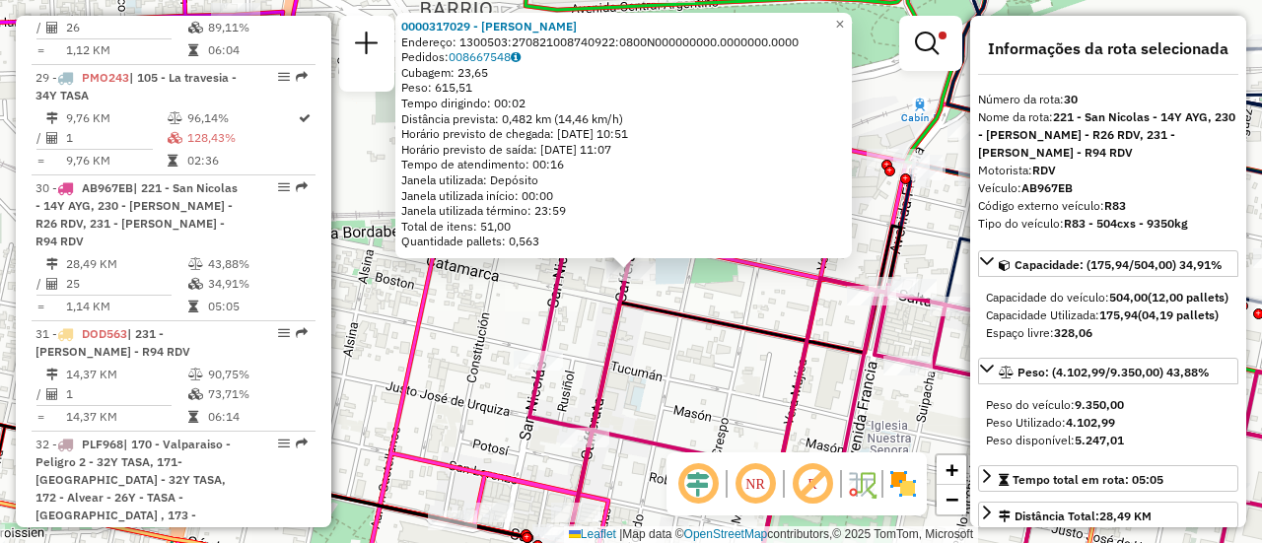
click at [705, 306] on div "0000317029 - BUSSO [PERSON_NAME]: 1300503:270821008740922:0800N000000000.000000…" at bounding box center [631, 271] width 1262 height 543
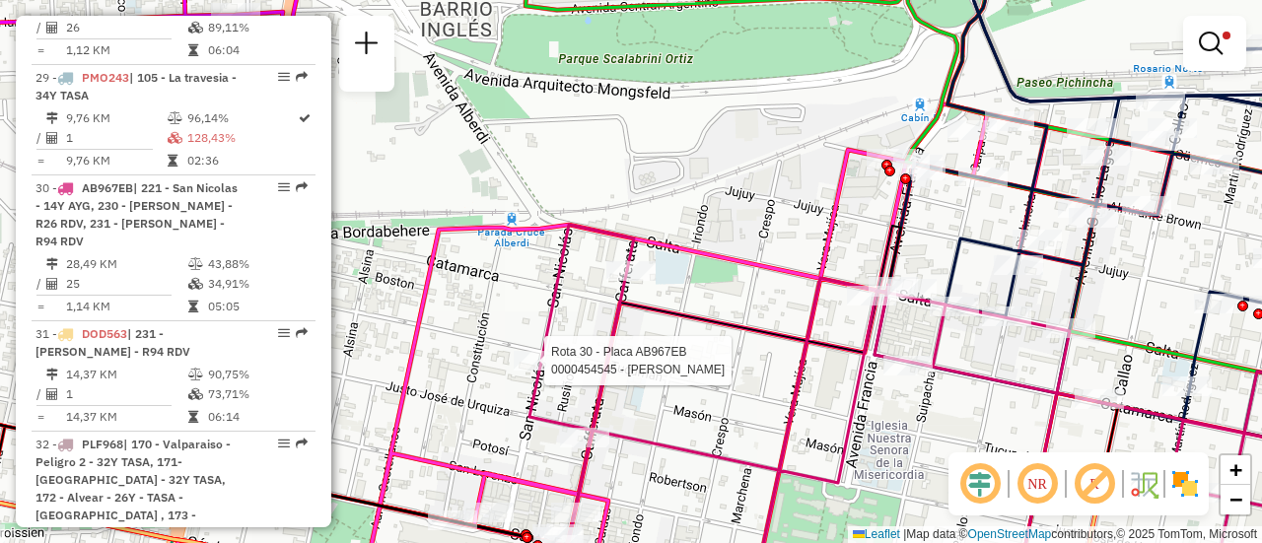
select select "**********"
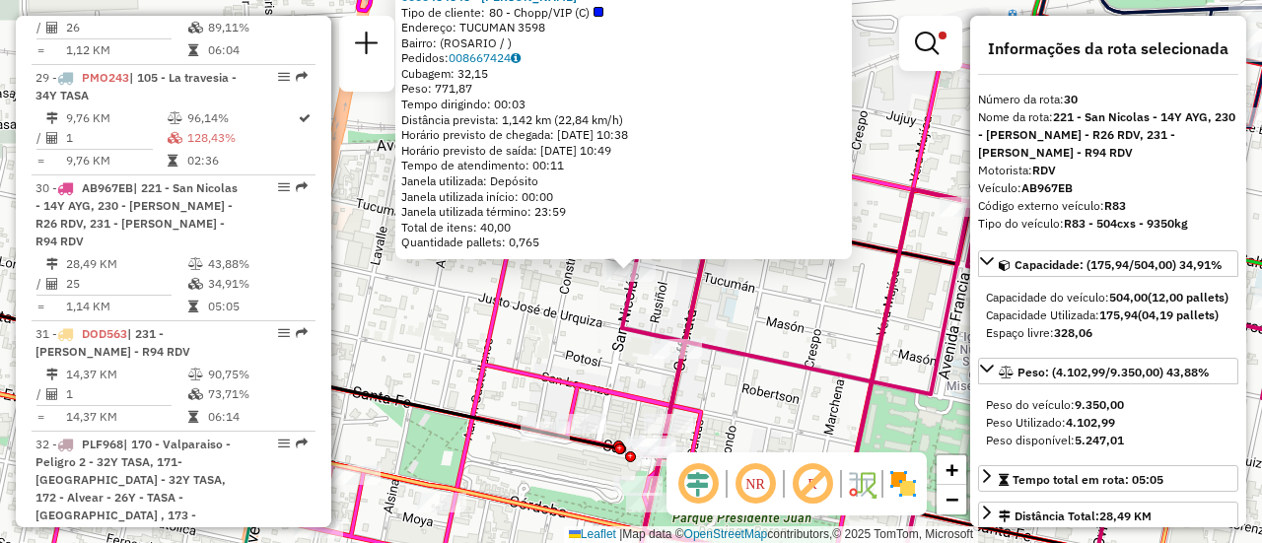
click at [817, 333] on div "0000454545 - [PERSON_NAME] Tipo de cliente: 80 - Chopp/VIP (C) Endereço: TUCUMA…" at bounding box center [631, 271] width 1262 height 543
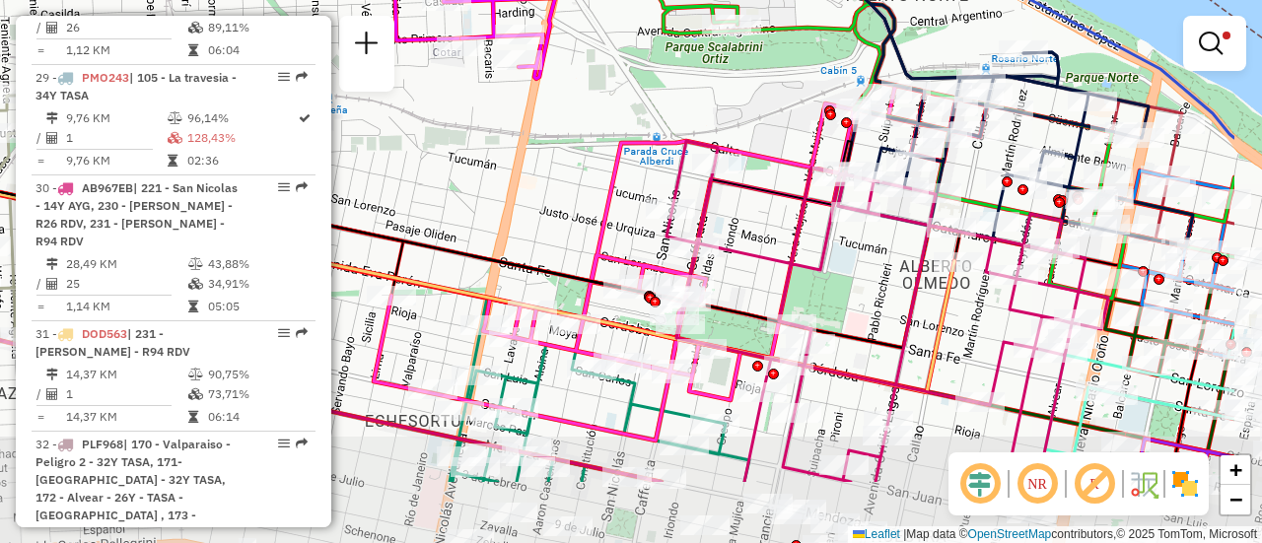
drag, startPoint x: 984, startPoint y: 388, endPoint x: 826, endPoint y: 268, distance: 197.8
click at [826, 268] on icon at bounding box center [888, 311] width 442 height 341
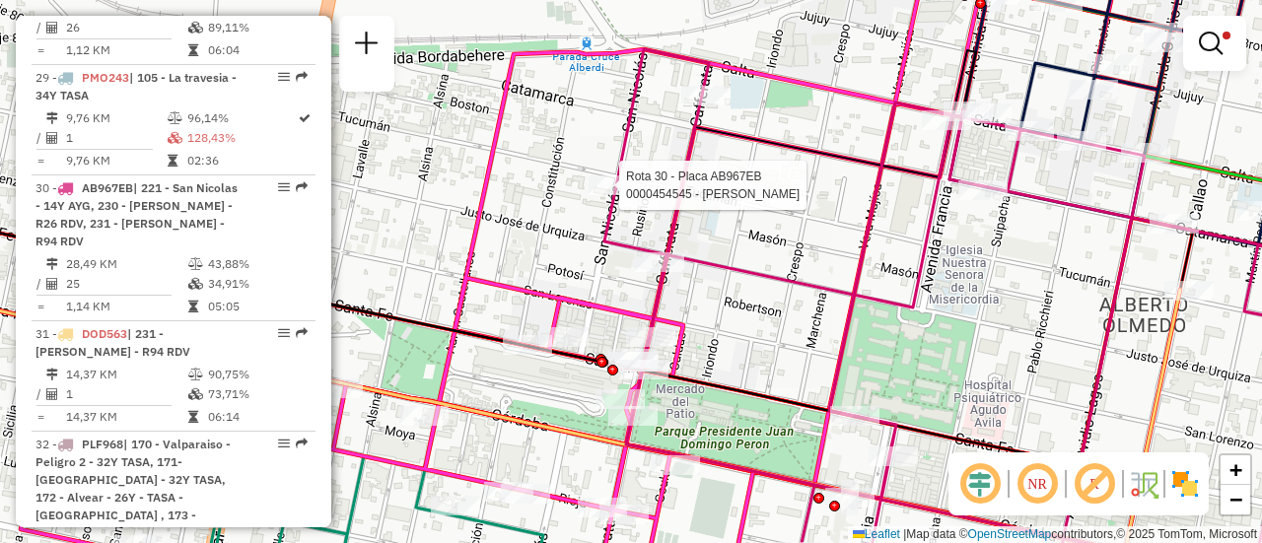
select select "**********"
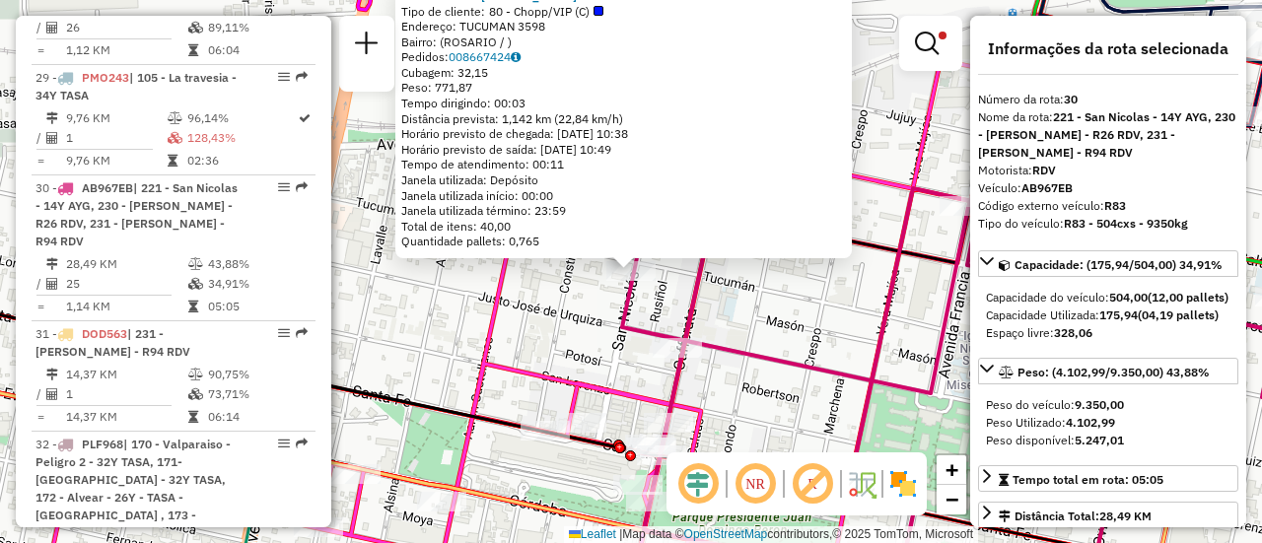
click at [747, 311] on div "0000454545 - [PERSON_NAME] Tipo de cliente: 80 - Chopp/VIP (C) Endereço: TUCUMA…" at bounding box center [631, 271] width 1262 height 543
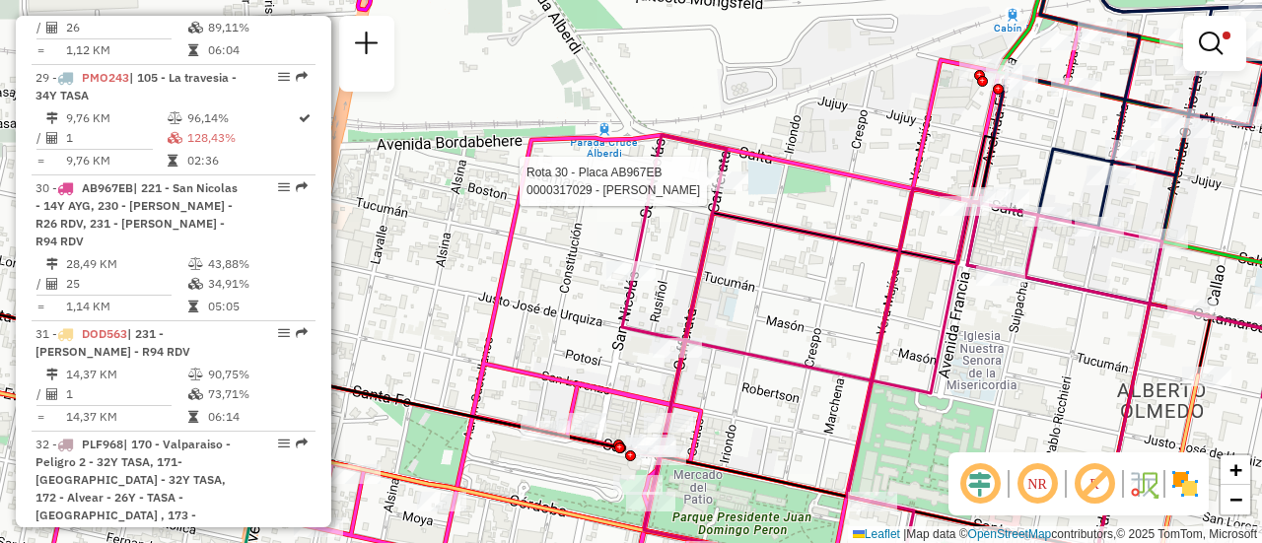
select select "**********"
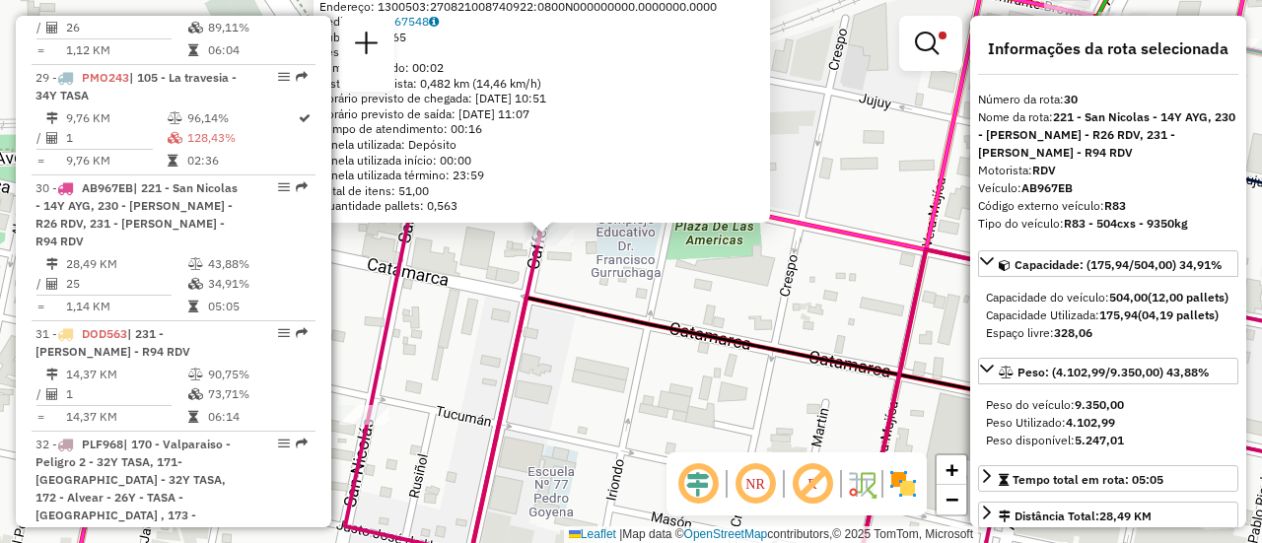
click at [694, 294] on div "0000317029 - BUSSO [PERSON_NAME]: 1300503:270821008740922:0800N000000000.000000…" at bounding box center [631, 271] width 1262 height 543
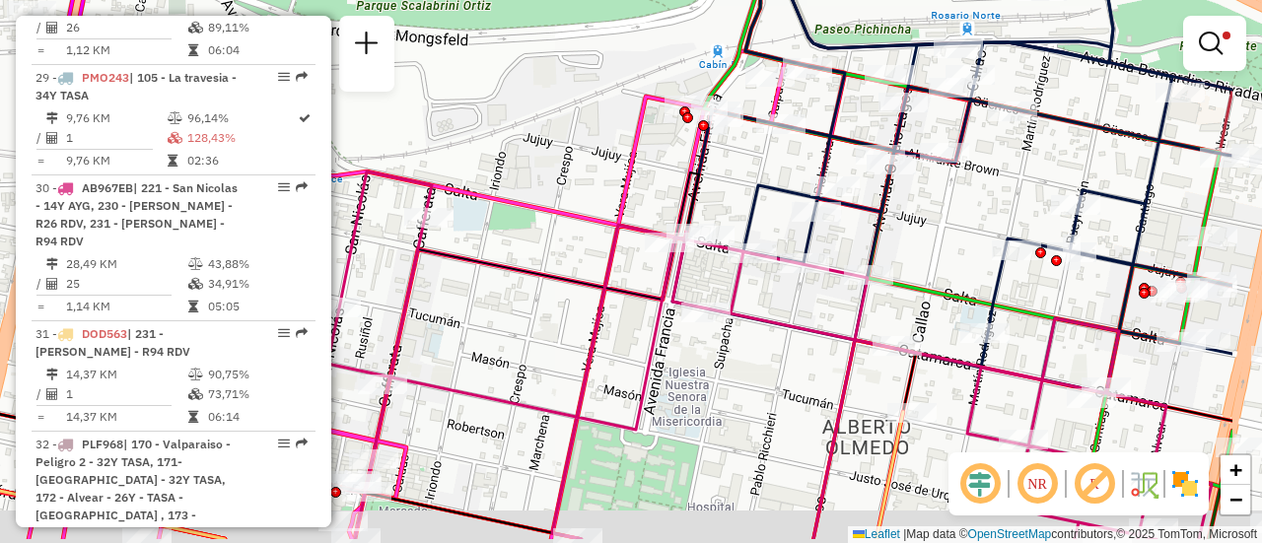
drag, startPoint x: 802, startPoint y: 337, endPoint x: 618, endPoint y: 265, distance: 197.0
click at [618, 266] on div "Limpar filtros Janela de atendimento Grade de atendimento Capacidade Transporta…" at bounding box center [631, 271] width 1262 height 543
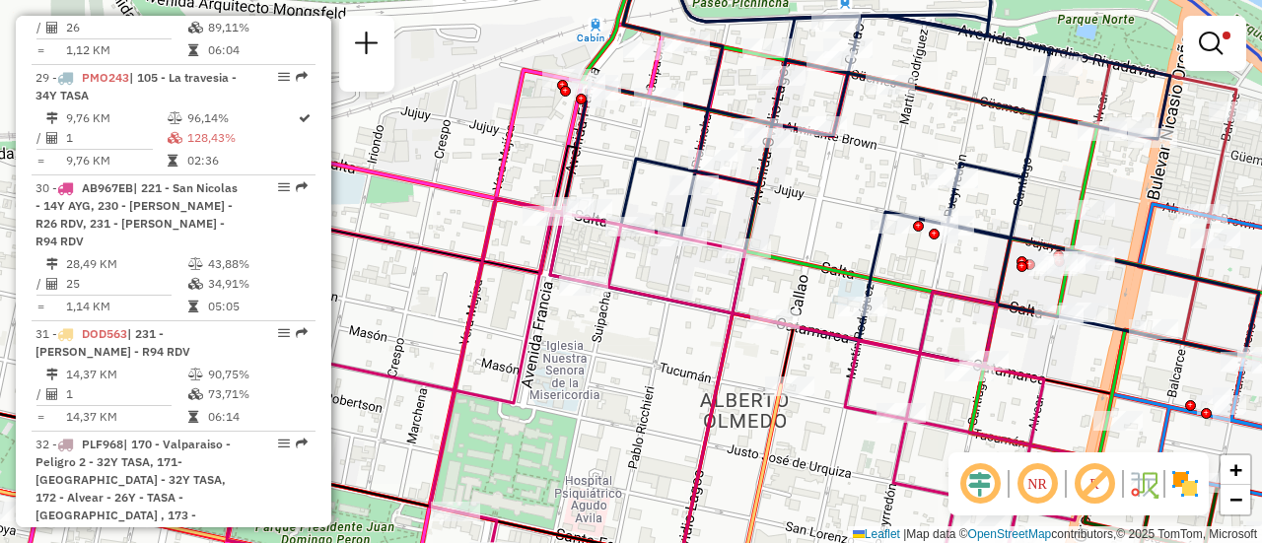
drag, startPoint x: 902, startPoint y: 255, endPoint x: 811, endPoint y: 242, distance: 92.7
click at [811, 242] on div "Limpar filtros Janela de atendimento Grade de atendimento Capacidade Transporta…" at bounding box center [631, 271] width 1262 height 543
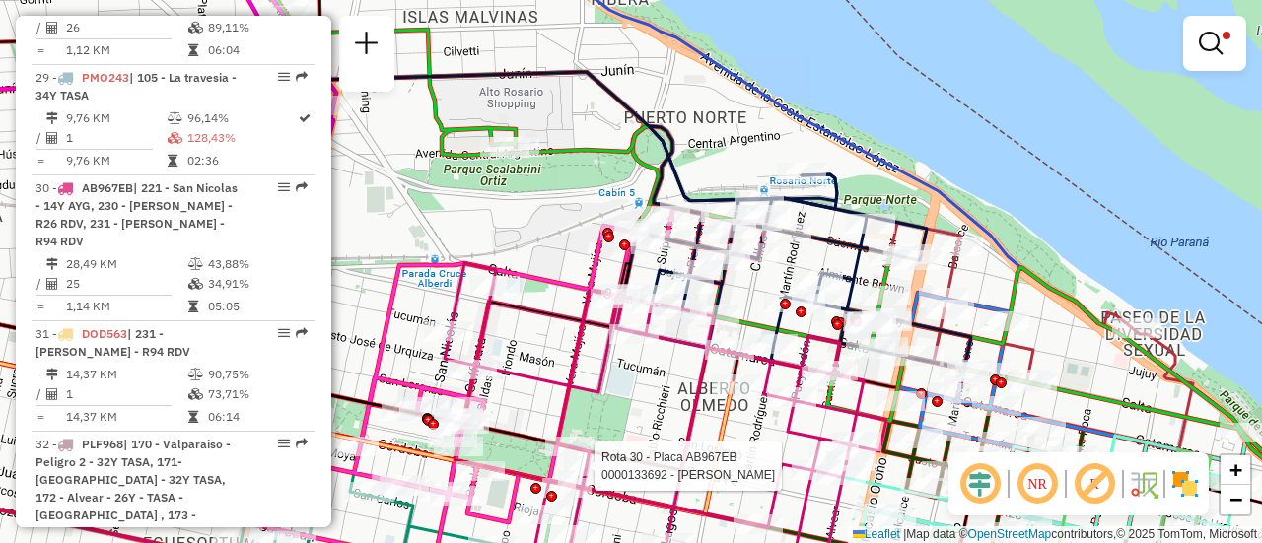
select select "**********"
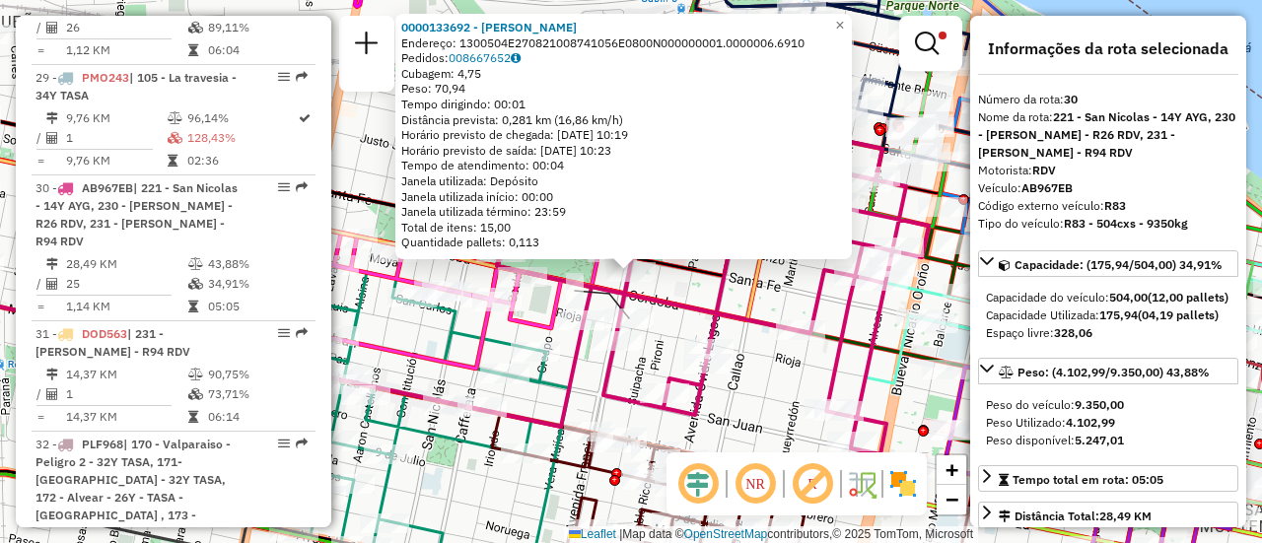
scroll to position [296, 0]
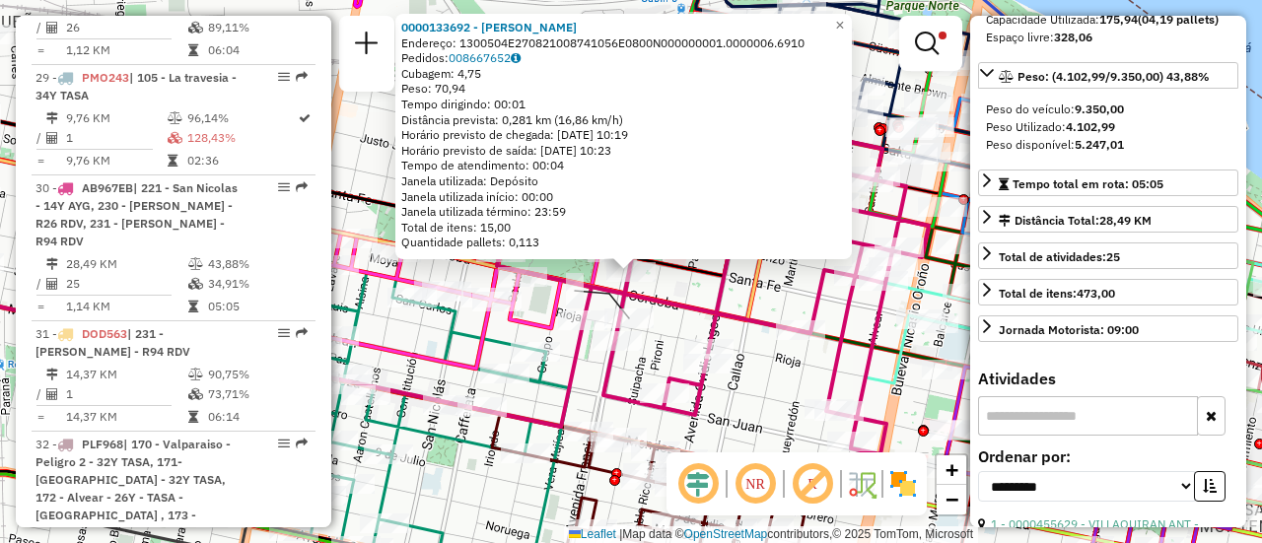
click at [778, 292] on div "0000133692 - SCIFO [PERSON_NAME]: 1300504E270821008741056E0800N000000001.000000…" at bounding box center [631, 271] width 1262 height 543
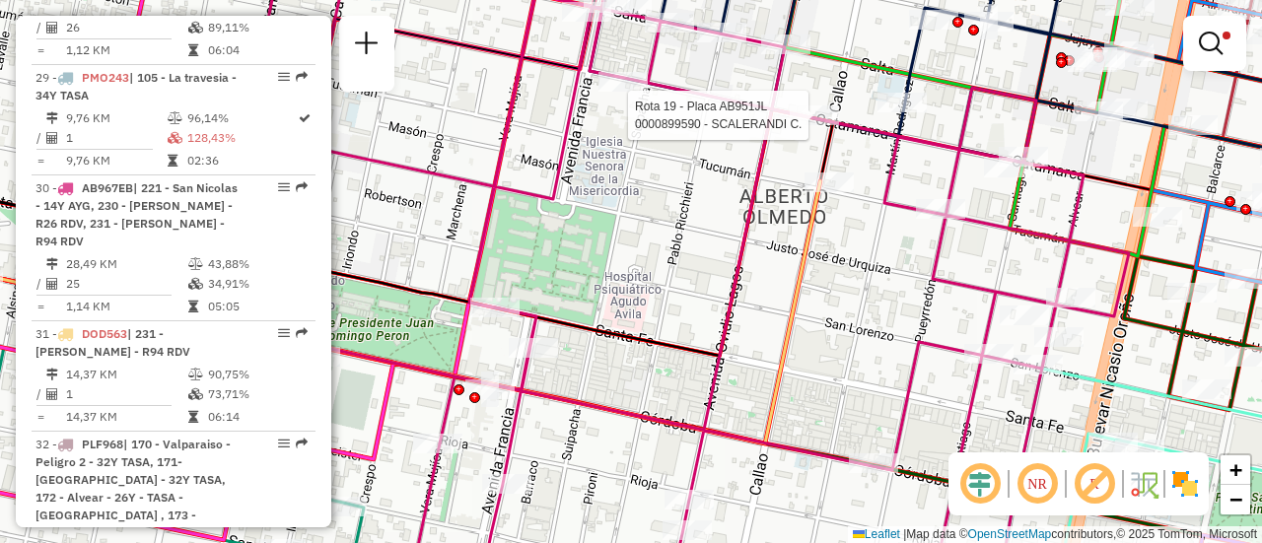
select select "**********"
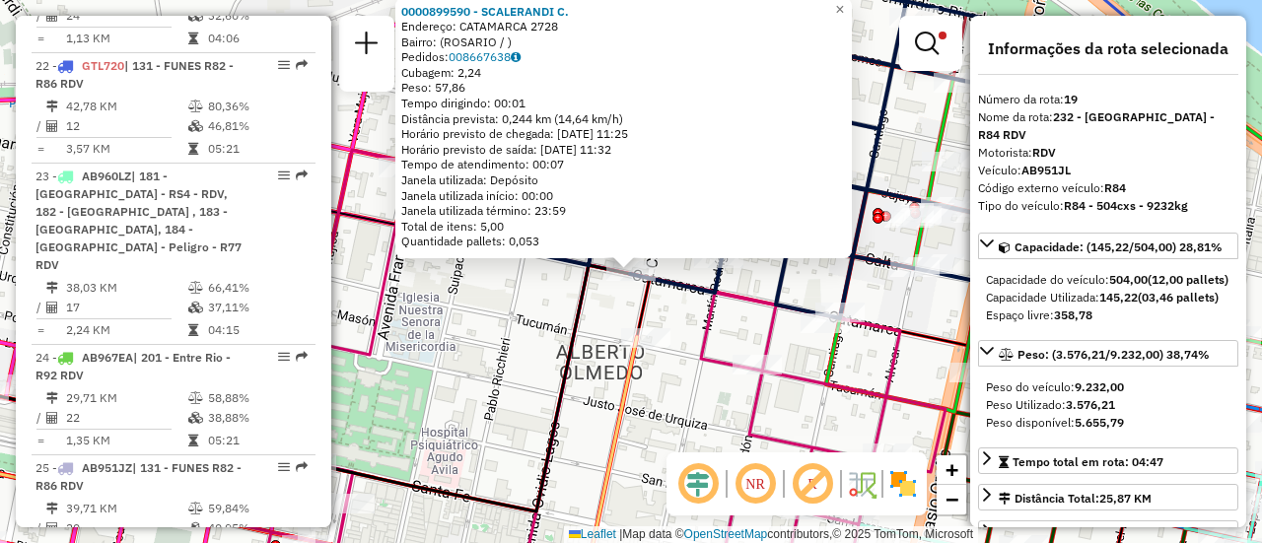
scroll to position [2978, 0]
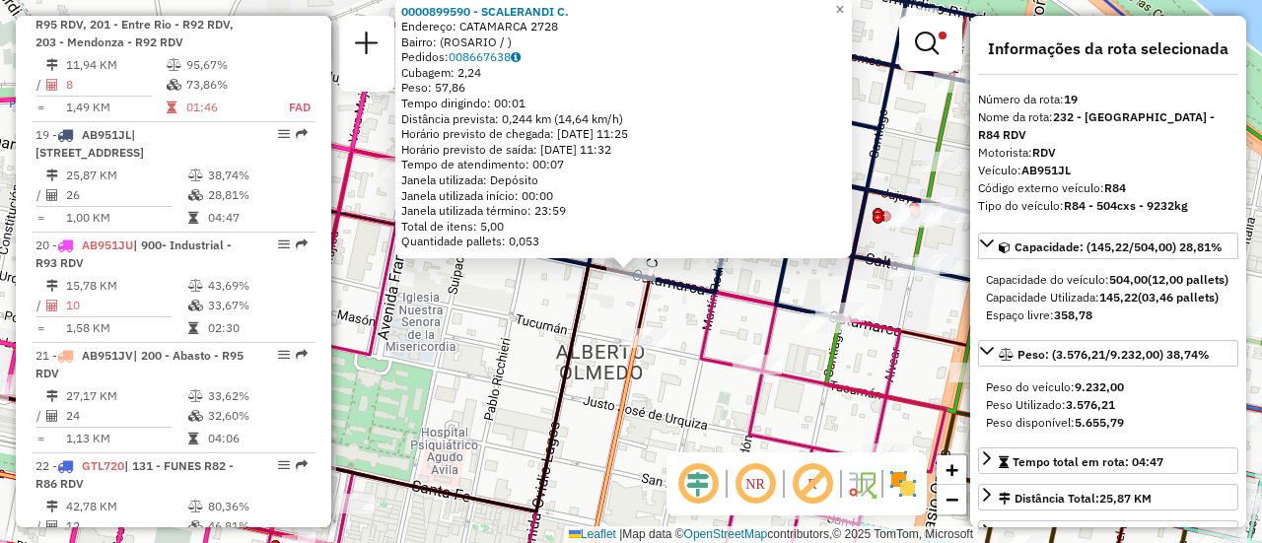
click at [752, 329] on div "0000899590 - SCALERANDI C. Endereço: CATAMARCA 2728 Bairro: ([GEOGRAPHIC_DATA] …" at bounding box center [631, 271] width 1262 height 543
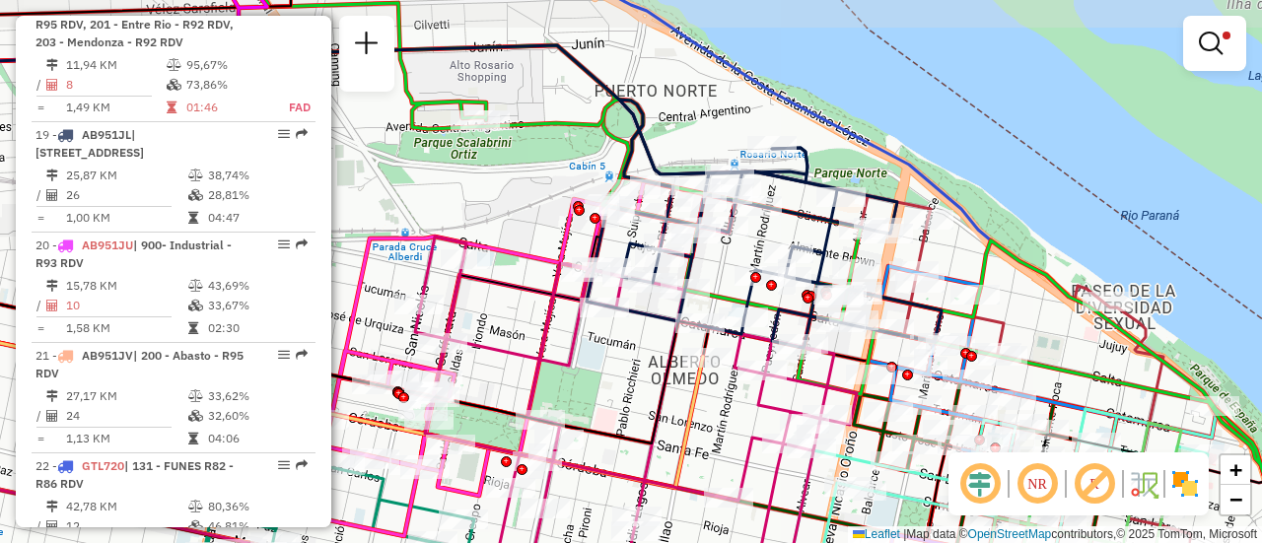
drag, startPoint x: 734, startPoint y: 228, endPoint x: 731, endPoint y: 278, distance: 50.4
click at [731, 278] on div "Limpar filtros Janela de atendimento Grade de atendimento Capacidade Transporta…" at bounding box center [631, 271] width 1262 height 543
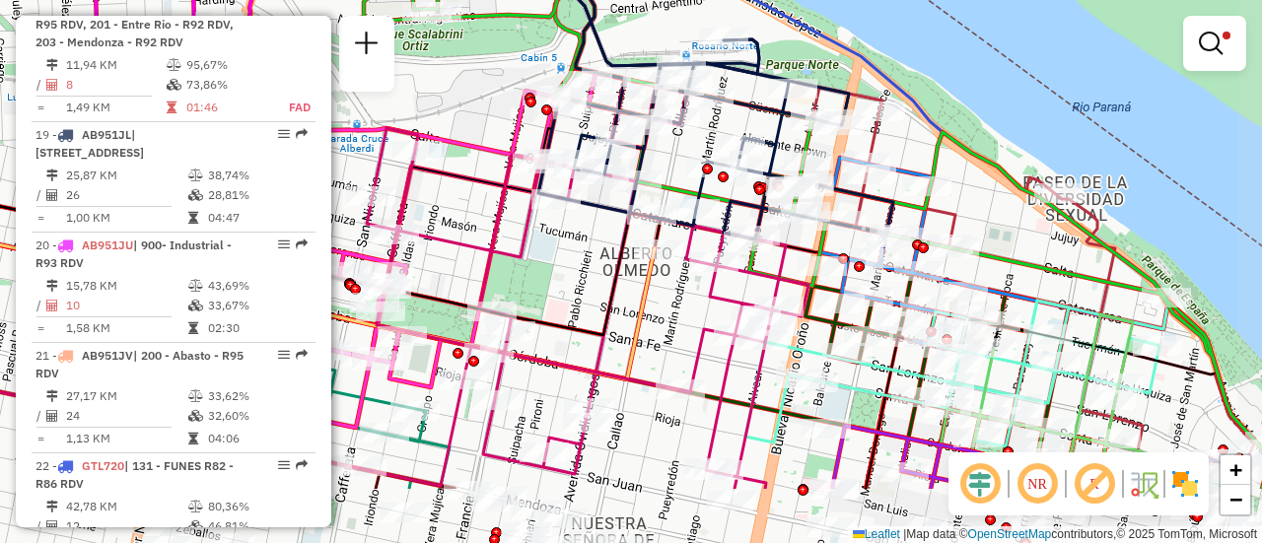
drag, startPoint x: 693, startPoint y: 423, endPoint x: 645, endPoint y: 315, distance: 118.7
click at [645, 315] on icon at bounding box center [239, 294] width 829 height 172
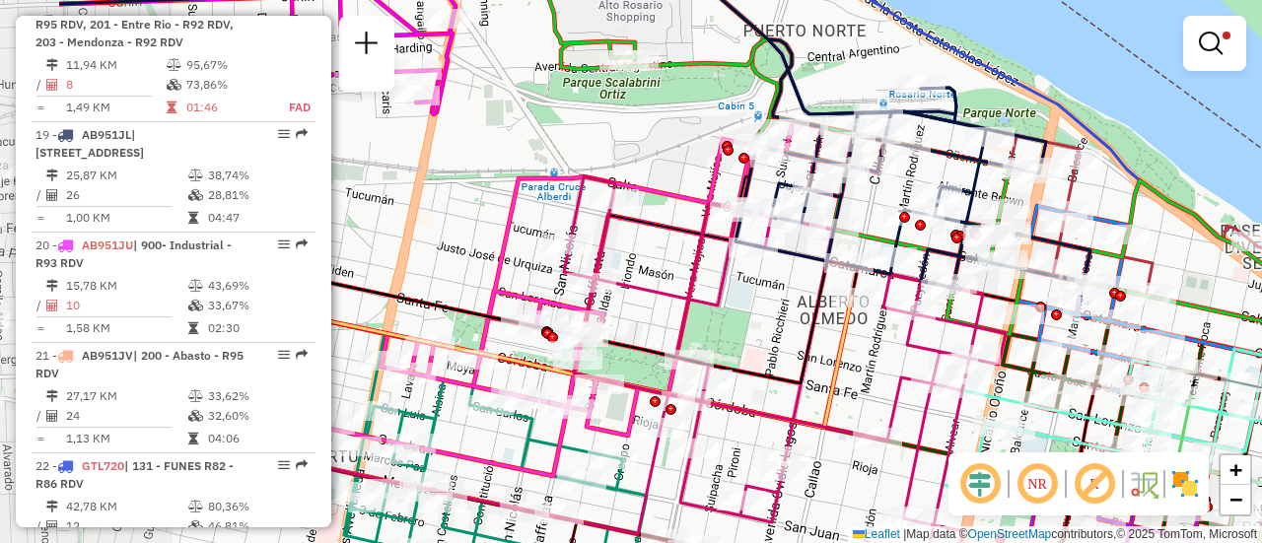
drag, startPoint x: 569, startPoint y: 276, endPoint x: 754, endPoint y: 325, distance: 191.8
click at [754, 325] on div "Limpar filtros Janela de atendimento Grade de atendimento Capacidade Transporta…" at bounding box center [631, 271] width 1262 height 543
